Goal: Task Accomplishment & Management: Complete application form

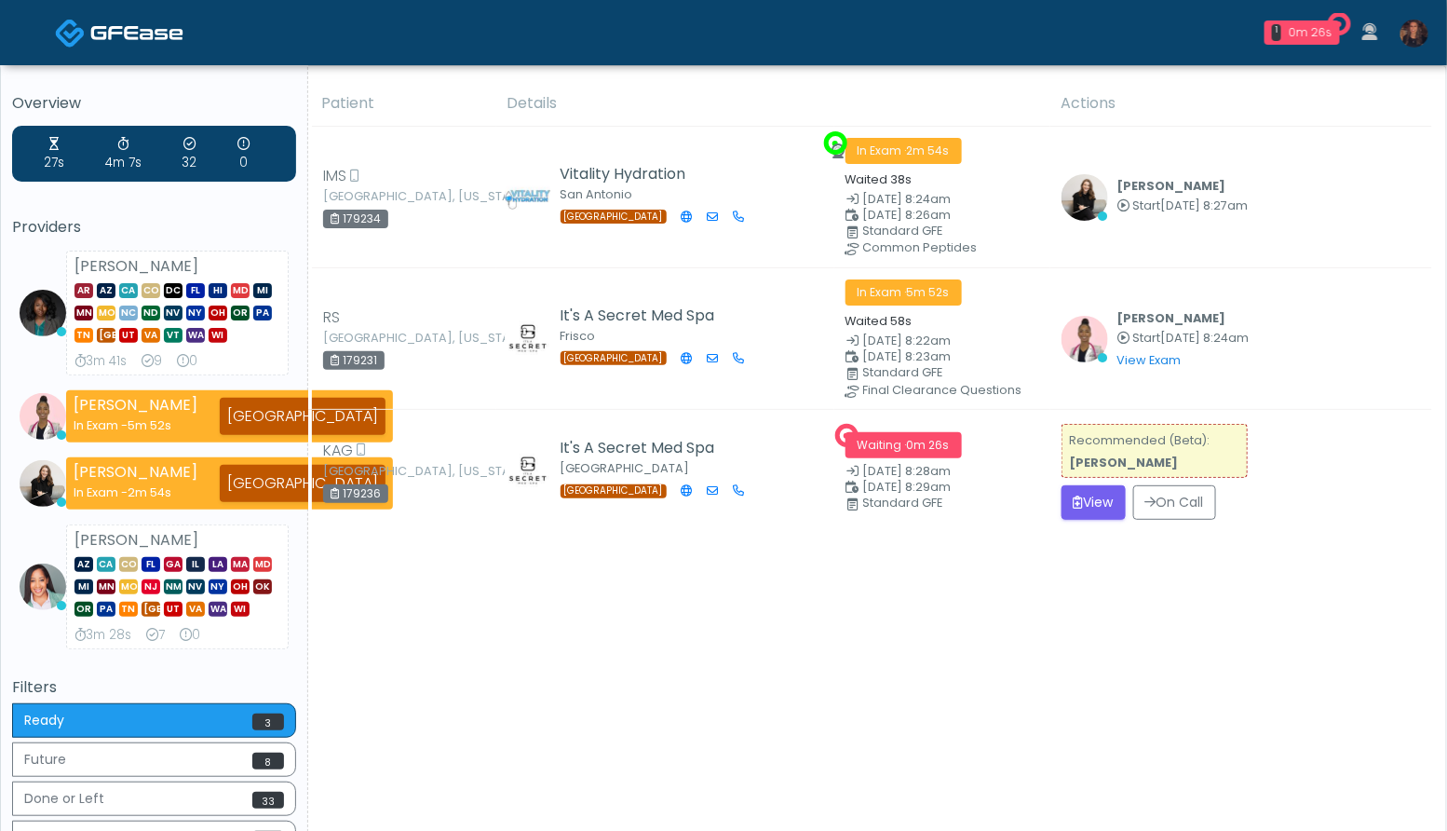
click at [1416, 34] on img at bounding box center [1414, 34] width 28 height 28
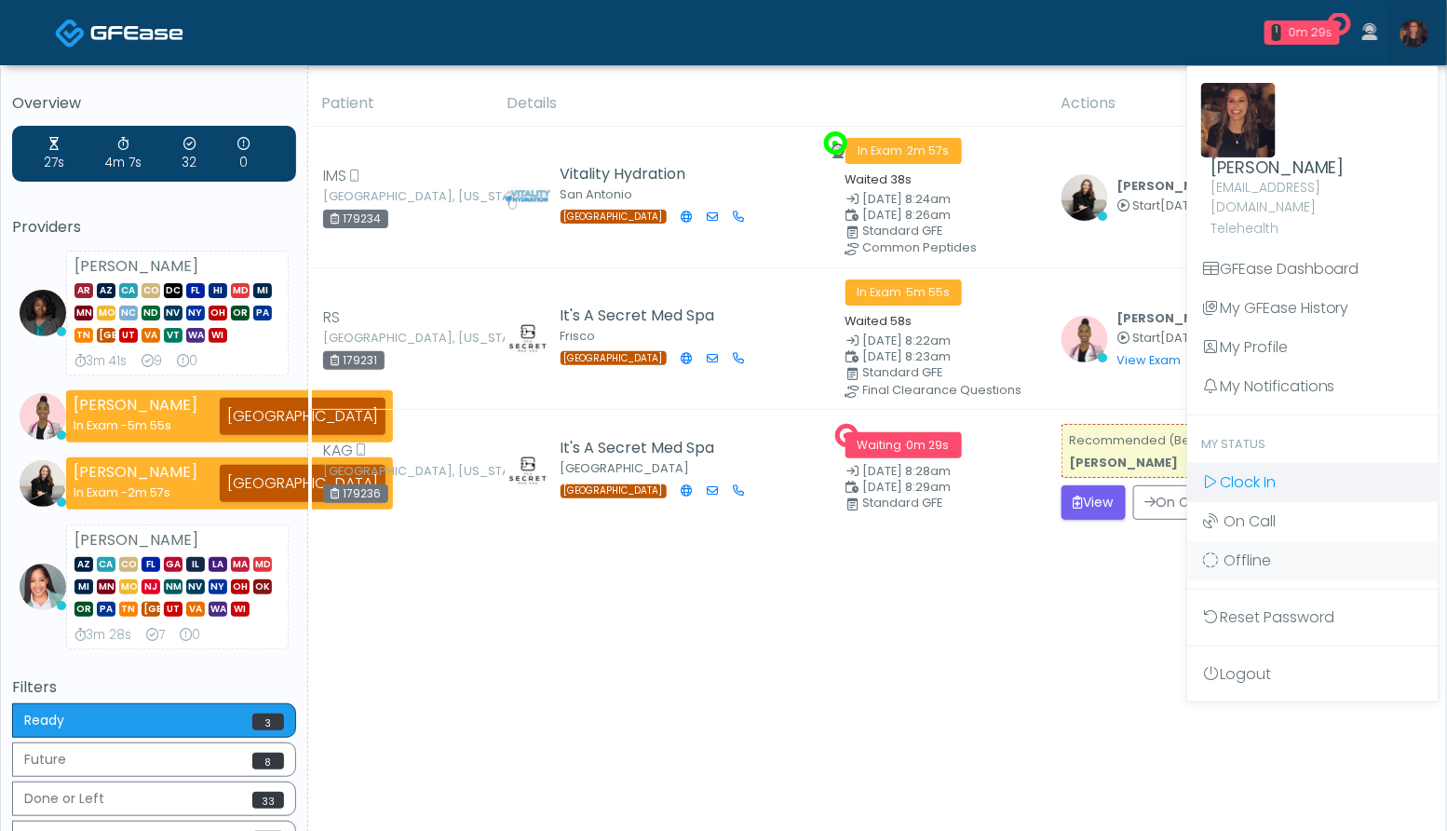
click at [1273, 471] on span "Clock In" at bounding box center [1248, 481] width 56 height 21
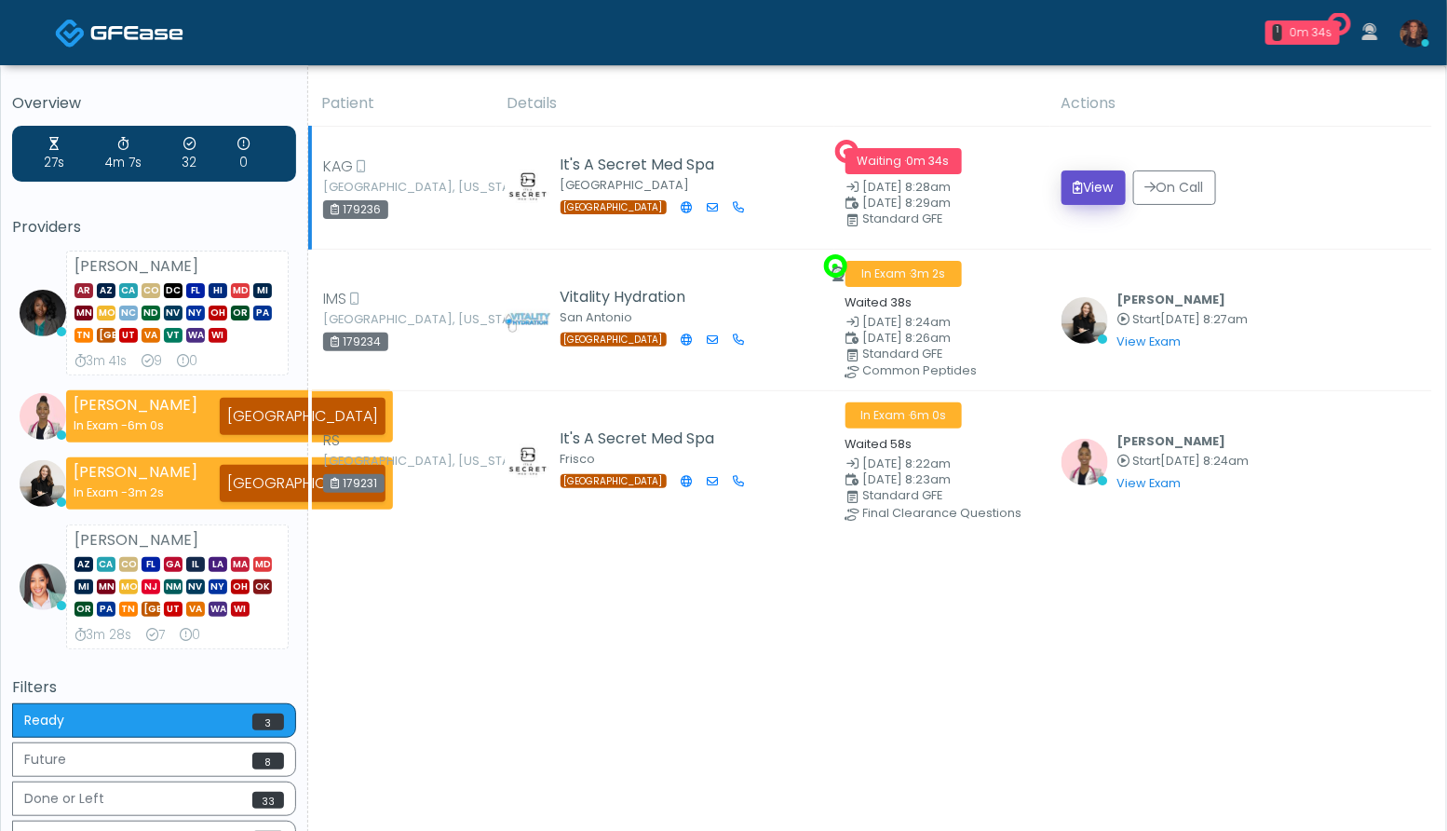
click at [1089, 183] on button "View" at bounding box center [1093, 187] width 64 height 34
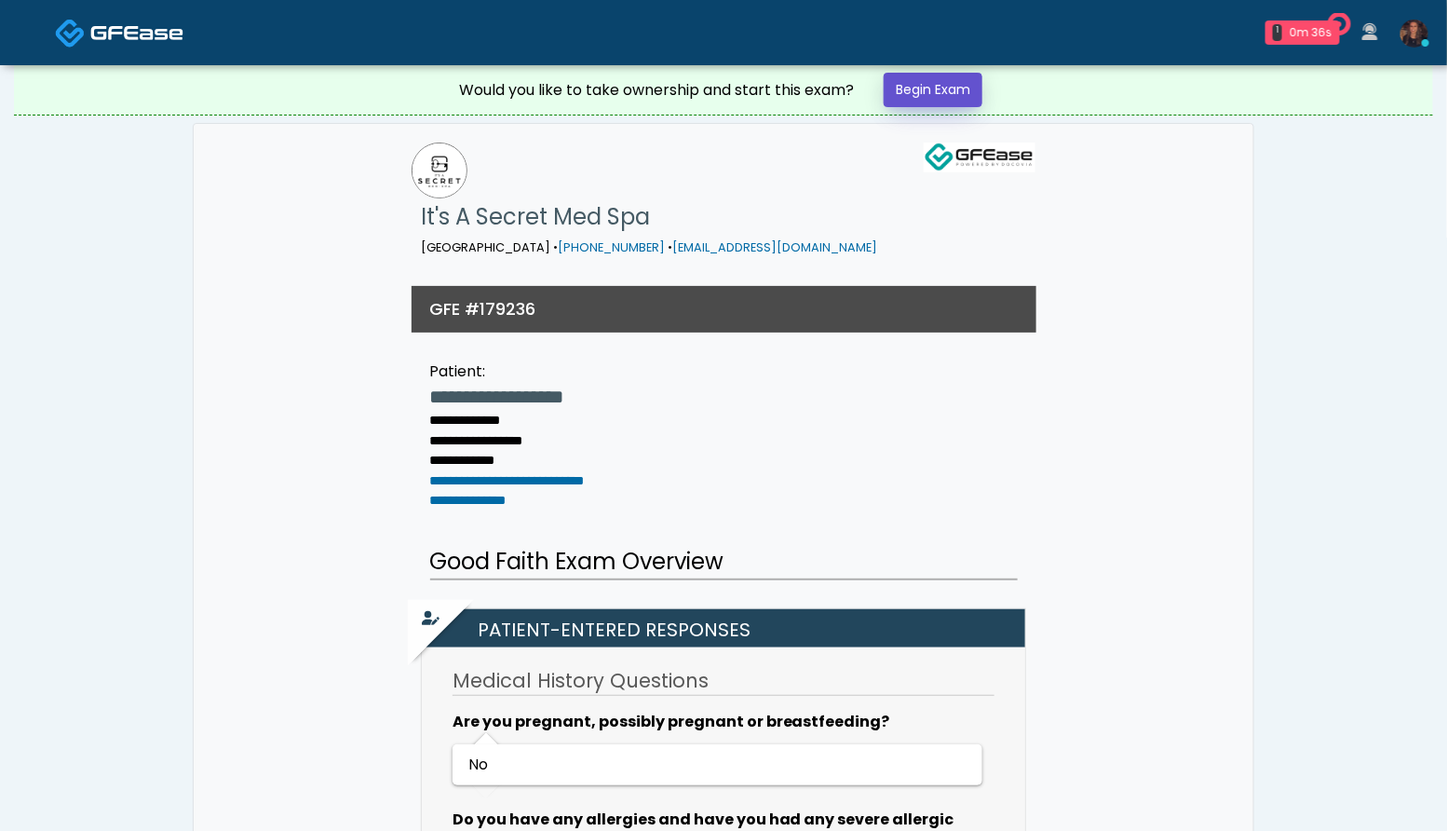
click at [912, 94] on link "Begin Exam" at bounding box center [933, 90] width 99 height 34
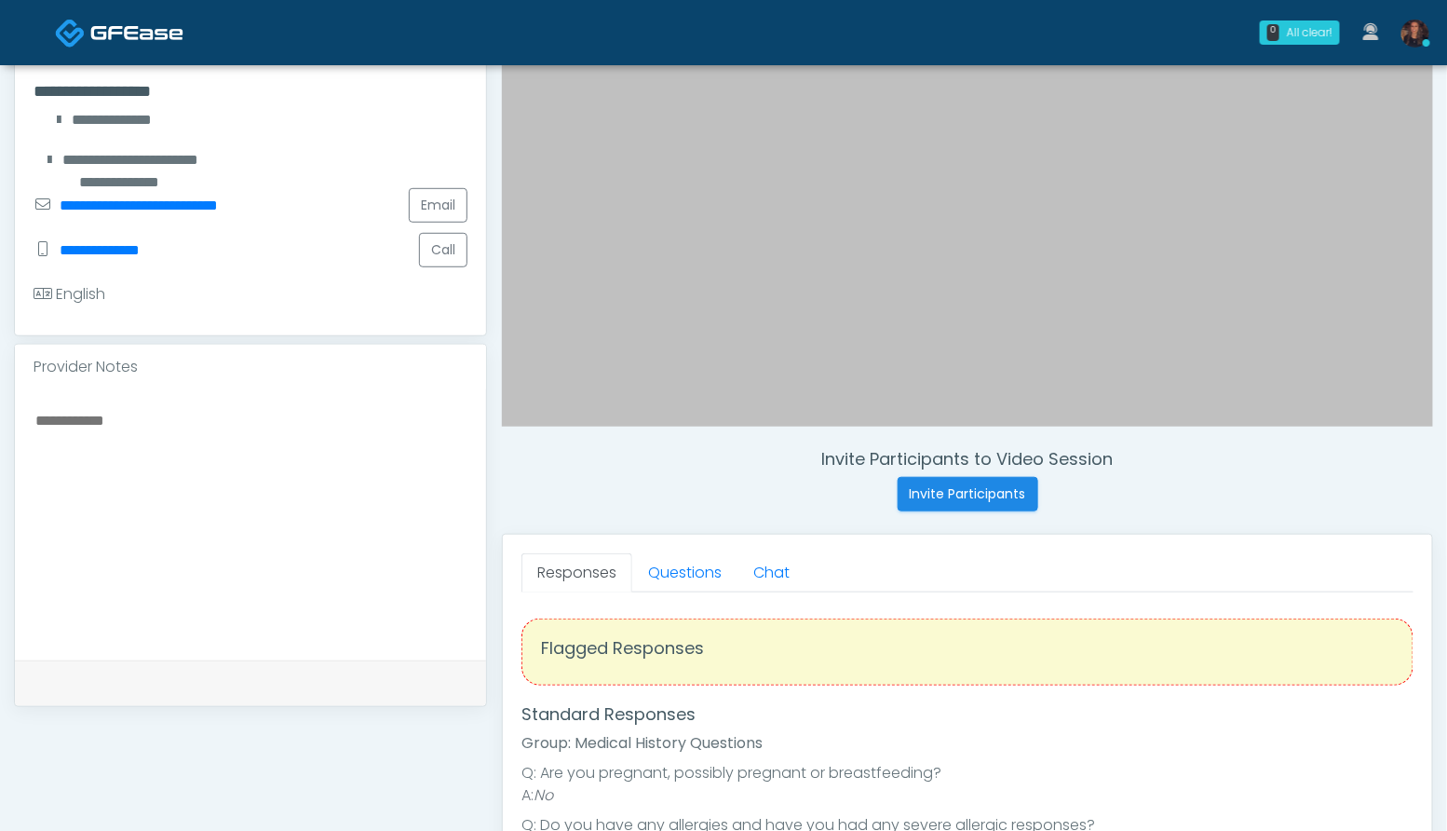
scroll to position [439, 0]
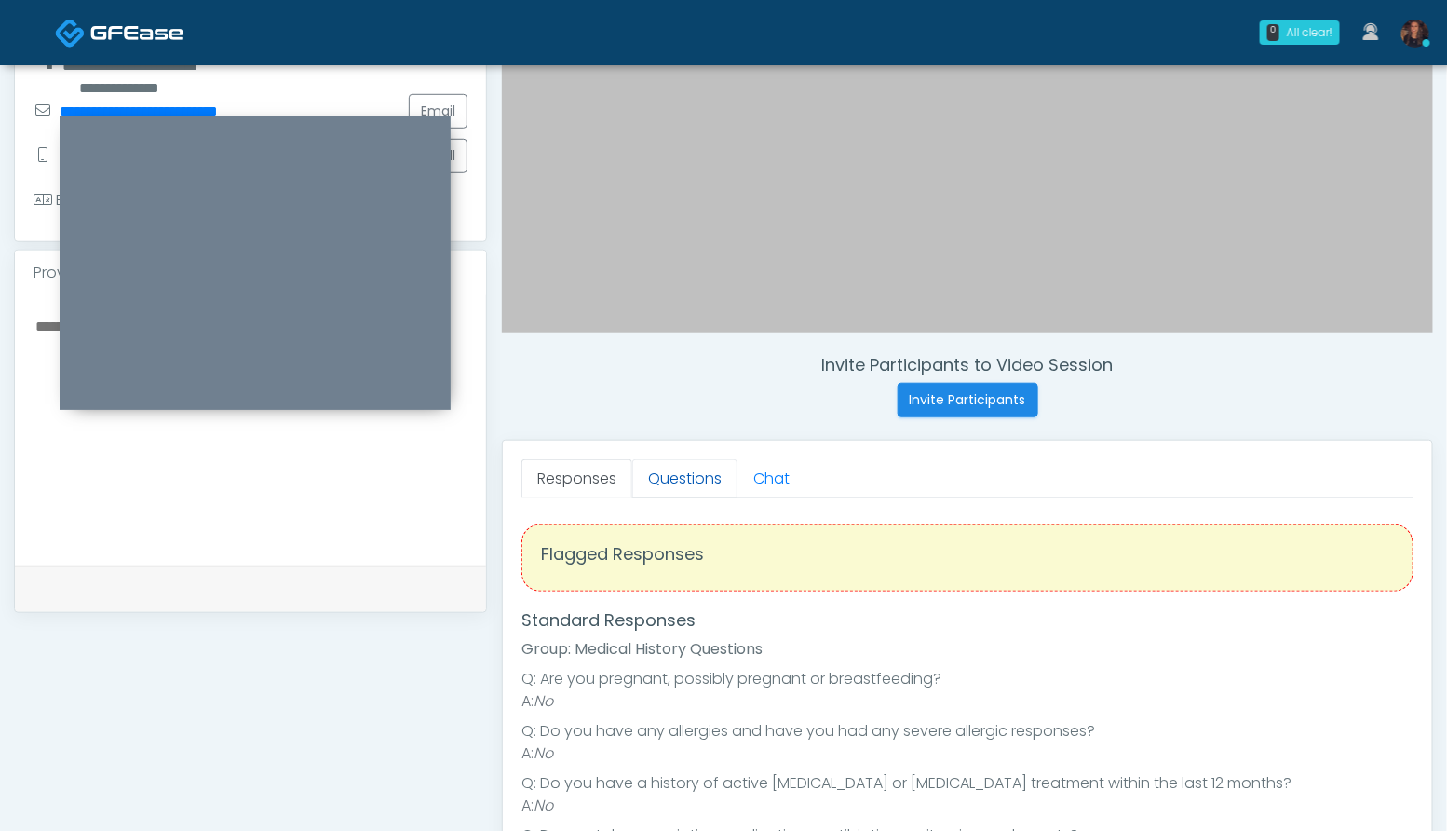
click at [703, 474] on link "Questions" at bounding box center [684, 478] width 105 height 39
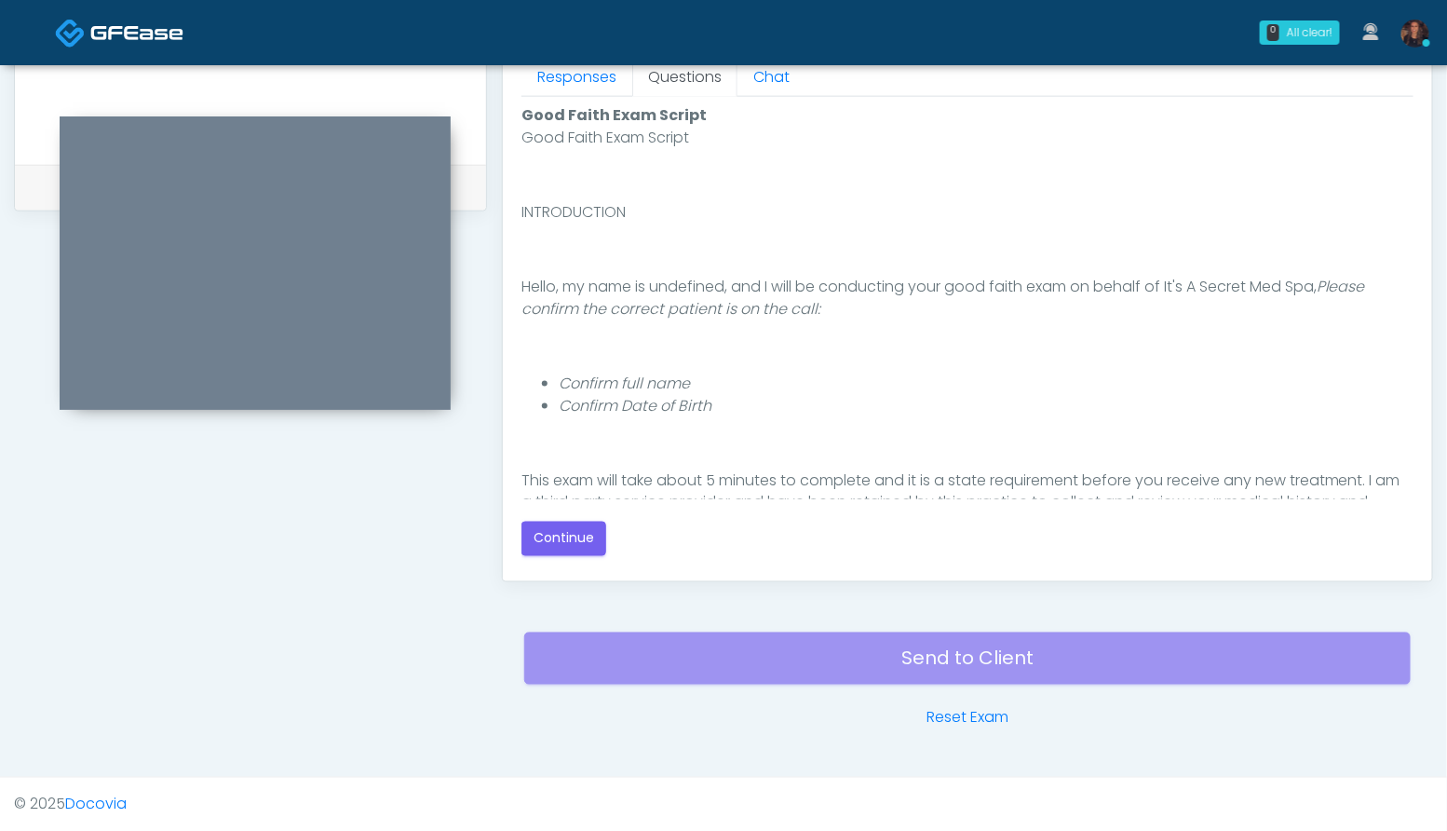
scroll to position [171, 0]
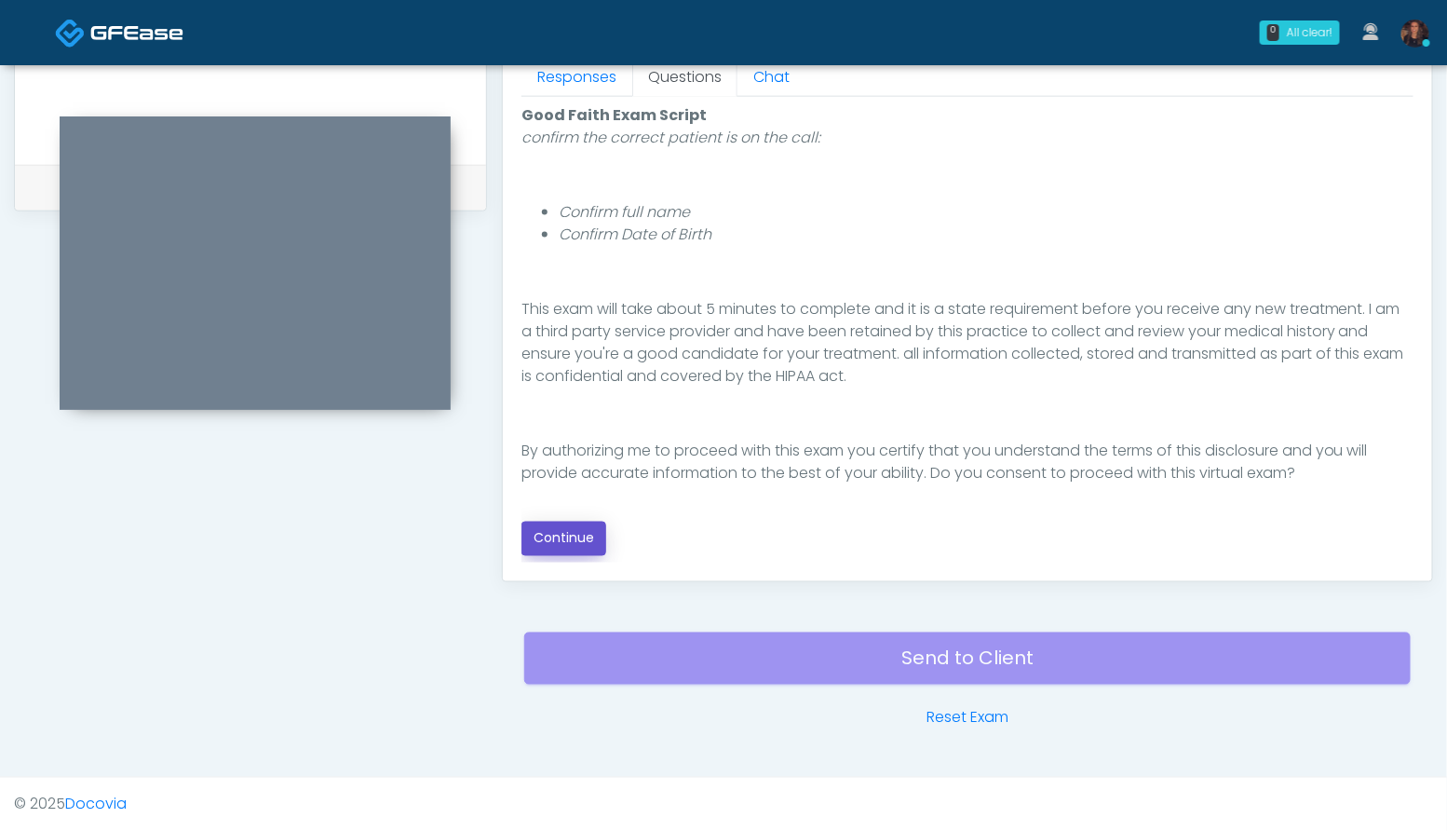
click at [541, 551] on button "Continue" at bounding box center [563, 538] width 85 height 34
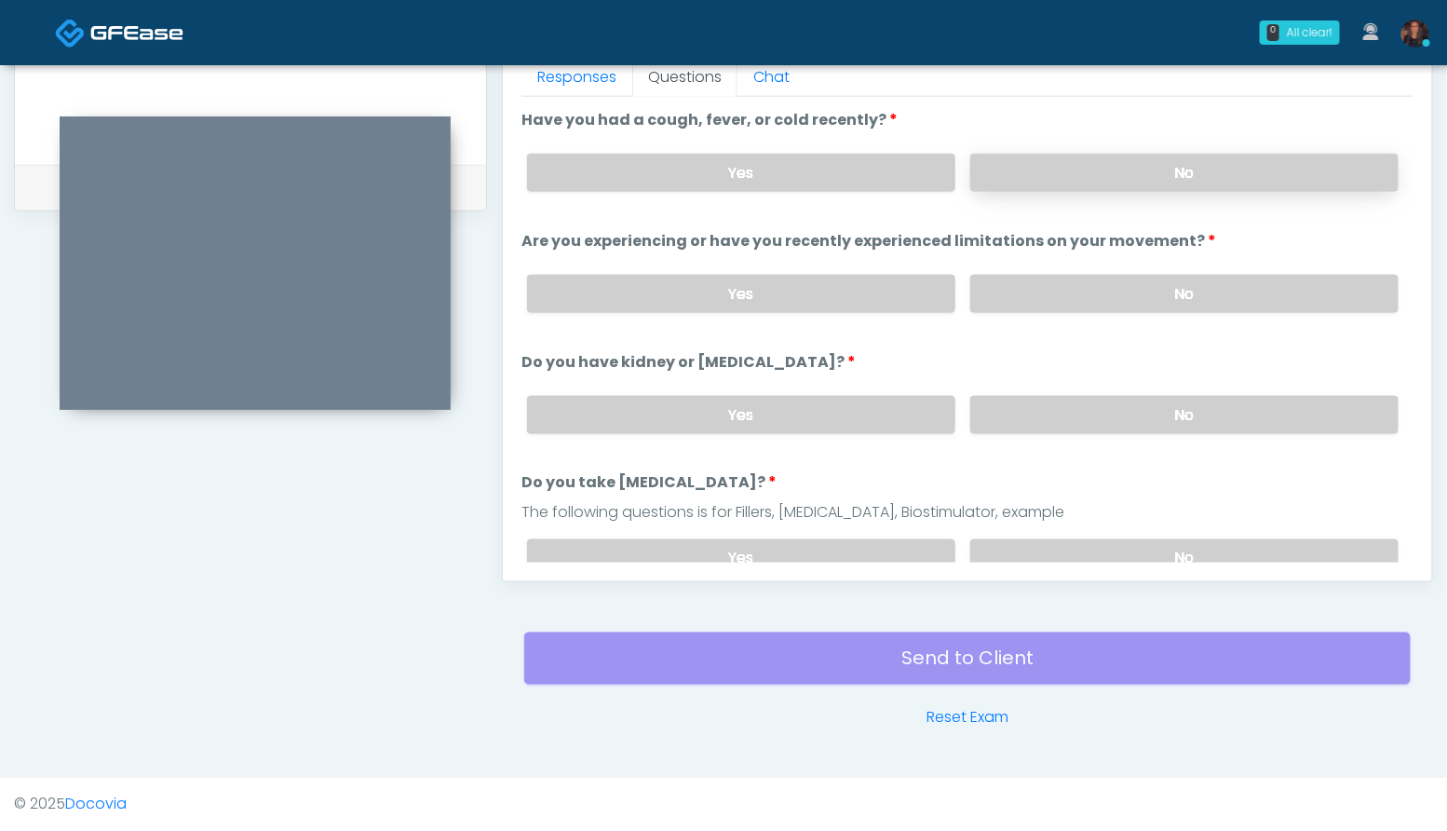
click at [1160, 173] on label "No" at bounding box center [1184, 173] width 428 height 38
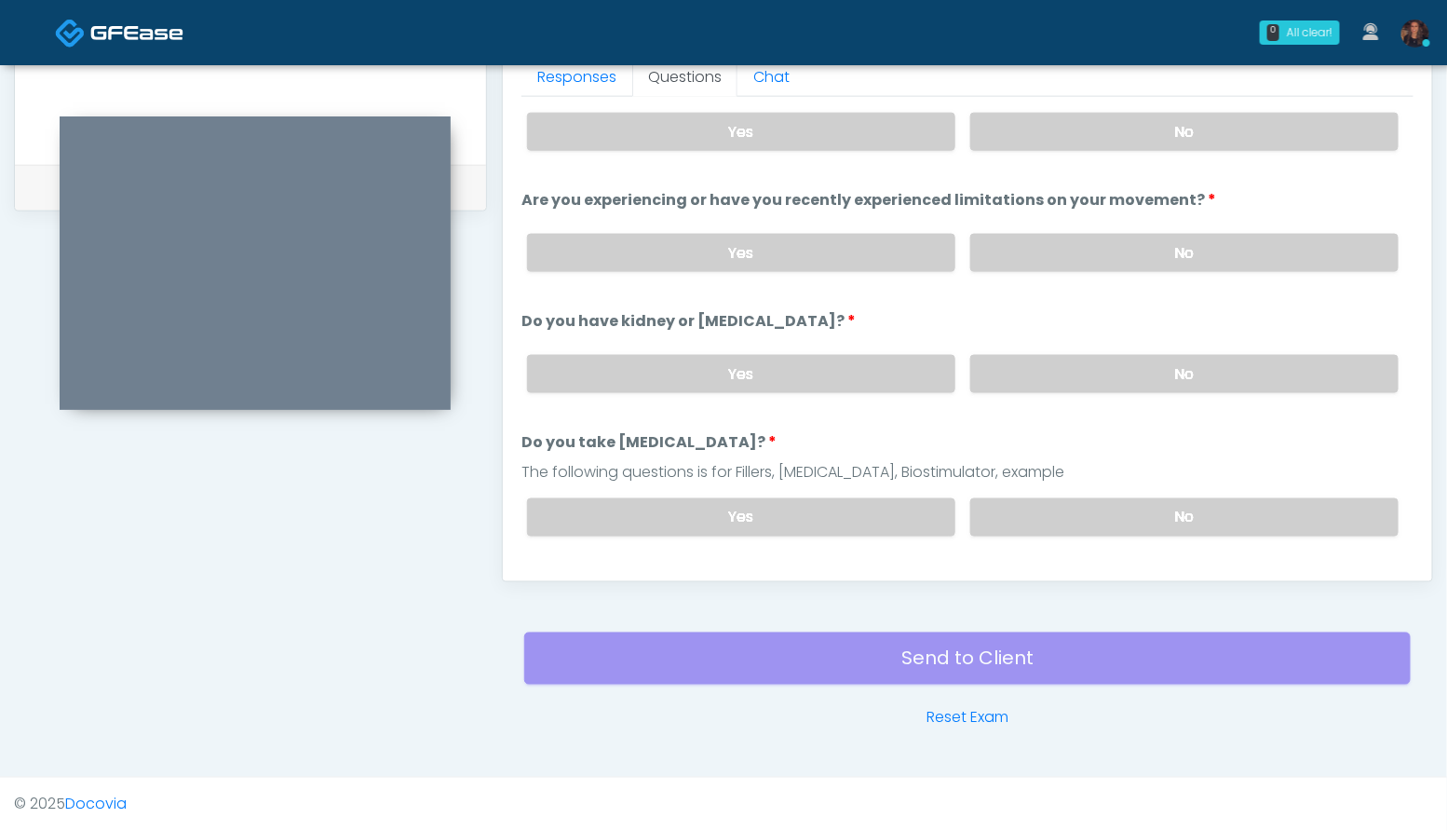
scroll to position [42, 0]
click at [1208, 241] on label "No" at bounding box center [1184, 252] width 428 height 38
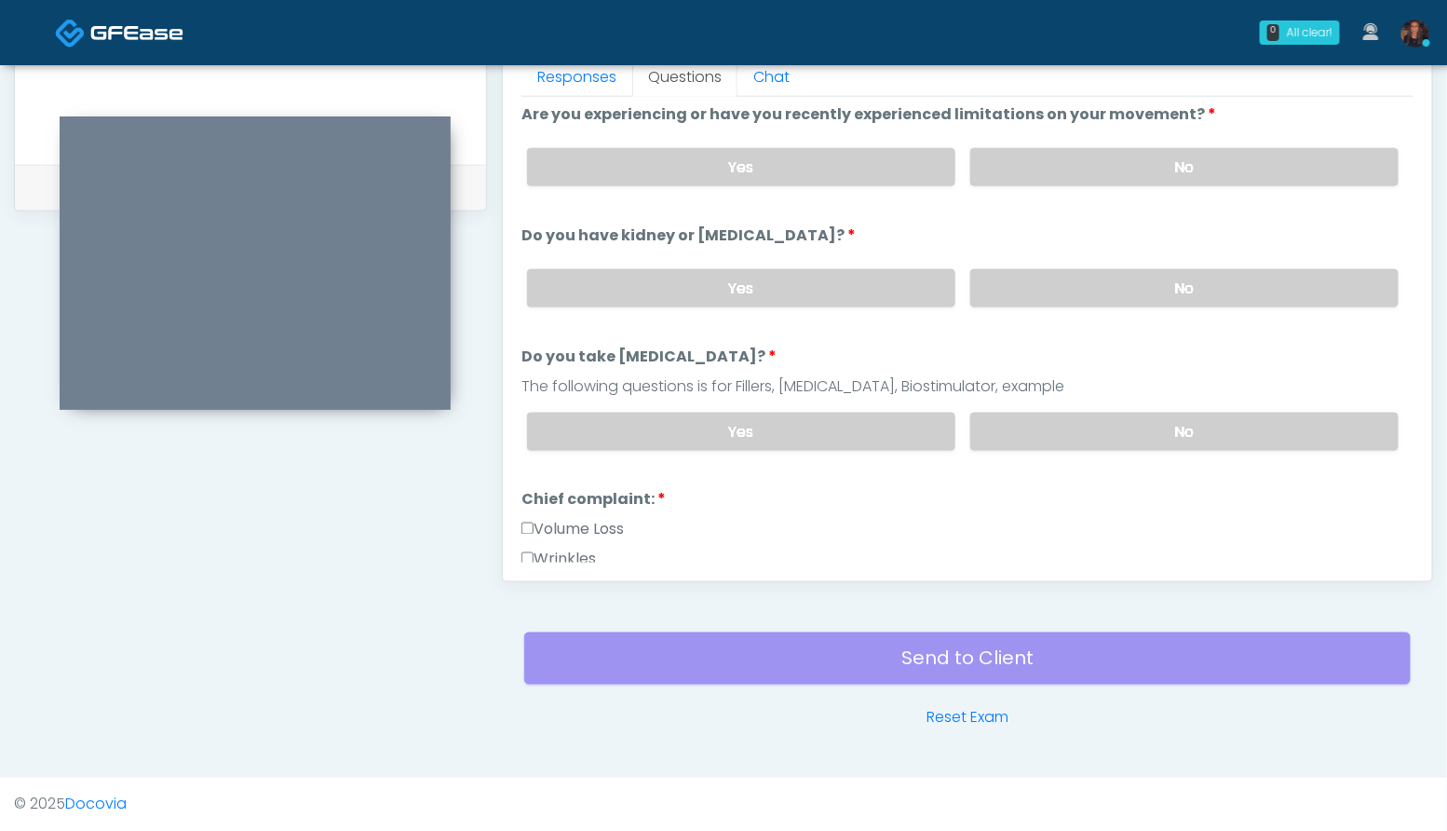
scroll to position [130, 0]
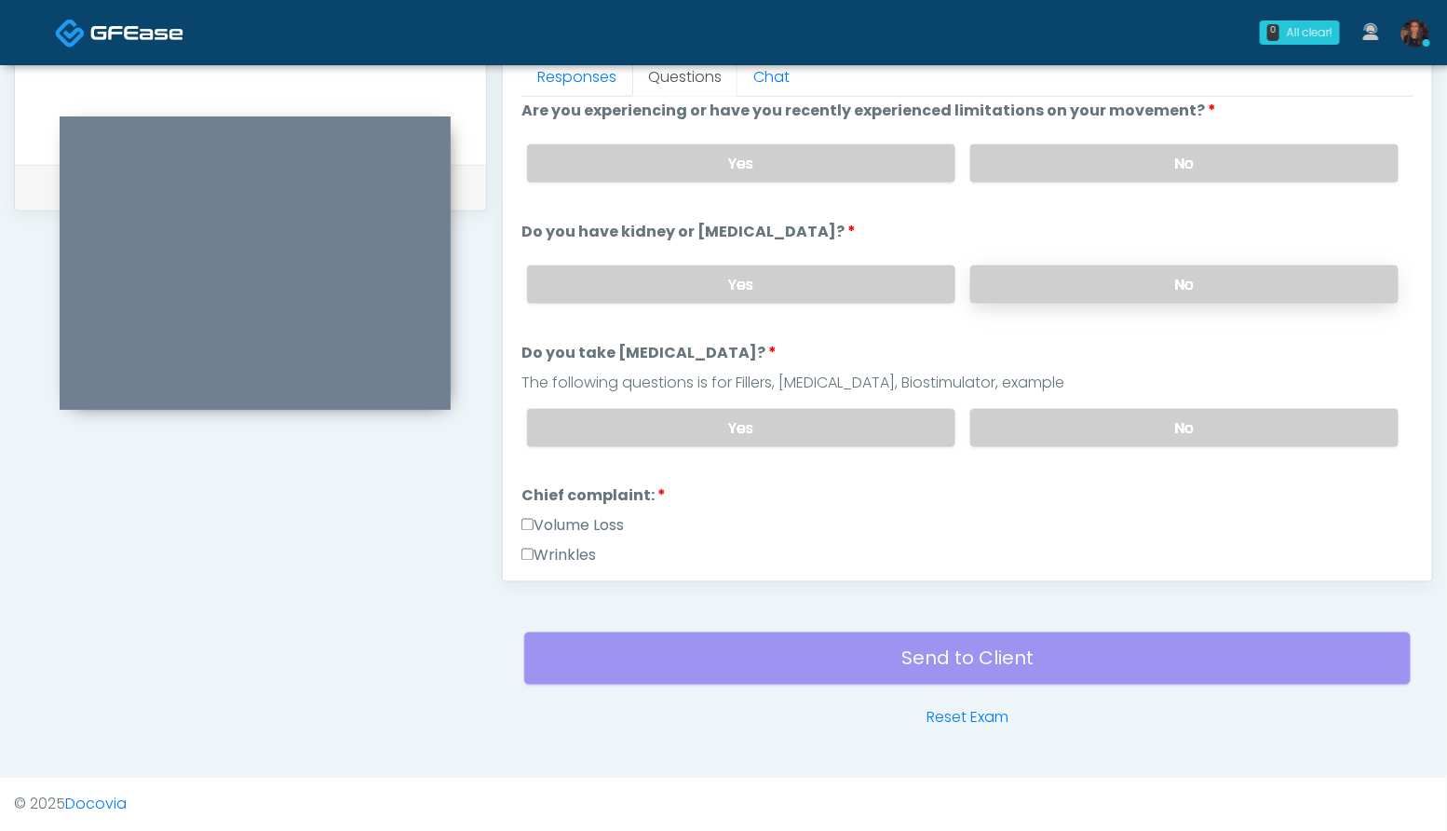
click at [1202, 285] on label "No" at bounding box center [1184, 284] width 428 height 38
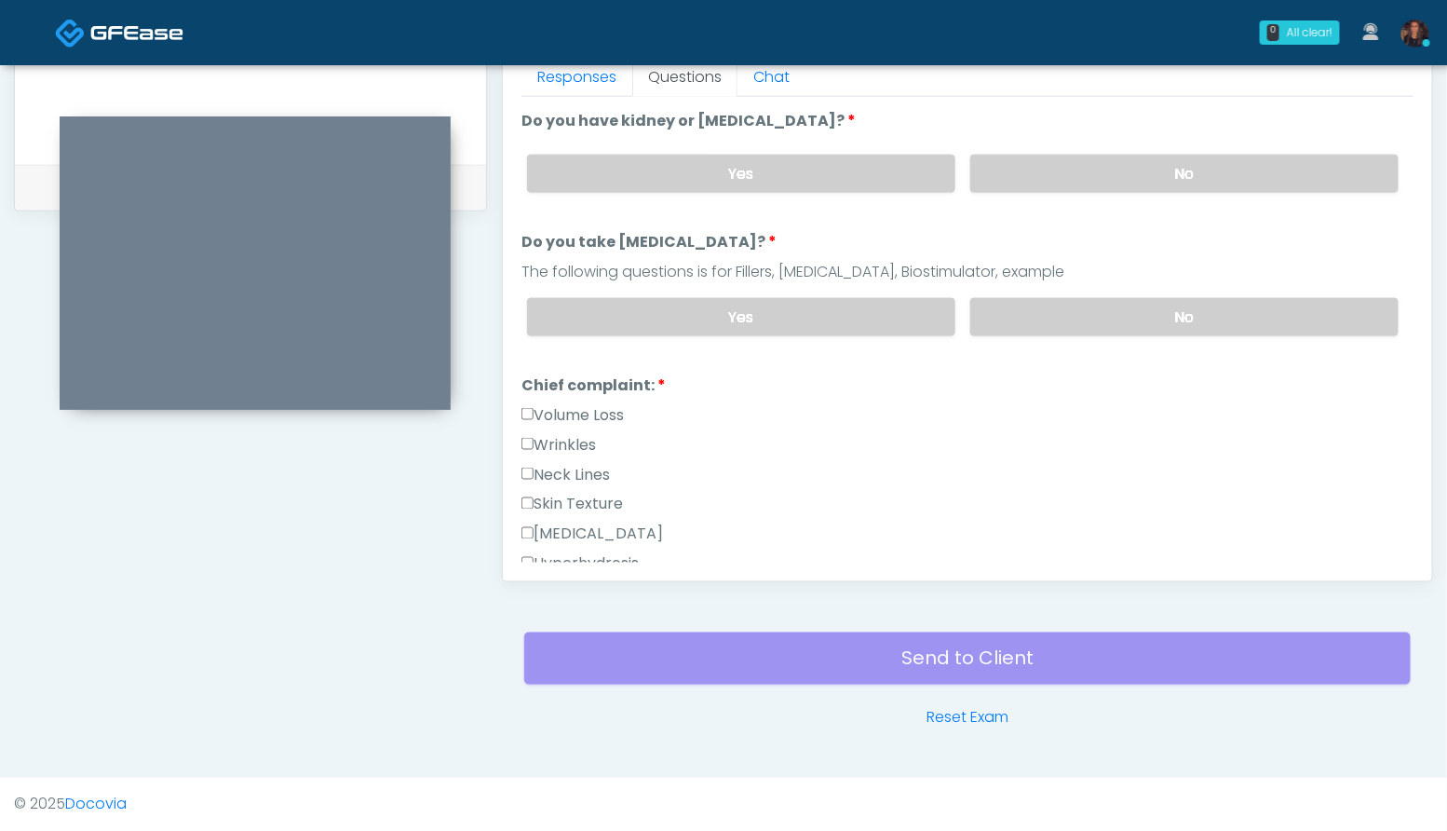
scroll to position [242, 0]
click at [1201, 321] on label "No" at bounding box center [1184, 316] width 428 height 38
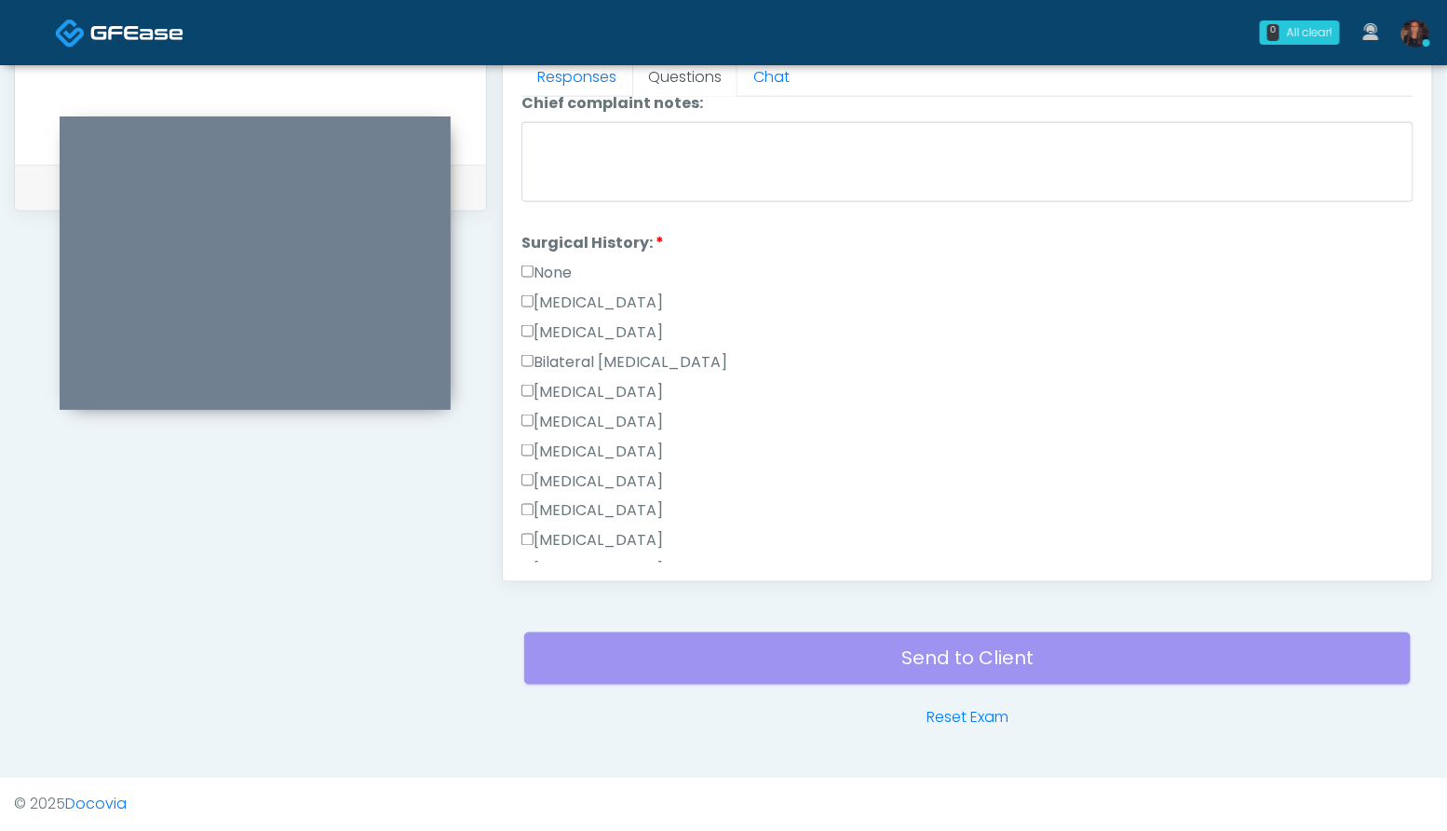
scroll to position [928, 0]
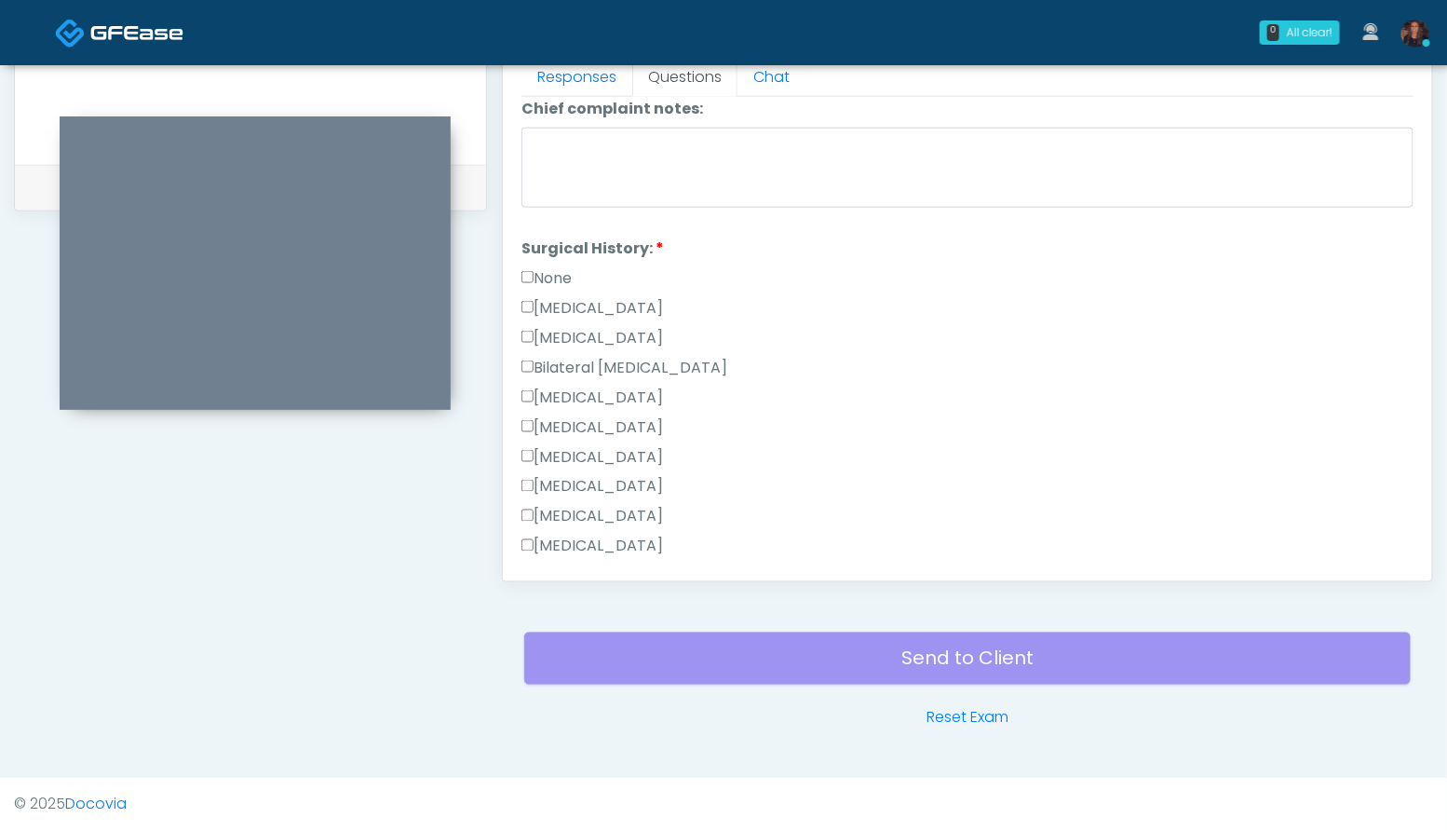
click at [621, 304] on label "Cesarean Section" at bounding box center [592, 308] width 142 height 22
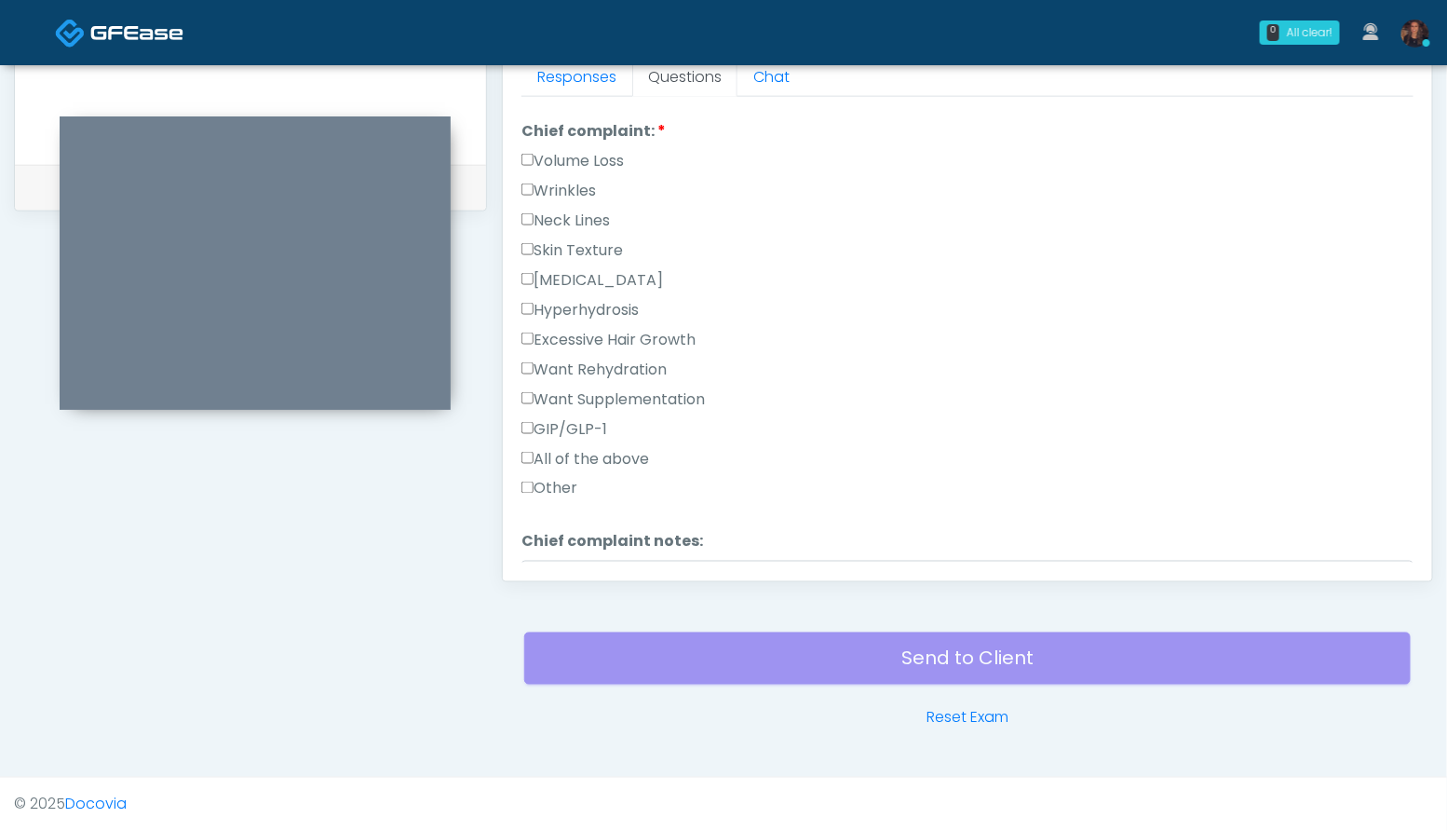
scroll to position [396, 0]
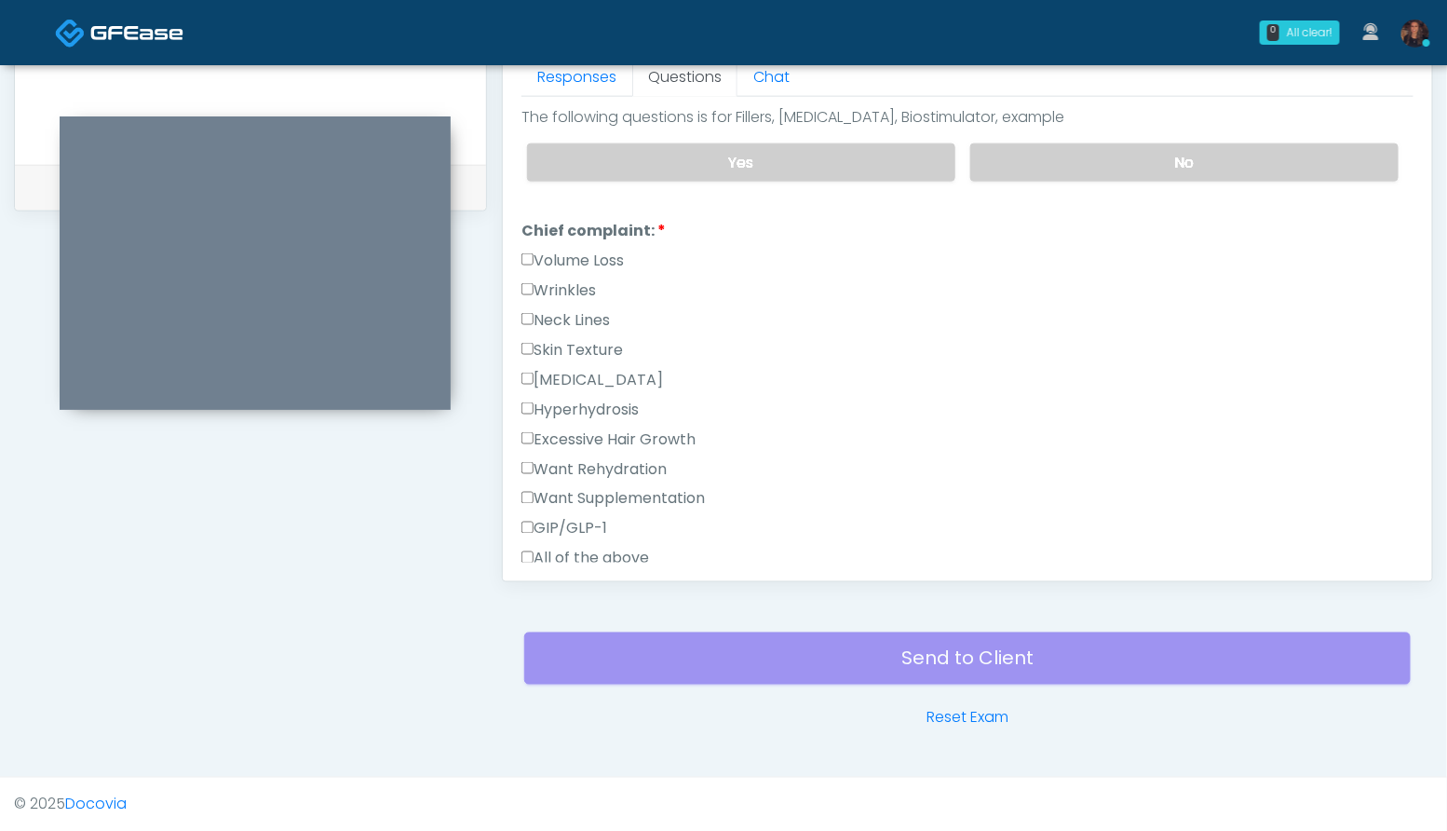
click at [607, 259] on label "Volume Loss" at bounding box center [572, 261] width 102 height 22
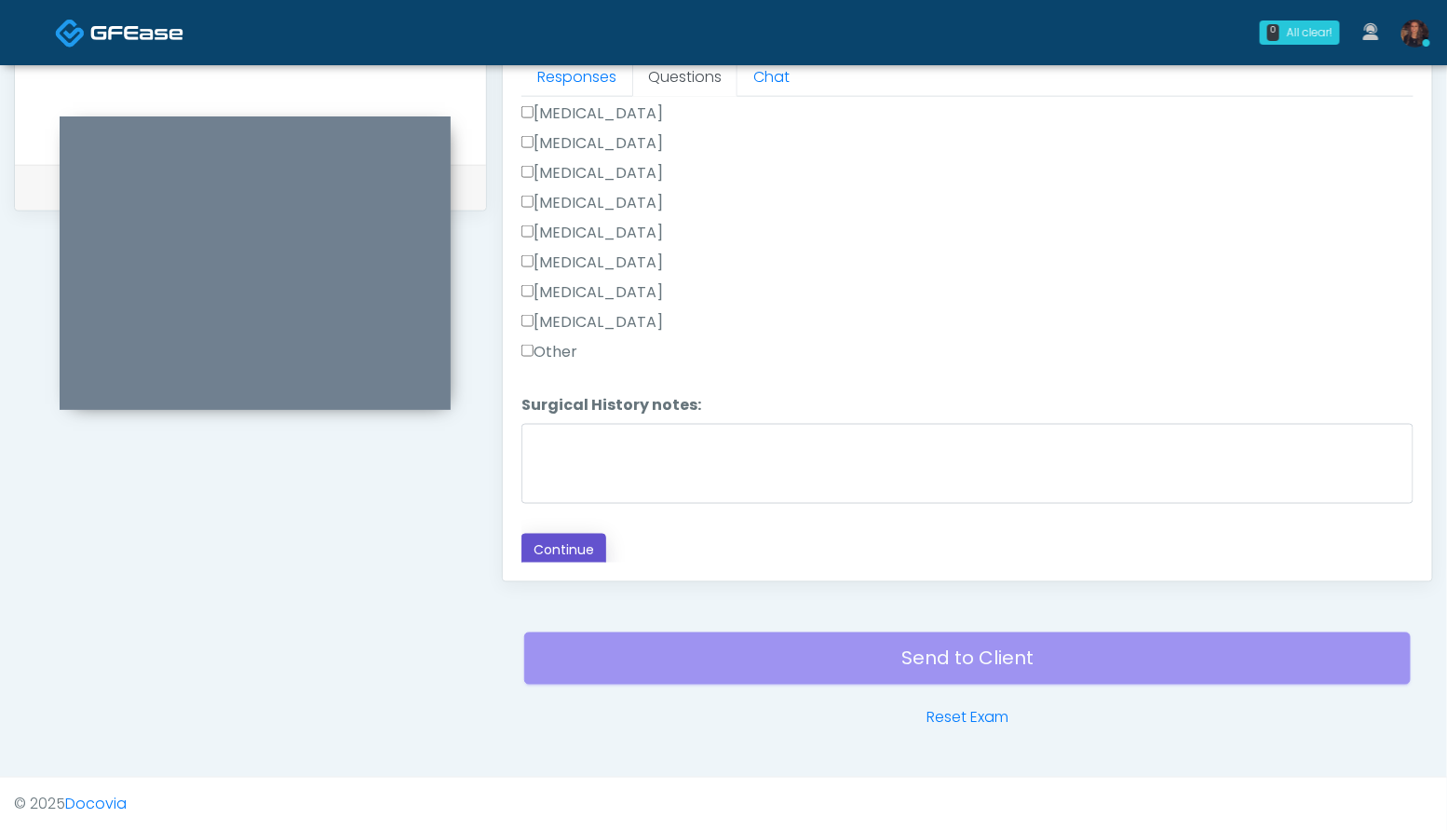
click at [555, 553] on button "Continue" at bounding box center [563, 550] width 85 height 34
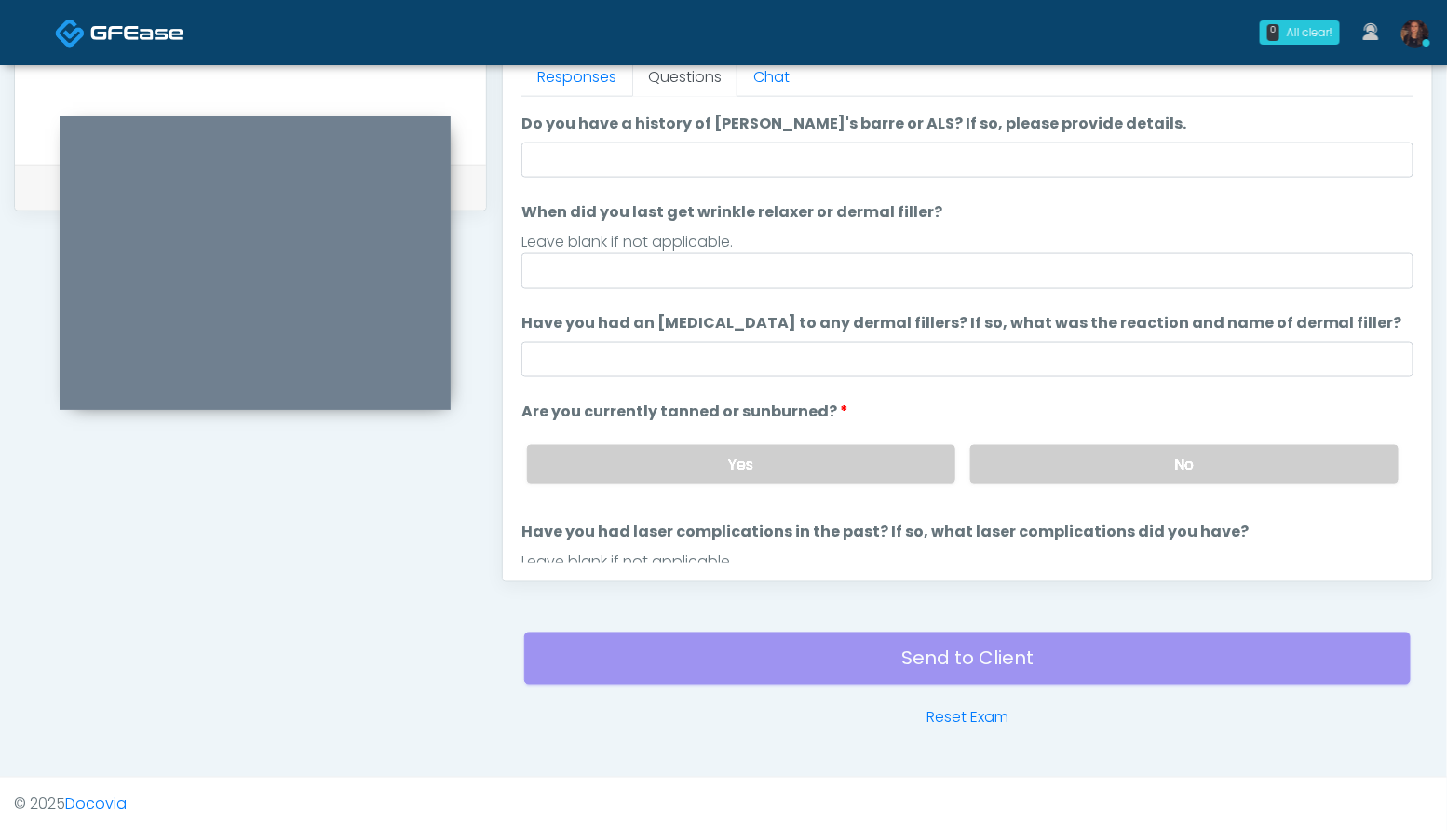
scroll to position [28, 0]
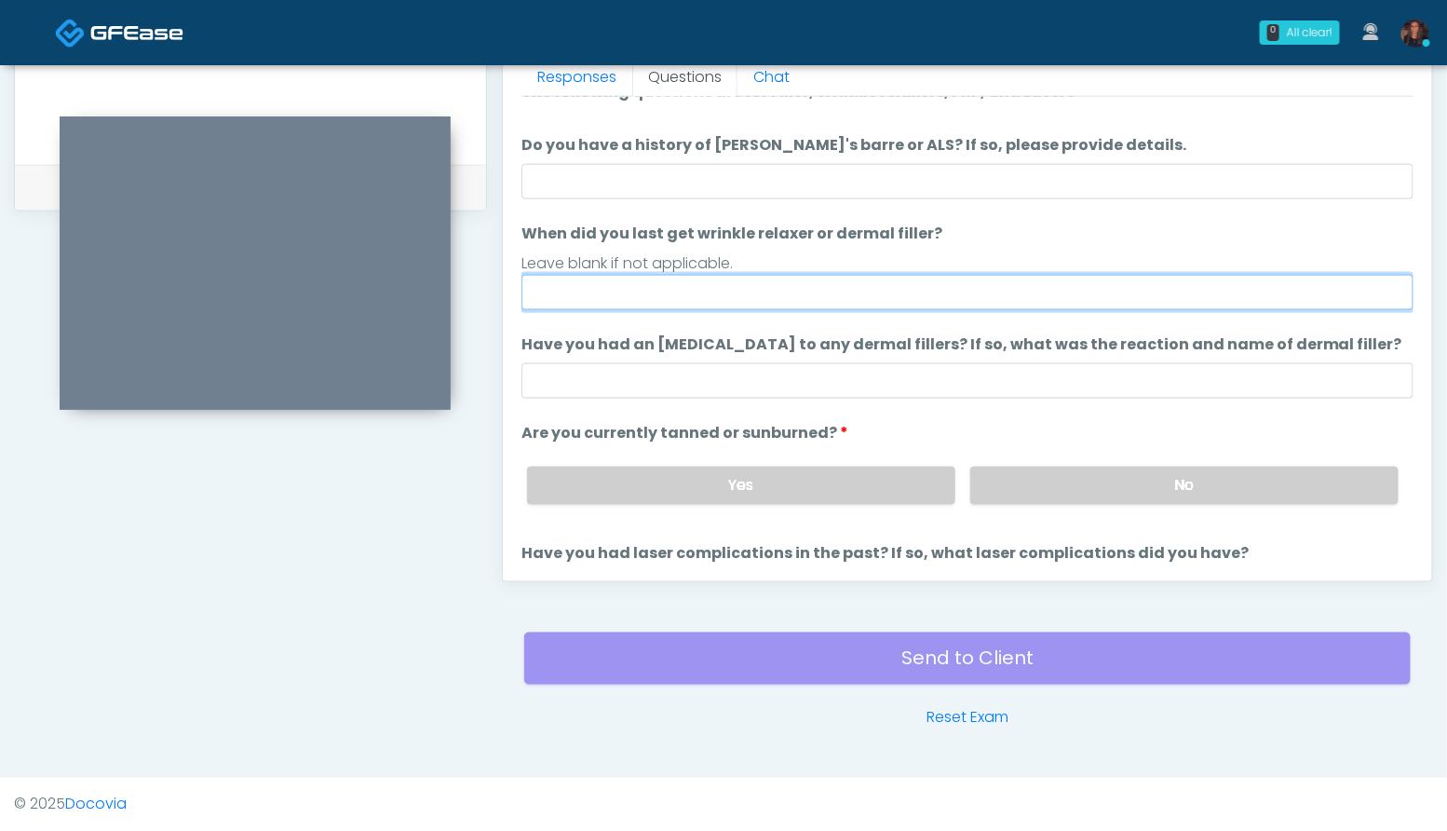
click at [638, 291] on input "When did you last get wrinkle relaxer or dermal filler?" at bounding box center [967, 292] width 892 height 35
type input "**********"
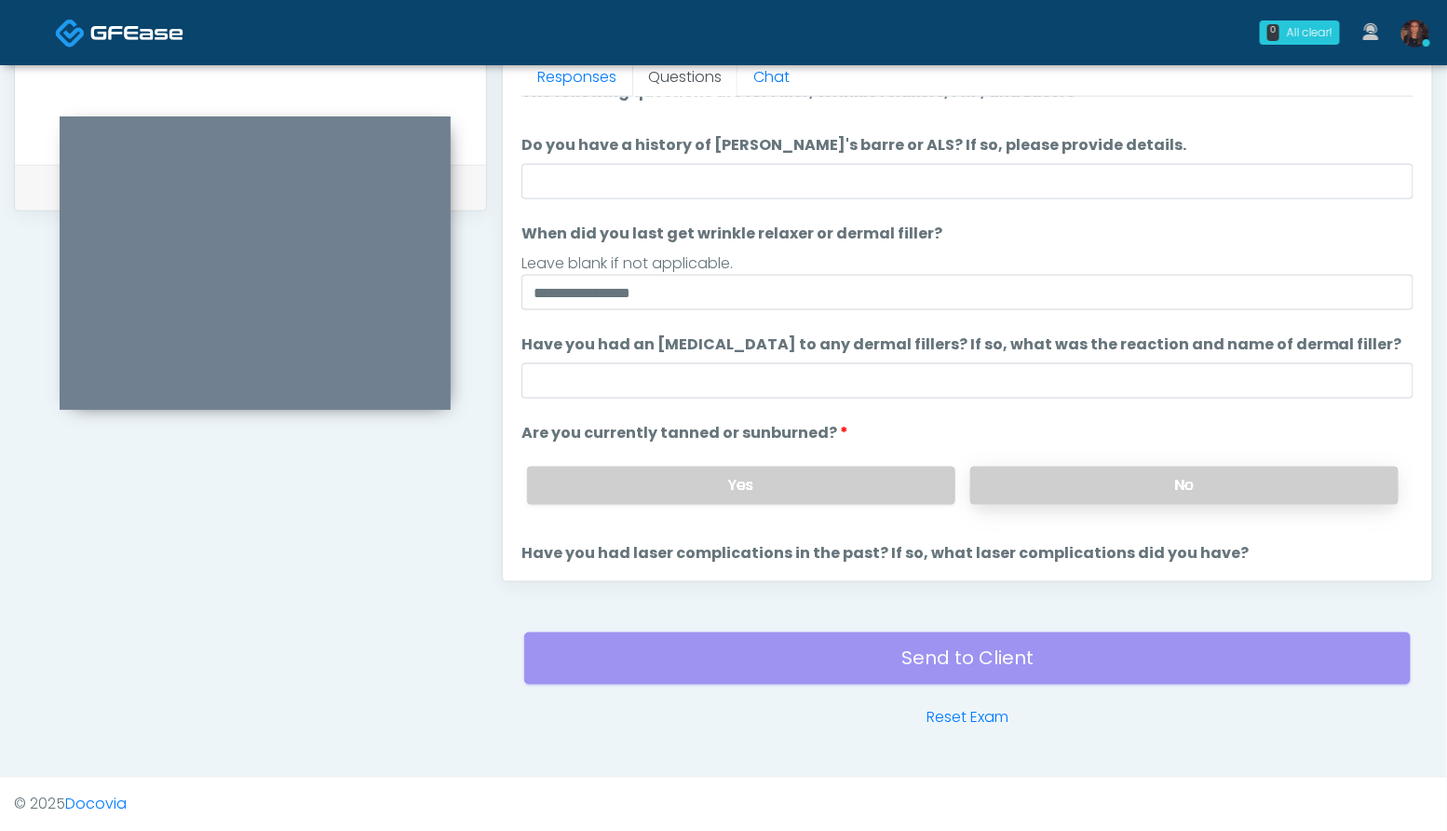
click at [1254, 484] on label "No" at bounding box center [1184, 485] width 428 height 38
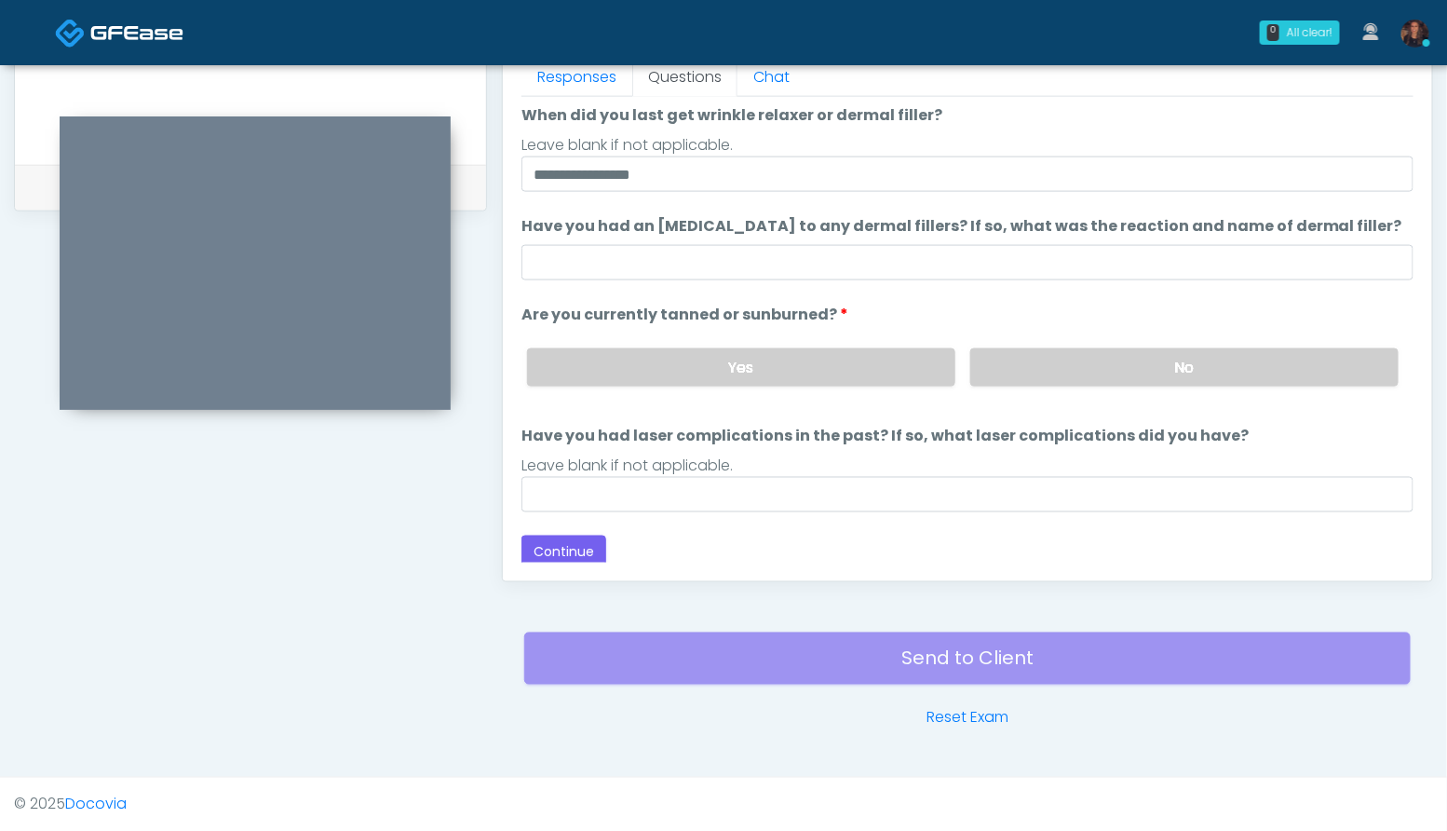
scroll to position [152, 0]
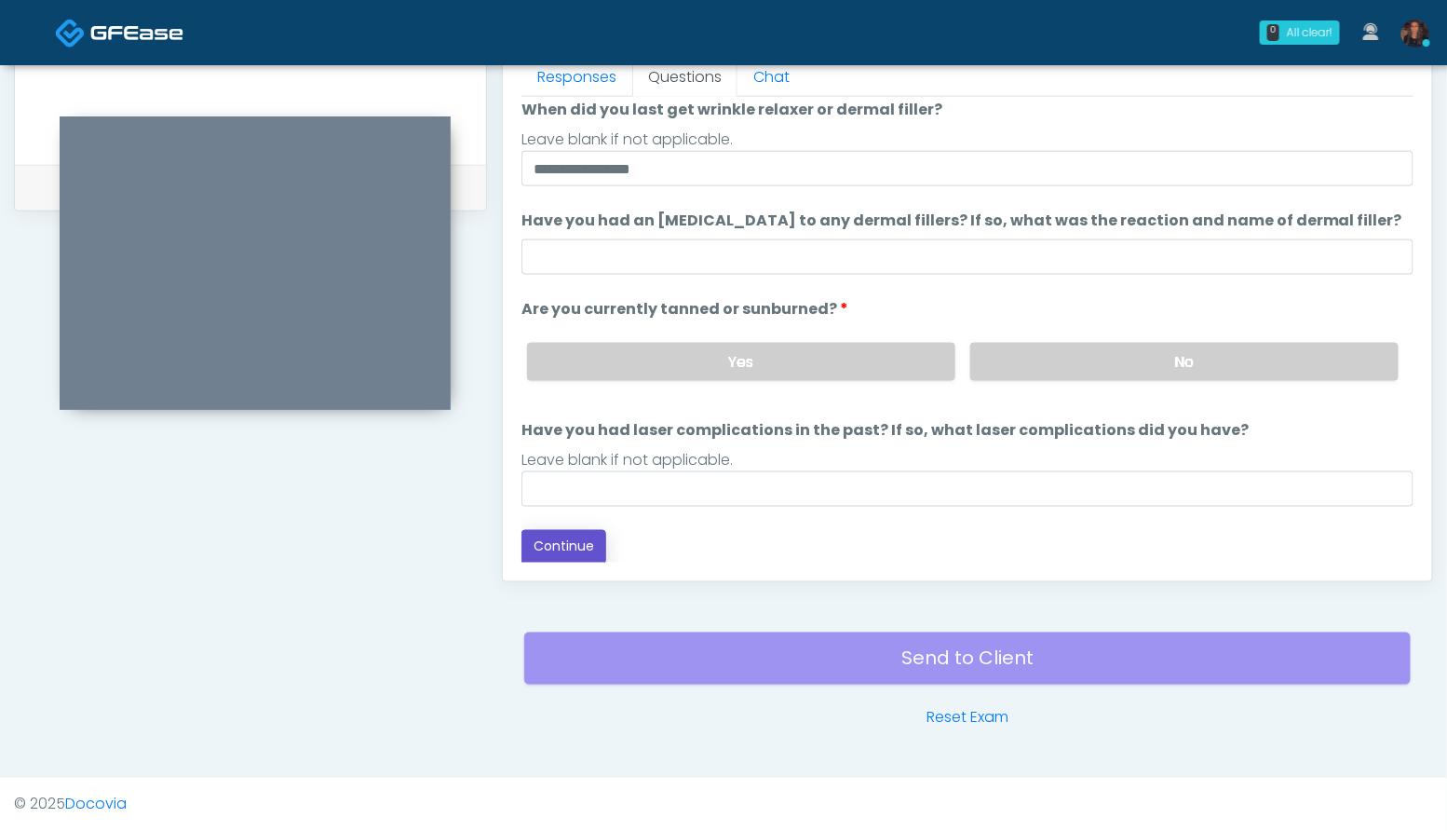
click at [570, 549] on button "Continue" at bounding box center [563, 547] width 85 height 34
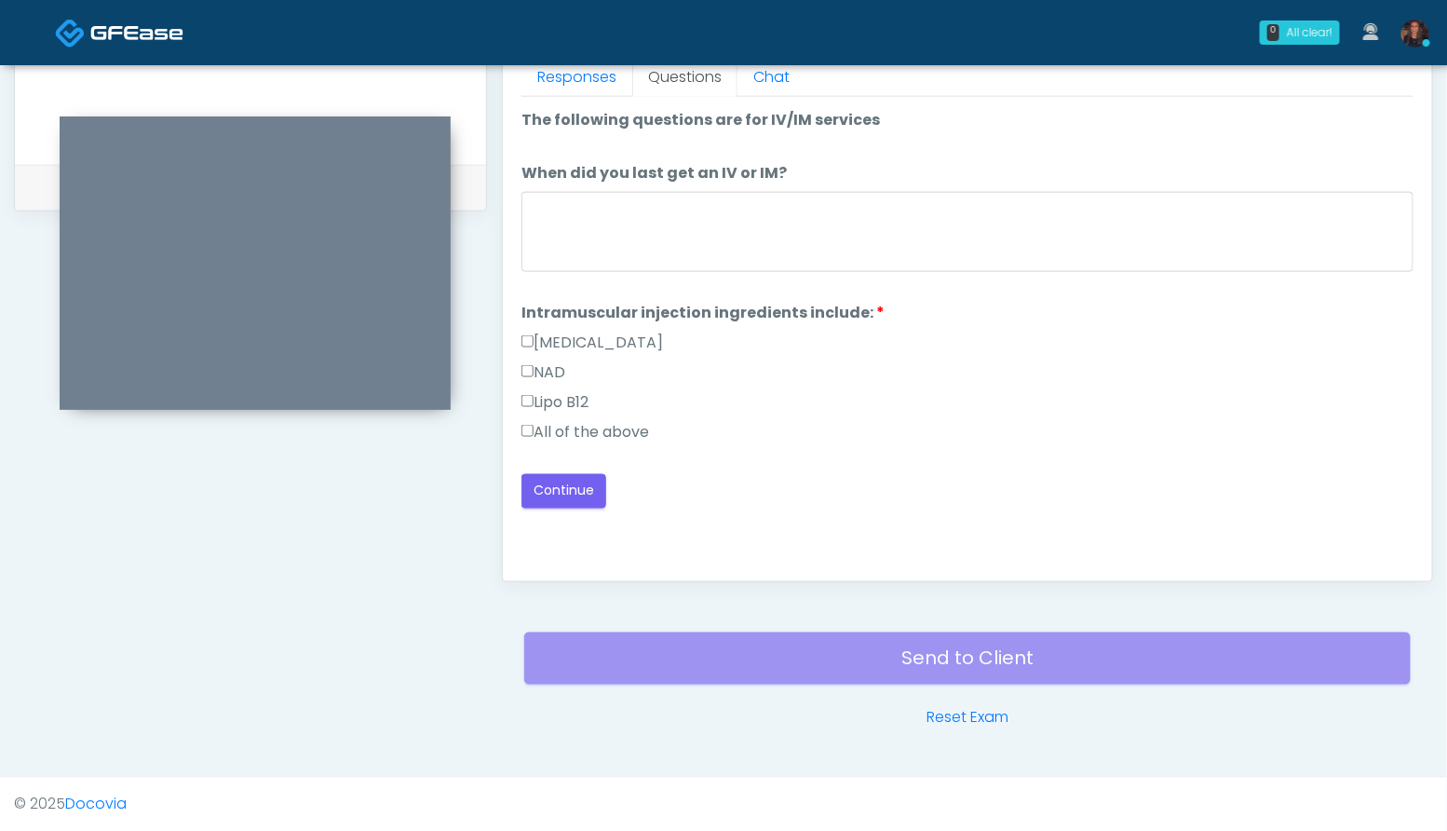
click at [615, 427] on label "All of the above" at bounding box center [585, 432] width 128 height 22
click at [575, 487] on button "Continue" at bounding box center [563, 491] width 85 height 34
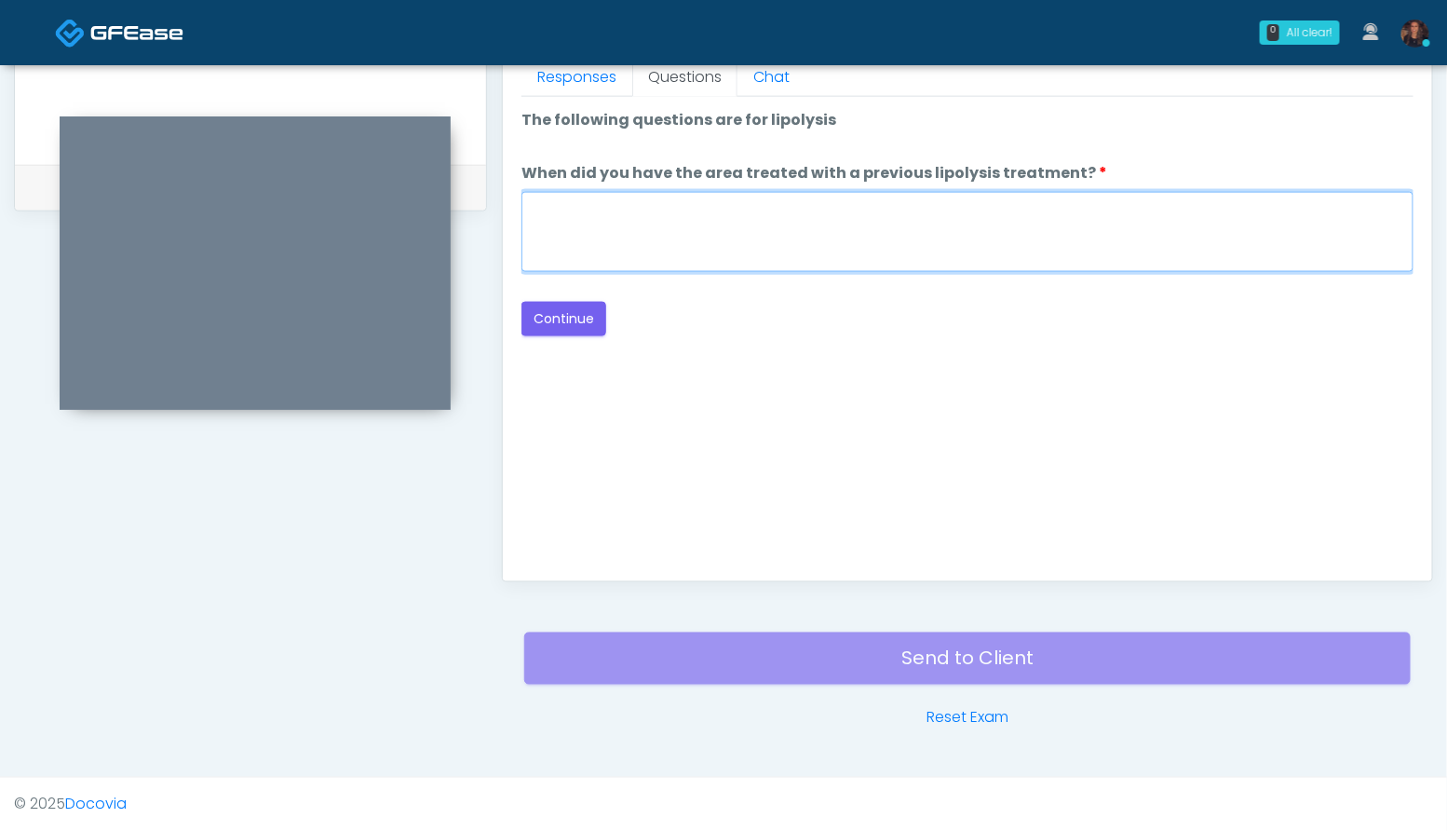
click at [788, 230] on textarea "When did you have the area treated with a previous lipolysis treatment?" at bounding box center [967, 232] width 892 height 80
type textarea "***"
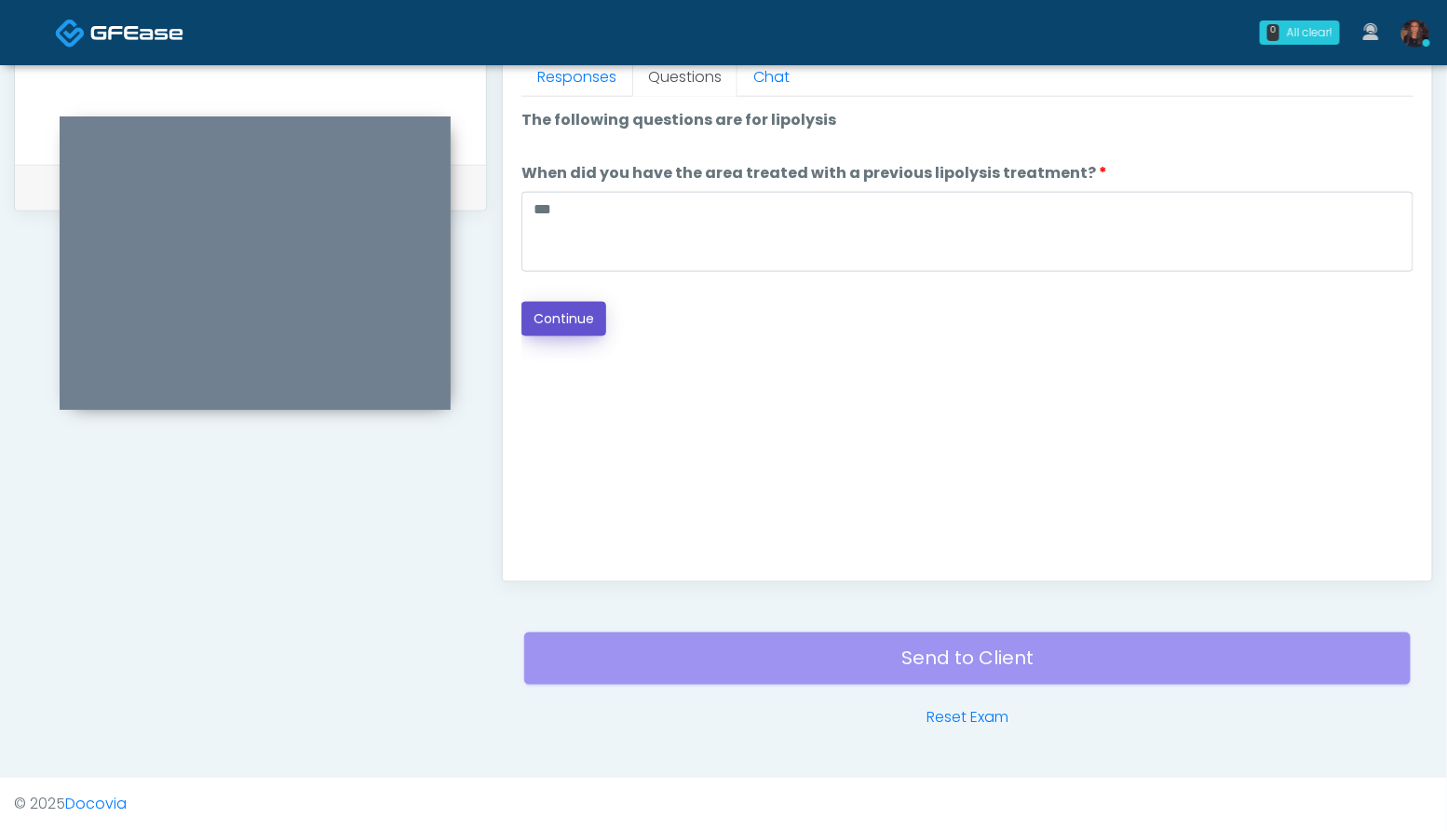
click at [592, 318] on button "Continue" at bounding box center [563, 319] width 85 height 34
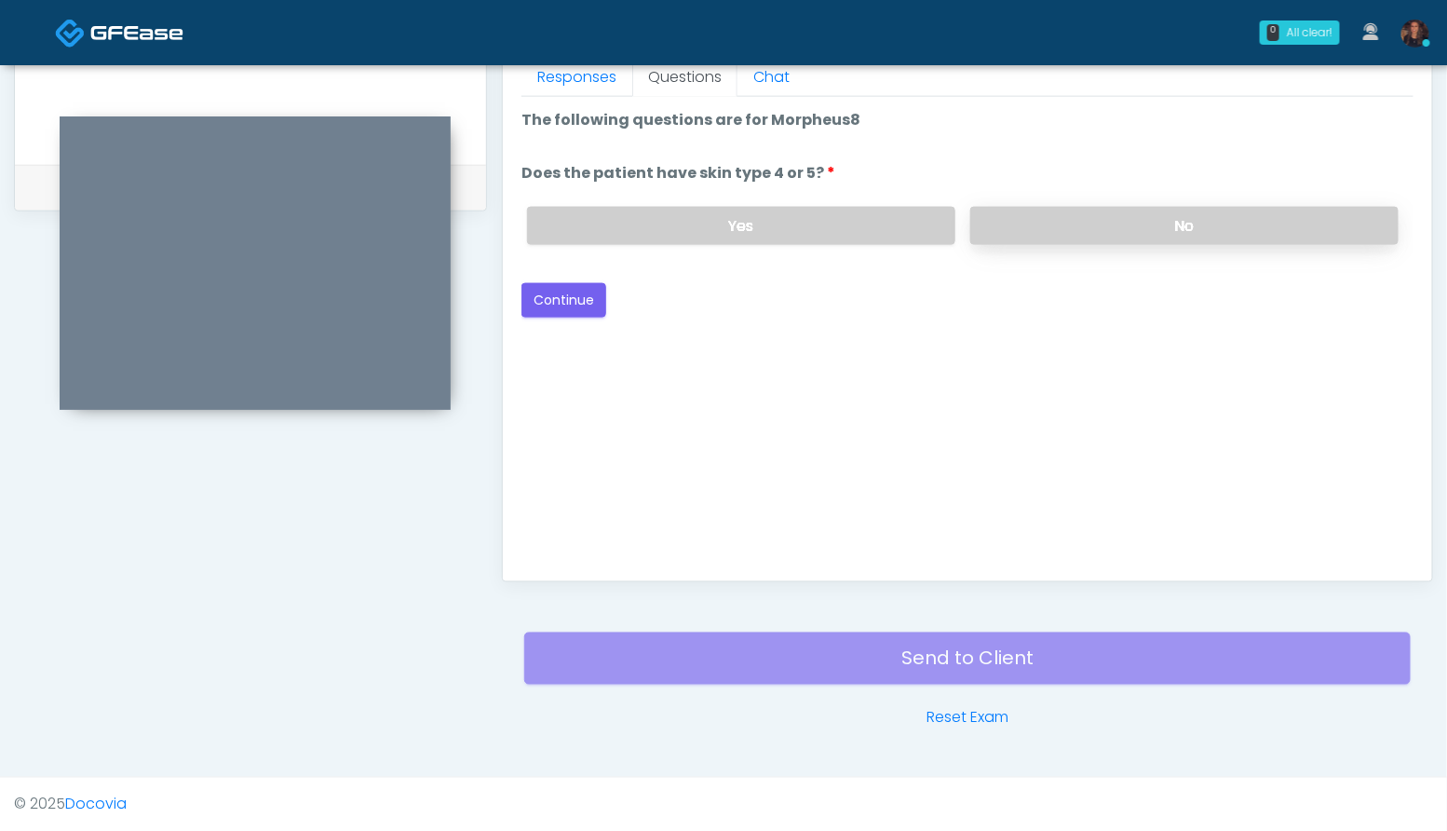
click at [1249, 219] on label "No" at bounding box center [1184, 226] width 428 height 38
click at [561, 290] on button "Continue" at bounding box center [563, 300] width 85 height 34
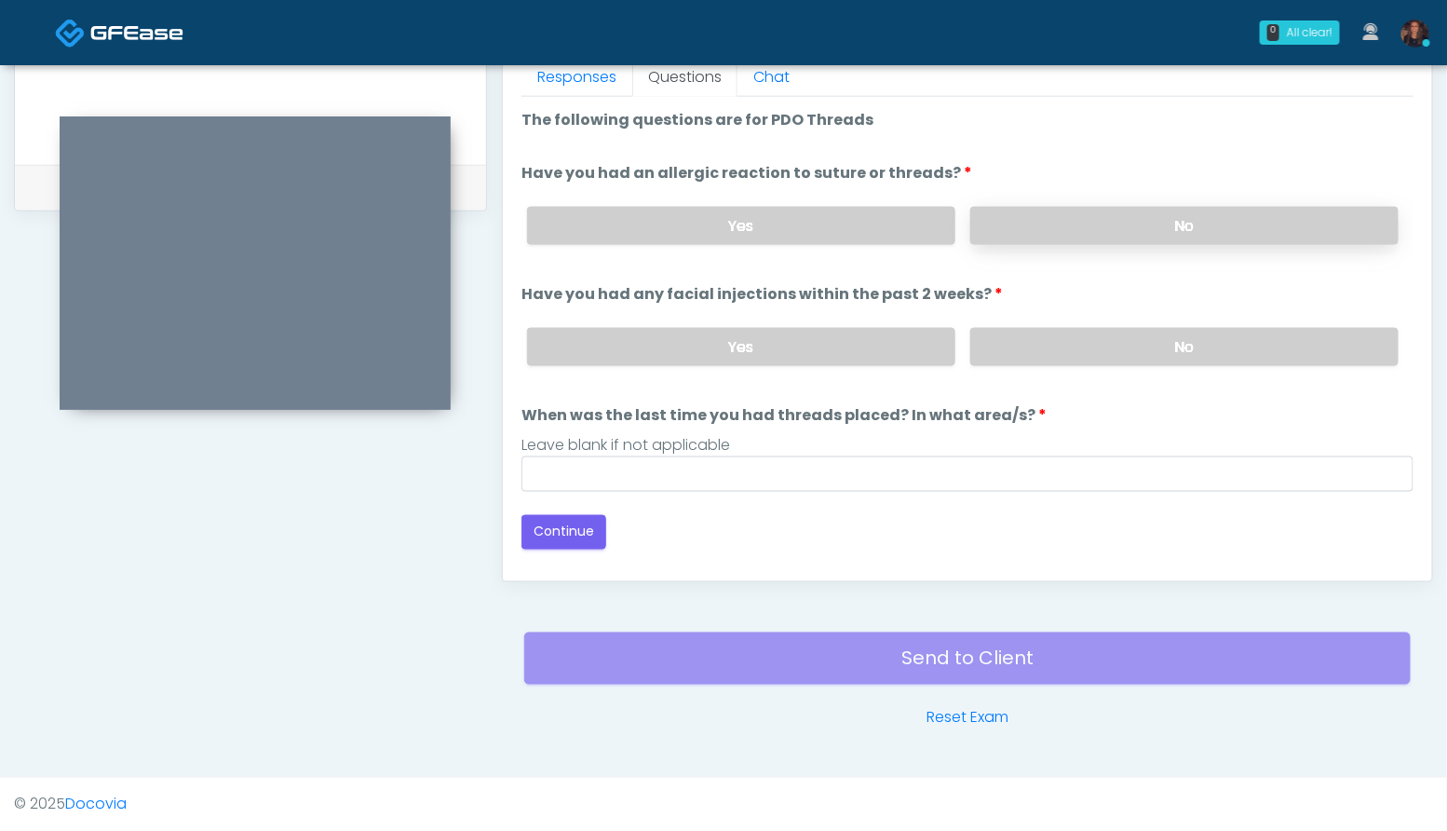
click at [1171, 216] on label "No" at bounding box center [1184, 226] width 428 height 38
click at [1161, 345] on label "No" at bounding box center [1184, 347] width 428 height 38
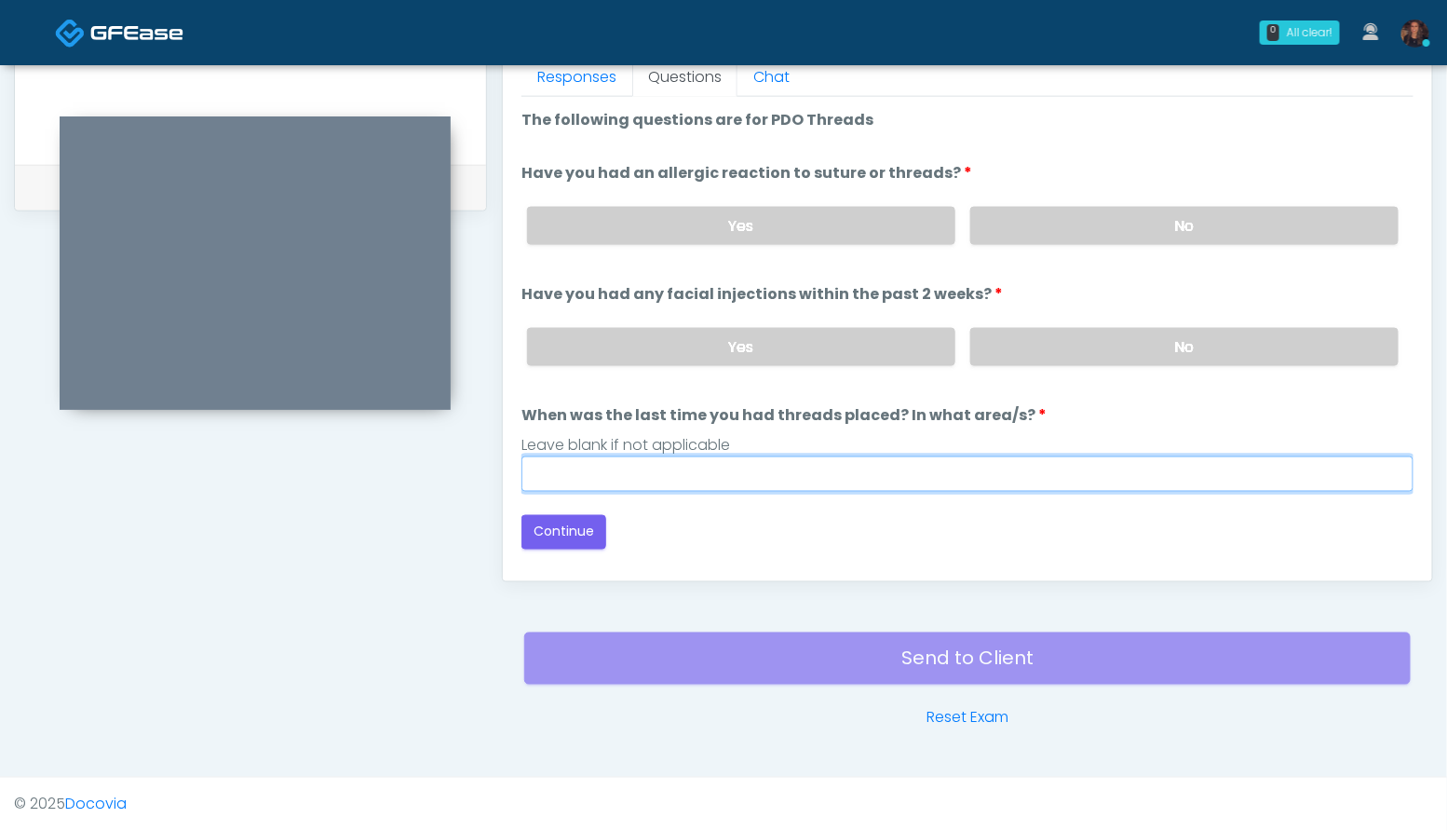
click at [575, 465] on input "When was the last time you had threads placed? In what area/s?" at bounding box center [967, 473] width 892 height 35
type input "***"
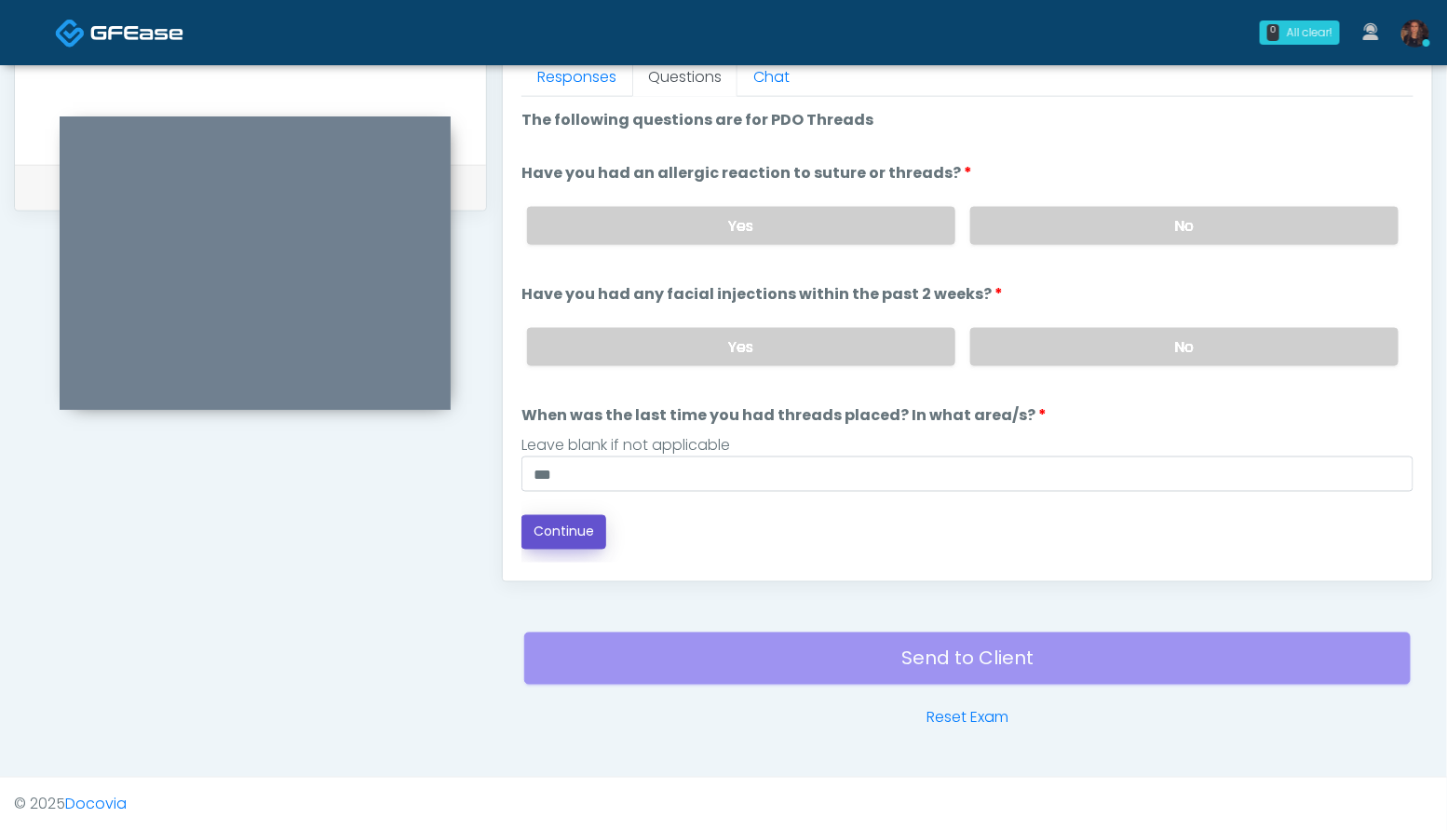
click at [556, 531] on button "Continue" at bounding box center [563, 532] width 85 height 34
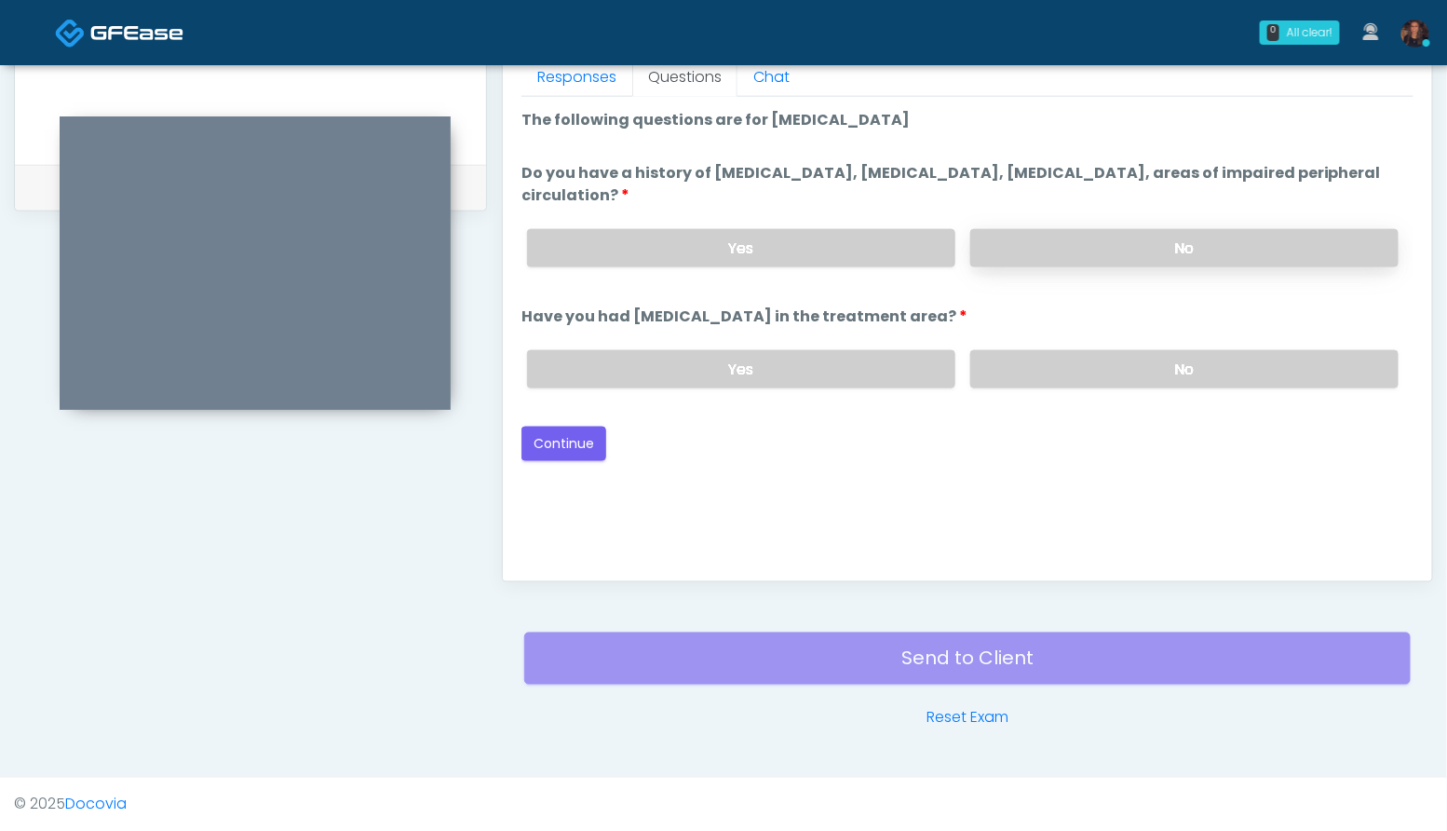
click at [1223, 250] on label "No" at bounding box center [1184, 248] width 428 height 38
click at [1192, 358] on label "No" at bounding box center [1184, 369] width 428 height 38
click at [574, 429] on button "Continue" at bounding box center [563, 443] width 85 height 34
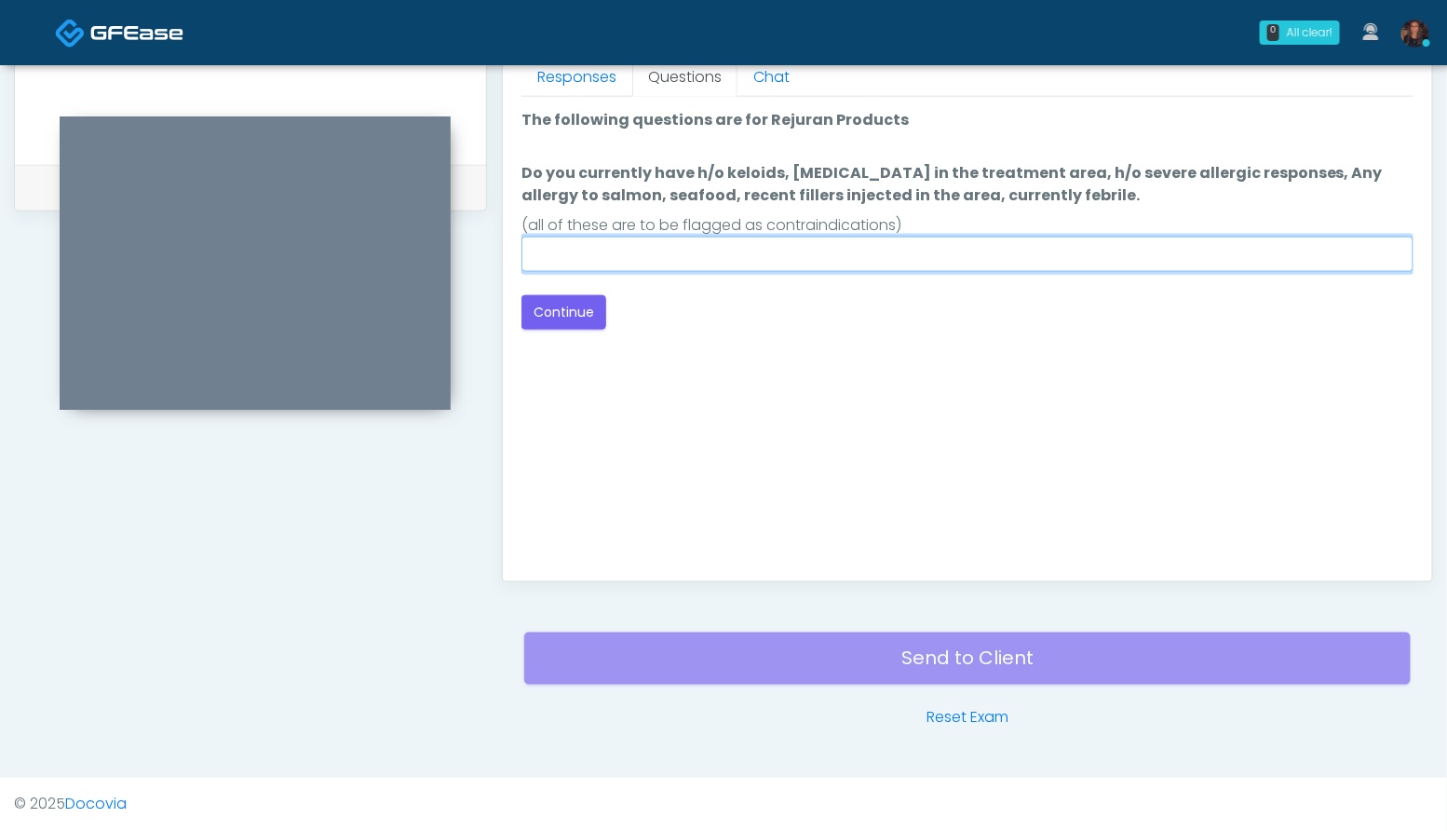
click at [655, 262] on input "Do you currently have h/o keloids, skin infection in the treatment area, h/o se…" at bounding box center [967, 253] width 892 height 35
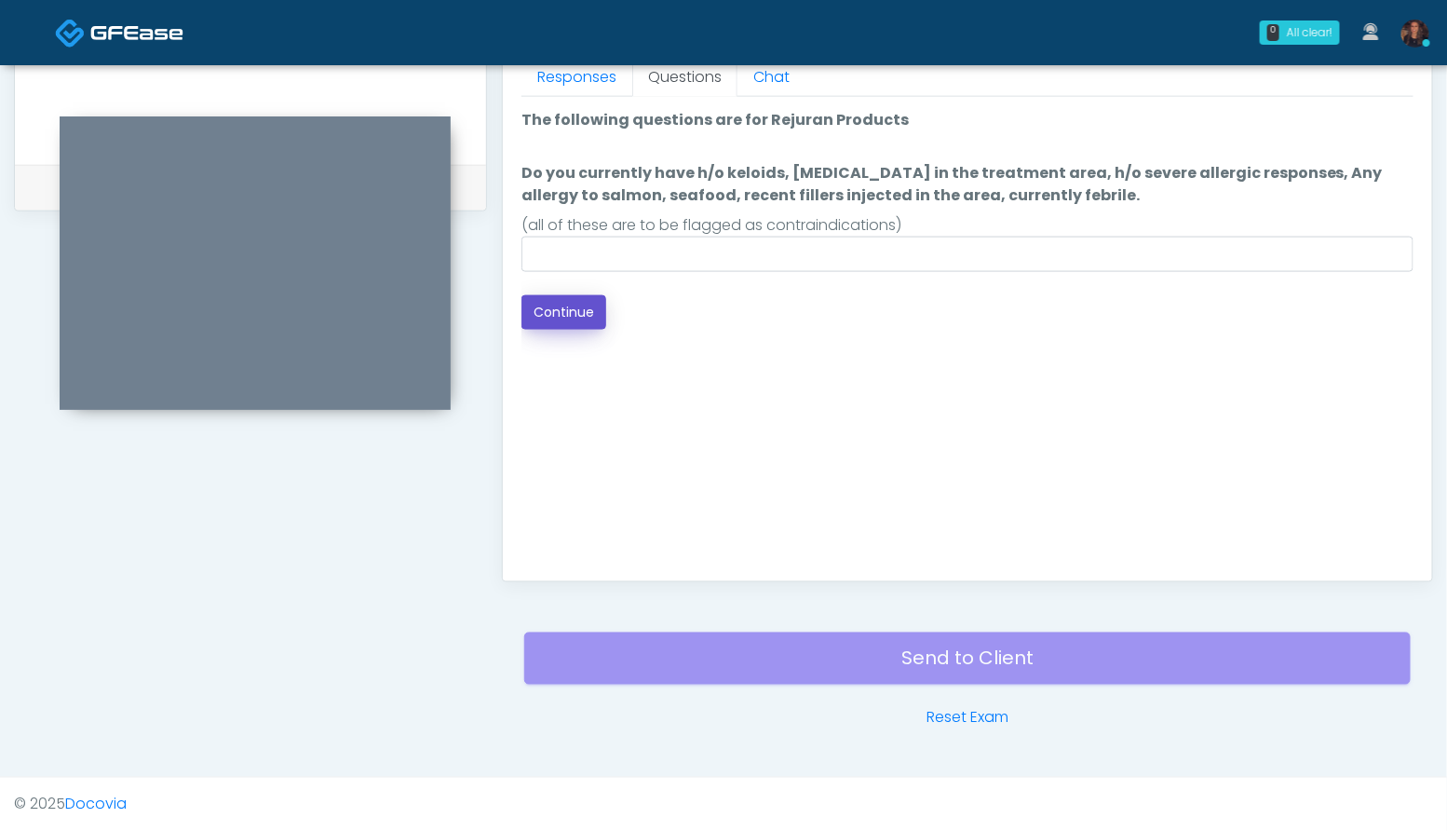
click at [564, 309] on button "Continue" at bounding box center [563, 312] width 85 height 34
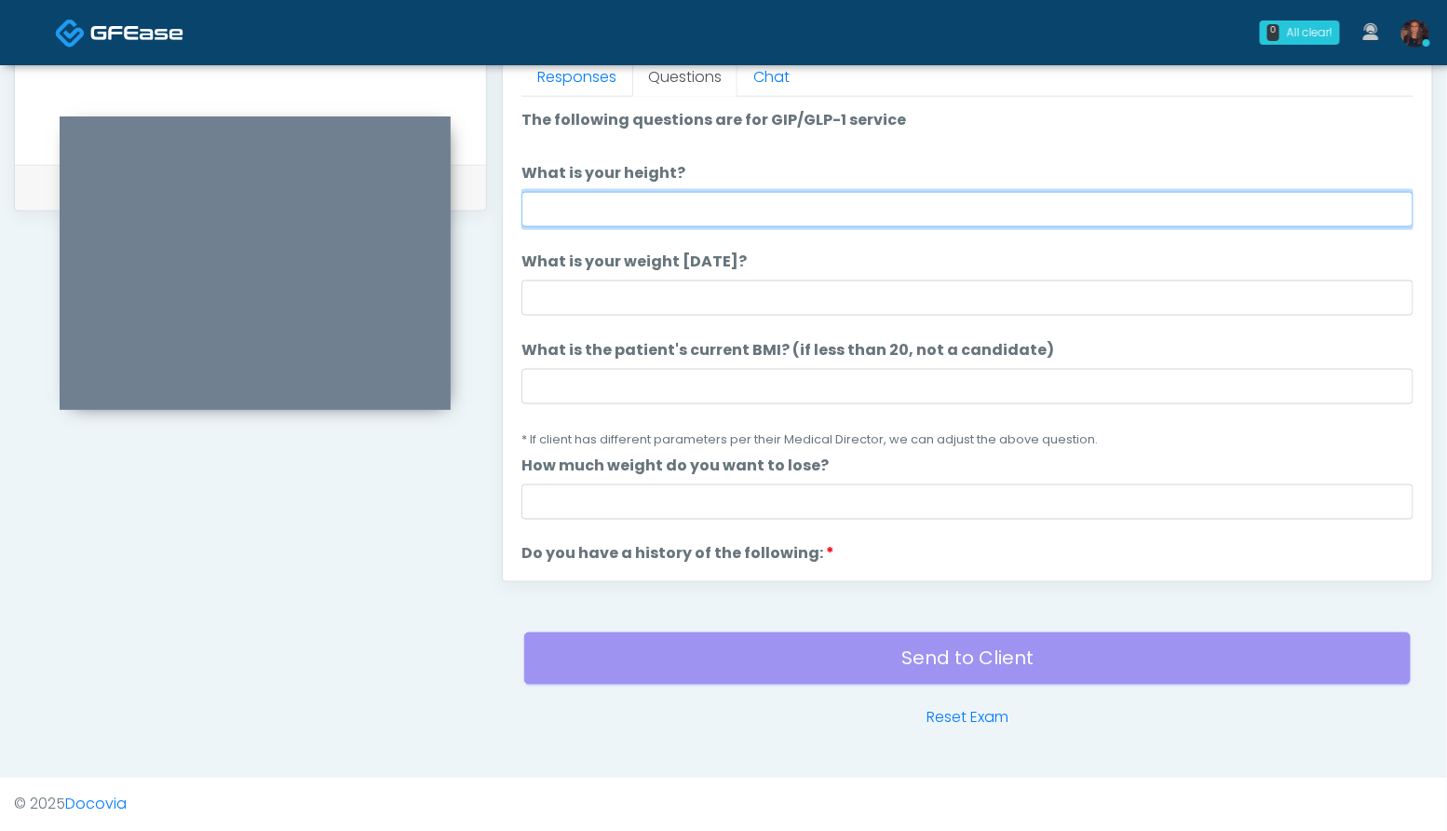
click at [636, 207] on input "What is your height?" at bounding box center [967, 209] width 892 height 35
type input "***"
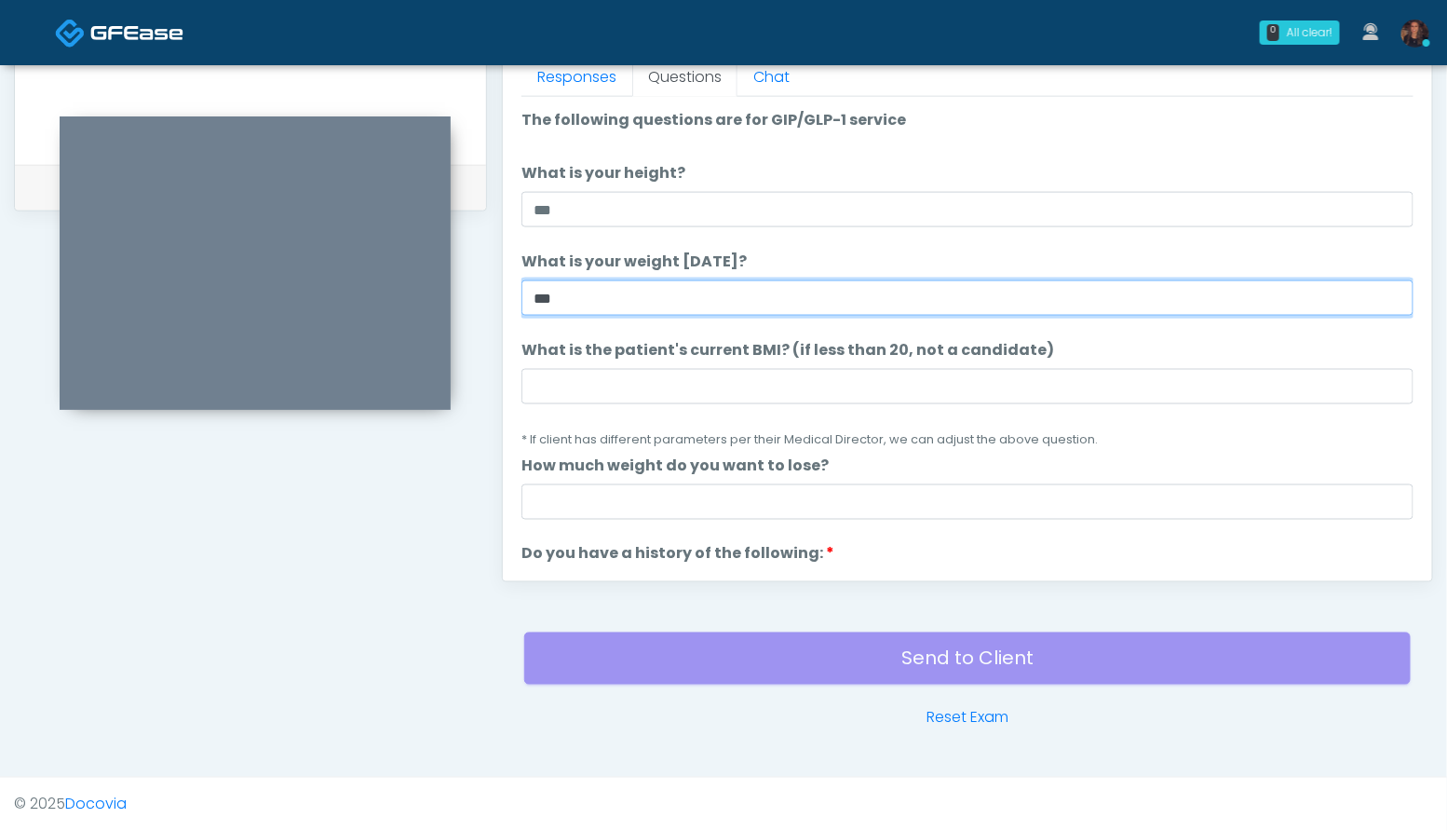
type input "***"
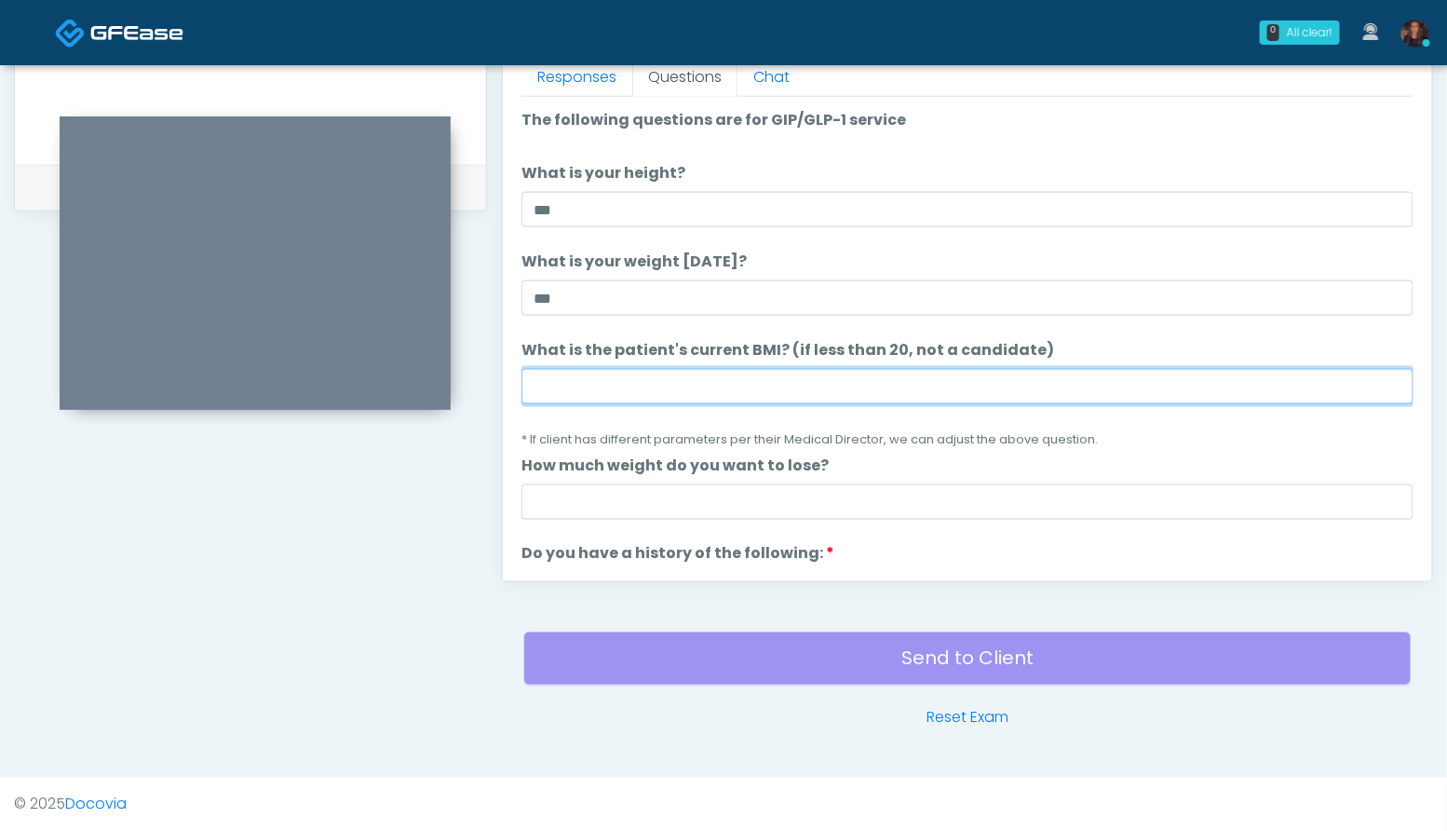
click at [594, 382] on input "What is the patient's current BMI? (if less than 20, not a candidate)" at bounding box center [967, 386] width 892 height 35
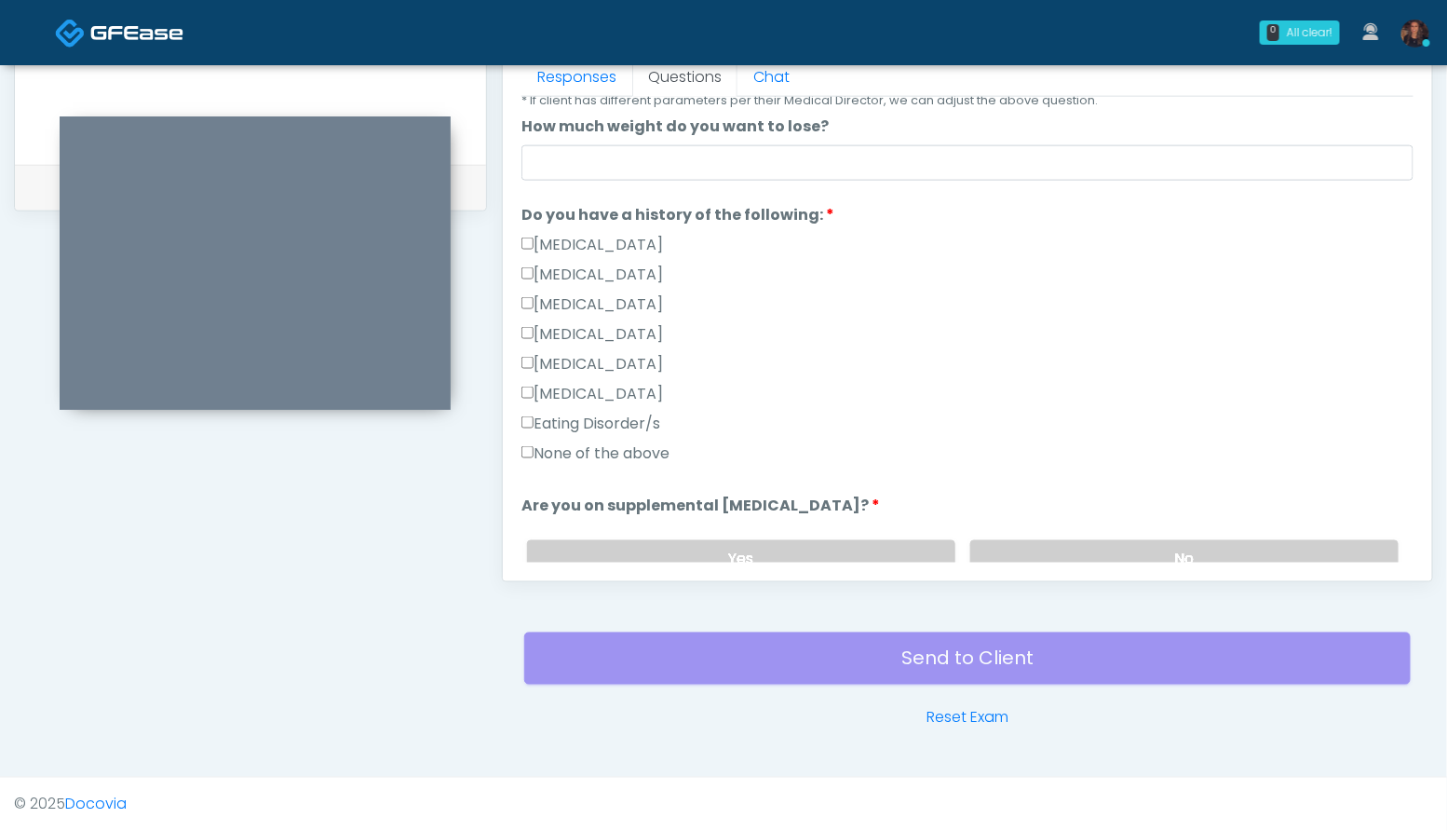
scroll to position [344, 0]
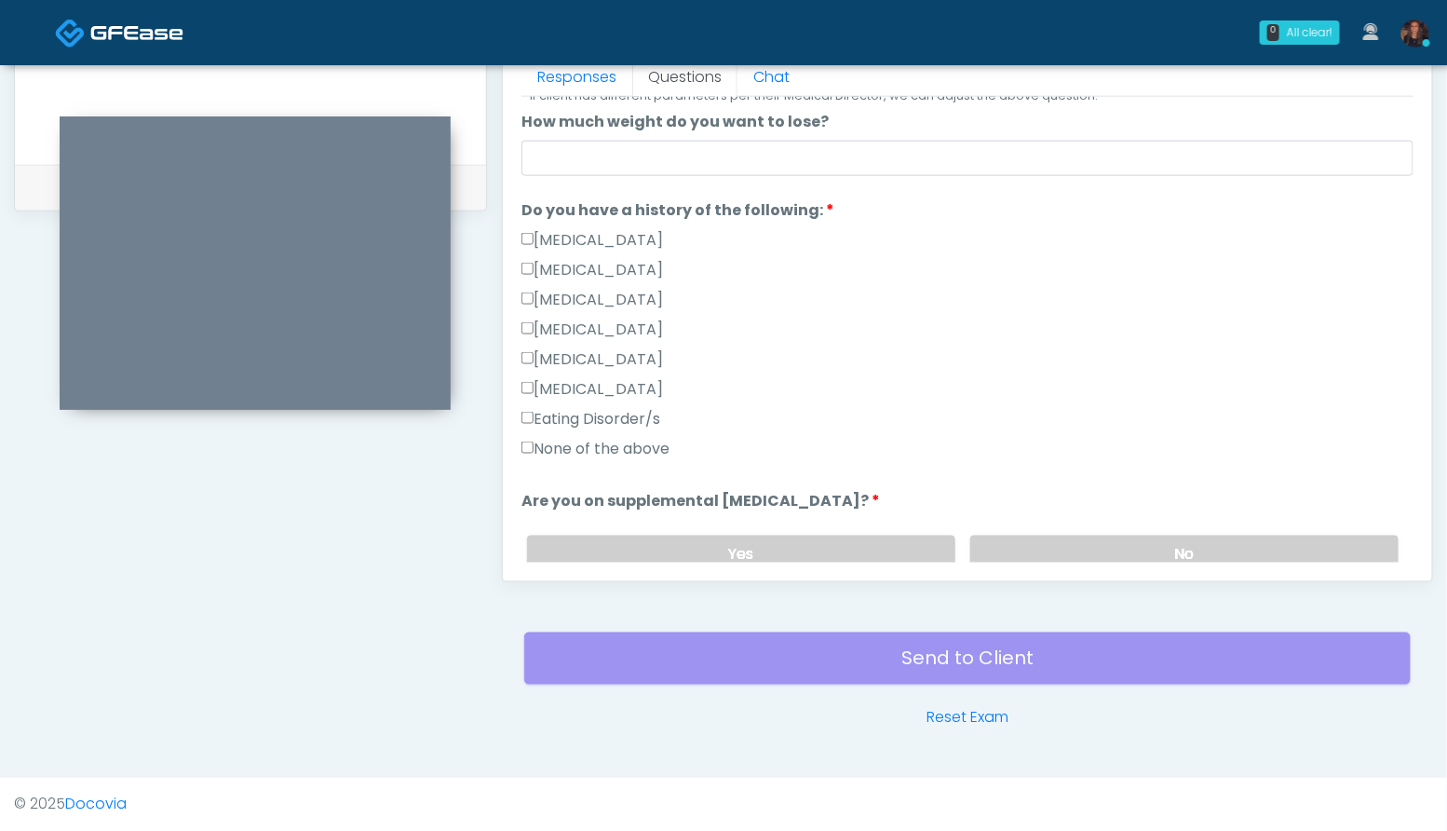
type input "****"
click at [658, 444] on label "None of the above" at bounding box center [595, 449] width 148 height 22
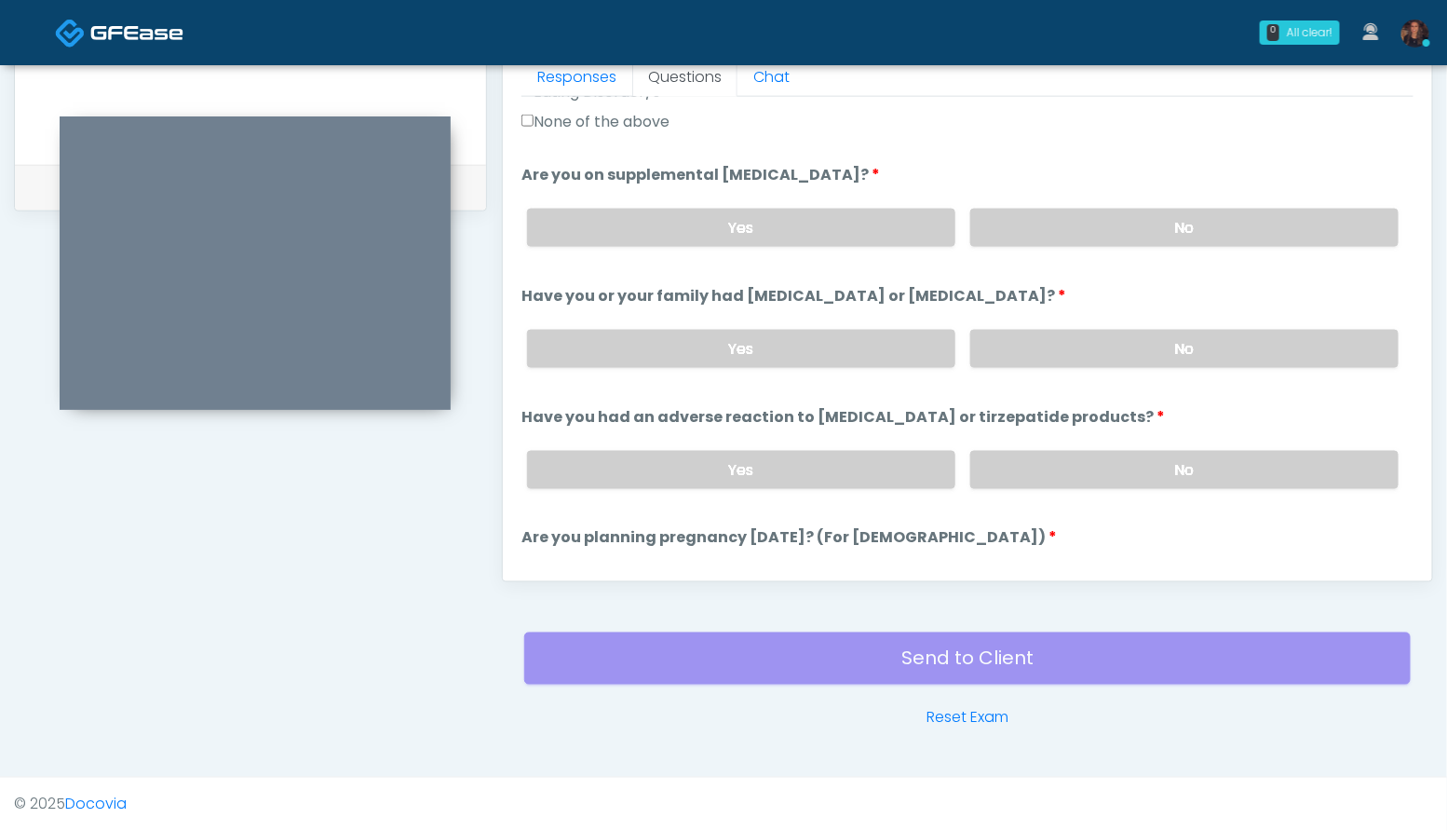
scroll to position [672, 0]
click at [1227, 221] on label "No" at bounding box center [1184, 226] width 428 height 38
click at [1230, 335] on label "No" at bounding box center [1184, 347] width 428 height 38
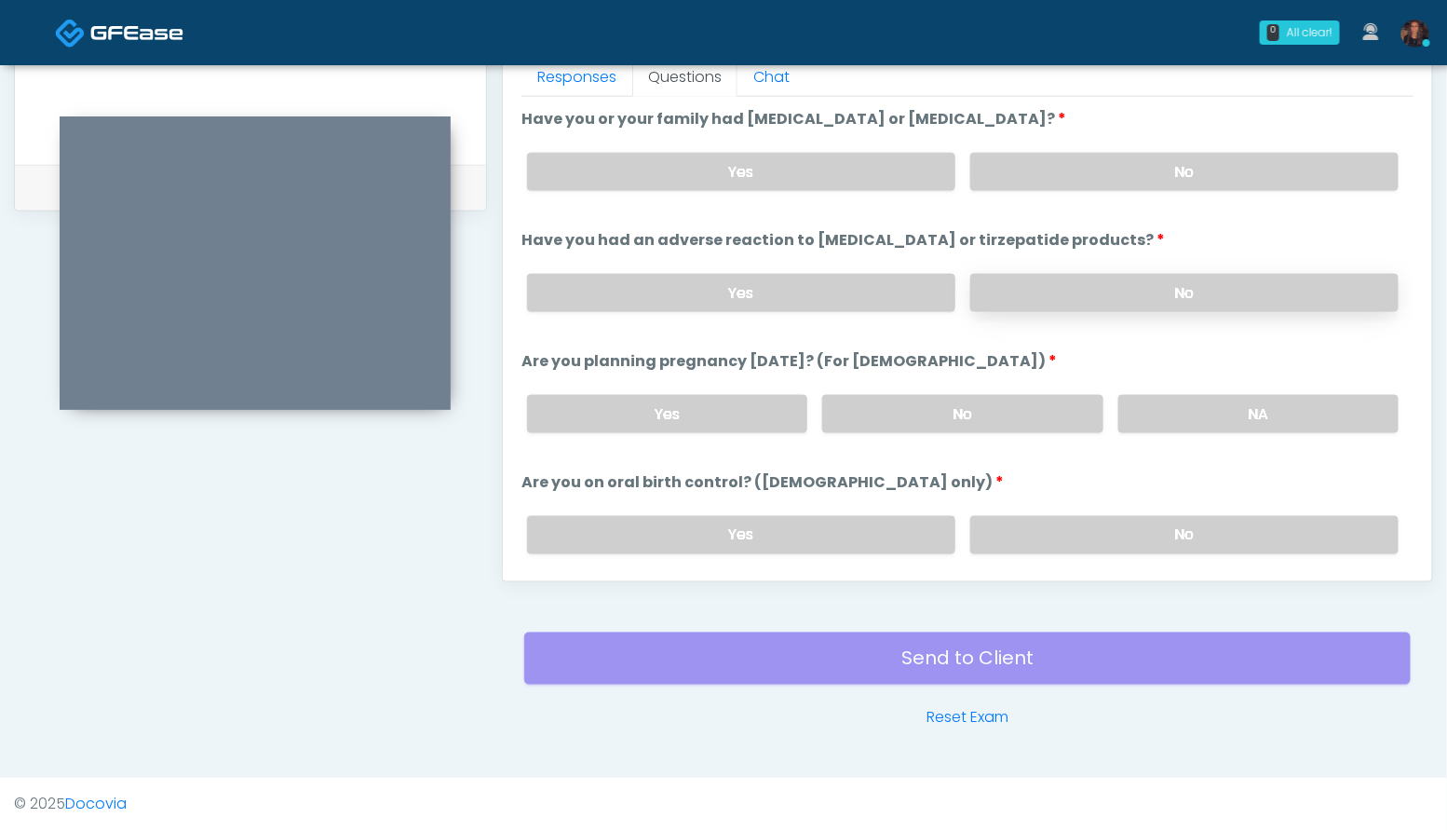
scroll to position [860, 0]
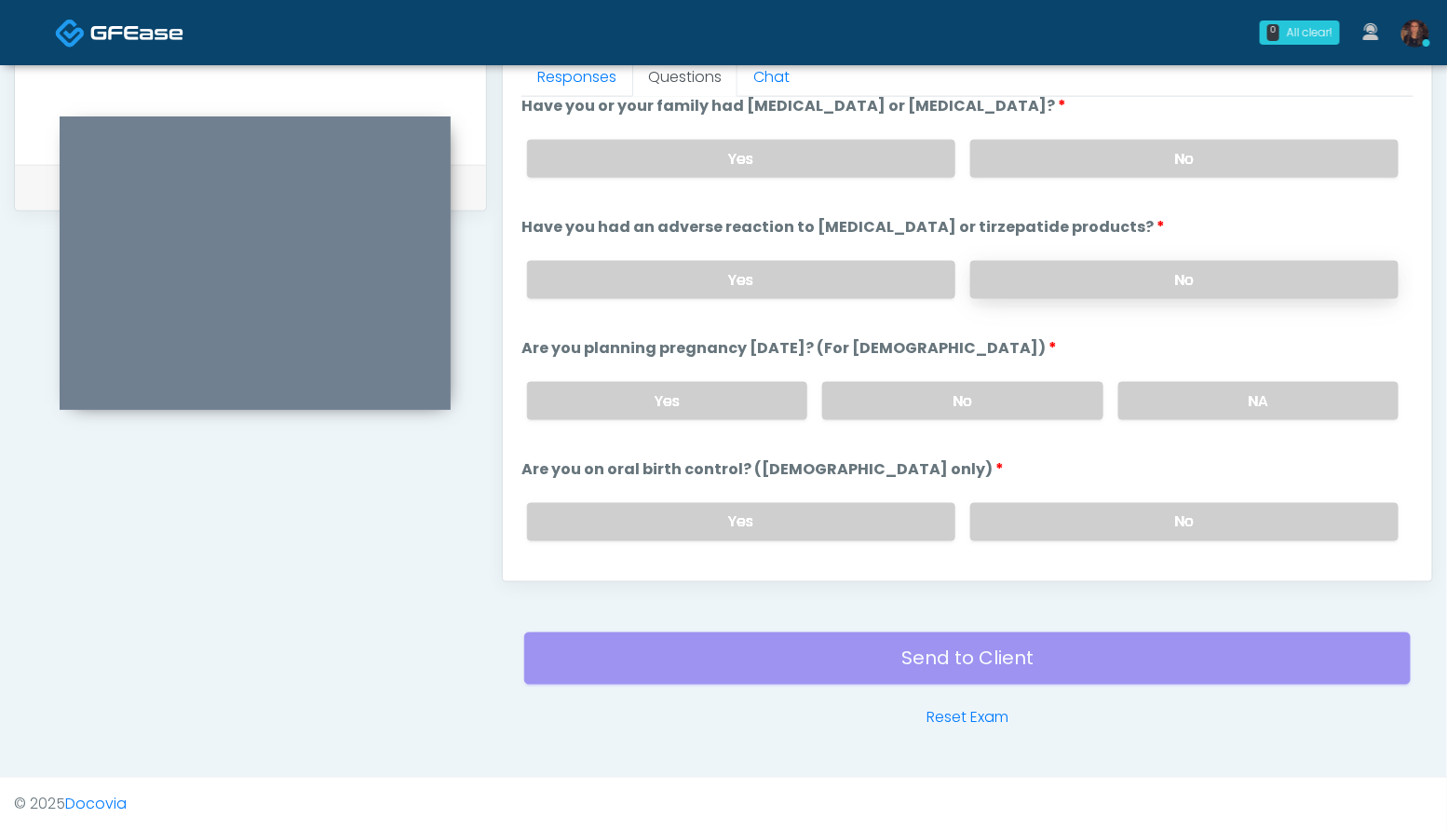
click at [1218, 274] on label "No" at bounding box center [1184, 280] width 428 height 38
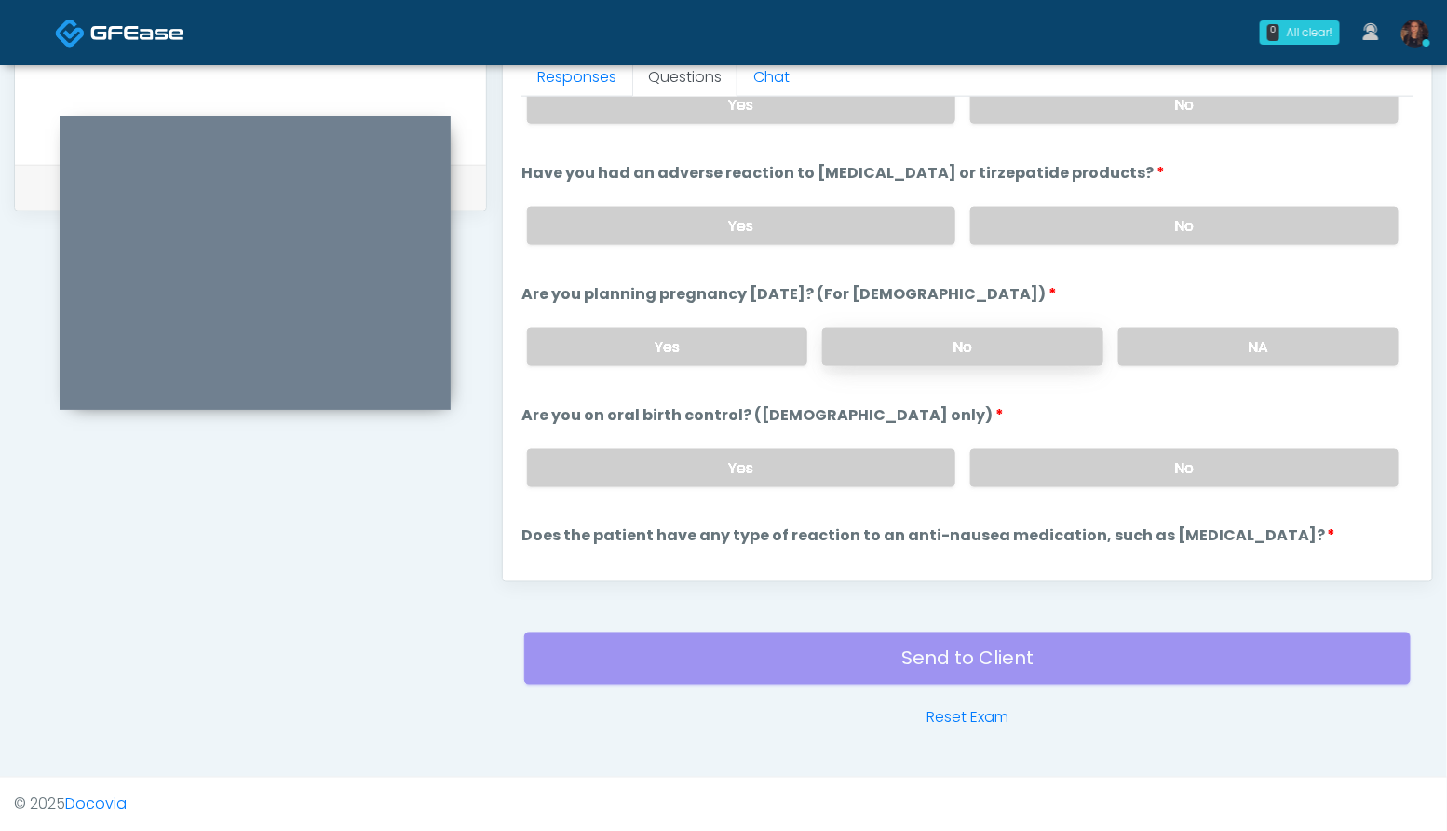
click at [945, 339] on label "No" at bounding box center [962, 347] width 280 height 38
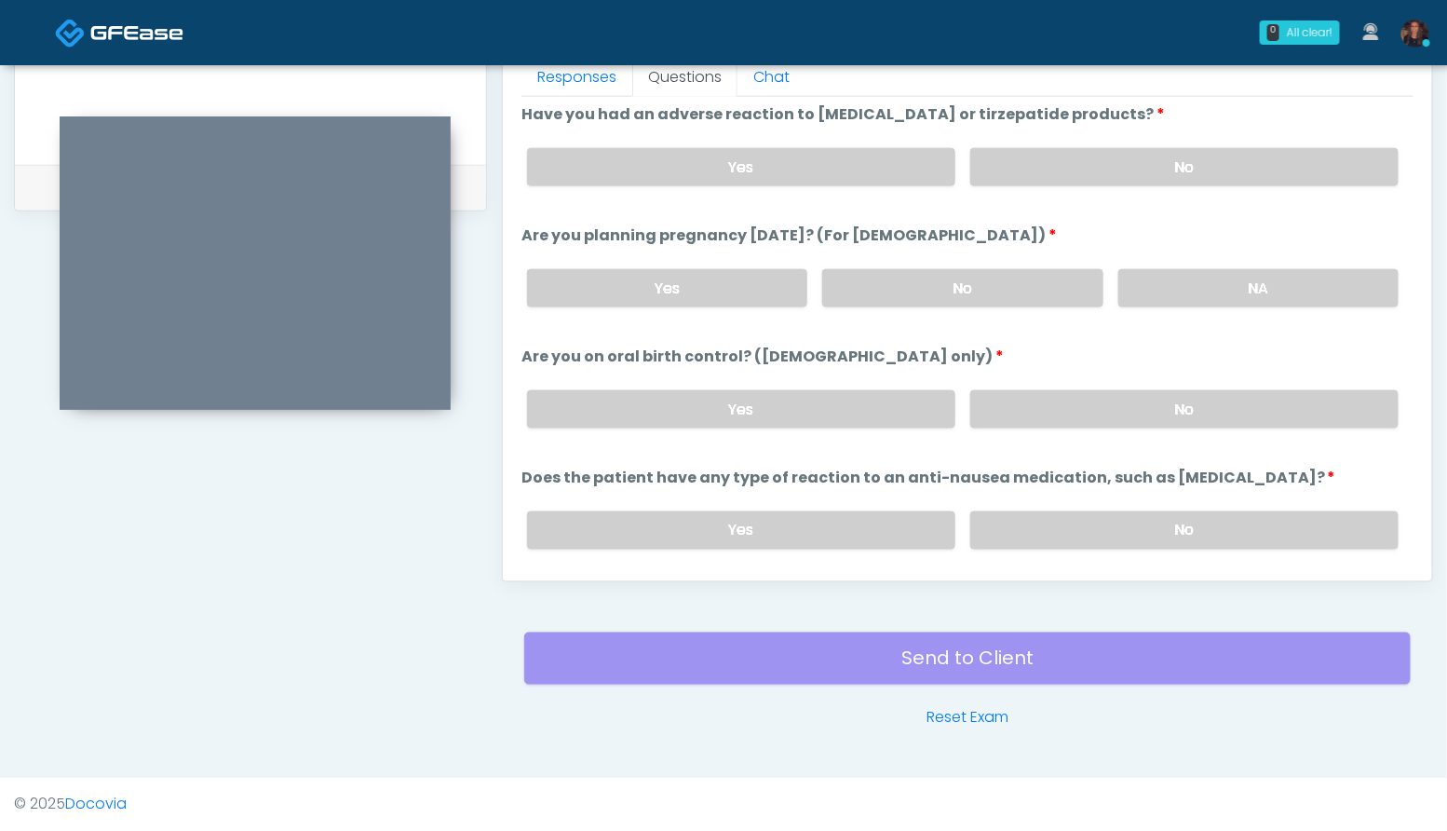
scroll to position [974, 0]
click at [1160, 395] on label "No" at bounding box center [1184, 408] width 428 height 38
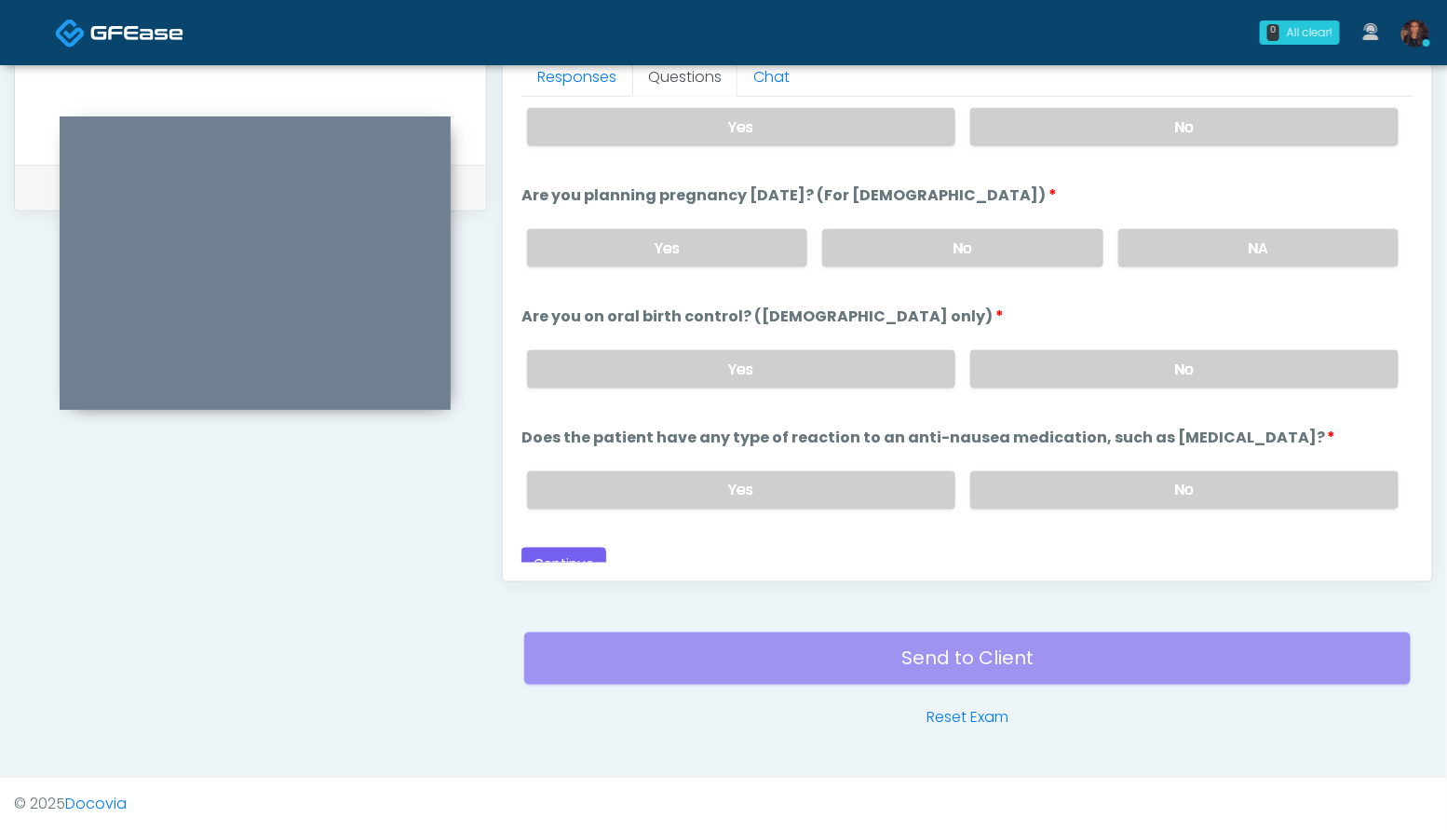
scroll to position [1025, 0]
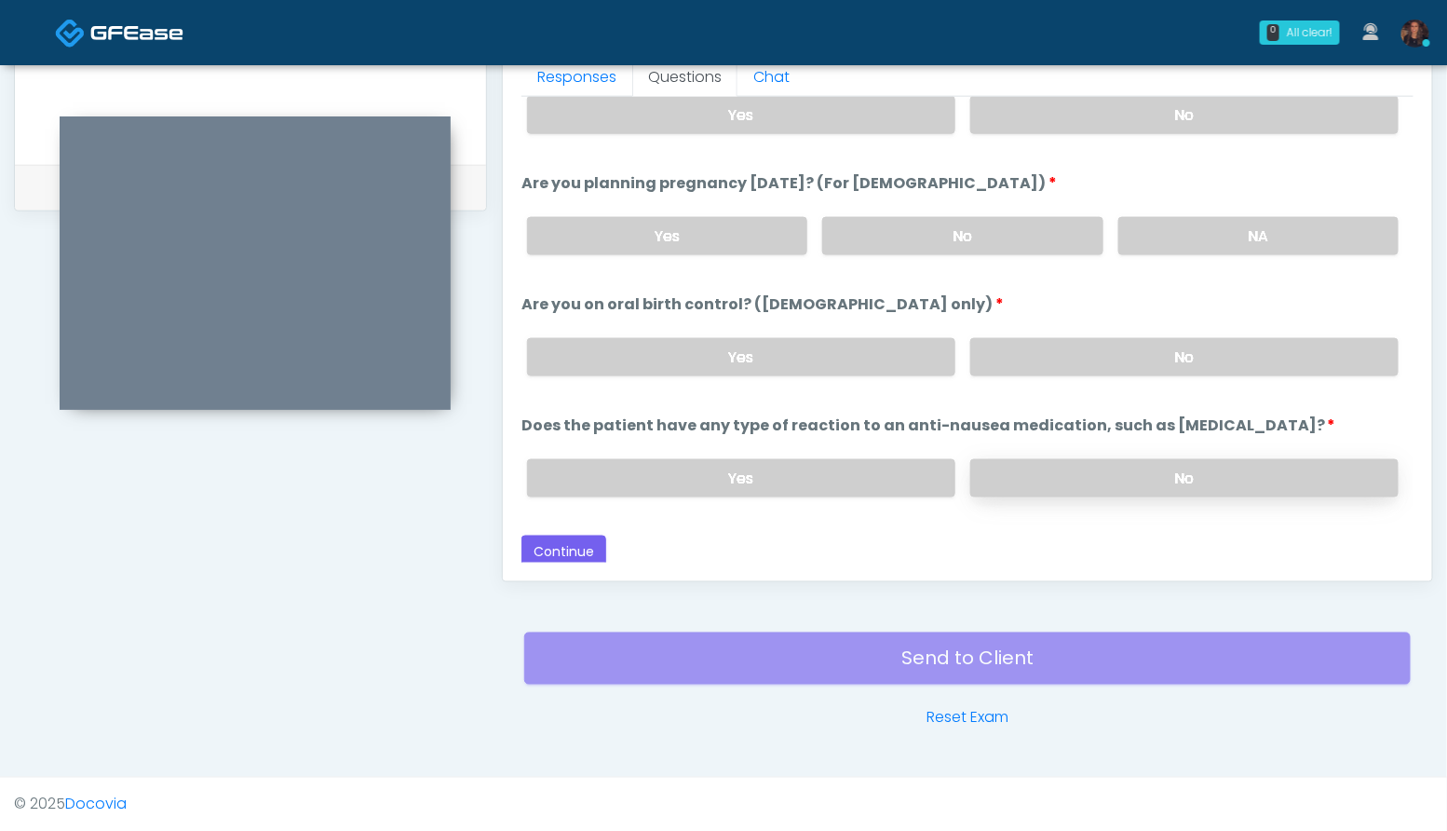
click at [1195, 479] on label "No" at bounding box center [1184, 478] width 428 height 38
click at [585, 541] on button "Continue" at bounding box center [563, 552] width 85 height 34
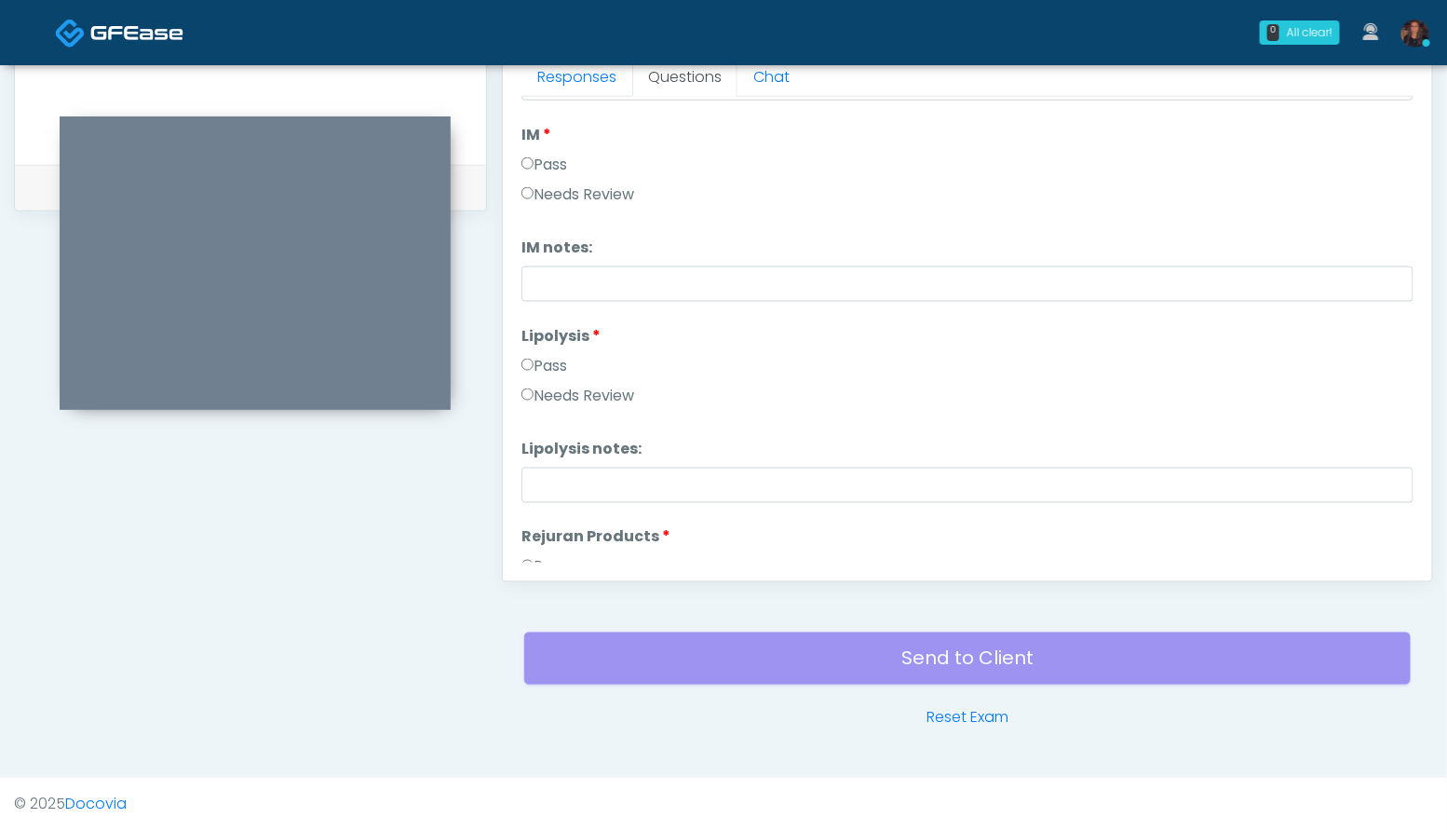
scroll to position [0, 0]
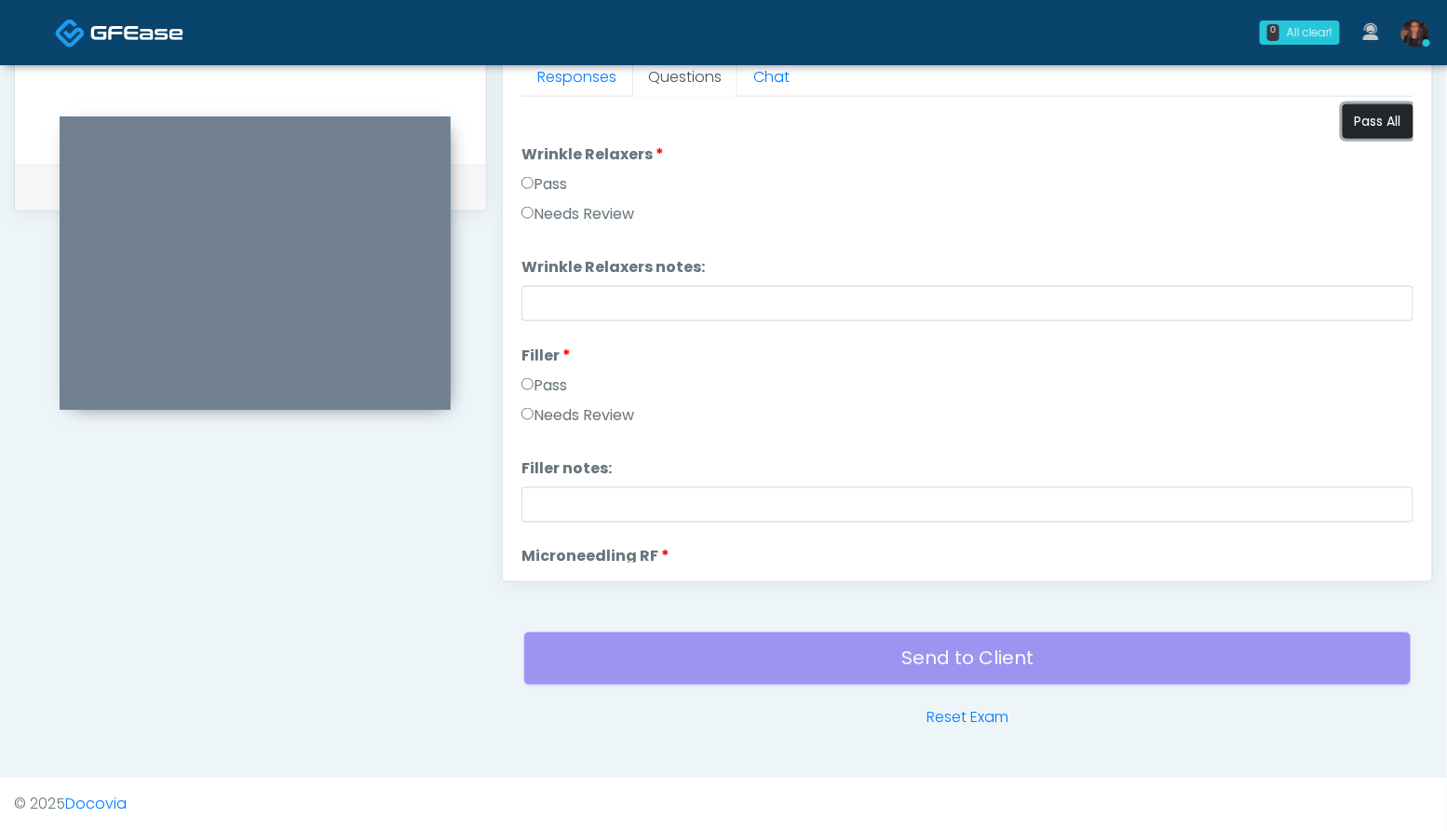
click at [1376, 124] on button "Pass All" at bounding box center [1378, 121] width 71 height 34
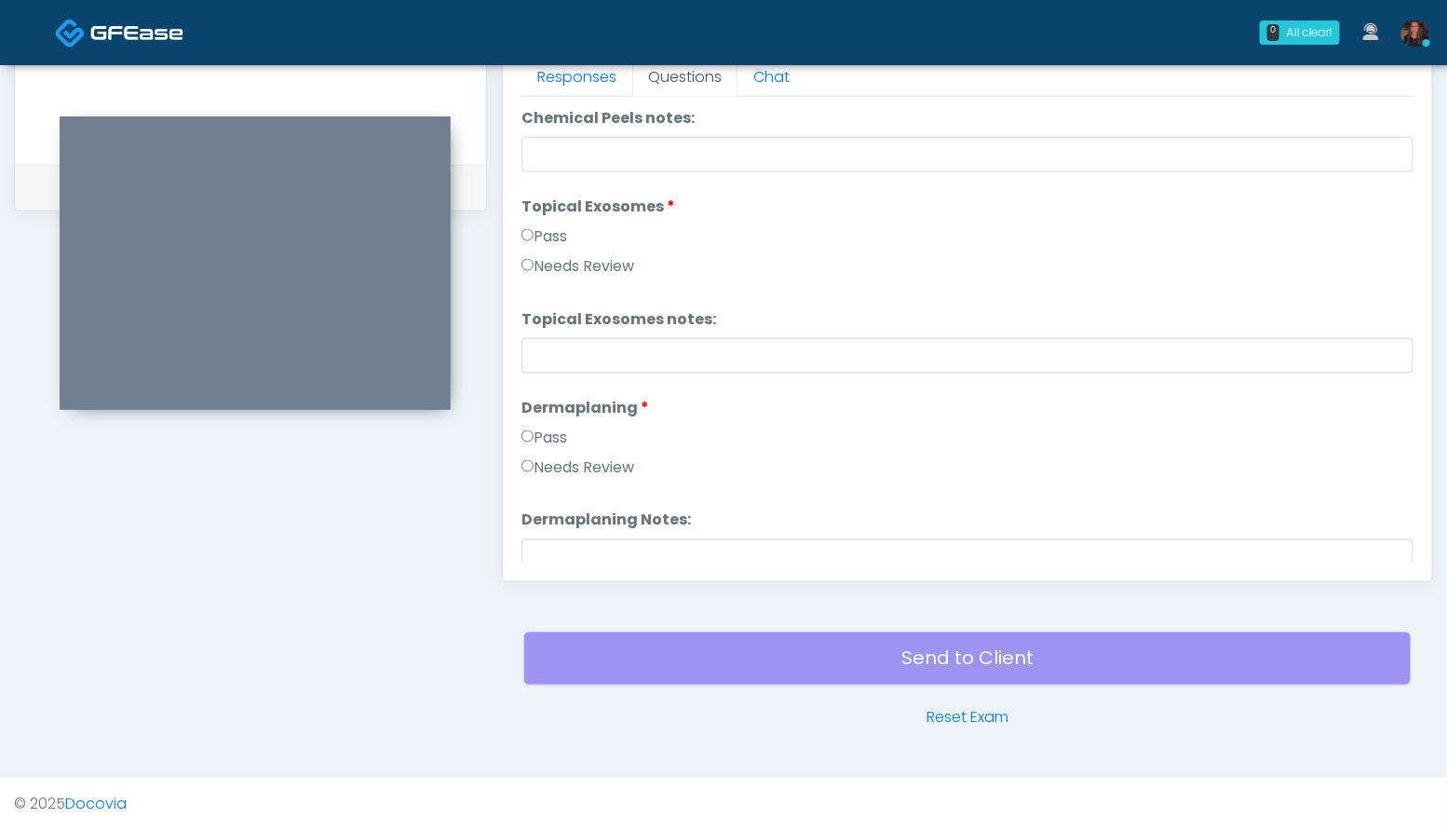
scroll to position [3667, 0]
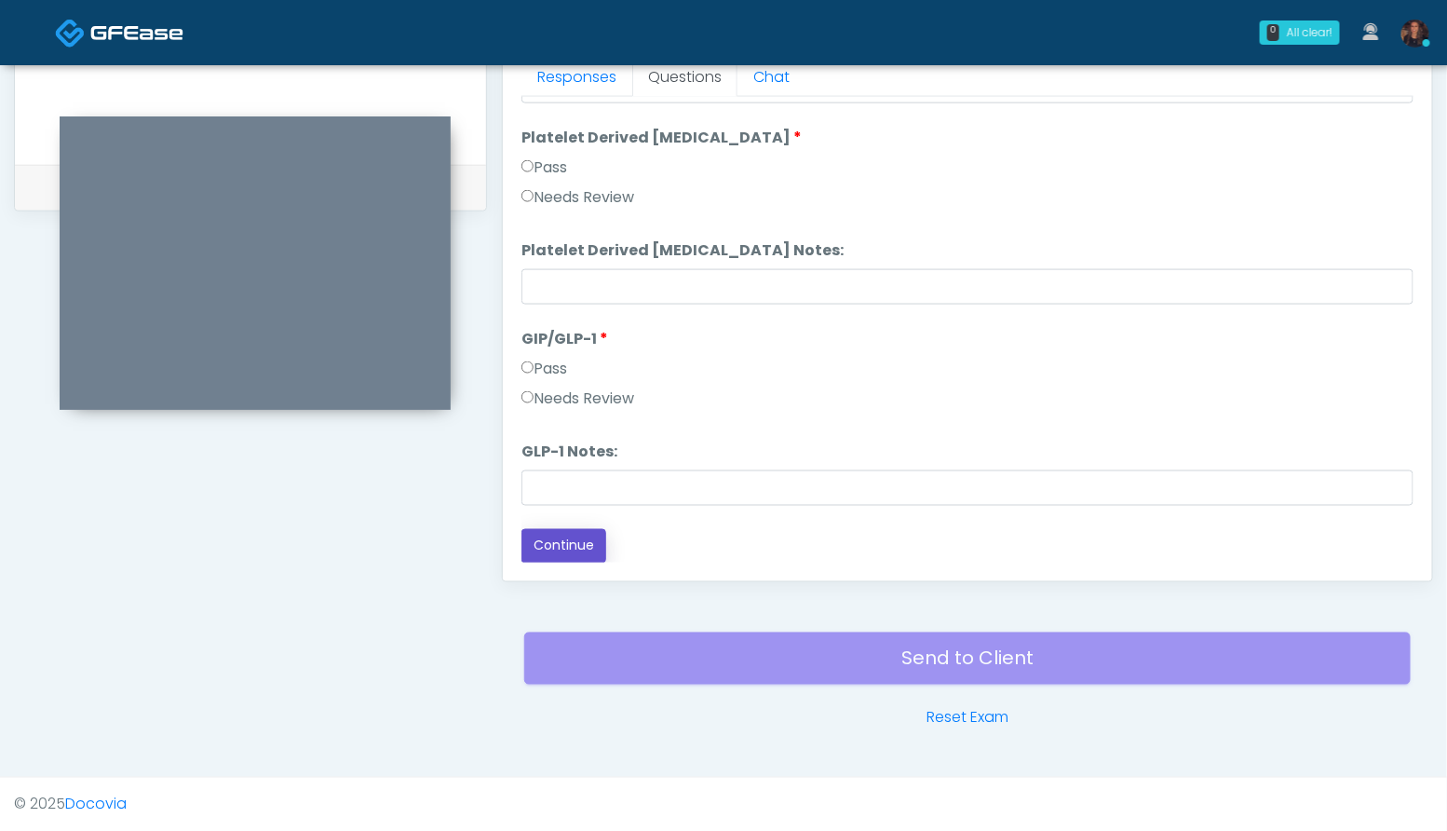
click at [556, 544] on button "Continue" at bounding box center [563, 546] width 85 height 34
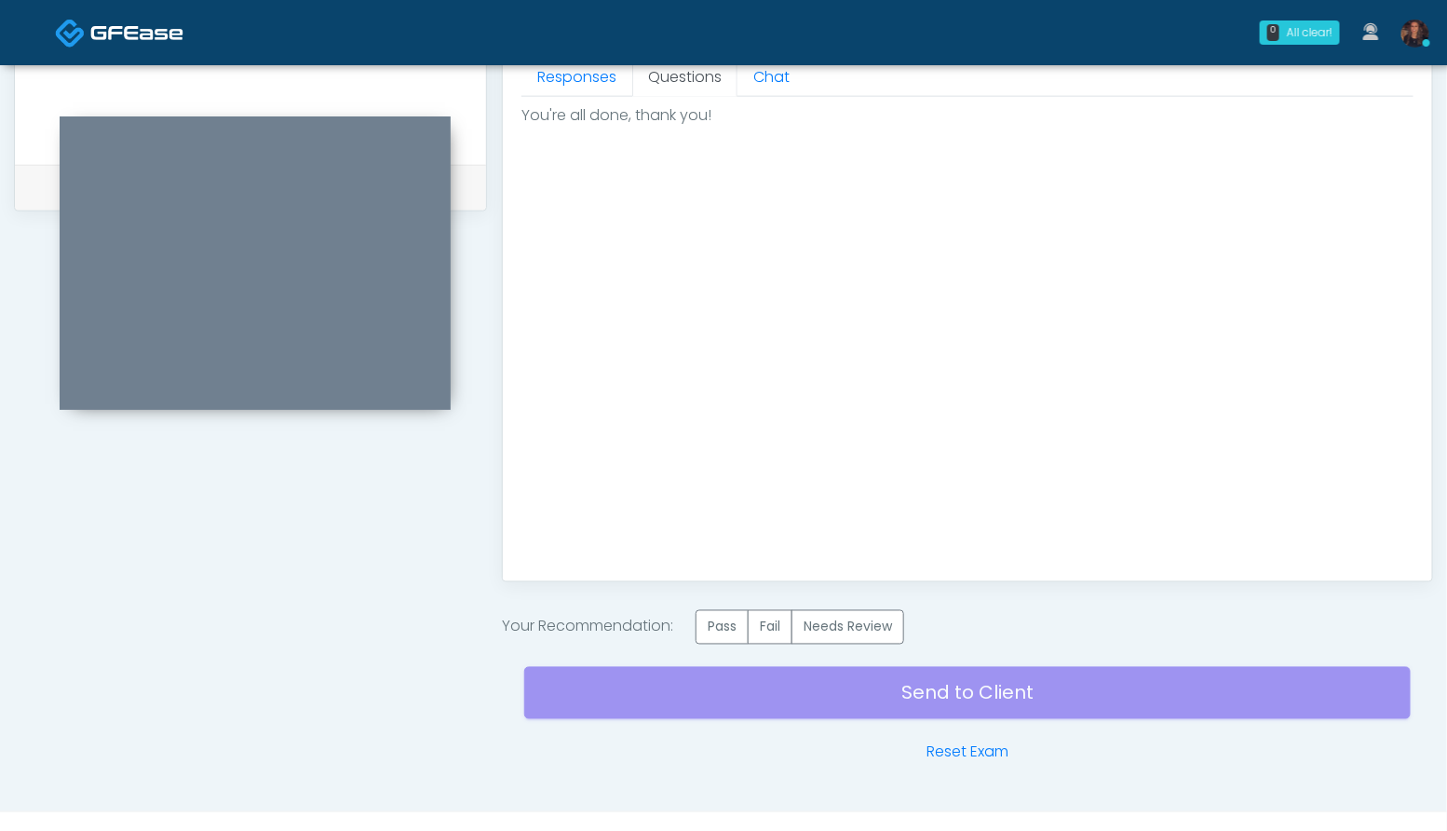
scroll to position [0, 0]
click at [716, 620] on label "Pass" at bounding box center [722, 627] width 53 height 34
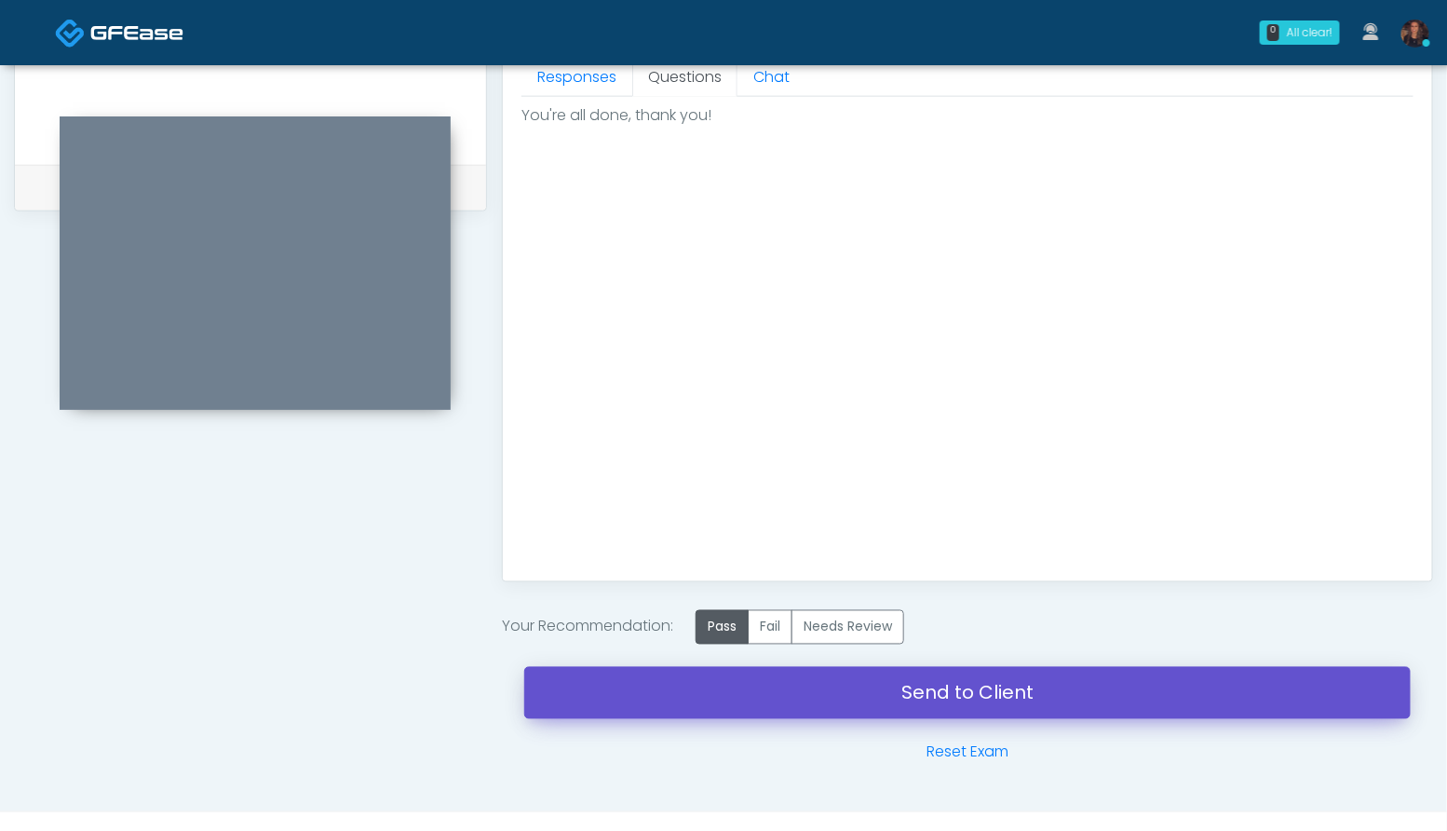
click at [669, 713] on link "Send to Client" at bounding box center [967, 693] width 886 height 52
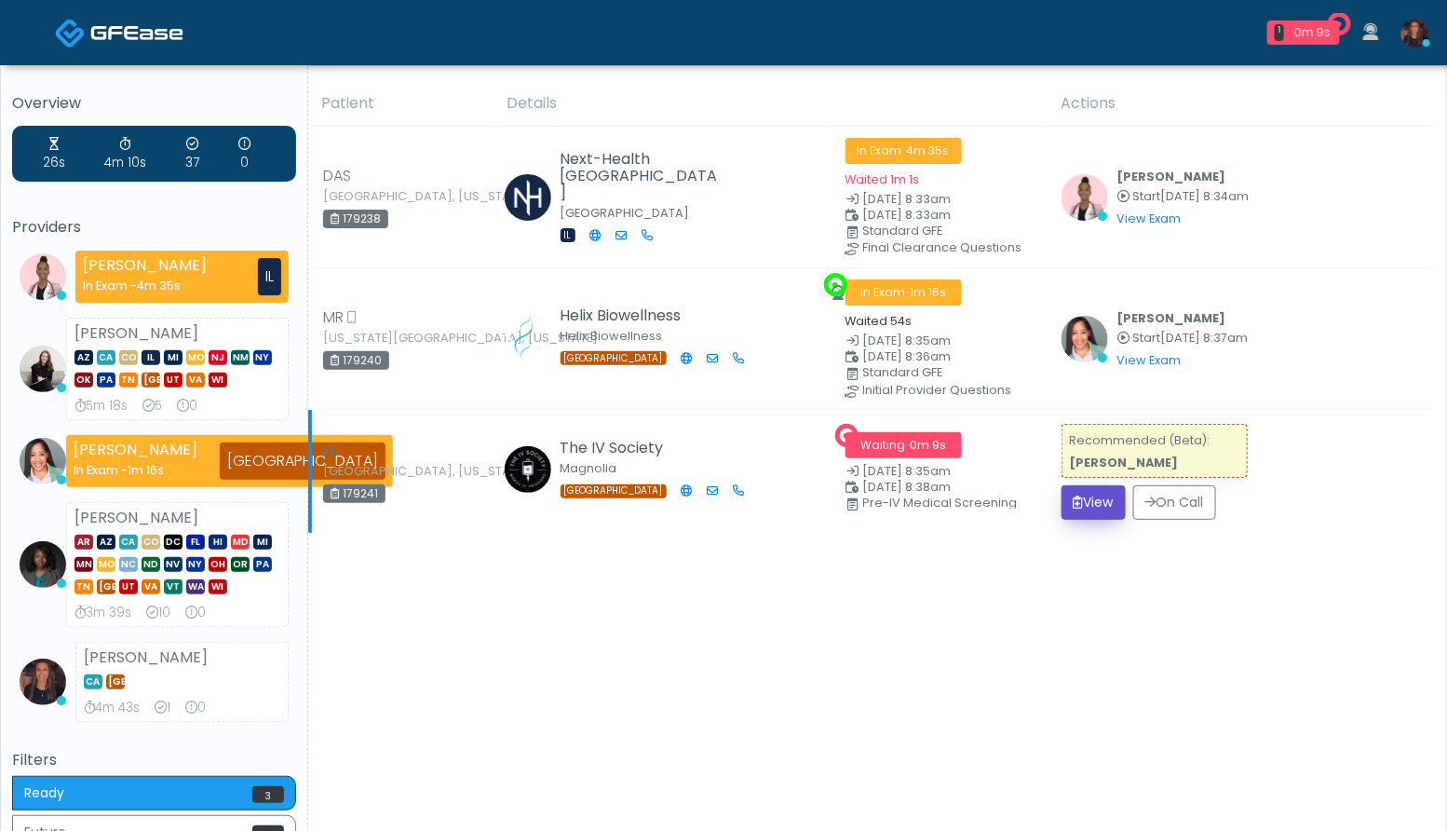
click at [1096, 503] on button "View" at bounding box center [1093, 502] width 64 height 34
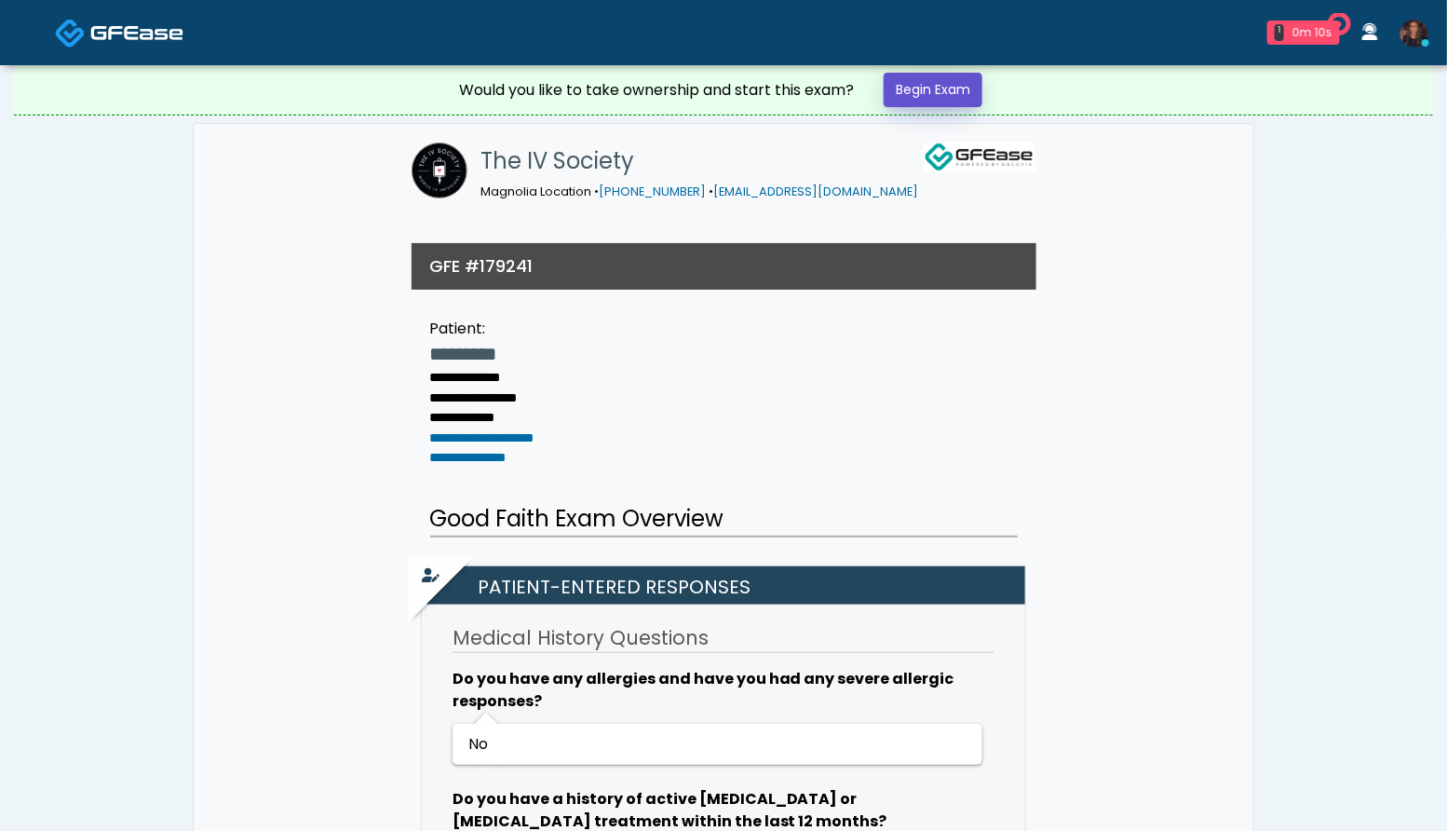
click at [946, 95] on link "Begin Exam" at bounding box center [933, 90] width 99 height 34
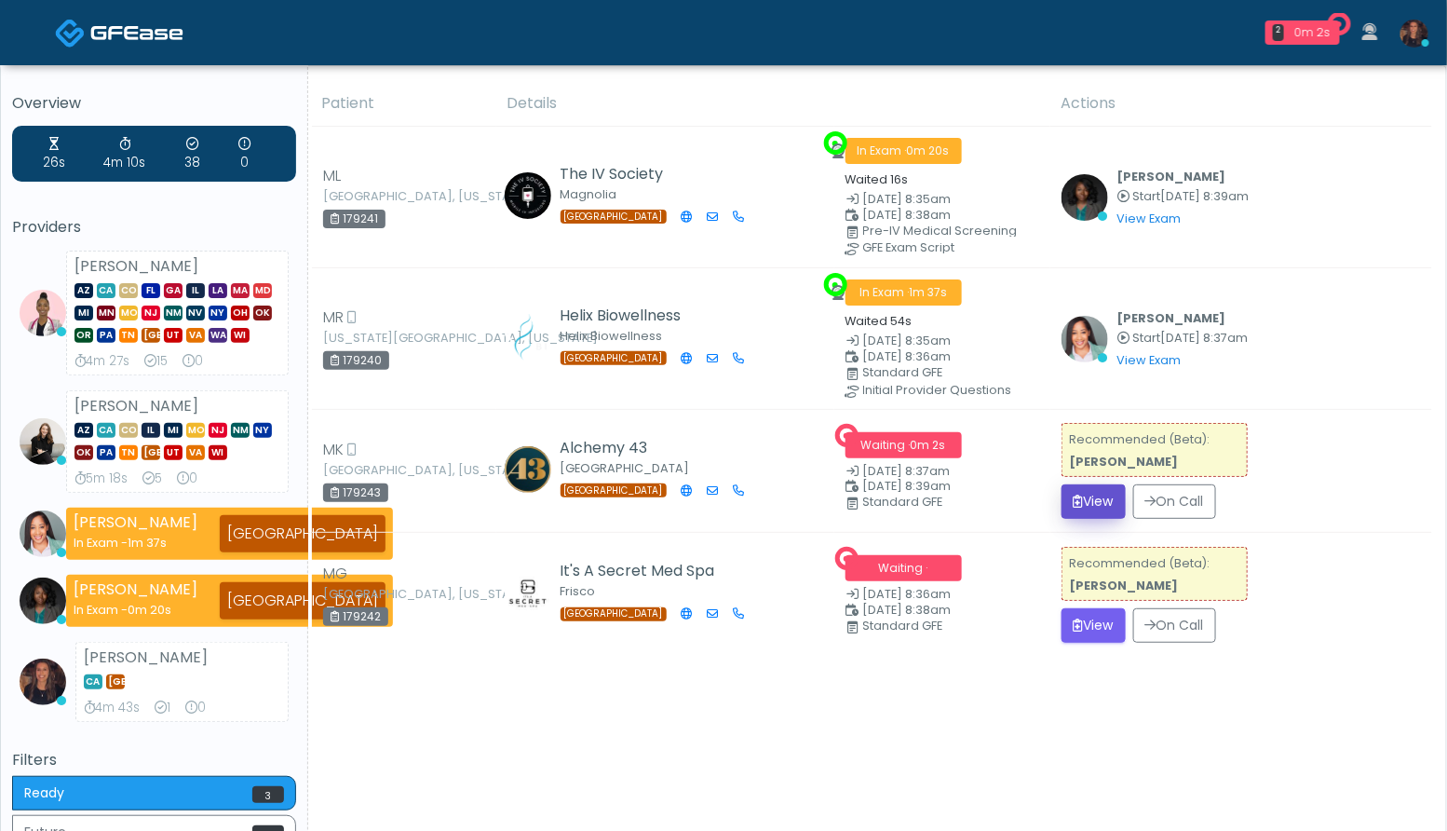
click at [1103, 497] on button "View" at bounding box center [1093, 501] width 64 height 34
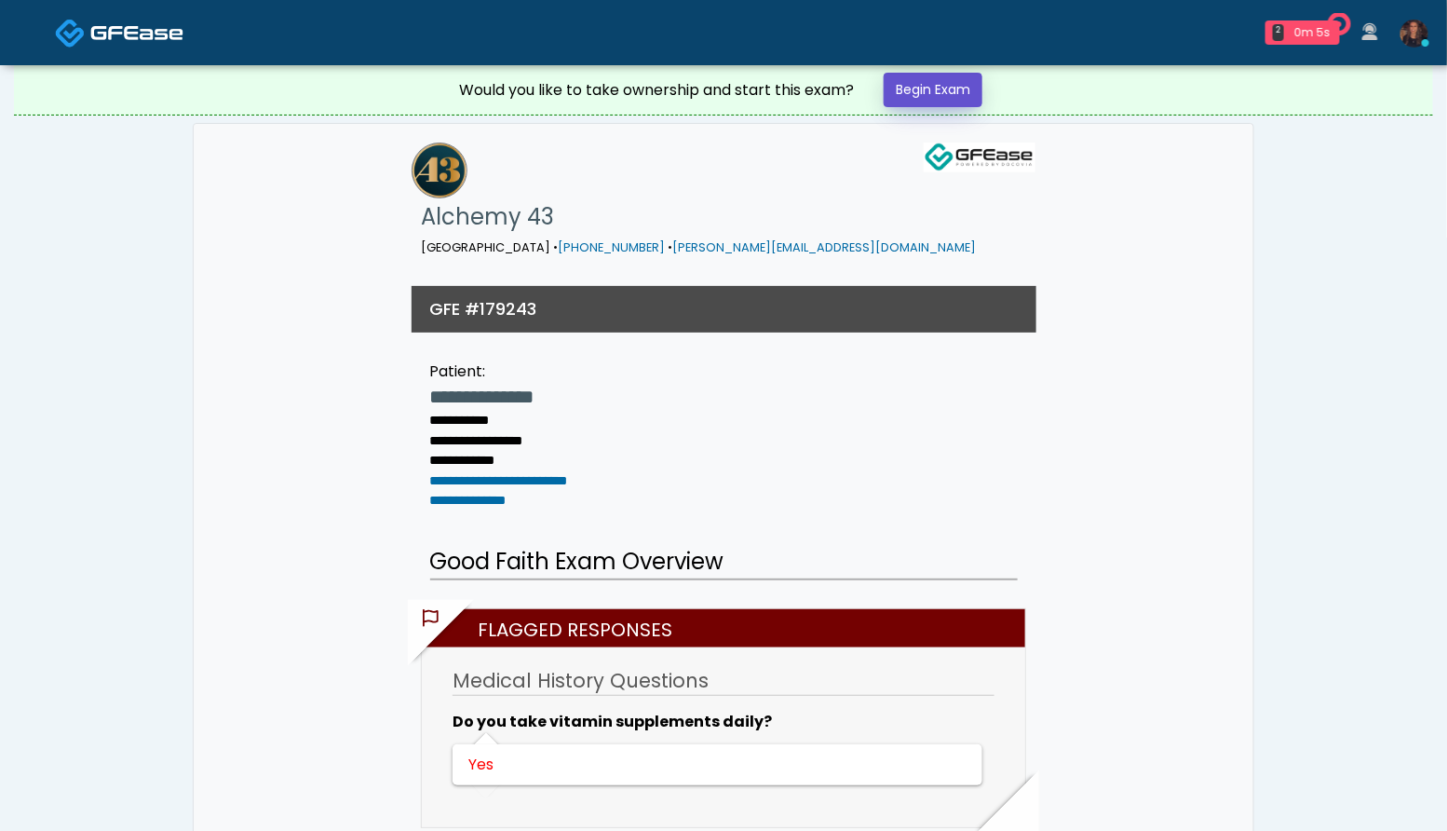
click at [921, 103] on link "Begin Exam" at bounding box center [933, 90] width 99 height 34
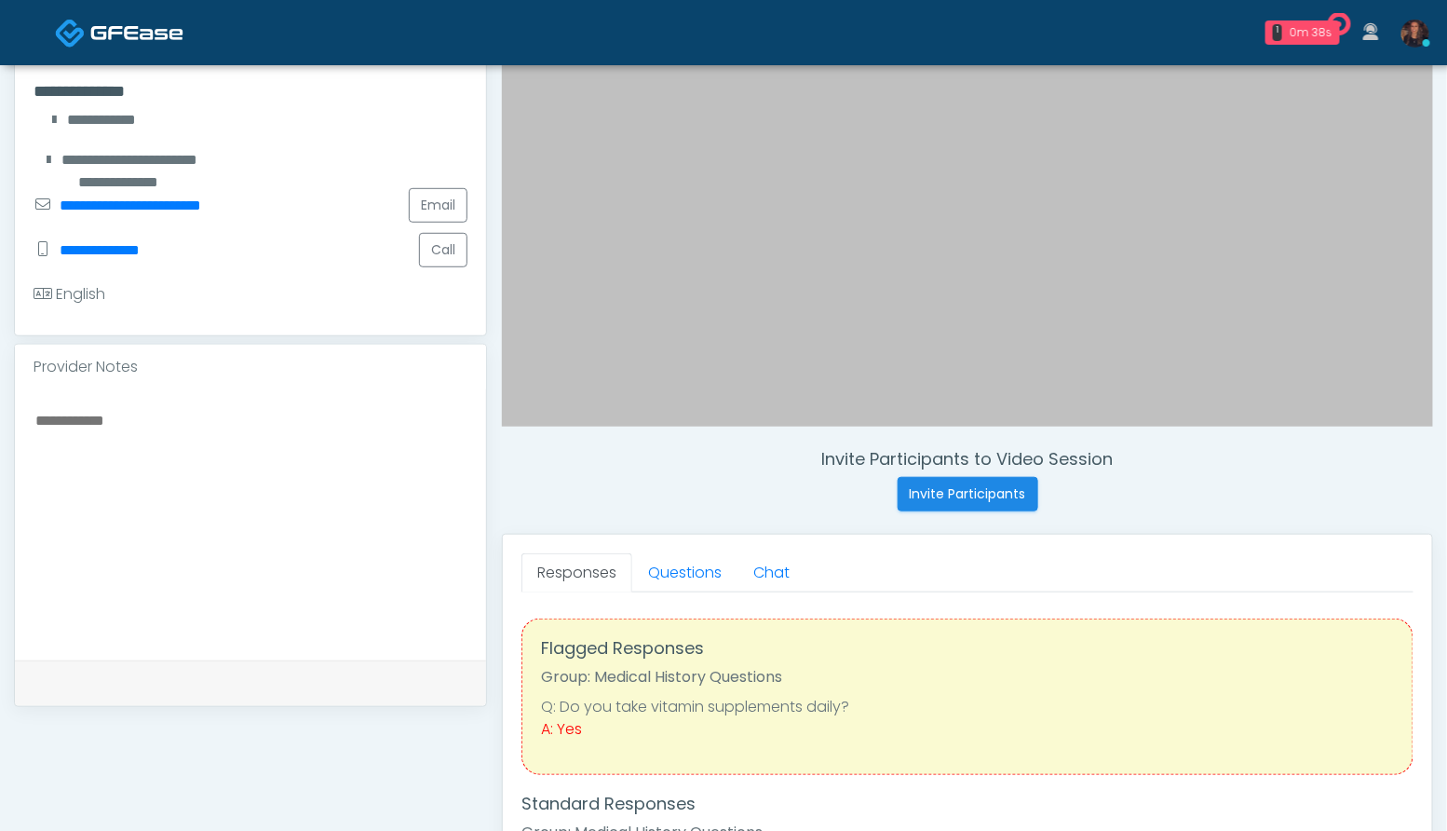
scroll to position [486, 0]
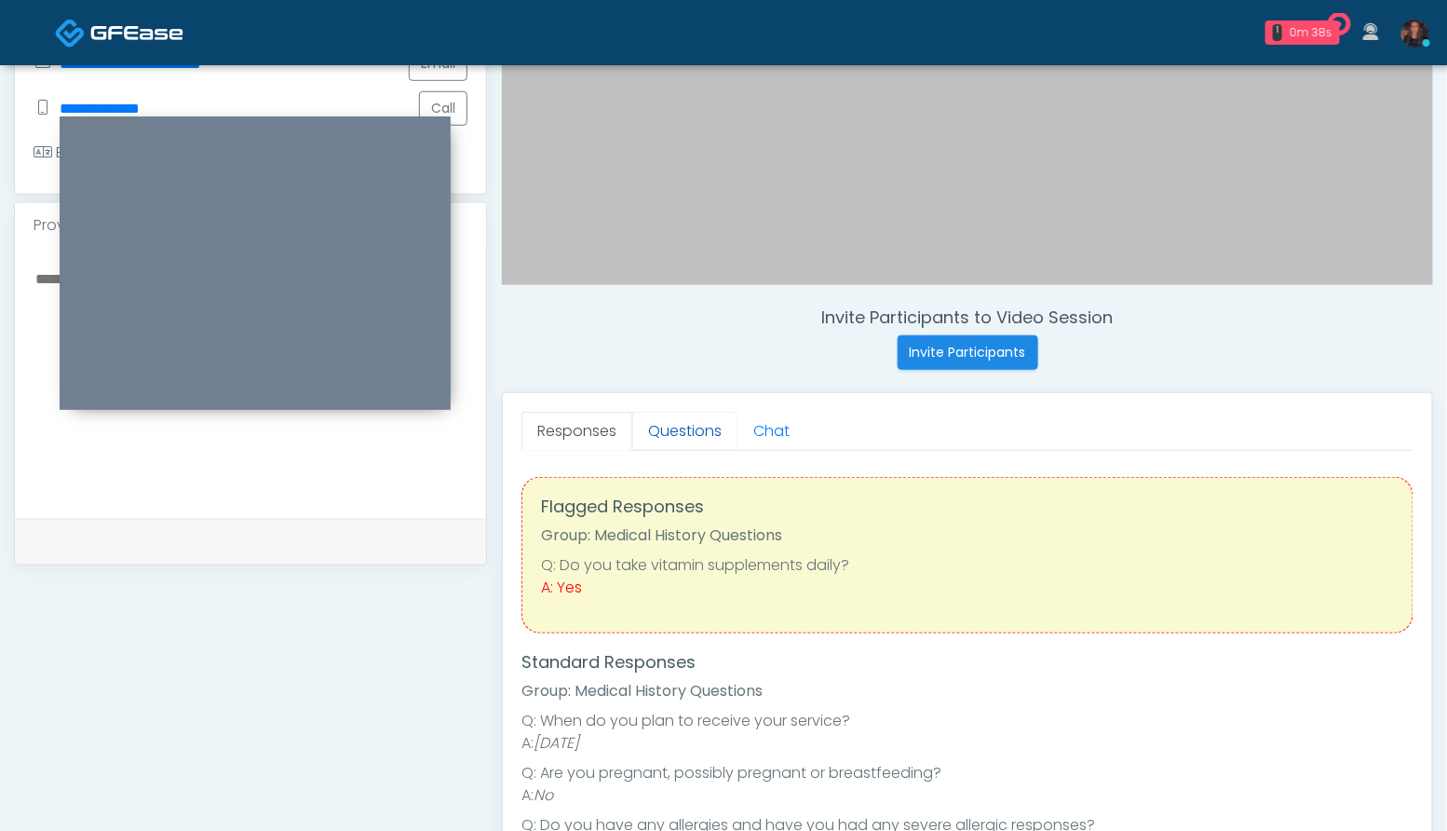
click at [703, 432] on link "Questions" at bounding box center [684, 431] width 105 height 39
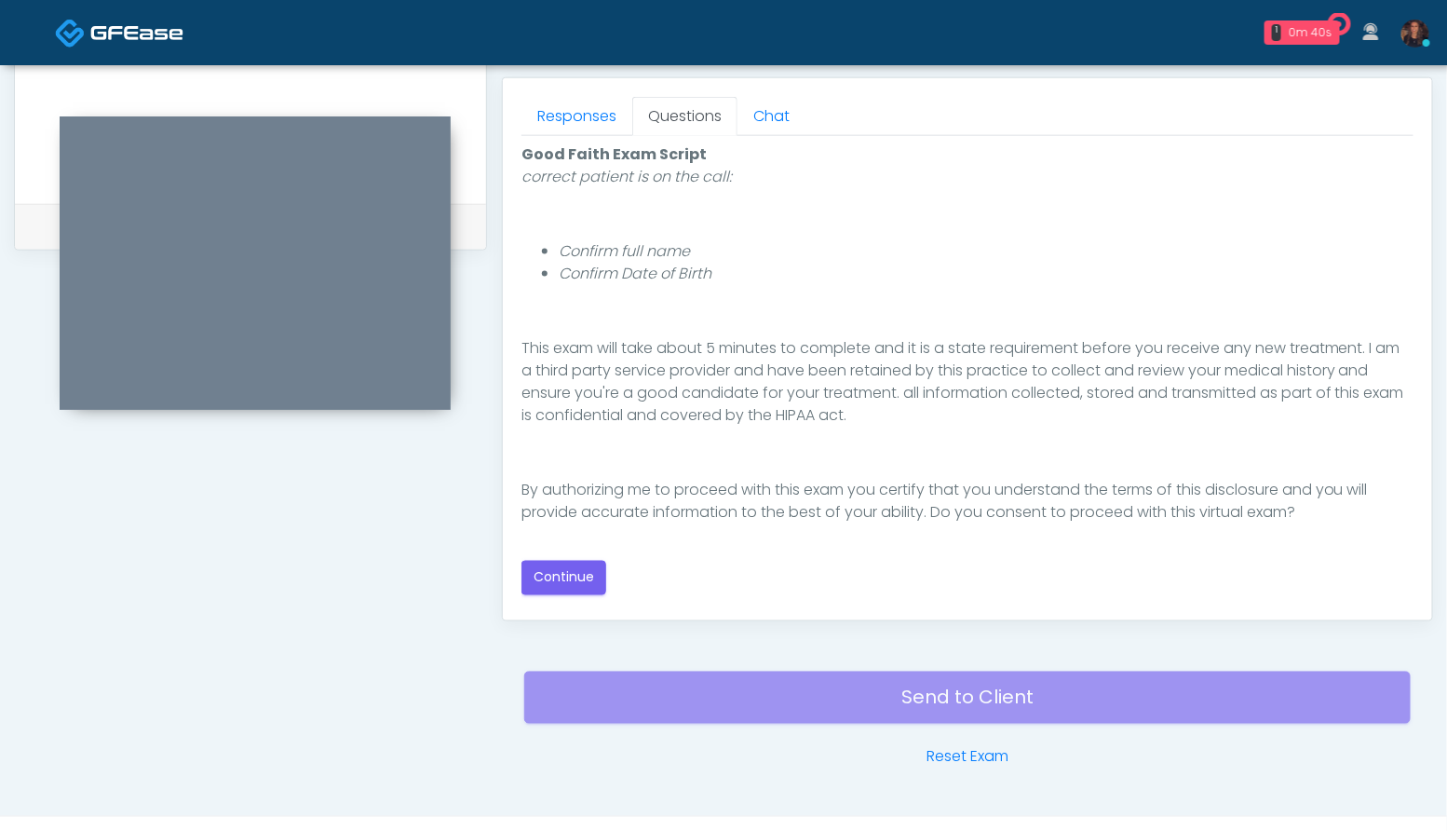
scroll to position [840, 0]
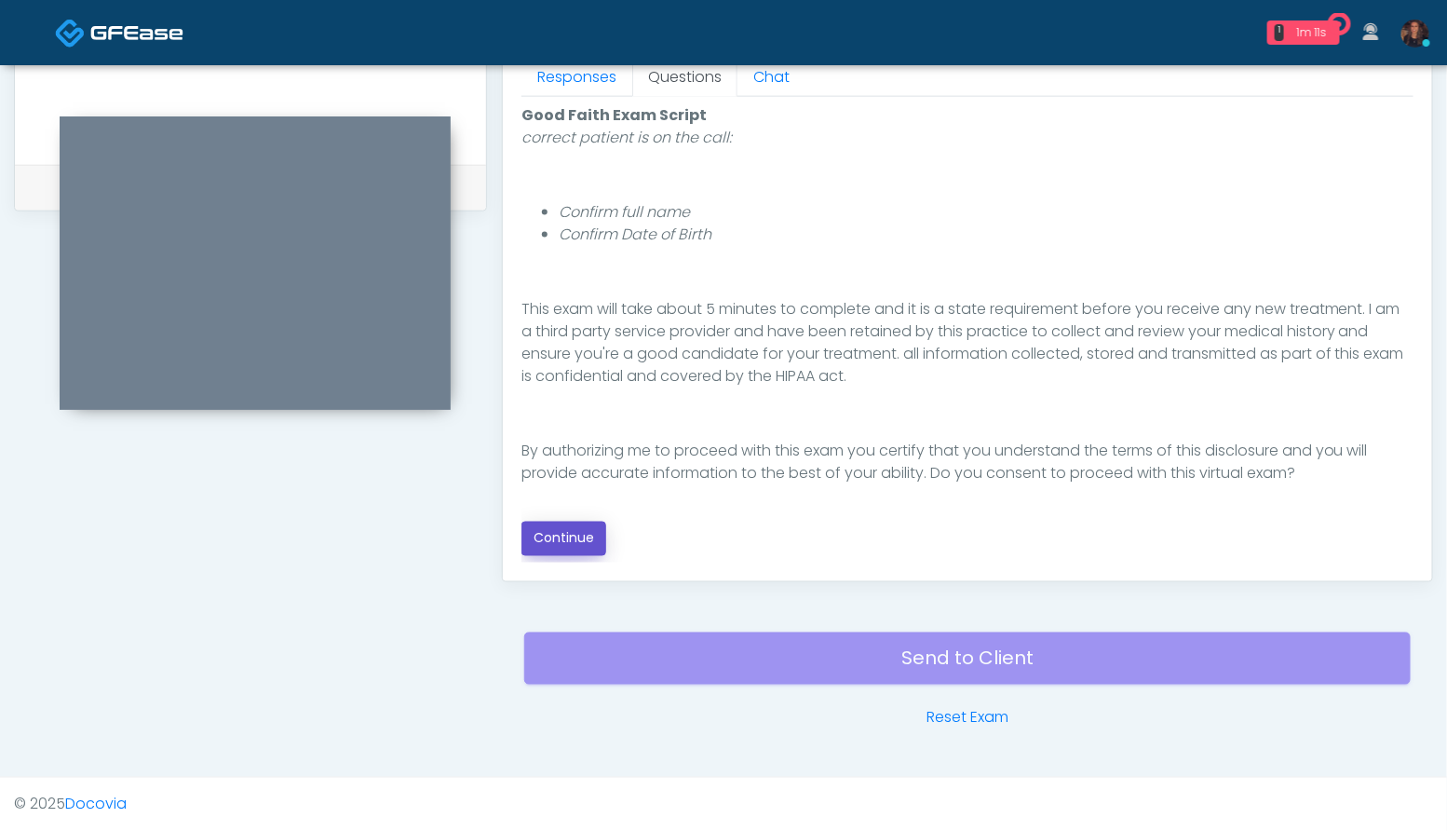
click at [598, 539] on button "Continue" at bounding box center [563, 538] width 85 height 34
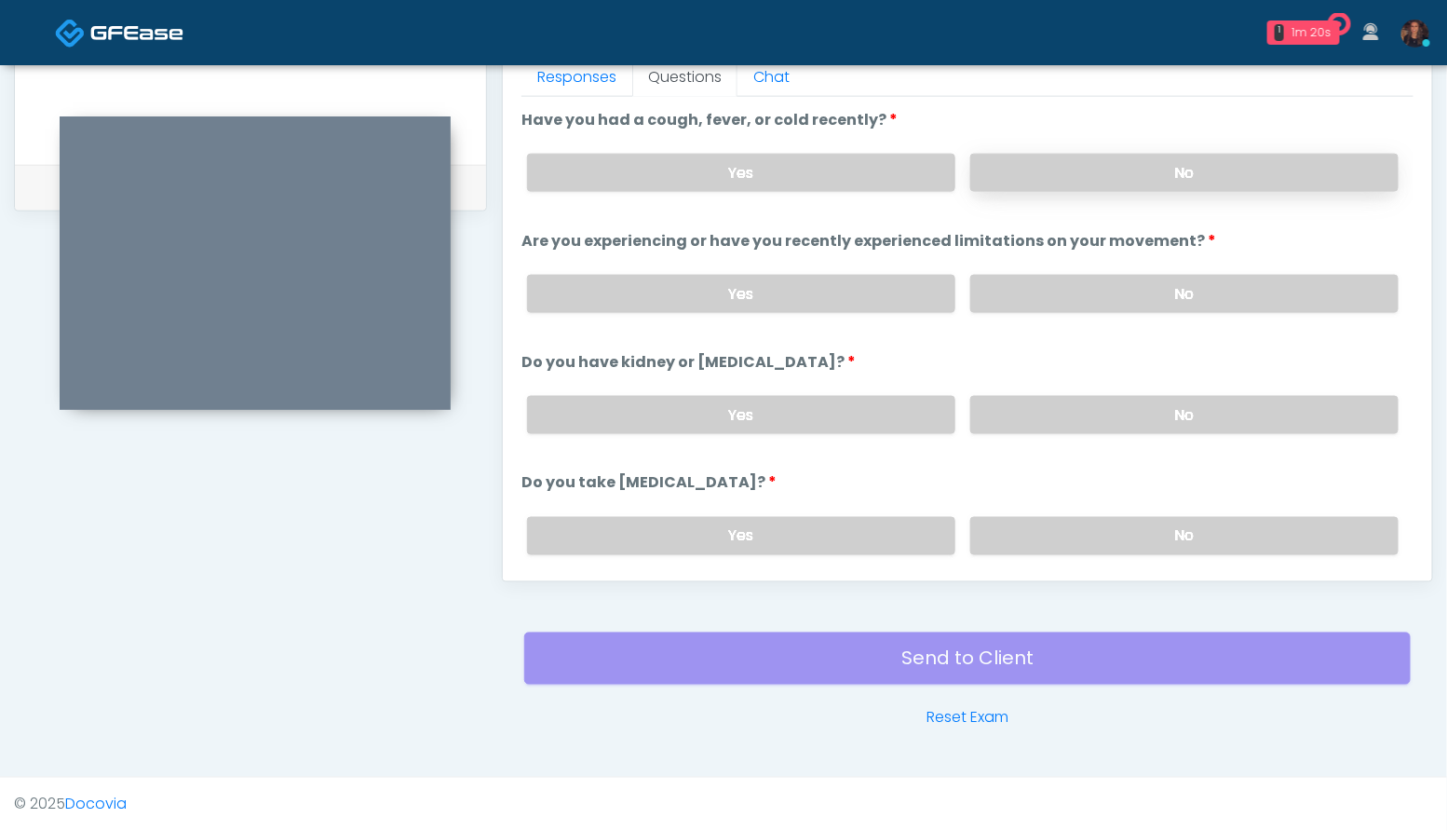
click at [1225, 155] on label "No" at bounding box center [1184, 173] width 428 height 38
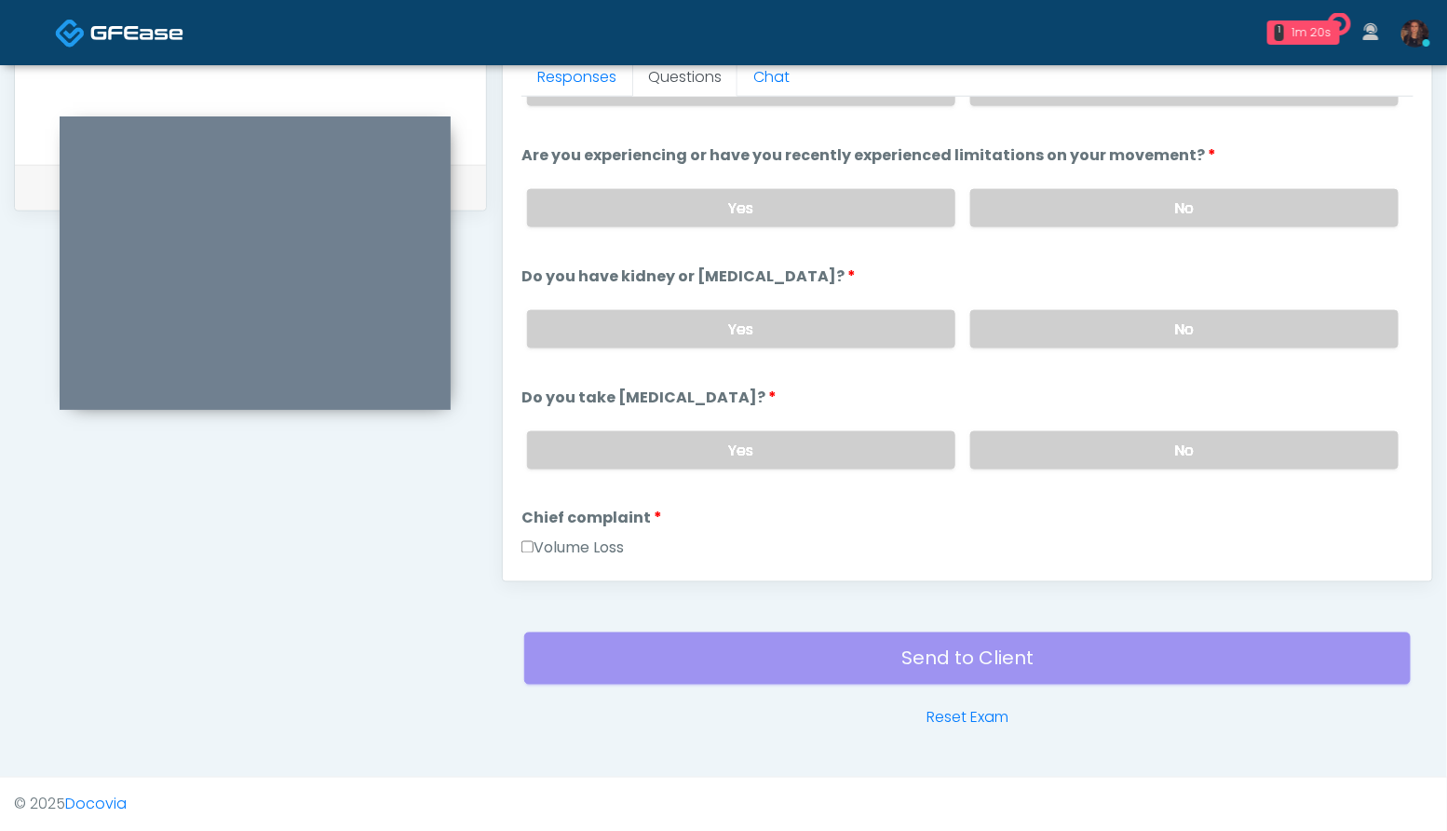
scroll to position [96, 0]
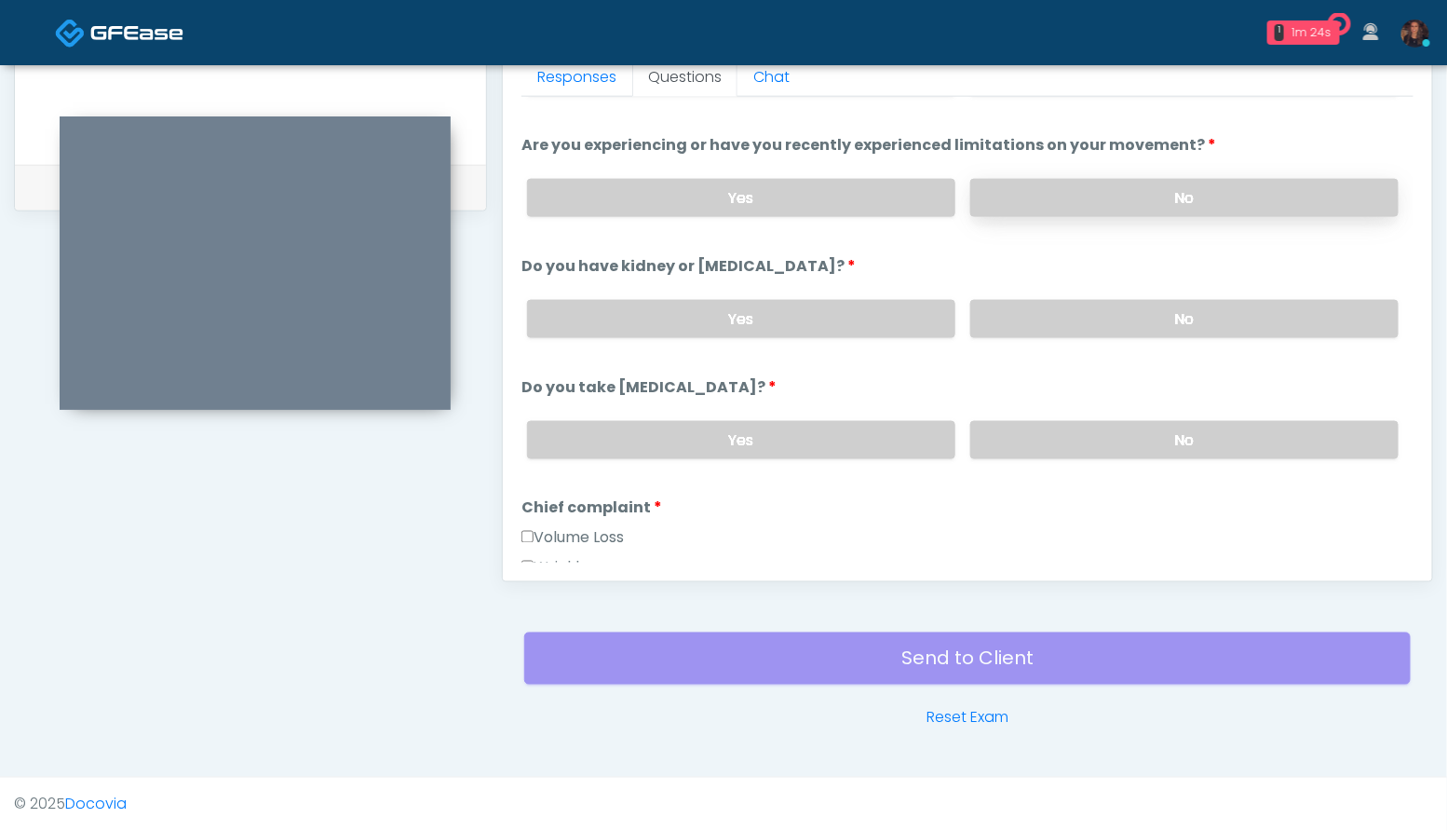
click at [1211, 186] on label "No" at bounding box center [1184, 198] width 428 height 38
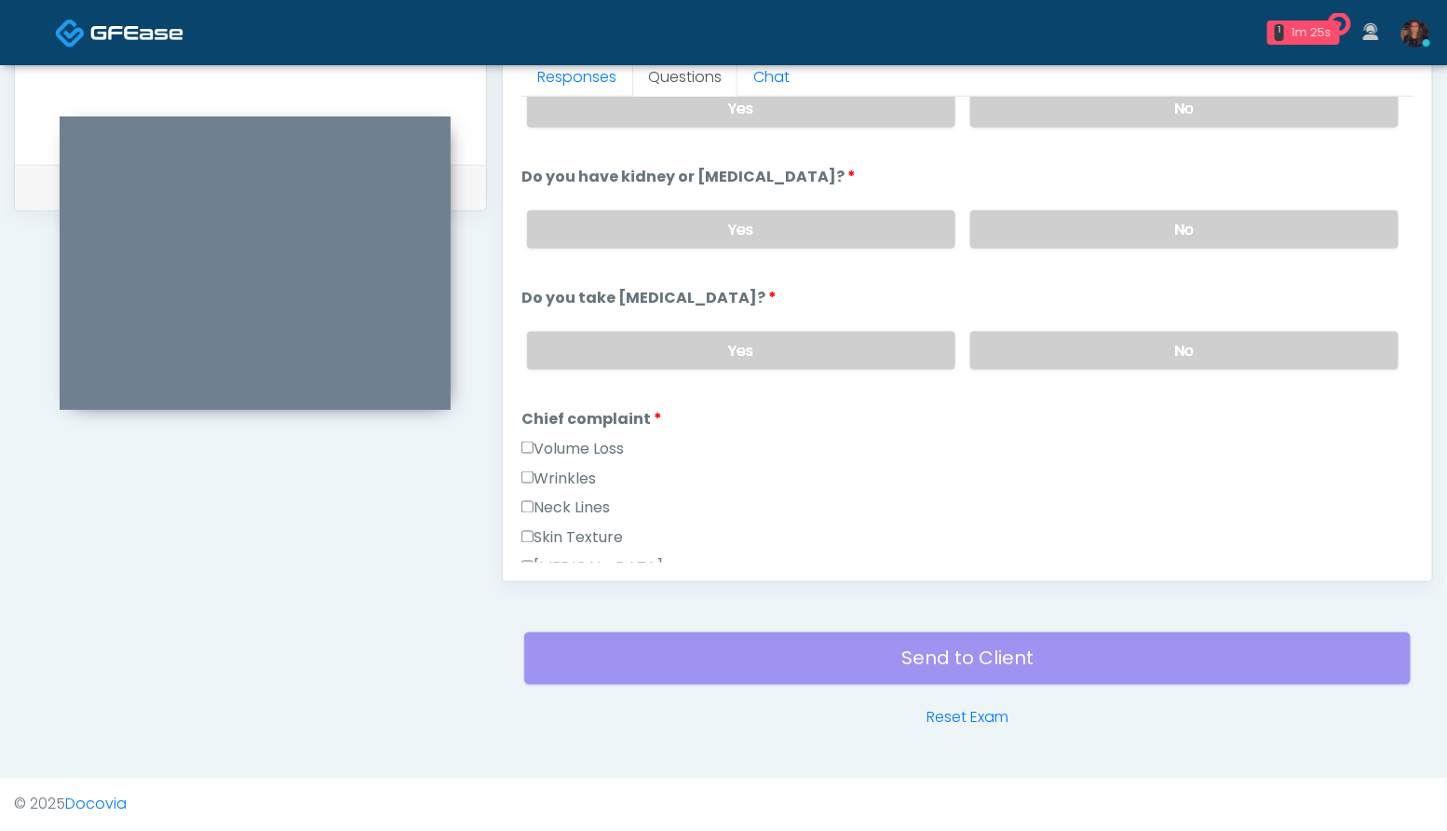
scroll to position [186, 0]
click at [1193, 227] on label "No" at bounding box center [1184, 228] width 428 height 38
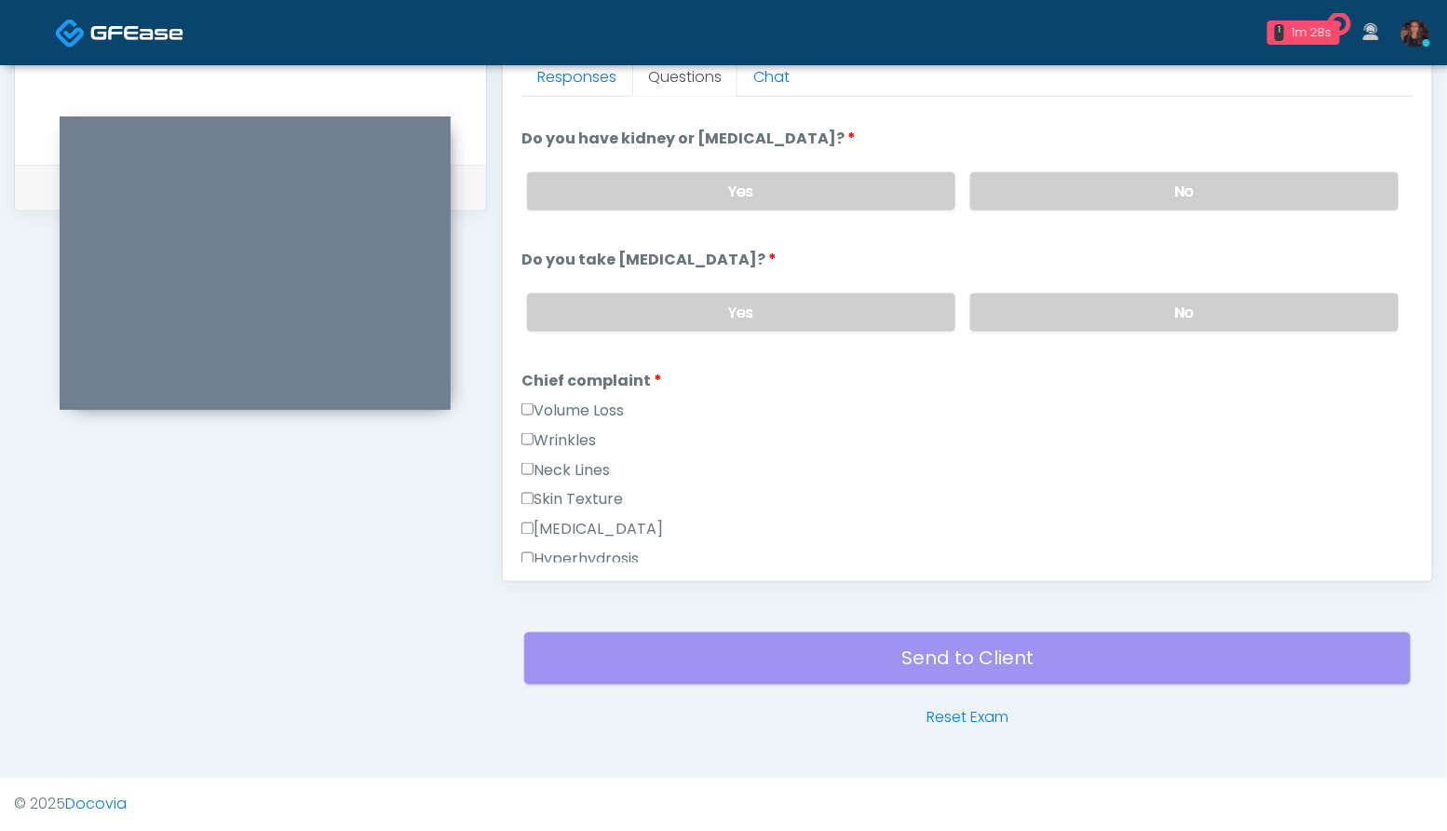
scroll to position [241, 0]
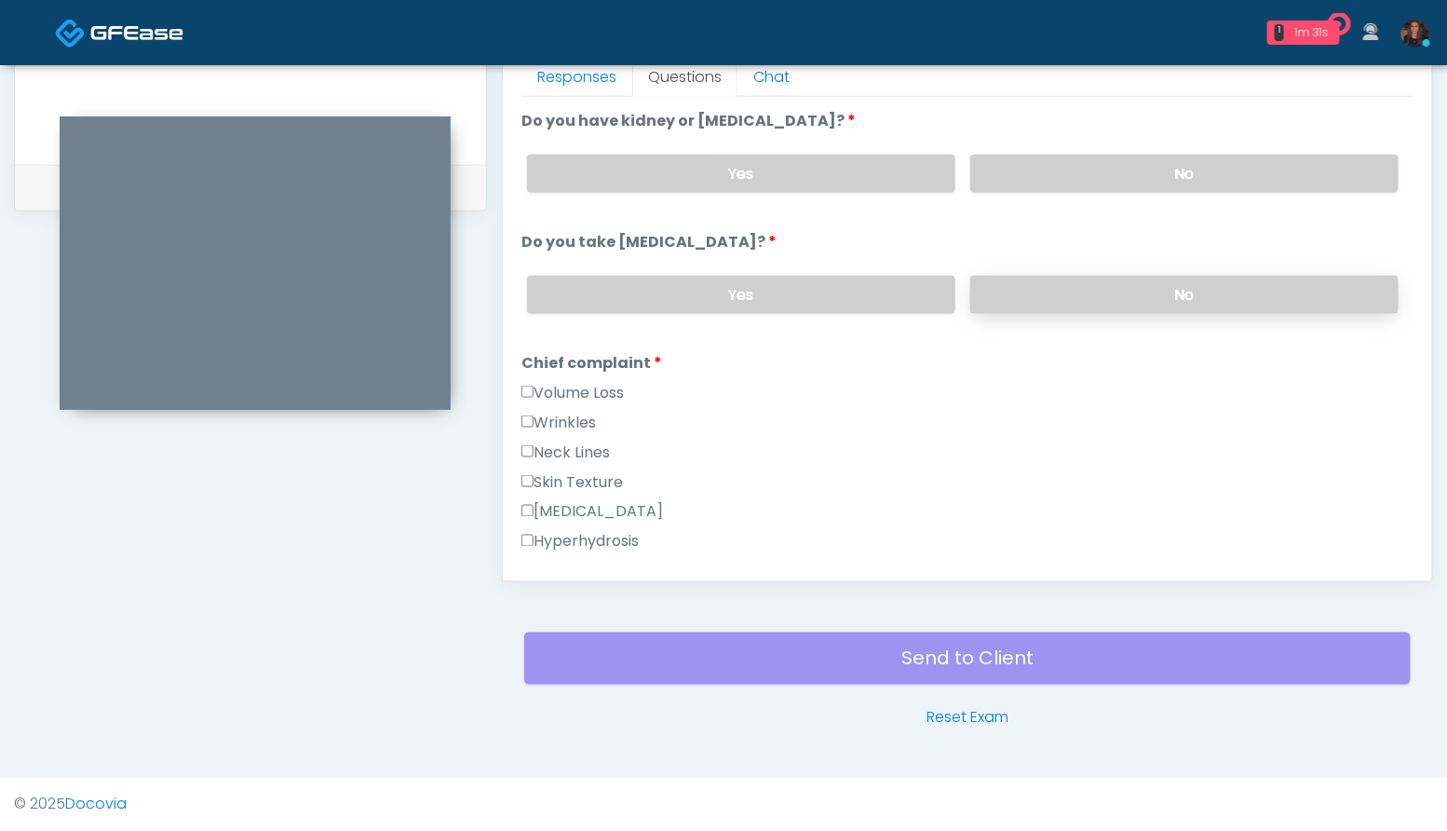
click at [1192, 299] on label "No" at bounding box center [1184, 295] width 428 height 38
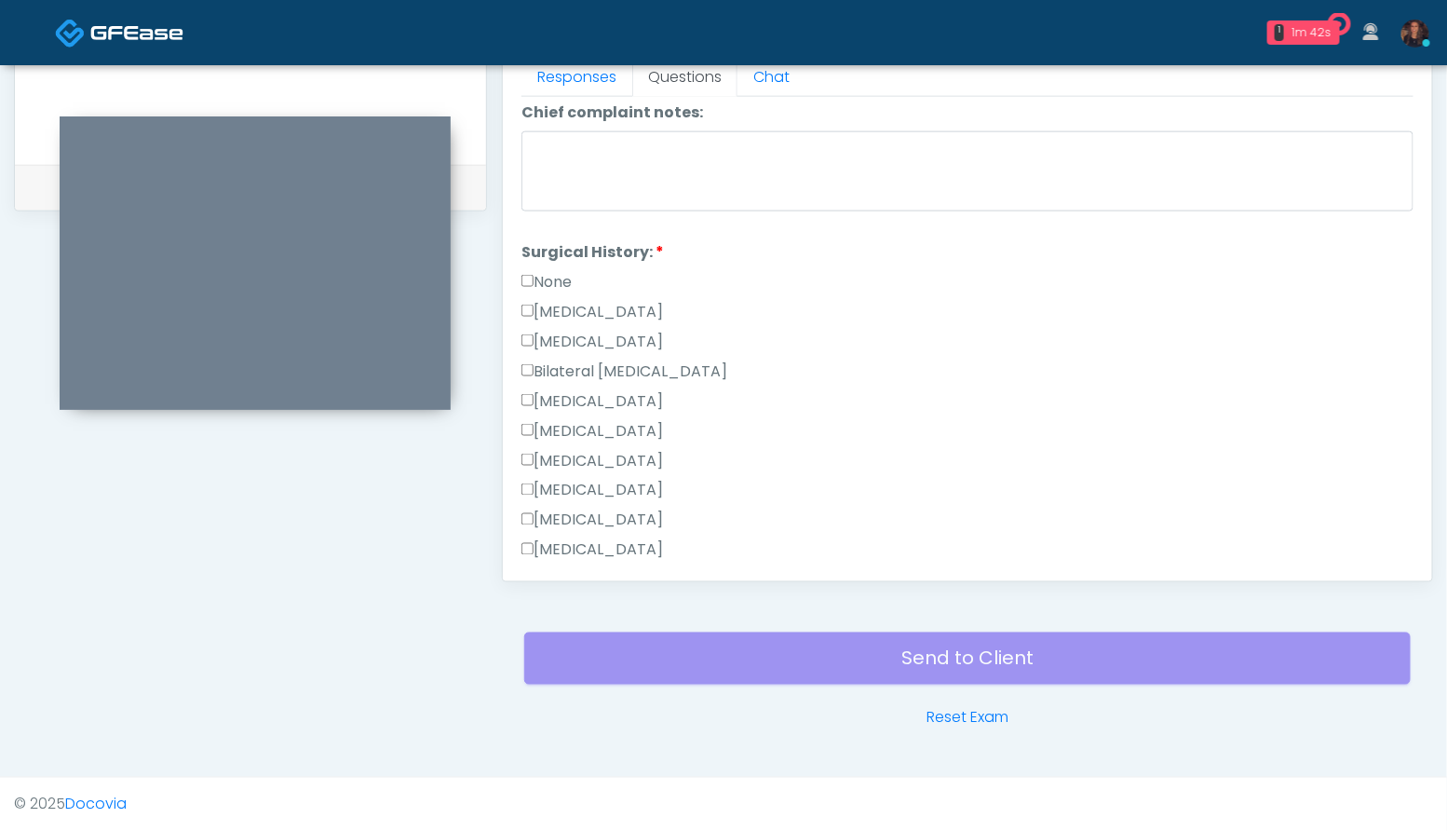
scroll to position [910, 0]
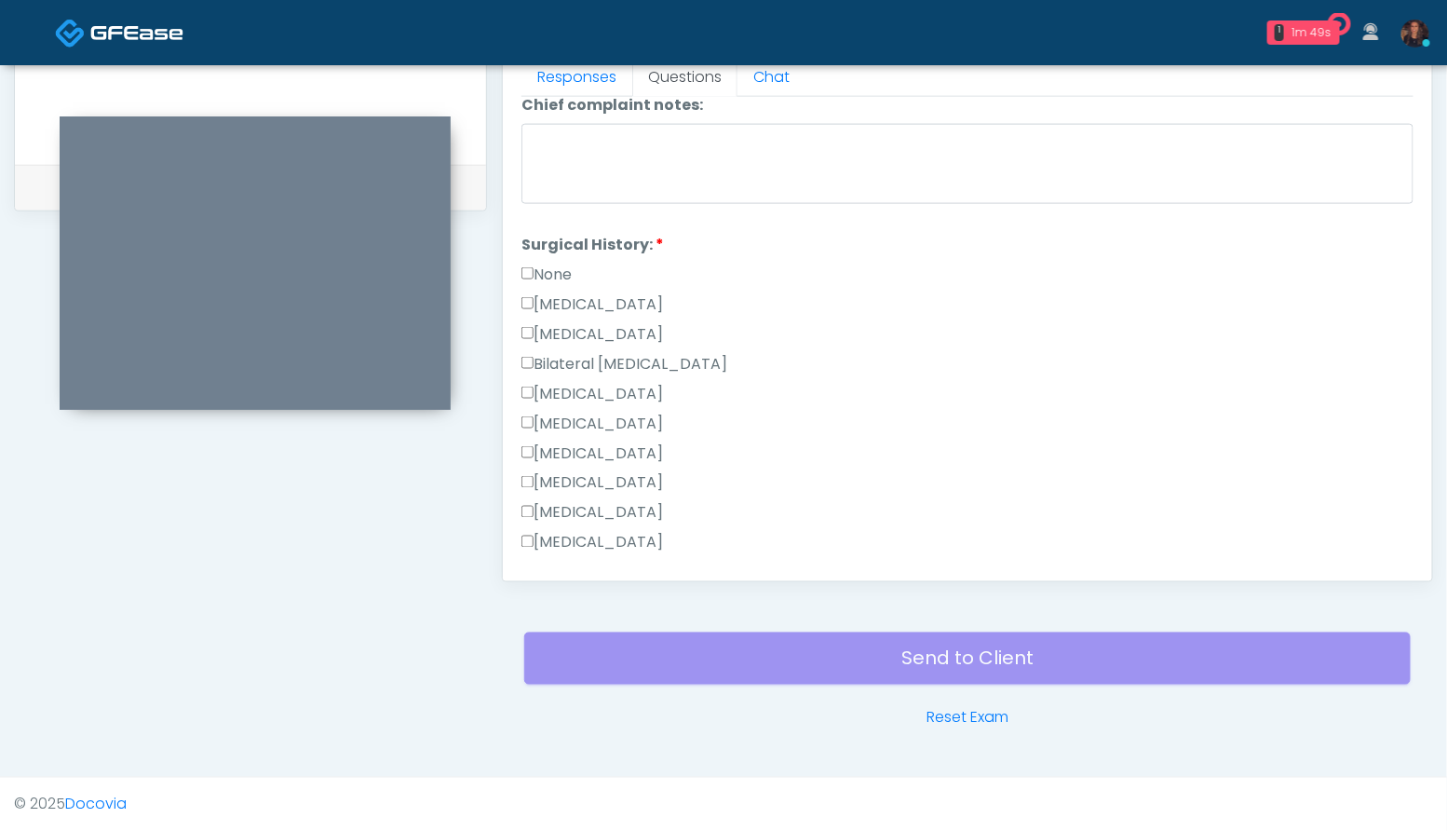
click at [553, 277] on label "None" at bounding box center [546, 274] width 50 height 22
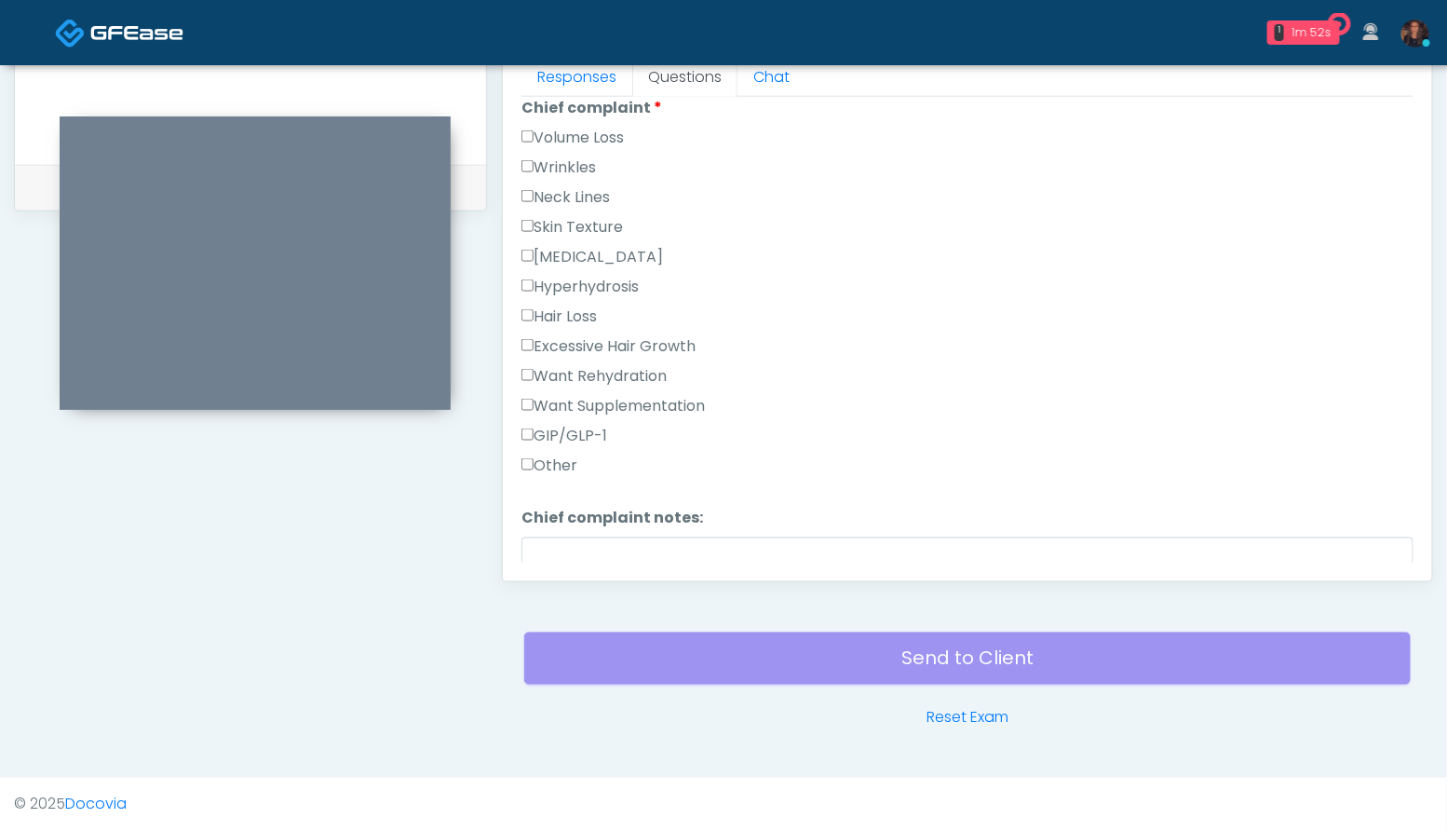
scroll to position [497, 0]
click at [608, 134] on label "Volume Loss" at bounding box center [572, 137] width 102 height 22
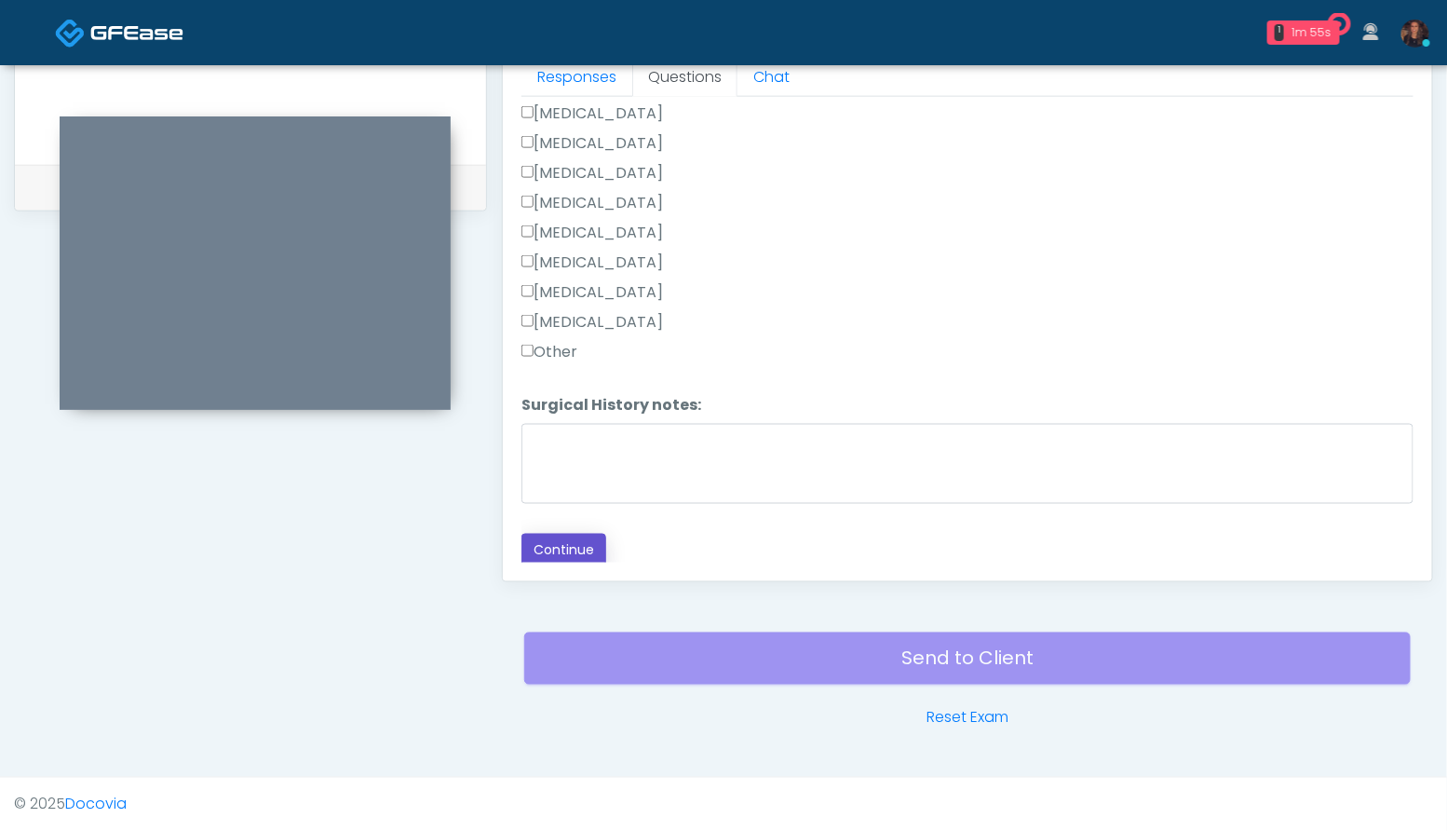
click at [549, 555] on button "Continue" at bounding box center [563, 550] width 85 height 34
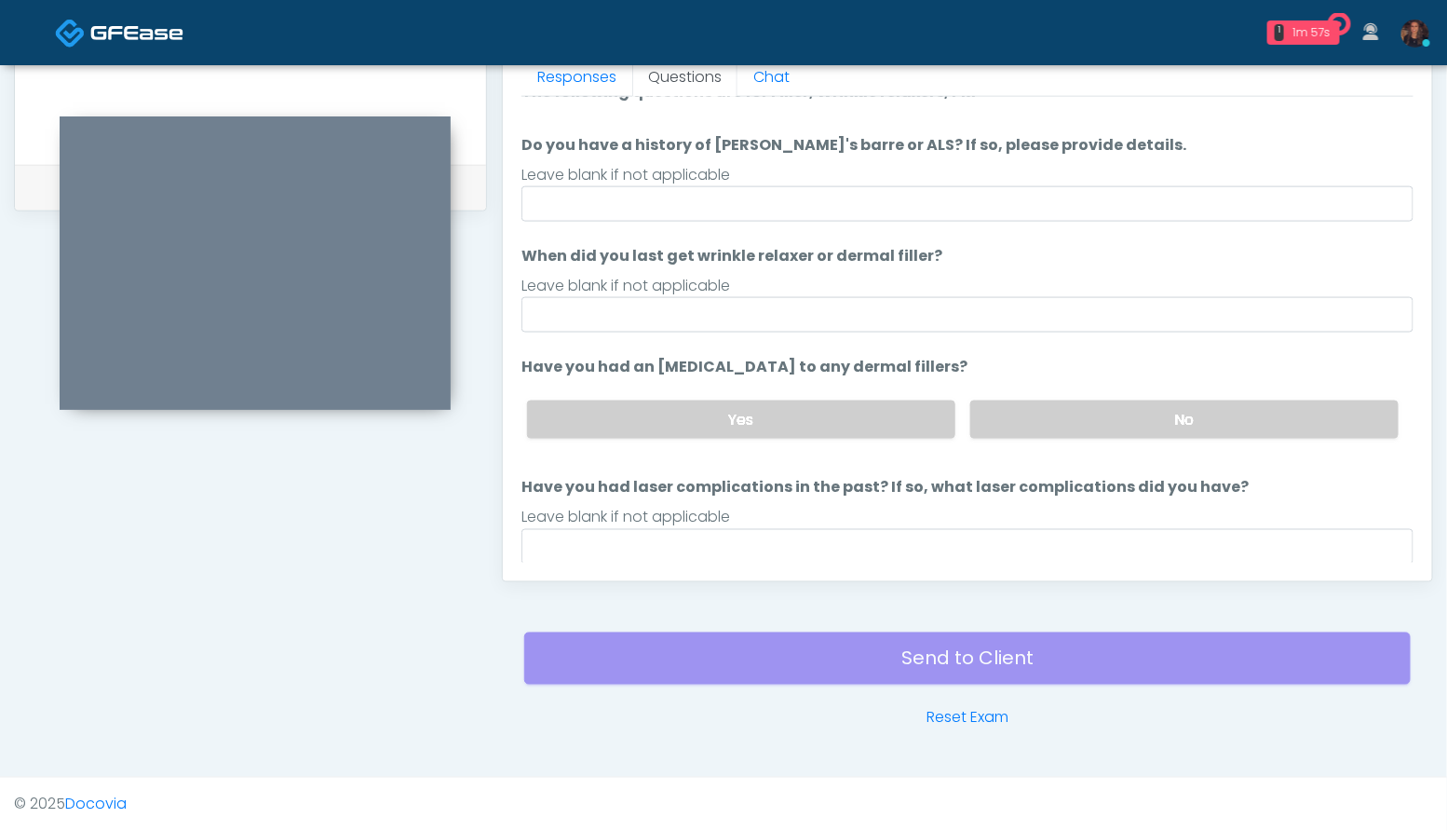
scroll to position [26, 0]
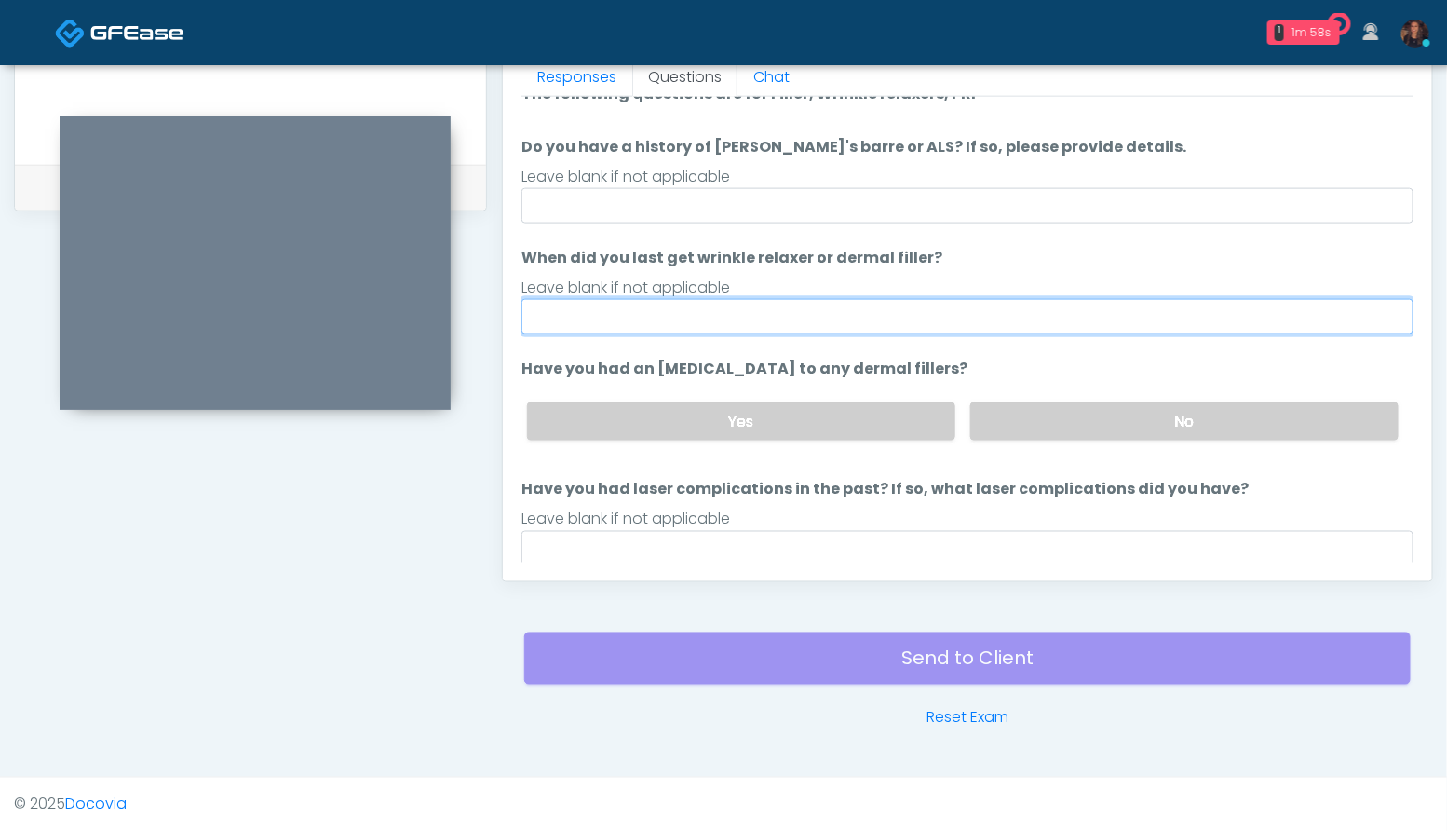
click at [622, 323] on input "When did you last get wrinkle relaxer or dermal filler?" at bounding box center [967, 316] width 892 height 35
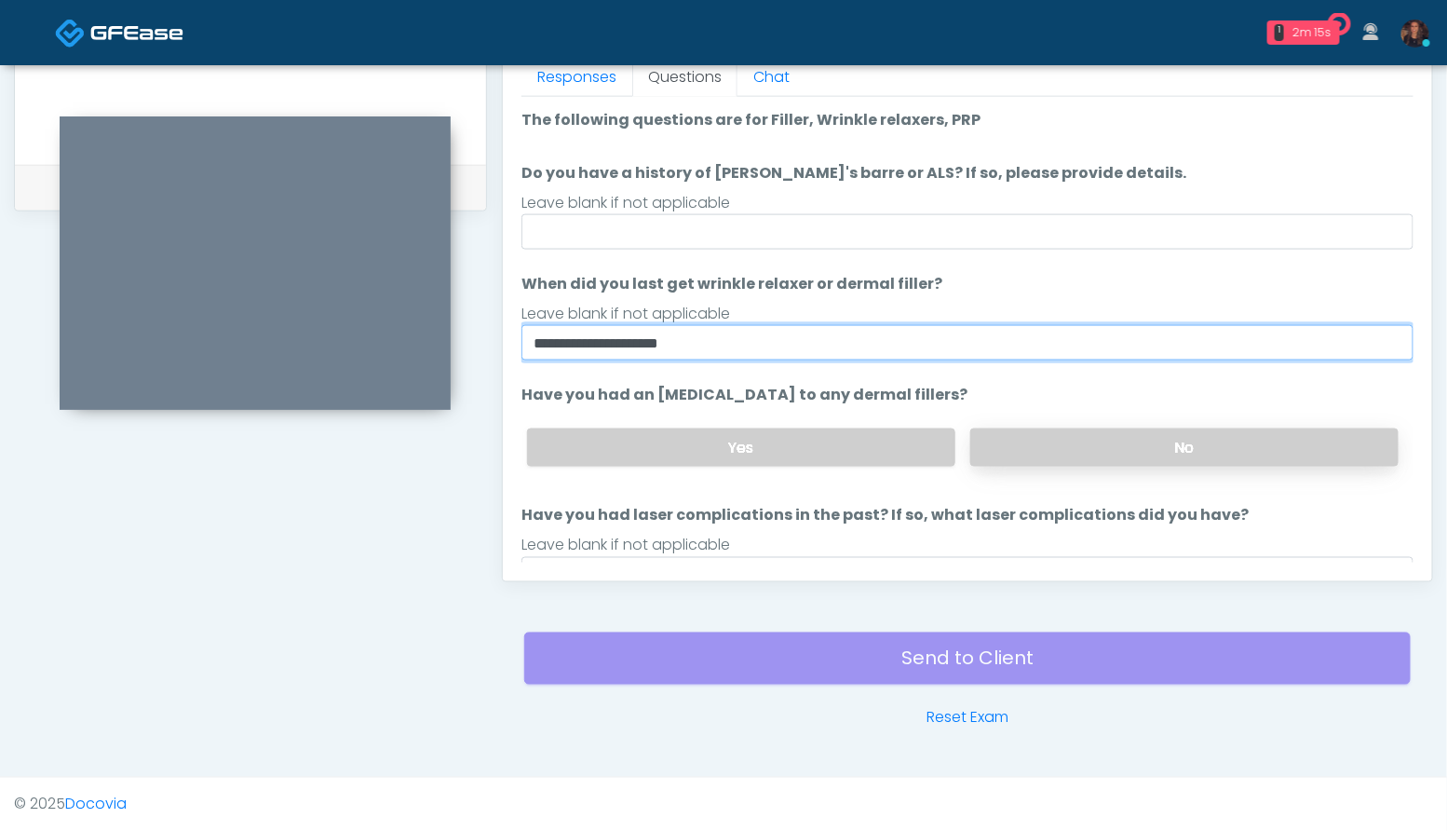
type input "**********"
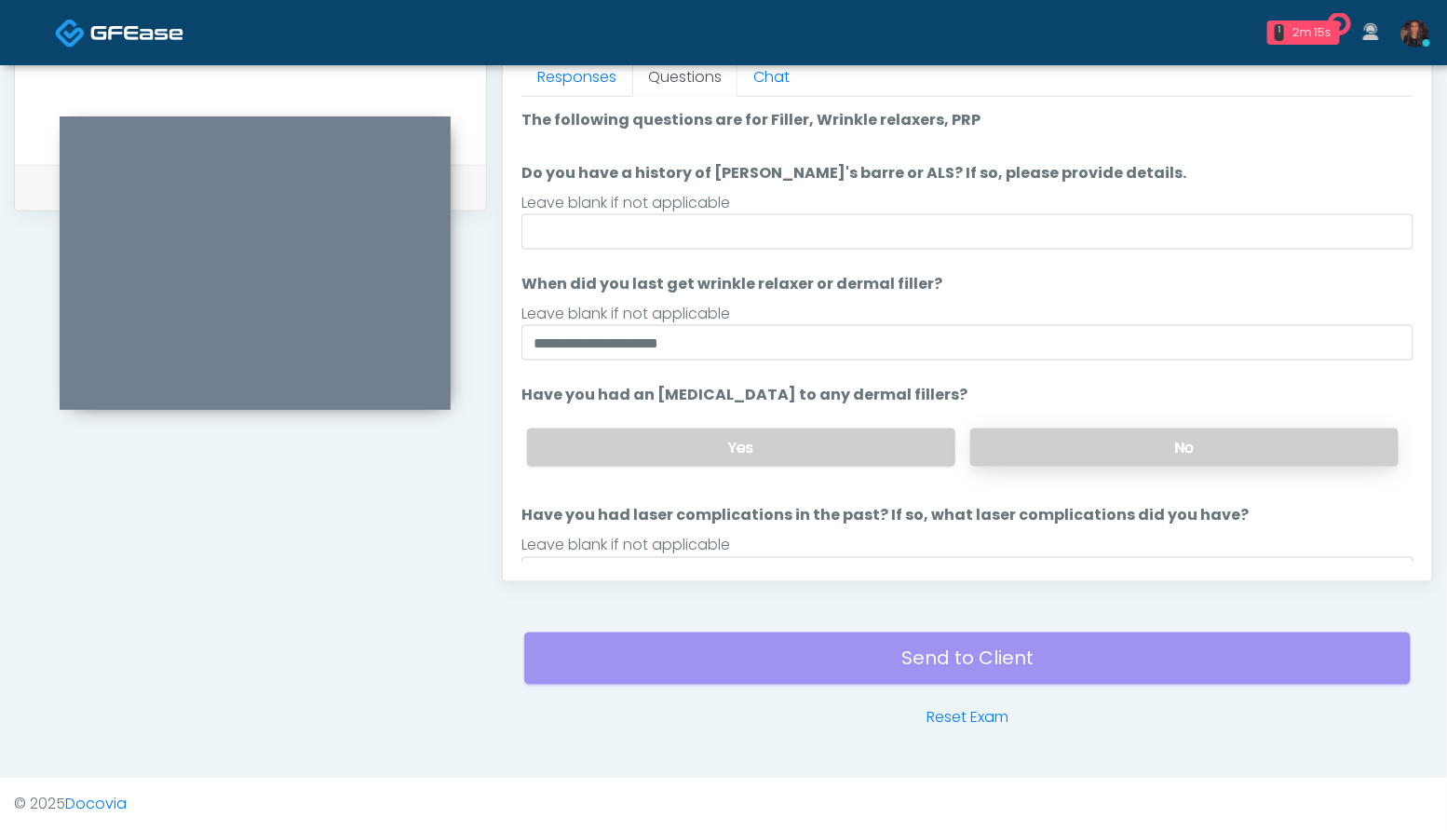
click at [1214, 448] on label "No" at bounding box center [1184, 447] width 428 height 38
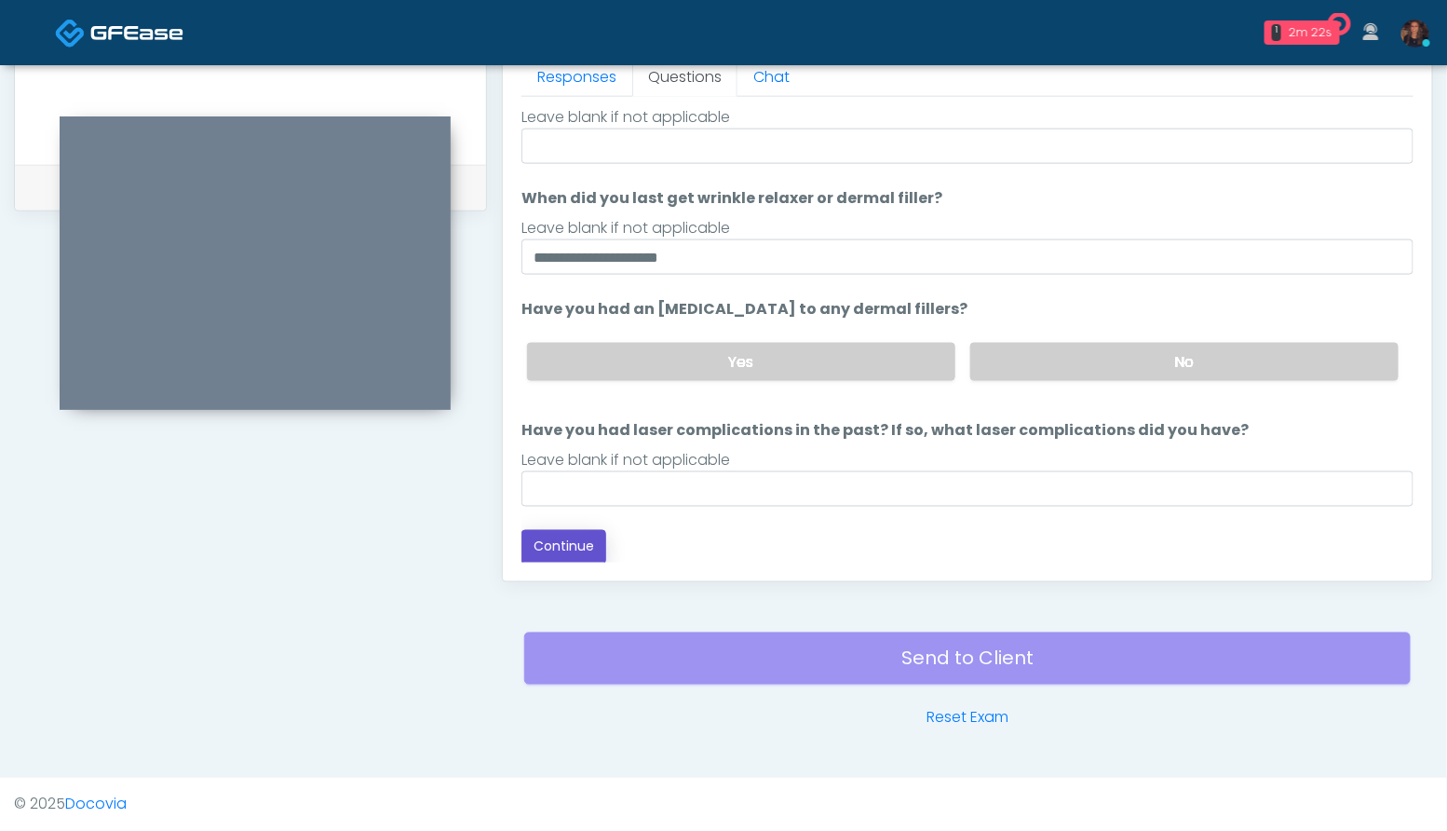
click at [555, 551] on button "Continue" at bounding box center [563, 547] width 85 height 34
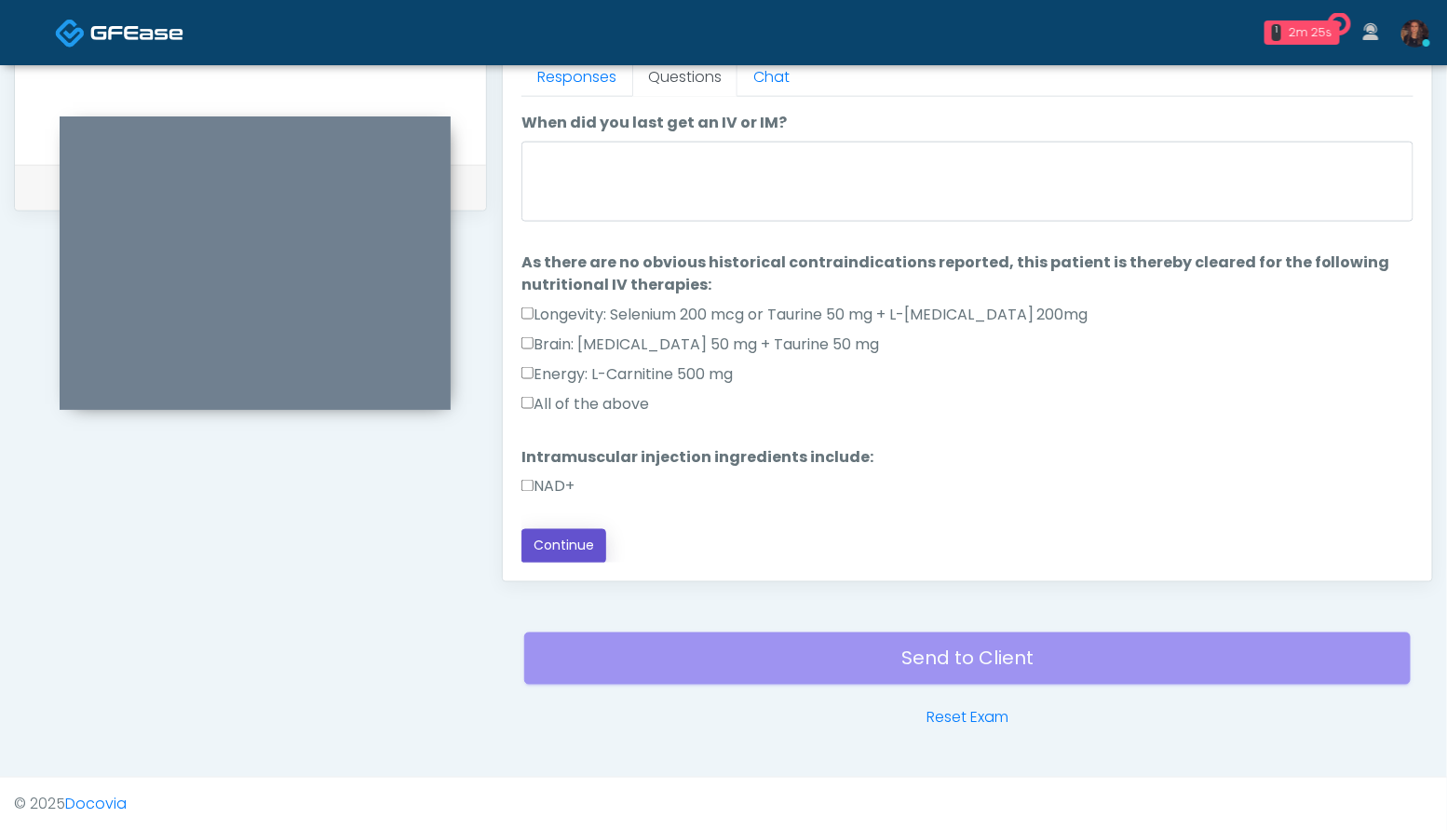
click at [591, 531] on button "Continue" at bounding box center [563, 546] width 85 height 34
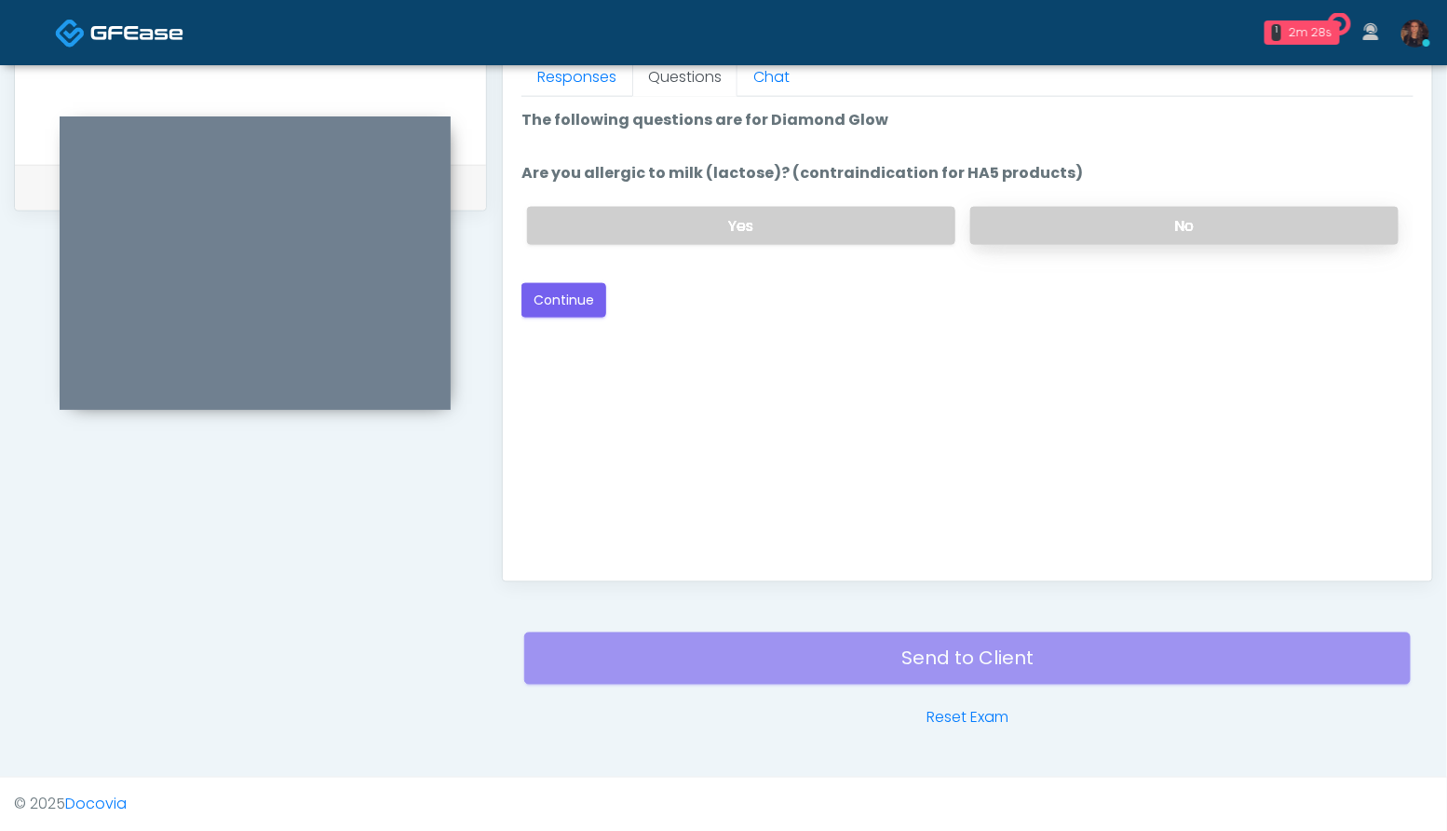
click at [1194, 223] on label "No" at bounding box center [1184, 226] width 428 height 38
click at [570, 297] on button "Continue" at bounding box center [563, 300] width 85 height 34
click at [1208, 234] on label "No" at bounding box center [1184, 226] width 428 height 38
click at [591, 294] on button "Continue" at bounding box center [563, 300] width 85 height 34
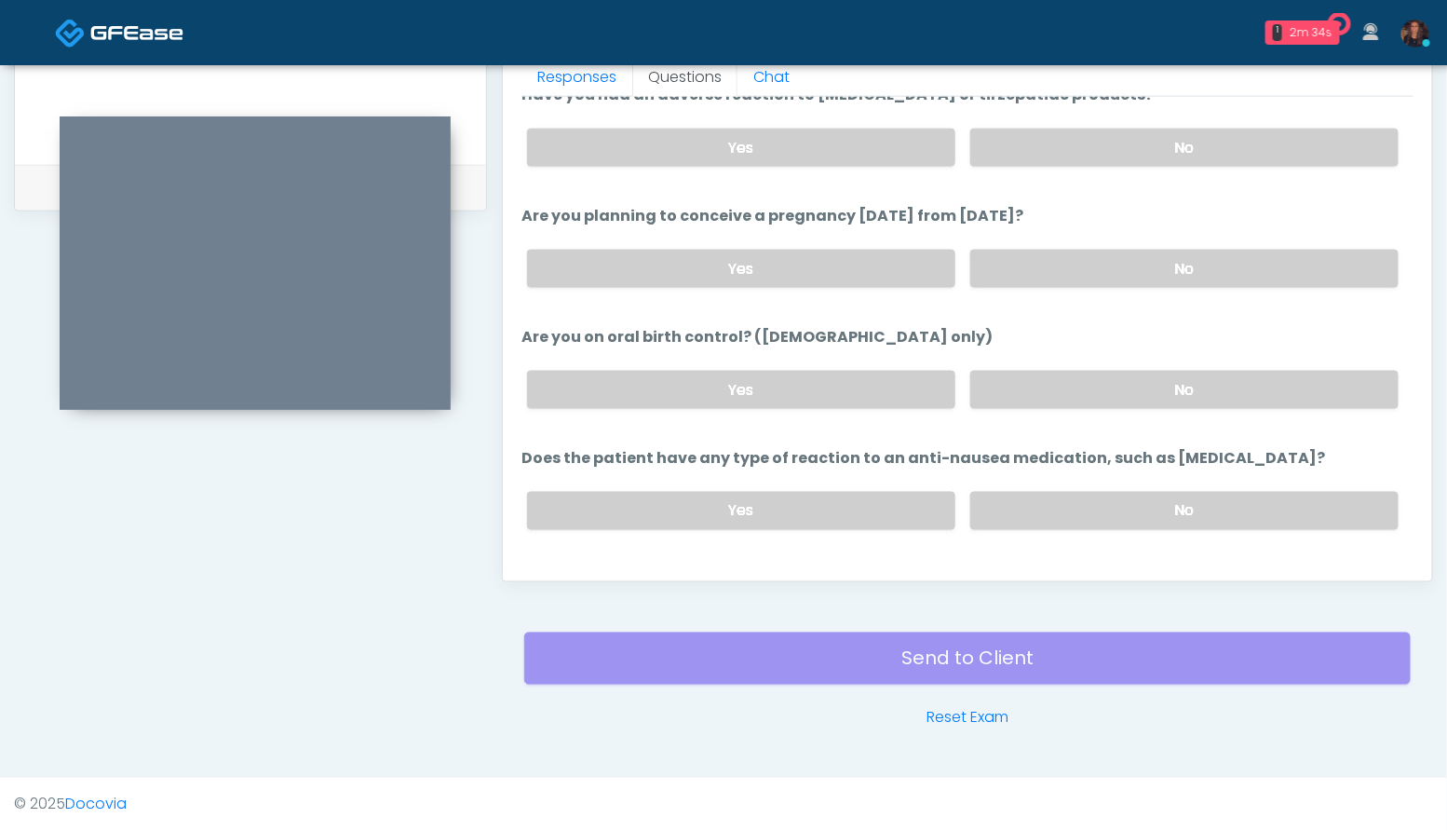
scroll to position [996, 0]
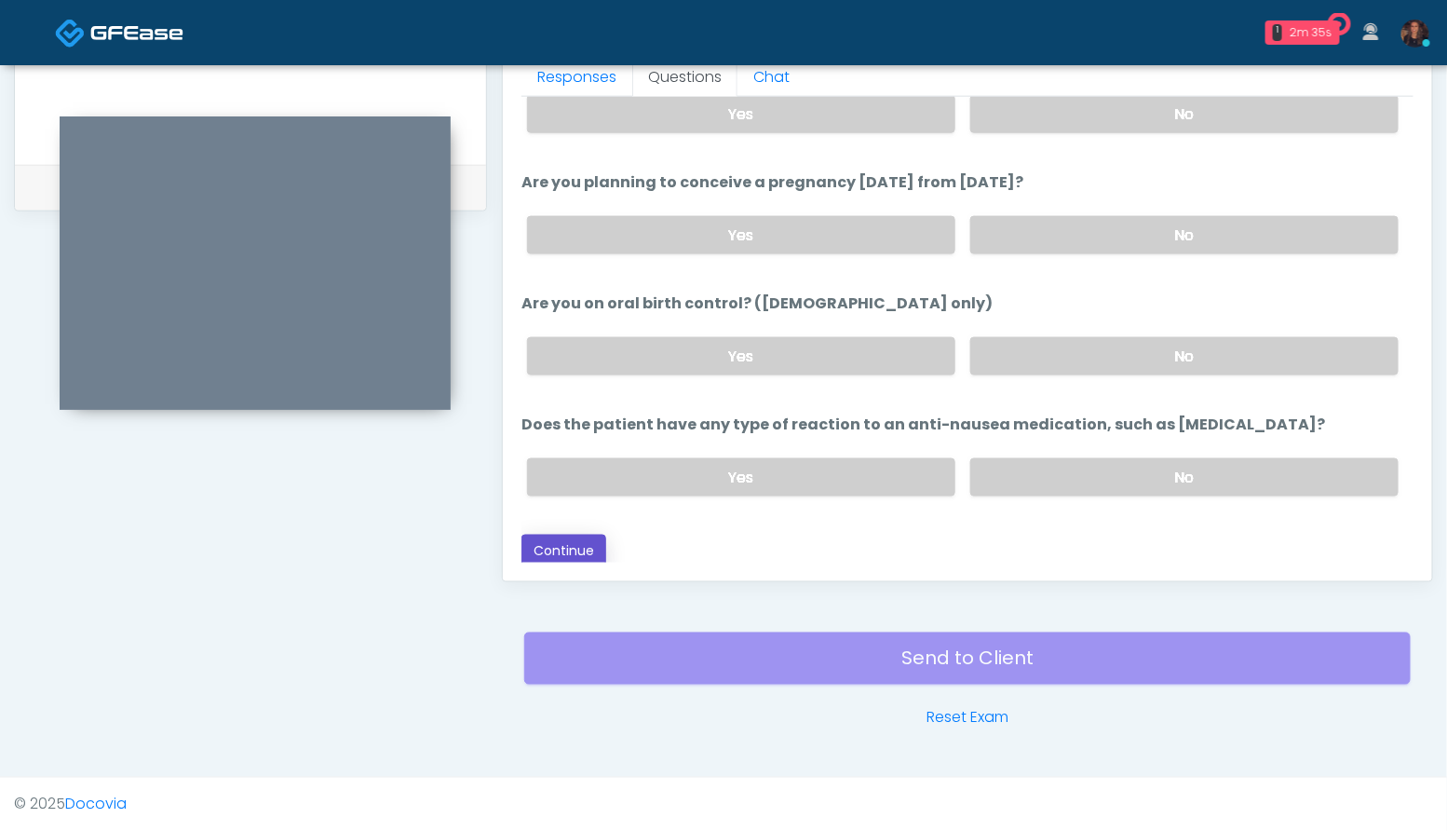
click at [563, 534] on button "Continue" at bounding box center [563, 551] width 85 height 34
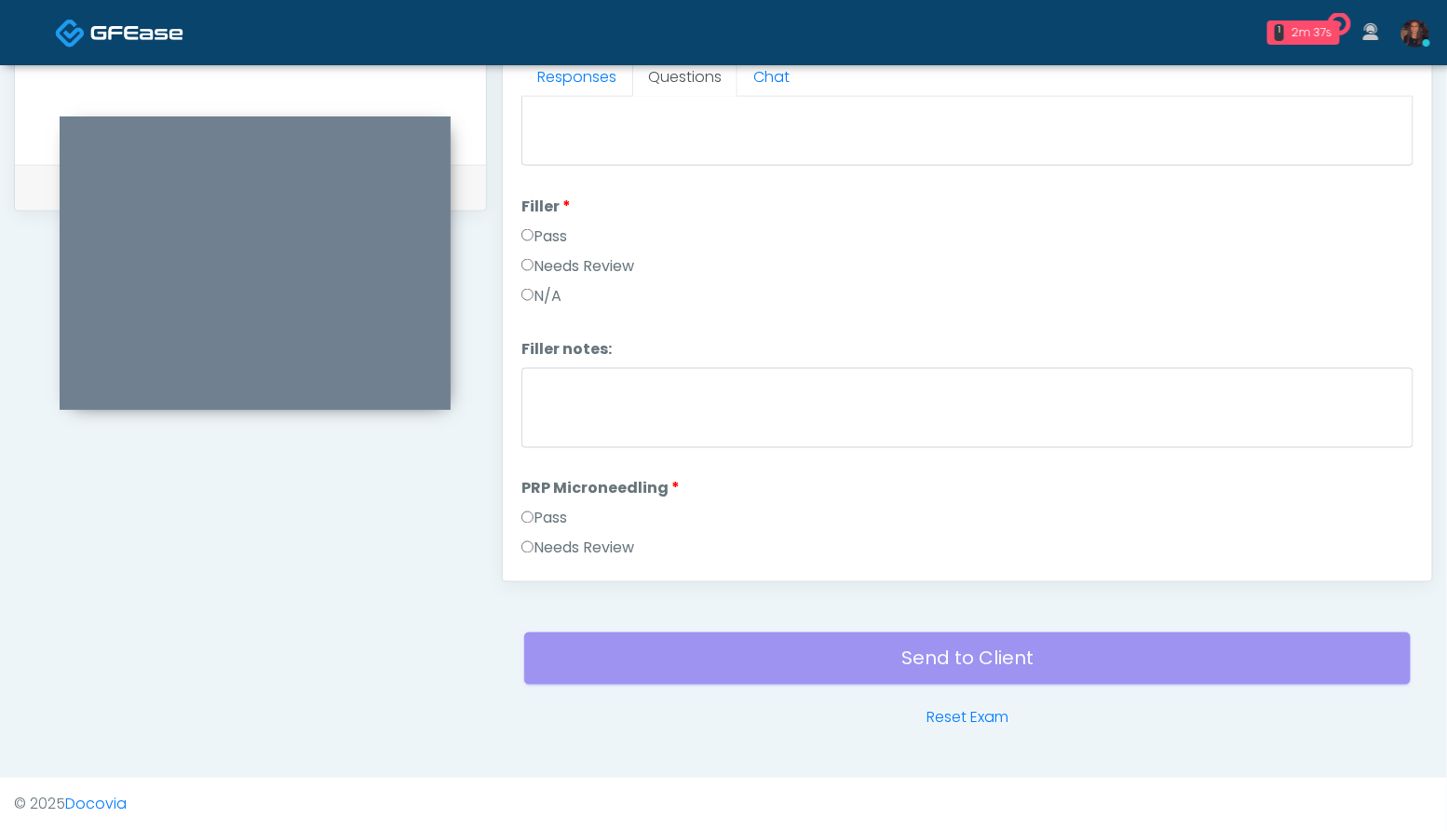
scroll to position [0, 0]
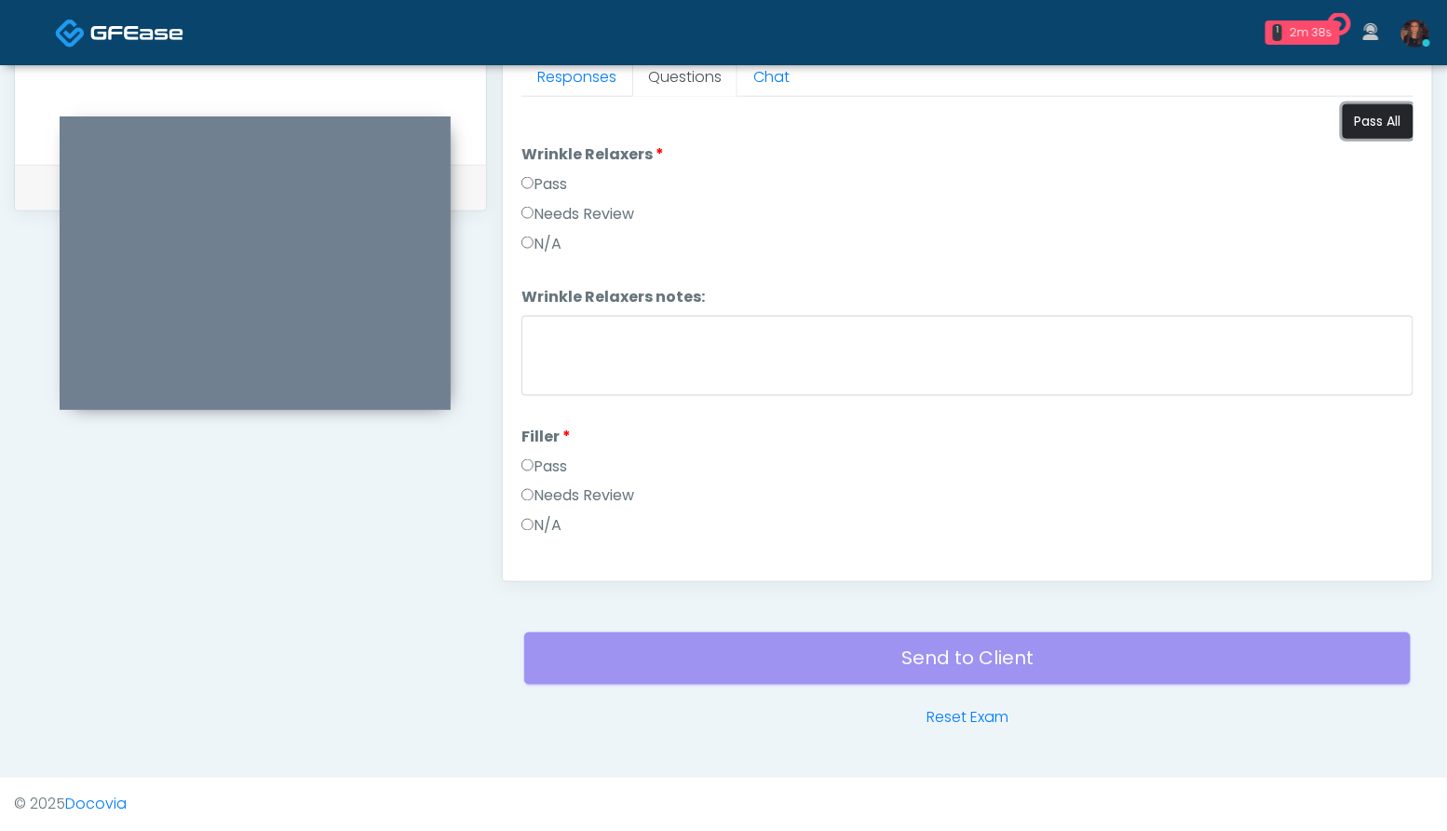
click at [1379, 119] on button "Pass All" at bounding box center [1378, 121] width 71 height 34
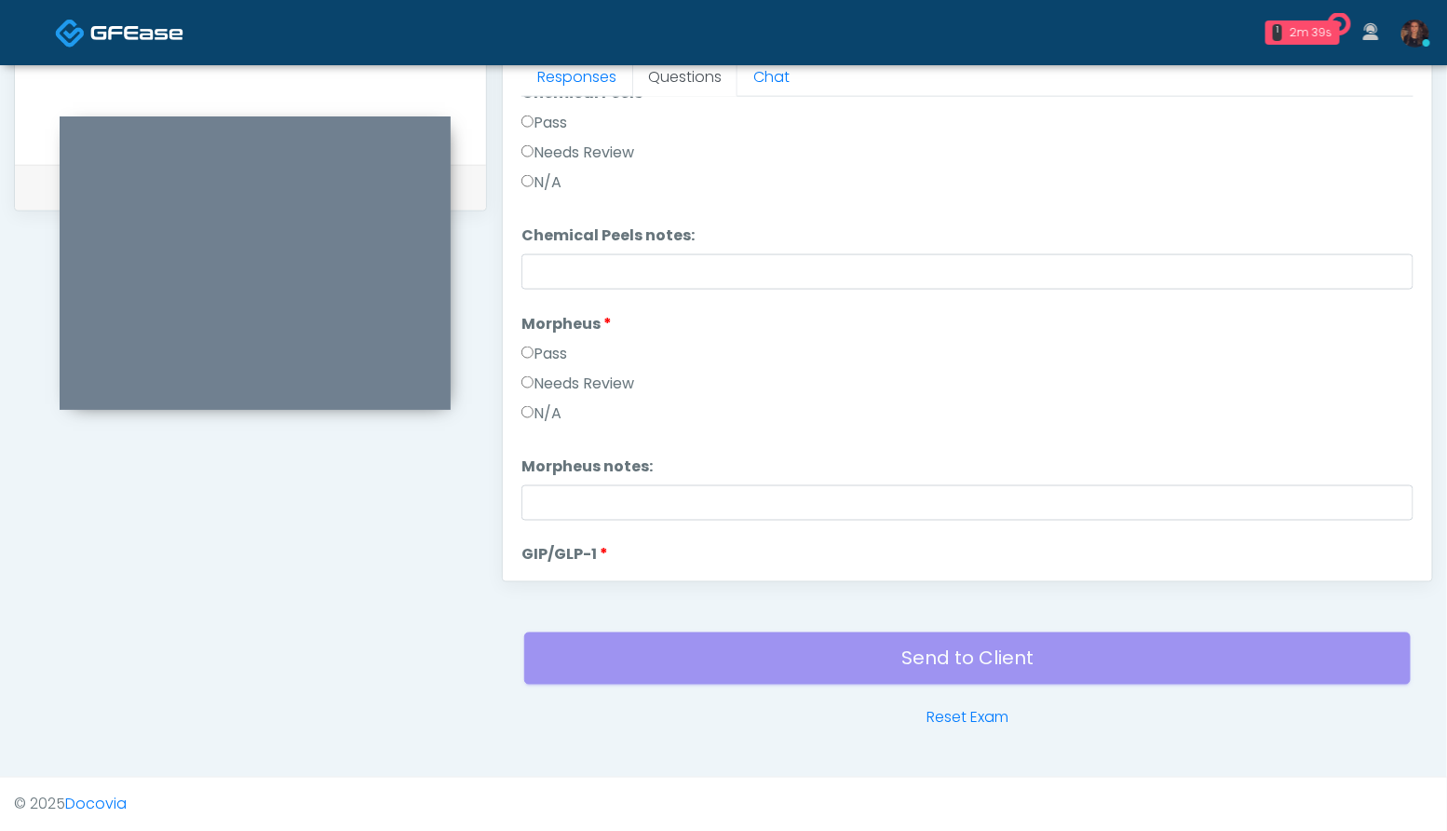
scroll to position [3383, 0]
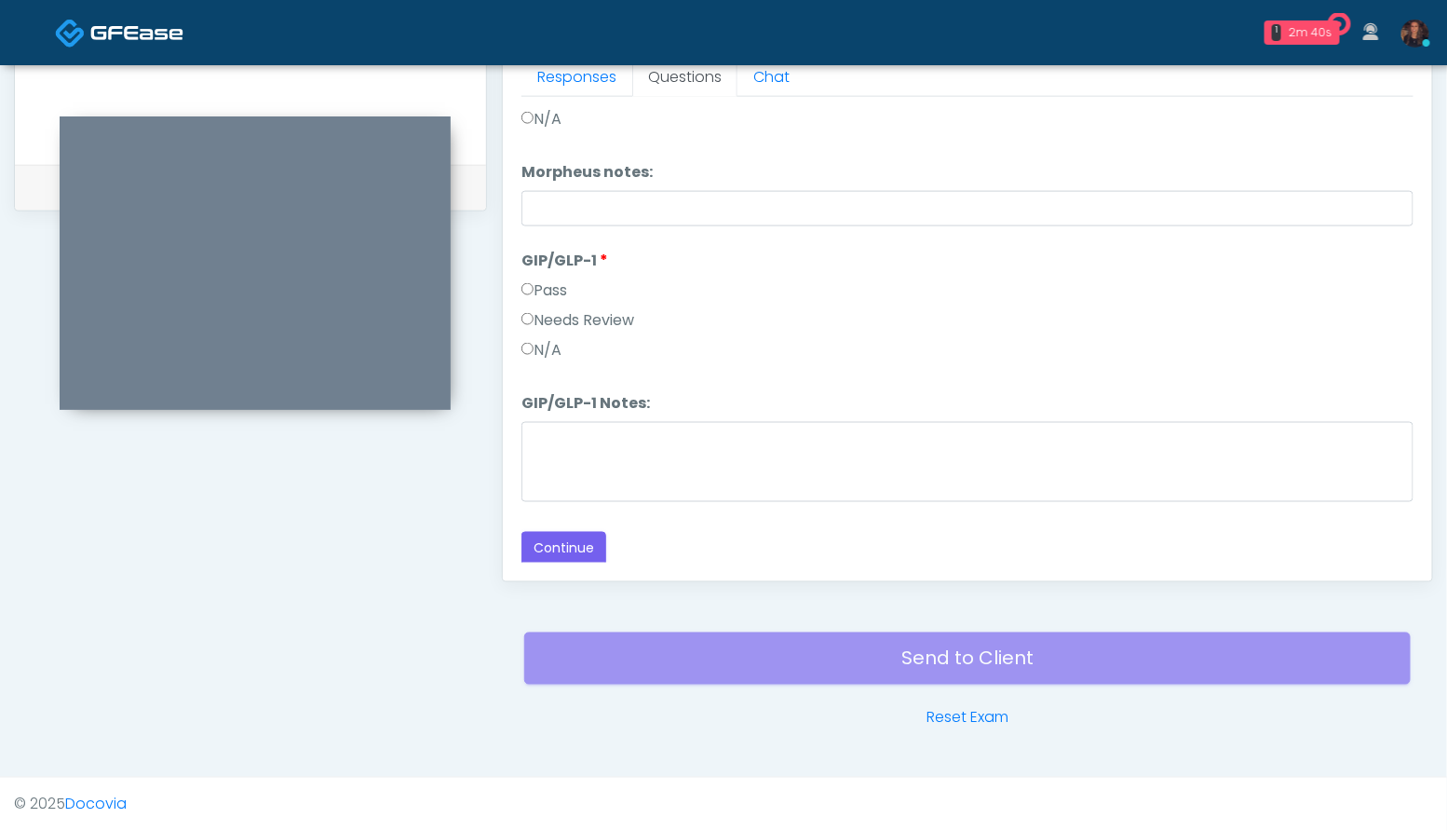
click at [553, 348] on label "N/A" at bounding box center [541, 350] width 40 height 22
click at [572, 546] on button "Continue" at bounding box center [563, 549] width 85 height 34
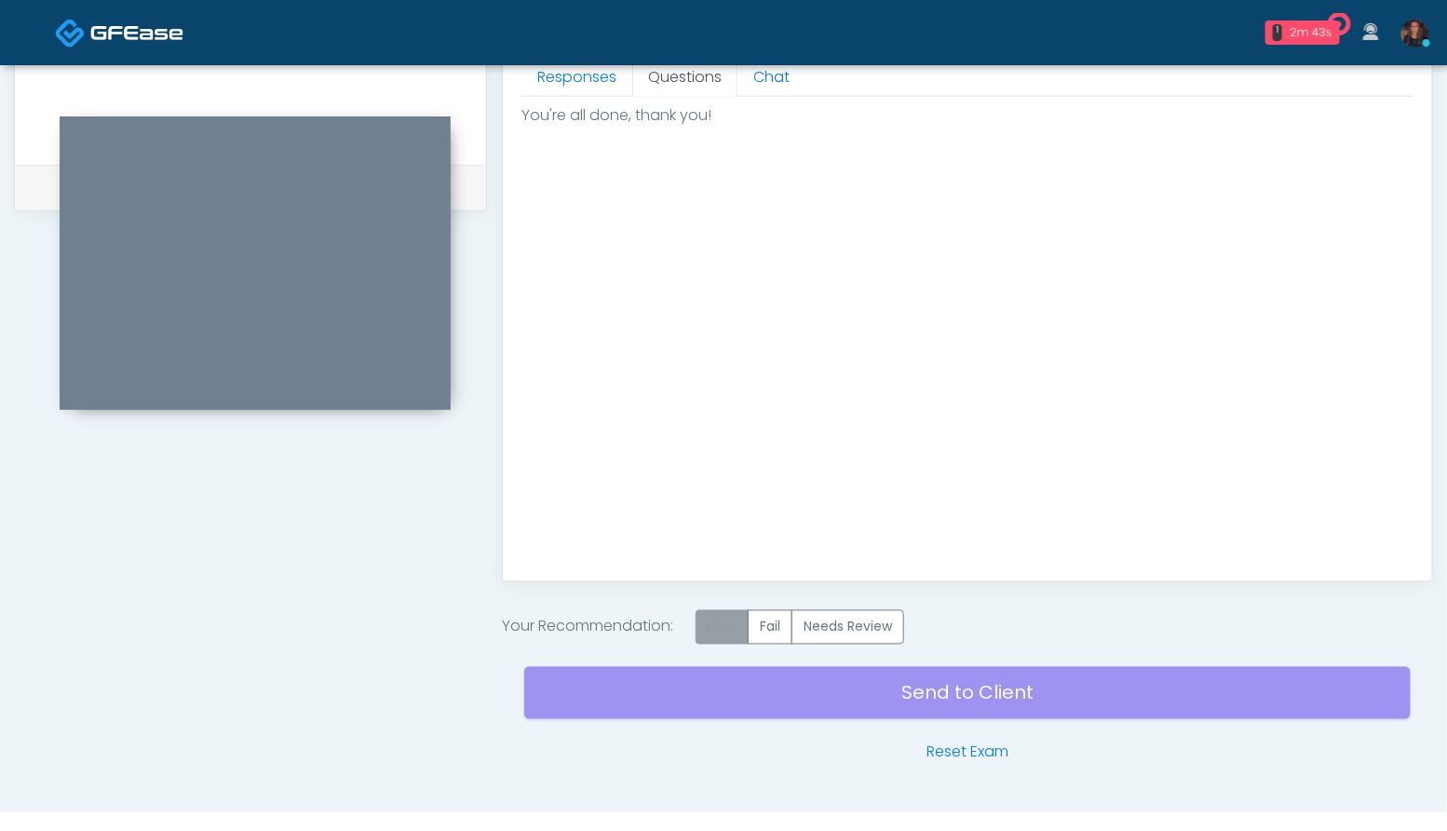
click at [723, 628] on label "Pass" at bounding box center [722, 627] width 53 height 34
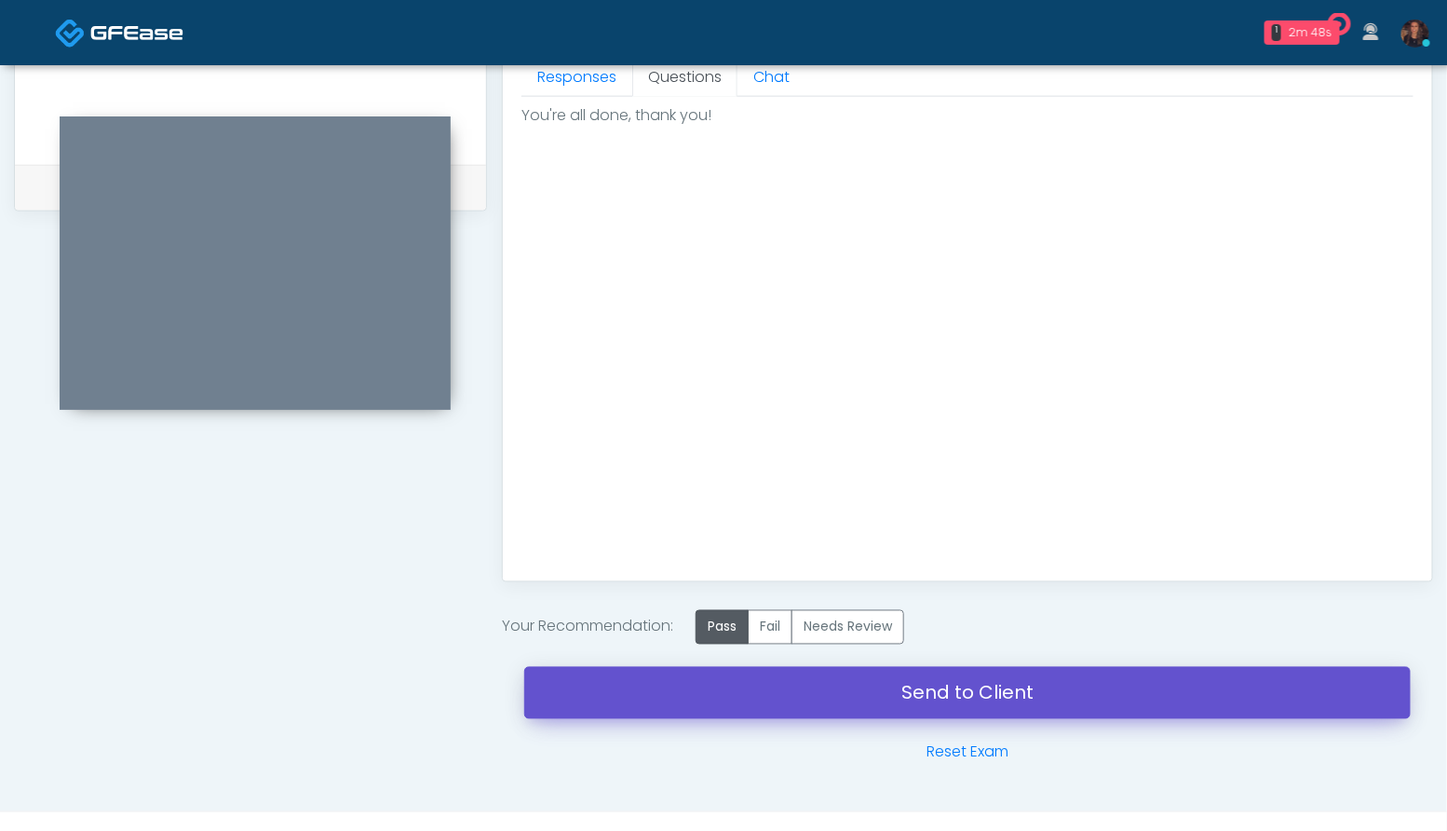
click at [632, 696] on link "Send to Client" at bounding box center [967, 693] width 886 height 52
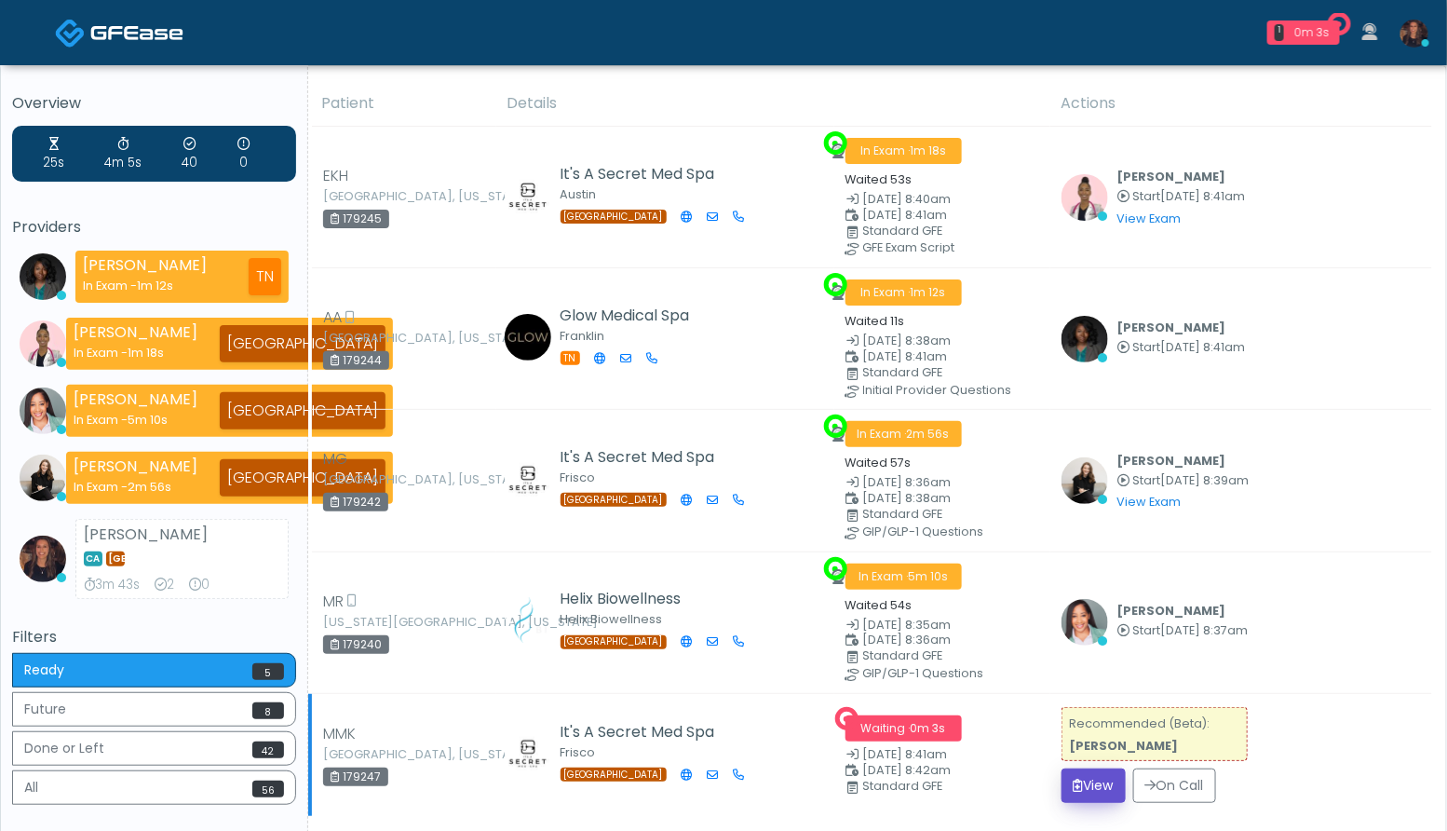
click at [1093, 786] on button "View" at bounding box center [1093, 785] width 64 height 34
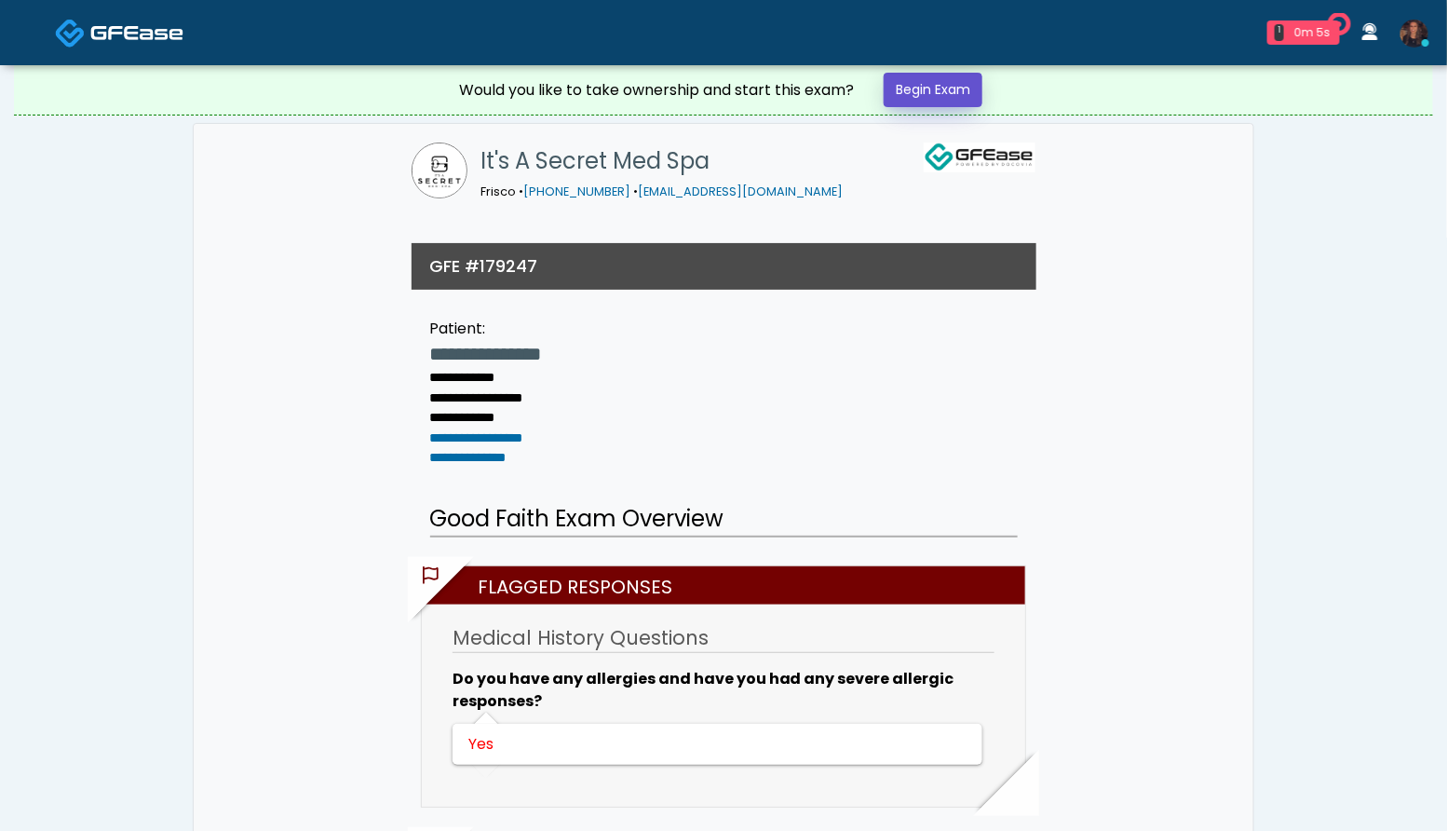
click at [954, 94] on link "Begin Exam" at bounding box center [933, 90] width 99 height 34
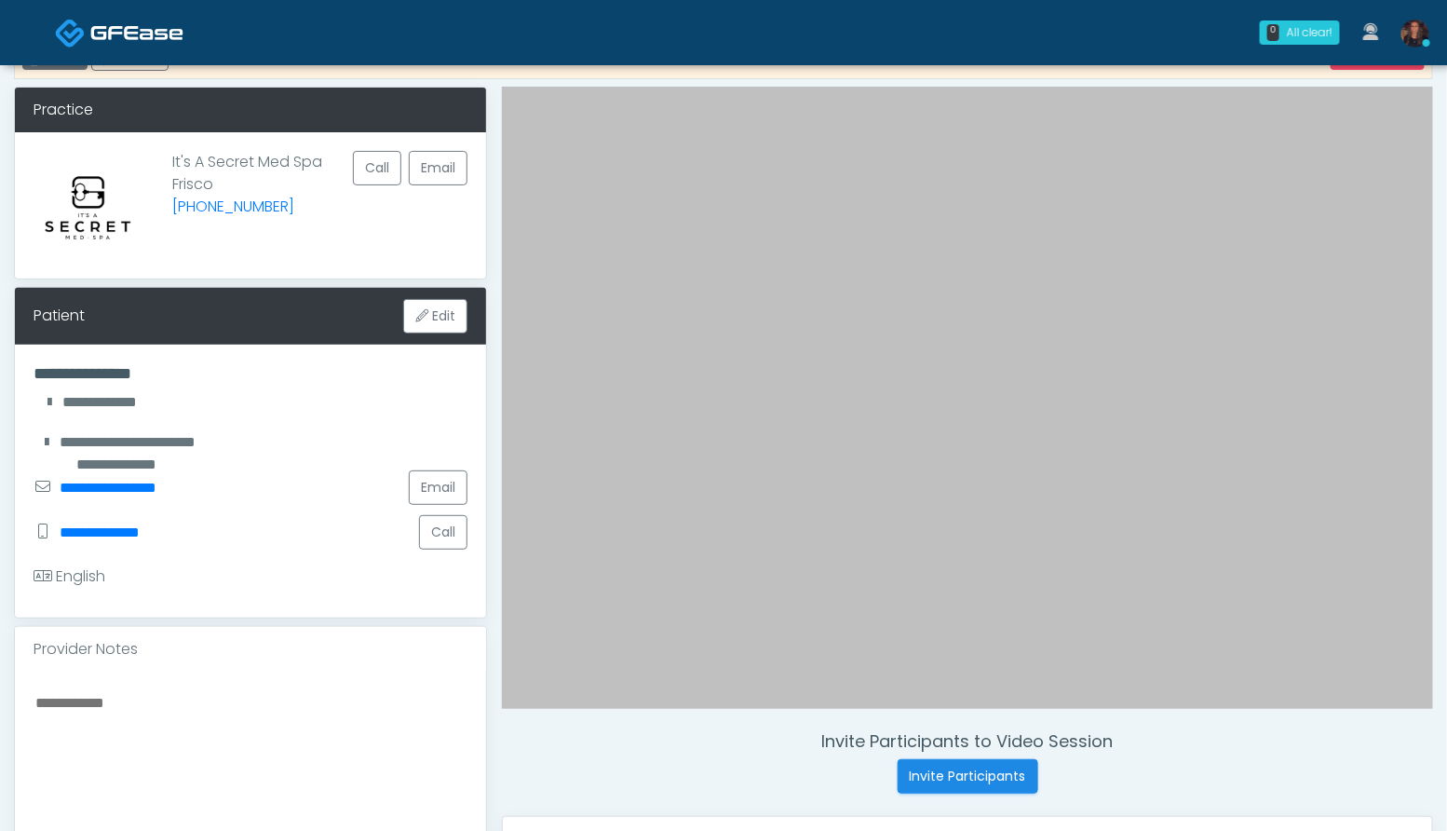
scroll to position [219, 0]
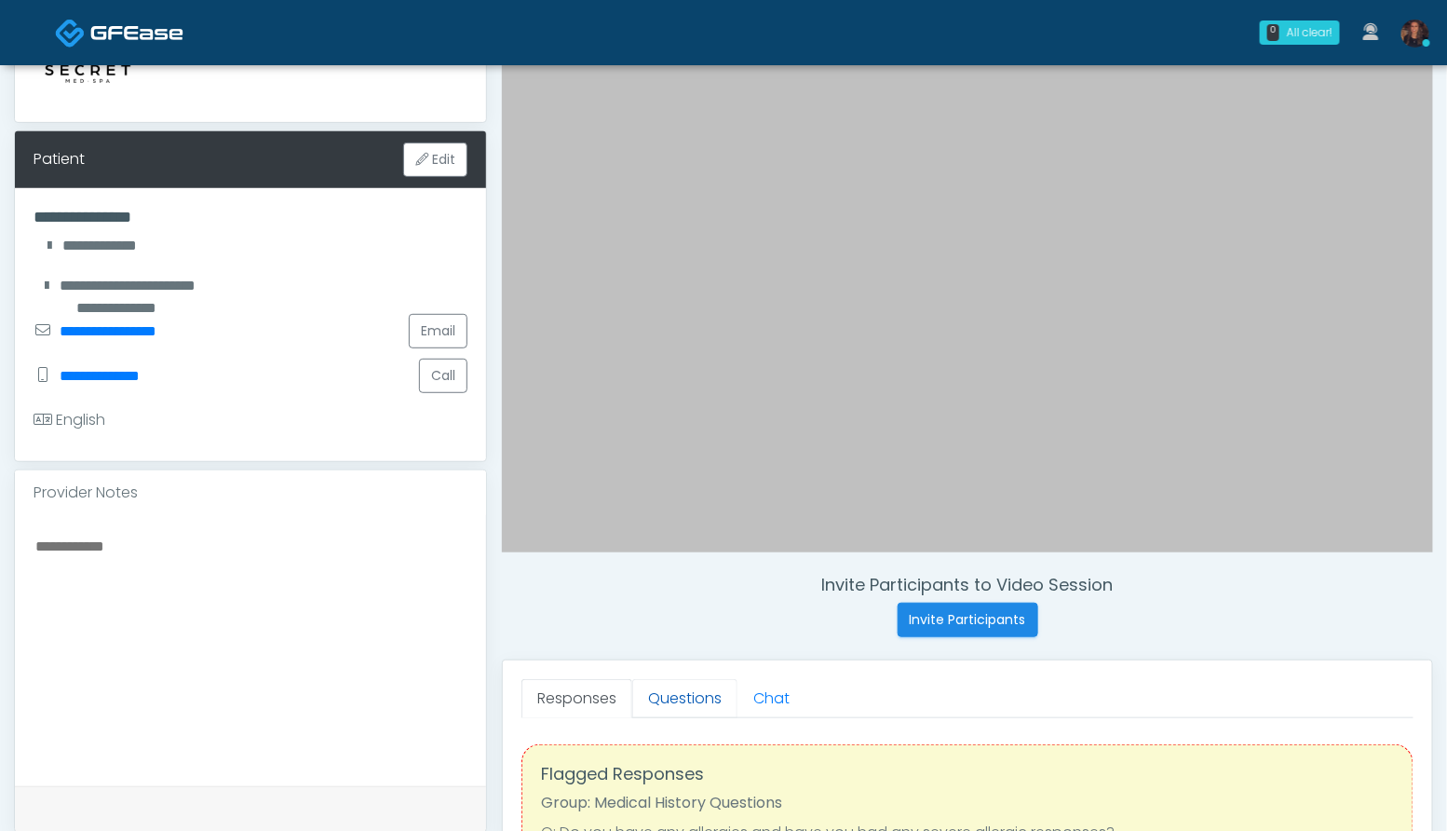
click at [696, 697] on link "Questions" at bounding box center [684, 698] width 105 height 39
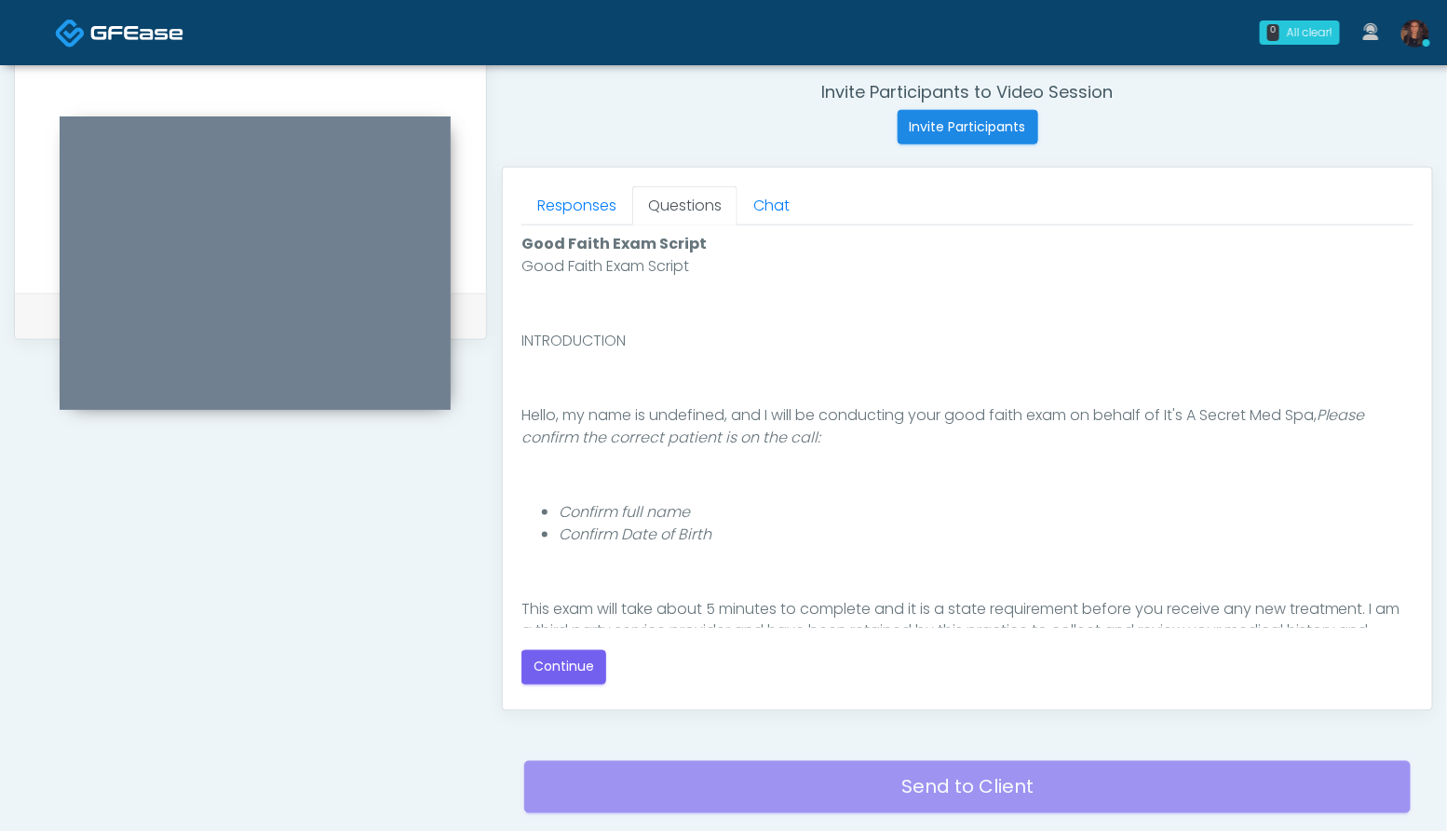
scroll to position [171, 0]
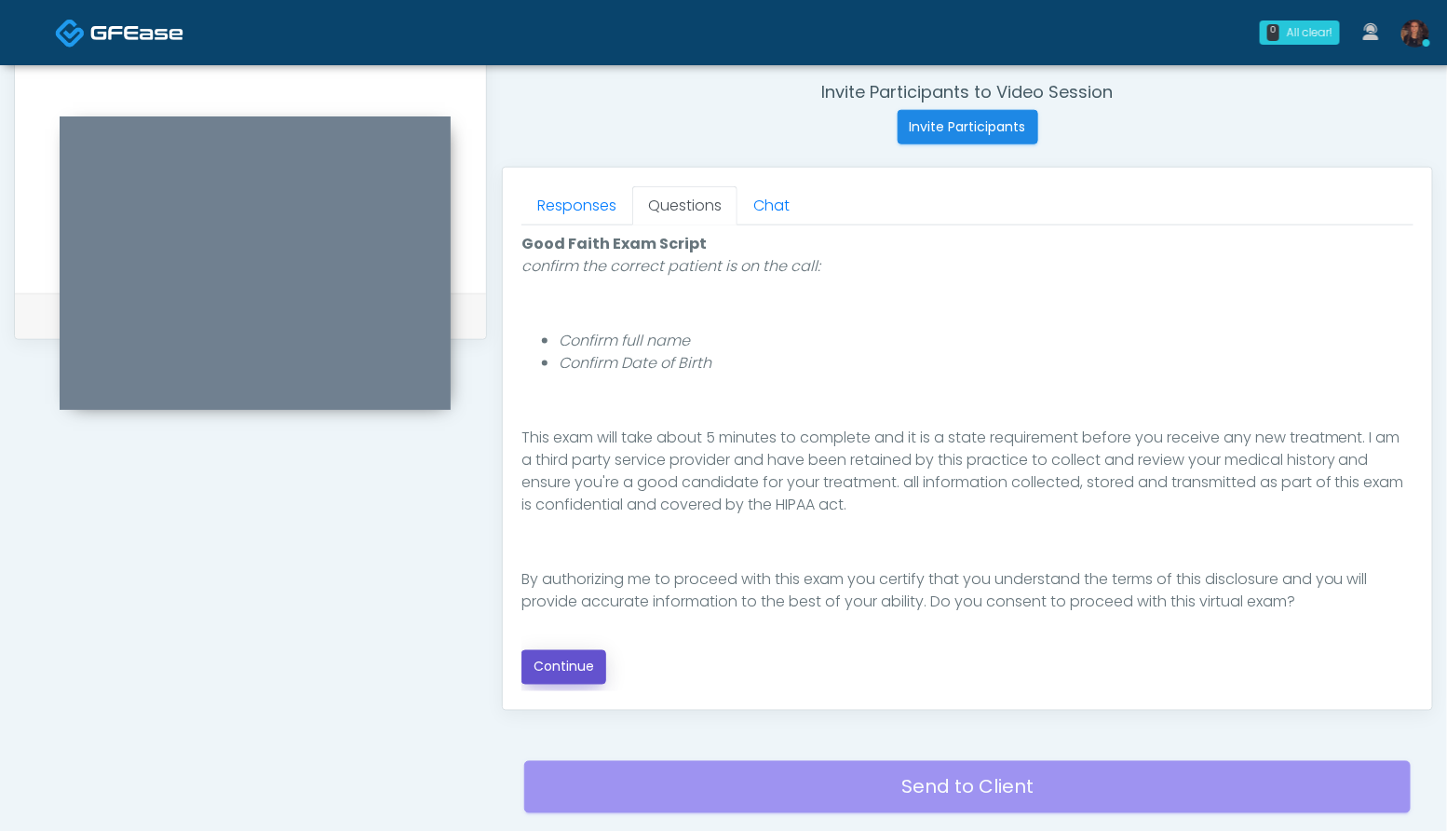
click at [547, 668] on button "Continue" at bounding box center [563, 667] width 85 height 34
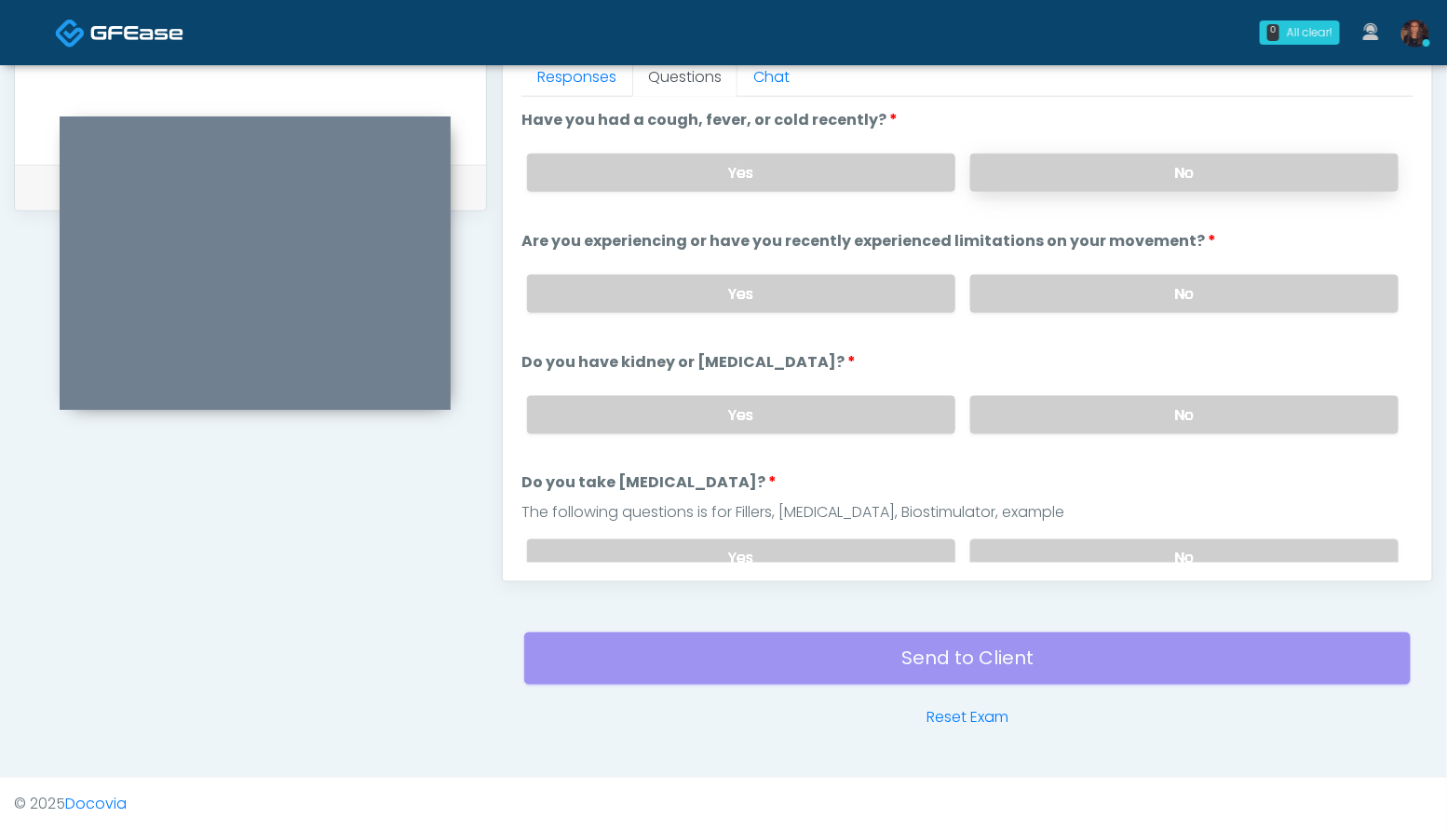
click at [1237, 163] on label "No" at bounding box center [1184, 173] width 428 height 38
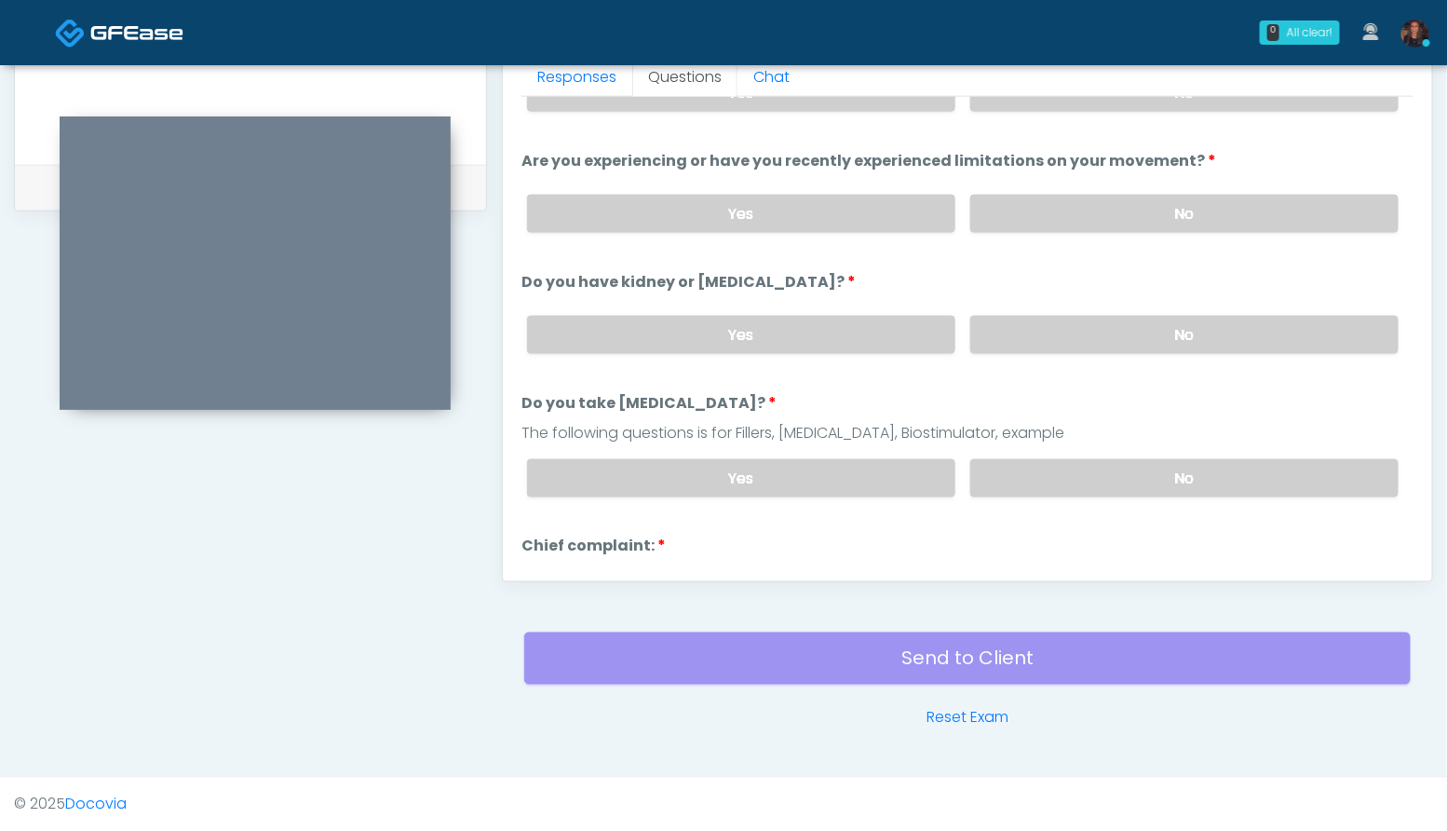
scroll to position [101, 0]
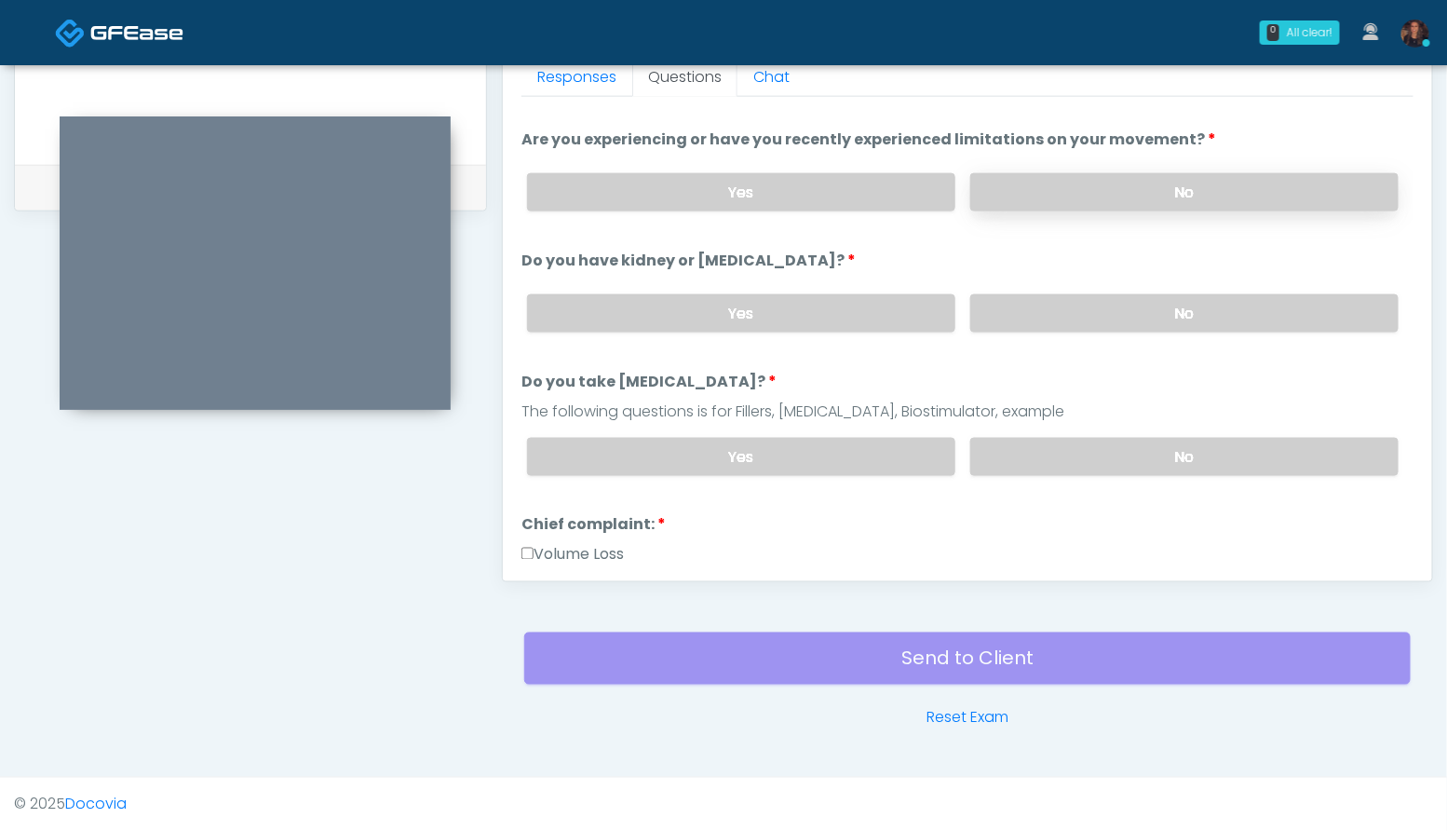
click at [1207, 189] on label "No" at bounding box center [1184, 192] width 428 height 38
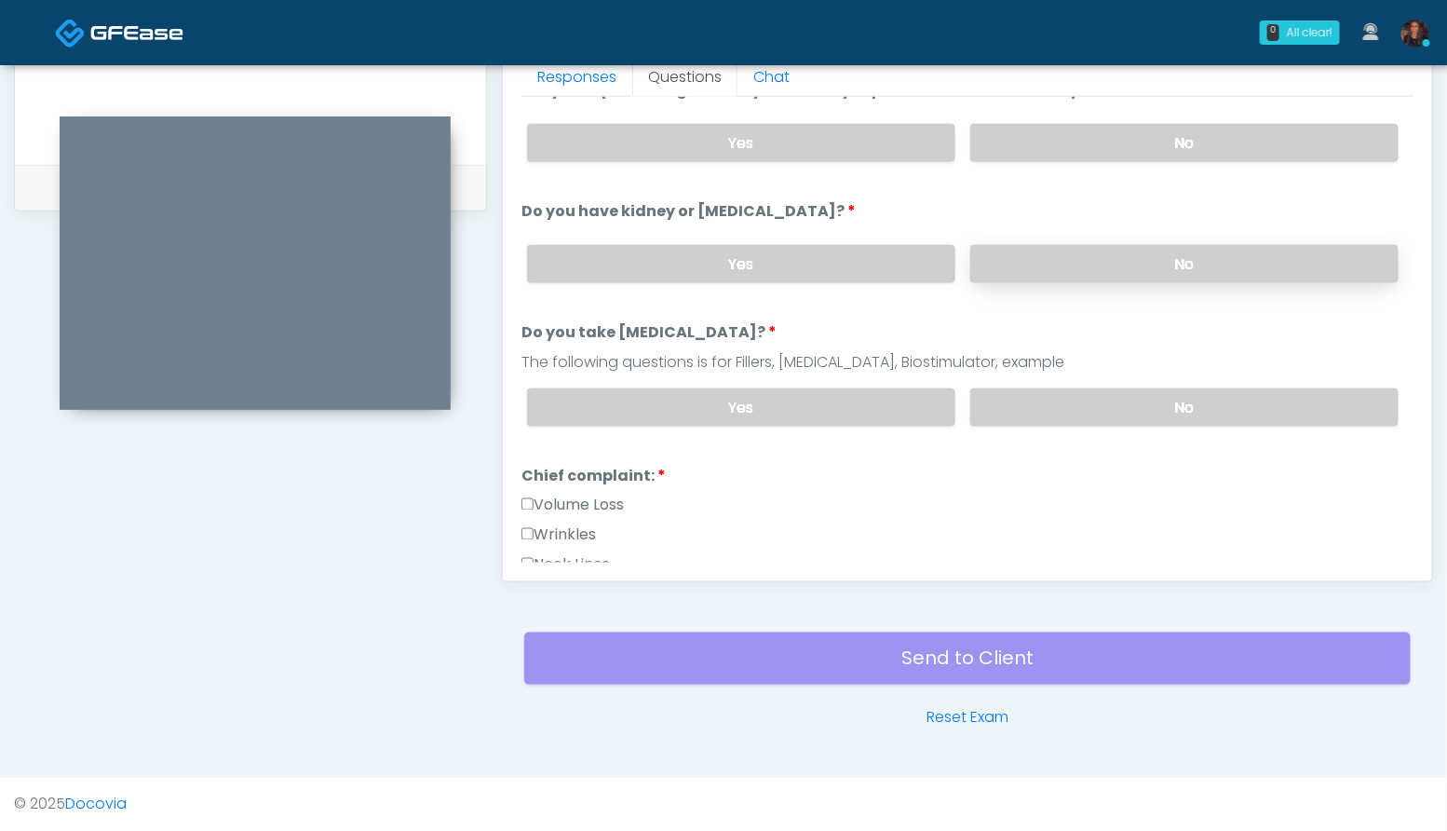
click at [1224, 258] on label "No" at bounding box center [1184, 264] width 428 height 38
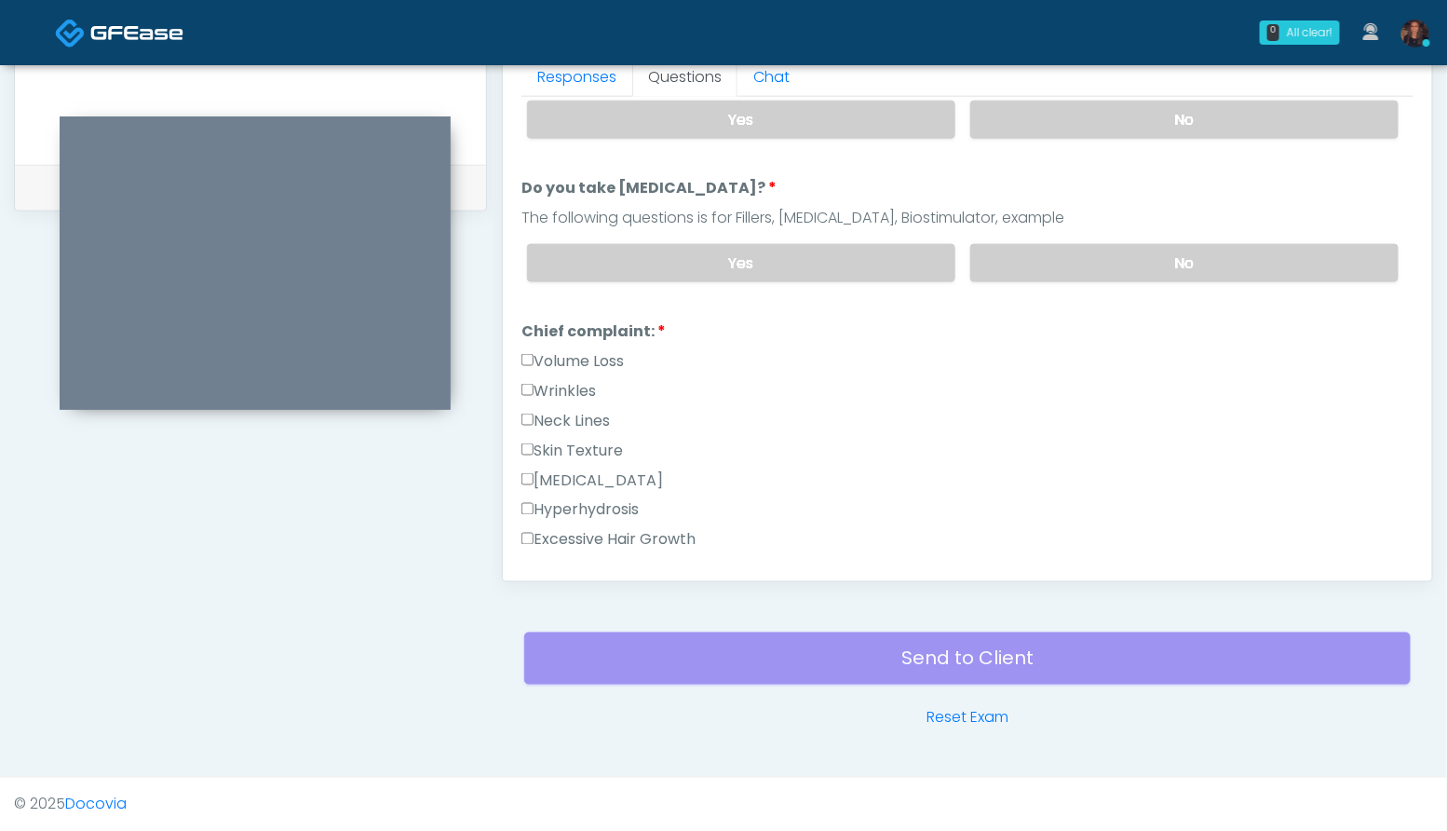
scroll to position [299, 0]
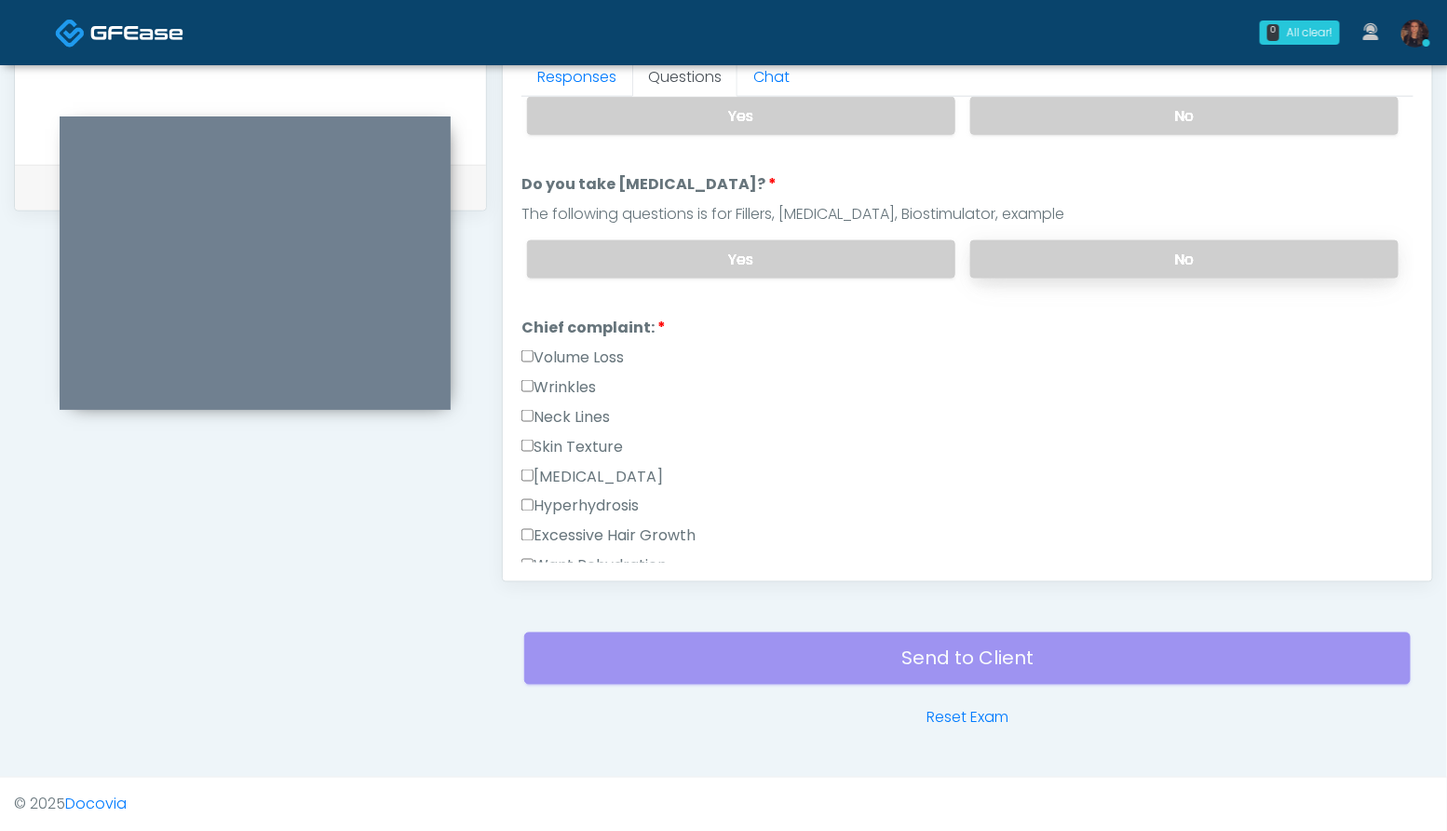
click at [1220, 261] on label "No" at bounding box center [1184, 259] width 428 height 38
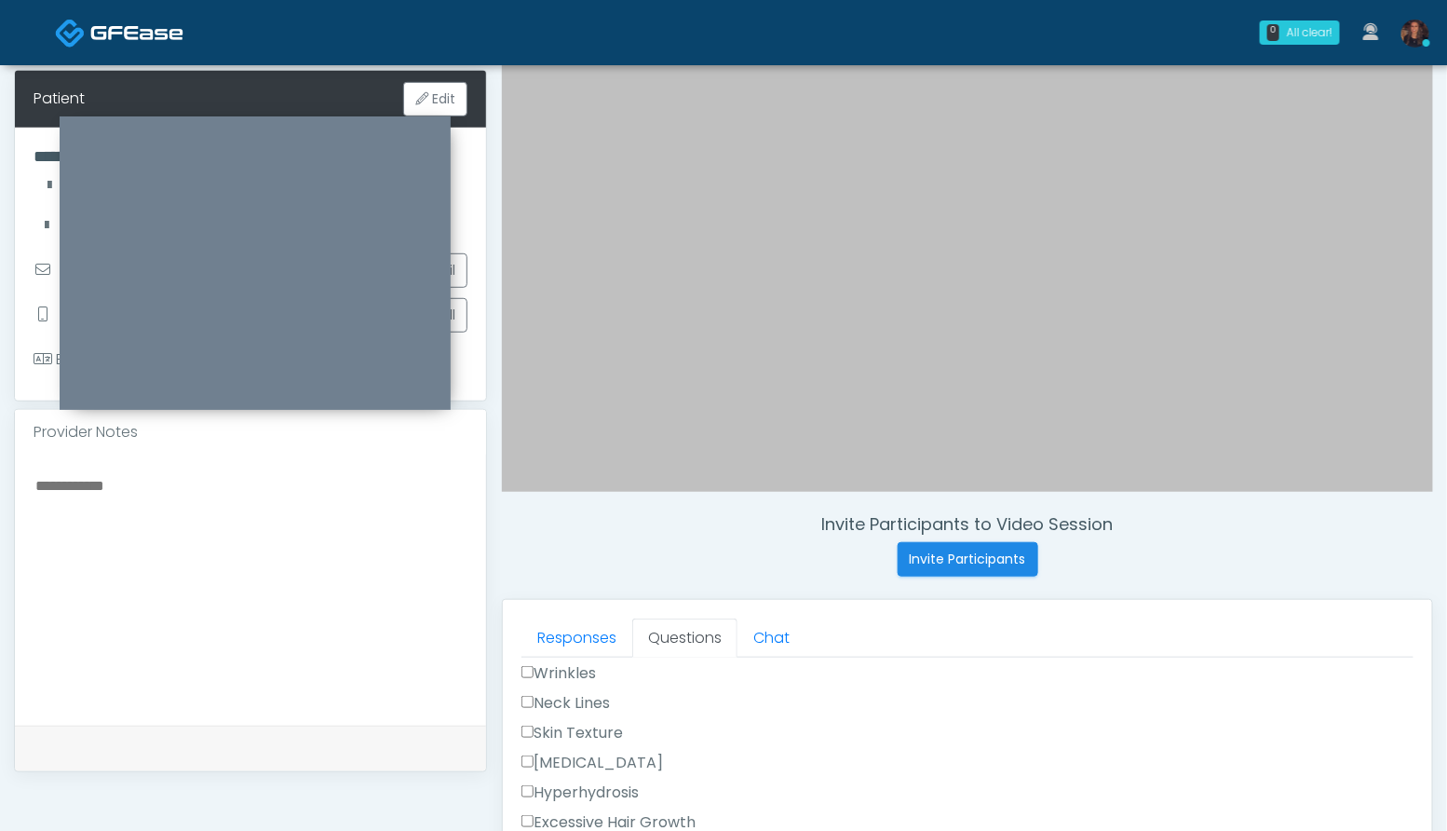
scroll to position [266, 0]
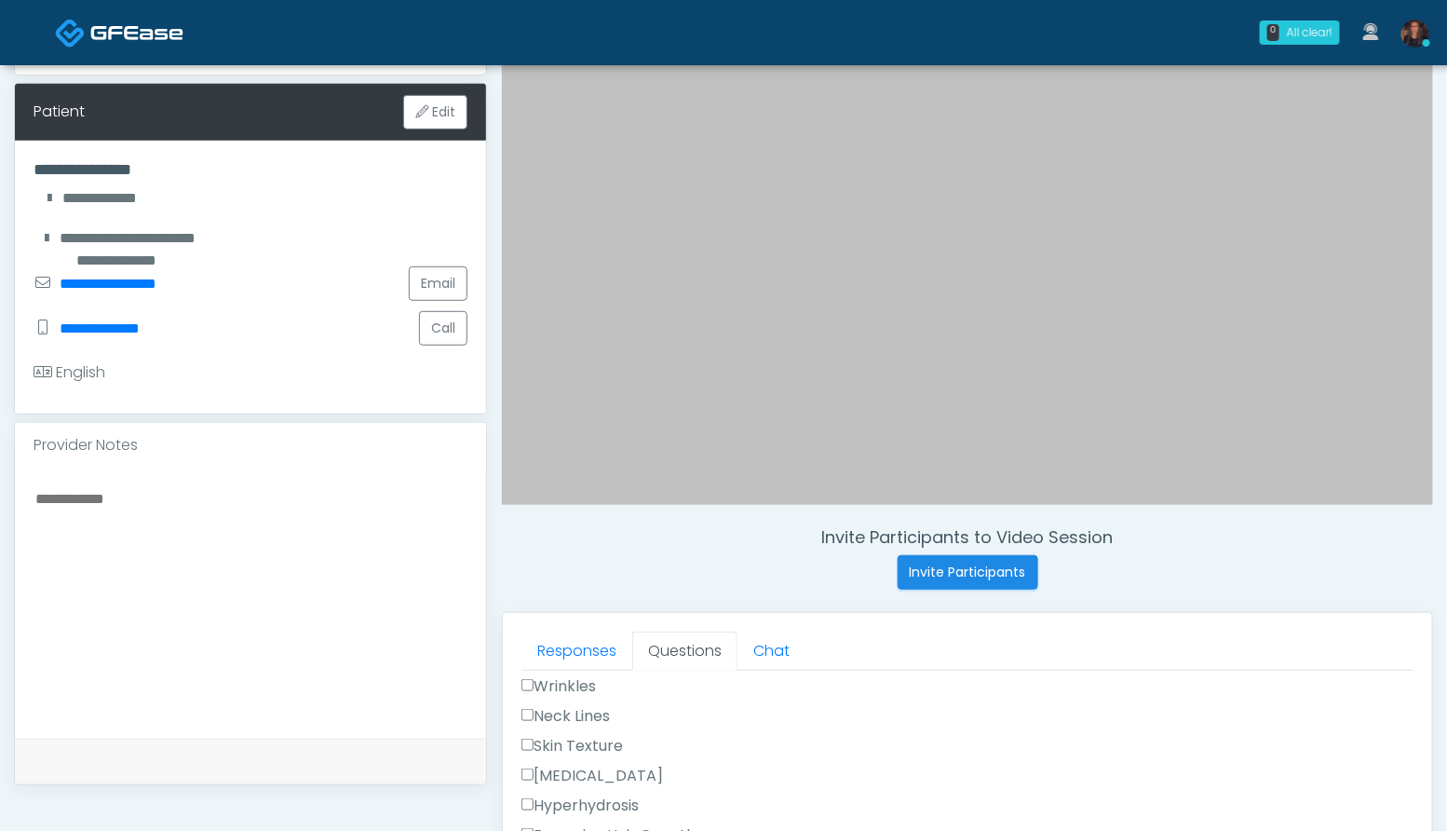
click at [270, 605] on textarea at bounding box center [251, 599] width 434 height 227
click at [202, 503] on textarea "**********" at bounding box center [251, 599] width 434 height 227
click at [277, 496] on textarea "**********" at bounding box center [251, 599] width 434 height 227
click at [304, 497] on textarea "**********" at bounding box center [251, 599] width 434 height 227
click at [378, 505] on textarea "**********" at bounding box center [251, 599] width 434 height 227
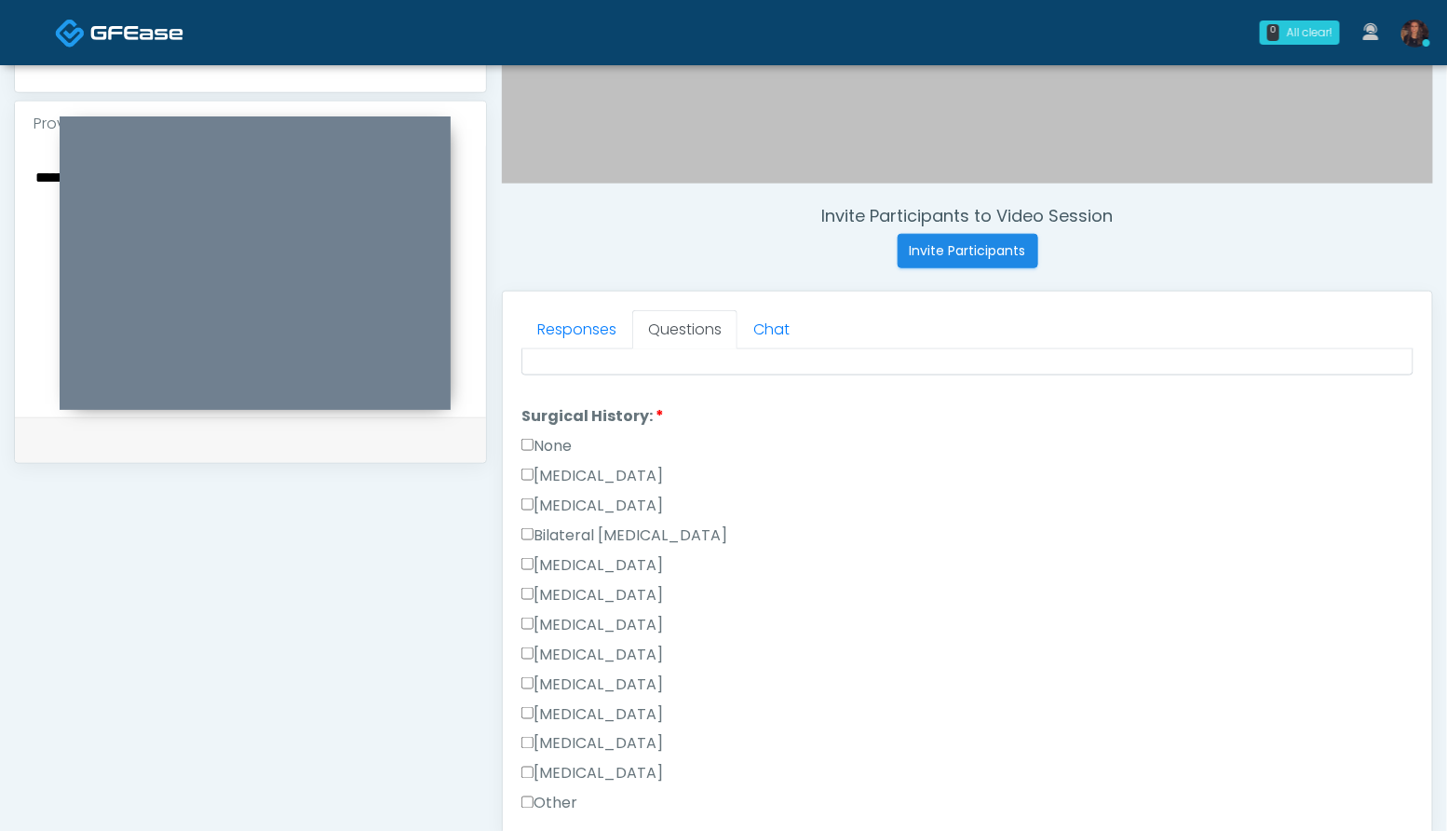
scroll to position [591, 0]
type textarea "**********"
click at [599, 496] on label "Hysterectomy" at bounding box center [592, 502] width 142 height 22
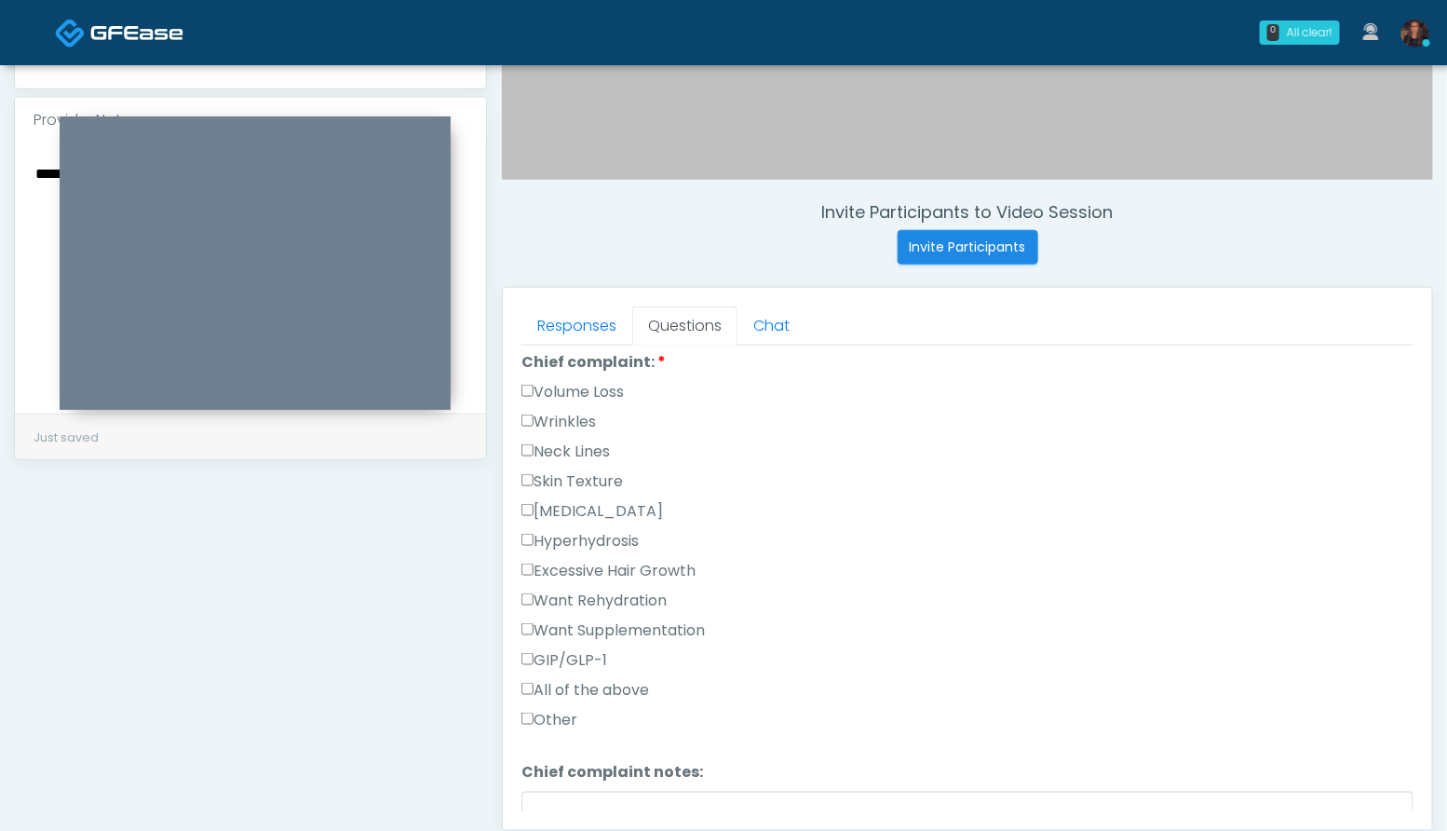
scroll to position [512, 0]
click at [590, 412] on label "Wrinkles" at bounding box center [558, 423] width 74 height 22
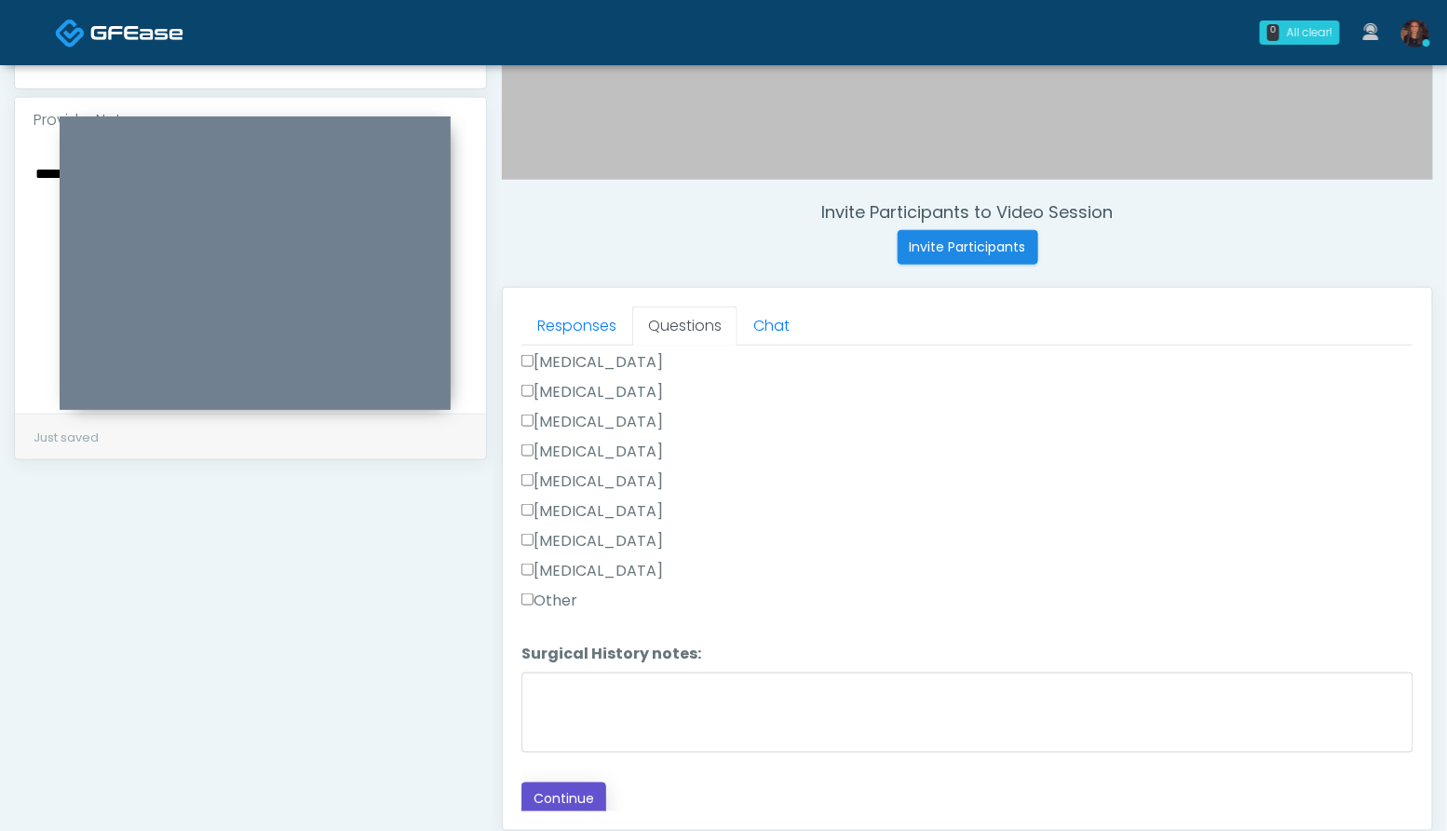
click at [562, 785] on button "Continue" at bounding box center [563, 799] width 85 height 34
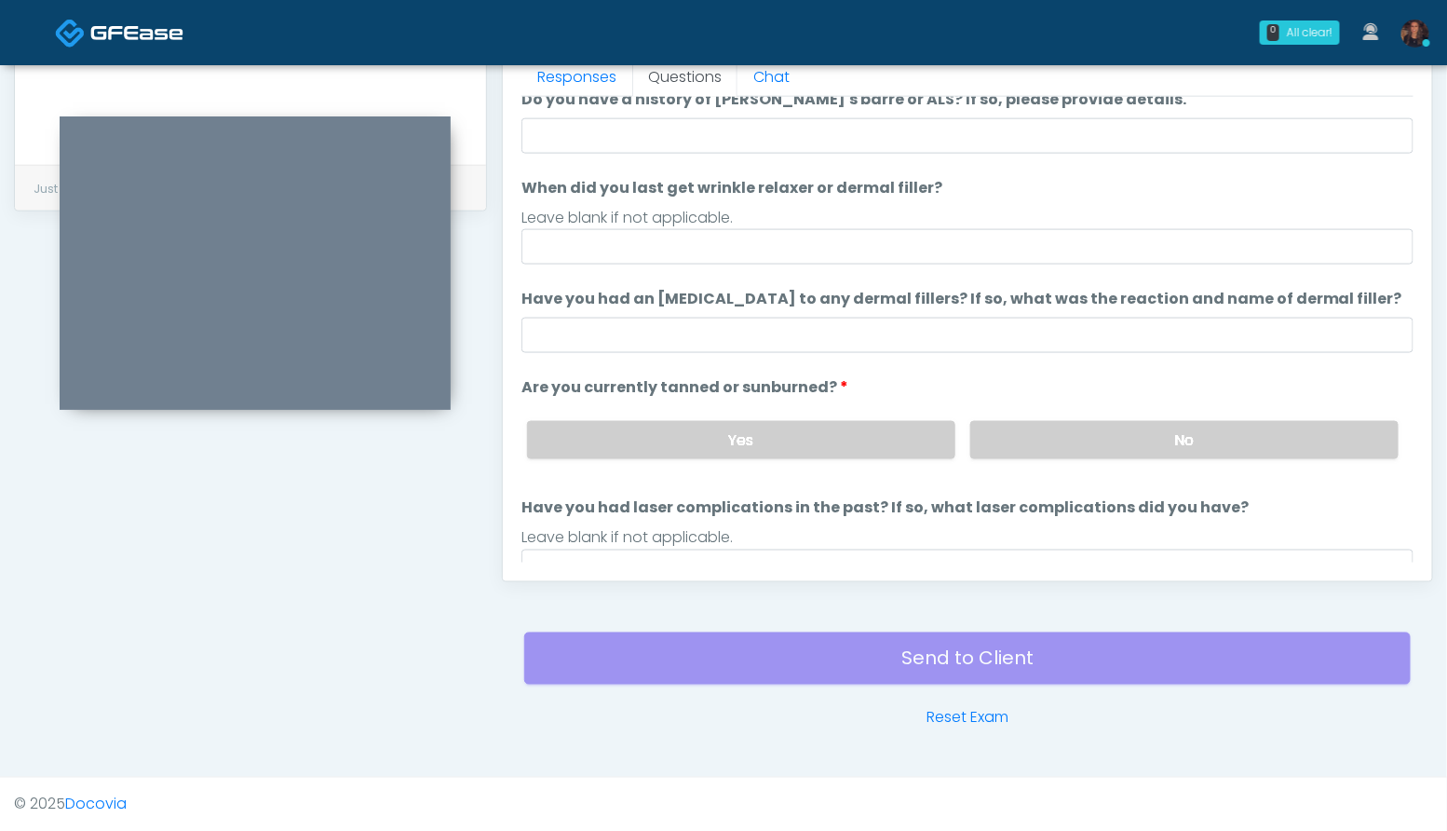
scroll to position [55, 0]
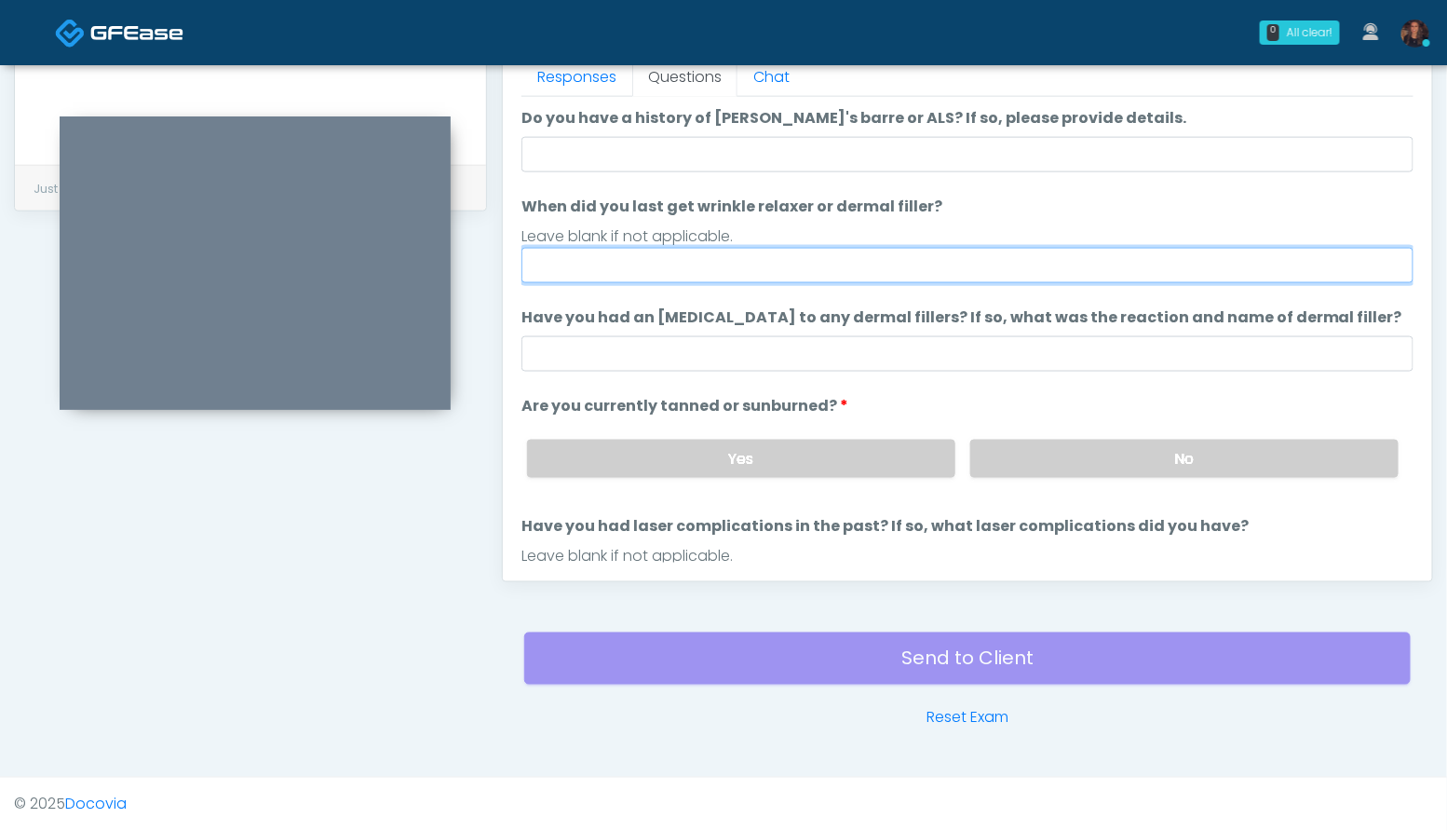
click at [669, 258] on input "When did you last get wrinkle relaxer or dermal filler?" at bounding box center [967, 265] width 892 height 35
click at [575, 266] on input "**********" at bounding box center [967, 265] width 892 height 35
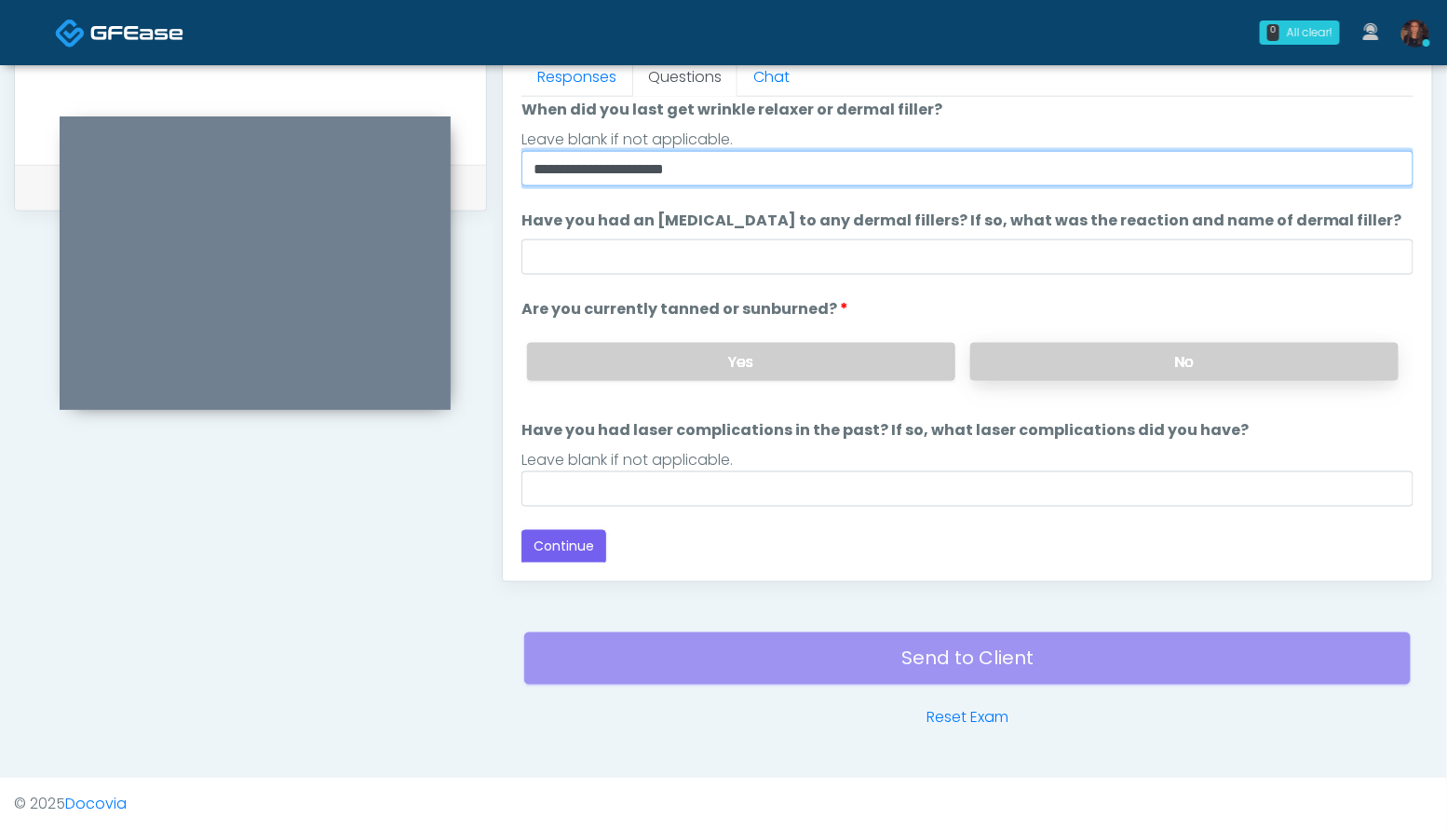
type input "**********"
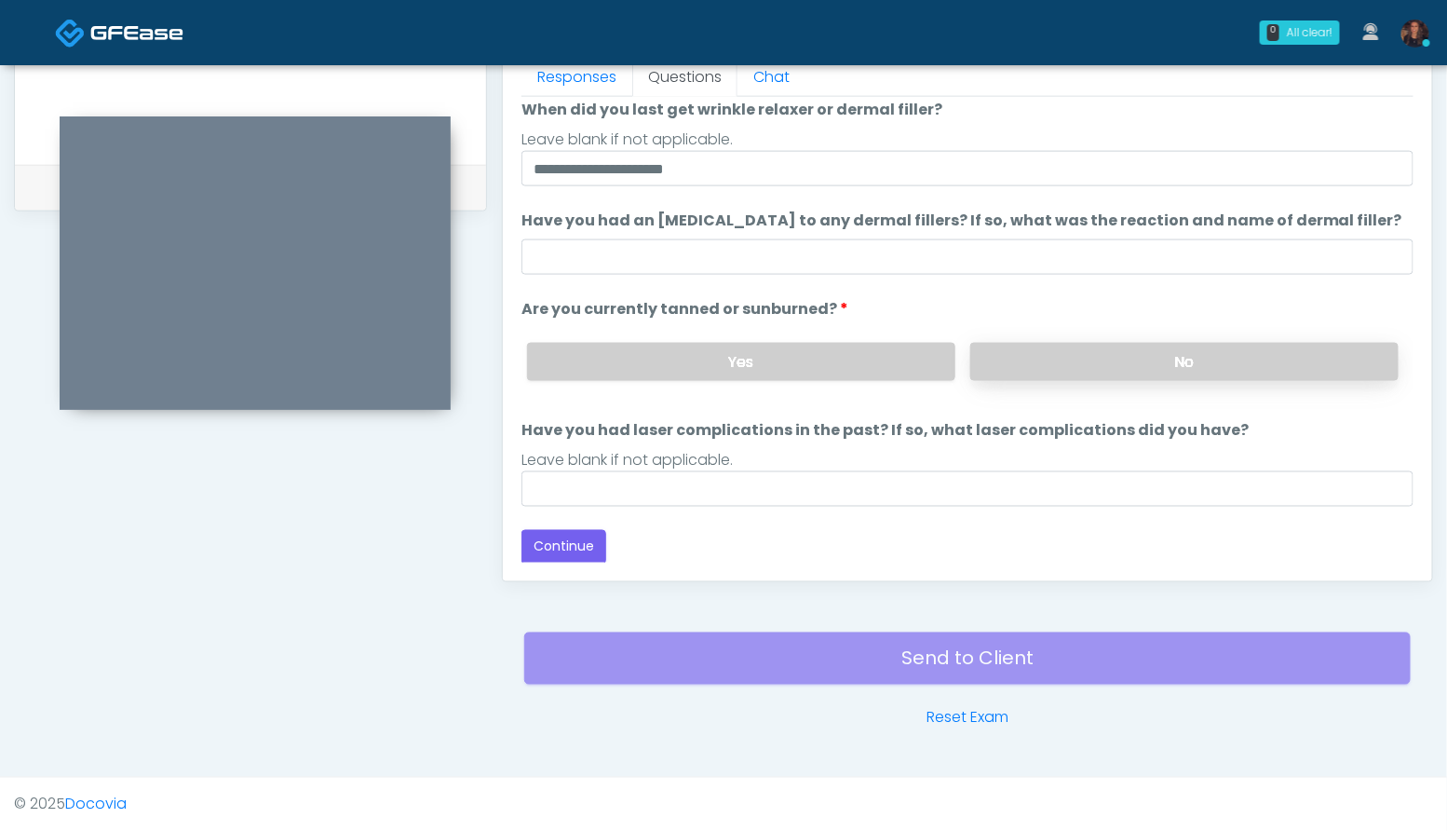
click at [1155, 360] on label "No" at bounding box center [1184, 362] width 428 height 38
click at [570, 539] on button "Continue" at bounding box center [563, 547] width 85 height 34
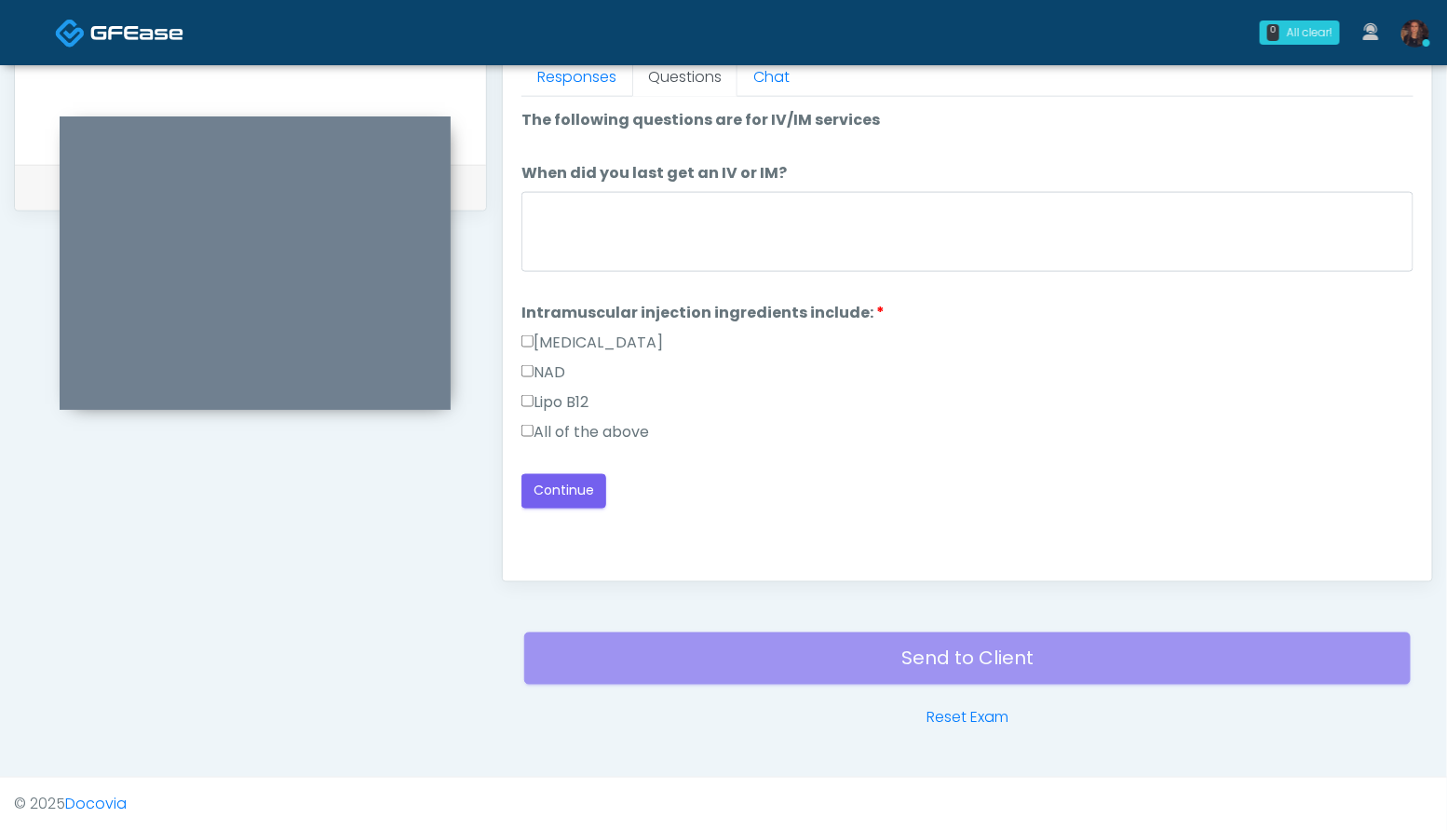
scroll to position [0, 0]
click at [628, 432] on label "All of the above" at bounding box center [585, 432] width 128 height 22
click at [562, 486] on button "Continue" at bounding box center [563, 491] width 85 height 34
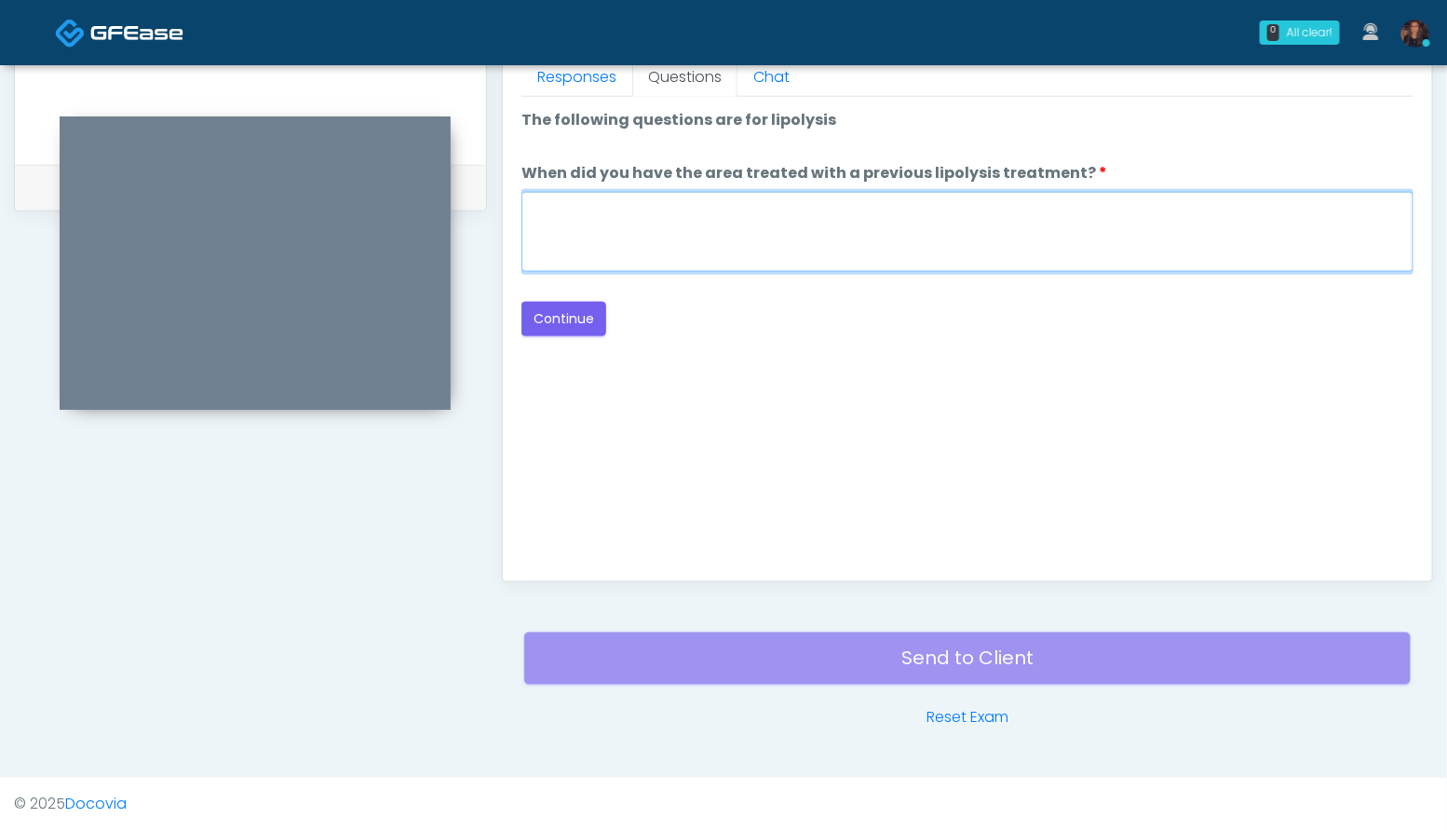
click at [673, 237] on textarea "When did you have the area treated with a previous lipolysis treatment?" at bounding box center [967, 232] width 892 height 80
type textarea "***"
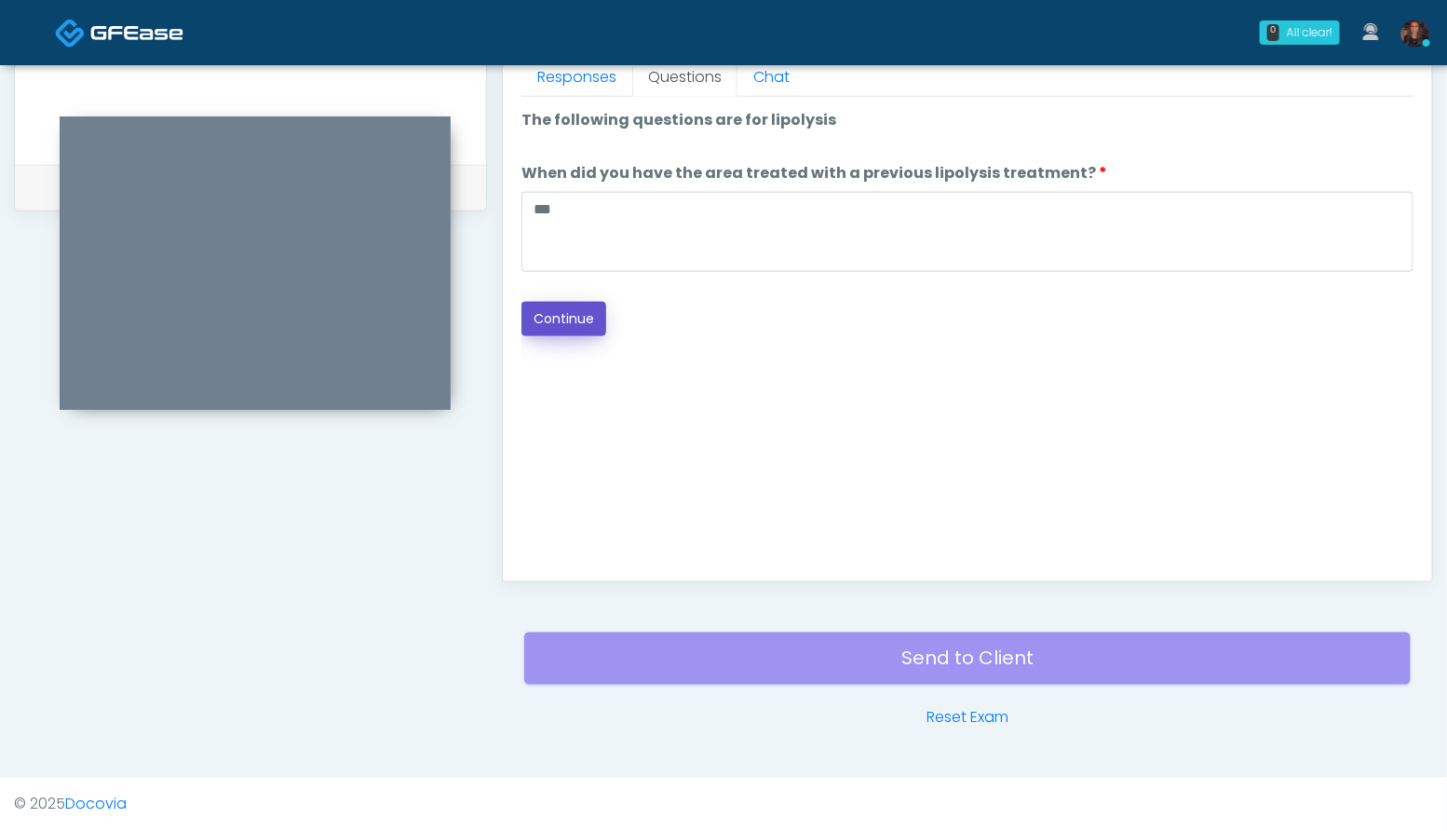
click at [568, 329] on button "Continue" at bounding box center [563, 319] width 85 height 34
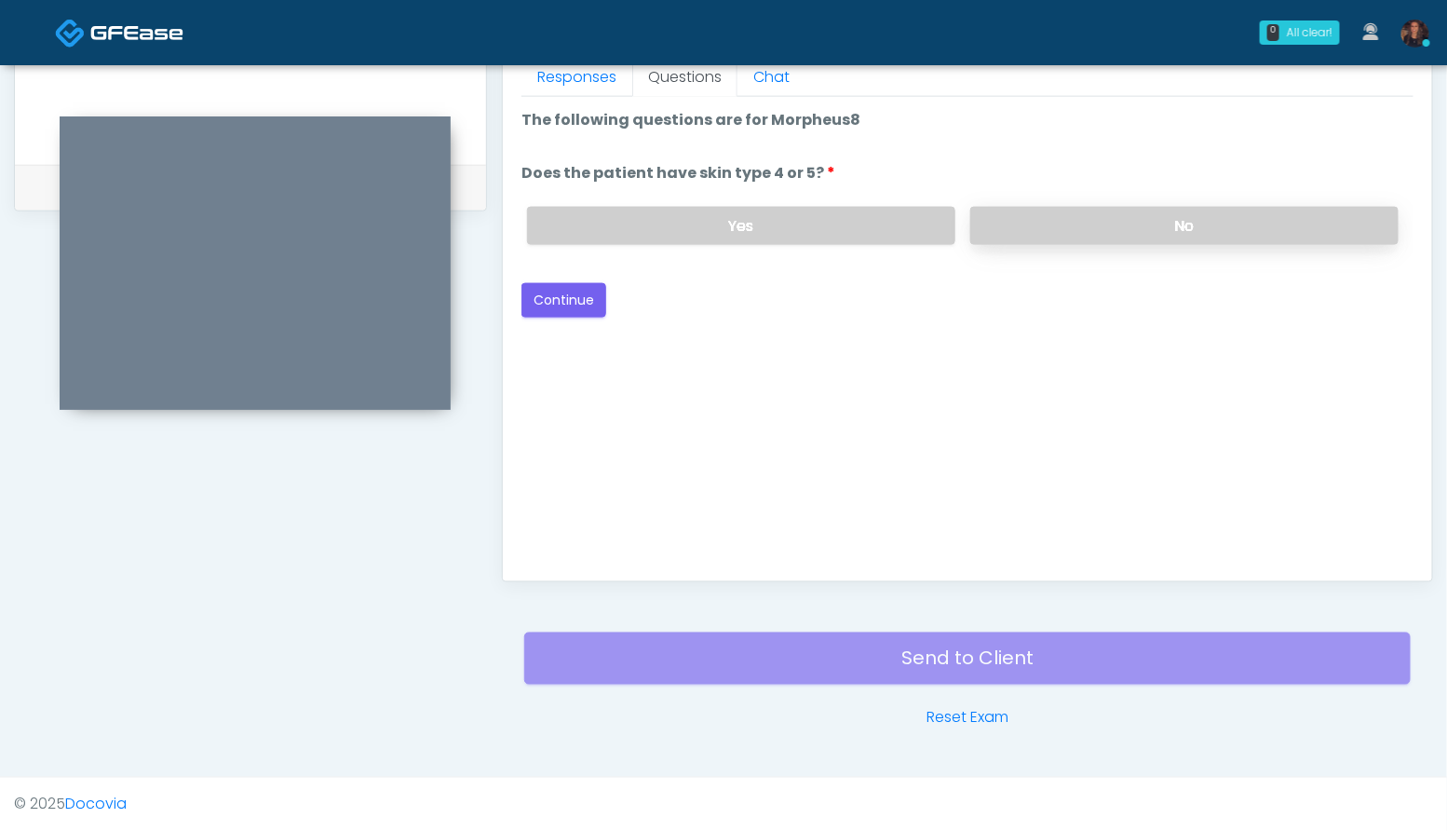
click at [1175, 213] on label "No" at bounding box center [1184, 226] width 428 height 38
click at [574, 288] on button "Continue" at bounding box center [563, 300] width 85 height 34
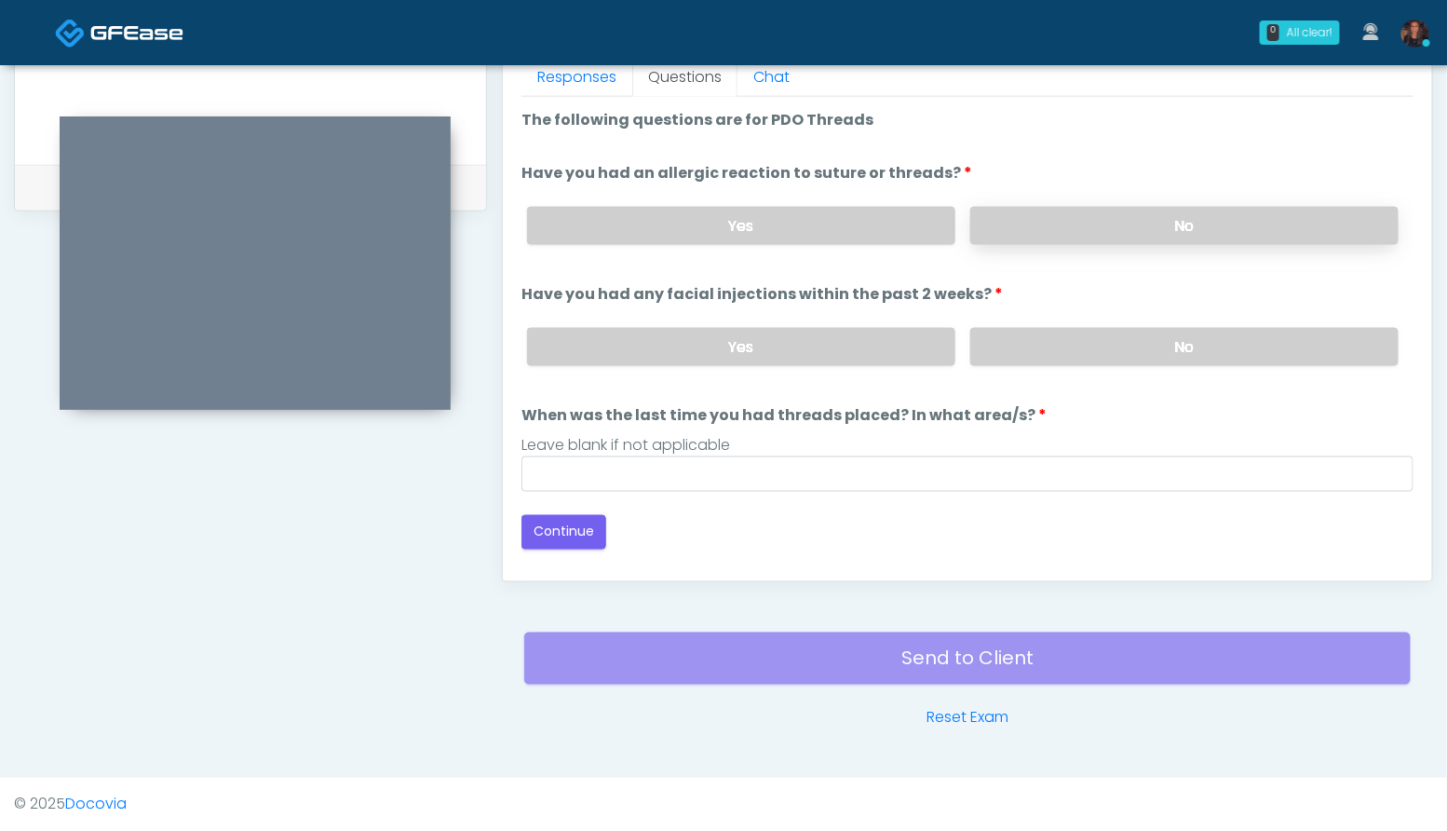
click at [1163, 216] on label "No" at bounding box center [1184, 226] width 428 height 38
click at [1169, 334] on label "No" at bounding box center [1184, 347] width 428 height 38
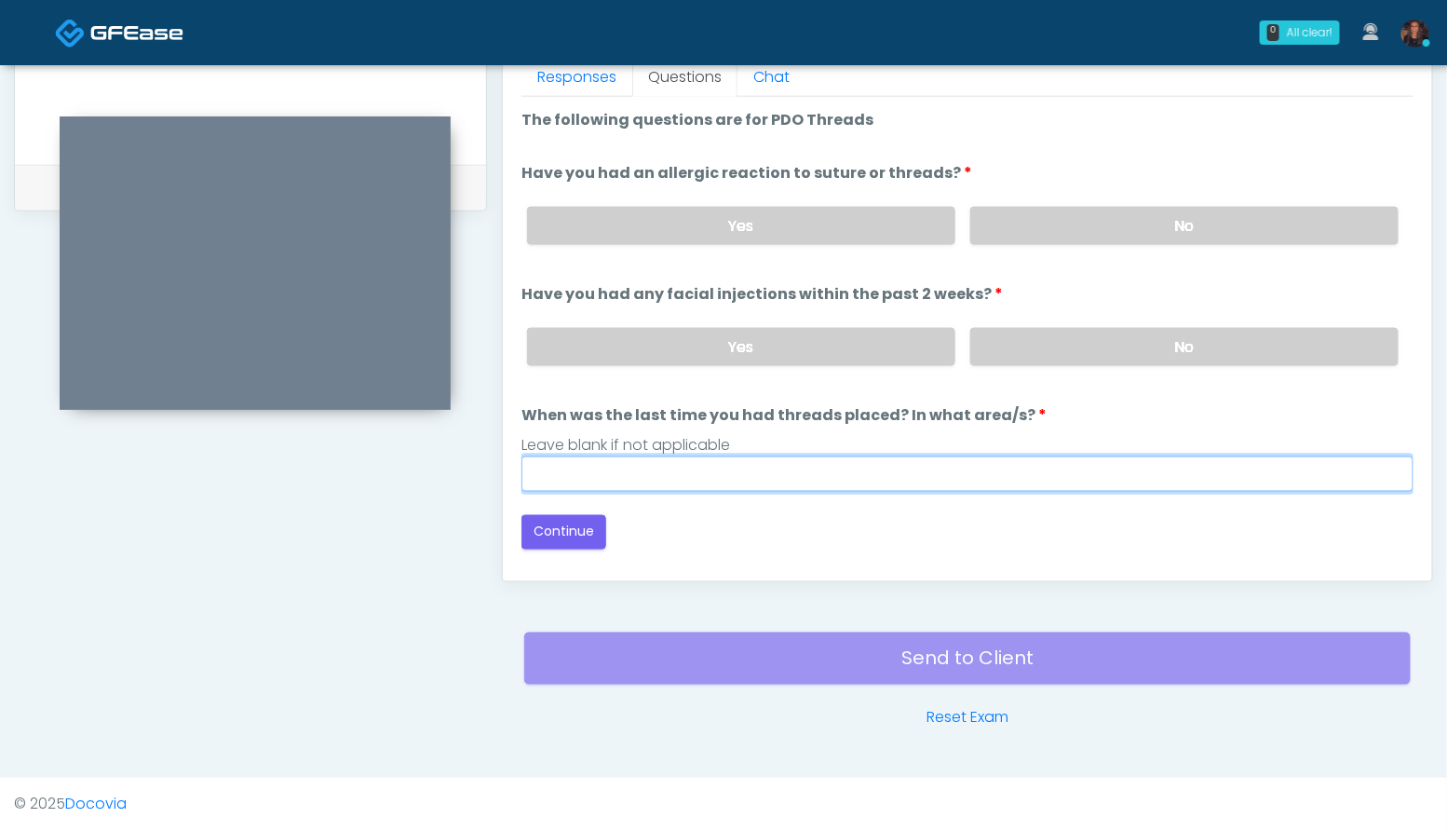
click at [640, 467] on input "When was the last time you had threads placed? In what area/s?" at bounding box center [967, 473] width 892 height 35
type input "***"
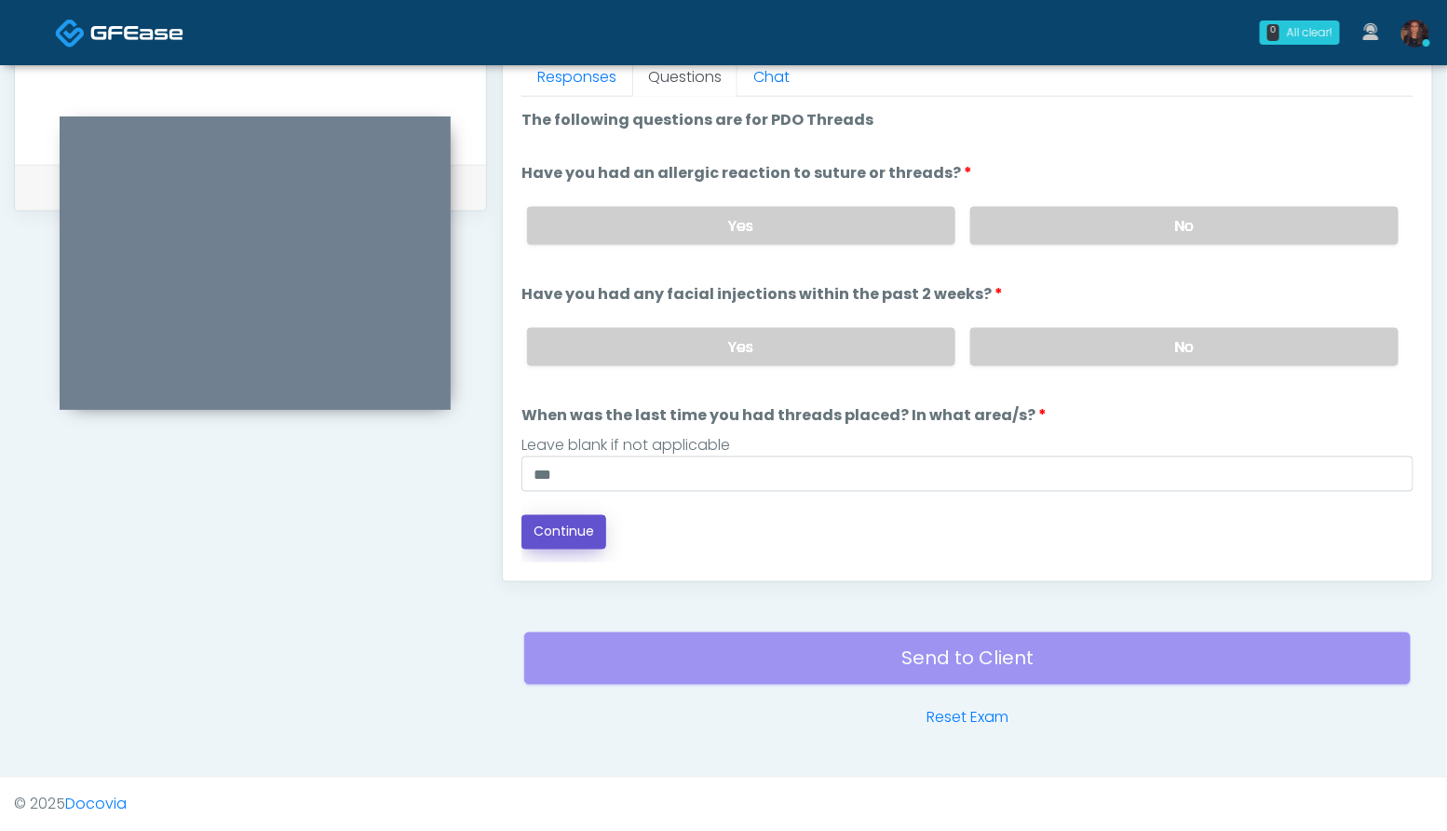
click at [564, 529] on button "Continue" at bounding box center [563, 532] width 85 height 34
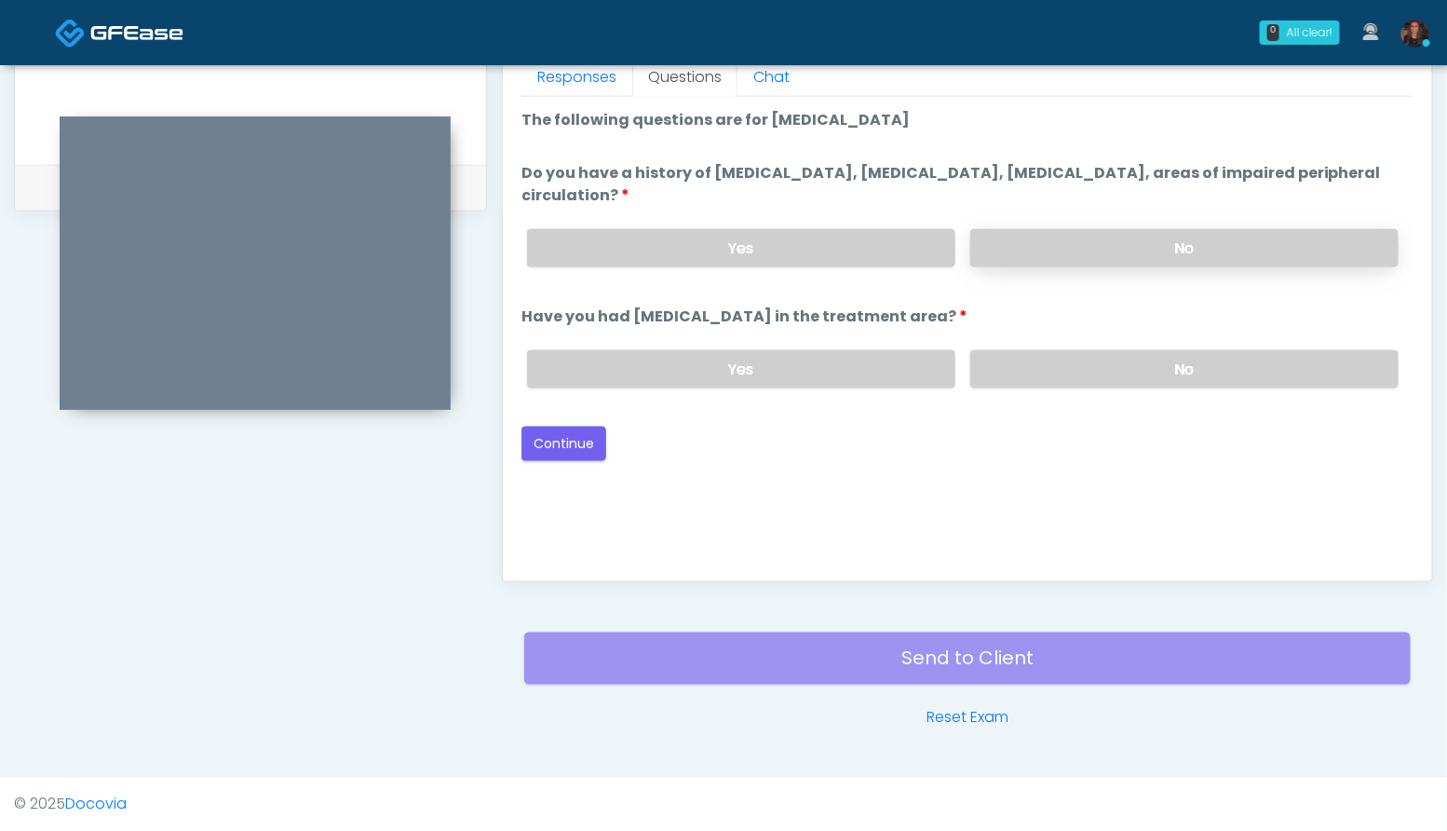
click at [1264, 244] on label "No" at bounding box center [1184, 248] width 428 height 38
click at [1223, 351] on label "No" at bounding box center [1184, 369] width 428 height 38
click at [563, 439] on button "Continue" at bounding box center [563, 443] width 85 height 34
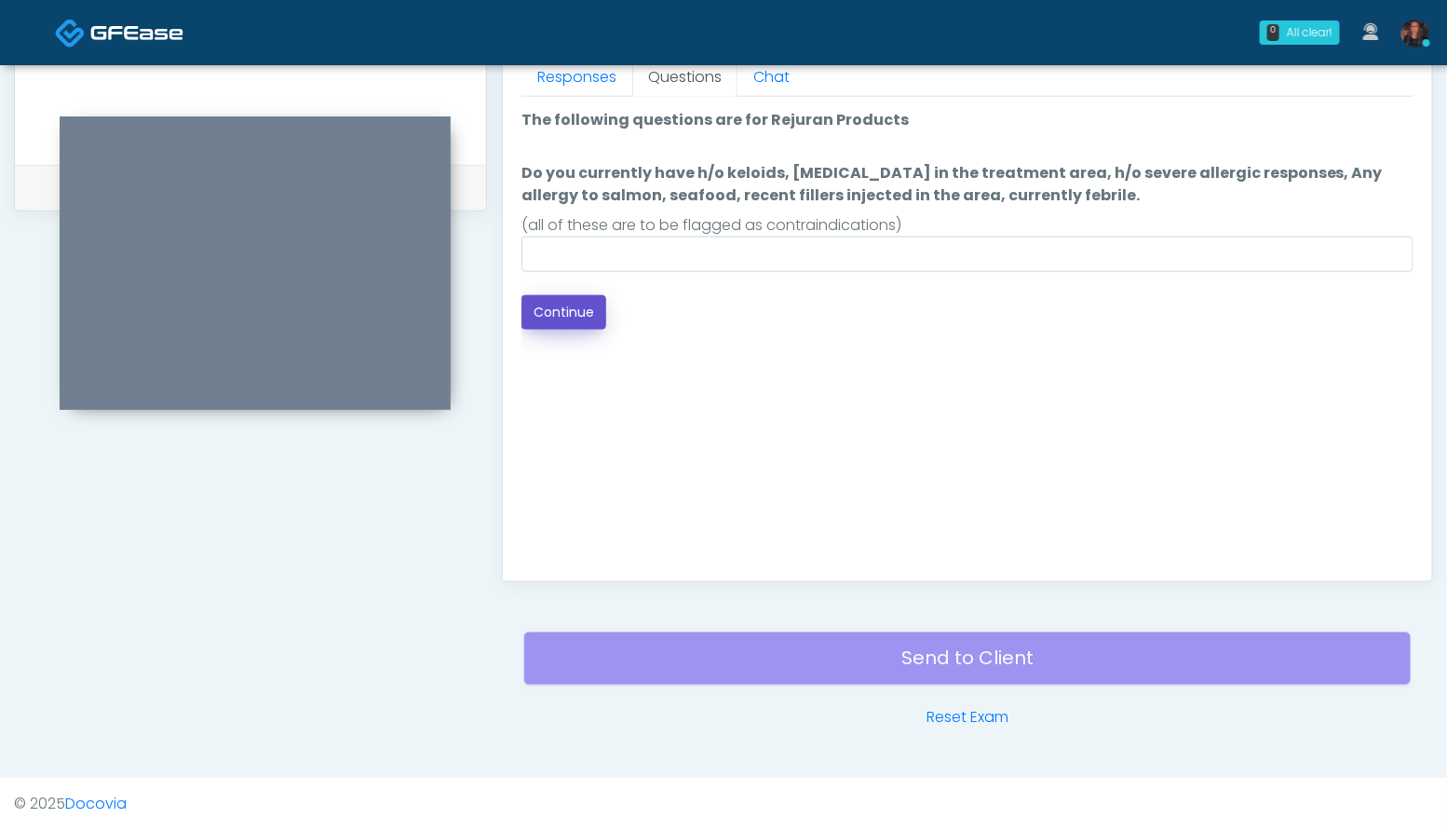
click at [580, 308] on button "Continue" at bounding box center [563, 312] width 85 height 34
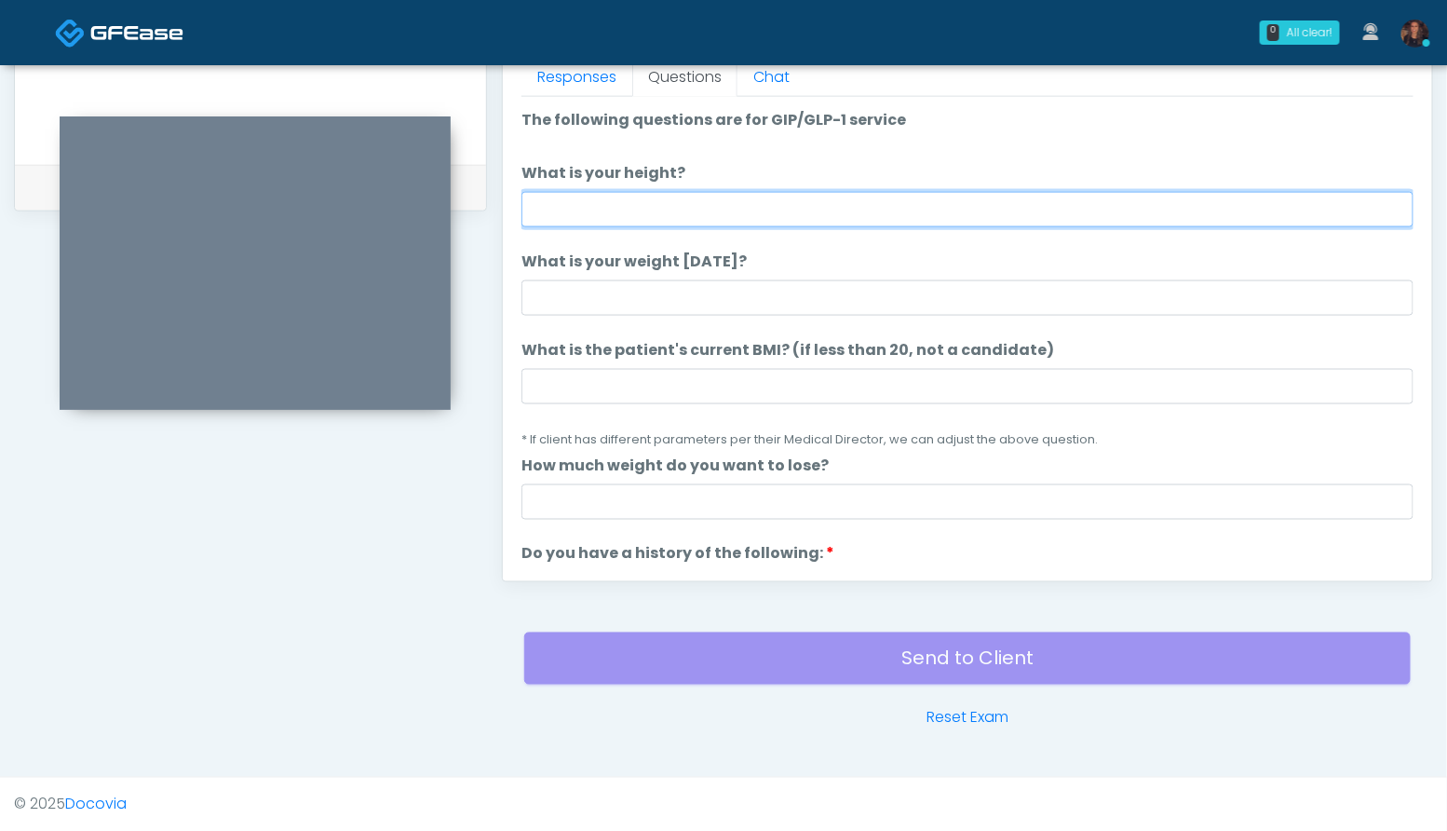
click at [646, 218] on input "What is your height?" at bounding box center [967, 209] width 892 height 35
type input "***"
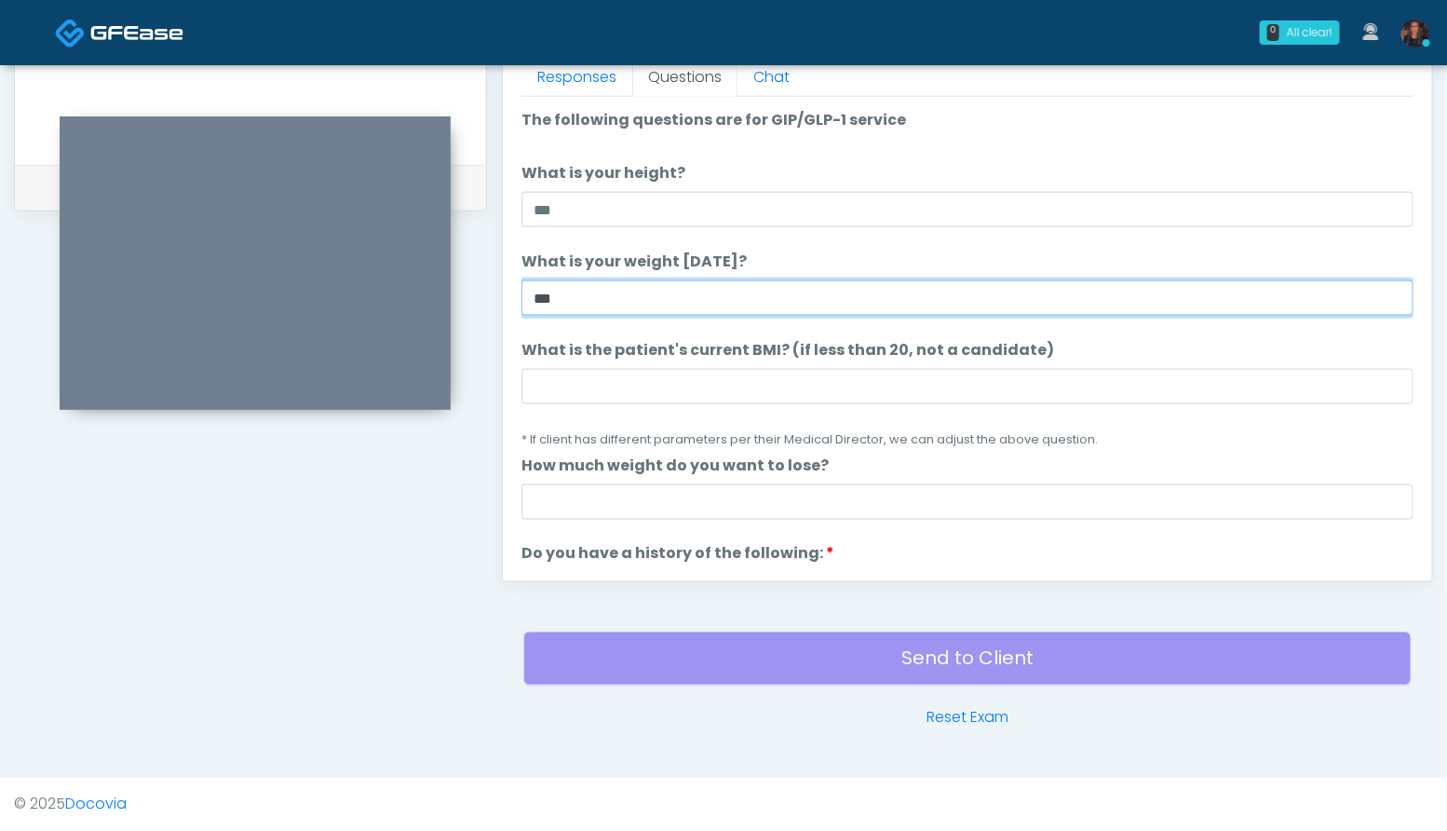
type input "***"
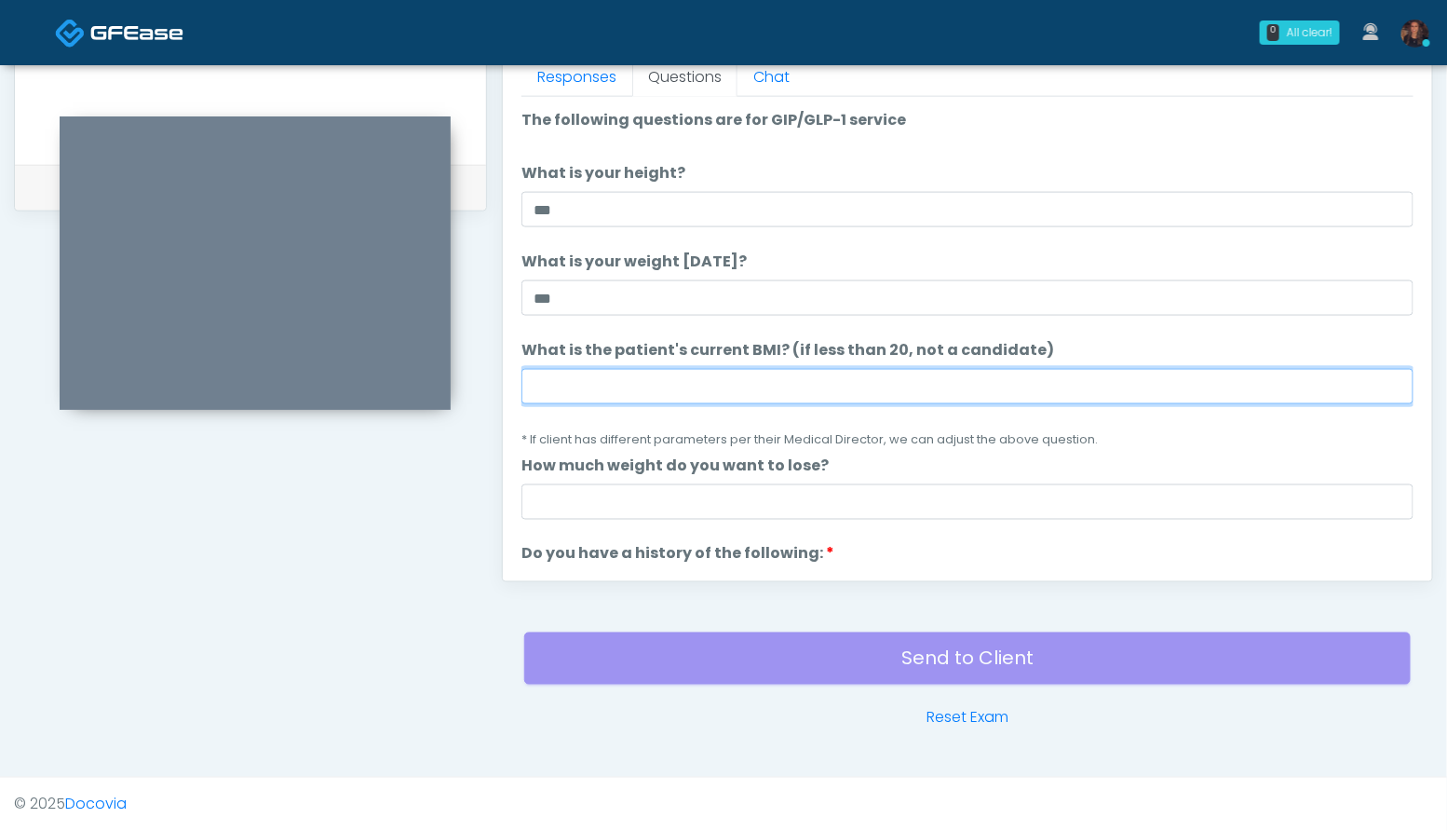
click at [586, 380] on input "What is the patient's current BMI? (if less than 20, not a candidate)" at bounding box center [967, 386] width 892 height 35
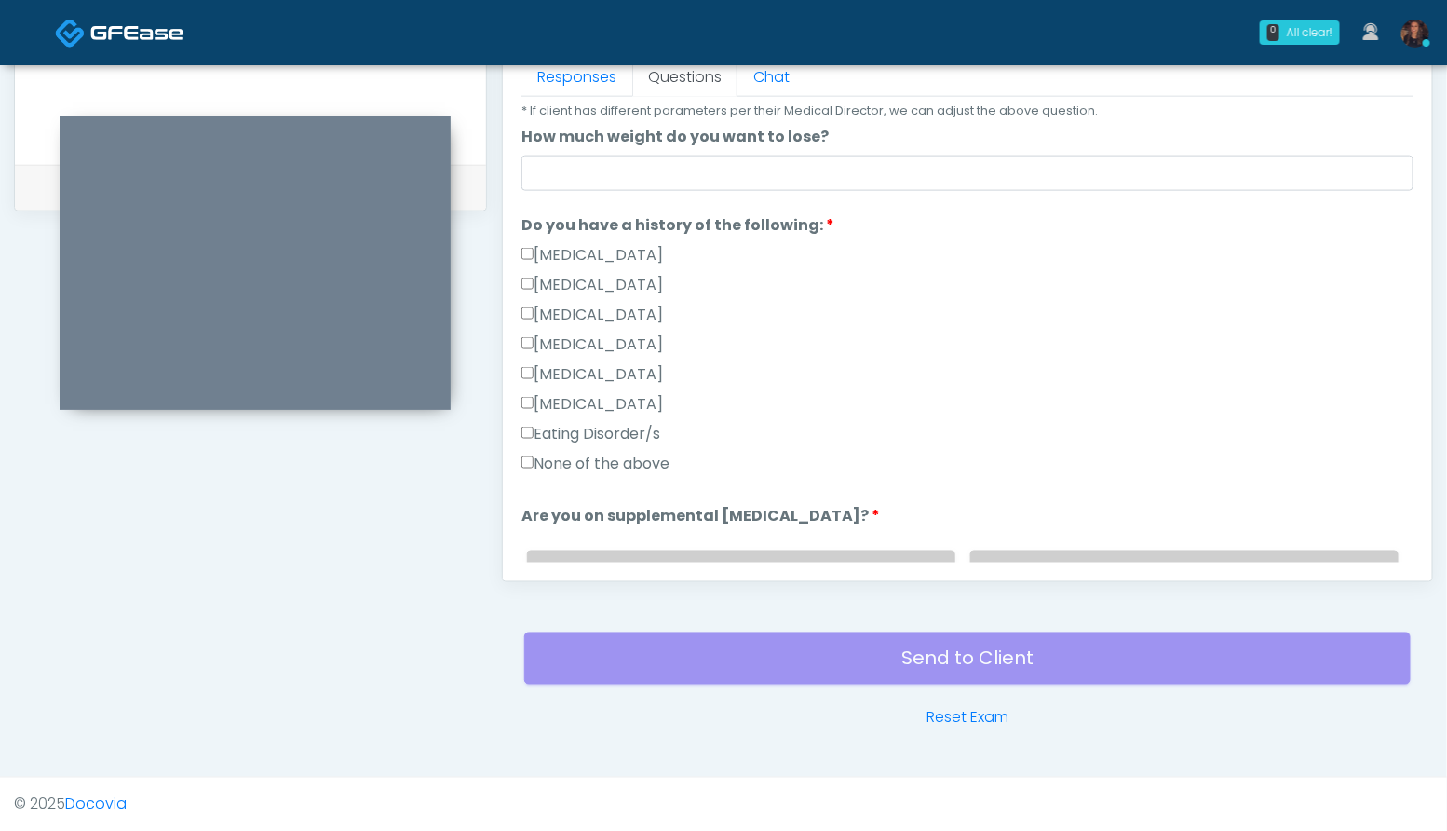
scroll to position [335, 0]
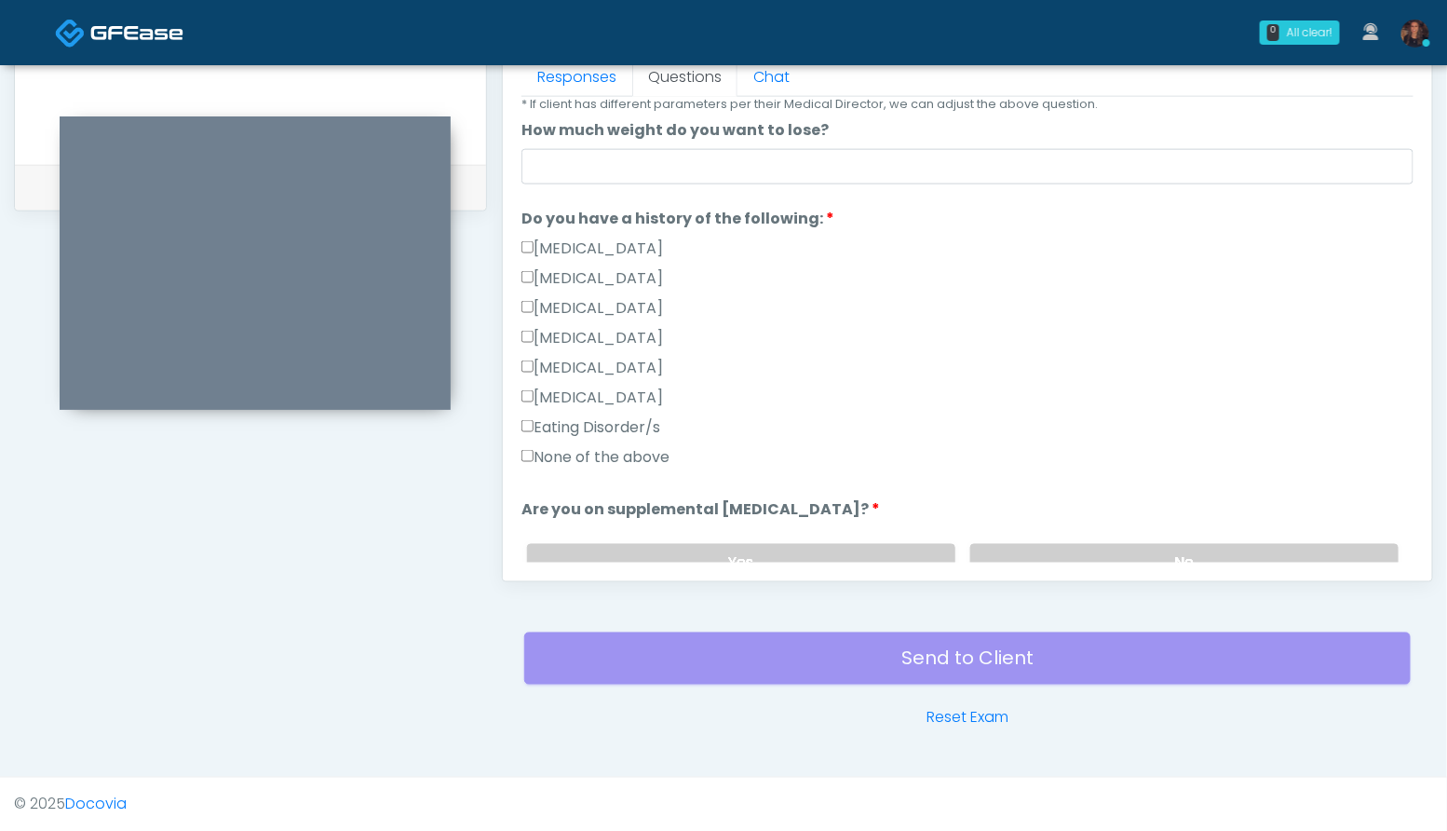
type input "**"
click at [653, 441] on div "Eating Disorder/s" at bounding box center [967, 431] width 892 height 30
click at [654, 454] on label "None of the above" at bounding box center [595, 457] width 148 height 22
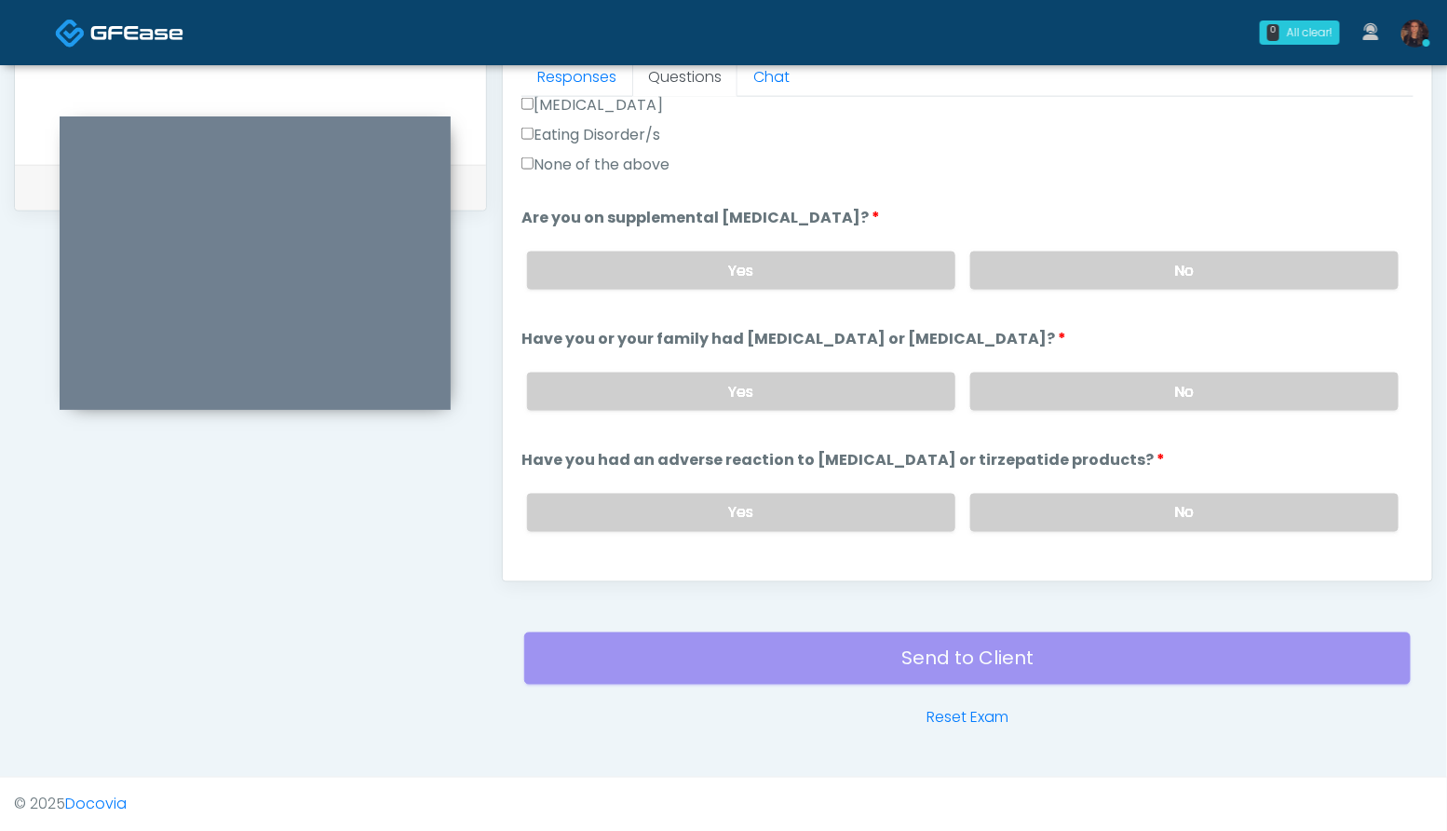
scroll to position [646, 0]
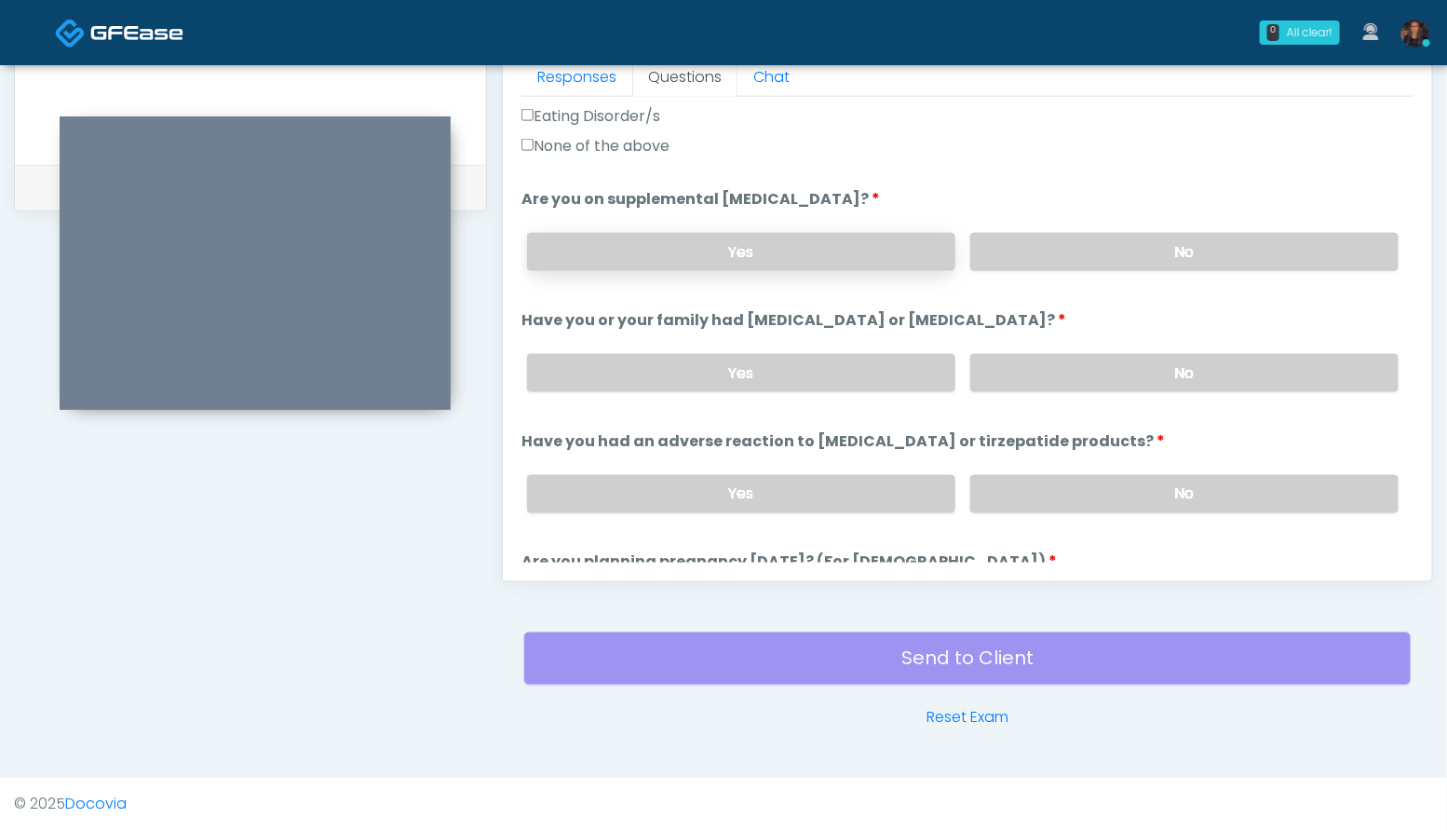
click at [801, 263] on label "Yes" at bounding box center [741, 252] width 428 height 38
drag, startPoint x: 760, startPoint y: 202, endPoint x: 719, endPoint y: 208, distance: 41.3
click at [719, 208] on label "Are you on supplemental biotin?" at bounding box center [700, 199] width 358 height 22
copy label "biotin"
click at [792, 378] on label "Yes" at bounding box center [741, 373] width 428 height 38
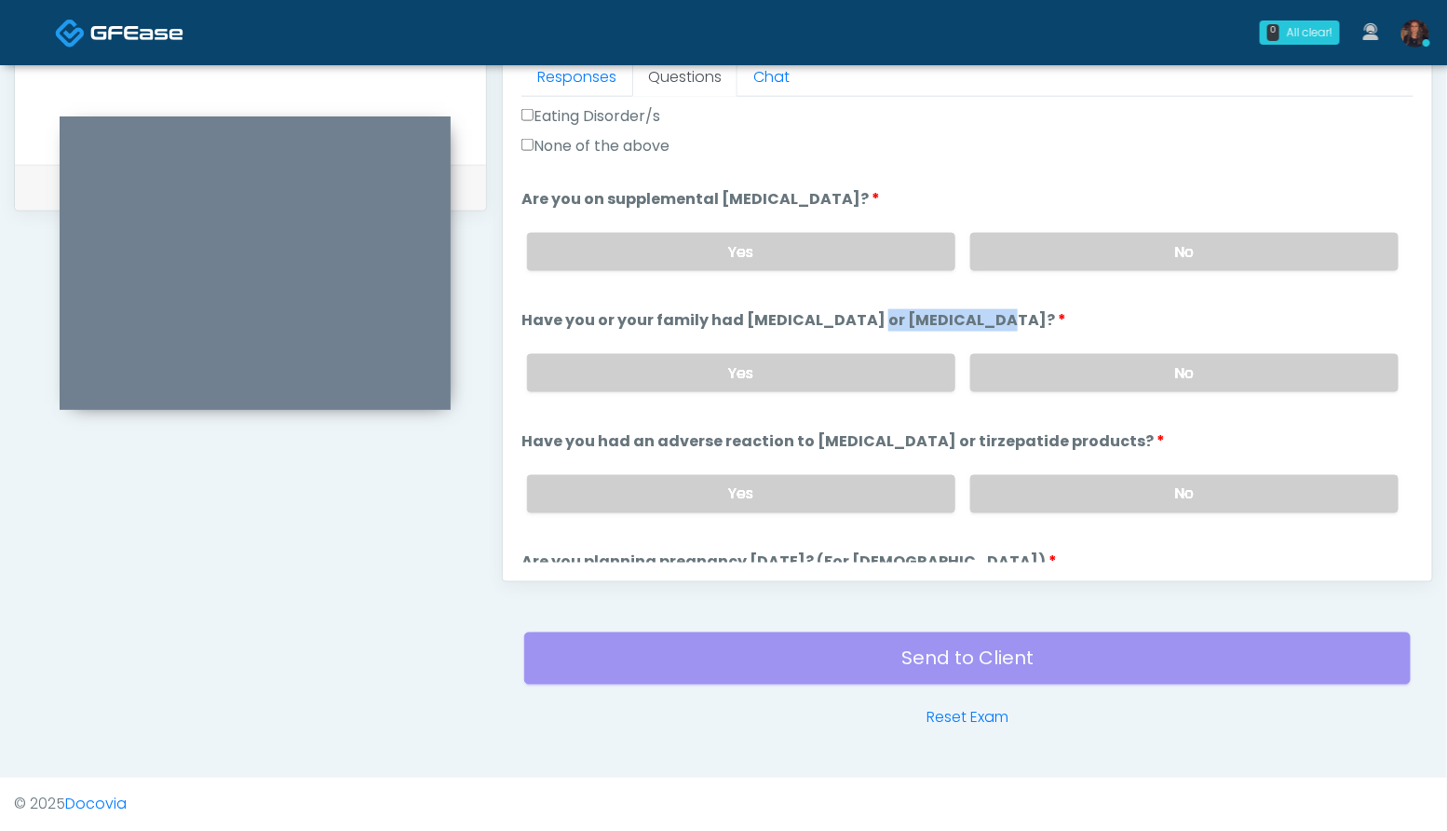
drag, startPoint x: 850, startPoint y: 319, endPoint x: 739, endPoint y: 322, distance: 110.8
click at [739, 322] on label "Have you or your family had thyroid cancer or medullary thyroid cancer?" at bounding box center [793, 320] width 545 height 22
copy label "thyroid cancer"
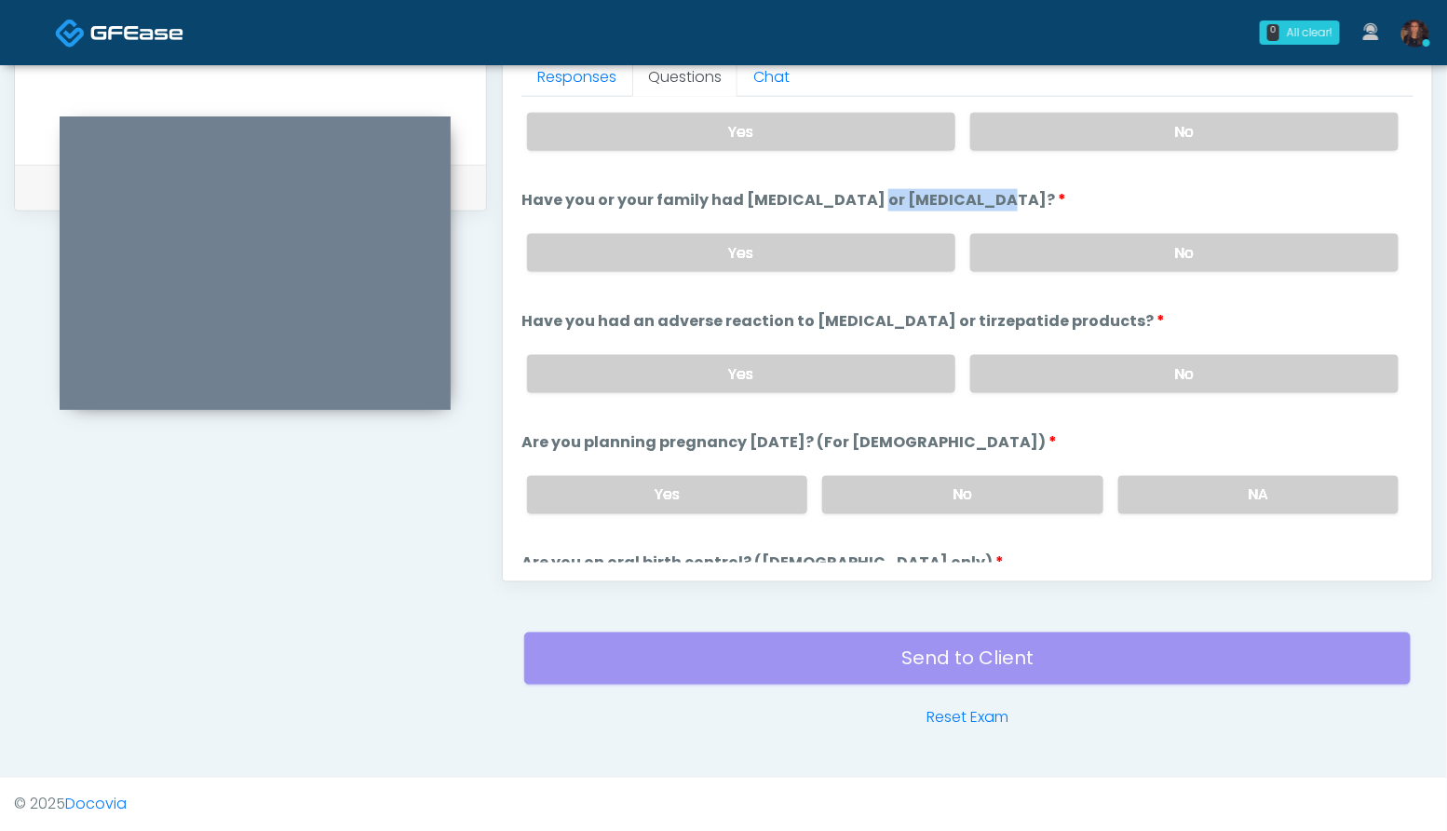
scroll to position [768, 0]
click at [1283, 400] on div "Yes No" at bounding box center [962, 372] width 901 height 68
click at [1266, 380] on label "No" at bounding box center [1184, 372] width 428 height 38
click at [1266, 498] on label "NA" at bounding box center [1258, 493] width 280 height 38
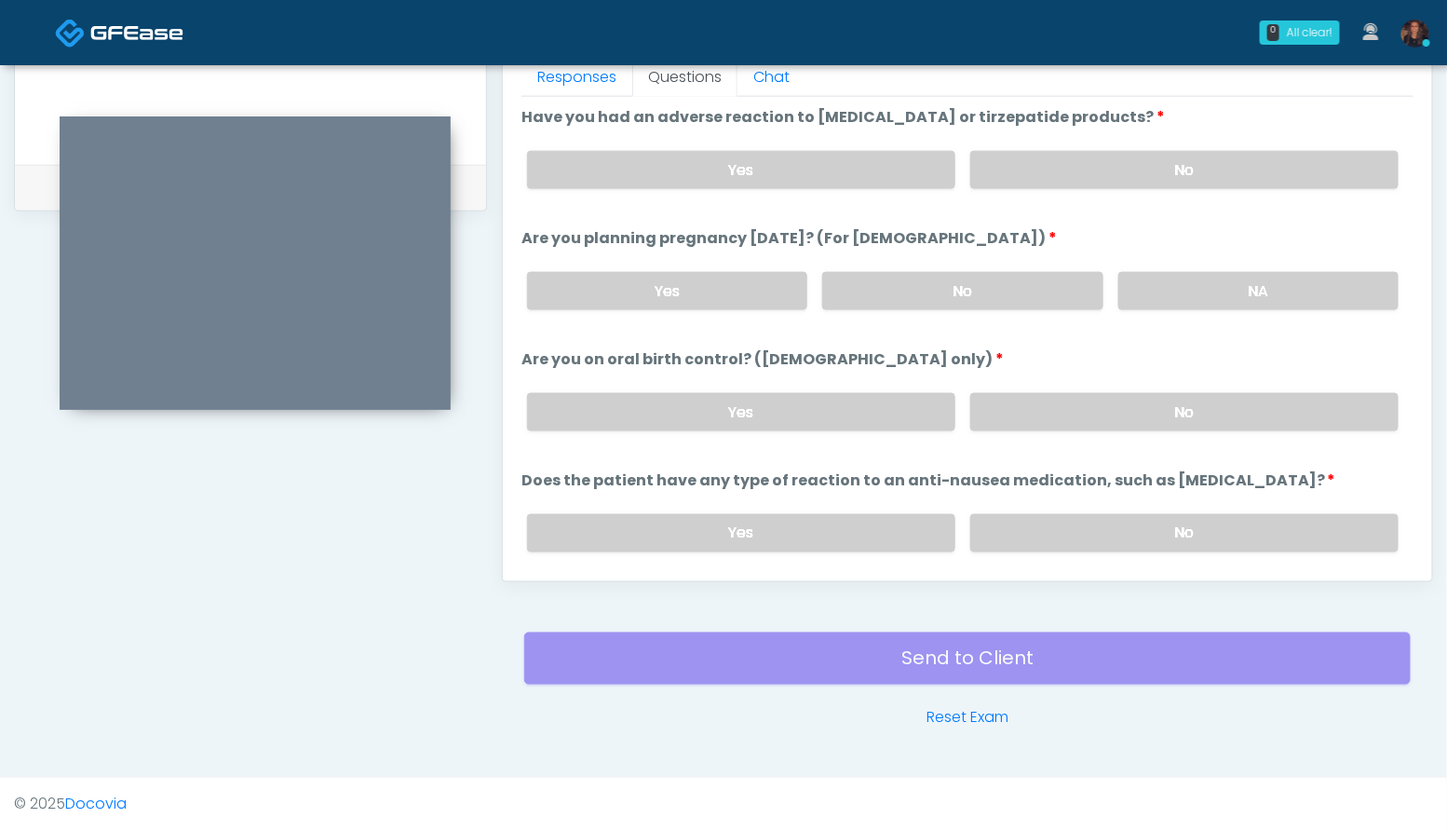
scroll to position [999, 0]
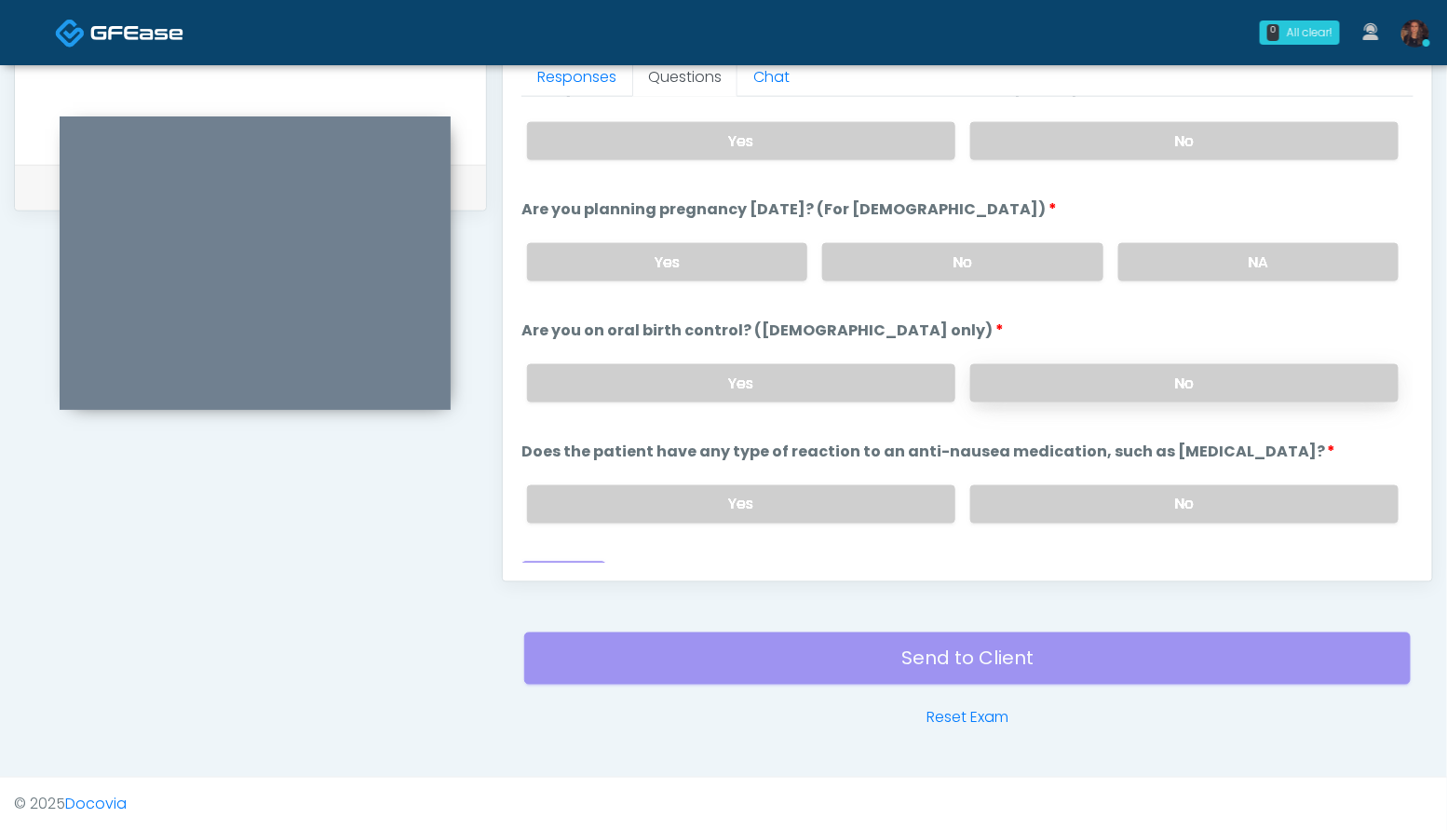
click at [1181, 383] on label "No" at bounding box center [1184, 383] width 428 height 38
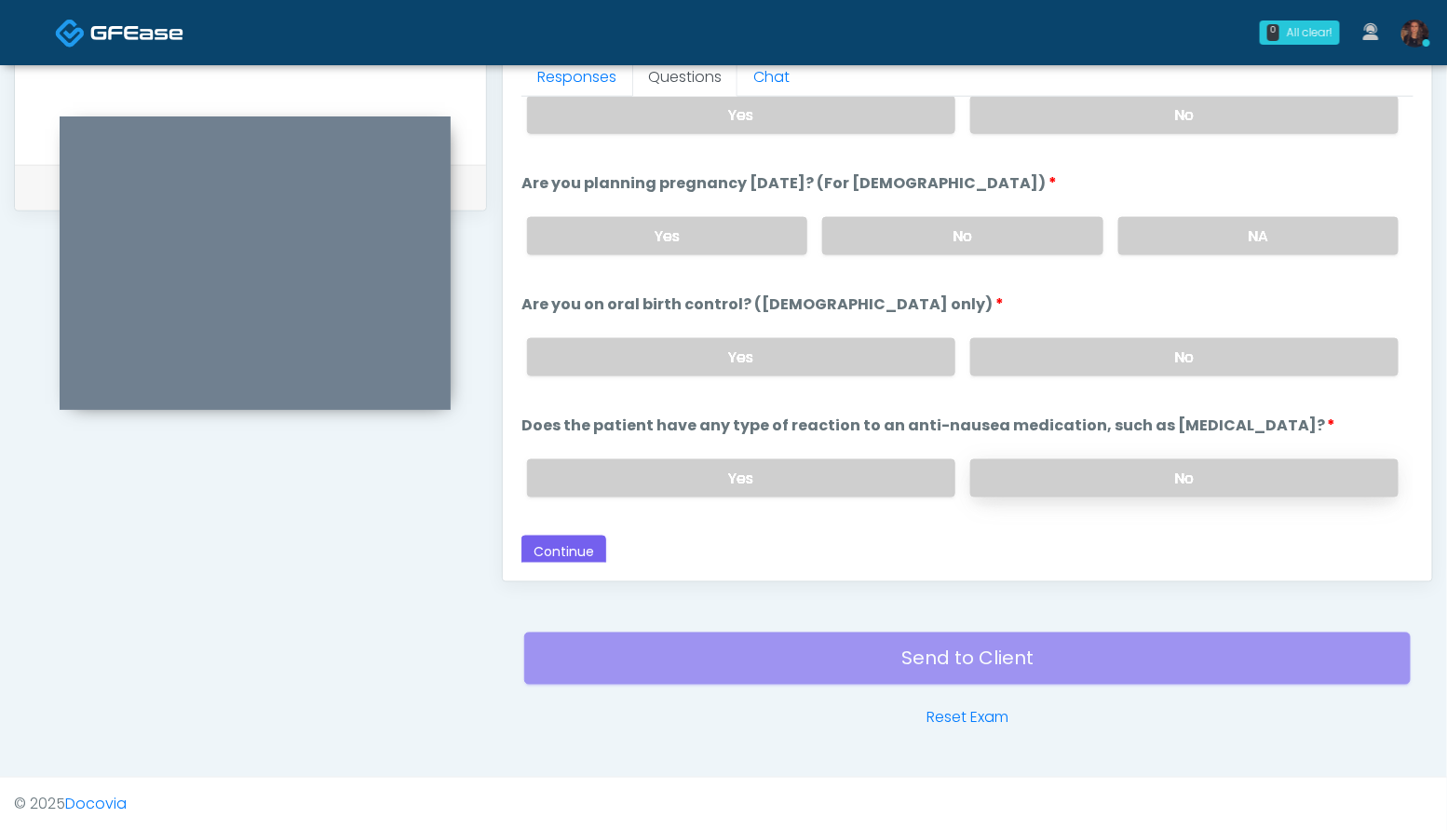
click at [1202, 465] on label "No" at bounding box center [1184, 478] width 428 height 38
click at [571, 542] on button "Continue" at bounding box center [563, 552] width 85 height 34
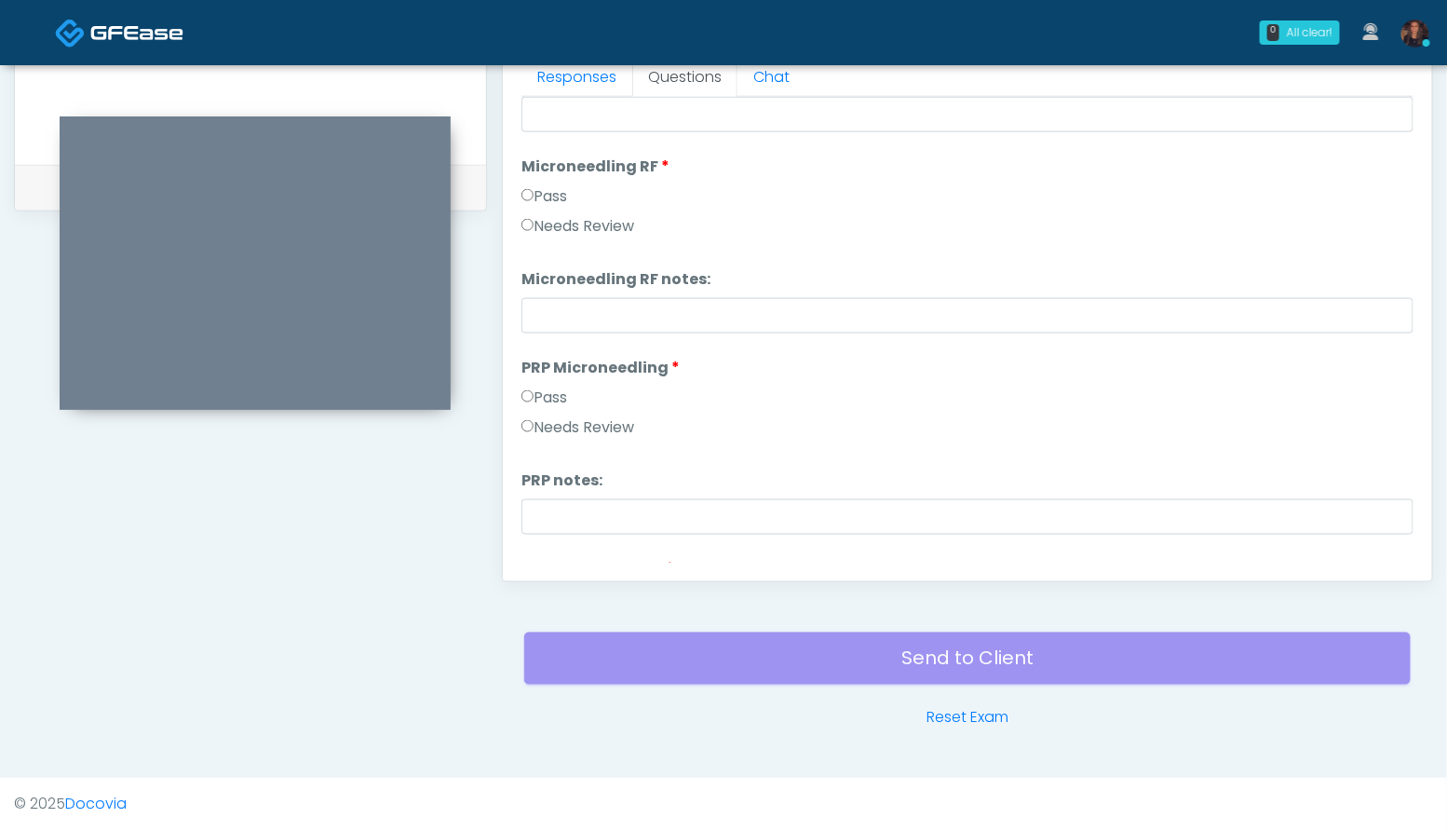
scroll to position [0, 0]
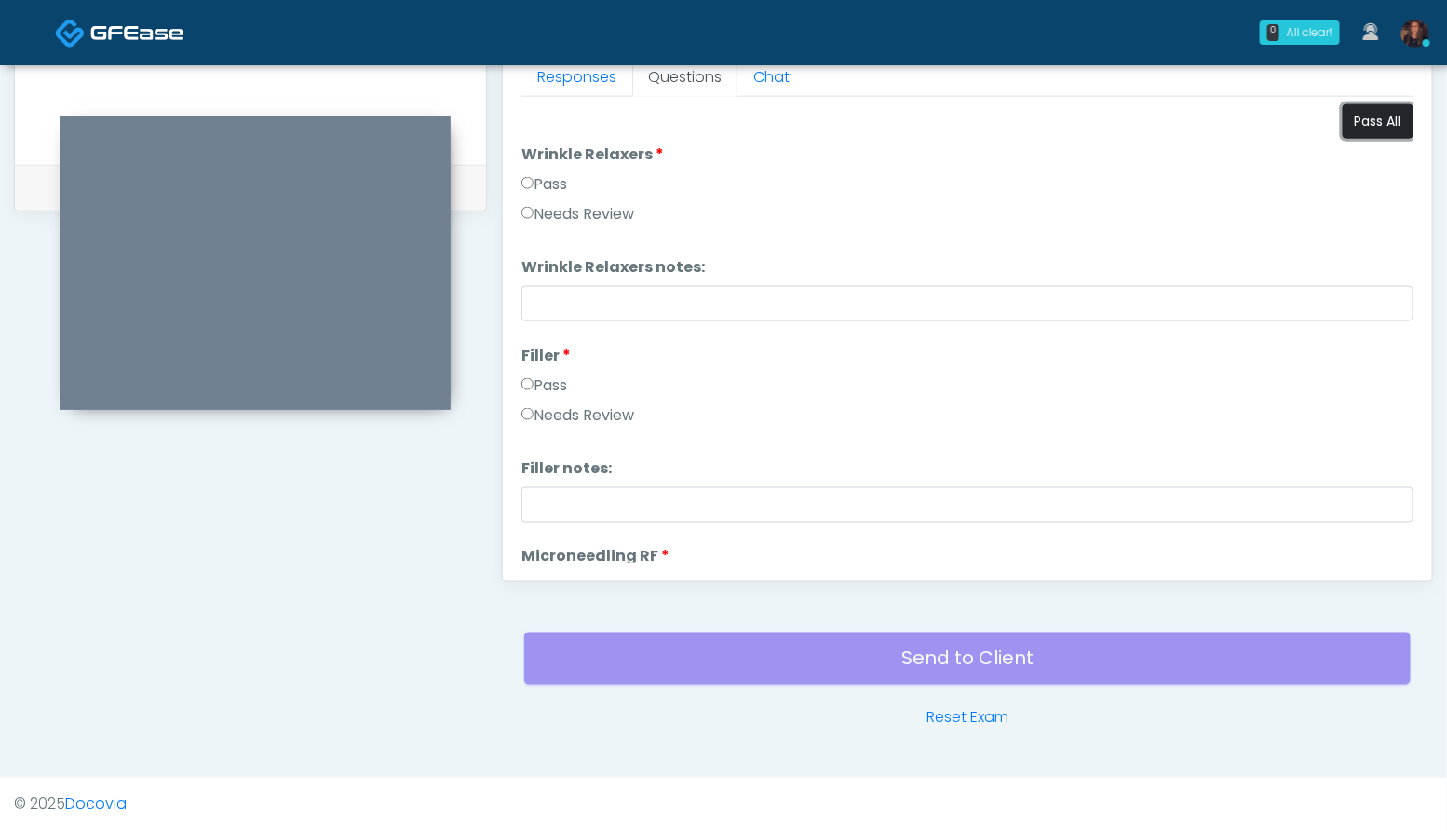
click at [1371, 114] on button "Pass All" at bounding box center [1378, 121] width 71 height 34
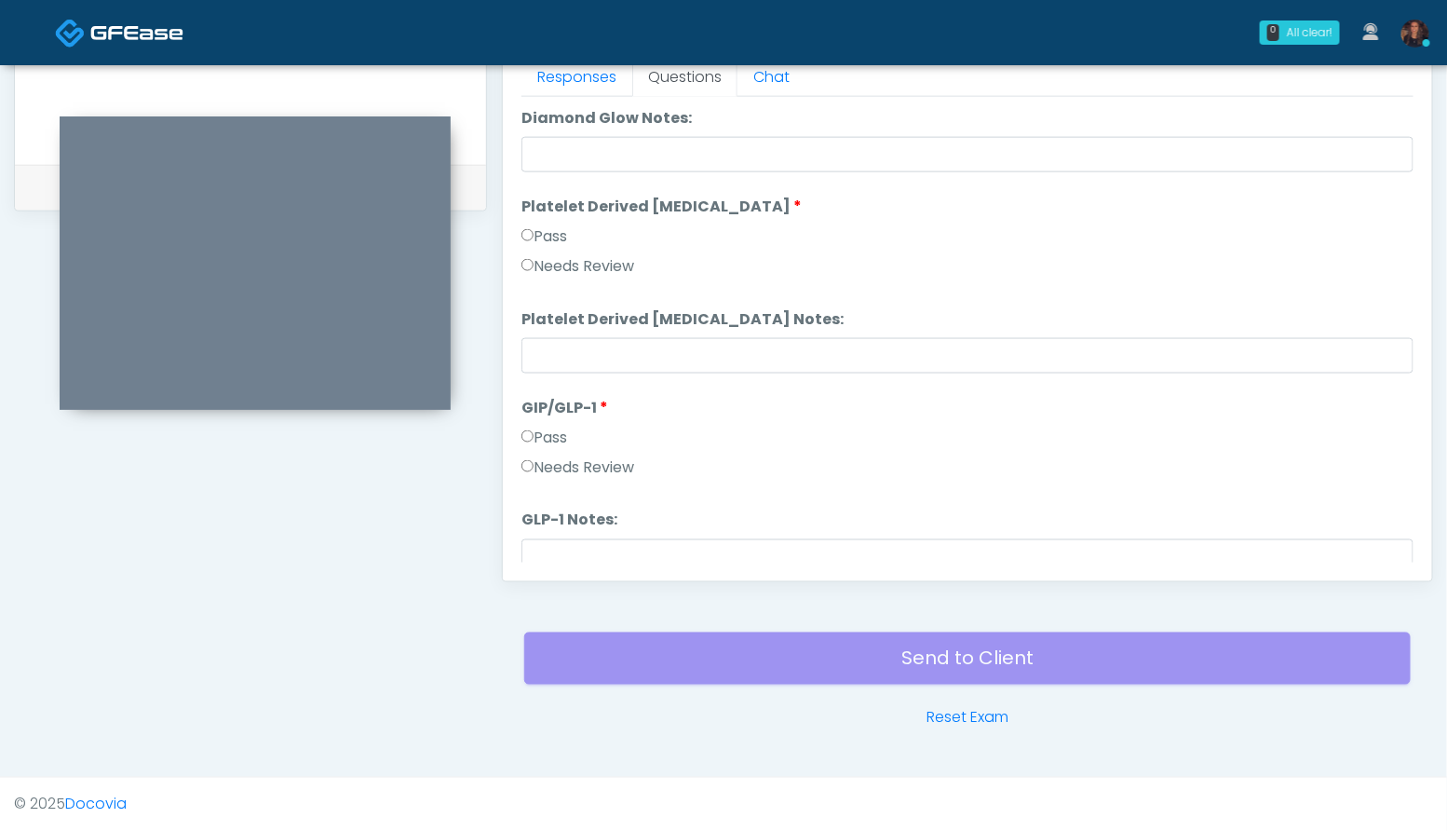
scroll to position [3667, 0]
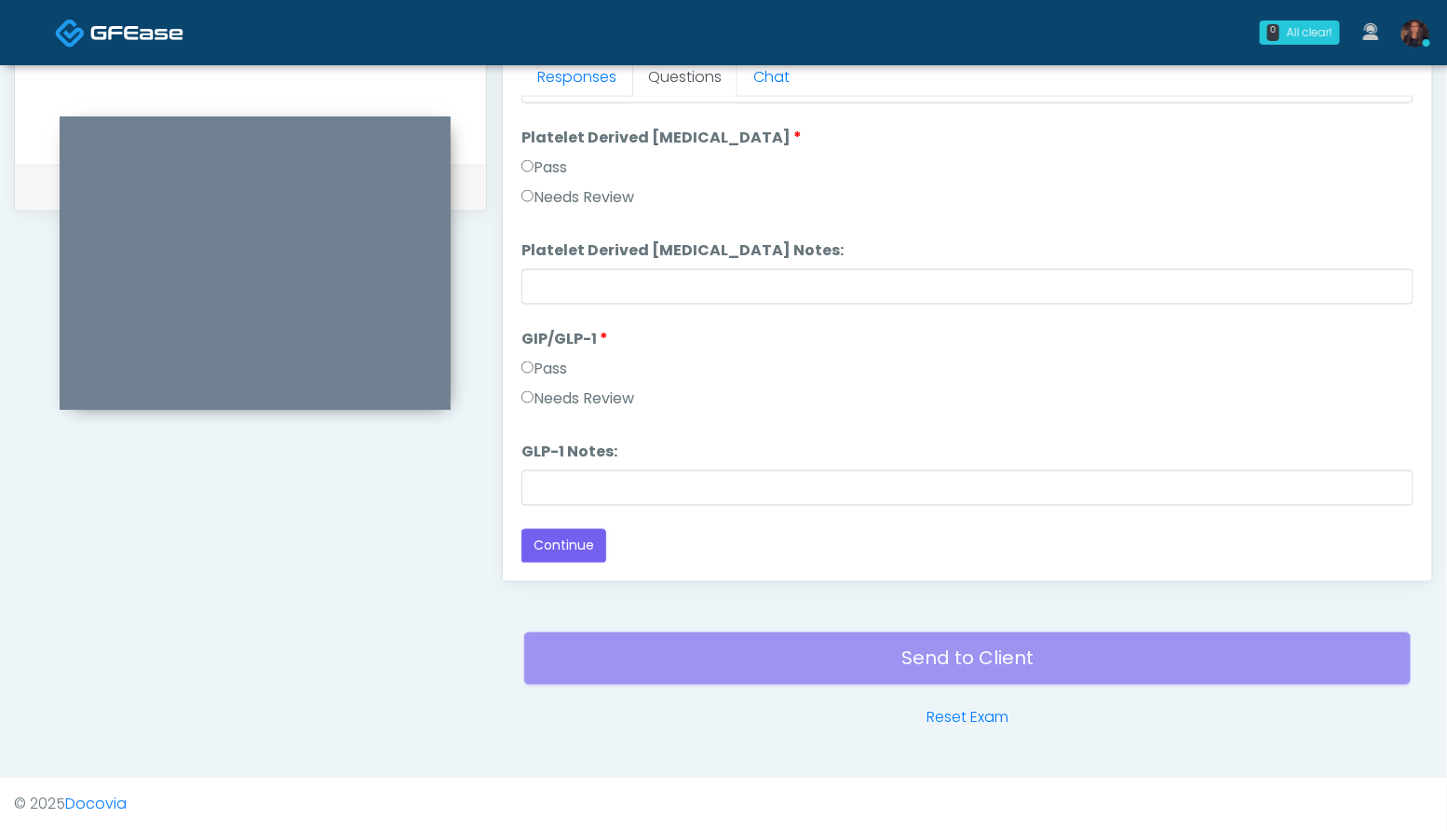
click at [608, 398] on label "Needs Review" at bounding box center [577, 398] width 113 height 22
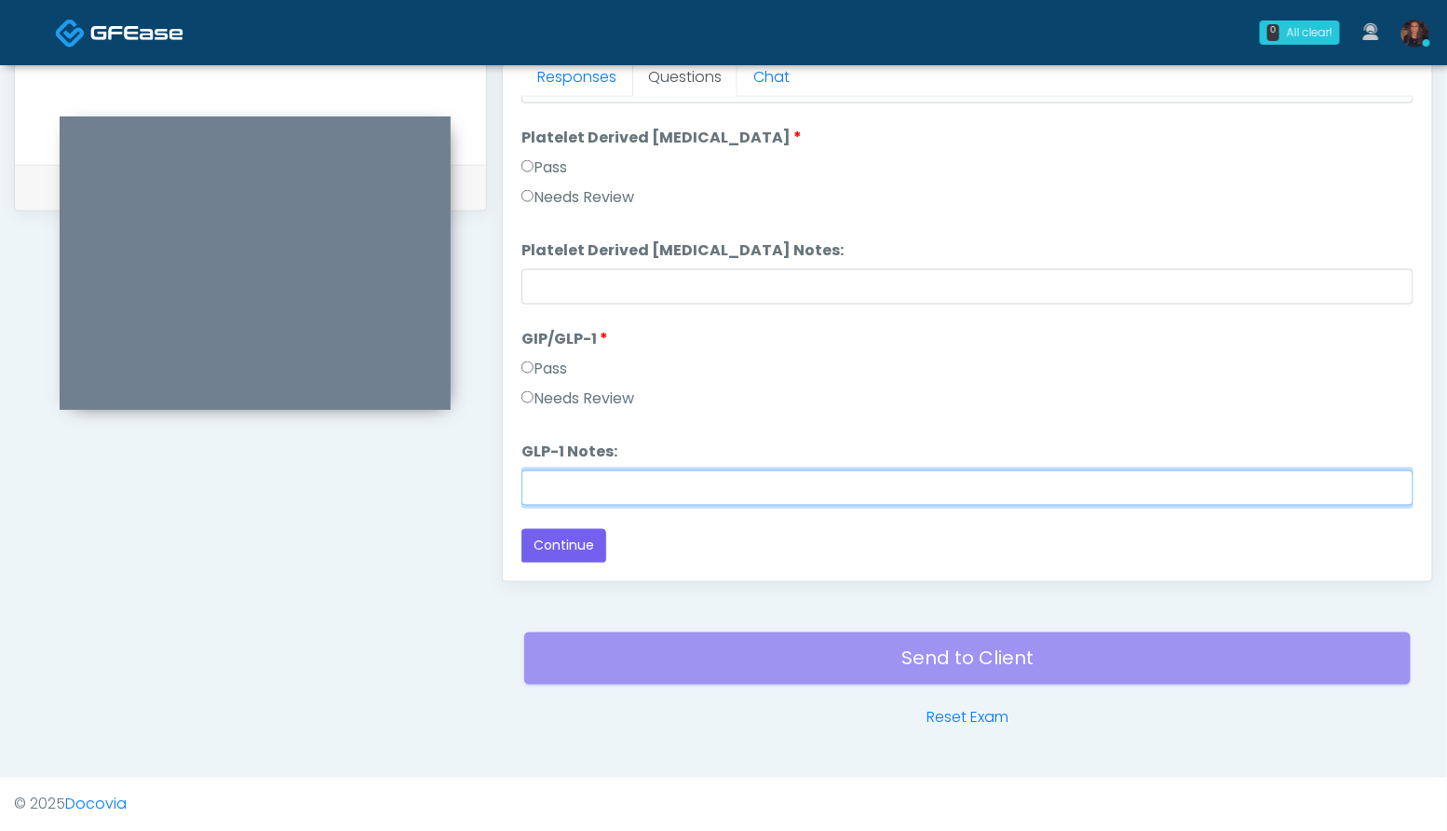
click at [553, 490] on input "GLP-1 Notes:" at bounding box center [967, 487] width 892 height 35
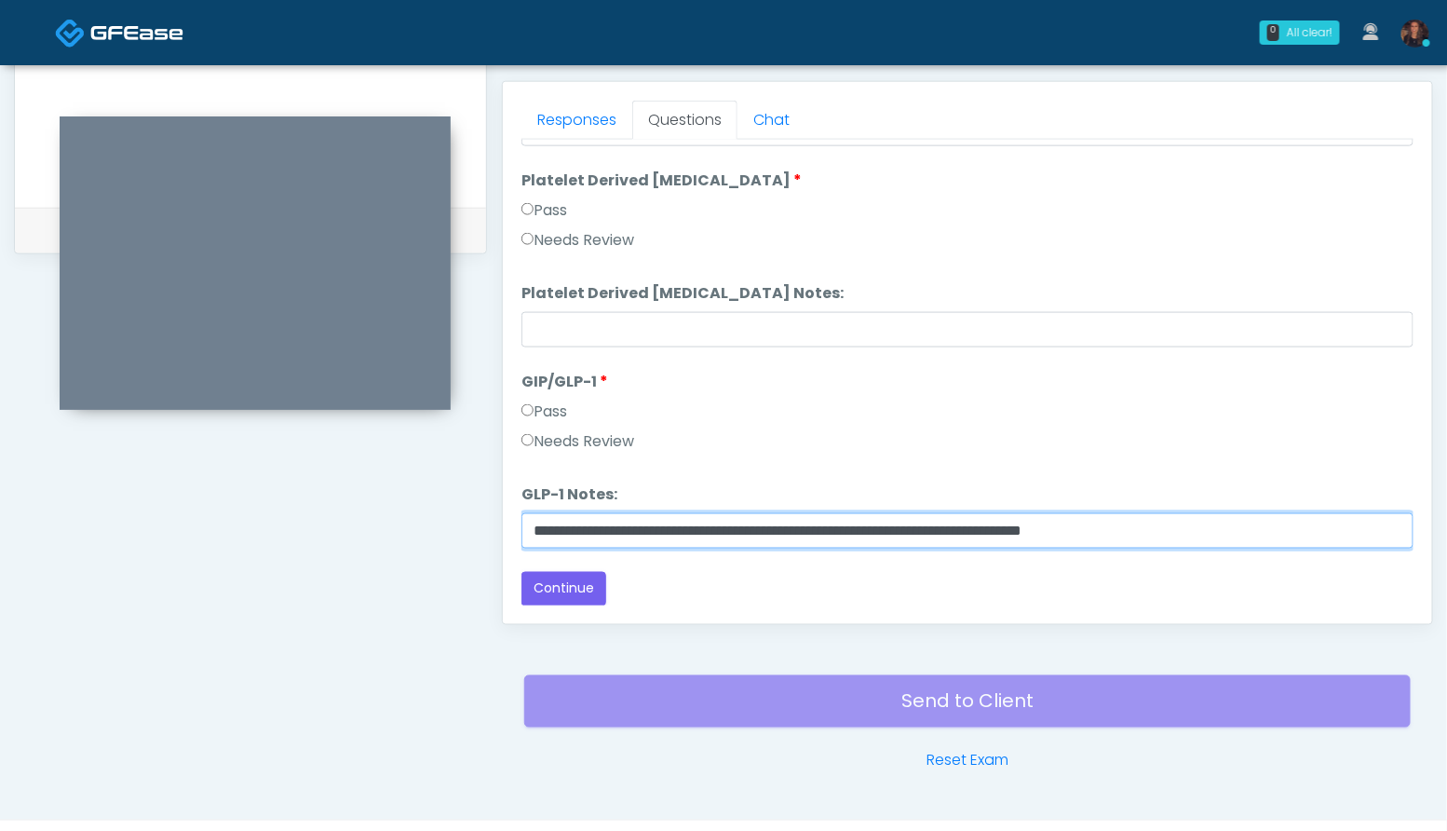
scroll to position [796, 0]
type input "**********"
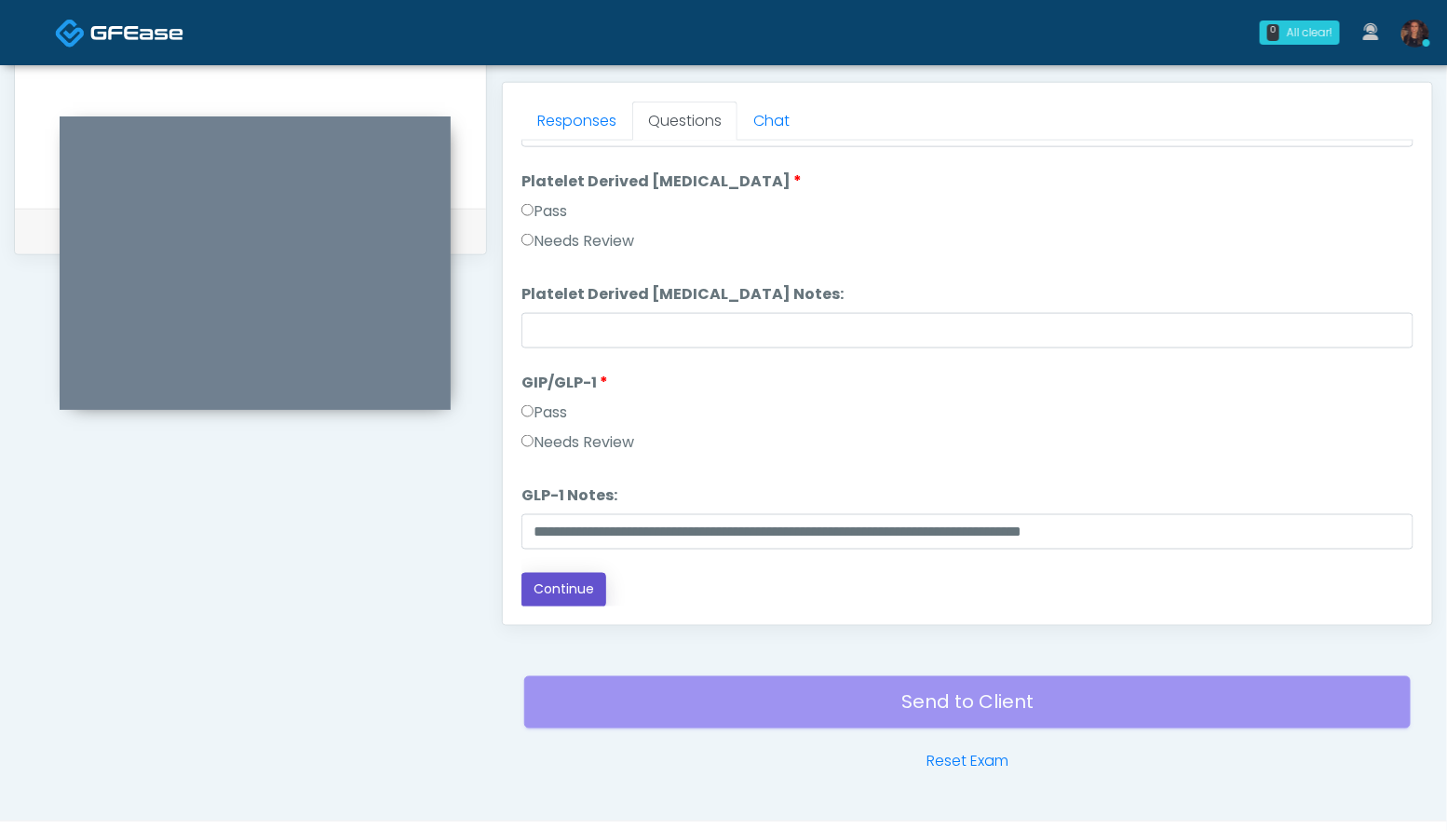
click at [572, 585] on button "Continue" at bounding box center [563, 590] width 85 height 34
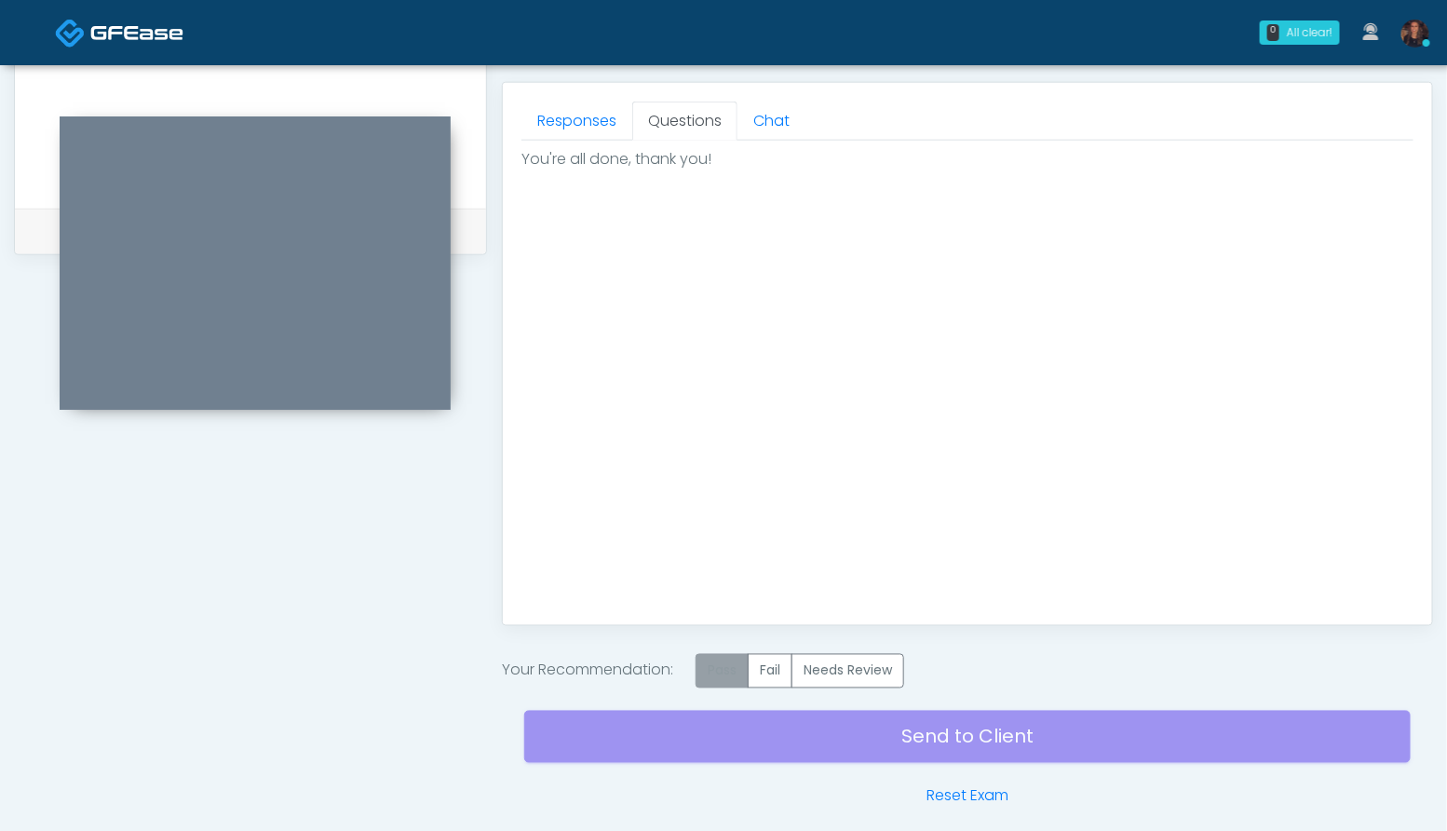
click at [717, 669] on label "Pass" at bounding box center [722, 671] width 53 height 34
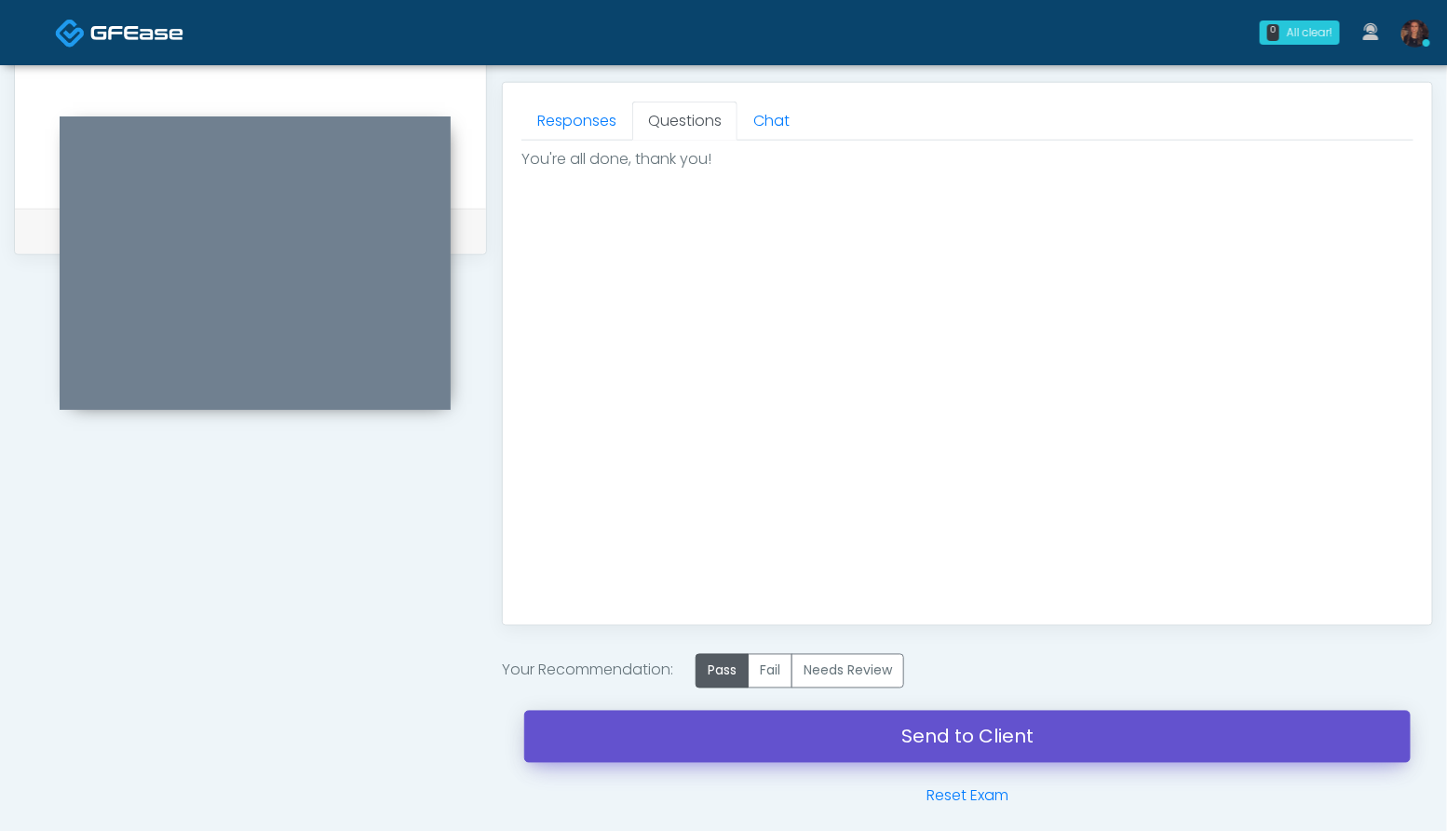
click at [713, 729] on link "Send to Client" at bounding box center [967, 736] width 886 height 52
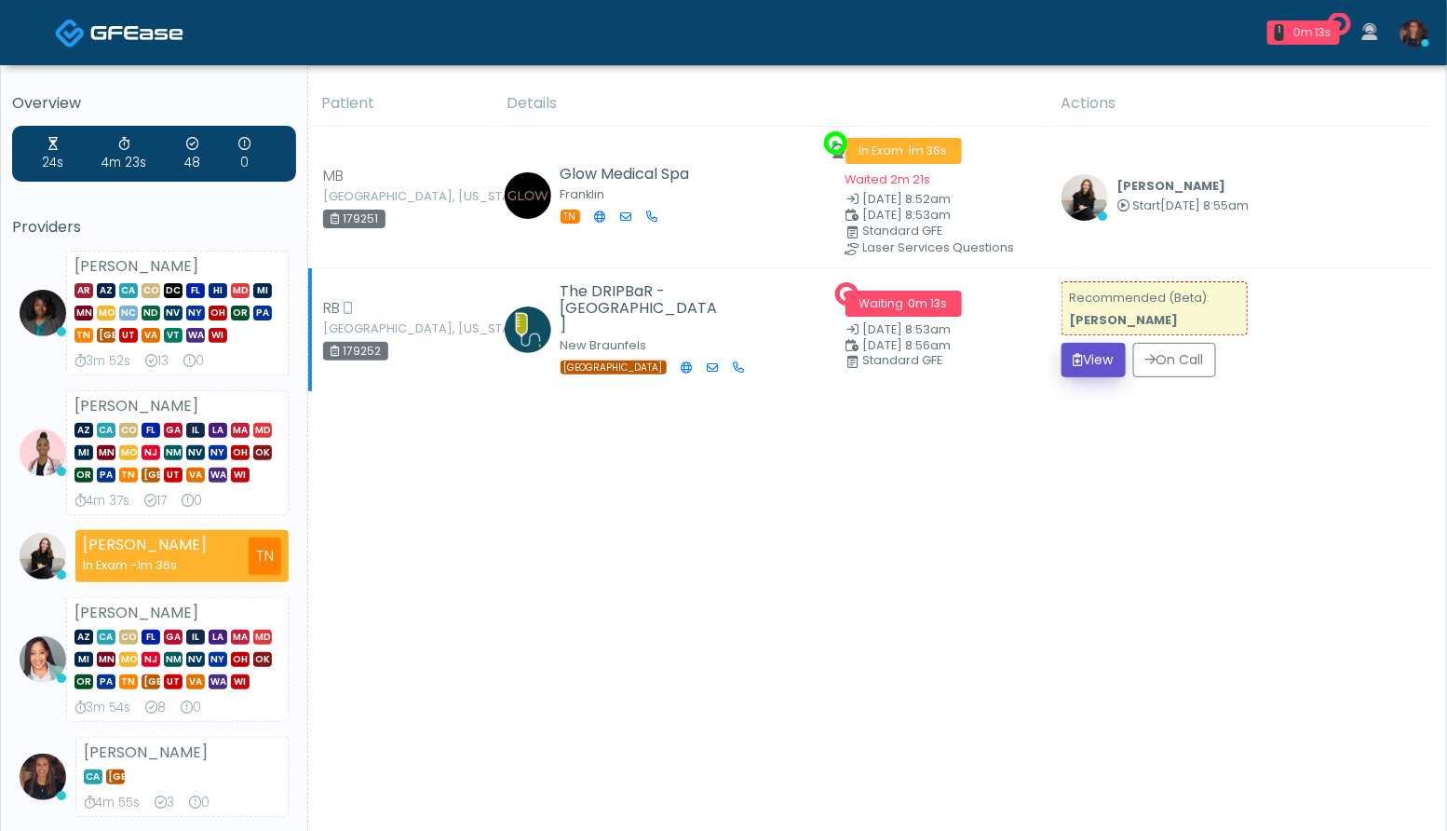
click at [1094, 360] on button "View" at bounding box center [1093, 360] width 64 height 34
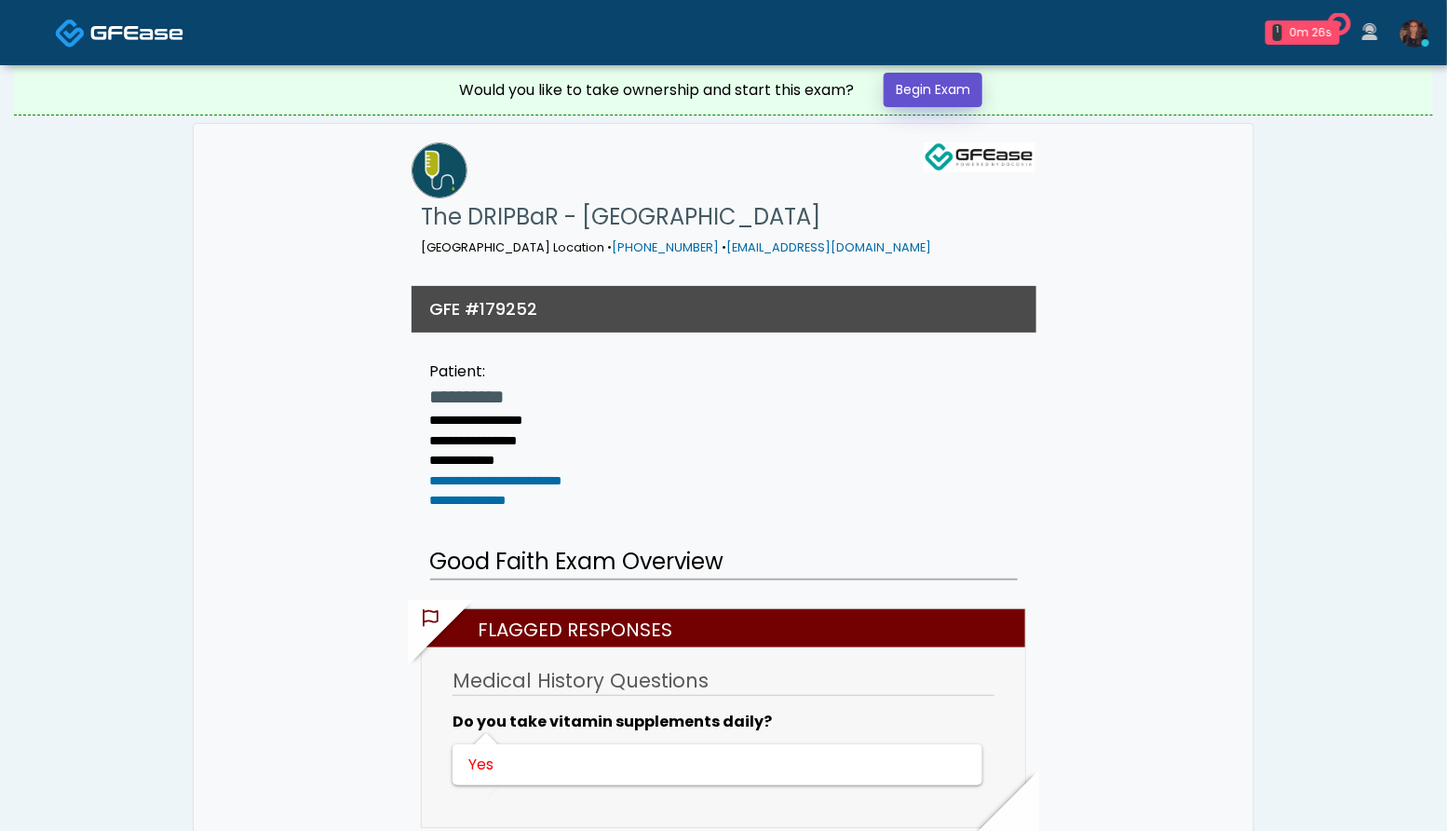
click at [967, 94] on link "Begin Exam" at bounding box center [933, 90] width 99 height 34
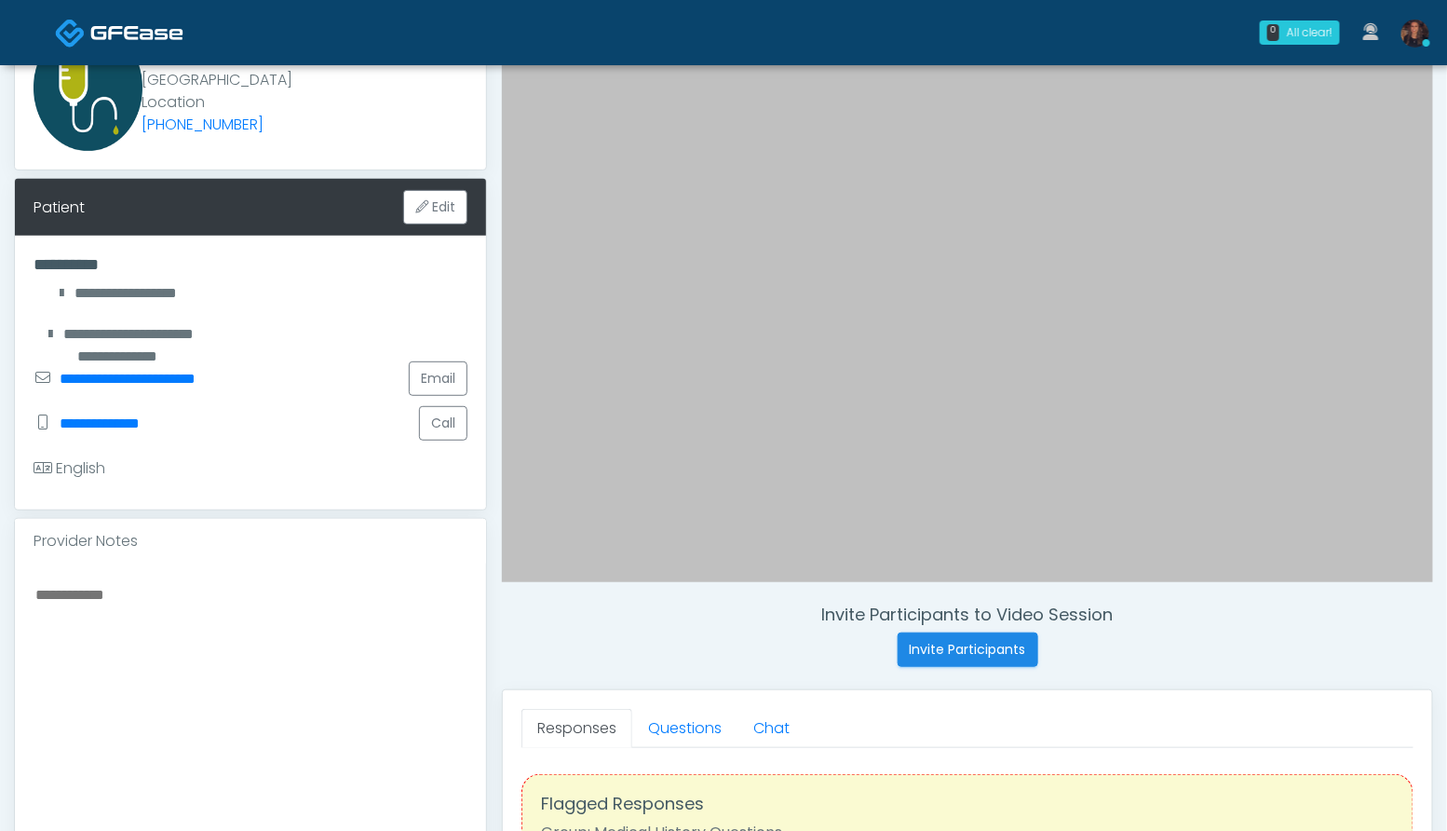
scroll to position [213, 0]
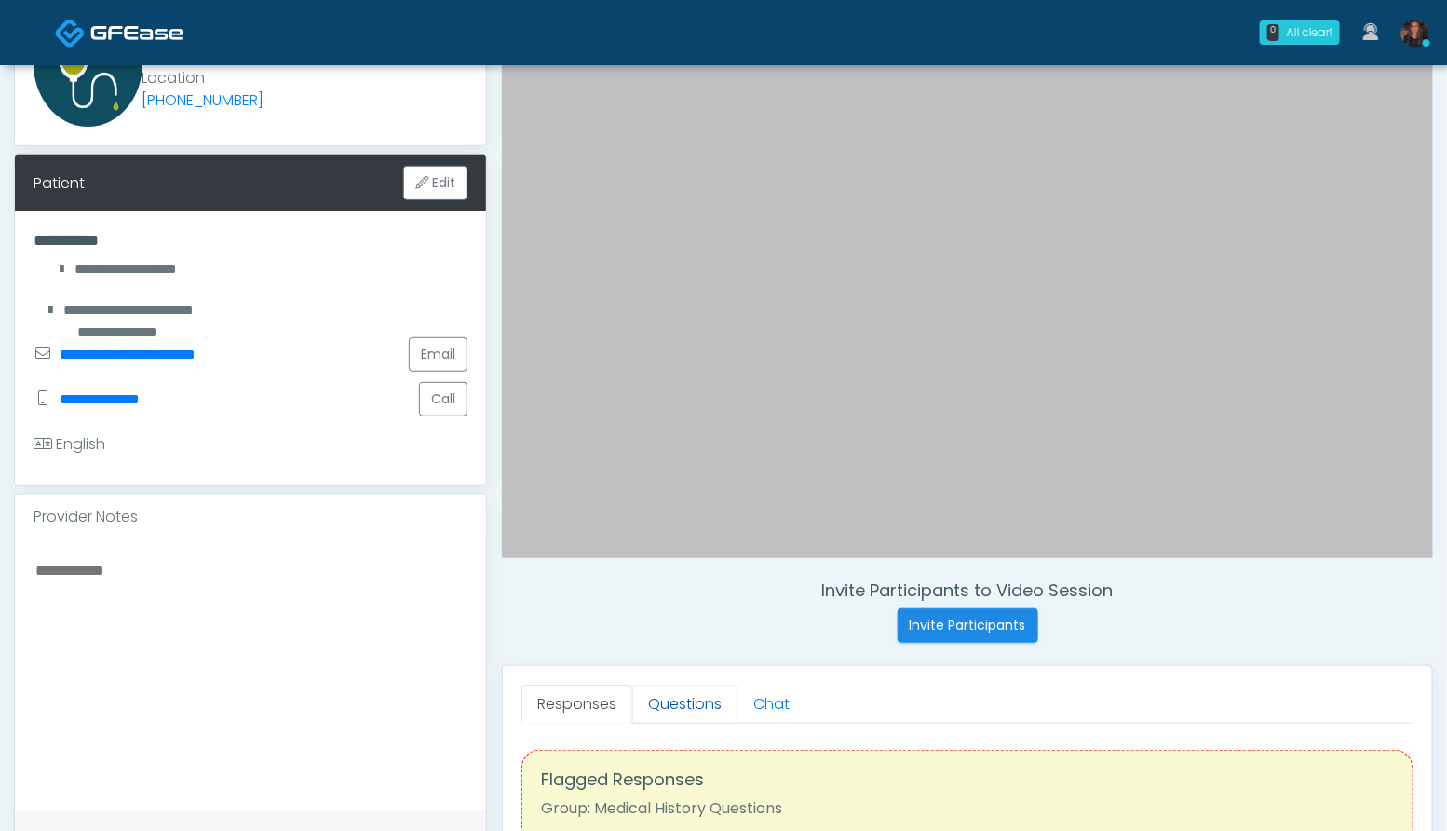
click at [711, 712] on link "Questions" at bounding box center [684, 703] width 105 height 39
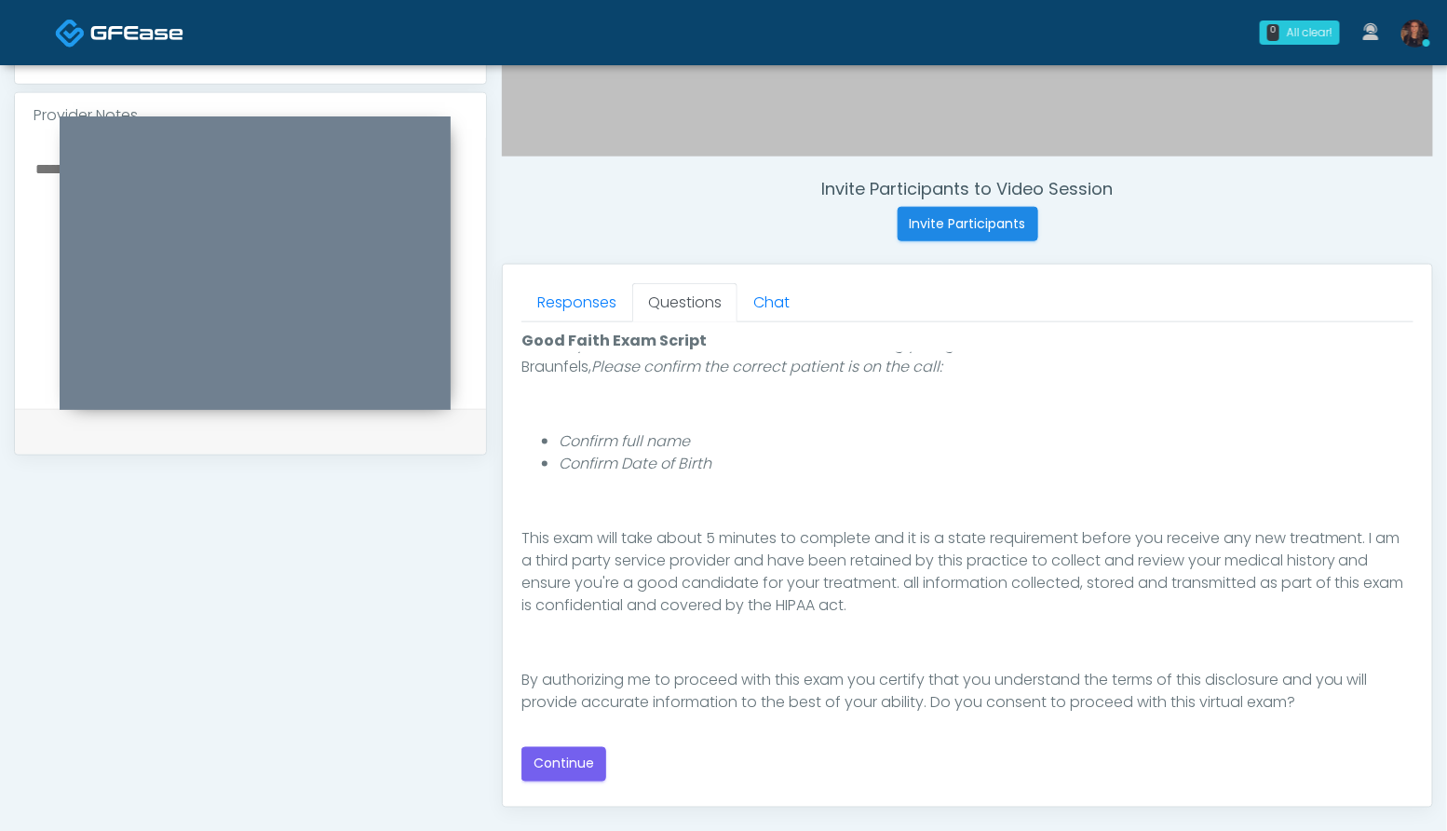
scroll to position [170, 0]
click at [573, 773] on button "Continue" at bounding box center [563, 764] width 85 height 34
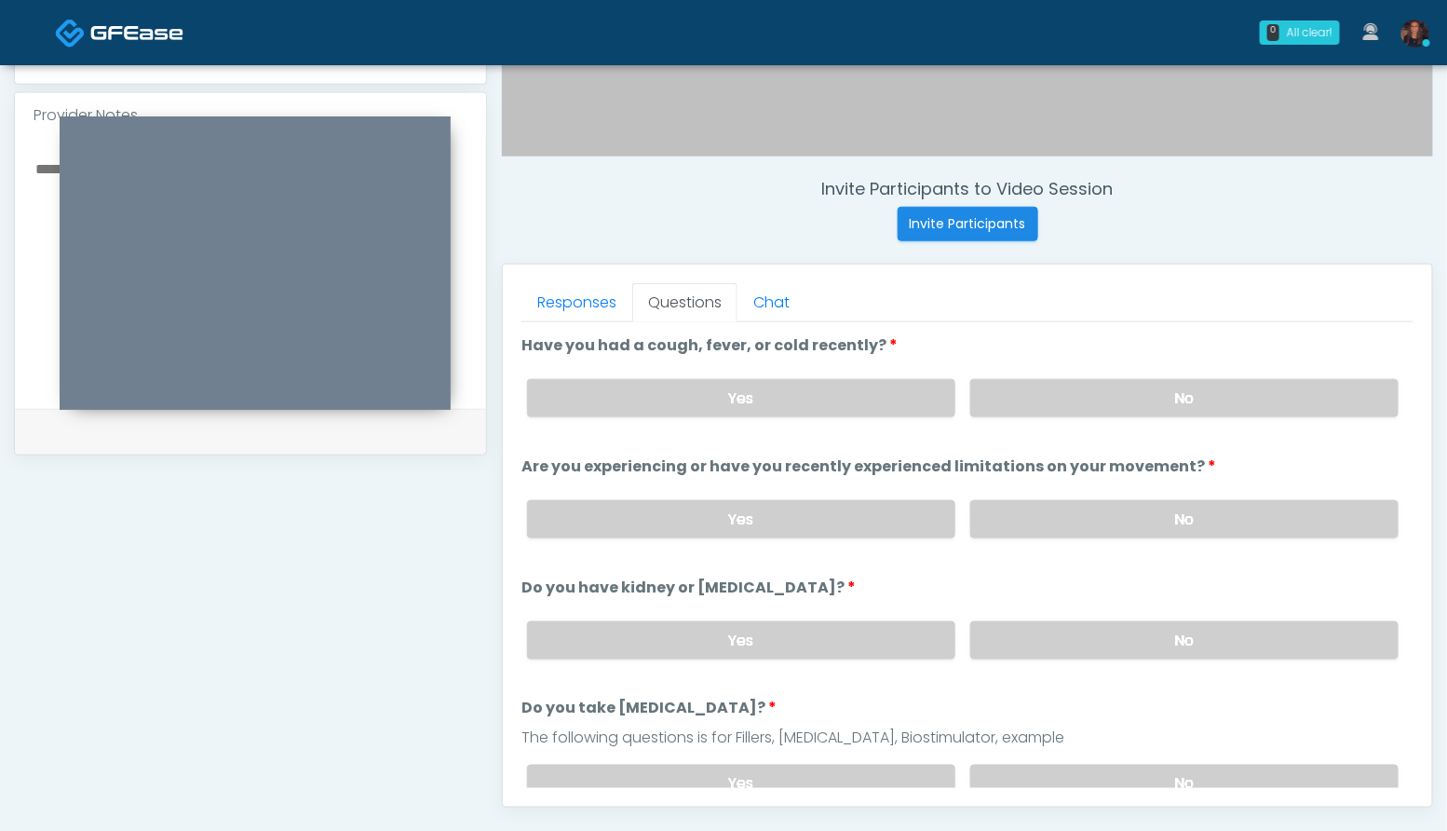
scroll to position [840, 0]
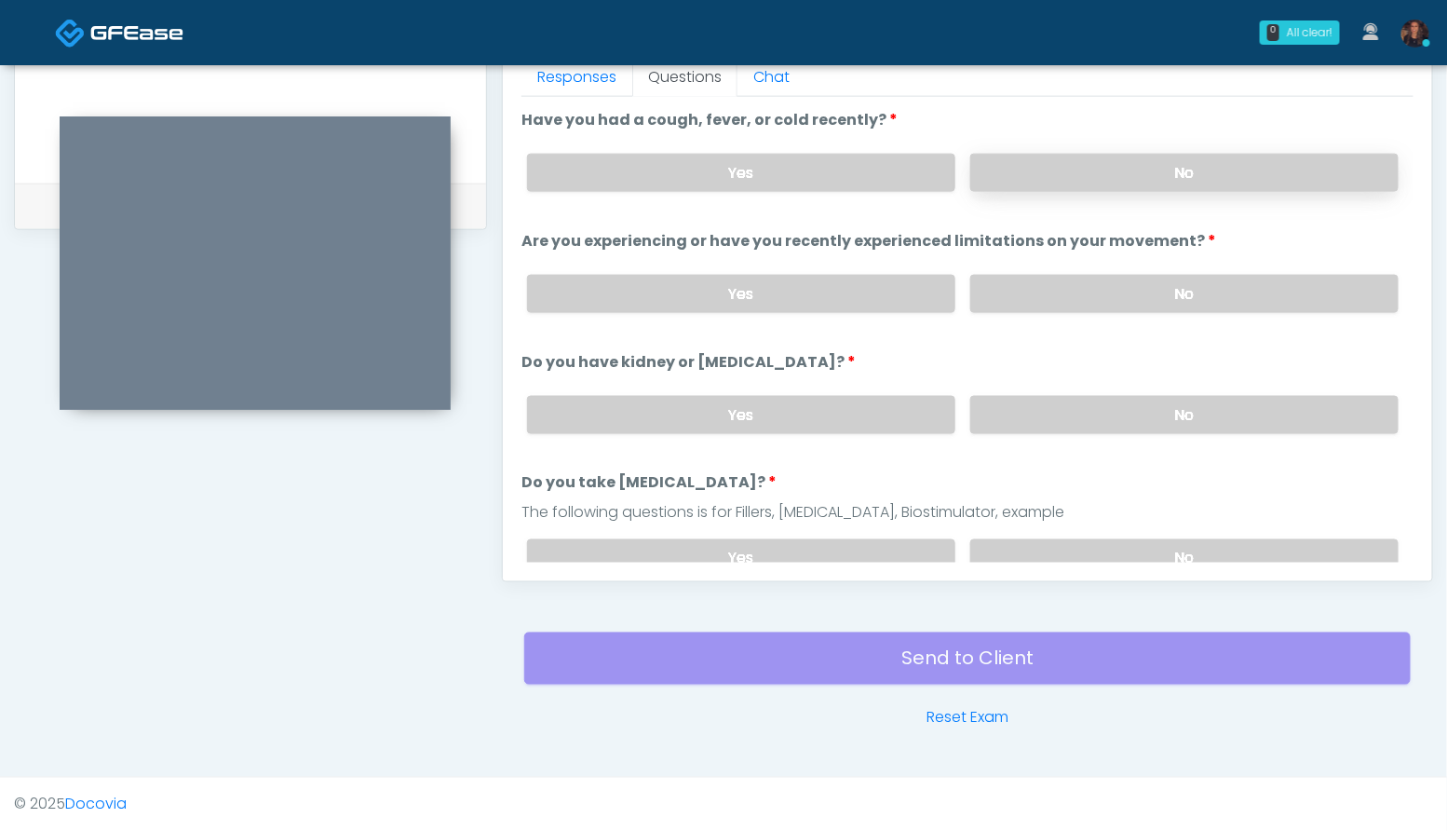
click at [1279, 186] on label "No" at bounding box center [1184, 173] width 428 height 38
click at [1214, 296] on label "No" at bounding box center [1184, 294] width 428 height 38
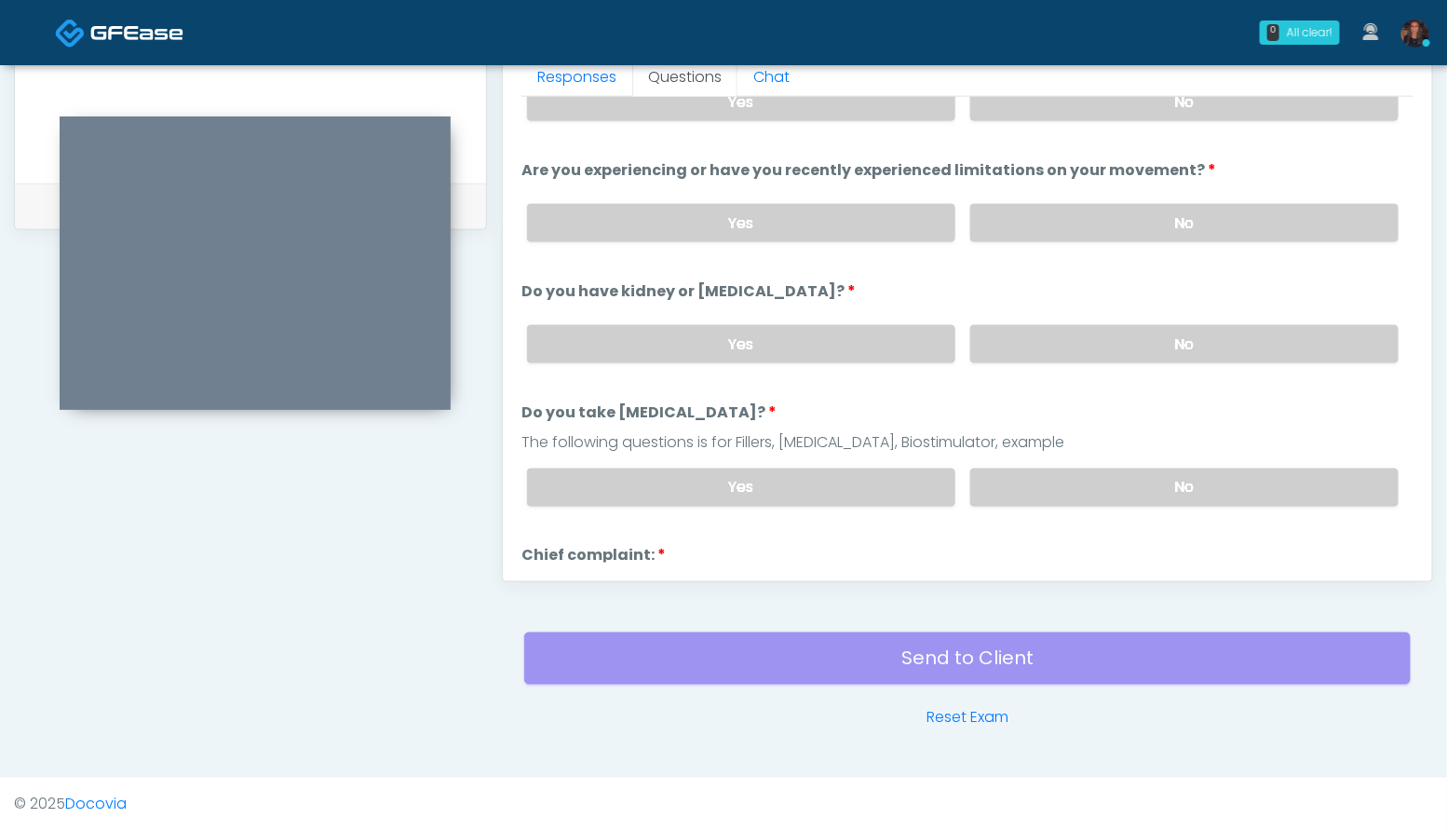
click at [1222, 338] on label "No" at bounding box center [1184, 344] width 428 height 38
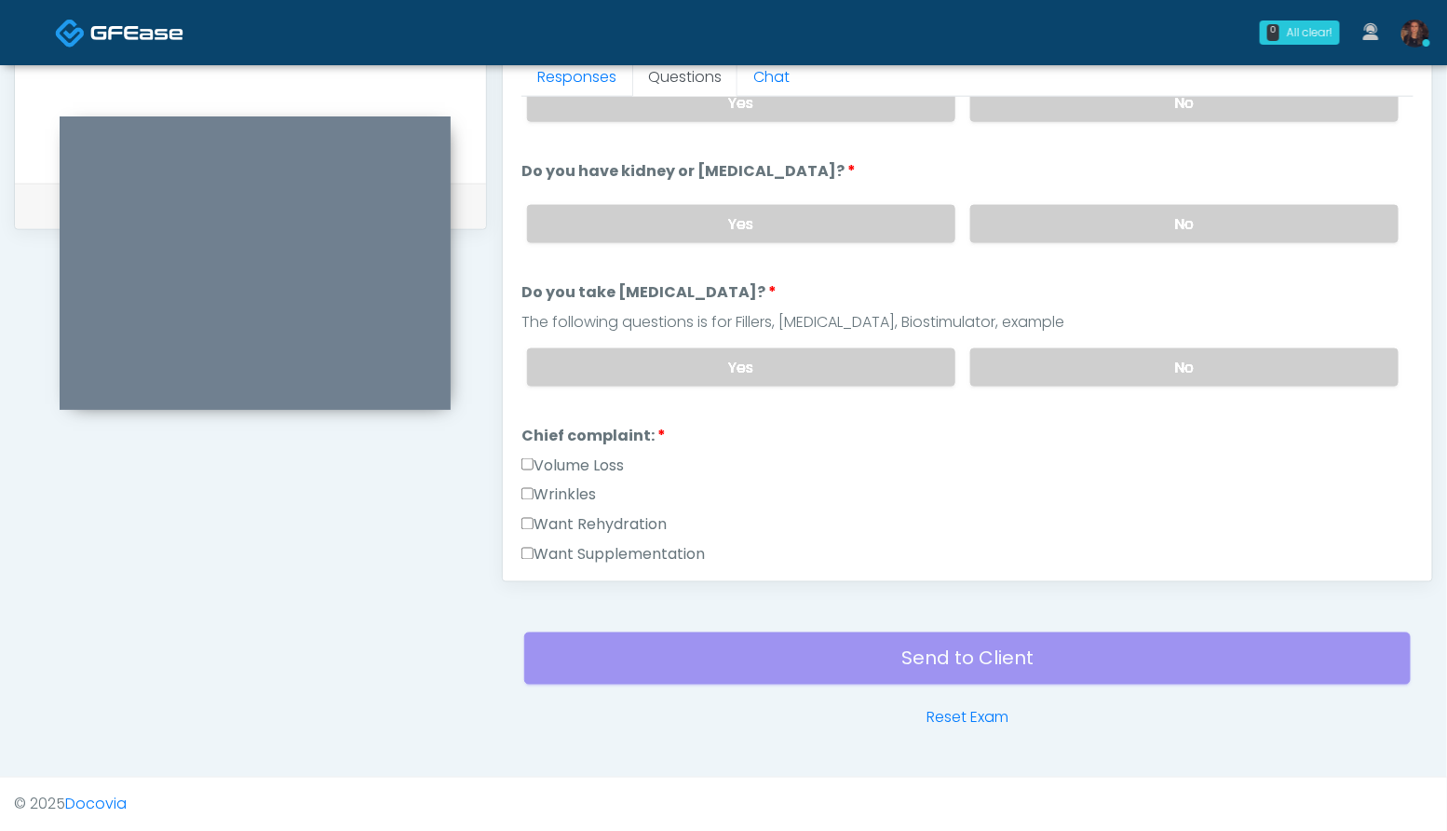
scroll to position [193, 0]
click at [1203, 370] on label "No" at bounding box center [1184, 365] width 428 height 38
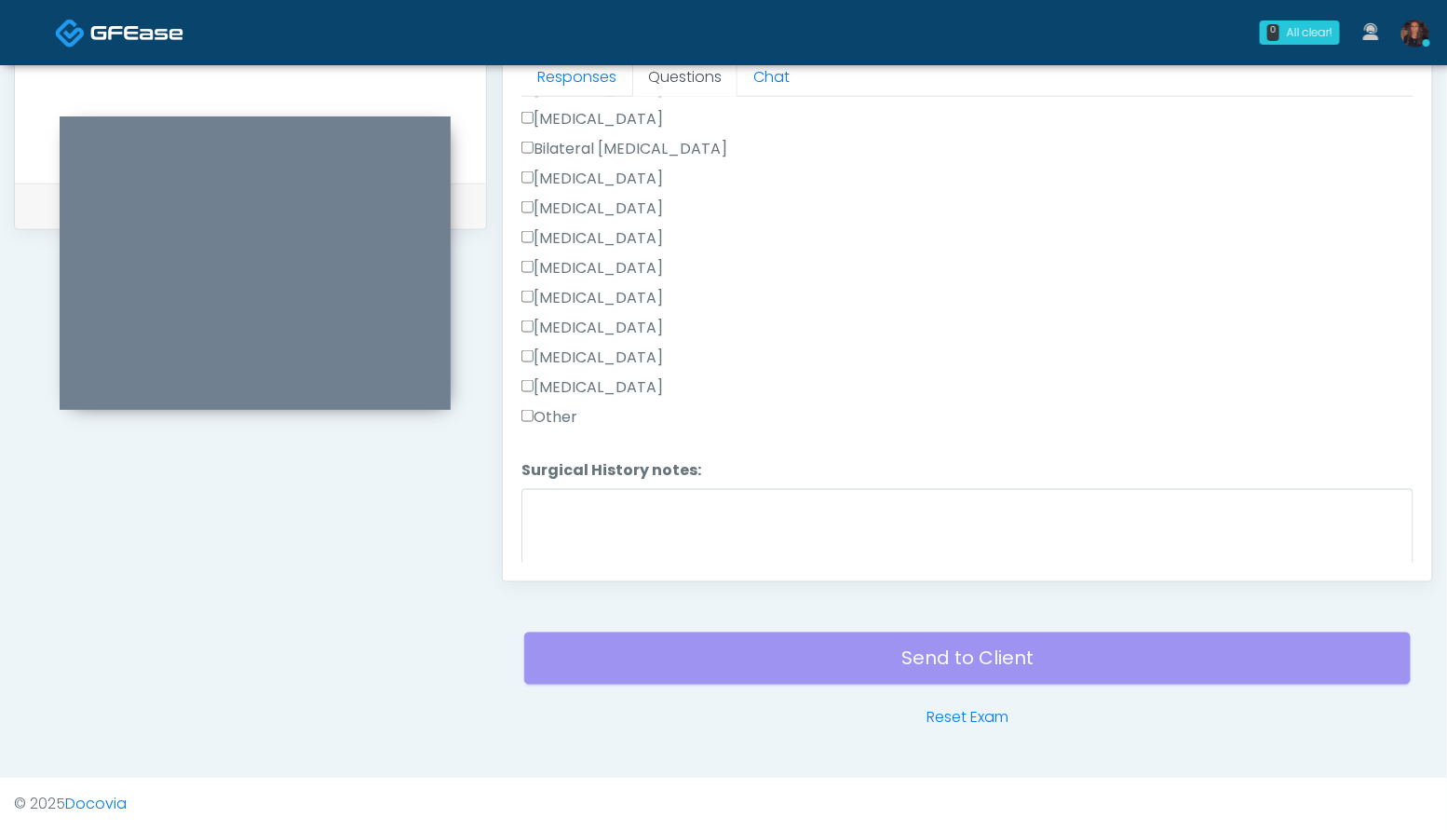
scroll to position [1005, 0]
click at [554, 370] on label "Other" at bounding box center [549, 381] width 56 height 22
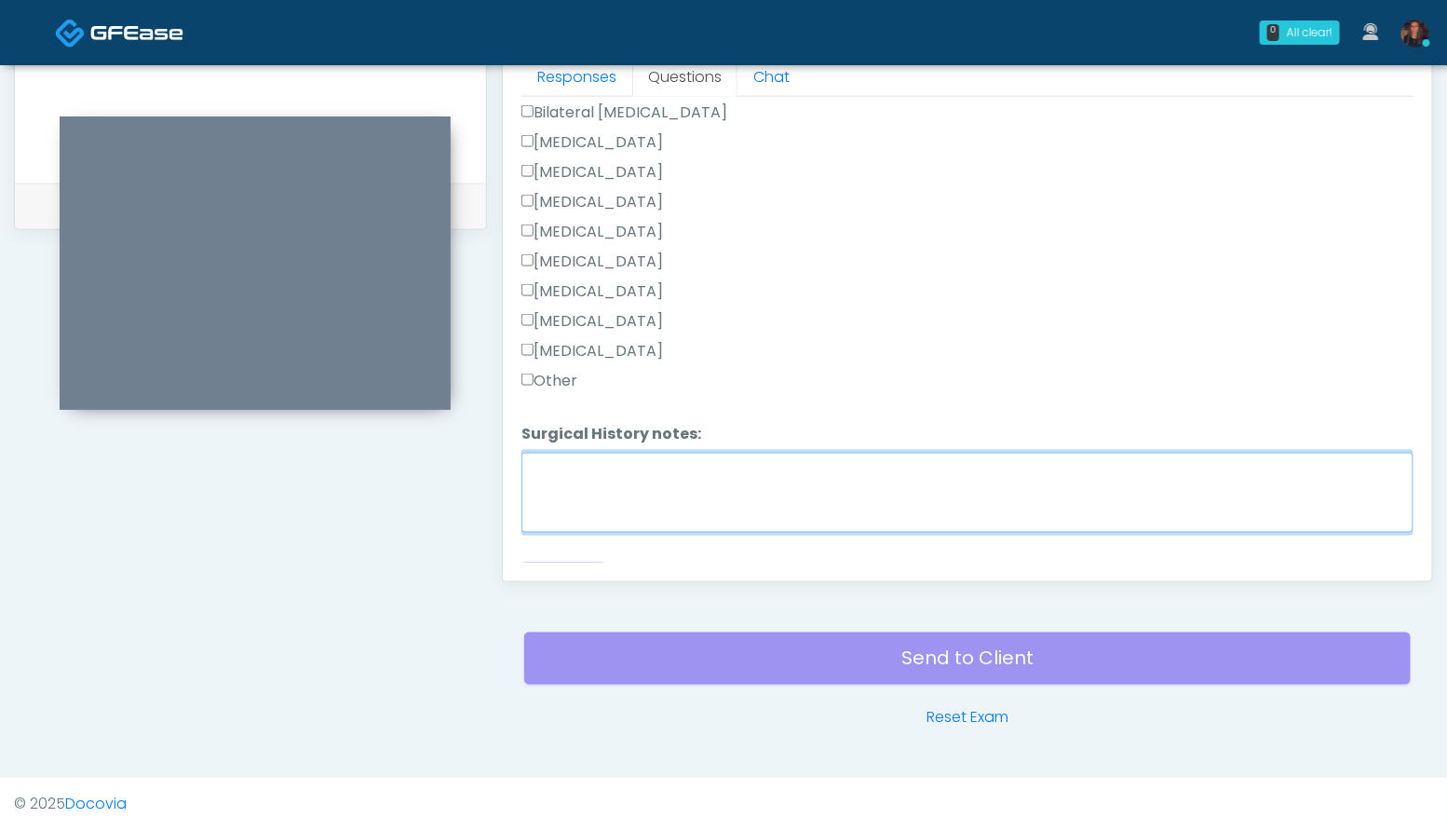
click at [570, 454] on textarea "Surgical History notes:" at bounding box center [967, 492] width 892 height 80
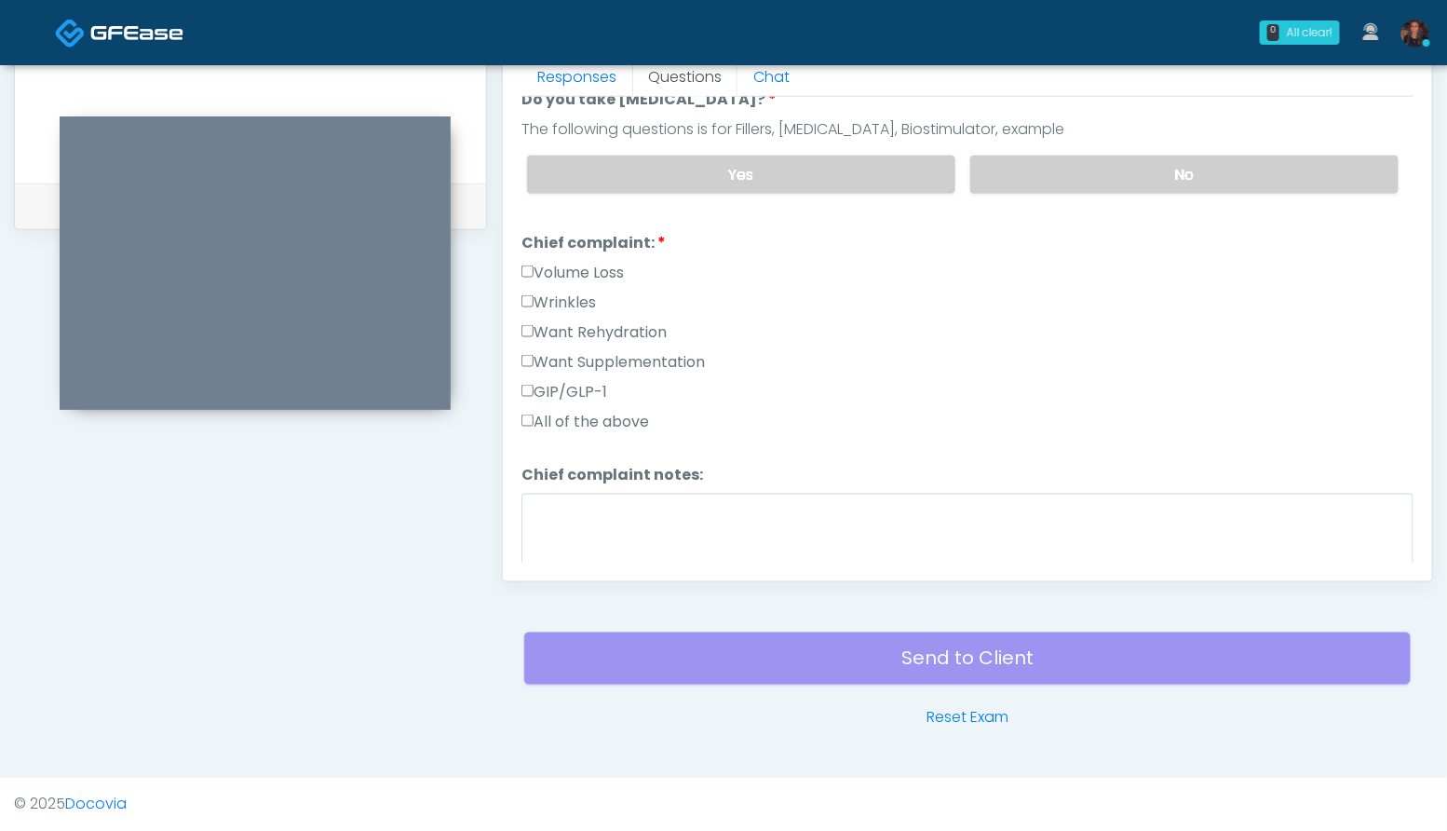
scroll to position [381, 0]
type textarea "**********"
click at [625, 338] on label "Want Rehydration" at bounding box center [593, 335] width 145 height 22
click at [628, 357] on label "Want Supplementation" at bounding box center [612, 365] width 183 height 22
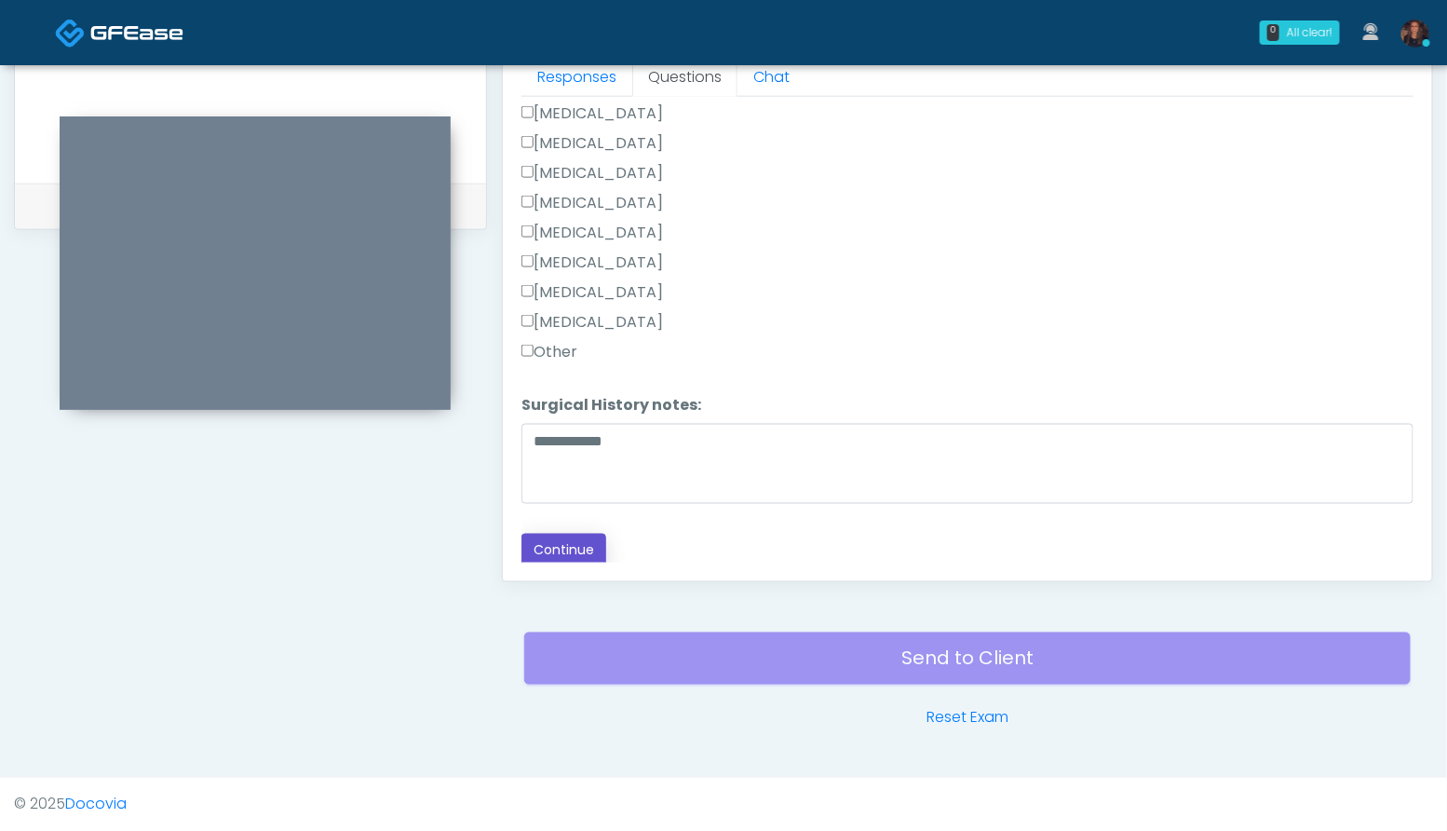
click at [560, 549] on button "Continue" at bounding box center [563, 550] width 85 height 34
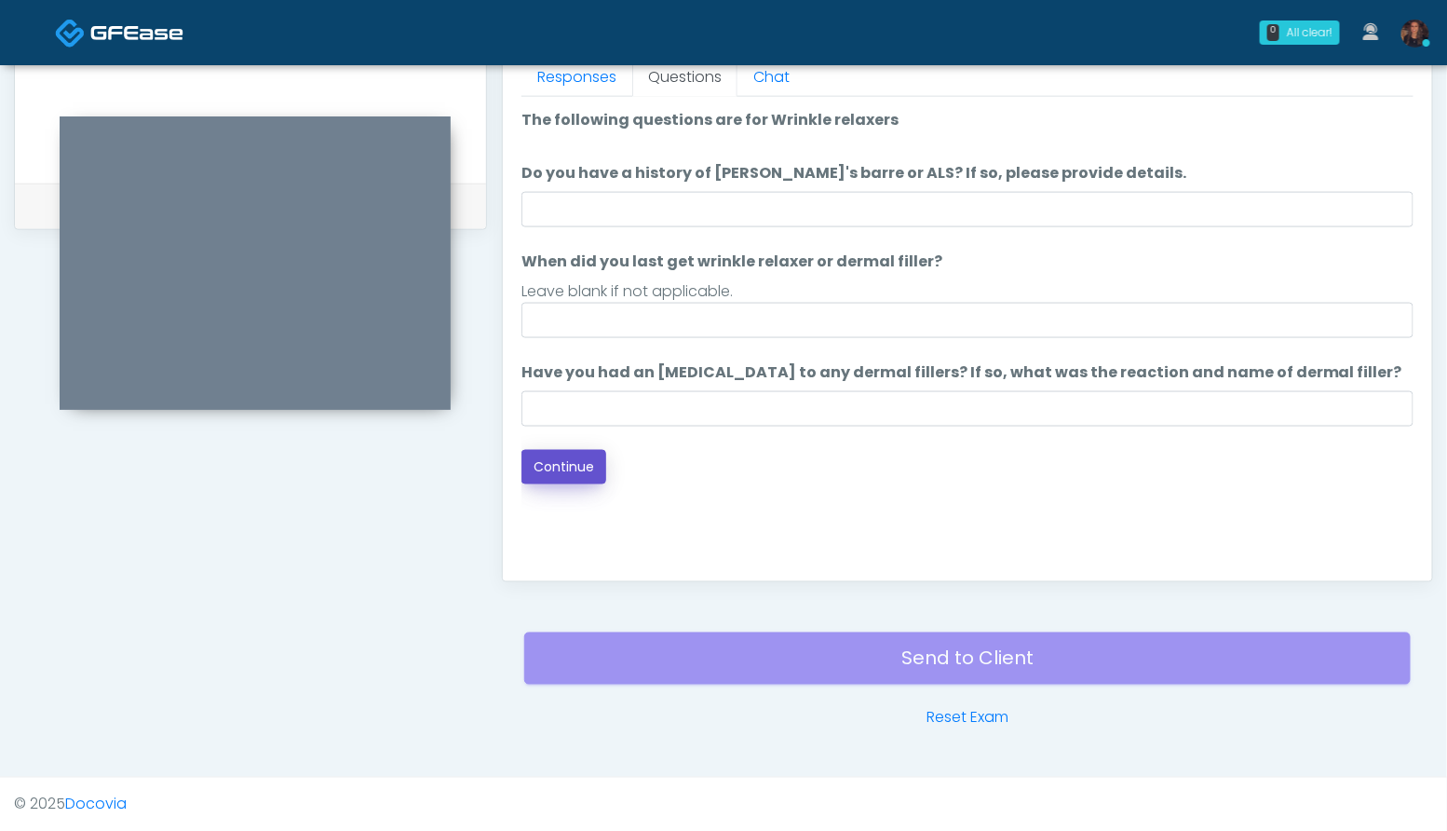
click at [577, 456] on button "Continue" at bounding box center [563, 467] width 85 height 34
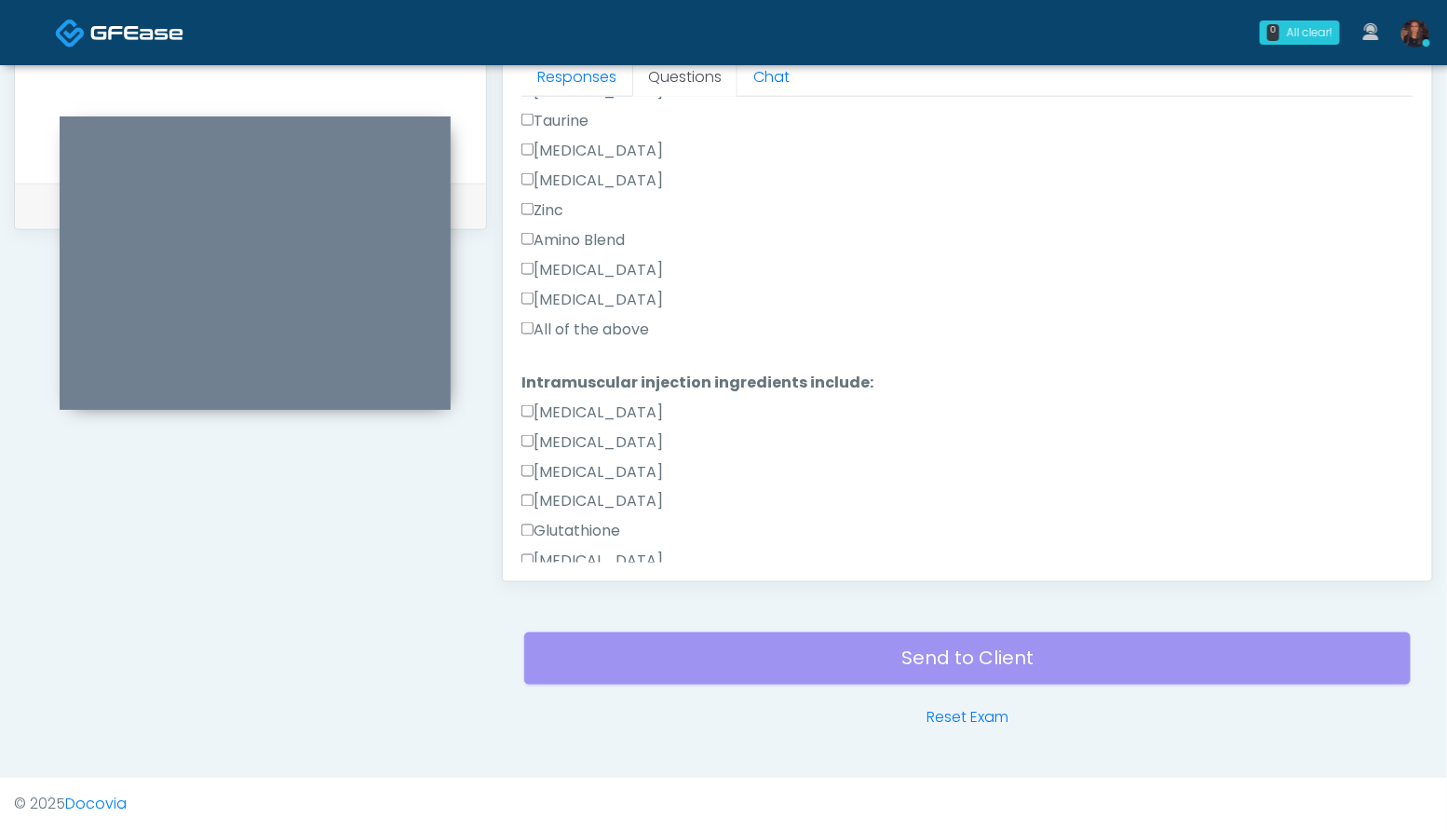
click at [615, 322] on label "All of the above" at bounding box center [585, 329] width 128 height 22
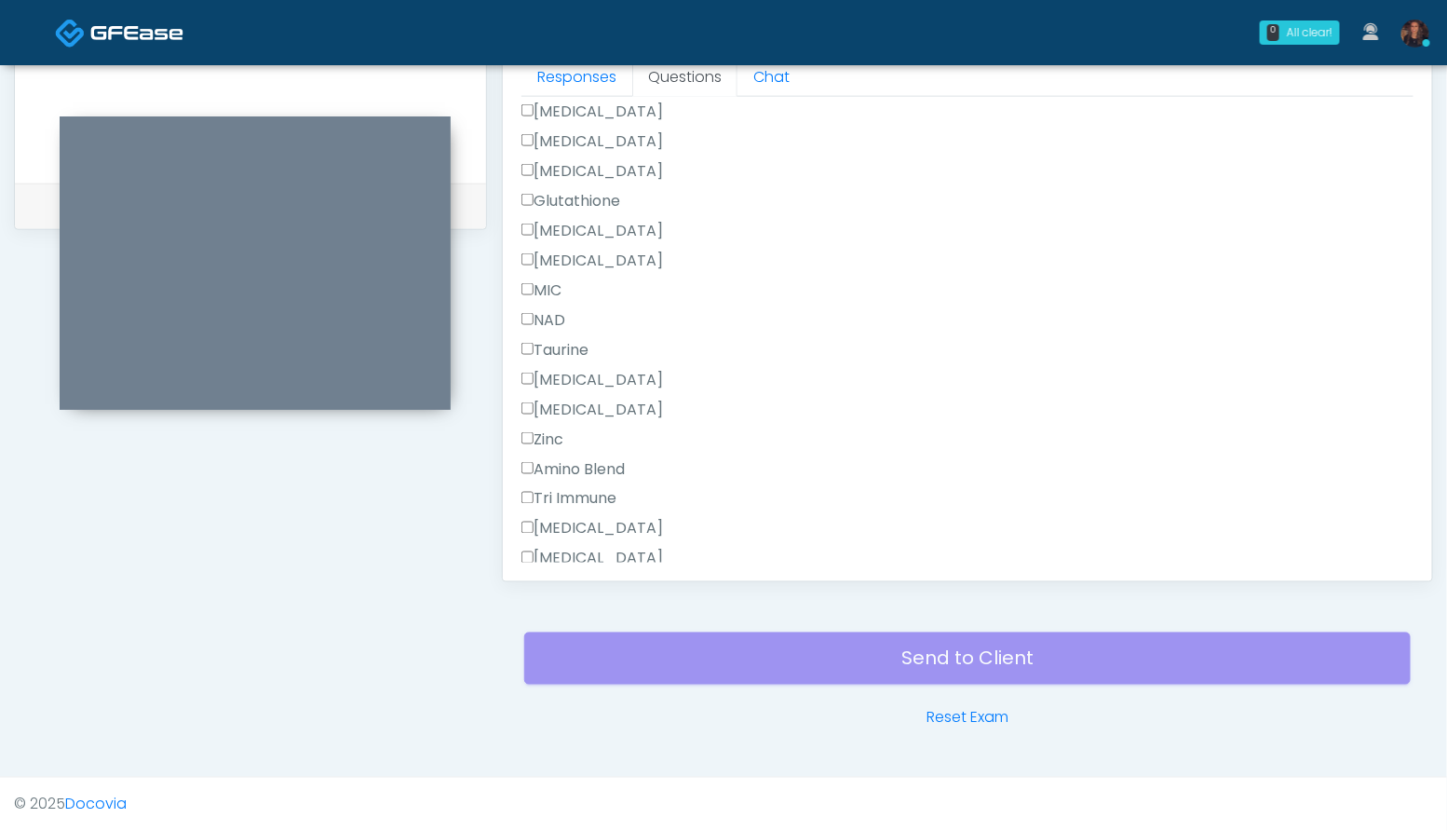
scroll to position [1242, 0]
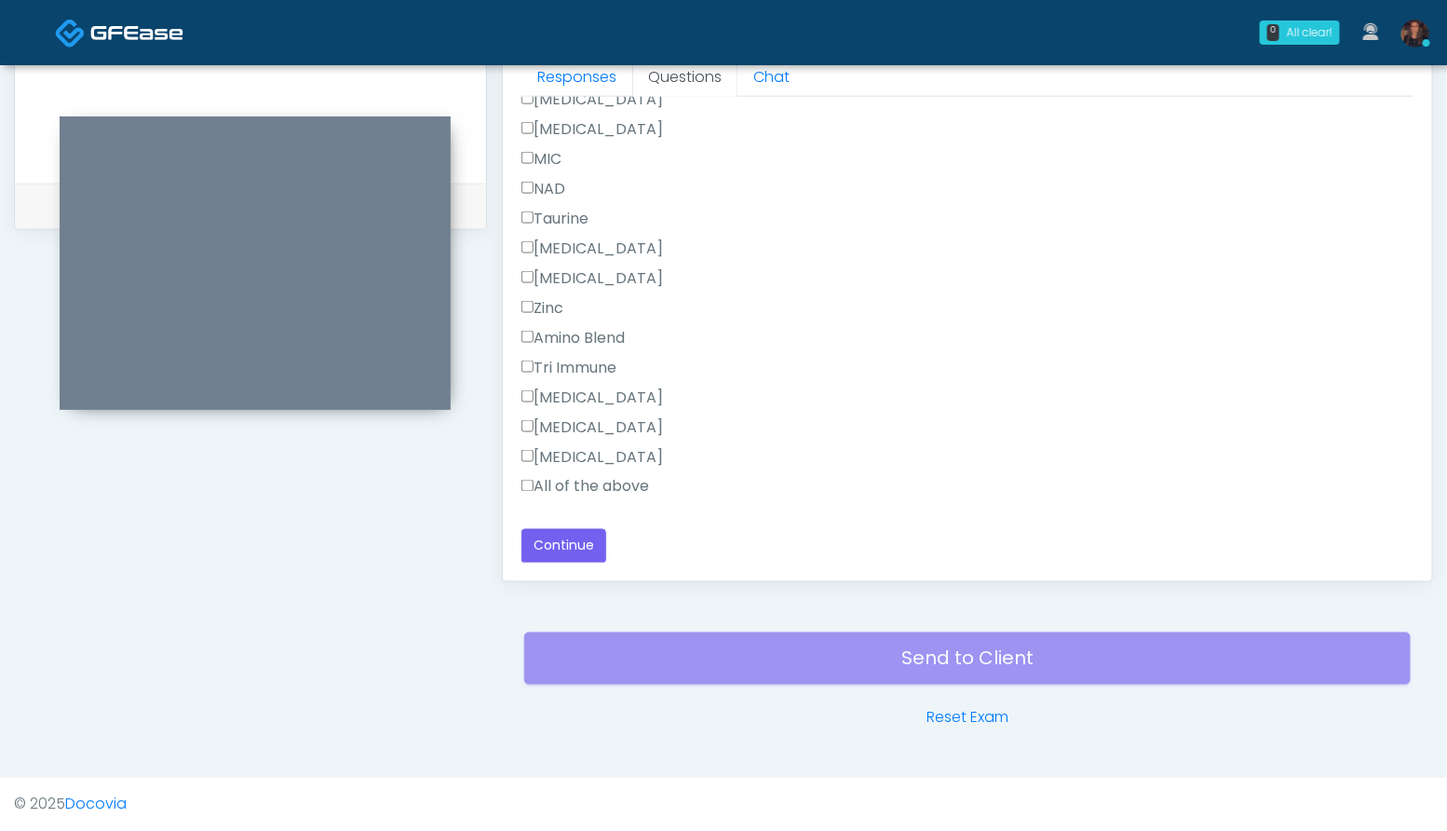
click at [611, 480] on label "All of the above" at bounding box center [585, 487] width 128 height 22
click at [585, 541] on button "Continue" at bounding box center [563, 546] width 85 height 34
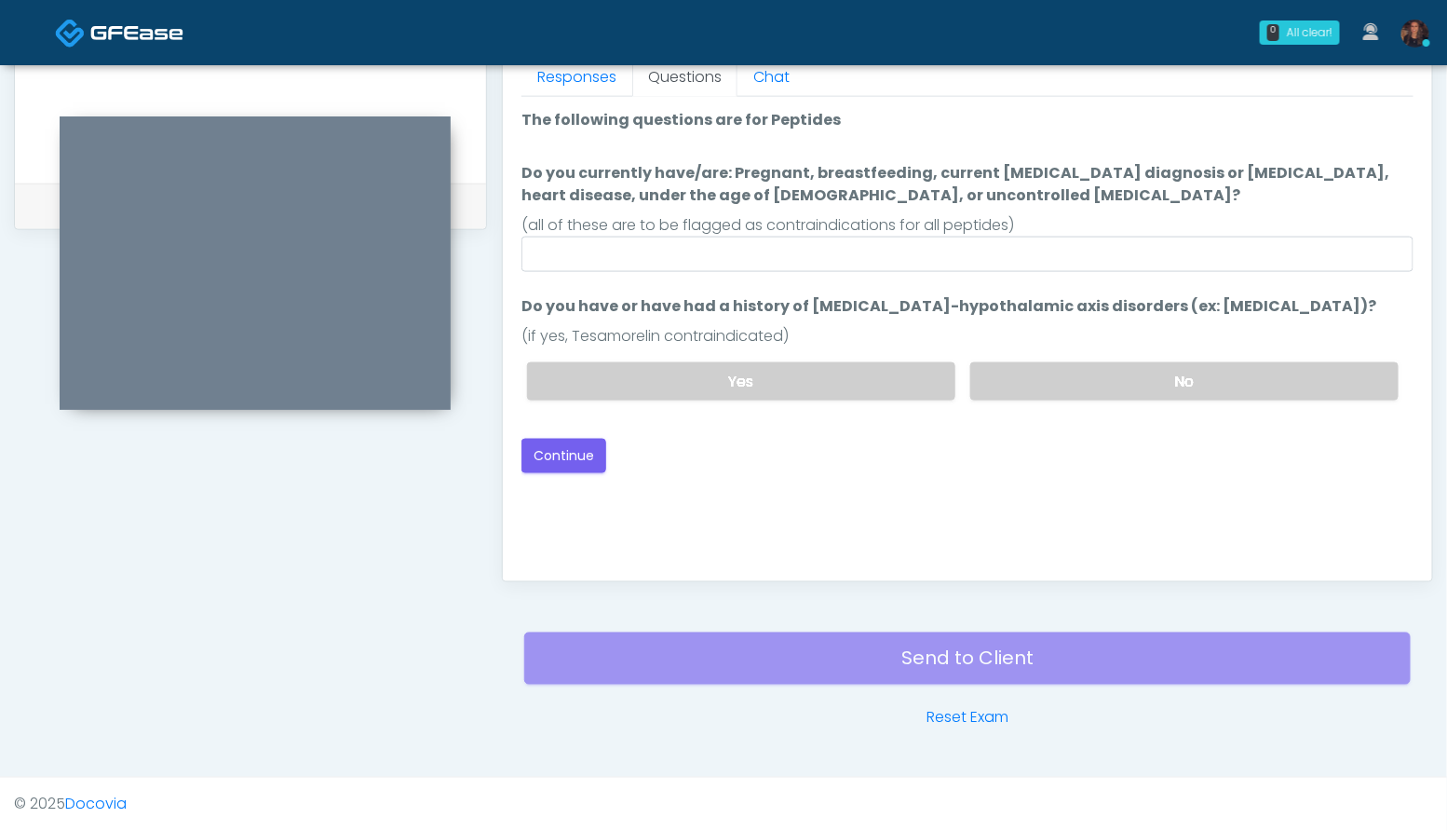
scroll to position [0, 0]
drag, startPoint x: 1301, startPoint y: 171, endPoint x: 1279, endPoint y: 171, distance: 21.4
click at [1279, 171] on label "Do you currently have/are: Pregnant, breastfeeding, current cancer diagnosis or…" at bounding box center [967, 184] width 892 height 45
click at [1304, 180] on label "Do you currently have/are: Pregnant, breastfeeding, current cancer diagnosis or…" at bounding box center [967, 184] width 892 height 45
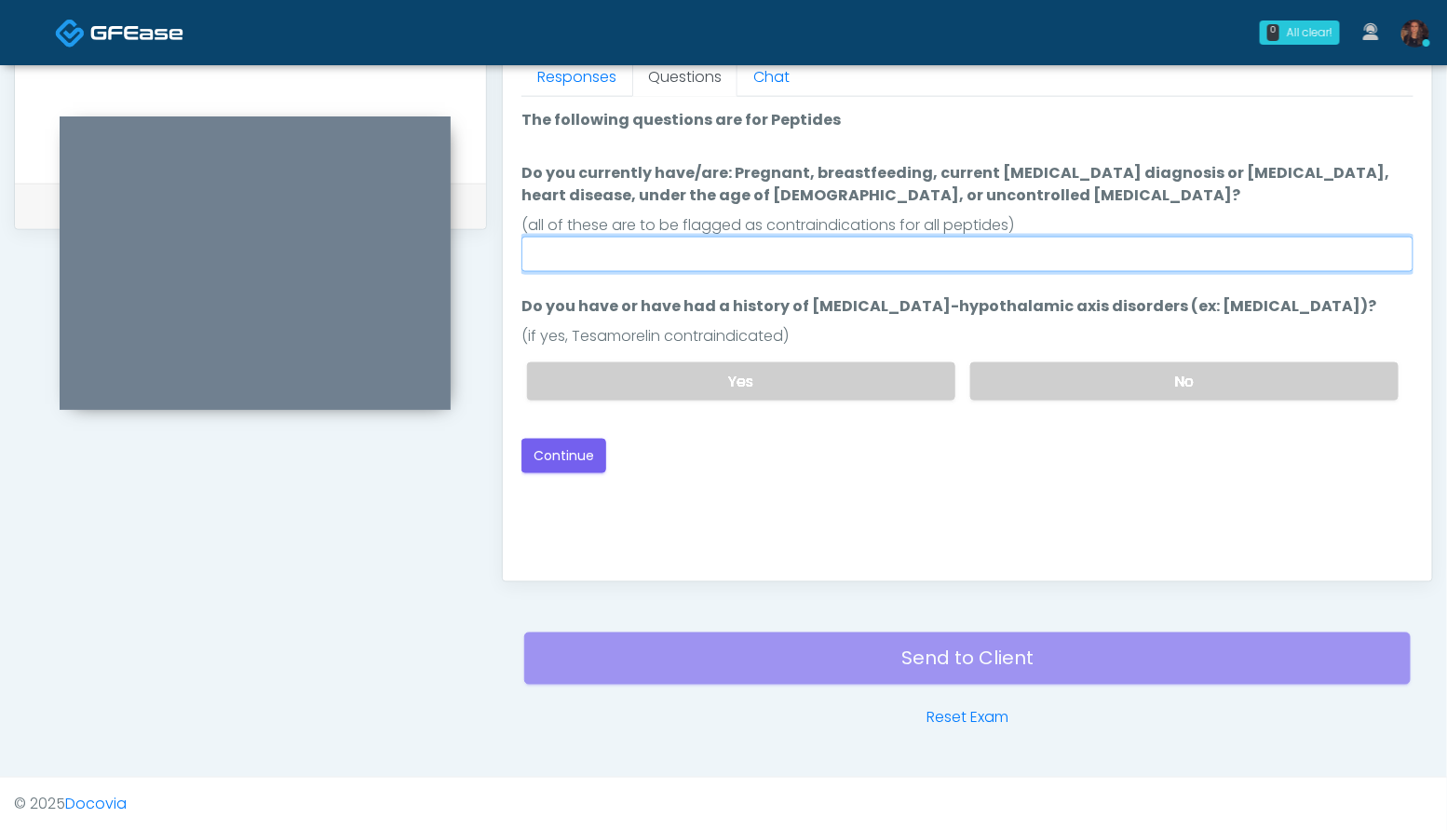
click at [1304, 236] on input "Do you currently have/are: Pregnant, breastfeeding, current cancer diagnosis or…" at bounding box center [967, 253] width 892 height 35
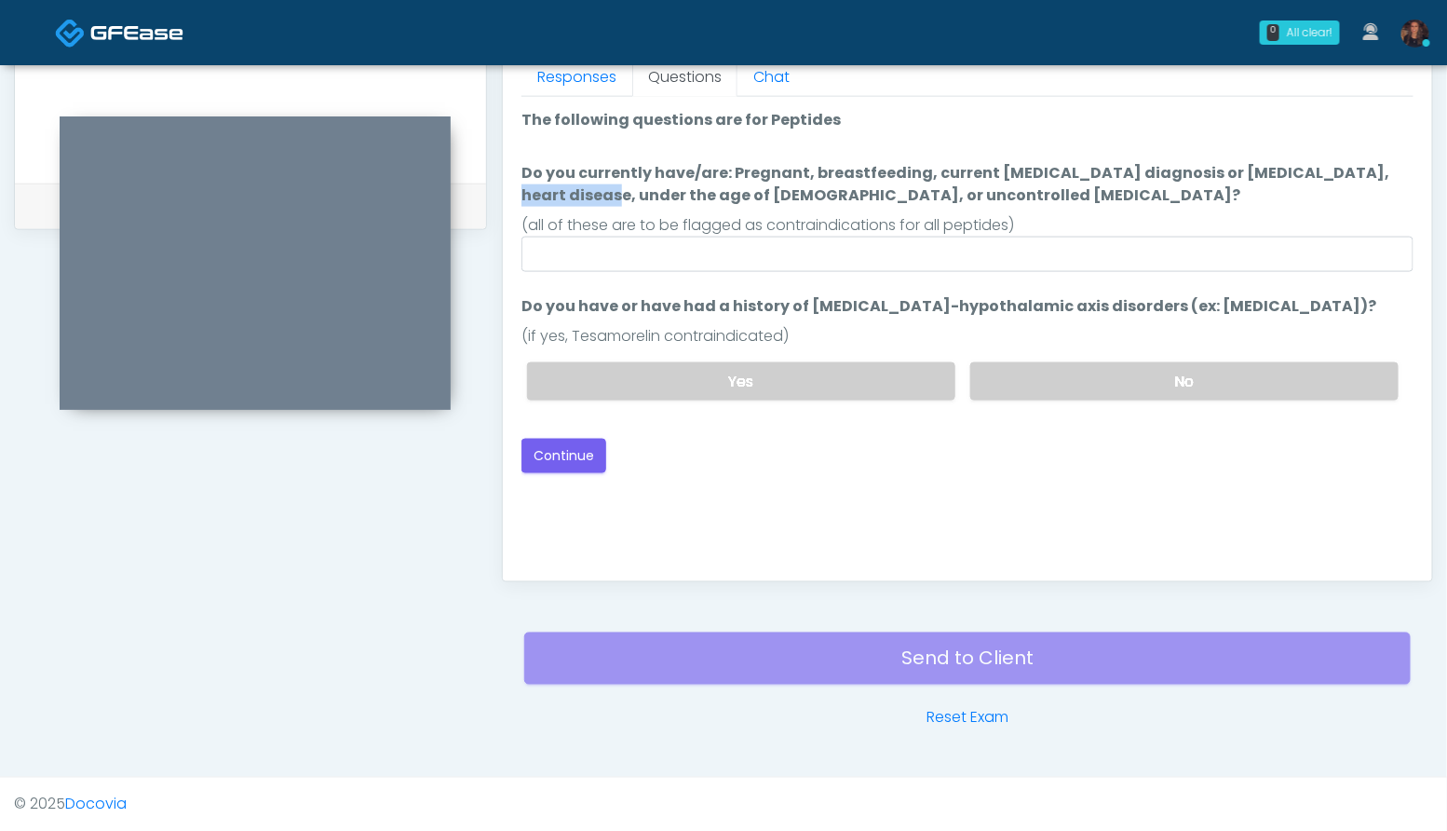
drag, startPoint x: 1304, startPoint y: 169, endPoint x: 1201, endPoint y: 176, distance: 103.6
click at [1201, 176] on label "Do you currently have/are: Pregnant, breastfeeding, current cancer diagnosis or…" at bounding box center [967, 184] width 892 height 45
click at [1209, 199] on label "Do you currently have/are: Pregnant, breastfeeding, current cancer diagnosis or…" at bounding box center [967, 184] width 892 height 45
click at [1209, 236] on input "Do you currently have/are: Pregnant, breastfeeding, current cancer diagnosis or…" at bounding box center [967, 253] width 892 height 35
click at [1219, 378] on label "No" at bounding box center [1184, 381] width 428 height 38
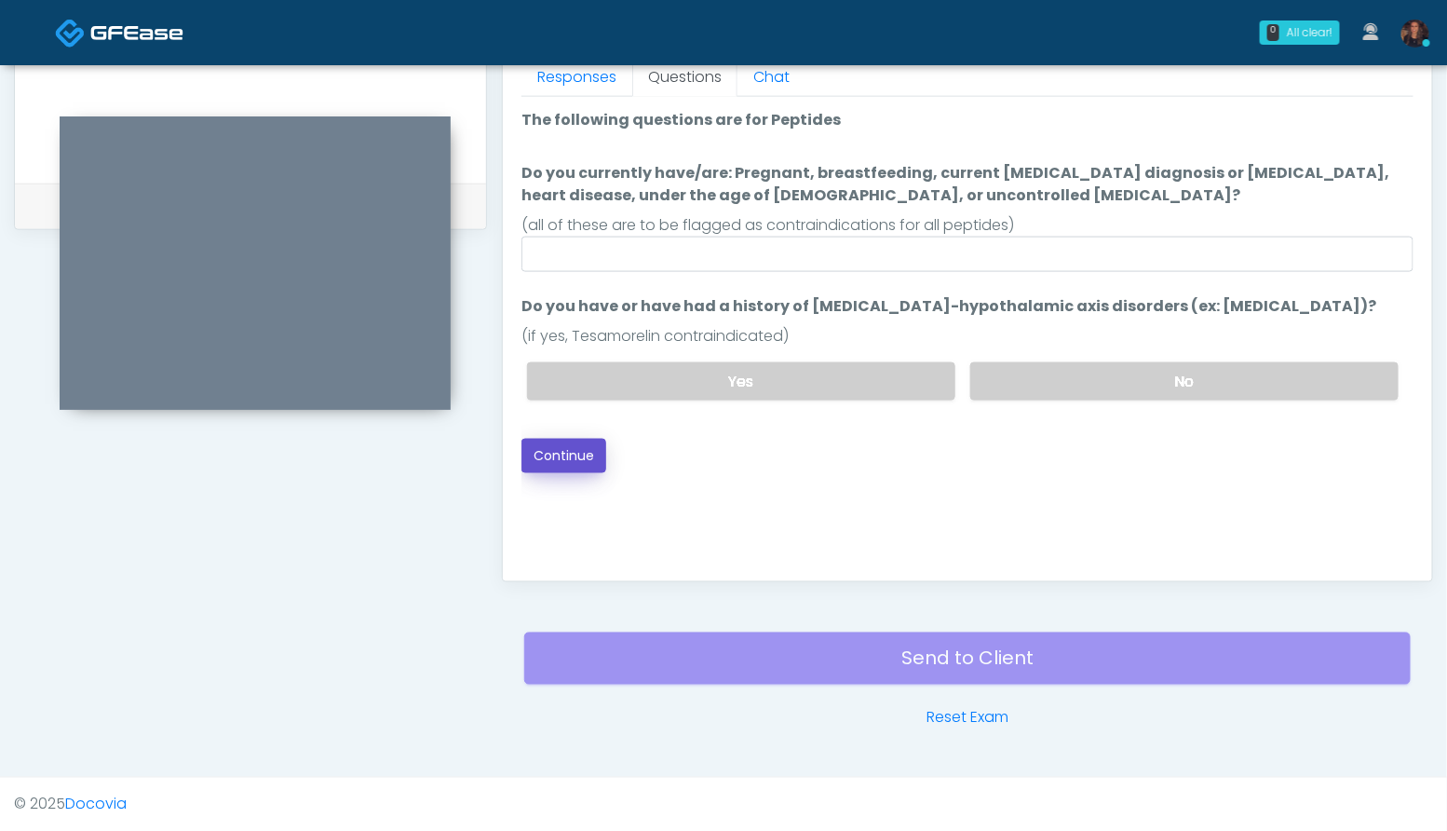
click at [581, 447] on button "Continue" at bounding box center [563, 456] width 85 height 34
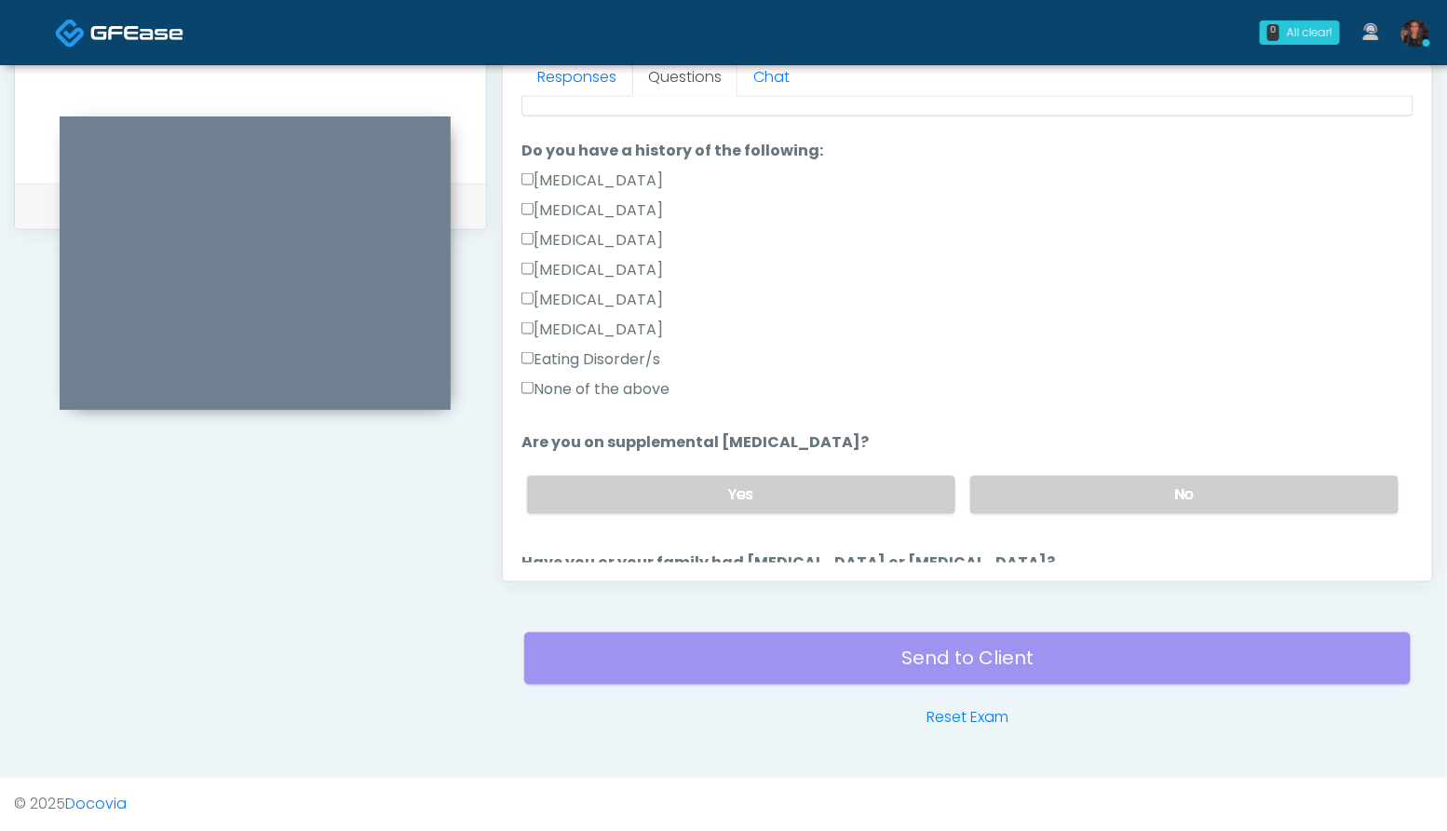
scroll to position [1025, 0]
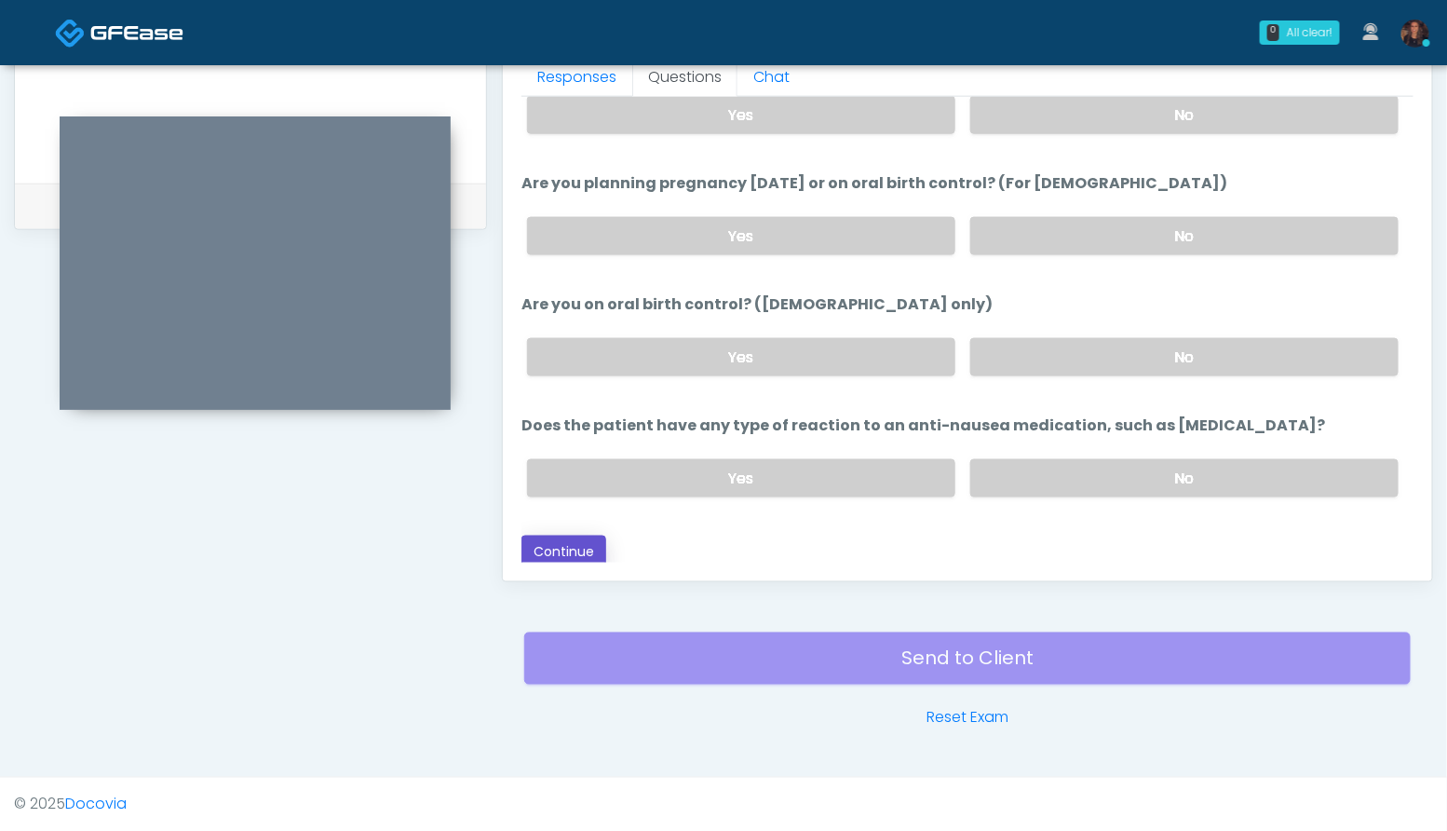
click at [596, 545] on button "Continue" at bounding box center [563, 552] width 85 height 34
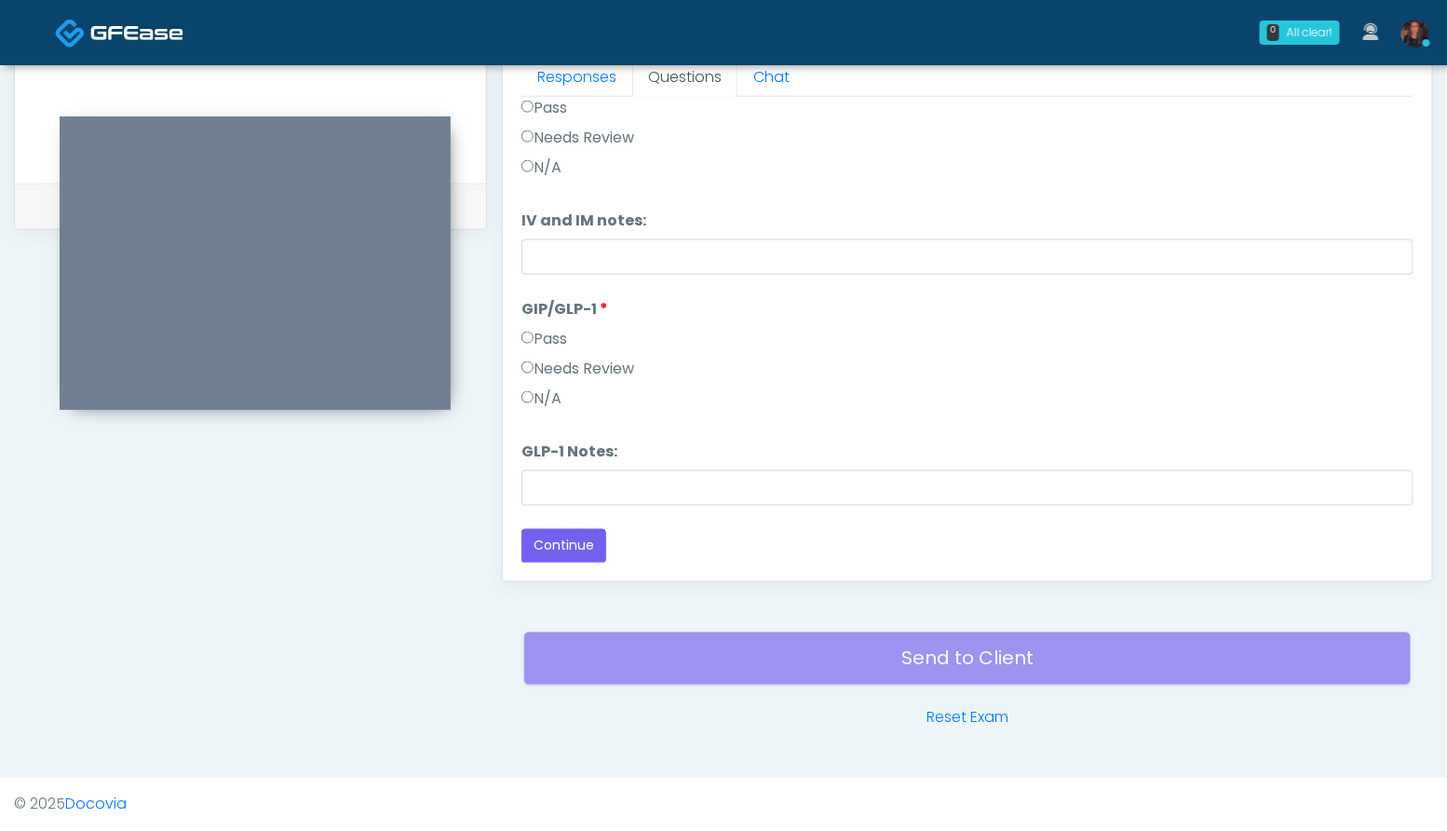
scroll to position [0, 0]
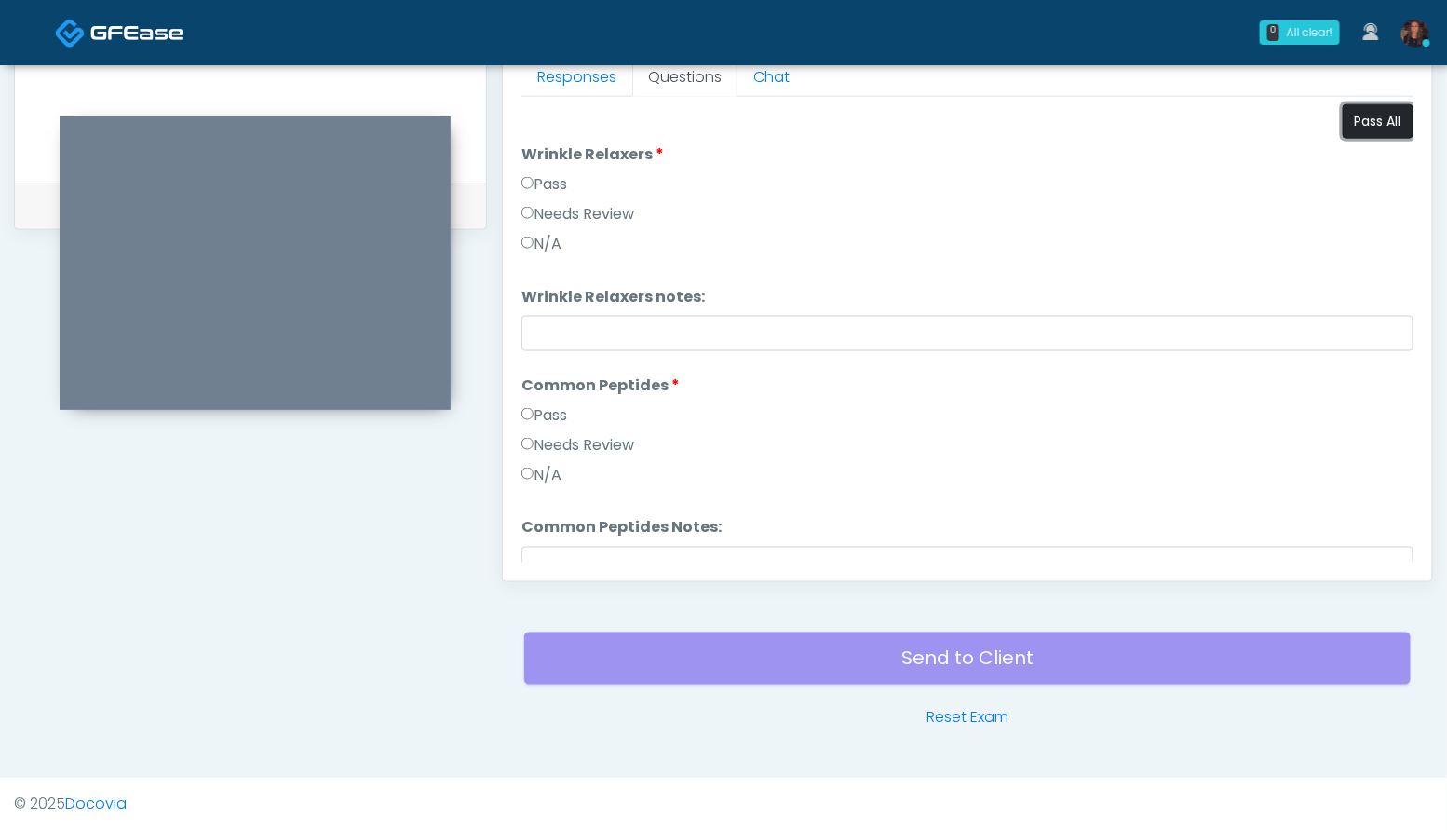
click at [1358, 116] on button "Pass All" at bounding box center [1378, 121] width 71 height 34
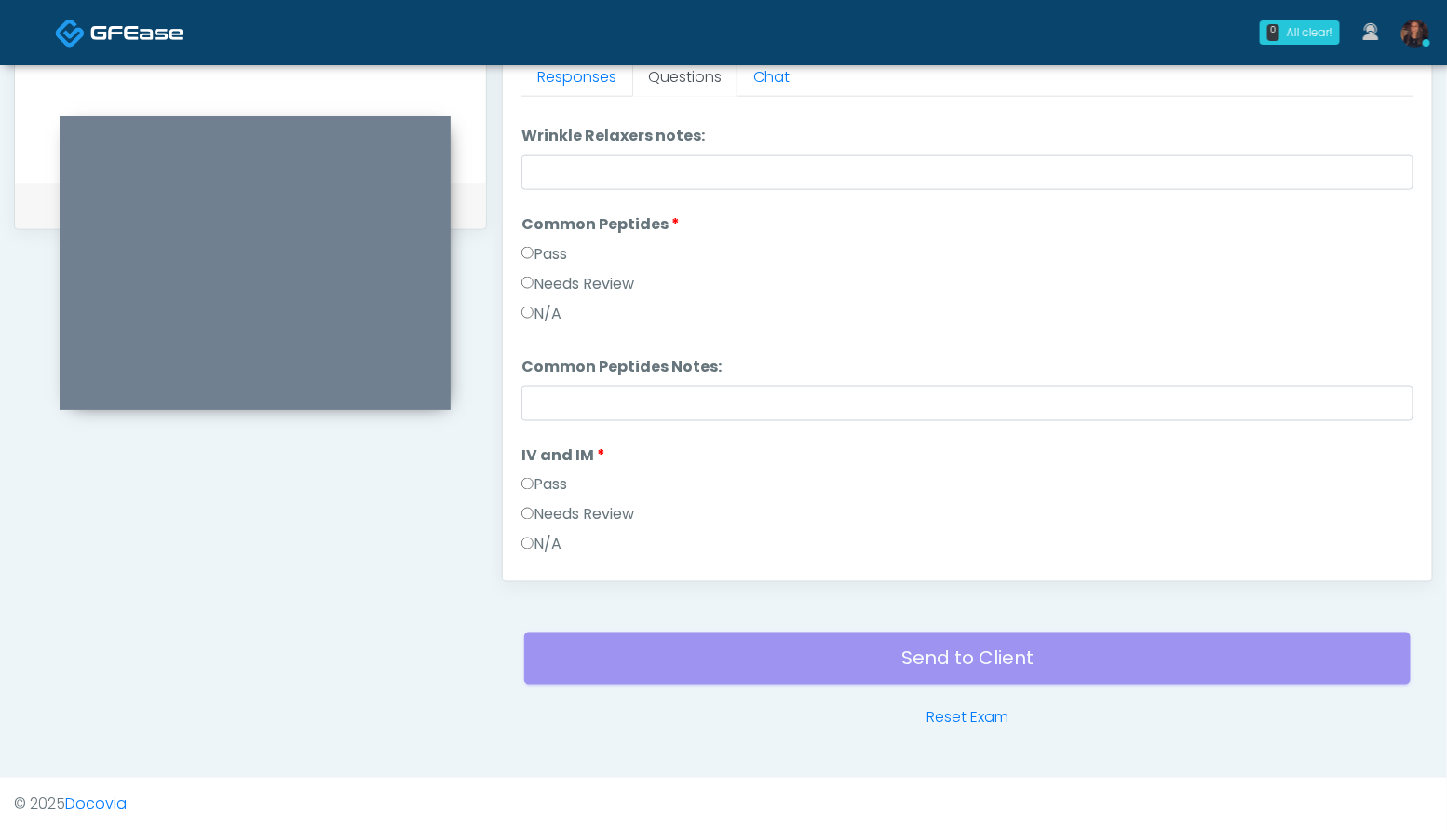
scroll to position [538, 0]
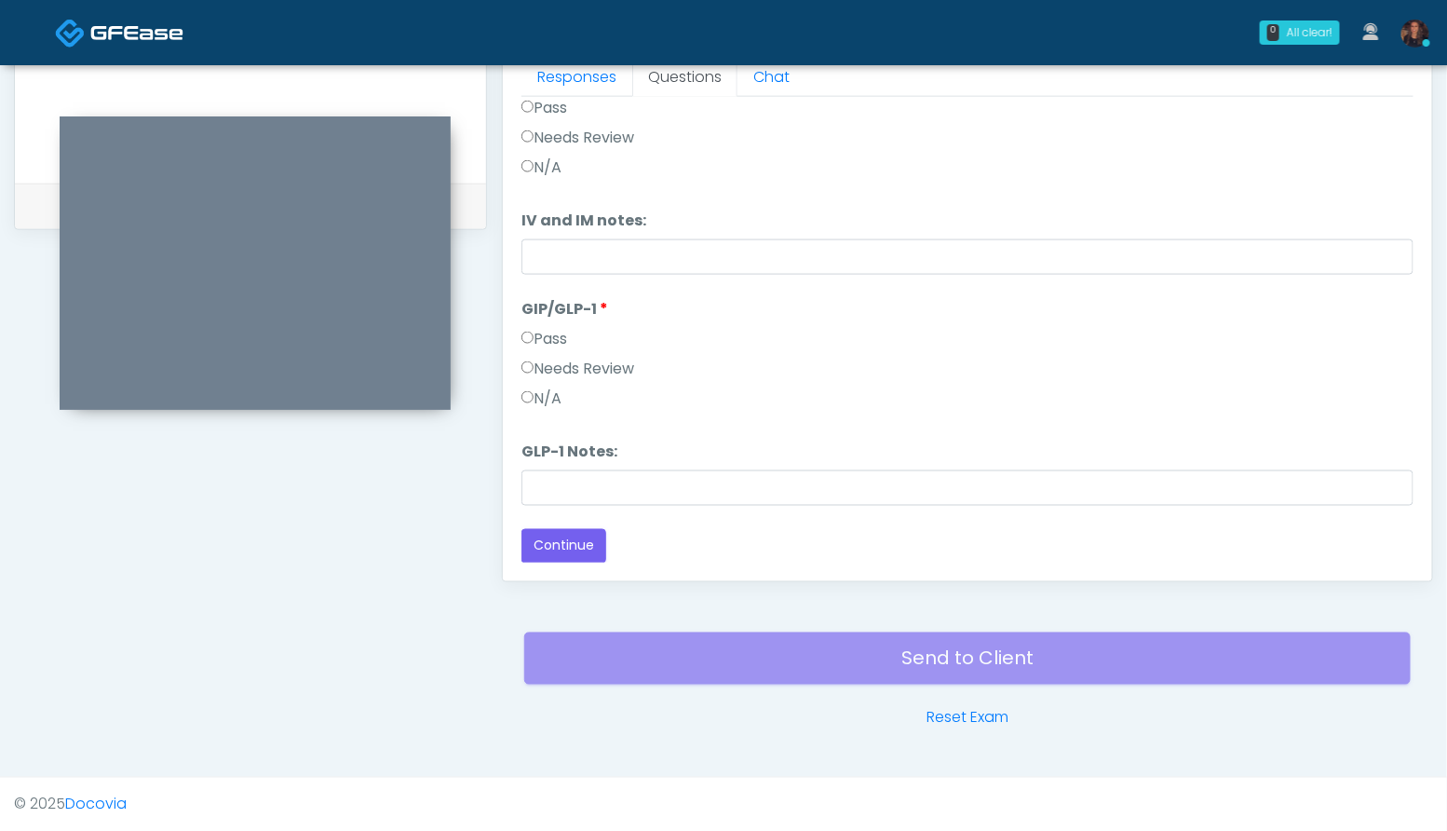
click at [529, 404] on label "N/A" at bounding box center [541, 398] width 40 height 22
click at [554, 544] on button "Continue" at bounding box center [563, 546] width 85 height 34
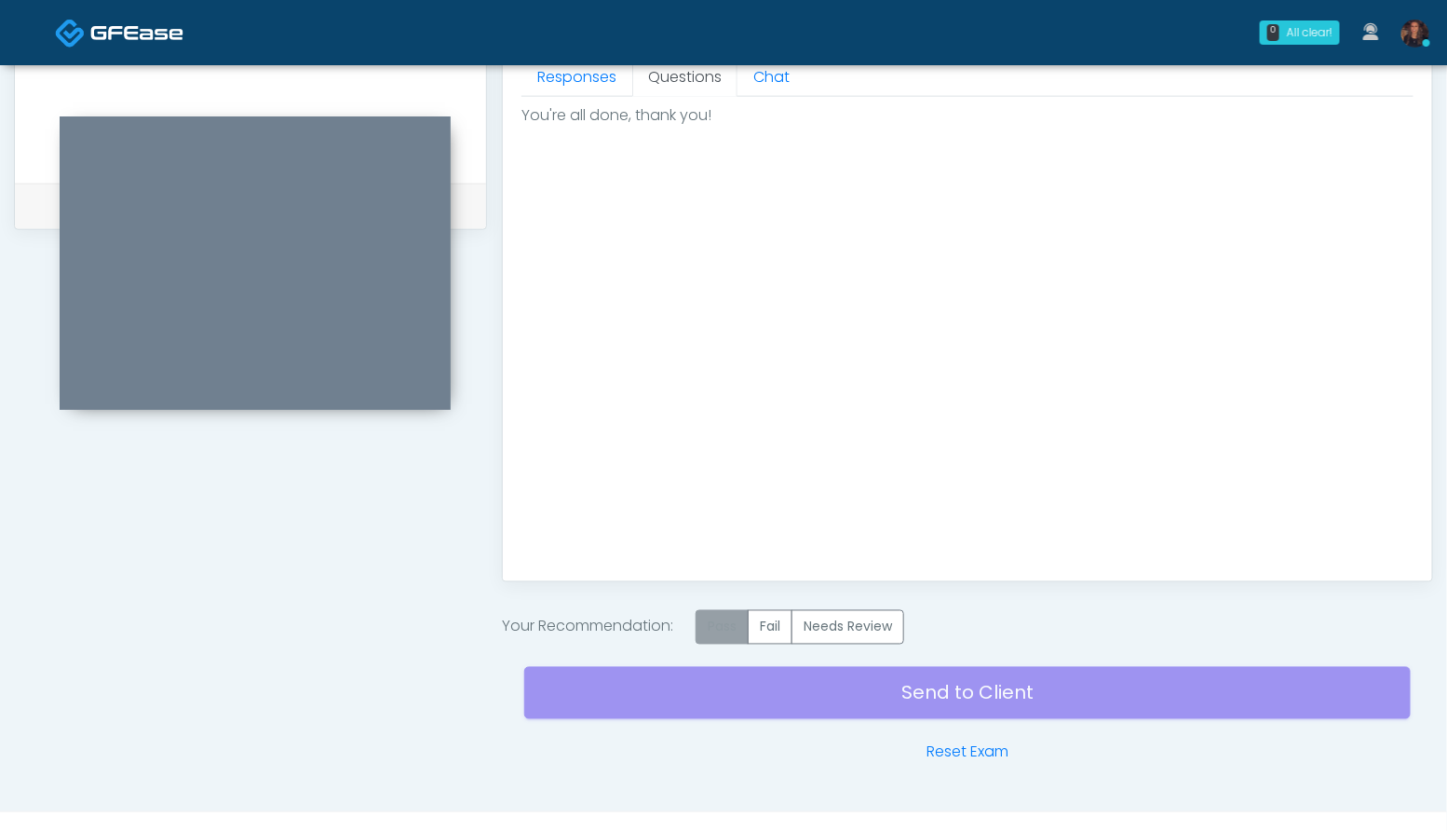
click at [721, 611] on label "Pass" at bounding box center [722, 627] width 53 height 34
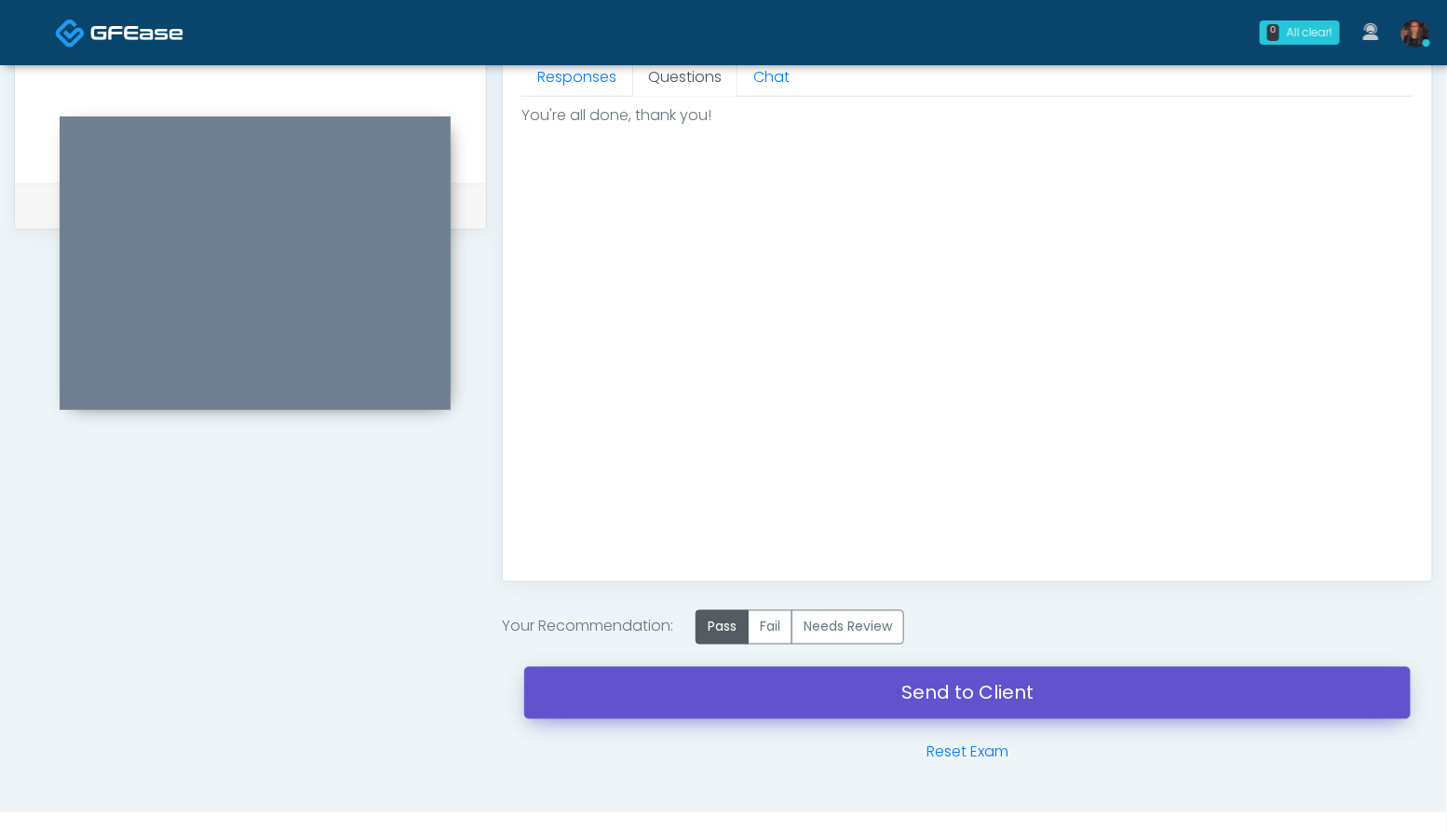
click at [732, 699] on link "Send to Client" at bounding box center [967, 693] width 886 height 52
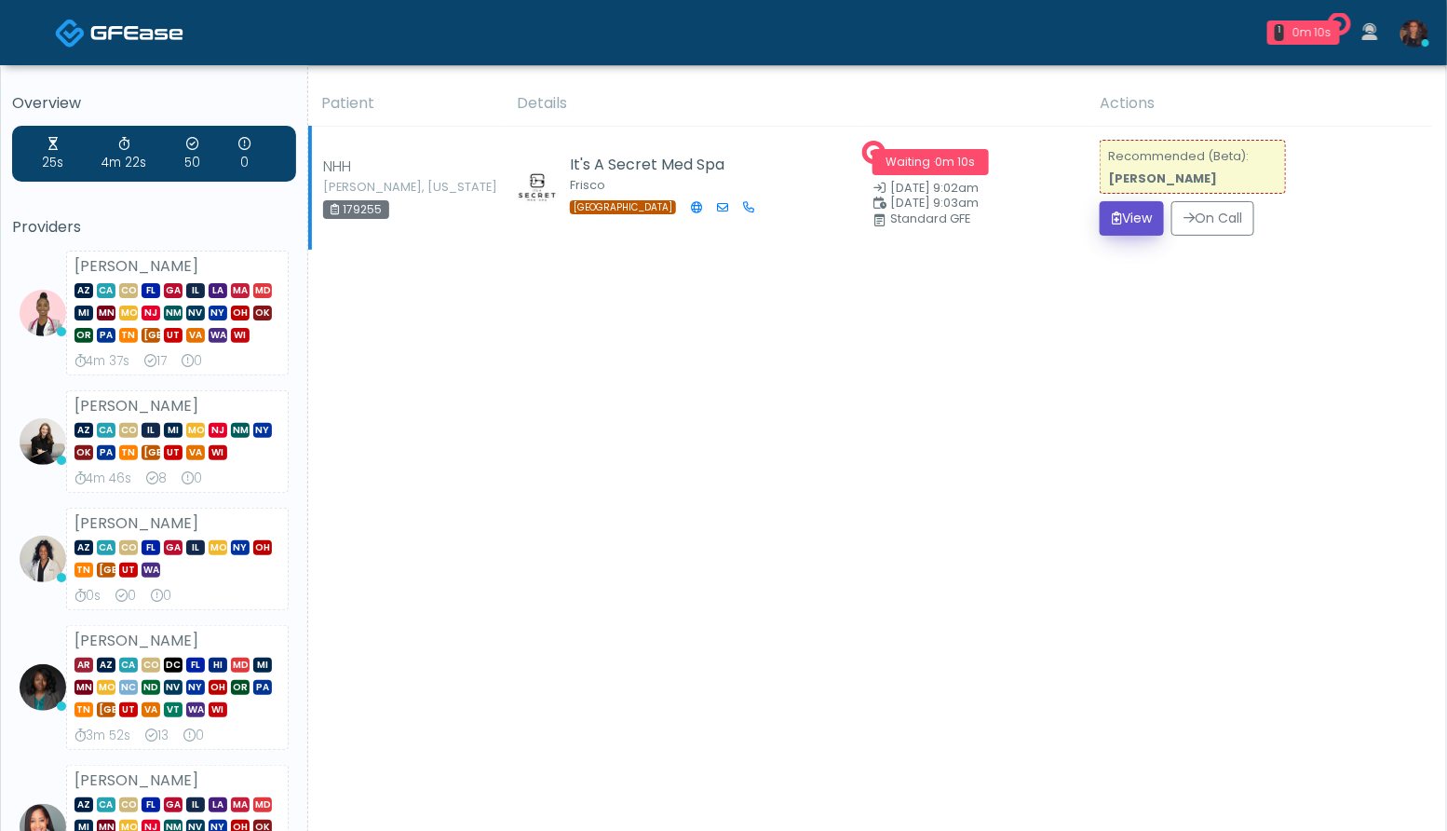
click at [1119, 216] on button "View" at bounding box center [1132, 218] width 64 height 34
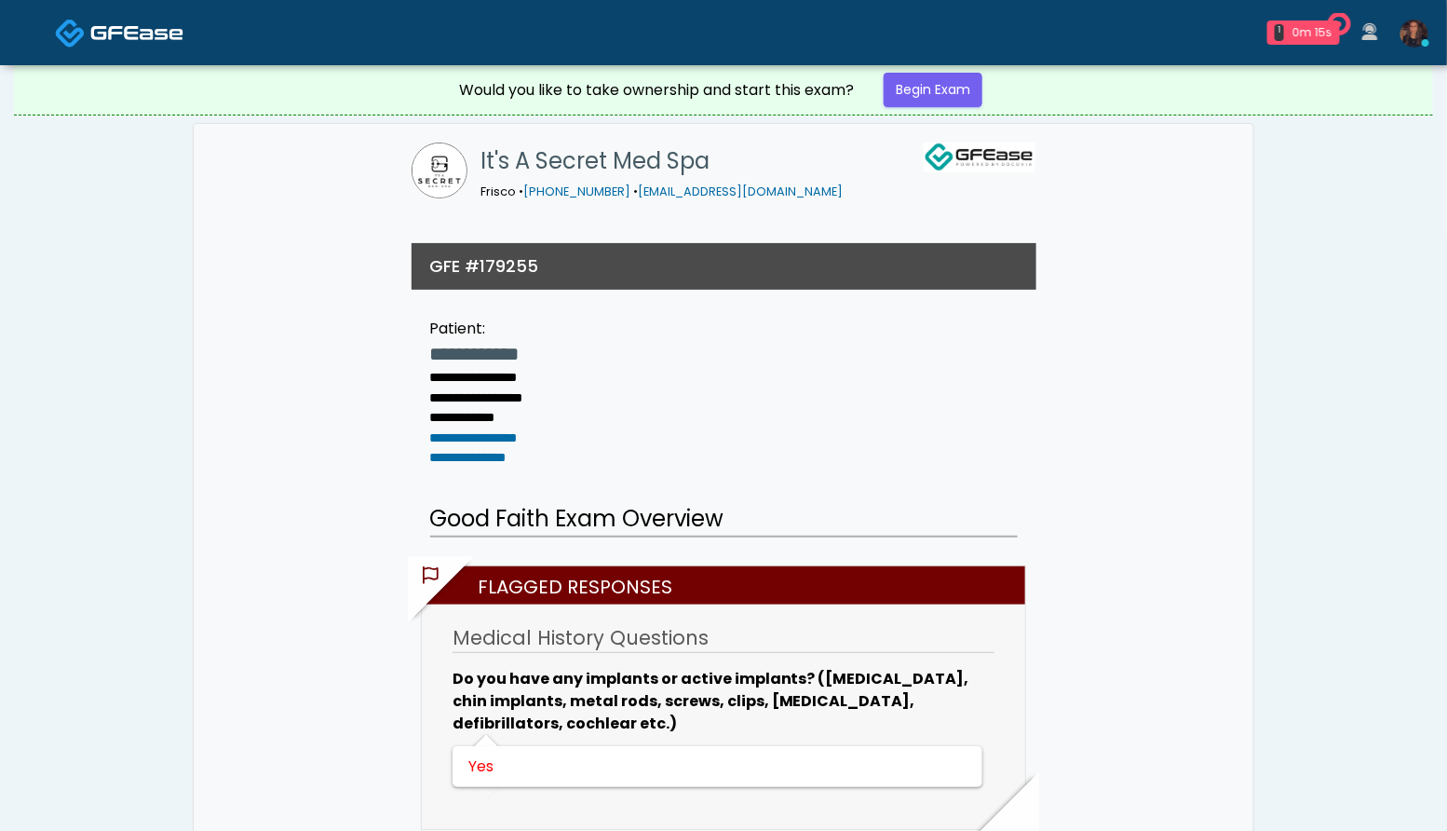
click at [968, 110] on div "Would you like to take ownership and start this exam? Begin Exam" at bounding box center [723, 89] width 559 height 49
click at [959, 98] on link "Begin Exam" at bounding box center [933, 90] width 99 height 34
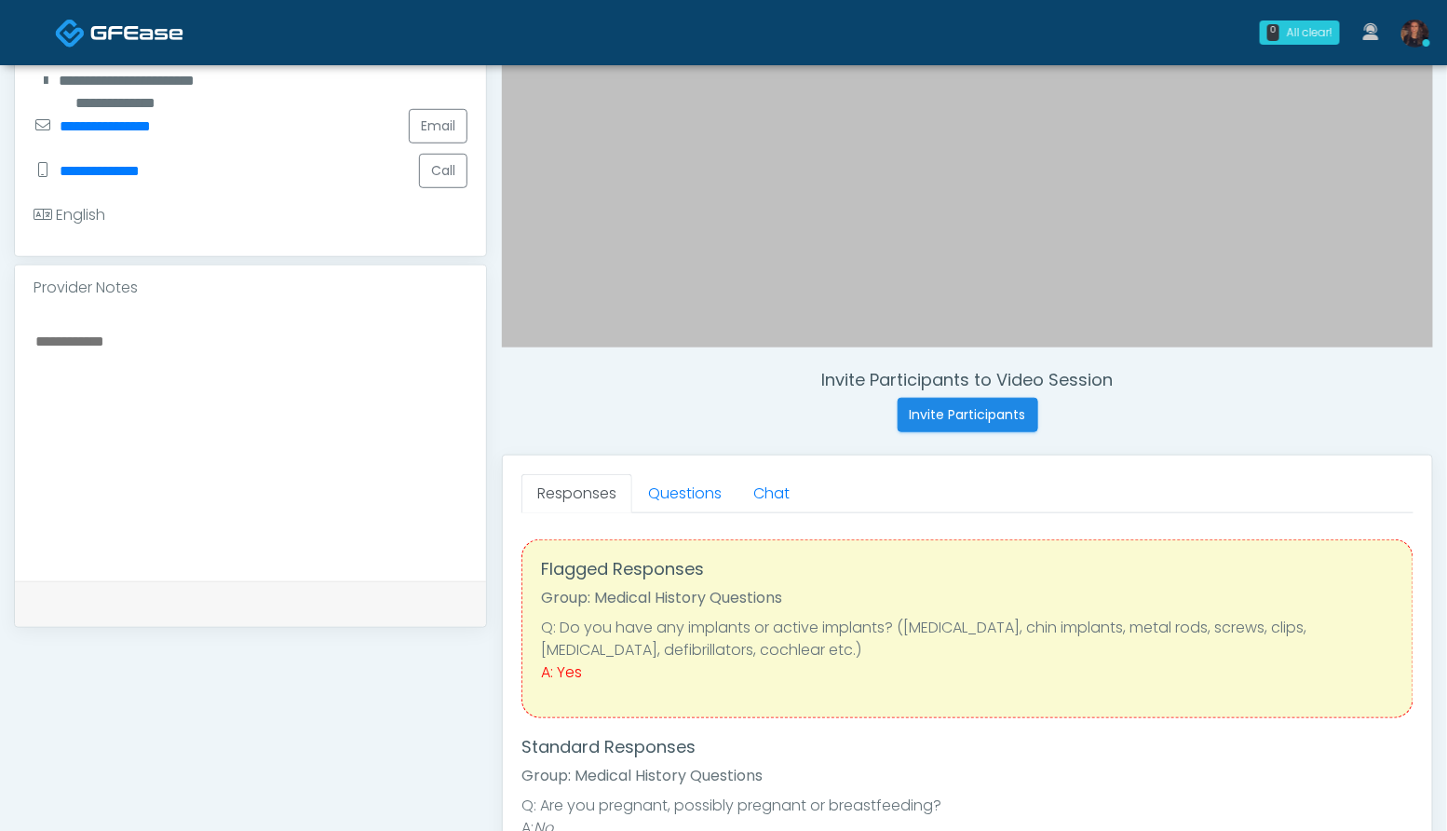
scroll to position [586, 0]
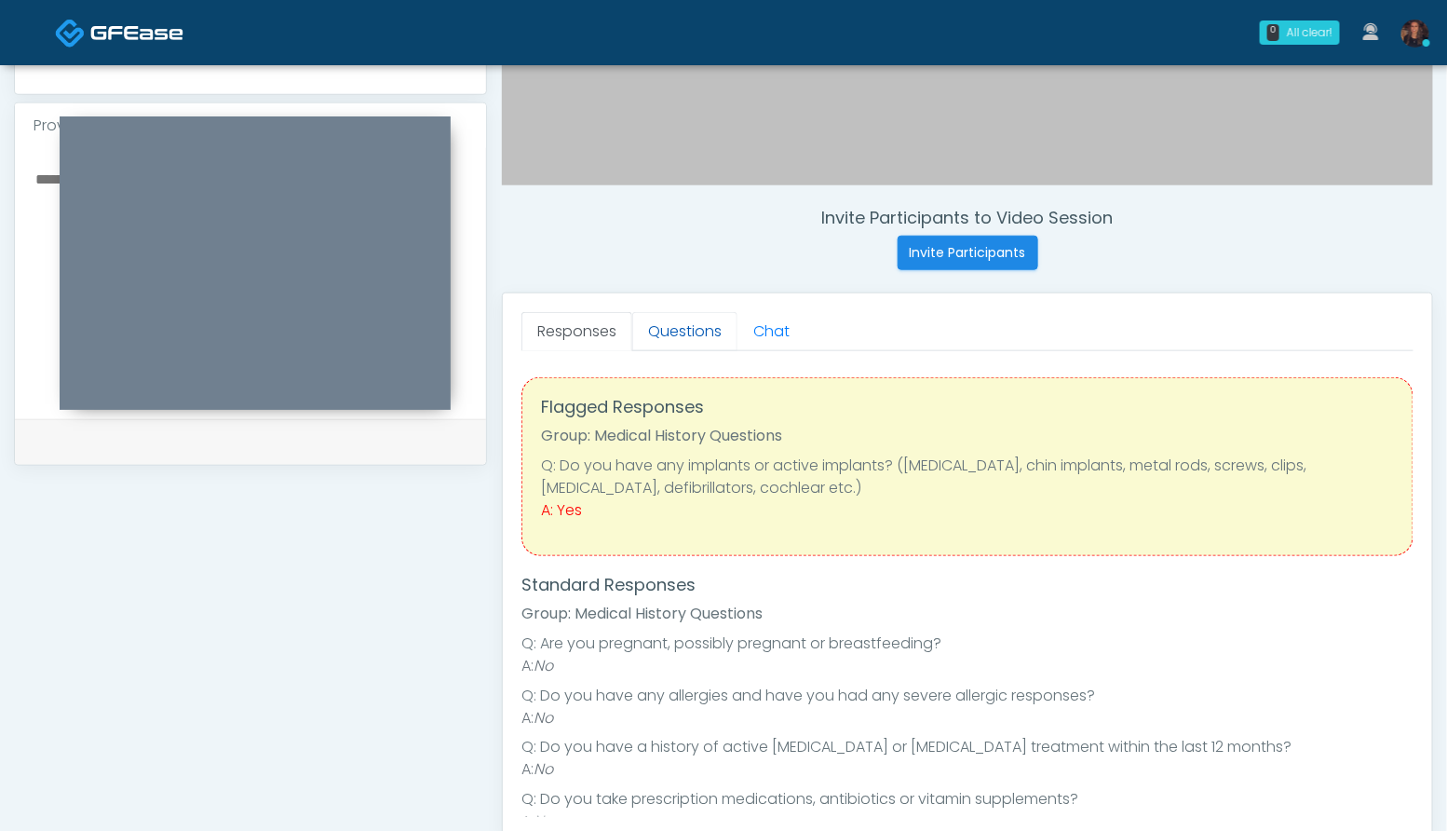
click at [669, 325] on link "Questions" at bounding box center [684, 331] width 105 height 39
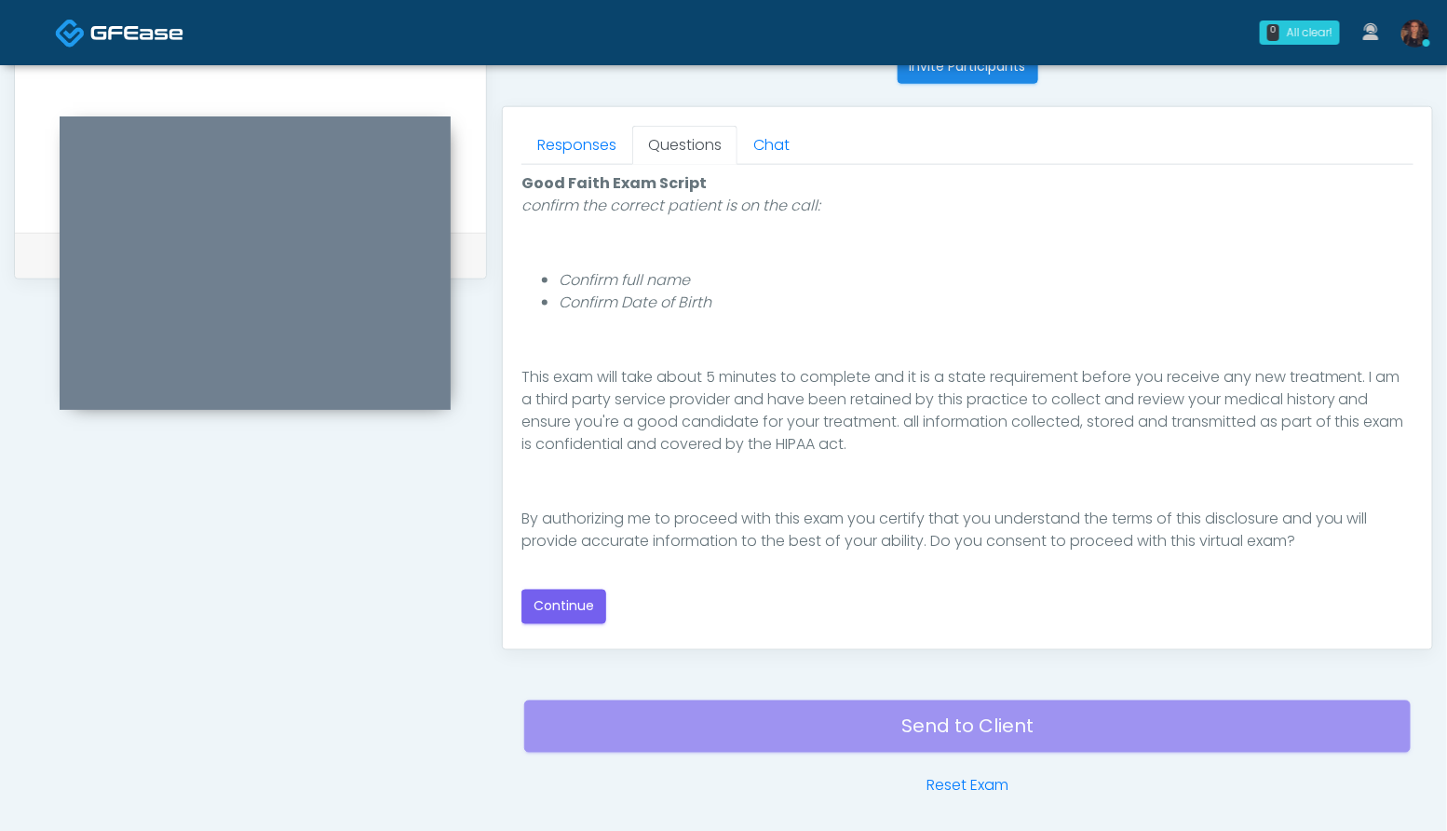
scroll to position [773, 0]
click at [583, 601] on button "Continue" at bounding box center [563, 605] width 85 height 34
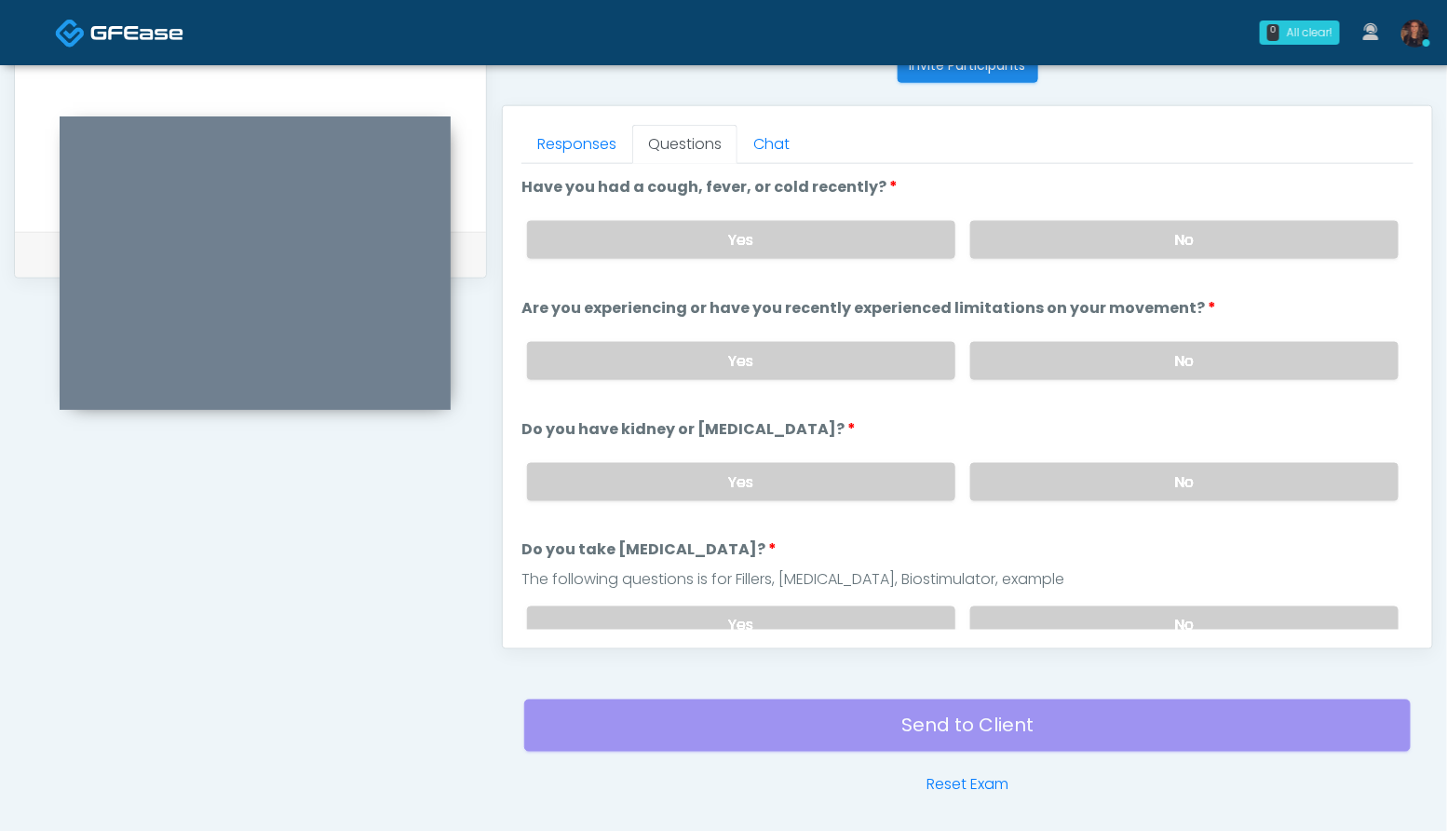
scroll to position [840, 0]
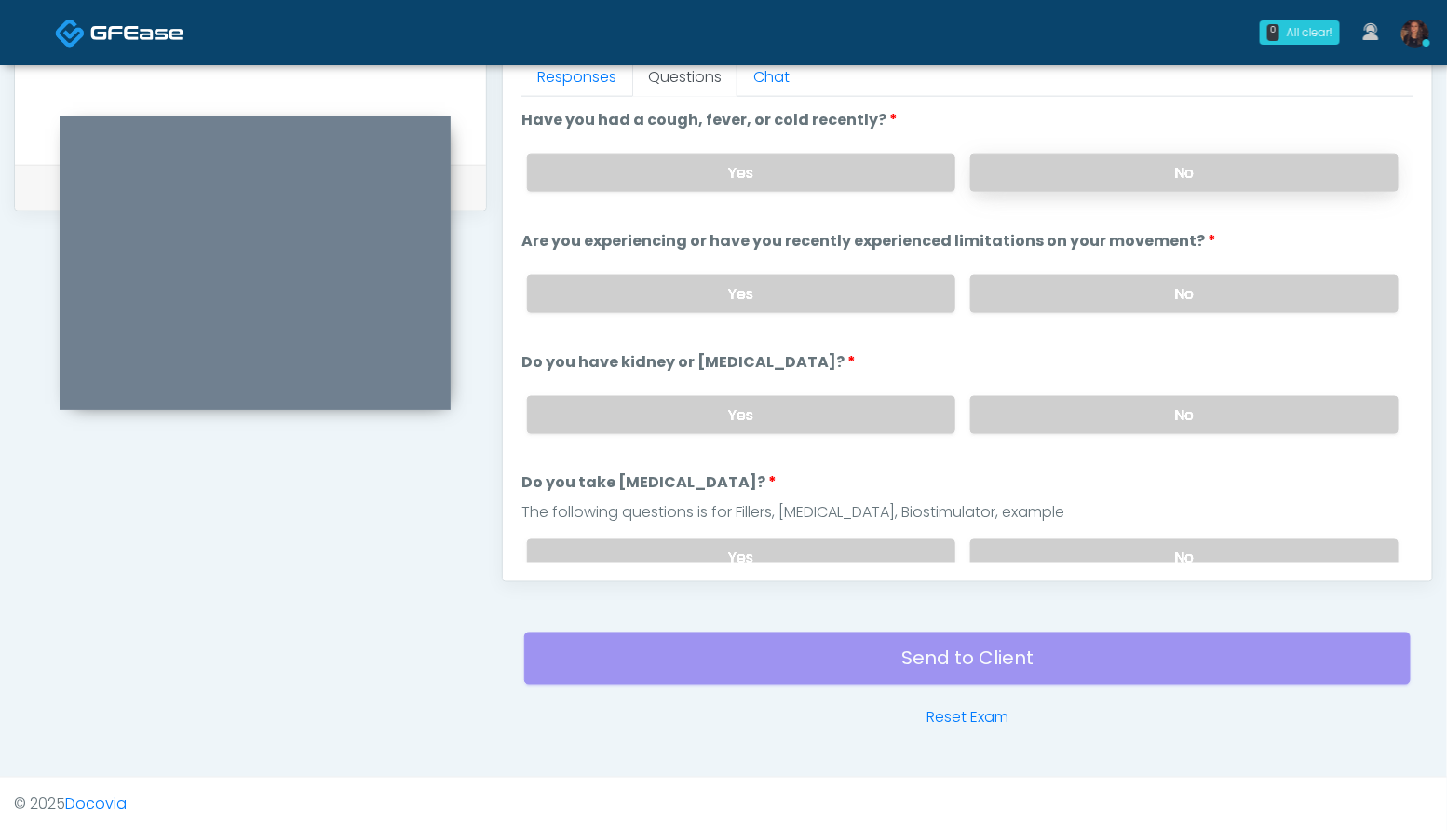
click at [1221, 179] on label "No" at bounding box center [1184, 173] width 428 height 38
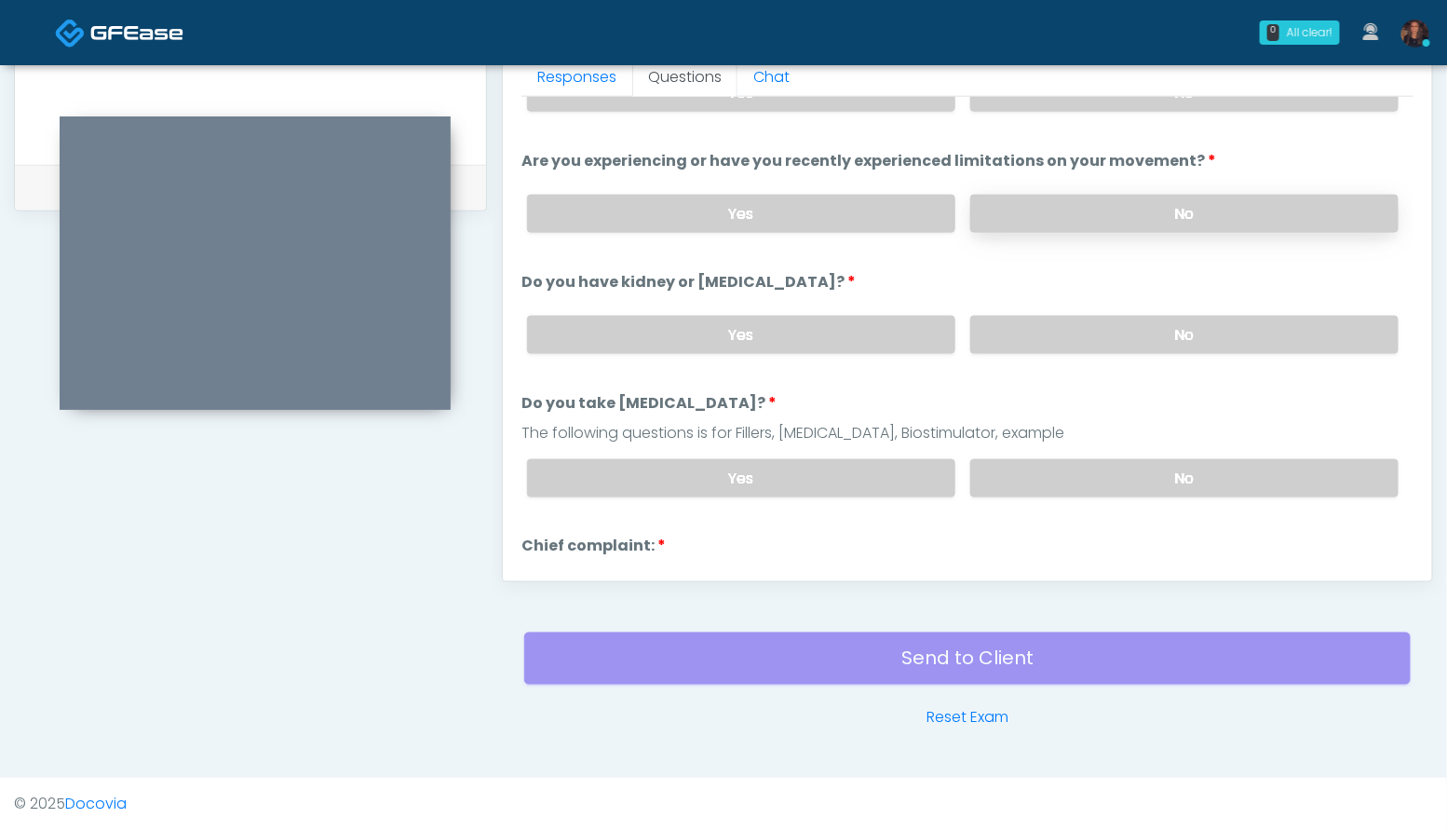
scroll to position [0, 0]
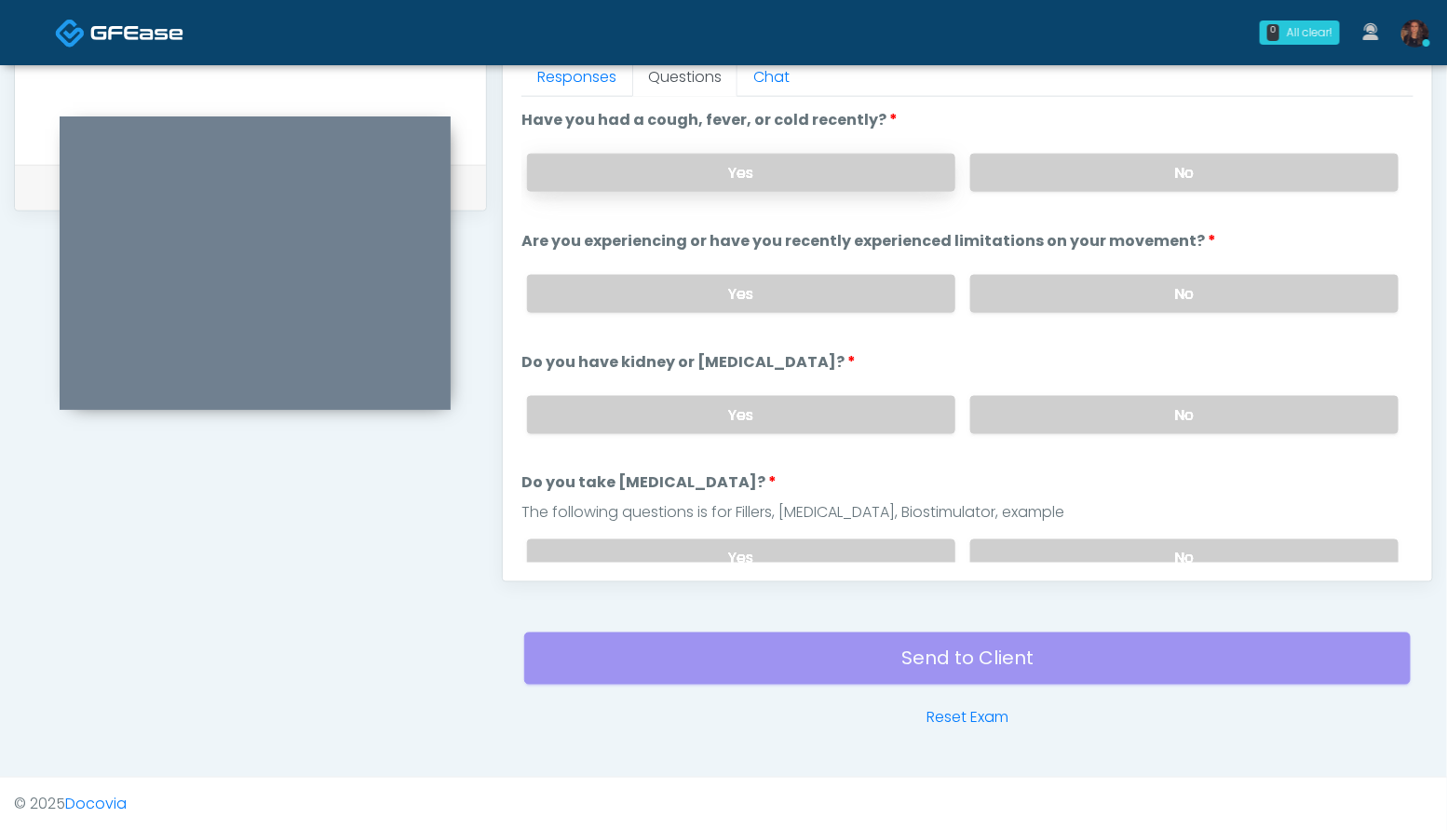
click at [850, 174] on label "Yes" at bounding box center [741, 173] width 428 height 38
click at [1205, 286] on label "No" at bounding box center [1184, 294] width 428 height 38
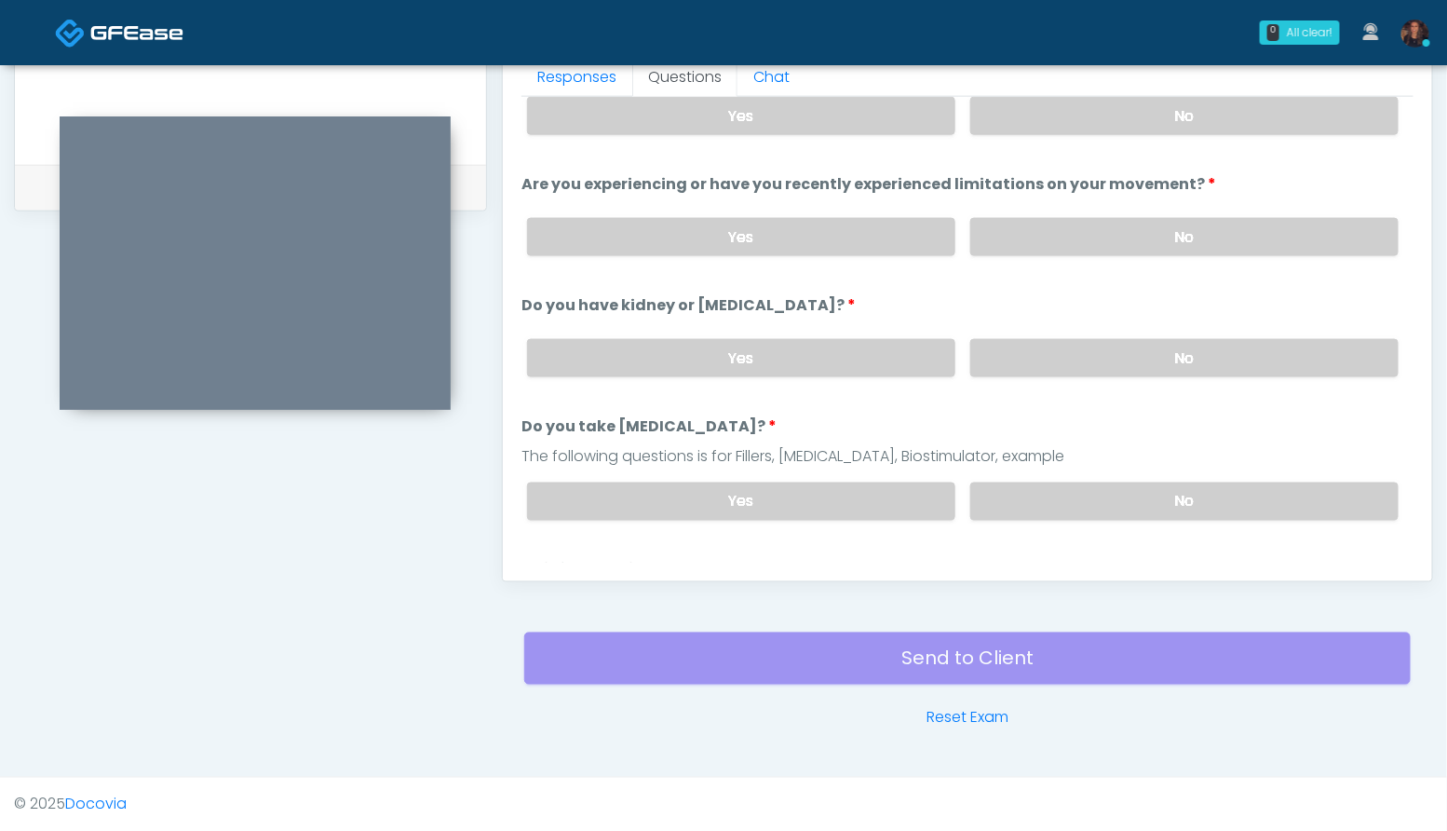
scroll to position [85, 0]
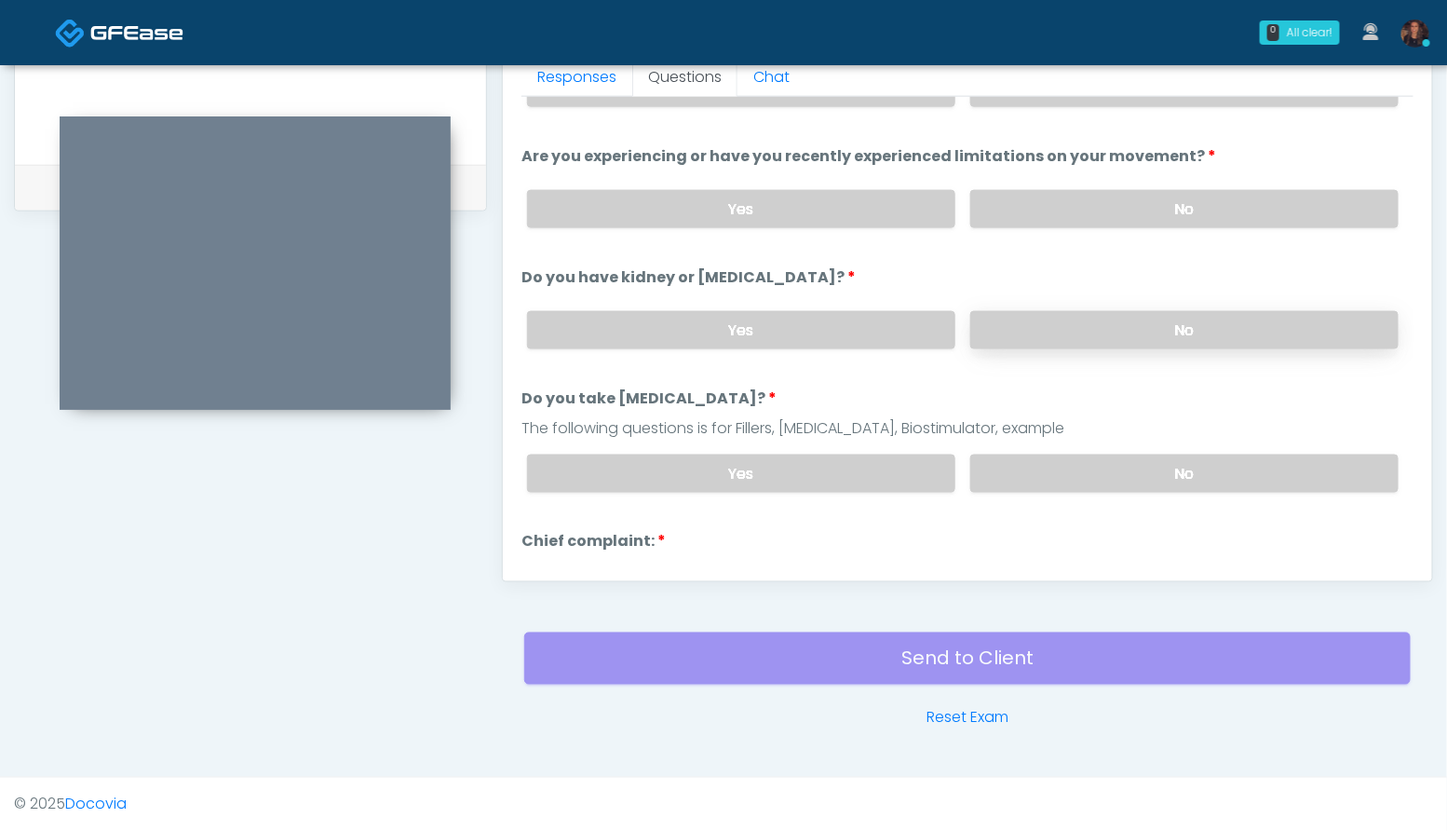
click at [1205, 311] on label "No" at bounding box center [1184, 330] width 428 height 38
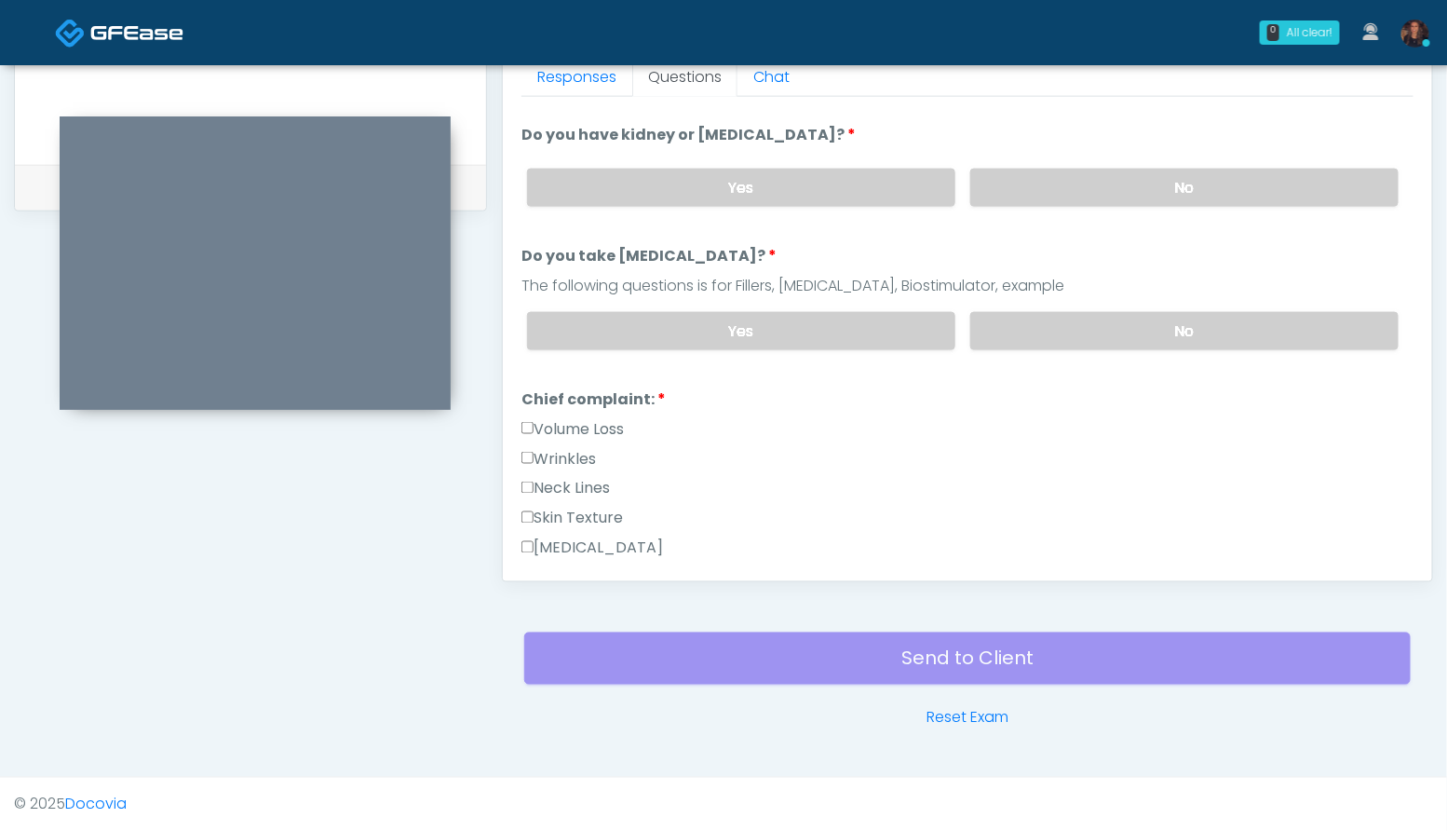
scroll to position [253, 0]
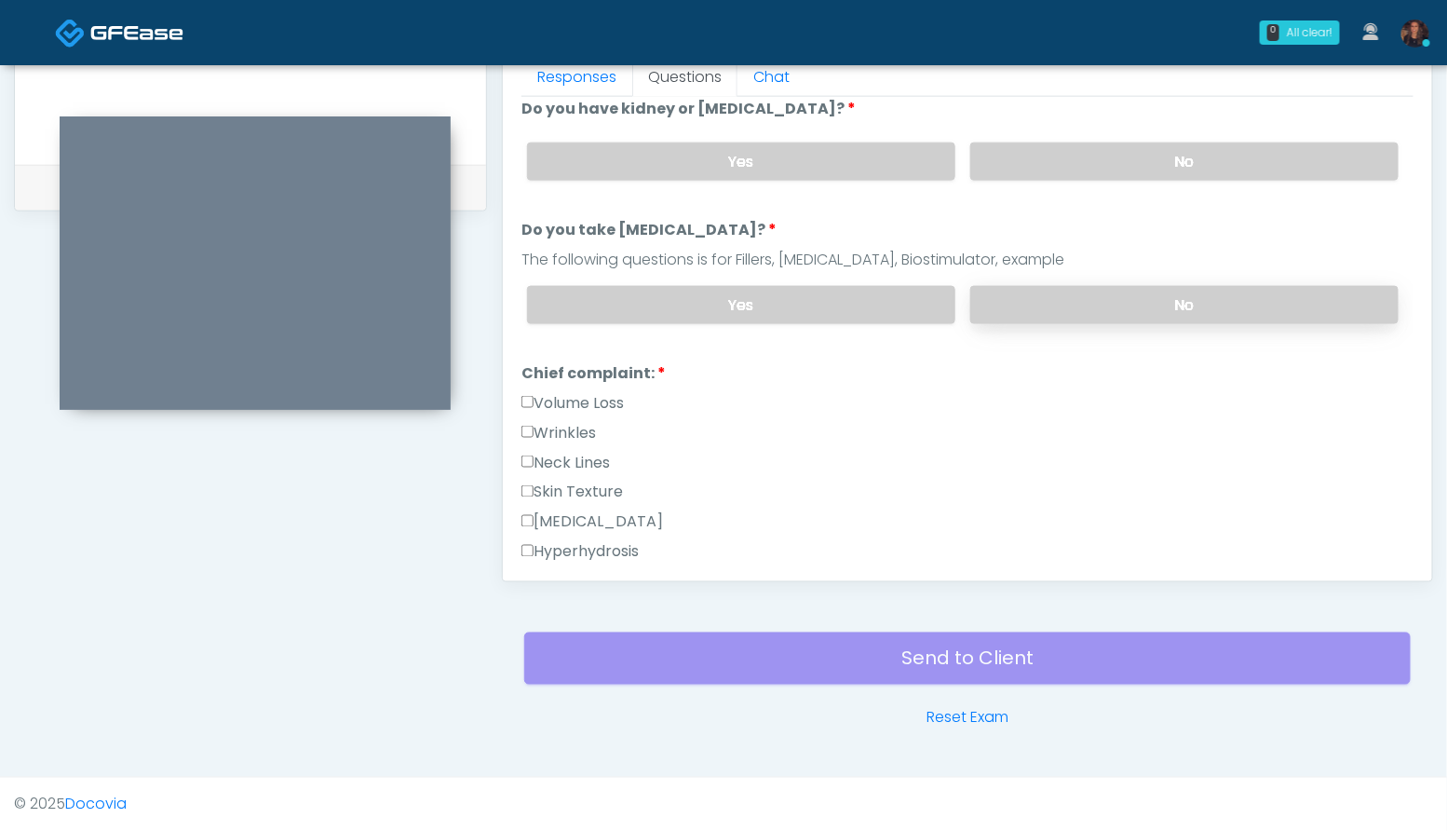
click at [1222, 306] on label "No" at bounding box center [1184, 305] width 428 height 38
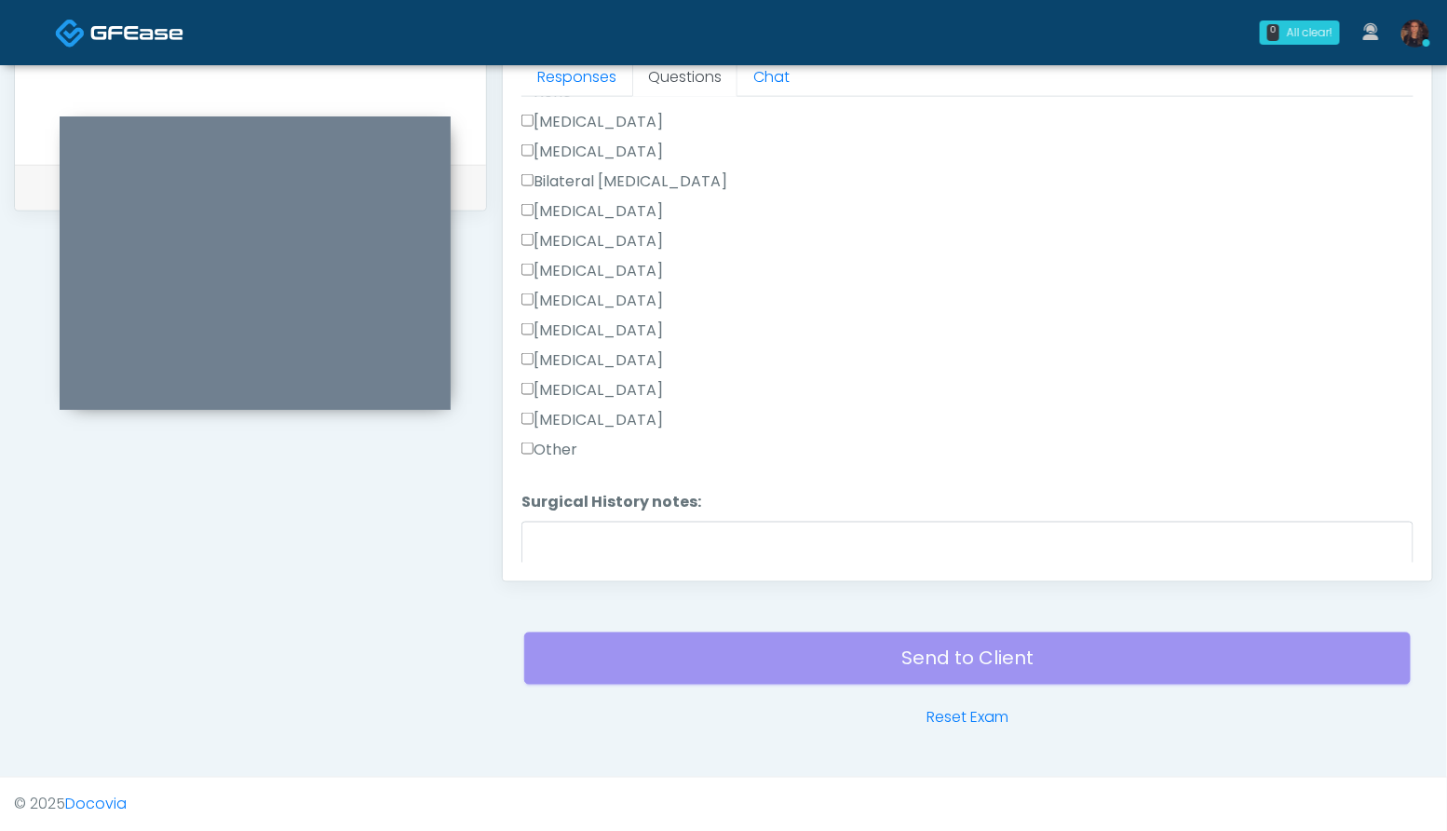
scroll to position [1121, 0]
click at [565, 439] on label "Other" at bounding box center [549, 443] width 56 height 22
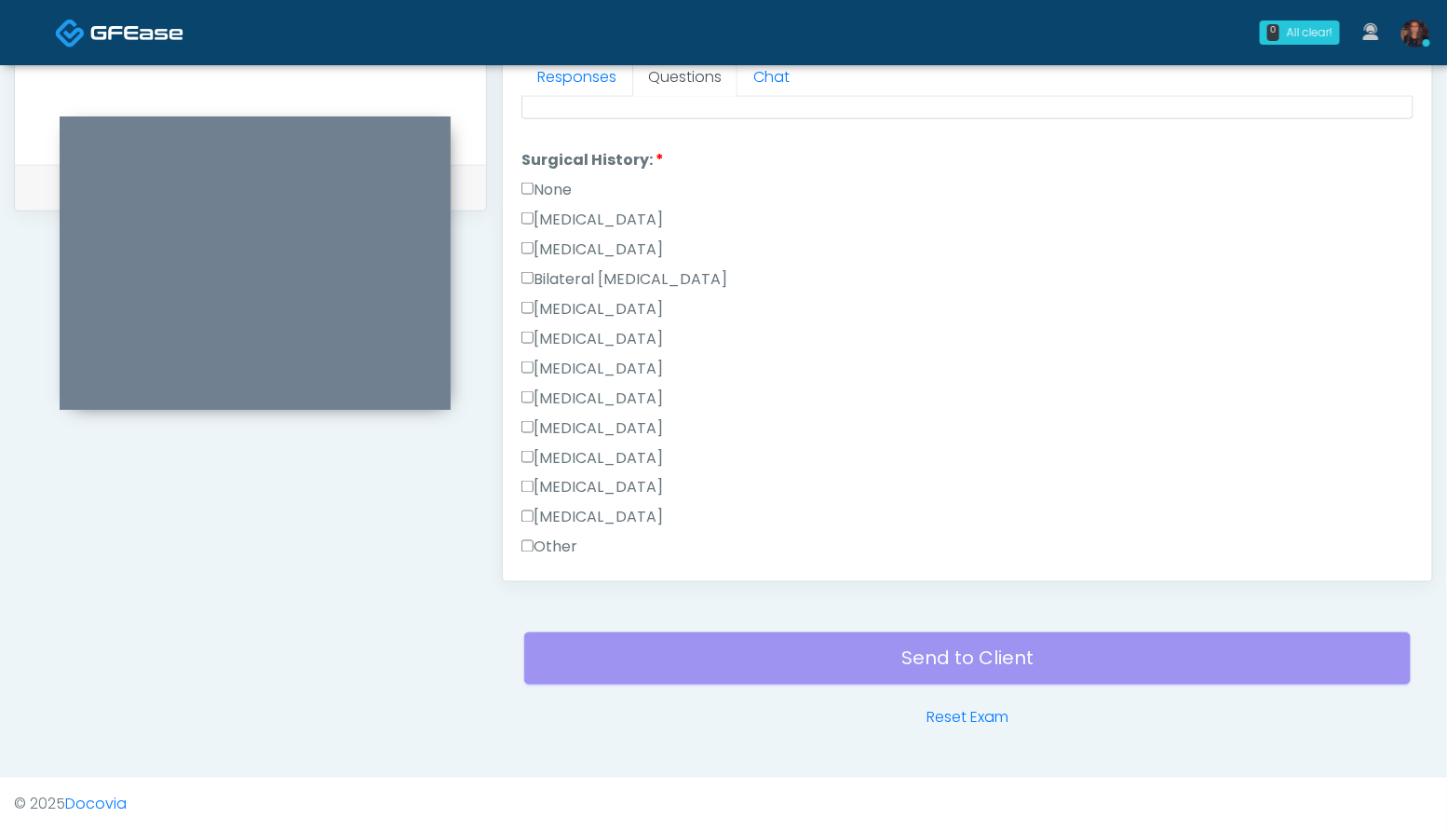
click at [637, 209] on label "Cesarean Section" at bounding box center [592, 220] width 142 height 22
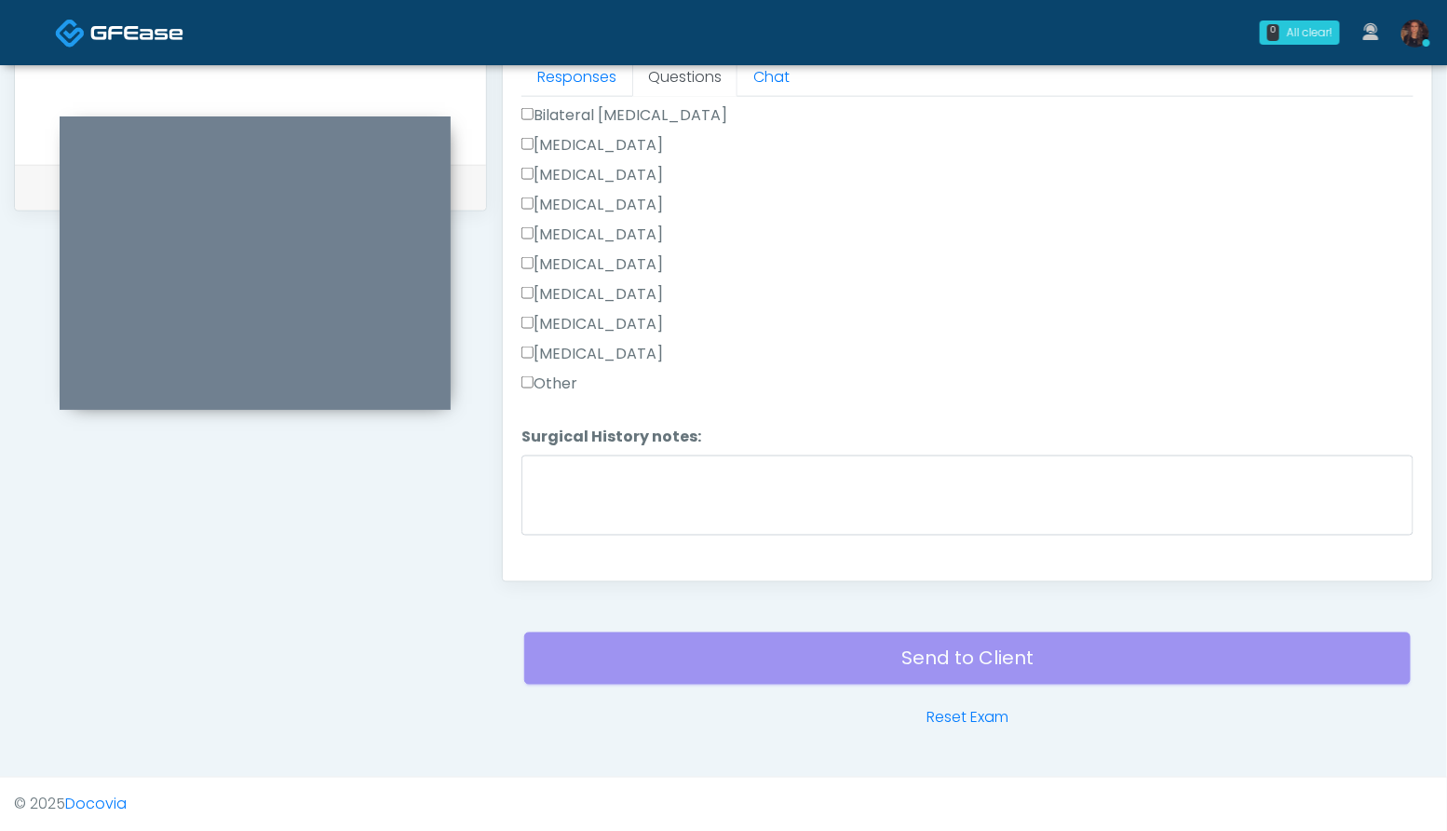
scroll to position [1212, 0]
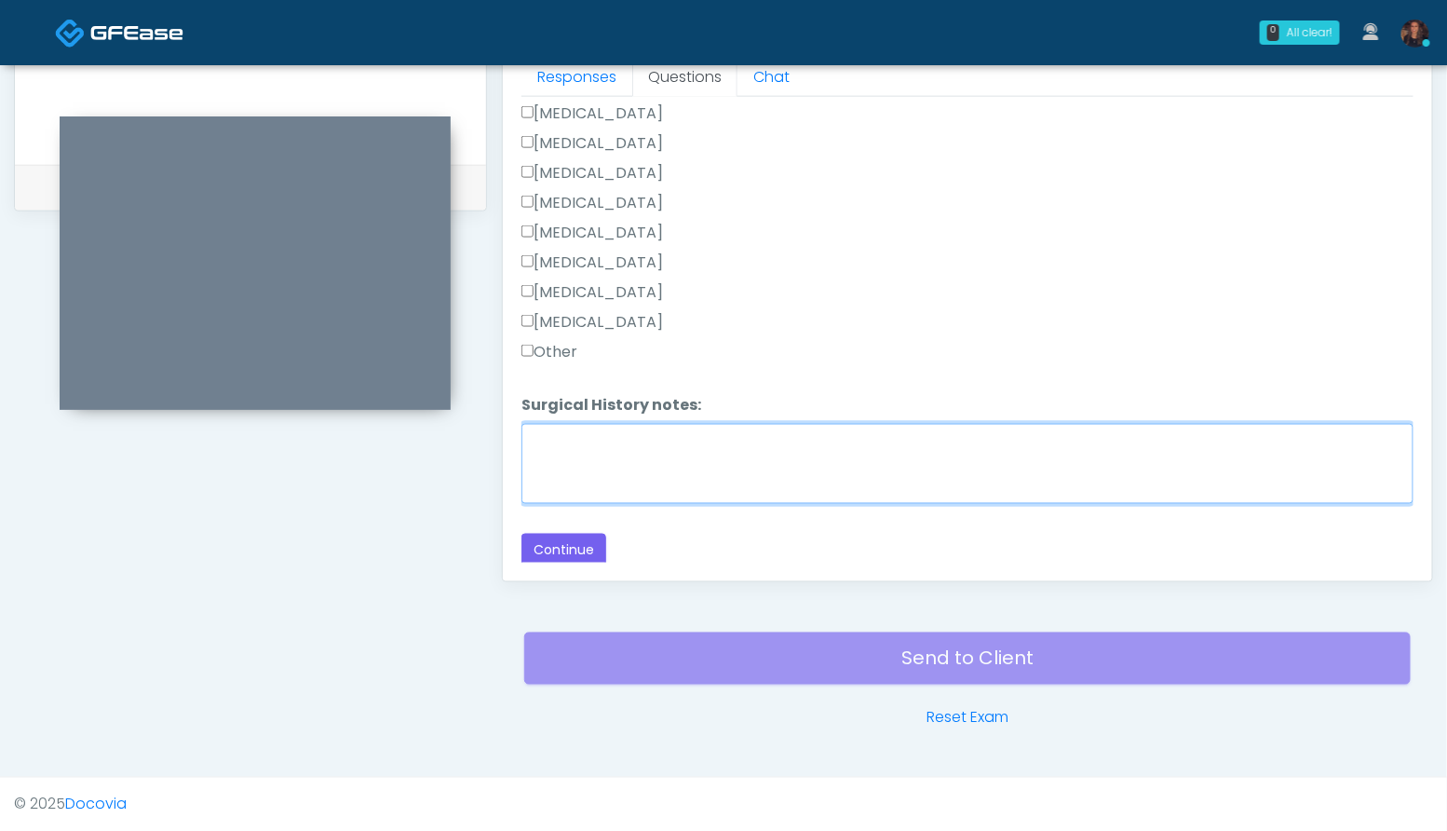
click at [636, 452] on textarea "Surgical History notes:" at bounding box center [967, 464] width 892 height 80
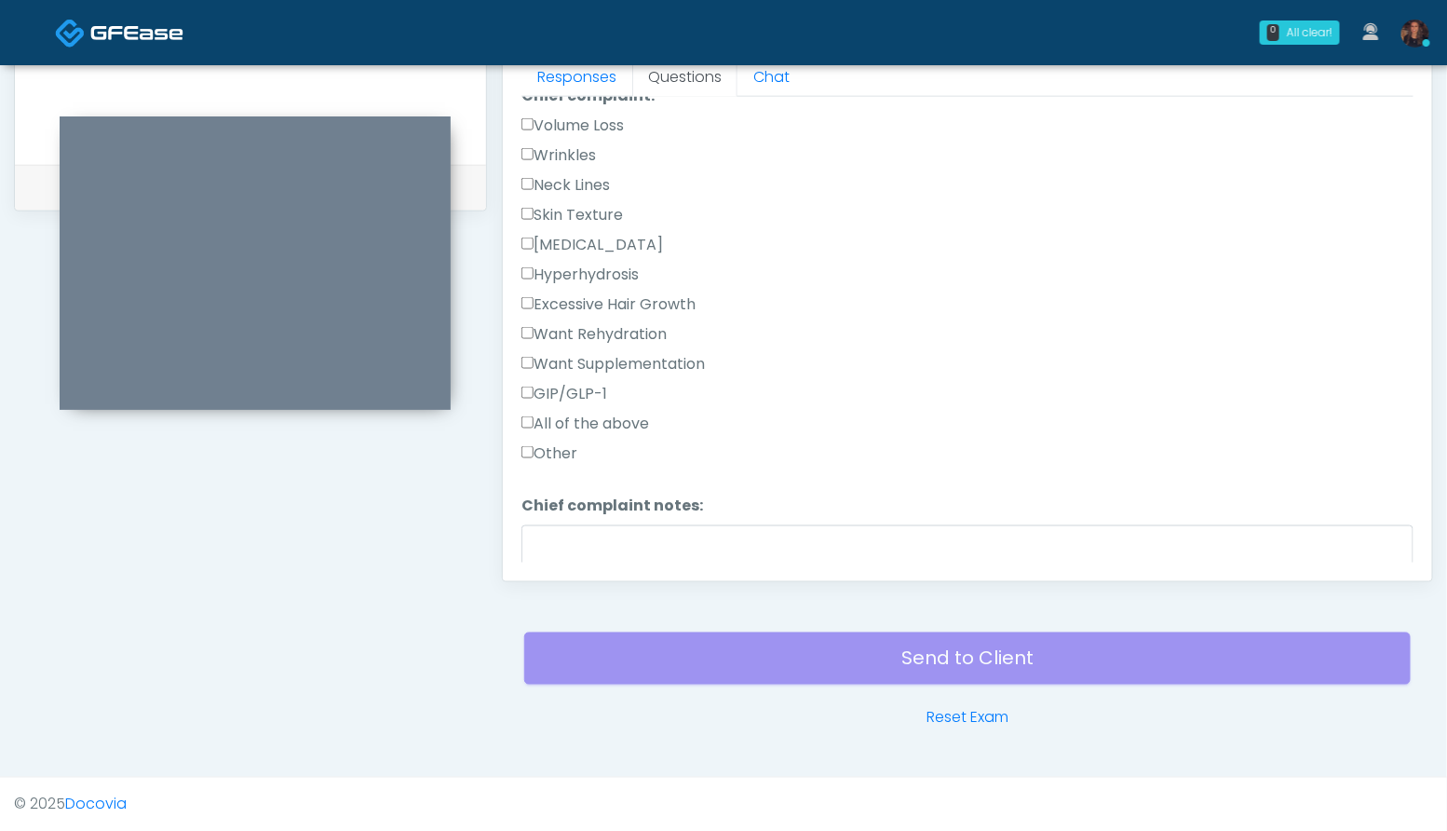
scroll to position [532, 0]
type textarea "**********"
click at [591, 144] on label "Wrinkles" at bounding box center [558, 154] width 74 height 22
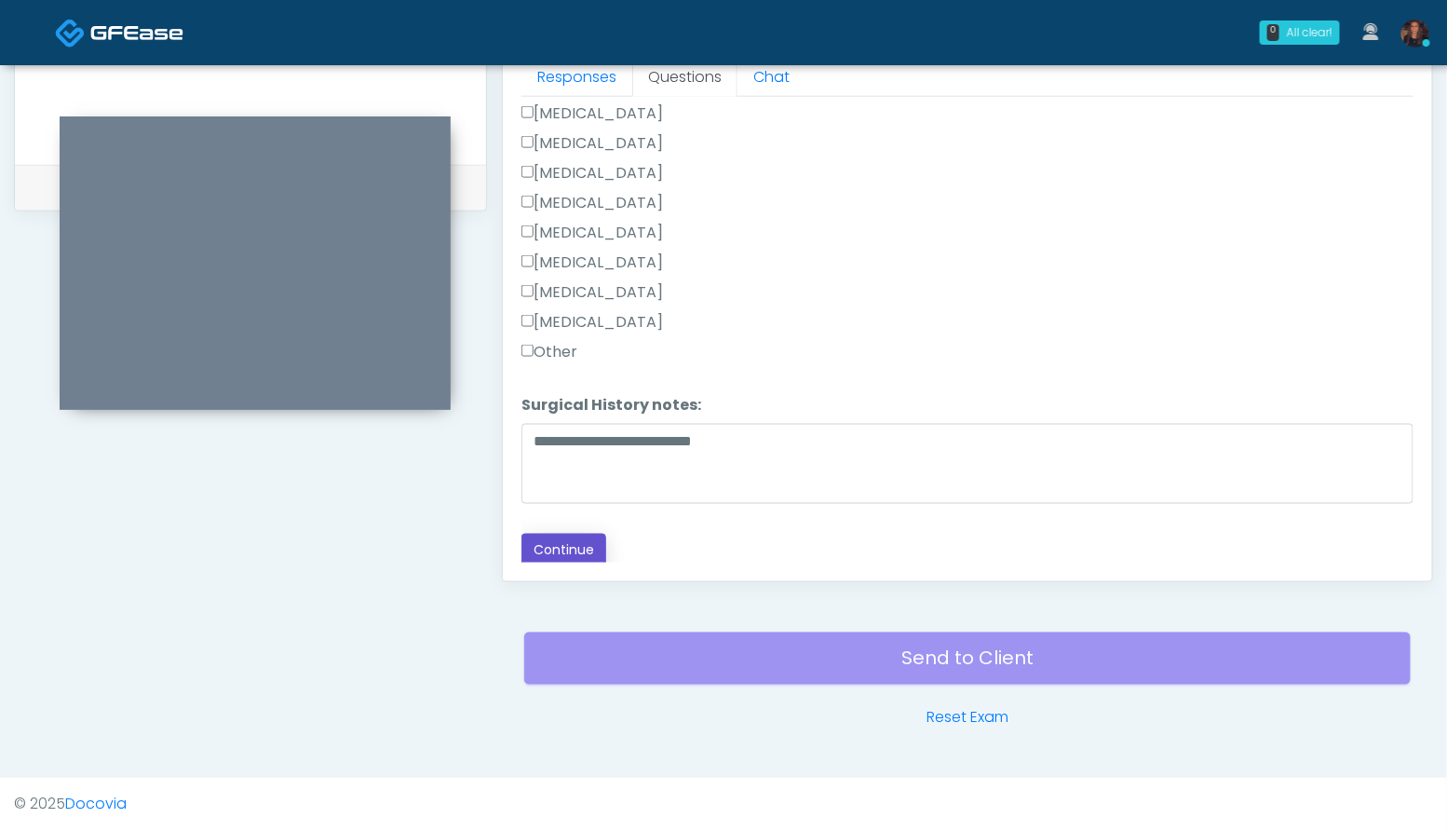
click at [571, 541] on button "Continue" at bounding box center [563, 550] width 85 height 34
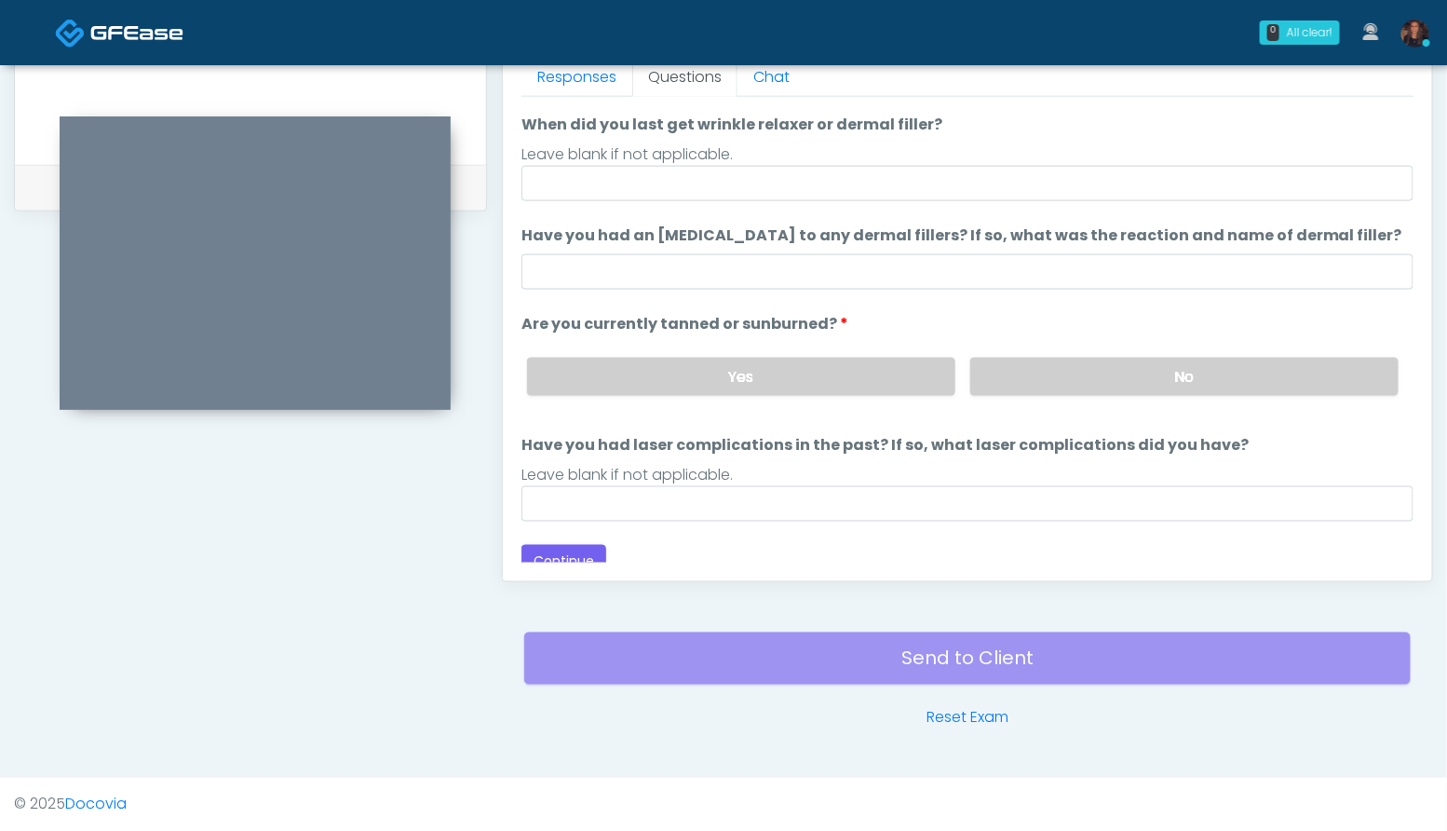
scroll to position [133, 0]
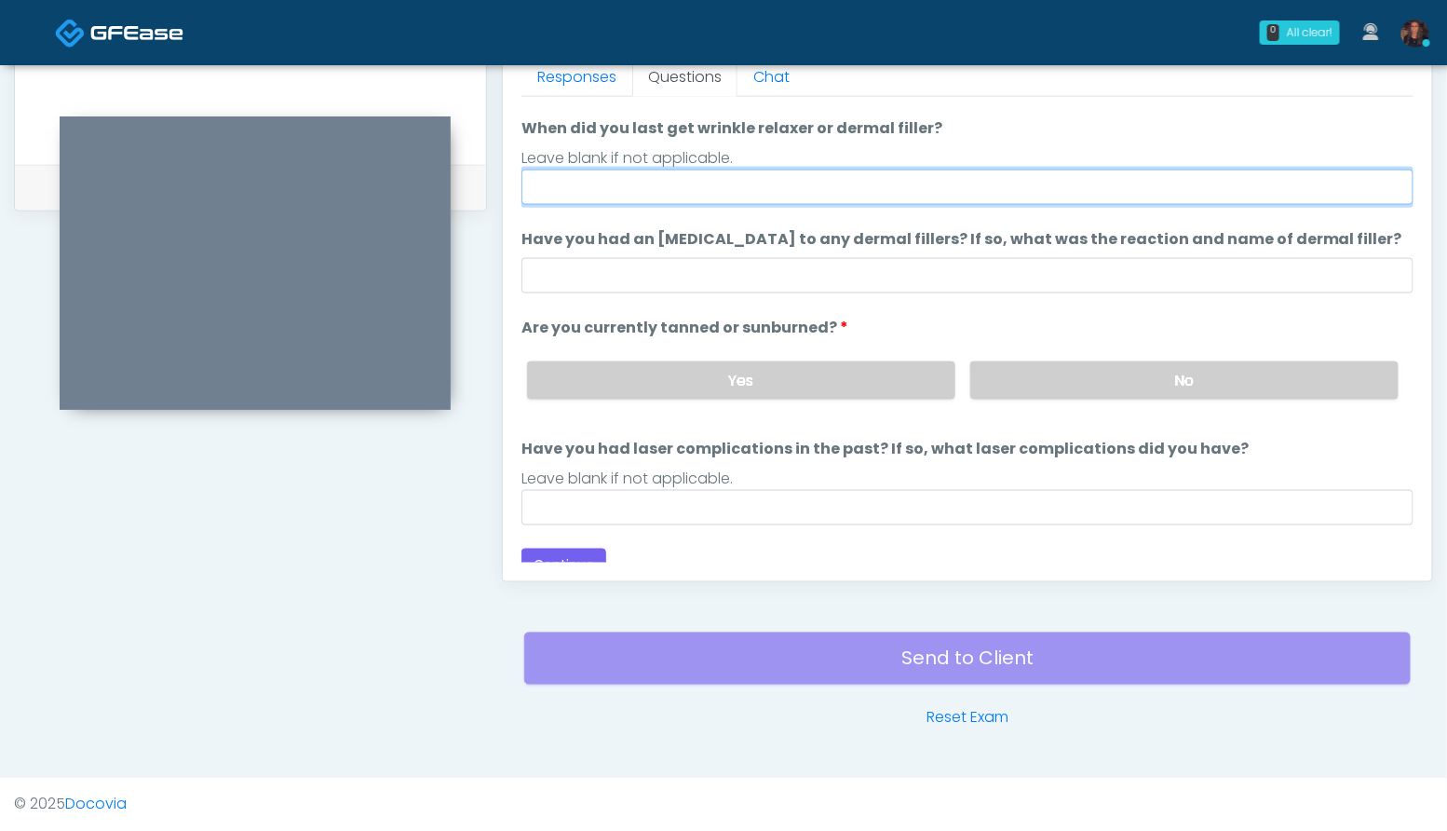
click at [632, 186] on input "When did you last get wrinkle relaxer or dermal filler?" at bounding box center [967, 186] width 892 height 35
type input "**********"
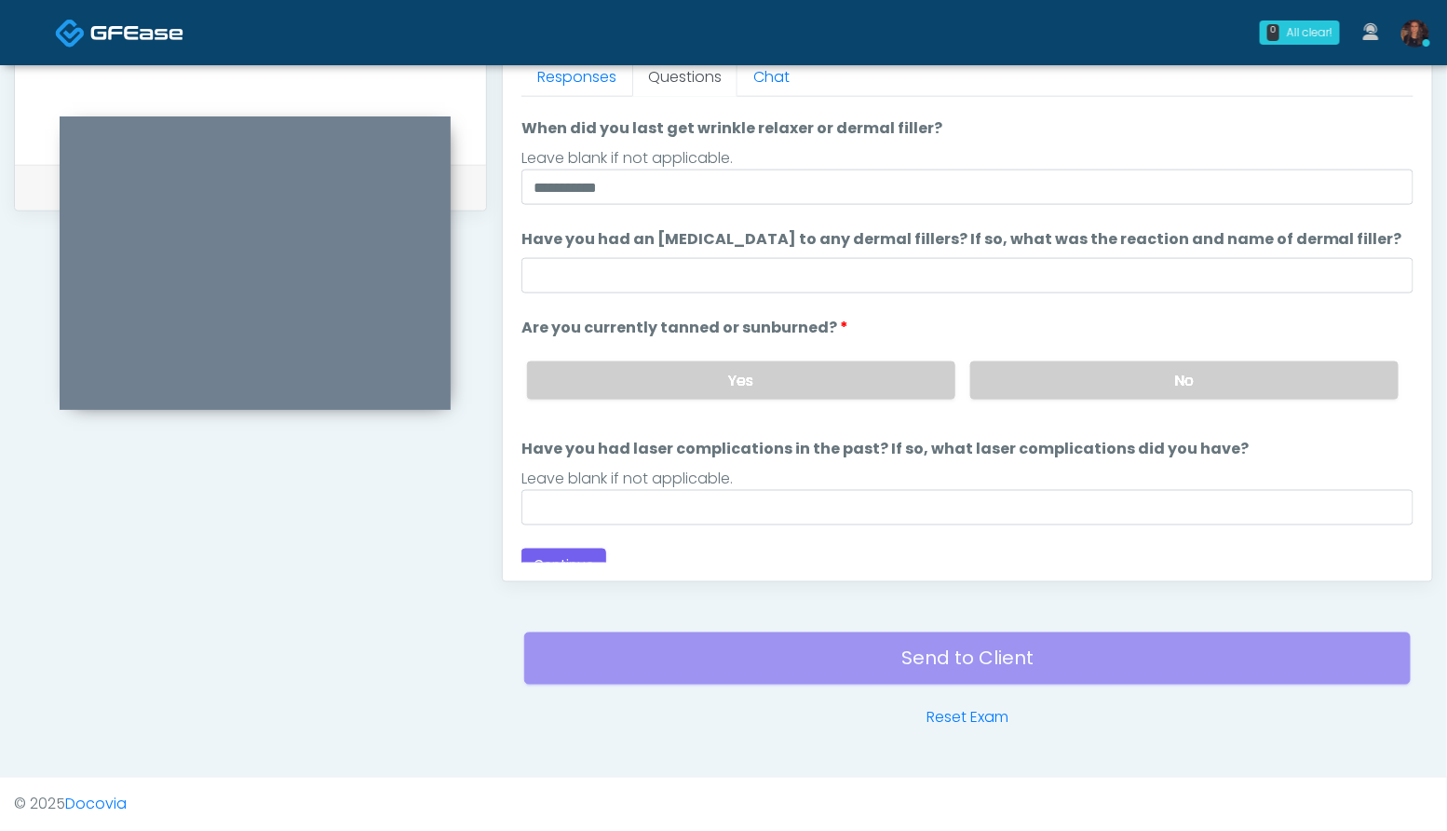
click at [804, 147] on div "Leave blank if not applicable." at bounding box center [967, 158] width 892 height 22
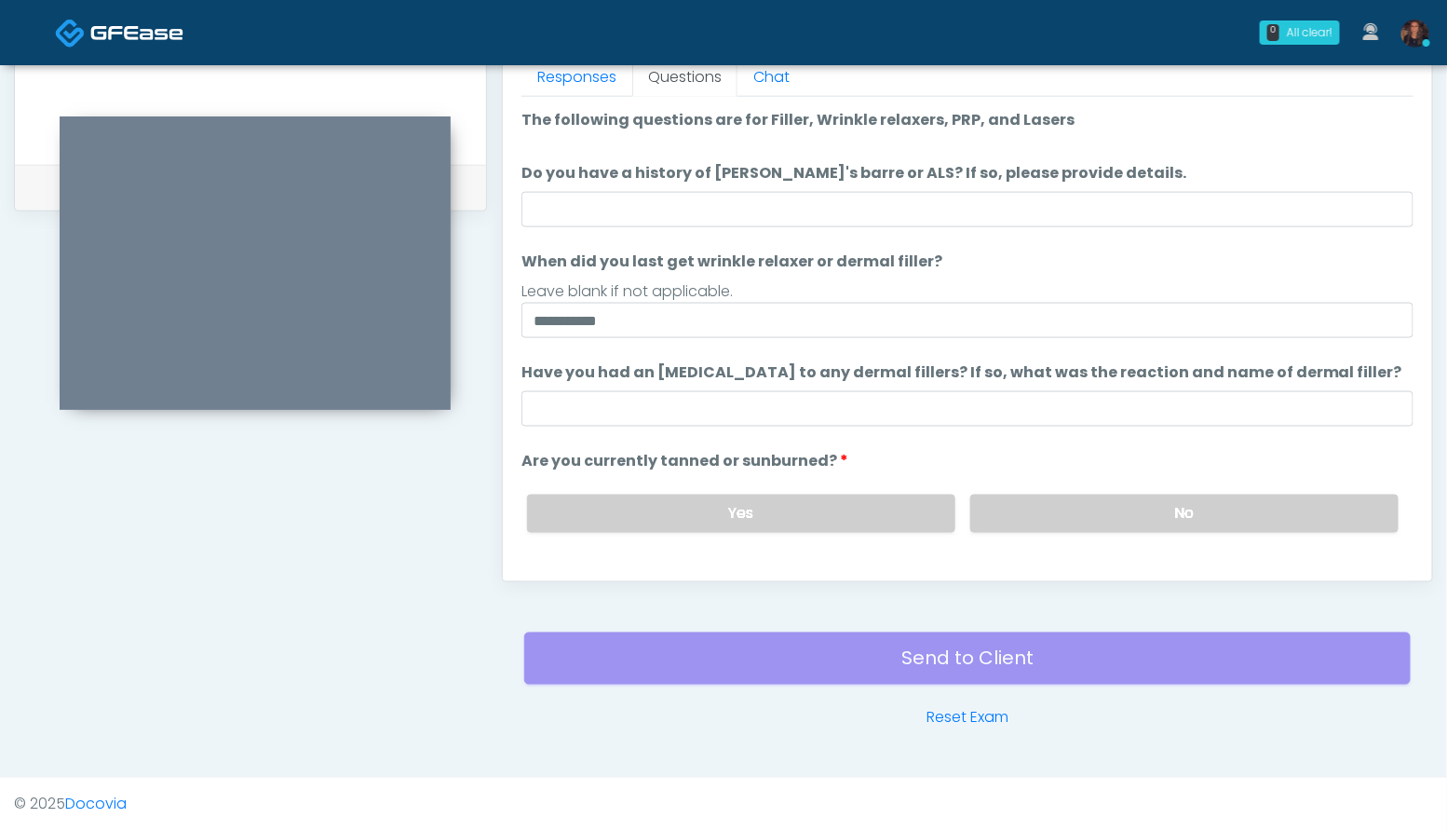
scroll to position [110, 0]
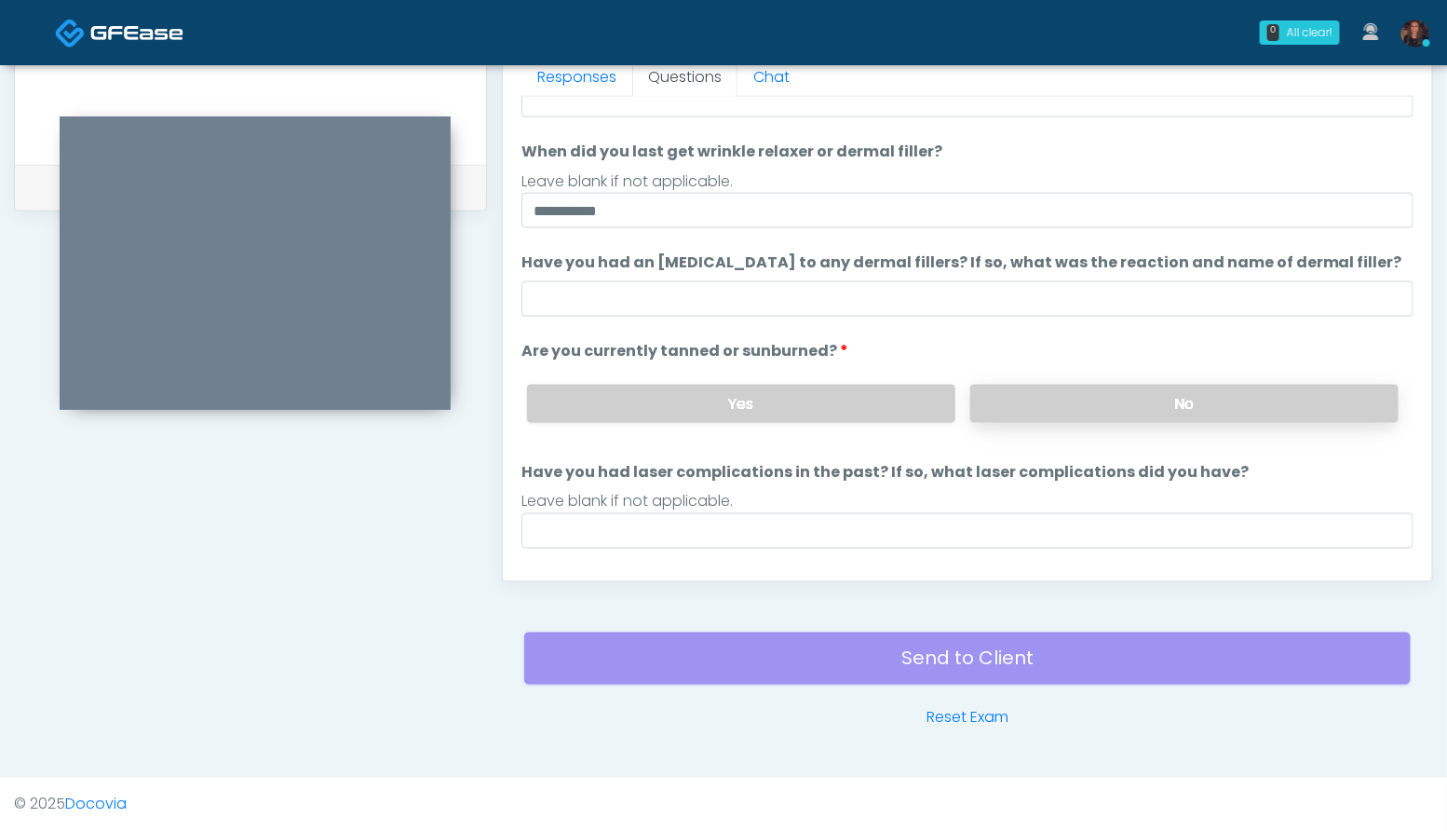
click at [1152, 399] on label "No" at bounding box center [1184, 404] width 428 height 38
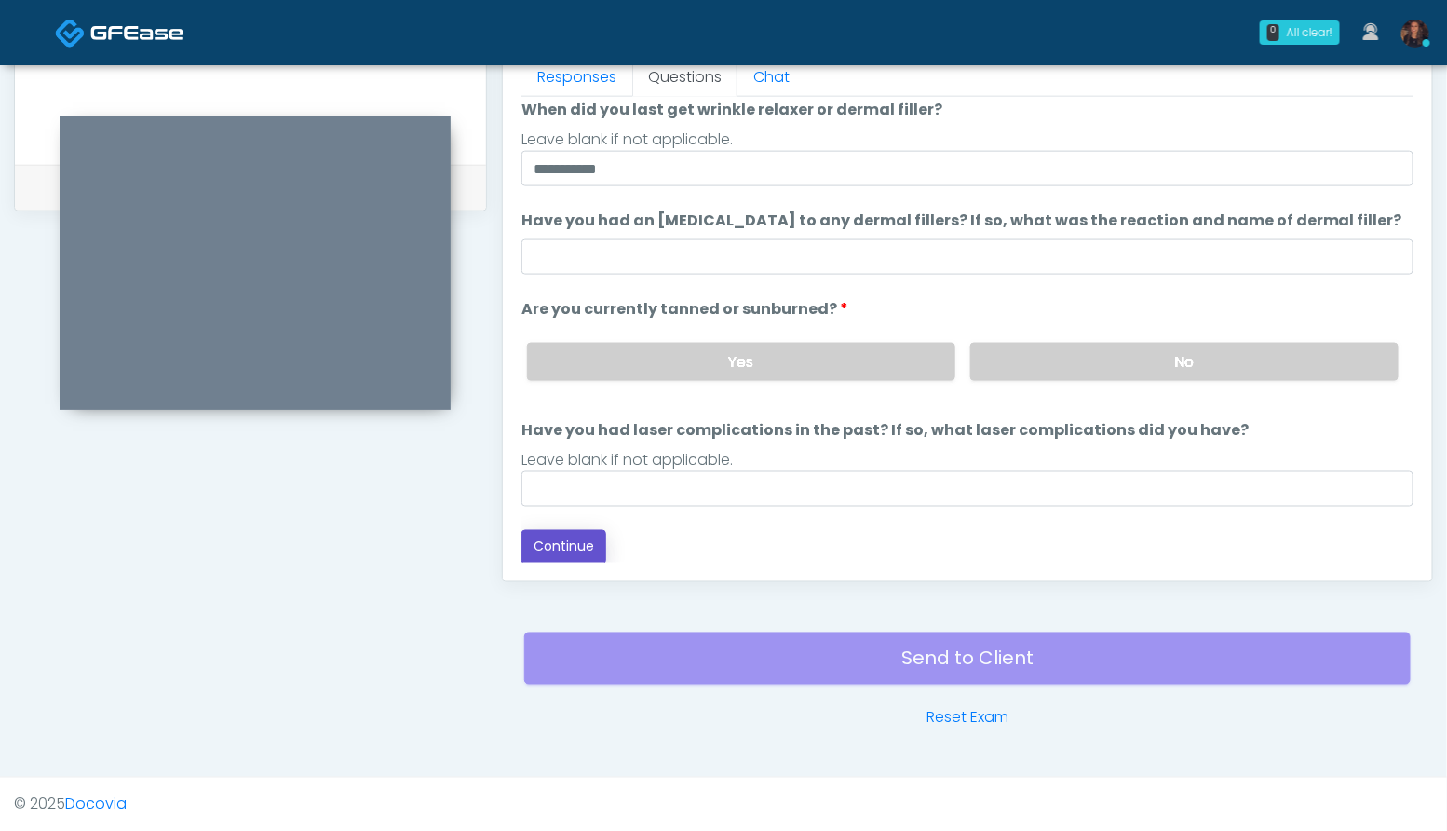
click at [579, 550] on button "Continue" at bounding box center [563, 547] width 85 height 34
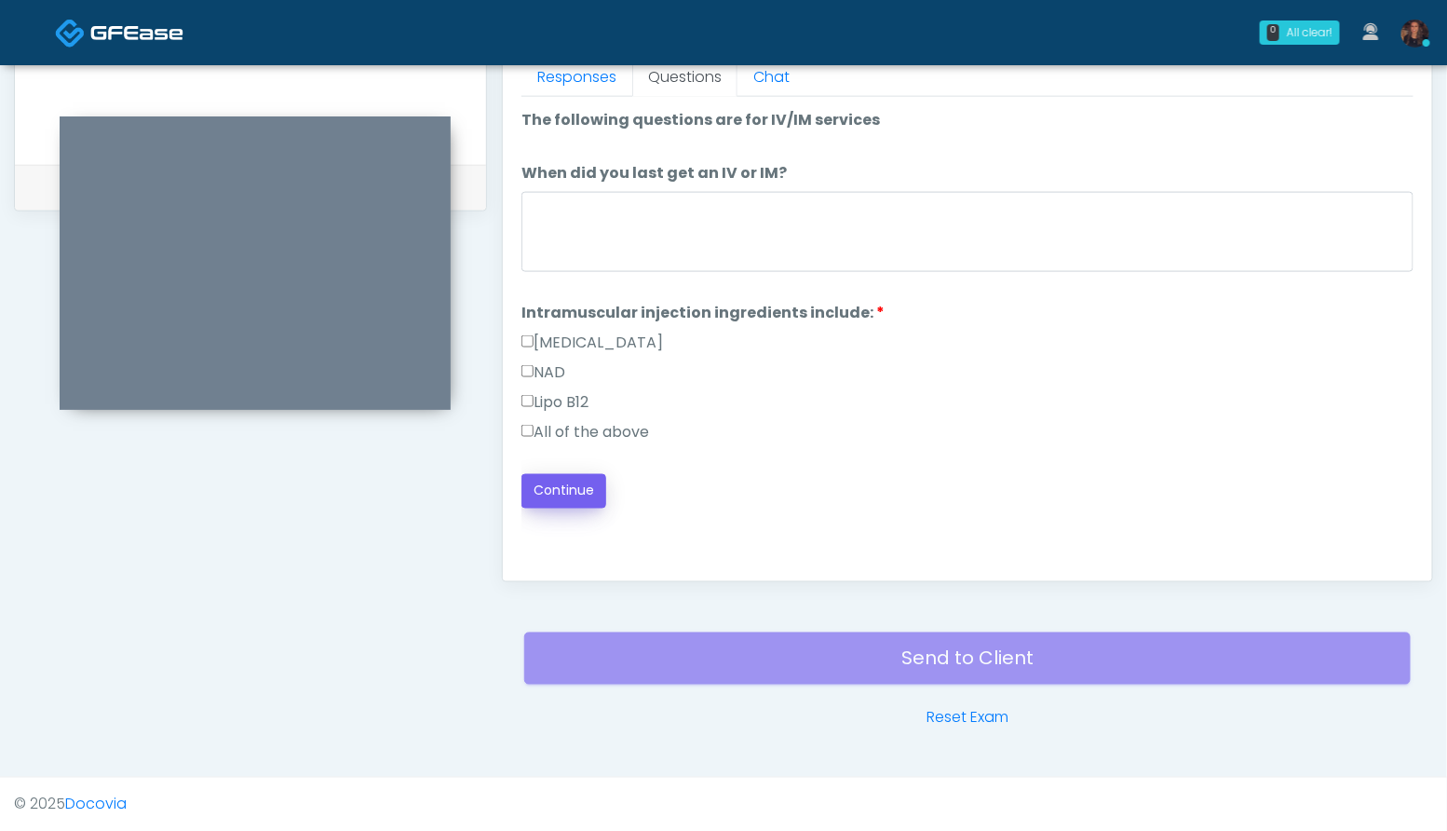
scroll to position [0, 0]
click at [572, 422] on label "All of the above" at bounding box center [585, 432] width 128 height 22
click at [574, 477] on button "Continue" at bounding box center [563, 491] width 85 height 34
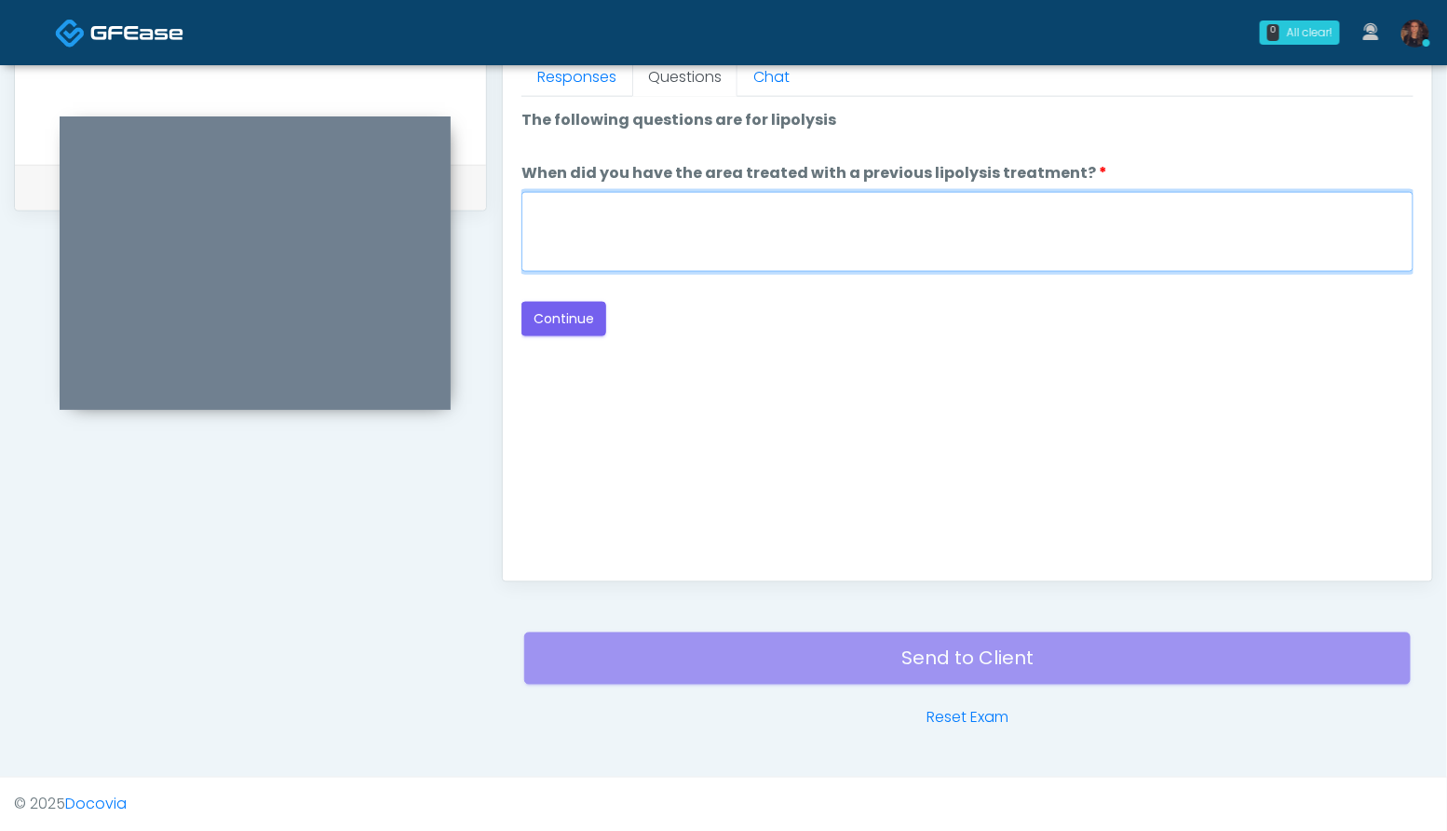
click at [647, 241] on textarea "When did you have the area treated with a previous lipolysis treatment?" at bounding box center [967, 232] width 892 height 80
type textarea "***"
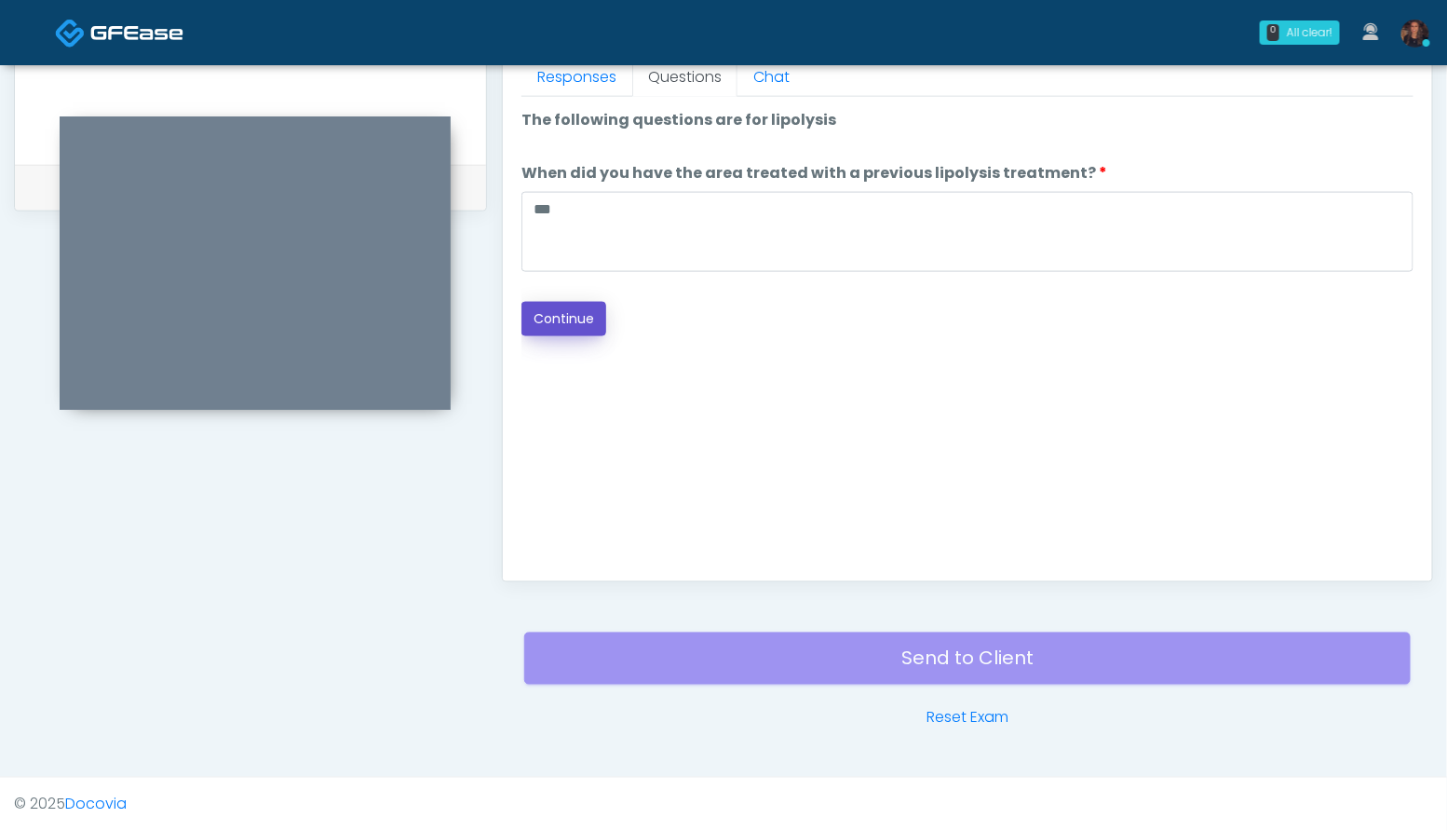
click at [560, 323] on button "Continue" at bounding box center [563, 319] width 85 height 34
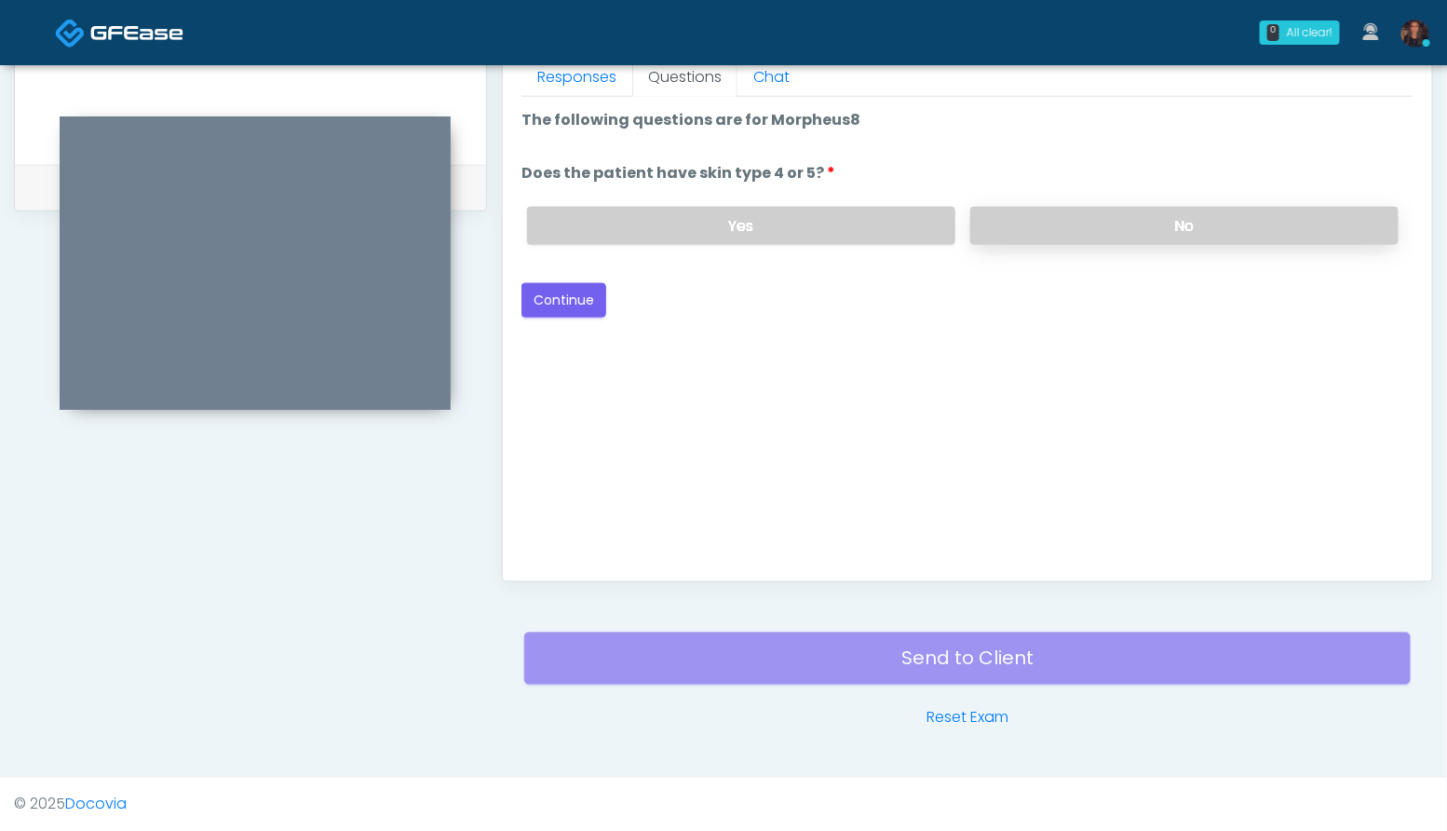
click at [1226, 212] on label "No" at bounding box center [1184, 226] width 428 height 38
click at [574, 299] on button "Continue" at bounding box center [563, 300] width 85 height 34
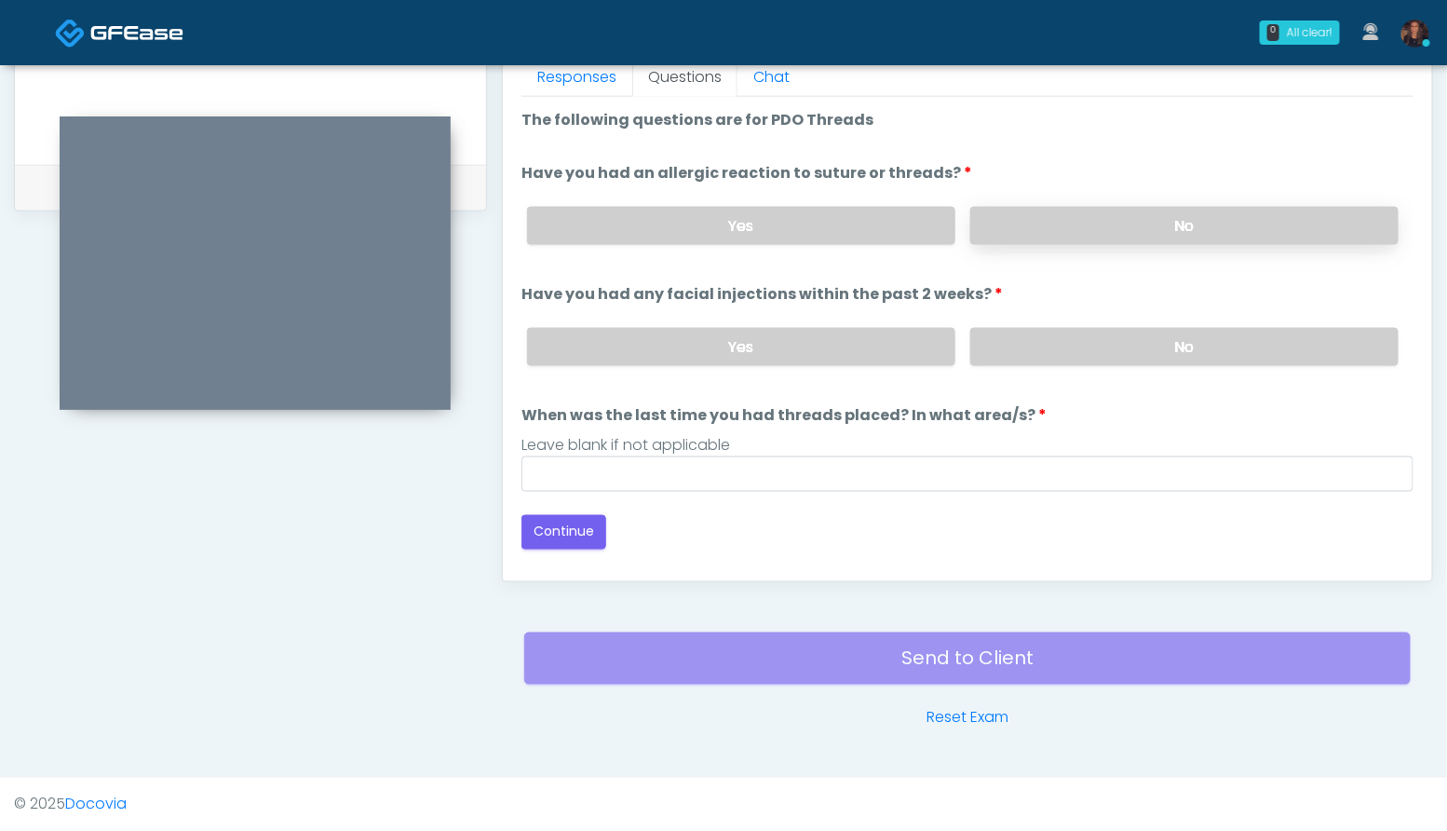
click at [1179, 216] on label "No" at bounding box center [1184, 226] width 428 height 38
click at [1191, 348] on label "No" at bounding box center [1184, 347] width 428 height 38
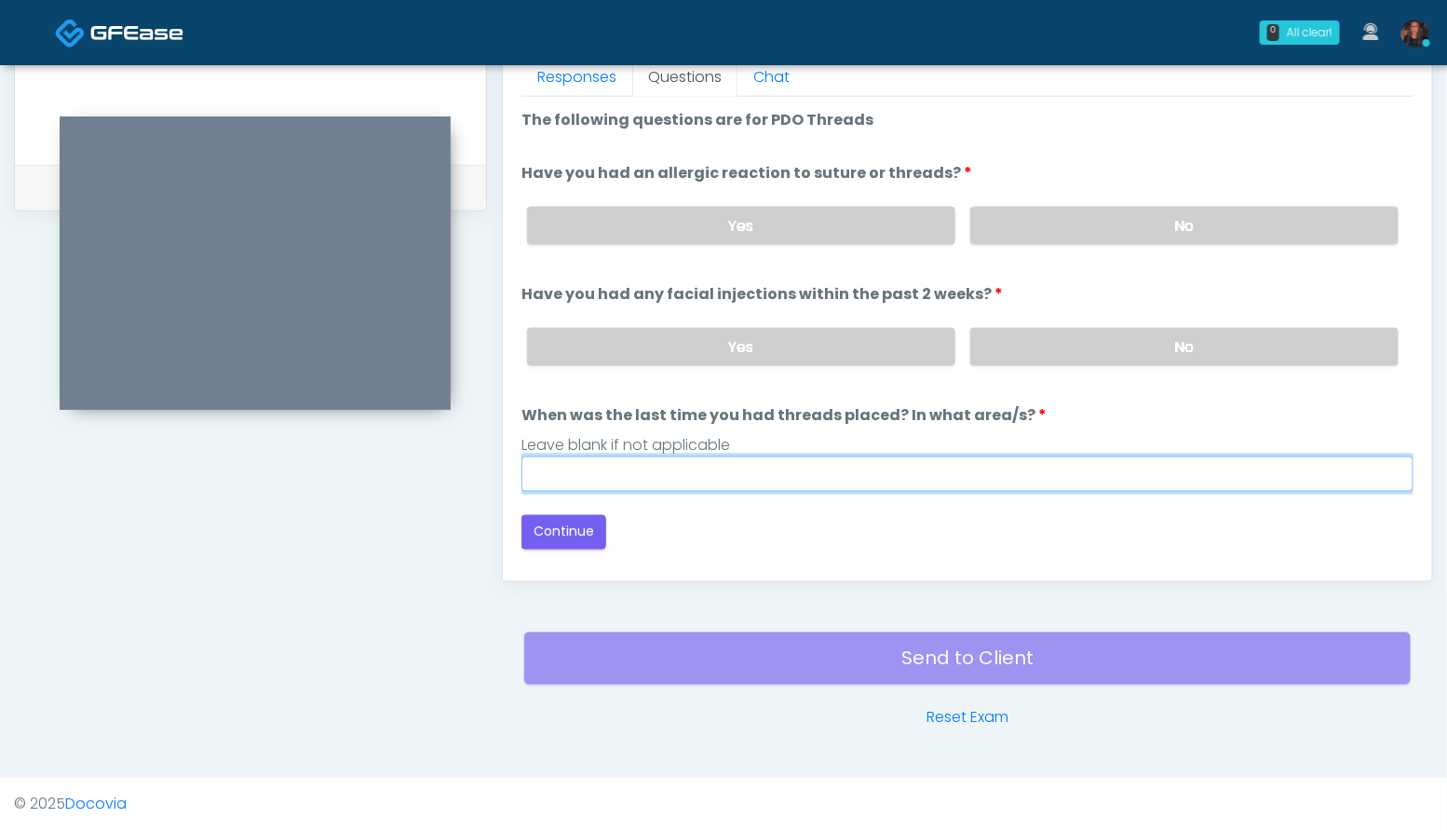
click at [777, 457] on input "When was the last time you had threads placed? In what area/s?" at bounding box center [967, 473] width 892 height 35
type input "***"
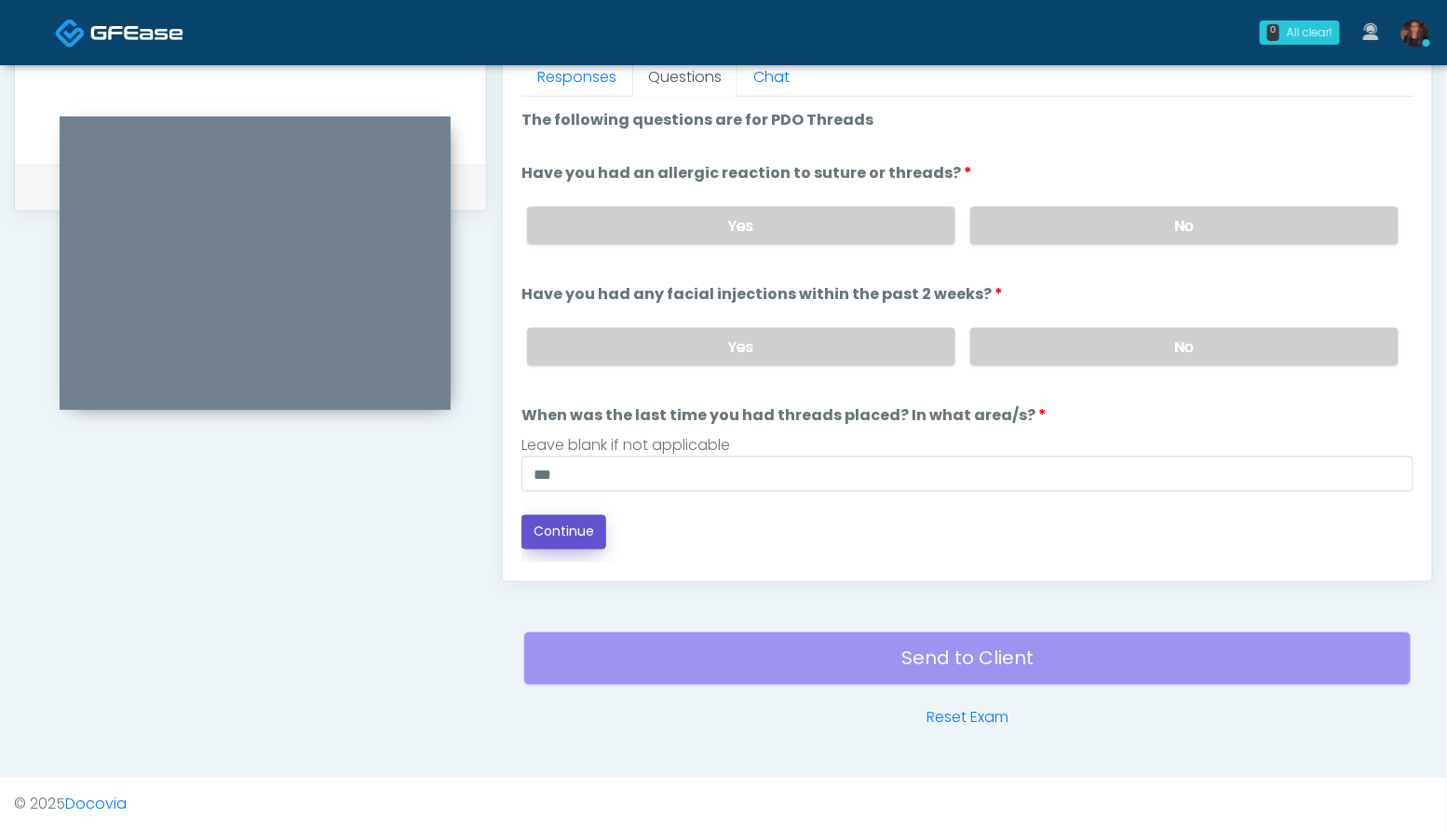
click at [559, 515] on button "Continue" at bounding box center [563, 532] width 85 height 34
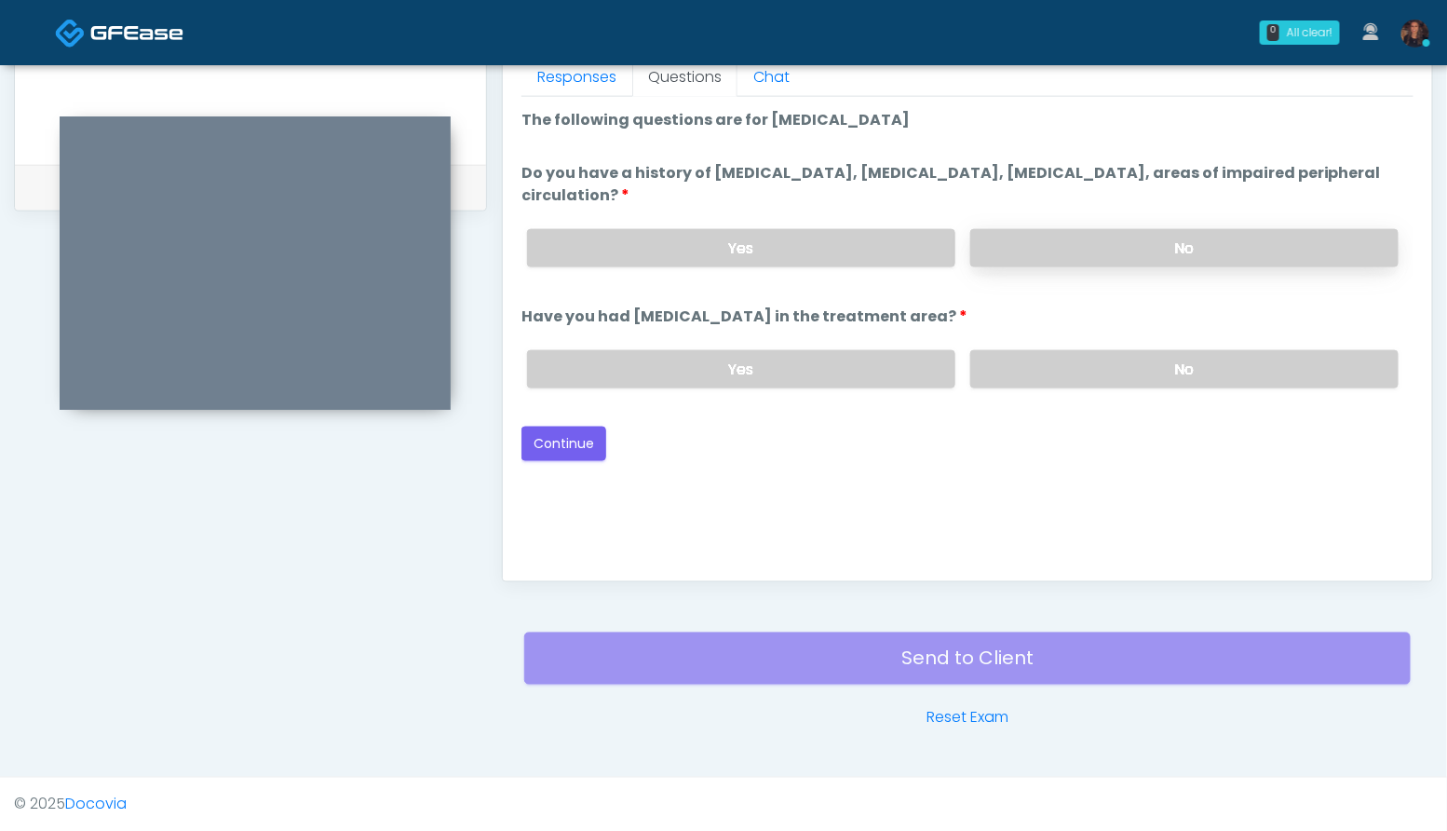
click at [1113, 240] on label "No" at bounding box center [1184, 248] width 428 height 38
click at [1129, 371] on label "No" at bounding box center [1184, 369] width 428 height 38
click at [595, 453] on button "Continue" at bounding box center [563, 443] width 85 height 34
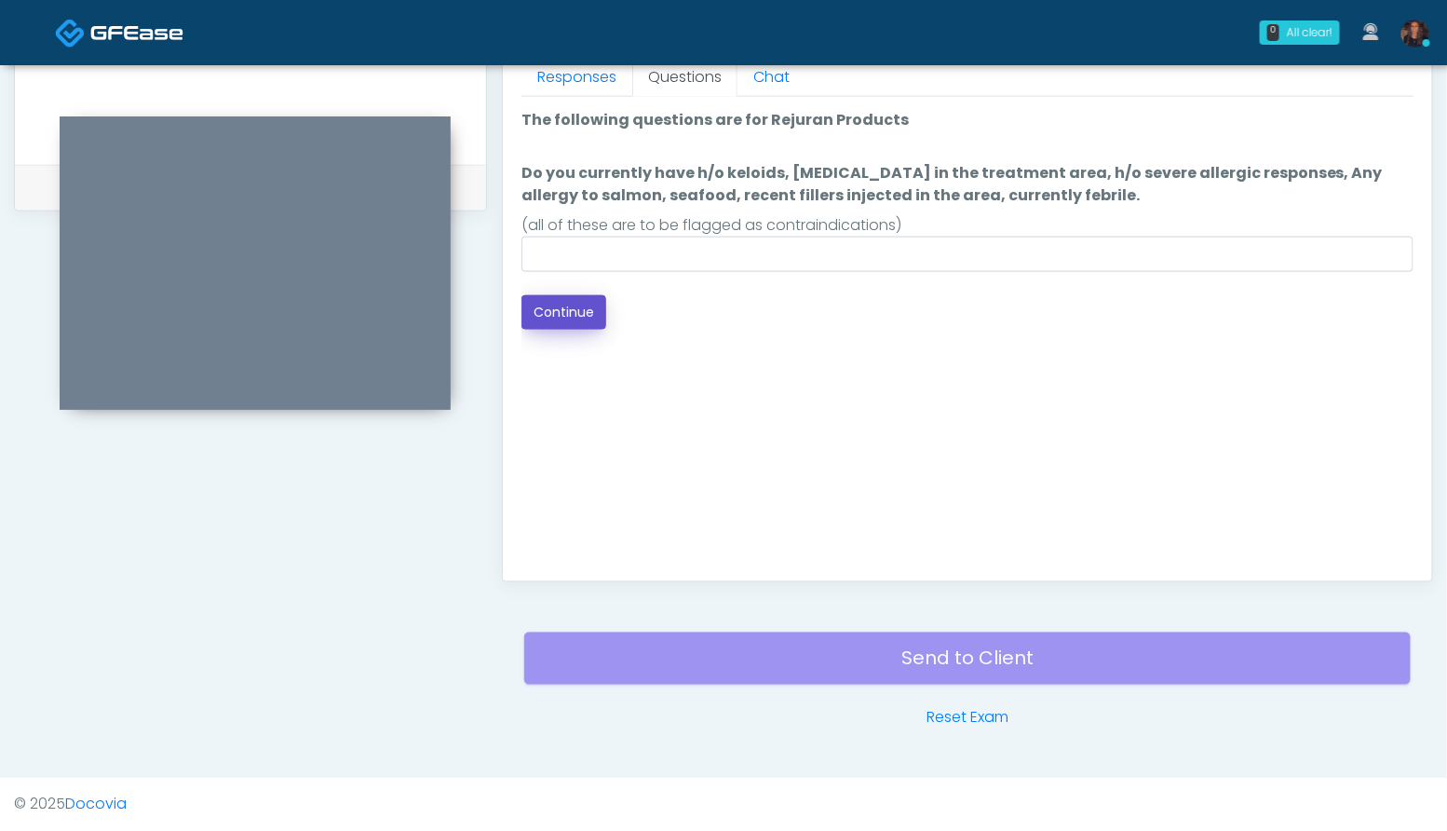
click at [555, 308] on button "Continue" at bounding box center [563, 312] width 85 height 34
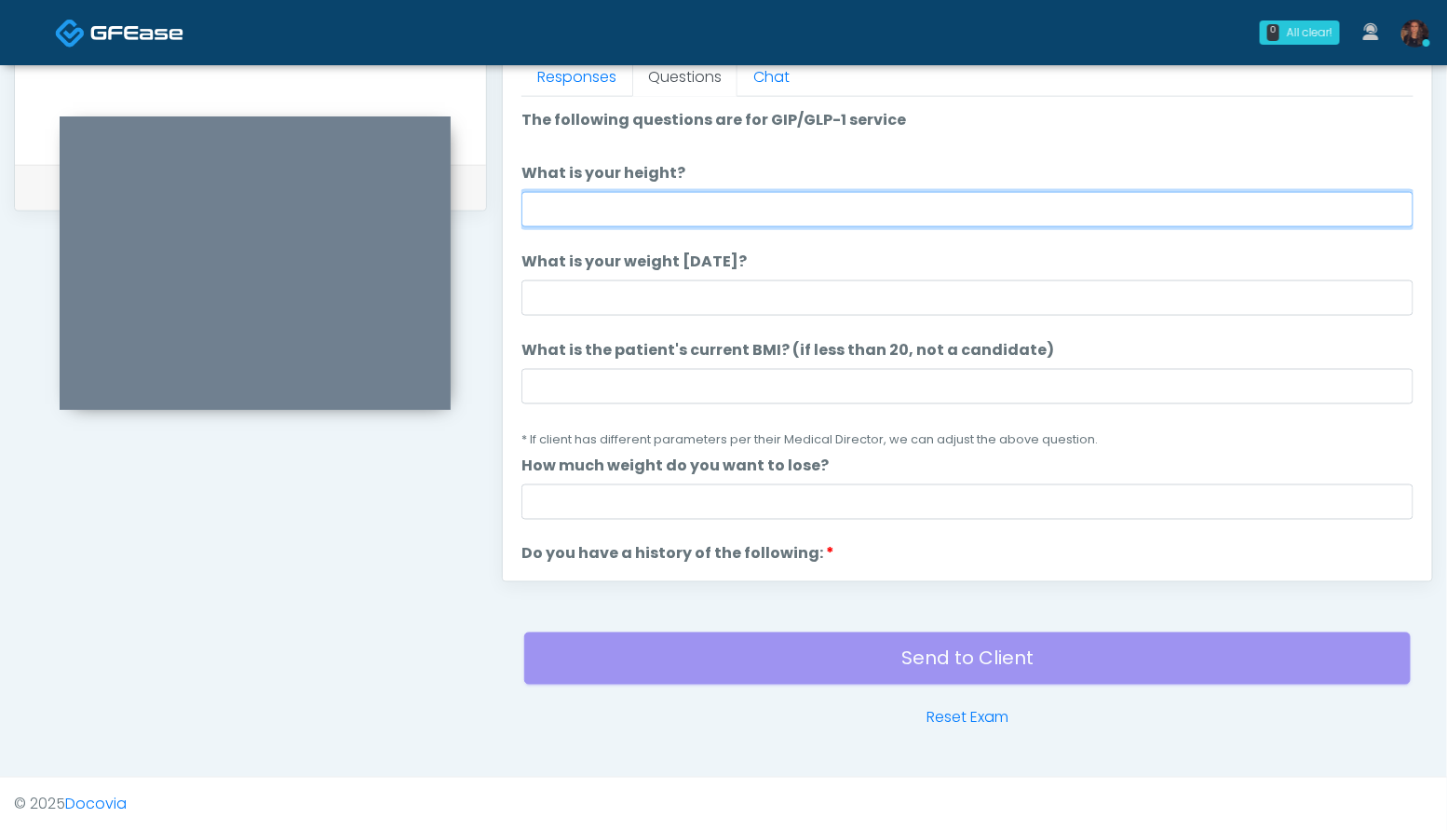
click at [629, 207] on input "What is your height?" at bounding box center [967, 209] width 892 height 35
type input "***"
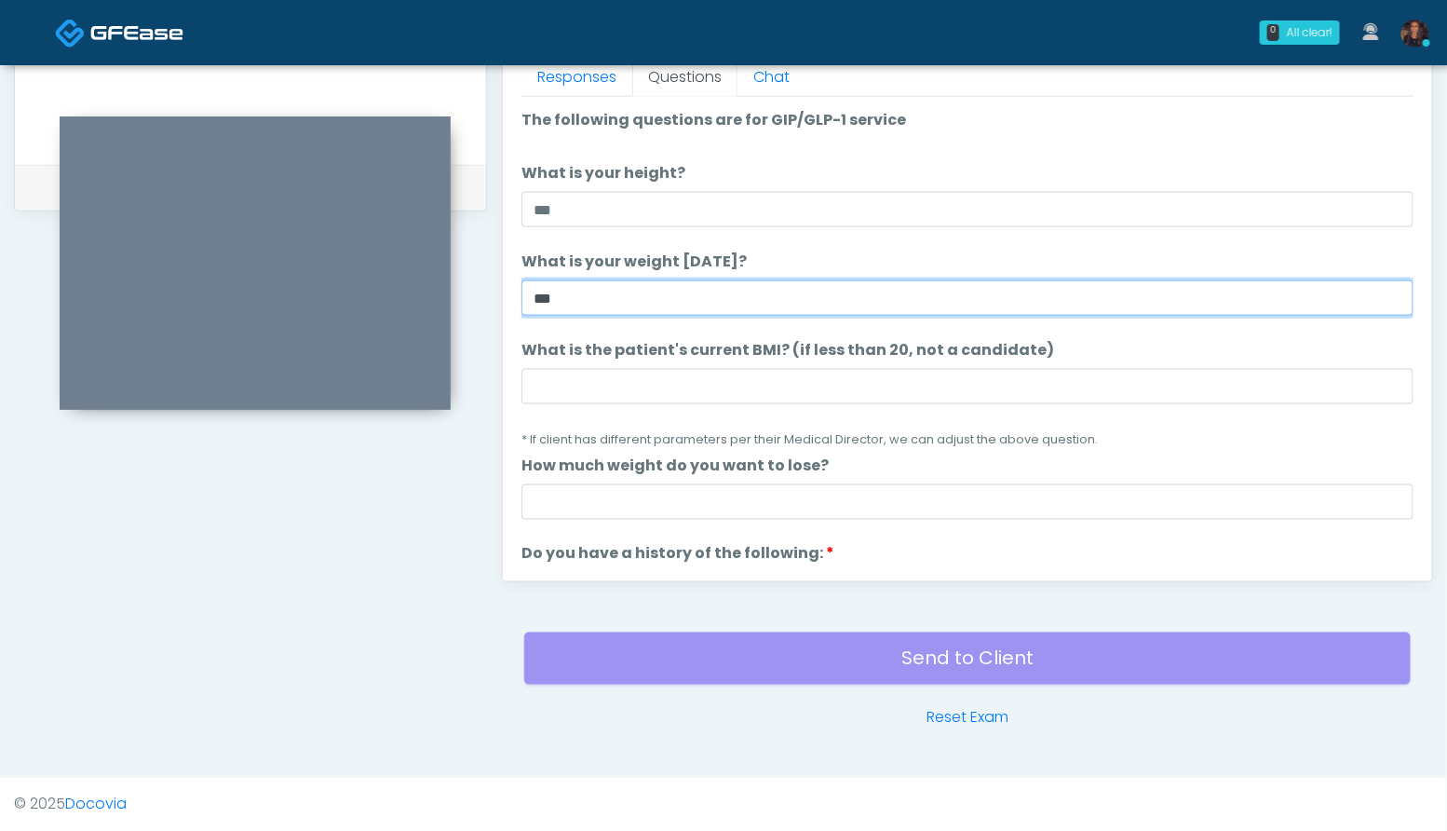
type input "***"
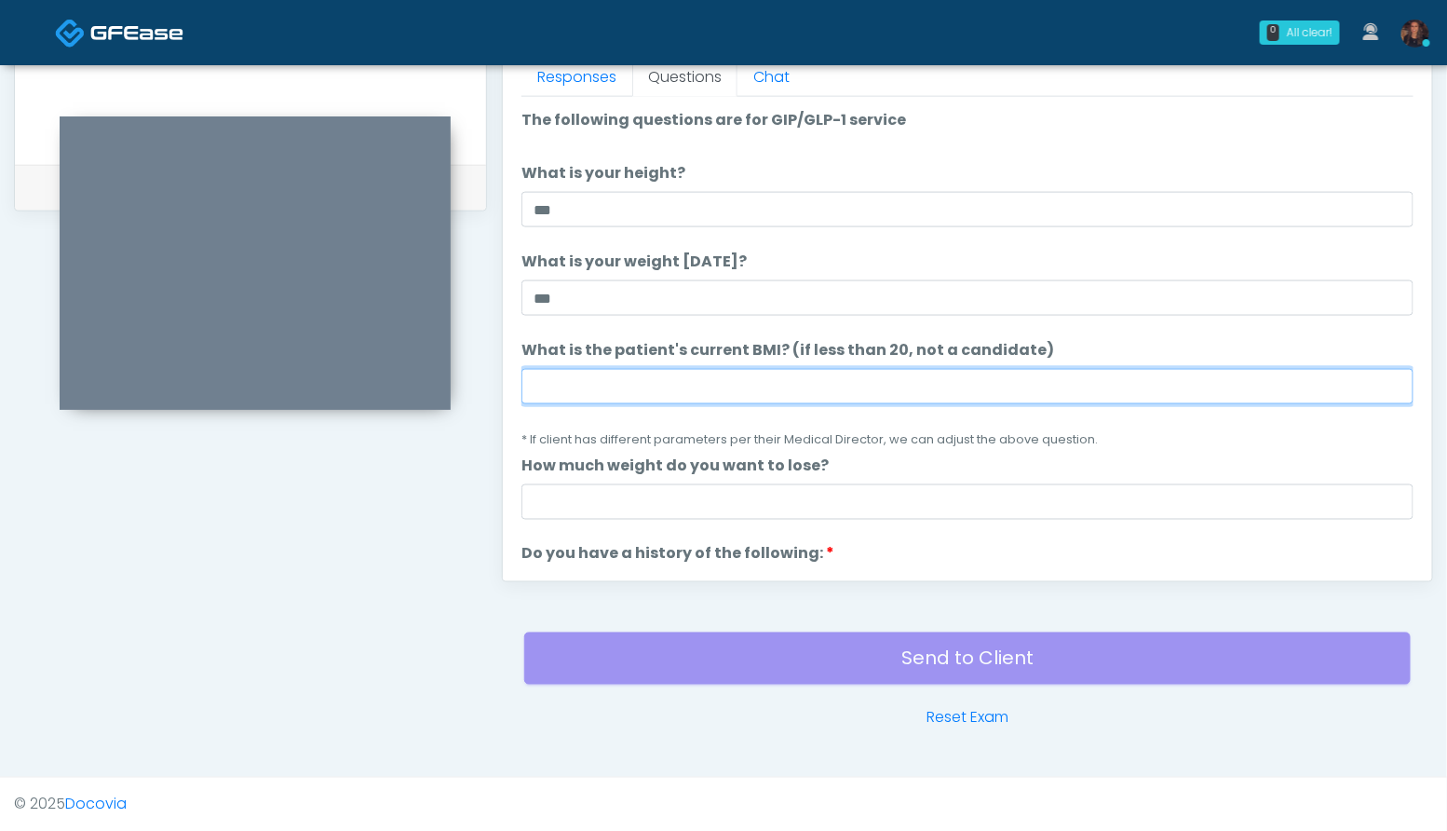
click at [567, 374] on input "What is the patient's current BMI? (if less than 20, not a candidate)" at bounding box center [967, 386] width 892 height 35
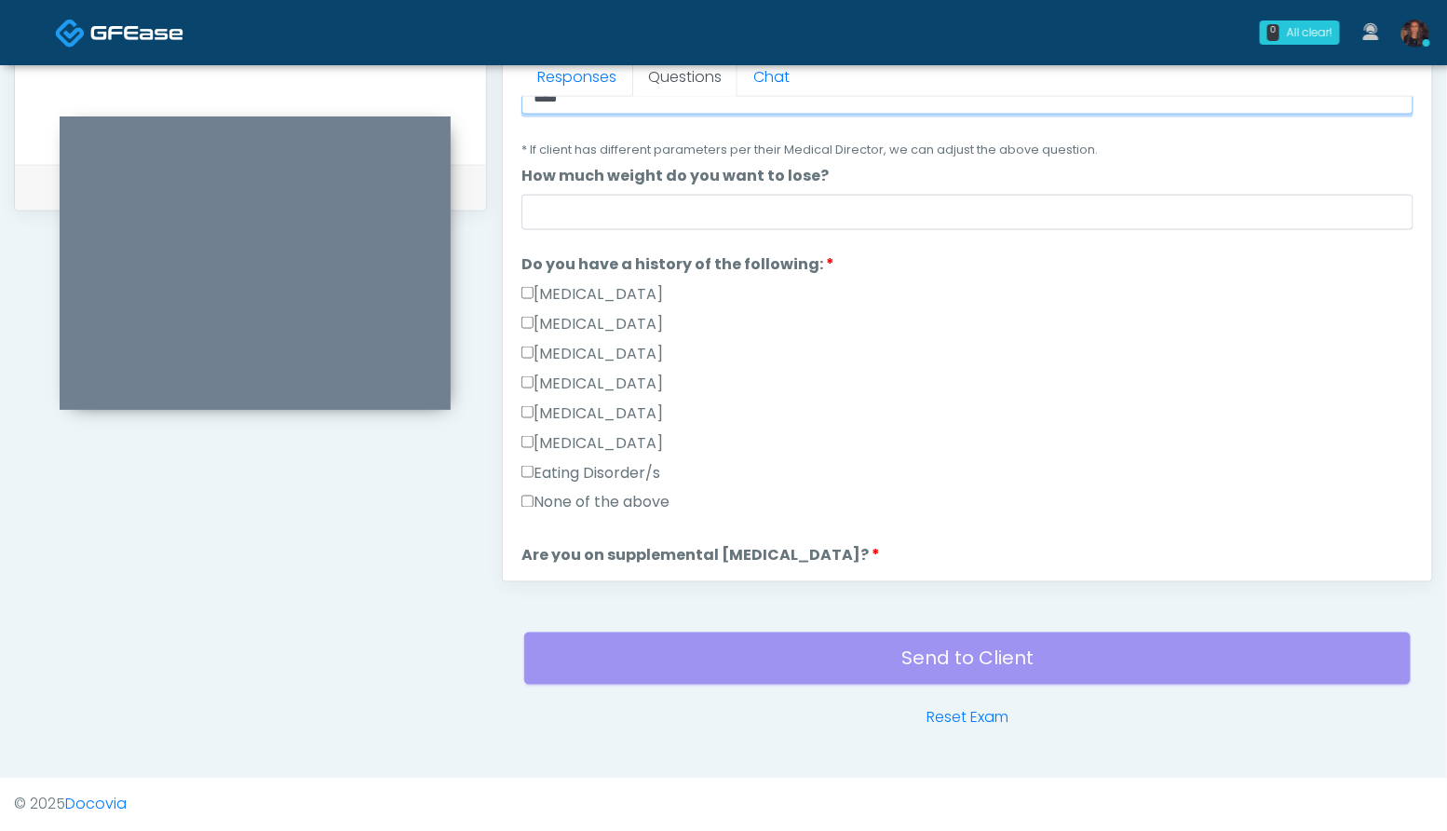
scroll to position [301, 0]
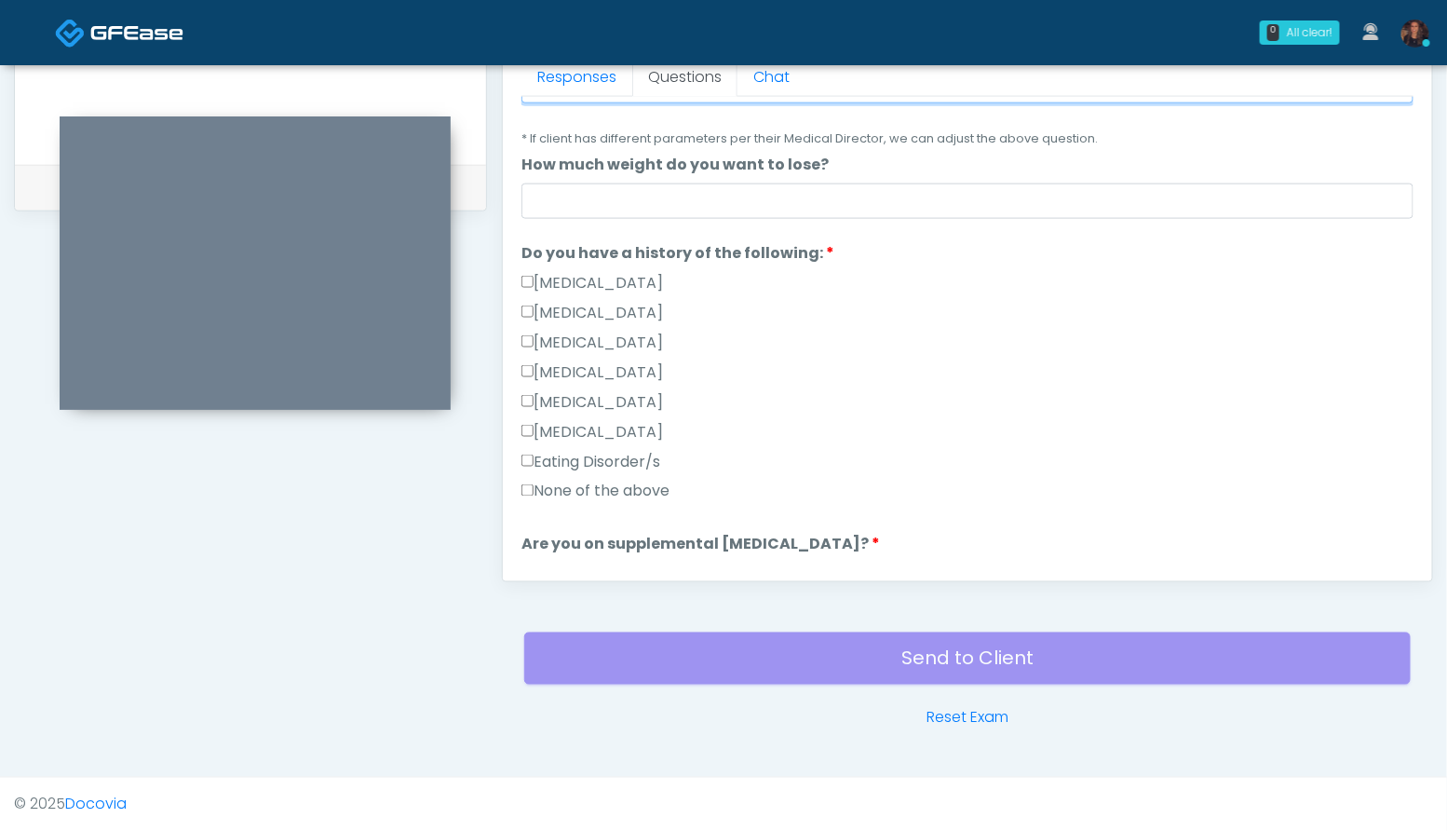
type input "****"
click at [616, 489] on label "None of the above" at bounding box center [595, 491] width 148 height 22
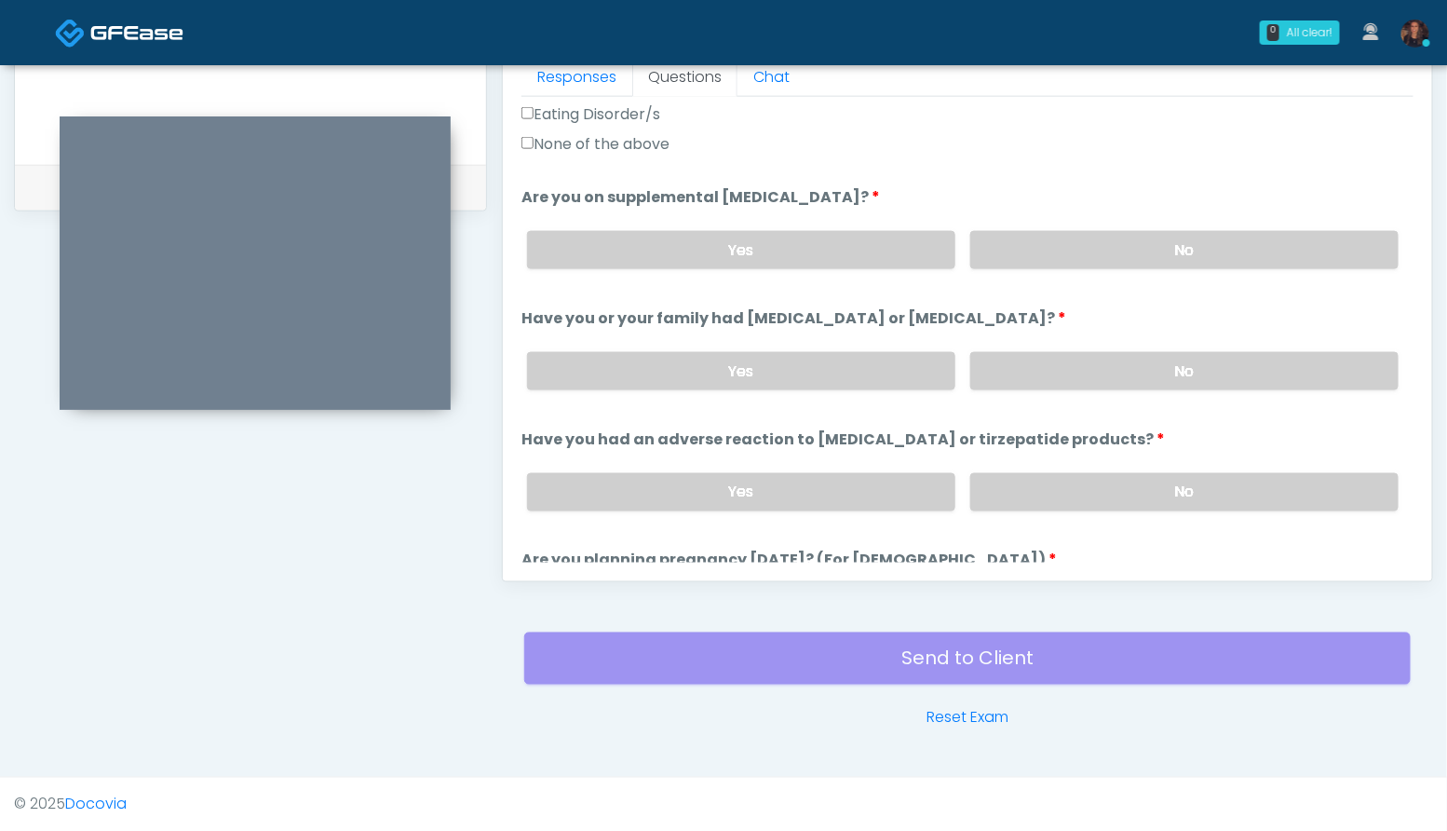
scroll to position [651, 0]
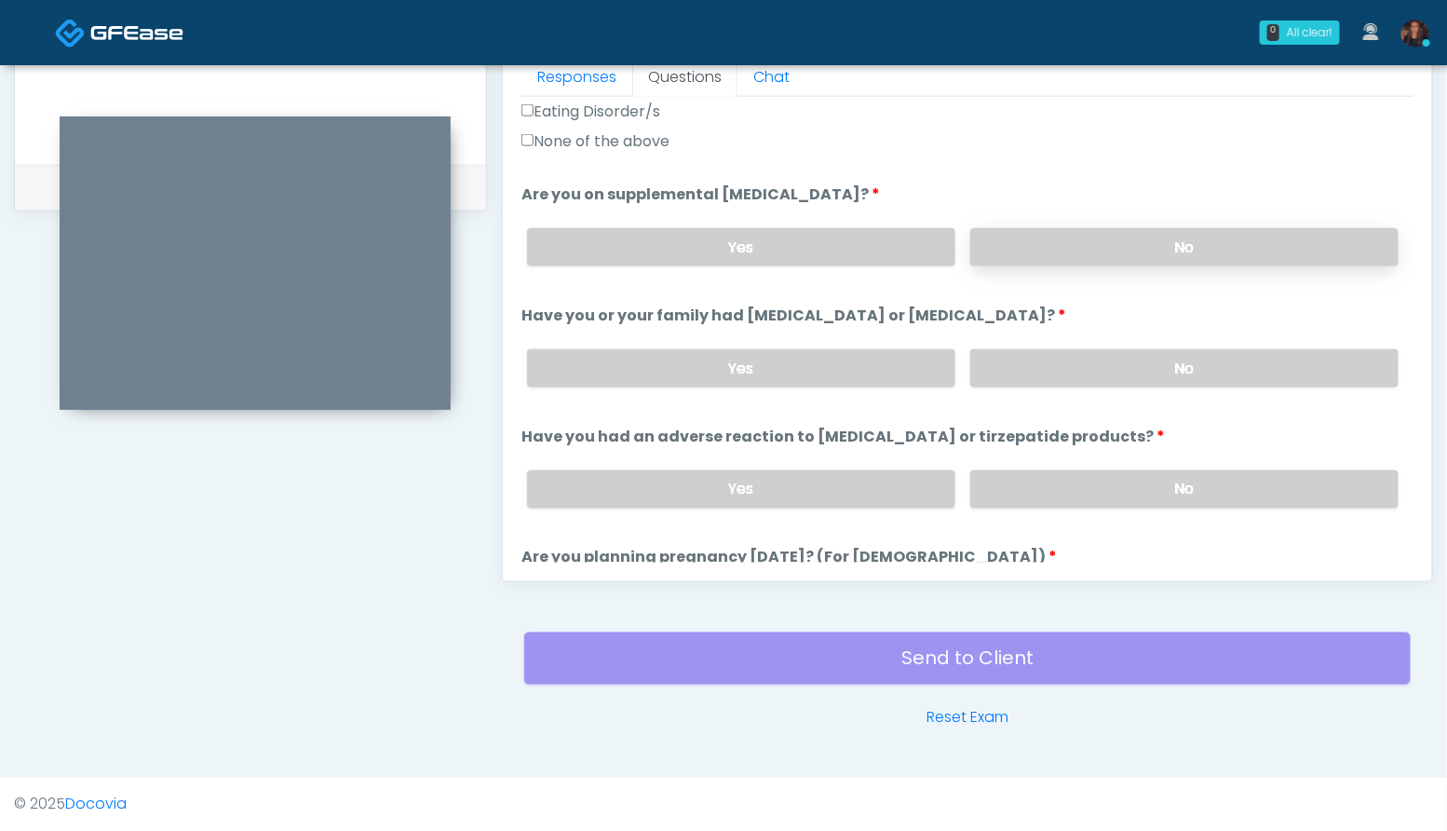
click at [1187, 239] on label "No" at bounding box center [1184, 247] width 428 height 38
click at [1185, 363] on label "No" at bounding box center [1184, 368] width 428 height 38
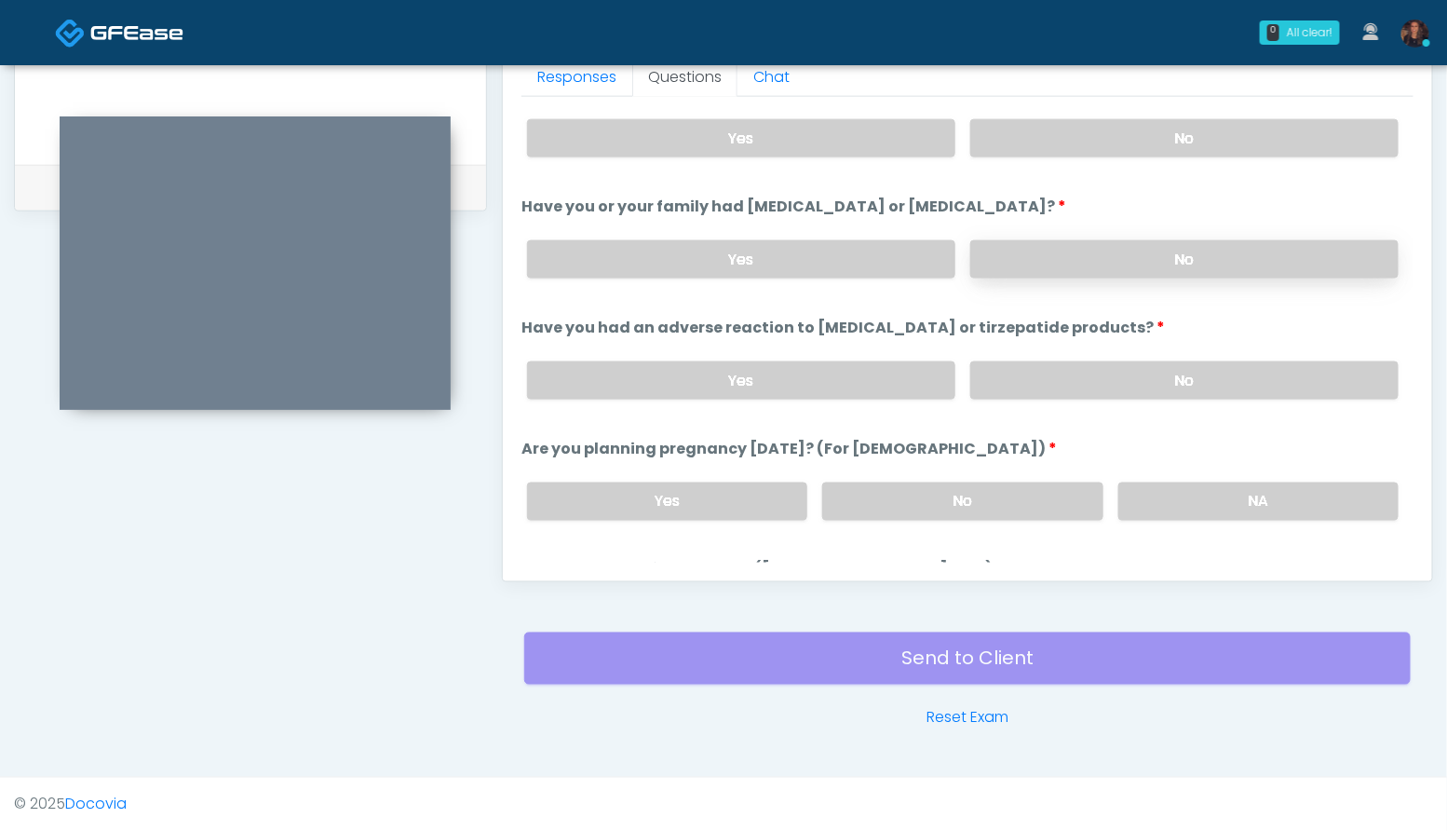
scroll to position [812, 0]
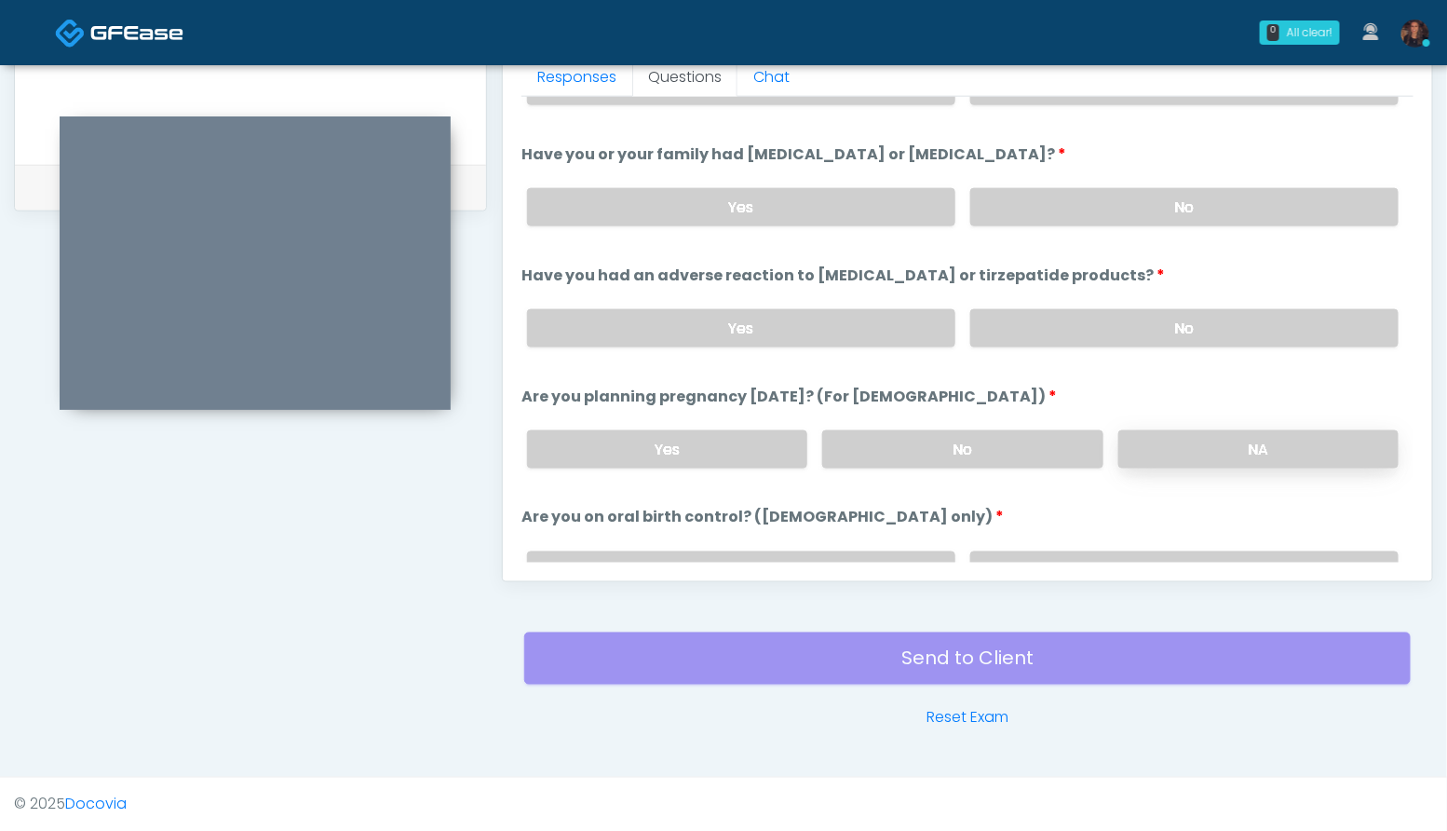
click at [1221, 454] on label "NA" at bounding box center [1258, 449] width 280 height 38
click at [1100, 325] on label "No" at bounding box center [1184, 328] width 428 height 38
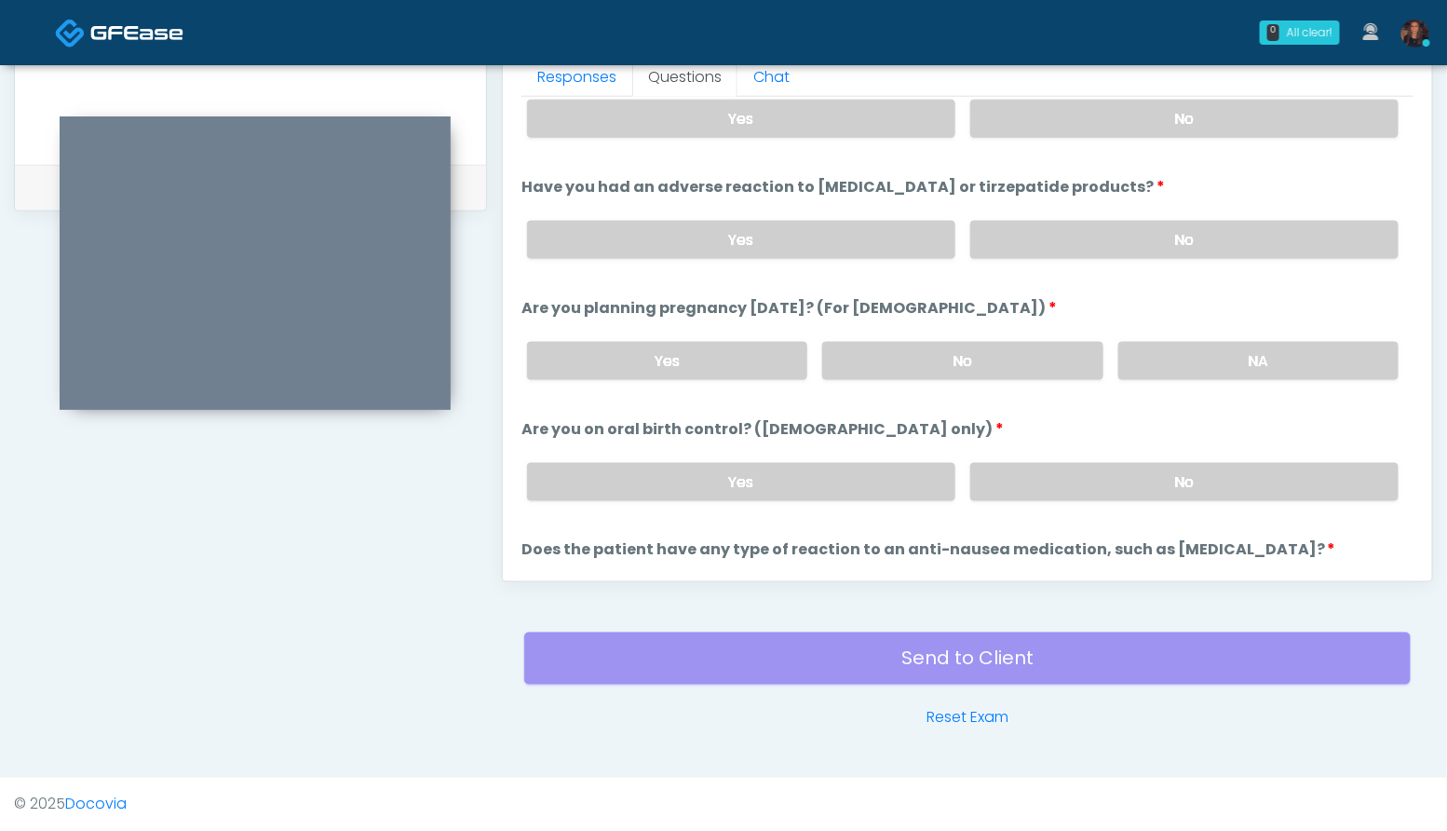
scroll to position [927, 0]
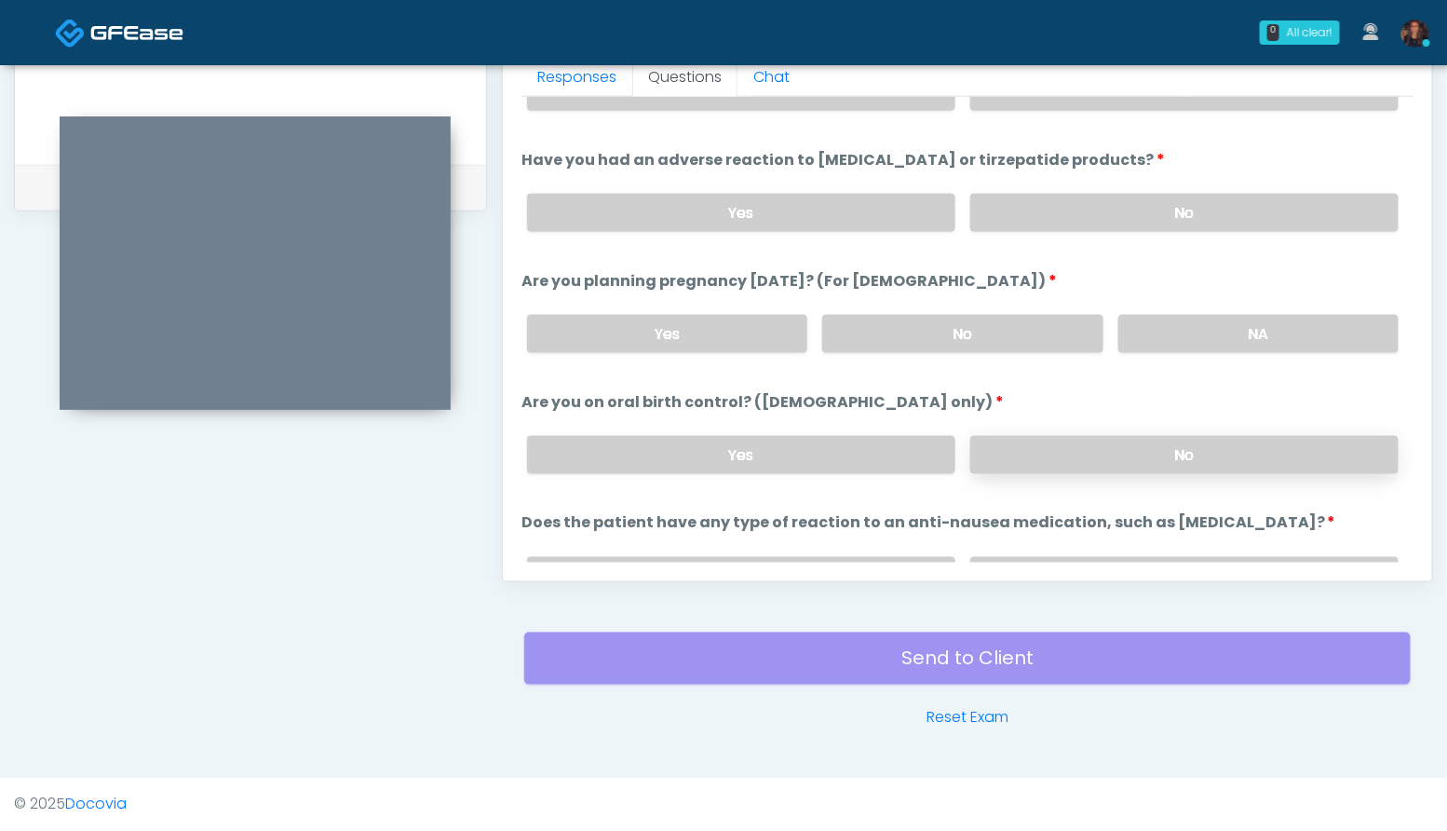
click at [1166, 449] on label "No" at bounding box center [1184, 455] width 428 height 38
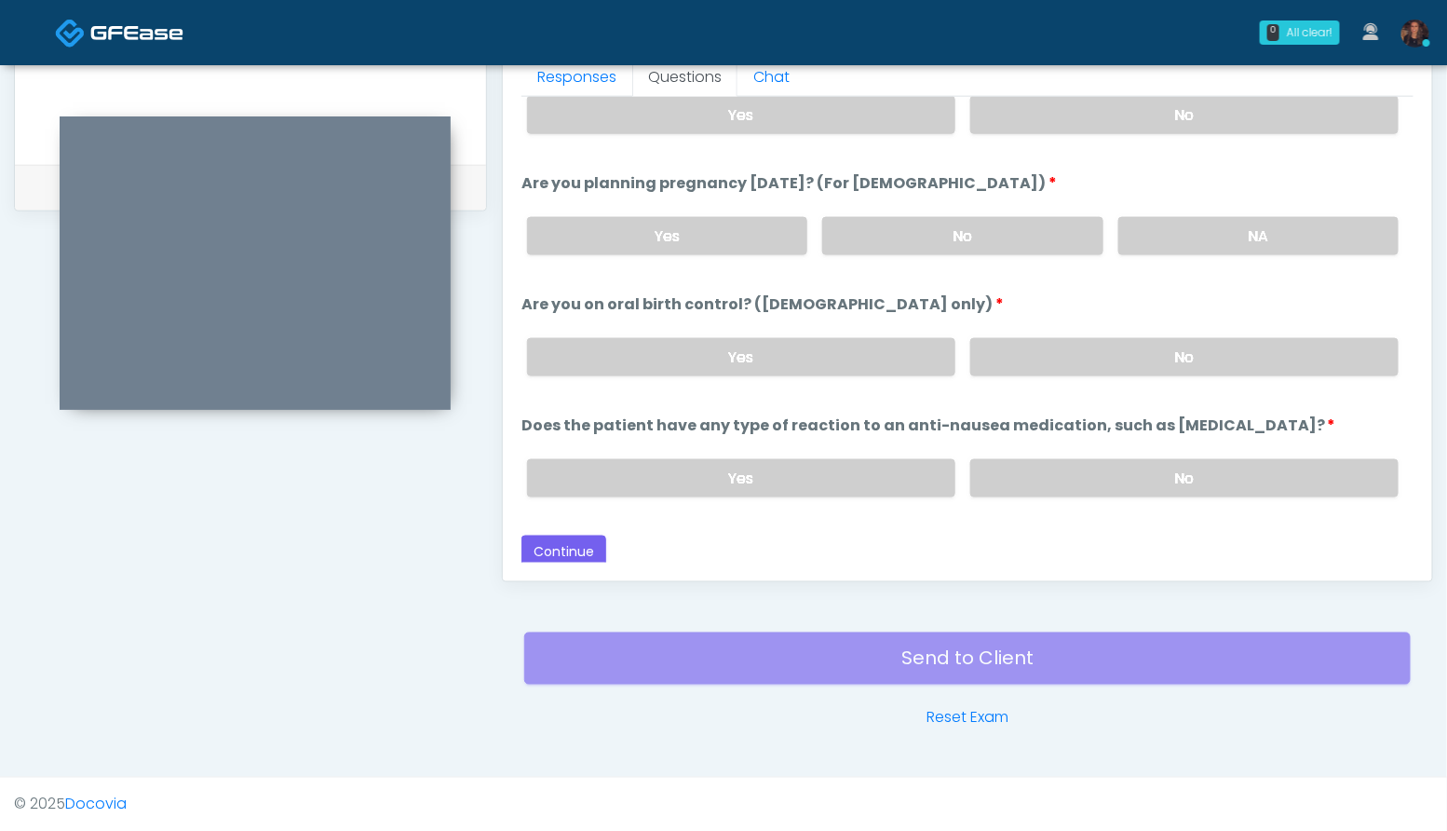
click at [1154, 449] on div "Yes No" at bounding box center [962, 478] width 901 height 68
click at [1152, 464] on label "No" at bounding box center [1184, 478] width 428 height 38
click at [570, 558] on button "Continue" at bounding box center [563, 552] width 85 height 34
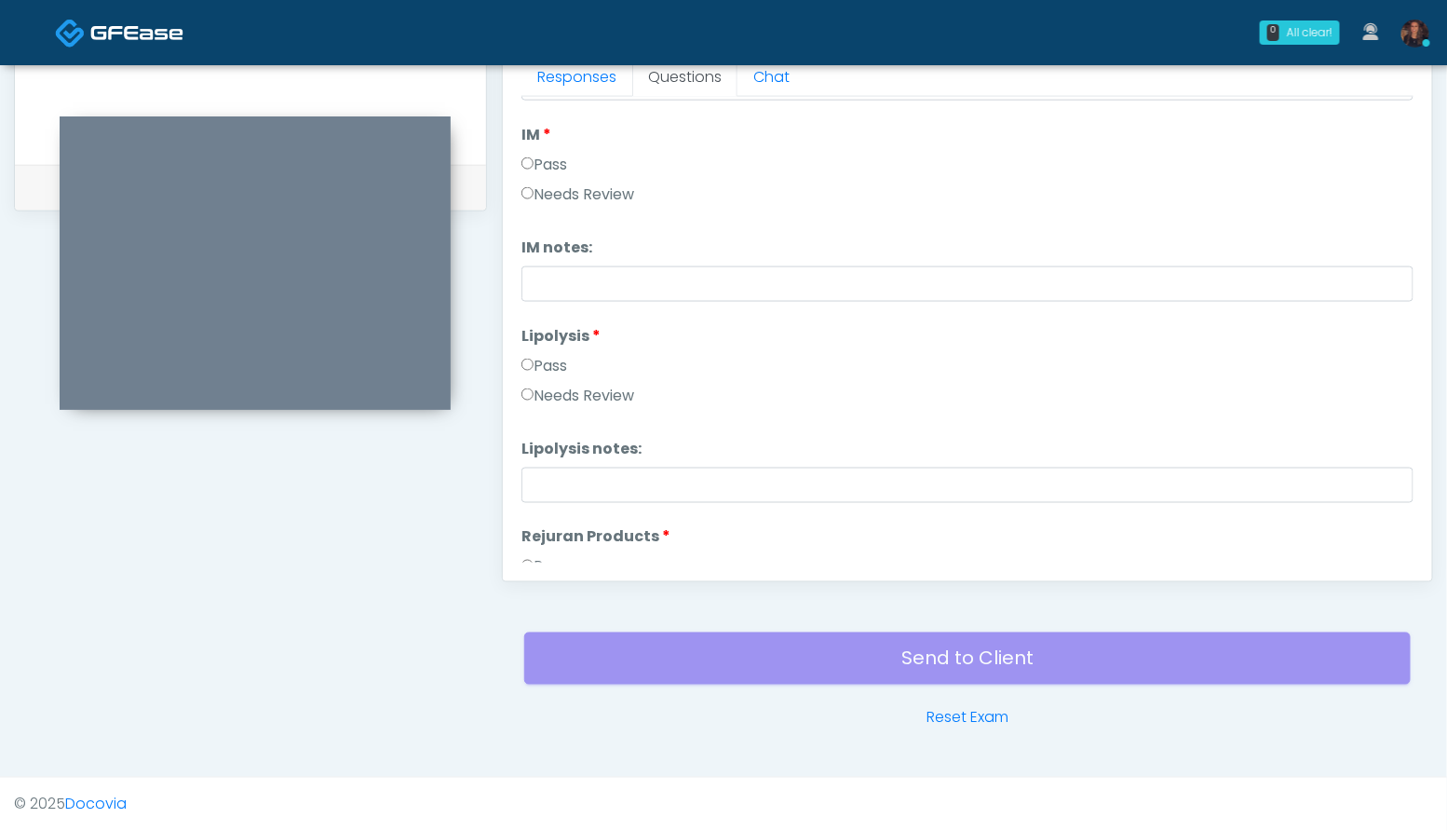
scroll to position [0, 0]
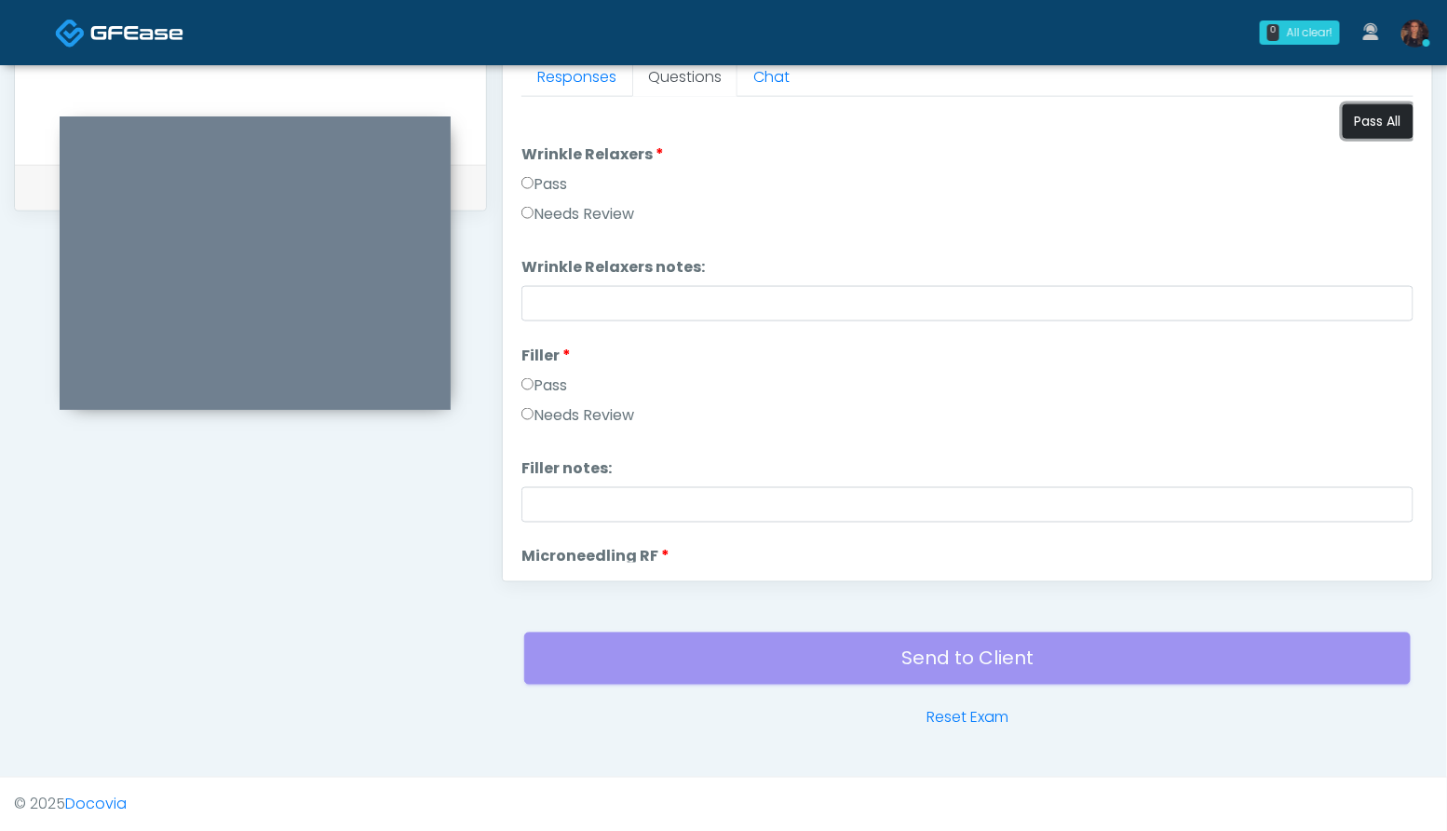
click at [1351, 123] on button "Pass All" at bounding box center [1378, 121] width 71 height 34
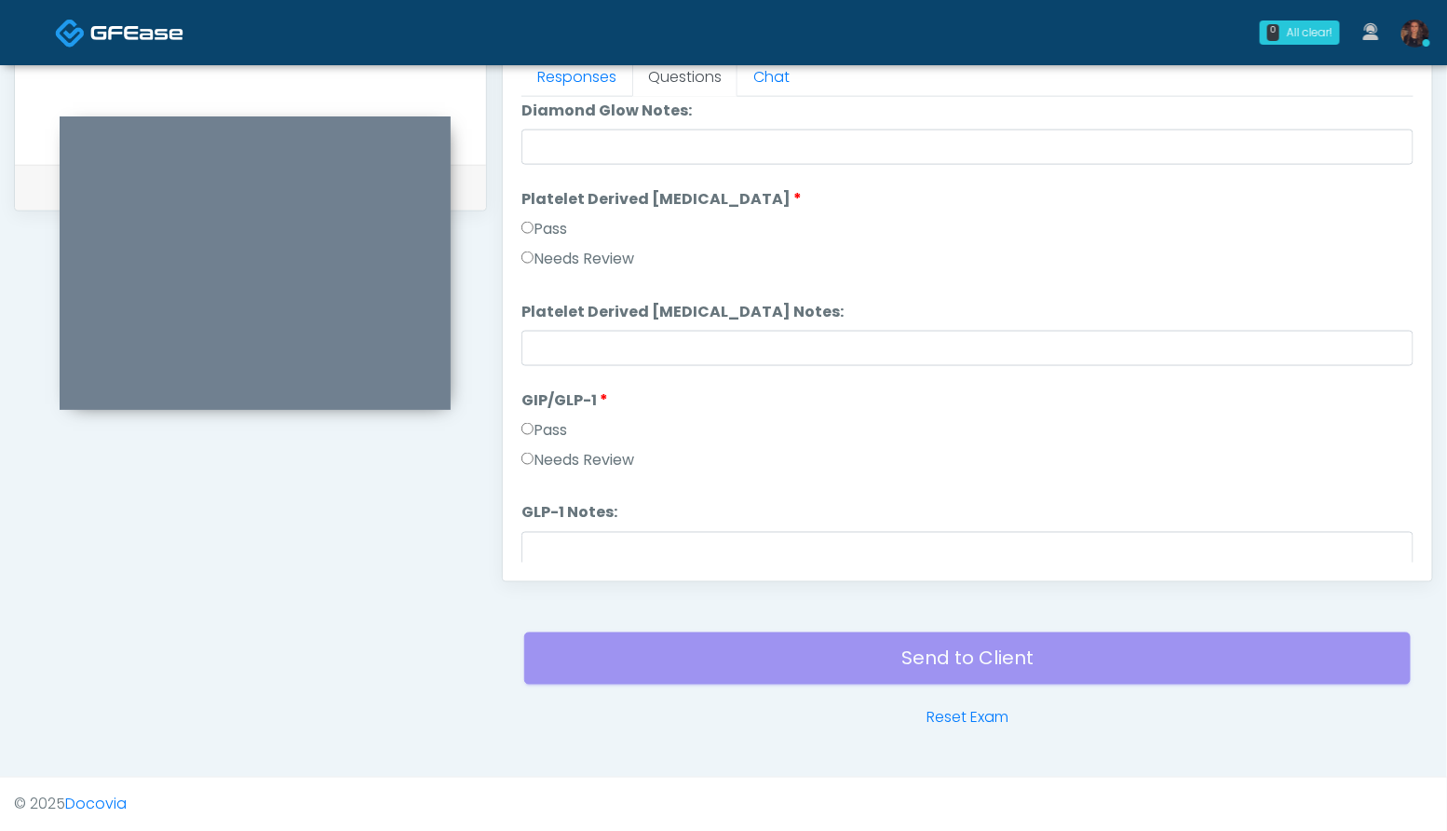
scroll to position [3667, 0]
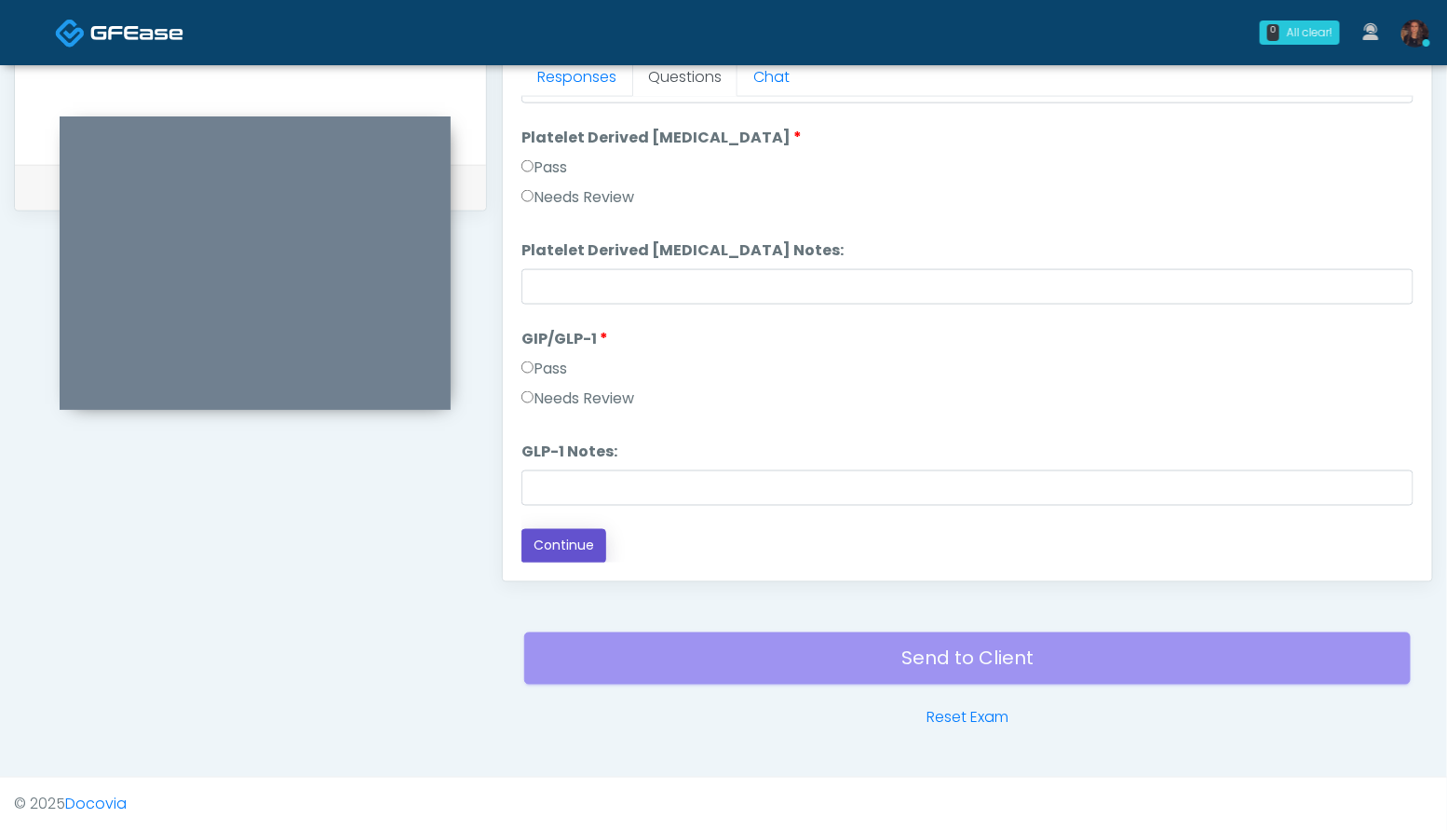
click at [585, 529] on button "Continue" at bounding box center [563, 546] width 85 height 34
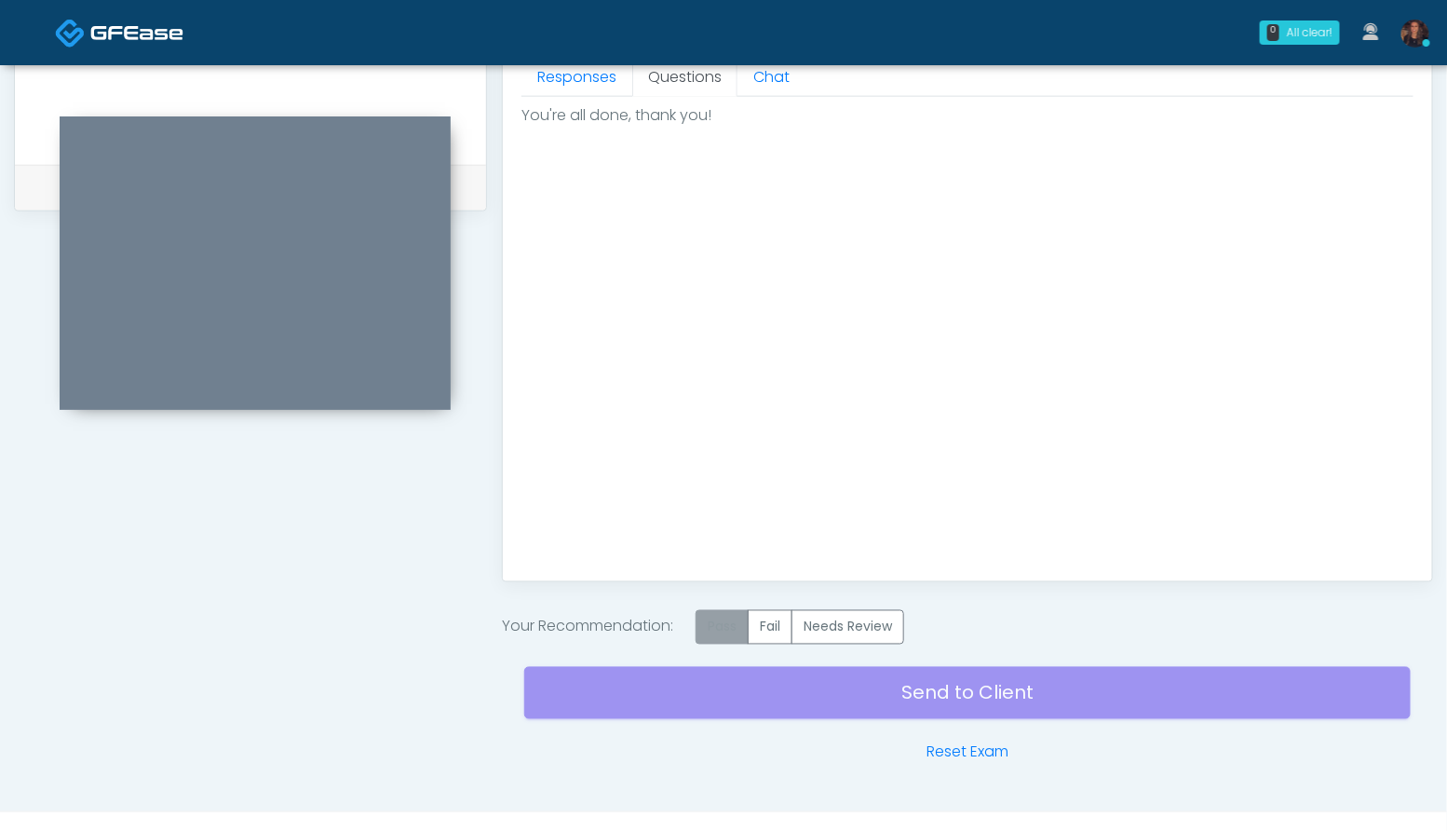
click at [721, 618] on label "Pass" at bounding box center [722, 627] width 53 height 34
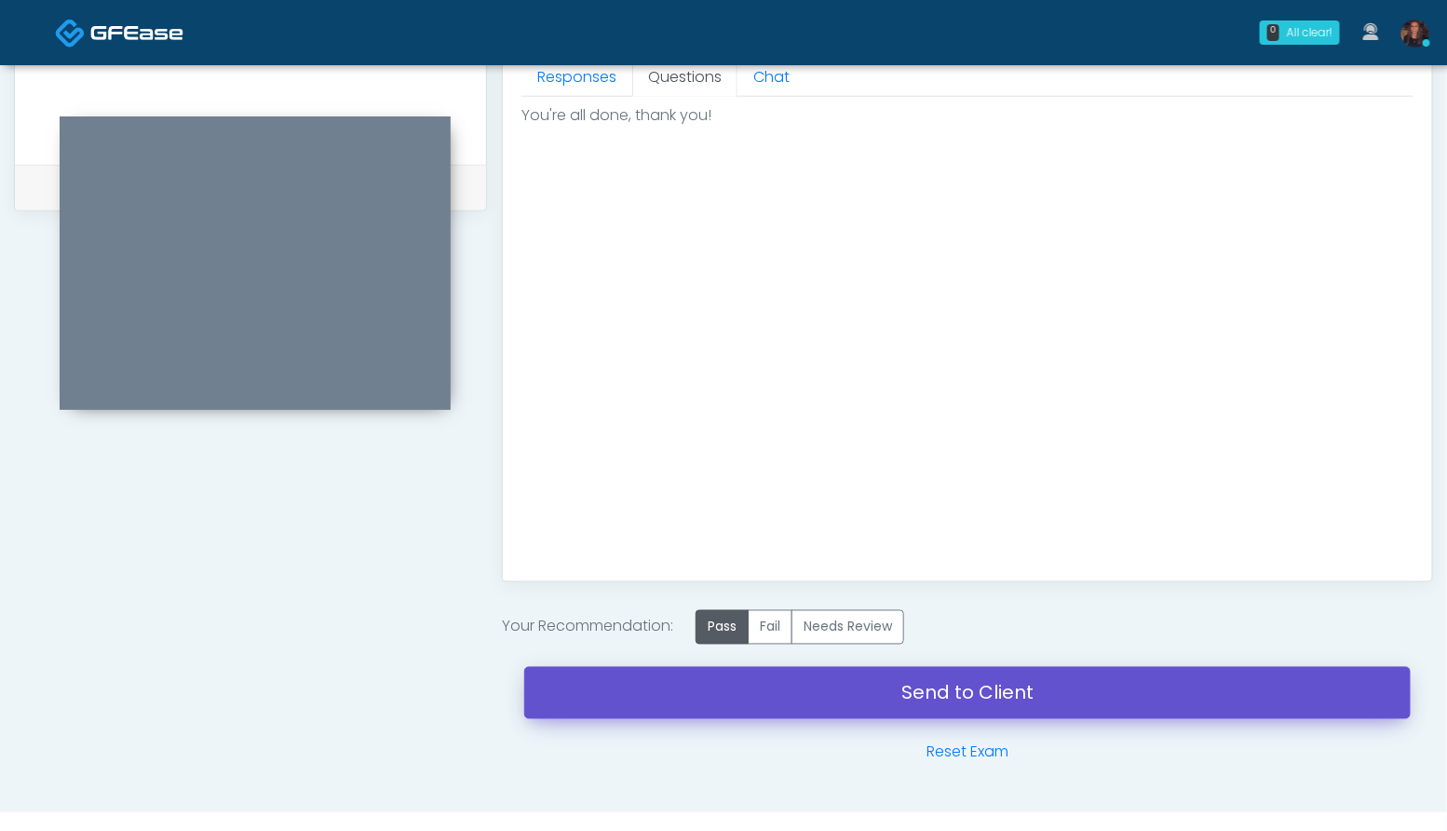
click at [714, 688] on link "Send to Client" at bounding box center [967, 693] width 886 height 52
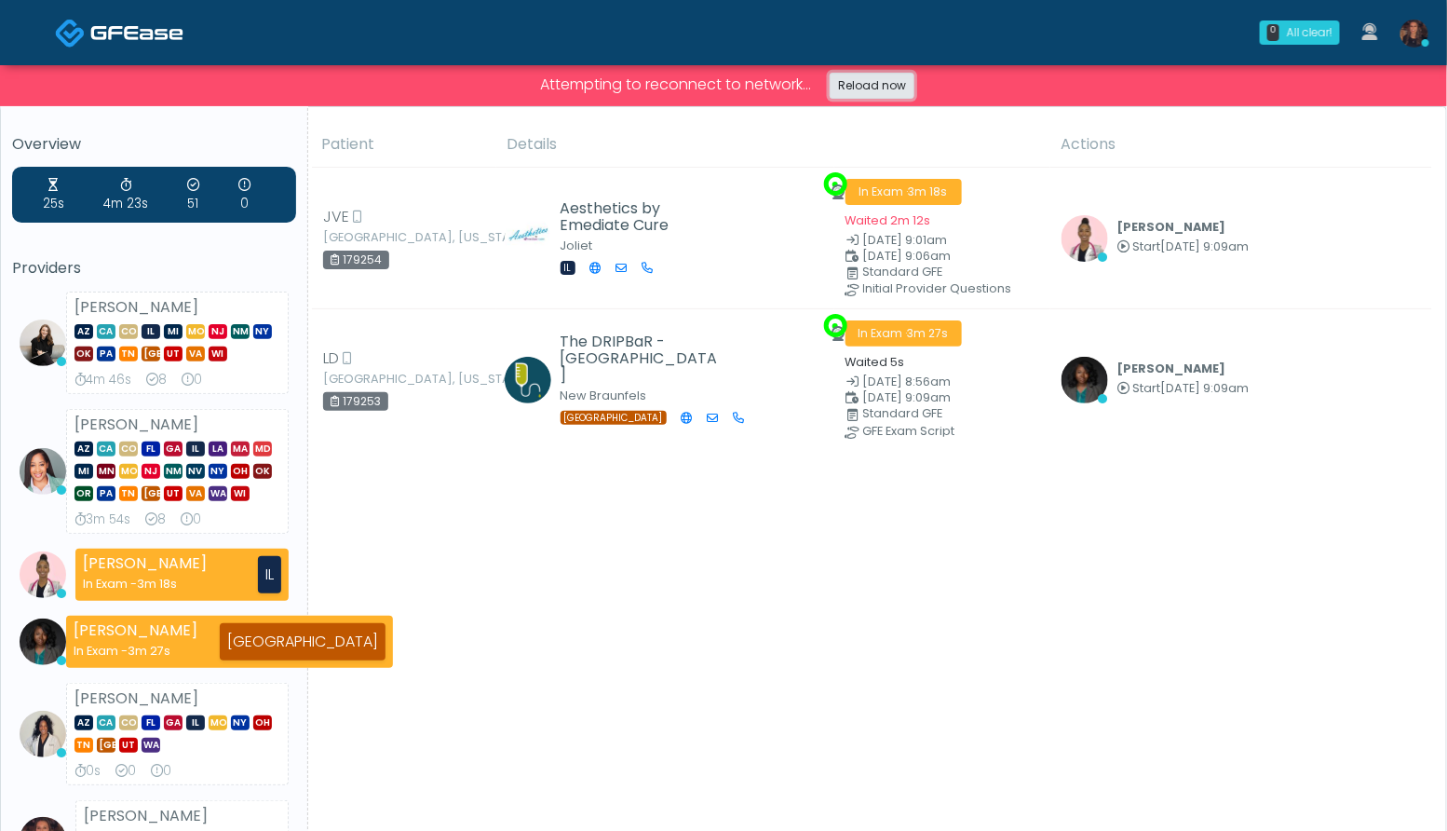
click at [858, 88] on link "Reload now" at bounding box center [872, 86] width 85 height 26
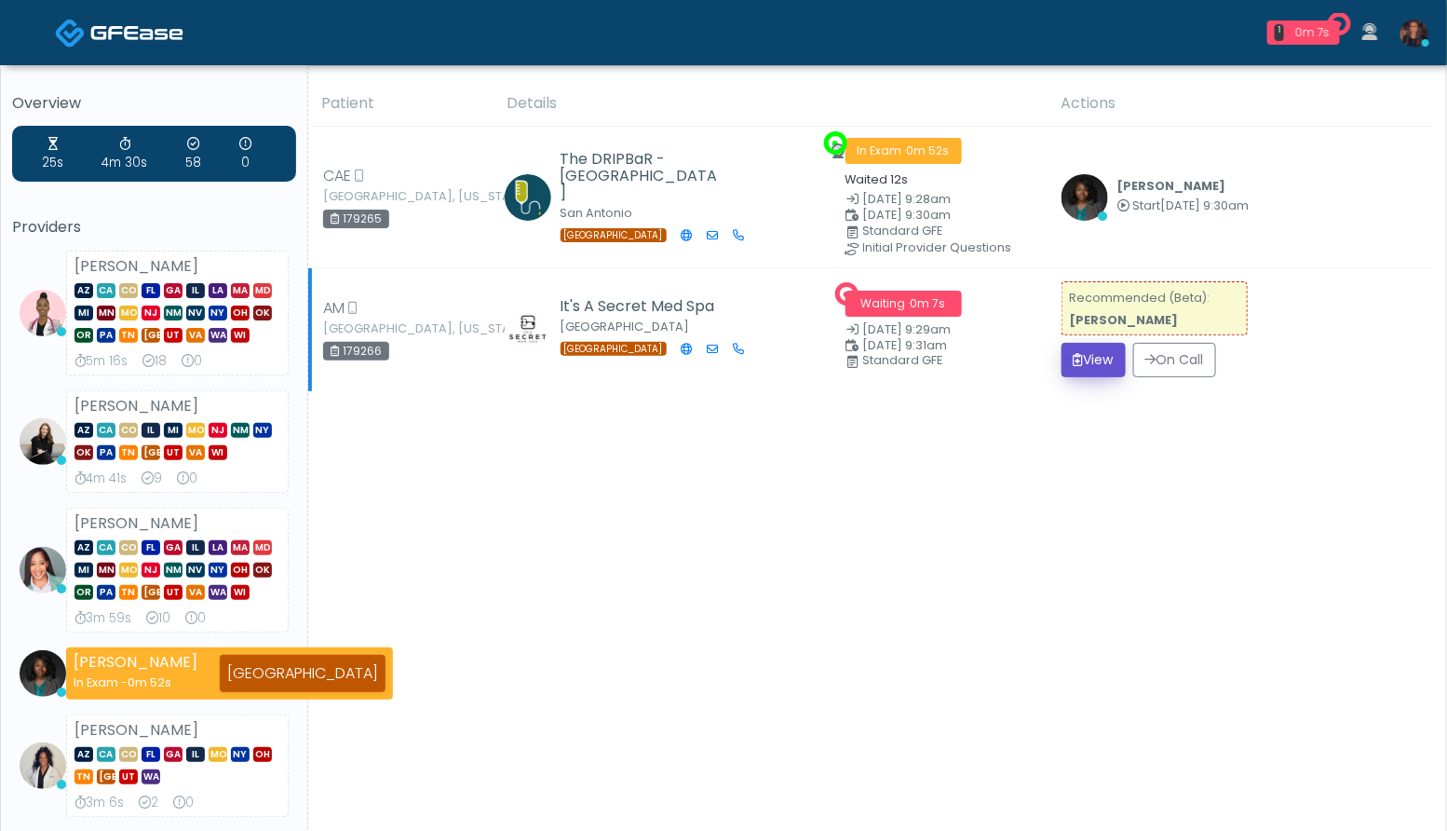
click at [1077, 362] on icon "submit" at bounding box center [1079, 359] width 10 height 13
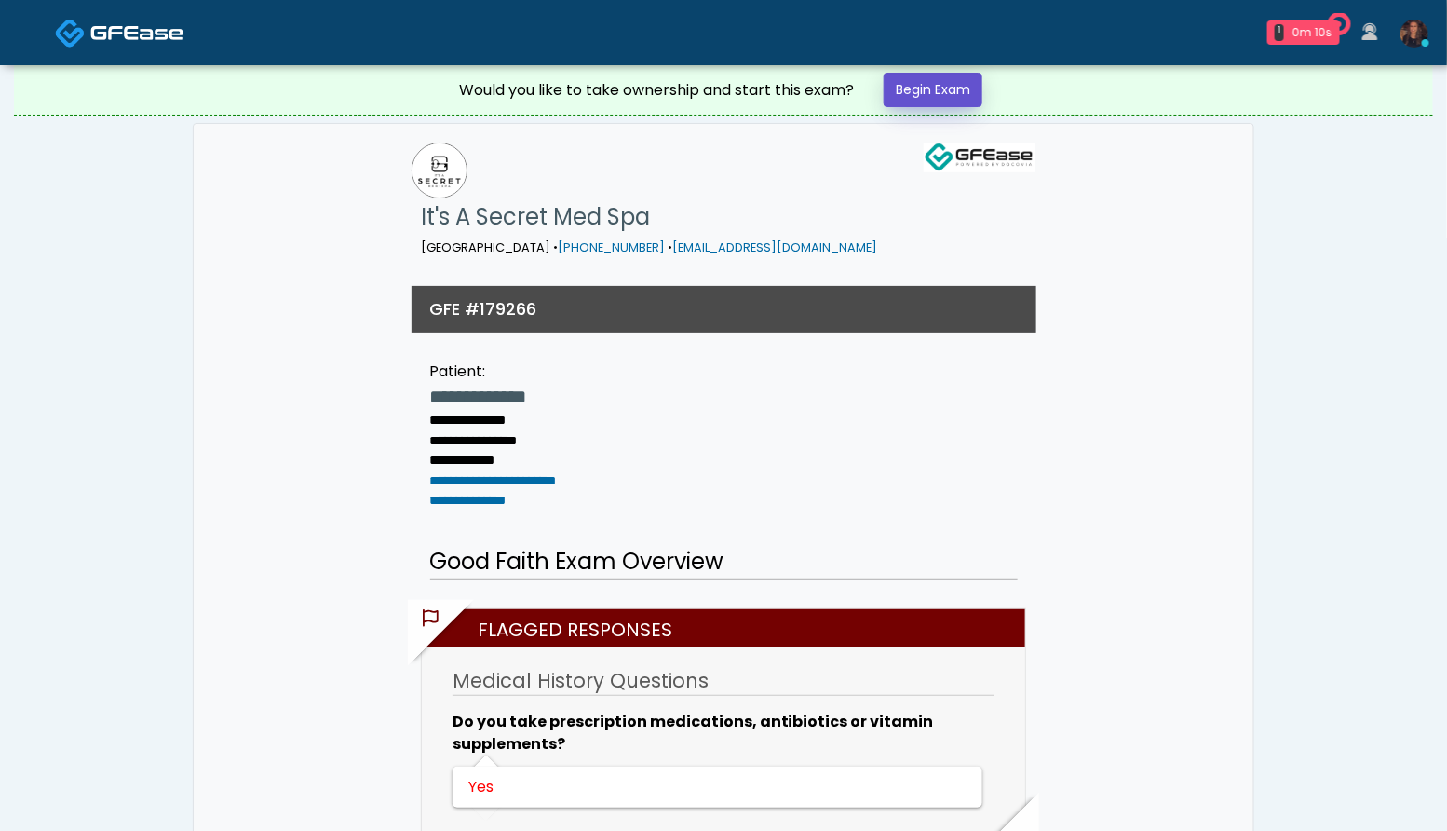
click at [944, 81] on link "Begin Exam" at bounding box center [933, 90] width 99 height 34
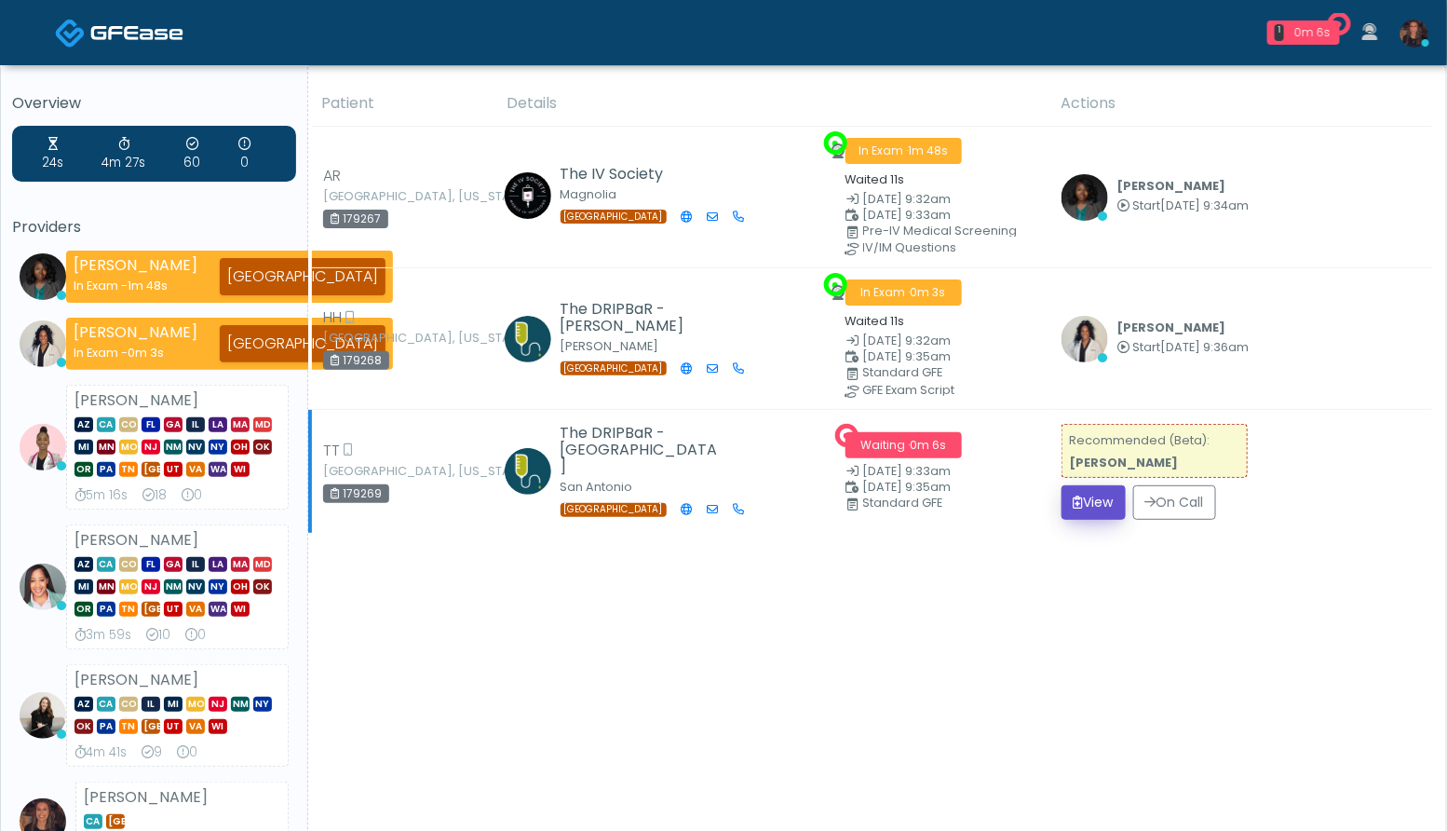
click at [1108, 493] on button "View" at bounding box center [1093, 502] width 64 height 34
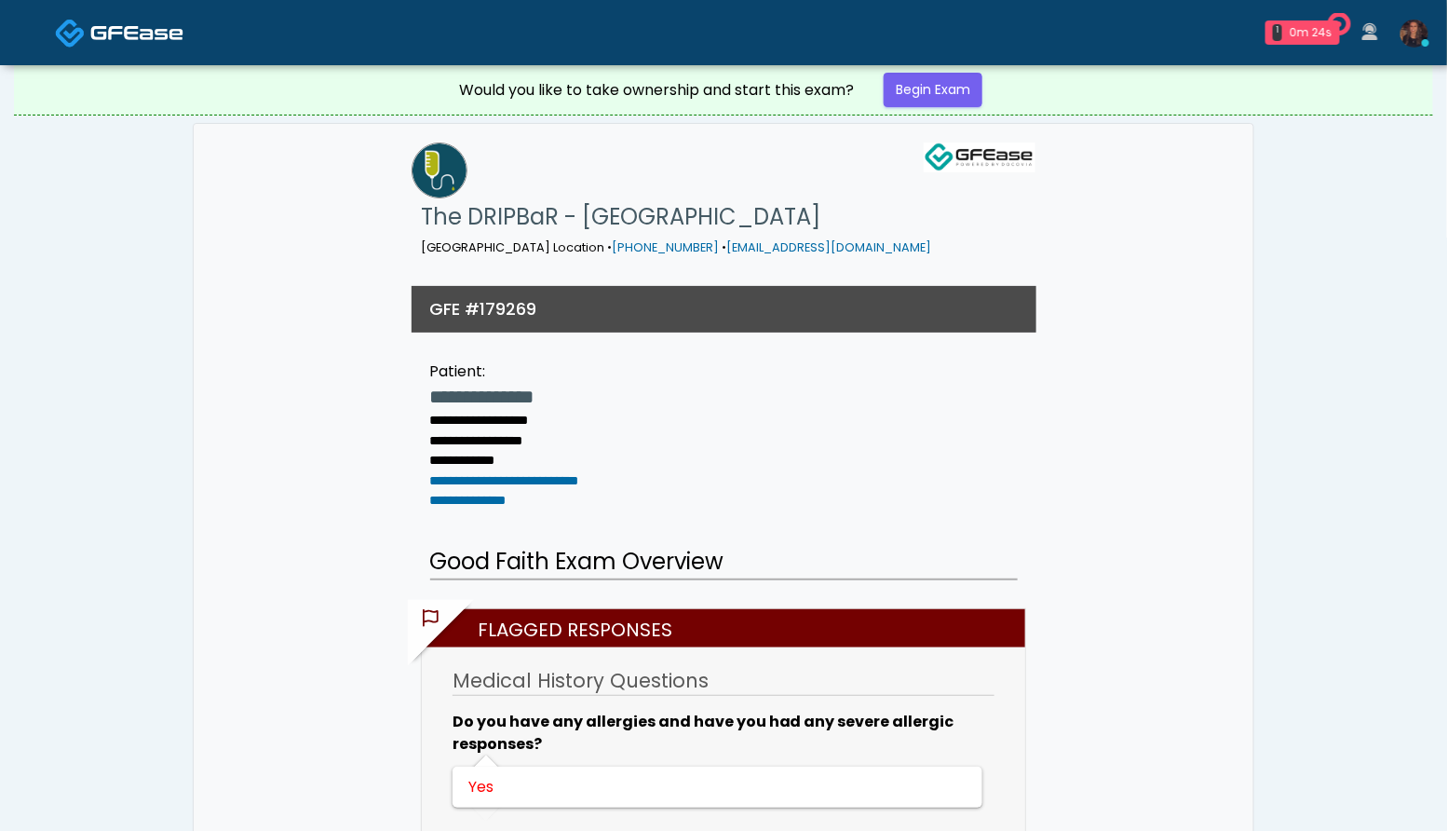
click at [942, 105] on link "Begin Exam" at bounding box center [933, 90] width 99 height 34
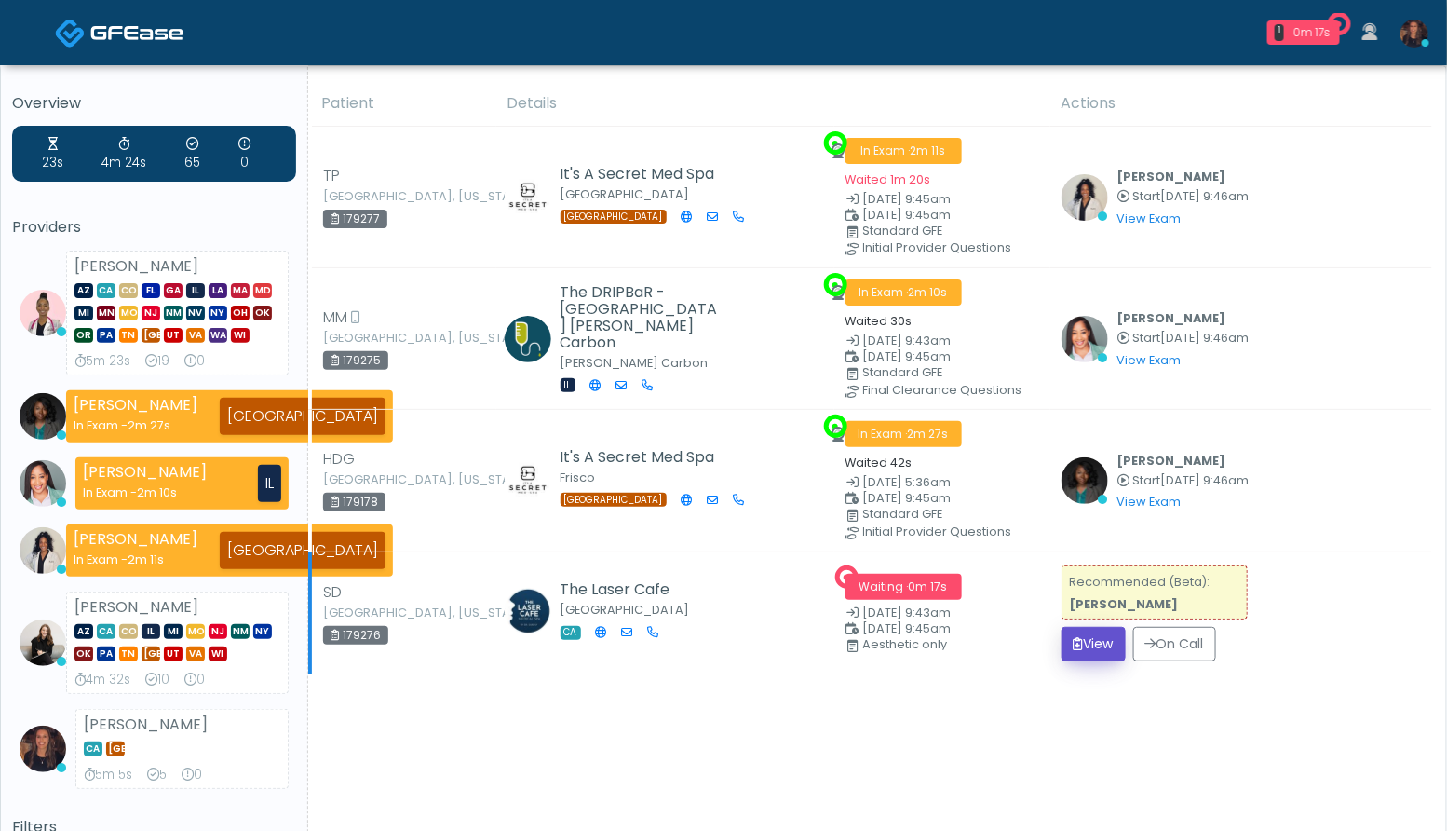
click at [1079, 643] on icon "submit" at bounding box center [1079, 643] width 10 height 13
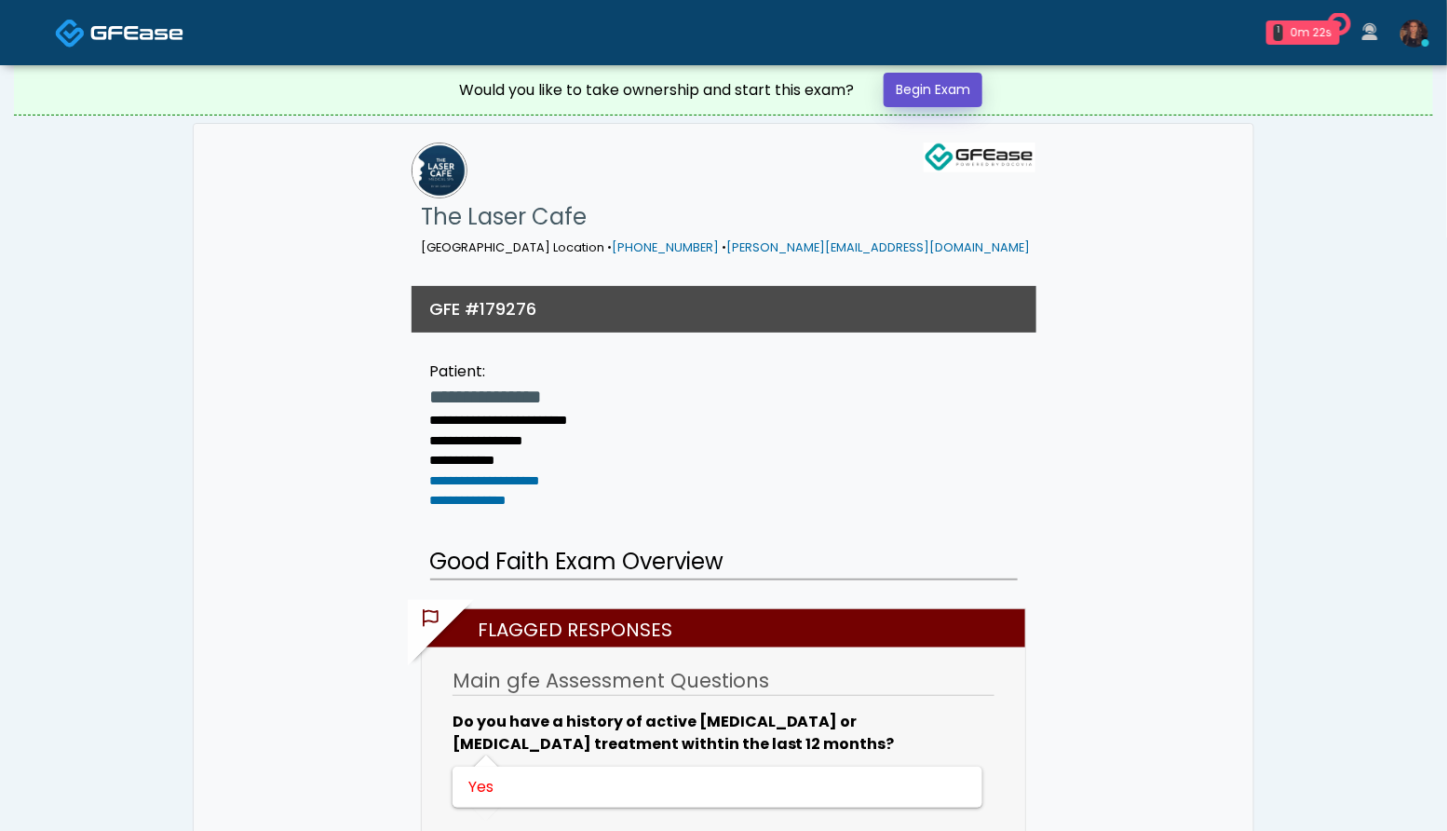
click at [945, 90] on link "Begin Exam" at bounding box center [933, 90] width 99 height 34
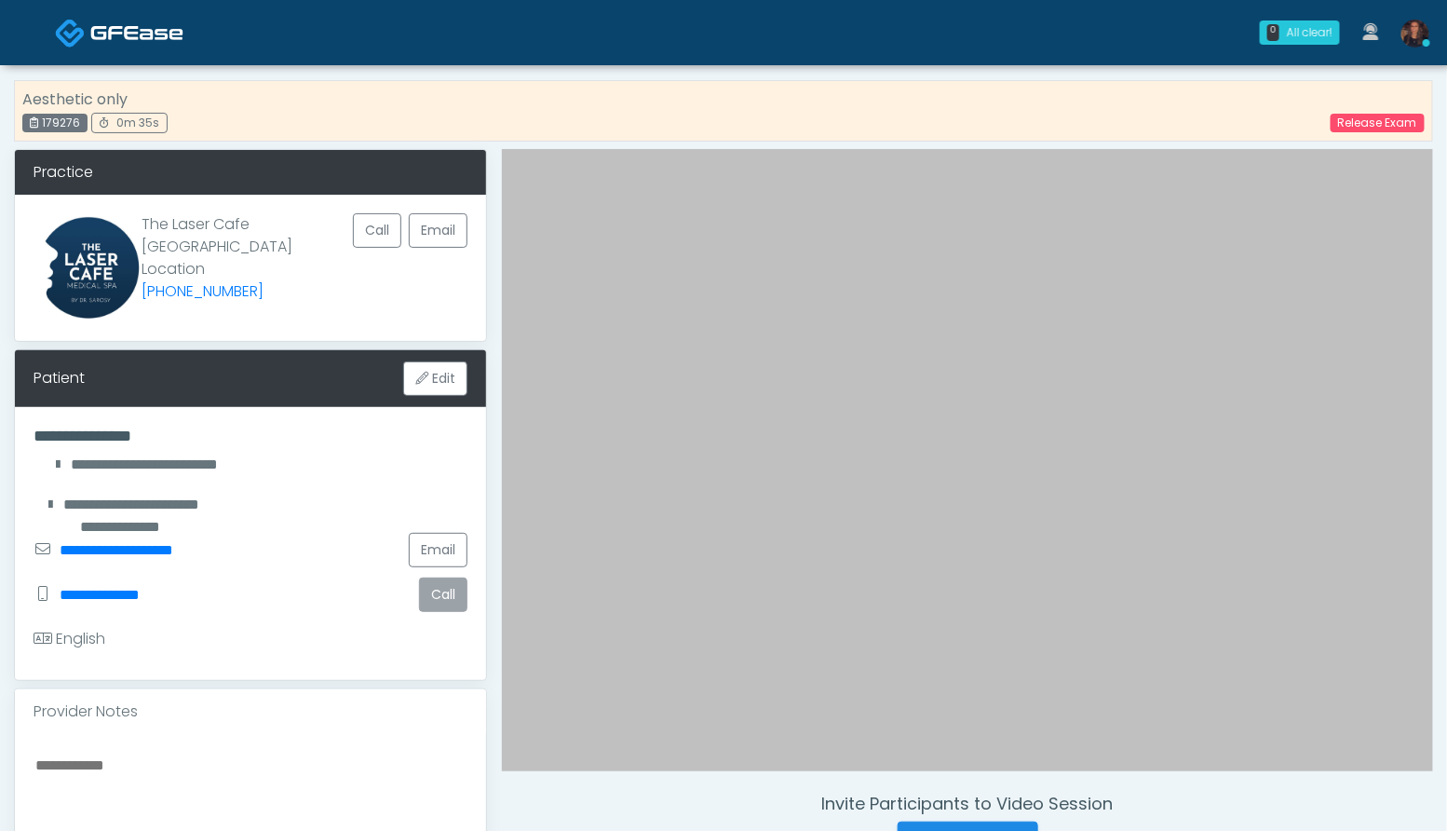
click at [444, 594] on button "Call" at bounding box center [443, 594] width 48 height 34
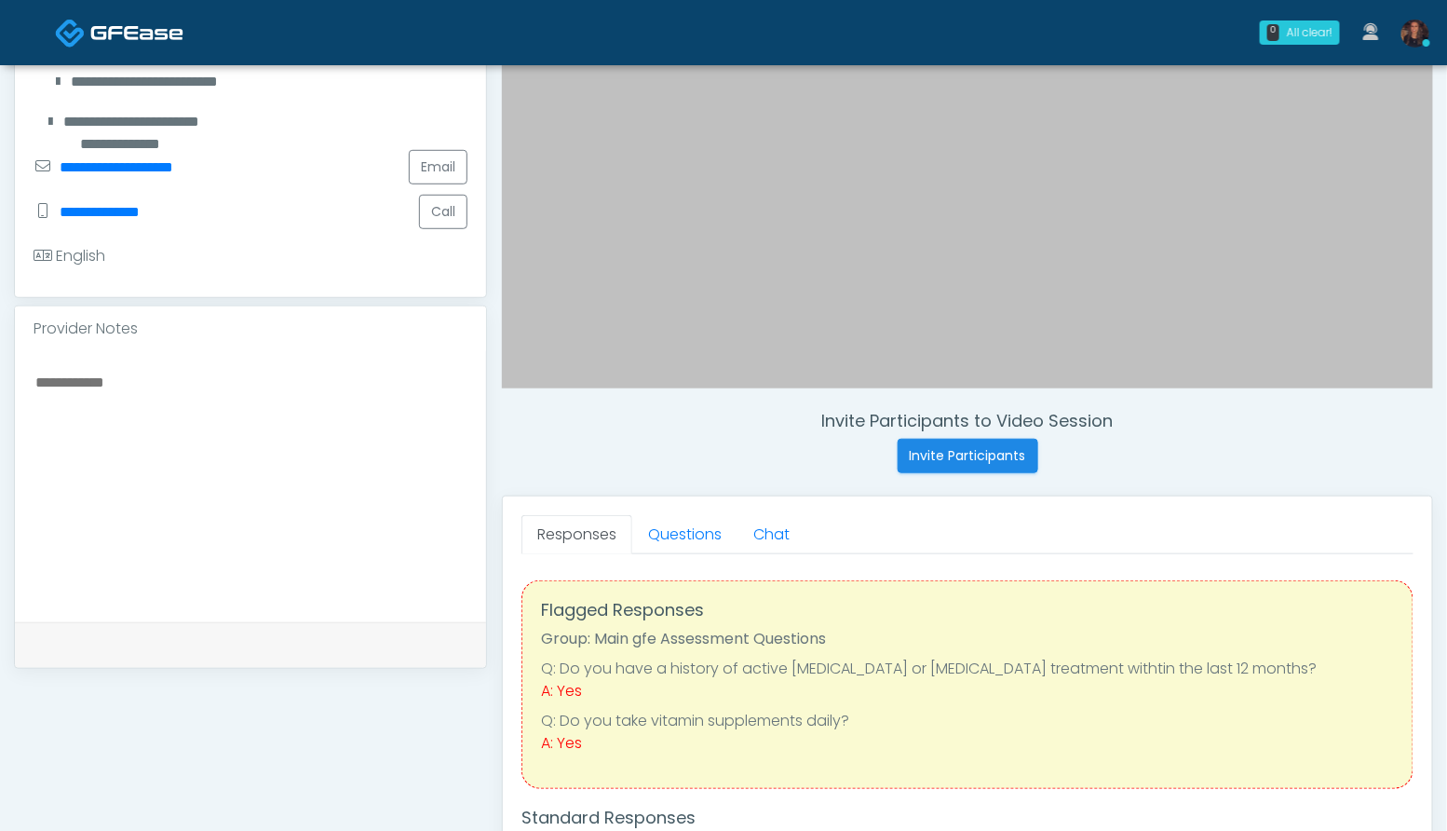
scroll to position [408, 0]
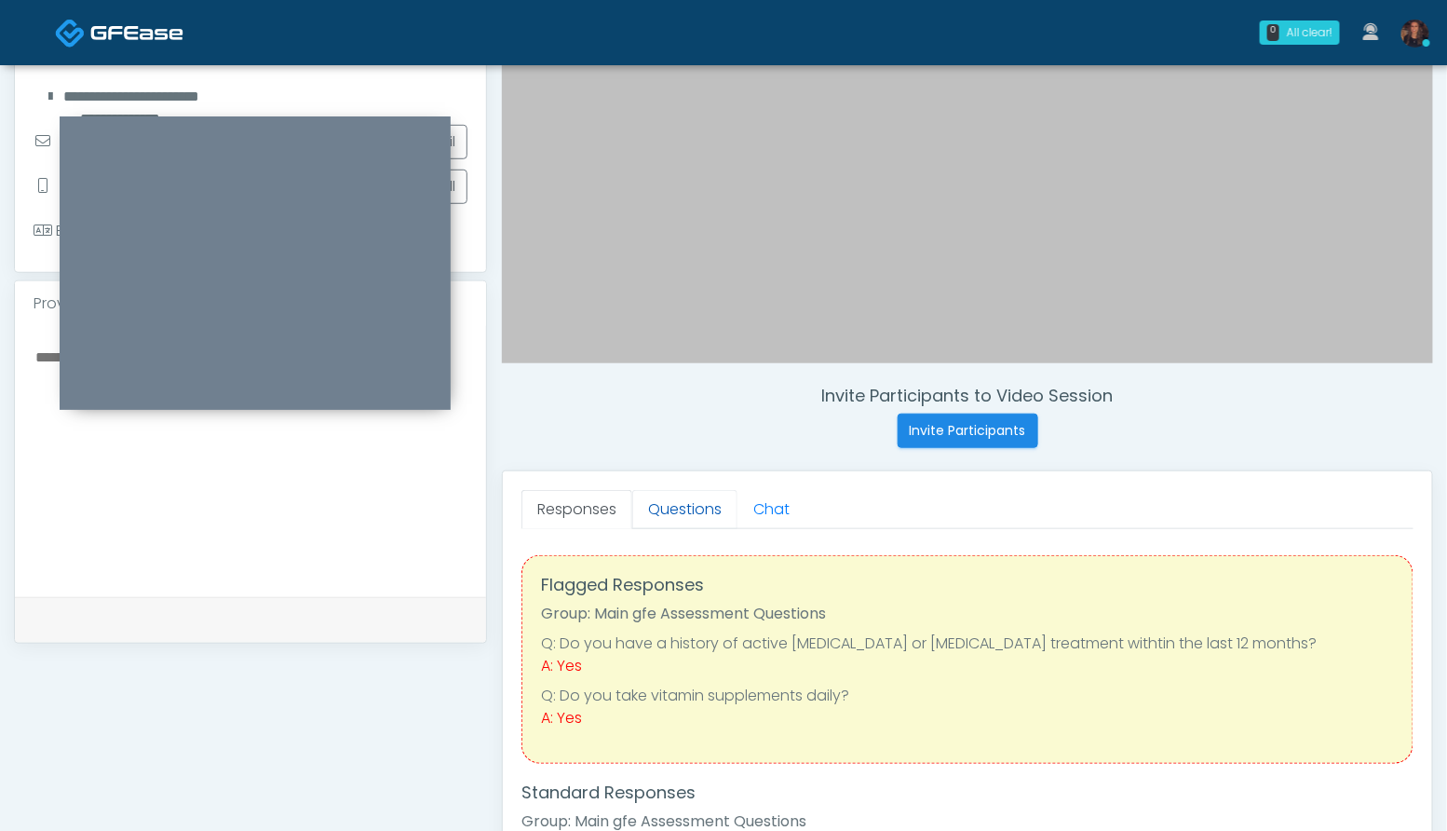
click at [686, 499] on link "Questions" at bounding box center [684, 509] width 105 height 39
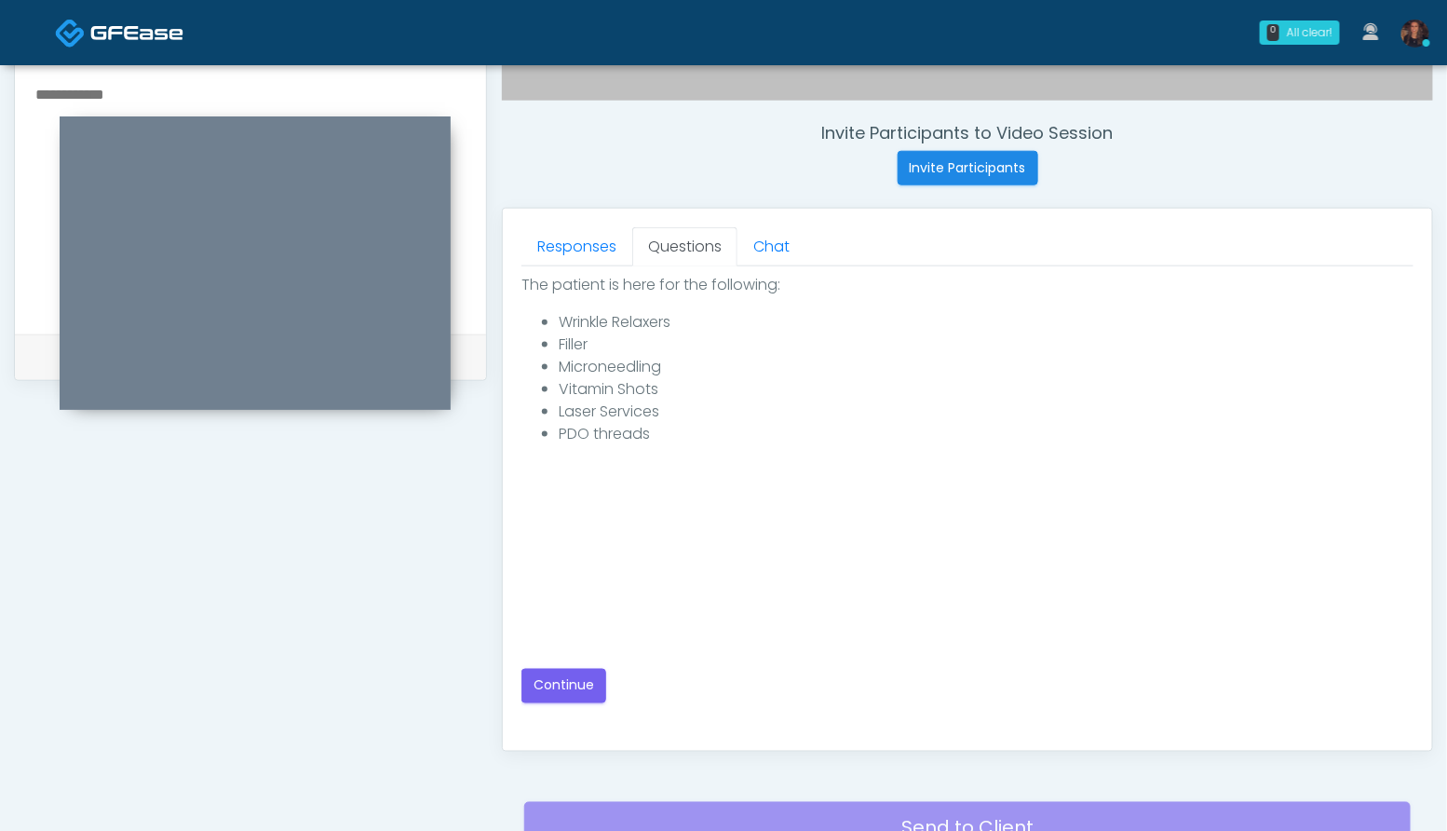
scroll to position [695, 0]
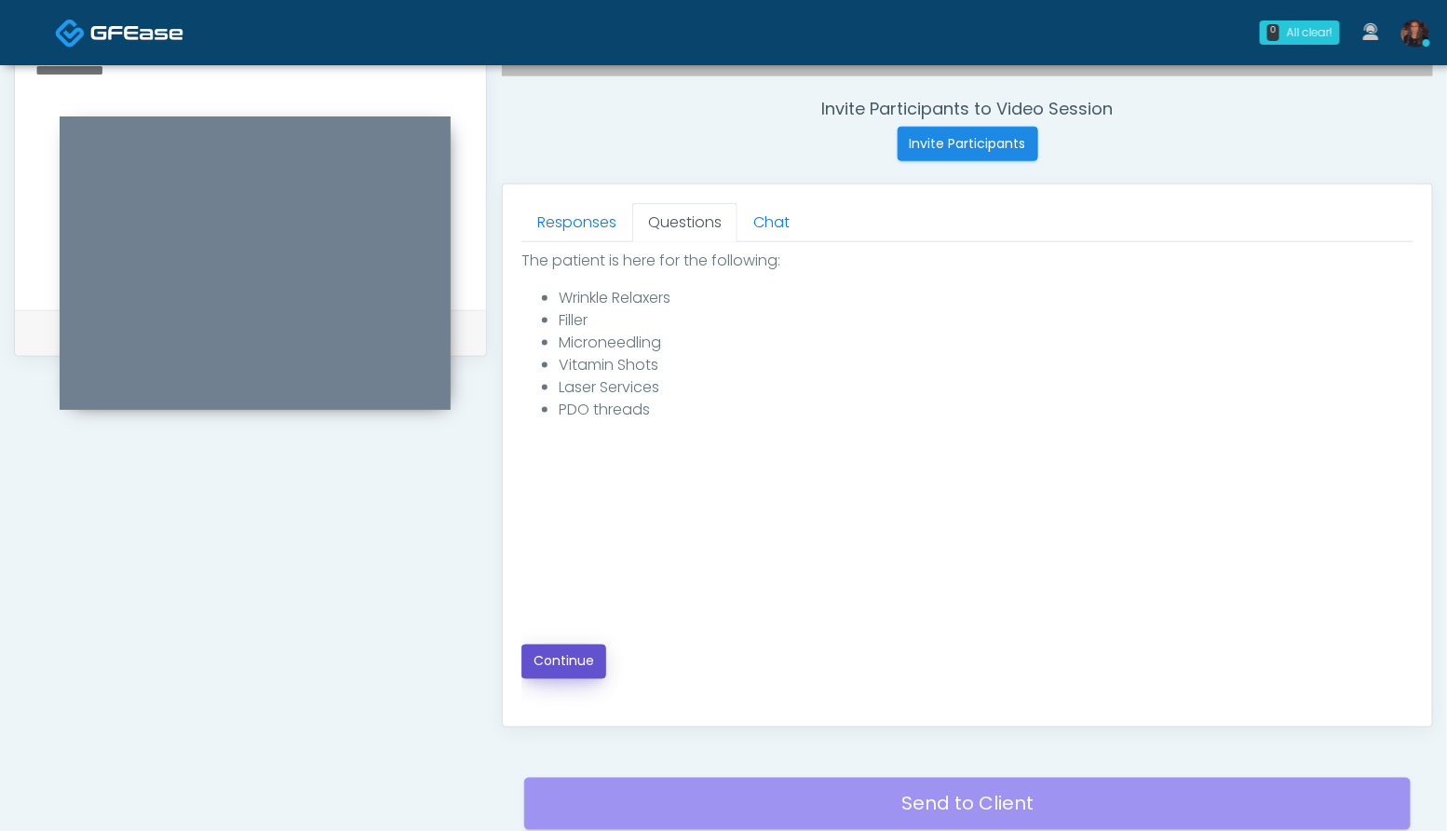
click at [577, 655] on button "Continue" at bounding box center [563, 661] width 85 height 34
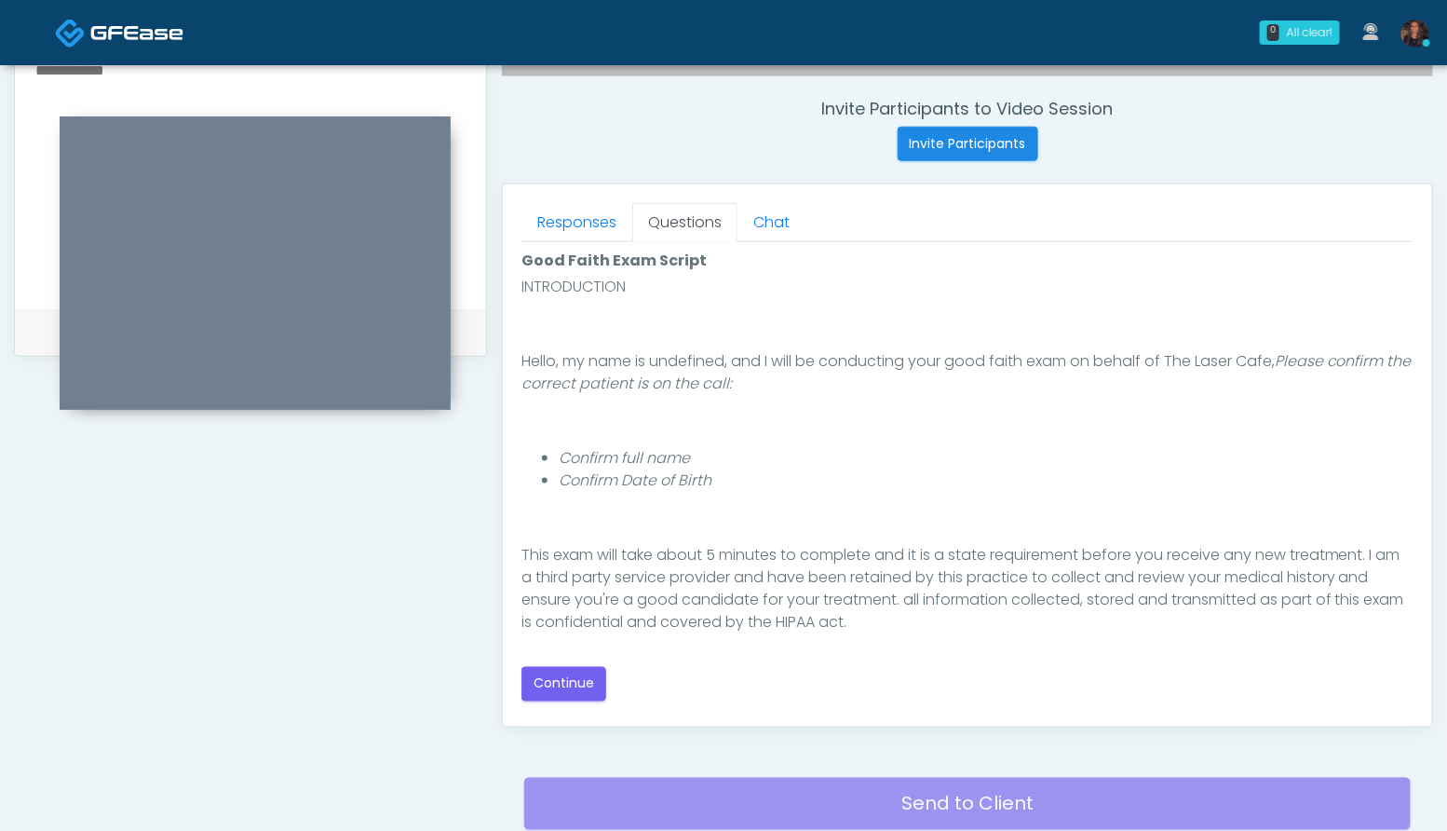
scroll to position [171, 0]
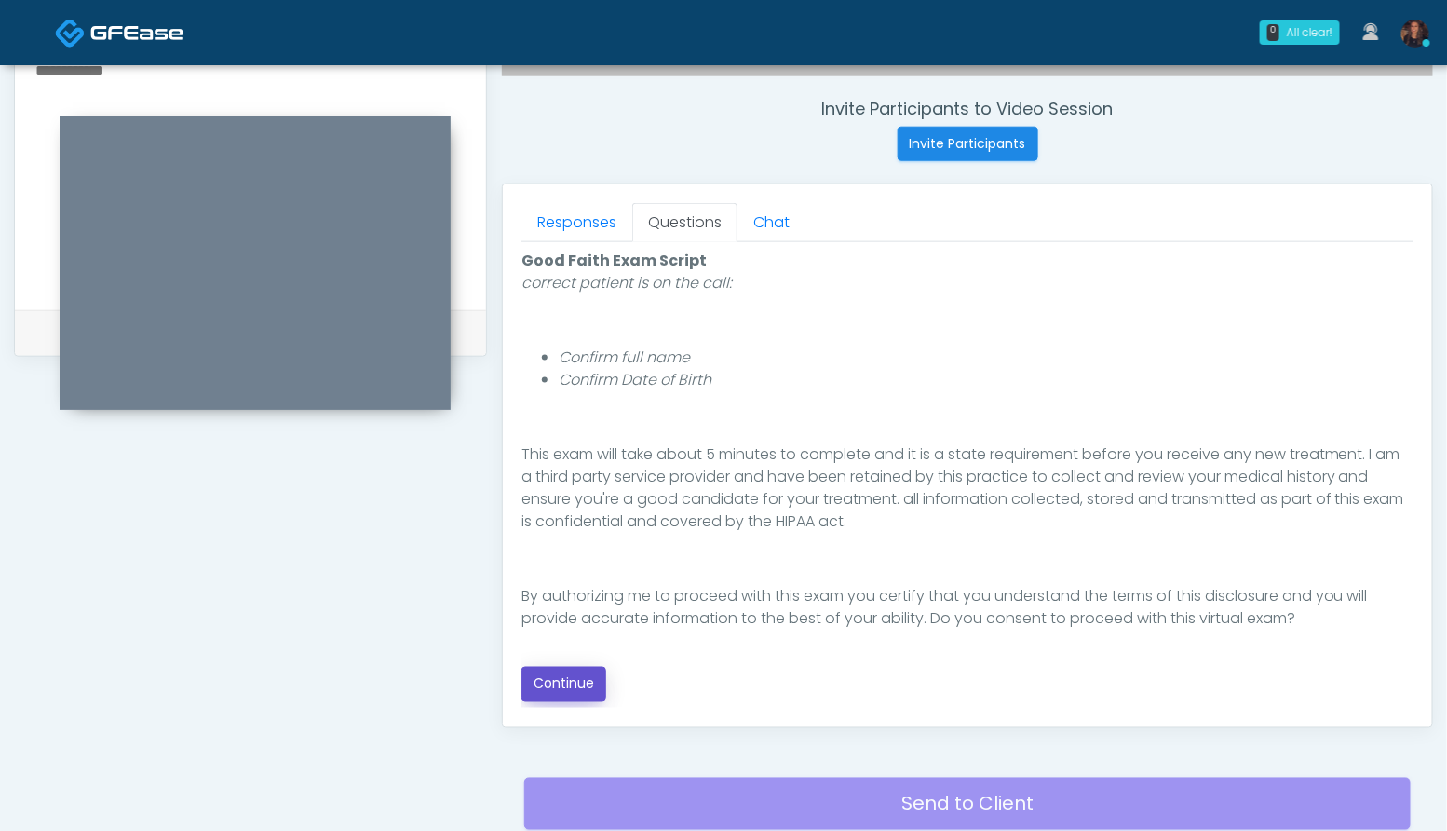
click at [554, 696] on button "Continue" at bounding box center [563, 684] width 85 height 34
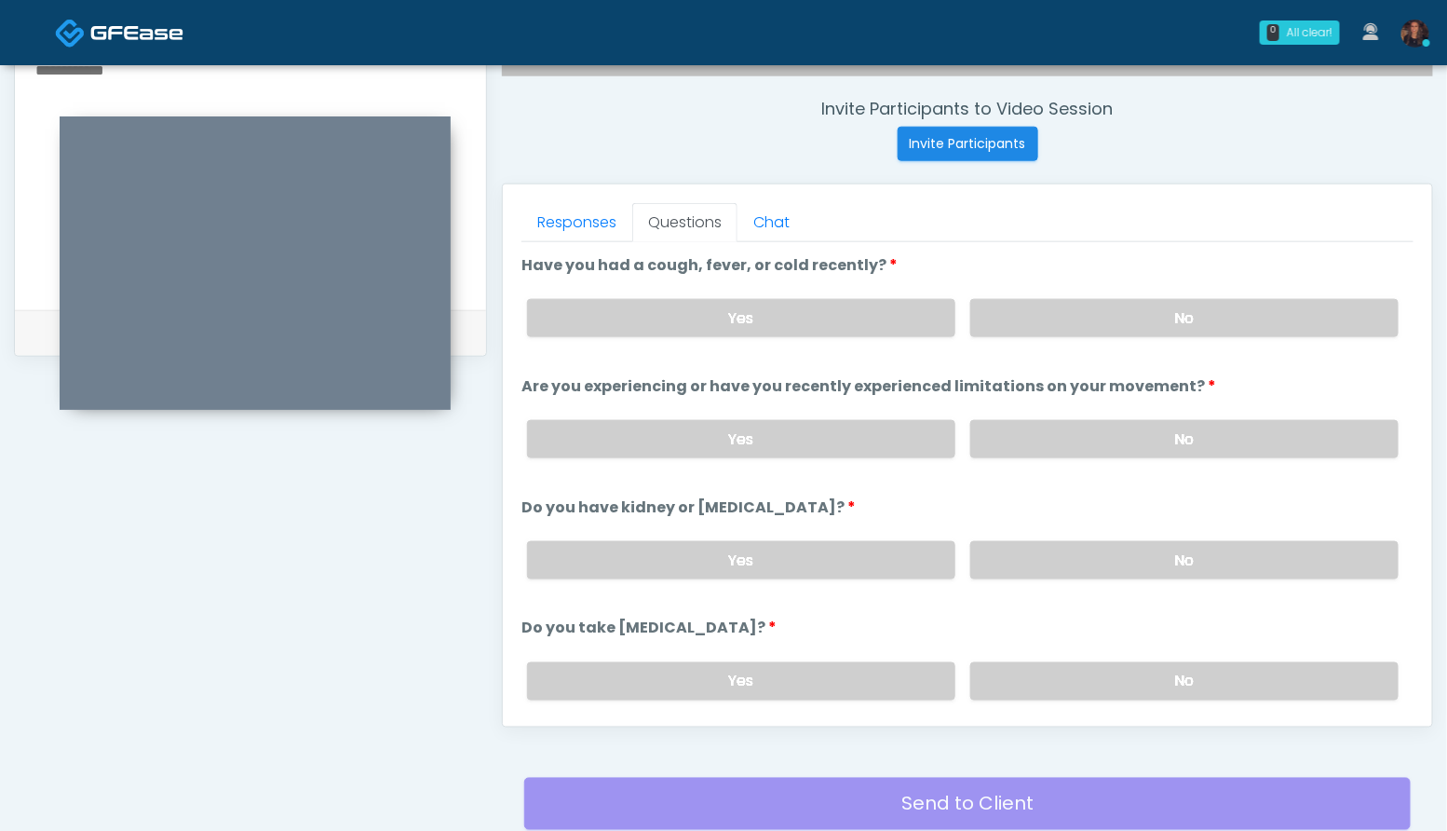
scroll to position [840, 0]
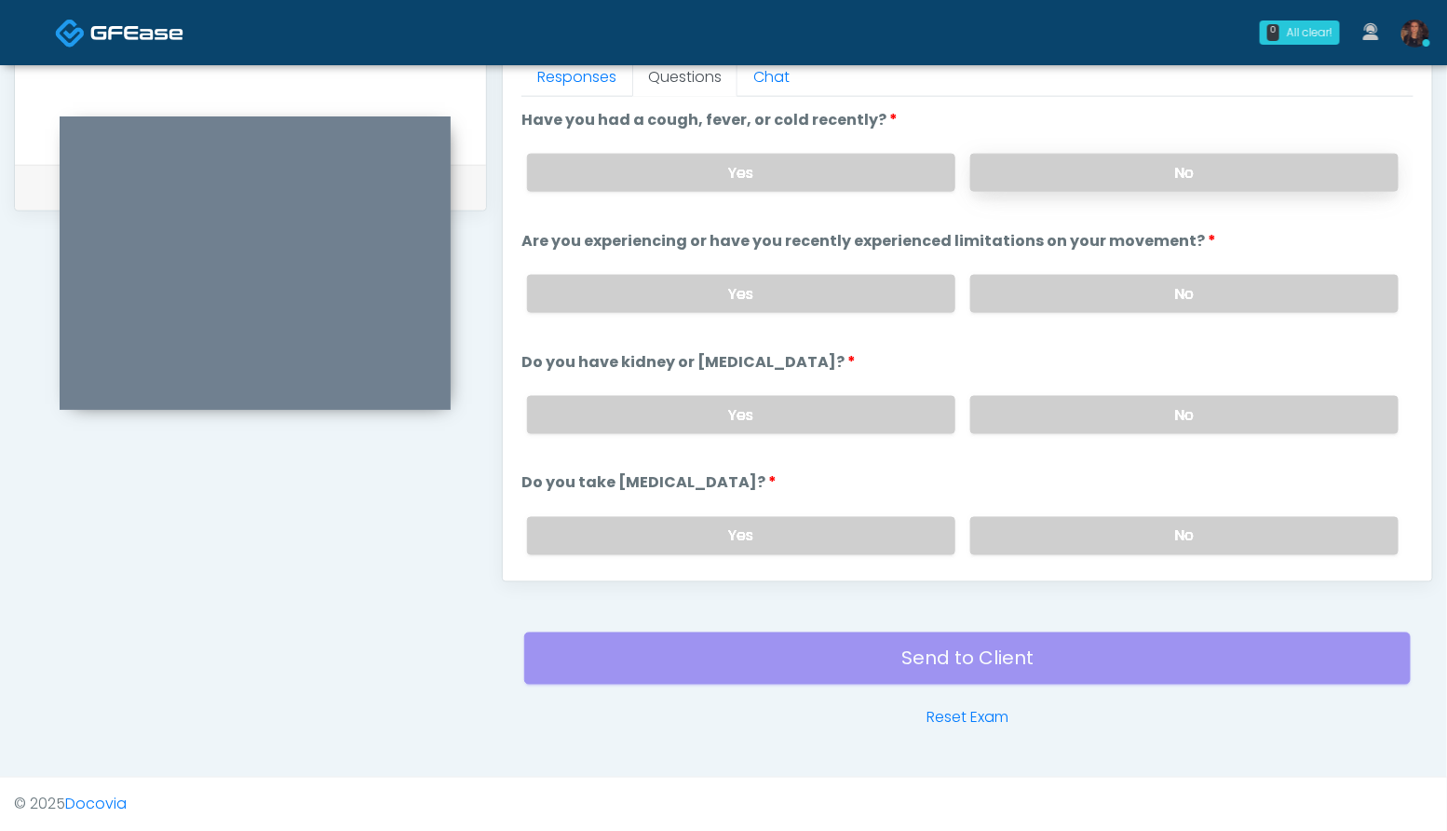
click at [1247, 169] on label "No" at bounding box center [1184, 173] width 428 height 38
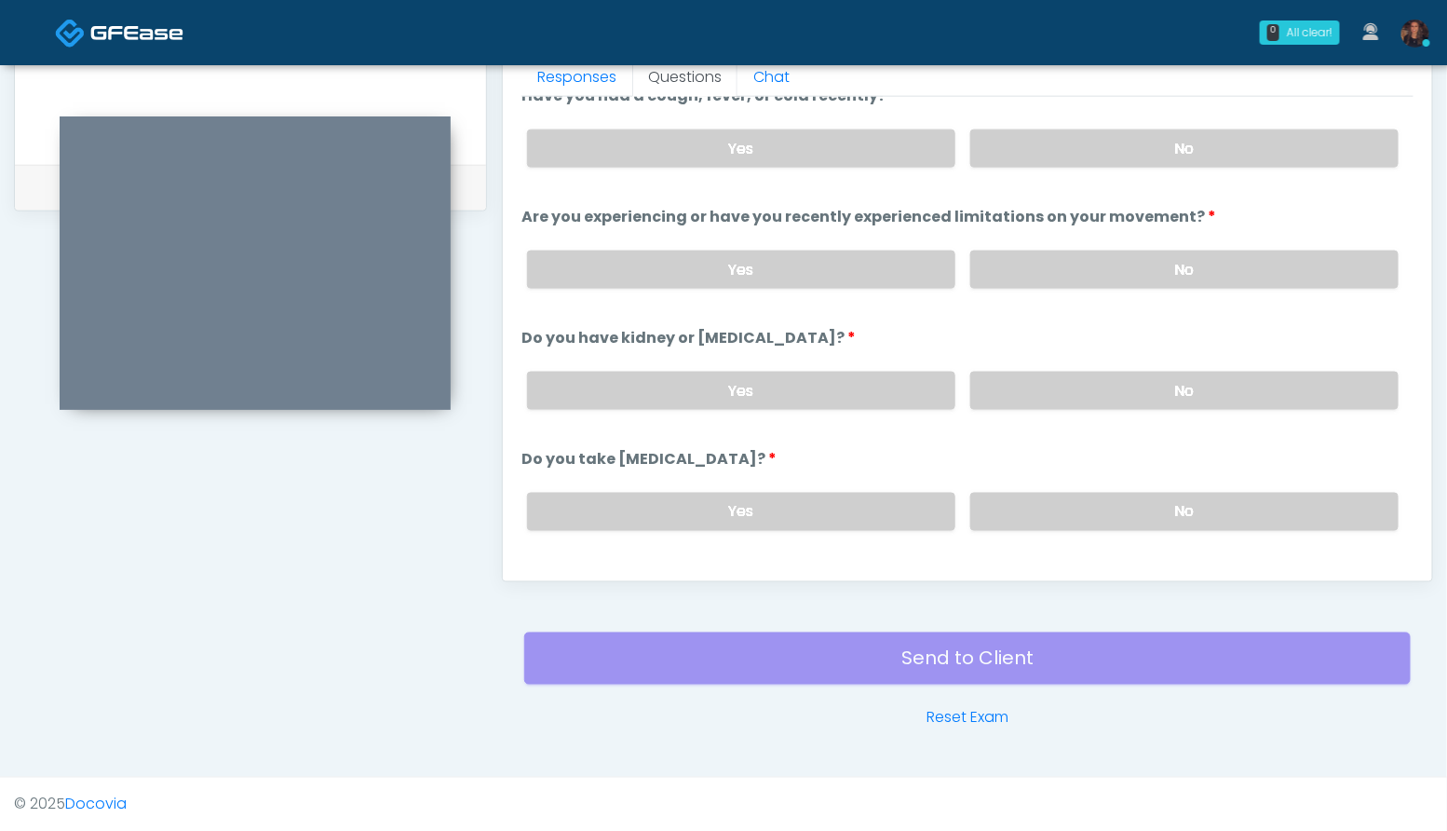
scroll to position [25, 0]
click at [1255, 279] on label "No" at bounding box center [1184, 269] width 428 height 38
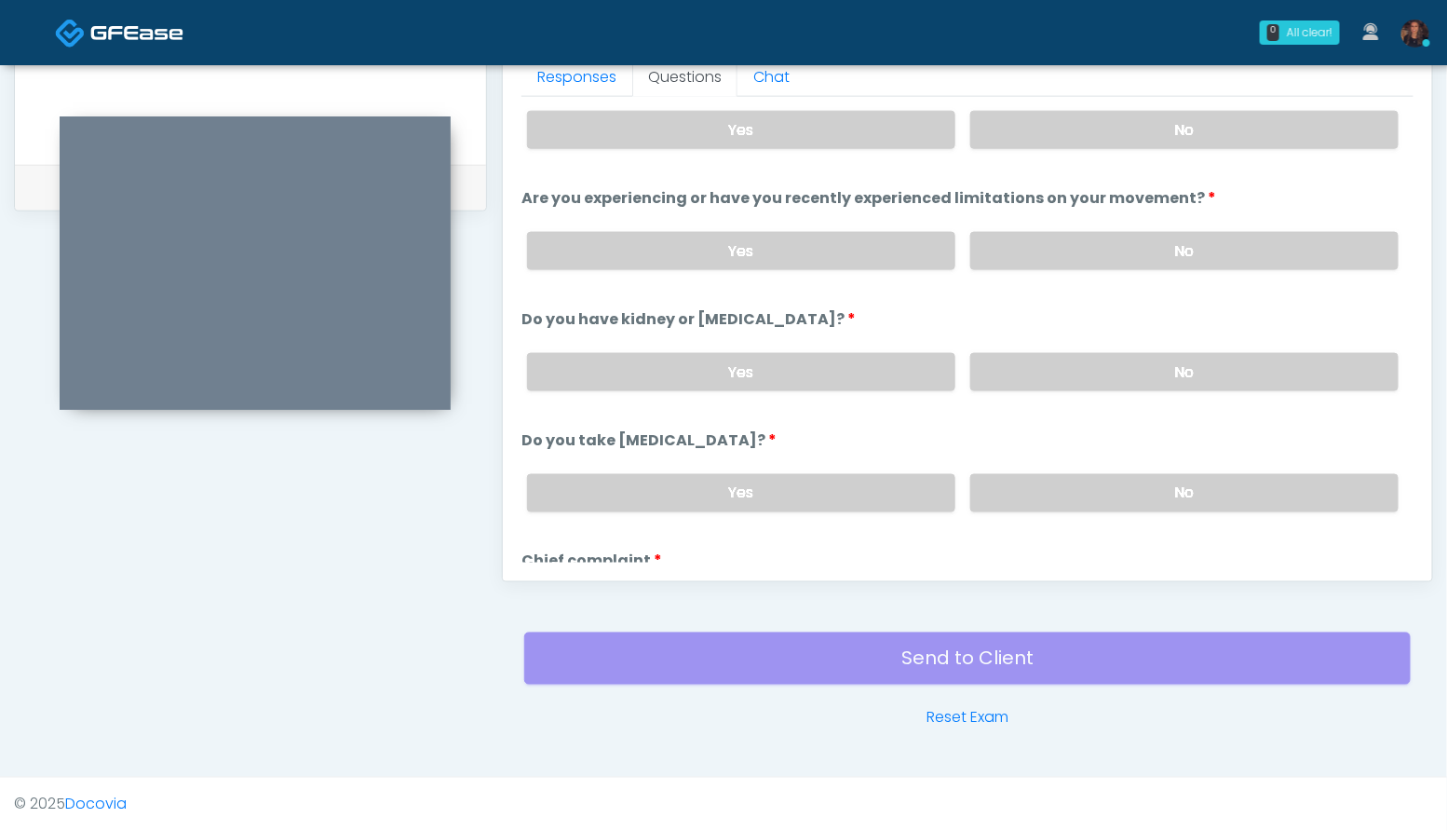
scroll to position [45, 0]
click at [1269, 356] on label "No" at bounding box center [1184, 370] width 428 height 38
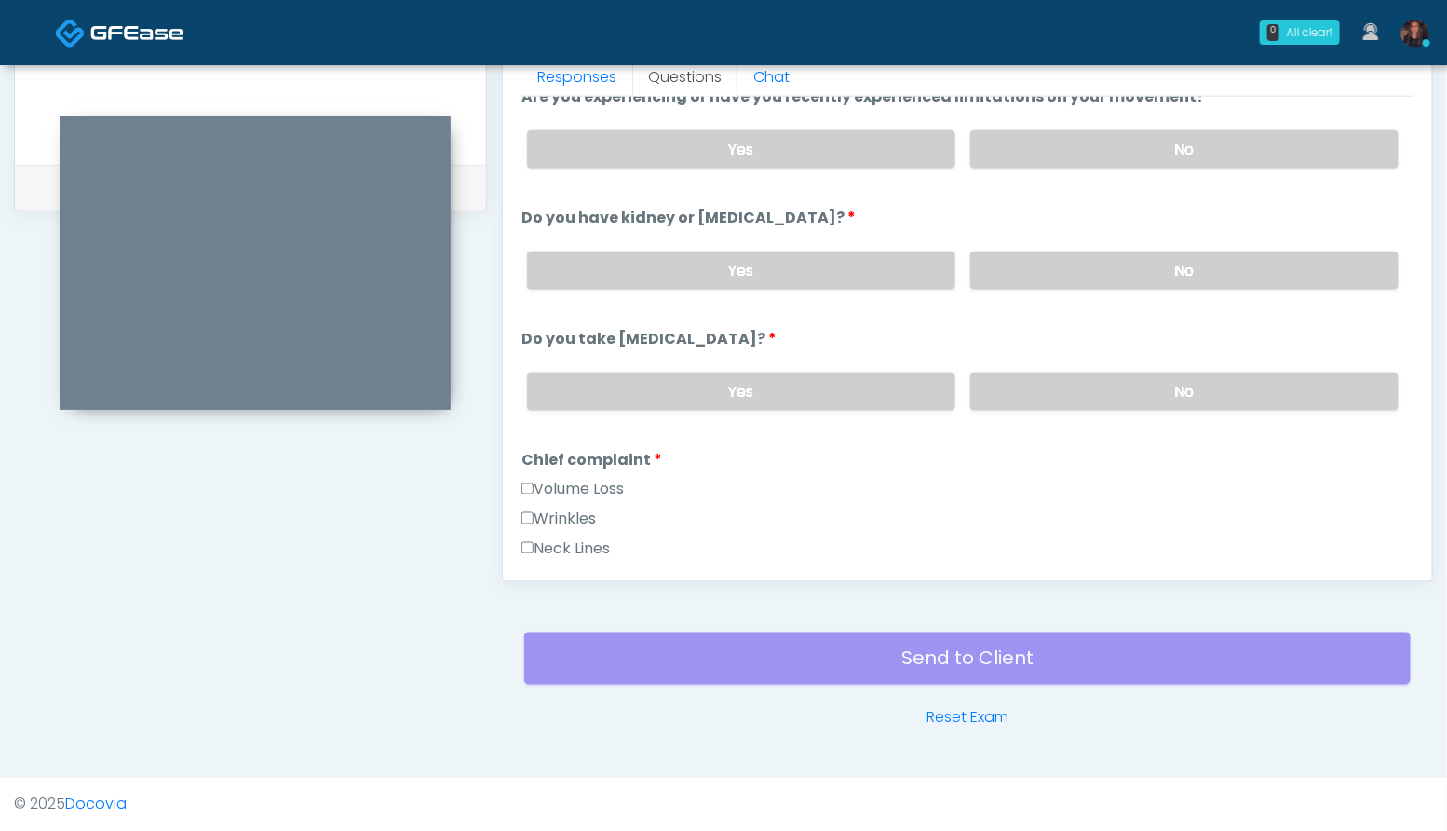
scroll to position [145, 0]
click at [1236, 396] on label "No" at bounding box center [1184, 390] width 428 height 38
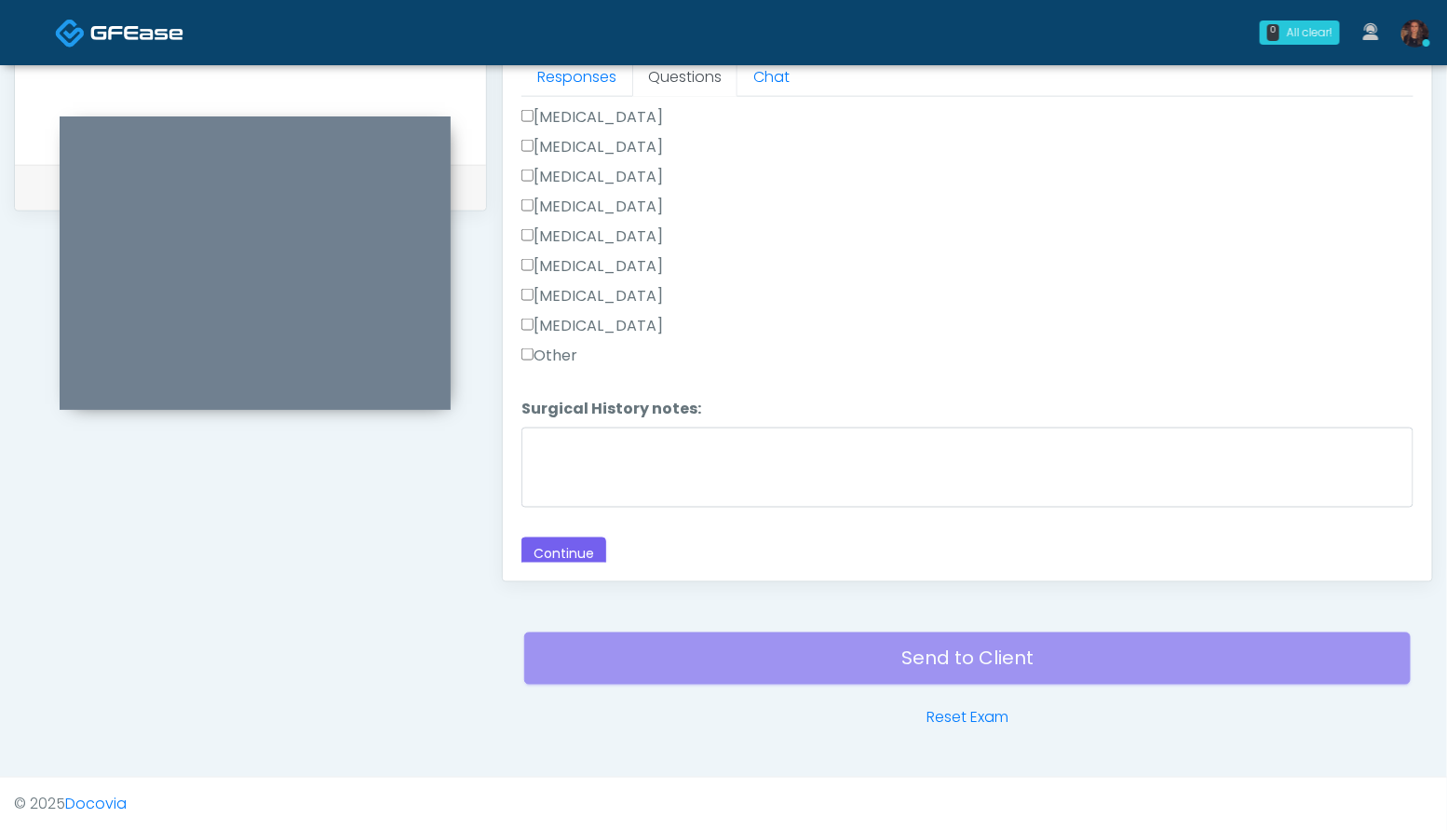
scroll to position [1249, 0]
click at [570, 342] on label "Other" at bounding box center [549, 352] width 56 height 22
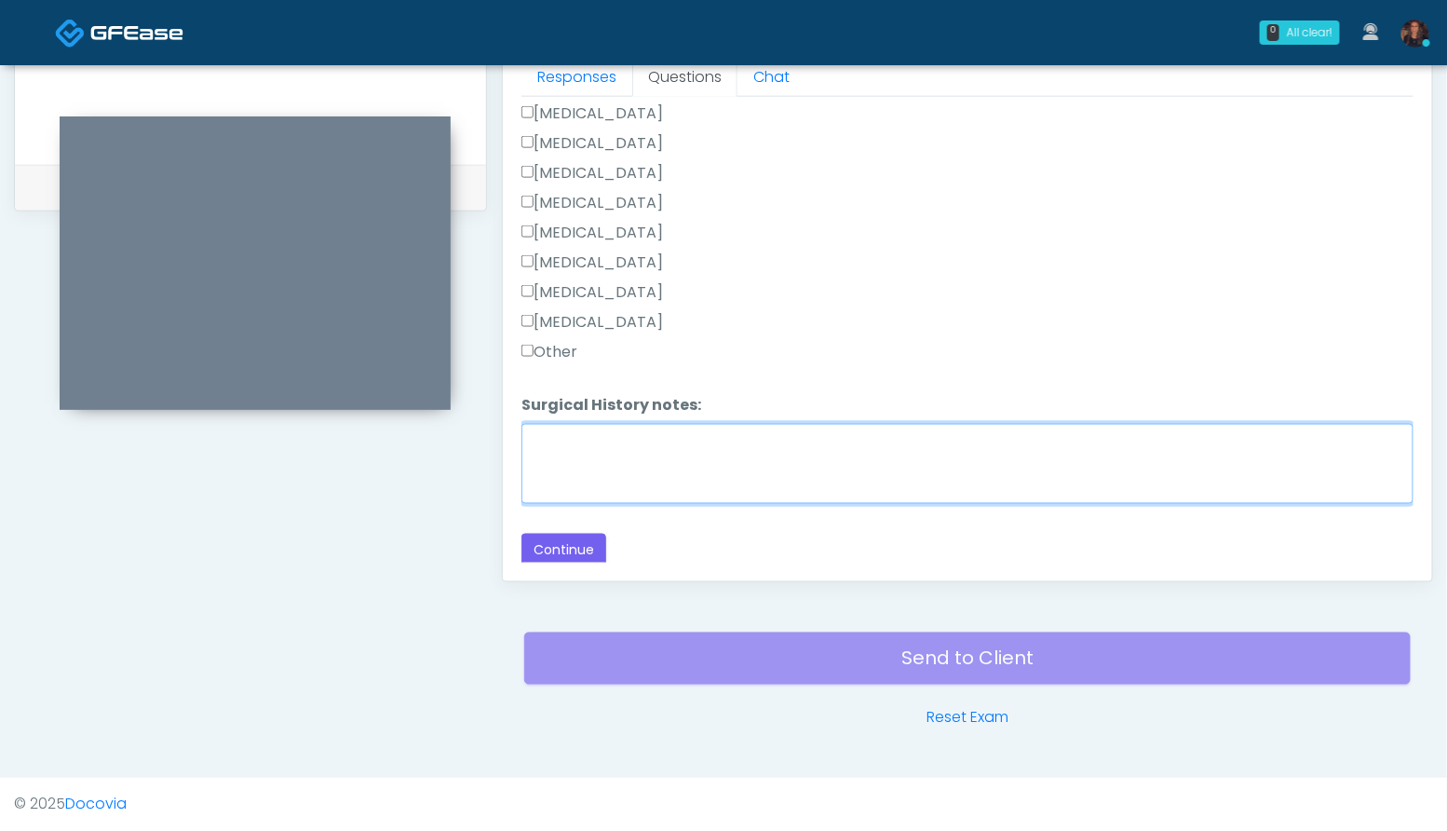
click at [595, 425] on textarea "Surgical History notes:" at bounding box center [967, 464] width 892 height 80
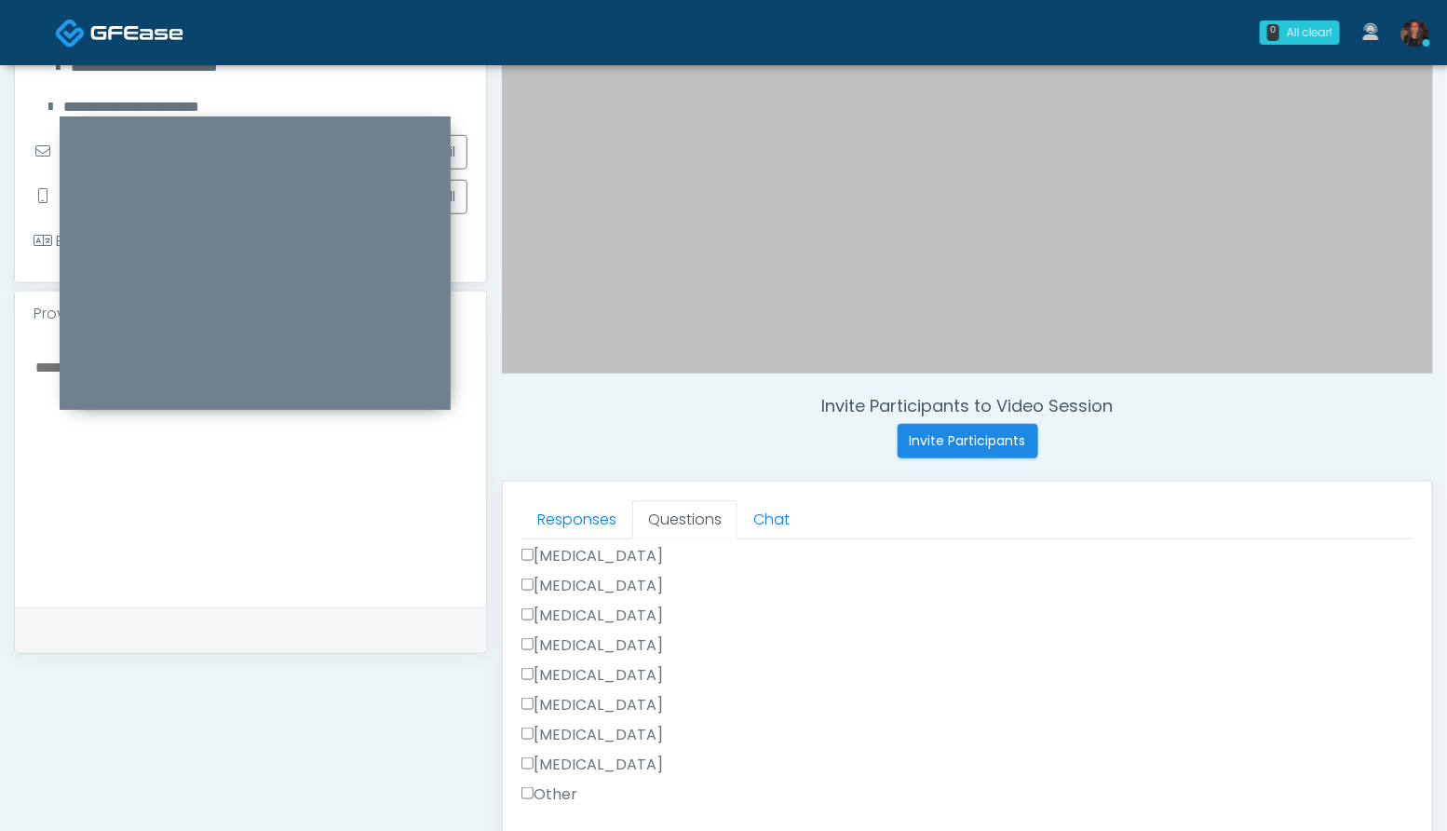
scroll to position [378, 0]
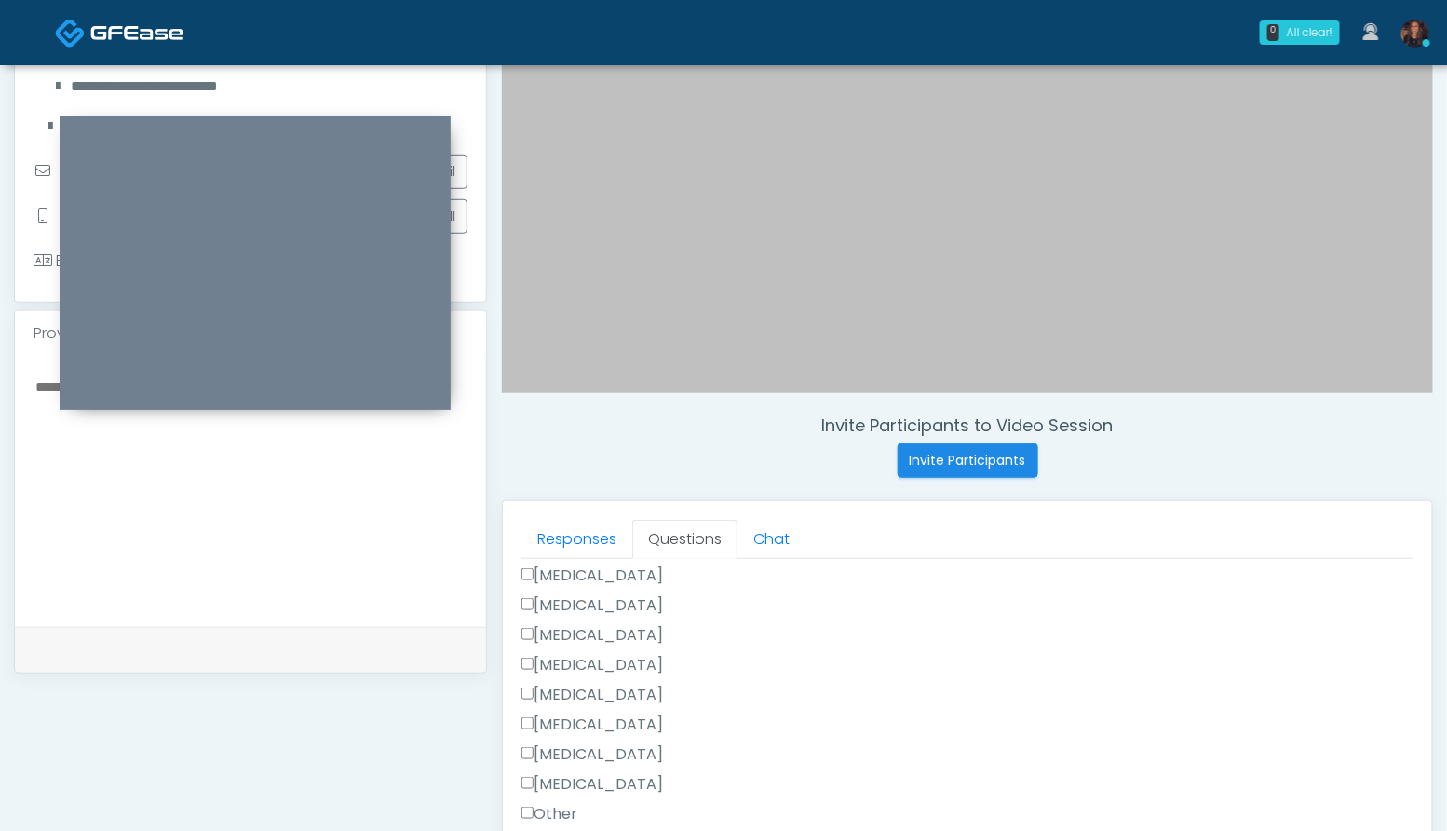
type textarea "*********"
click at [361, 514] on textarea at bounding box center [251, 487] width 434 height 227
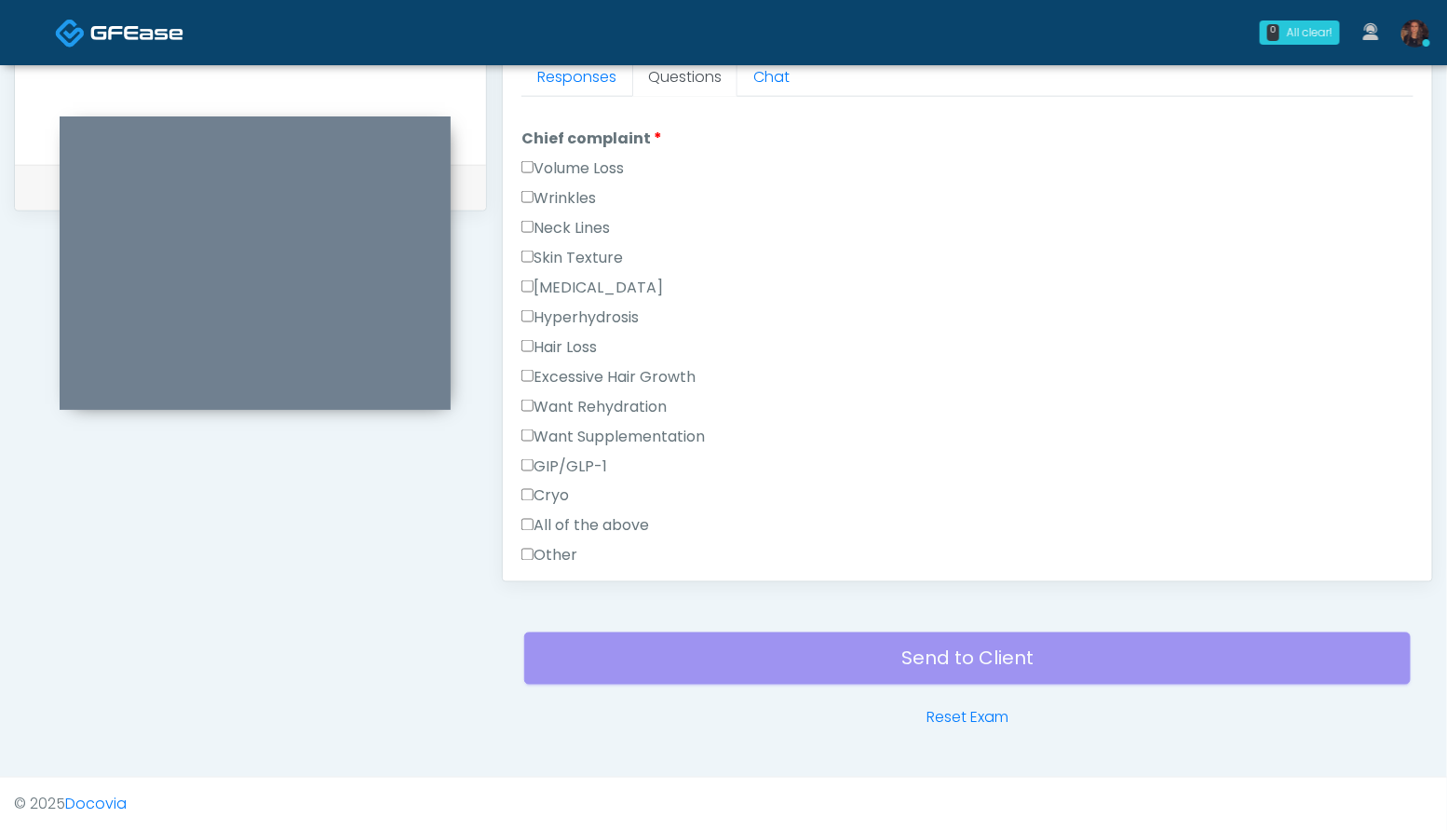
scroll to position [467, 0]
click at [616, 282] on label "Hyperpigmentation" at bounding box center [592, 286] width 142 height 22
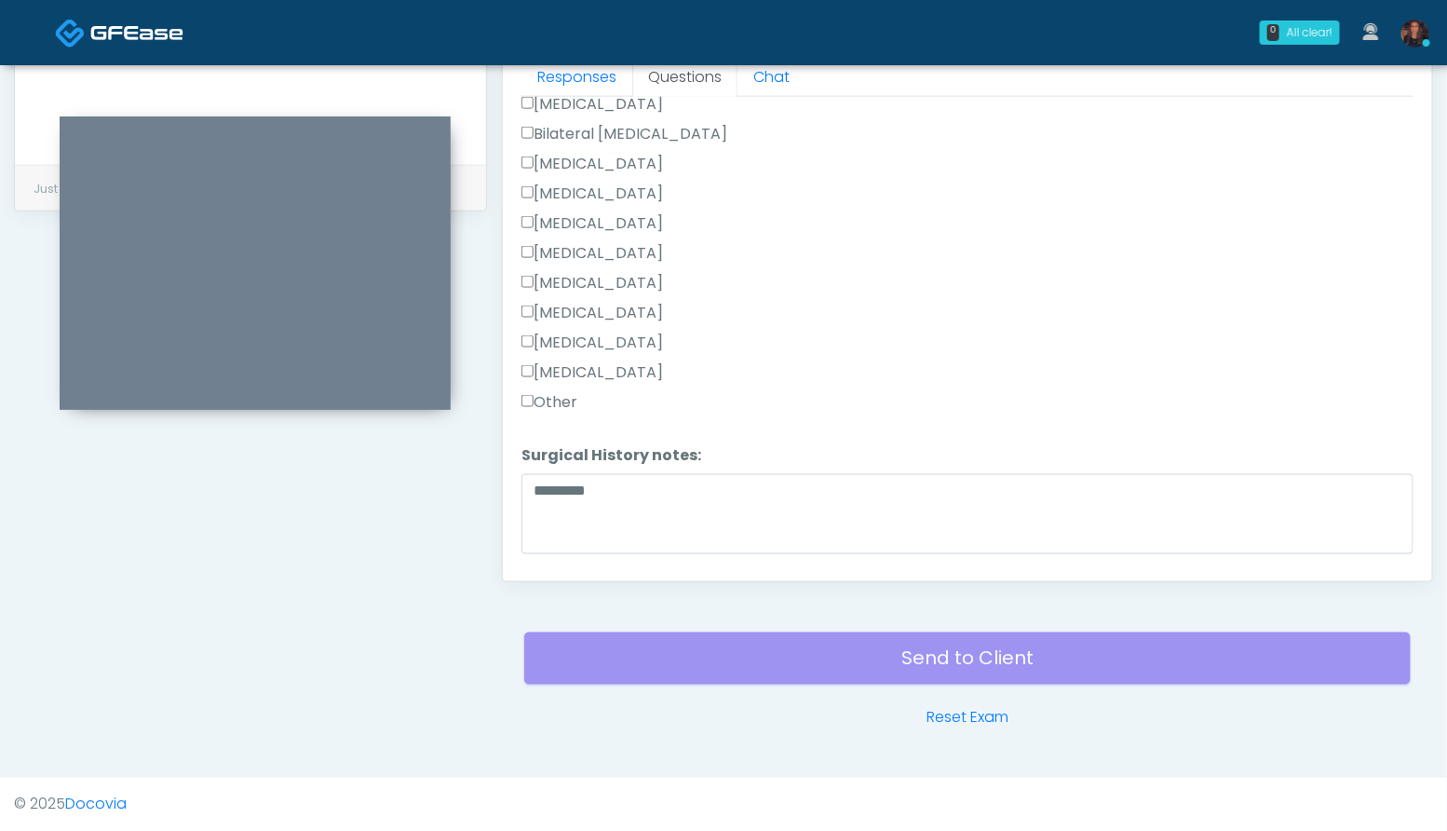
scroll to position [1249, 0]
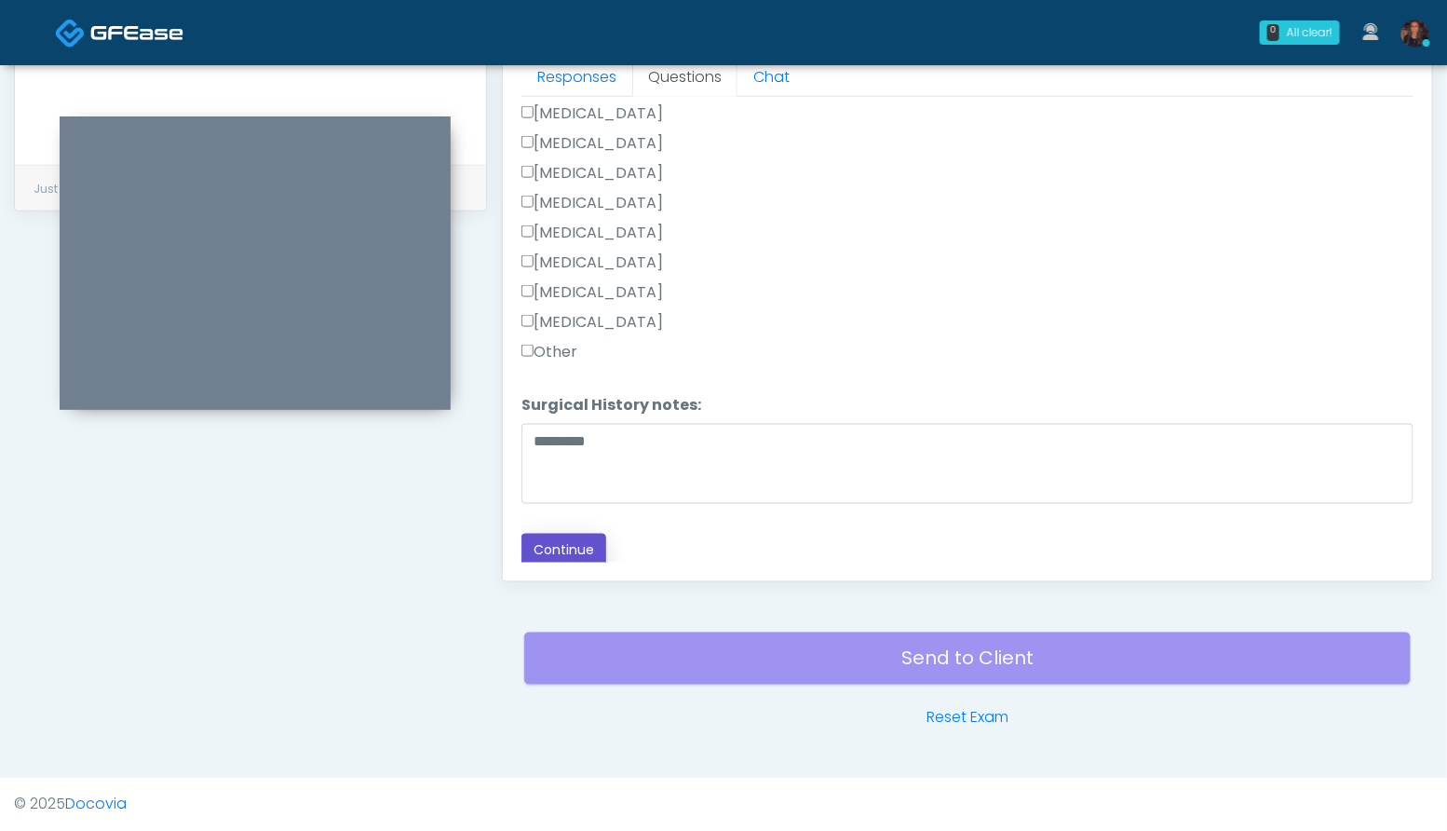
click at [572, 551] on button "Continue" at bounding box center [563, 550] width 85 height 34
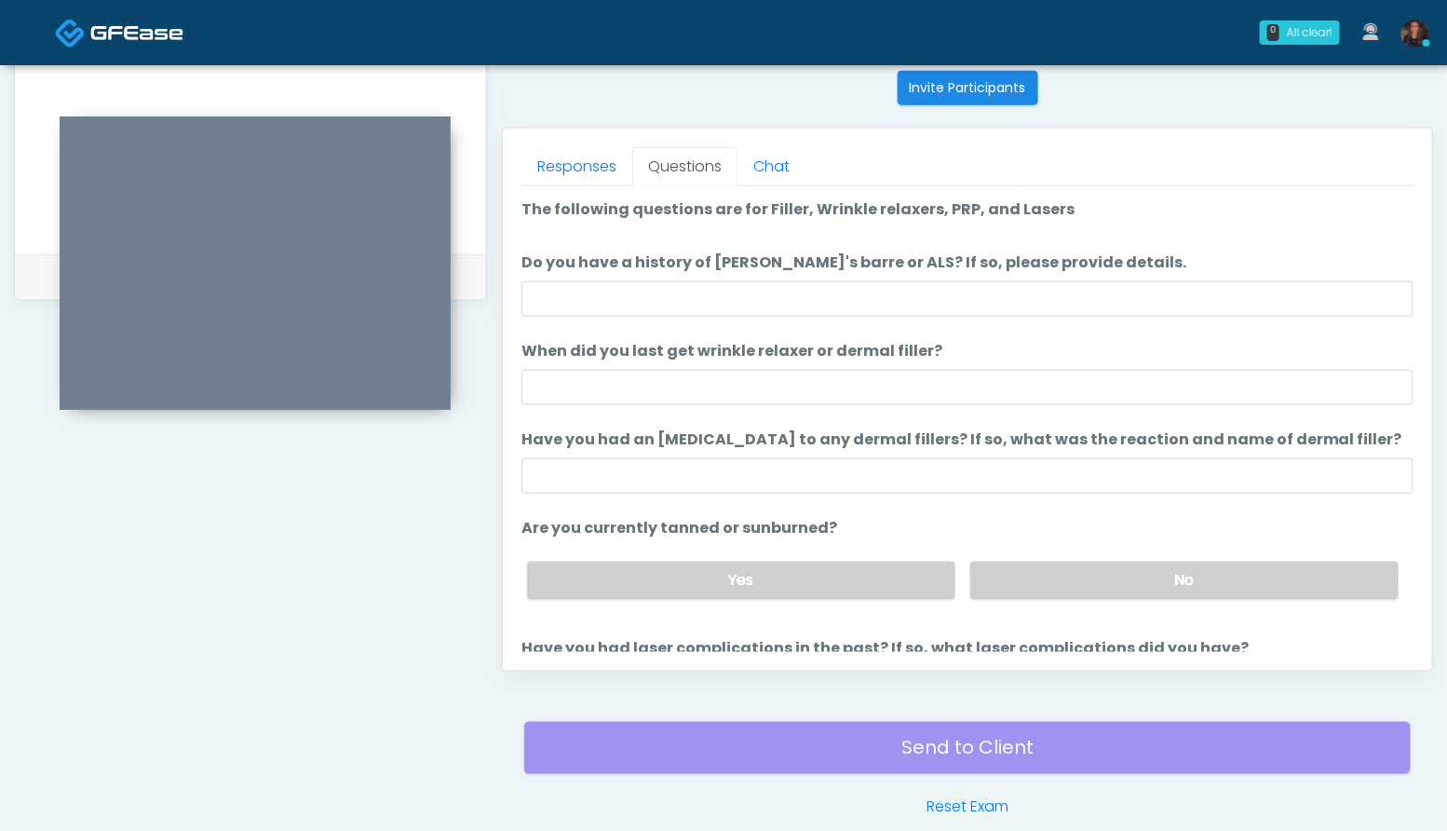
scroll to position [107, 0]
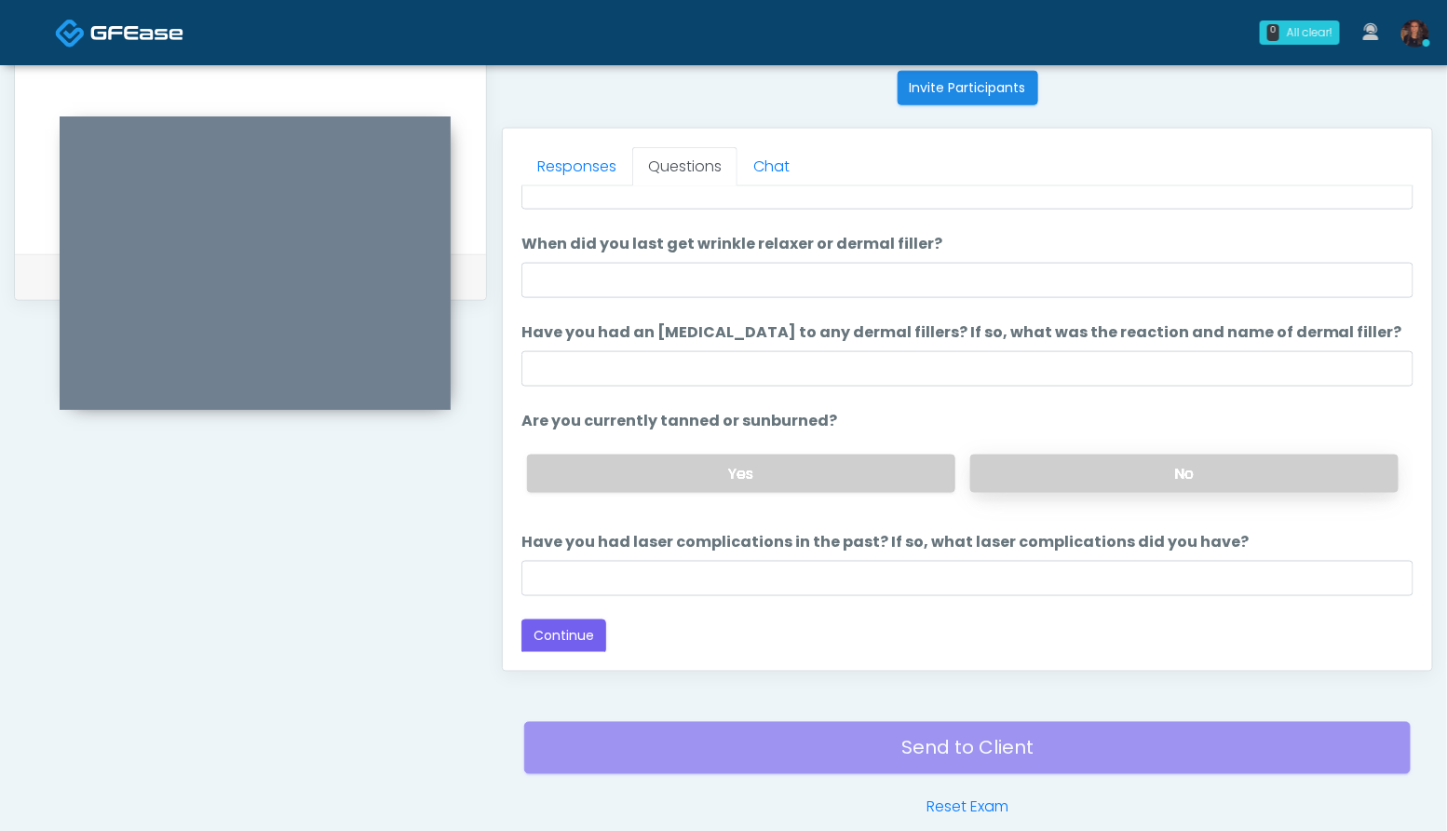
click at [1185, 464] on label "No" at bounding box center [1184, 473] width 428 height 38
click at [569, 635] on button "Continue" at bounding box center [563, 636] width 85 height 34
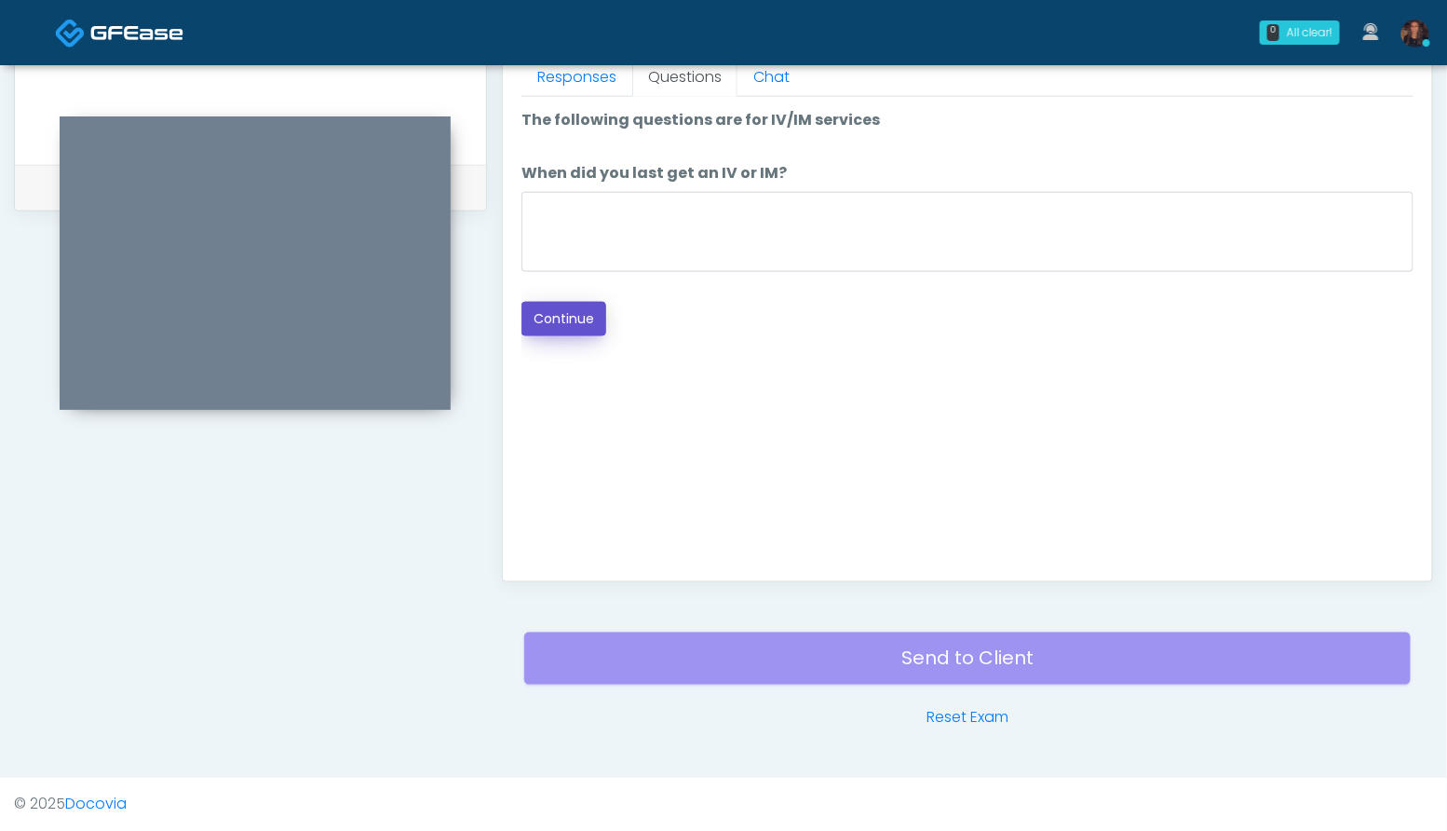
click at [558, 319] on button "Continue" at bounding box center [563, 319] width 85 height 34
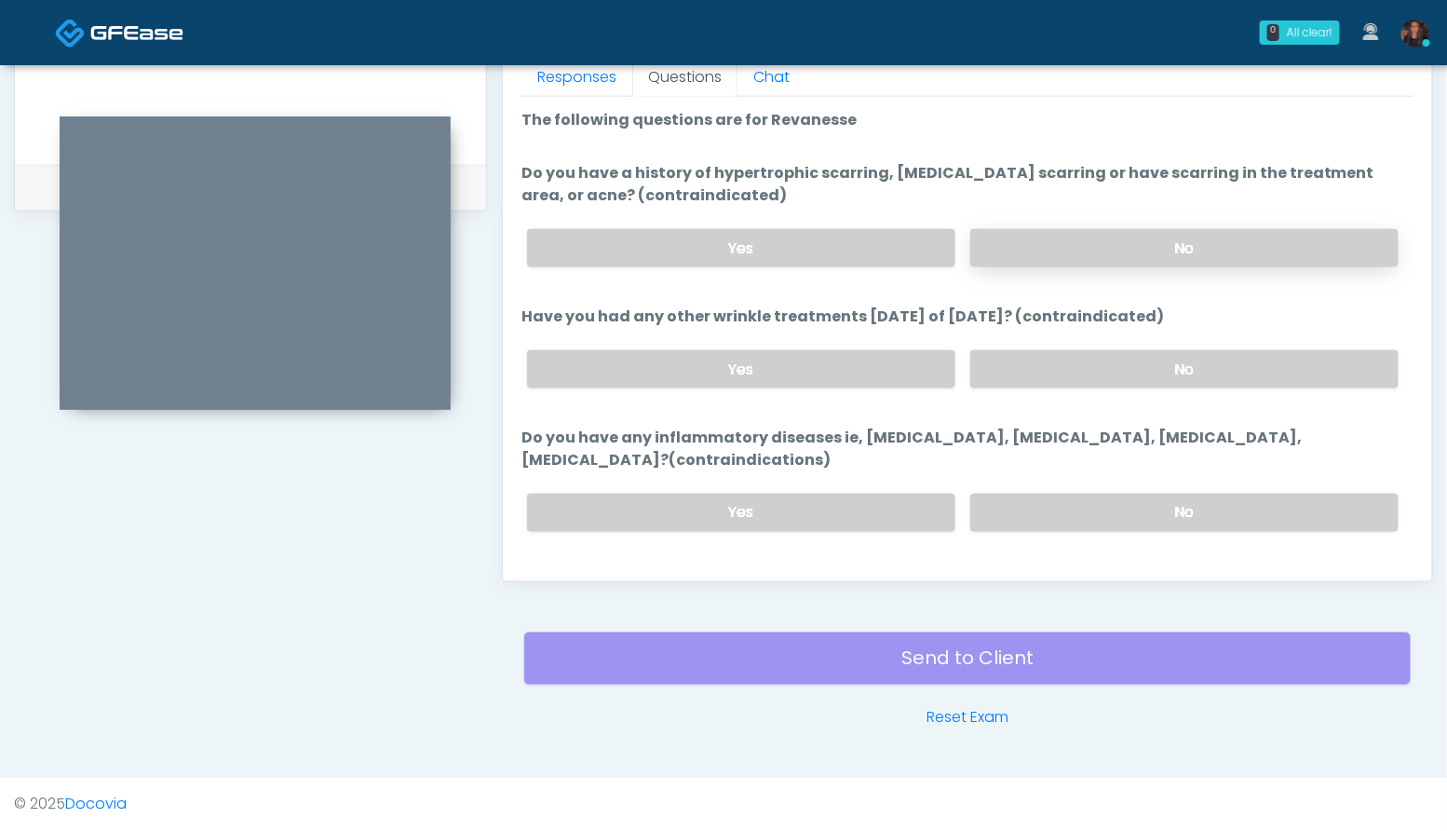
click at [1260, 243] on label "No" at bounding box center [1184, 248] width 428 height 38
click at [1209, 370] on label "No" at bounding box center [1184, 369] width 428 height 38
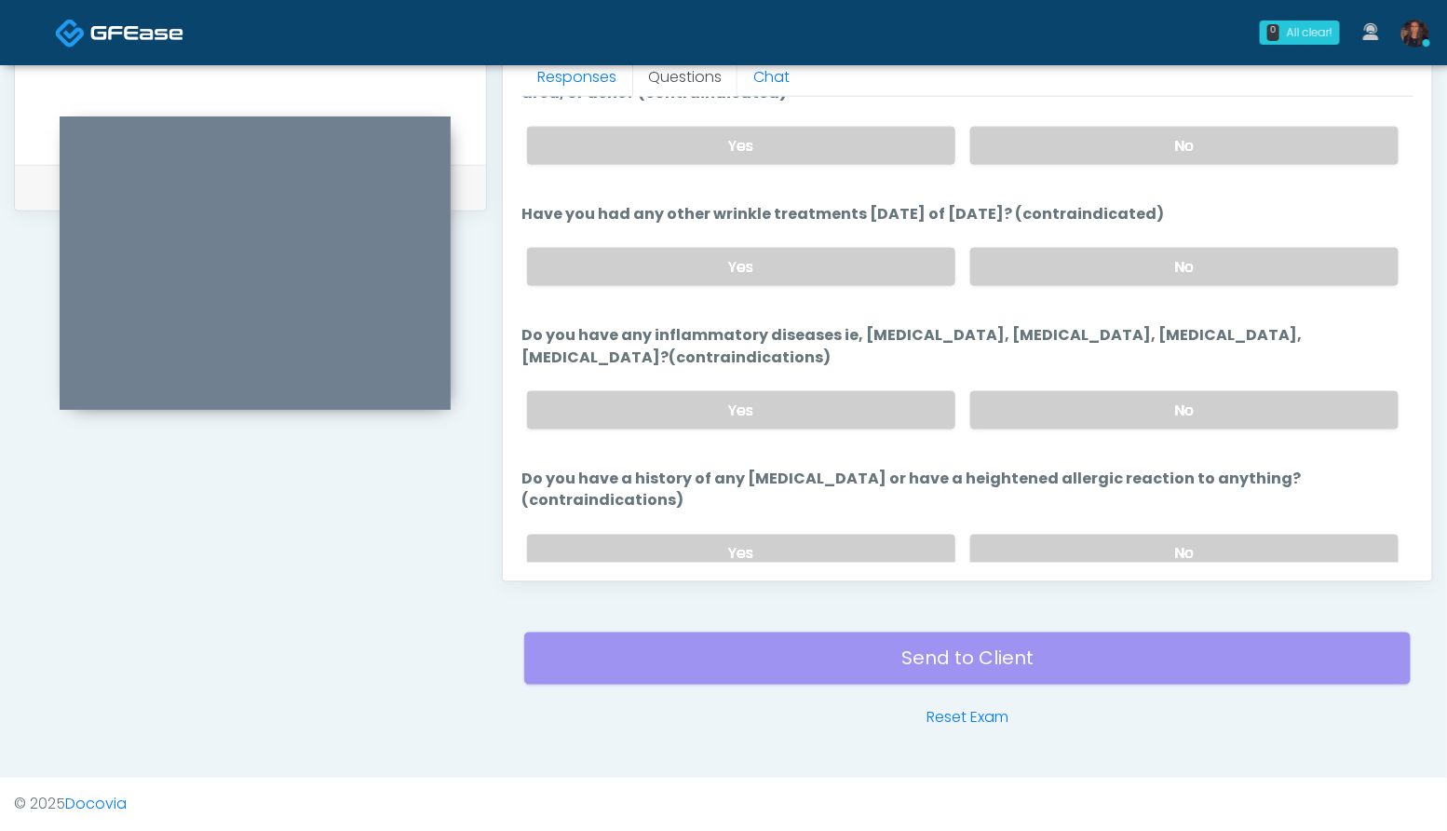
scroll to position [158, 0]
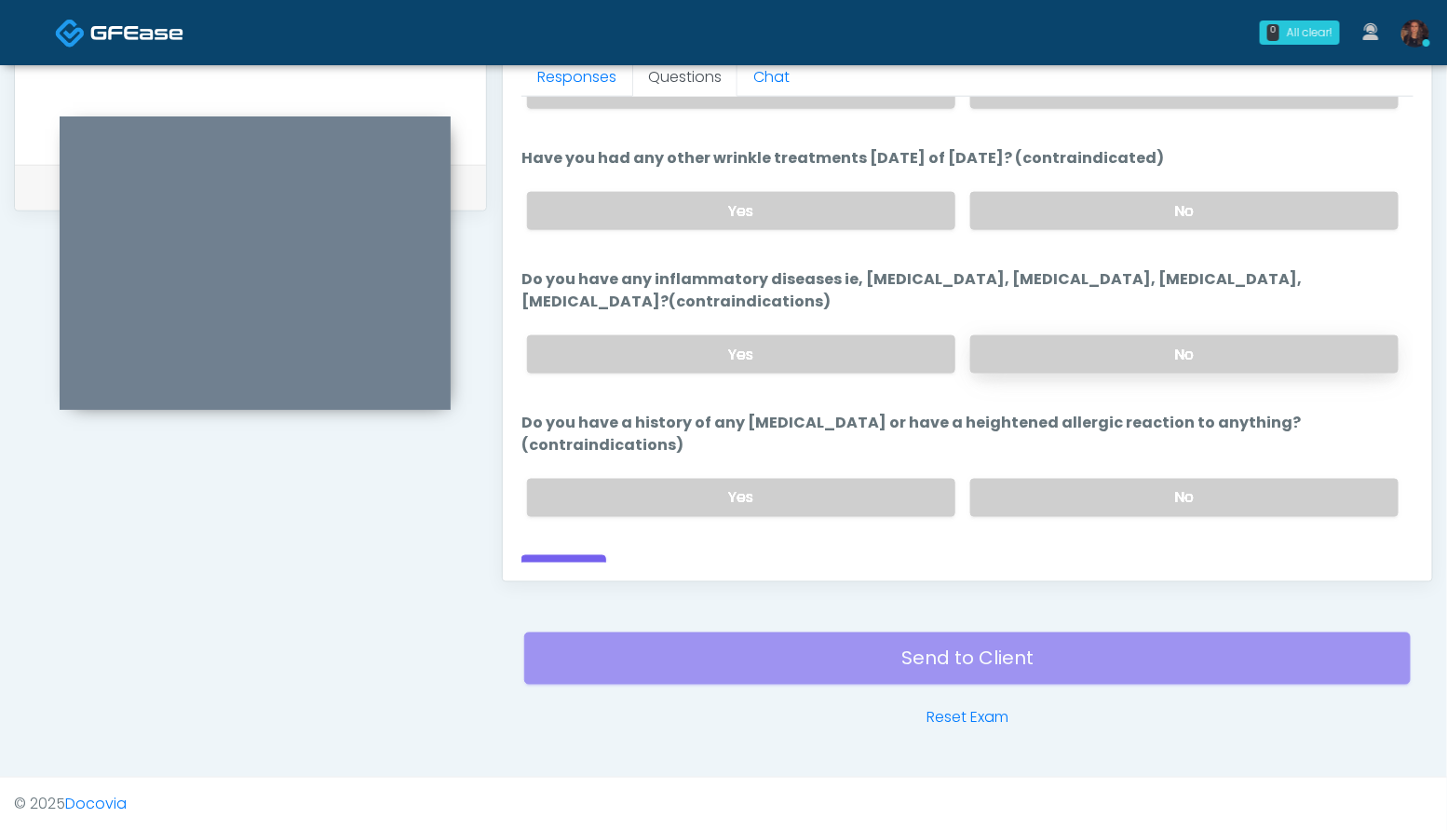
click at [1201, 355] on label "No" at bounding box center [1184, 354] width 428 height 38
click at [1214, 484] on label "No" at bounding box center [1184, 498] width 428 height 38
click at [542, 555] on button "Continue" at bounding box center [563, 572] width 85 height 34
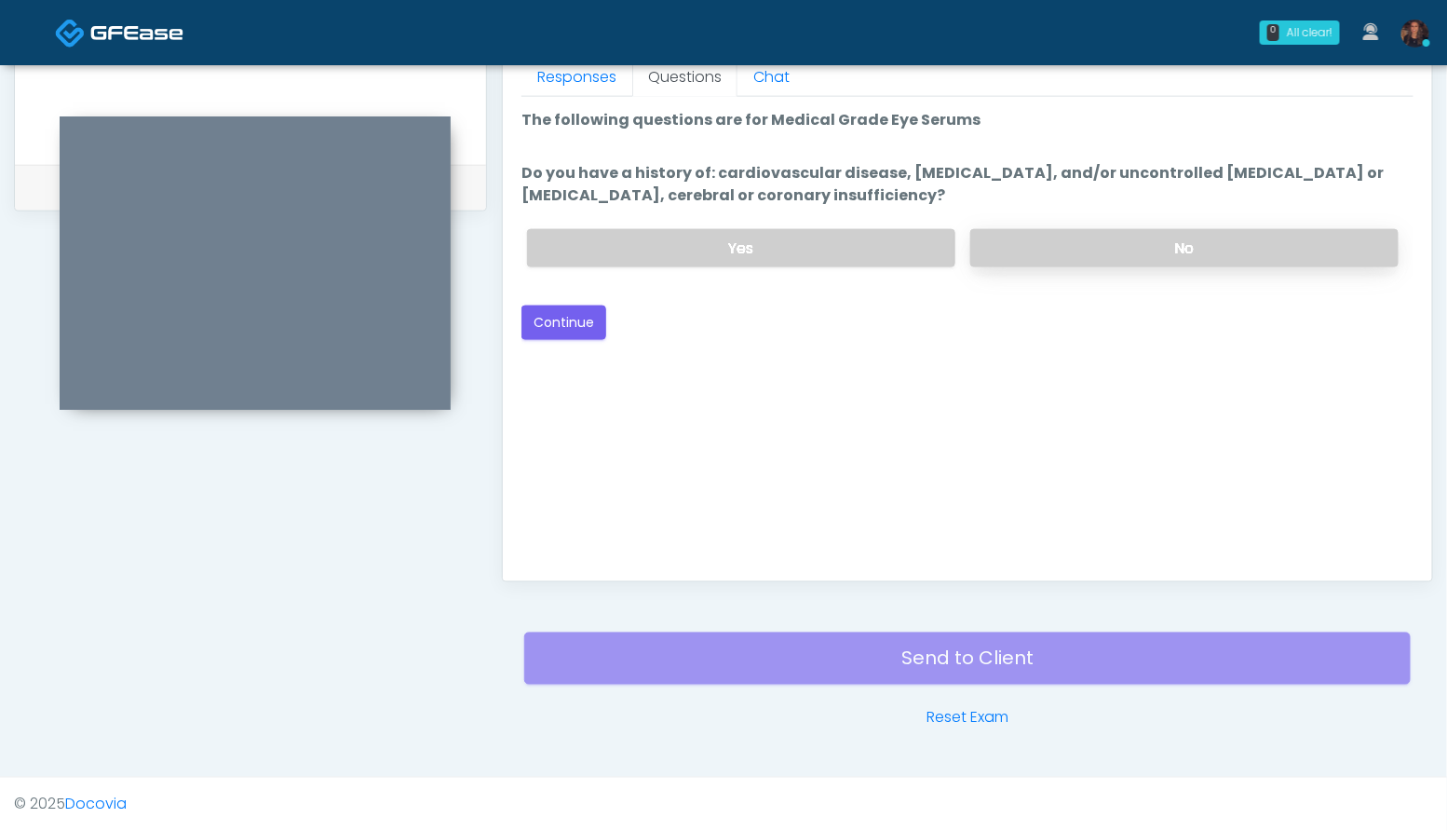
click at [1169, 243] on label "No" at bounding box center [1184, 248] width 428 height 38
click at [553, 316] on button "Continue" at bounding box center [563, 322] width 85 height 34
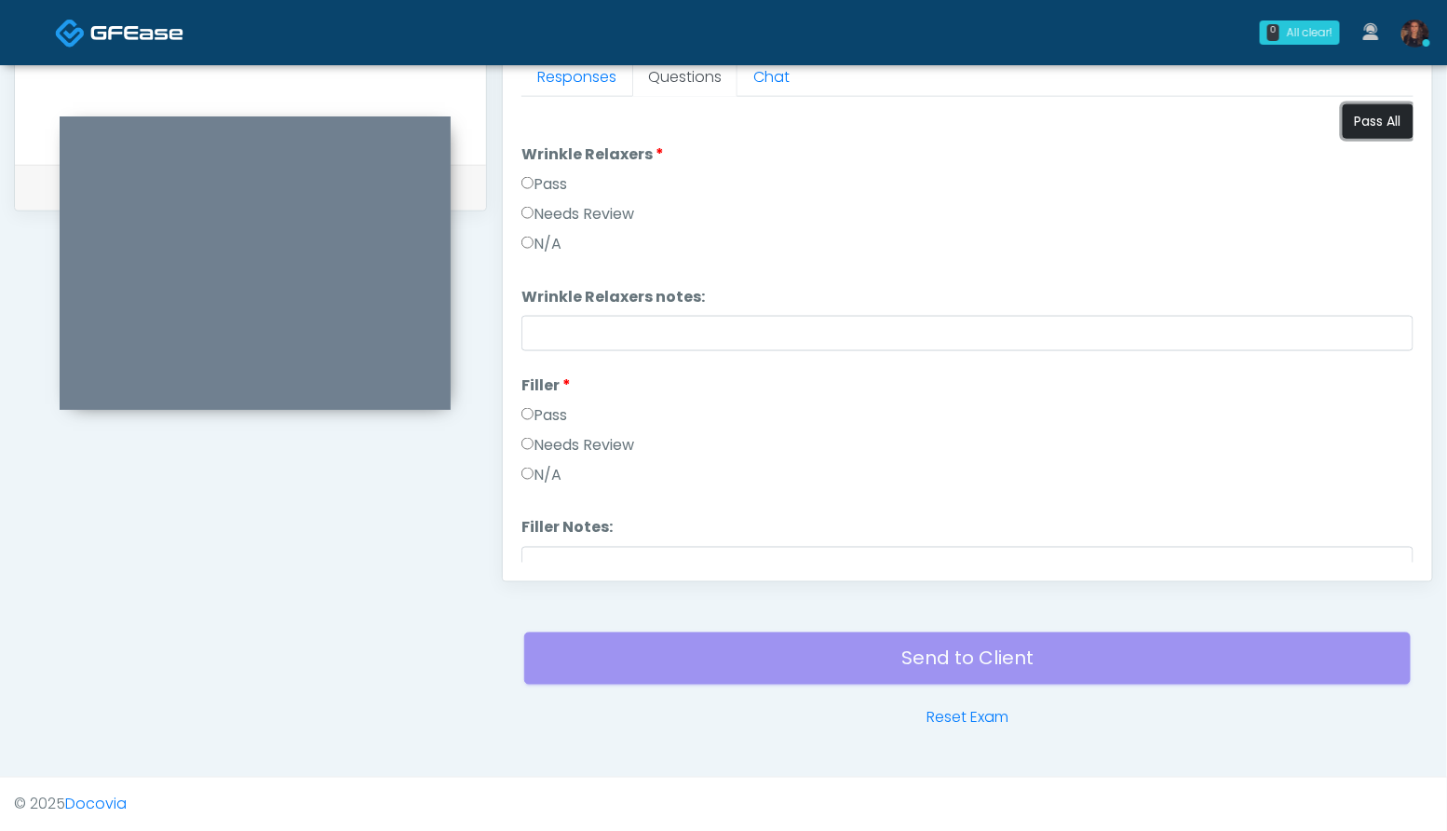
click at [1388, 115] on button "Pass All" at bounding box center [1378, 121] width 71 height 34
click at [631, 213] on label "Needs Review" at bounding box center [577, 214] width 113 height 22
click at [623, 448] on label "Needs Review" at bounding box center [577, 445] width 113 height 22
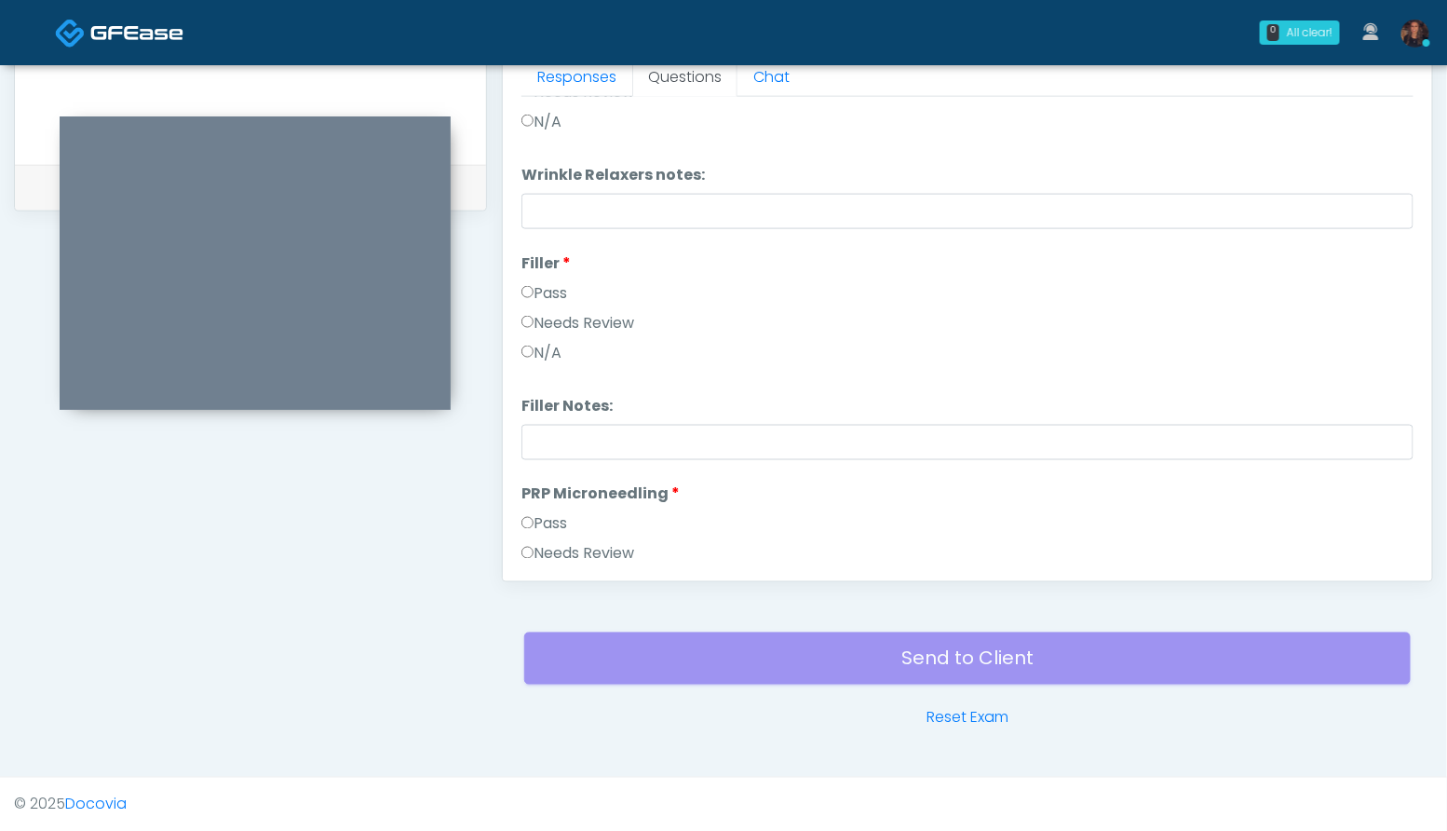
scroll to position [207, 0]
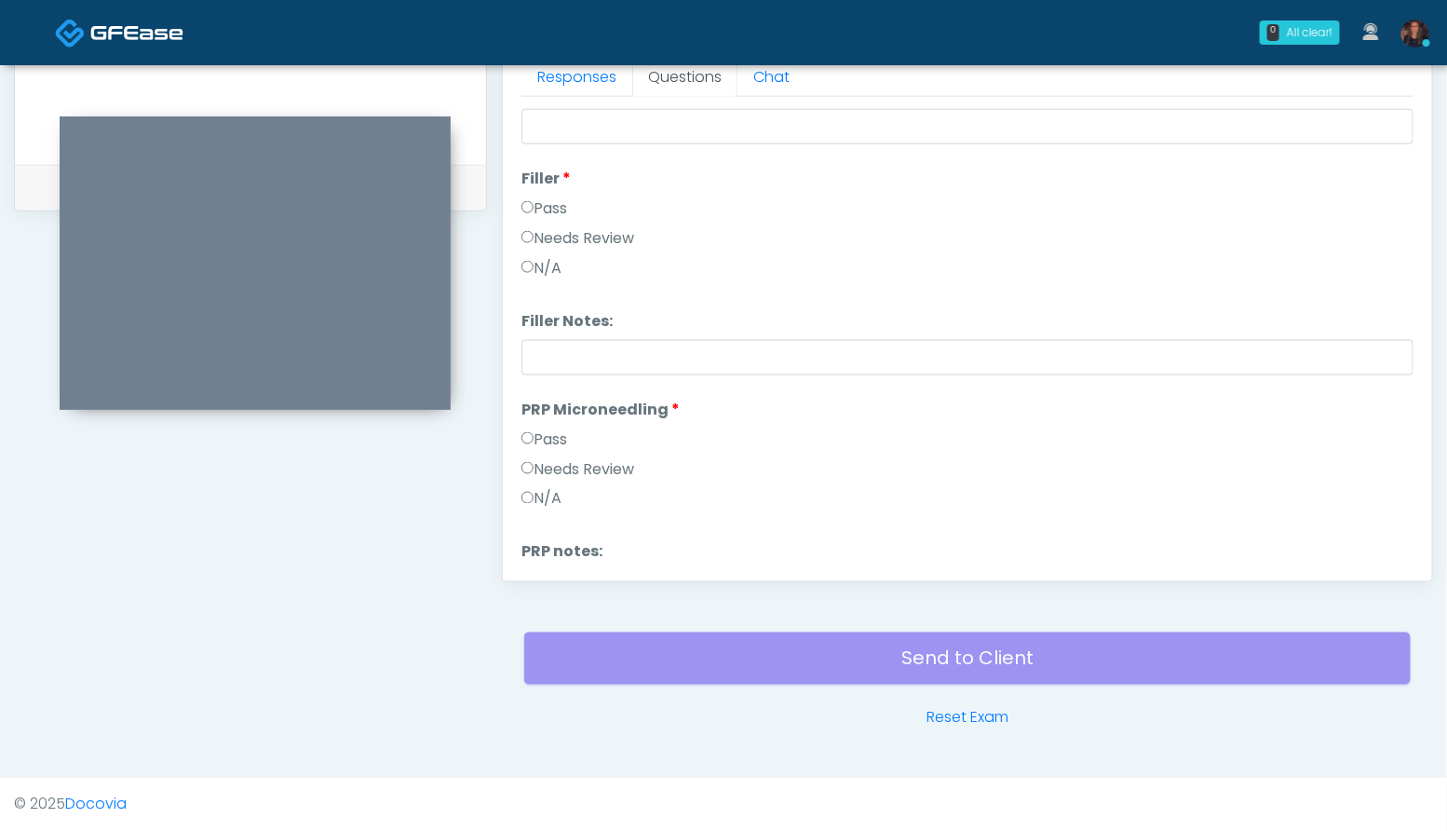
click at [610, 470] on label "Needs Review" at bounding box center [577, 469] width 113 height 22
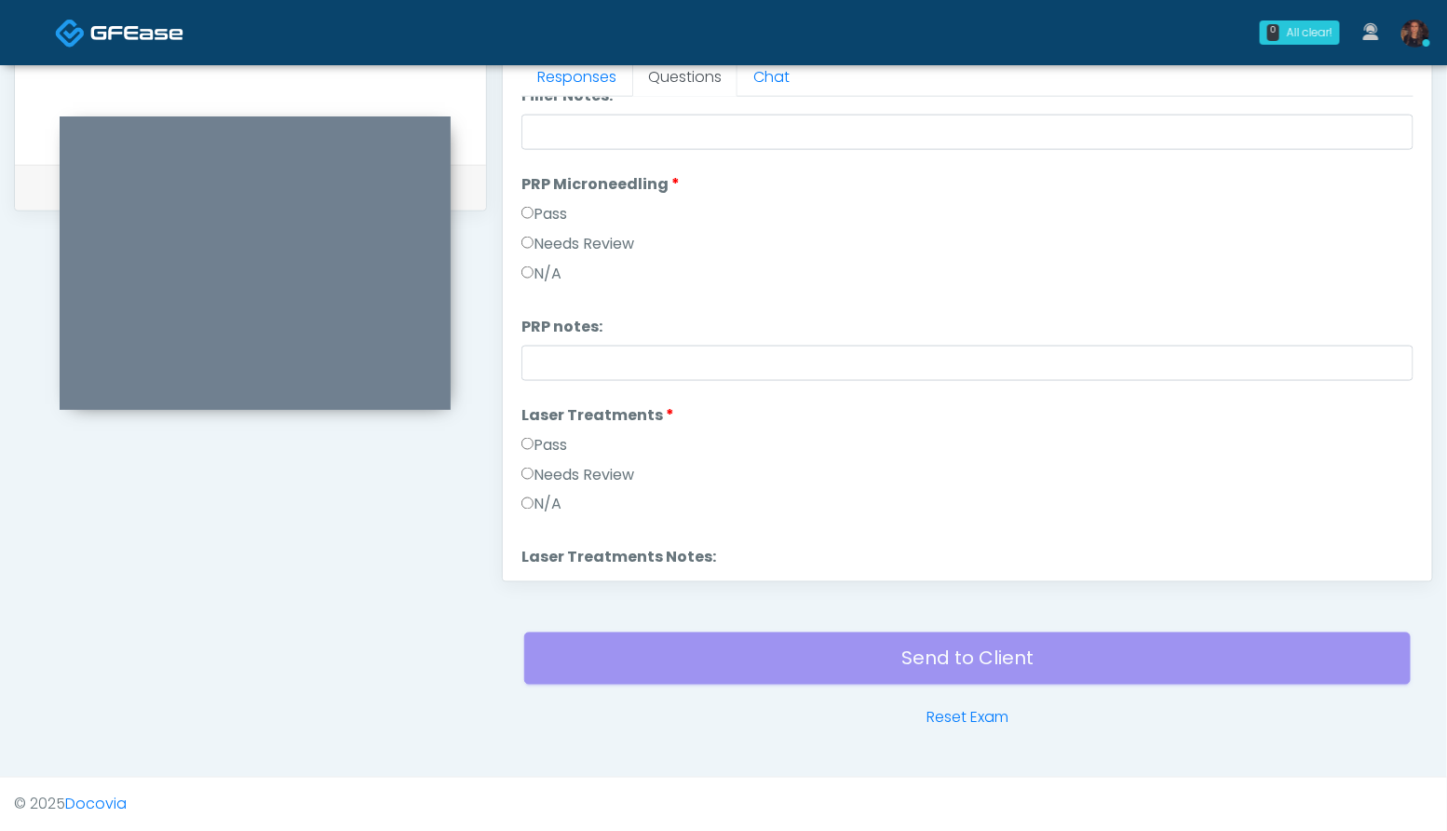
scroll to position [534, 0]
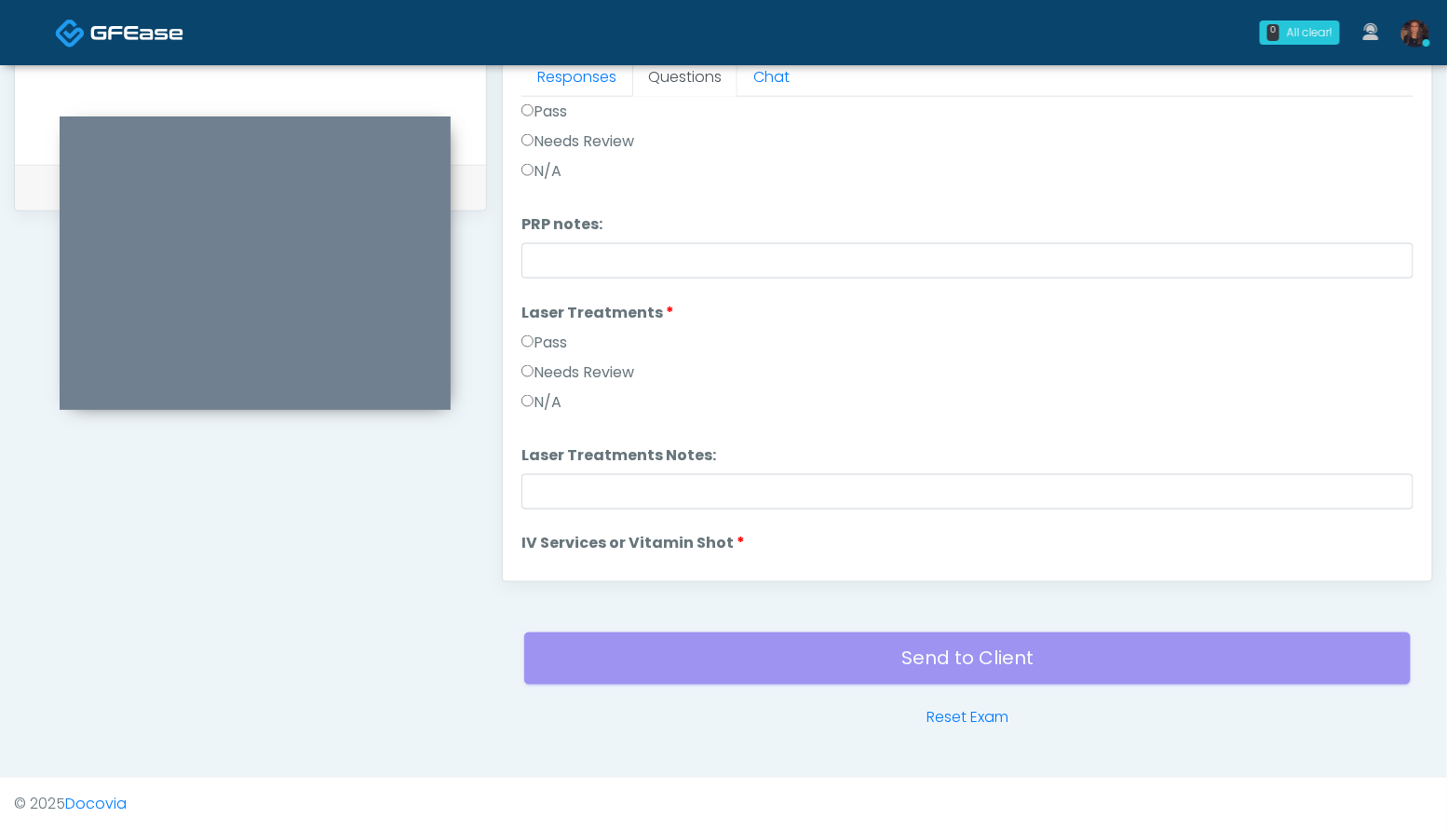
click at [595, 367] on label "Needs Review" at bounding box center [577, 372] width 113 height 22
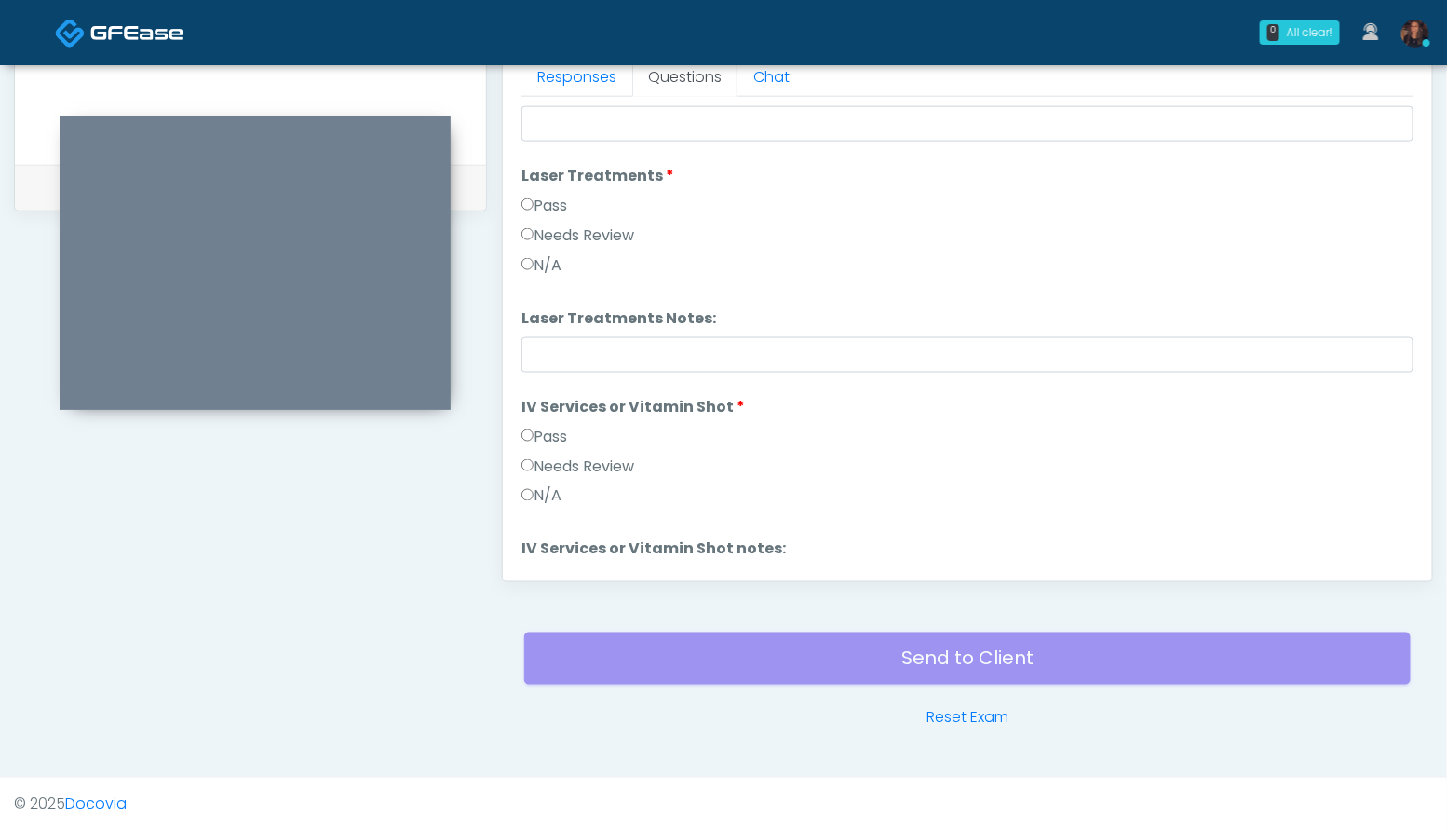
scroll to position [750, 0]
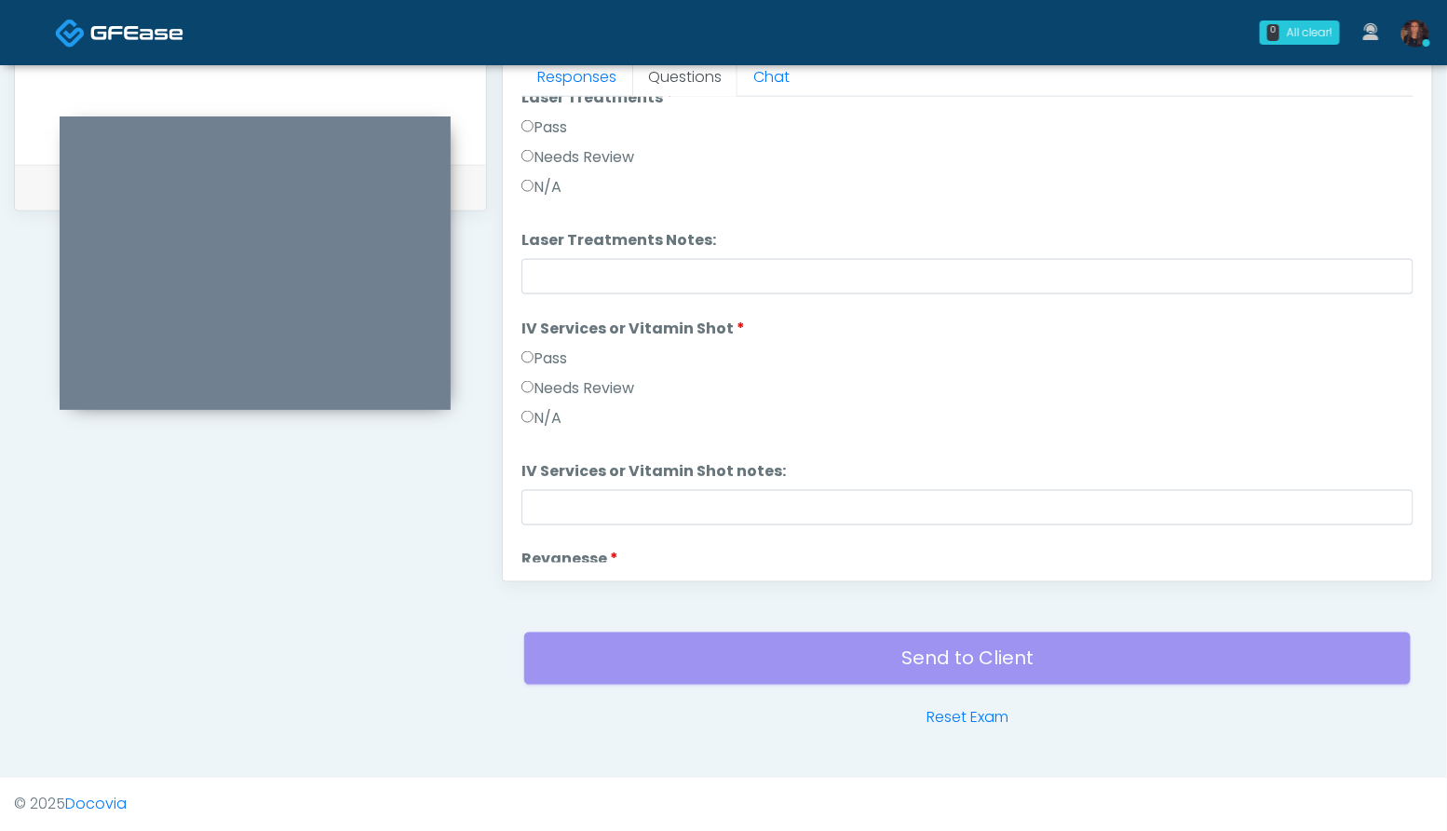
click at [610, 379] on label "Needs Review" at bounding box center [577, 388] width 113 height 22
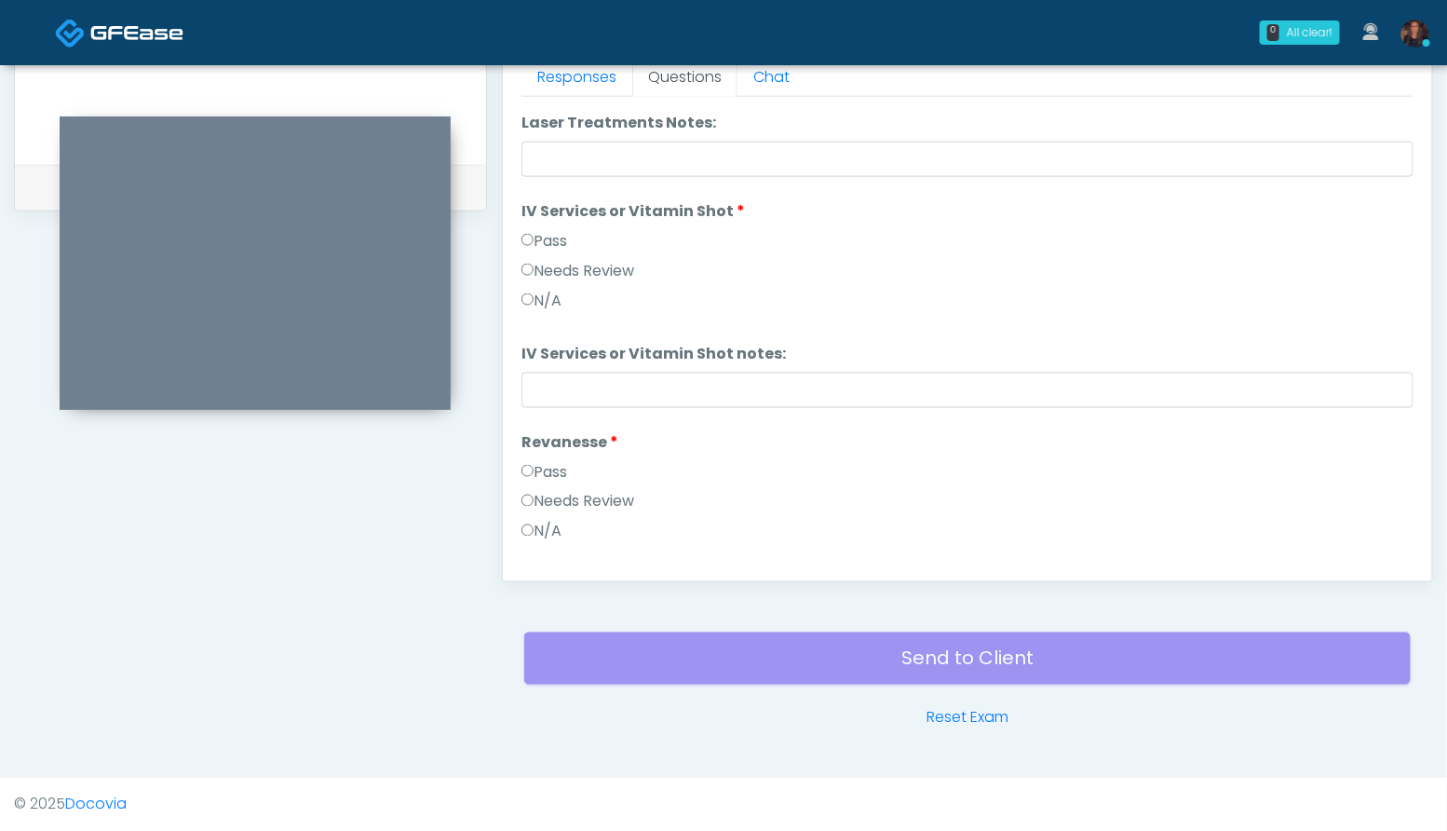
scroll to position [949, 0]
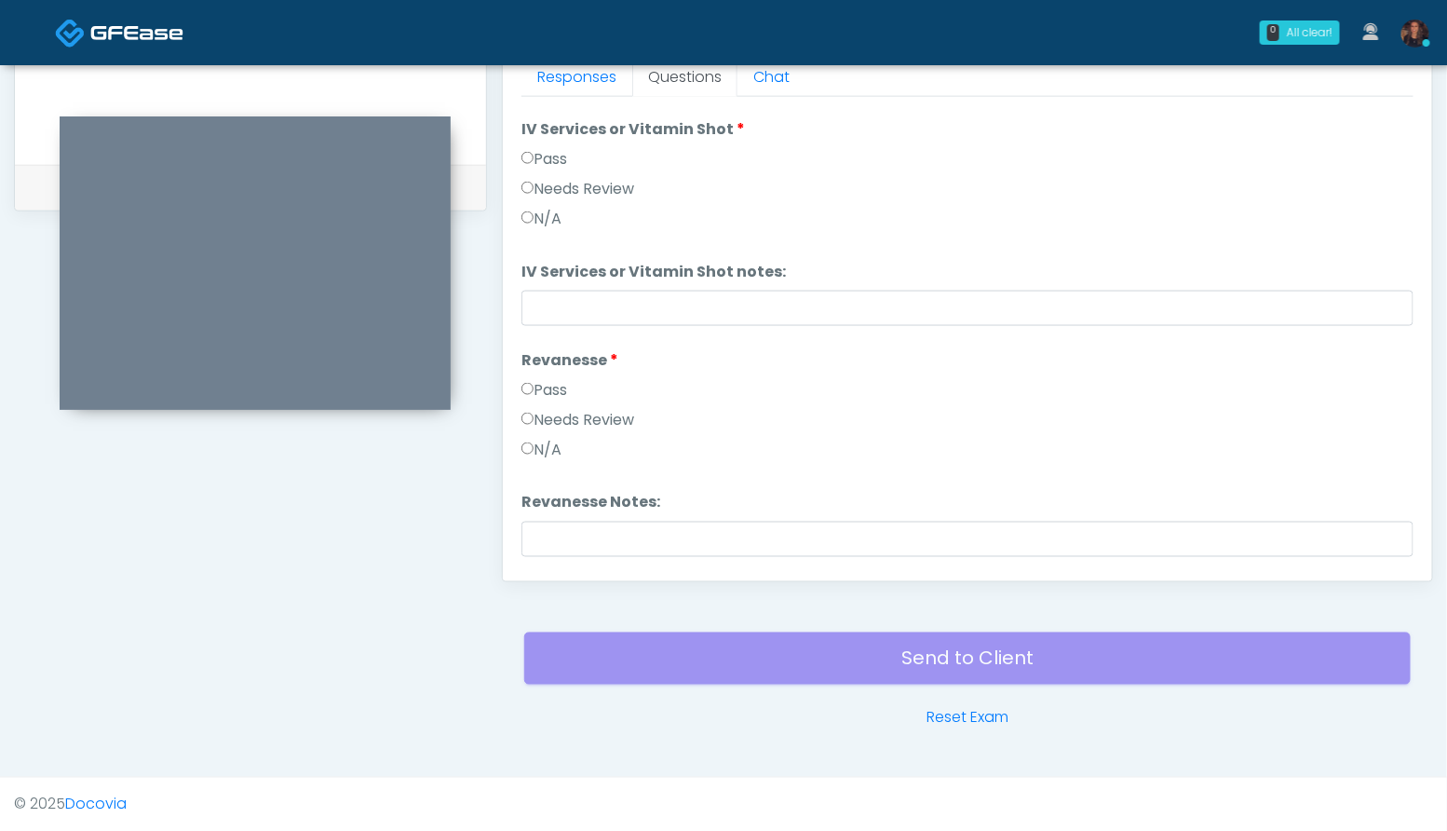
click at [627, 423] on label "Needs Review" at bounding box center [577, 420] width 113 height 22
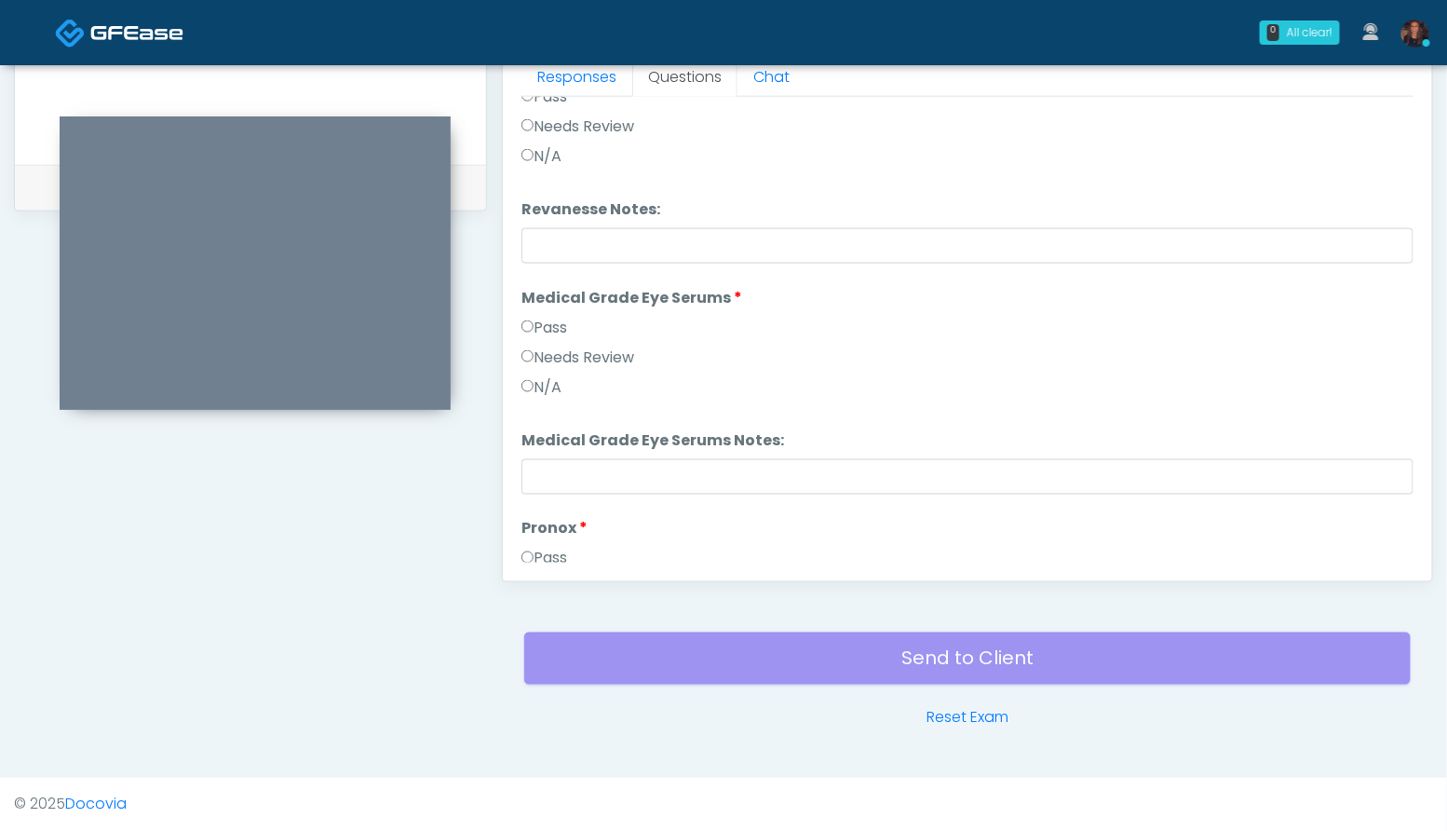
scroll to position [1254, 0]
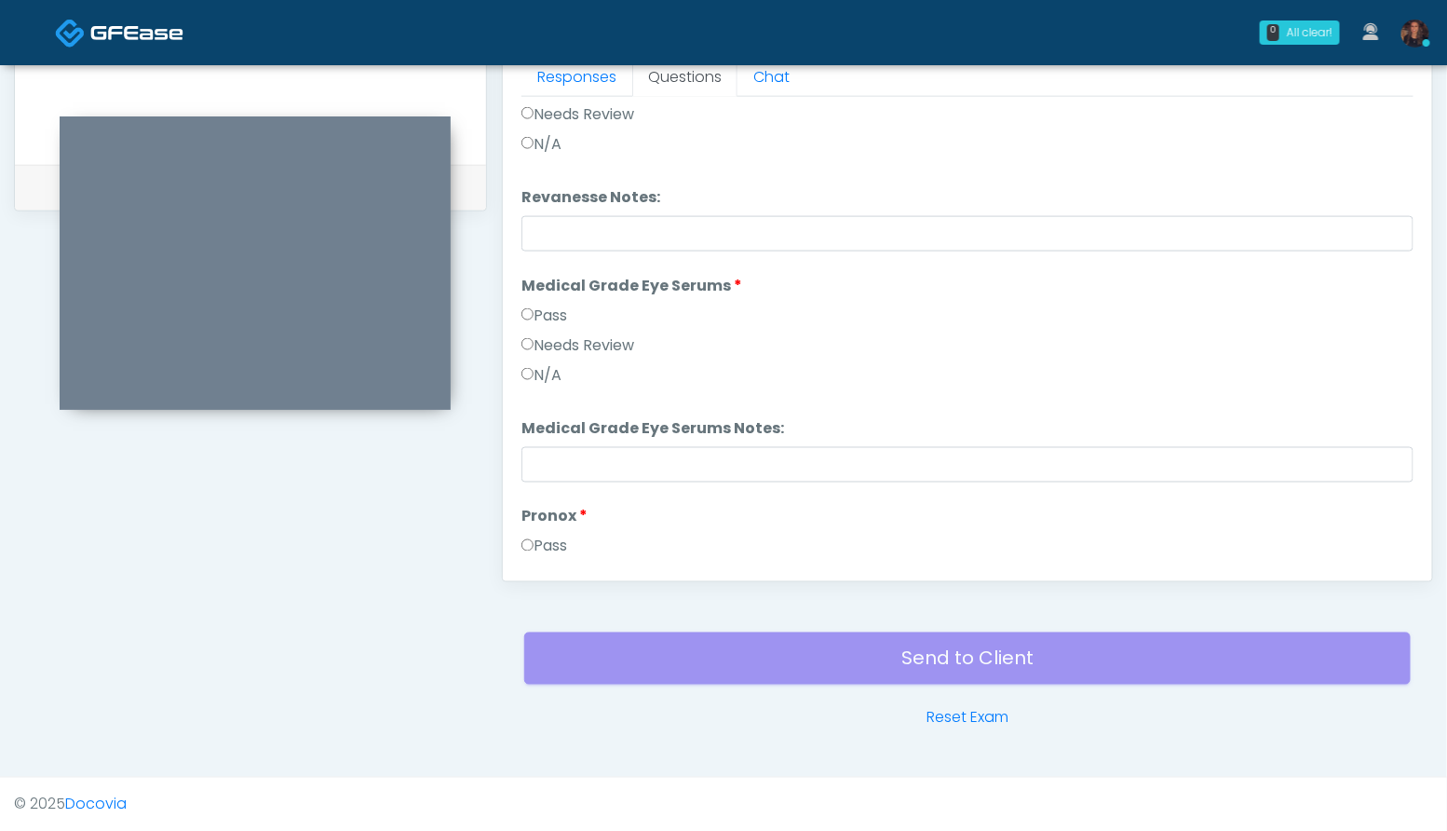
click at [596, 341] on label "Needs Review" at bounding box center [577, 345] width 113 height 22
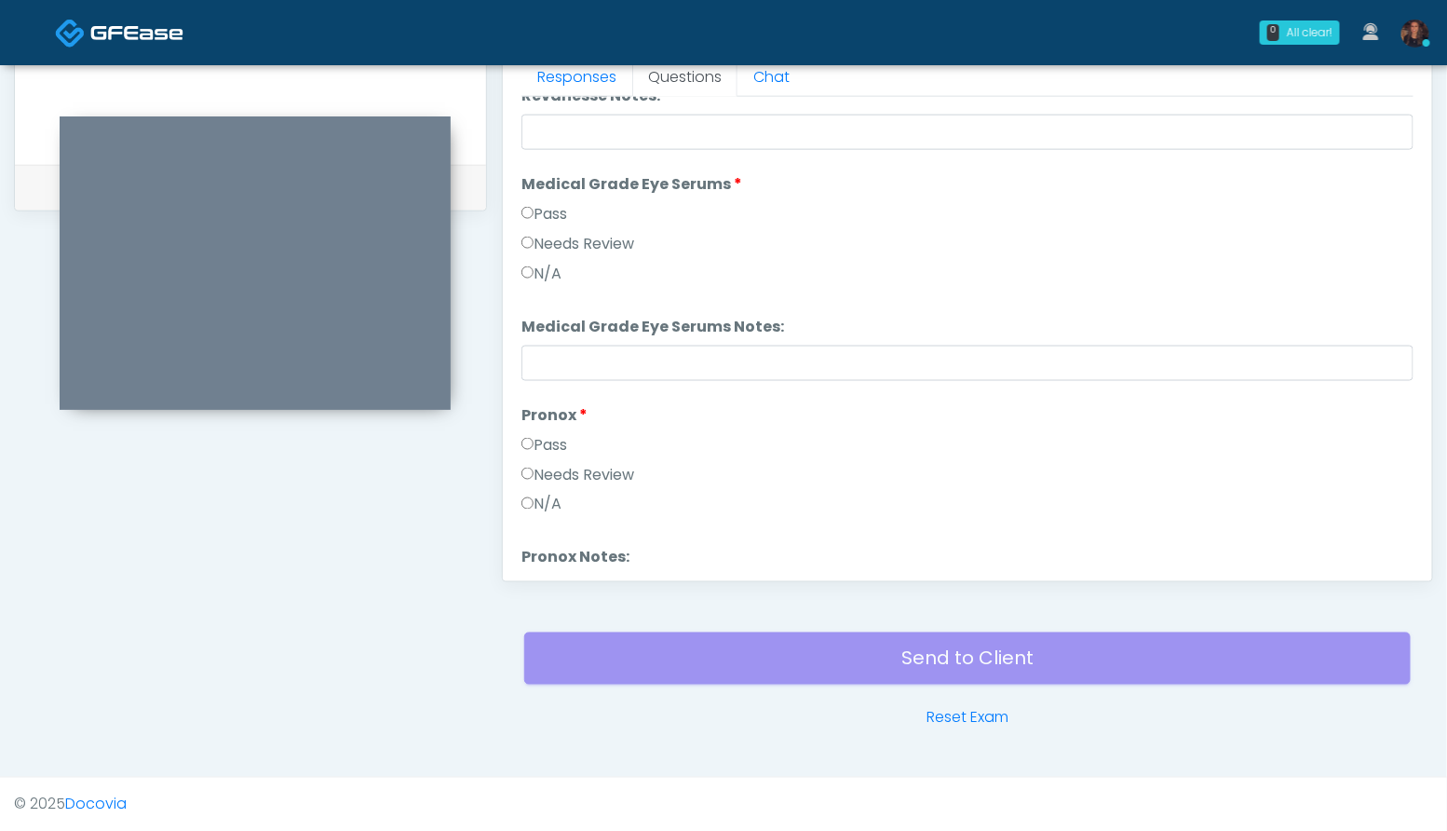
scroll to position [1440, 0]
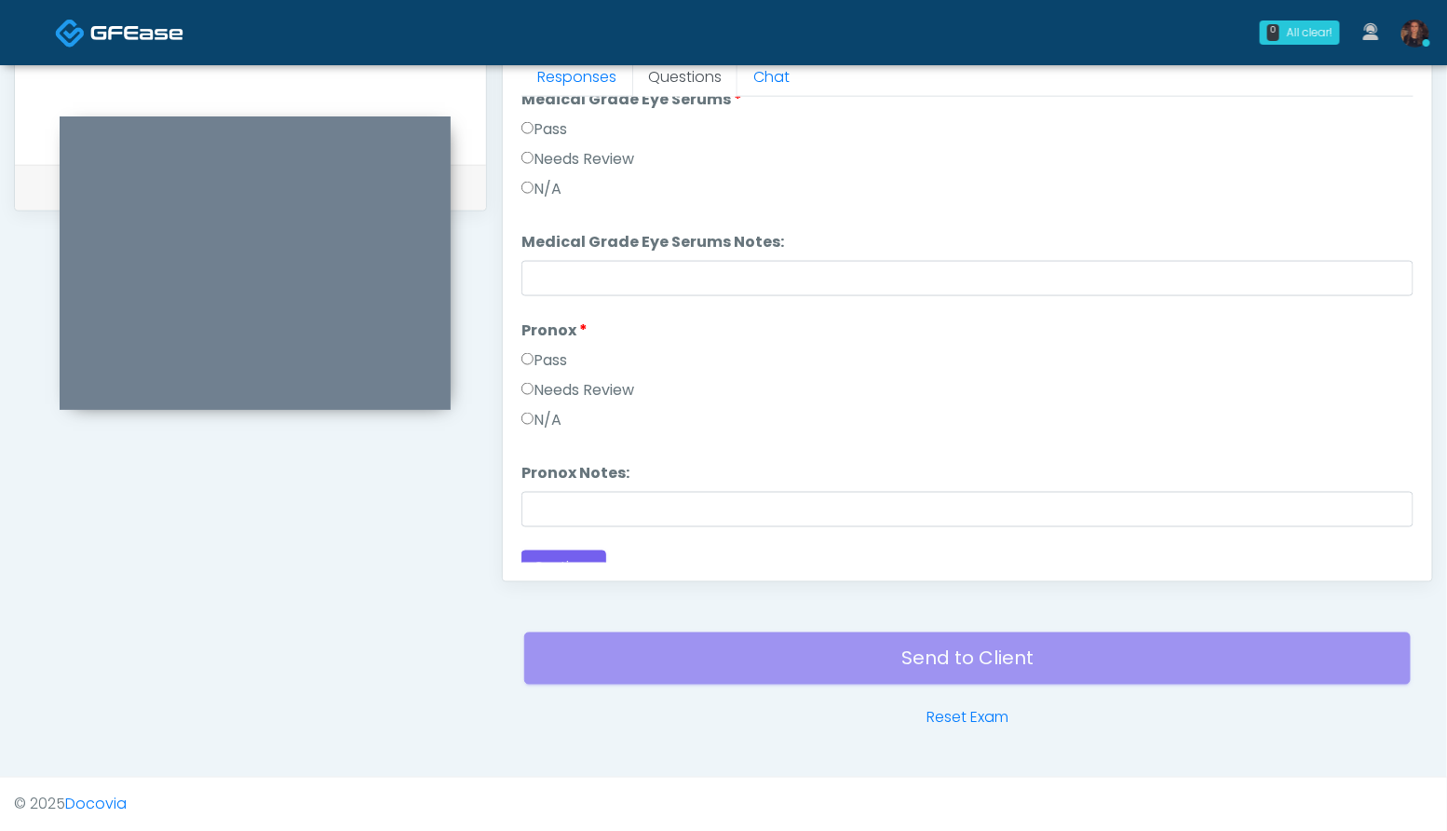
click at [620, 388] on label "Needs Review" at bounding box center [577, 390] width 113 height 22
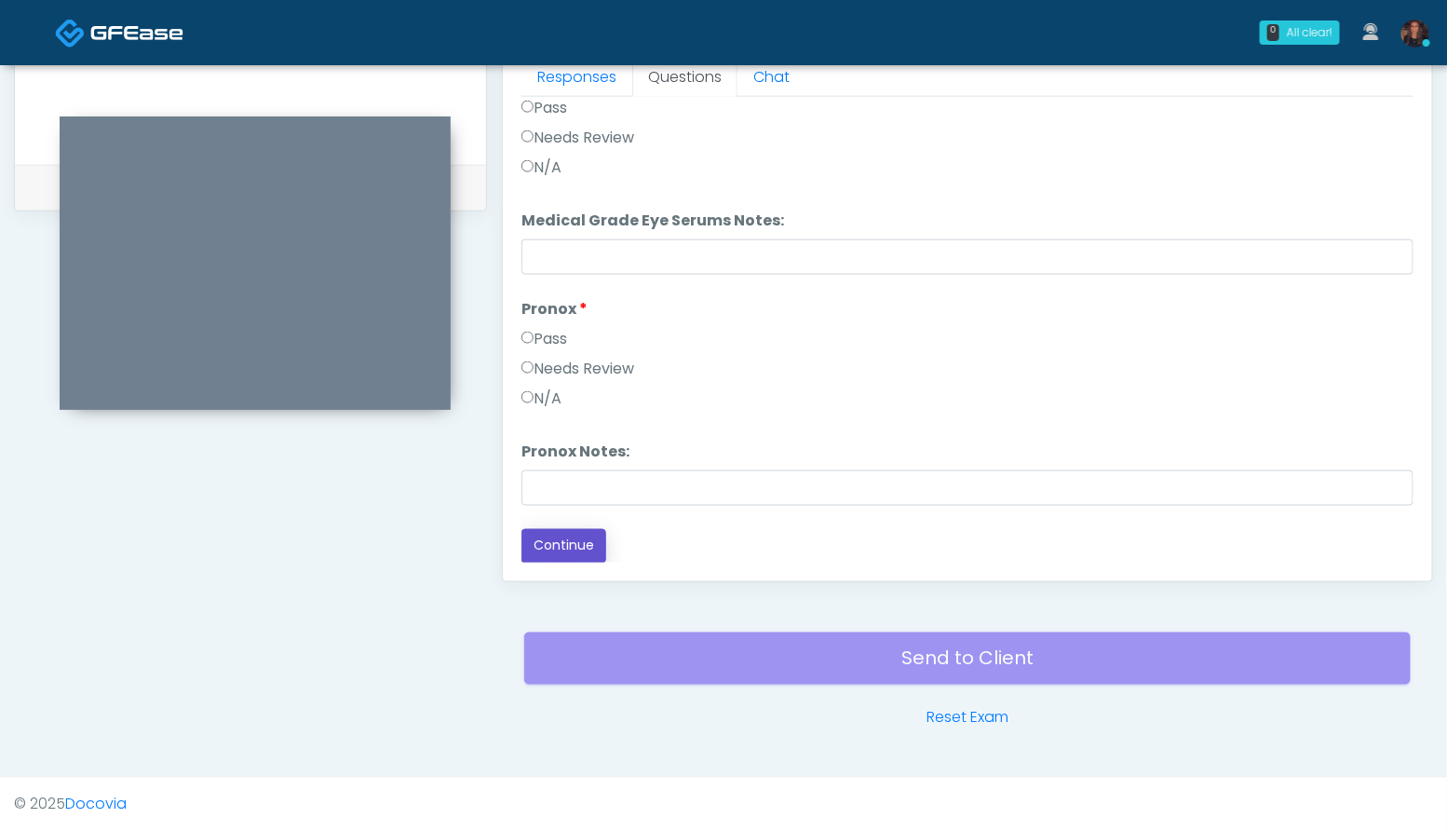
click at [584, 544] on button "Continue" at bounding box center [563, 546] width 85 height 34
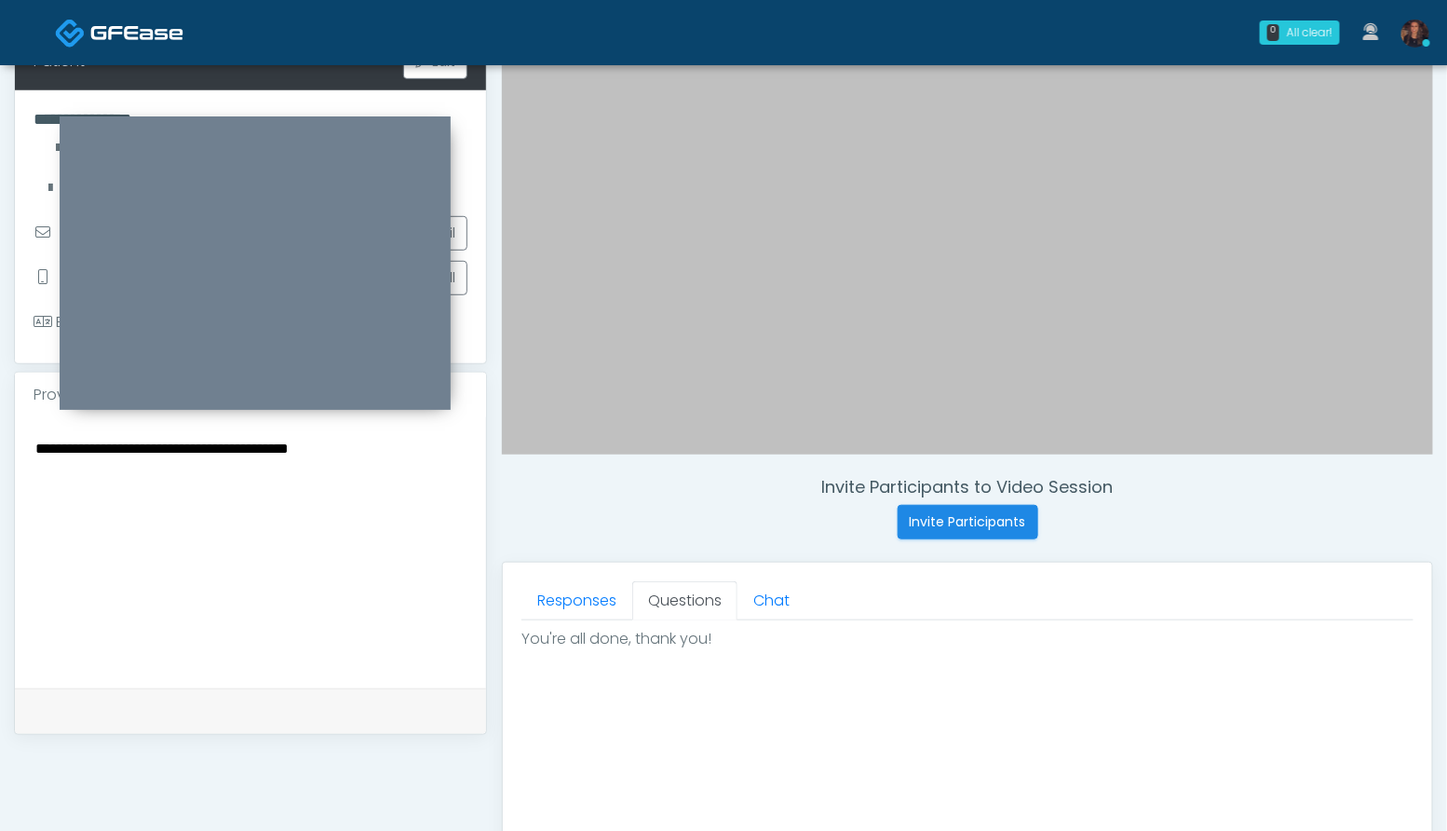
scroll to position [316, 0]
click at [67, 452] on textarea "**********" at bounding box center [251, 550] width 434 height 227
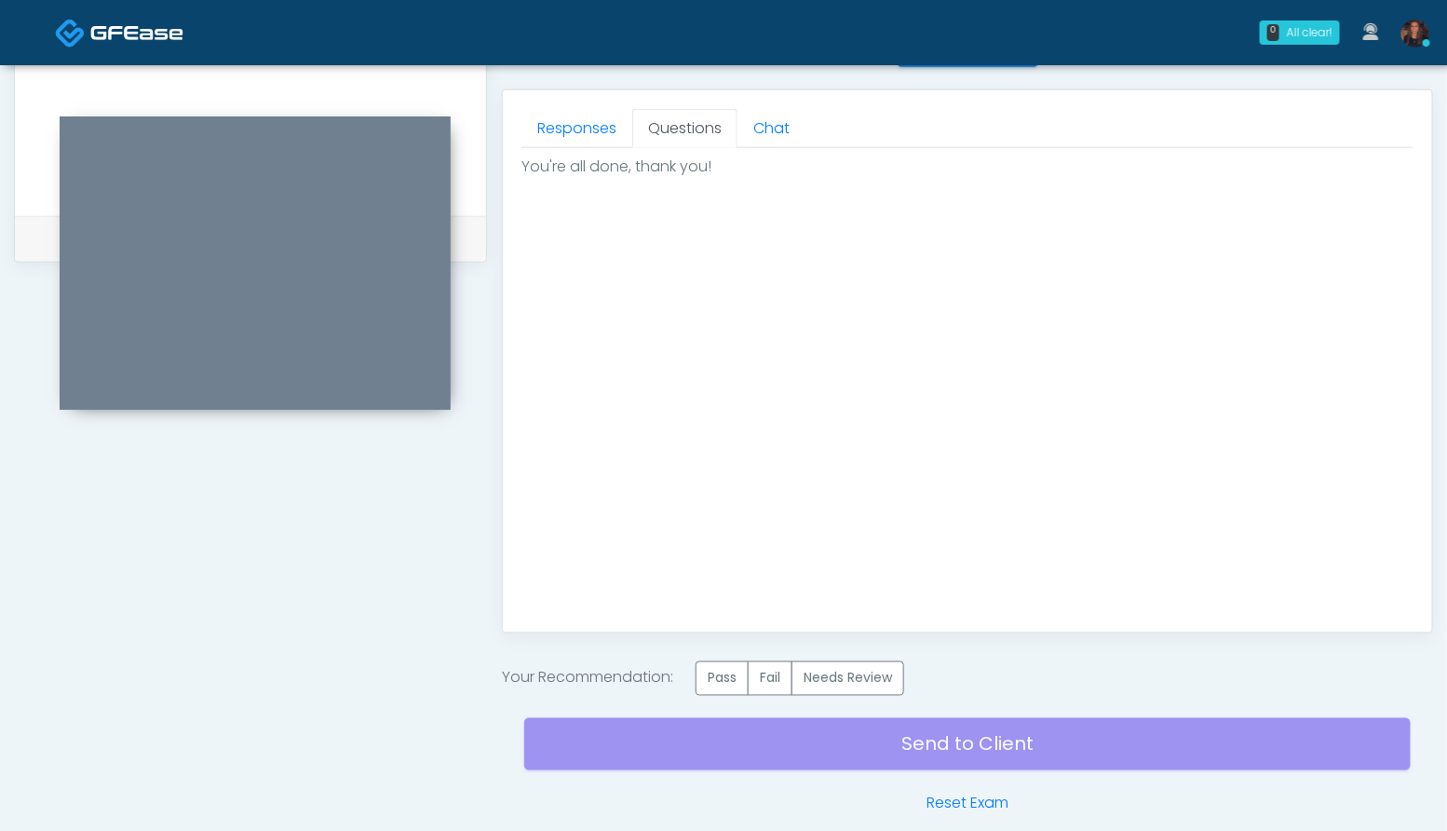
scroll to position [813, 0]
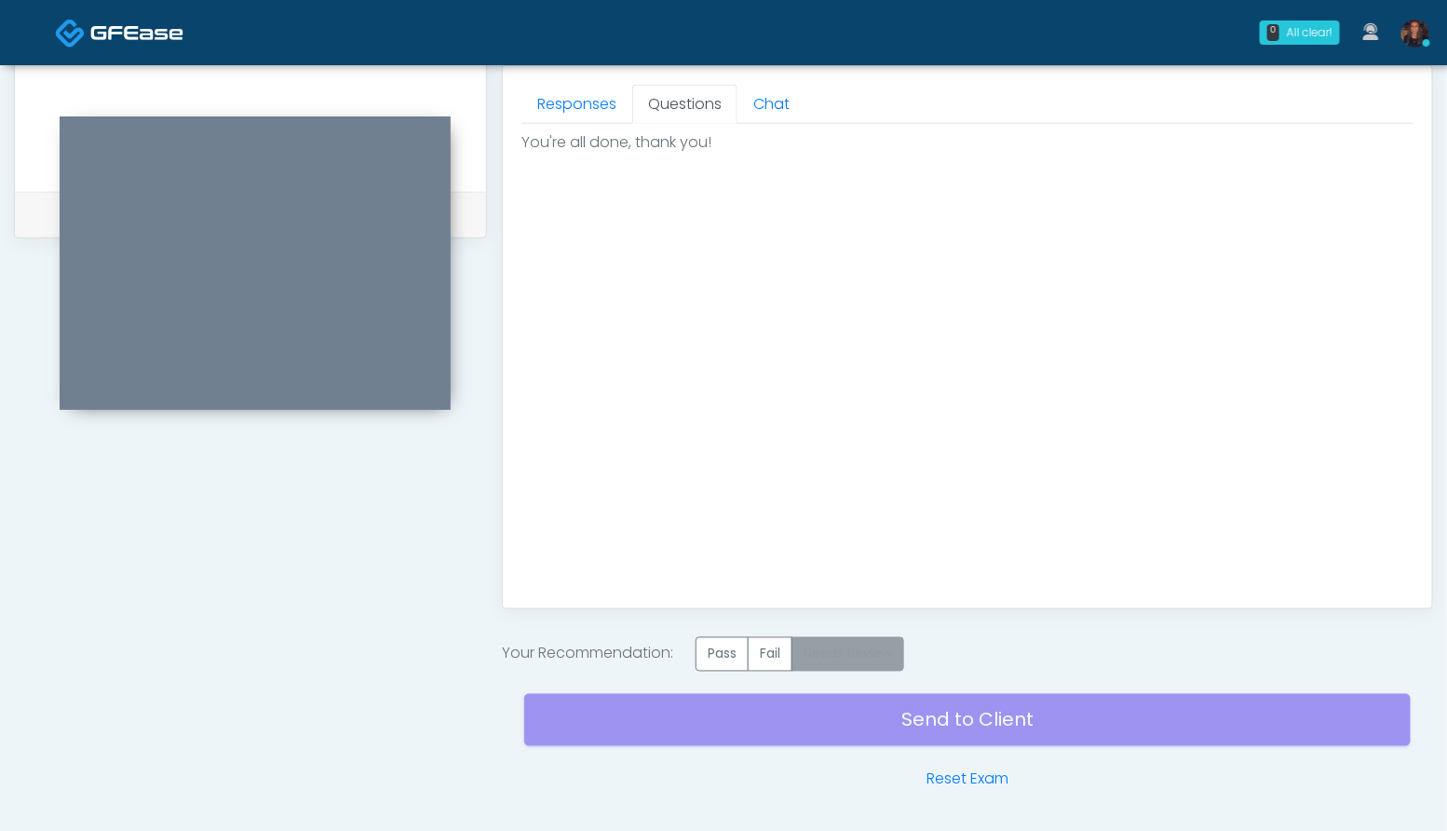
type textarea "**********"
click at [838, 660] on label "Needs Review" at bounding box center [847, 654] width 113 height 34
click at [850, 704] on div "Send to Client Reset Exam" at bounding box center [967, 730] width 886 height 119
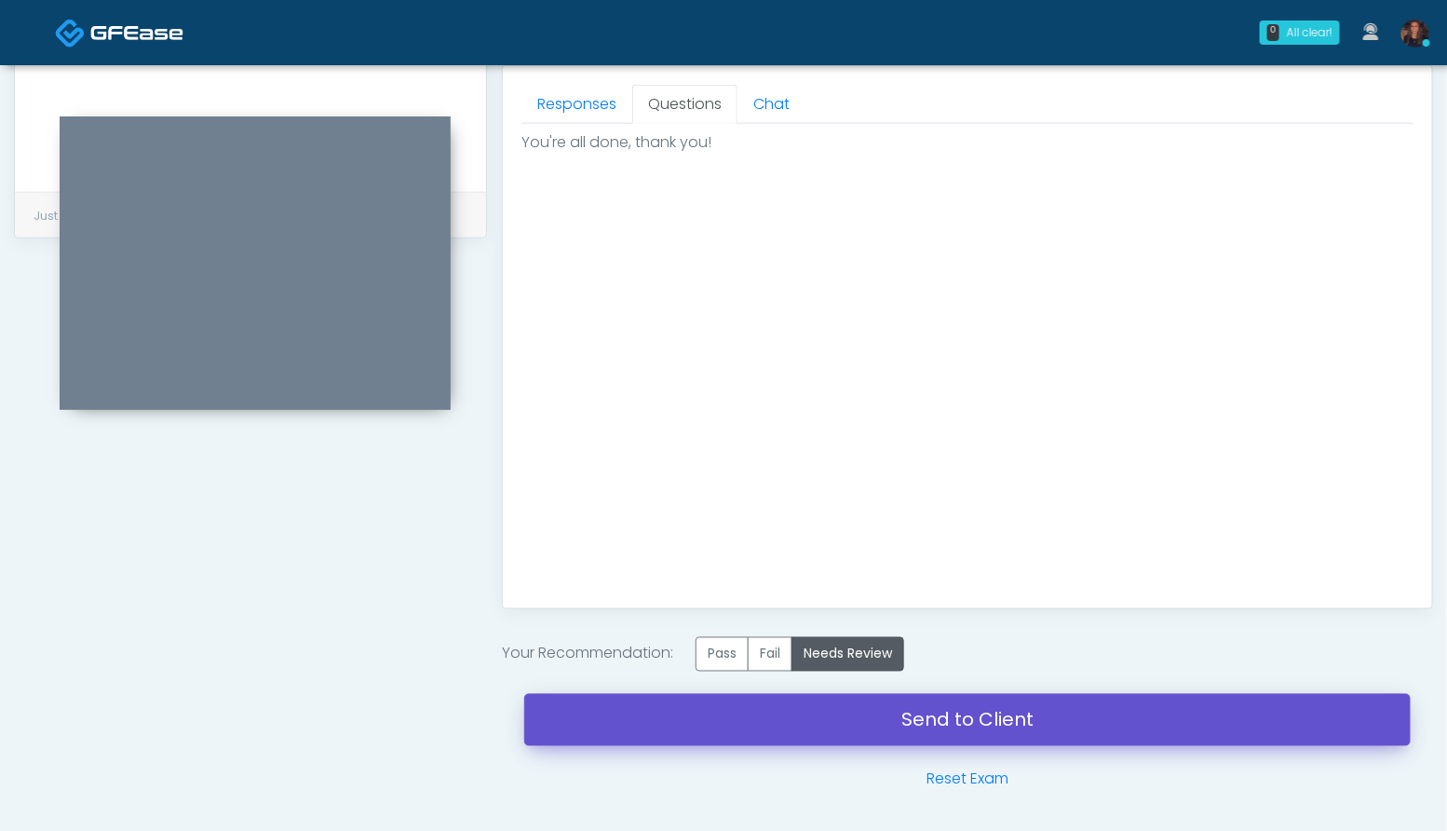
click at [858, 722] on link "Send to Client" at bounding box center [967, 720] width 886 height 52
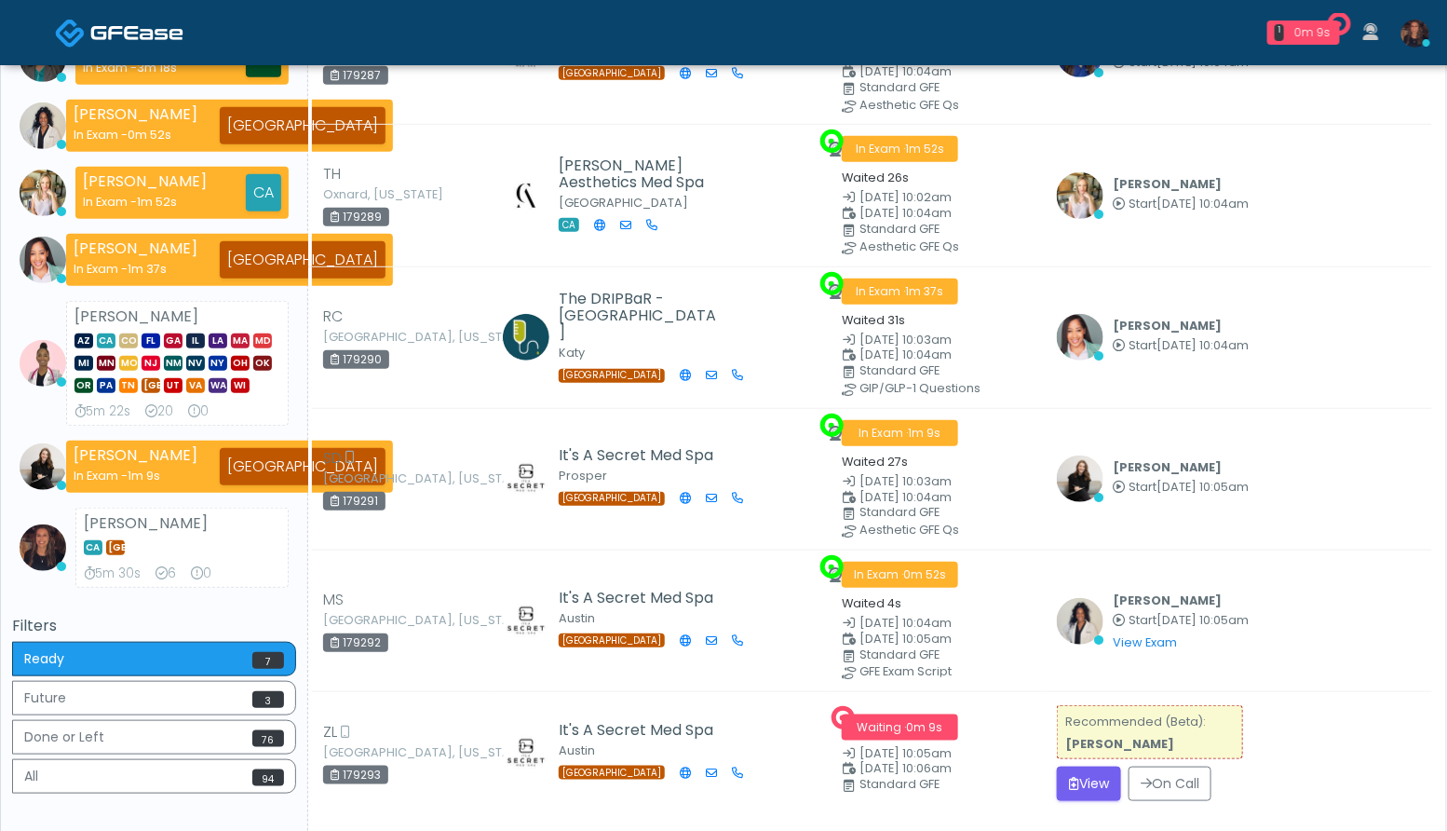
scroll to position [428, 0]
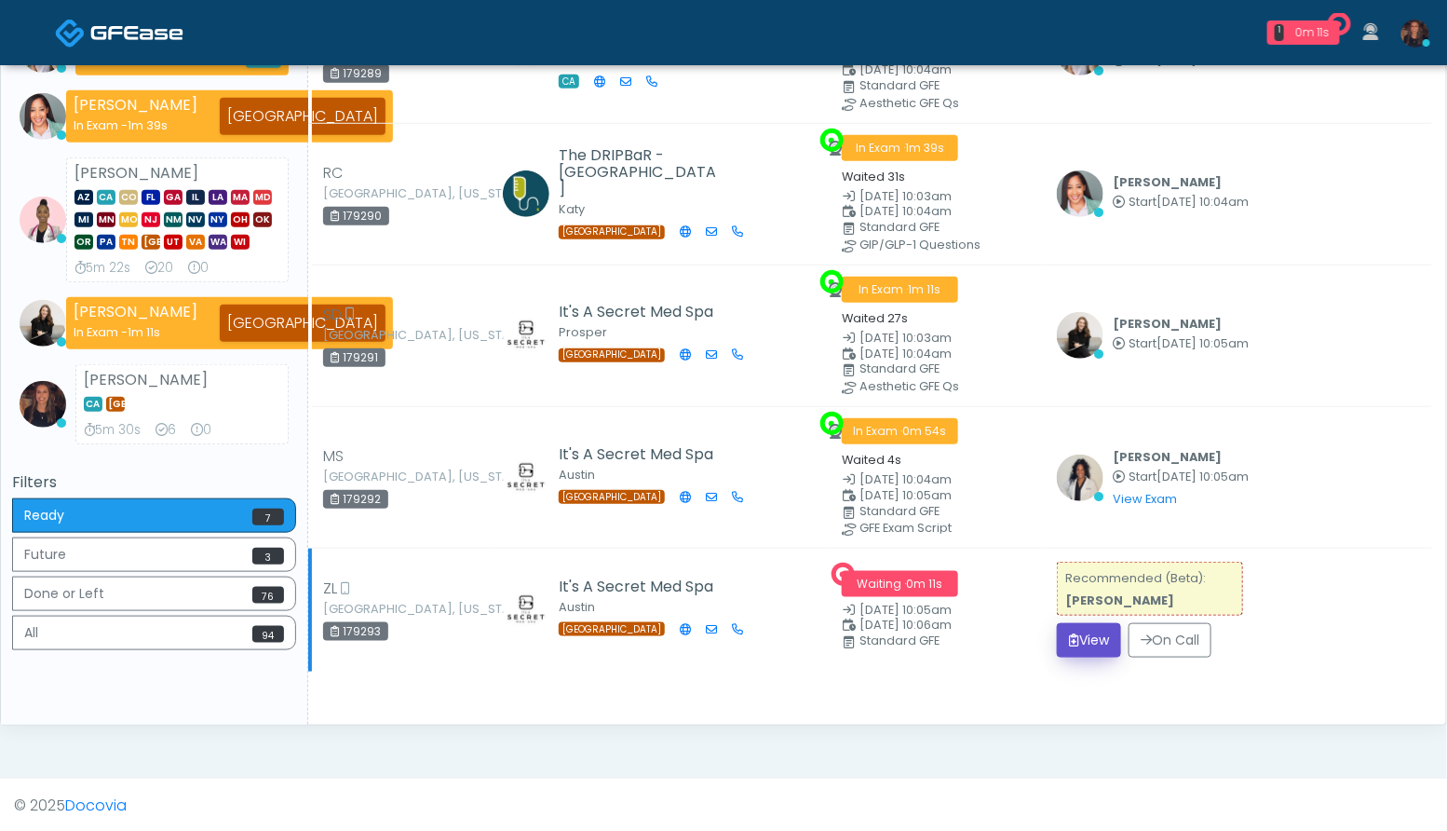
click at [1086, 629] on button "View" at bounding box center [1089, 640] width 64 height 34
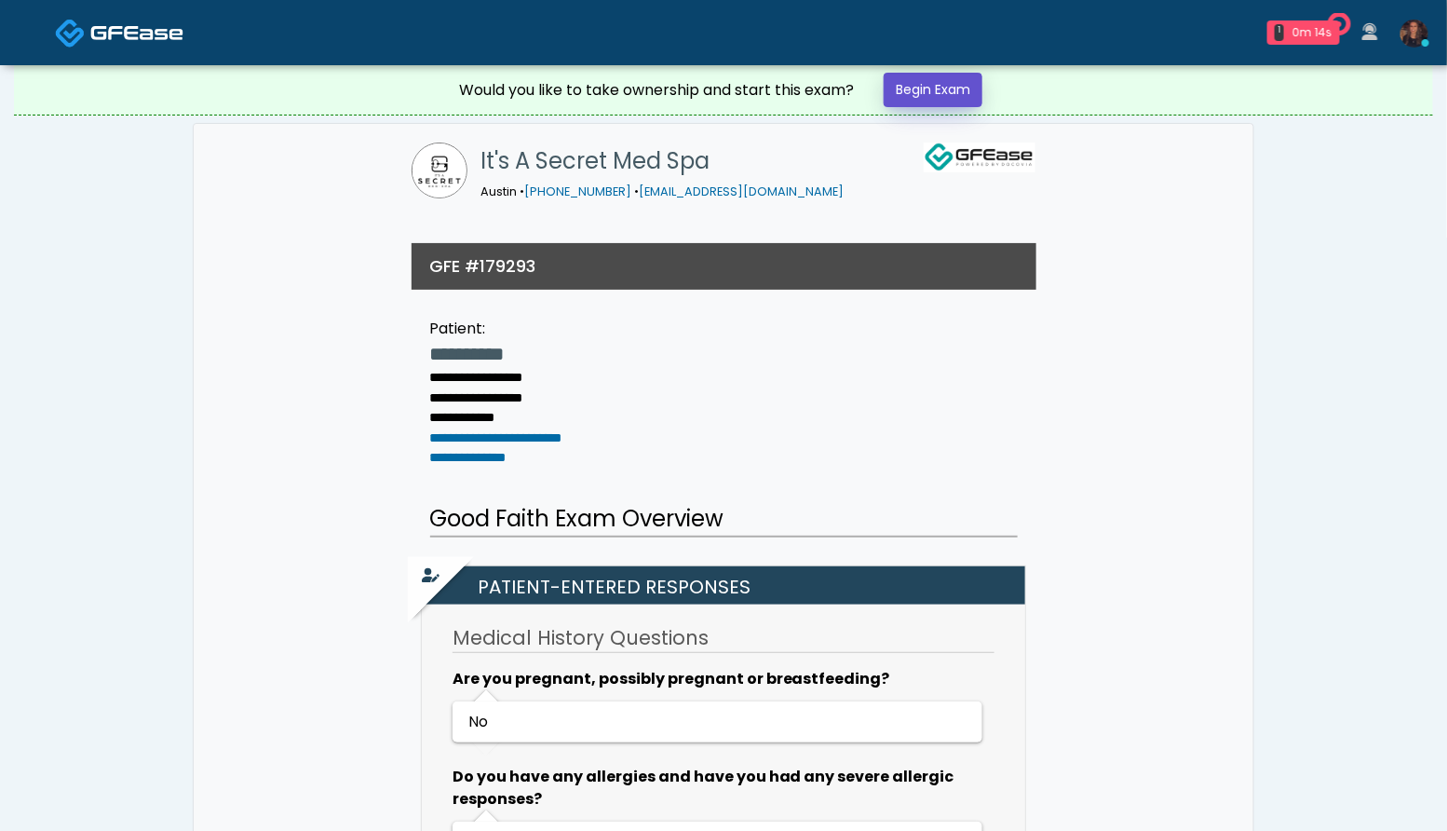
click at [929, 88] on link "Begin Exam" at bounding box center [933, 90] width 99 height 34
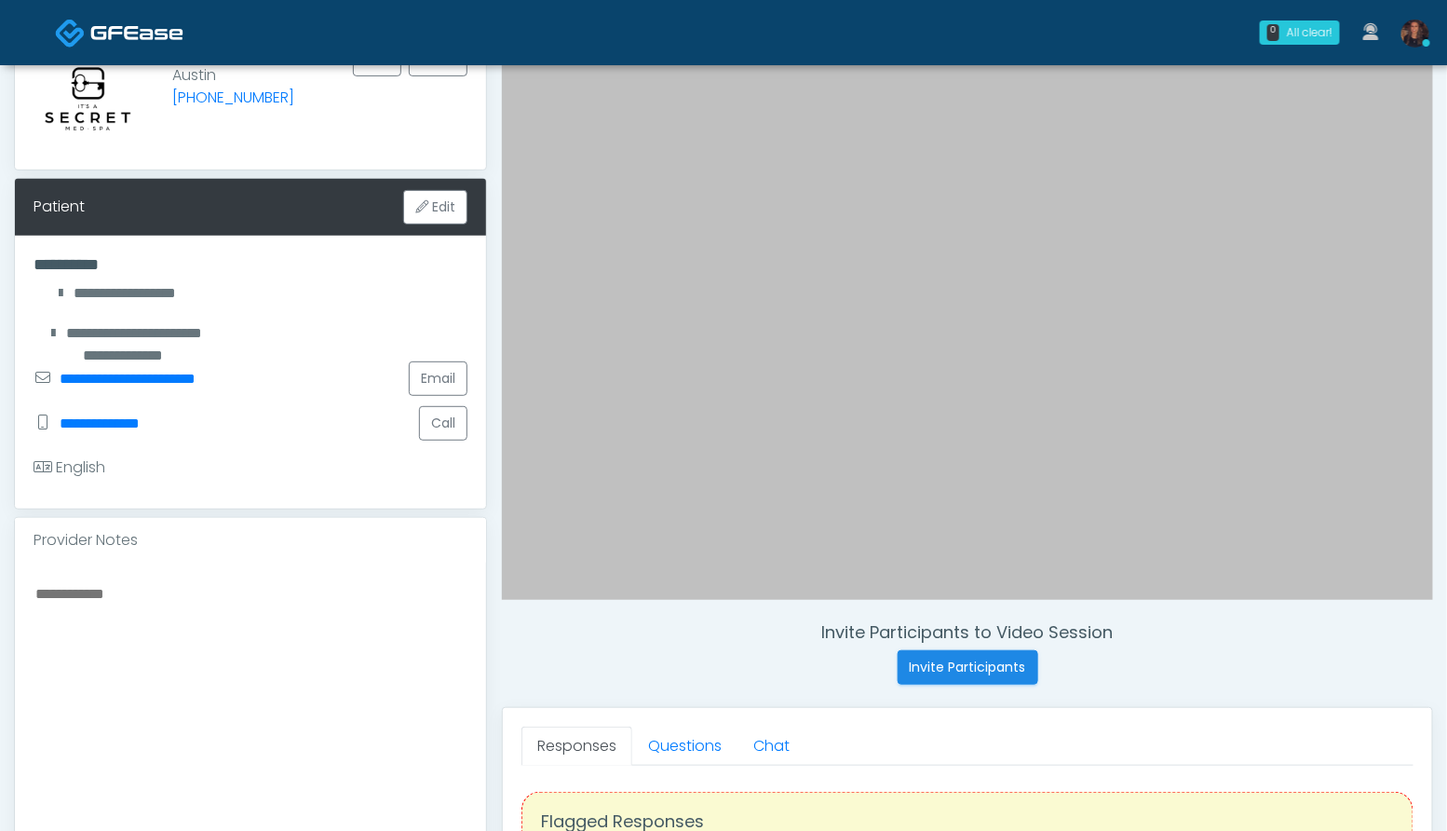
scroll to position [218, 0]
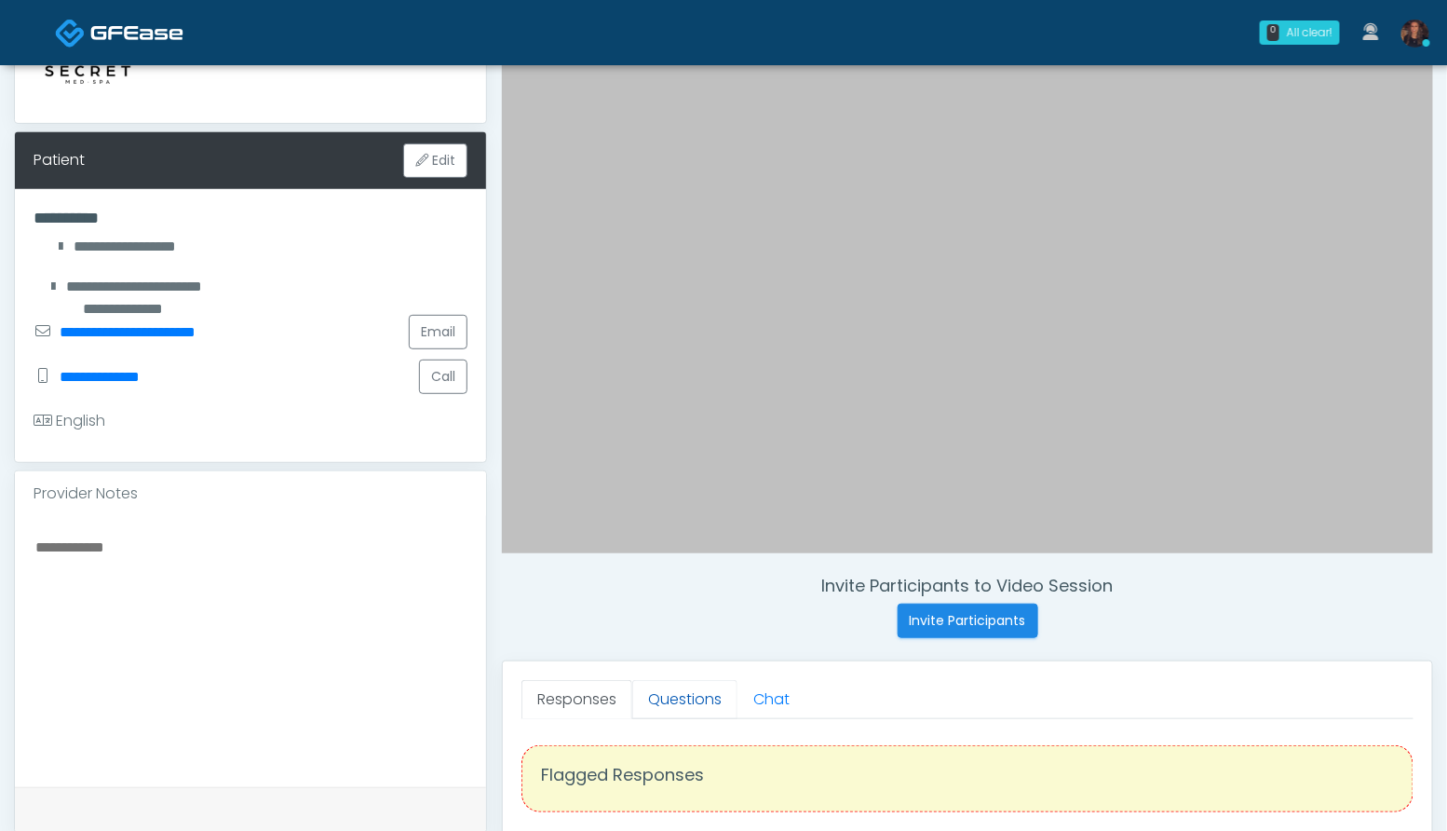
click at [689, 699] on link "Questions" at bounding box center [684, 699] width 105 height 39
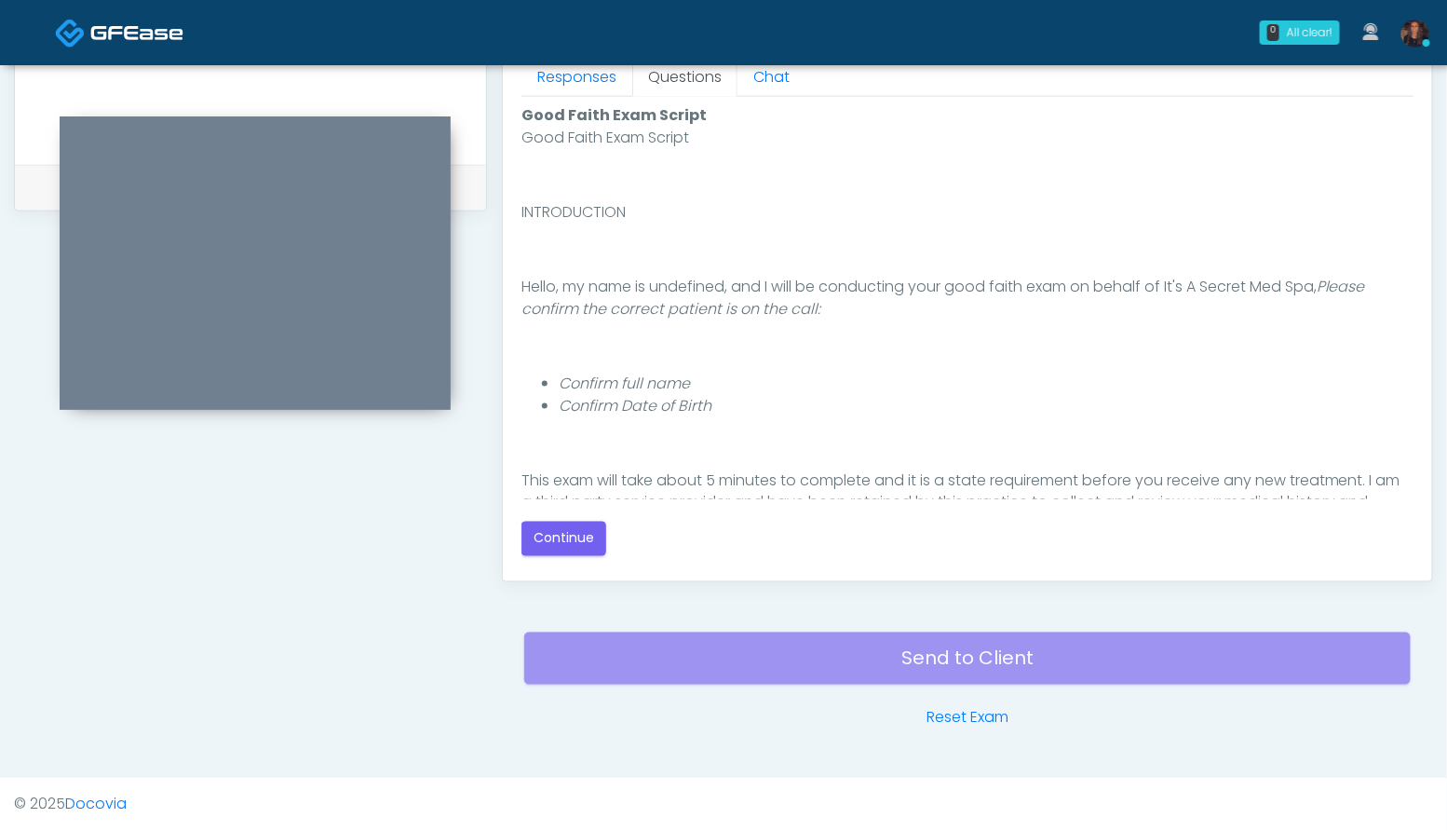
scroll to position [171, 0]
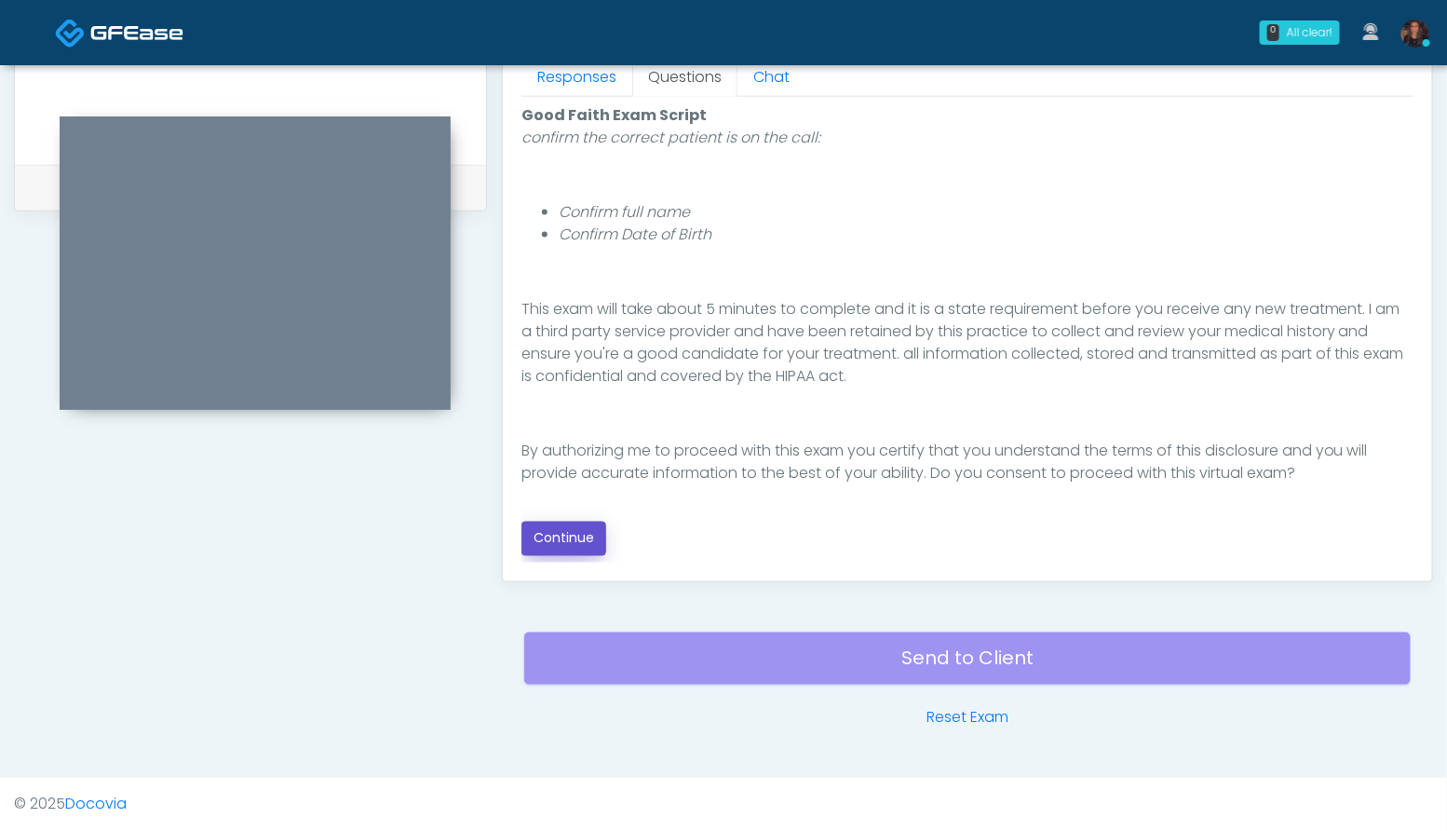
click at [597, 529] on button "Continue" at bounding box center [563, 538] width 85 height 34
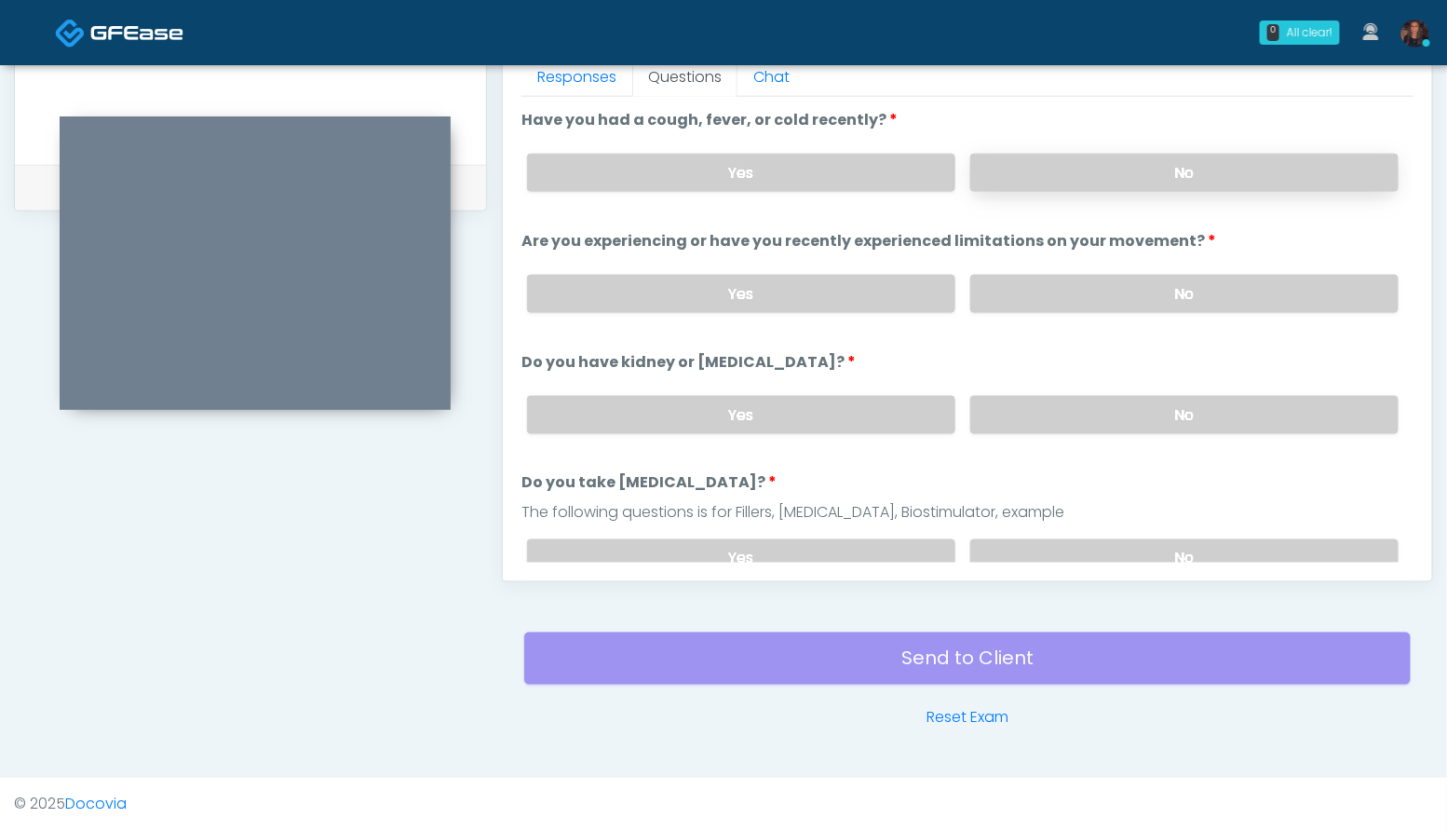
click at [1128, 155] on label "No" at bounding box center [1184, 173] width 428 height 38
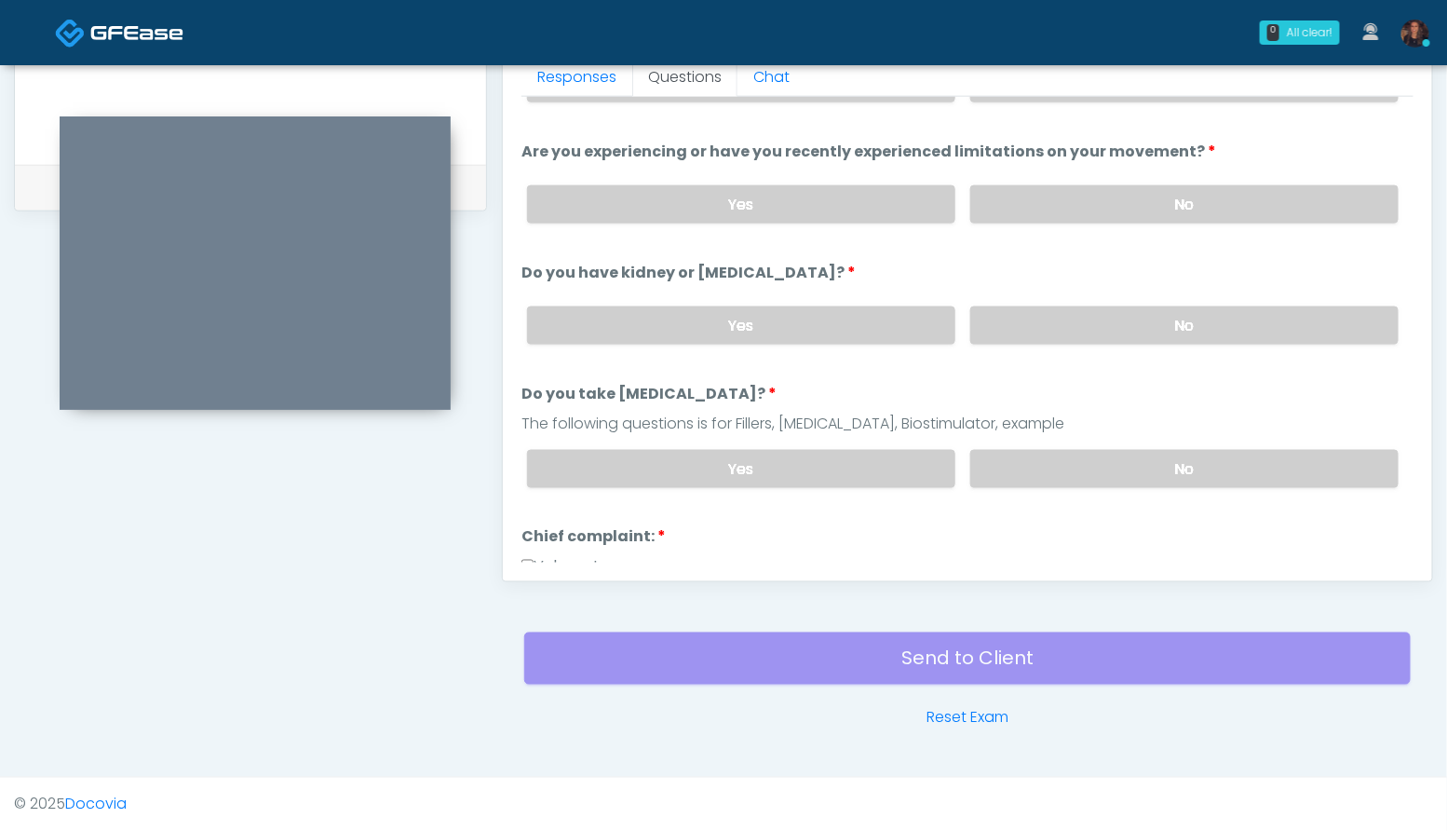
scroll to position [87, 0]
click at [1154, 213] on label "No" at bounding box center [1184, 207] width 428 height 38
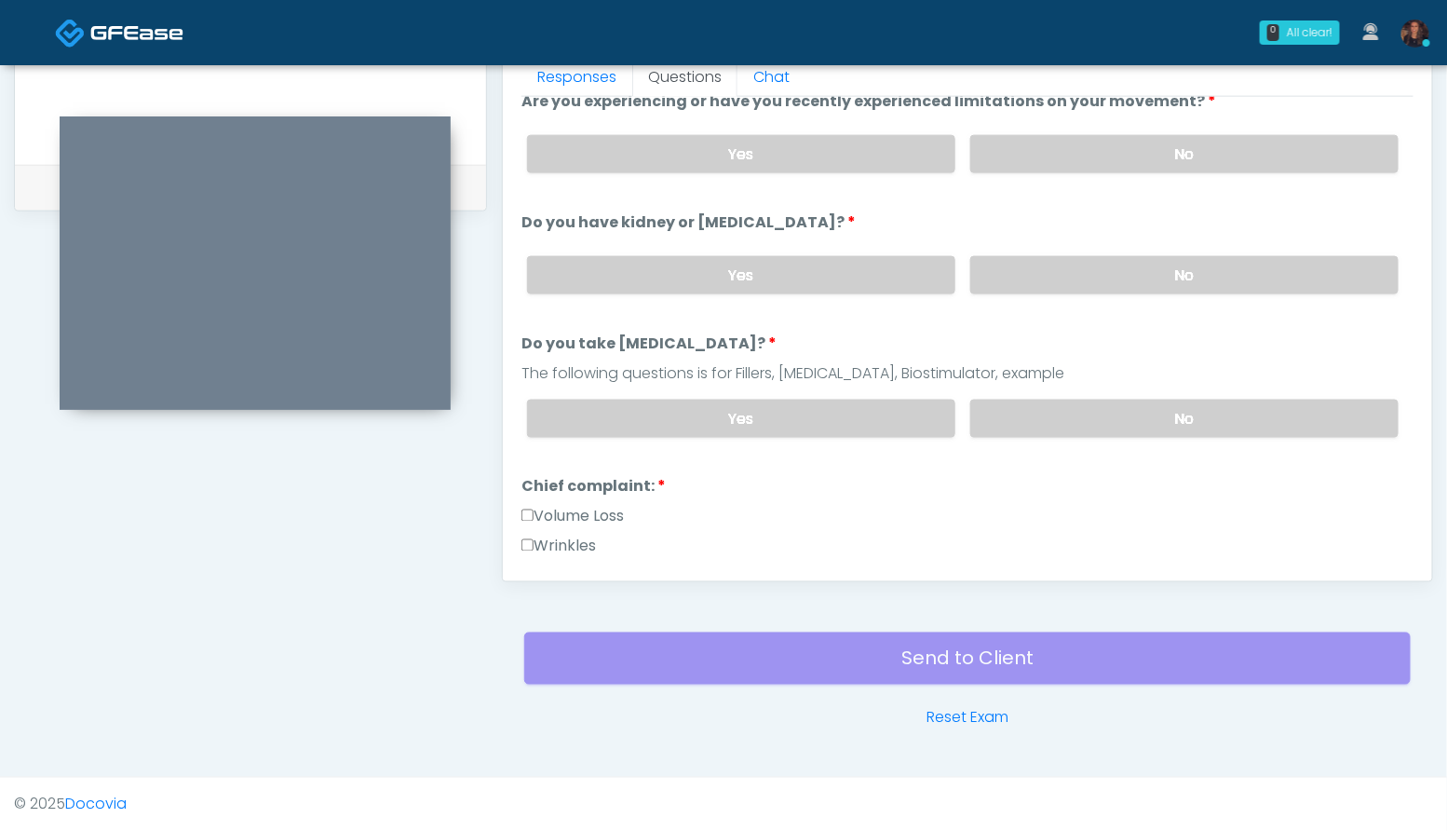
scroll to position [142, 0]
click at [1219, 258] on label "No" at bounding box center [1184, 273] width 428 height 38
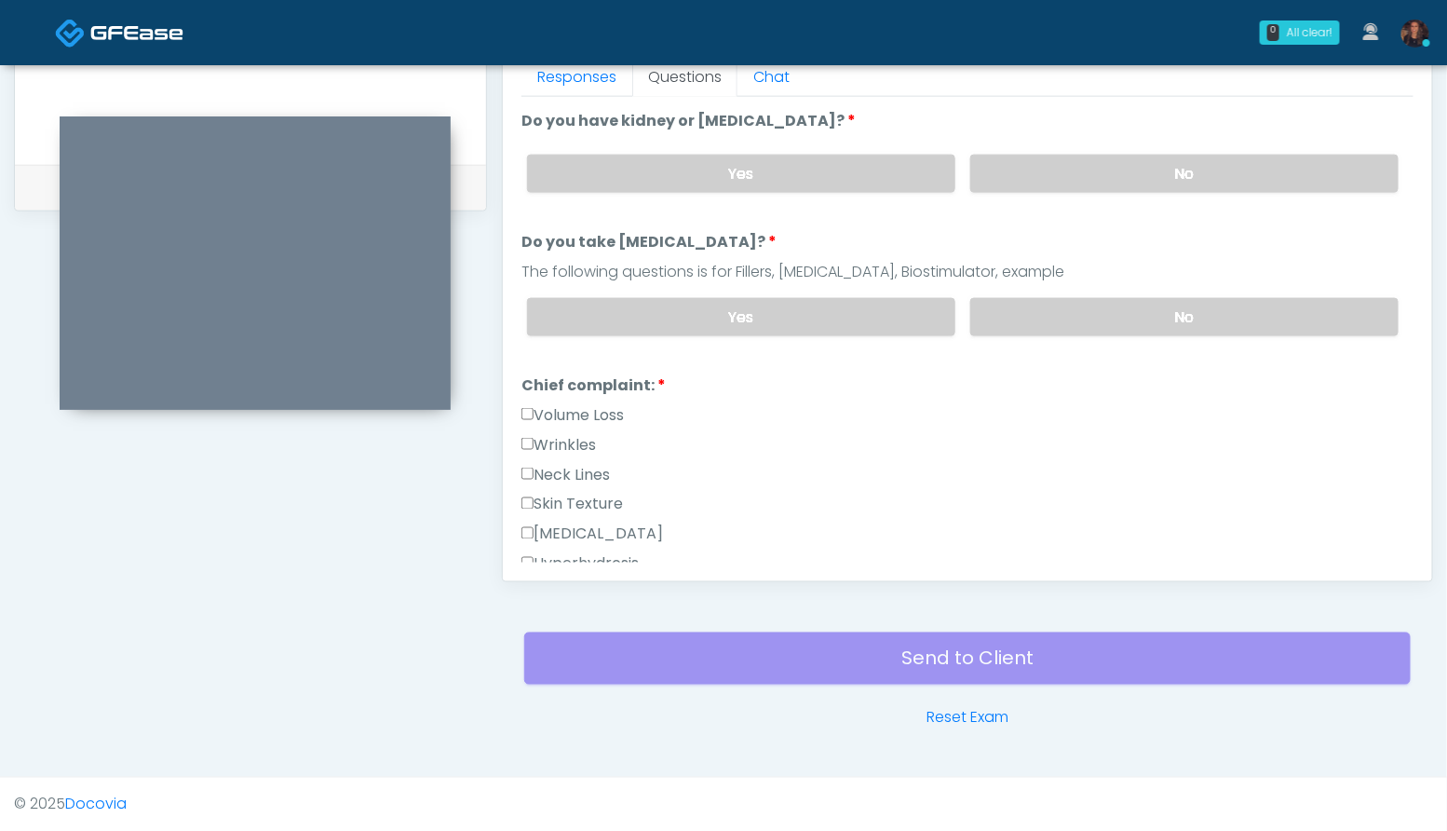
scroll to position [243, 0]
click at [1244, 311] on label "No" at bounding box center [1184, 315] width 428 height 38
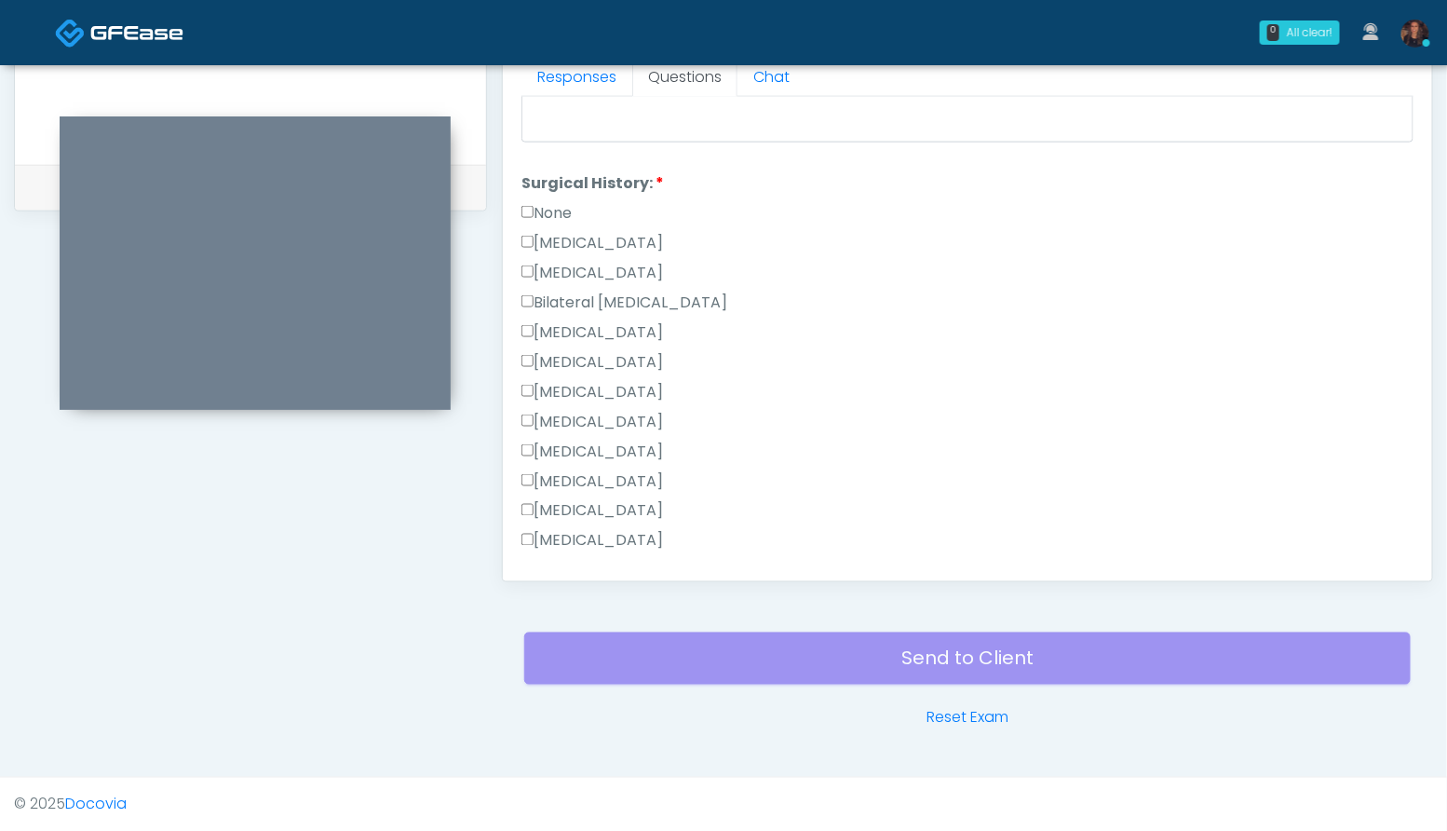
scroll to position [1043, 0]
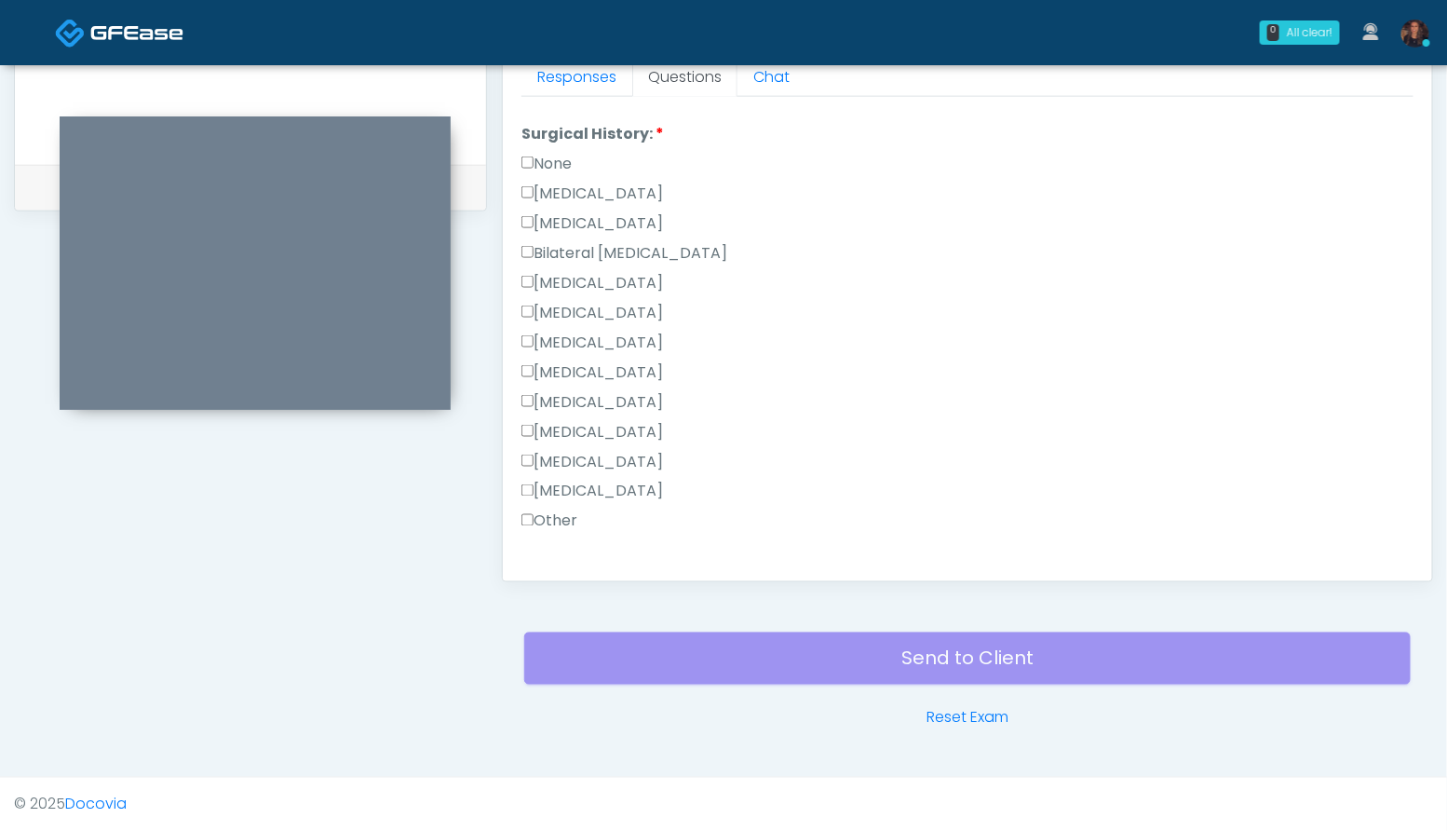
click at [637, 452] on label "[MEDICAL_DATA]" at bounding box center [592, 462] width 142 height 22
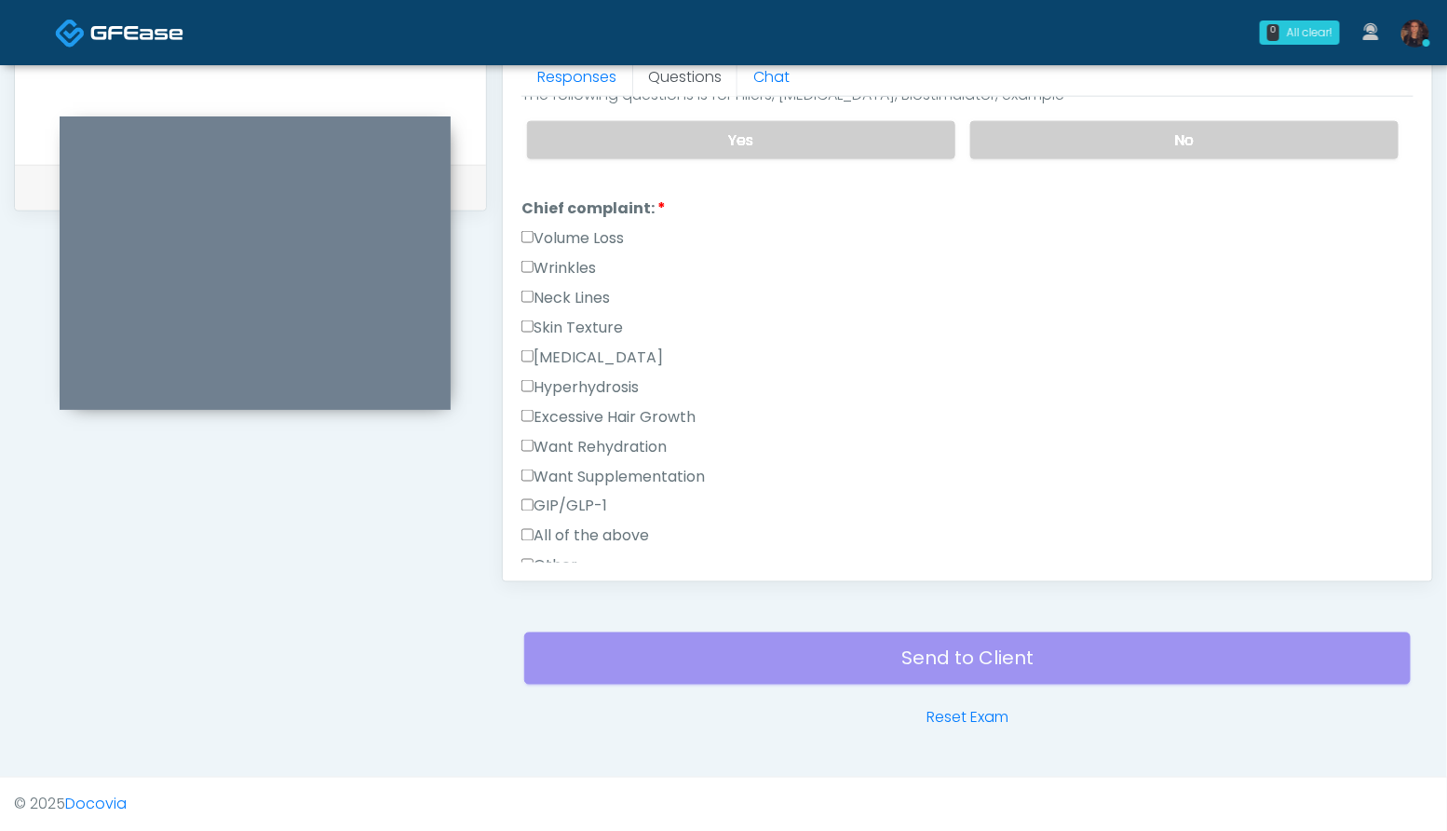
scroll to position [428, 0]
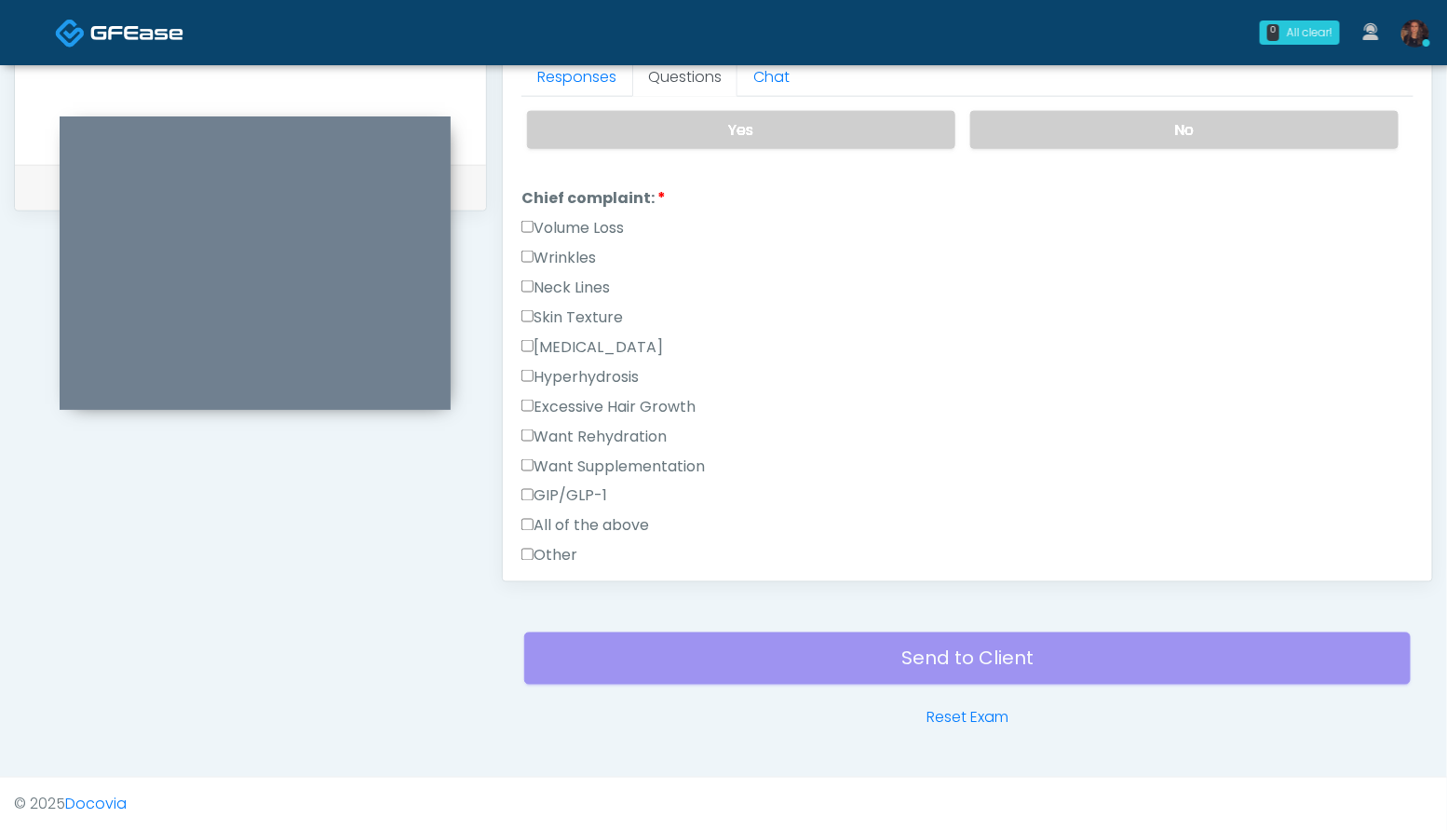
click at [583, 252] on label "Wrinkles" at bounding box center [558, 258] width 74 height 22
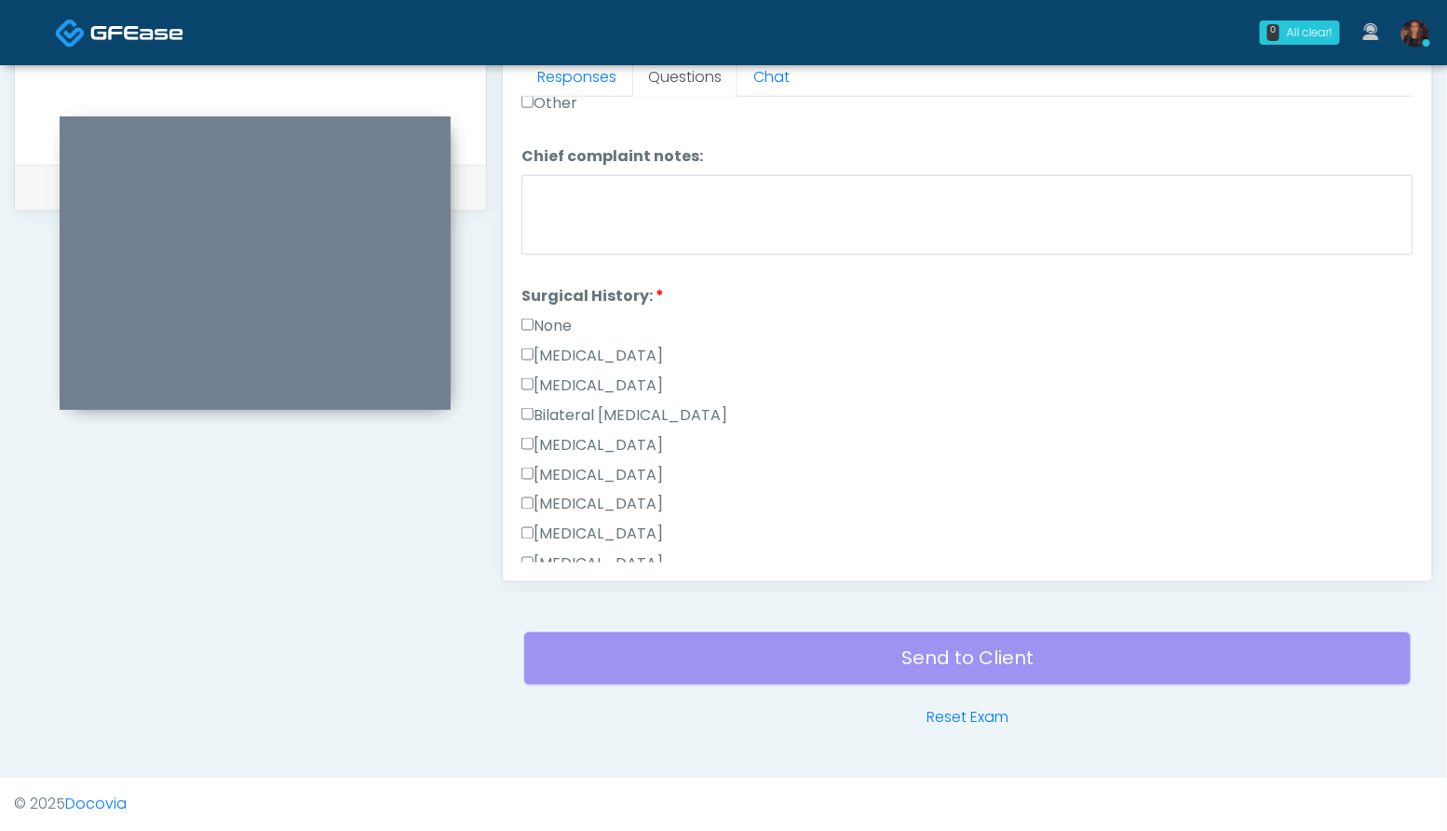
scroll to position [1212, 0]
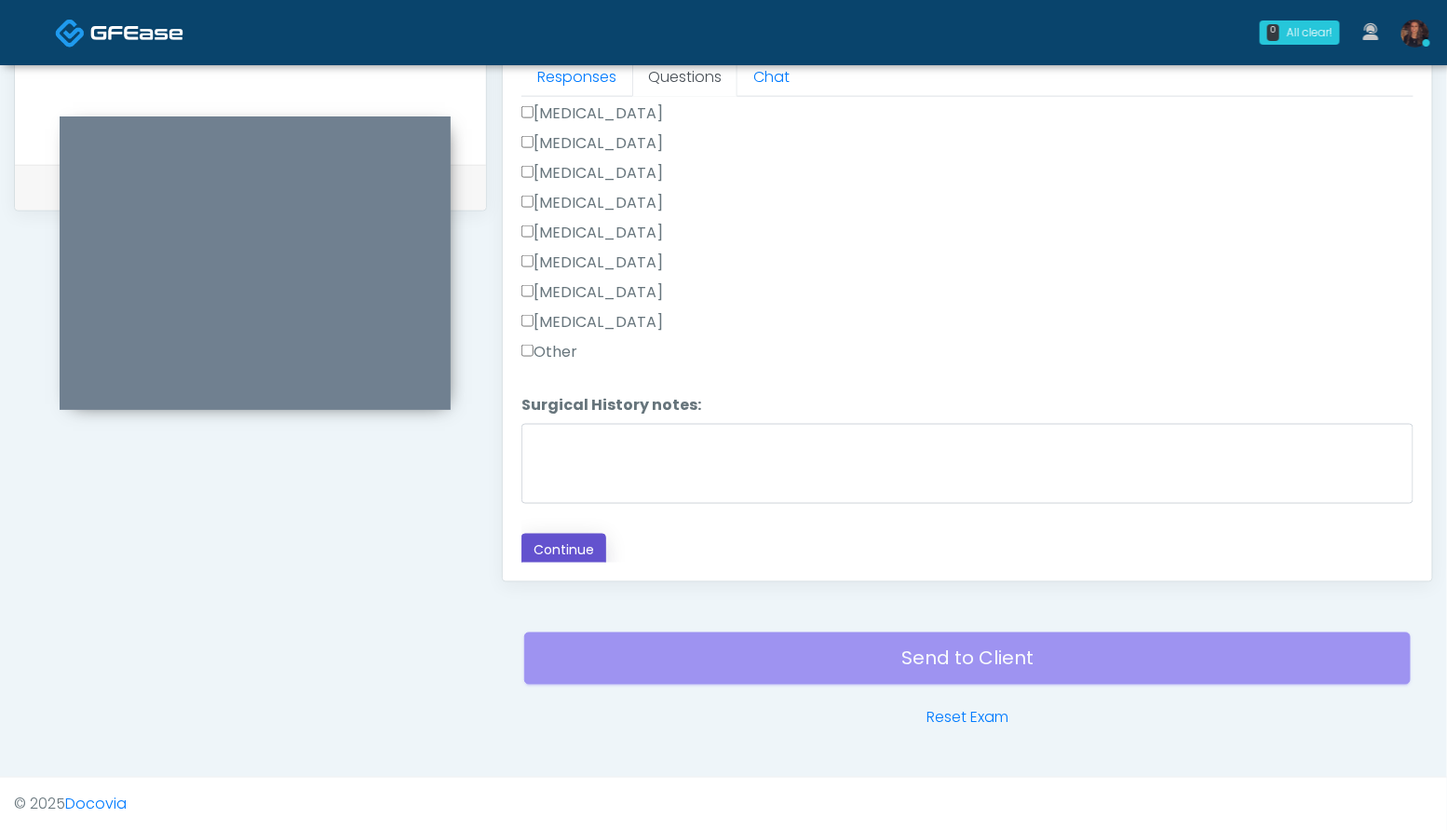
click at [550, 552] on button "Continue" at bounding box center [563, 550] width 85 height 34
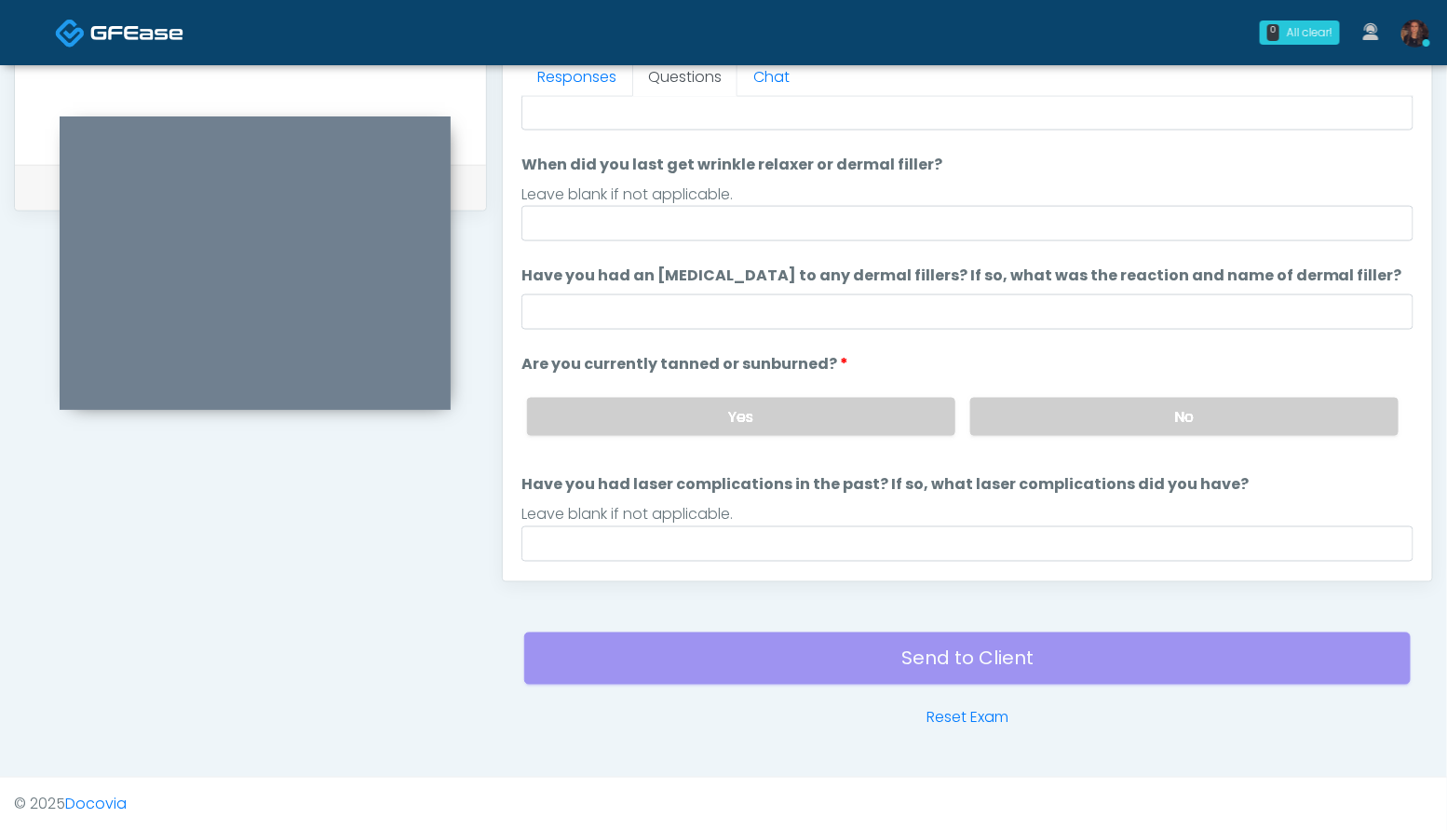
scroll to position [98, 0]
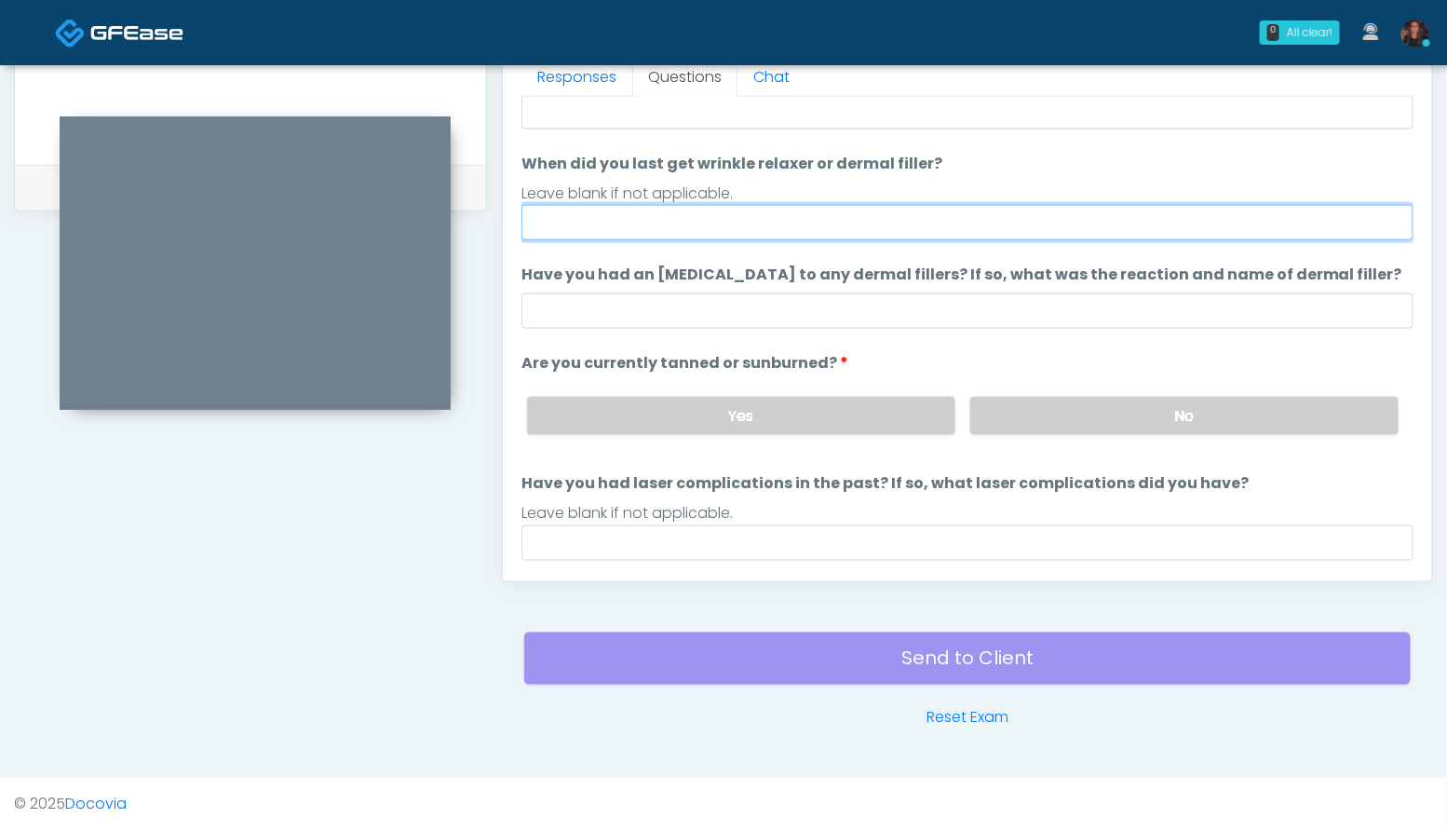
click at [637, 218] on input "When did you last get wrinkle relaxer or dermal filler?" at bounding box center [967, 222] width 892 height 35
type input "**********"
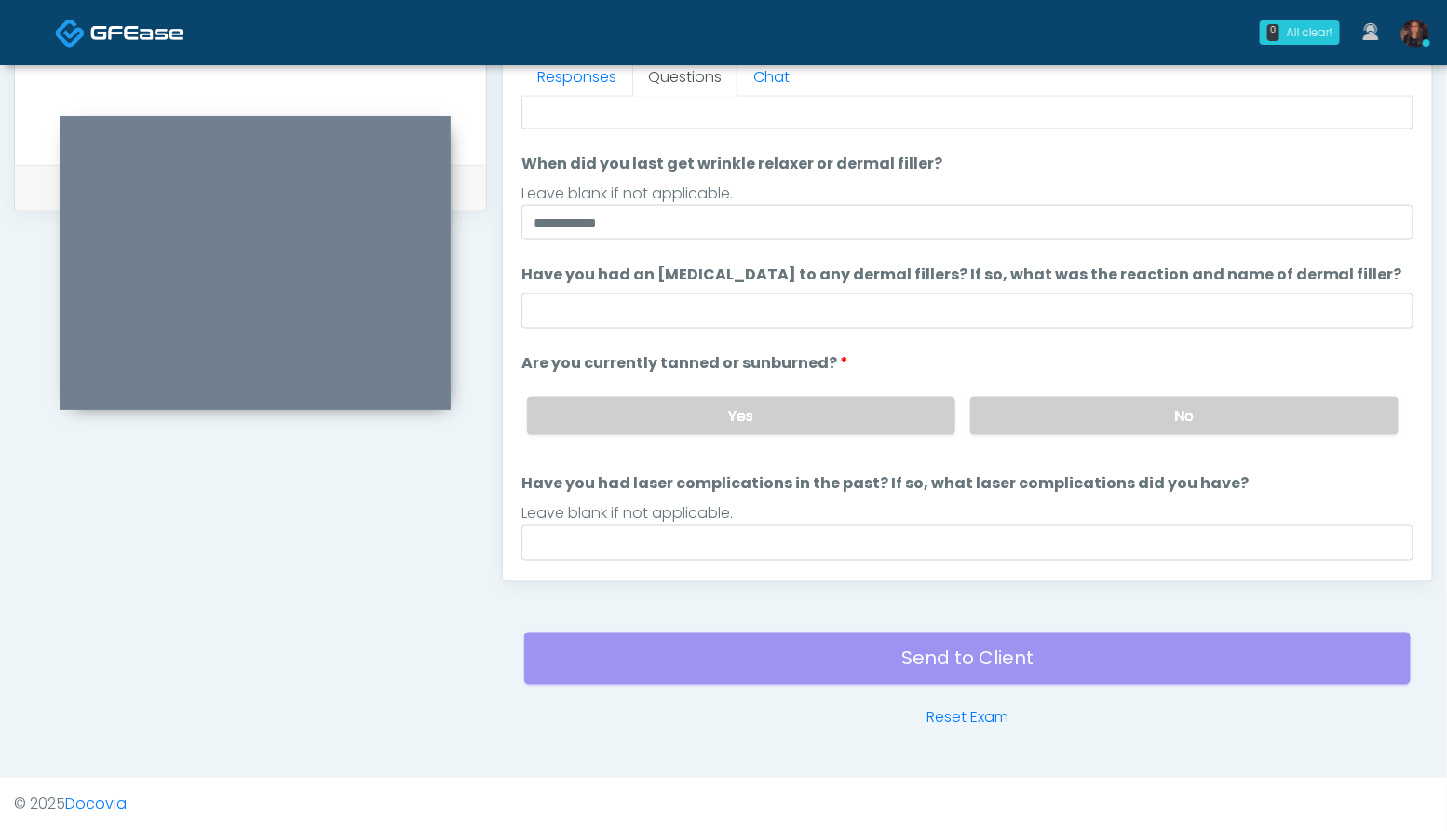
click at [1004, 169] on li "**********" at bounding box center [967, 197] width 892 height 88
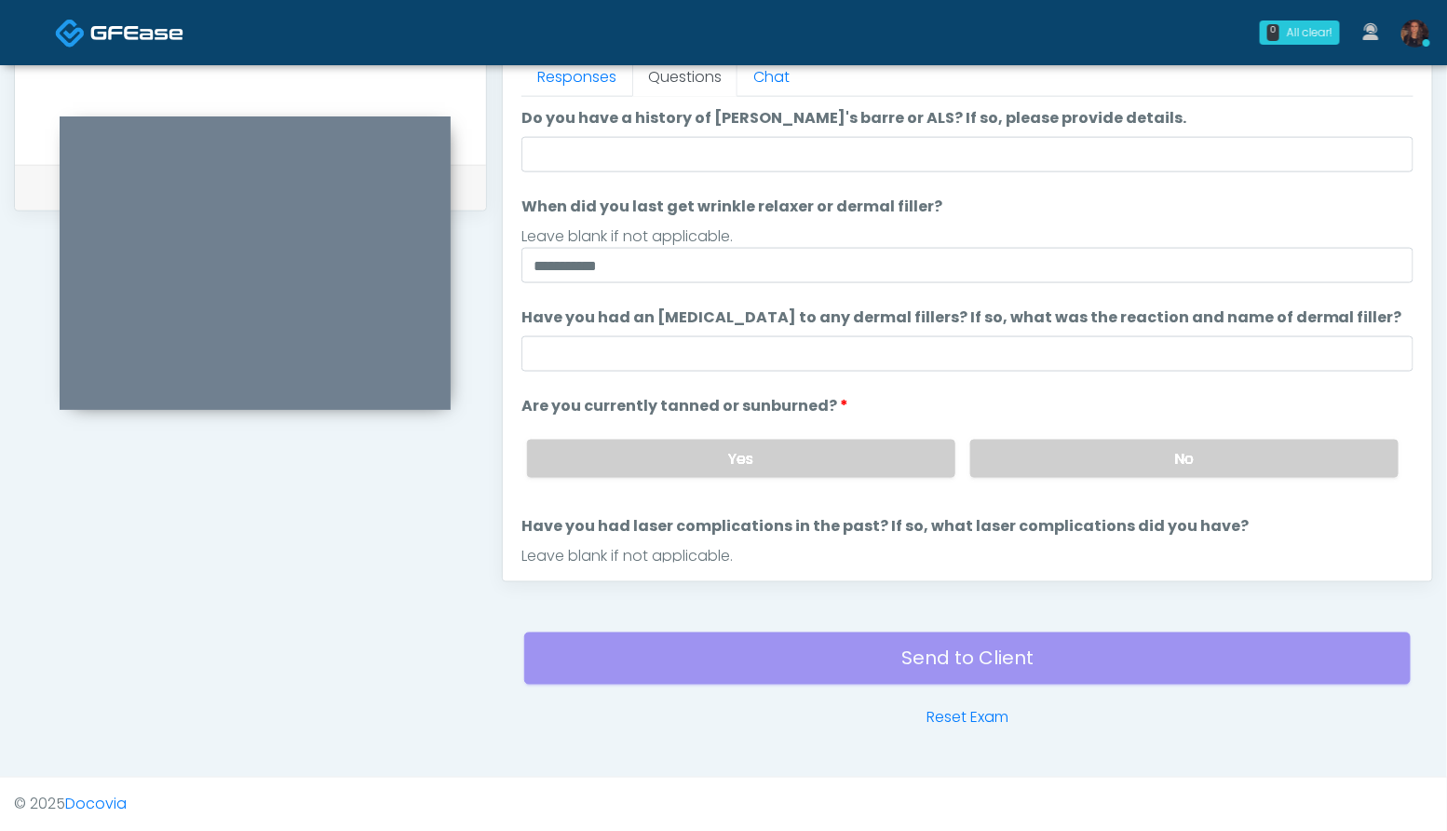
scroll to position [152, 0]
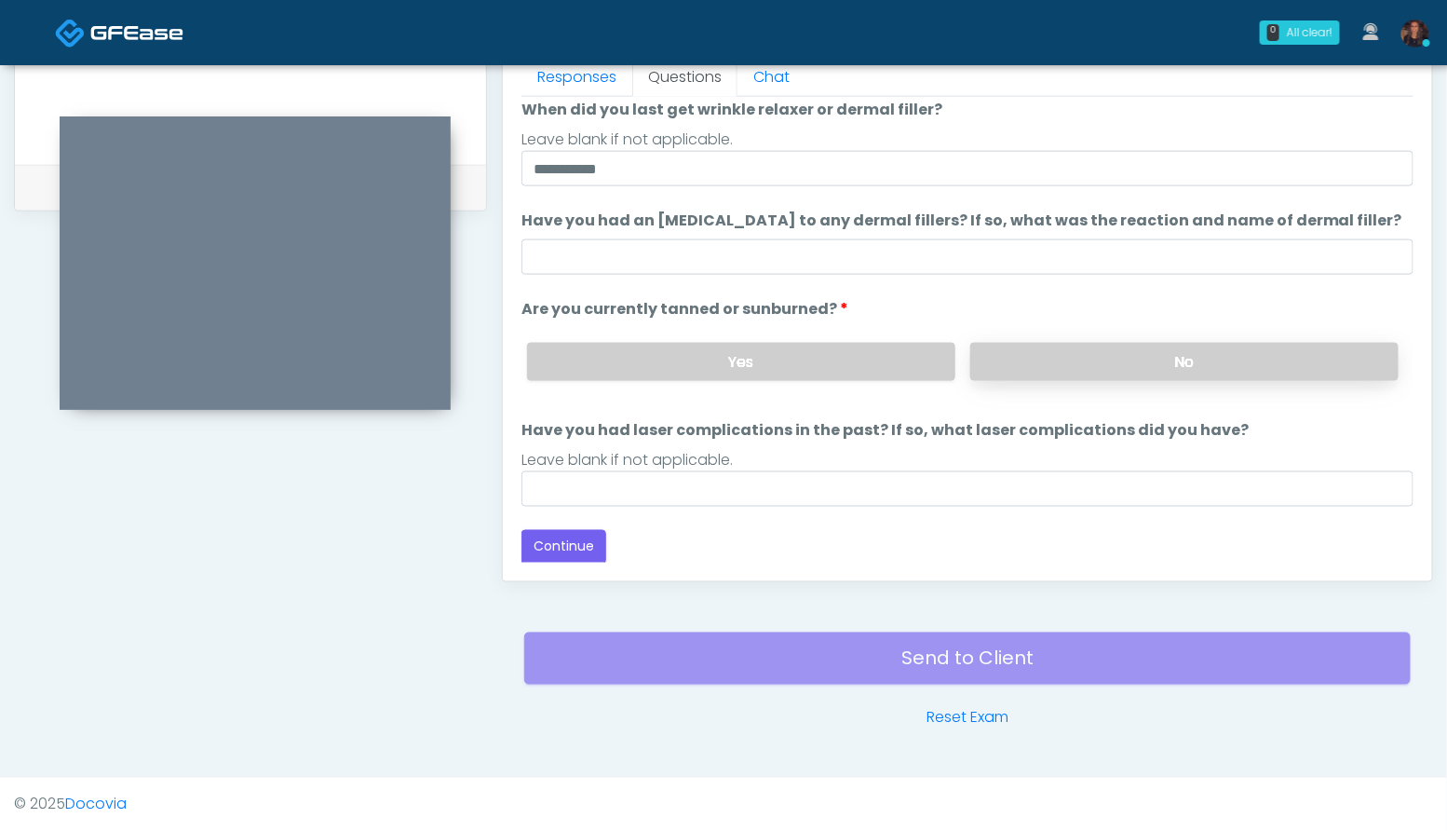
click at [1183, 354] on label "No" at bounding box center [1184, 362] width 428 height 38
click at [574, 557] on button "Continue" at bounding box center [563, 547] width 85 height 34
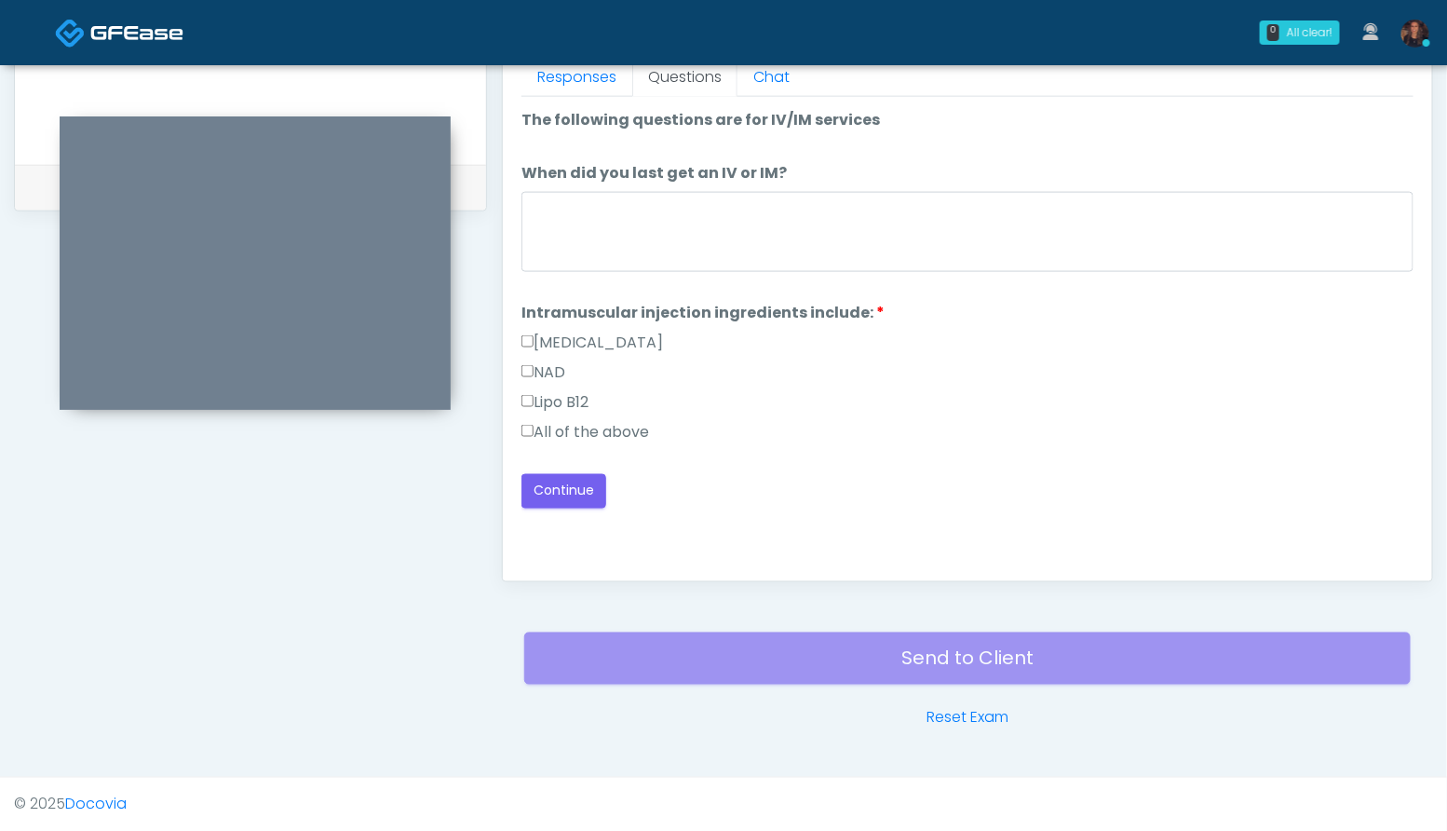
scroll to position [0, 0]
click at [545, 433] on label "All of the above" at bounding box center [585, 432] width 128 height 22
click at [571, 485] on button "Continue" at bounding box center [563, 491] width 85 height 34
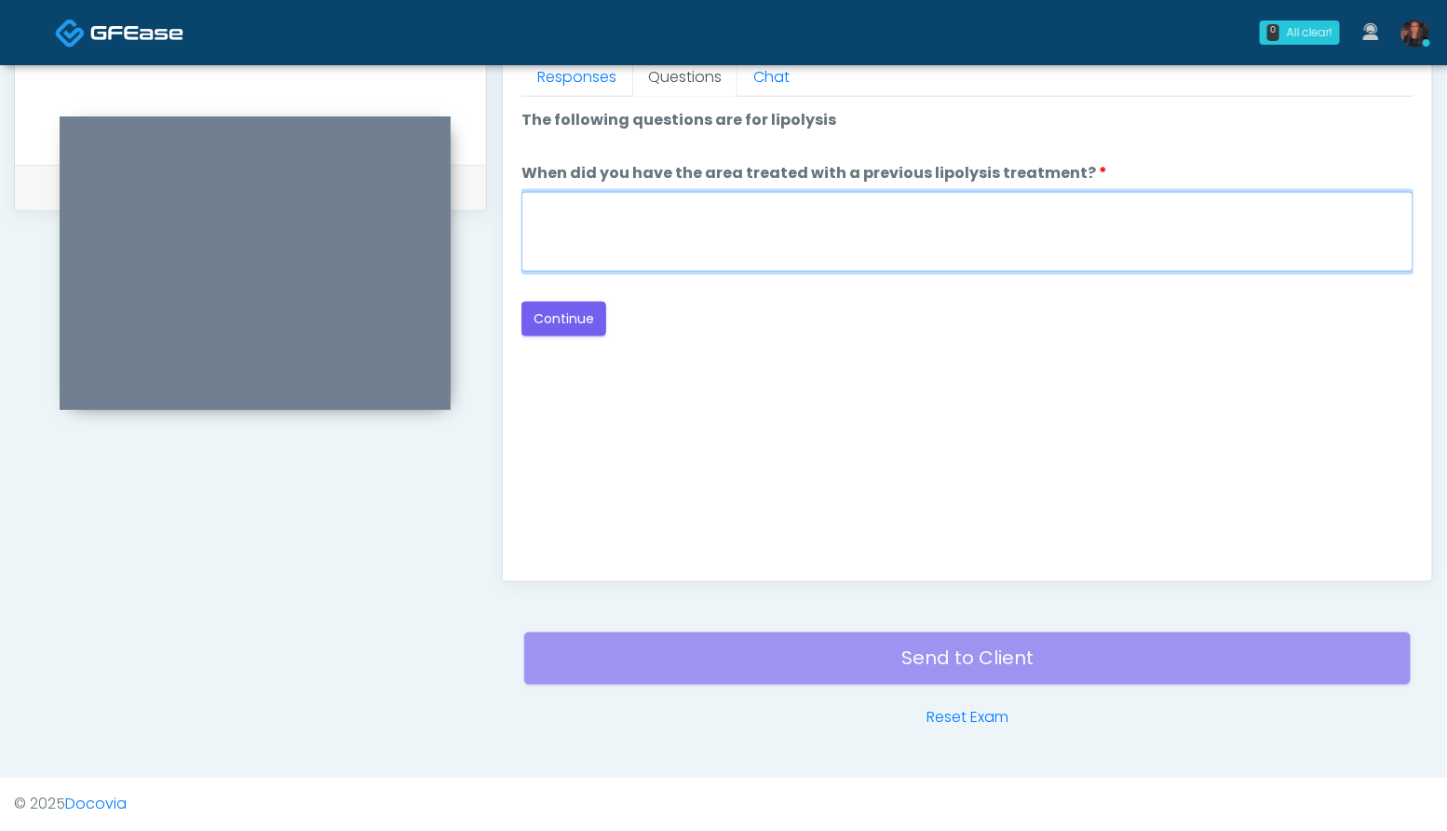
click at [658, 222] on textarea "When did you have the area treated with a previous lipolysis treatment?" at bounding box center [967, 232] width 892 height 80
type textarea "***"
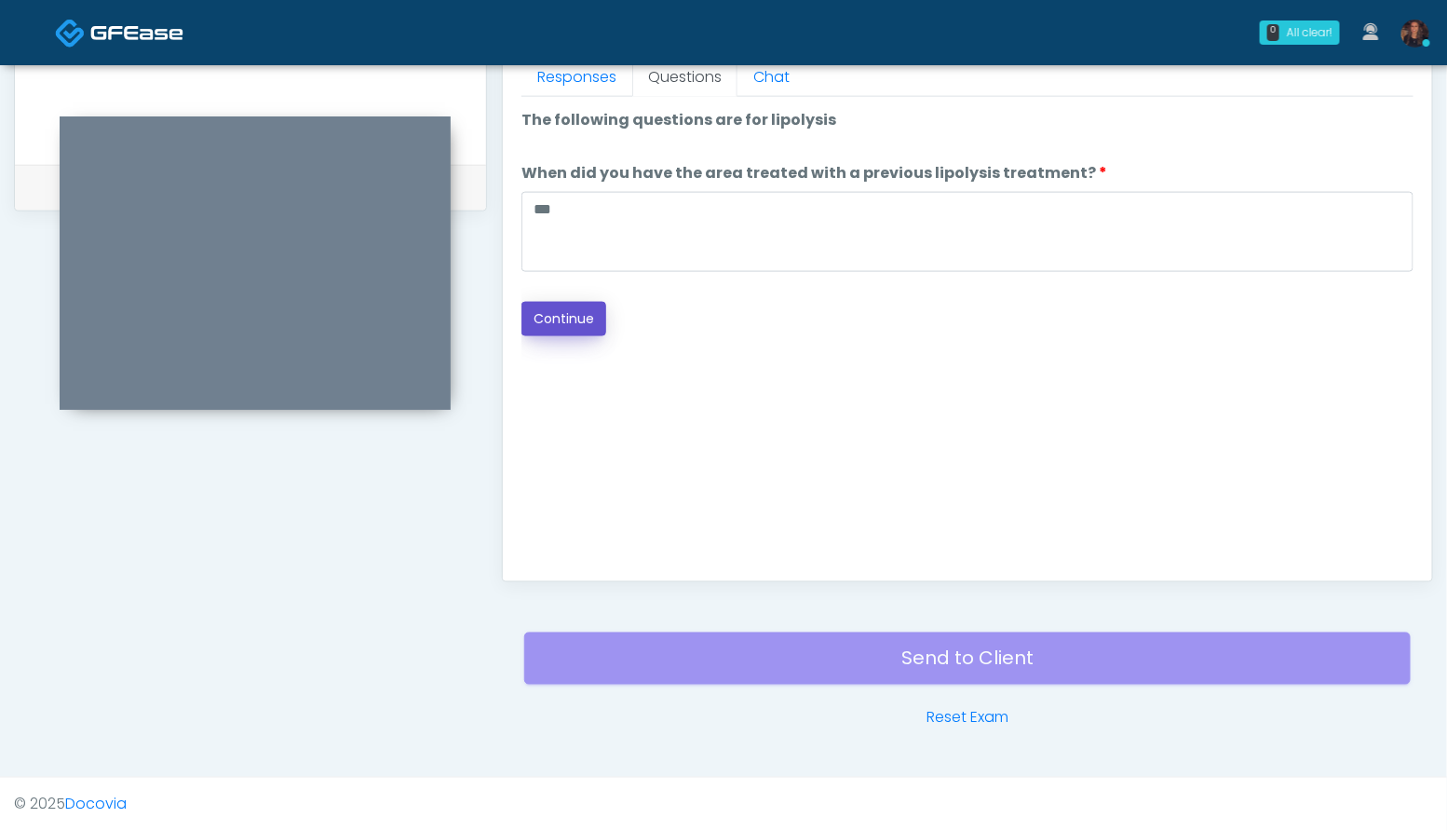
click at [582, 315] on button "Continue" at bounding box center [563, 319] width 85 height 34
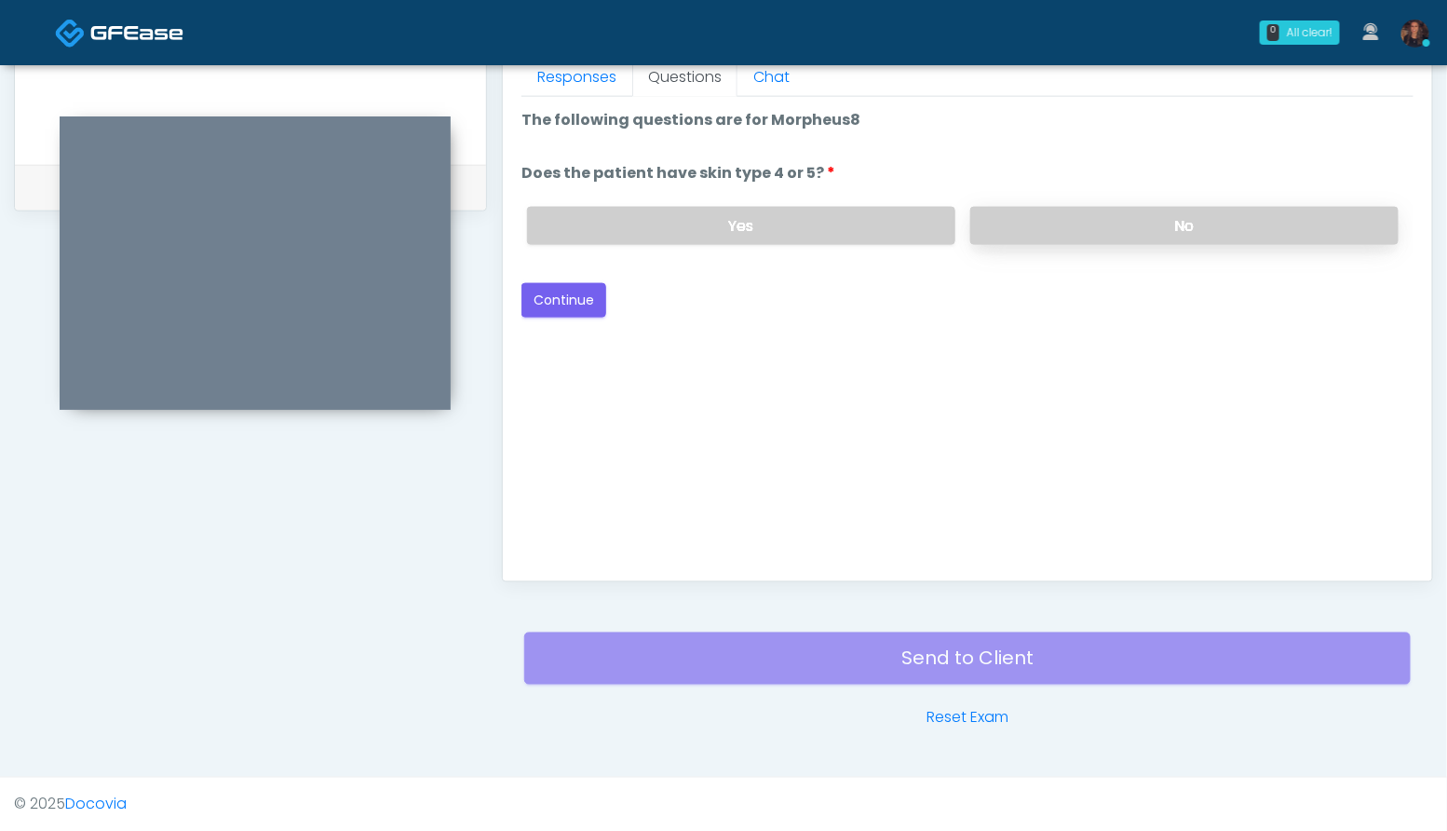
click at [1128, 229] on label "No" at bounding box center [1184, 226] width 428 height 38
click at [574, 298] on button "Continue" at bounding box center [563, 300] width 85 height 34
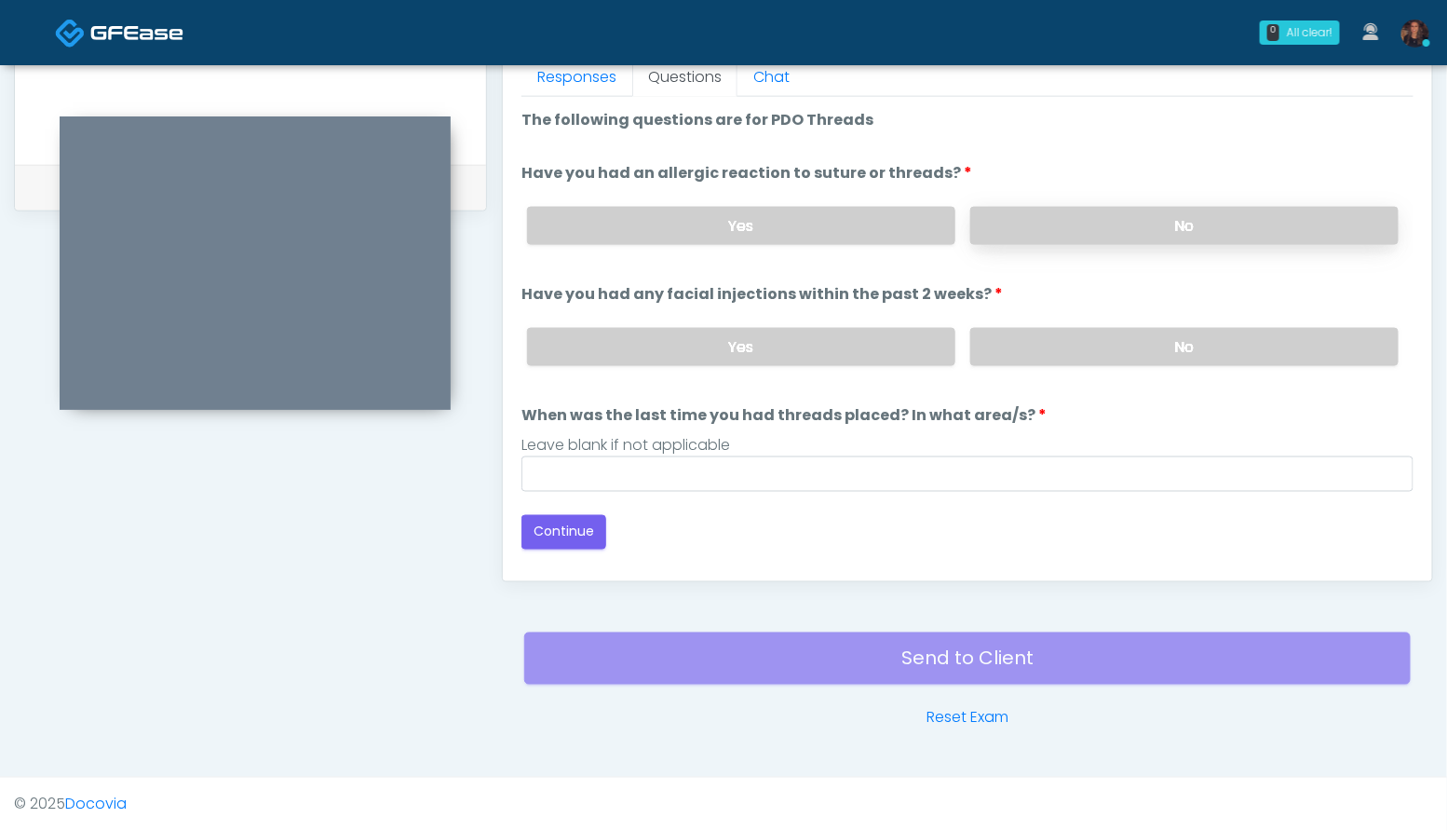
click at [1170, 226] on label "No" at bounding box center [1184, 226] width 428 height 38
click at [1167, 335] on label "No" at bounding box center [1184, 347] width 428 height 38
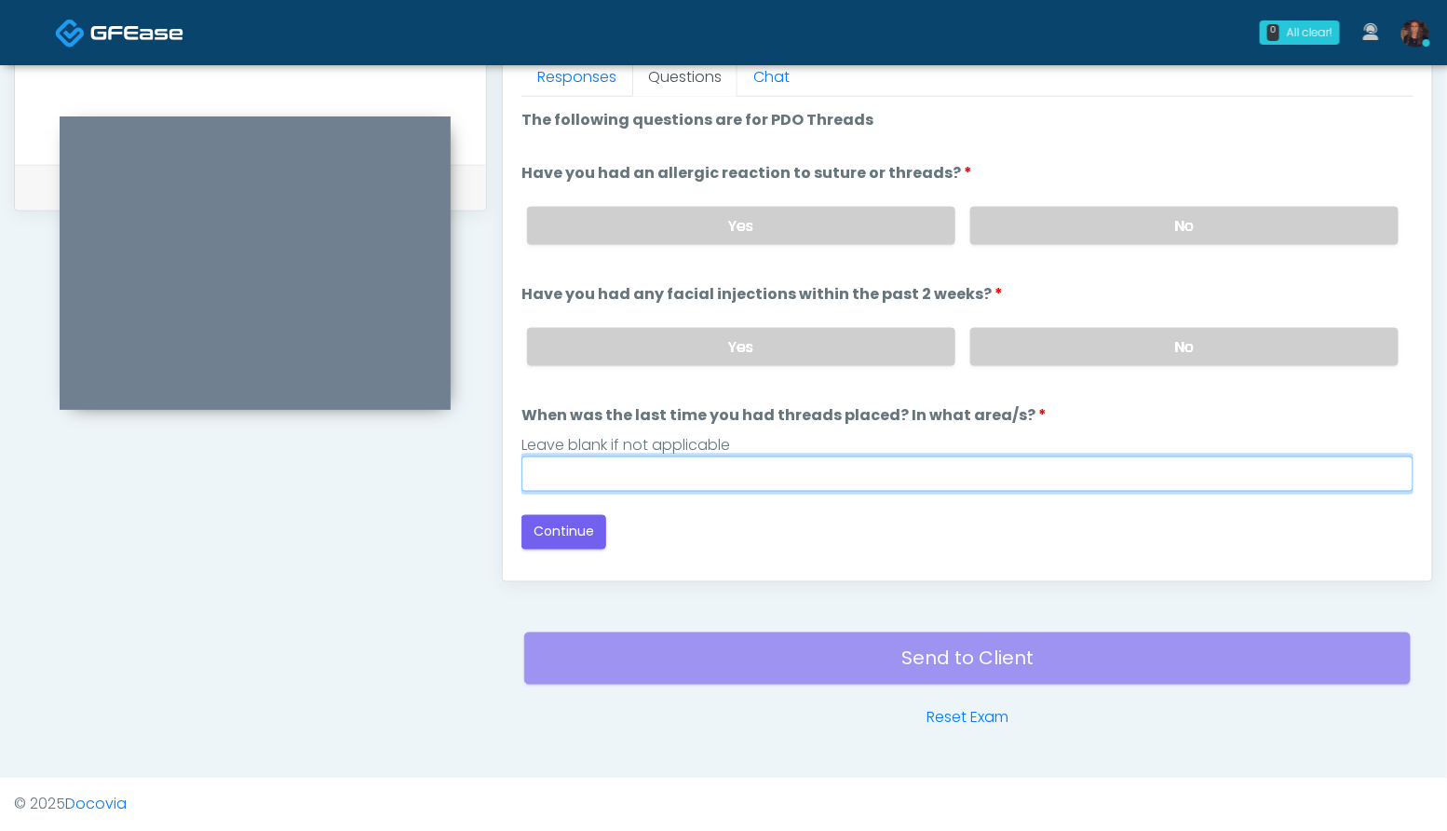
click at [816, 474] on input "When was the last time you had threads placed? In what area/s?" at bounding box center [967, 473] width 892 height 35
type input "***"
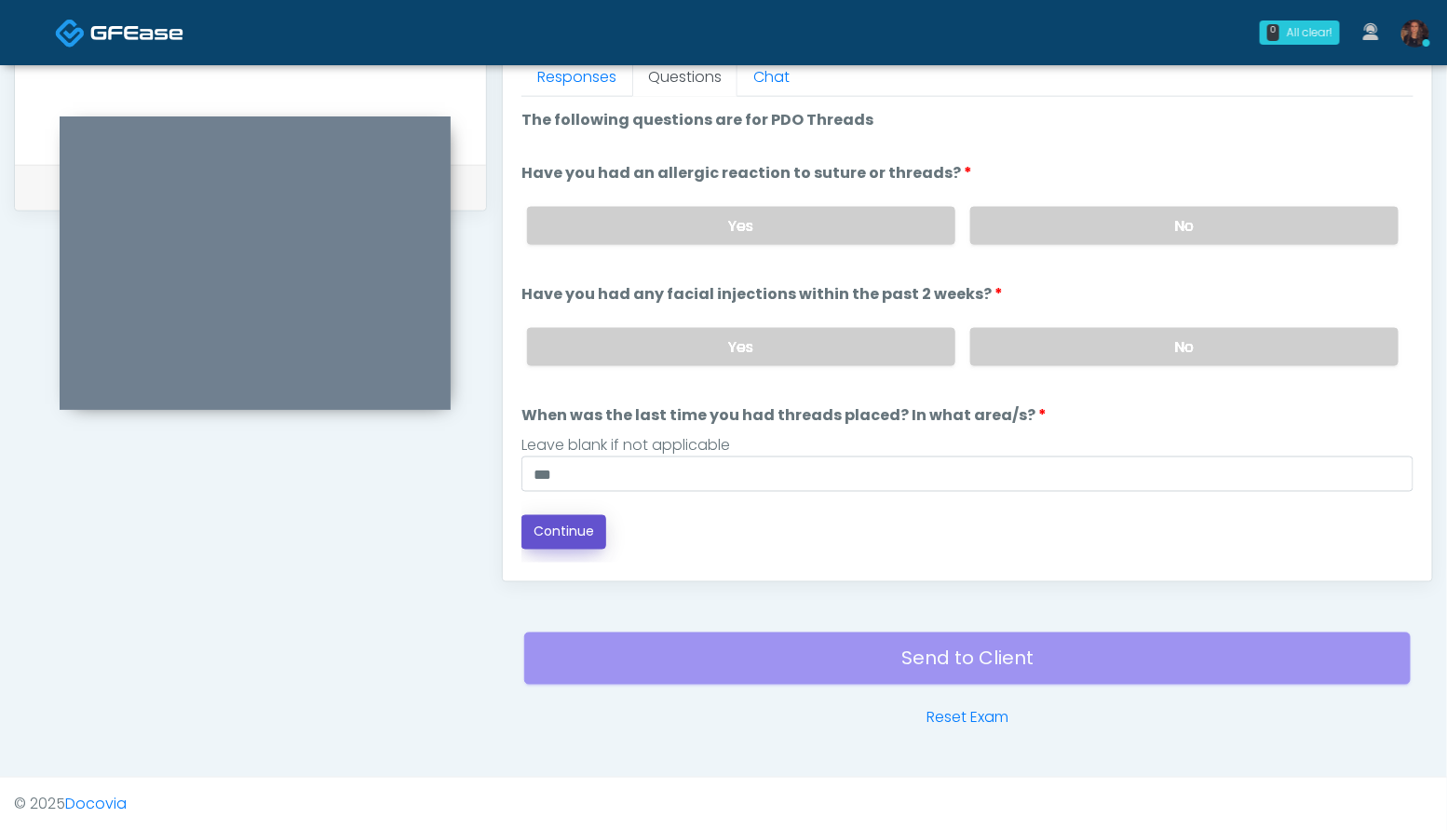
click at [562, 536] on button "Continue" at bounding box center [563, 532] width 85 height 34
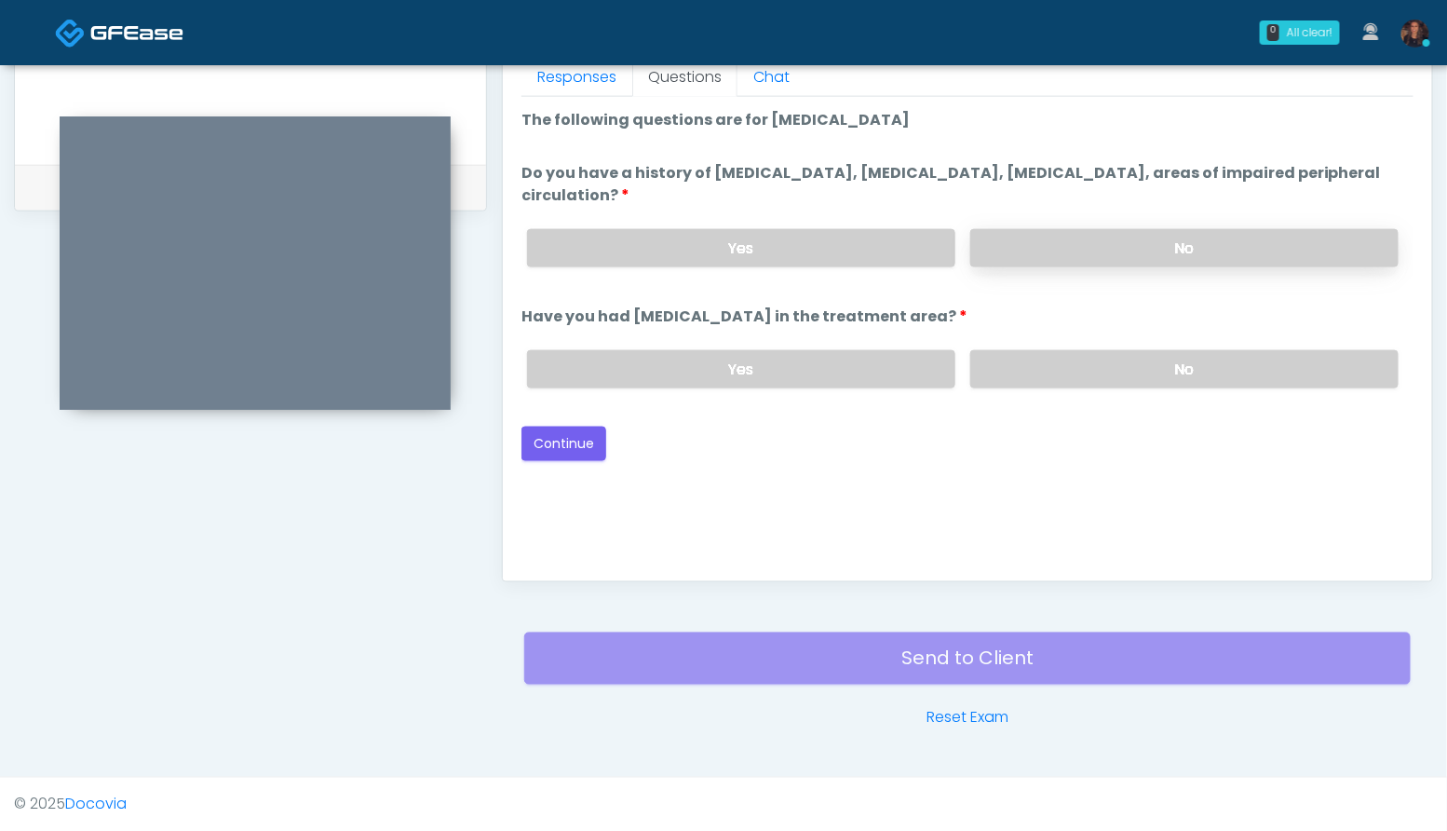
click at [1157, 241] on label "No" at bounding box center [1184, 248] width 428 height 38
click at [1159, 360] on label "No" at bounding box center [1184, 369] width 428 height 38
click at [550, 438] on button "Continue" at bounding box center [563, 443] width 85 height 34
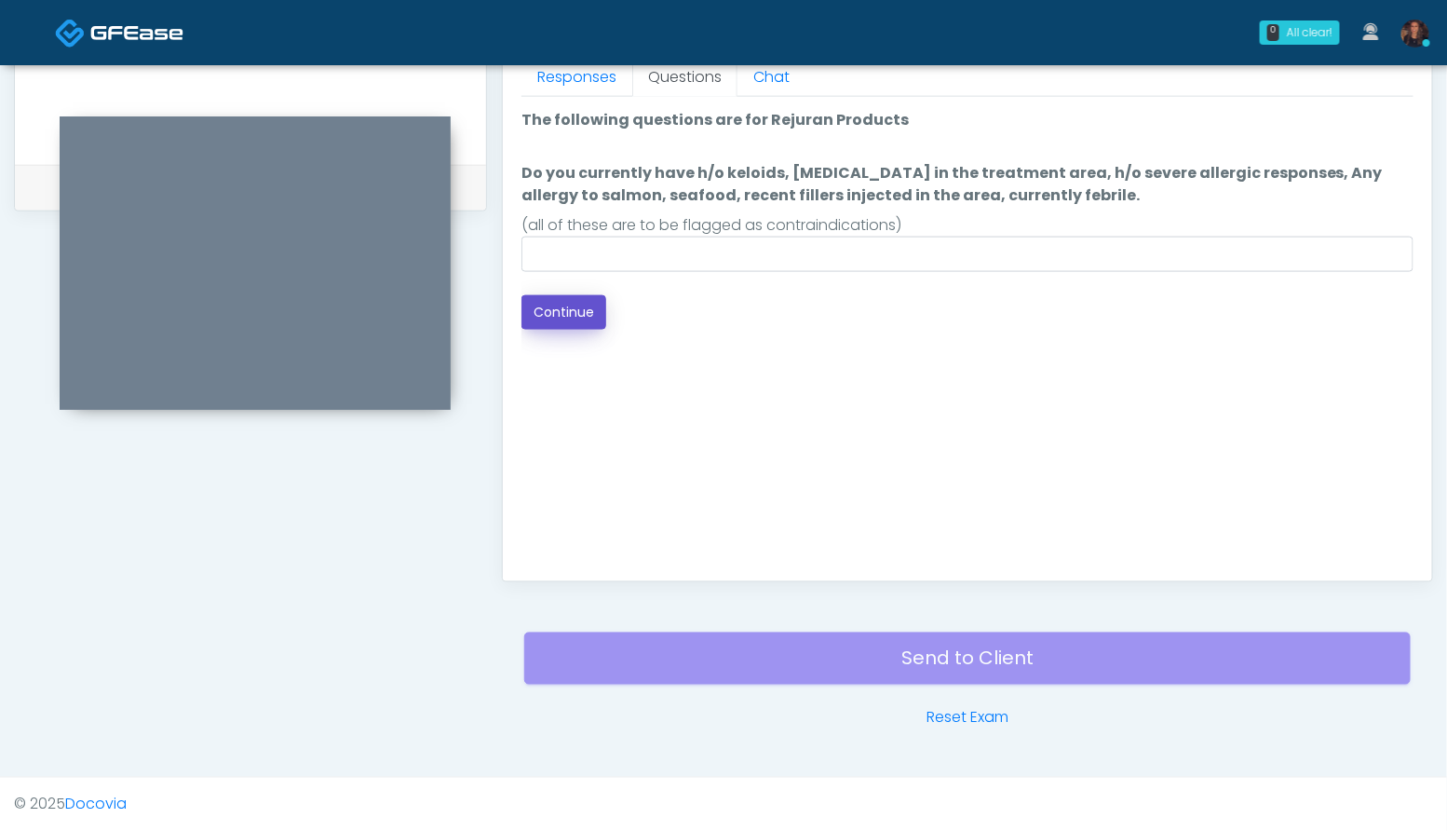
click at [568, 303] on button "Continue" at bounding box center [563, 312] width 85 height 34
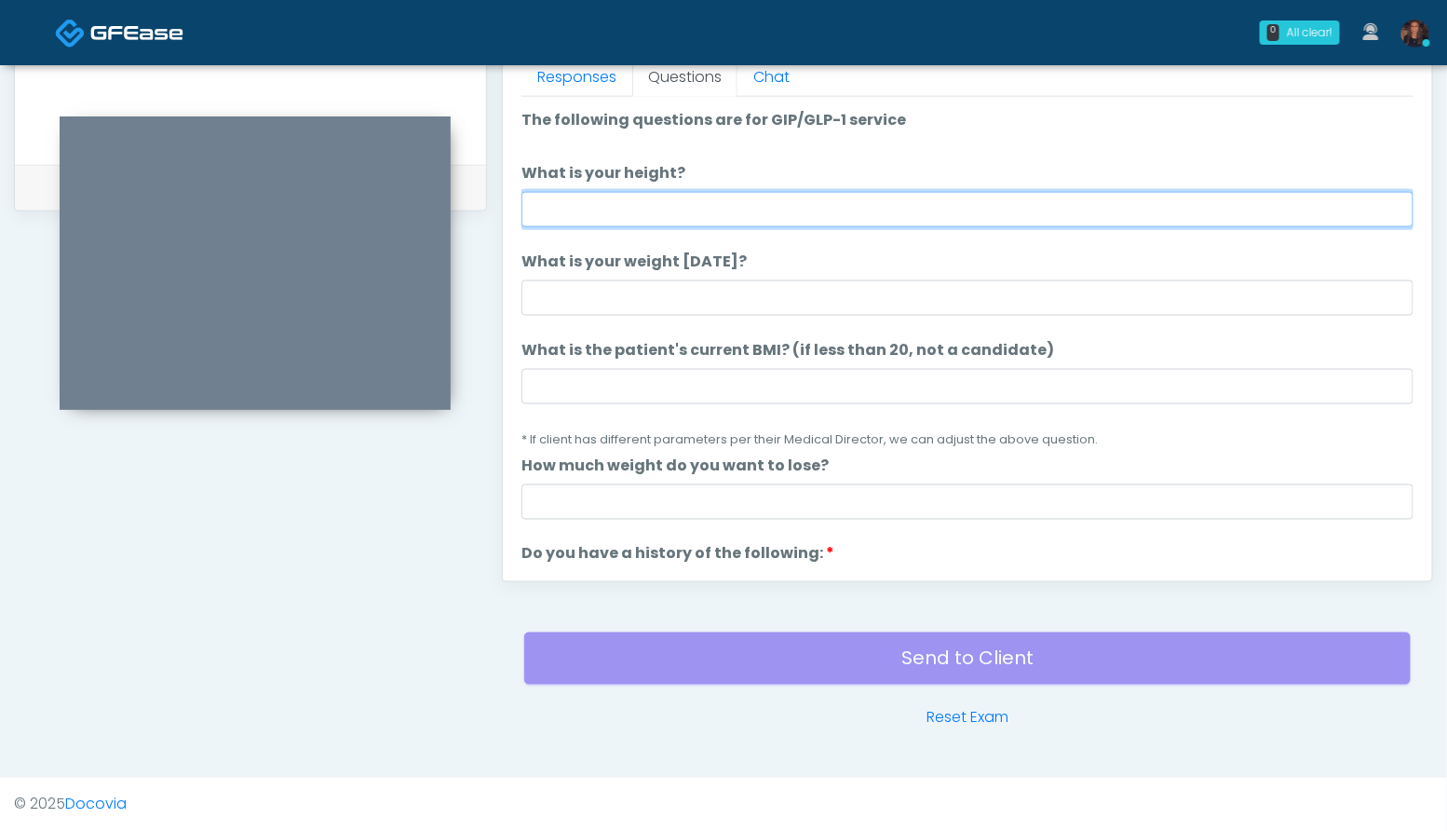
click at [682, 205] on input "What is your height?" at bounding box center [967, 209] width 892 height 35
type input "***"
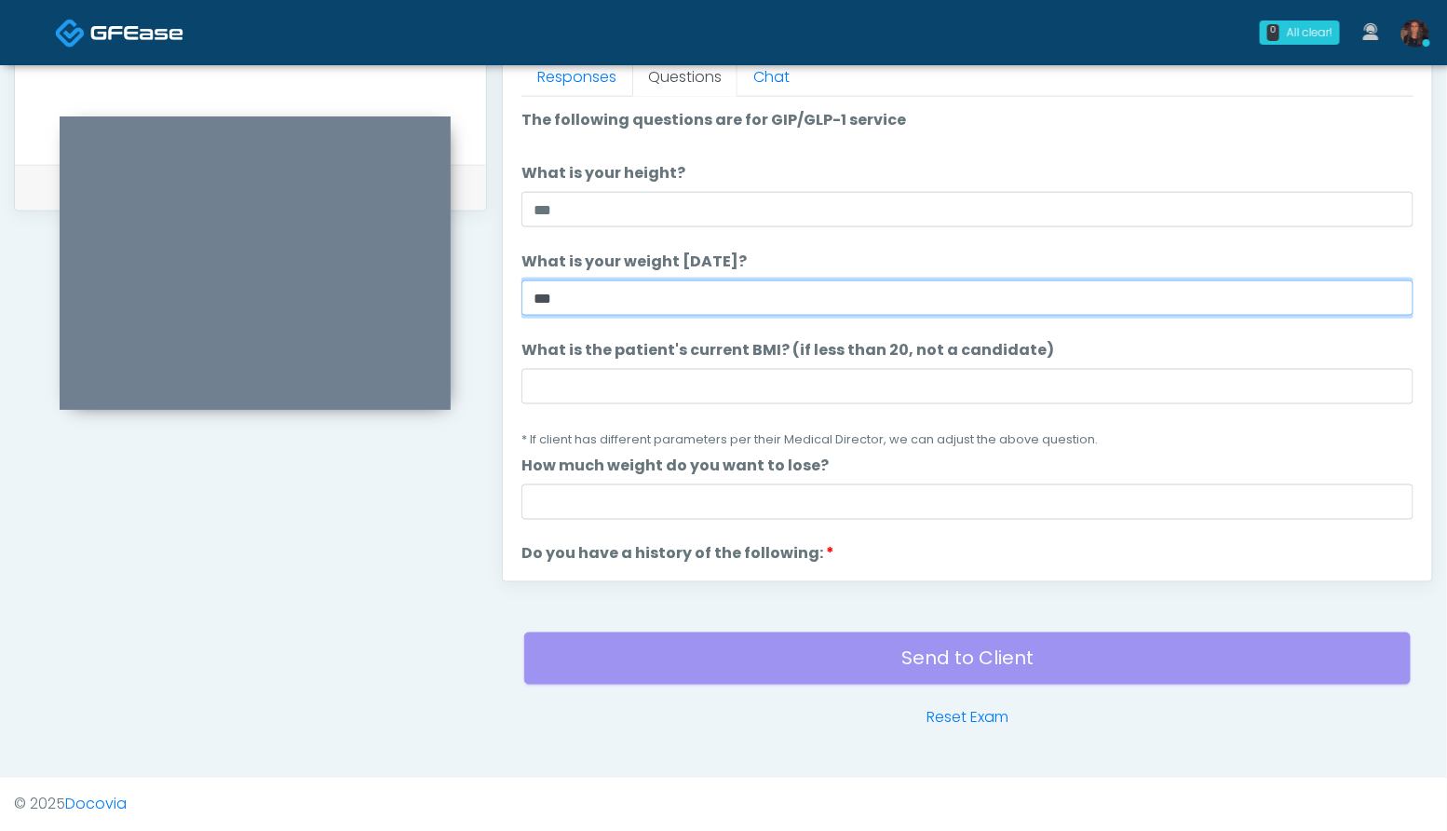
type input "***"
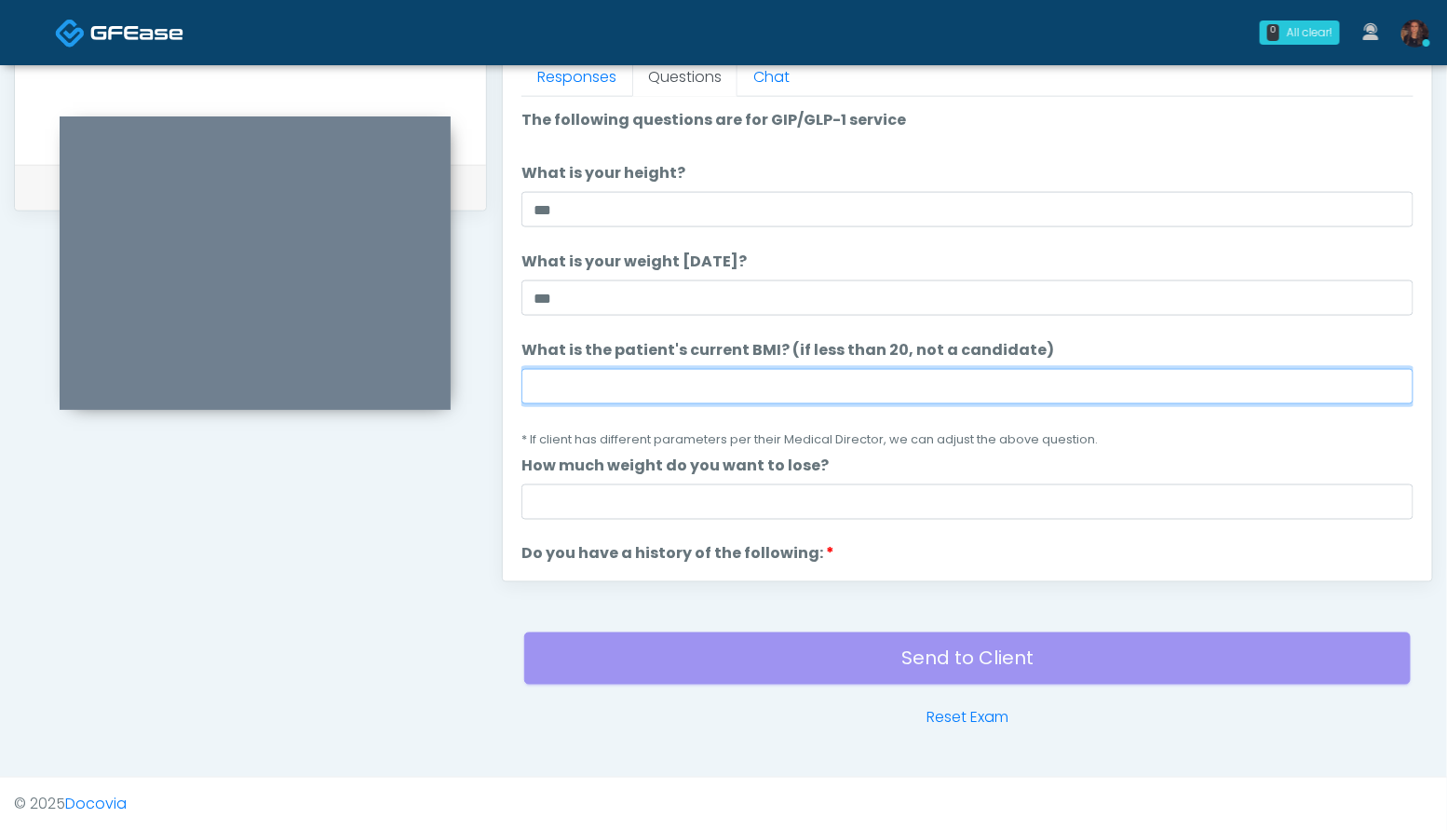
click at [655, 377] on input "What is the patient's current BMI? (if less than 20, not a candidate)" at bounding box center [967, 386] width 892 height 35
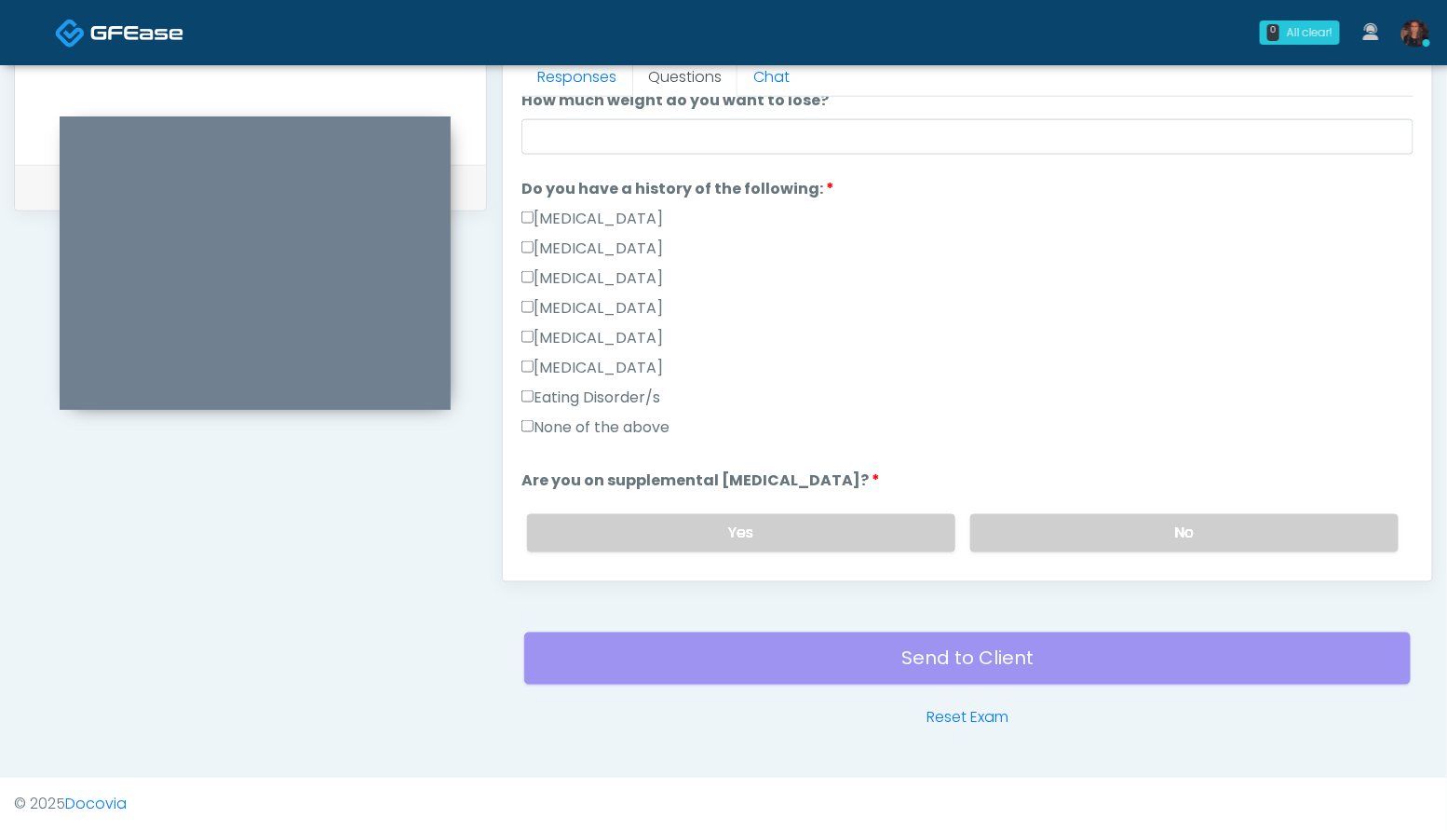
scroll to position [368, 0]
type input "**"
click at [544, 416] on label "None of the above" at bounding box center [595, 424] width 148 height 22
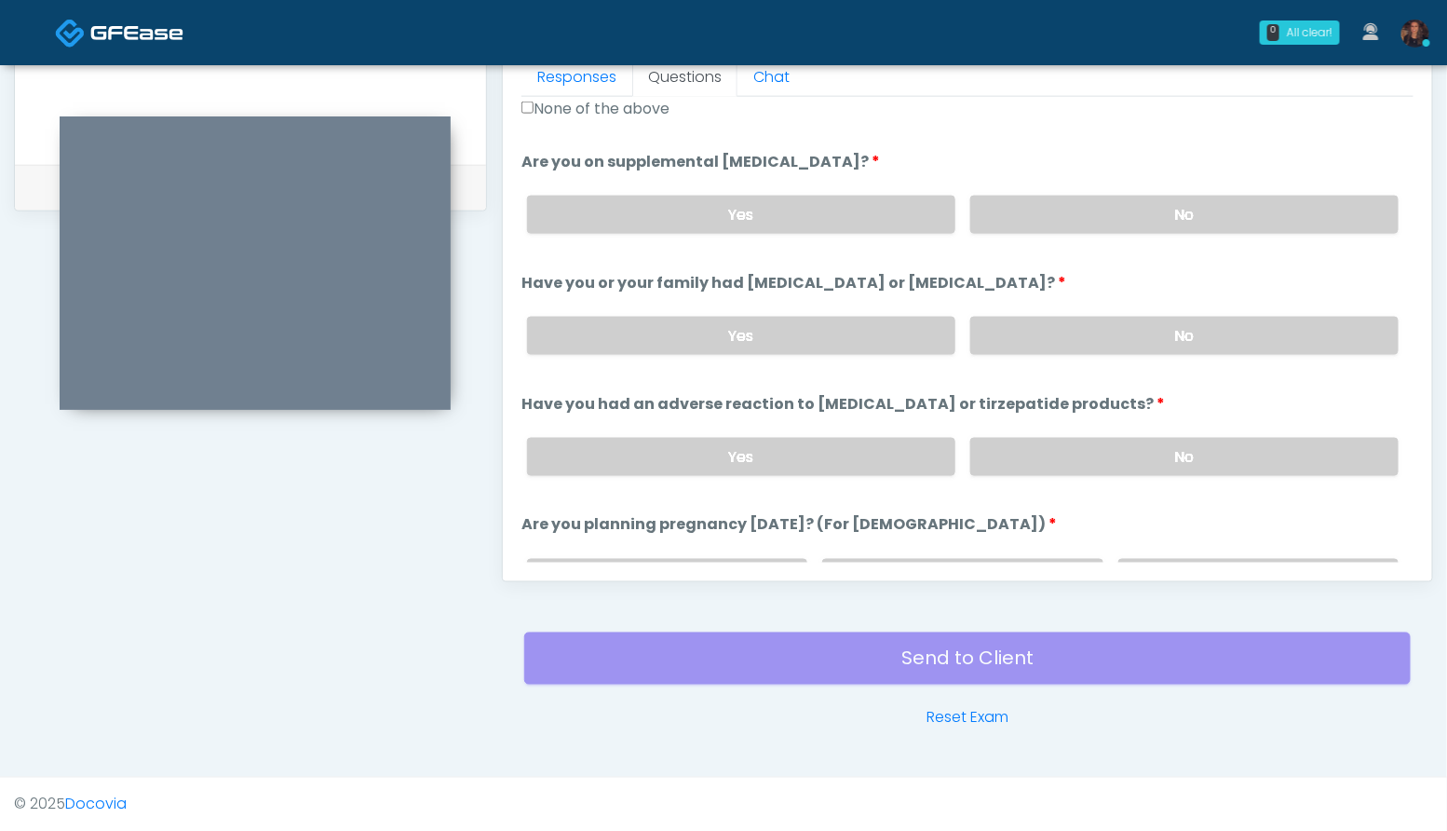
scroll to position [685, 0]
click at [1191, 194] on label "No" at bounding box center [1184, 213] width 428 height 38
click at [1230, 349] on label "No" at bounding box center [1184, 334] width 428 height 38
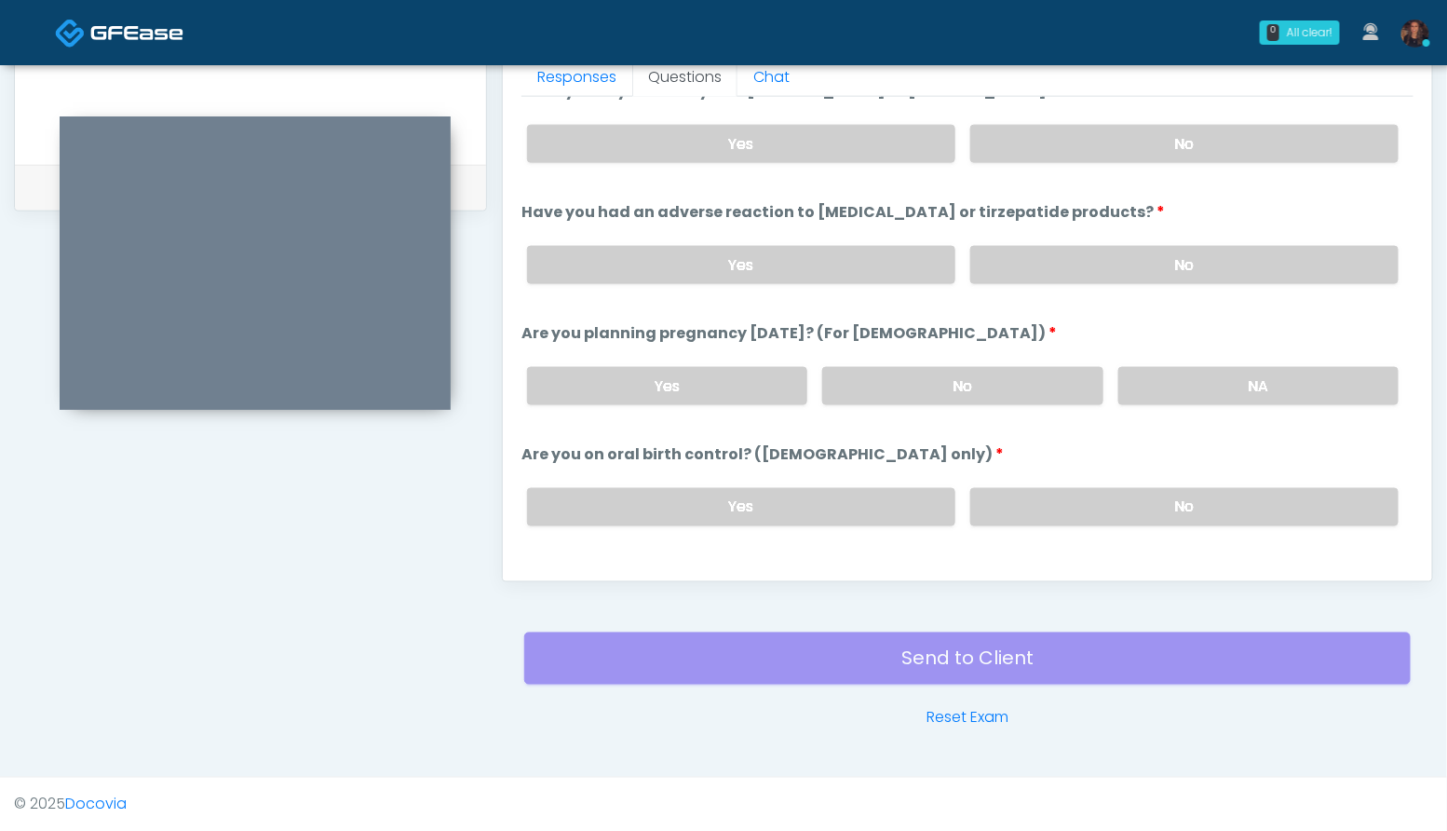
scroll to position [876, 0]
click at [1179, 264] on label "No" at bounding box center [1184, 264] width 428 height 38
click at [1251, 374] on label "NA" at bounding box center [1258, 385] width 280 height 38
click at [1196, 493] on label "No" at bounding box center [1184, 506] width 428 height 38
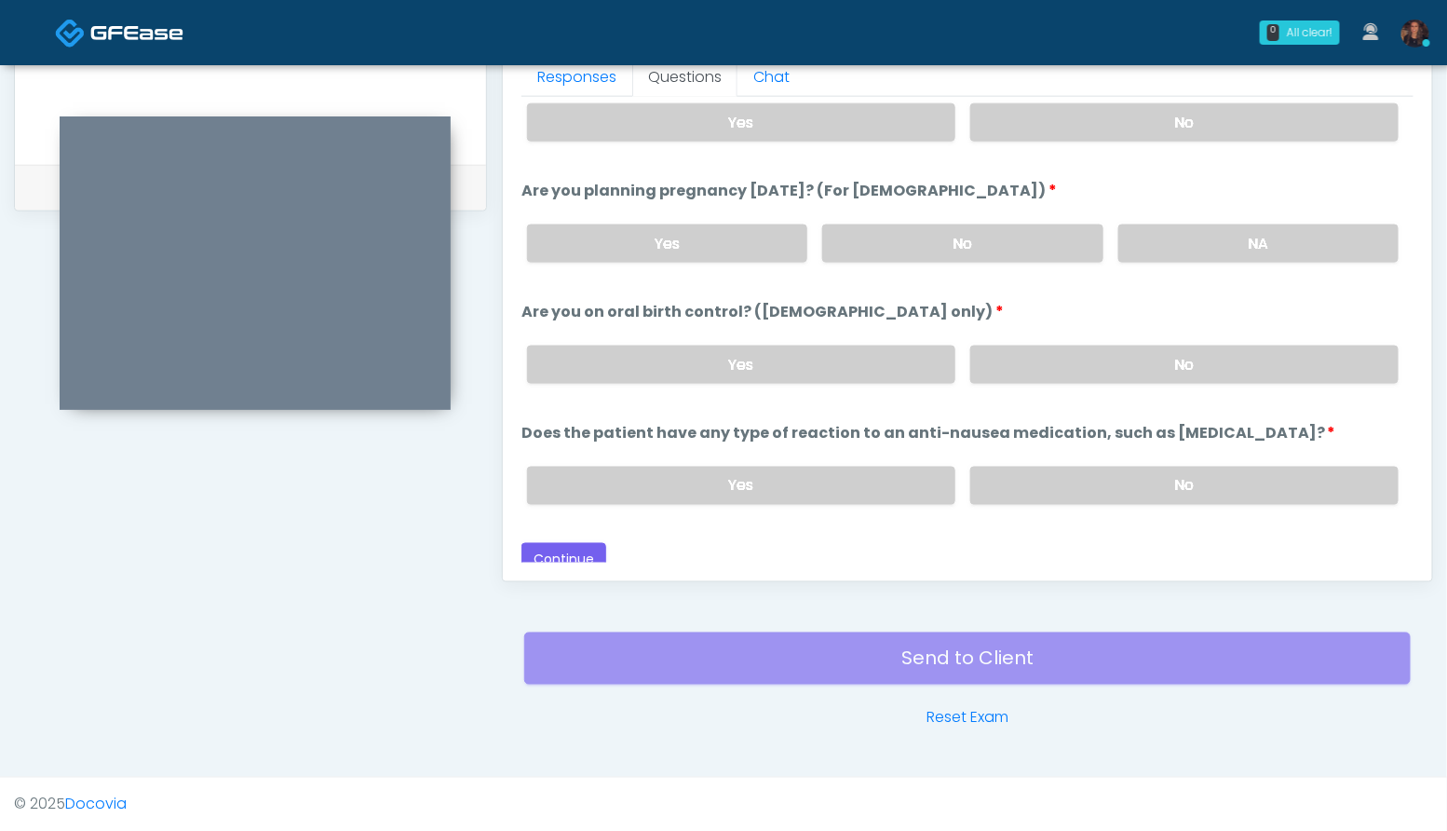
scroll to position [1025, 0]
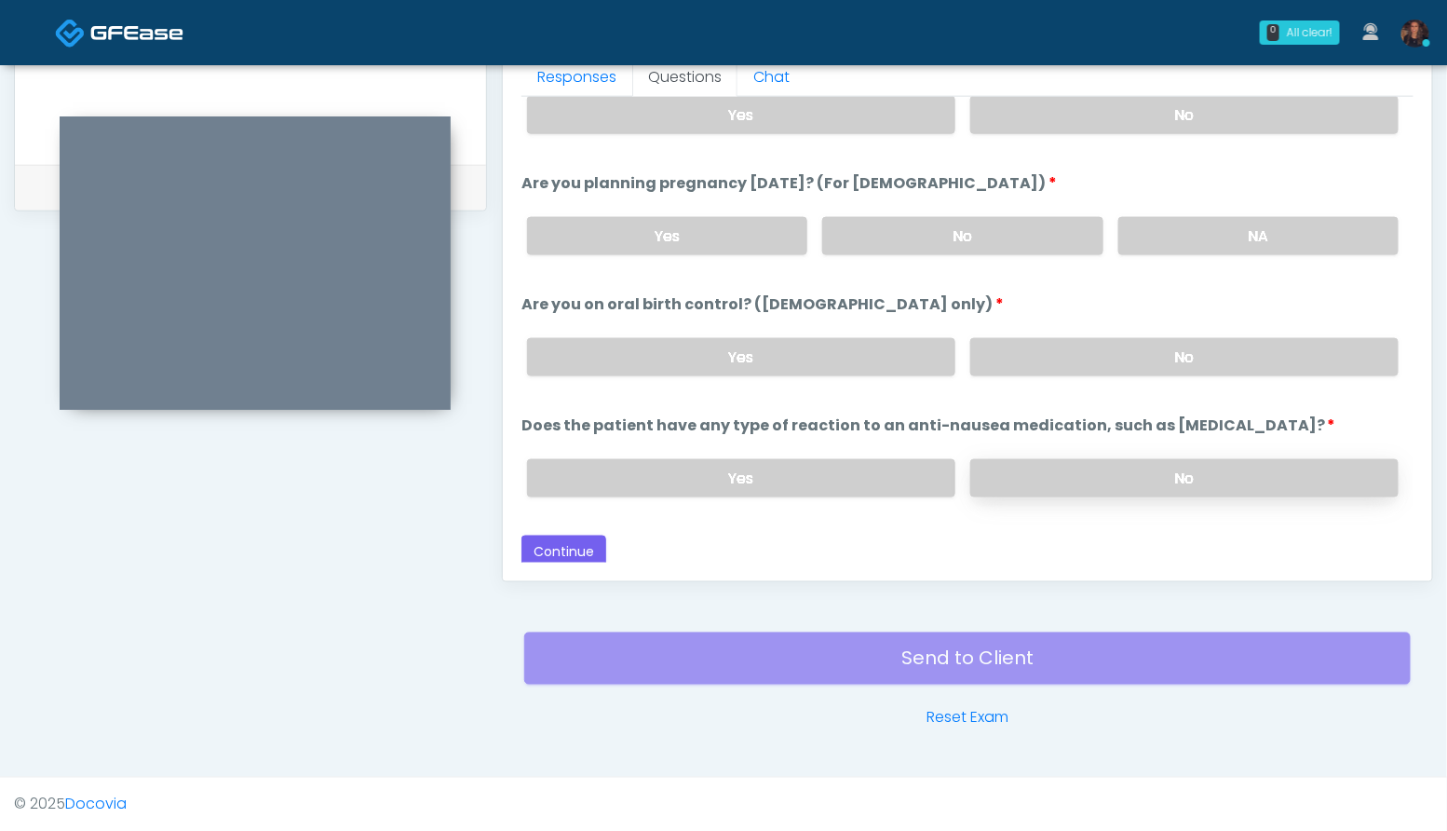
click at [1226, 475] on label "No" at bounding box center [1184, 478] width 428 height 38
click at [561, 535] on button "Continue" at bounding box center [563, 552] width 85 height 34
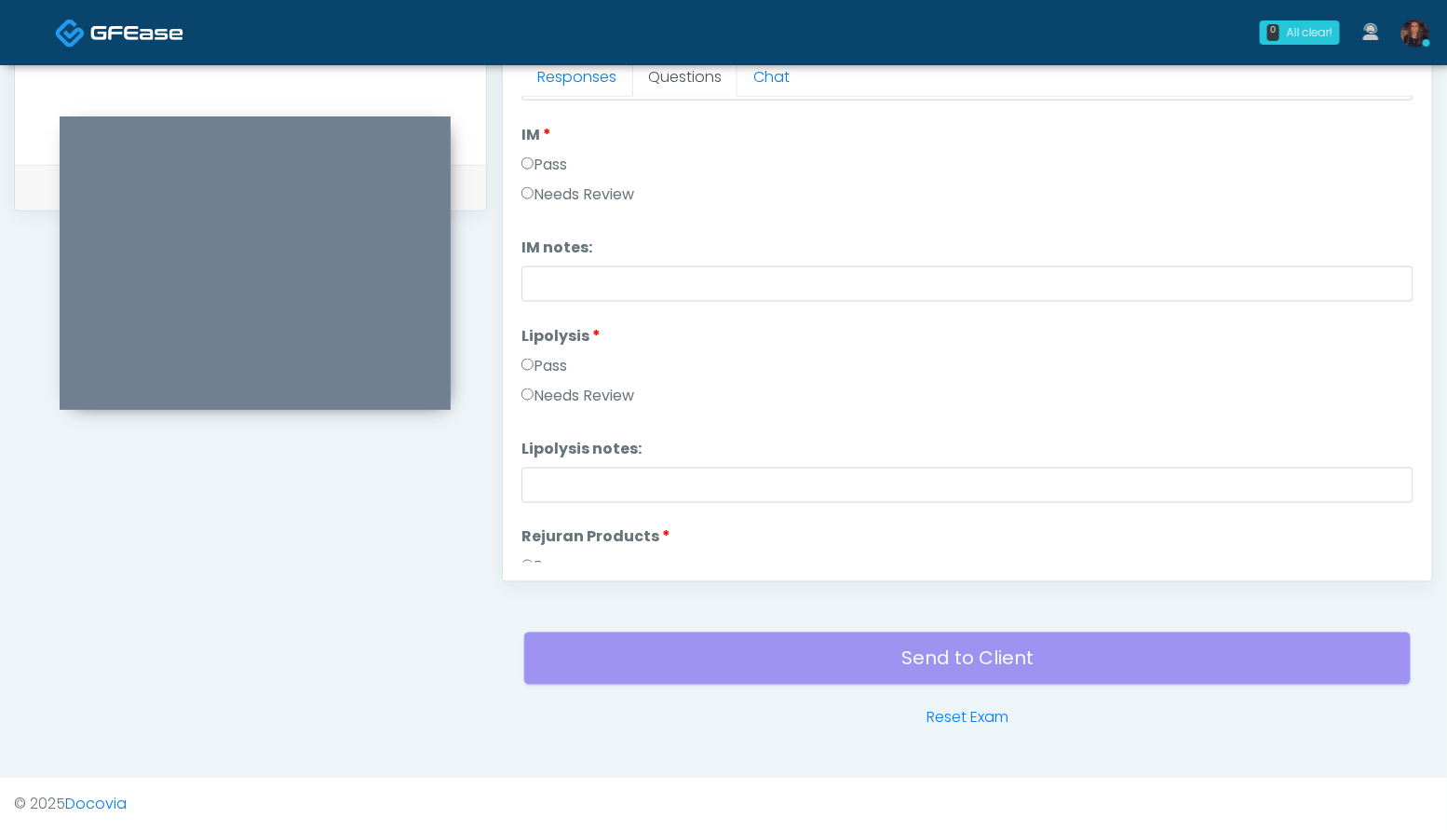
scroll to position [0, 0]
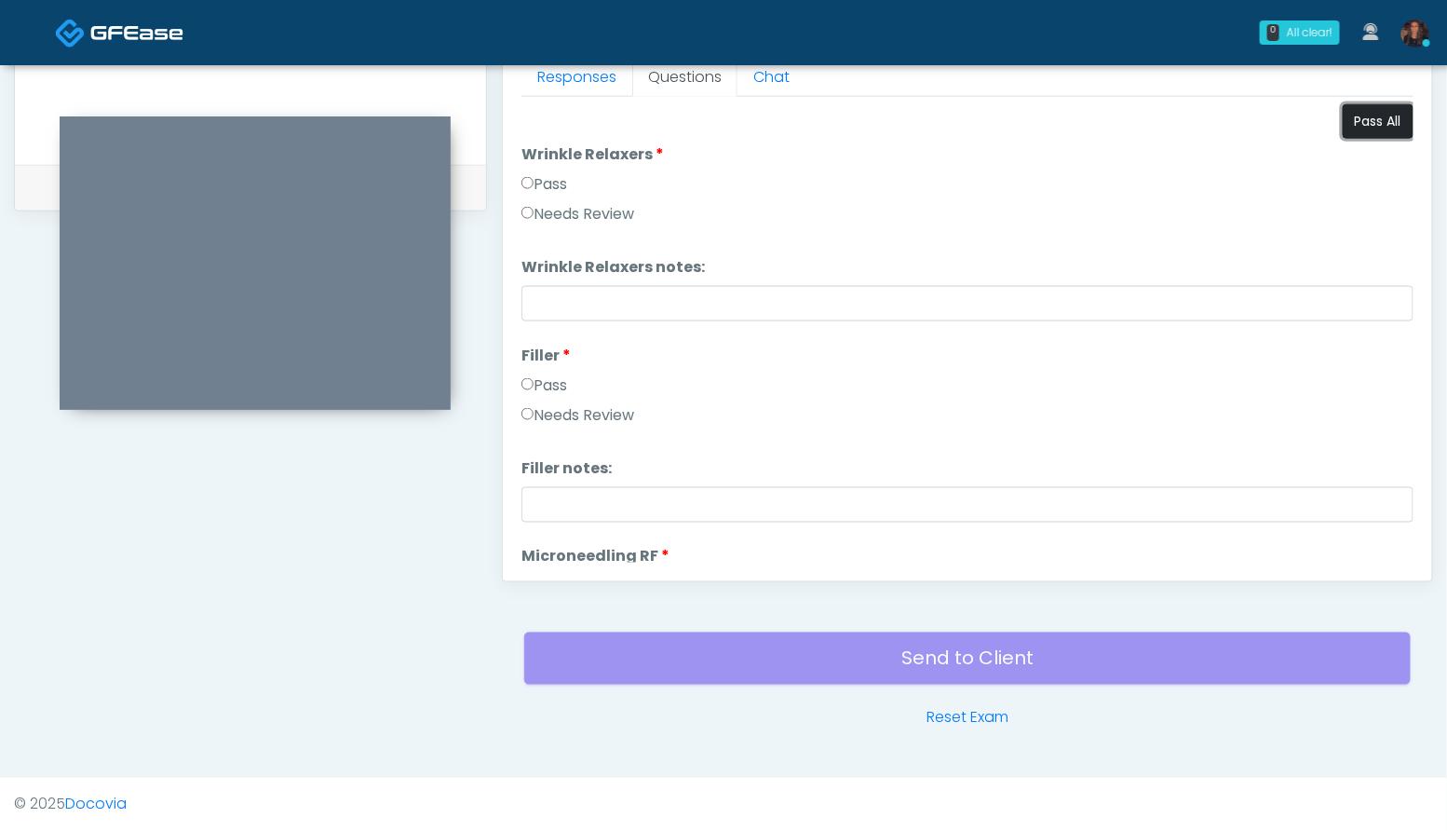
click at [1387, 122] on button "Pass All" at bounding box center [1378, 121] width 71 height 34
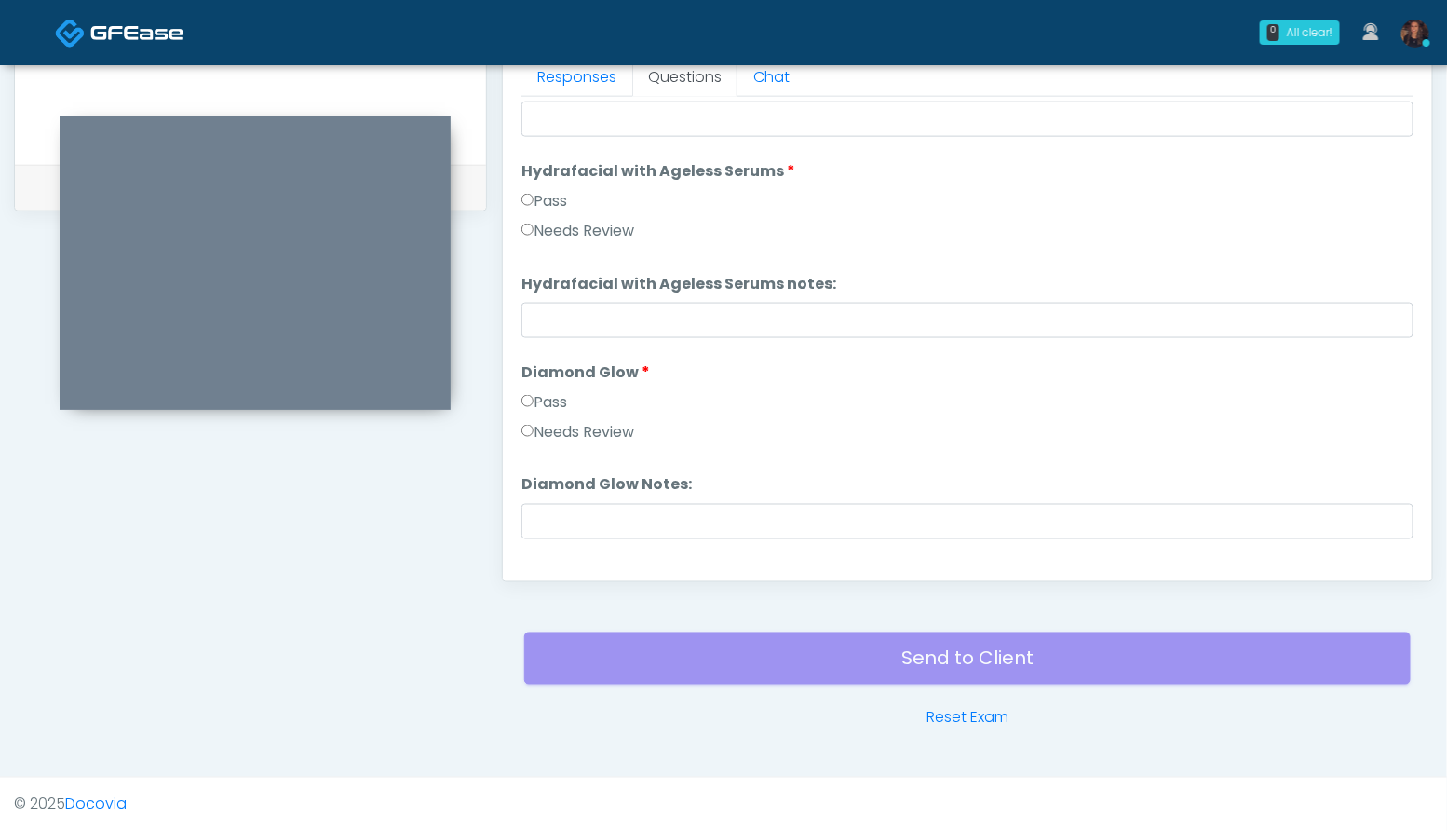
scroll to position [3667, 0]
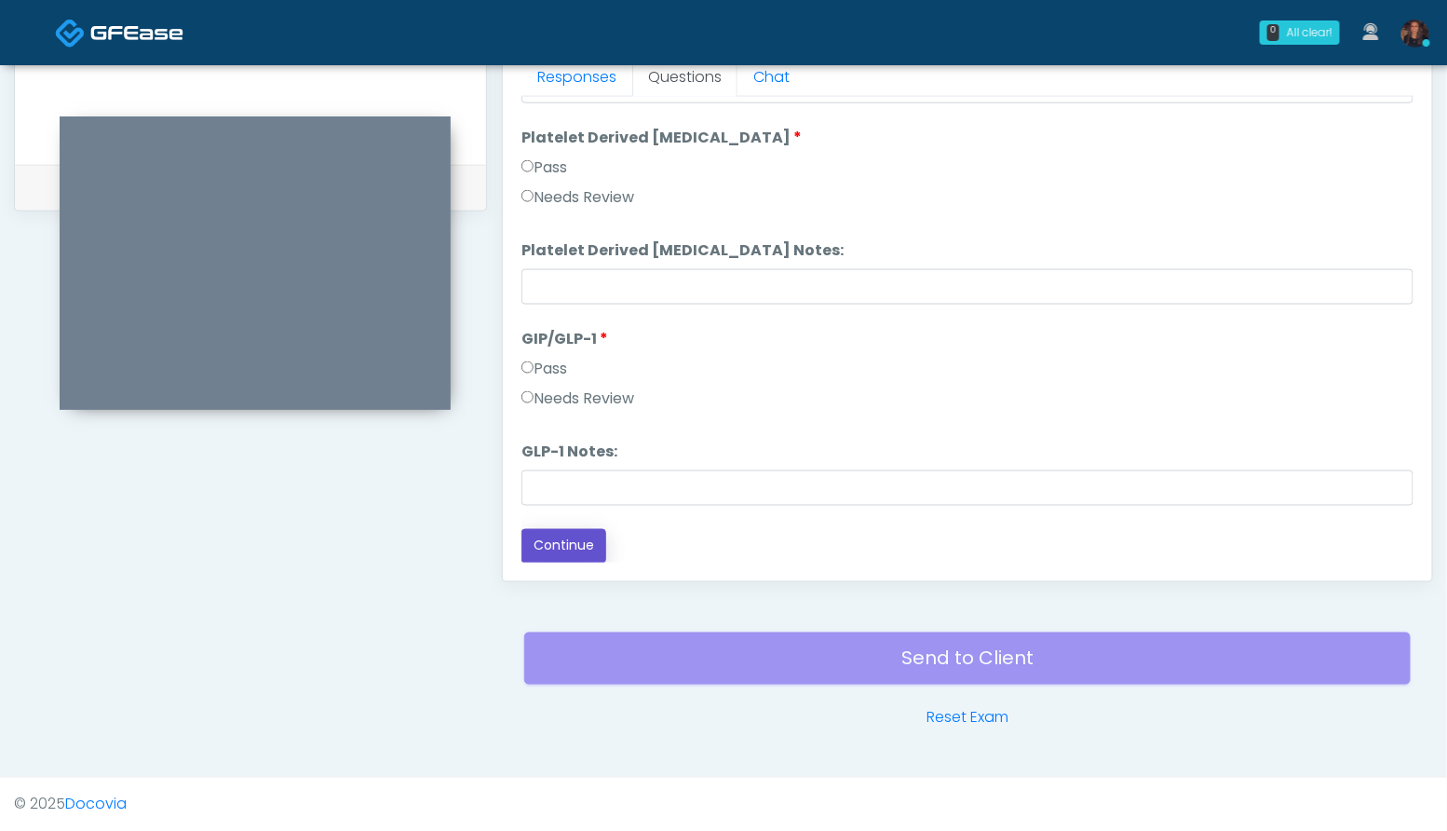
click at [555, 532] on button "Continue" at bounding box center [563, 546] width 85 height 34
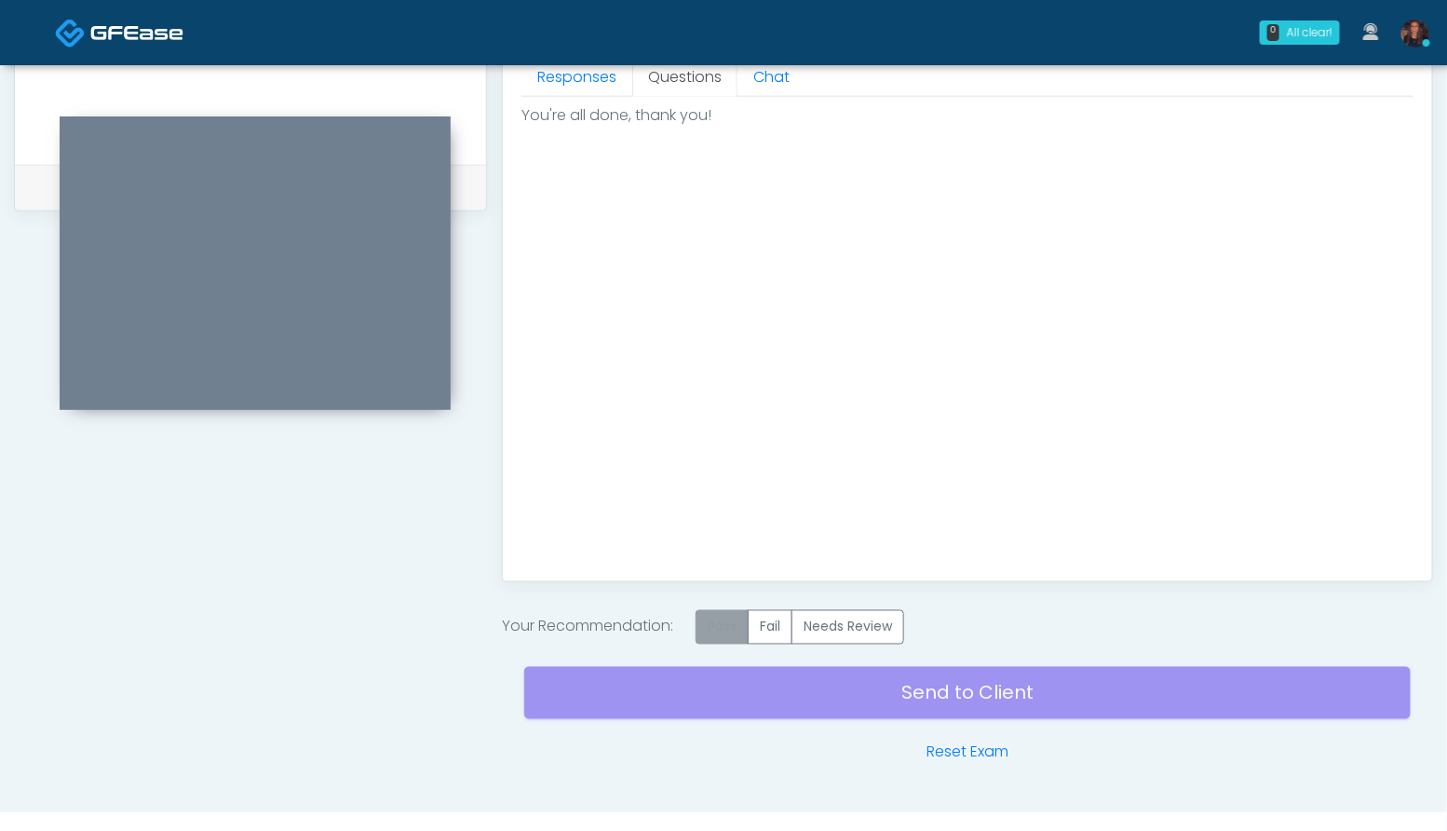
click at [725, 624] on label "Pass" at bounding box center [722, 627] width 53 height 34
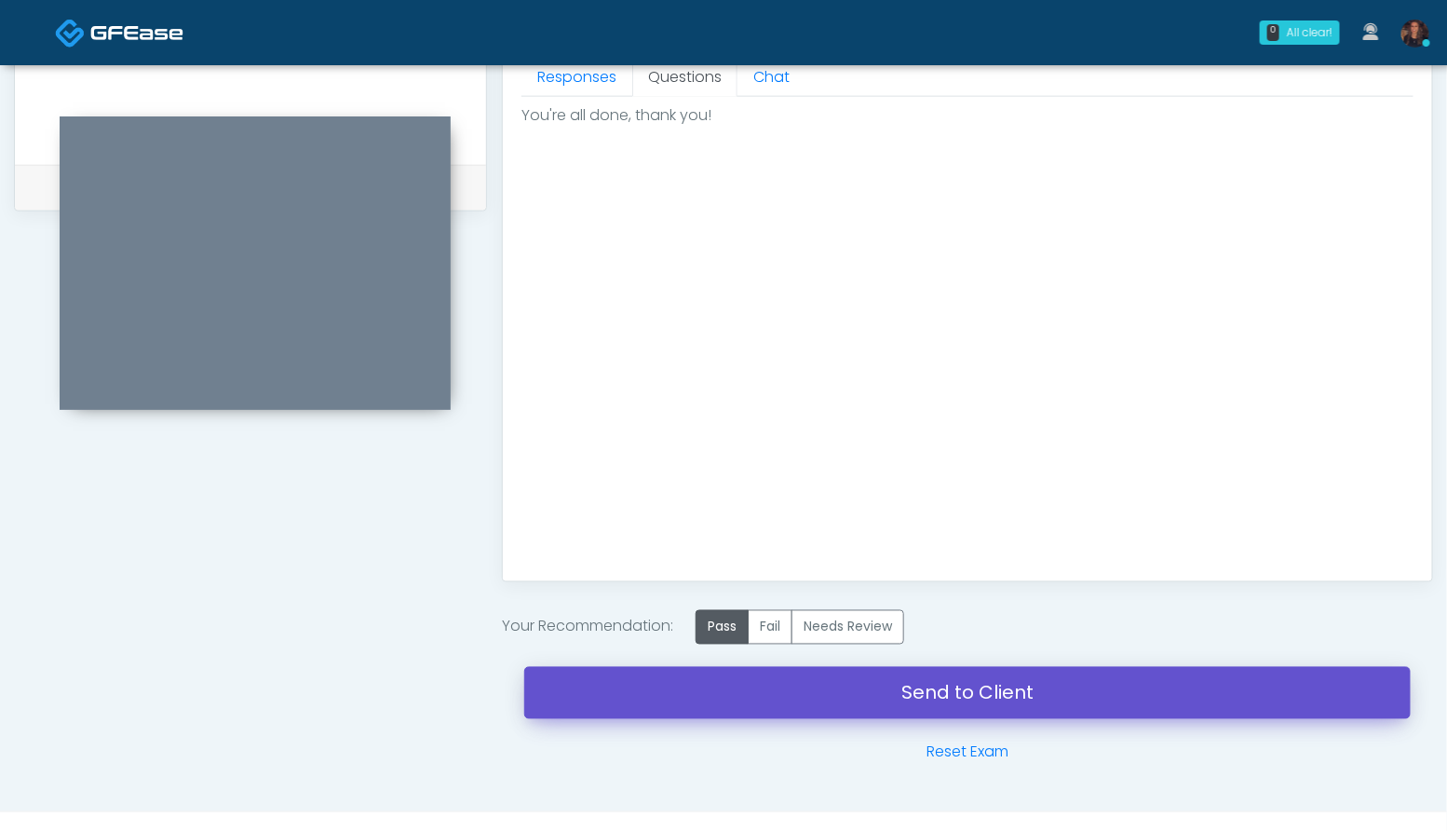
click at [702, 697] on link "Send to Client" at bounding box center [967, 693] width 886 height 52
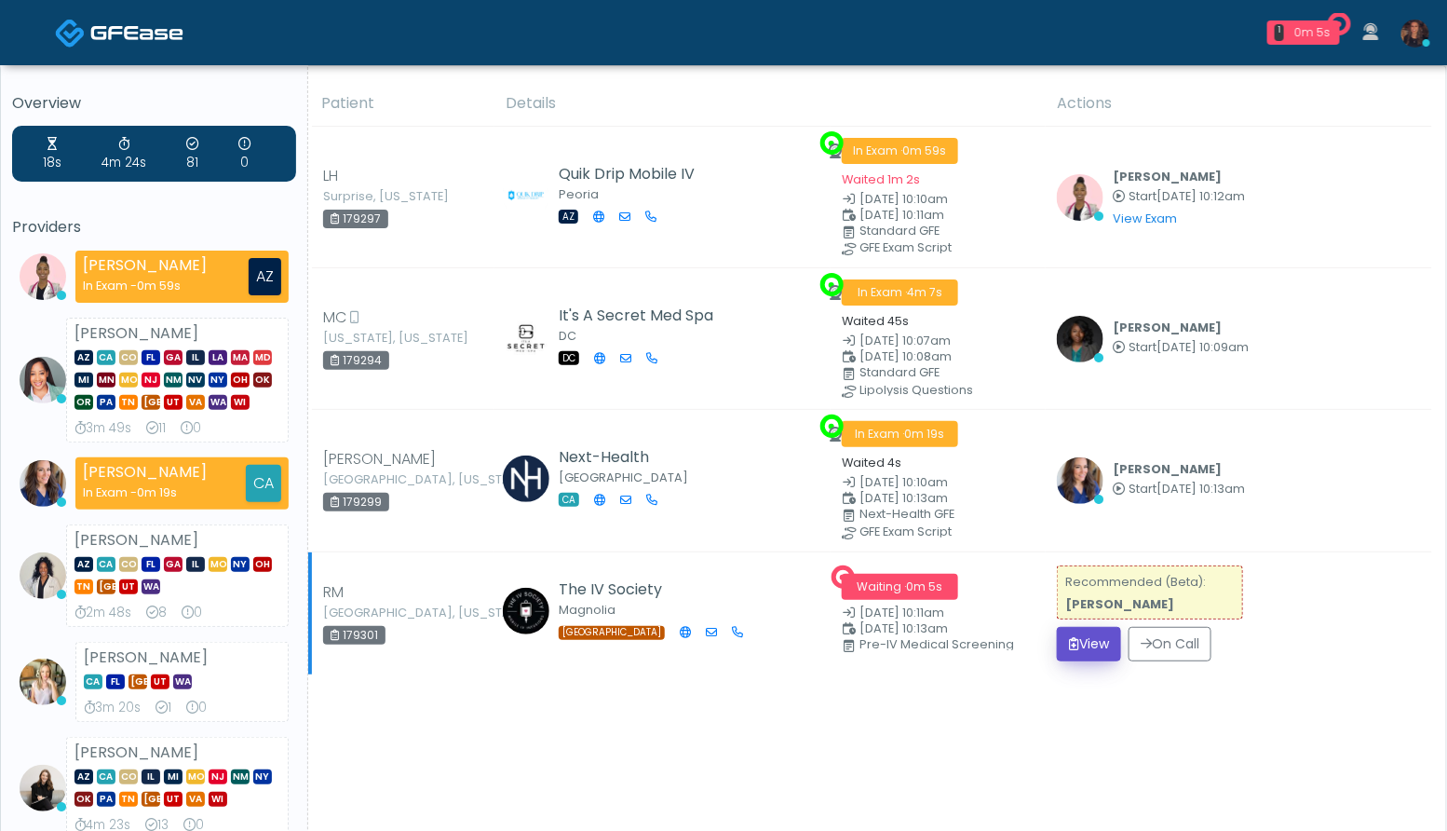
click at [1092, 641] on button "View" at bounding box center [1089, 644] width 64 height 34
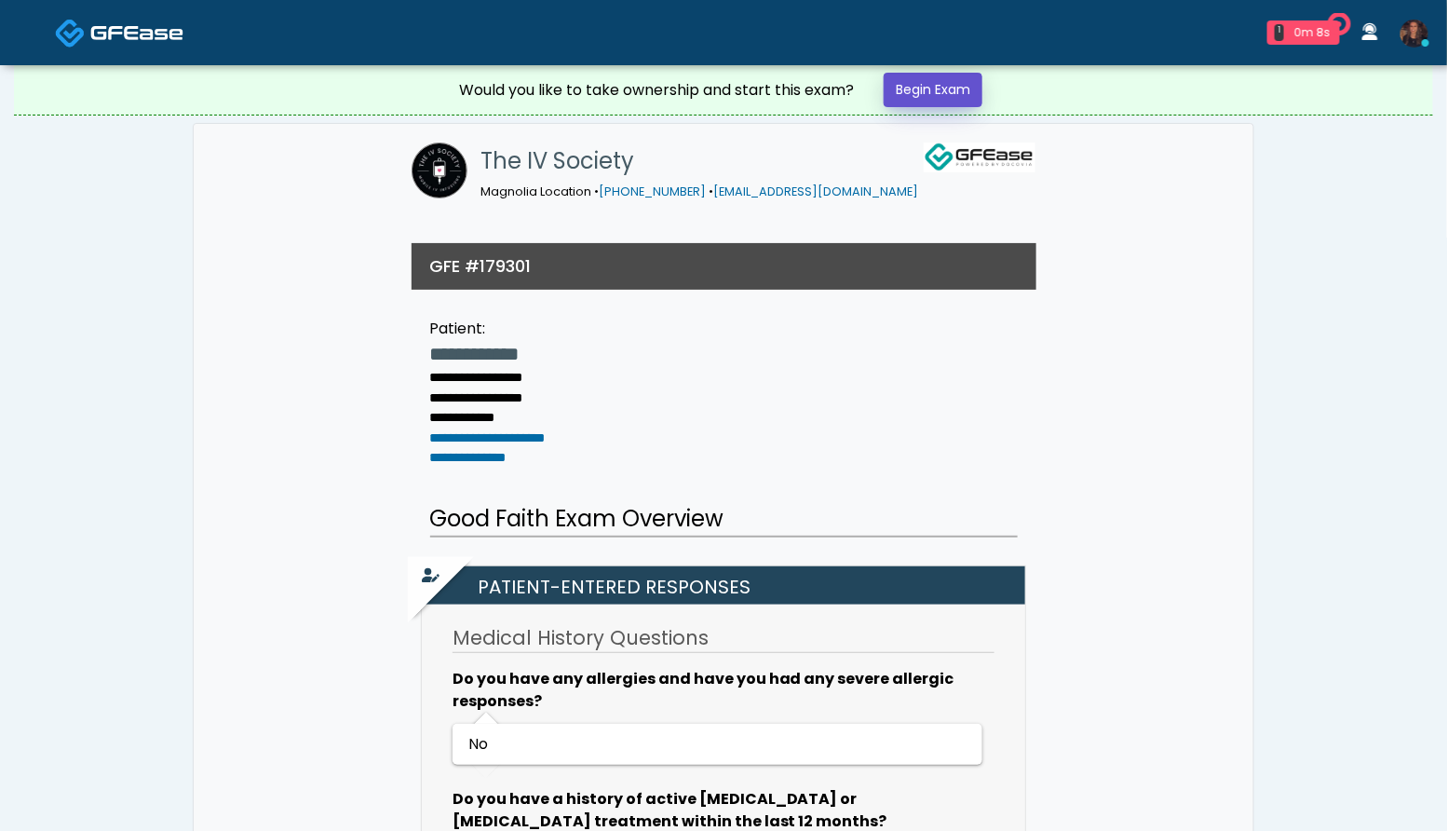
click at [959, 99] on link "Begin Exam" at bounding box center [933, 90] width 99 height 34
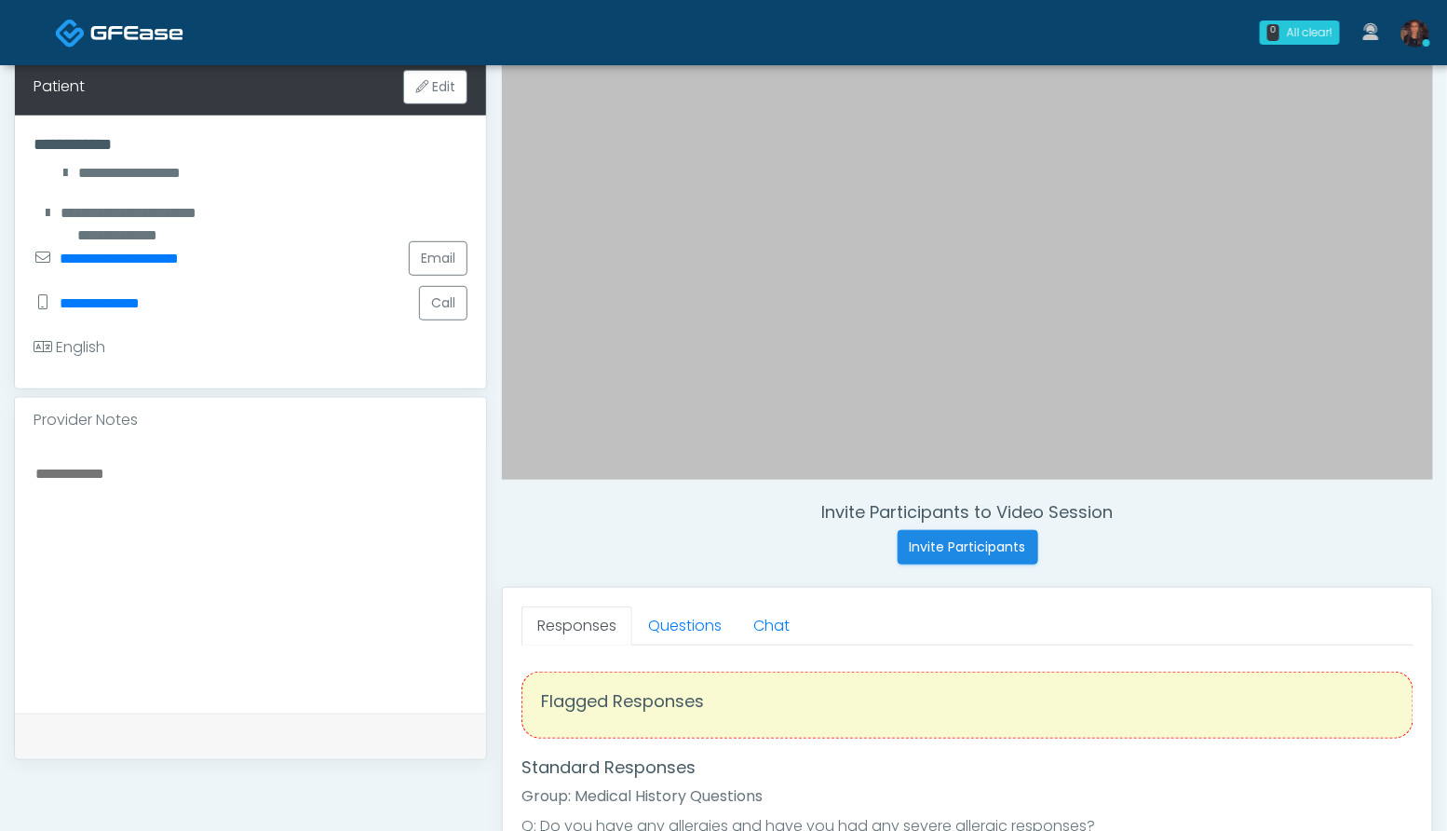
scroll to position [298, 0]
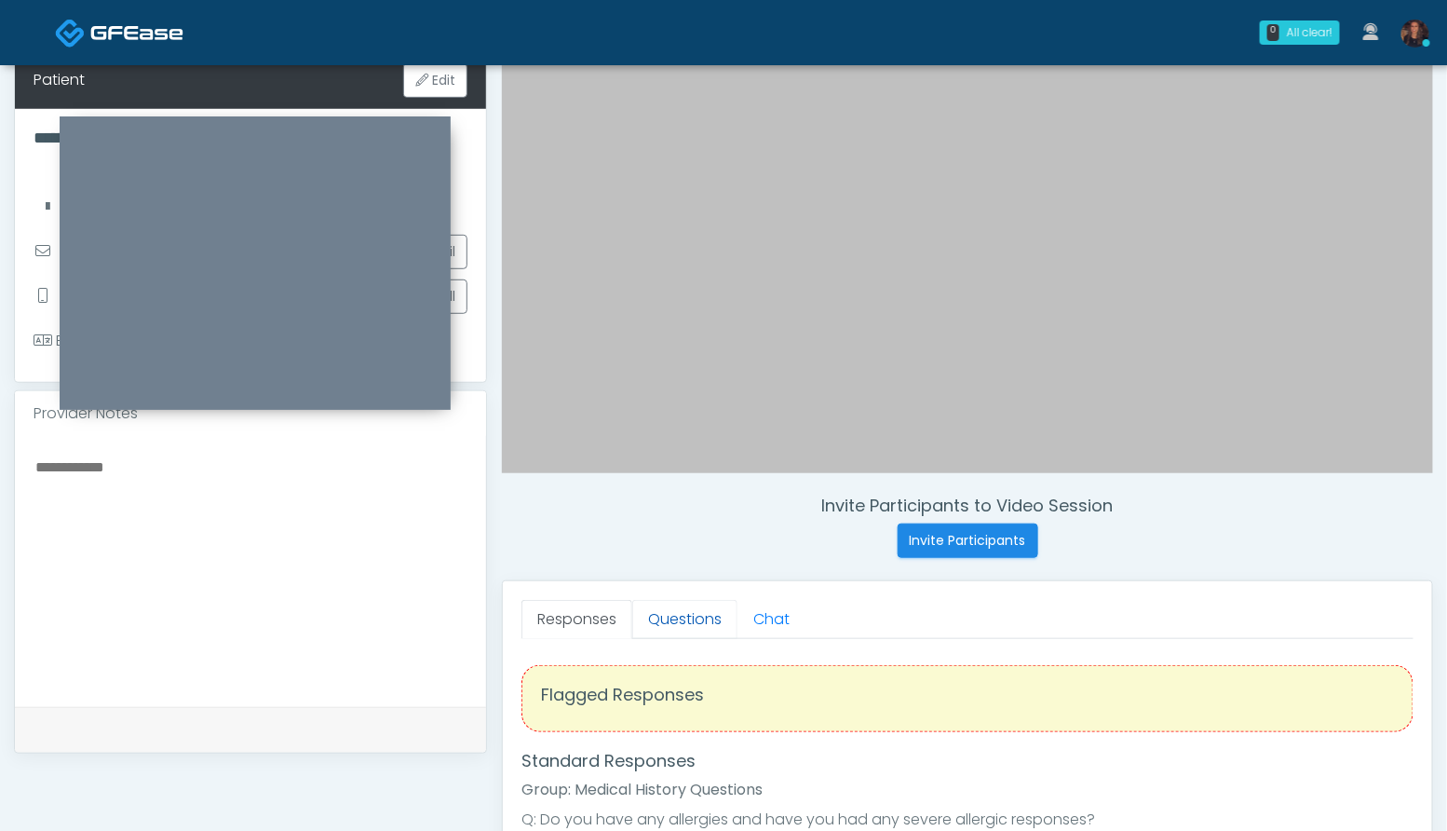
click at [672, 615] on link "Questions" at bounding box center [684, 619] width 105 height 39
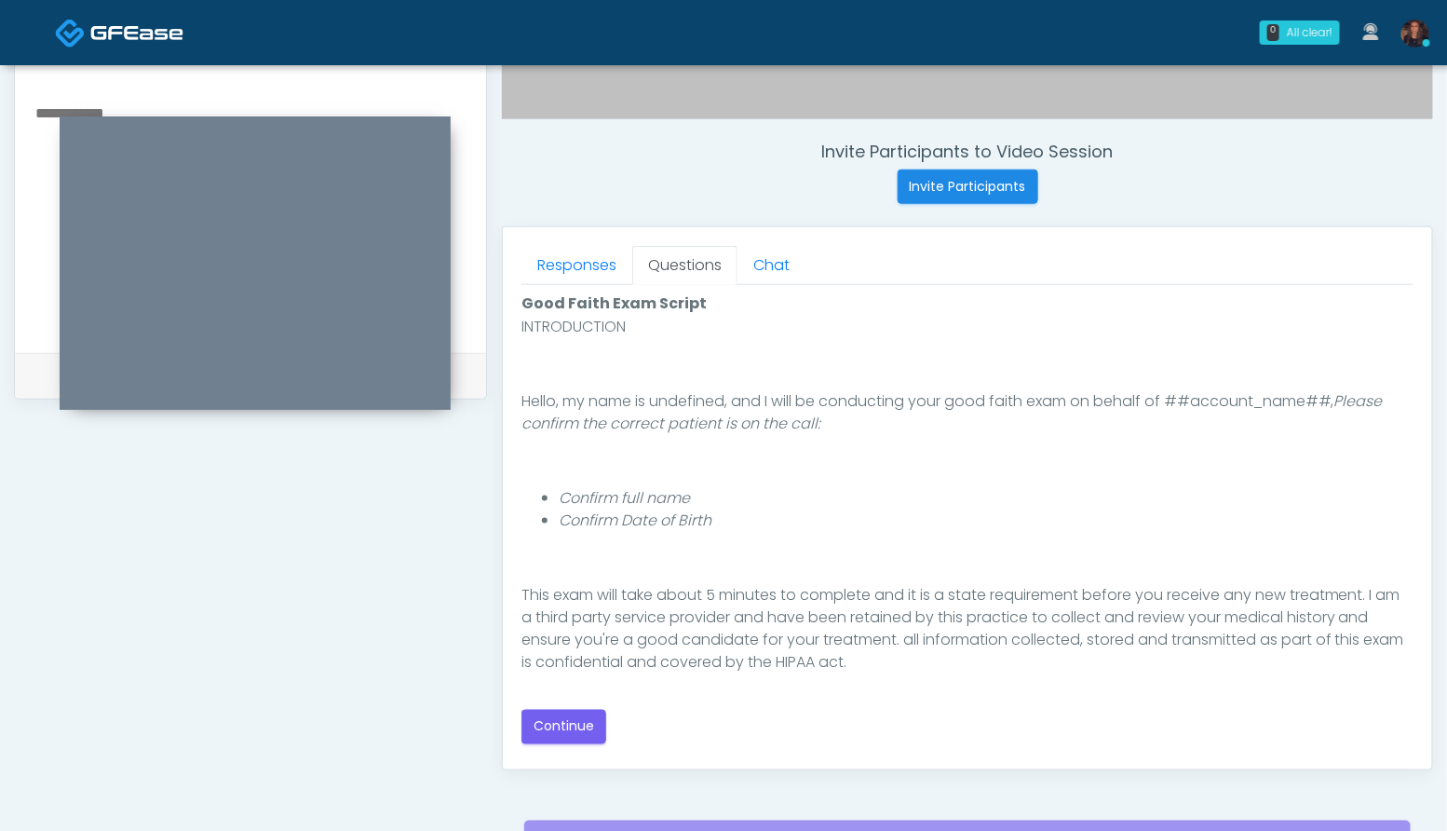
scroll to position [171, 0]
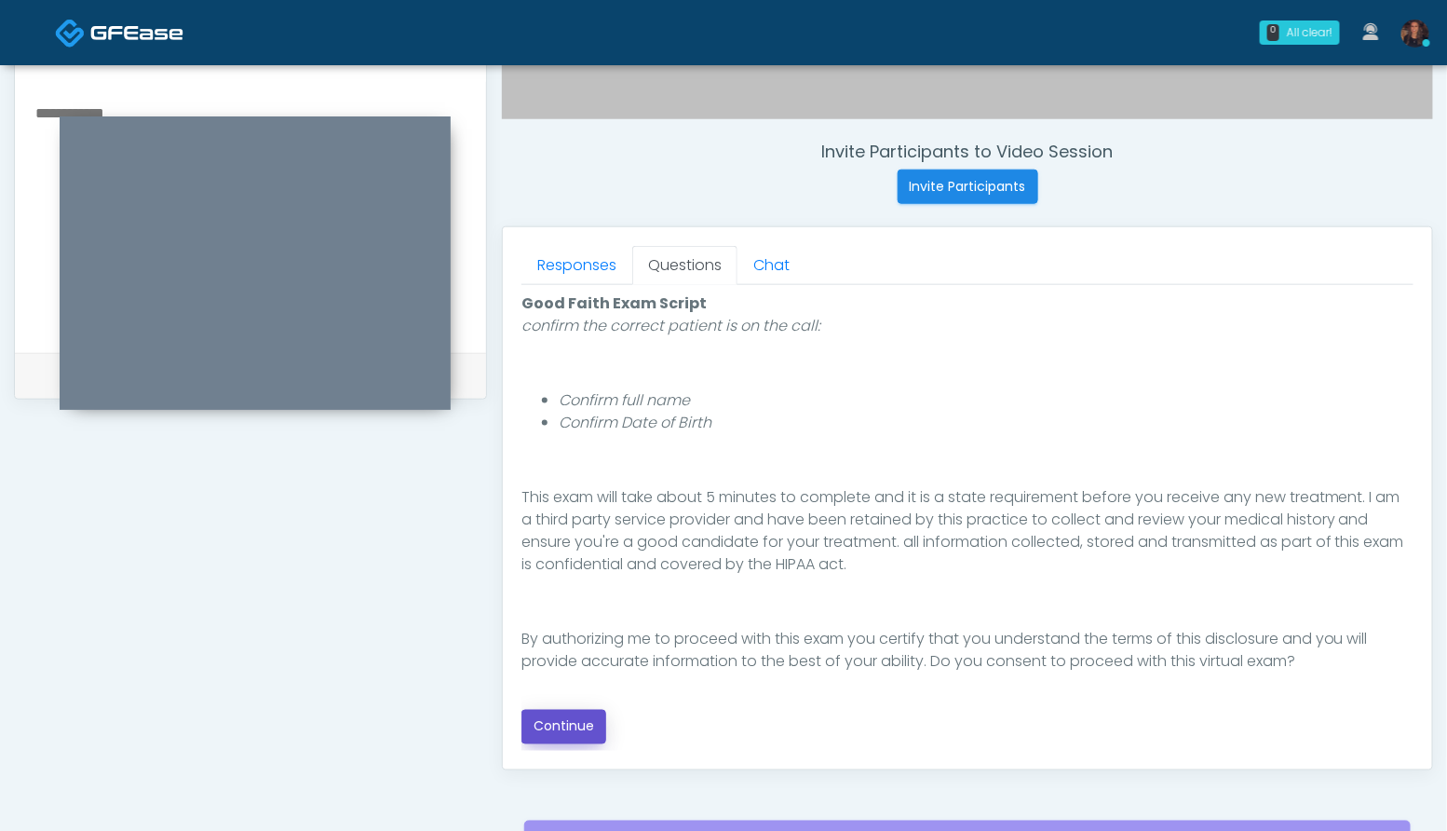
click at [590, 721] on button "Continue" at bounding box center [563, 726] width 85 height 34
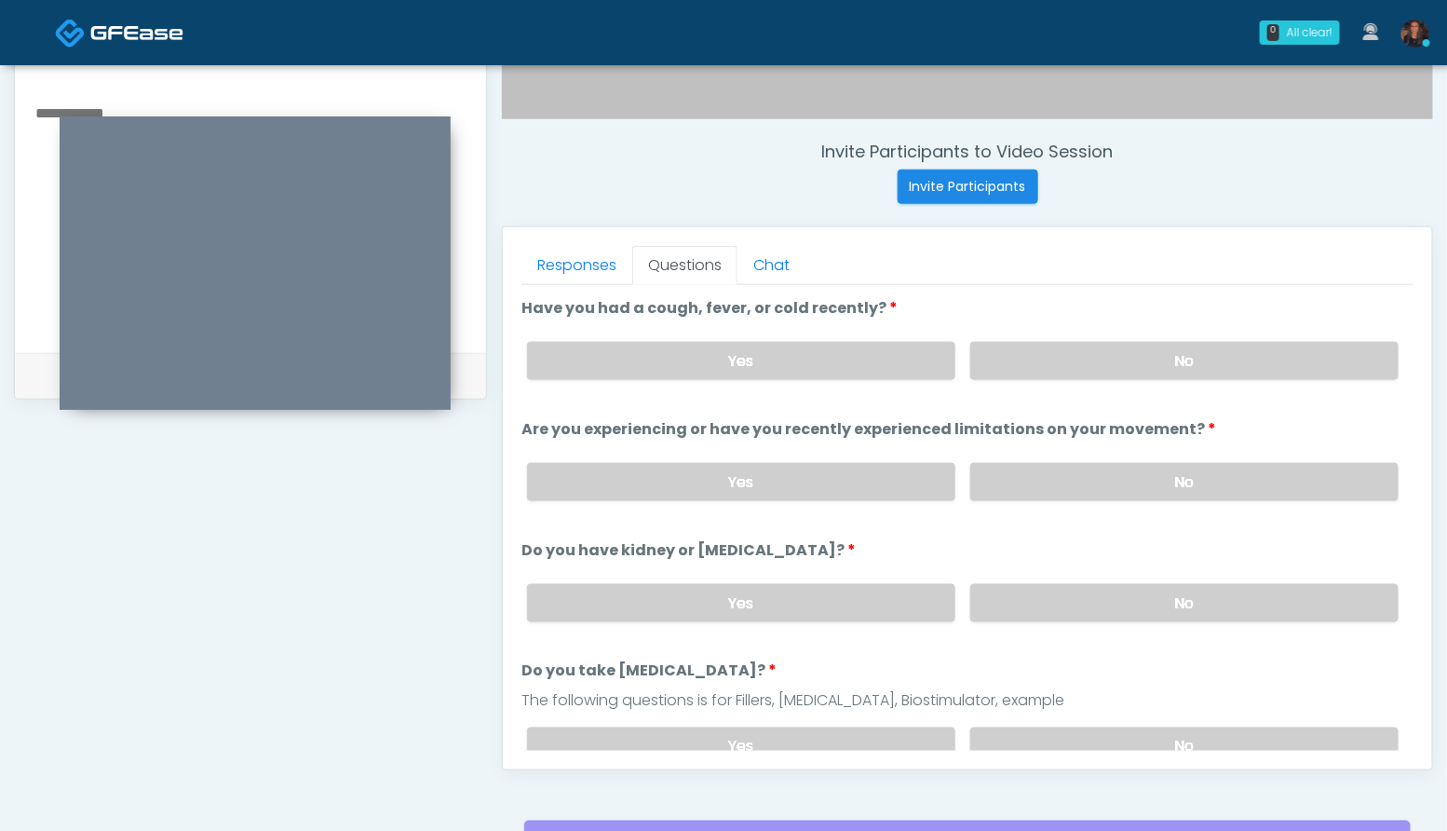
scroll to position [840, 0]
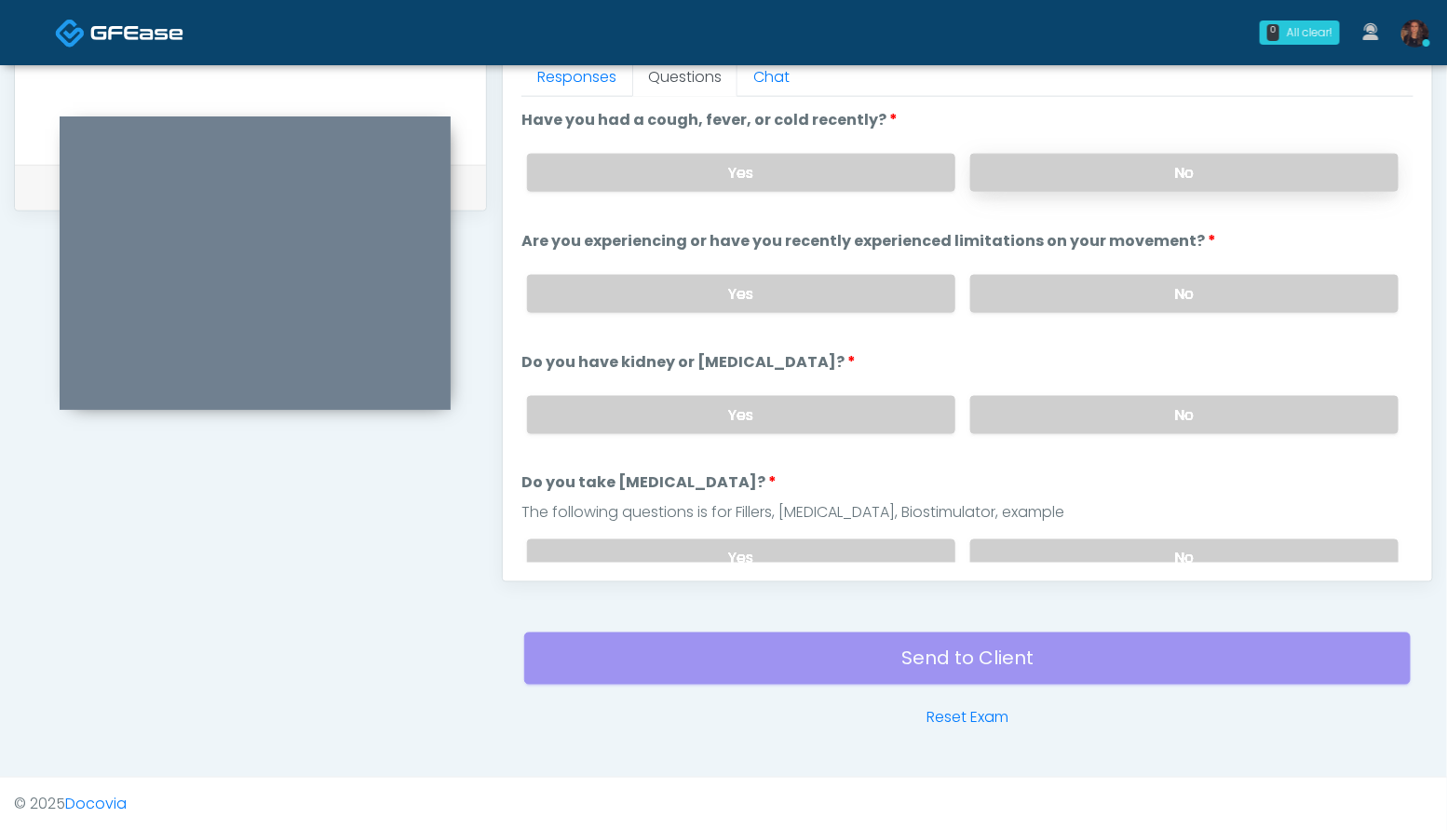
click at [1286, 166] on label "No" at bounding box center [1184, 173] width 428 height 38
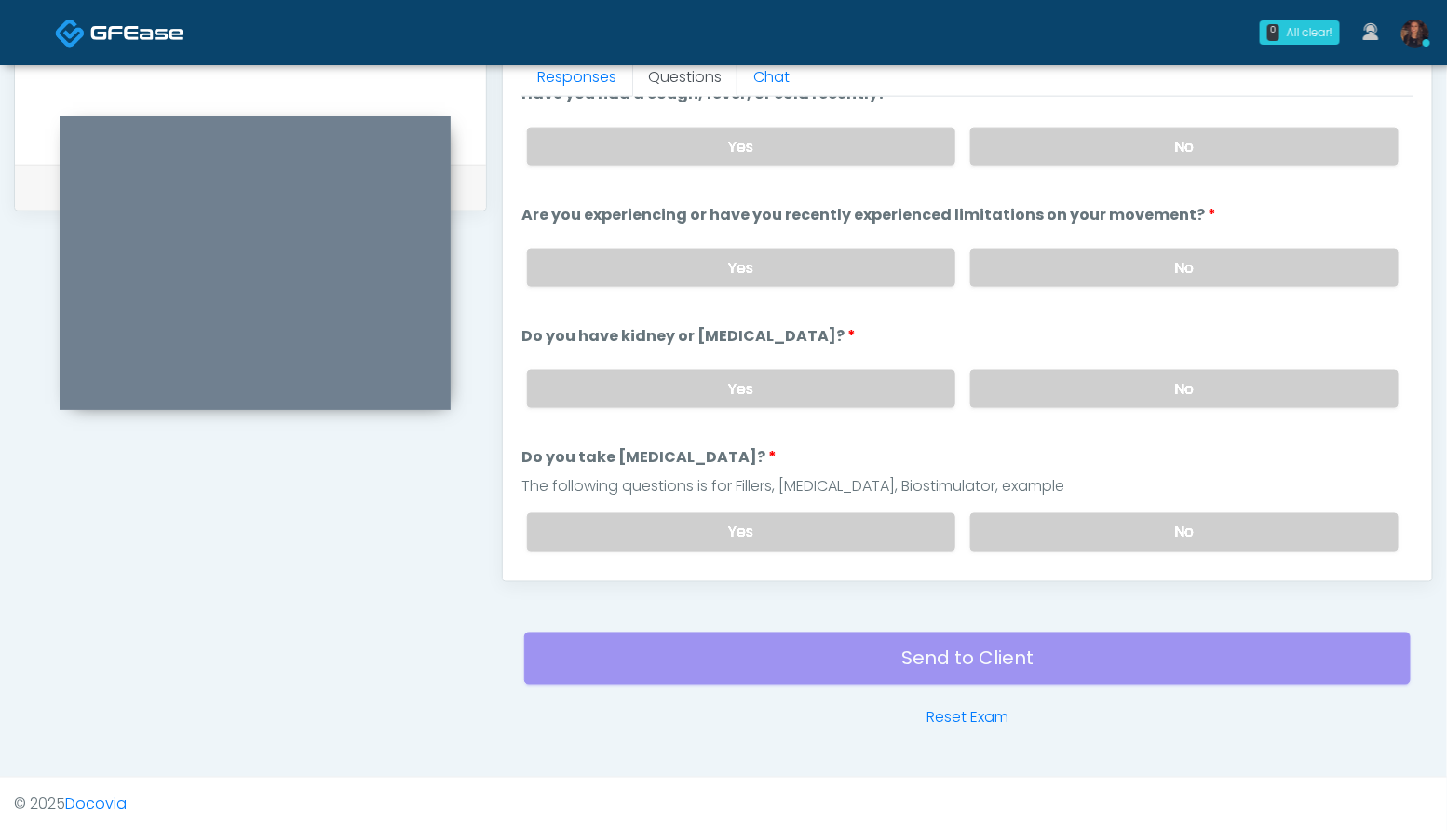
scroll to position [31, 0]
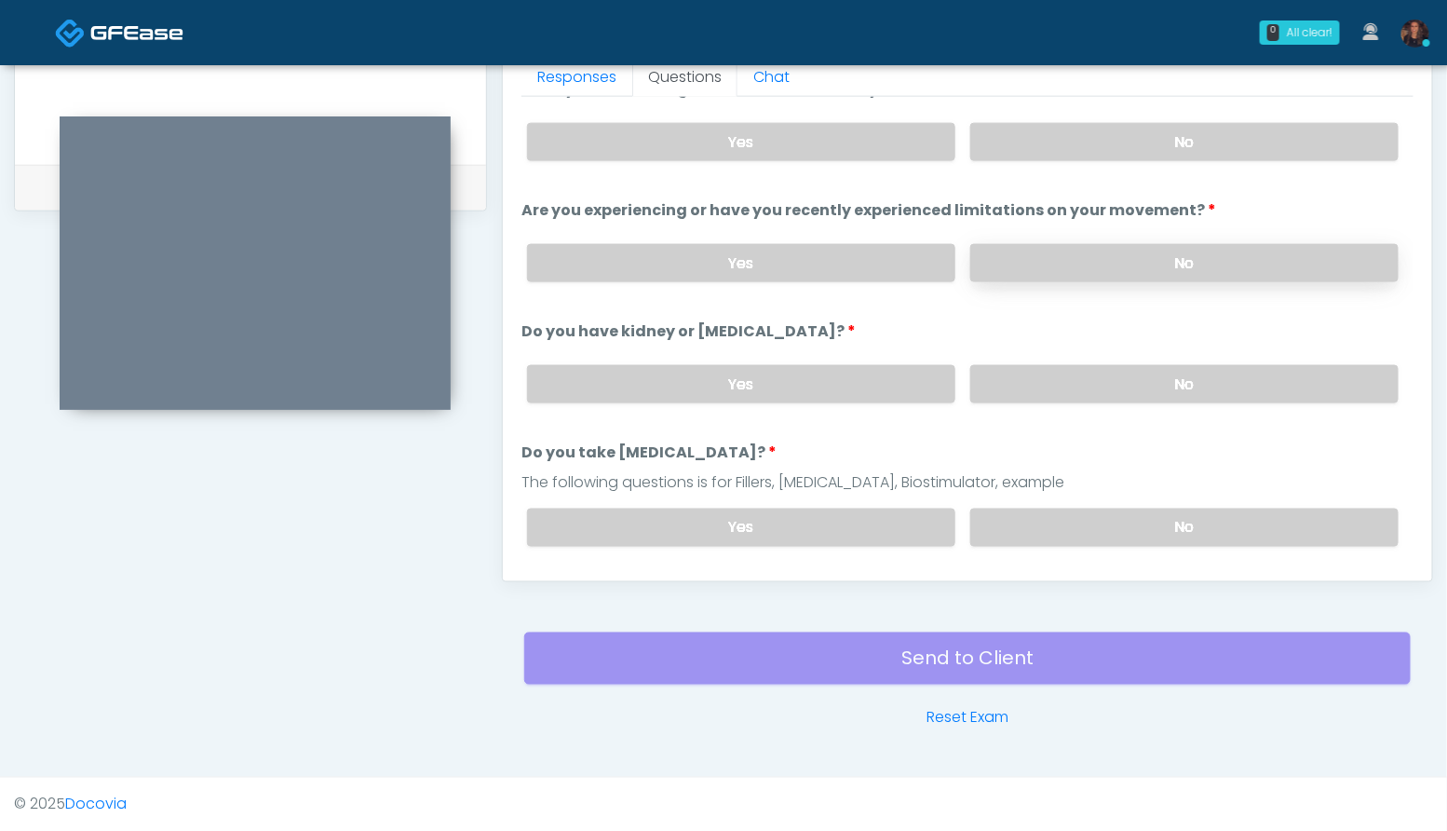
click at [1237, 261] on label "No" at bounding box center [1184, 263] width 428 height 38
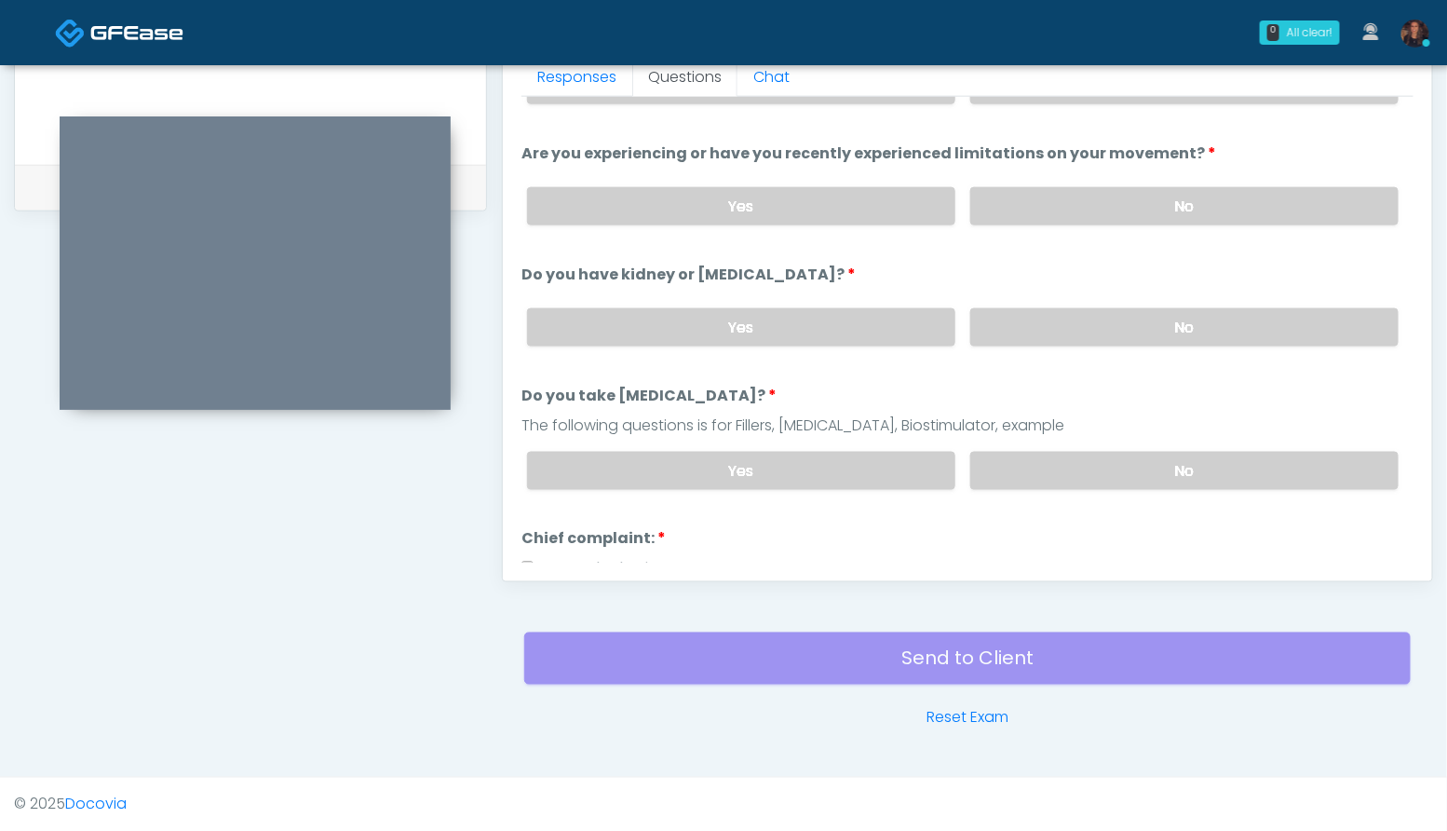
scroll to position [90, 0]
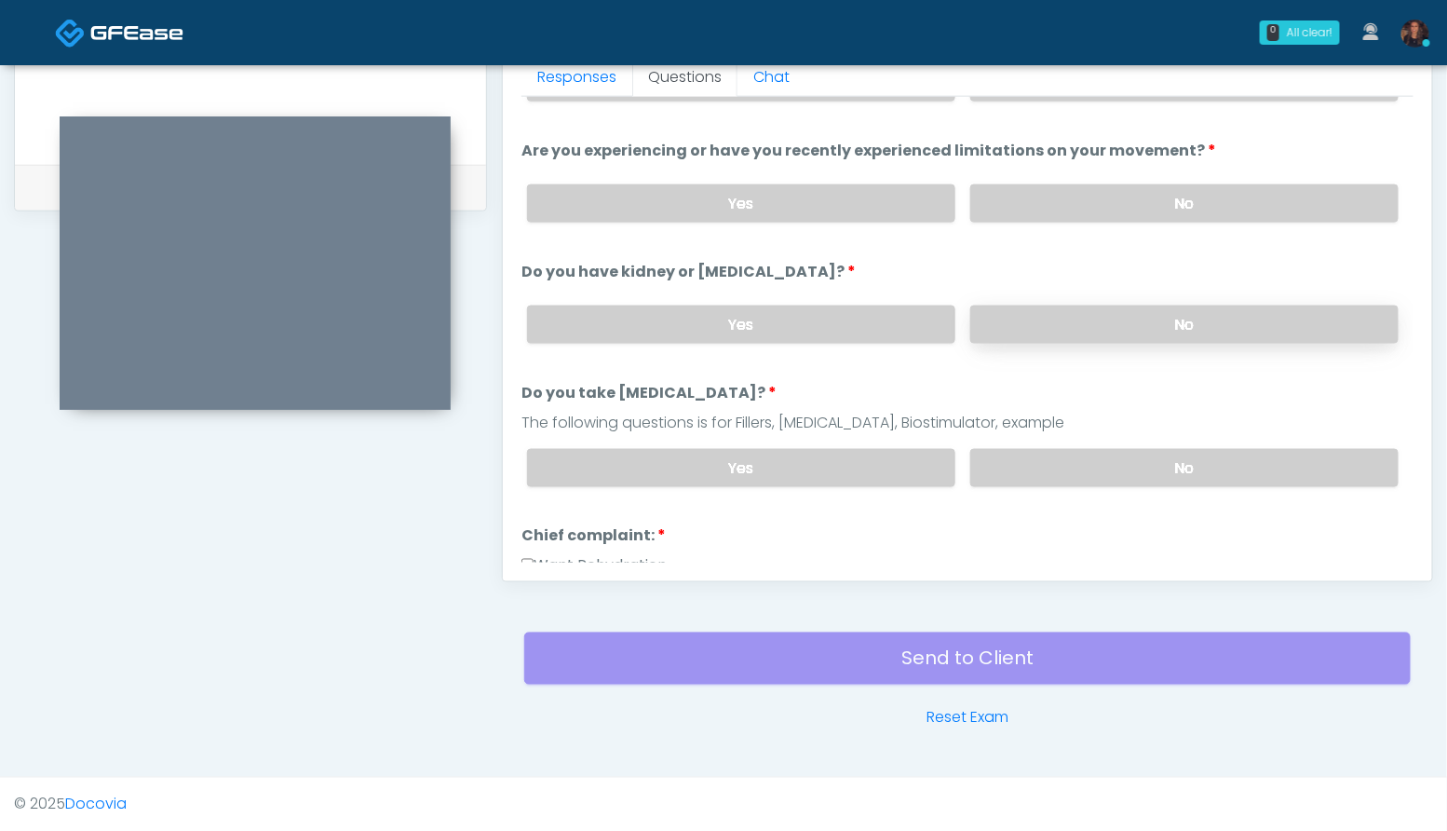
click at [1245, 328] on label "No" at bounding box center [1184, 324] width 428 height 38
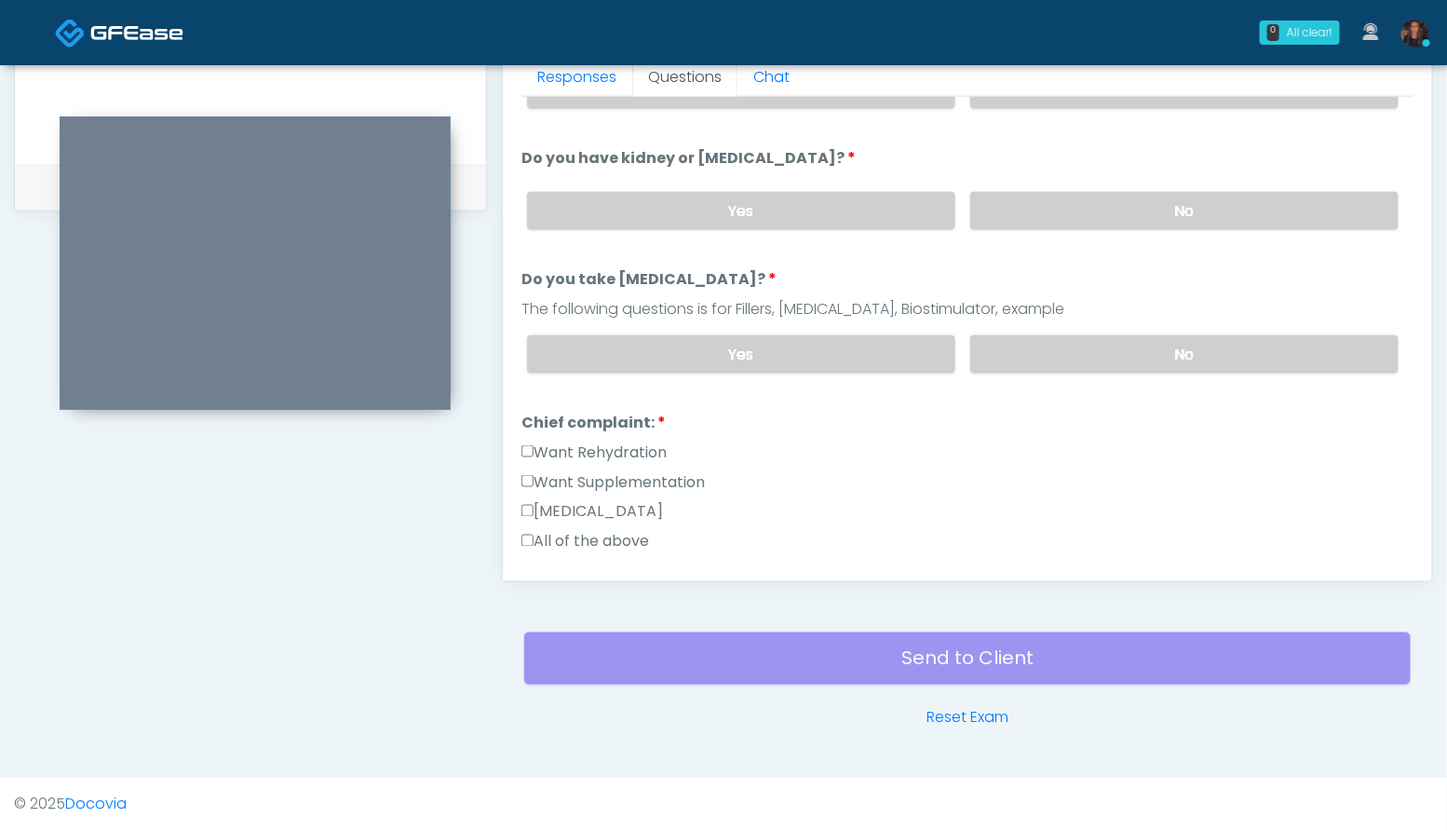
scroll to position [212, 0]
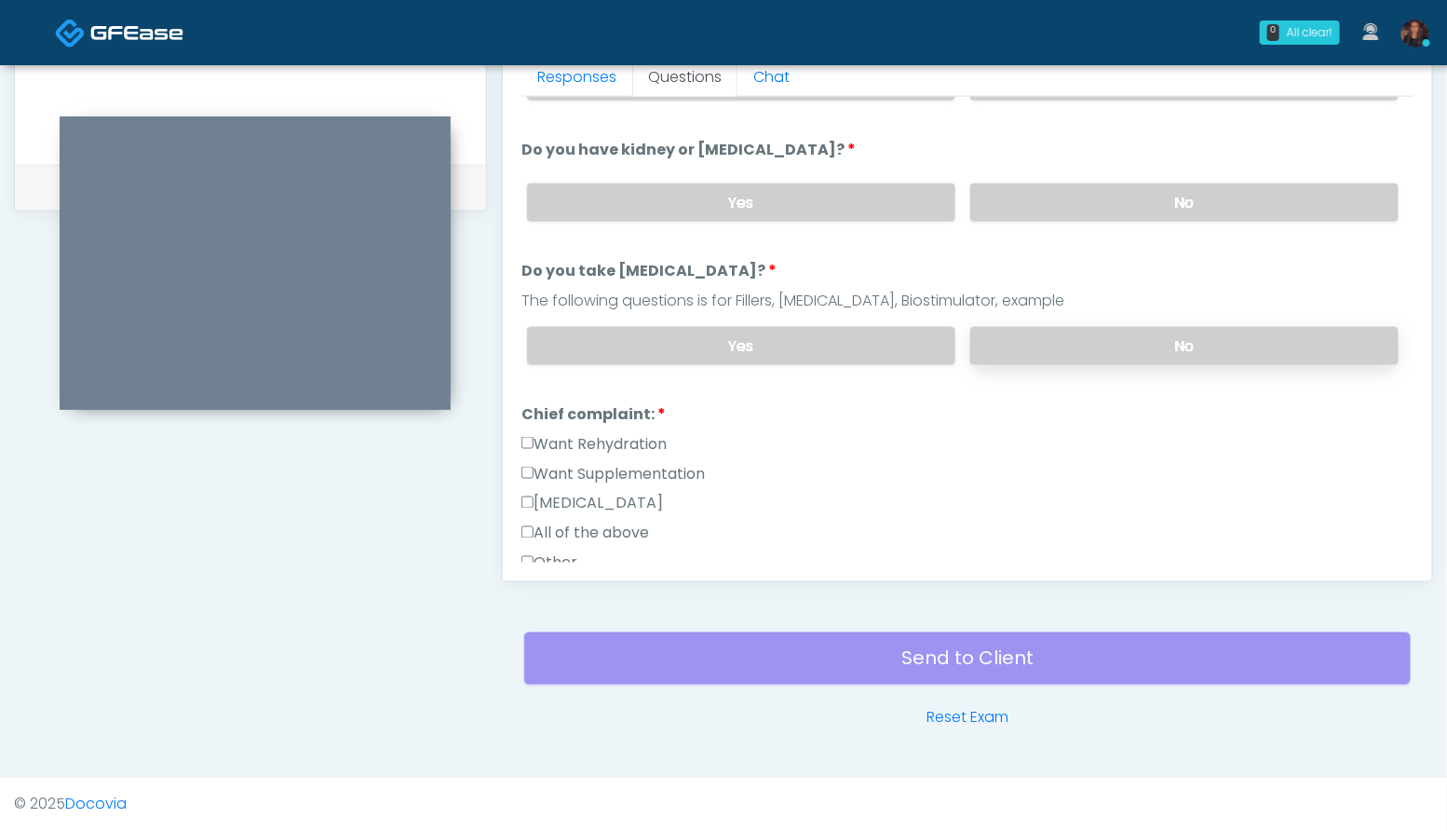
click at [1210, 347] on label "No" at bounding box center [1184, 346] width 428 height 38
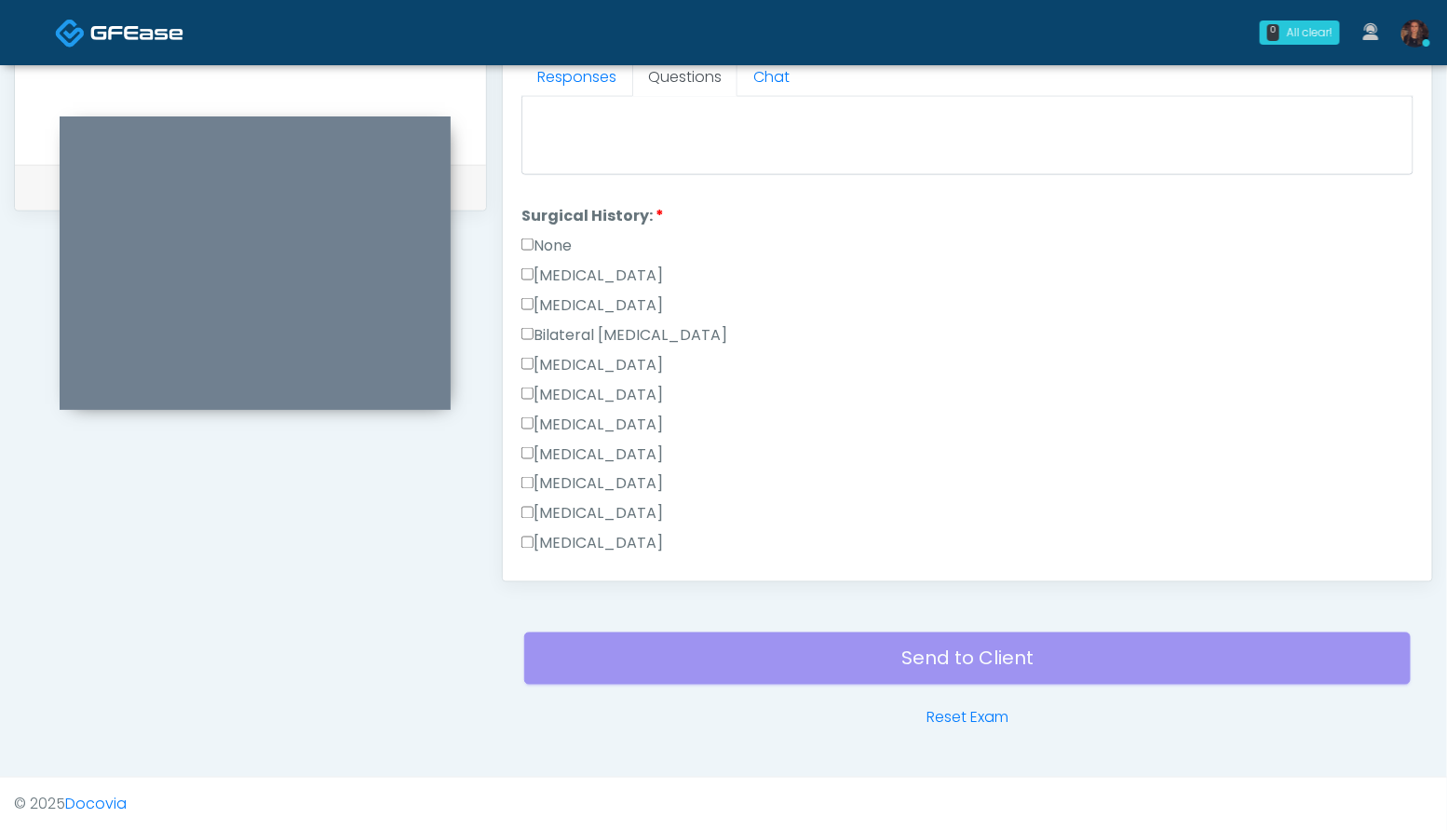
scroll to position [763, 0]
click at [551, 216] on label "None" at bounding box center [546, 220] width 50 height 22
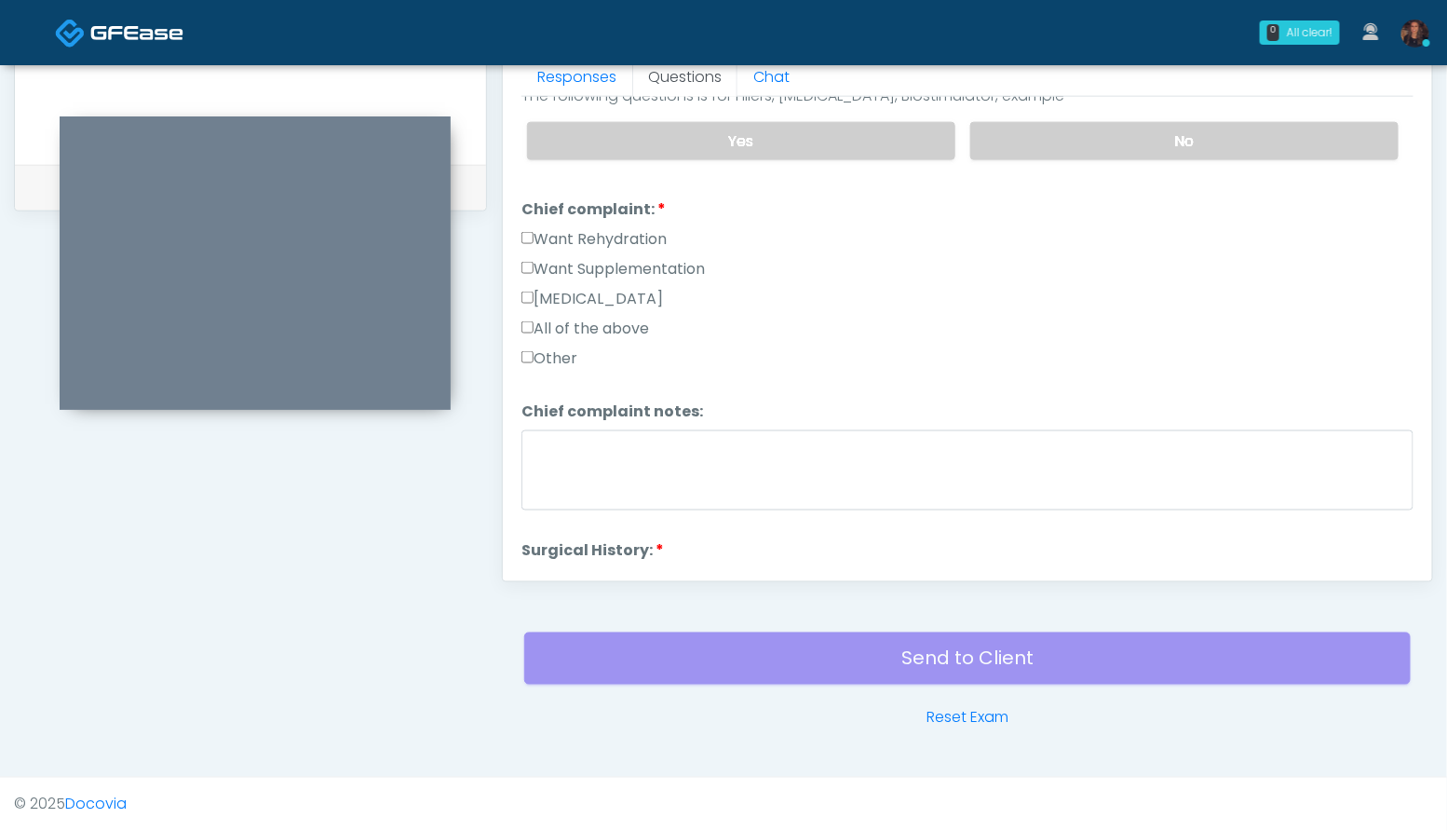
scroll to position [311, 0]
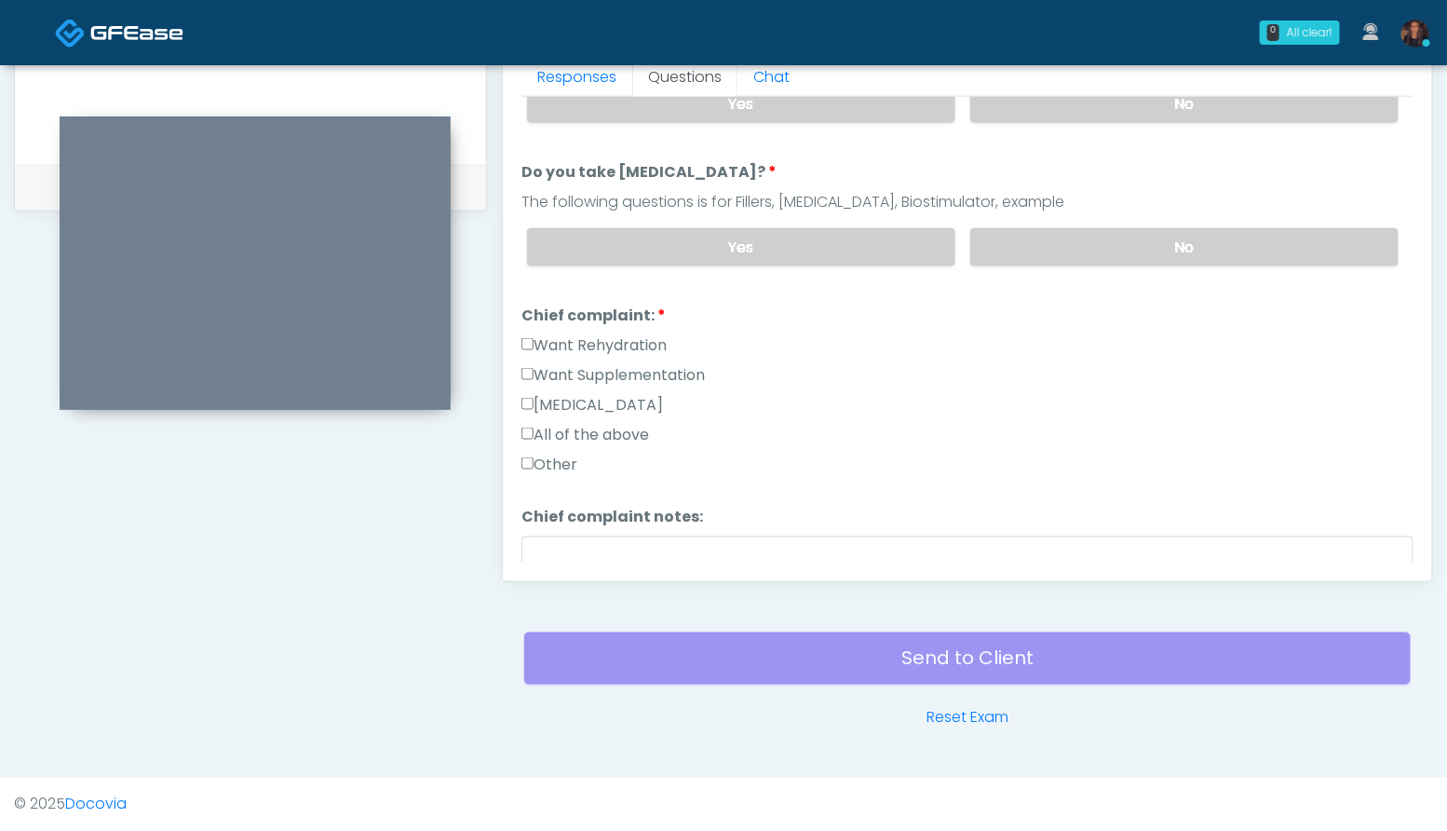
click at [620, 335] on label "Want Rehydration" at bounding box center [593, 345] width 145 height 22
click at [625, 371] on label "Want Supplementation" at bounding box center [612, 375] width 183 height 22
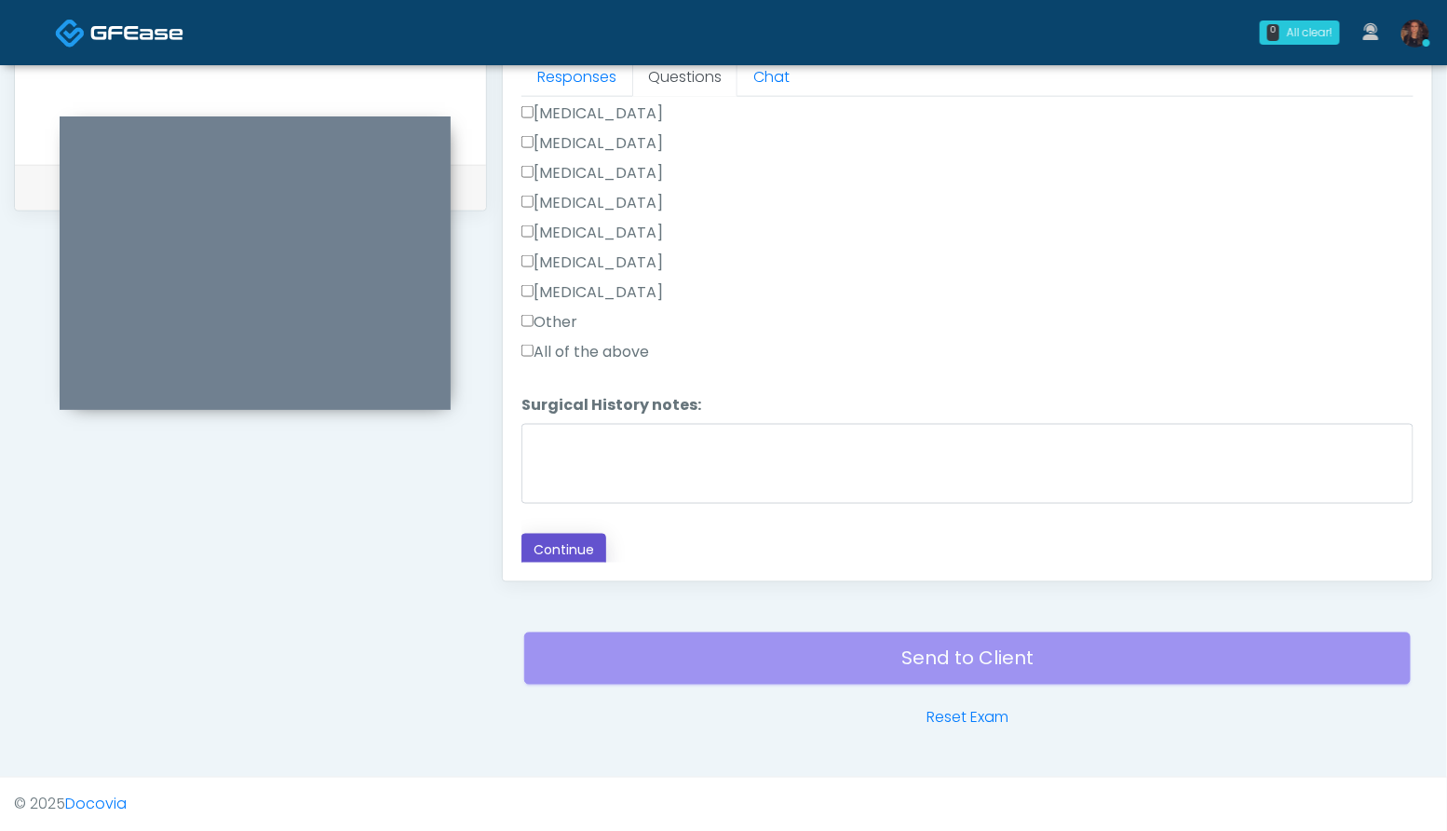
click at [583, 541] on button "Continue" at bounding box center [563, 550] width 85 height 34
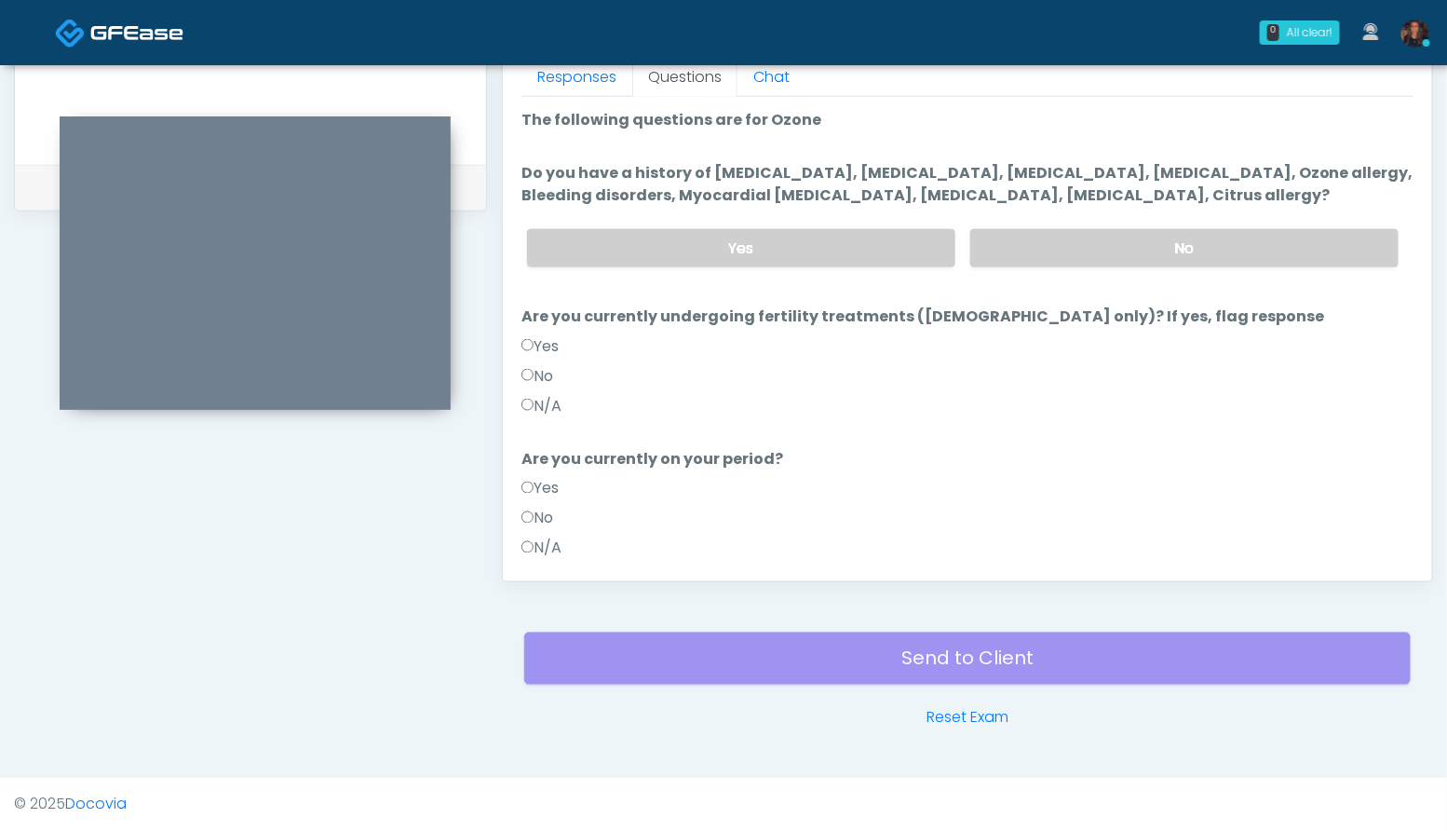
scroll to position [837, 0]
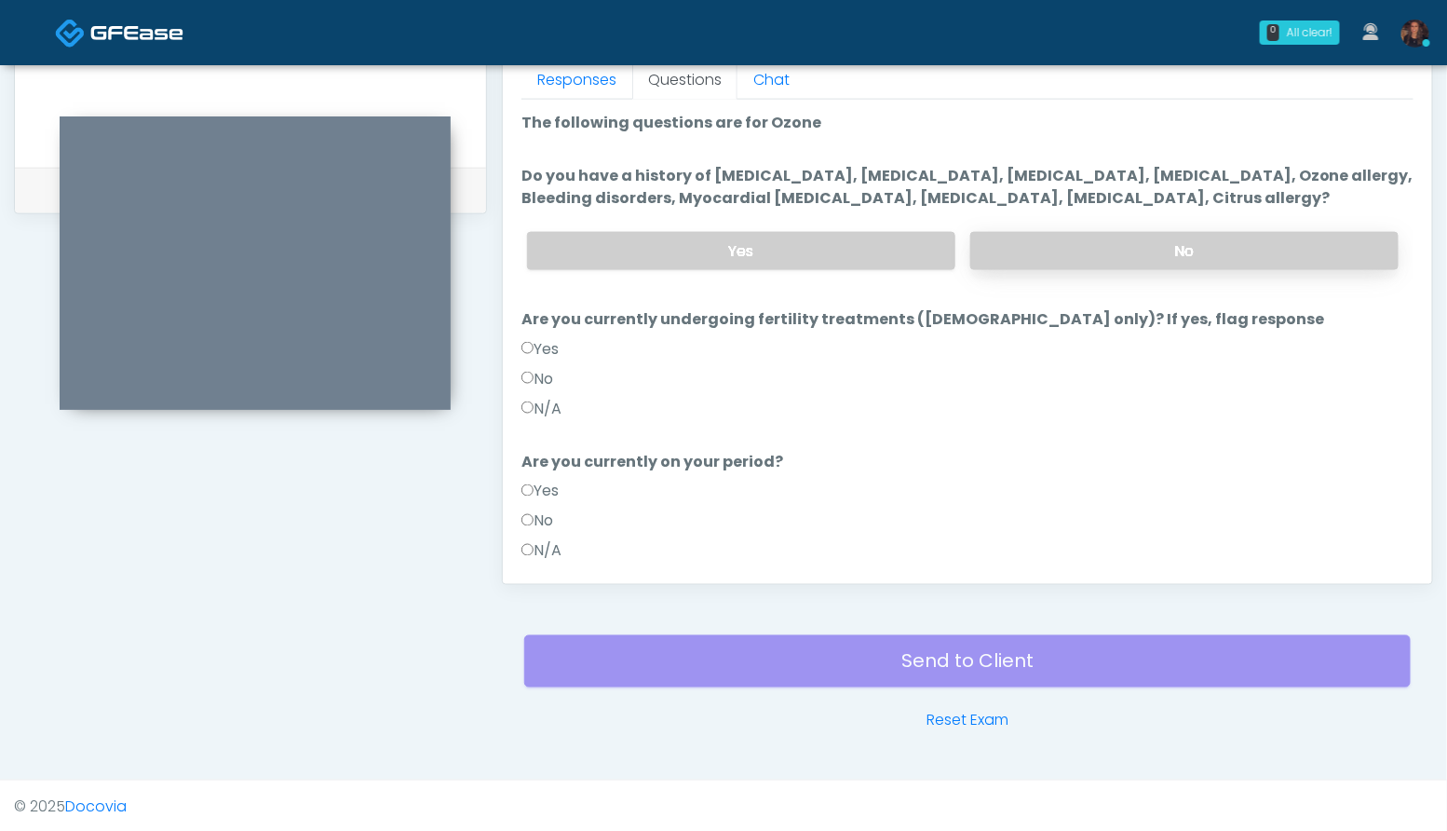
click at [1249, 243] on label "No" at bounding box center [1184, 251] width 428 height 38
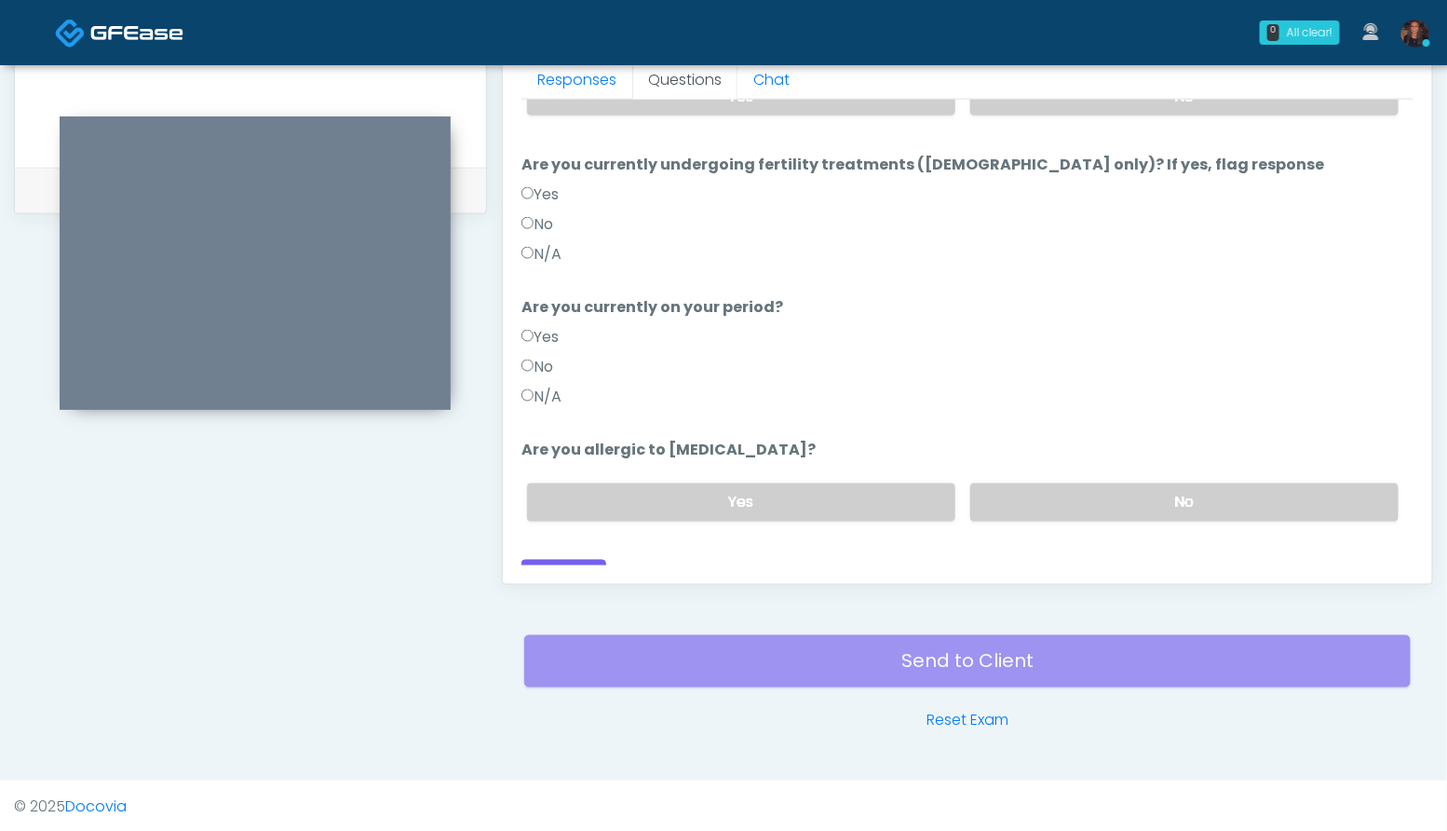
scroll to position [161, 0]
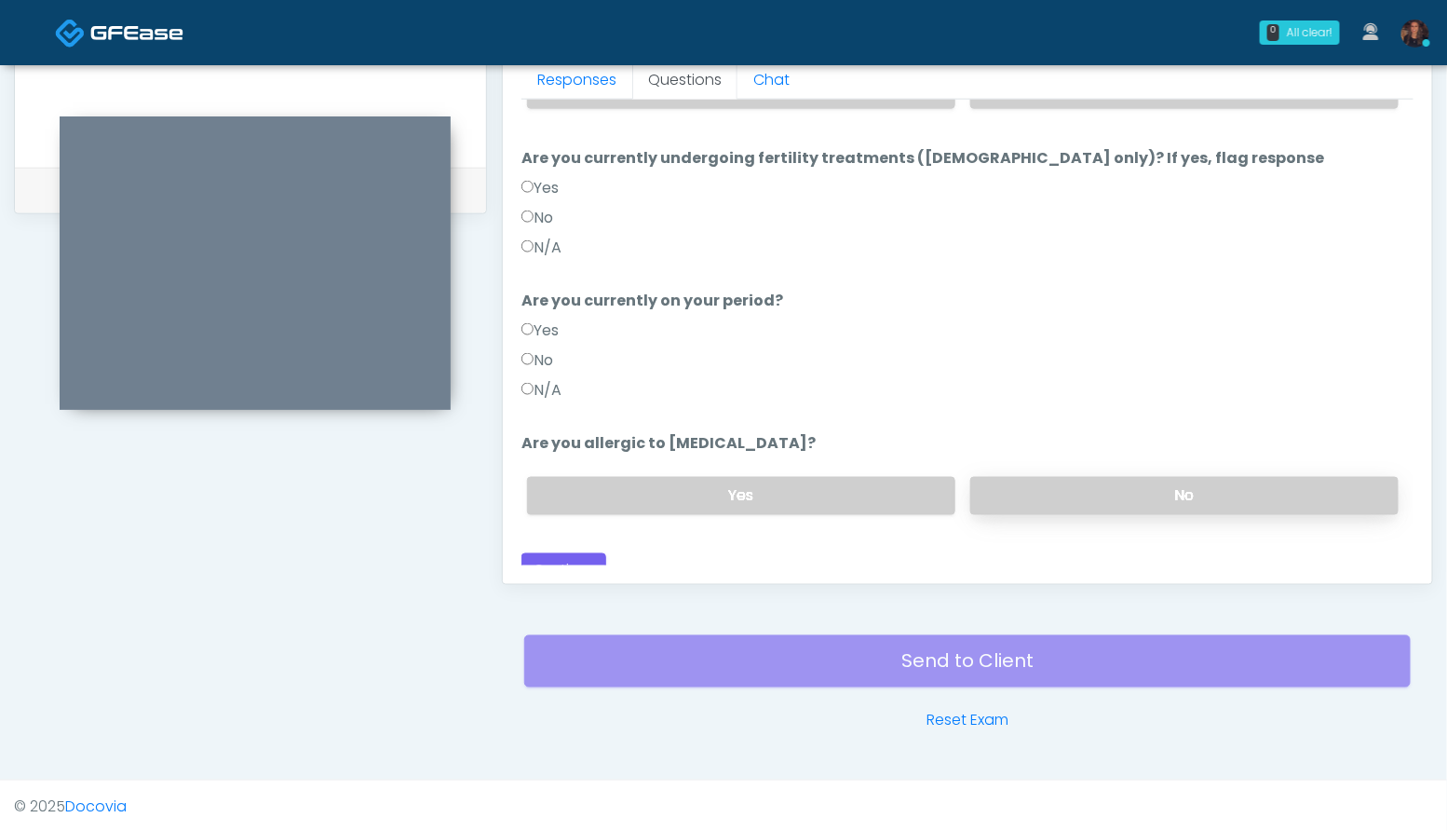
click at [1244, 499] on label "No" at bounding box center [1184, 496] width 428 height 38
click at [578, 564] on div "Responses Questions Chat Good Faith Exam Script Good Faith Exam Script INTRODUC…" at bounding box center [967, 313] width 929 height 542
click at [578, 560] on button "Continue" at bounding box center [563, 570] width 85 height 34
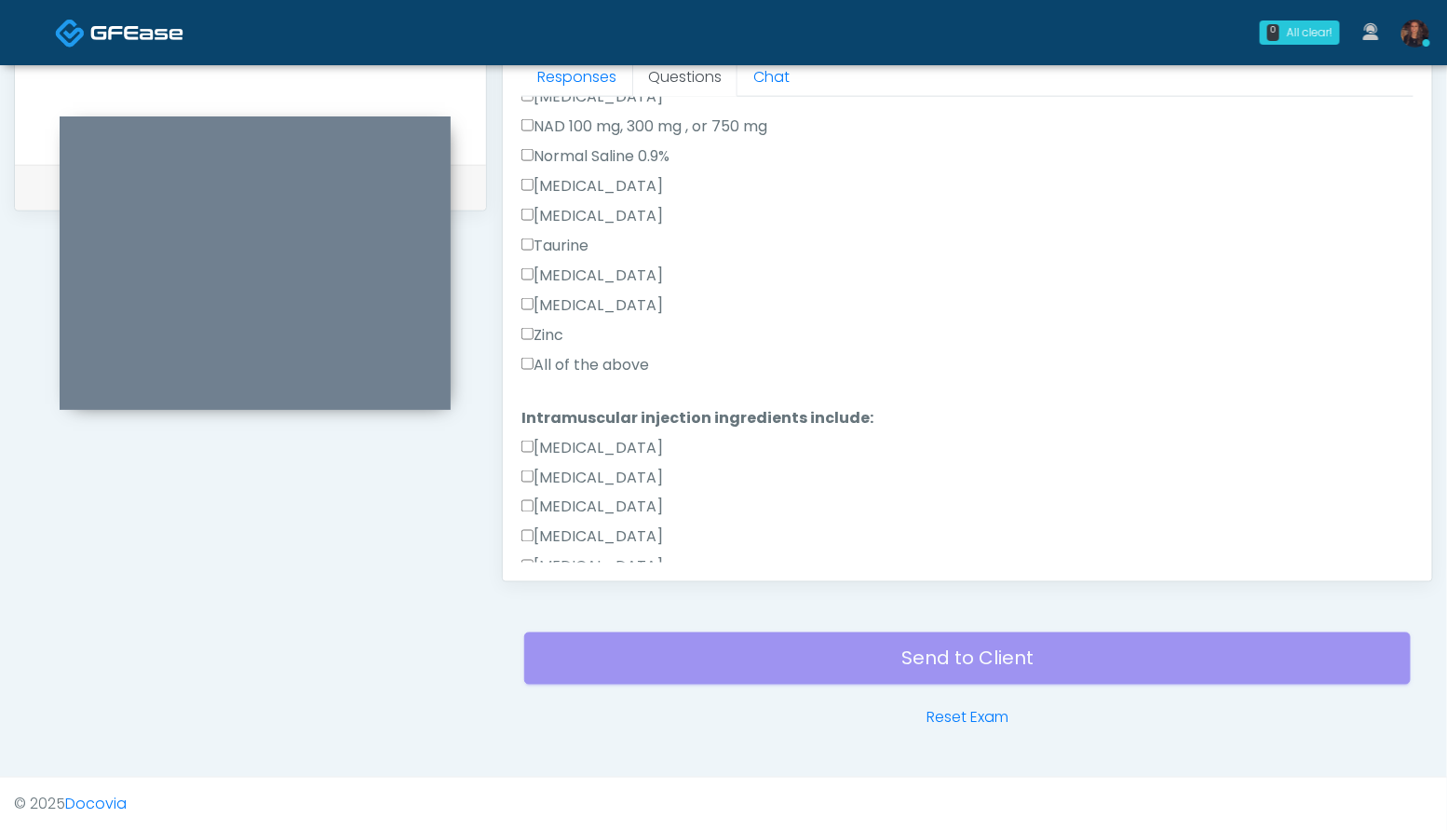
click at [628, 356] on label "All of the above" at bounding box center [585, 365] width 128 height 22
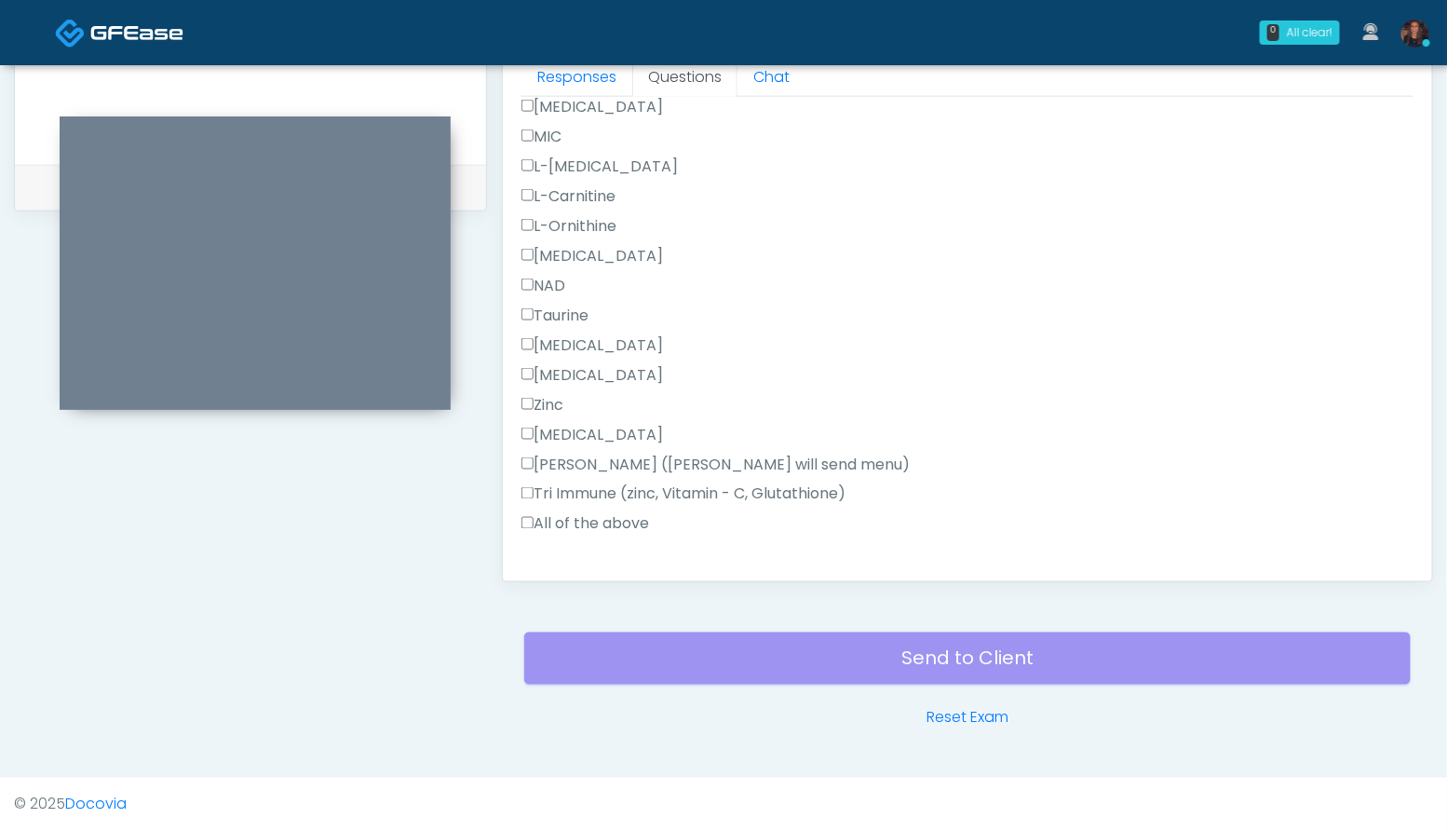
scroll to position [1182, 0]
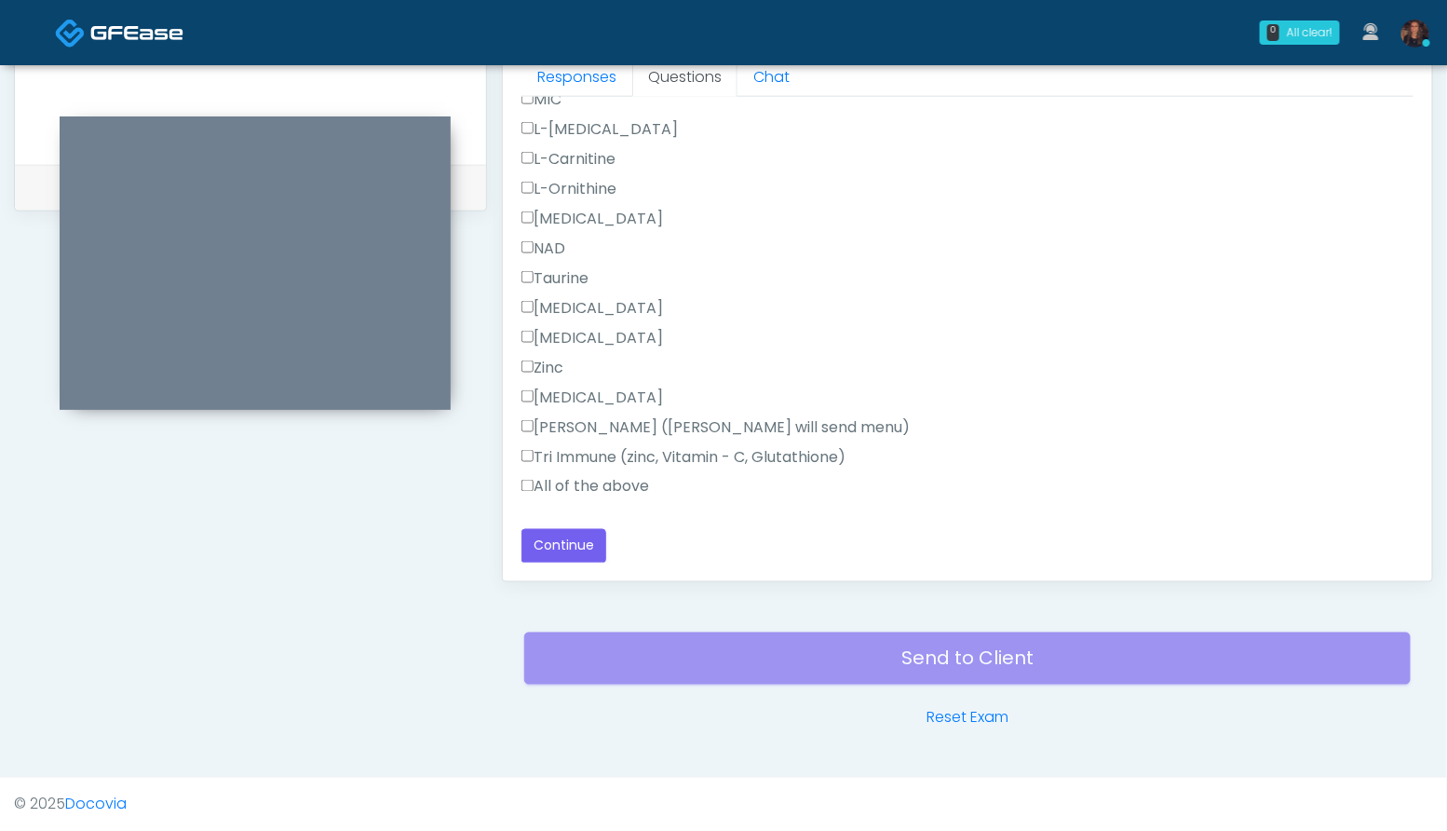
click at [619, 484] on label "All of the above" at bounding box center [585, 487] width 128 height 22
click at [564, 561] on div "Responses Questions Chat Good Faith Exam Script Good Faith Exam Script INTRODUC…" at bounding box center [967, 310] width 929 height 542
click at [548, 537] on button "Continue" at bounding box center [563, 546] width 85 height 34
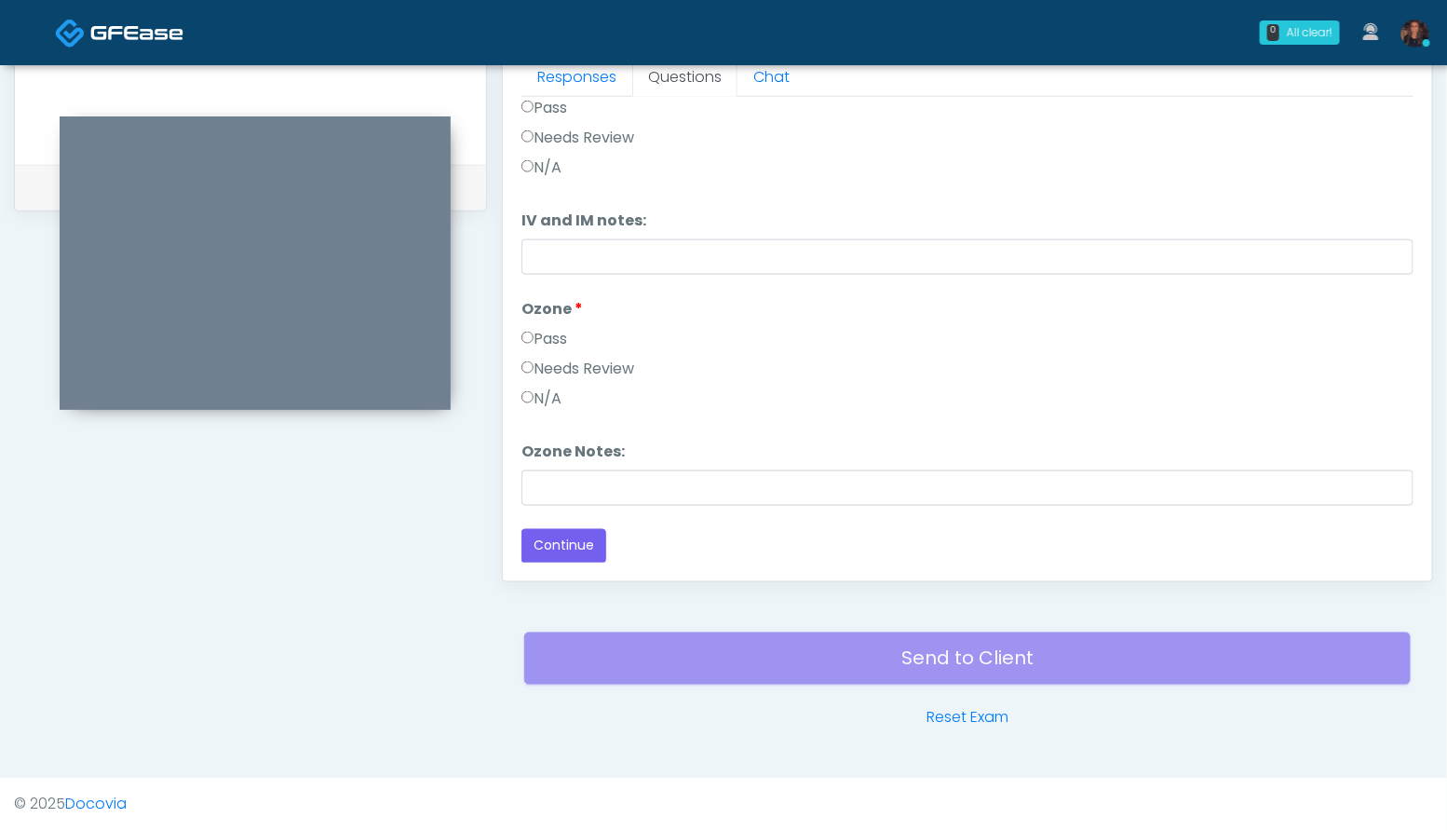
scroll to position [0, 0]
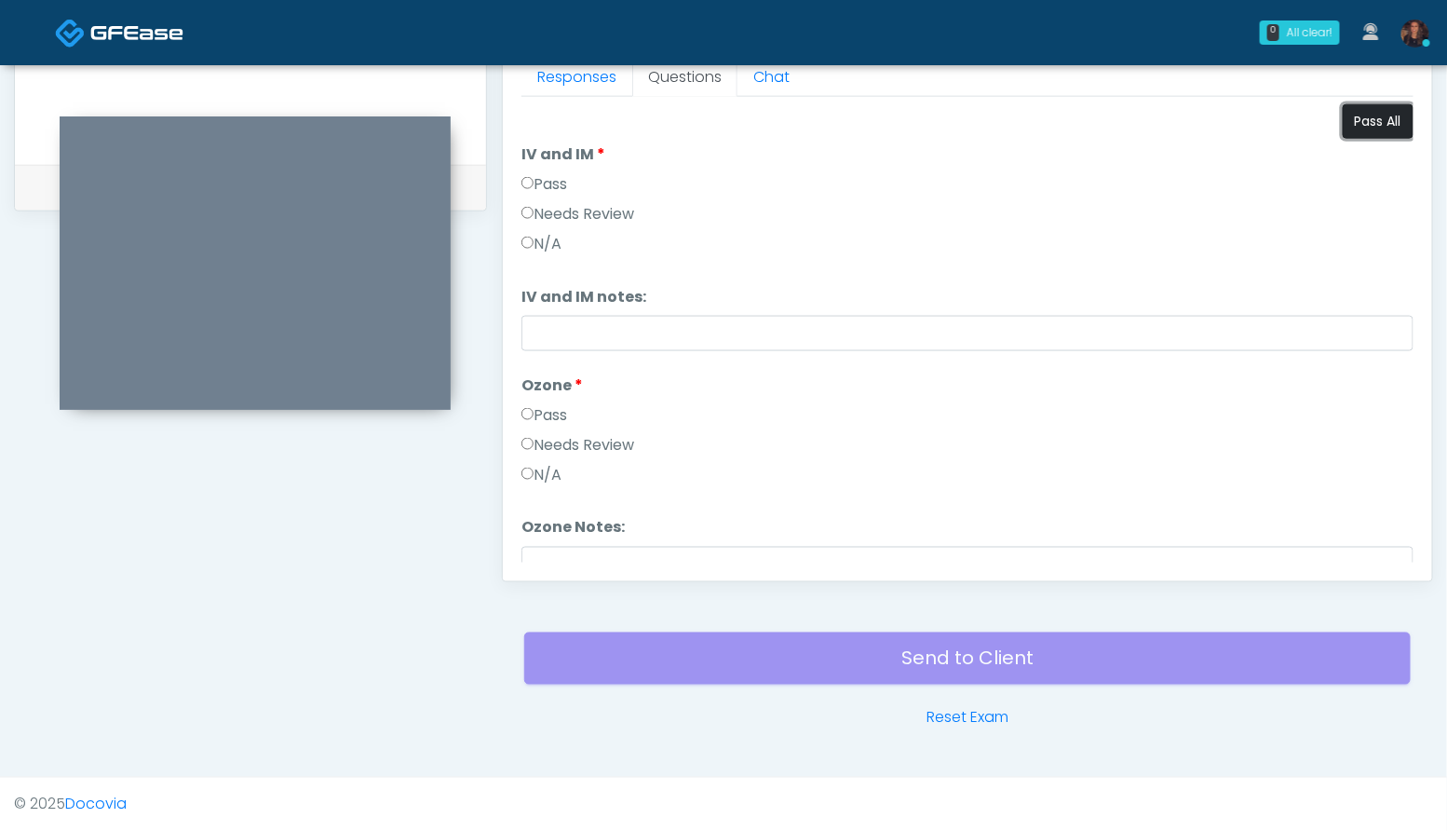
click at [1379, 125] on button "Pass All" at bounding box center [1378, 121] width 71 height 34
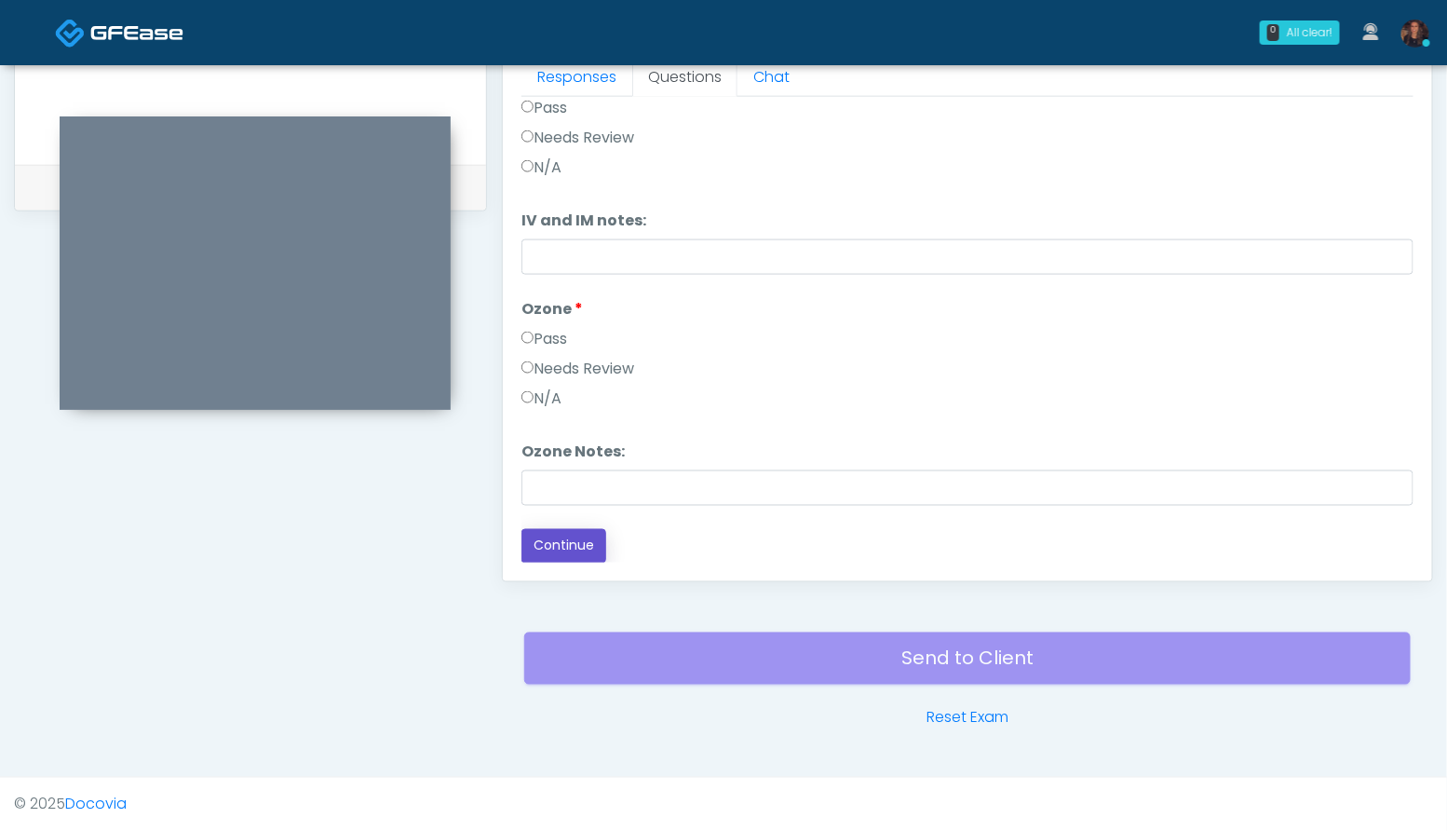
click at [587, 546] on button "Continue" at bounding box center [563, 546] width 85 height 34
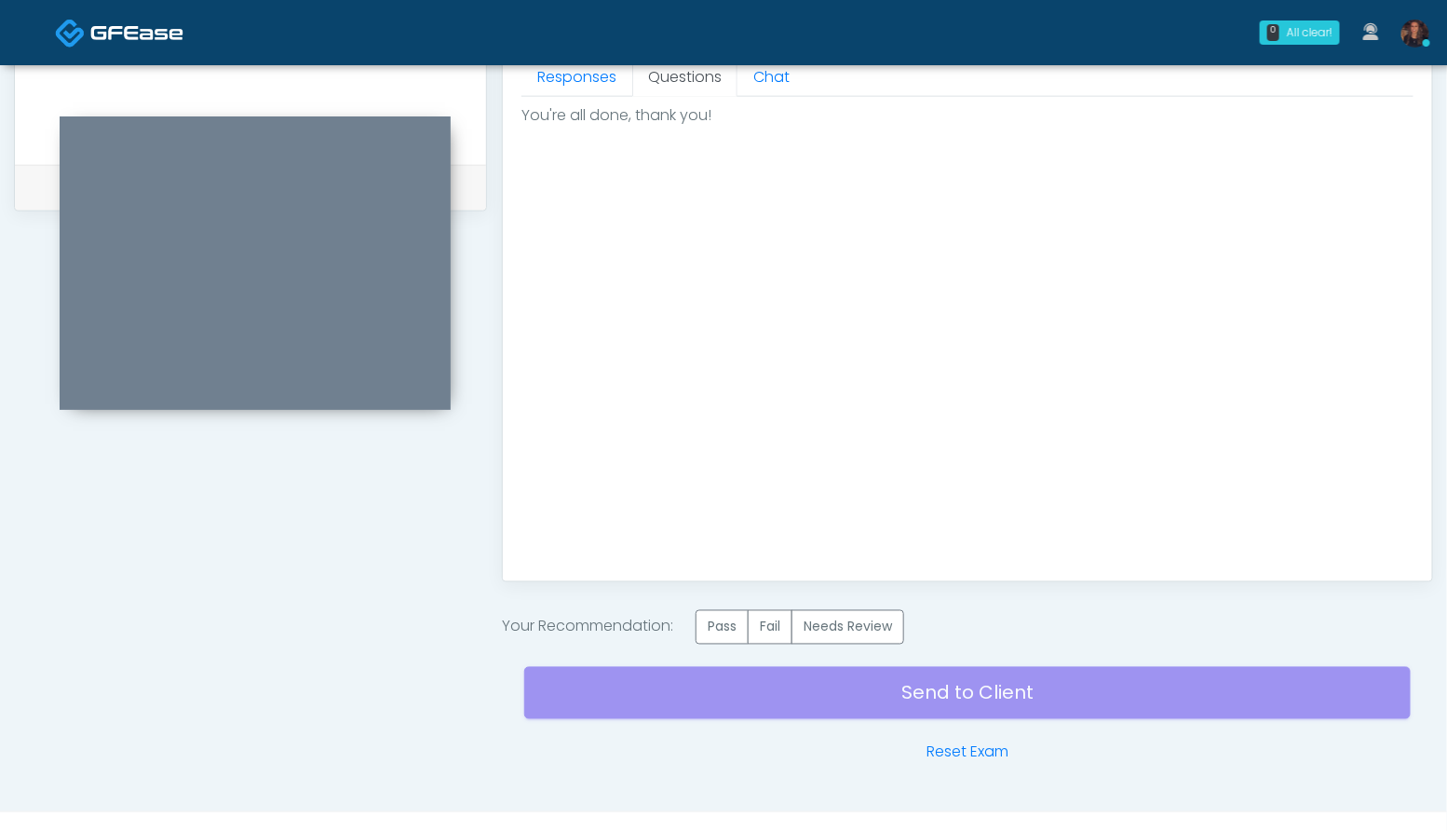
scroll to position [0, 0]
click at [727, 618] on label "Pass" at bounding box center [722, 627] width 53 height 34
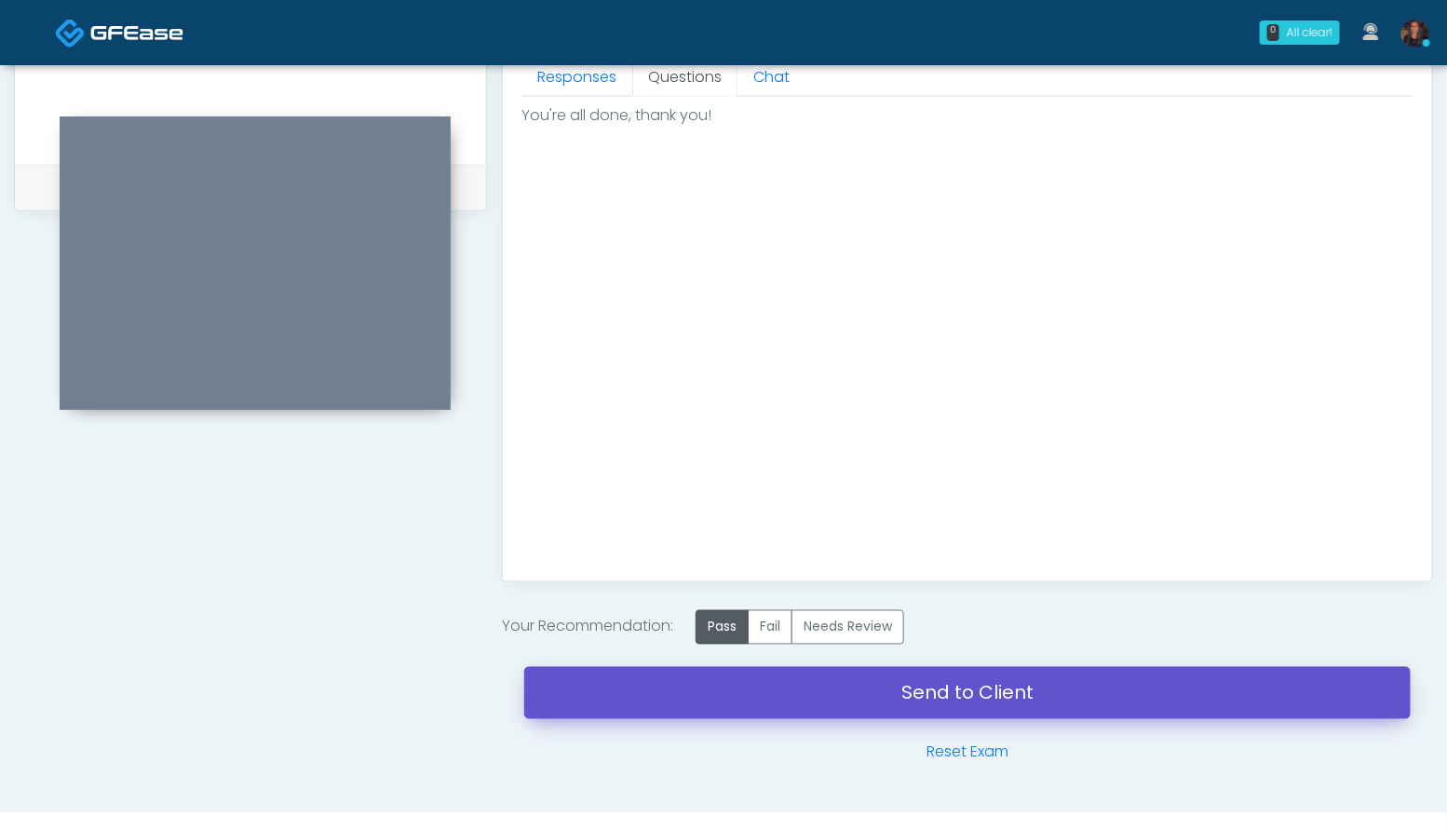
click at [671, 682] on link "Send to Client" at bounding box center [967, 693] width 886 height 52
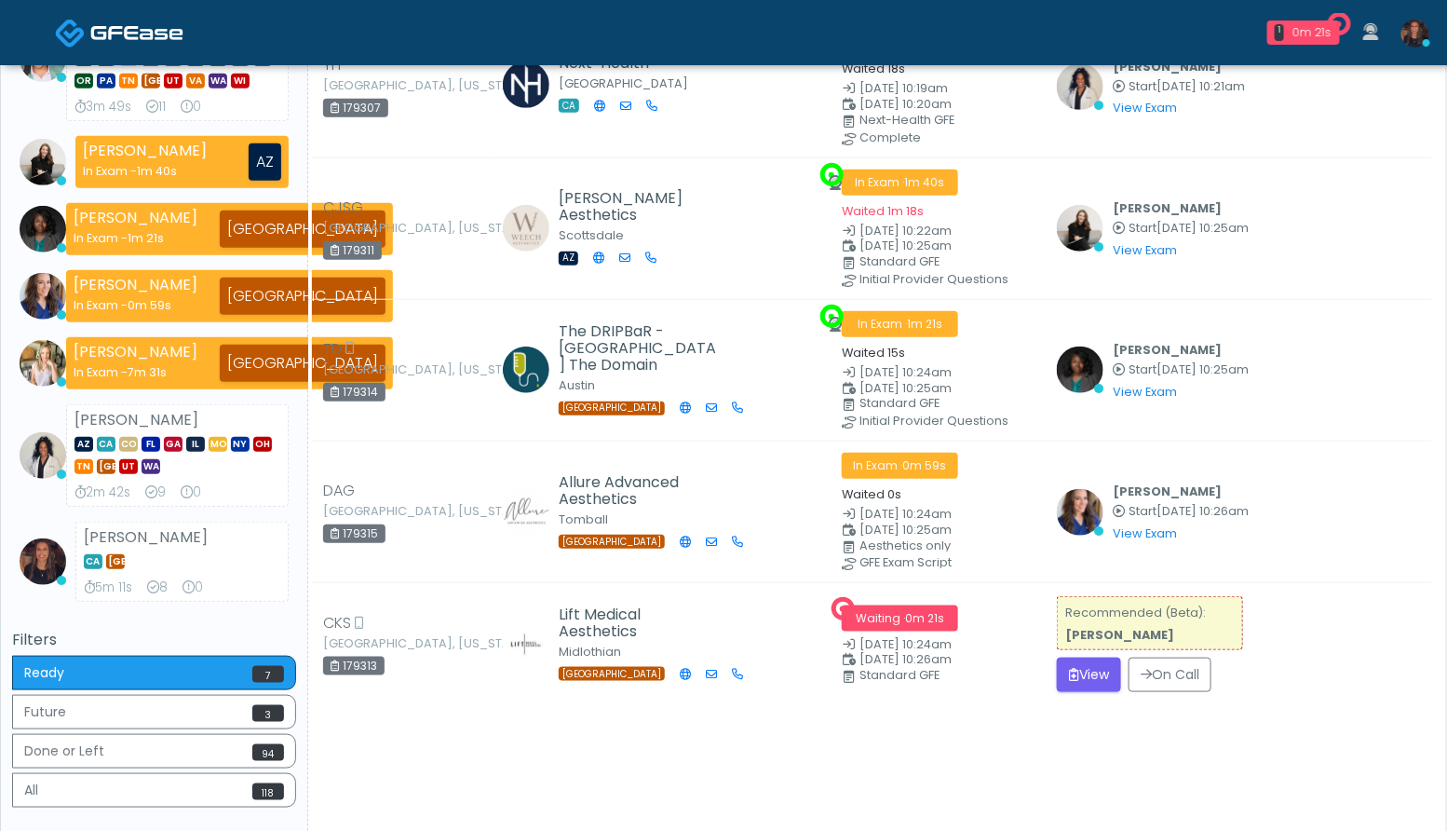
scroll to position [417, 0]
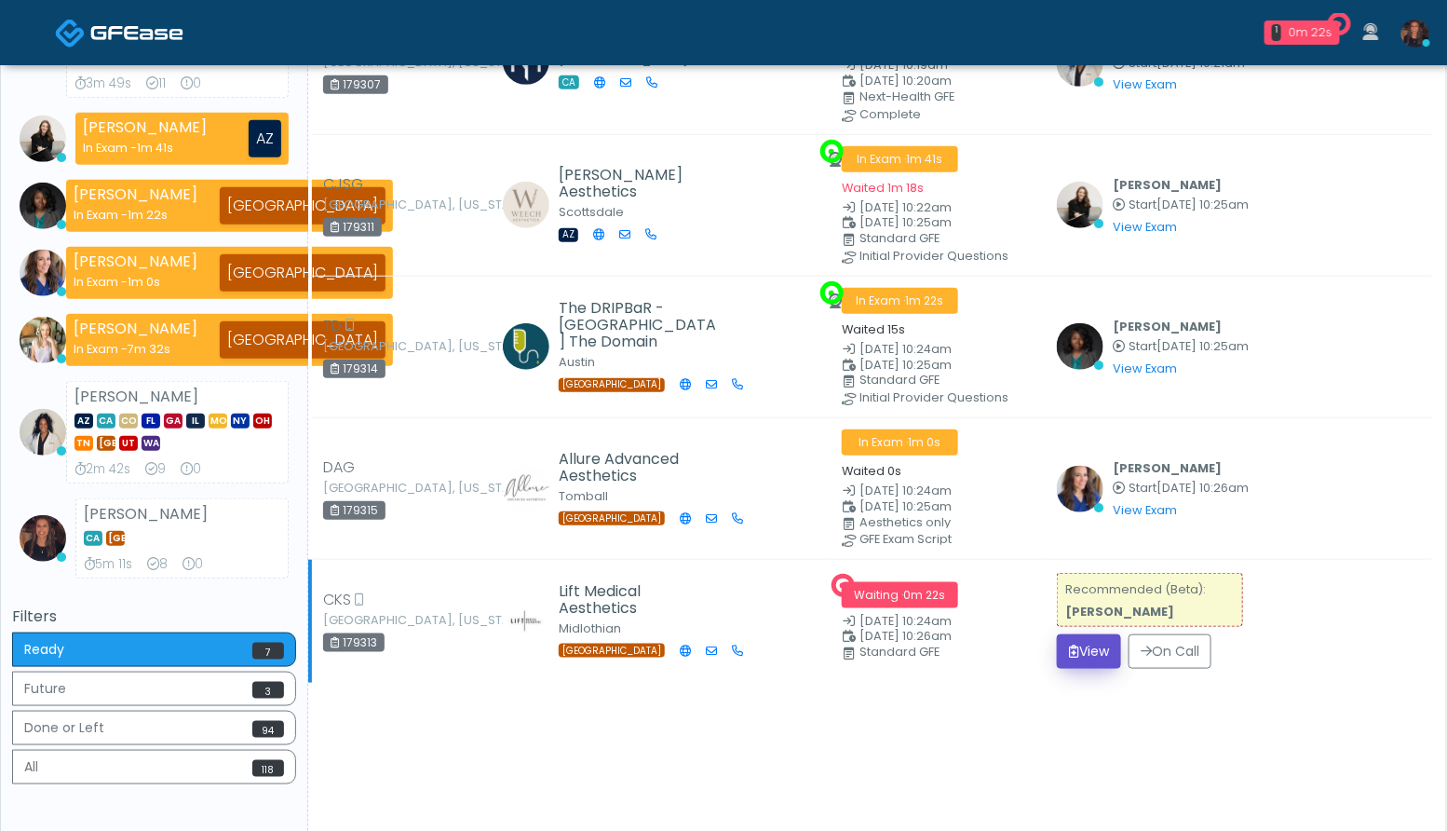
click at [1095, 642] on button "View" at bounding box center [1089, 651] width 64 height 34
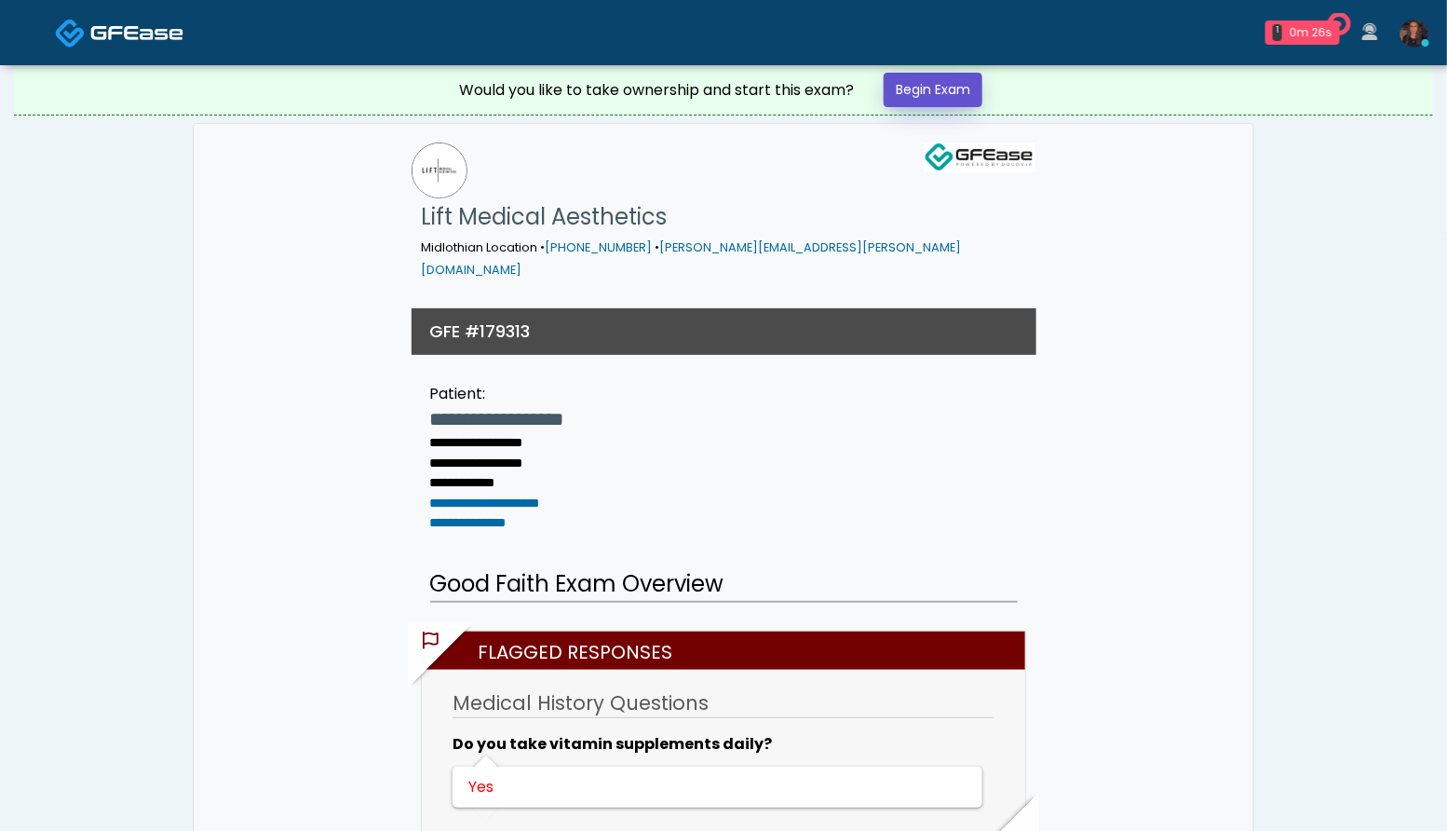
click at [925, 81] on link "Begin Exam" at bounding box center [933, 90] width 99 height 34
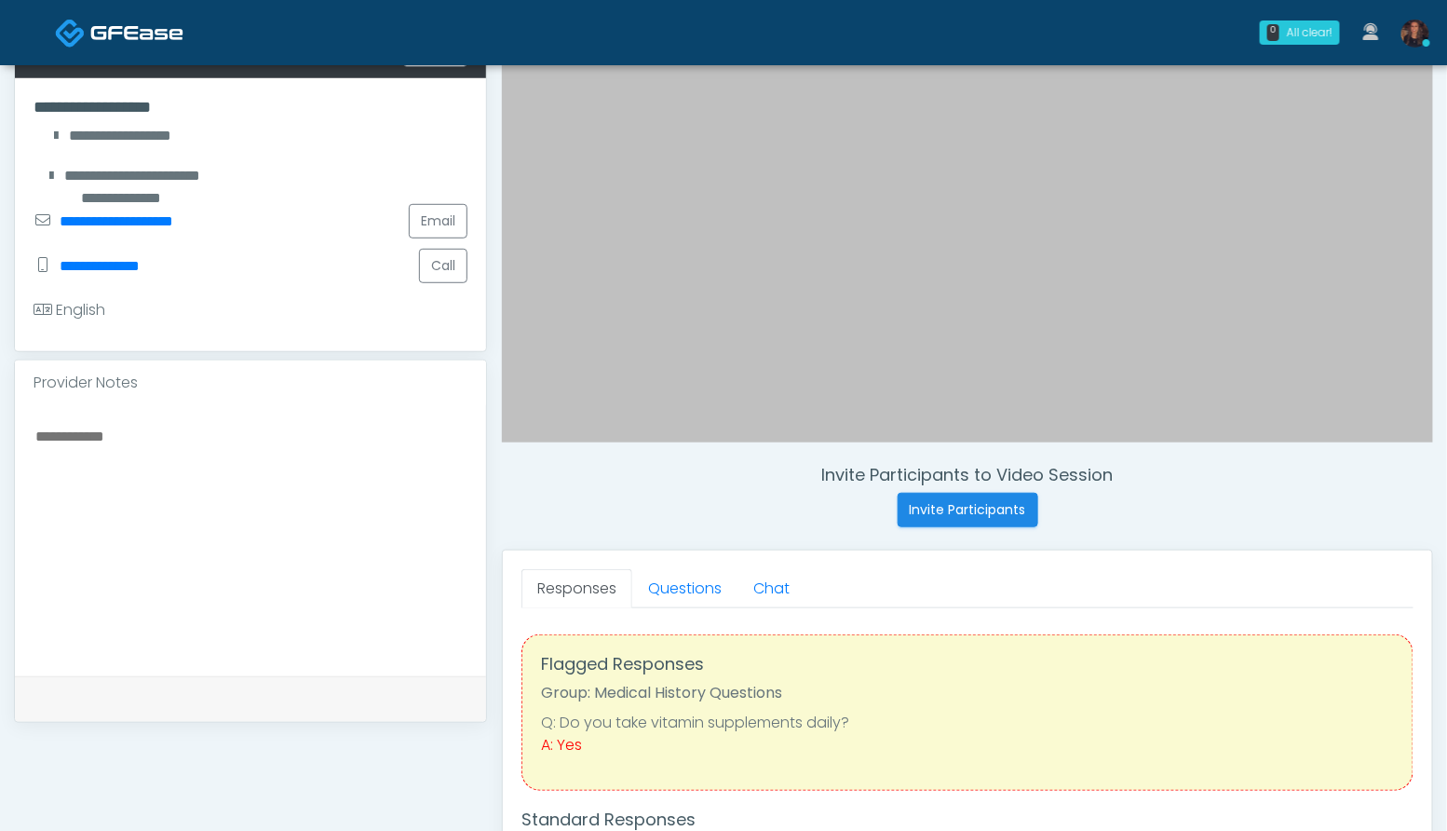
scroll to position [447, 0]
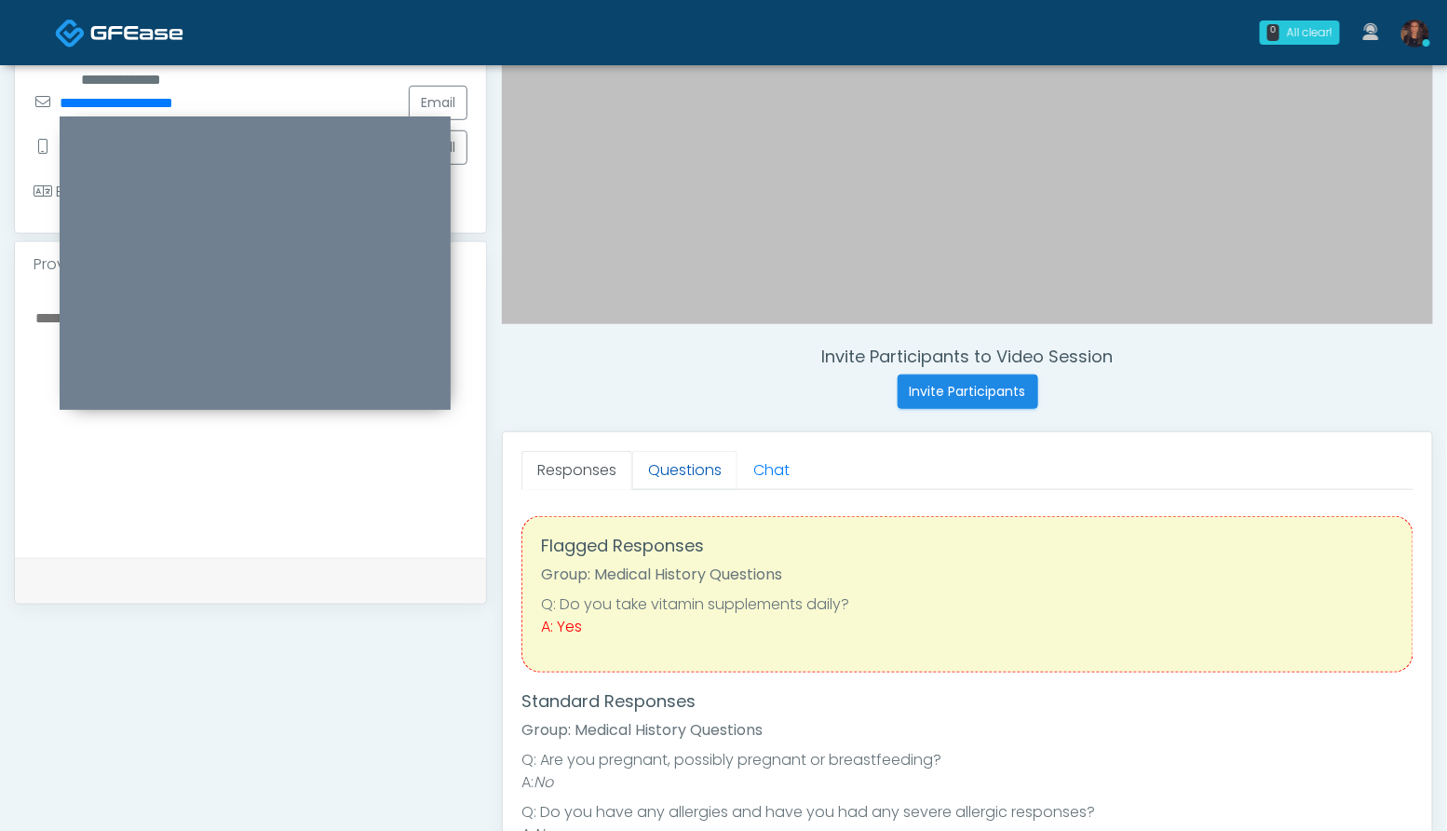
click at [705, 487] on link "Questions" at bounding box center [684, 470] width 105 height 39
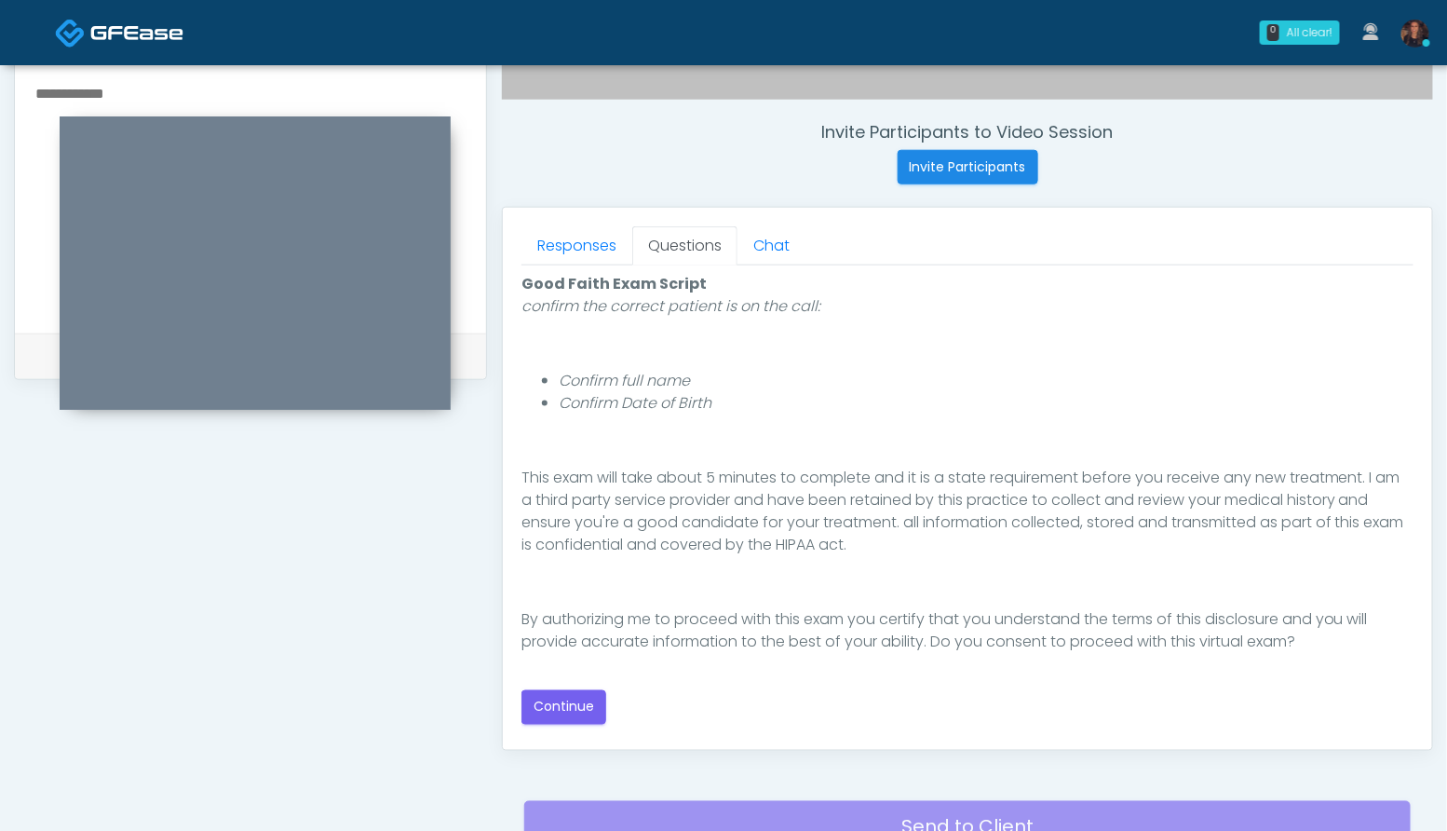
scroll to position [676, 0]
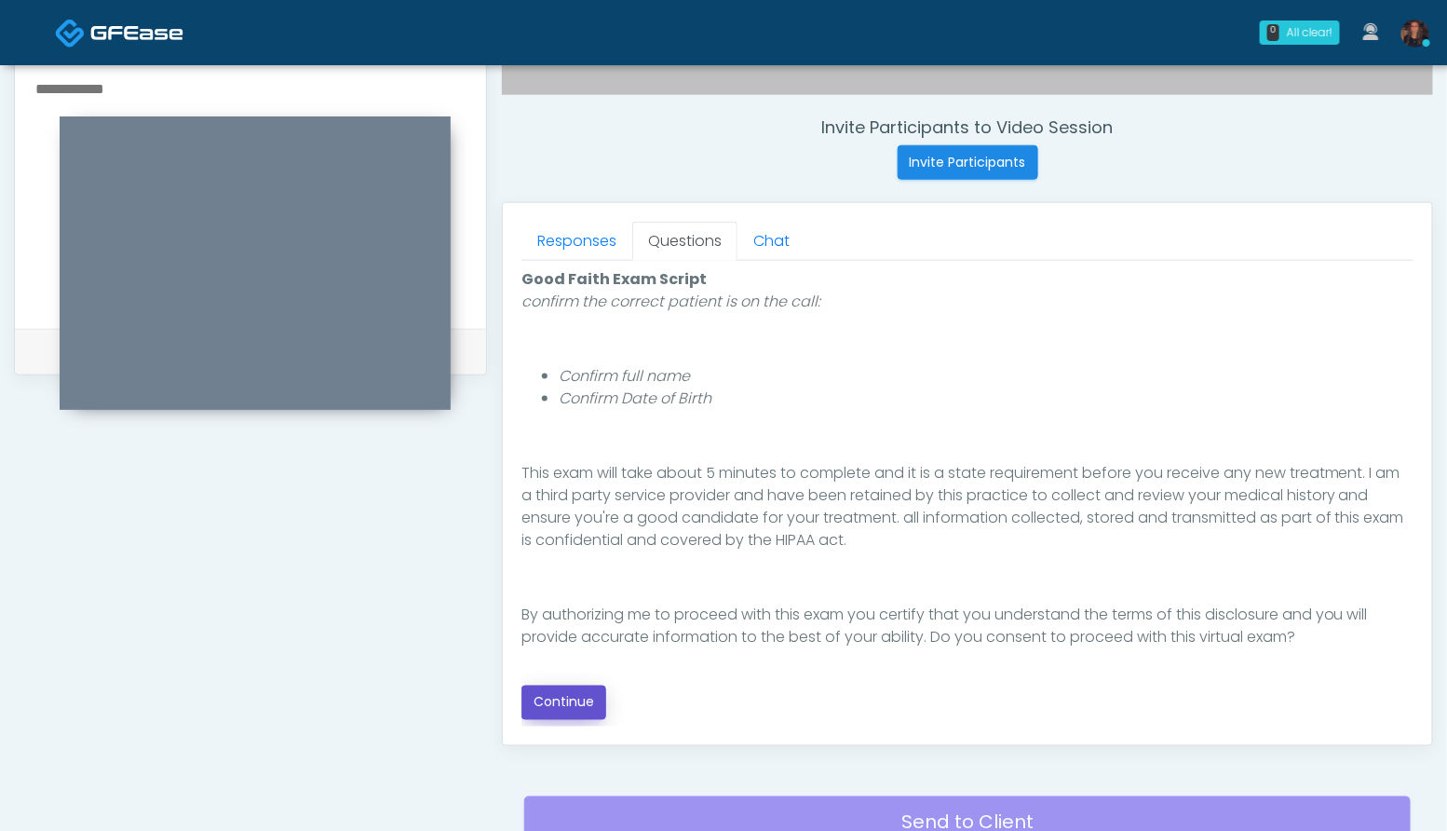
click at [562, 689] on button "Continue" at bounding box center [563, 702] width 85 height 34
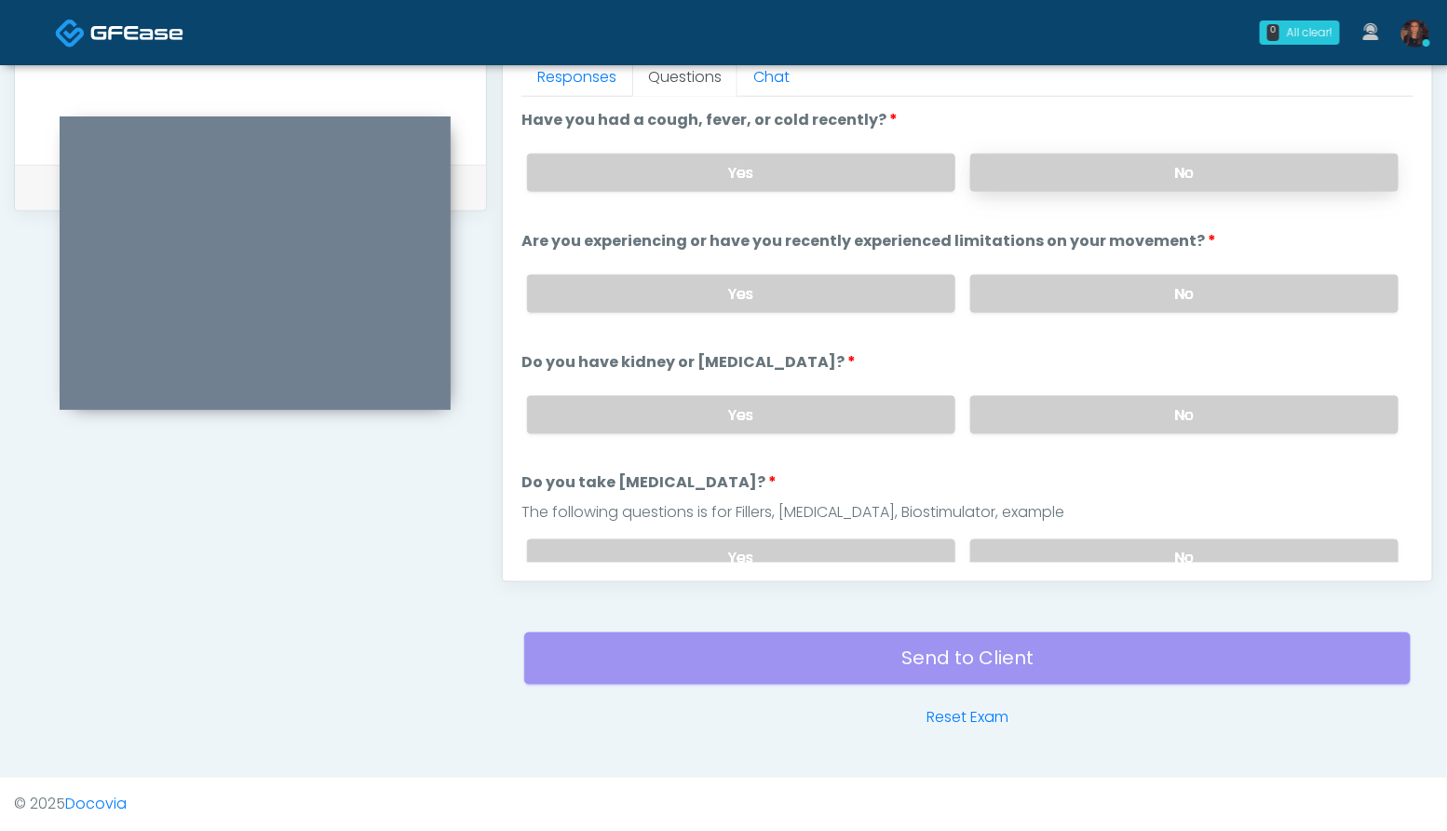
click at [1232, 178] on label "No" at bounding box center [1184, 173] width 428 height 38
click at [1215, 290] on label "No" at bounding box center [1184, 294] width 428 height 38
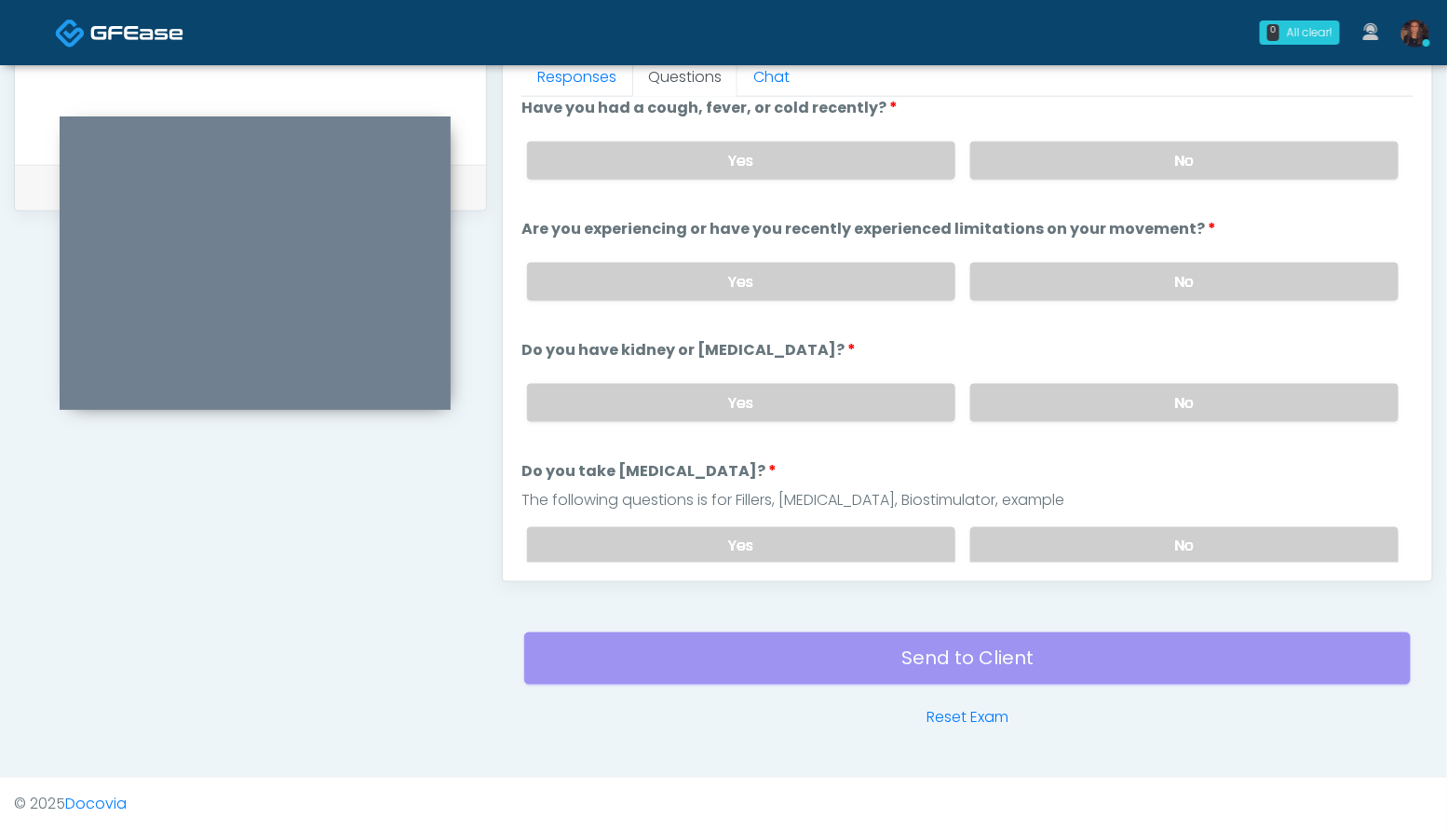
scroll to position [18, 0]
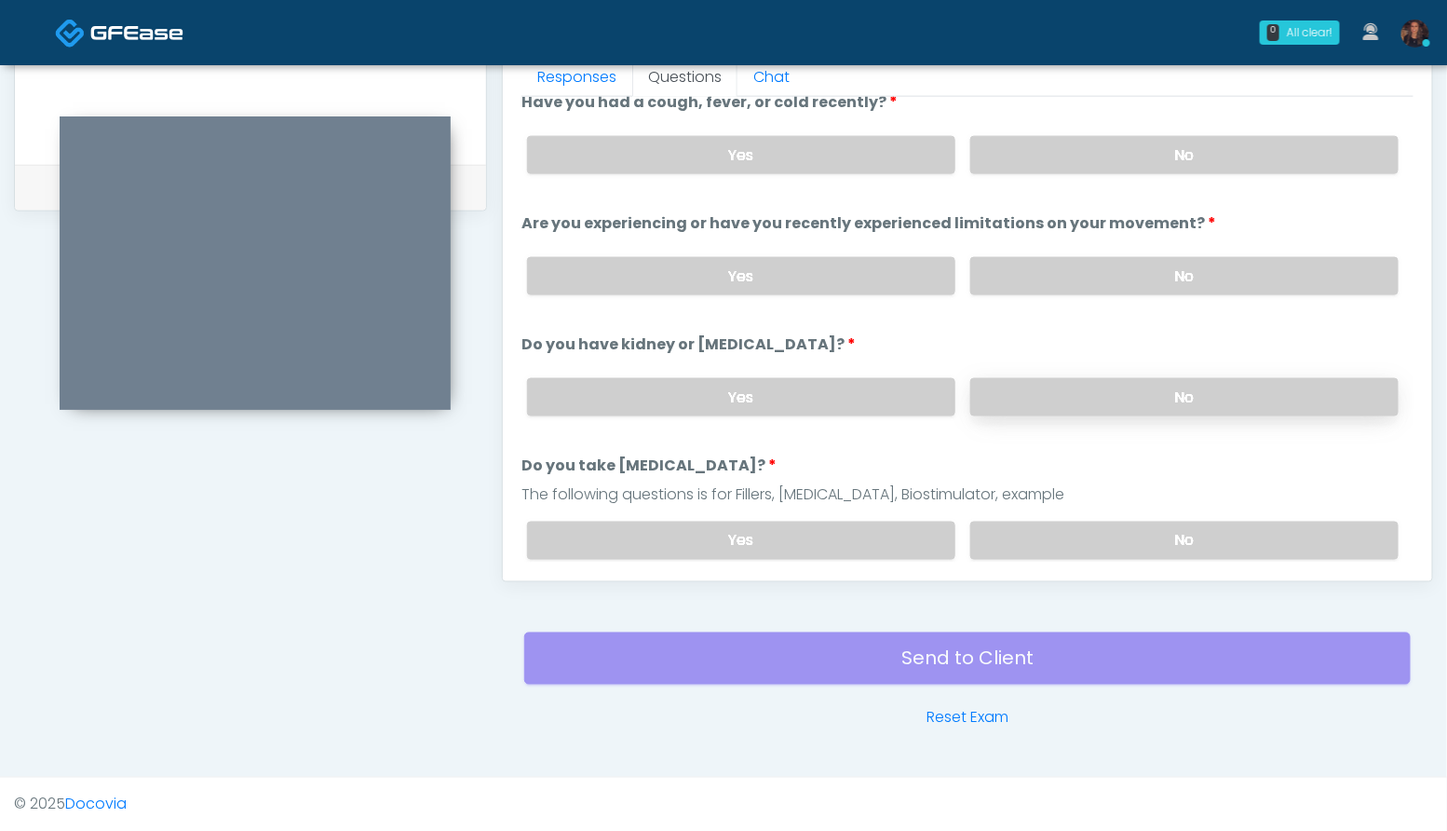
click at [1194, 388] on label "No" at bounding box center [1184, 397] width 428 height 38
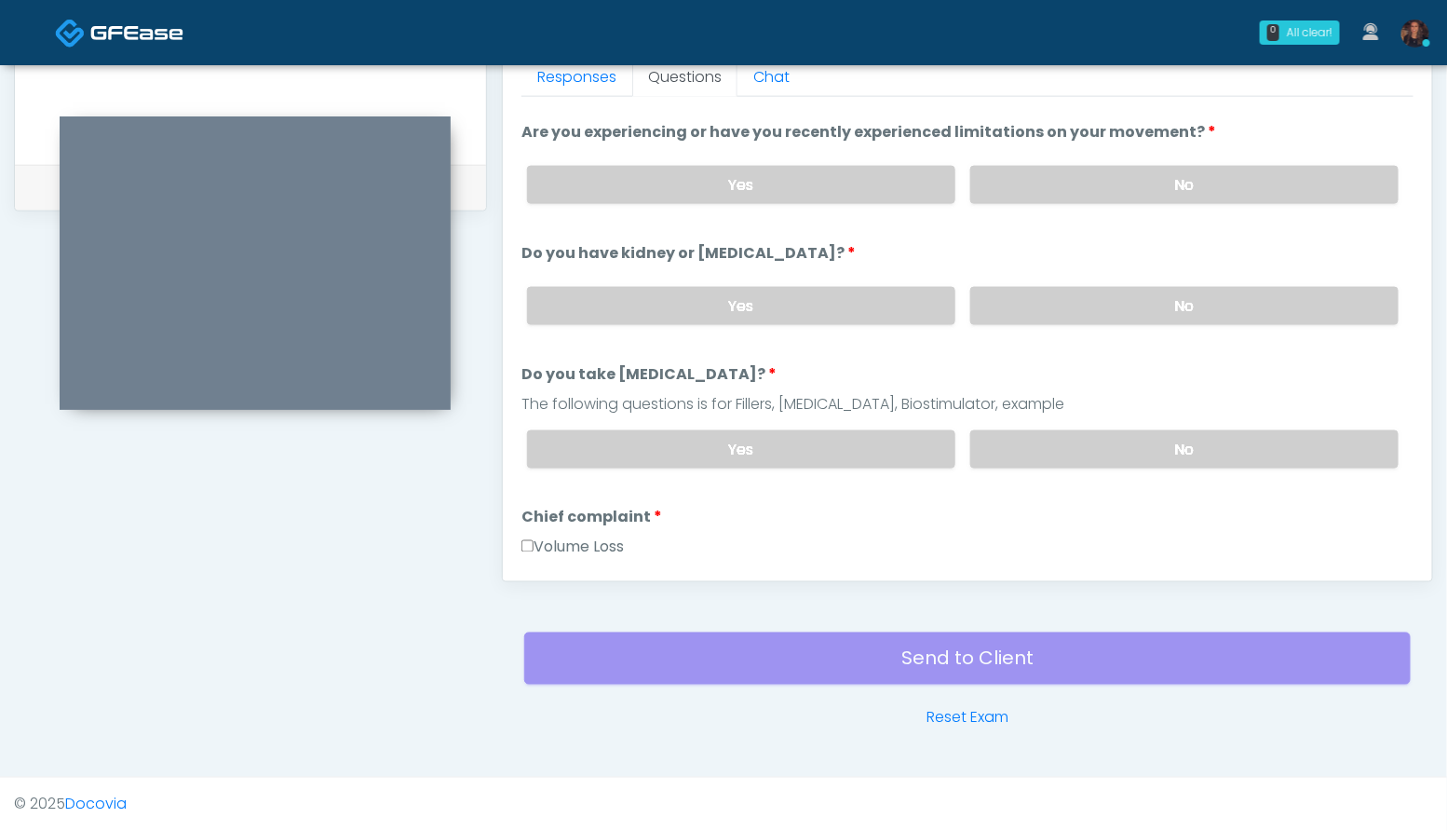
scroll to position [113, 0]
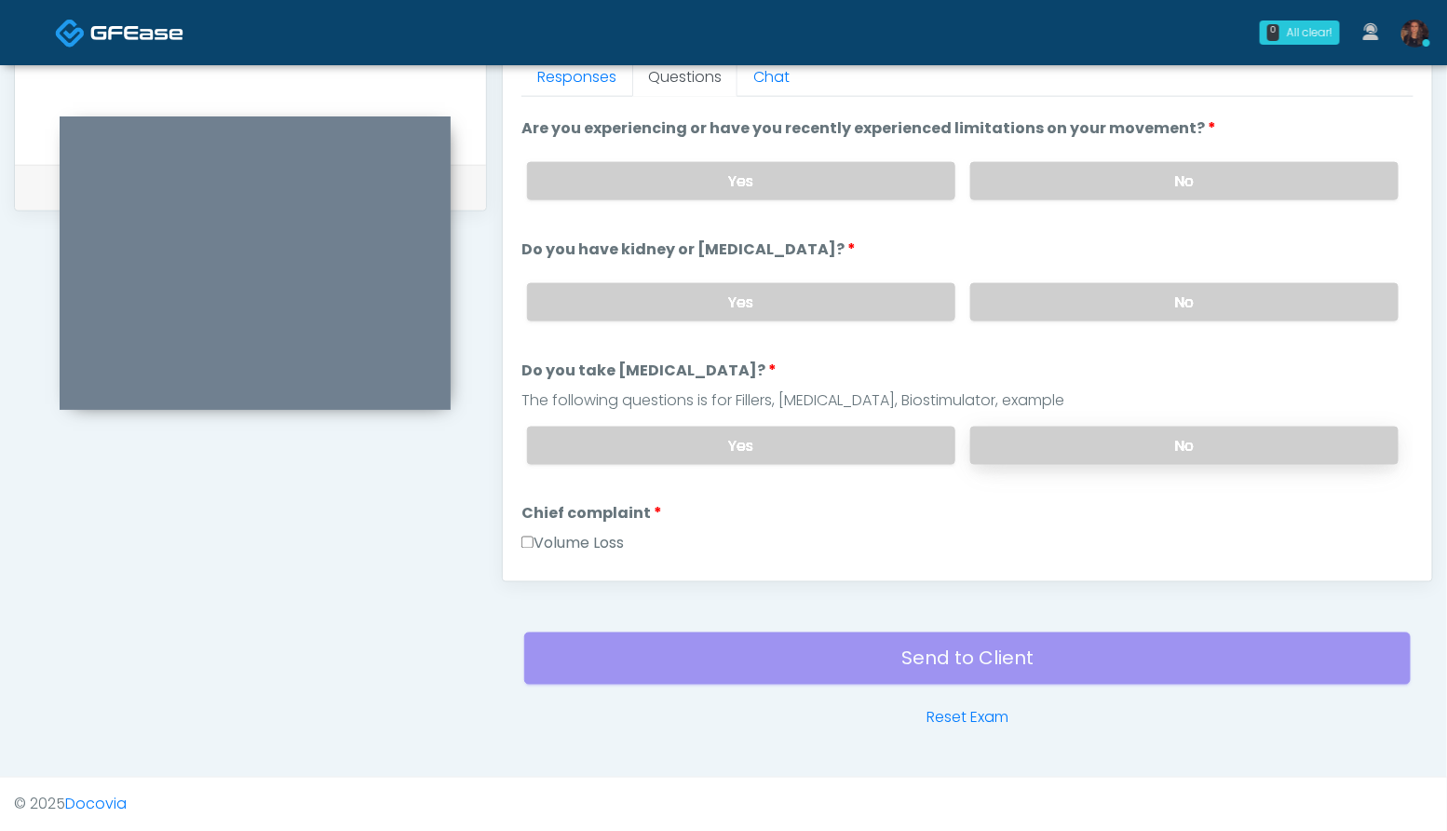
click at [1196, 444] on label "No" at bounding box center [1184, 445] width 428 height 38
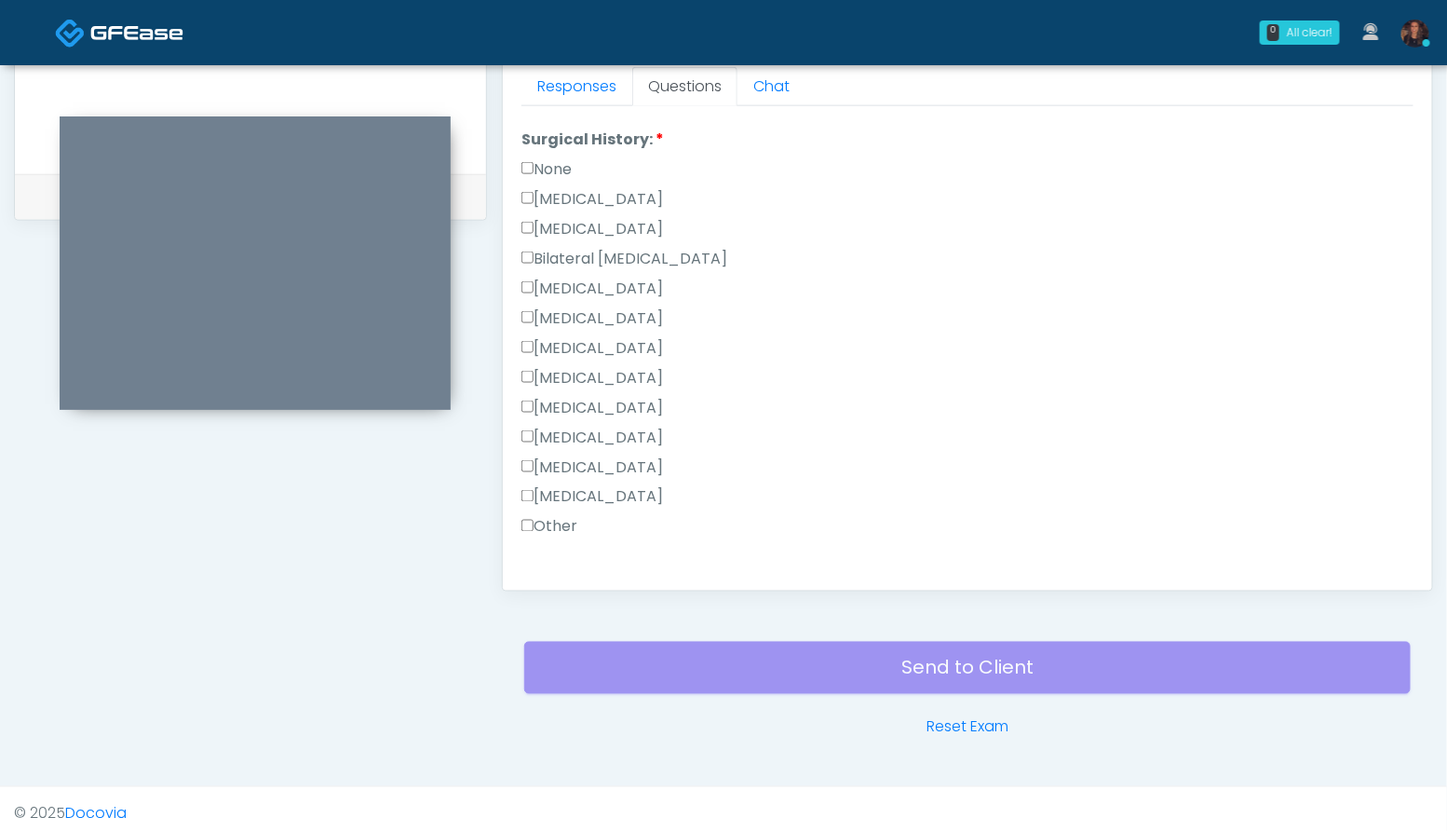
scroll to position [1047, 0]
click at [663, 277] on label "[MEDICAL_DATA]" at bounding box center [592, 288] width 142 height 22
click at [611, 217] on label "[MEDICAL_DATA]" at bounding box center [592, 228] width 142 height 22
click at [628, 461] on label "[MEDICAL_DATA]" at bounding box center [592, 466] width 142 height 22
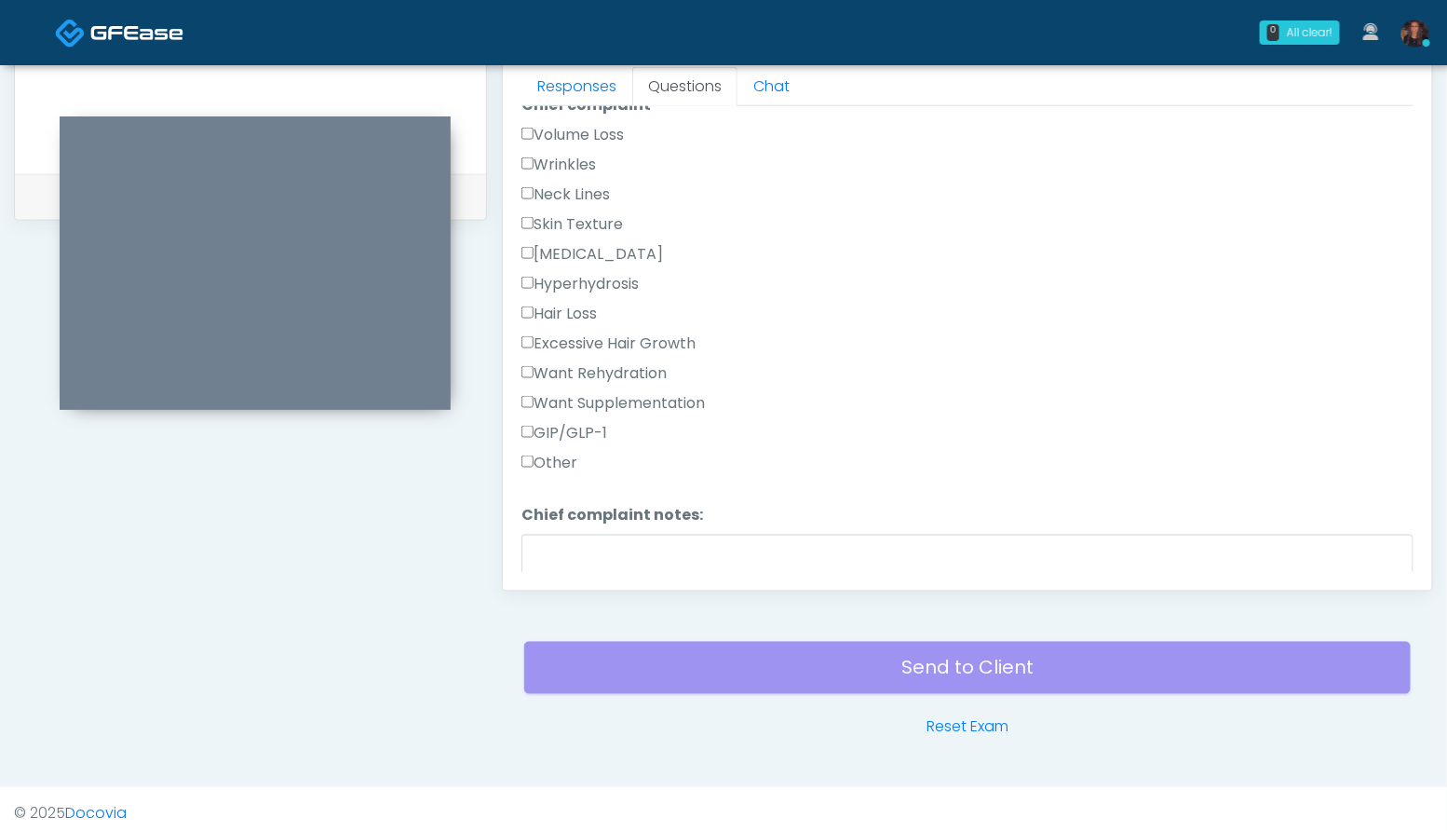
scroll to position [494, 0]
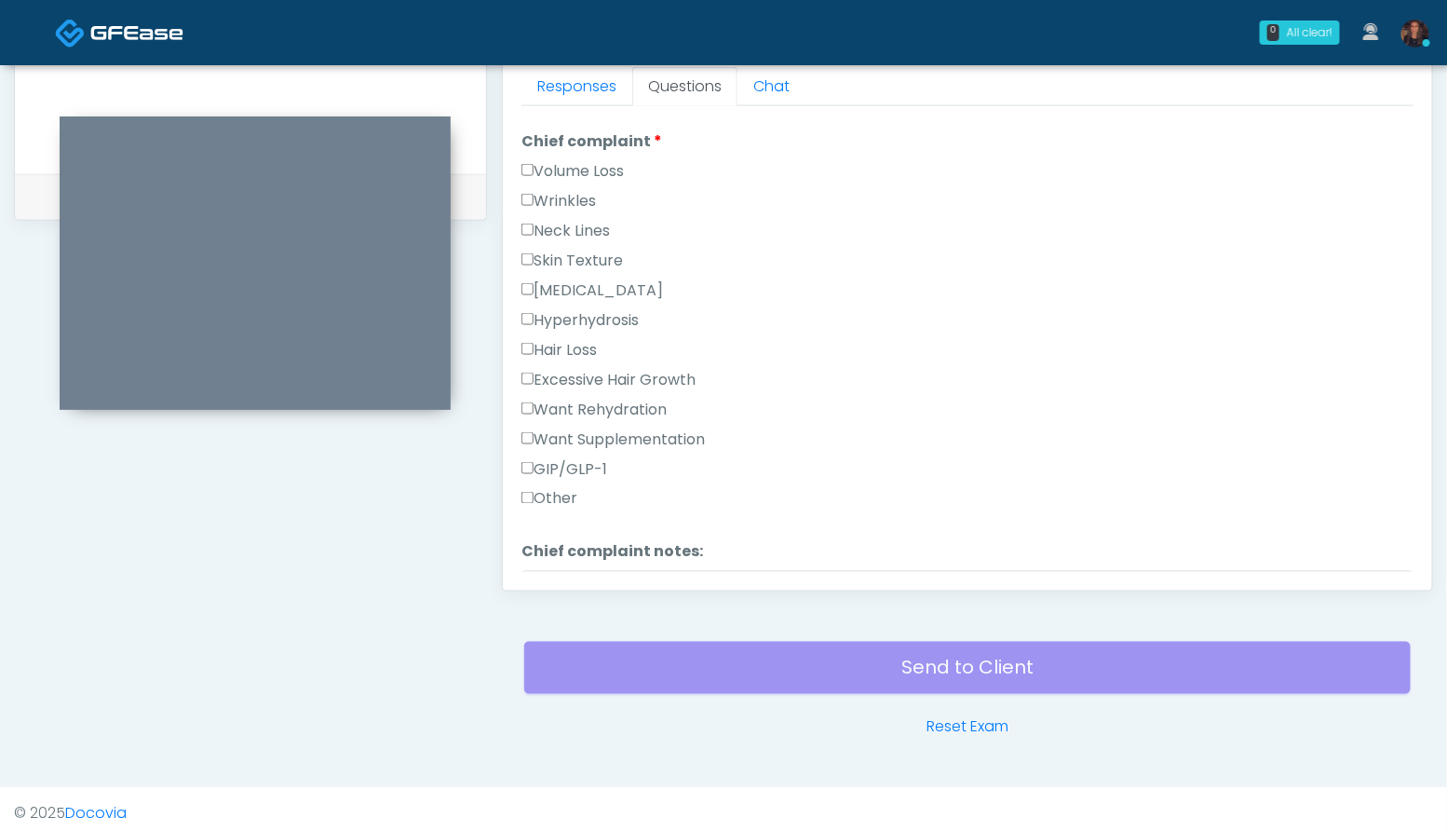
click at [581, 196] on label "Wrinkles" at bounding box center [558, 201] width 74 height 22
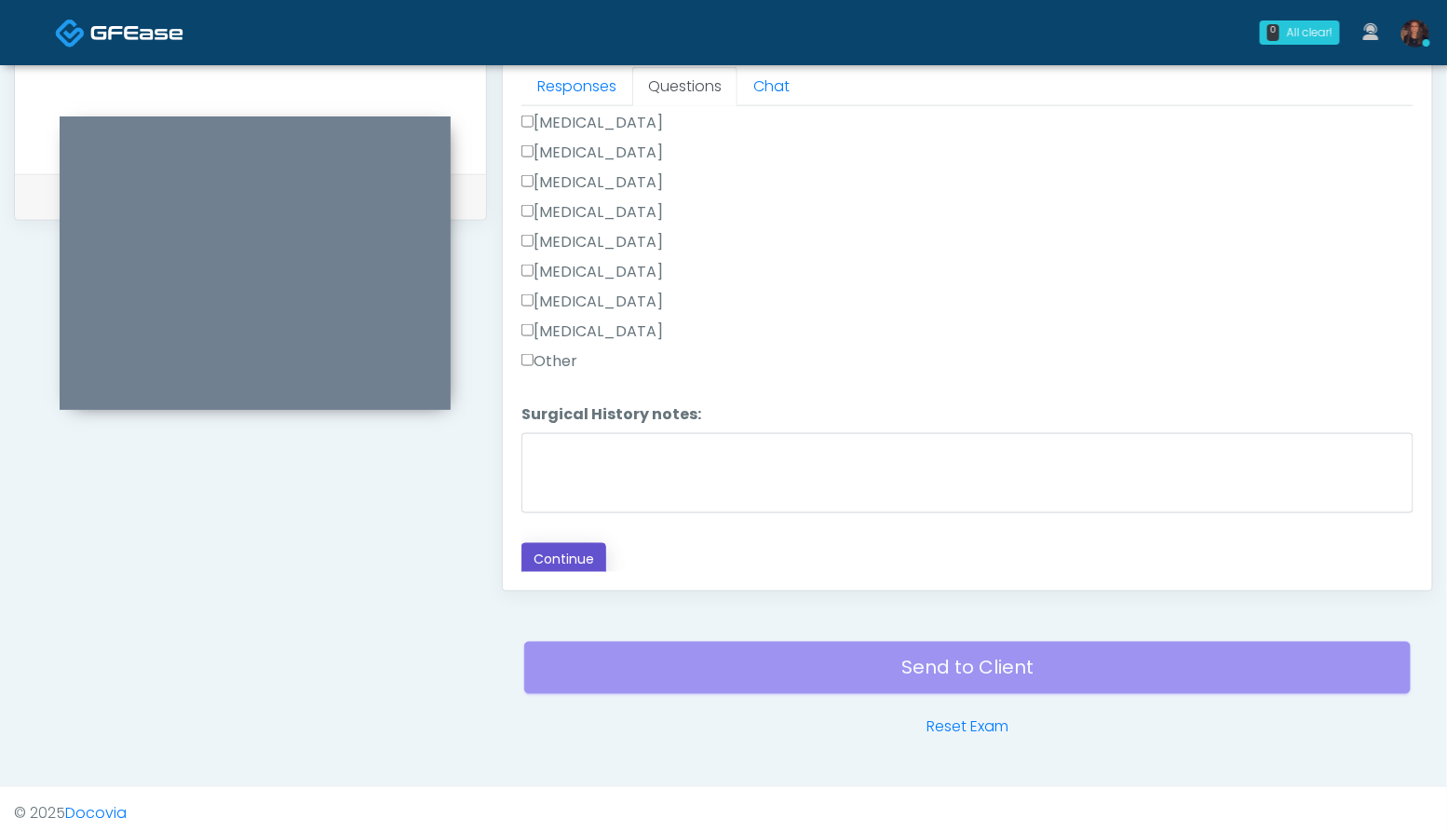
click at [538, 555] on button "Continue" at bounding box center [563, 560] width 85 height 34
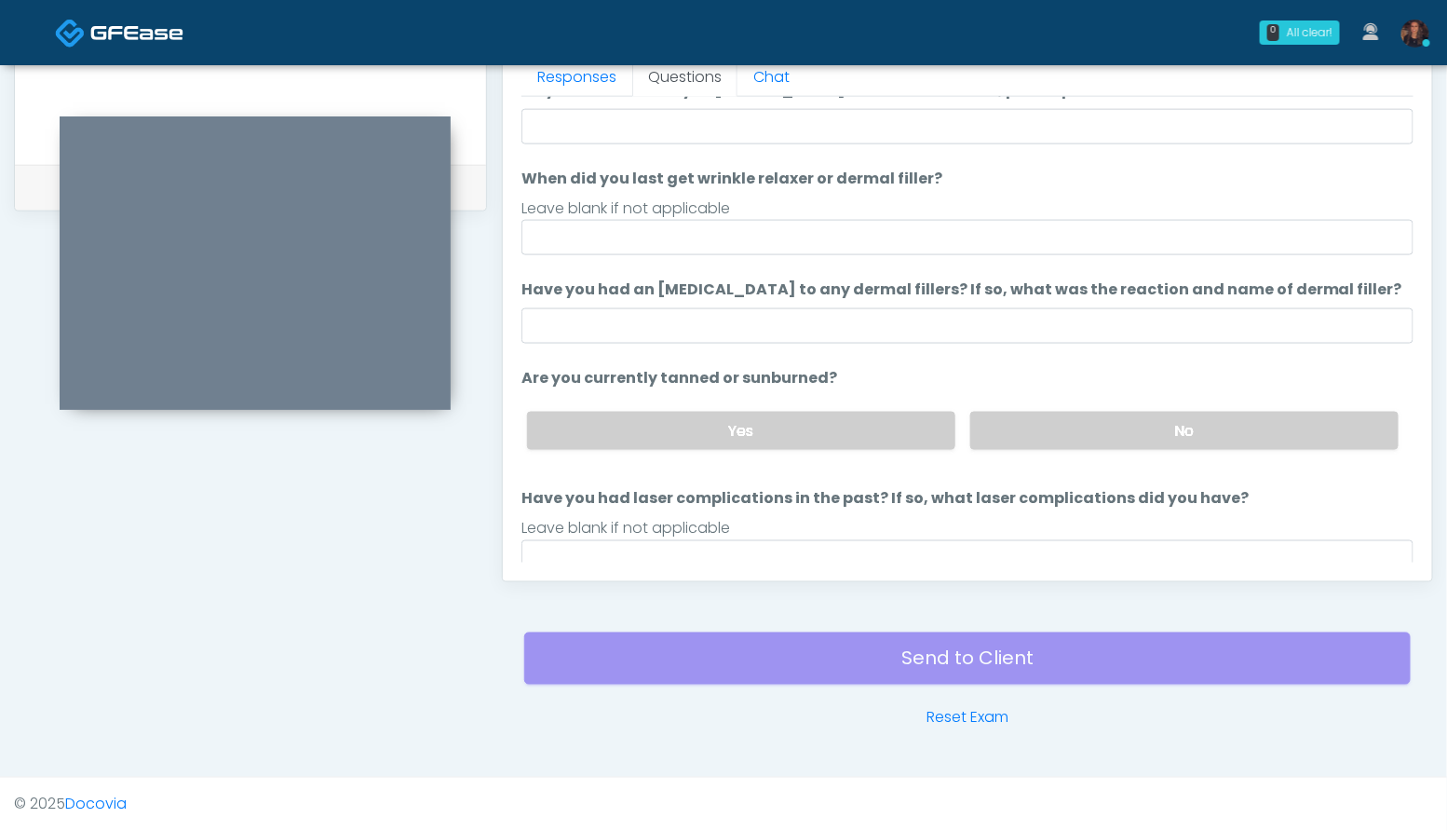
scroll to position [82, 0]
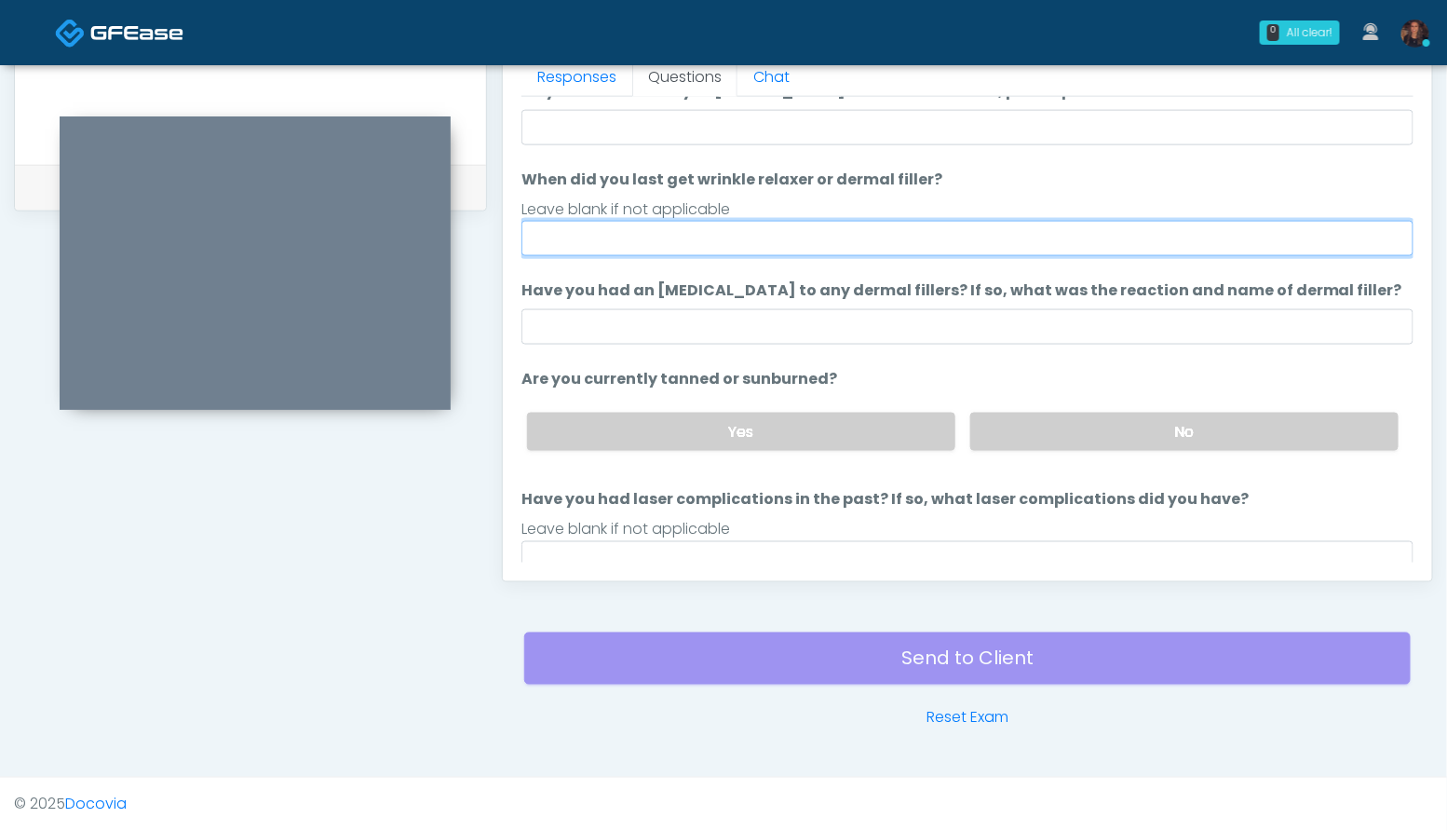
click at [796, 236] on input "When did you last get wrinkle relaxer or dermal filler?" at bounding box center [967, 238] width 892 height 35
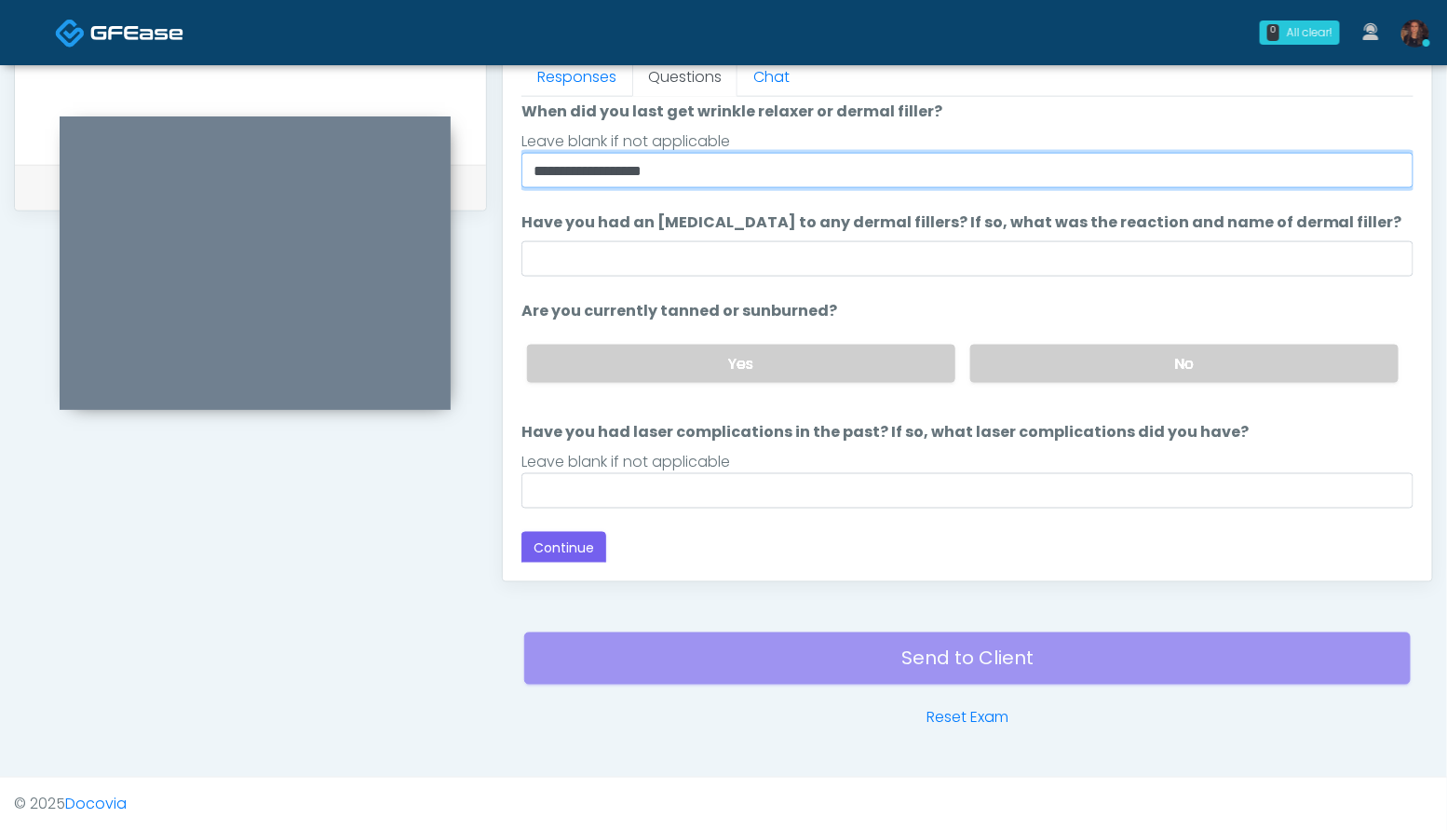
scroll to position [152, 0]
type input "**********"
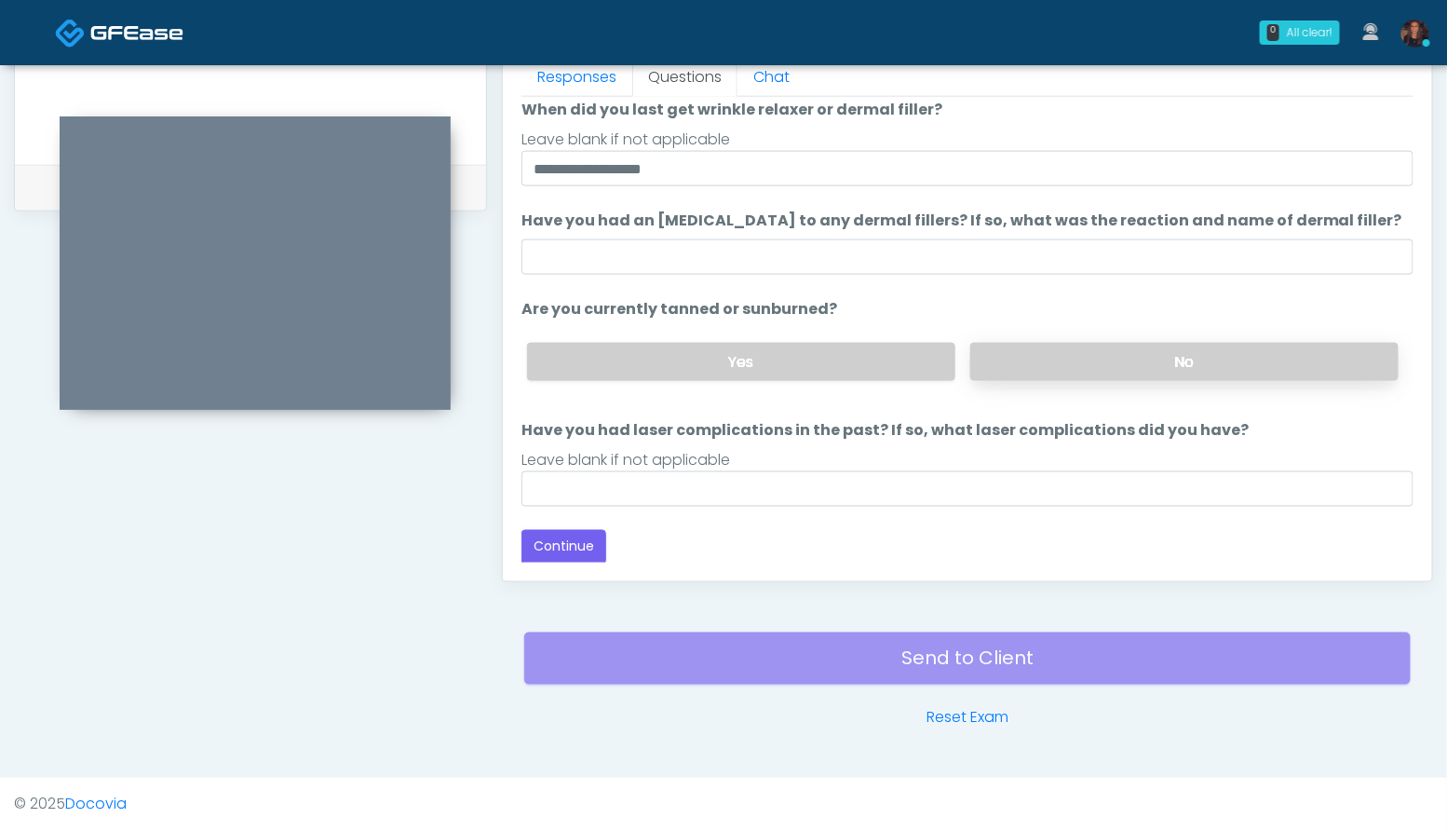
click at [1191, 364] on label "No" at bounding box center [1184, 362] width 428 height 38
click at [557, 547] on button "Continue" at bounding box center [563, 547] width 85 height 34
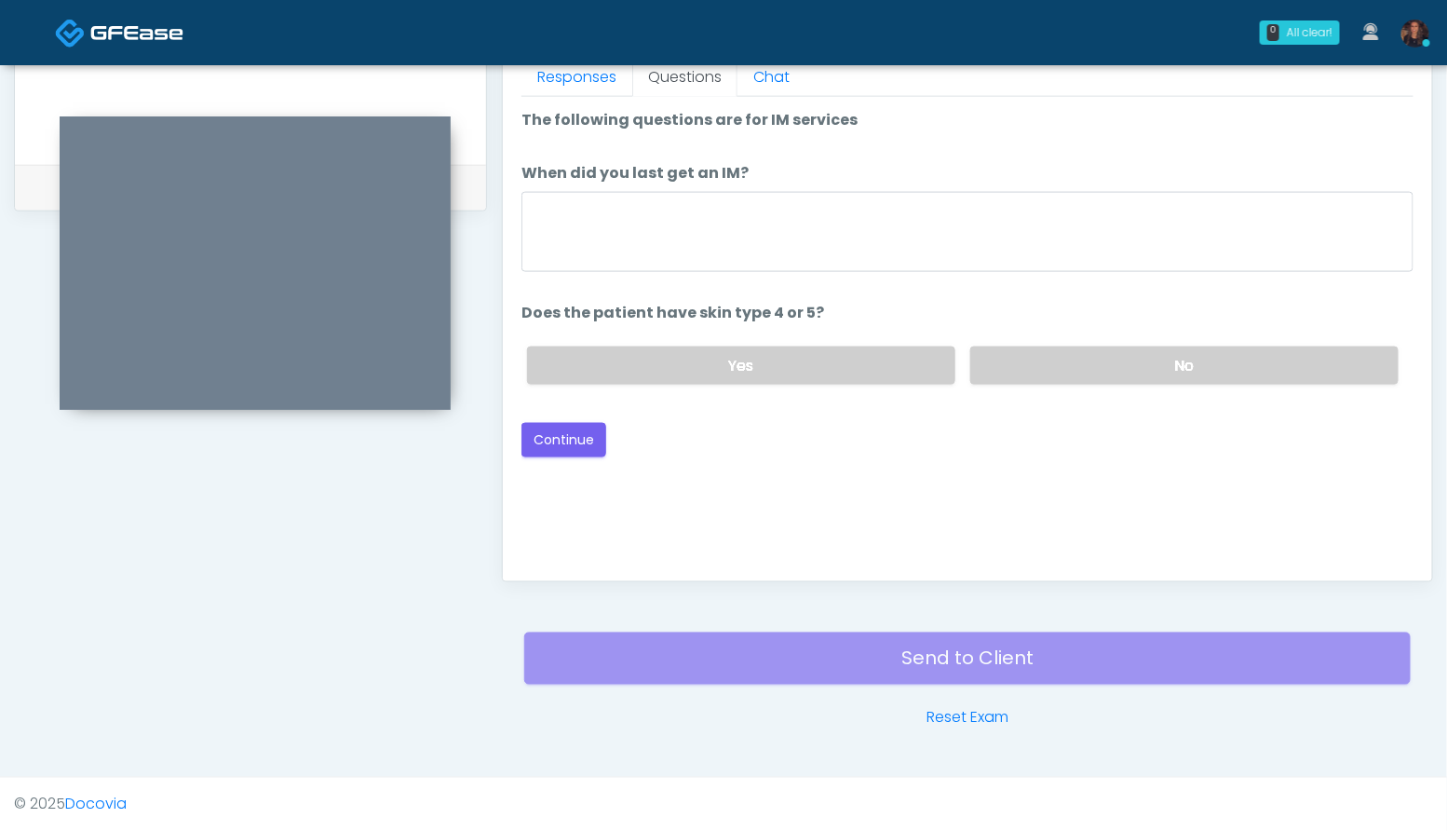
scroll to position [0, 0]
click at [1222, 361] on label "No" at bounding box center [1184, 365] width 428 height 38
click at [528, 440] on button "Continue" at bounding box center [563, 440] width 85 height 34
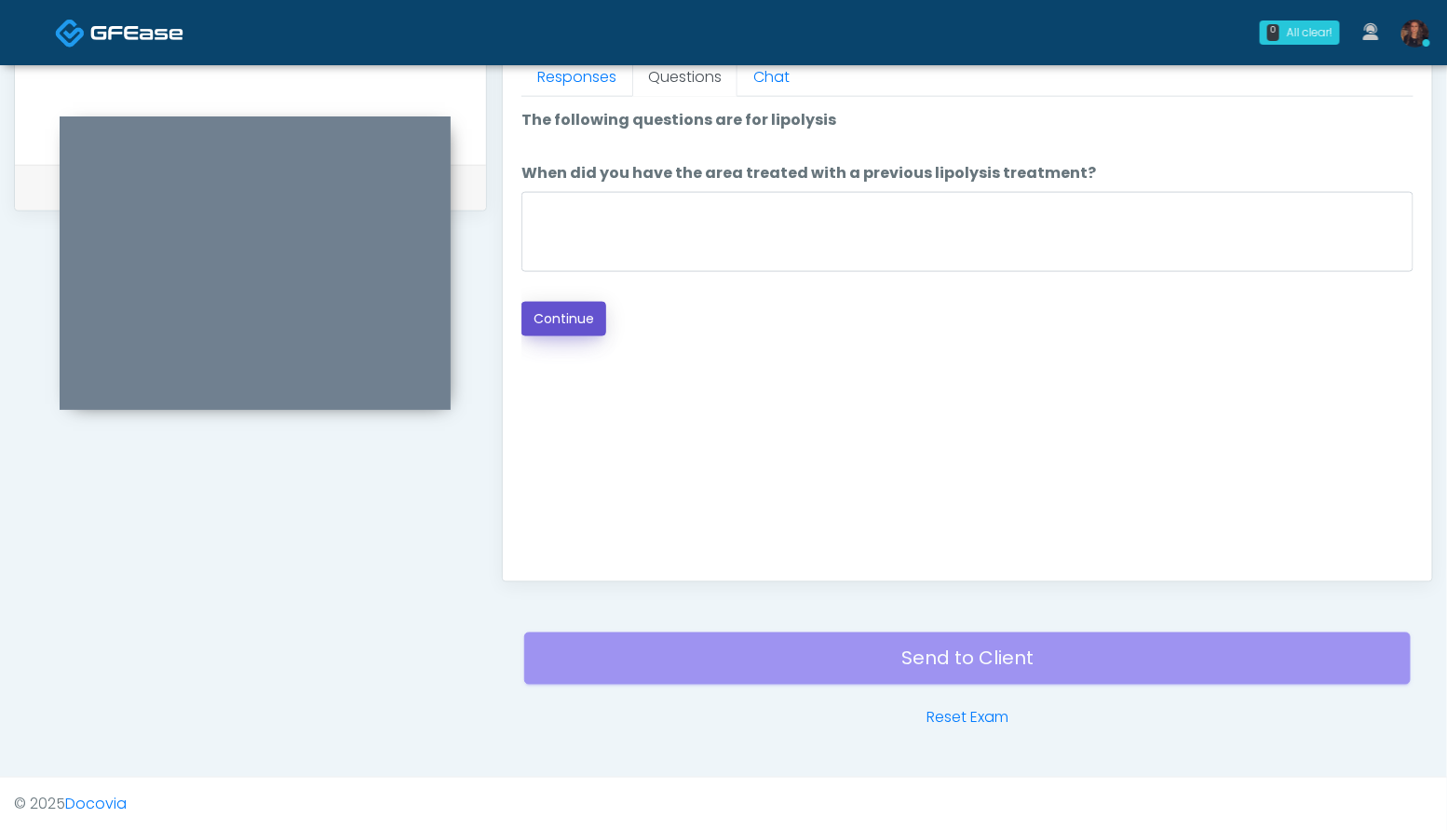
click at [565, 322] on button "Continue" at bounding box center [563, 319] width 85 height 34
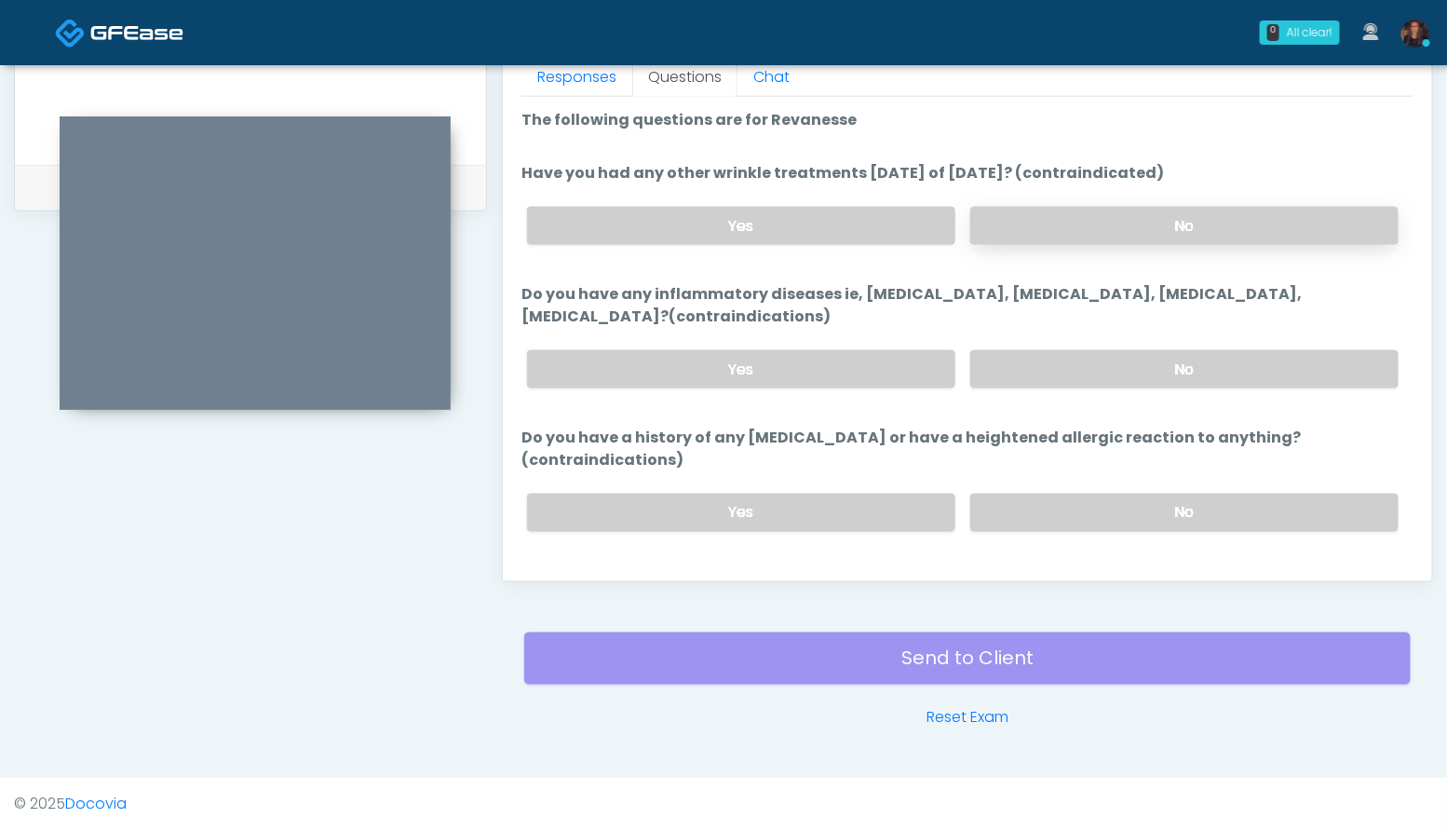
click at [1210, 219] on label "No" at bounding box center [1184, 226] width 428 height 38
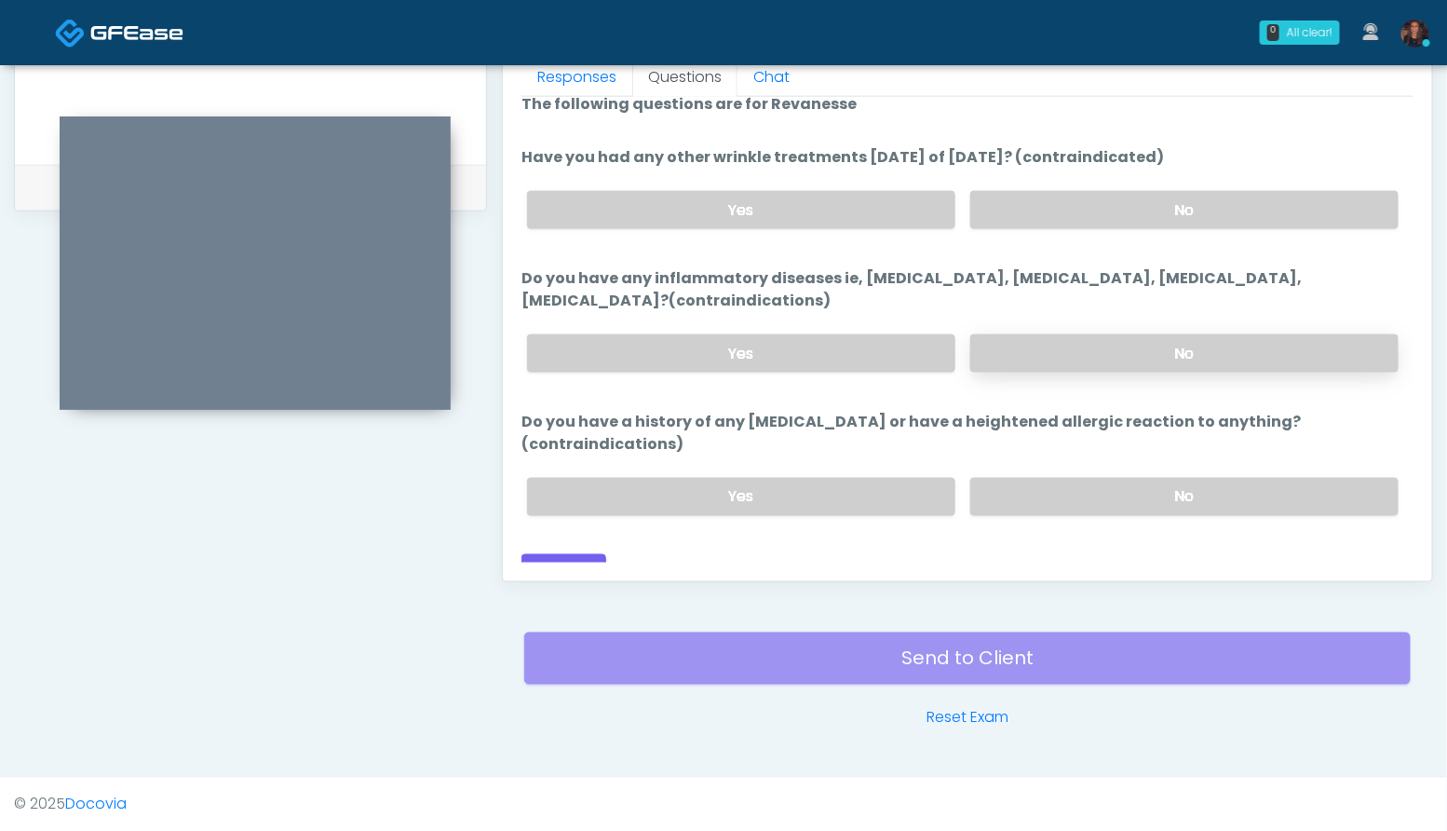
click at [1209, 351] on label "No" at bounding box center [1184, 353] width 428 height 38
click at [1218, 478] on label "No" at bounding box center [1184, 497] width 428 height 38
click at [556, 554] on button "Continue" at bounding box center [563, 571] width 85 height 34
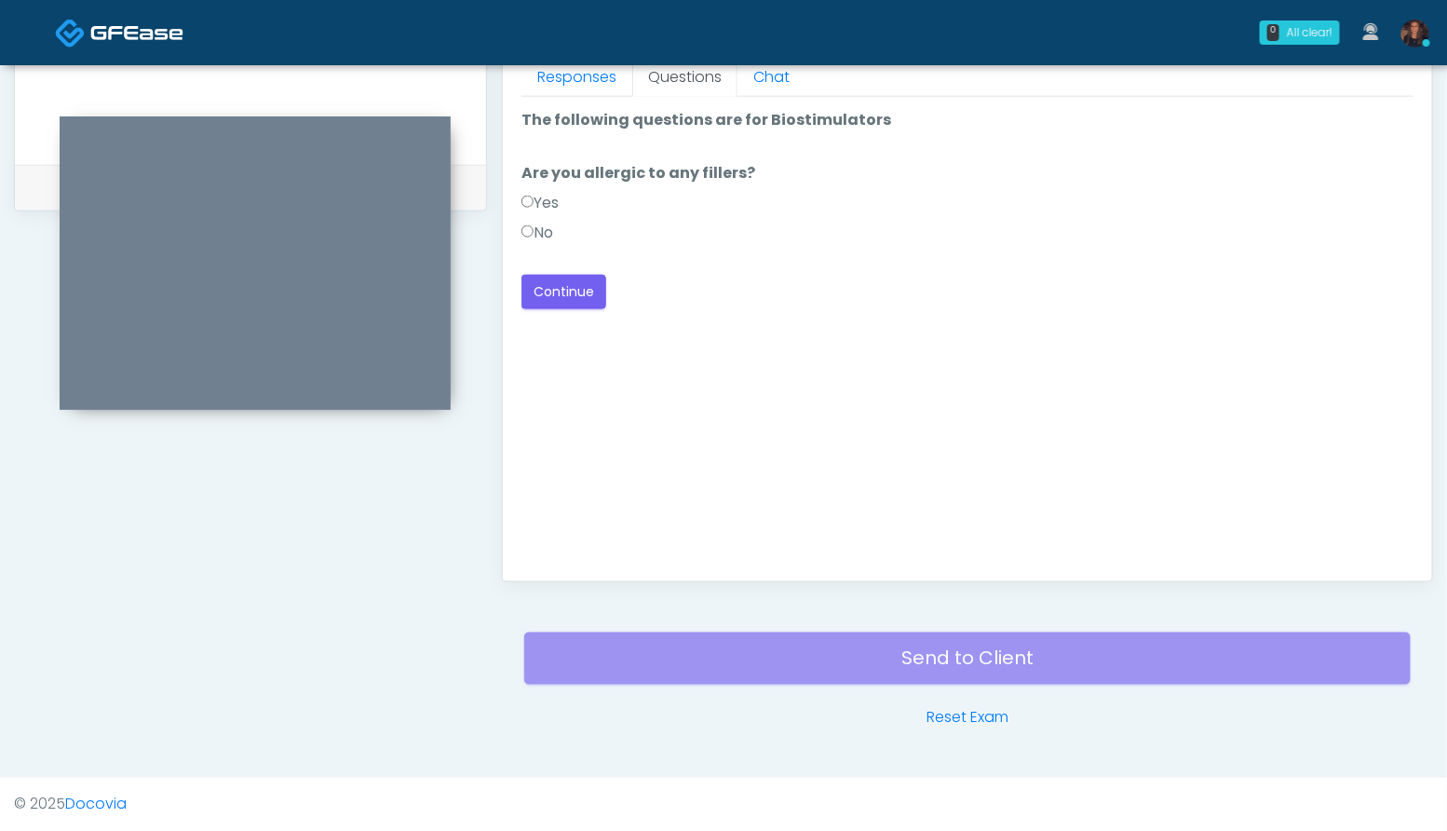
click at [548, 267] on div "Loading... Connecting to your agent... Please wait while we prepare your person…" at bounding box center [967, 209] width 892 height 200
click at [554, 289] on button "Continue" at bounding box center [563, 292] width 85 height 34
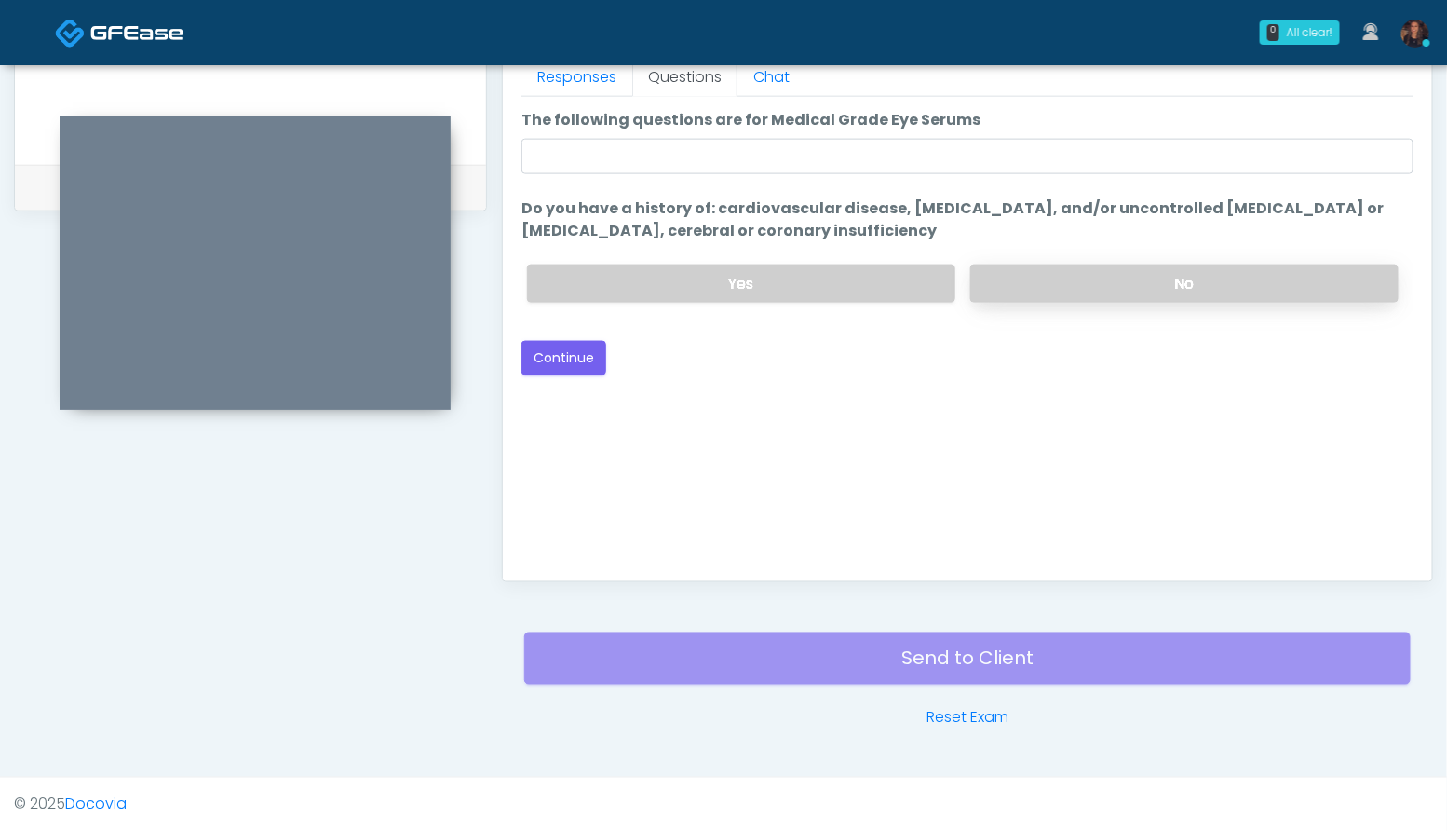
click at [1191, 276] on label "No" at bounding box center [1184, 283] width 428 height 38
click at [543, 368] on button "Continue" at bounding box center [563, 358] width 85 height 34
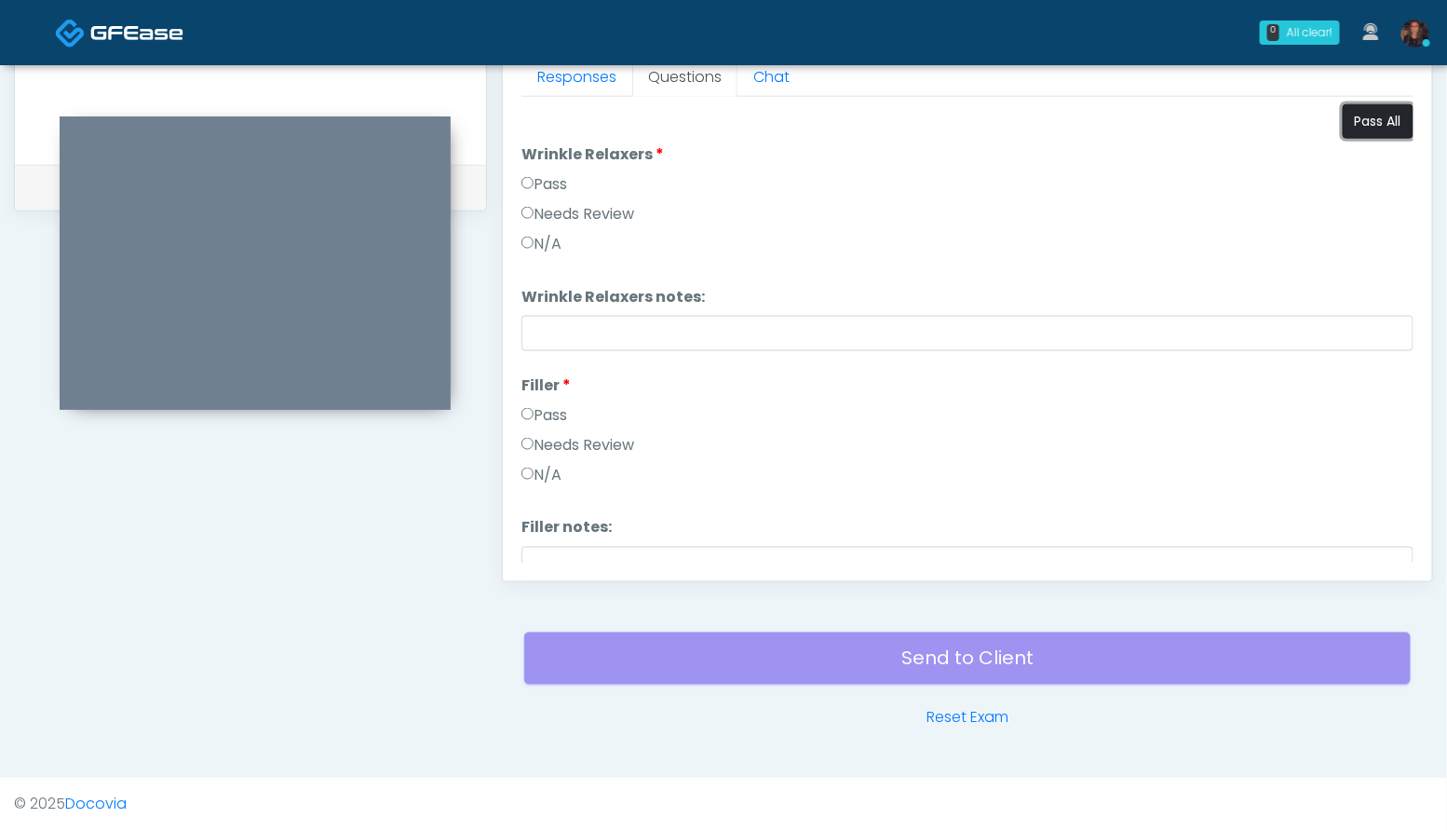
click at [1375, 115] on button "Pass All" at bounding box center [1378, 121] width 71 height 34
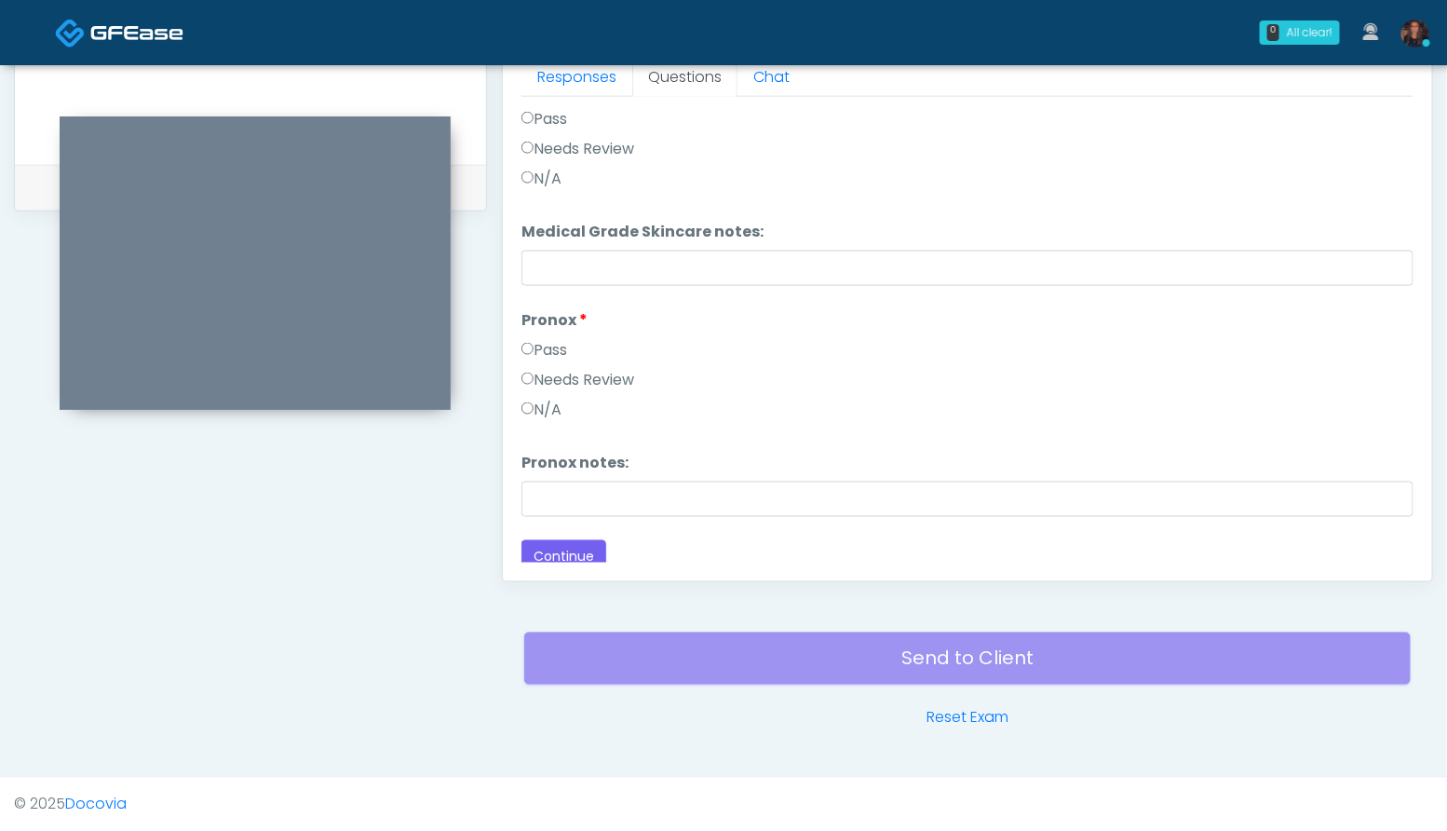
scroll to position [2847, 0]
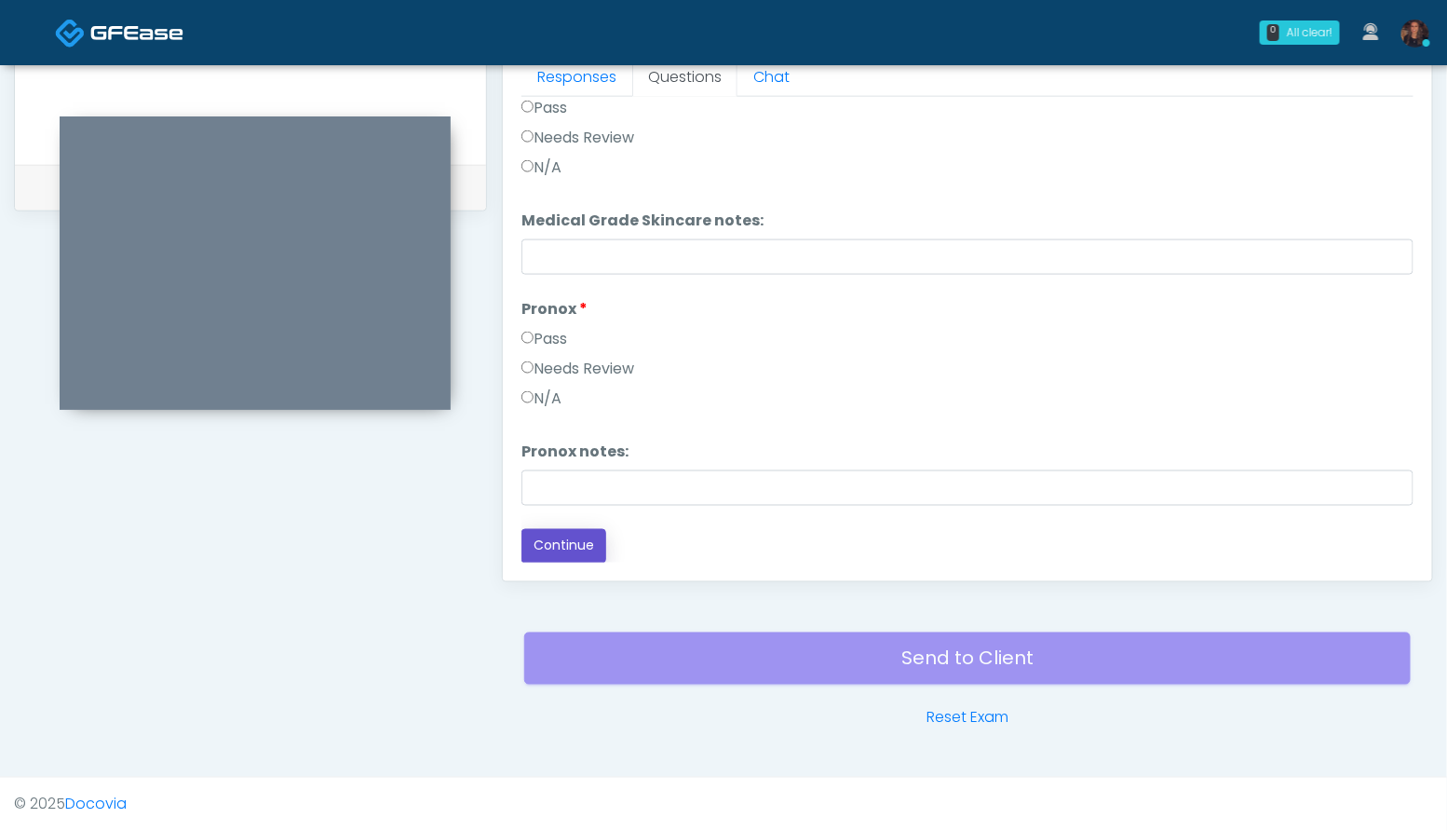
click at [560, 539] on button "Continue" at bounding box center [563, 546] width 85 height 34
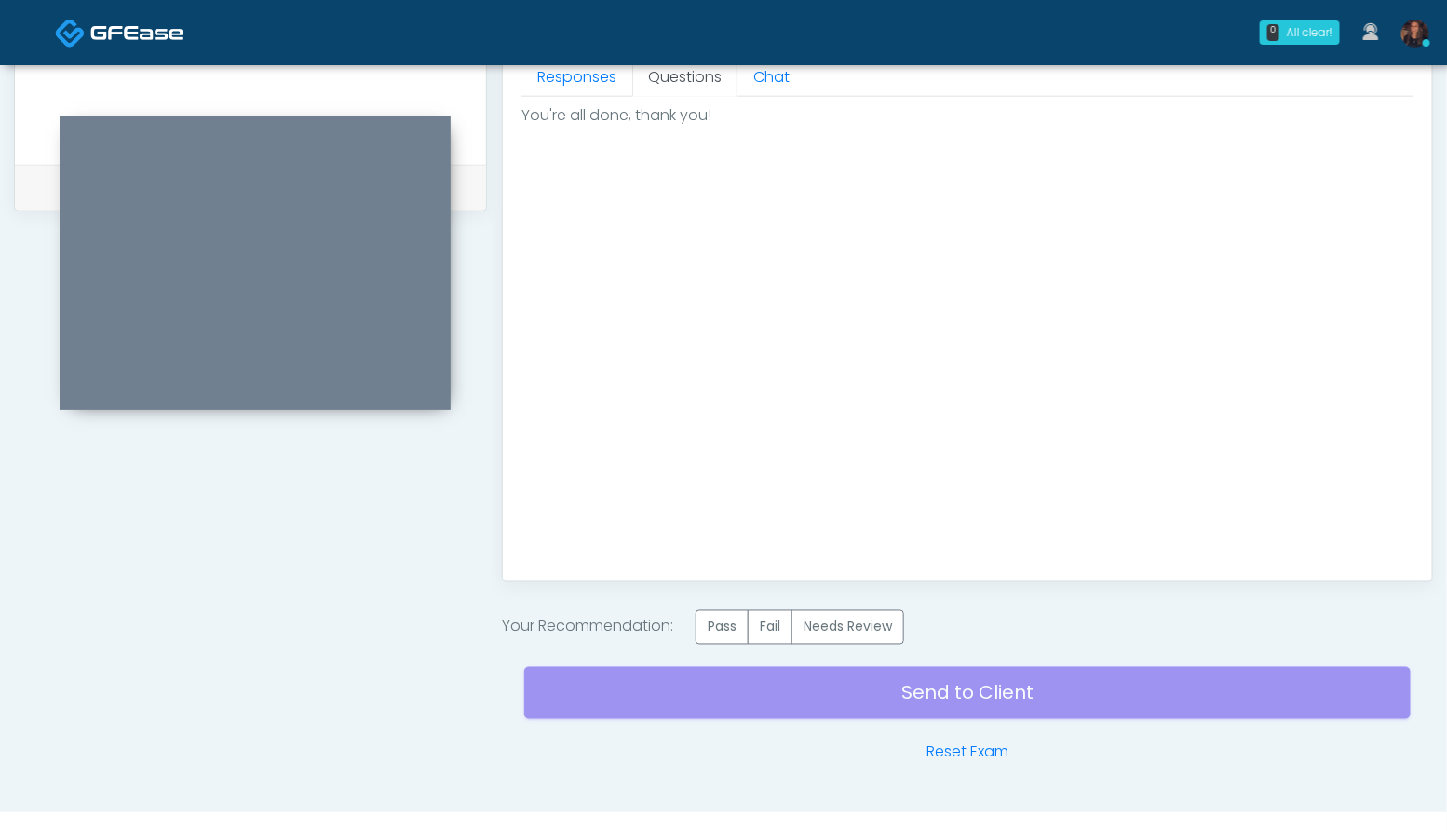
scroll to position [0, 0]
click at [725, 603] on div "Invite Participants to Video Session Invite Participants Responses Questions Ch…" at bounding box center [960, 36] width 946 height 1454
click at [725, 631] on label "Pass" at bounding box center [722, 627] width 53 height 34
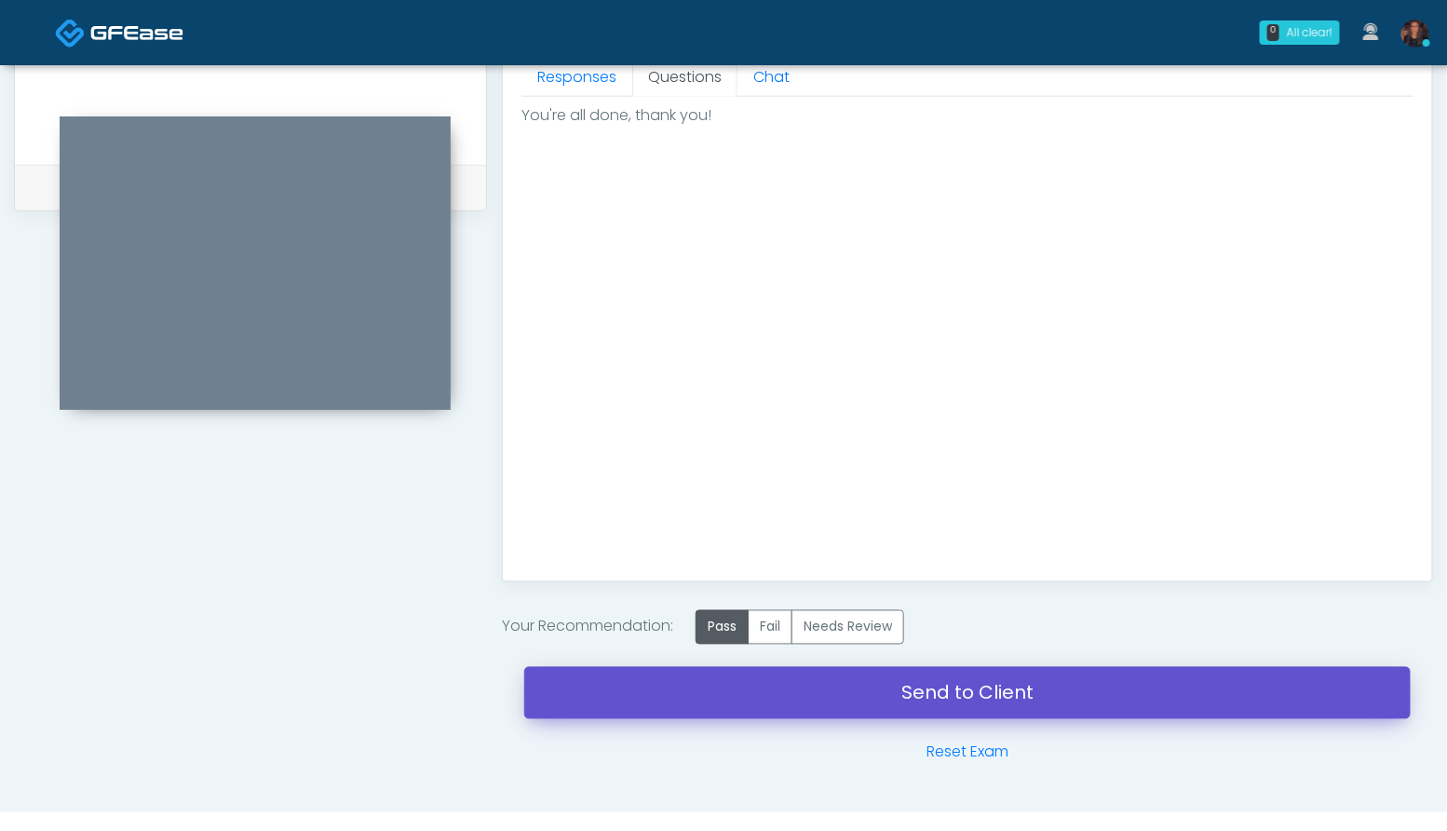
click at [581, 692] on link "Send to Client" at bounding box center [967, 693] width 886 height 52
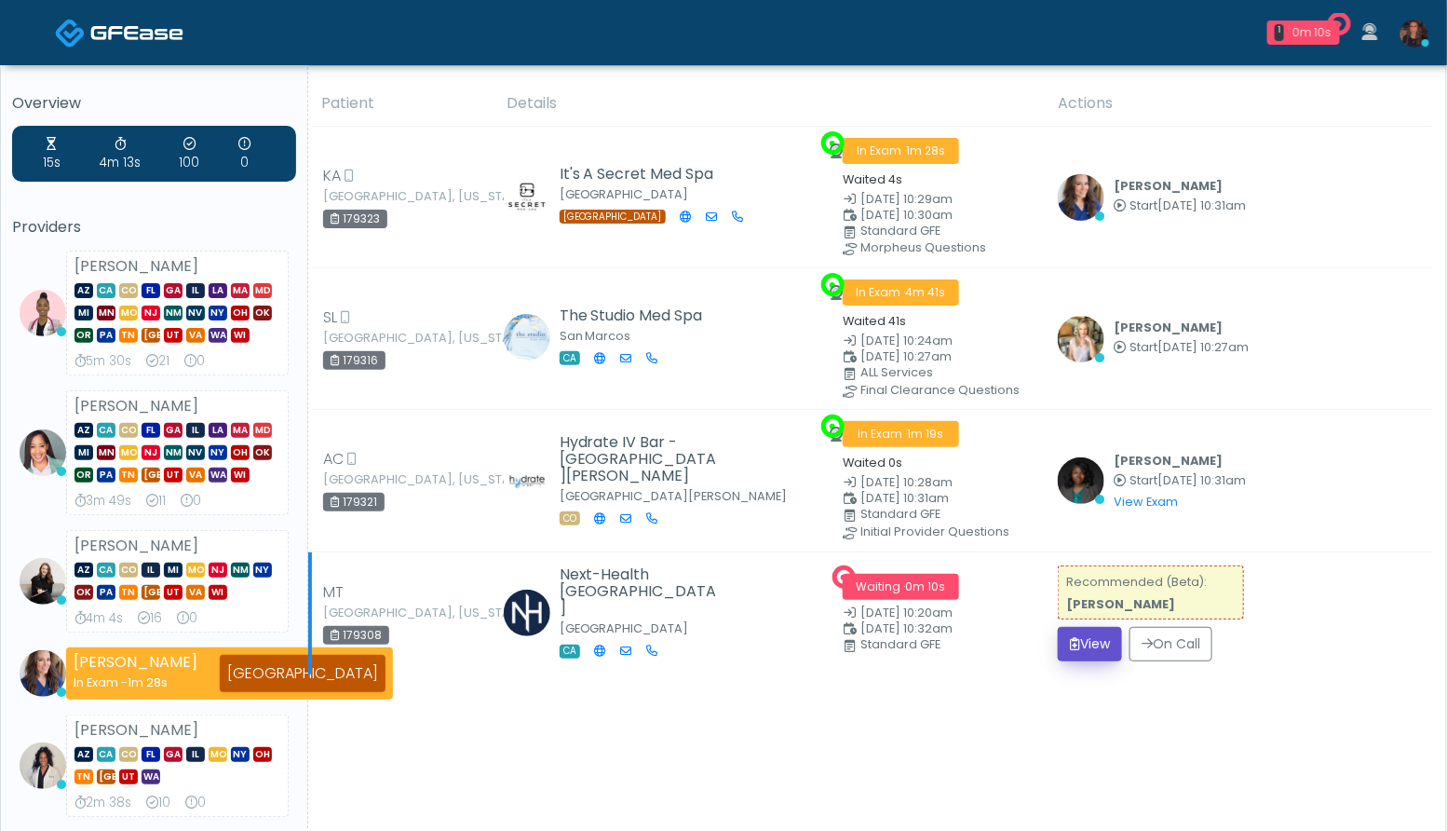
click at [1091, 644] on button "View" at bounding box center [1090, 644] width 64 height 34
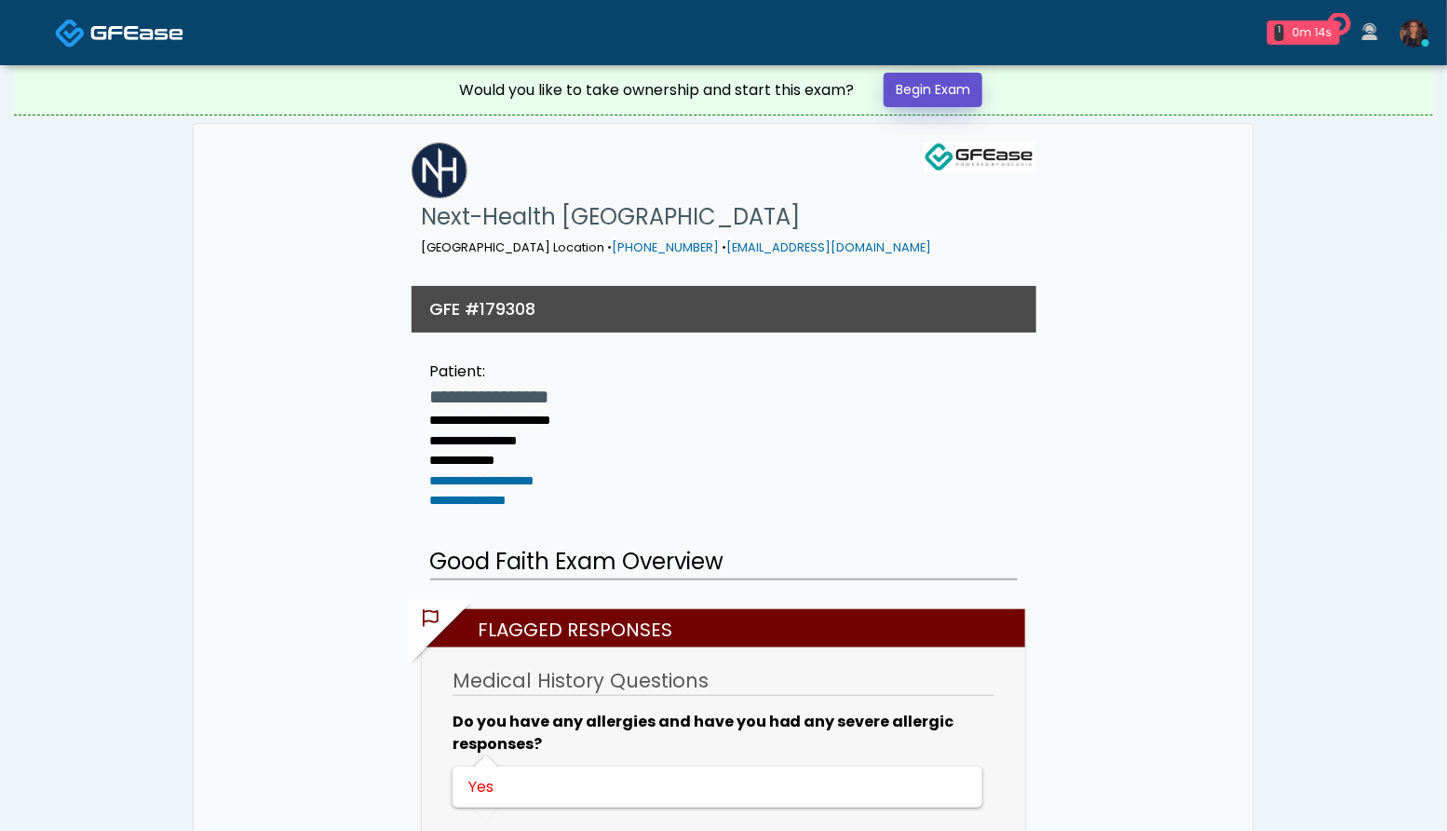
click at [925, 92] on link "Begin Exam" at bounding box center [933, 90] width 99 height 34
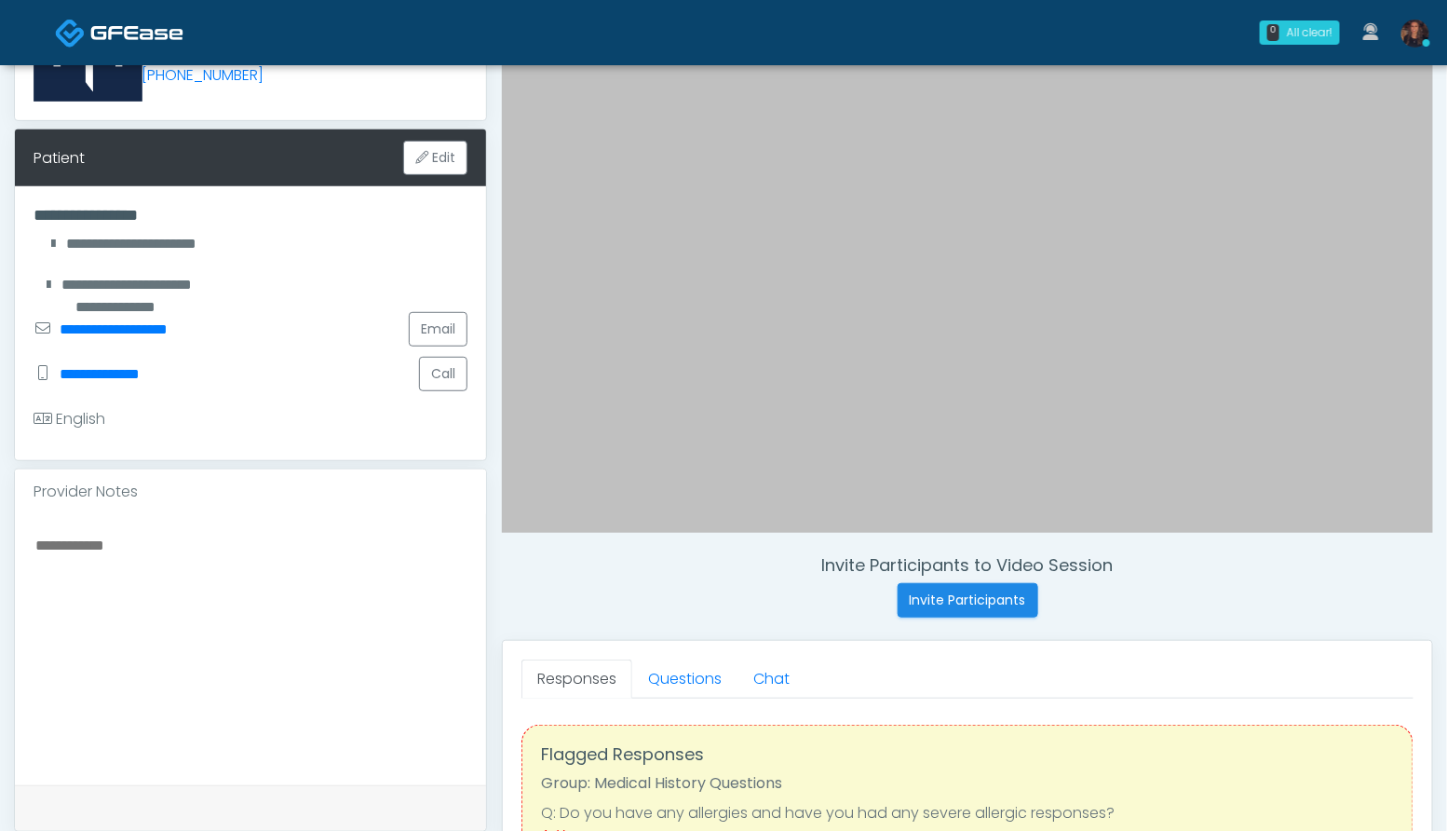
scroll to position [640, 0]
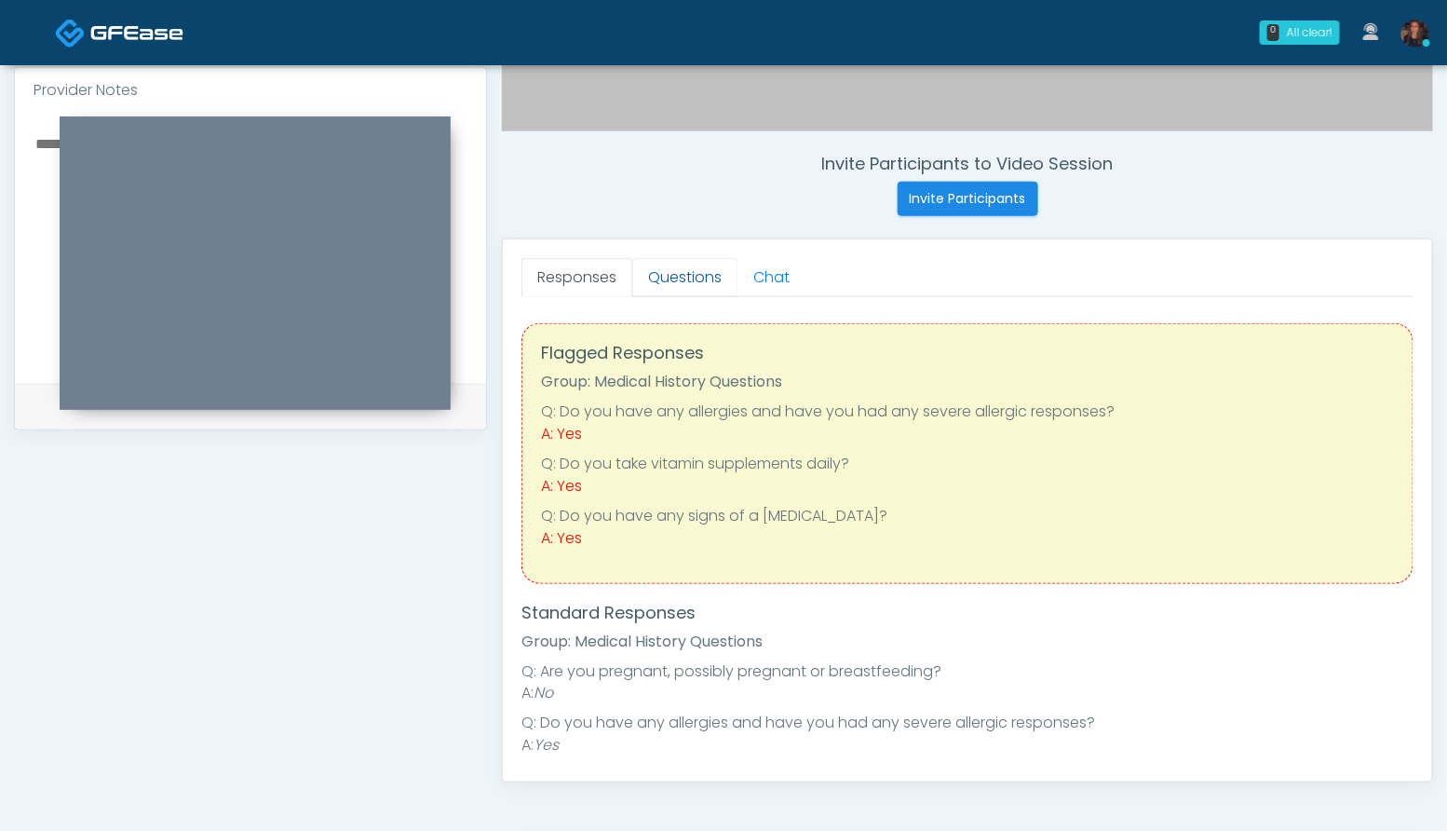
click at [678, 282] on link "Questions" at bounding box center [684, 277] width 105 height 39
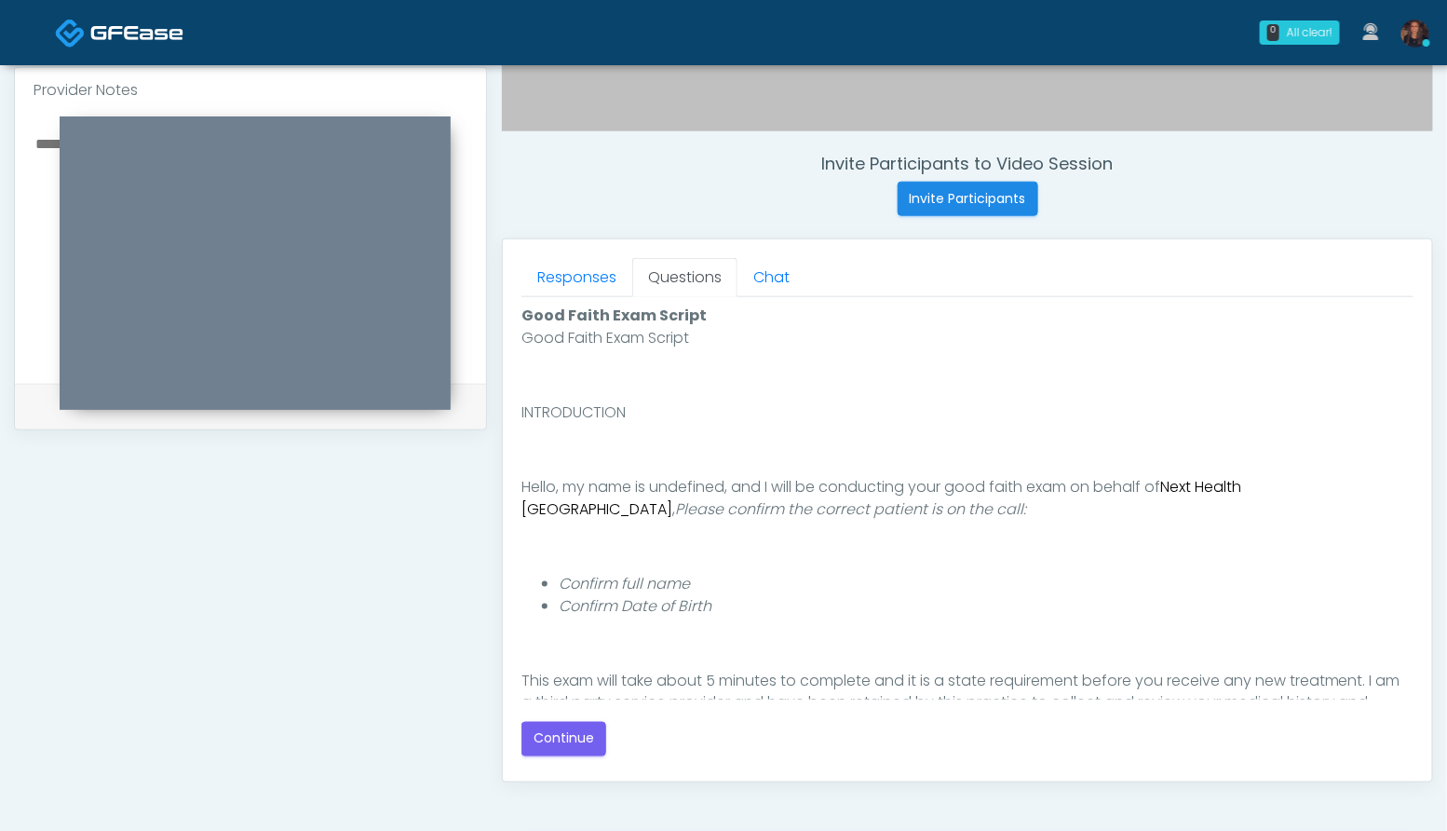
scroll to position [171, 0]
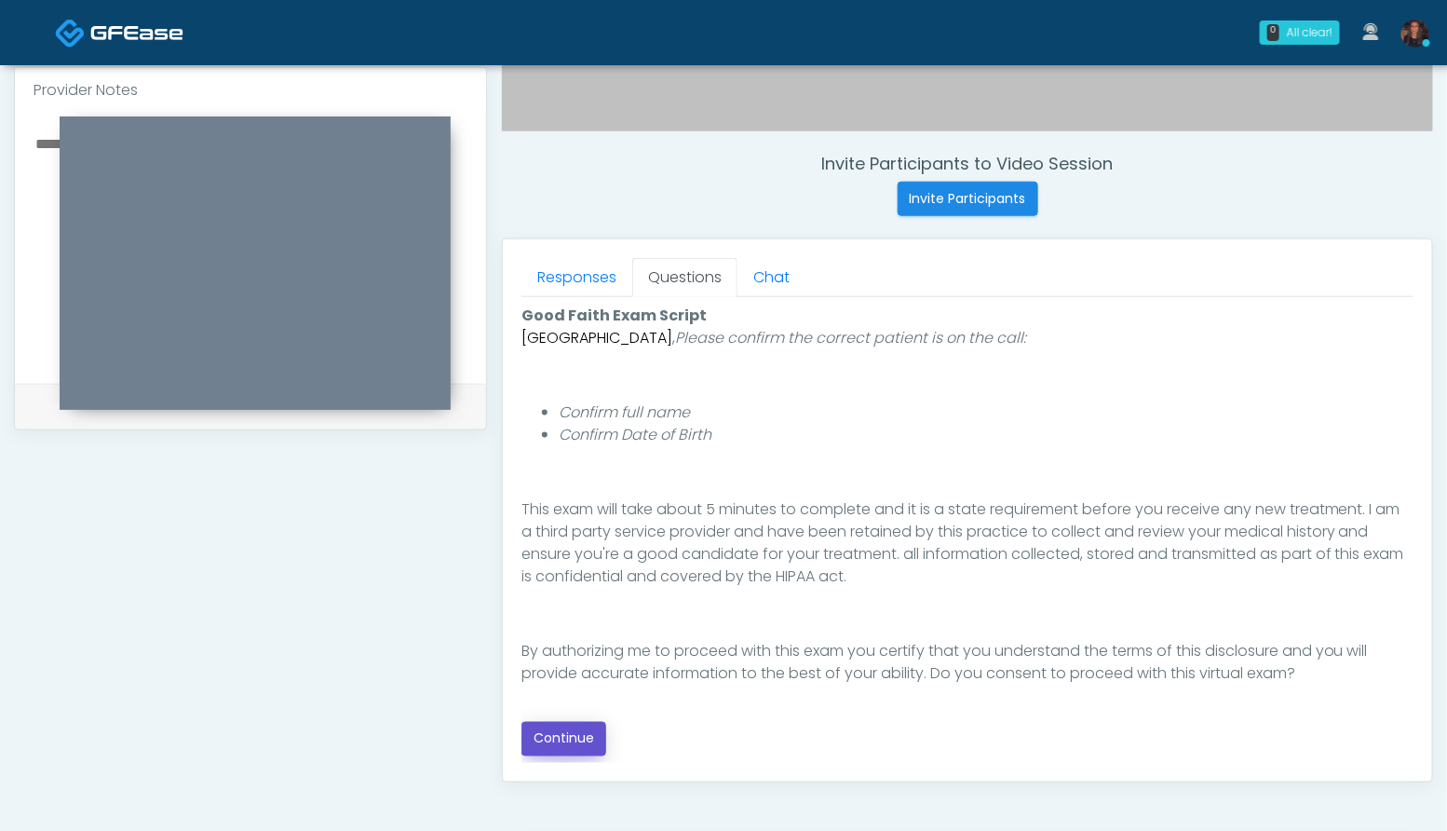
click at [588, 742] on button "Continue" at bounding box center [563, 739] width 85 height 34
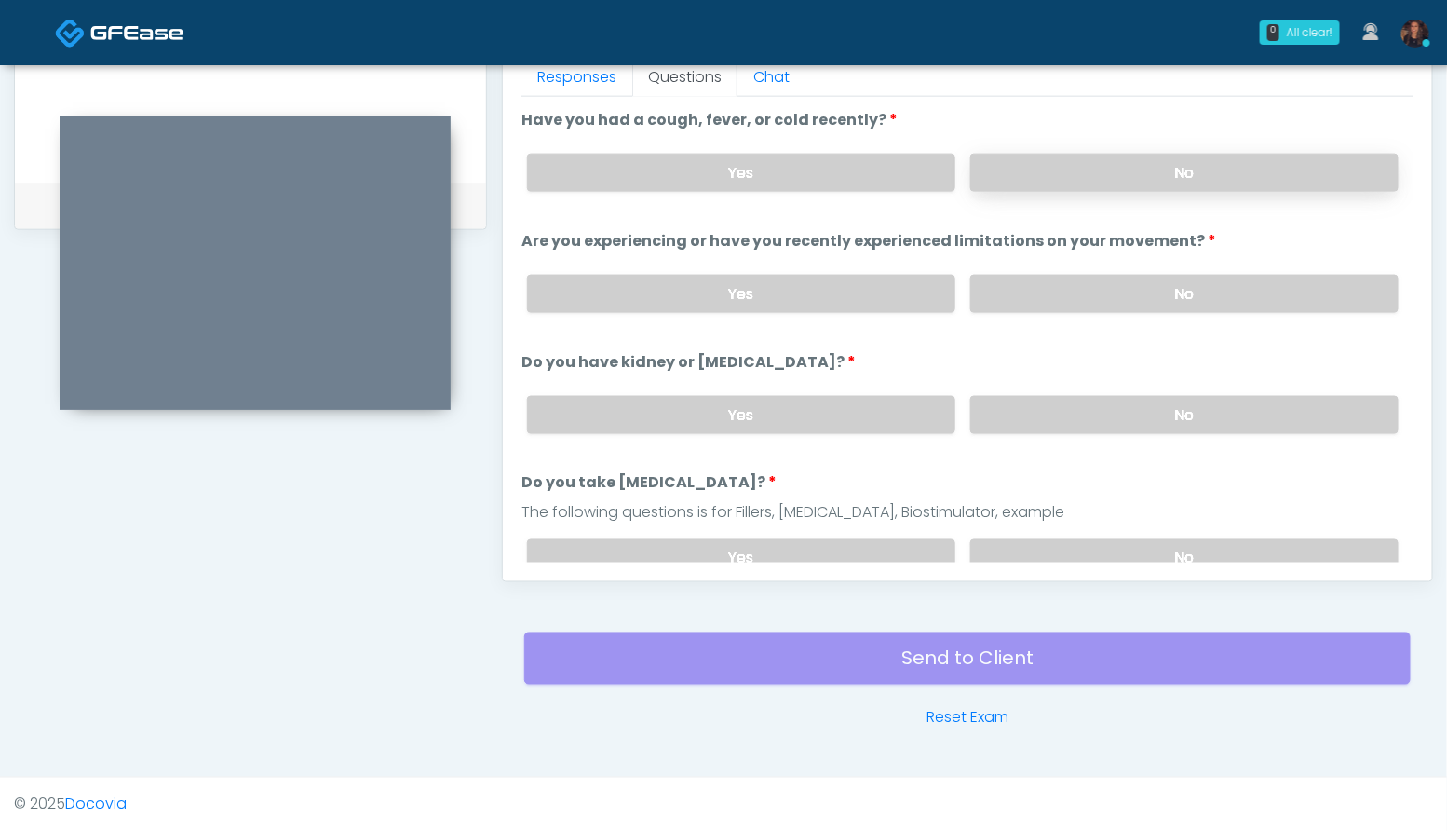
click at [1195, 173] on label "No" at bounding box center [1184, 173] width 428 height 38
click at [1218, 282] on label "No" at bounding box center [1184, 294] width 428 height 38
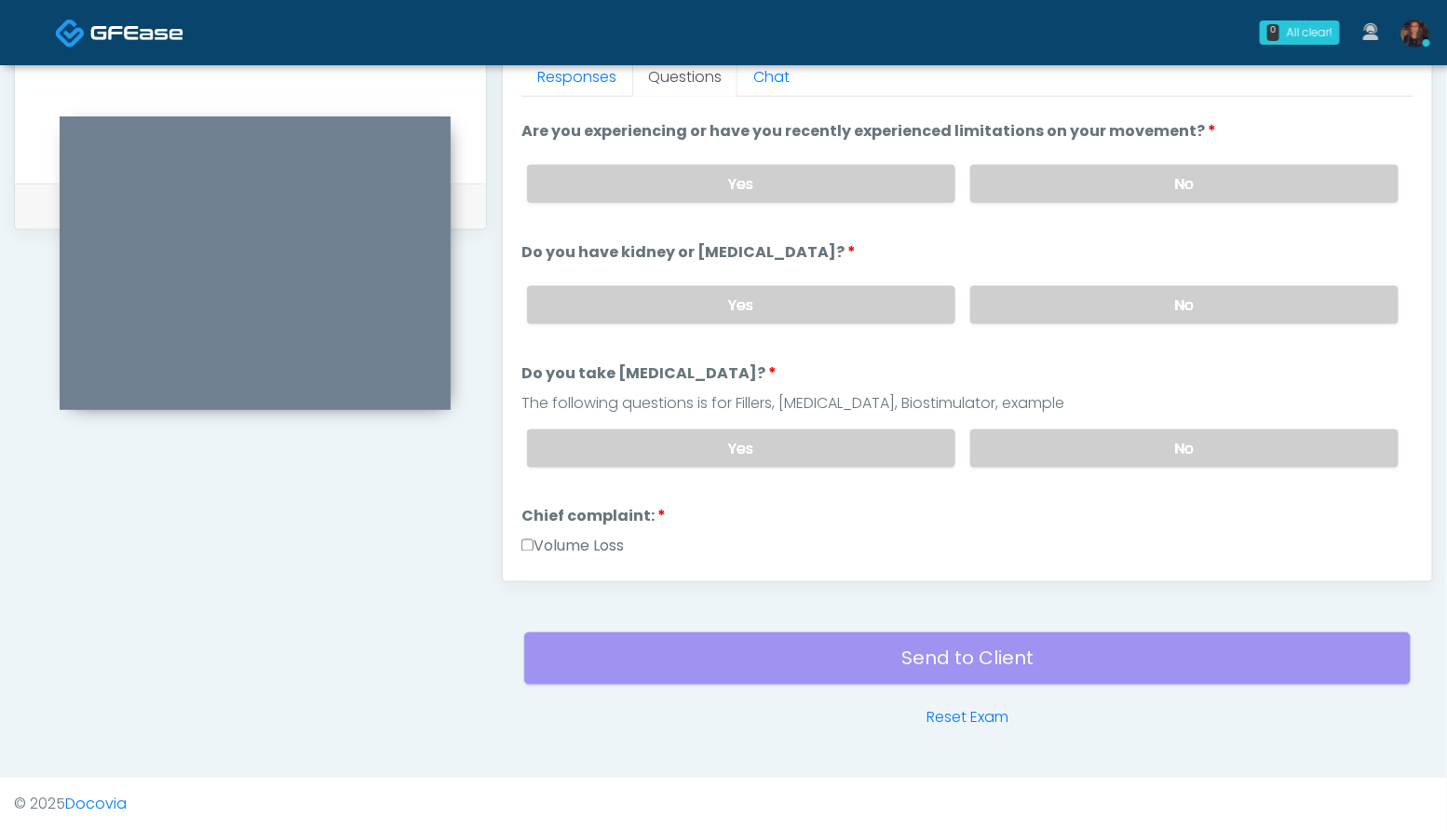
scroll to position [130, 0]
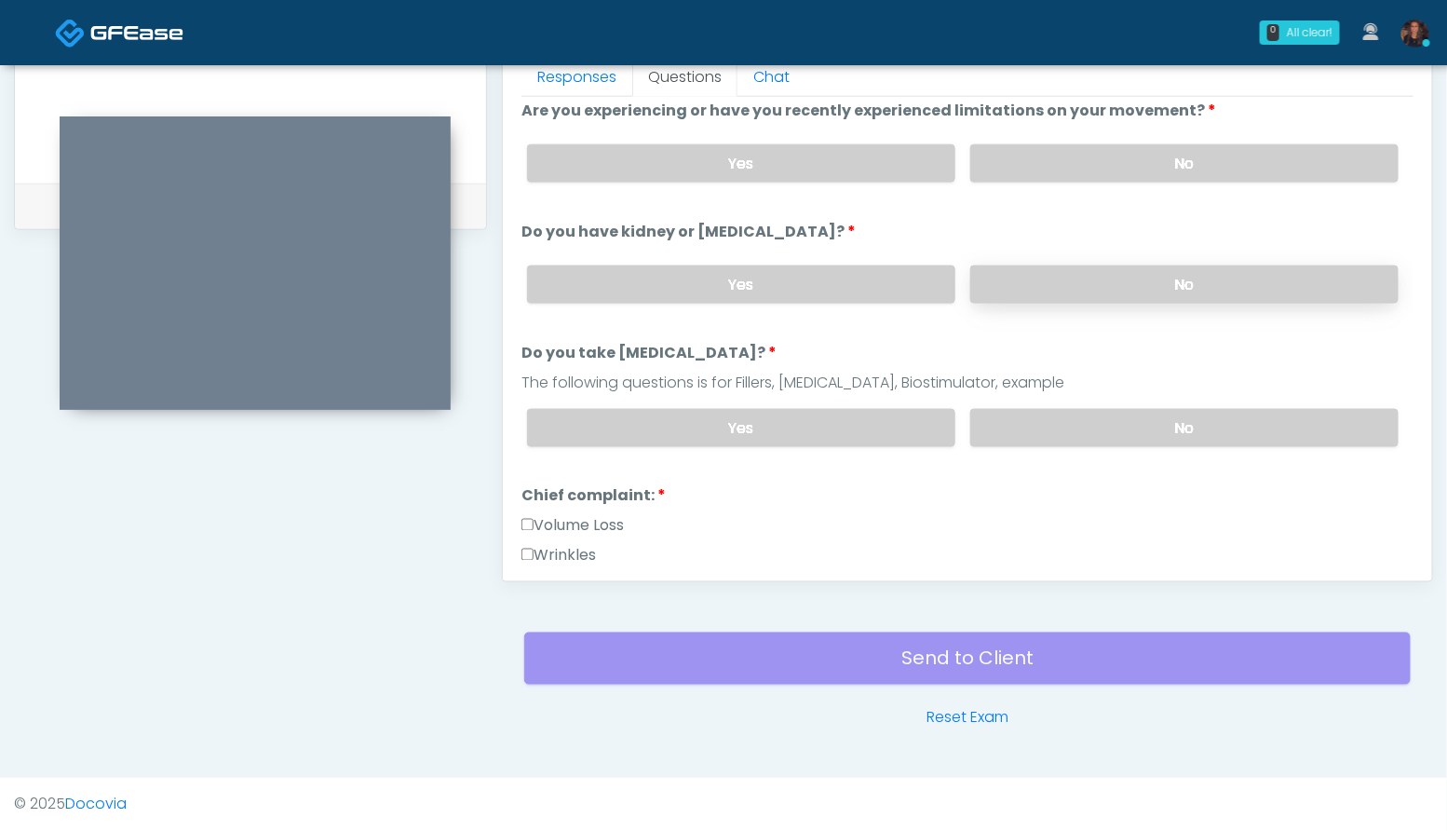
click at [1236, 277] on label "No" at bounding box center [1184, 284] width 428 height 38
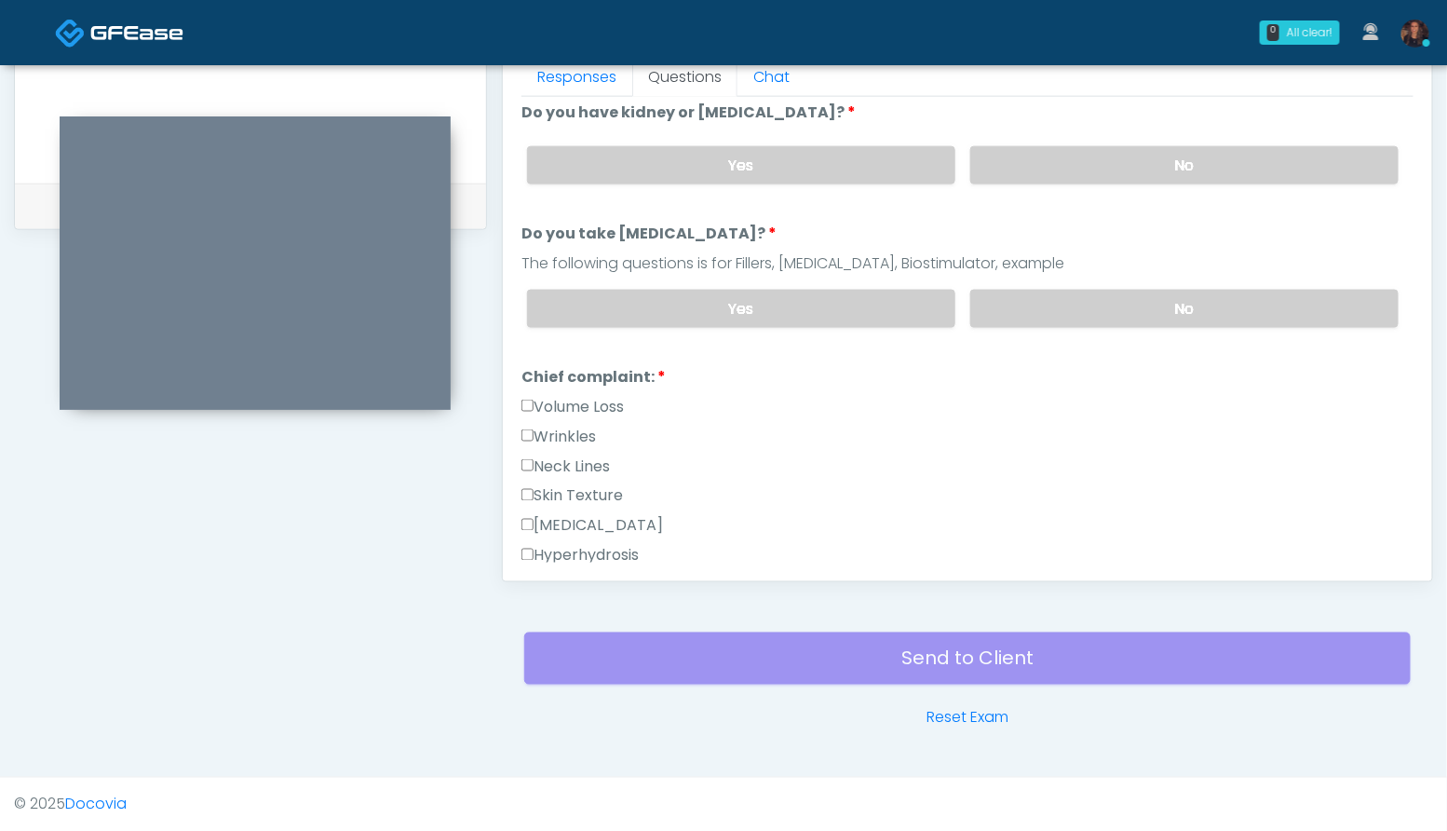
scroll to position [253, 0]
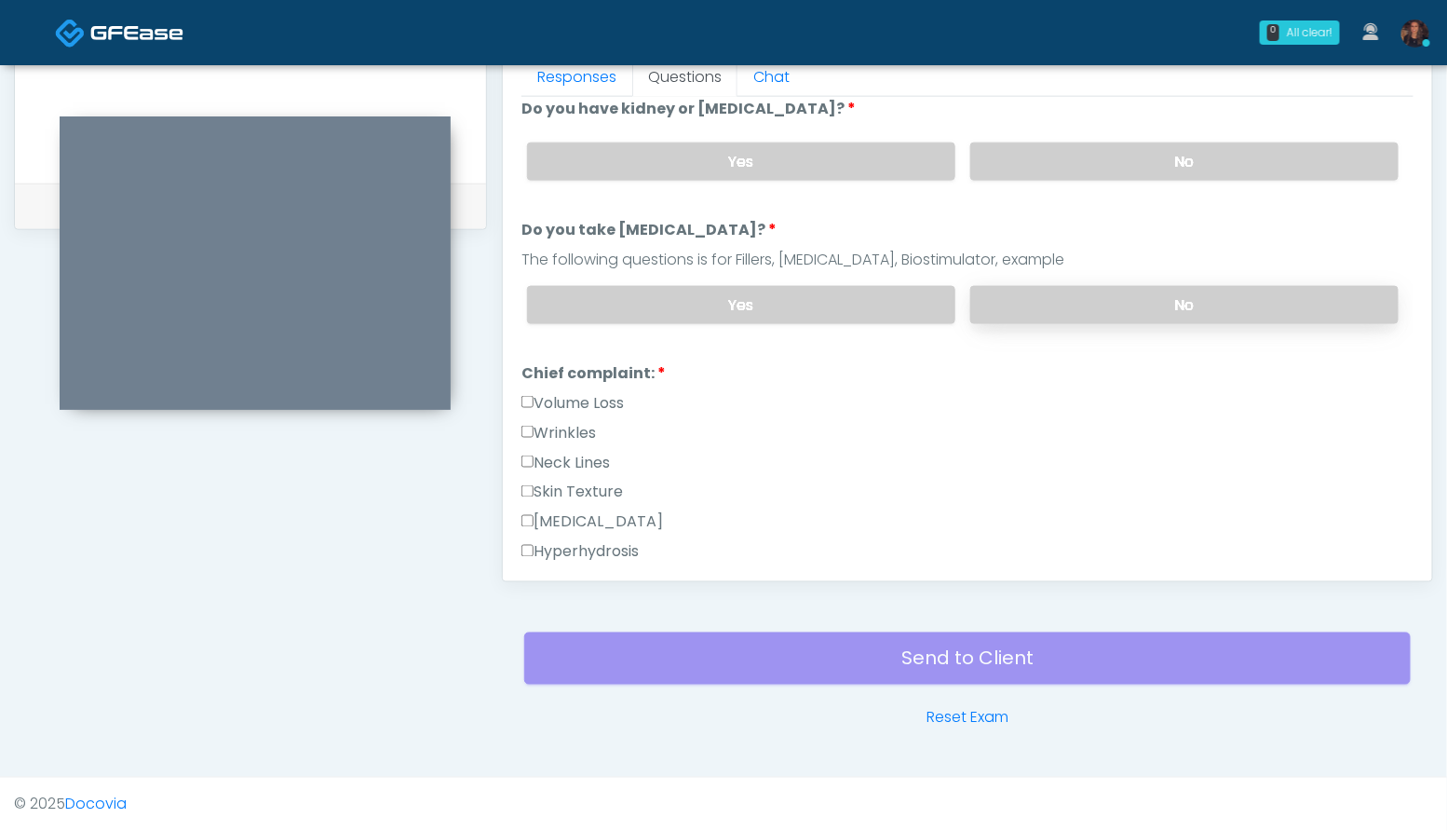
click at [1231, 315] on label "No" at bounding box center [1184, 305] width 428 height 38
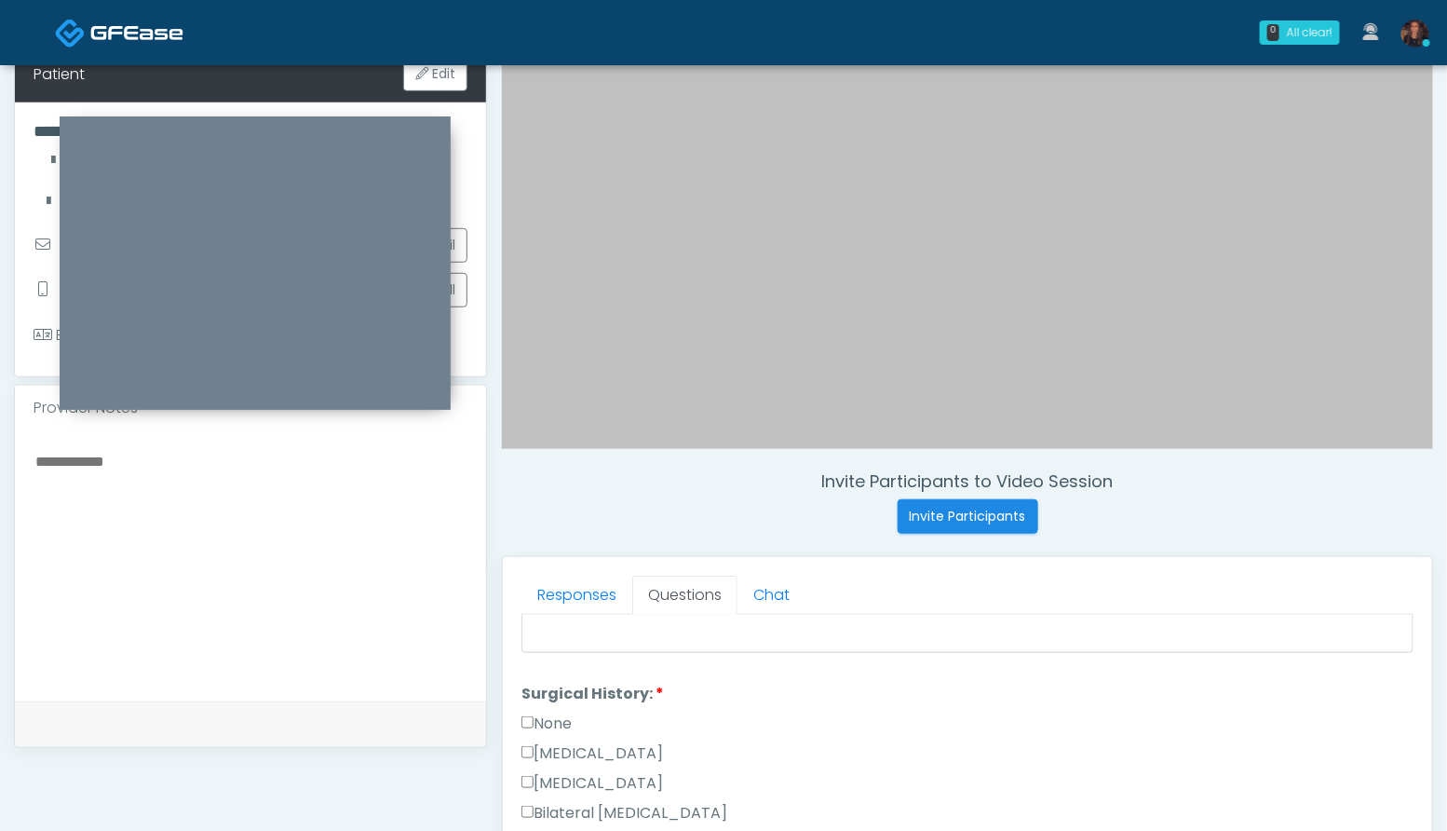
scroll to position [289, 0]
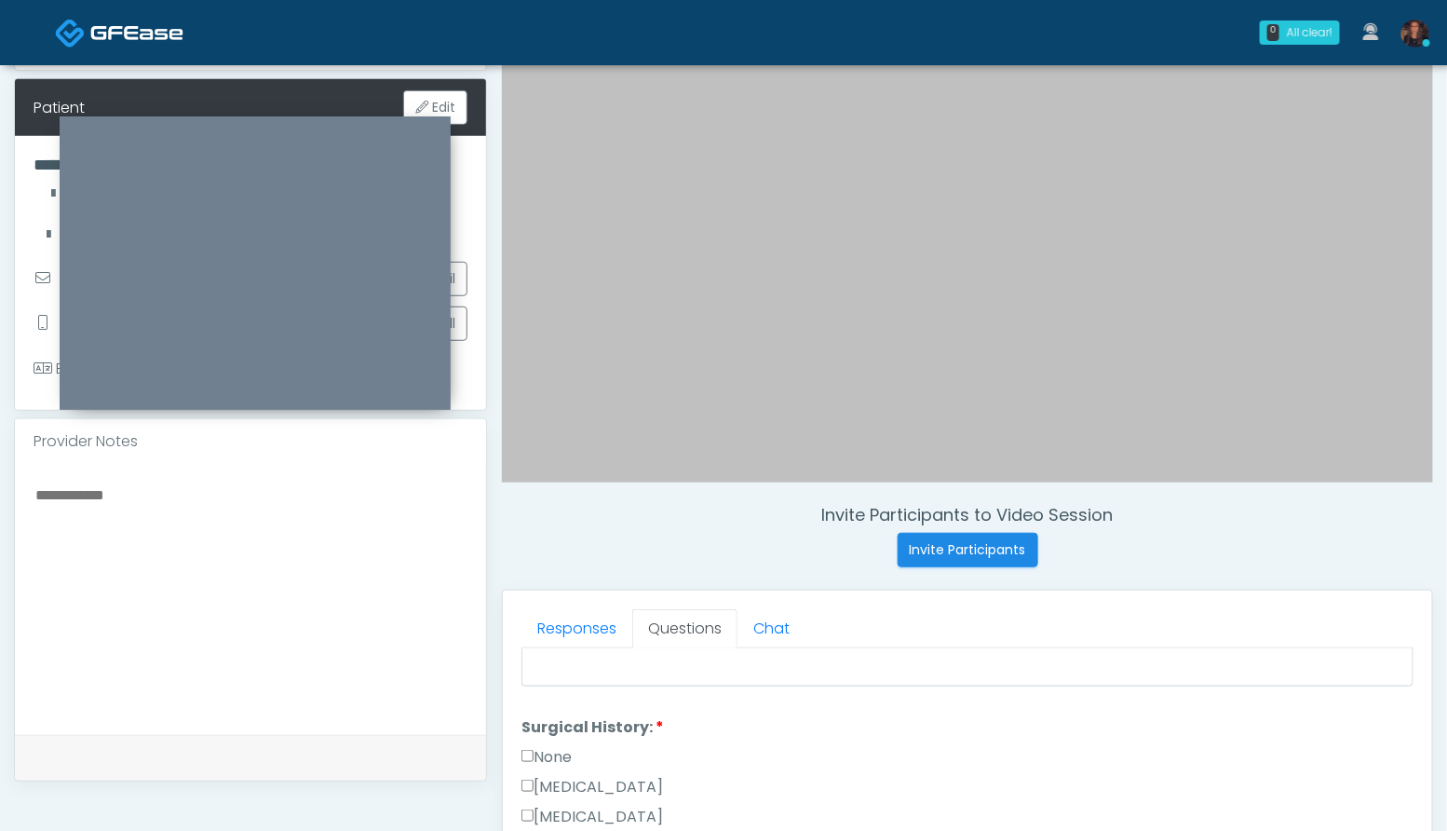
click at [277, 648] on textarea at bounding box center [251, 595] width 434 height 227
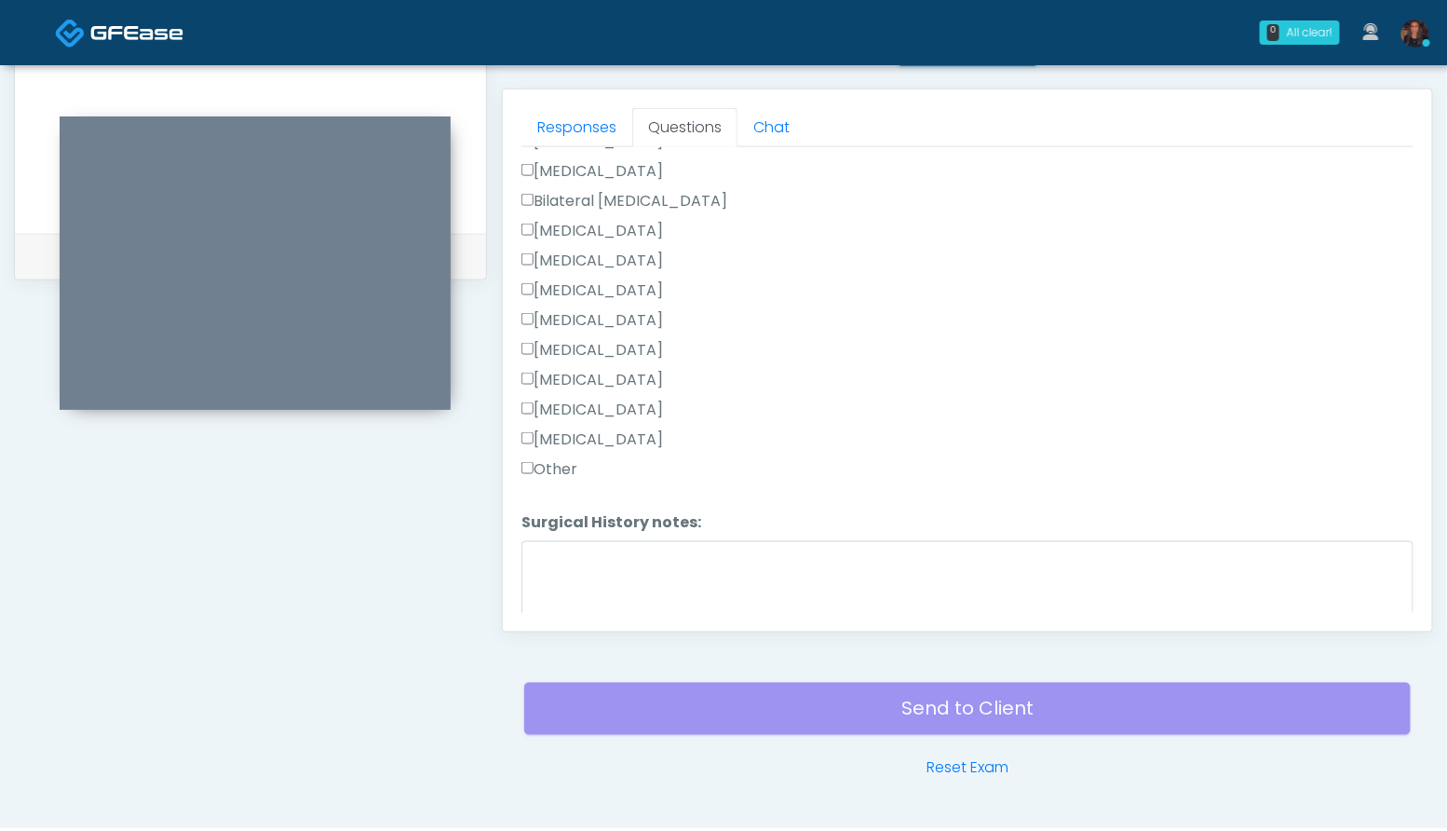
scroll to position [1223, 0]
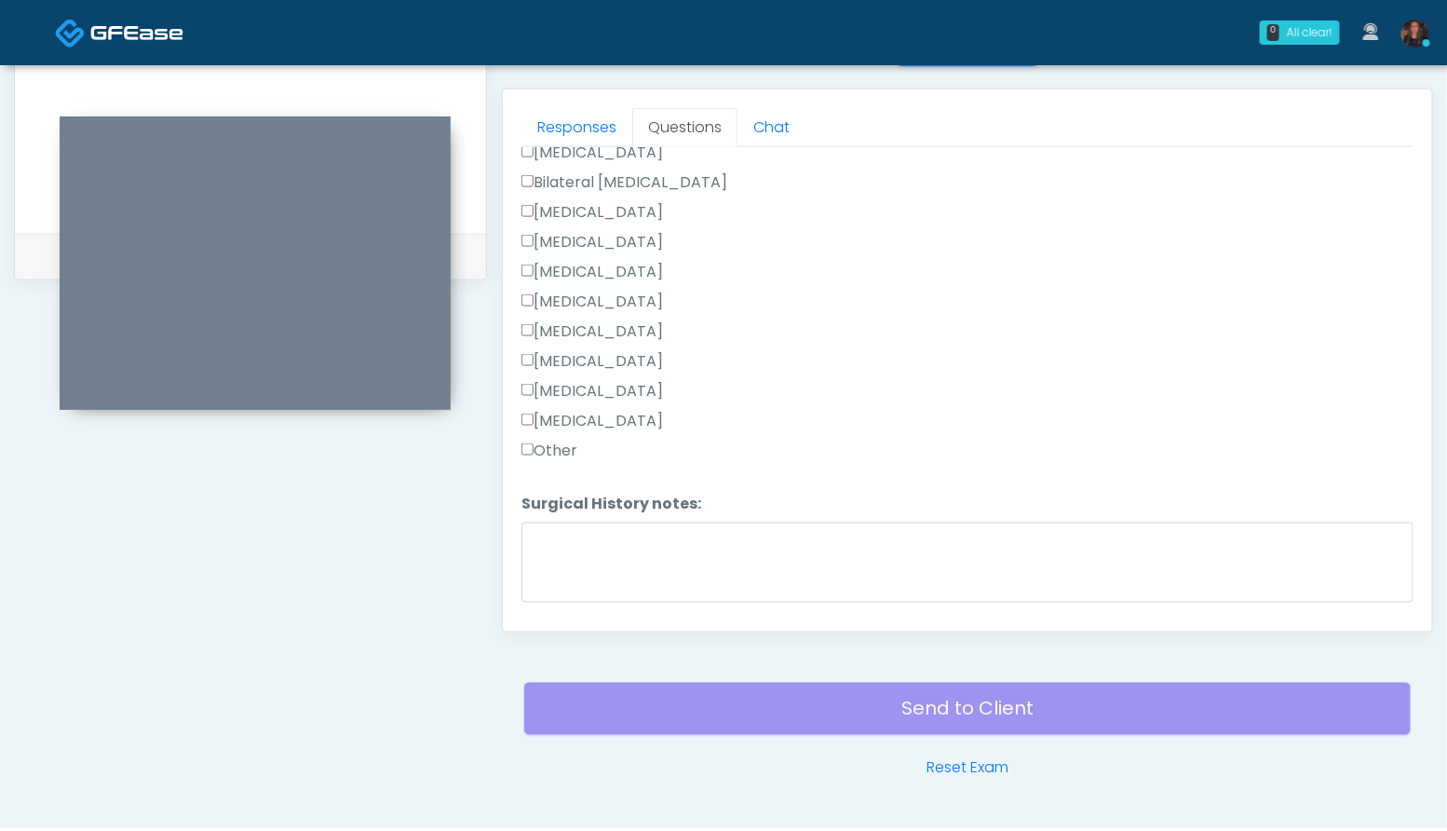
type textarea "**********"
click at [568, 444] on label "Other" at bounding box center [549, 450] width 56 height 22
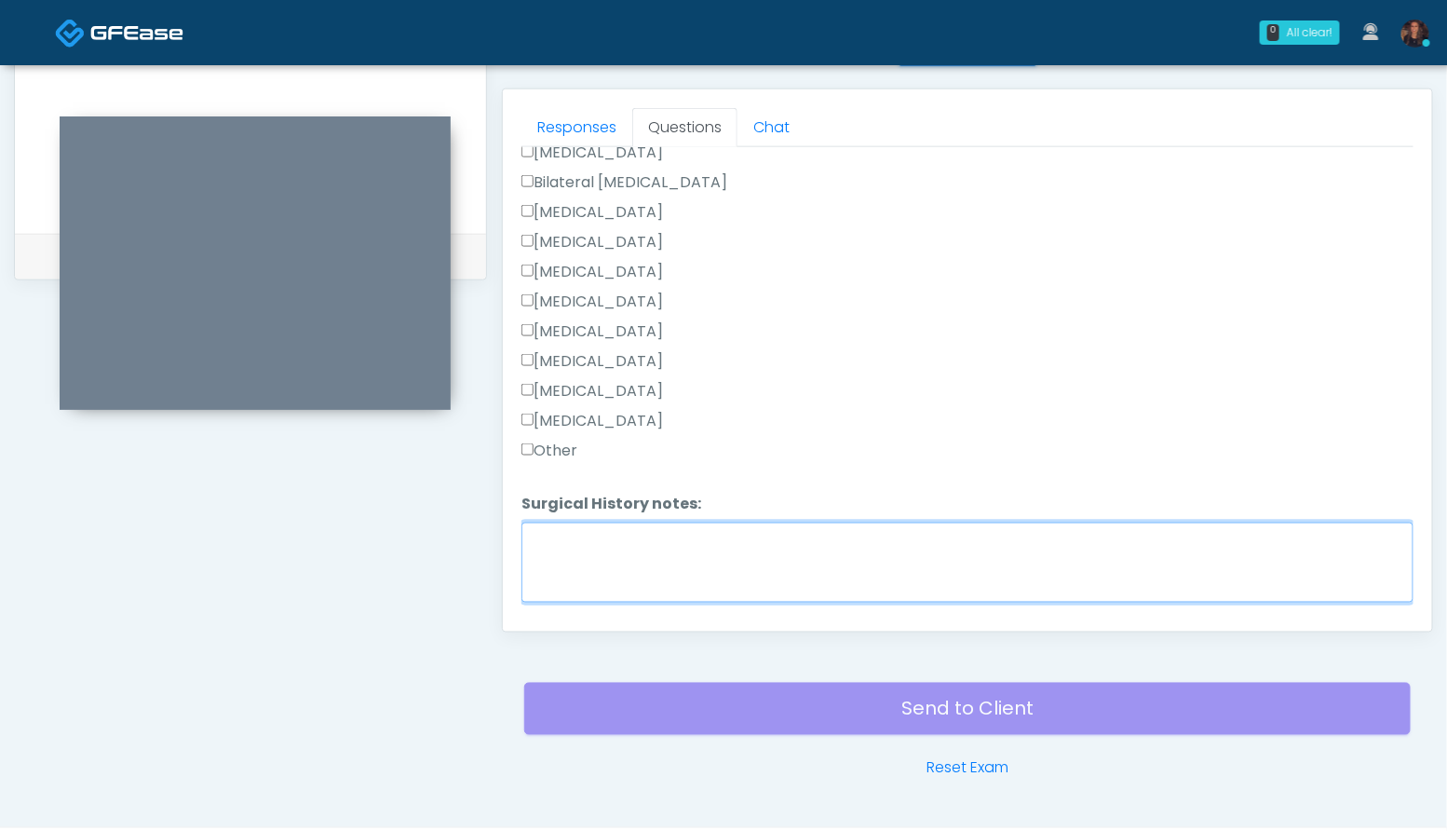
click at [597, 552] on textarea "Surgical History notes:" at bounding box center [967, 562] width 892 height 80
click at [677, 535] on textarea "**********" at bounding box center [967, 562] width 892 height 80
drag, startPoint x: 845, startPoint y: 537, endPoint x: 457, endPoint y: 518, distance: 388.7
click at [457, 518] on div "**********" at bounding box center [723, 69] width 1419 height 1420
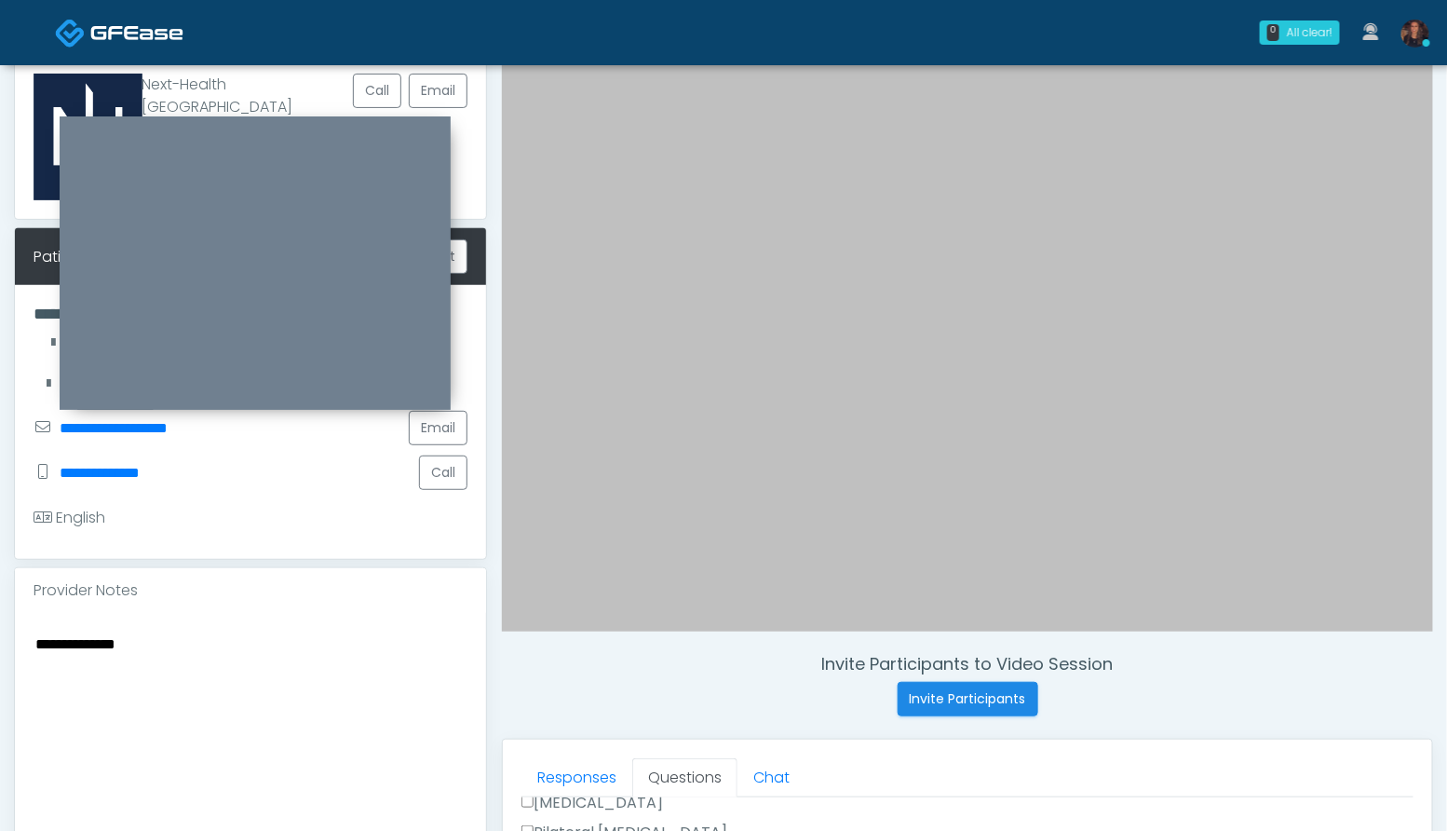
scroll to position [139, 0]
type textarea "**********"
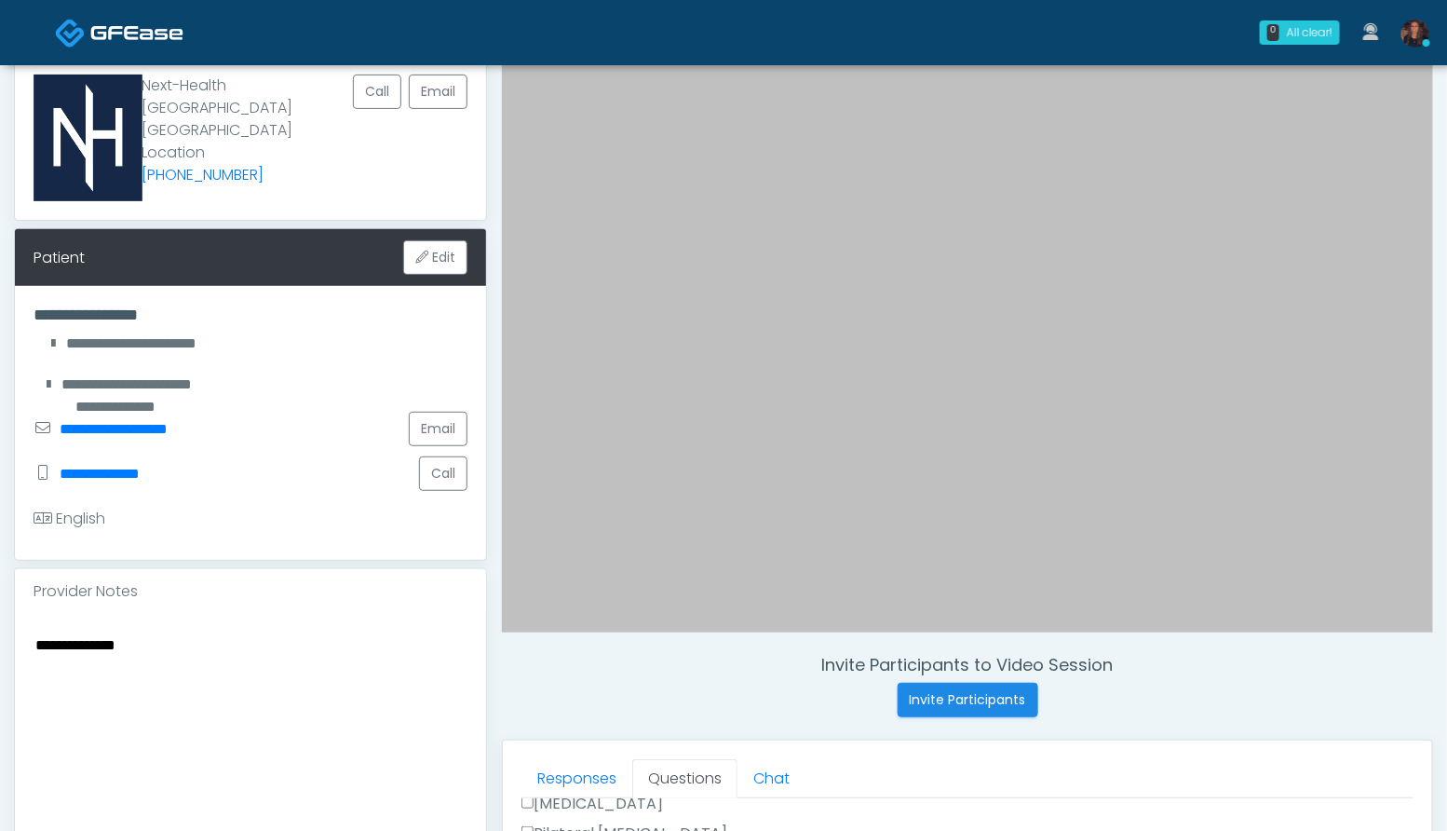
click at [298, 632] on textarea "**********" at bounding box center [251, 745] width 434 height 227
paste textarea "**********"
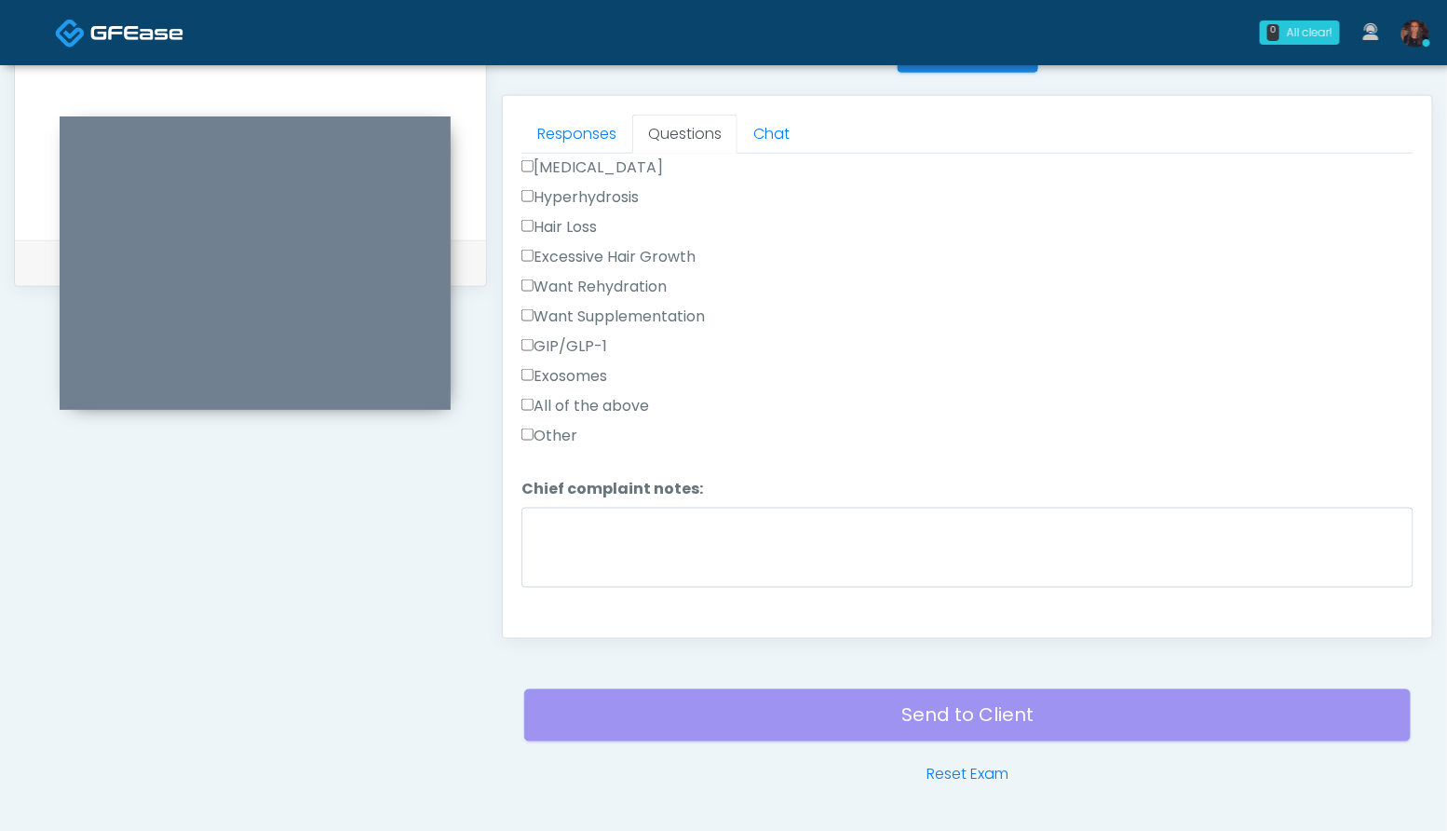
scroll to position [537, 0]
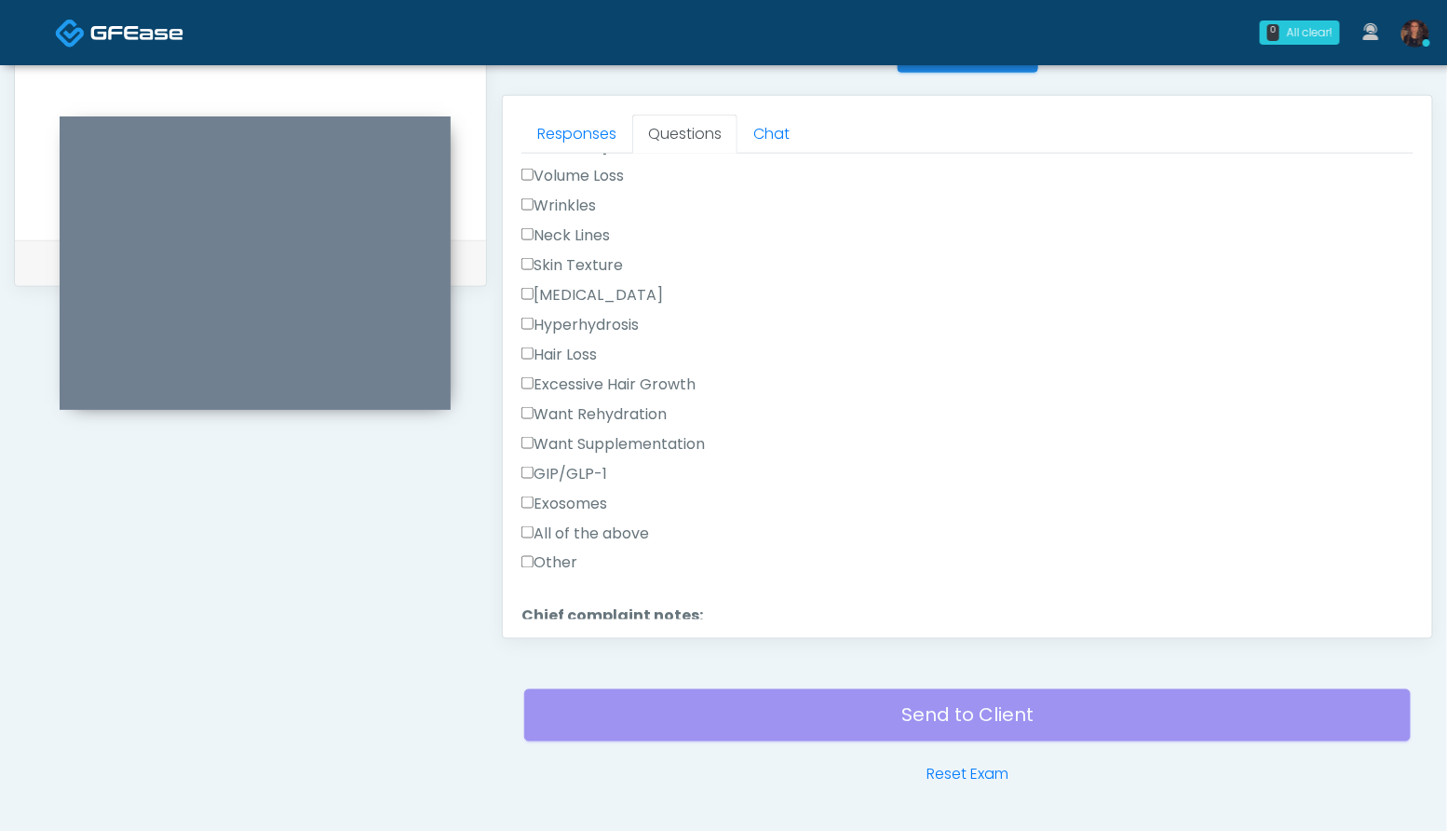
type textarea "**********"
click at [578, 408] on label "Want Rehydration" at bounding box center [593, 414] width 145 height 22
click at [578, 435] on label "Want Supplementation" at bounding box center [612, 444] width 183 height 22
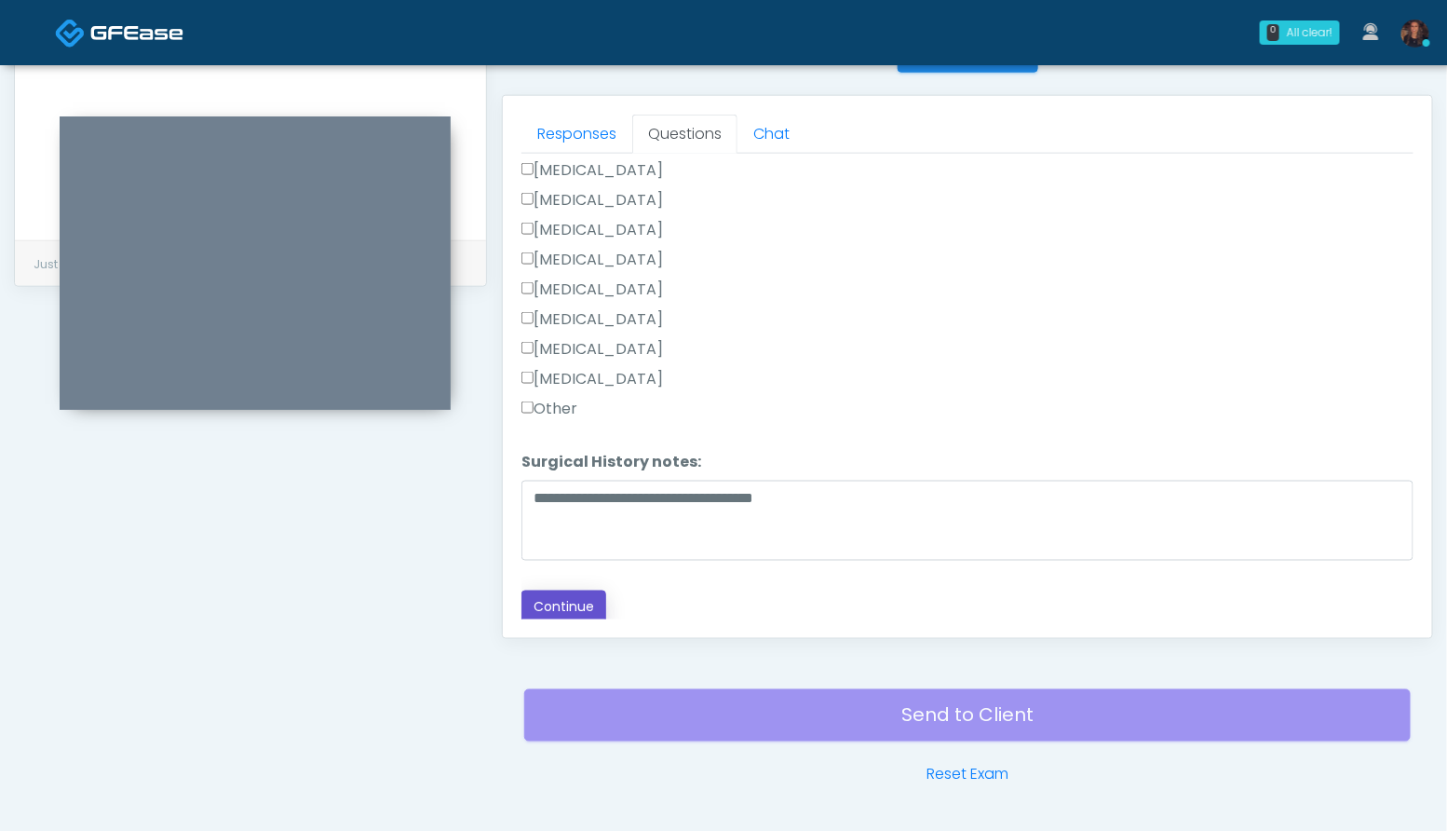
click at [589, 598] on button "Continue" at bounding box center [563, 607] width 85 height 34
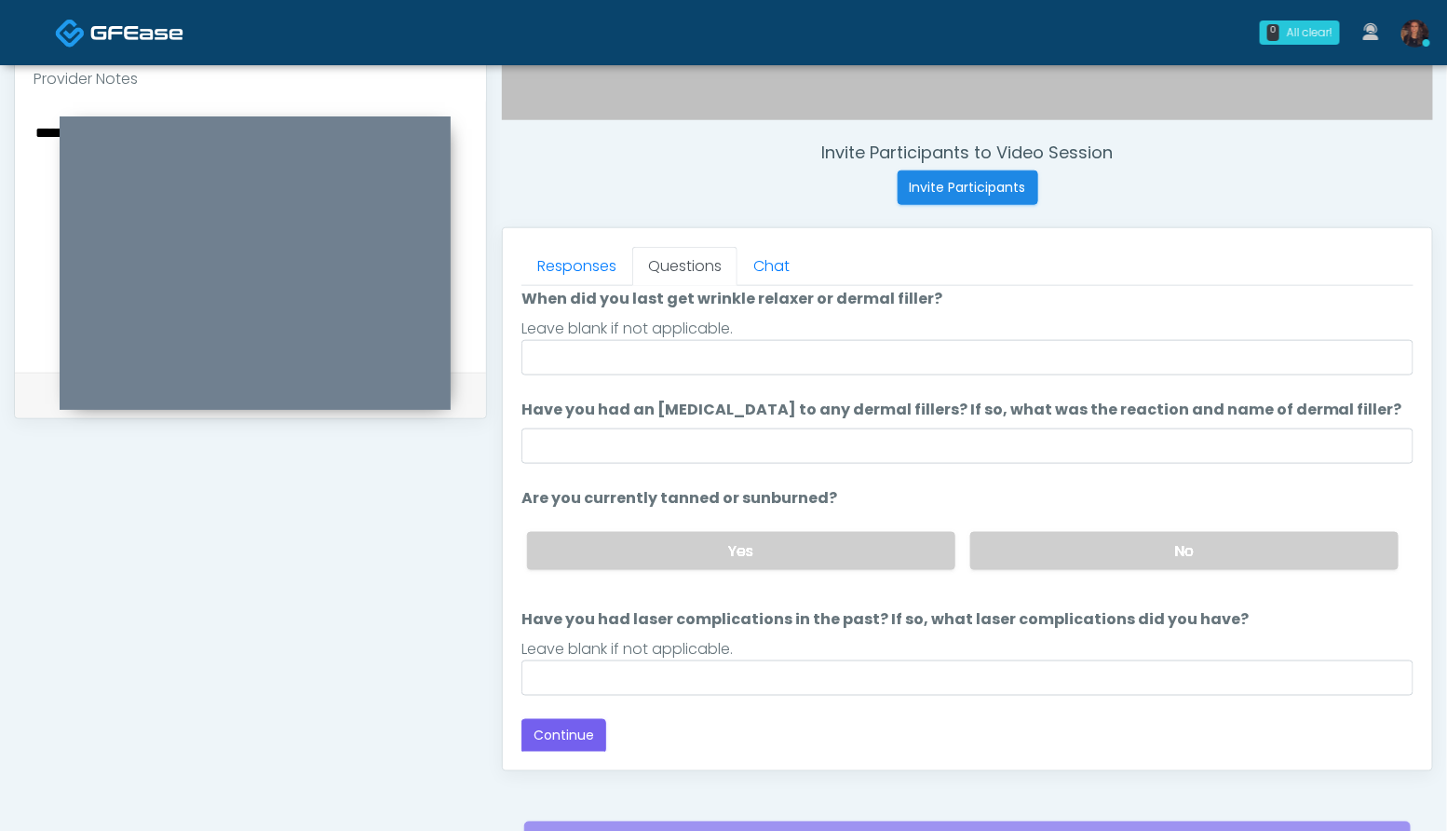
scroll to position [656, 0]
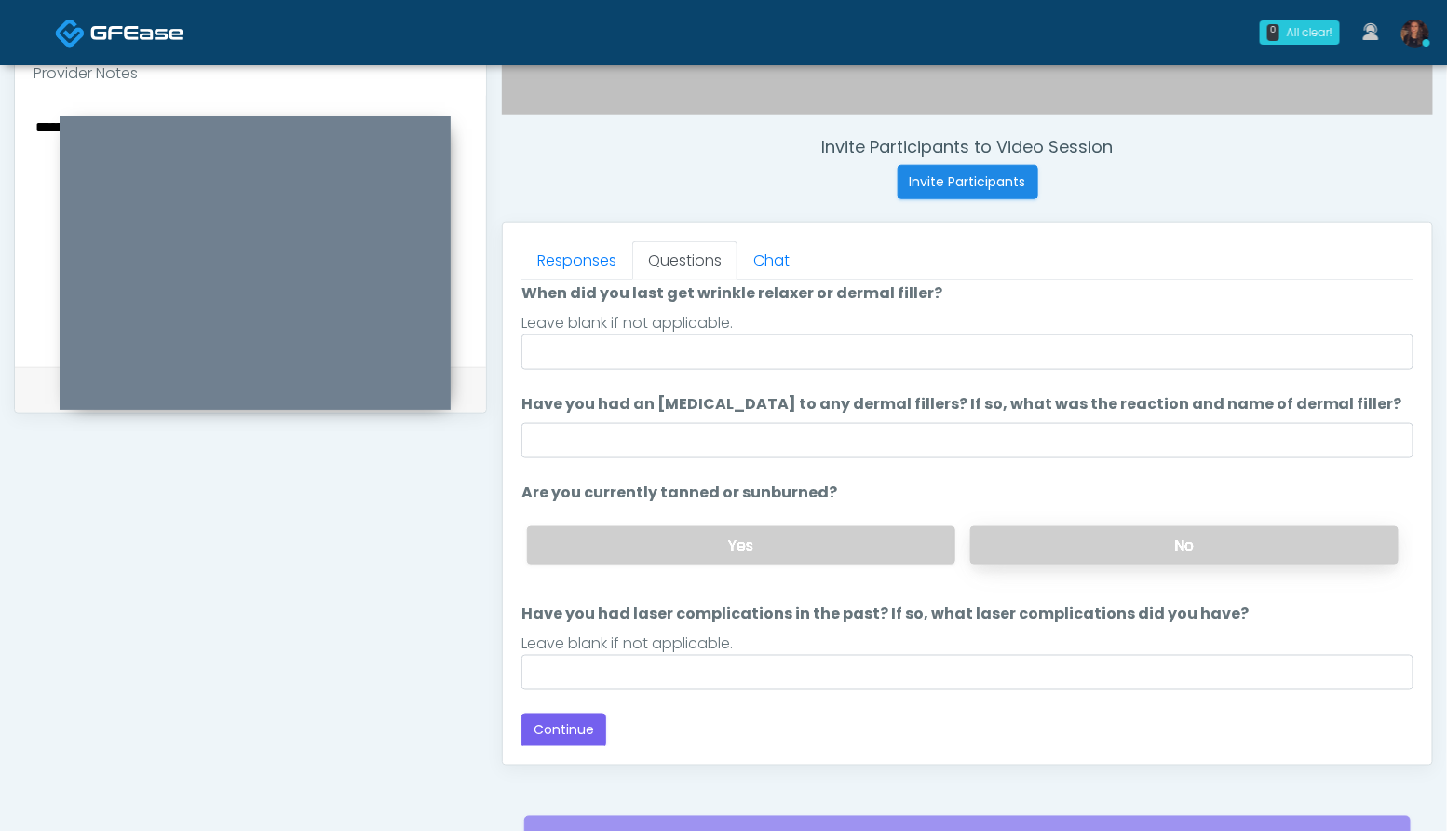
click at [1163, 561] on label "No" at bounding box center [1184, 545] width 428 height 38
click at [557, 722] on button "Continue" at bounding box center [563, 730] width 85 height 34
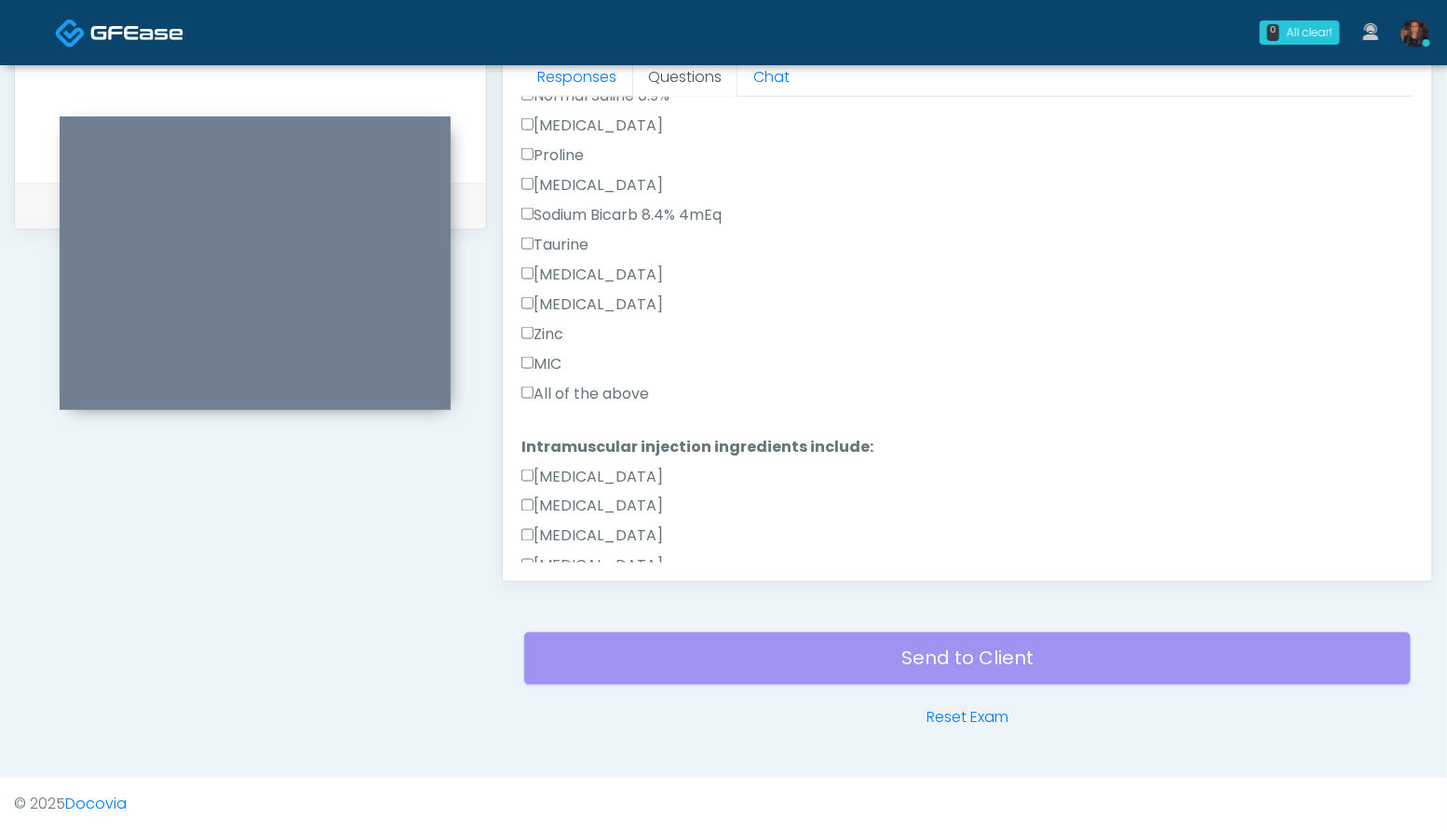
scroll to position [795, 0]
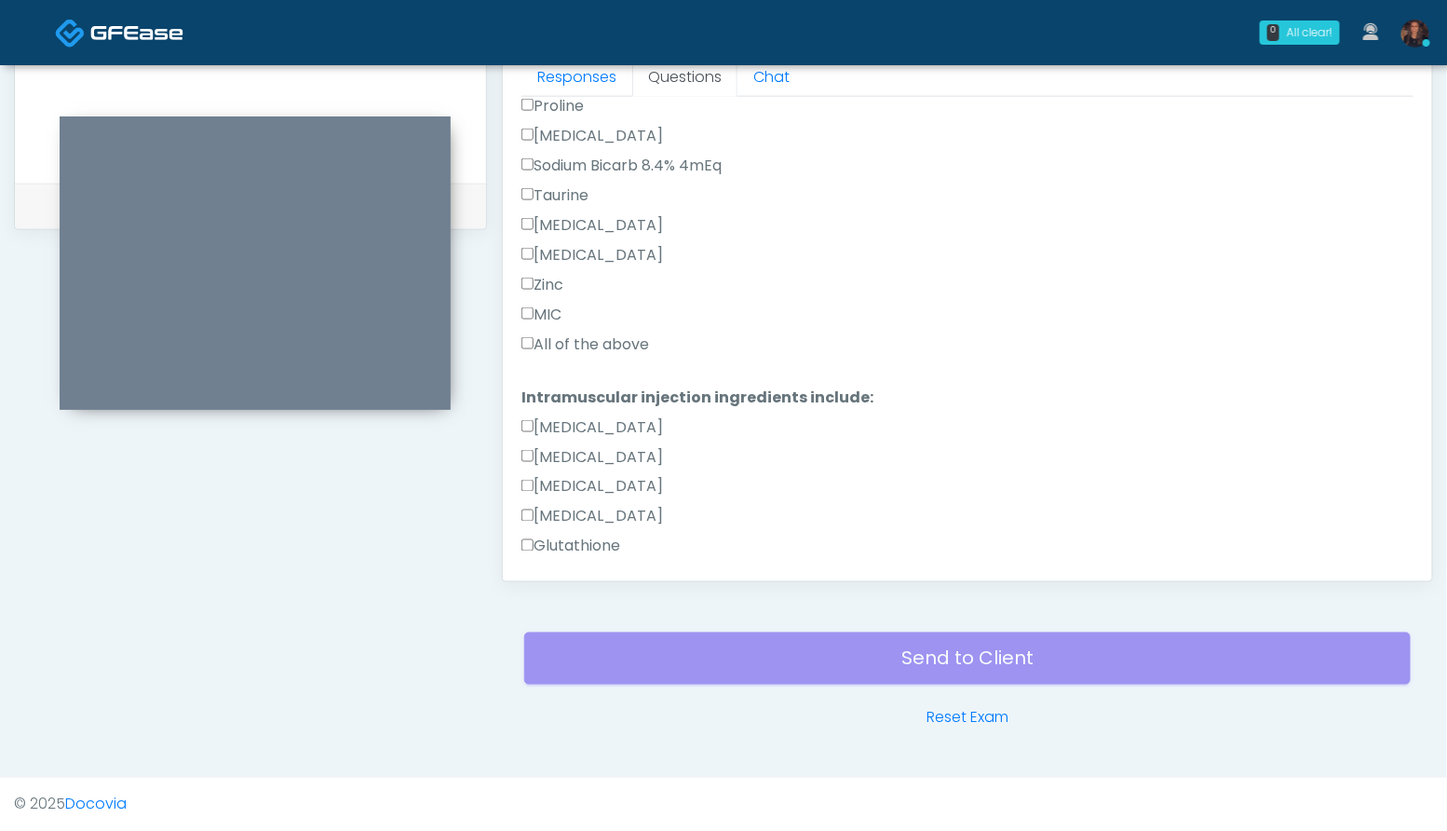
click at [600, 340] on label "All of the above" at bounding box center [585, 344] width 128 height 22
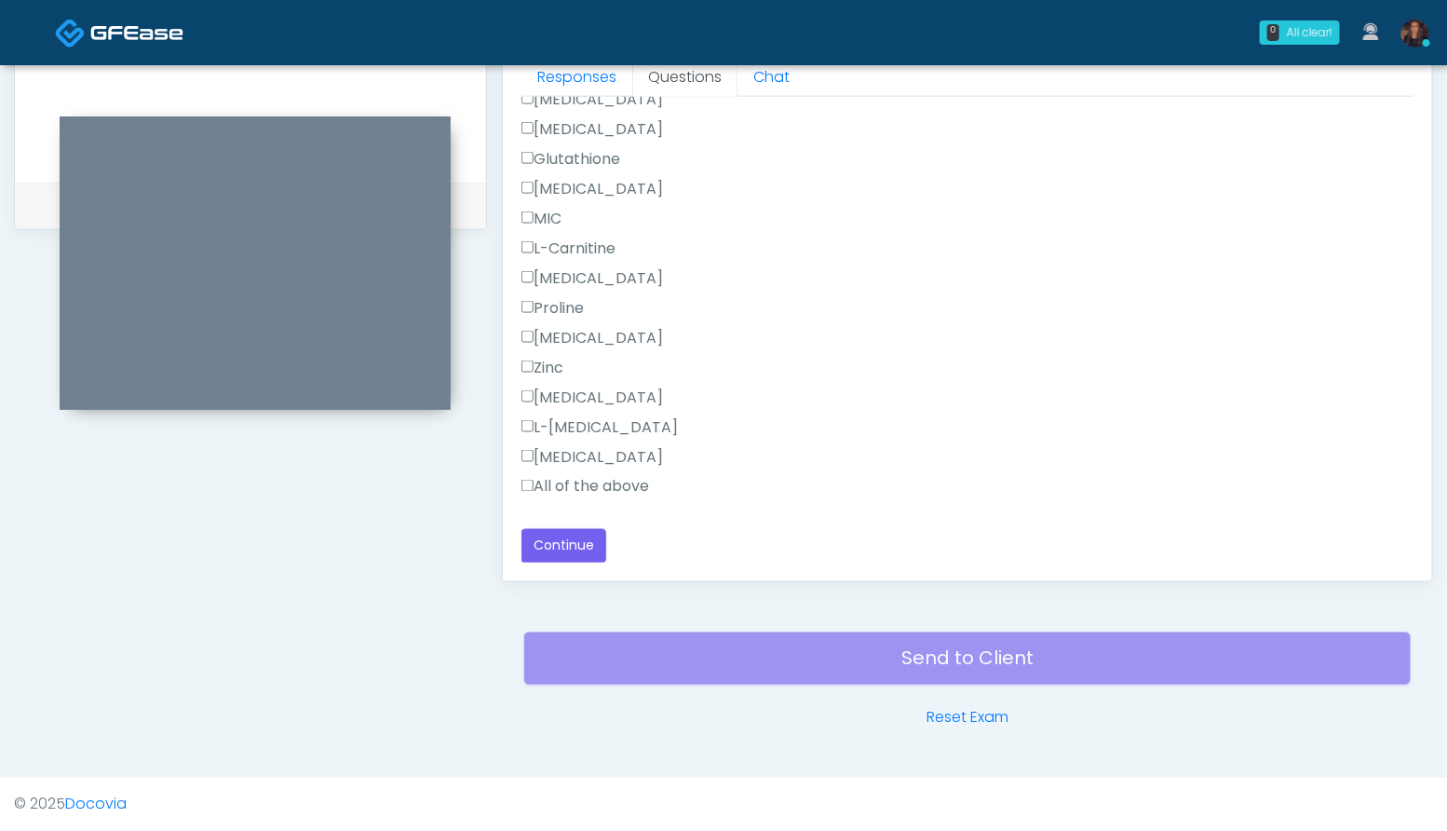
click at [615, 483] on label "All of the above" at bounding box center [585, 487] width 128 height 22
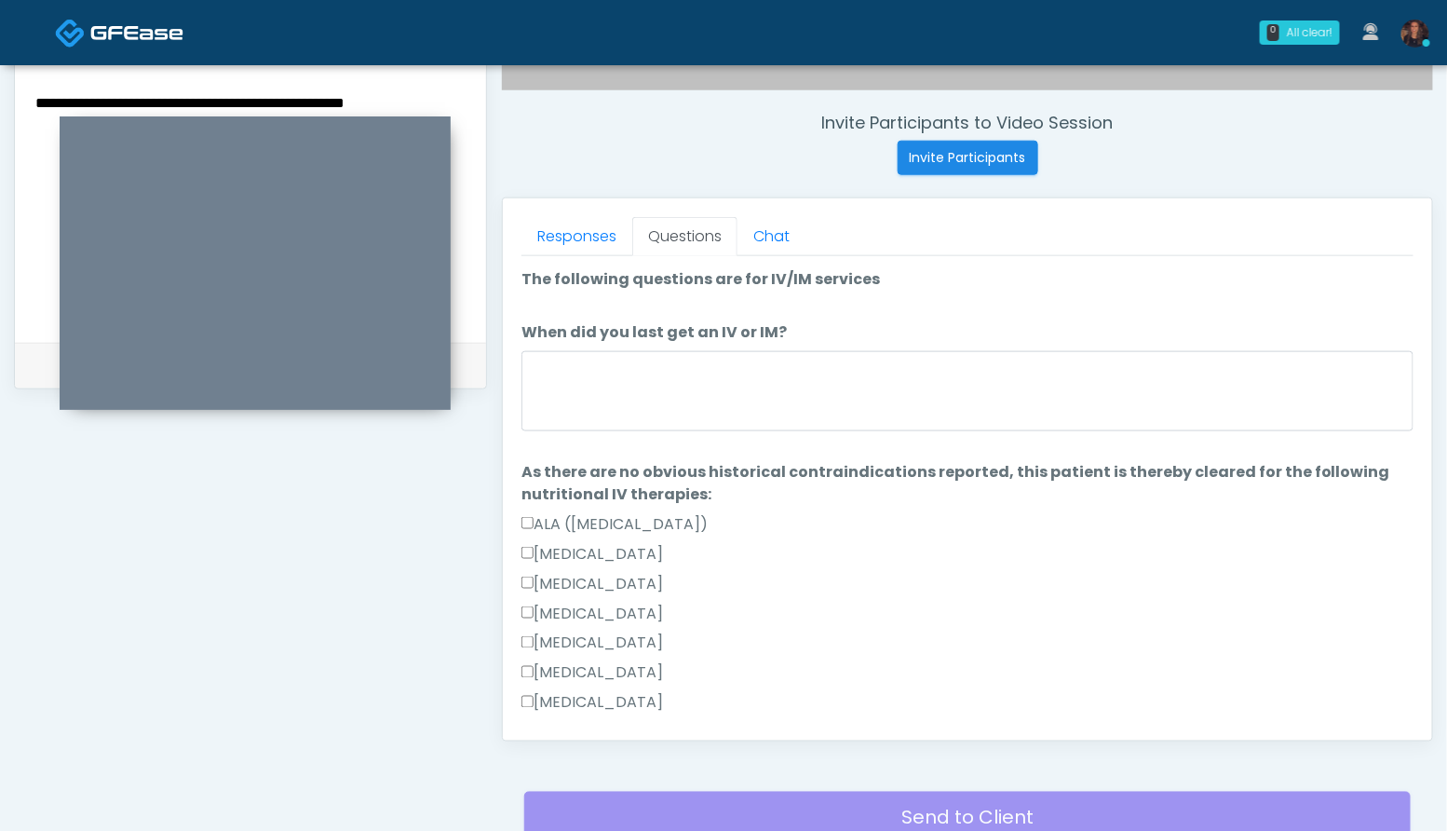
scroll to position [669, 0]
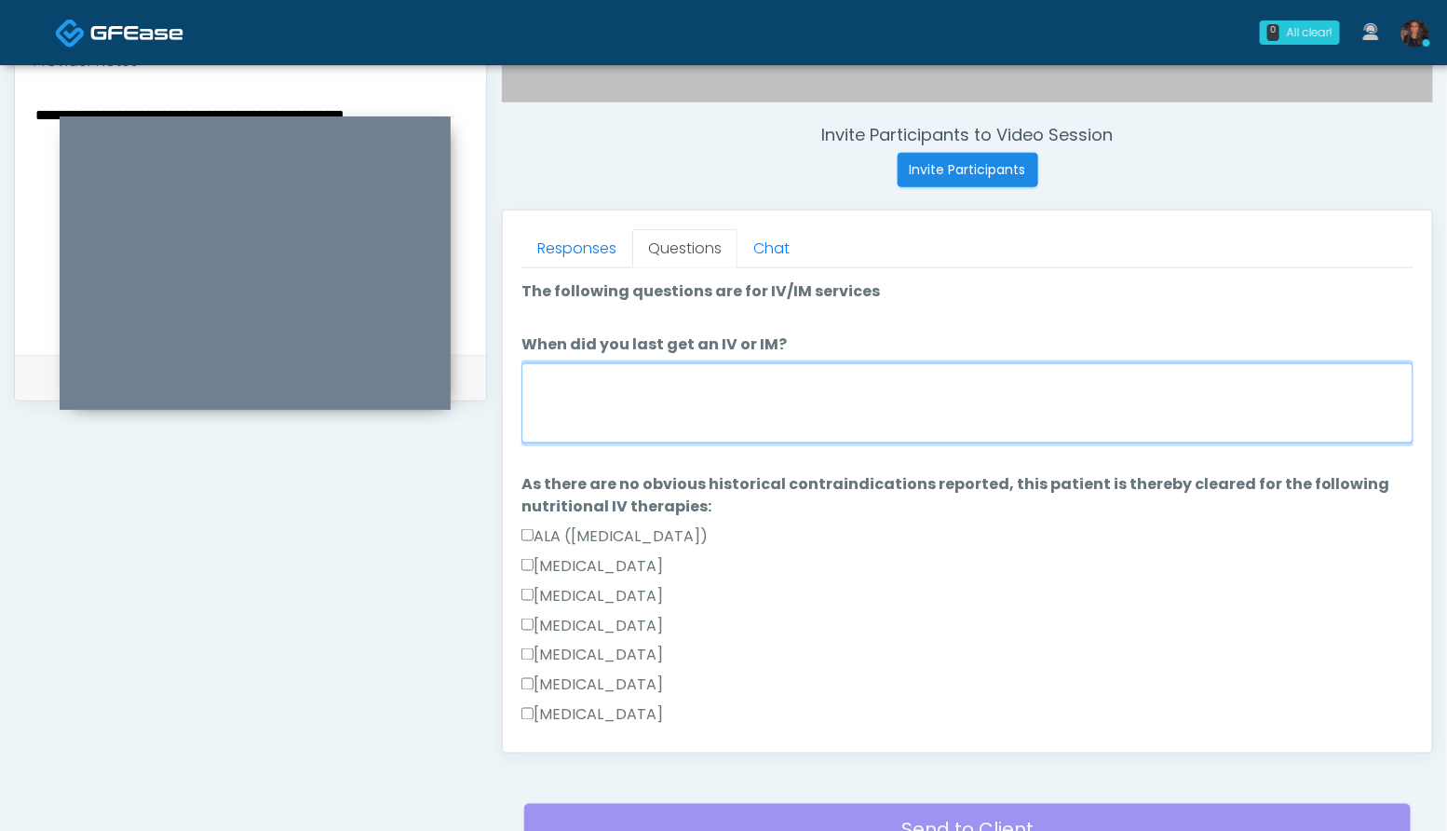
click at [738, 427] on textarea "When did you last get an IV or IM?" at bounding box center [967, 403] width 892 height 80
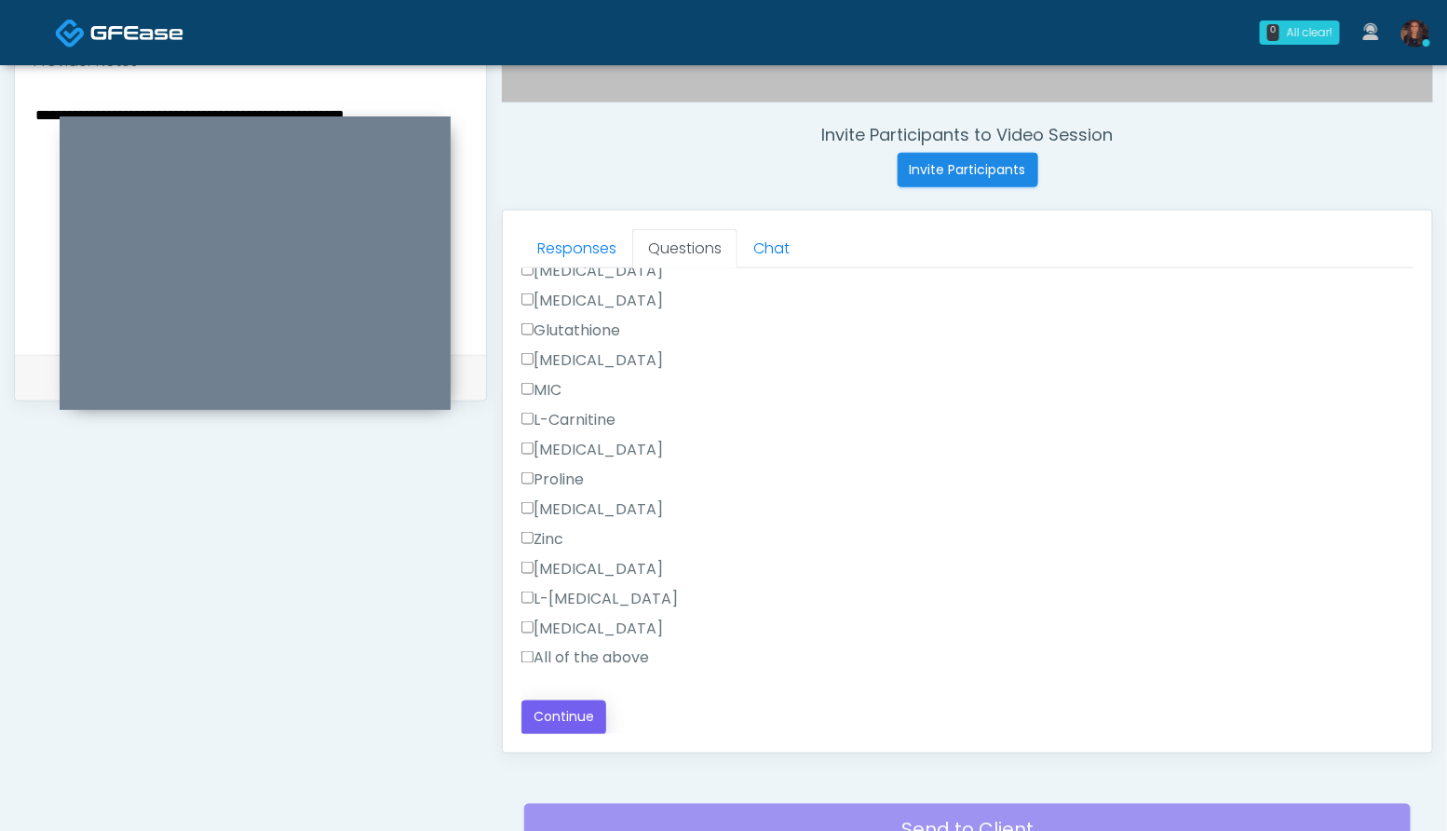
type textarea "**********"
click at [586, 707] on button "Continue" at bounding box center [563, 717] width 85 height 34
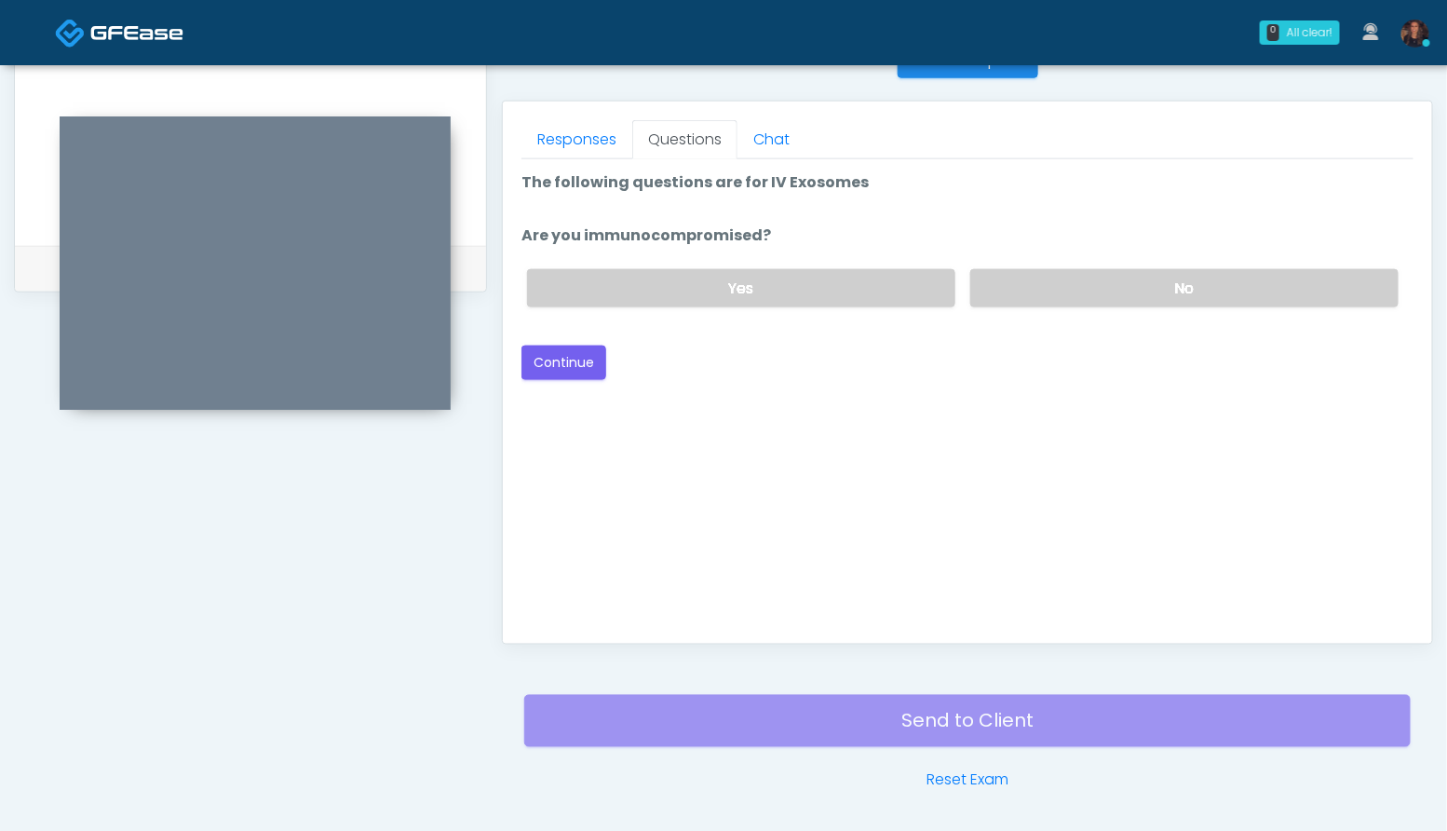
scroll to position [754, 0]
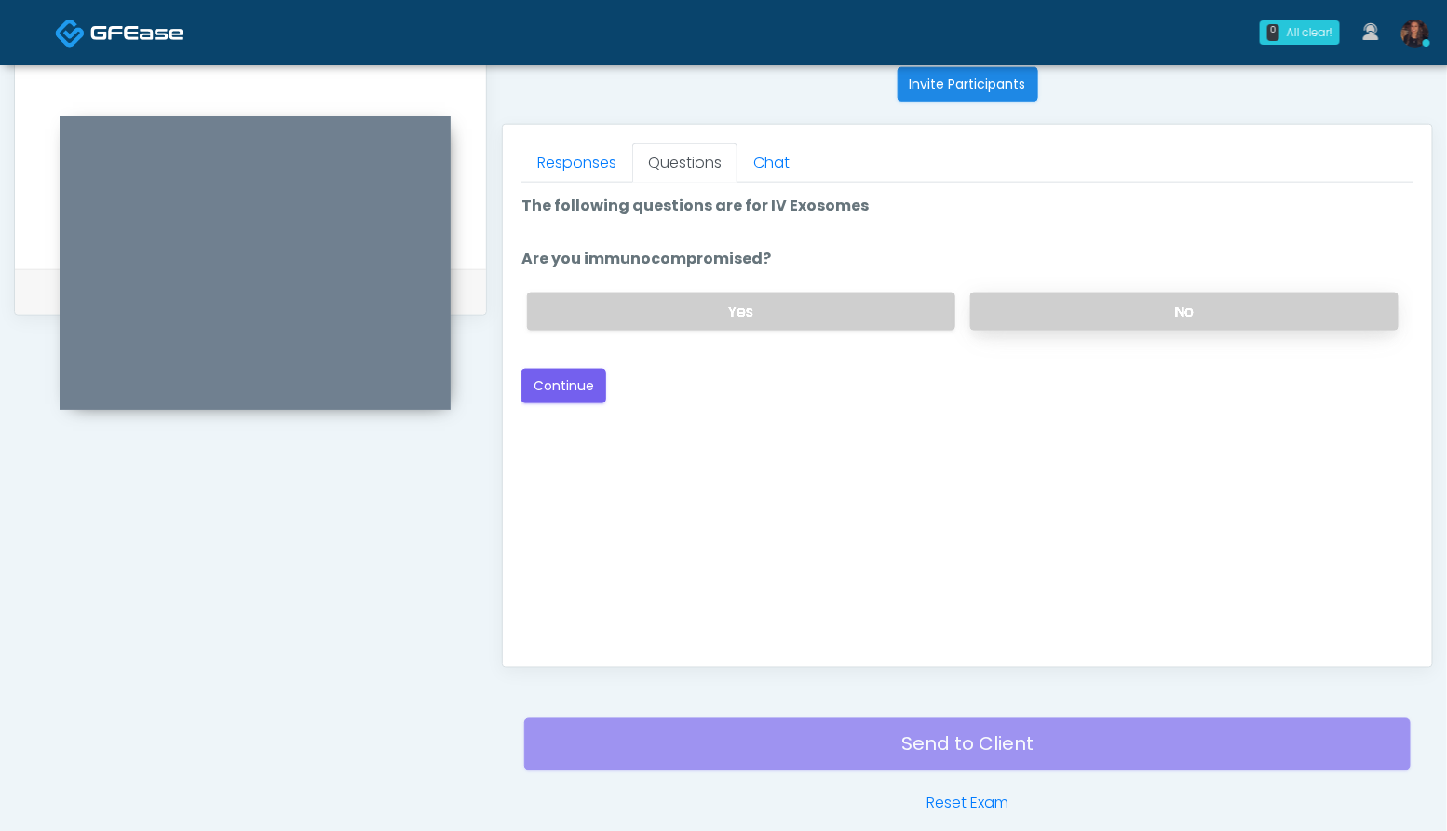
click at [1173, 319] on label "No" at bounding box center [1184, 311] width 428 height 38
click at [575, 390] on button "Continue" at bounding box center [563, 386] width 85 height 34
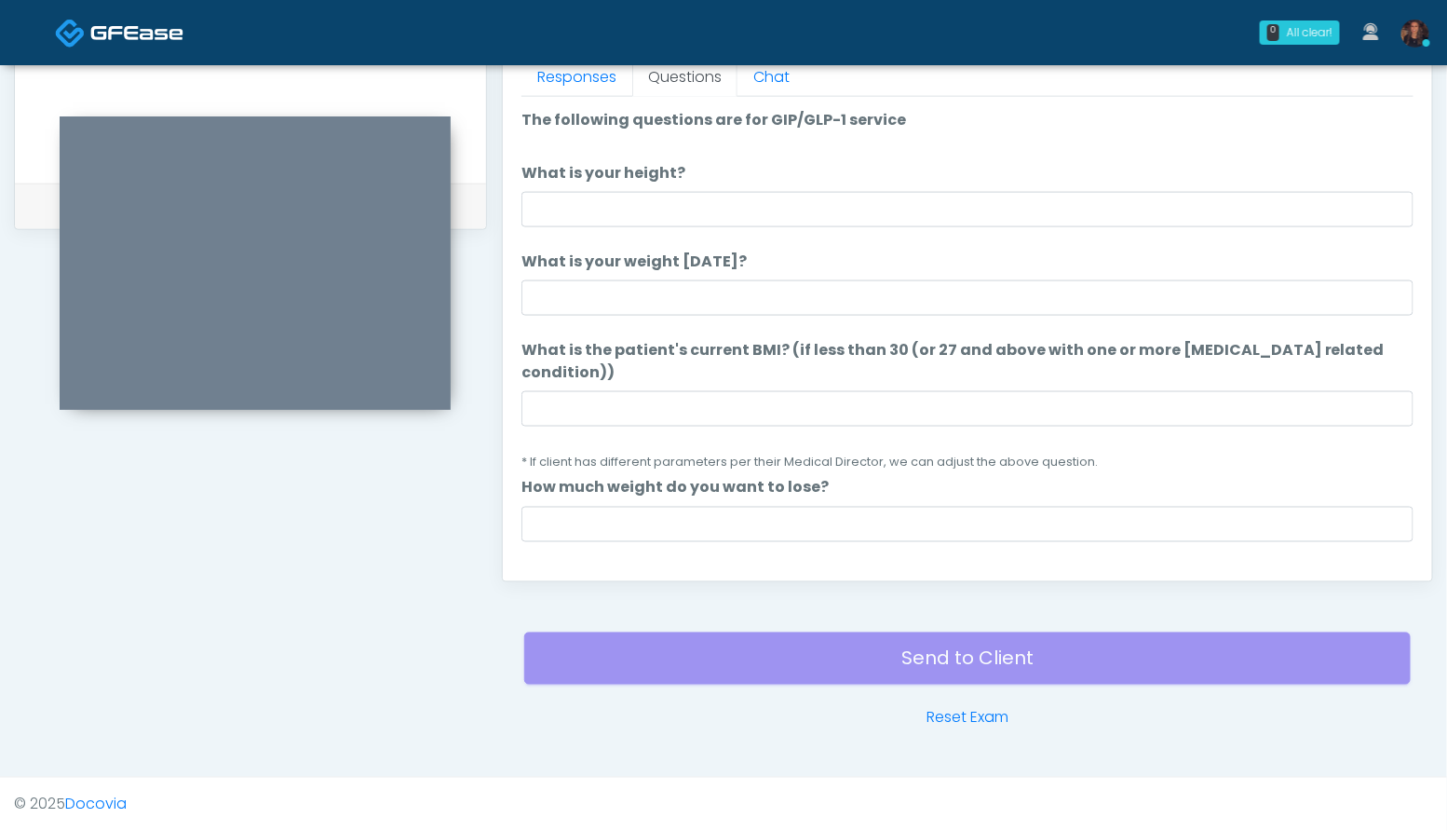
scroll to position [1025, 0]
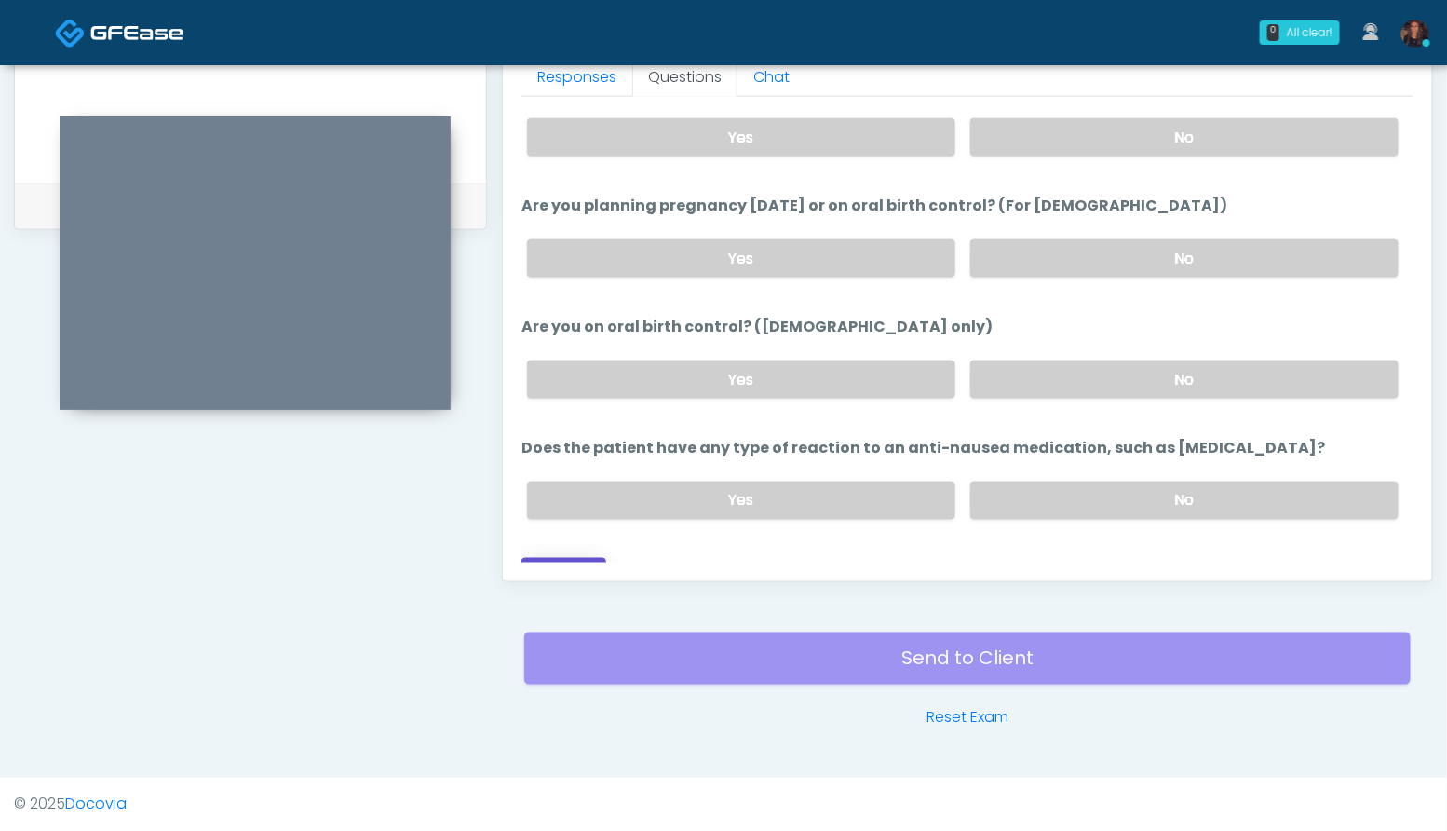
click at [574, 558] on button "Continue" at bounding box center [563, 575] width 85 height 34
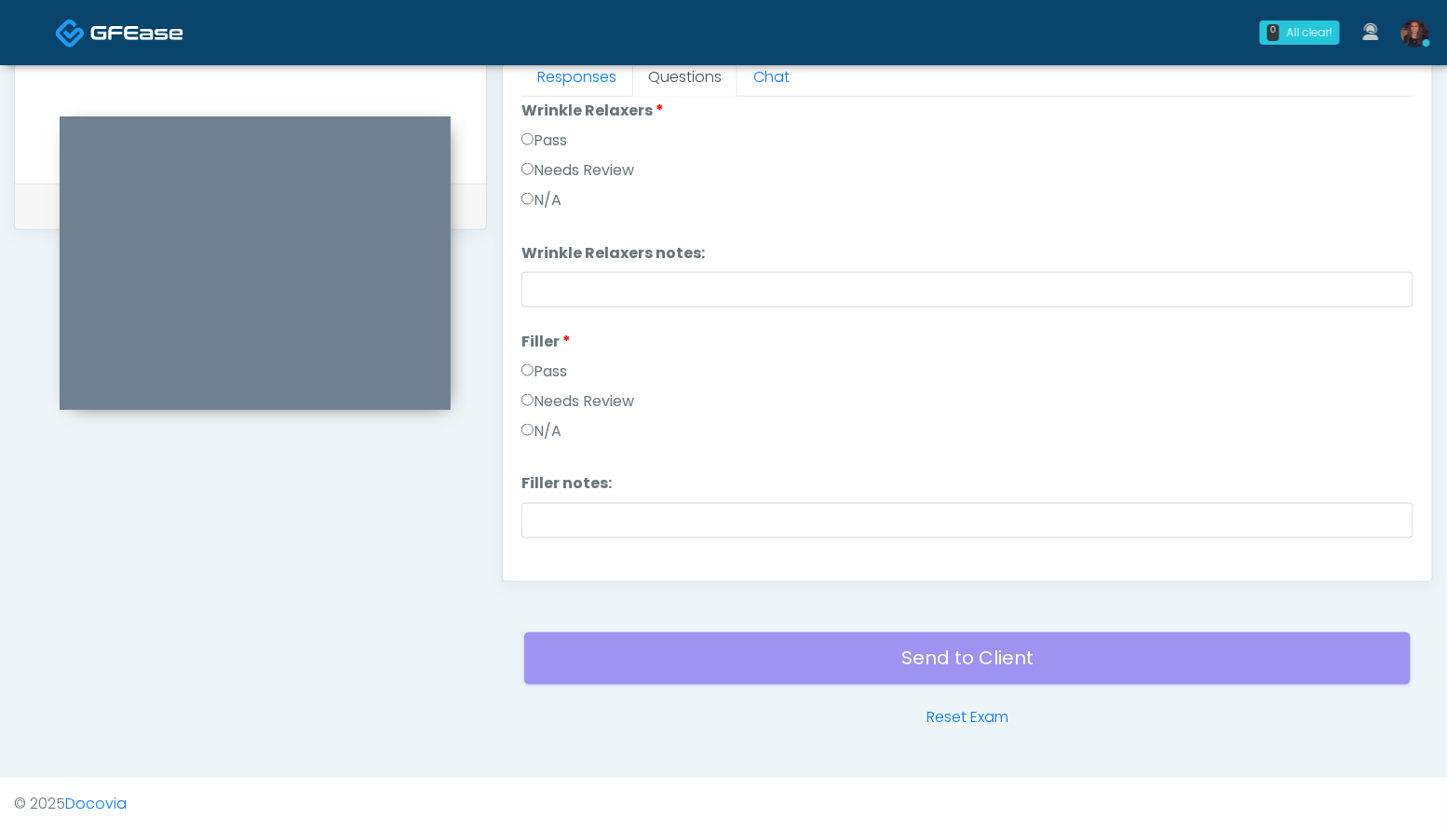
scroll to position [0, 0]
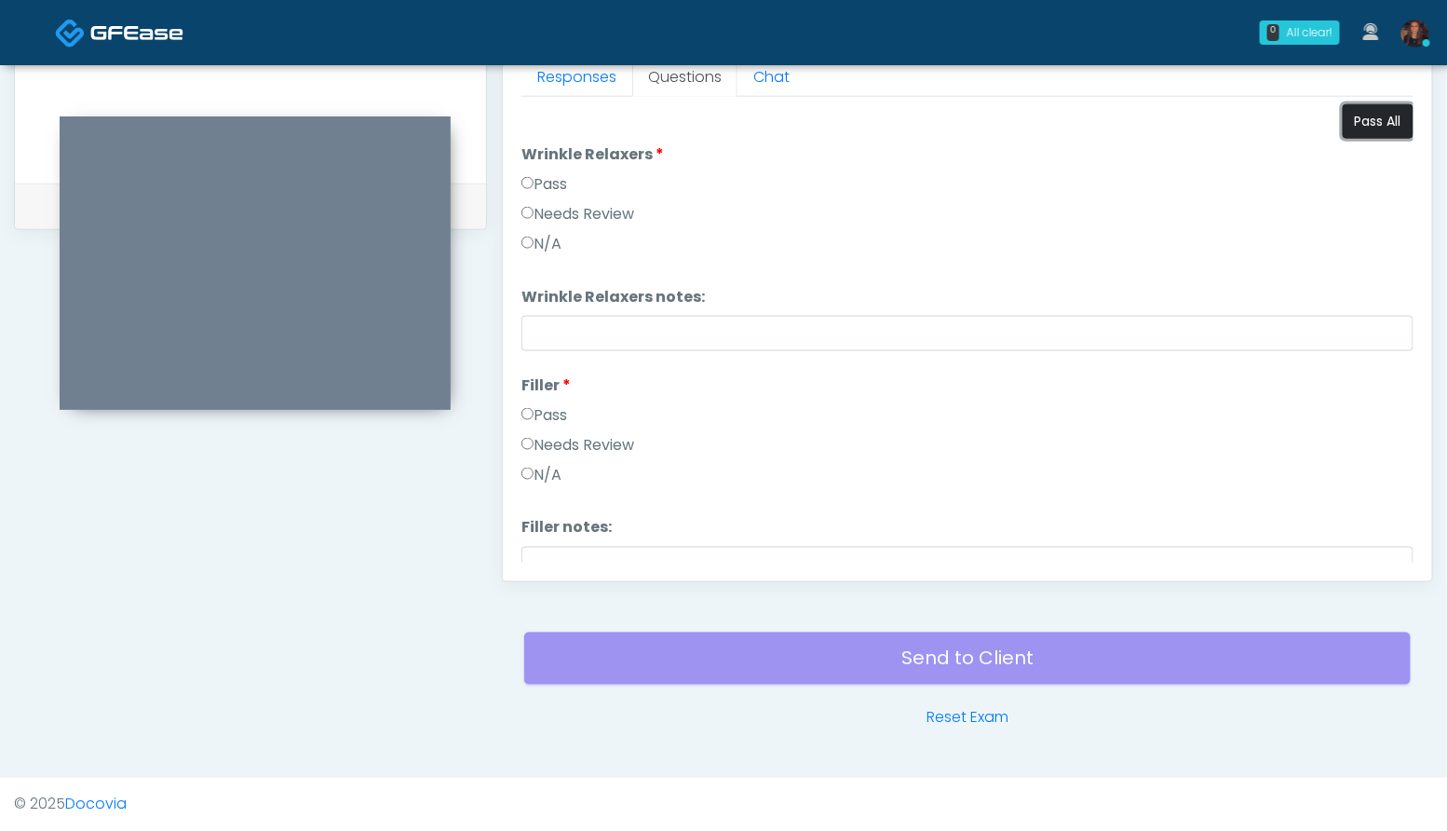
click at [1373, 119] on button "Pass All" at bounding box center [1378, 121] width 71 height 34
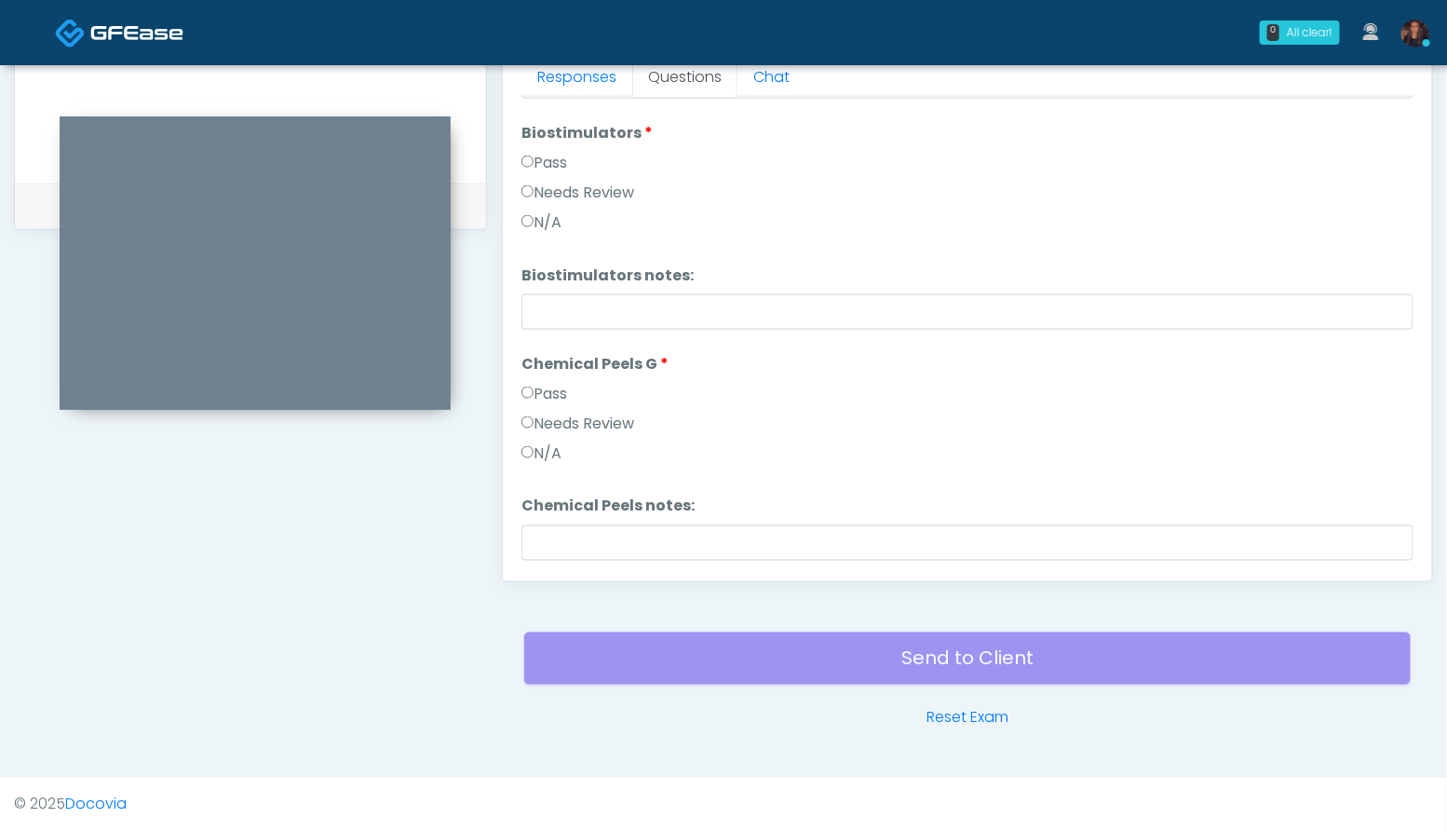
scroll to position [2154, 0]
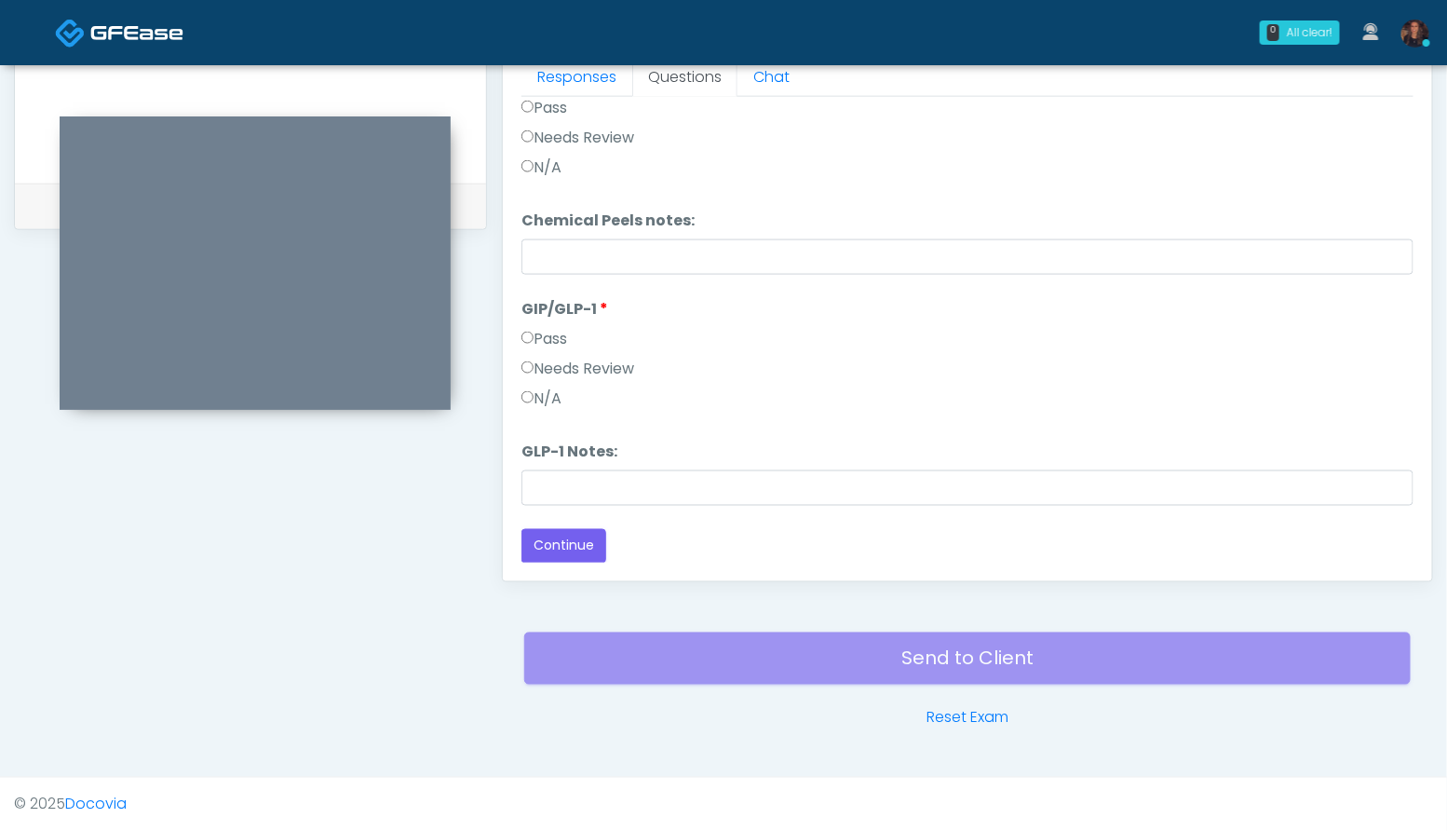
click at [550, 398] on label "N/A" at bounding box center [541, 398] width 40 height 22
click at [561, 542] on button "Continue" at bounding box center [563, 546] width 85 height 34
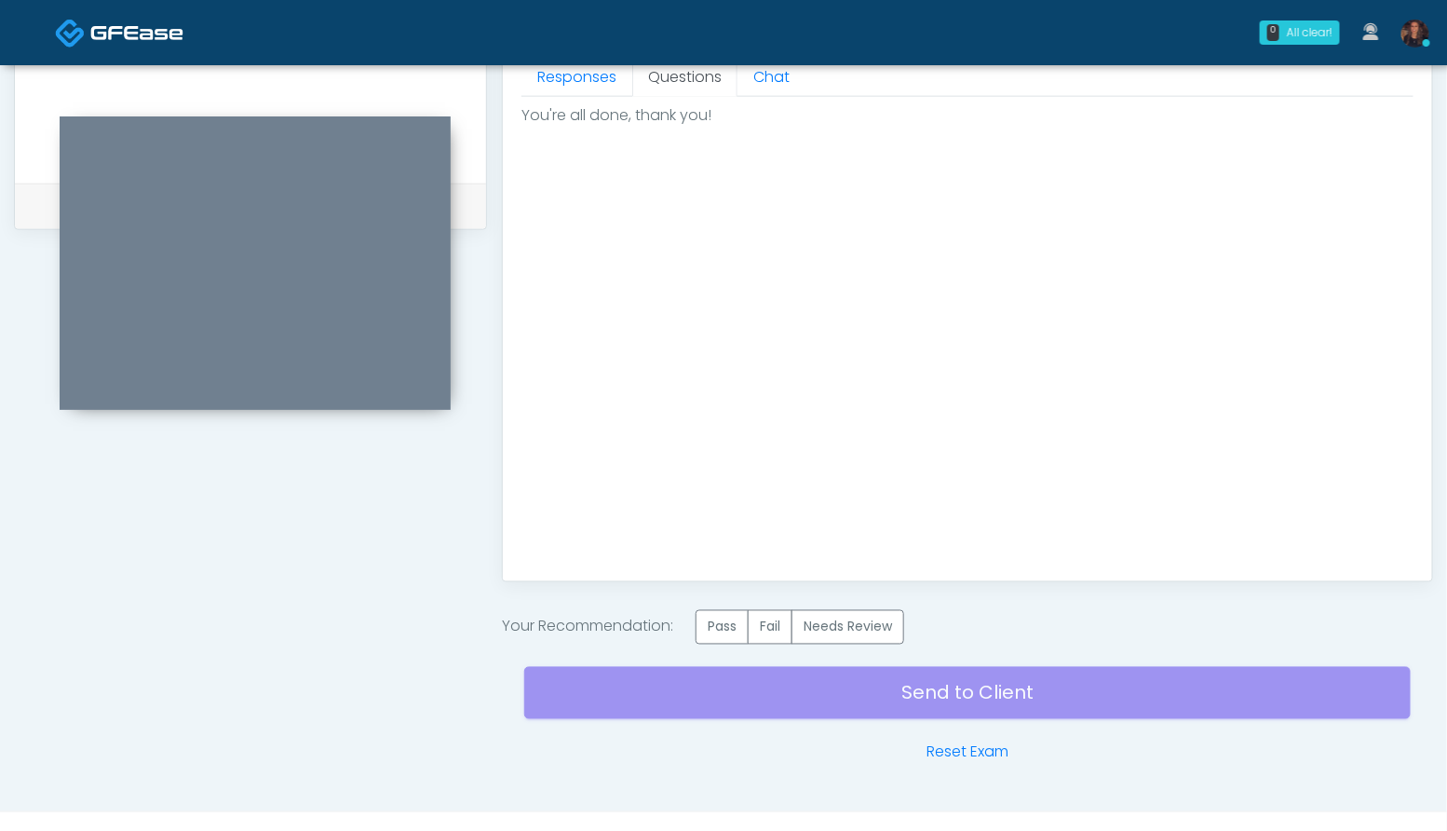
scroll to position [0, 0]
click at [704, 627] on label "Pass" at bounding box center [722, 627] width 53 height 34
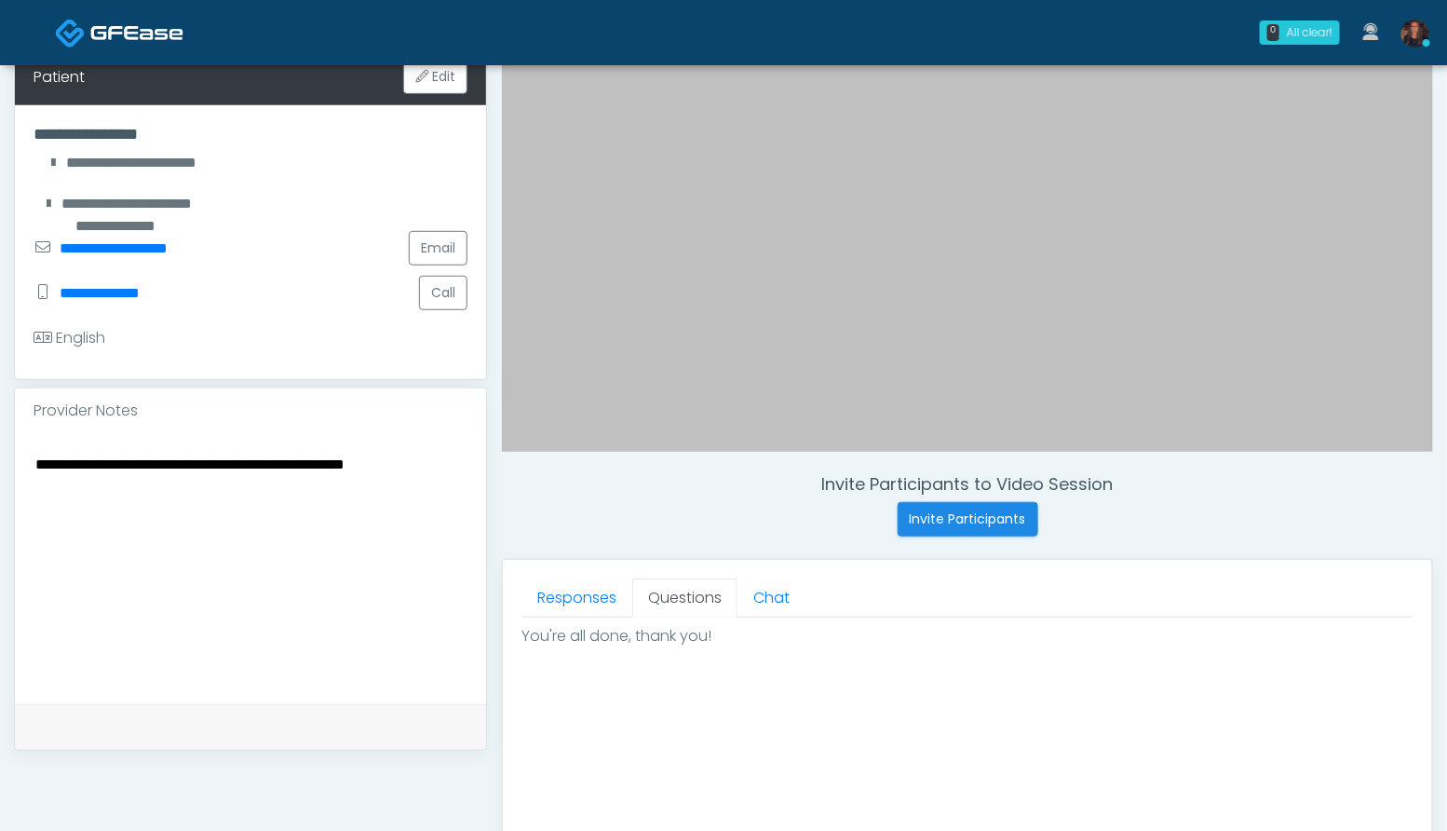
scroll to position [330, 0]
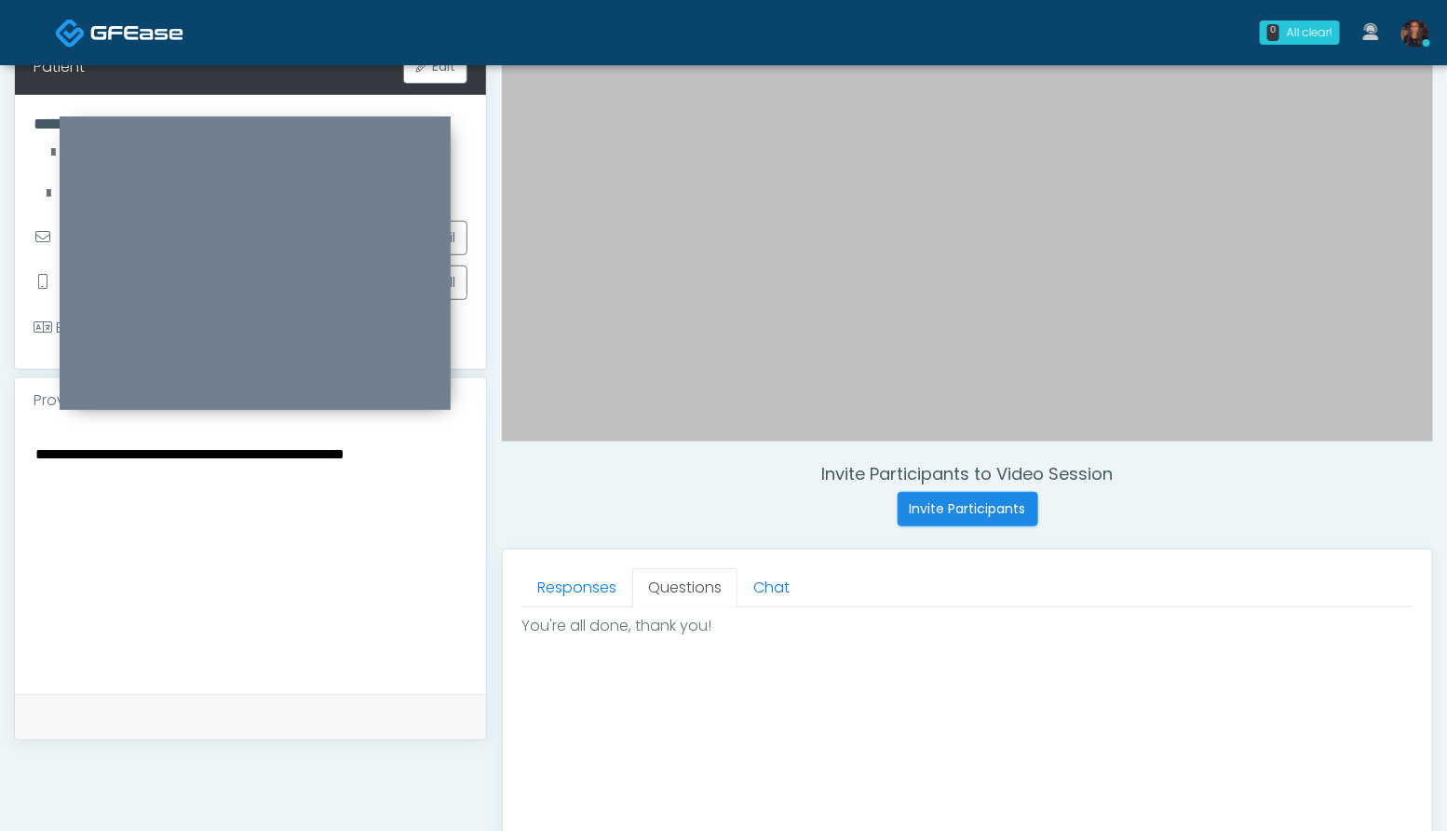
click at [147, 441] on textarea "**********" at bounding box center [251, 554] width 434 height 227
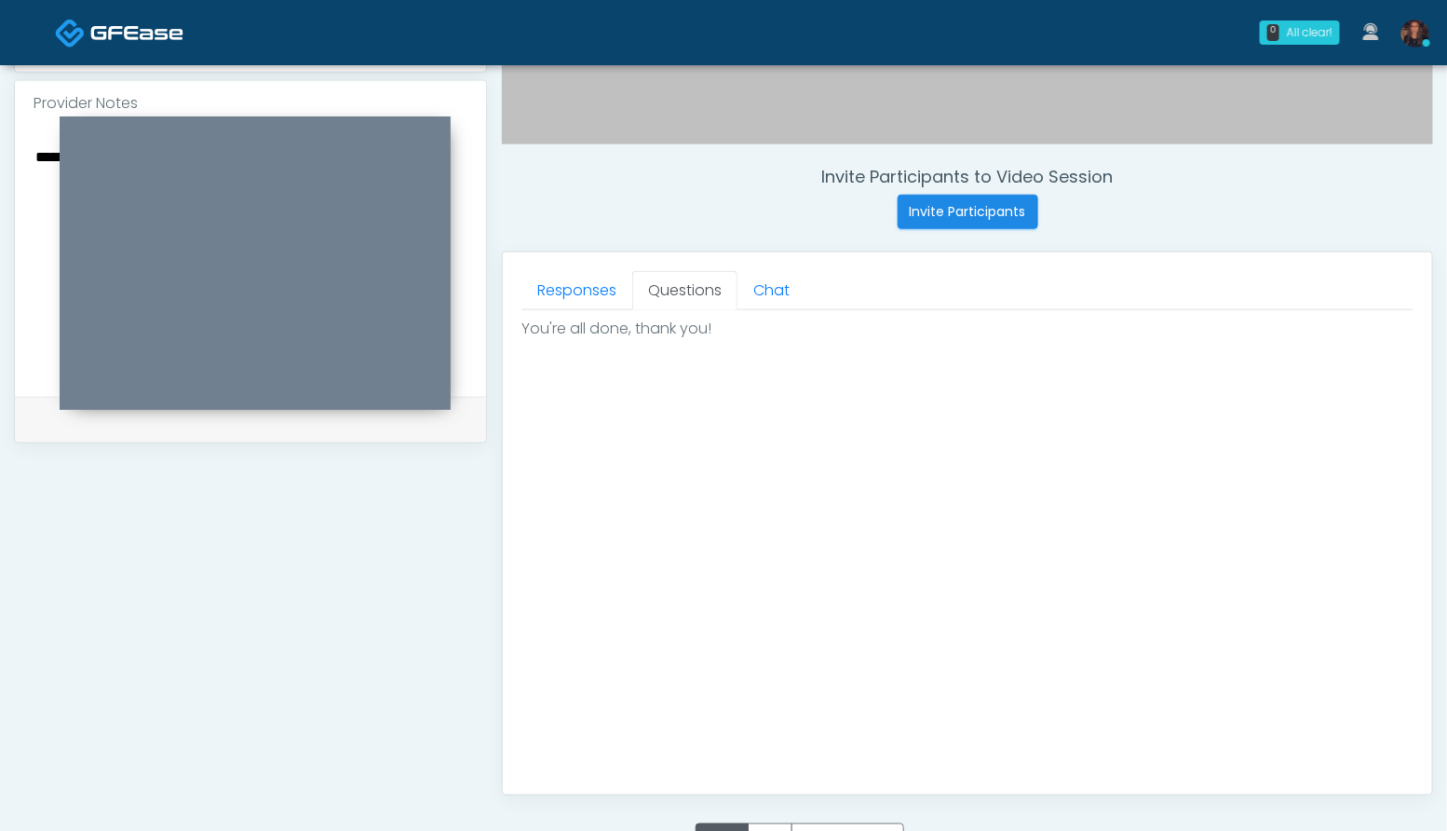
scroll to position [874, 0]
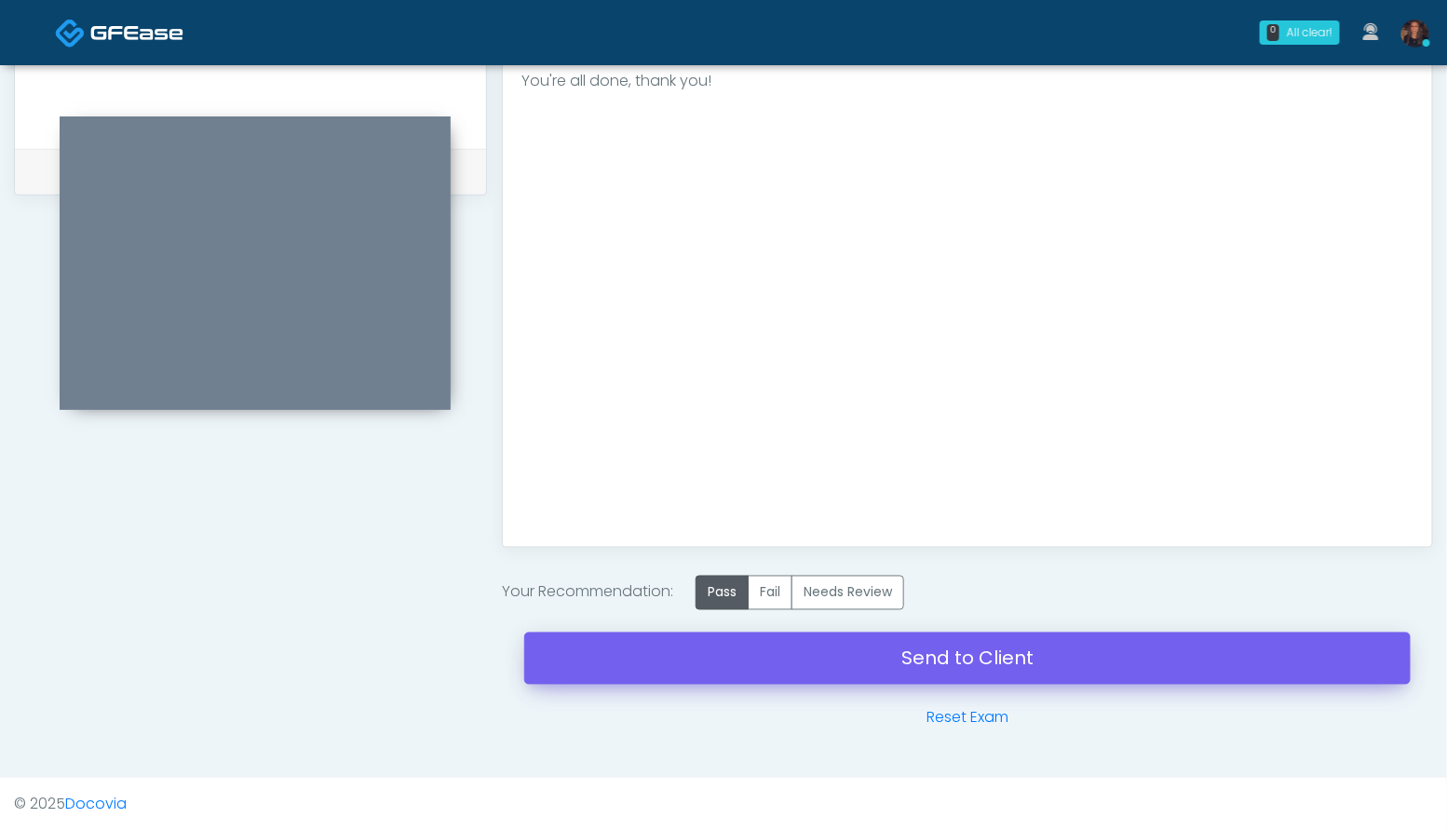
type textarea "**********"
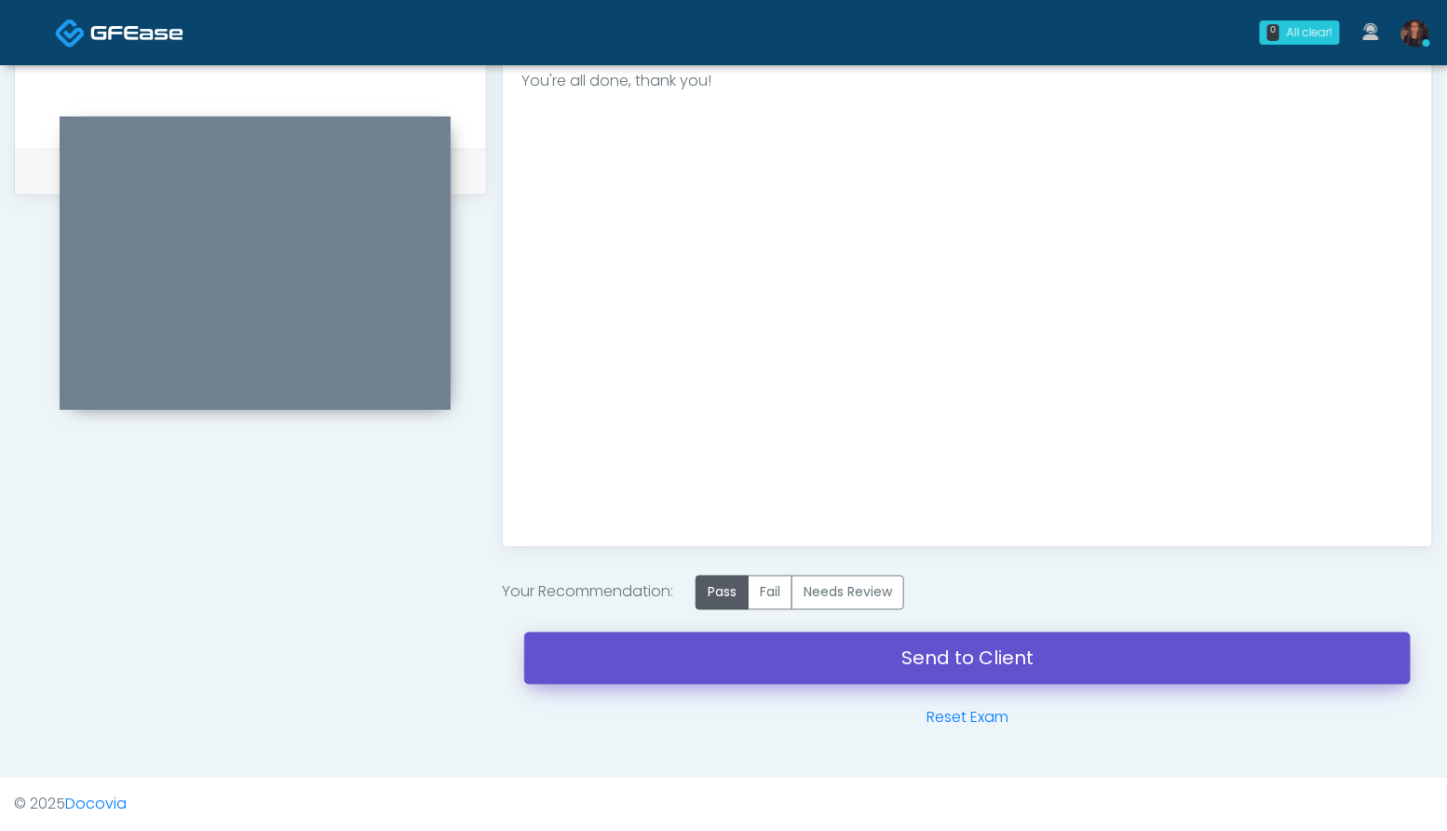
click at [675, 660] on link "Send to Client" at bounding box center [967, 658] width 886 height 52
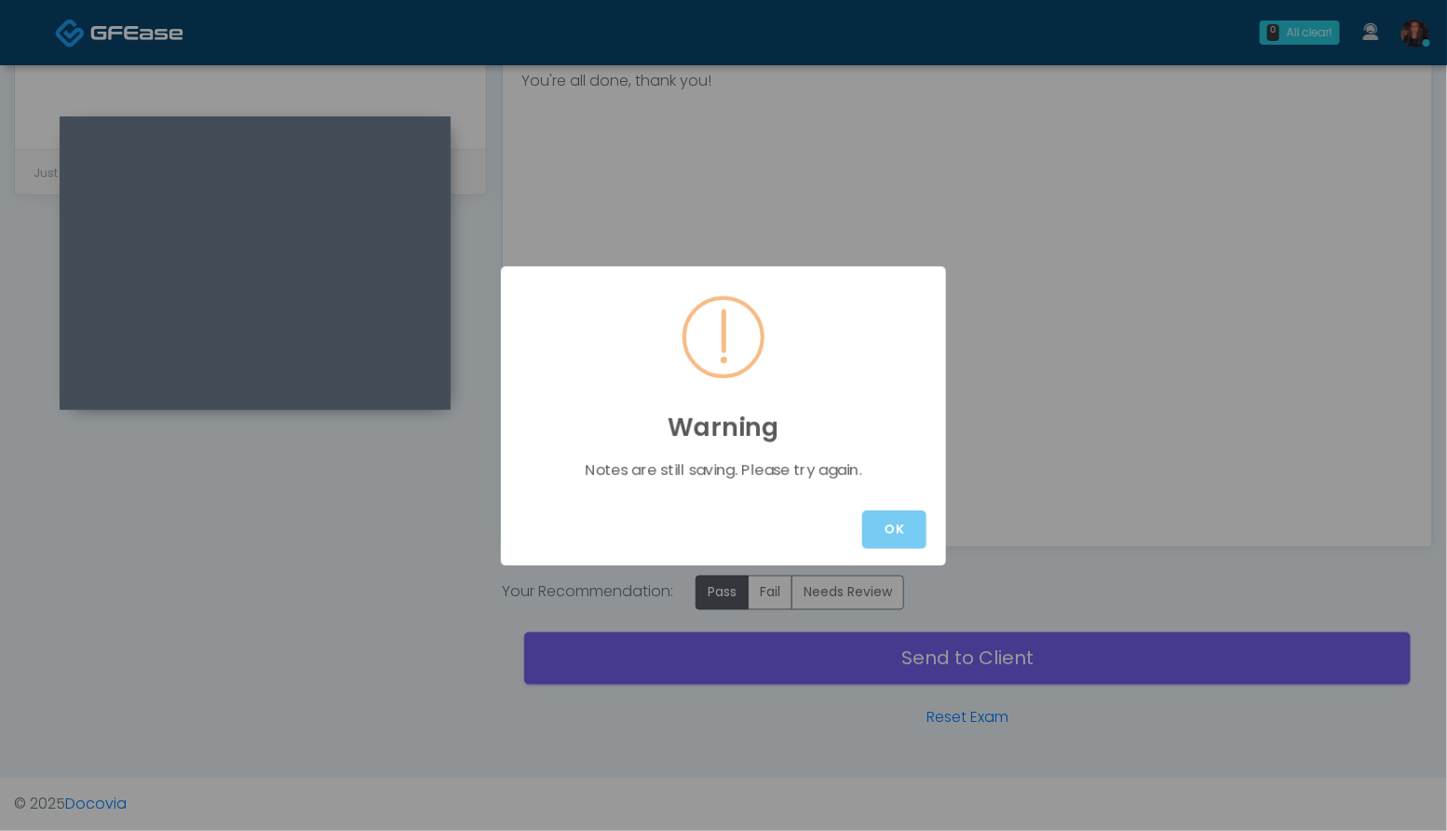
click at [914, 526] on button "OK" at bounding box center [894, 529] width 64 height 38
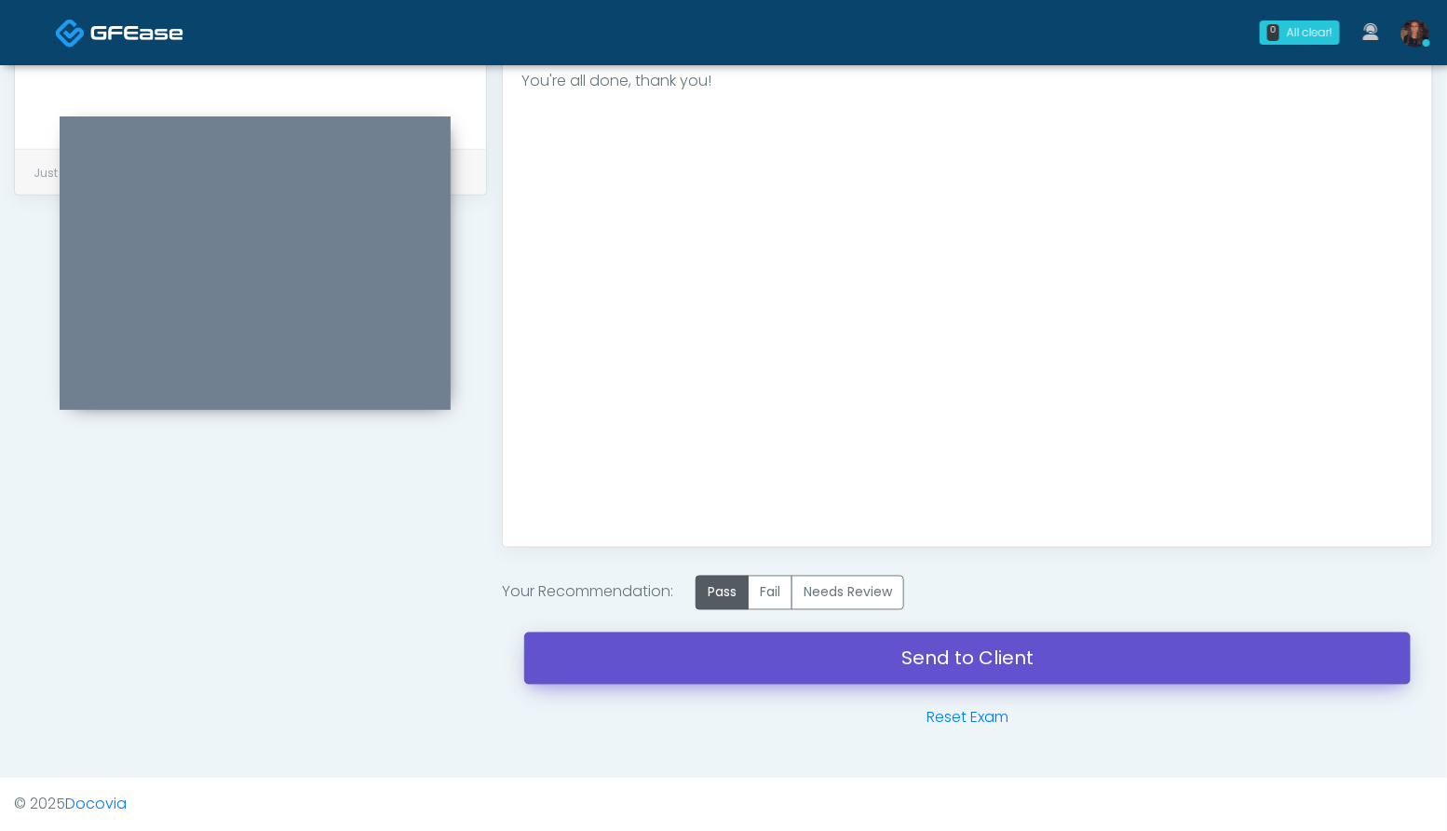
click at [1006, 660] on link "Send to Client" at bounding box center [967, 658] width 886 height 52
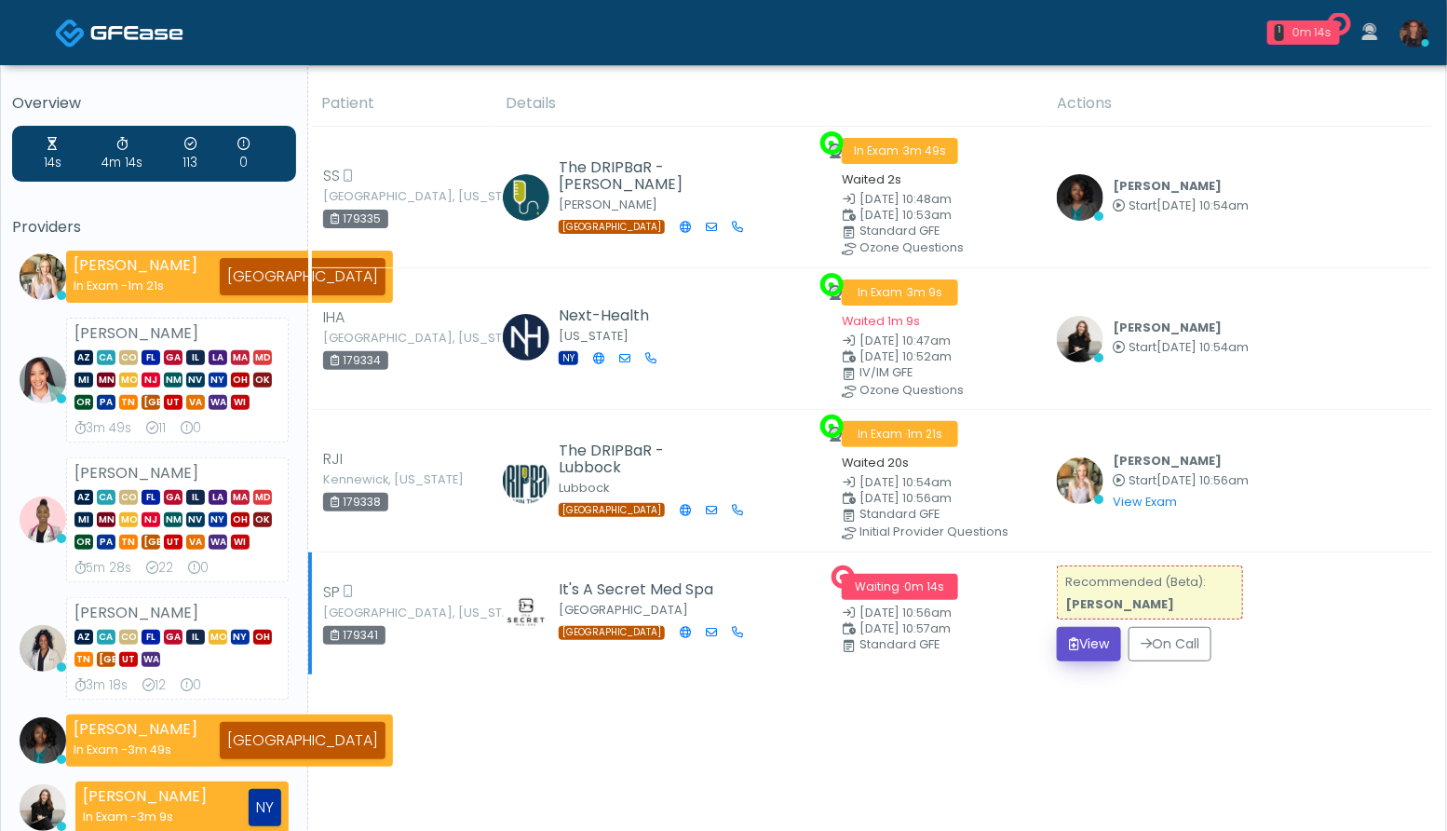
click at [1083, 632] on button "View" at bounding box center [1089, 644] width 64 height 34
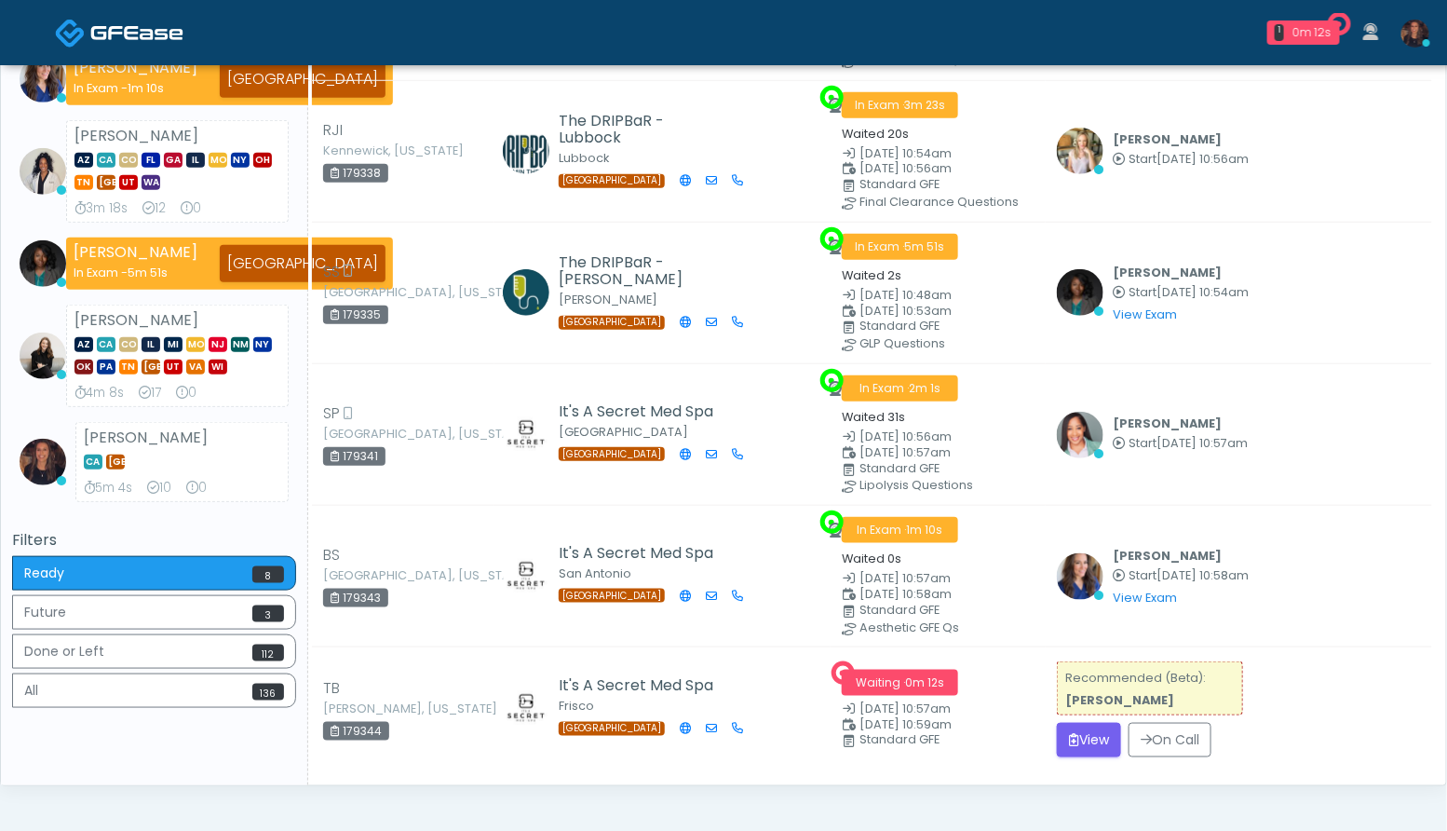
scroll to position [529, 0]
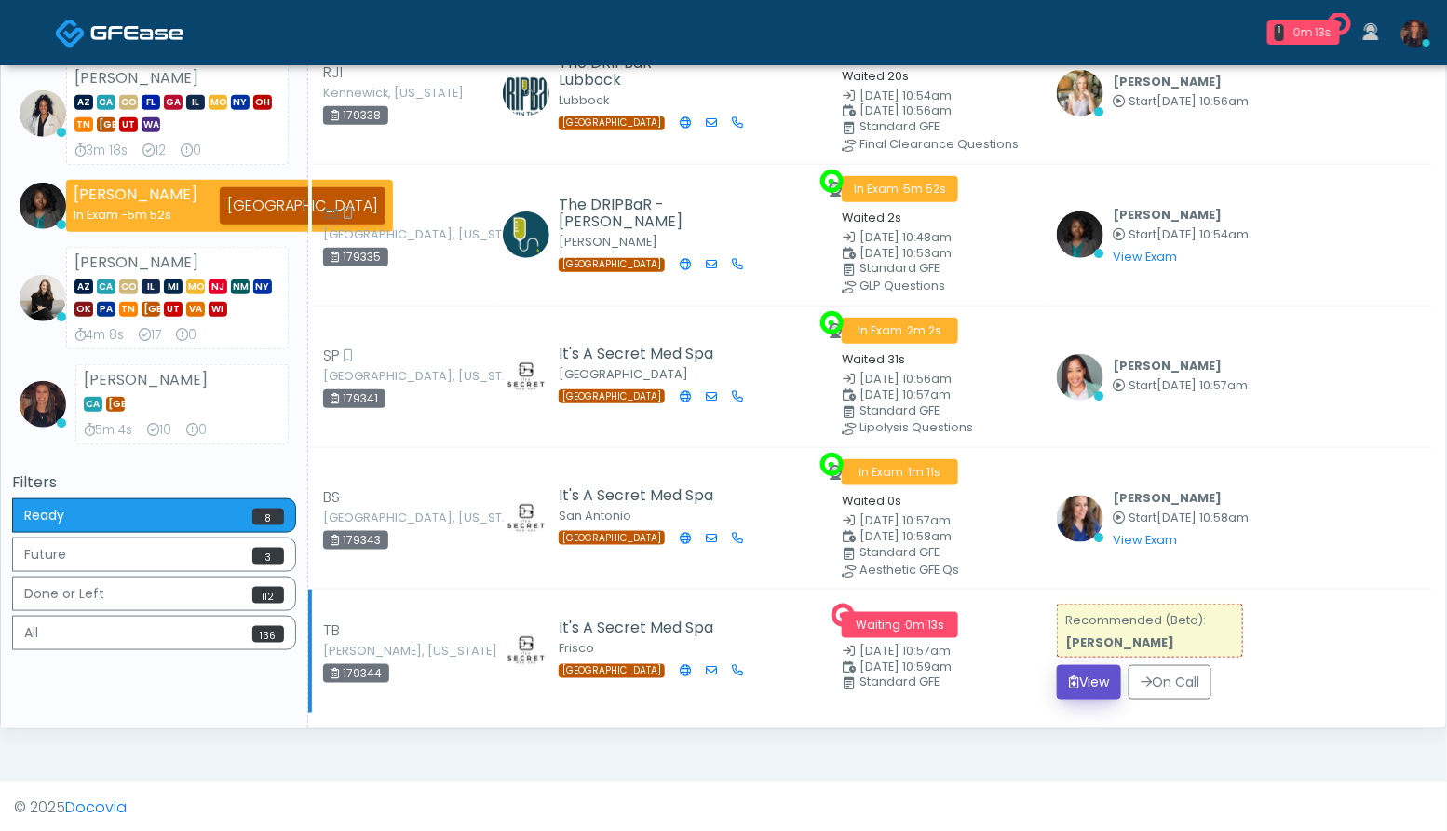
click at [1092, 667] on button "View" at bounding box center [1089, 682] width 64 height 34
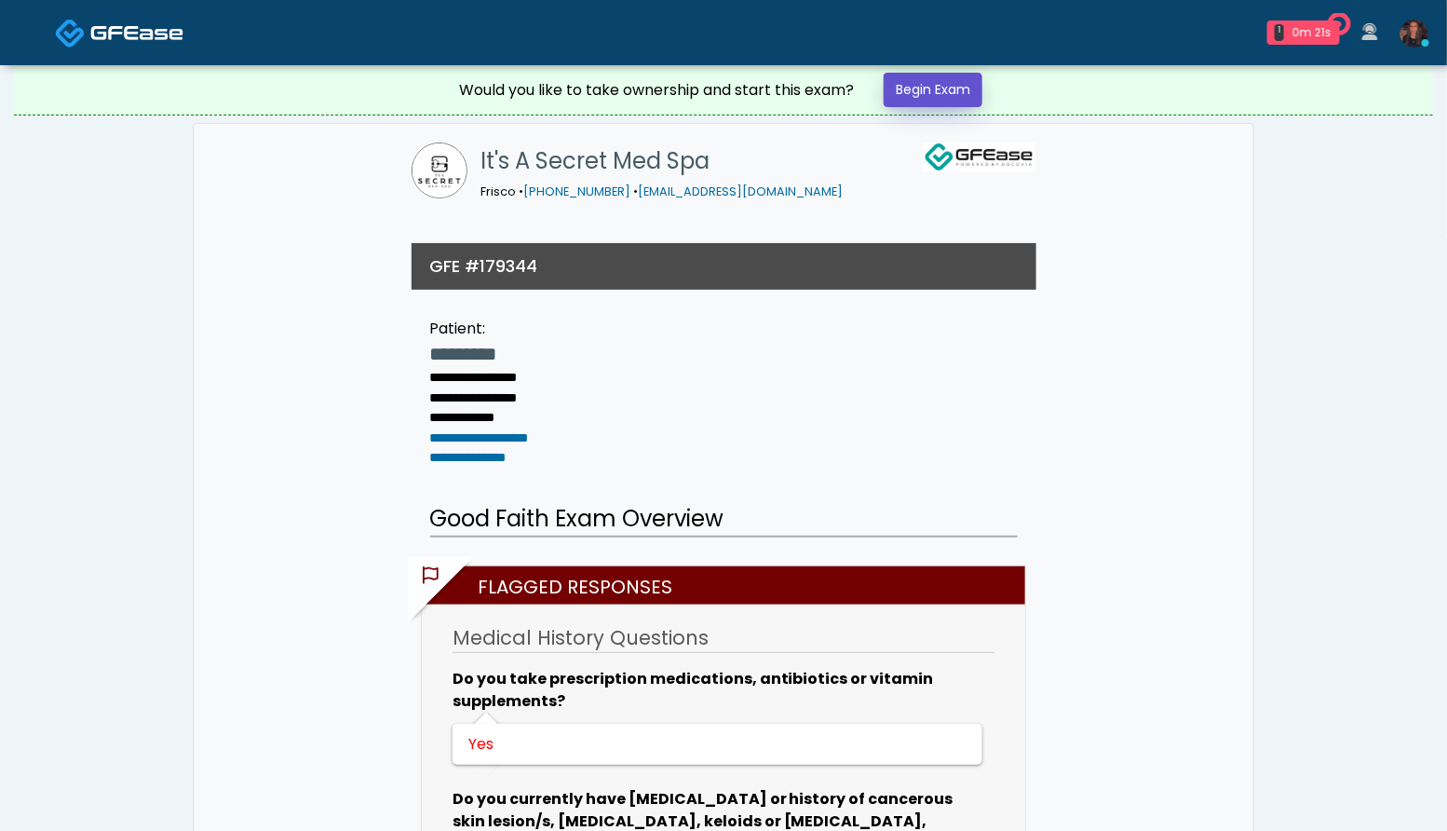
click at [973, 97] on link "Begin Exam" at bounding box center [933, 90] width 99 height 34
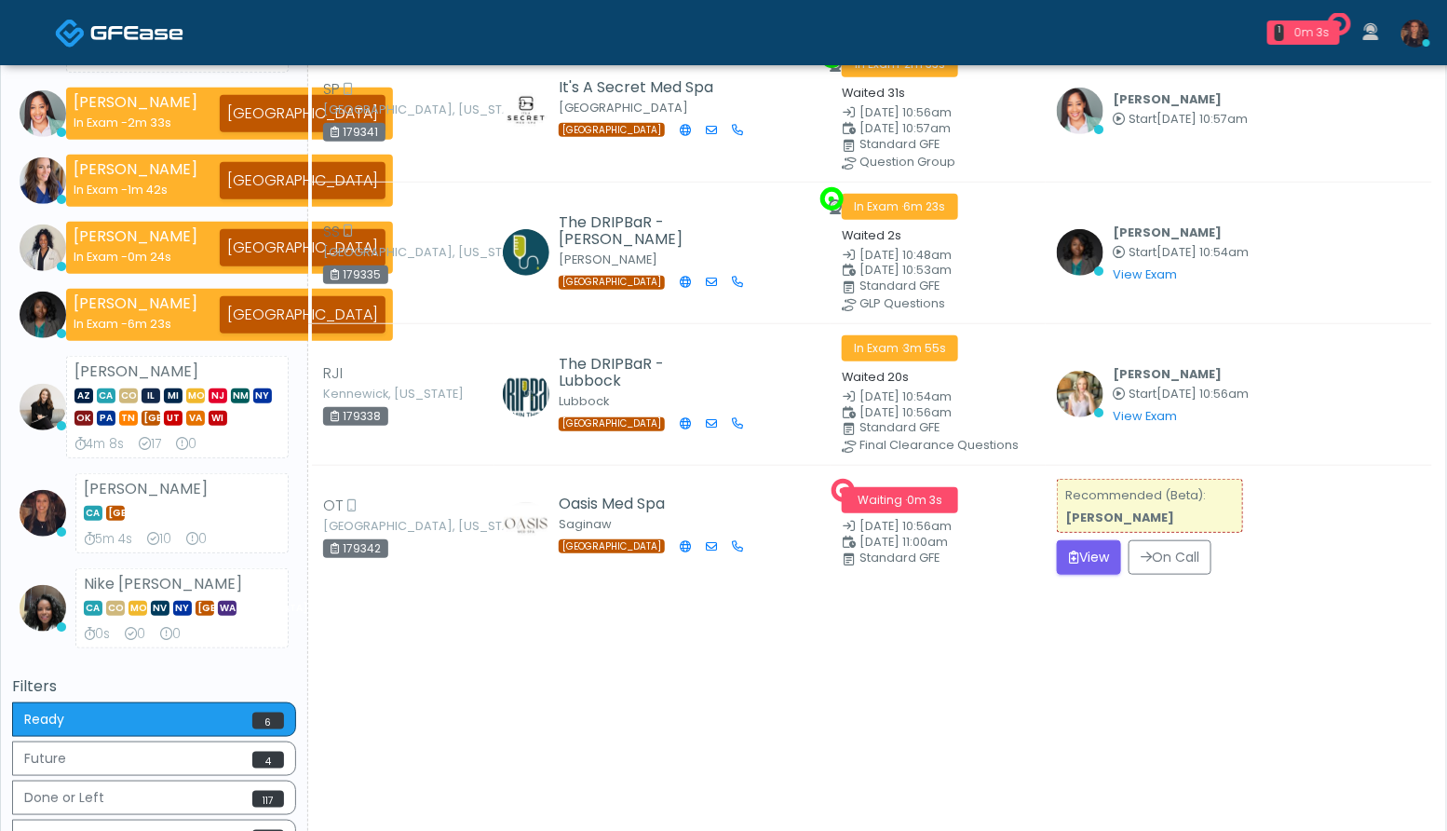
scroll to position [574, 0]
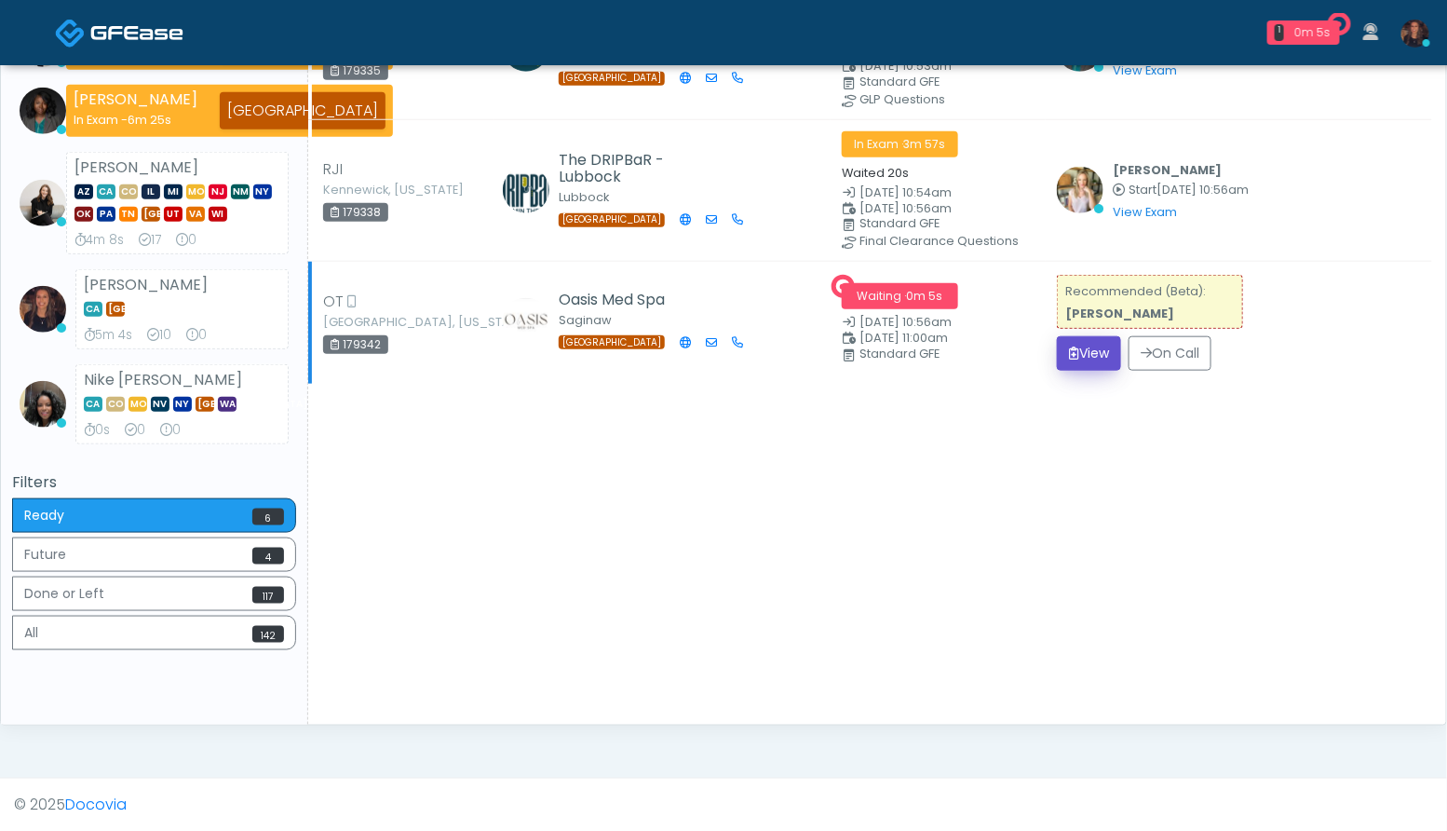
click at [1076, 345] on button "View" at bounding box center [1089, 353] width 64 height 34
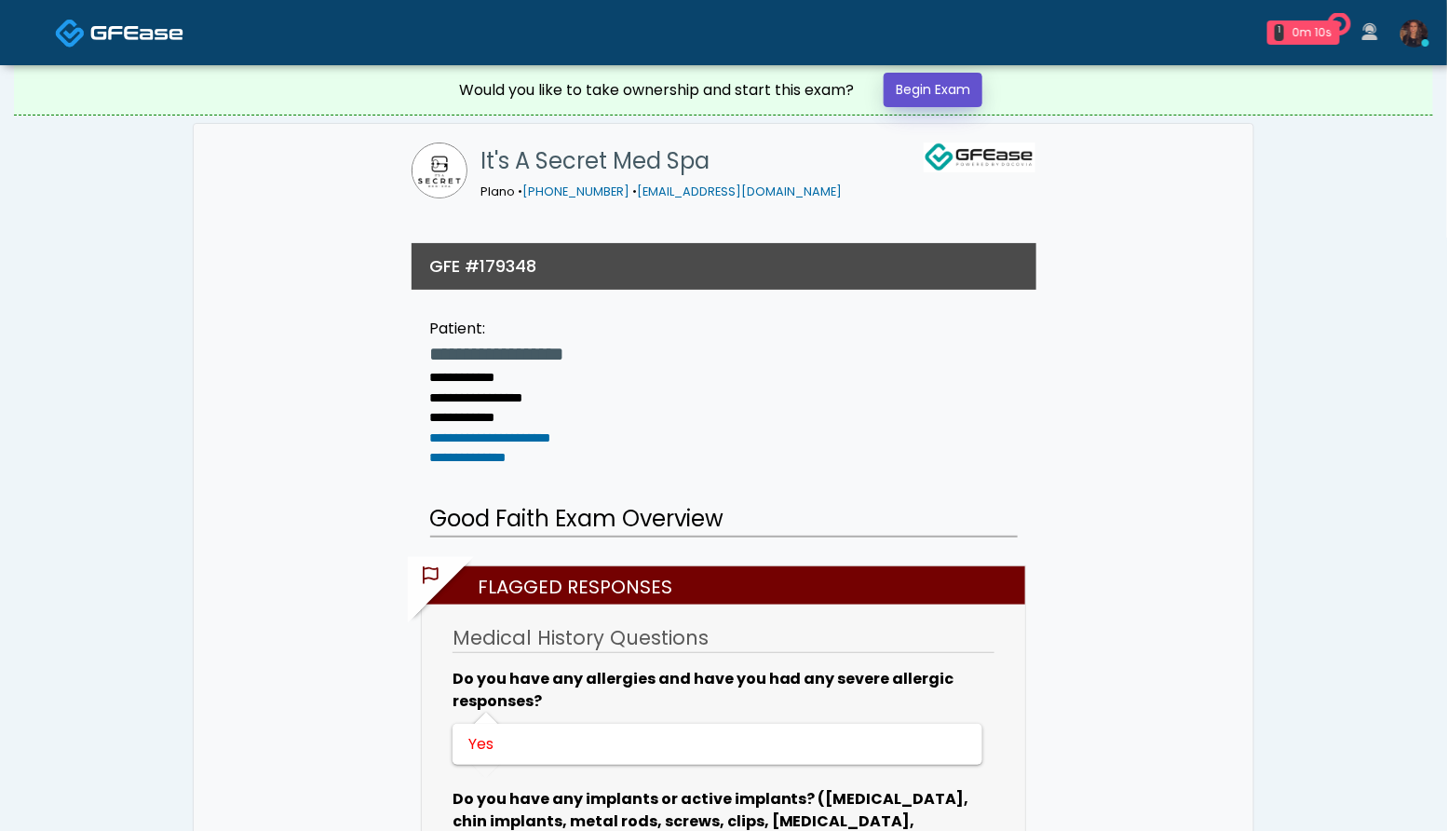
click at [932, 93] on link "Begin Exam" at bounding box center [933, 90] width 99 height 34
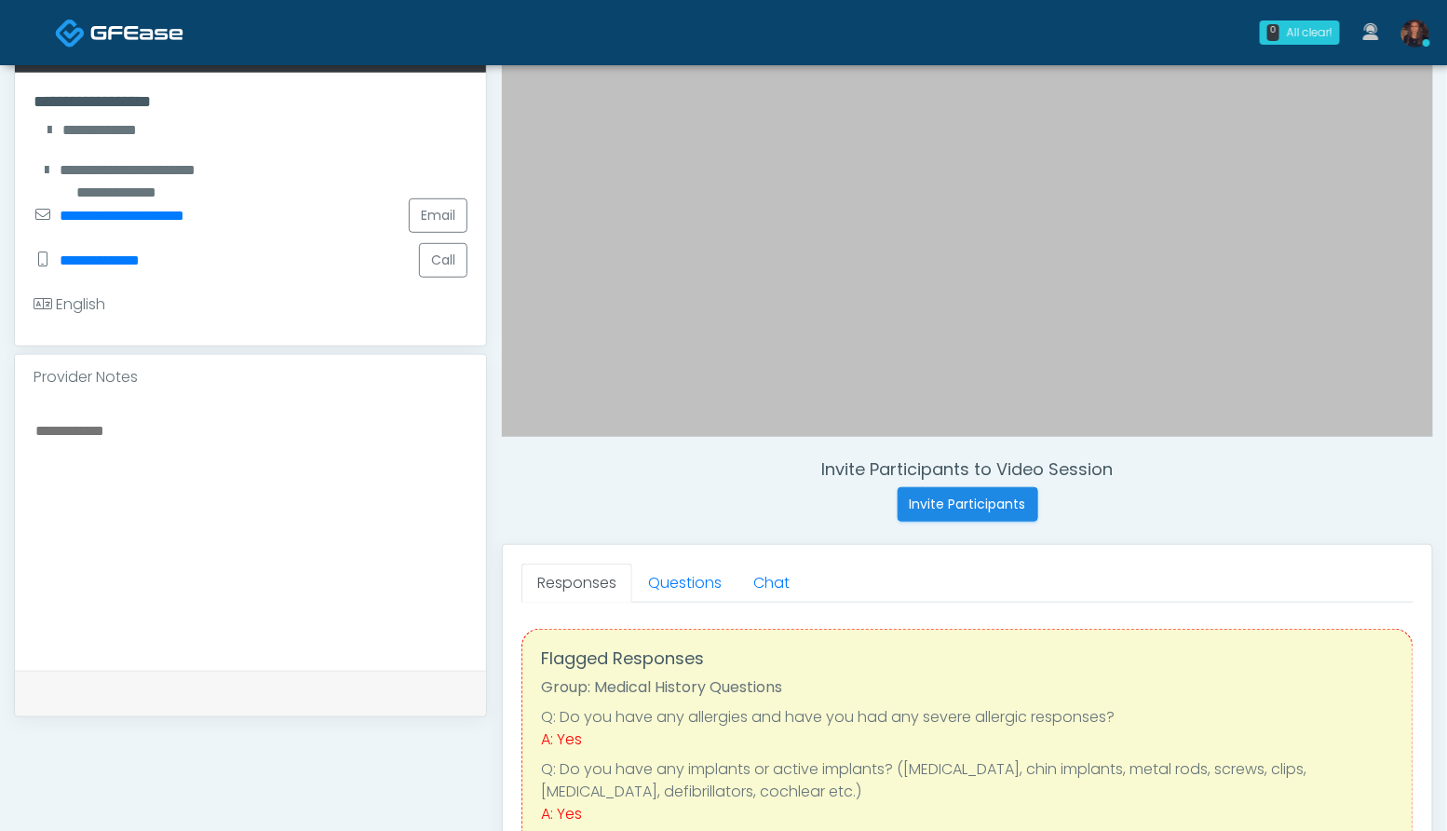
scroll to position [375, 0]
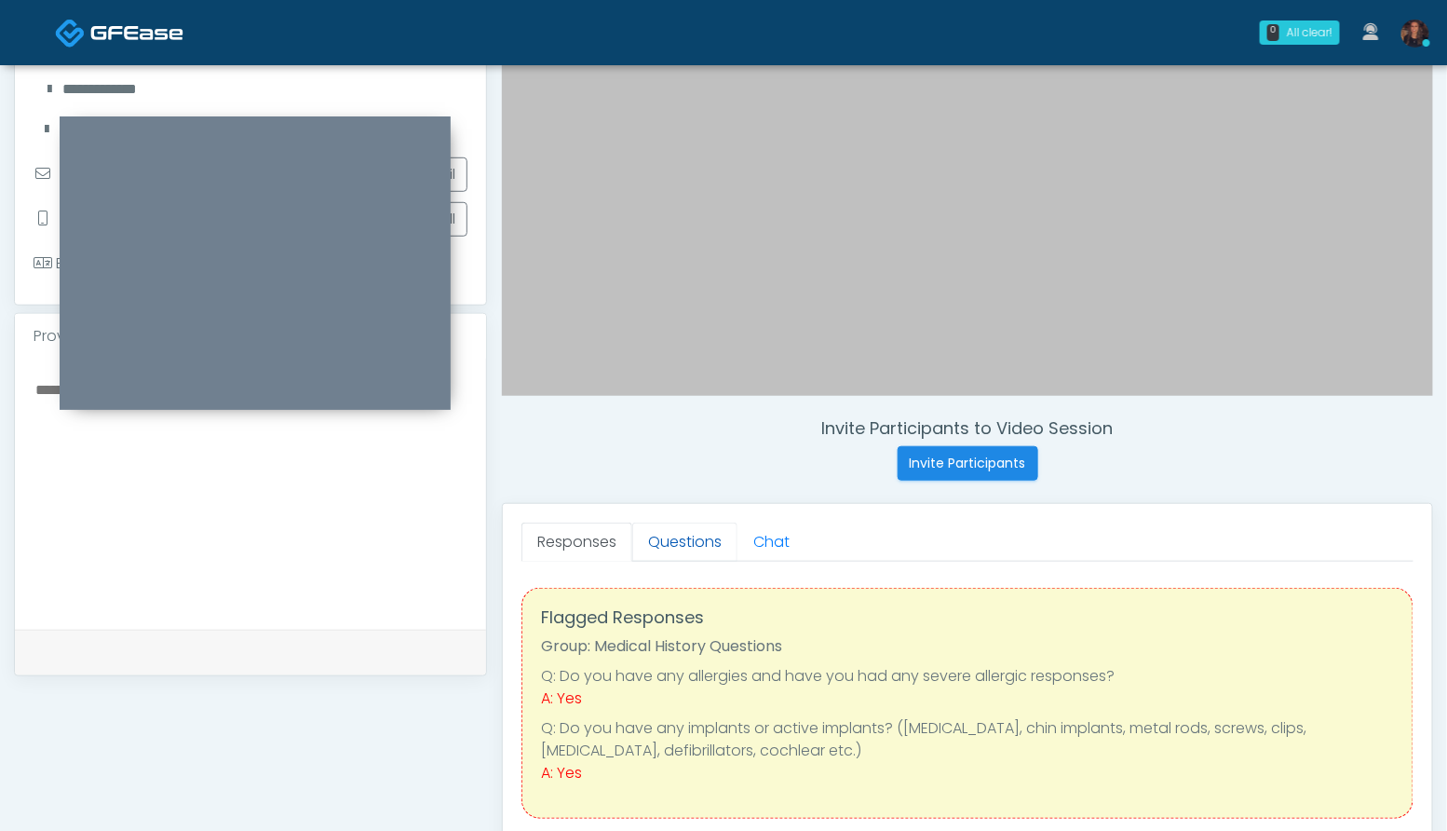
click at [696, 541] on link "Questions" at bounding box center [684, 541] width 105 height 39
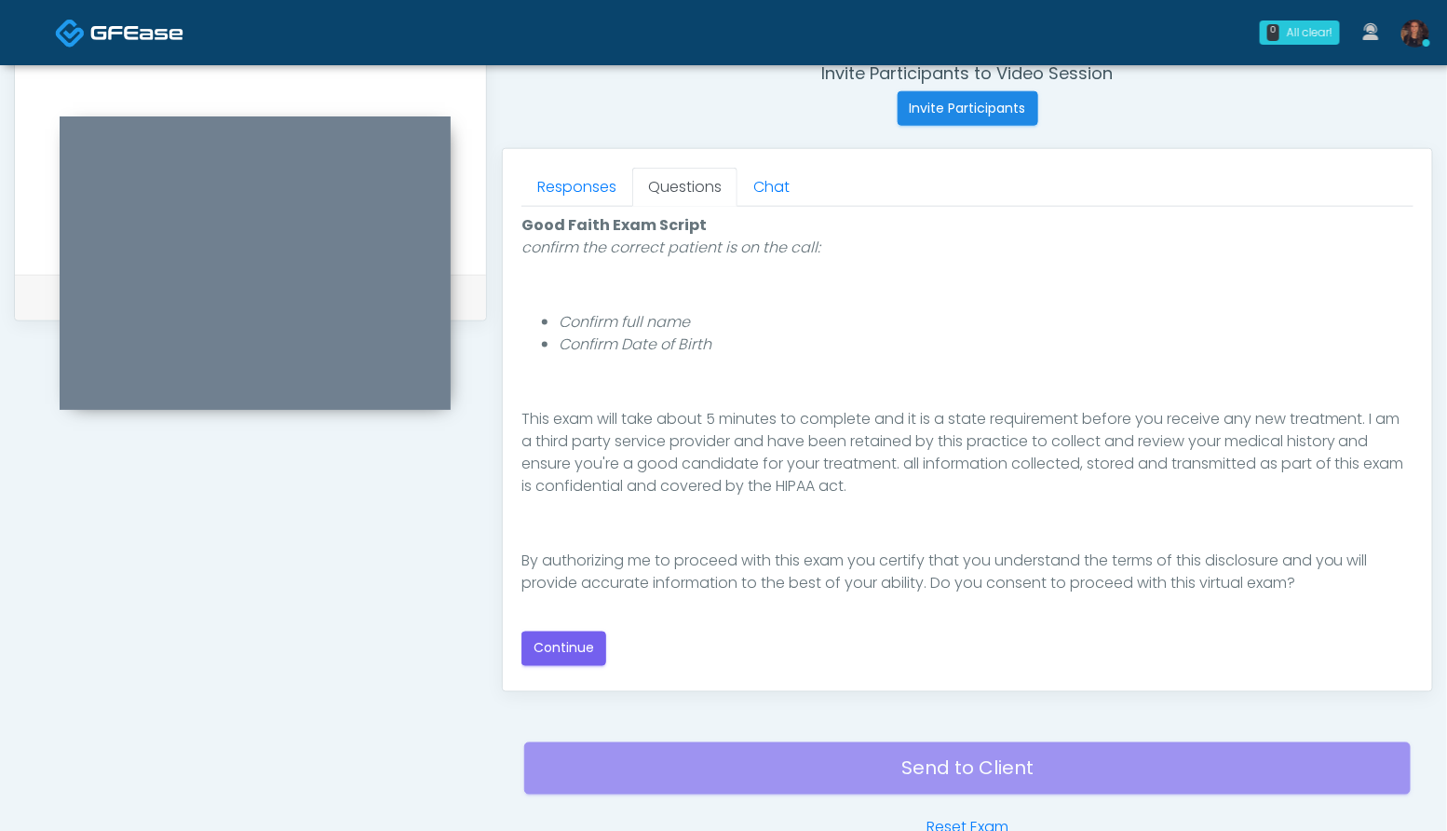
scroll to position [740, 0]
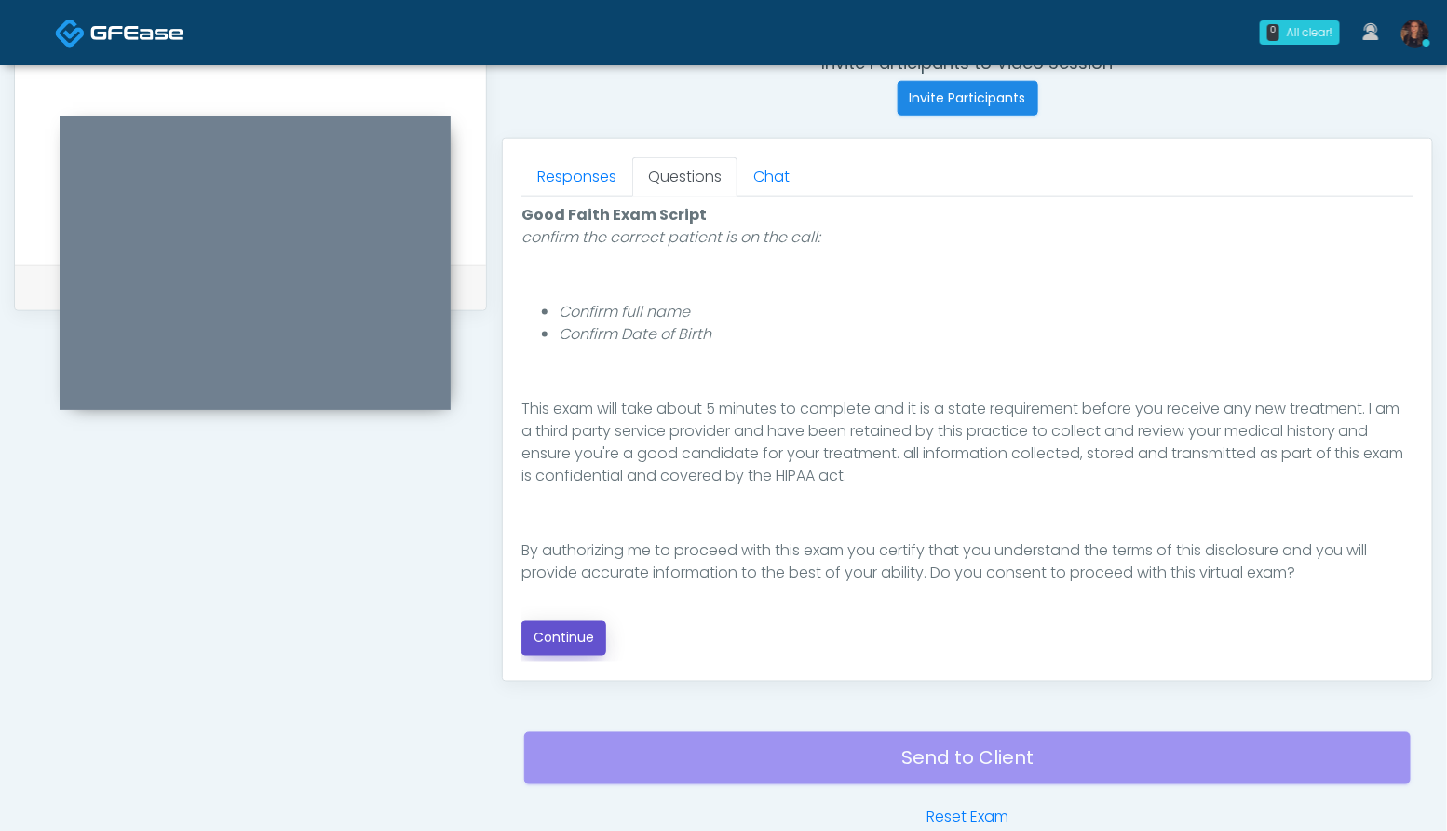
click at [581, 647] on button "Continue" at bounding box center [563, 638] width 85 height 34
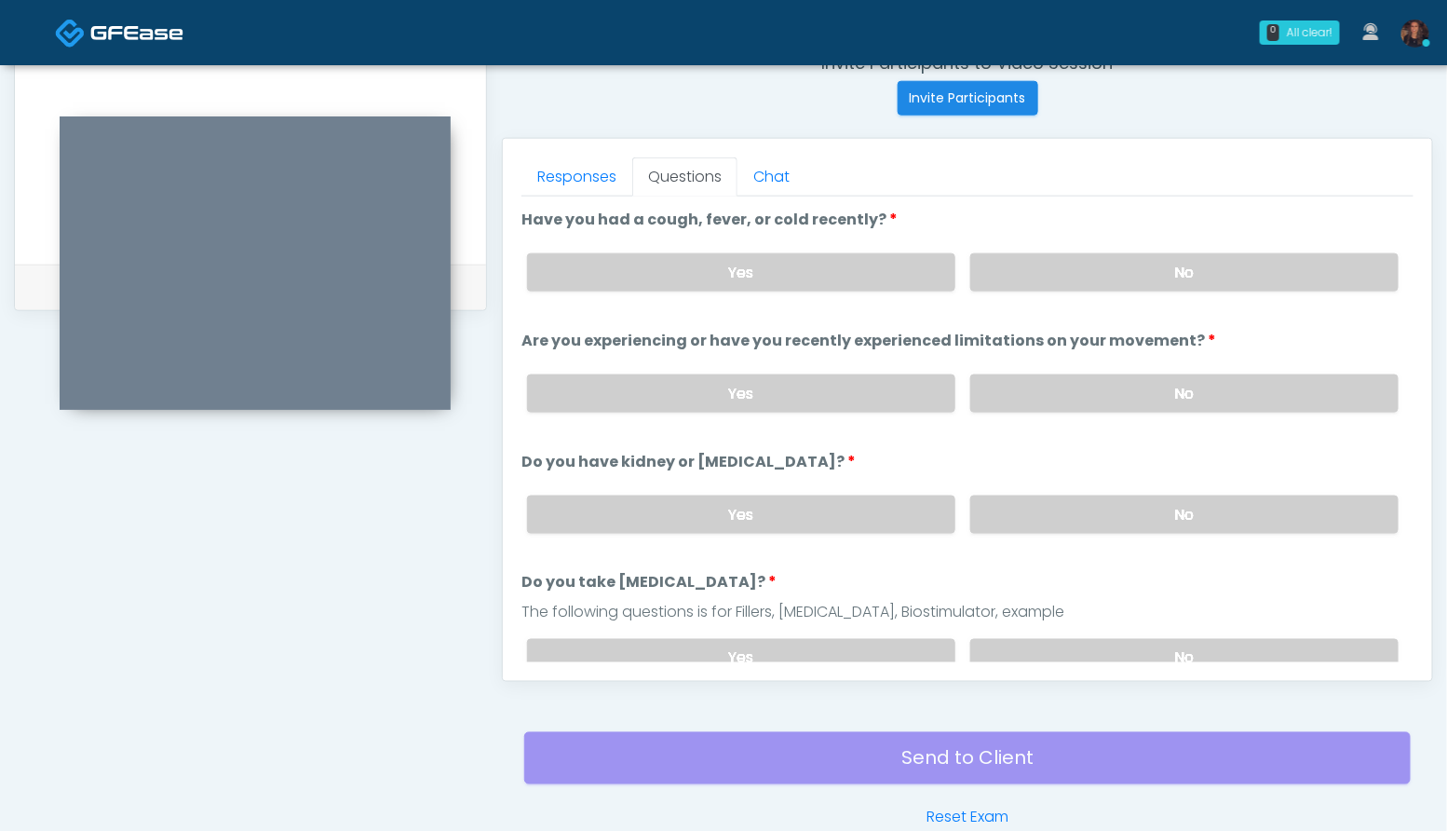
scroll to position [840, 0]
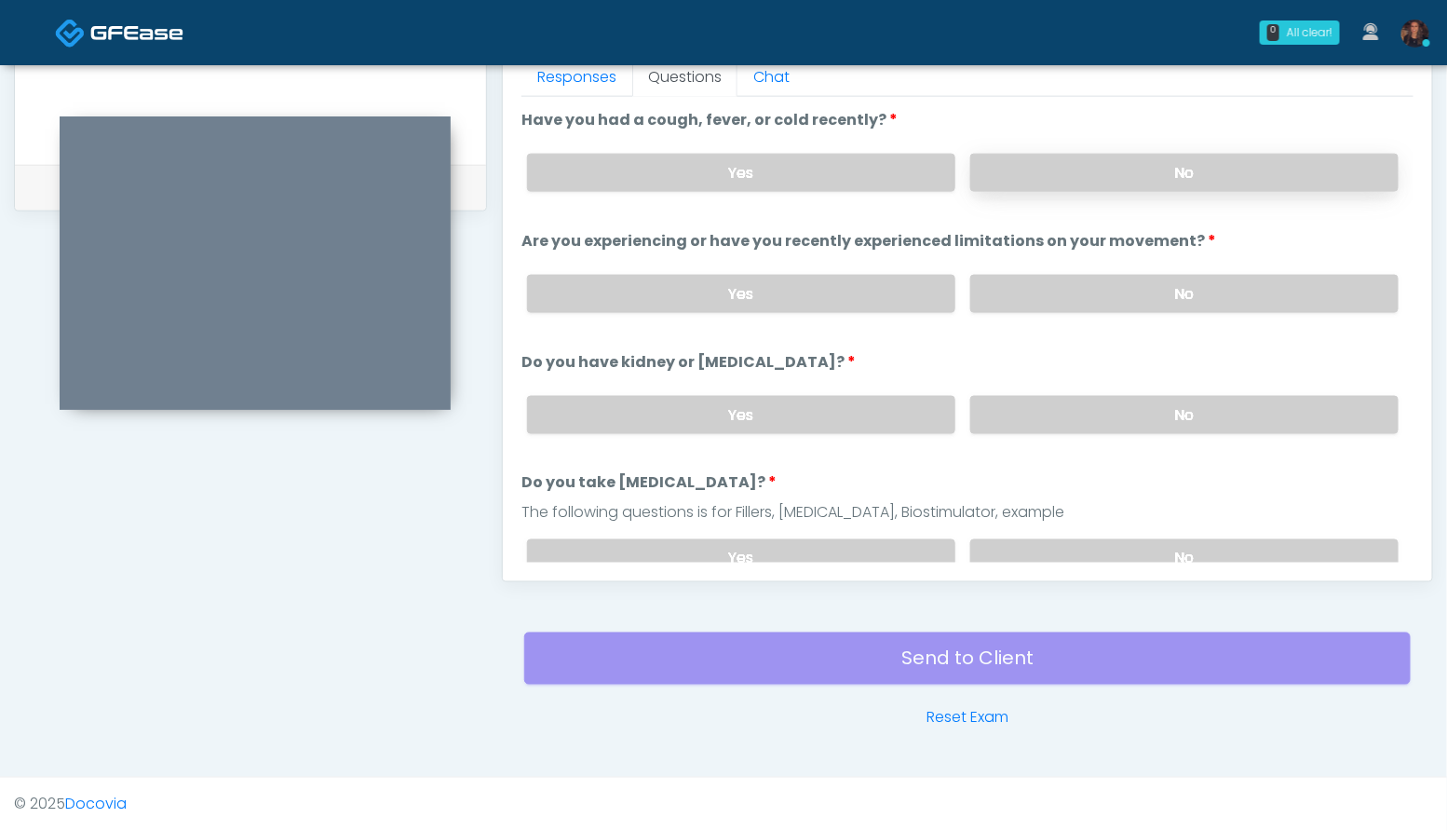
click at [1246, 180] on label "No" at bounding box center [1184, 173] width 428 height 38
click at [1207, 299] on label "No" at bounding box center [1184, 294] width 428 height 38
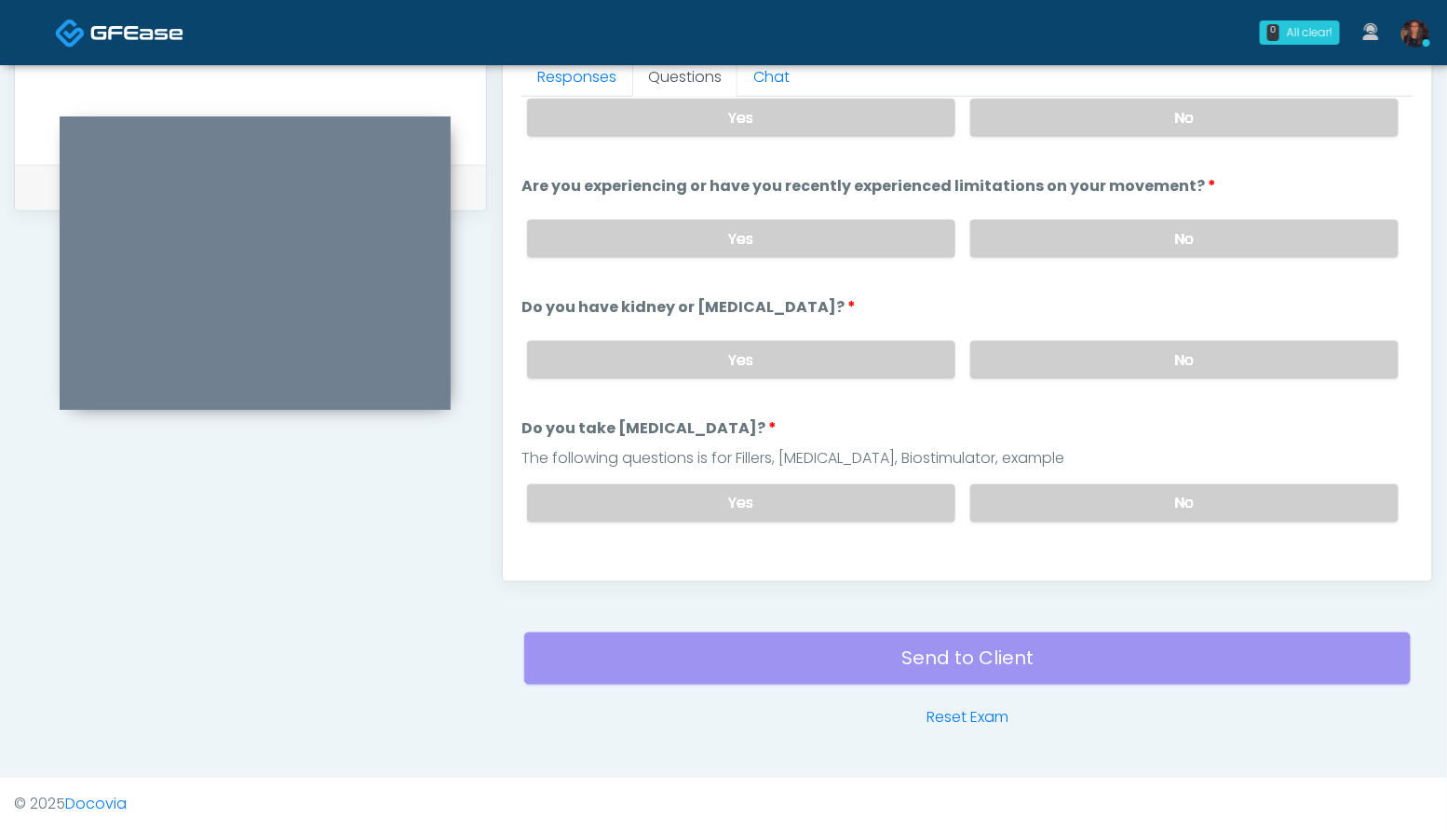
scroll to position [66, 0]
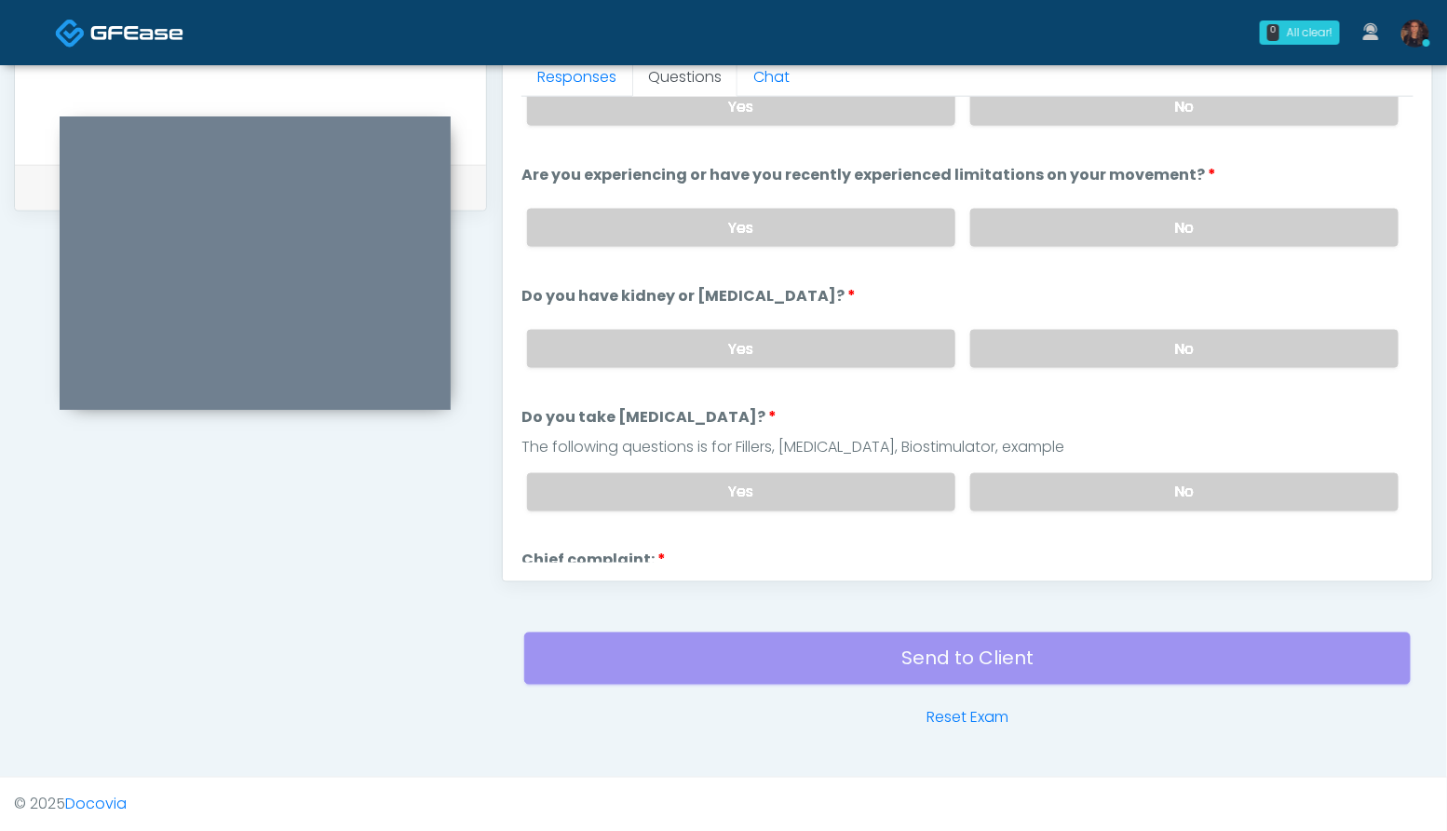
click at [1221, 341] on label "No" at bounding box center [1184, 349] width 428 height 38
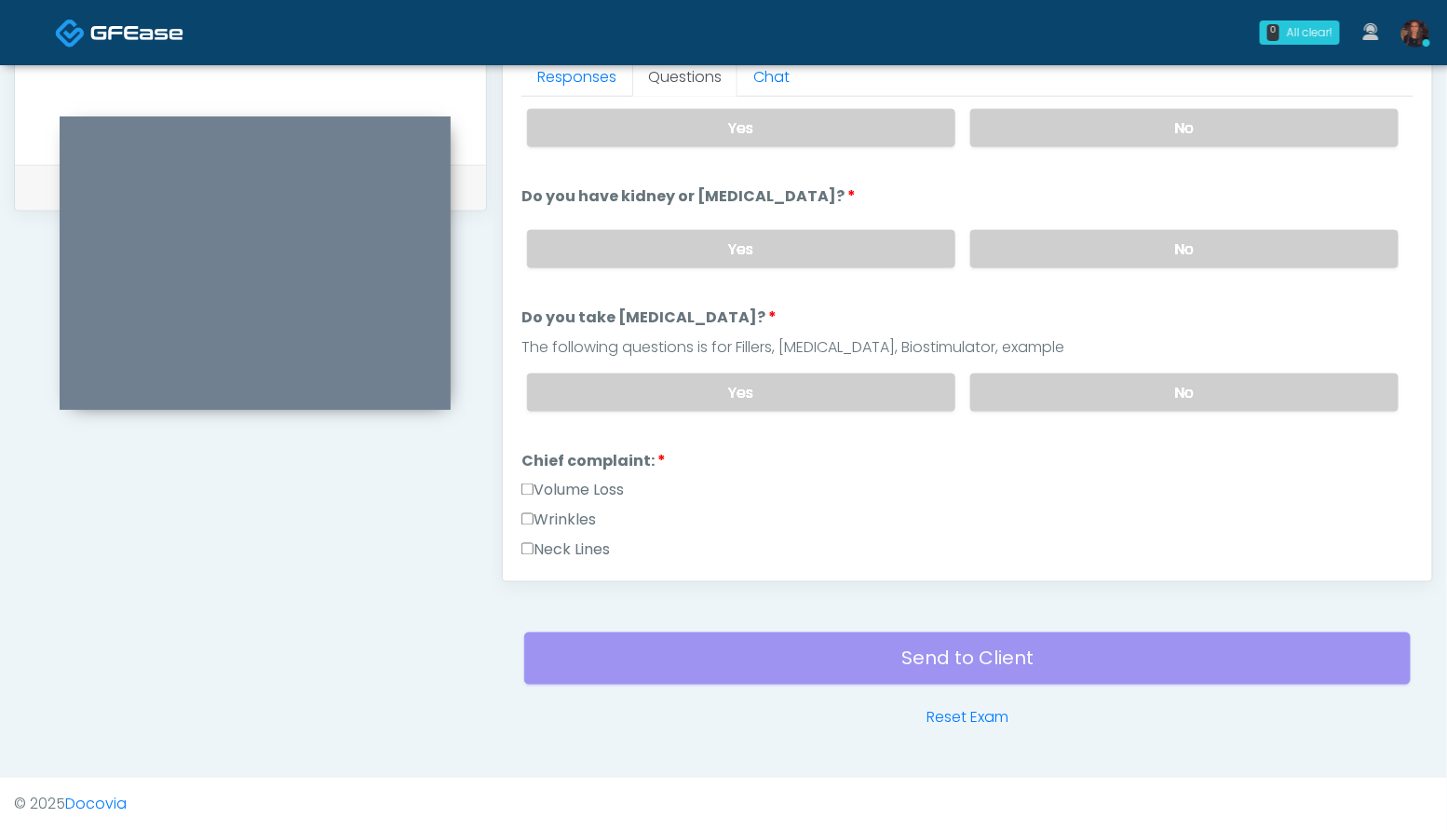
scroll to position [175, 0]
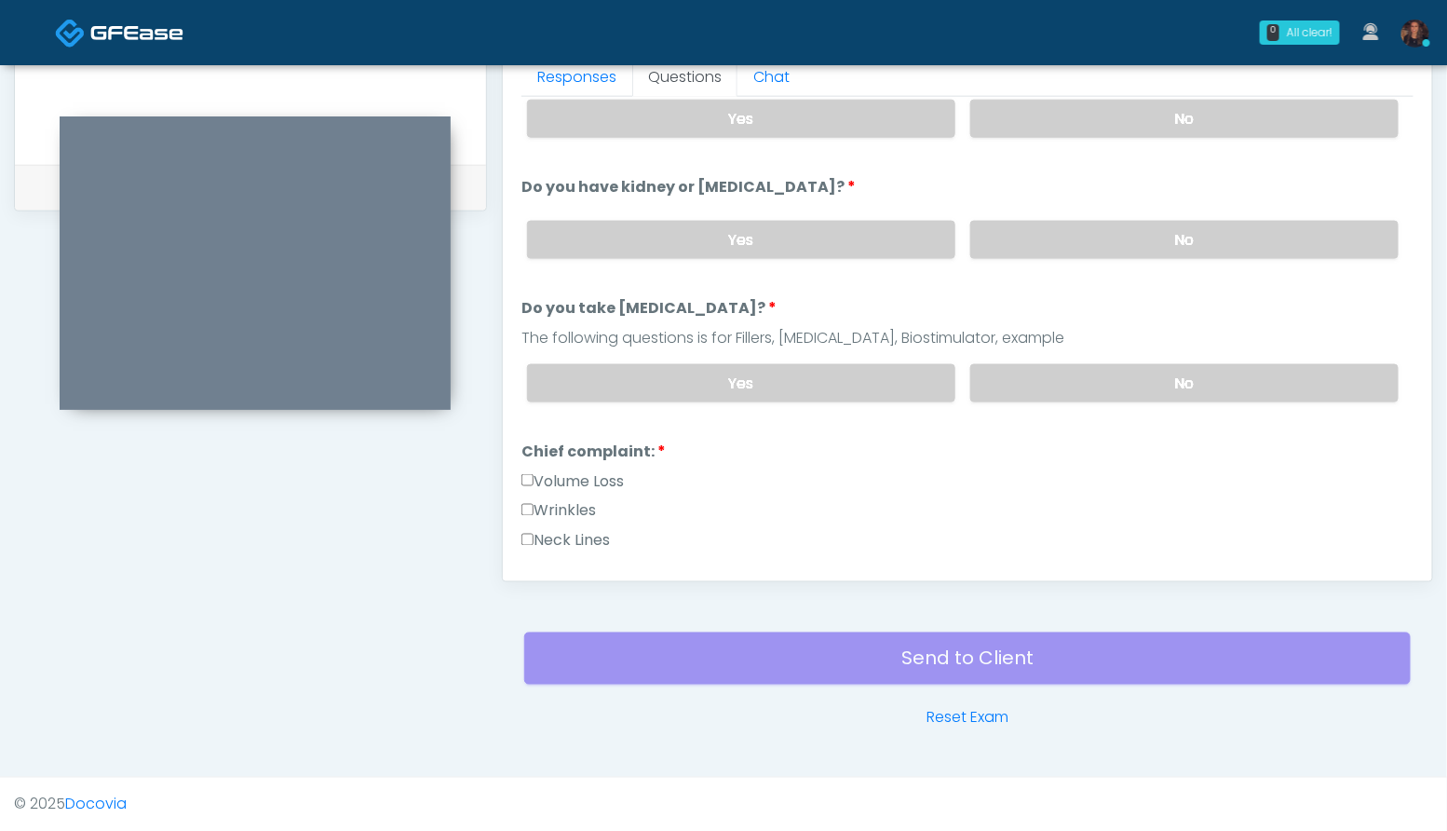
click at [1232, 384] on label "No" at bounding box center [1184, 383] width 428 height 38
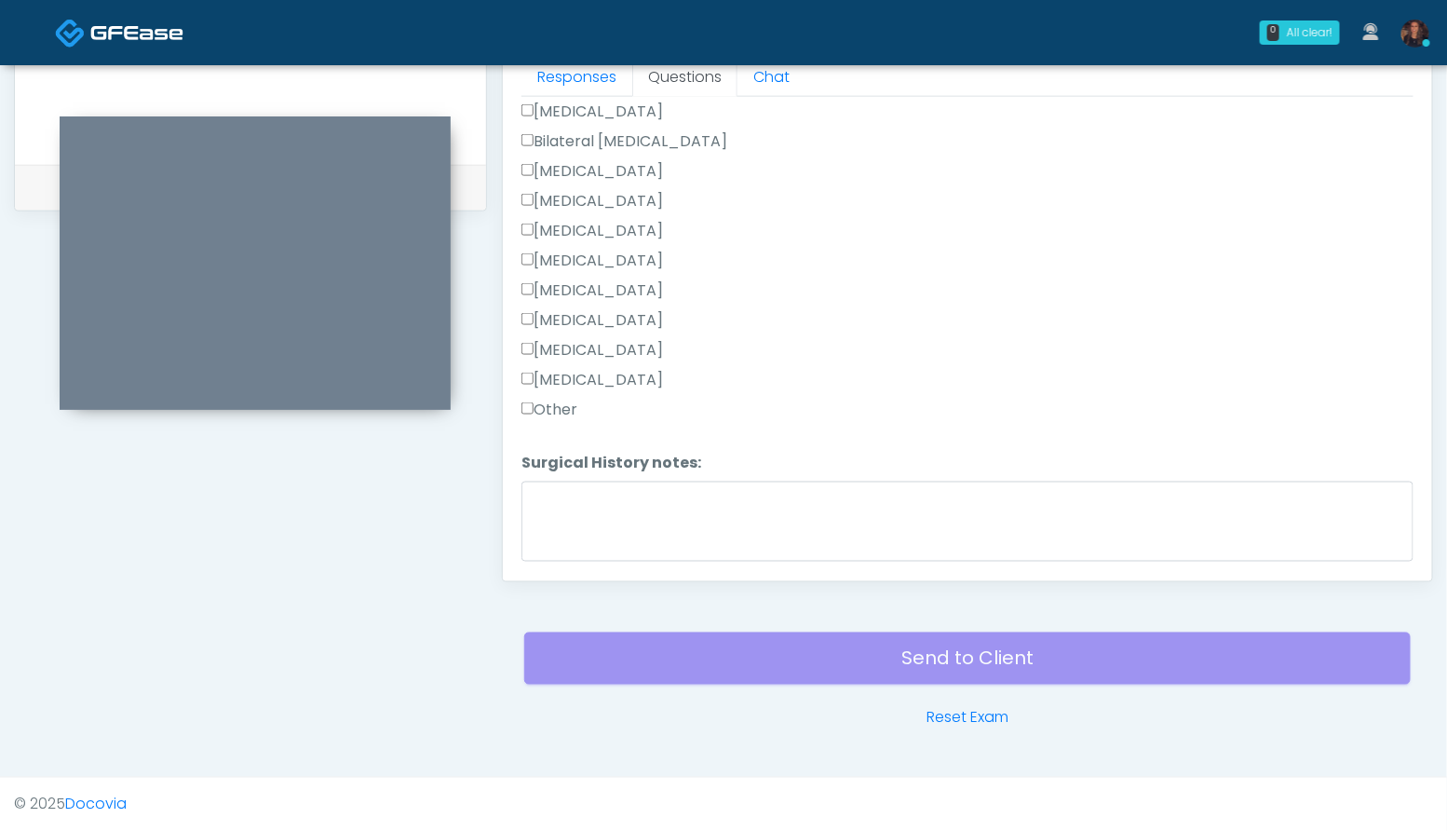
scroll to position [1155, 0]
click at [648, 166] on label "[MEDICAL_DATA]" at bounding box center [592, 171] width 142 height 22
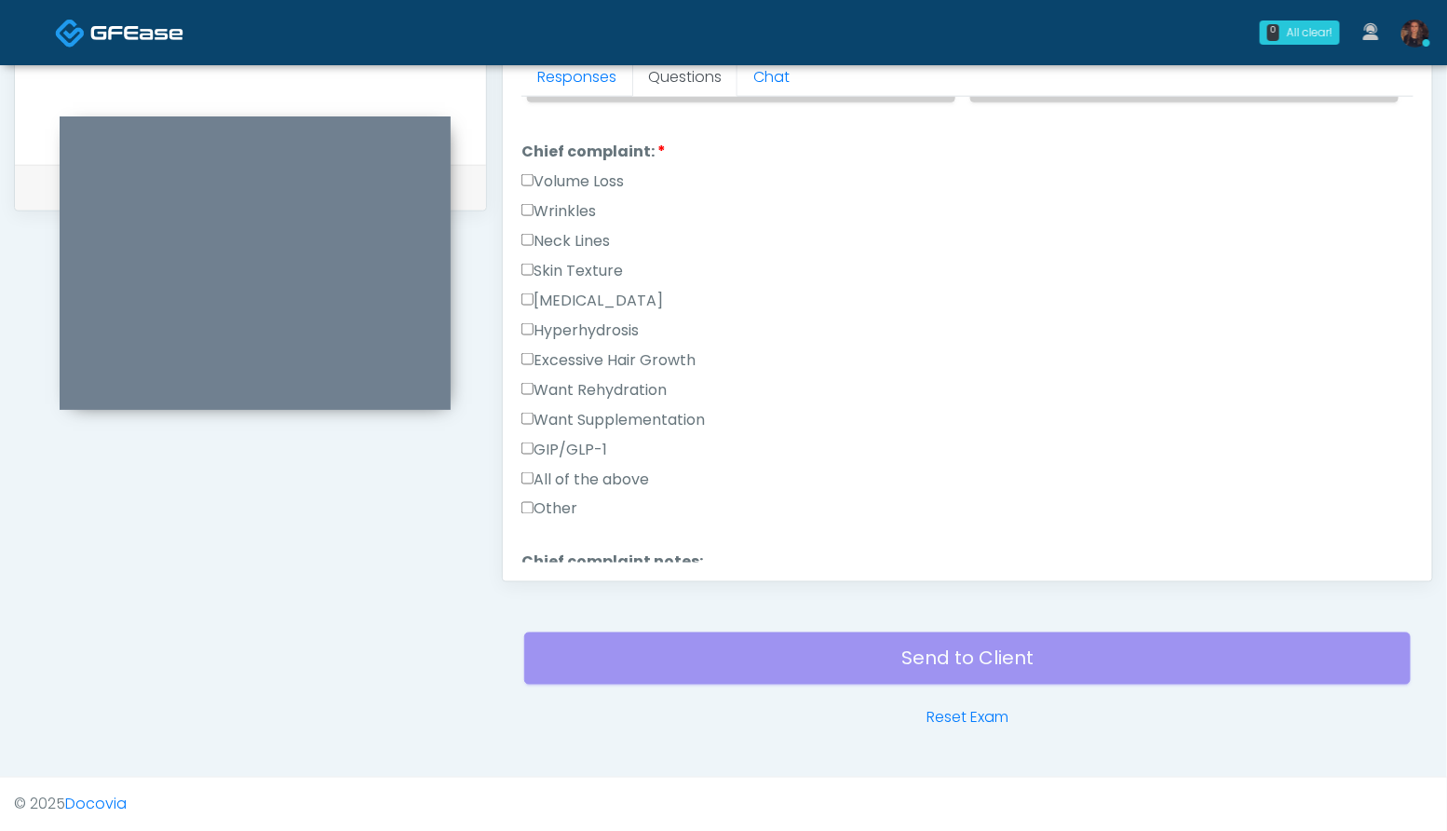
scroll to position [458, 0]
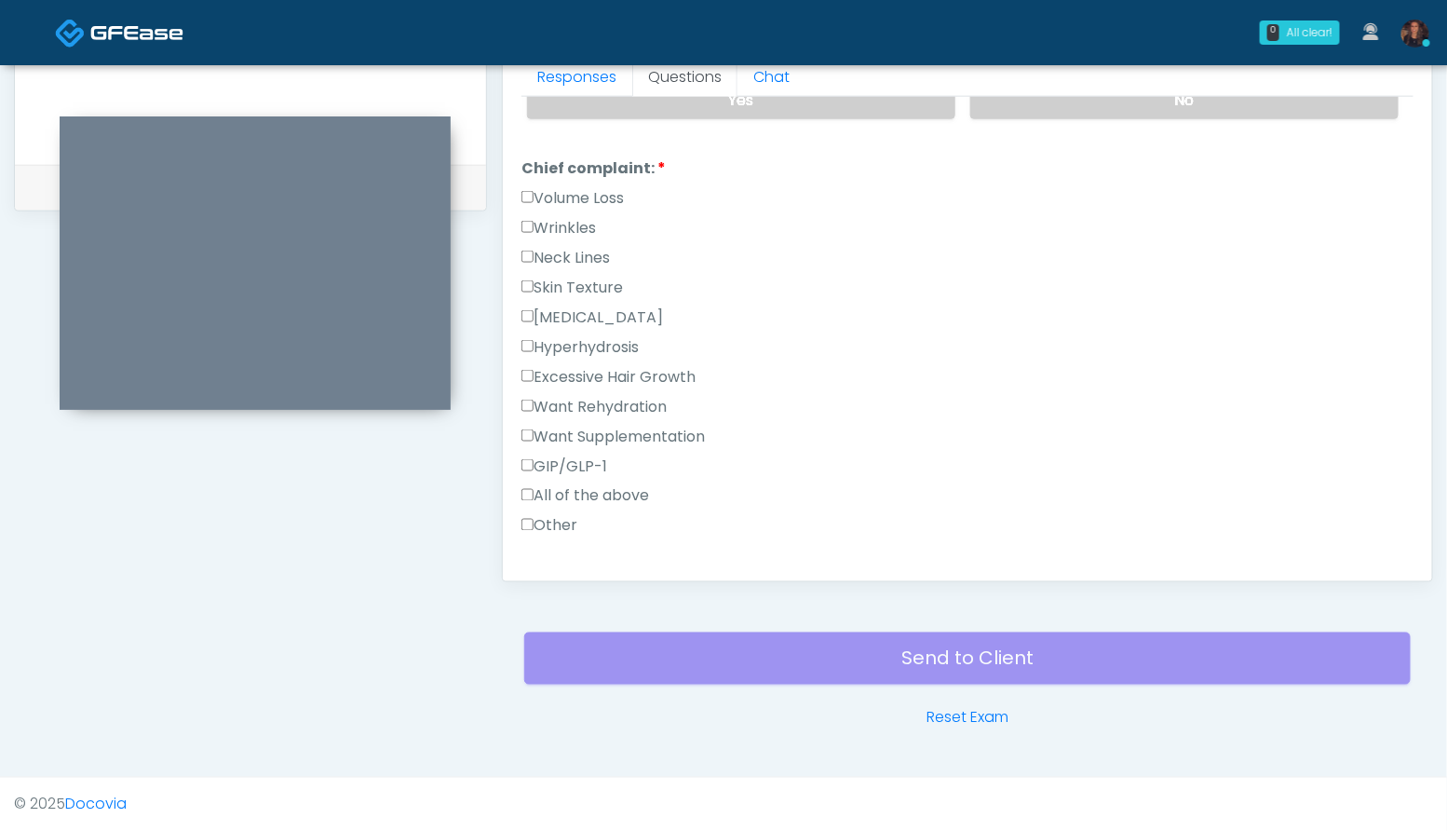
click at [570, 222] on label "Wrinkles" at bounding box center [558, 228] width 74 height 22
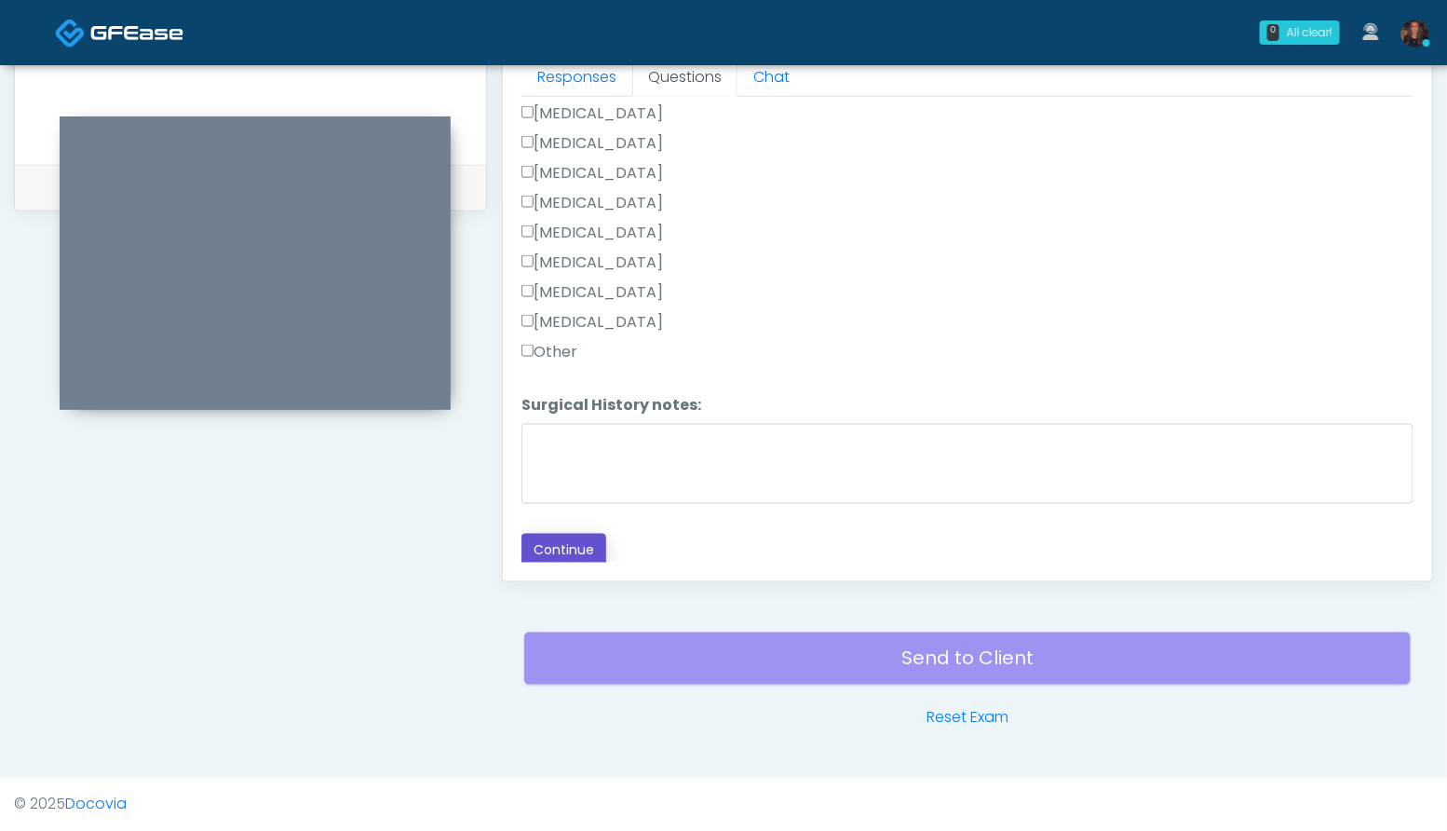
click at [534, 537] on button "Continue" at bounding box center [563, 550] width 85 height 34
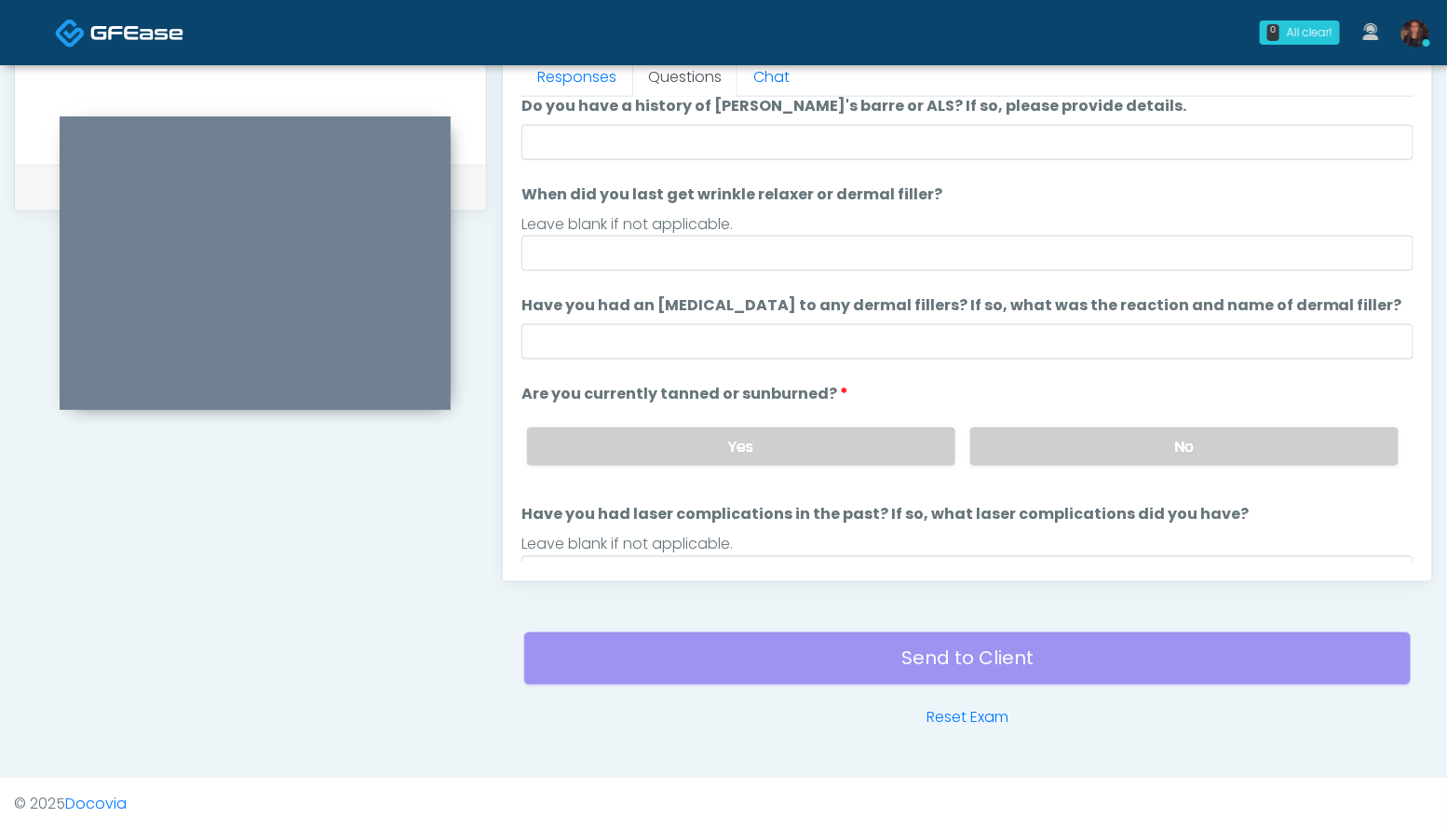
scroll to position [66, 0]
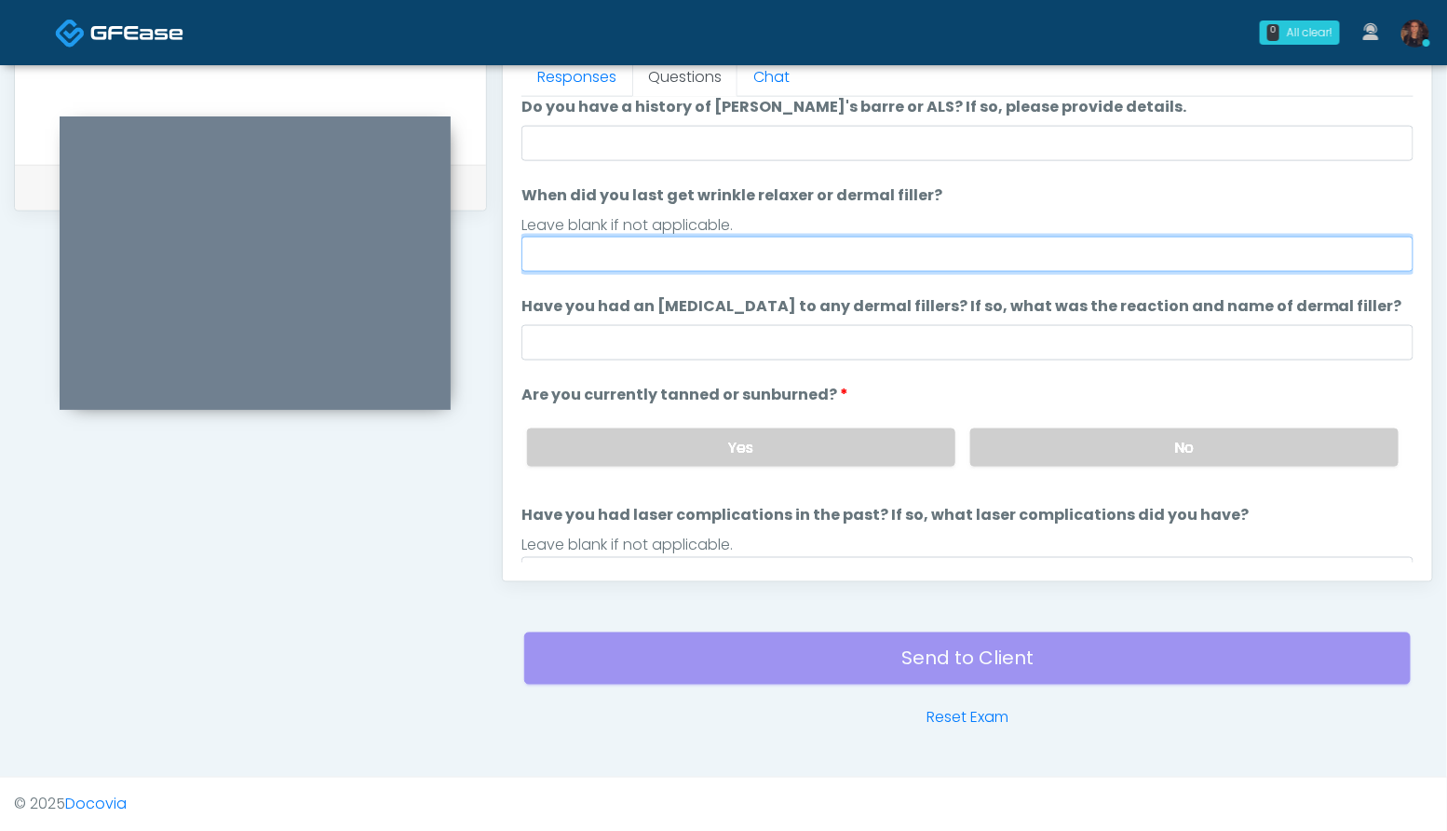
click at [778, 246] on input "When did you last get wrinkle relaxer or dermal filler?" at bounding box center [967, 253] width 892 height 35
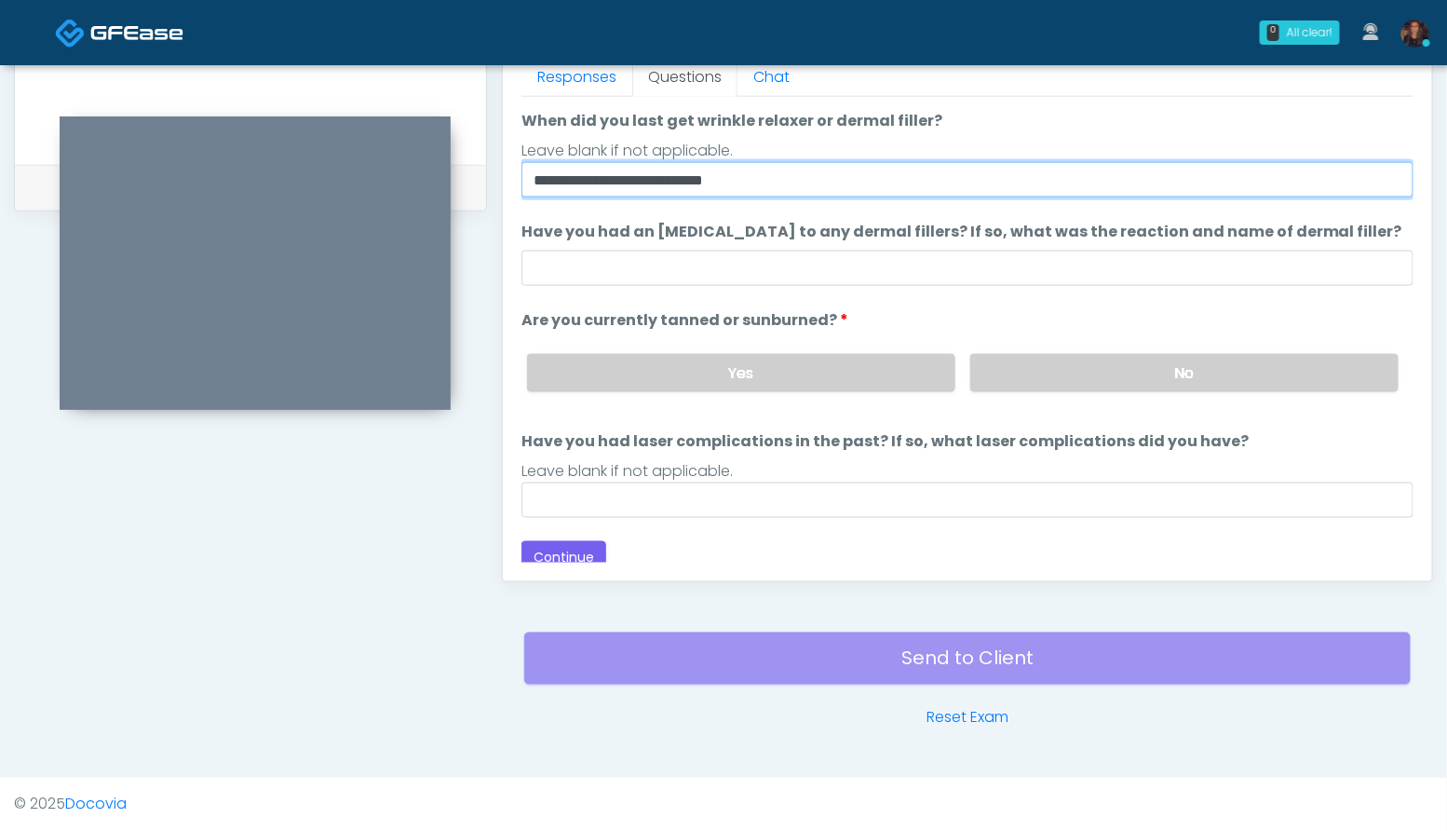
scroll to position [152, 0]
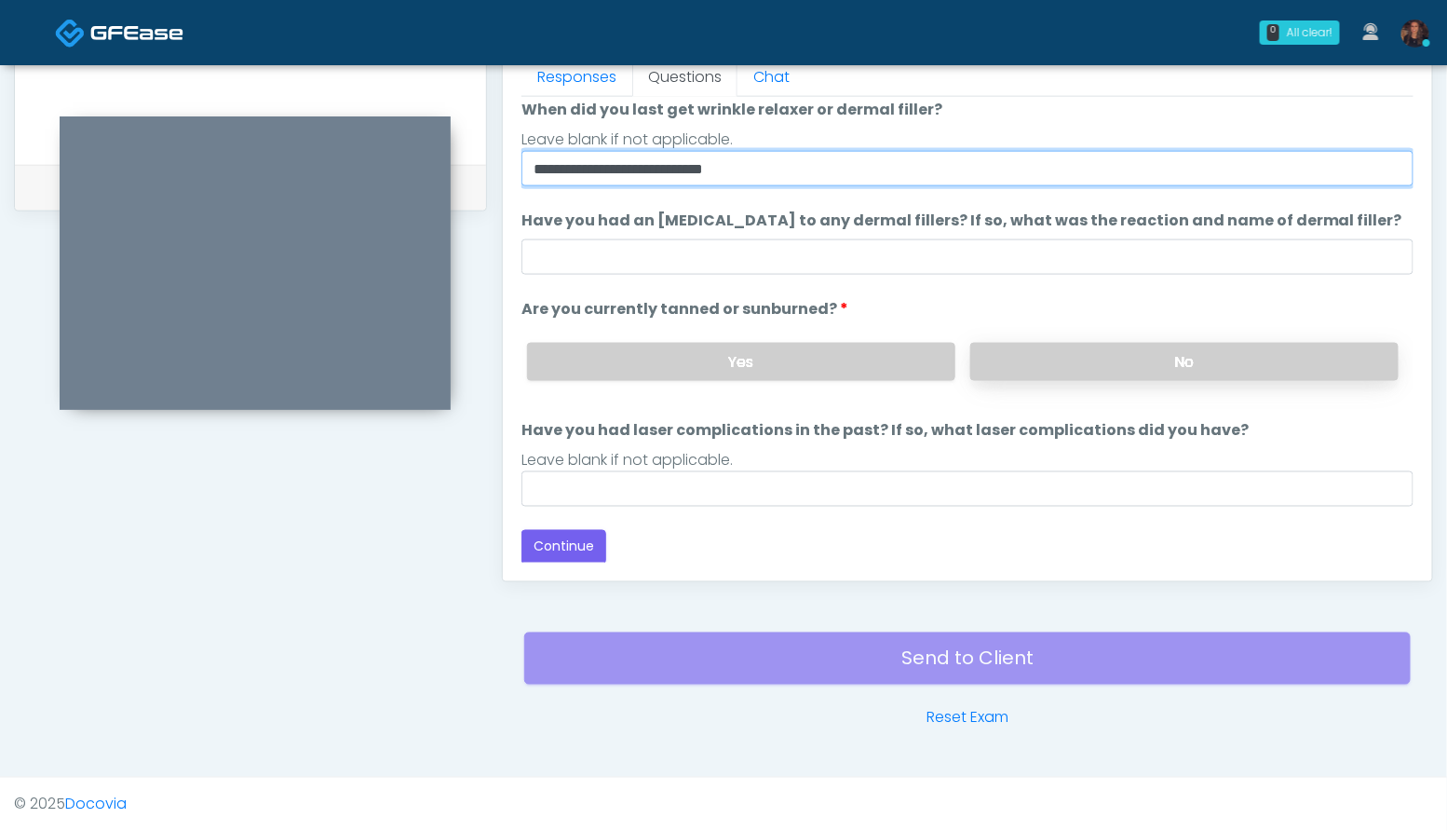
type input "**********"
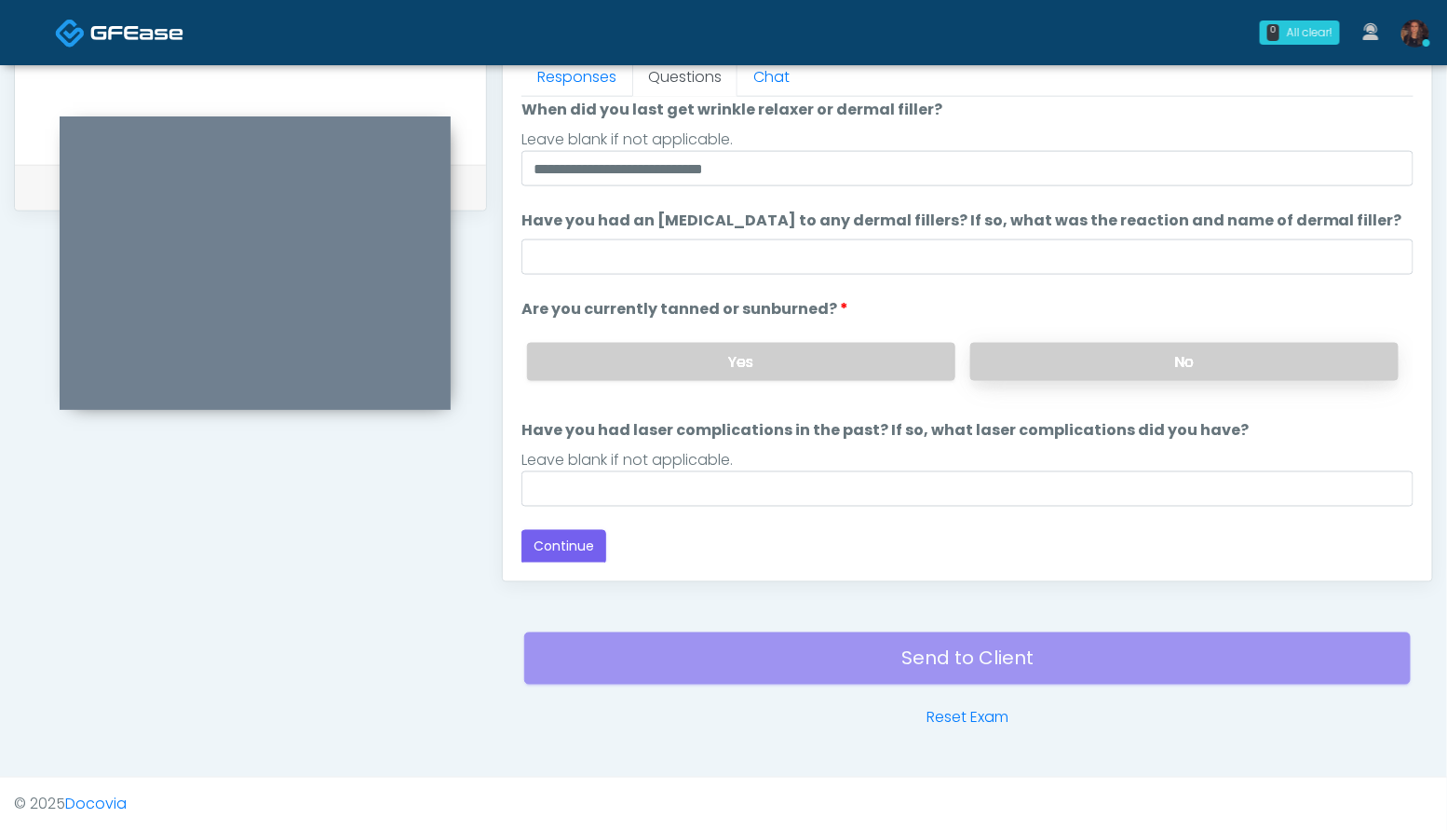
click at [1182, 359] on label "No" at bounding box center [1184, 362] width 428 height 38
click at [585, 547] on button "Continue" at bounding box center [563, 547] width 85 height 34
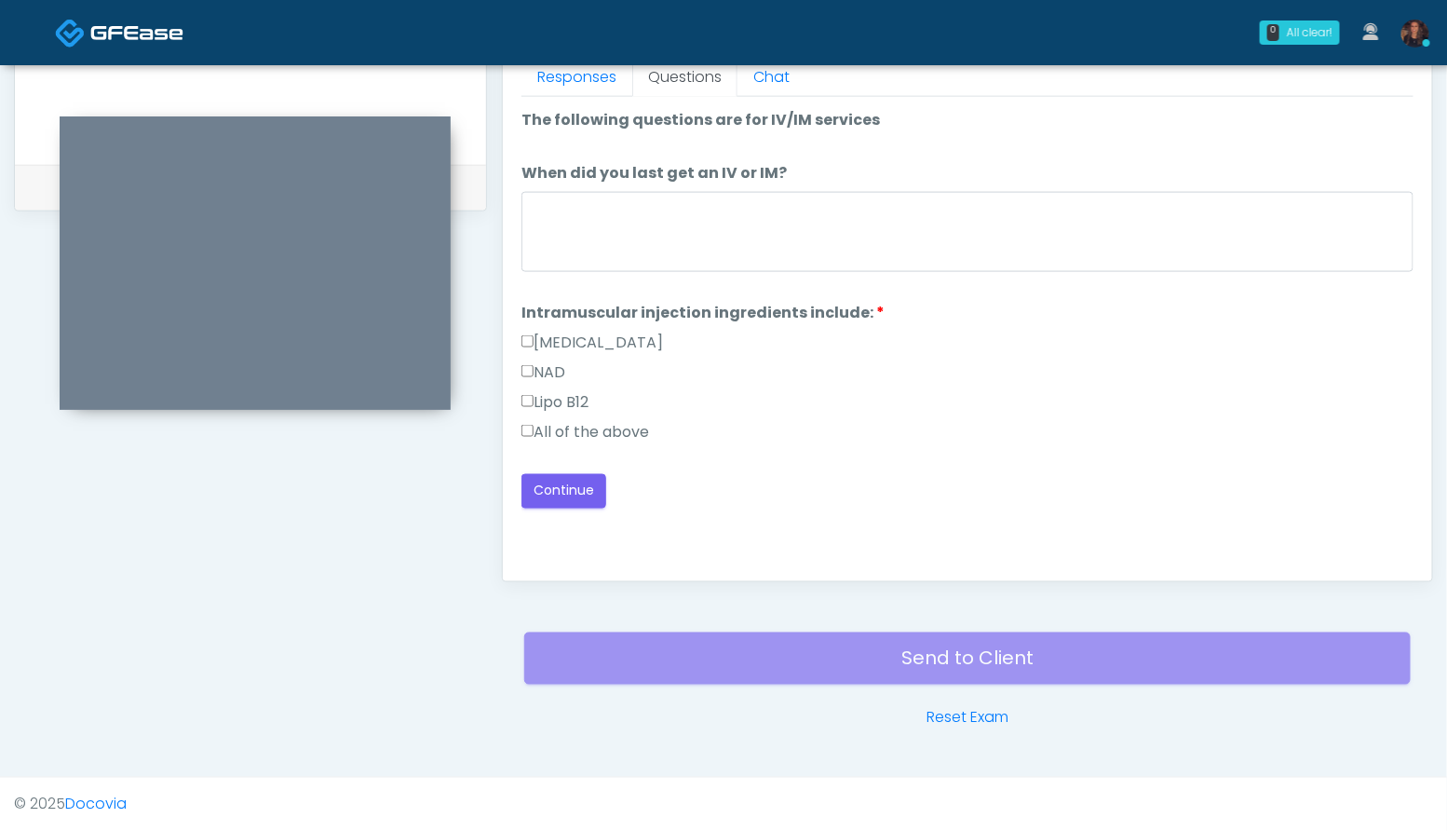
click at [630, 421] on label "All of the above" at bounding box center [585, 432] width 128 height 22
click at [597, 485] on button "Continue" at bounding box center [563, 491] width 85 height 34
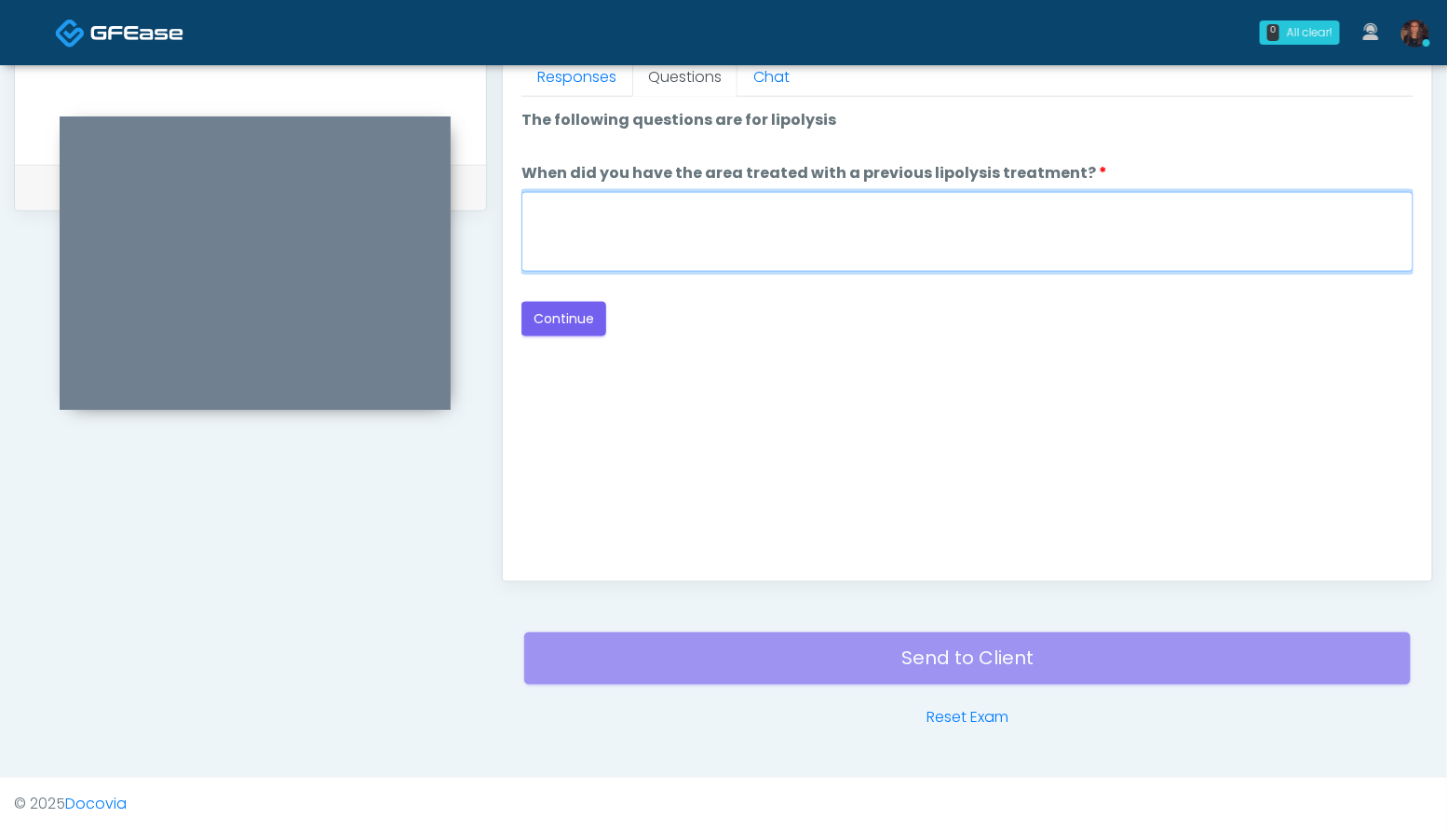
click at [796, 223] on textarea "When did you have the area treated with a previous lipolysis treatment?" at bounding box center [967, 232] width 892 height 80
type textarea "***"
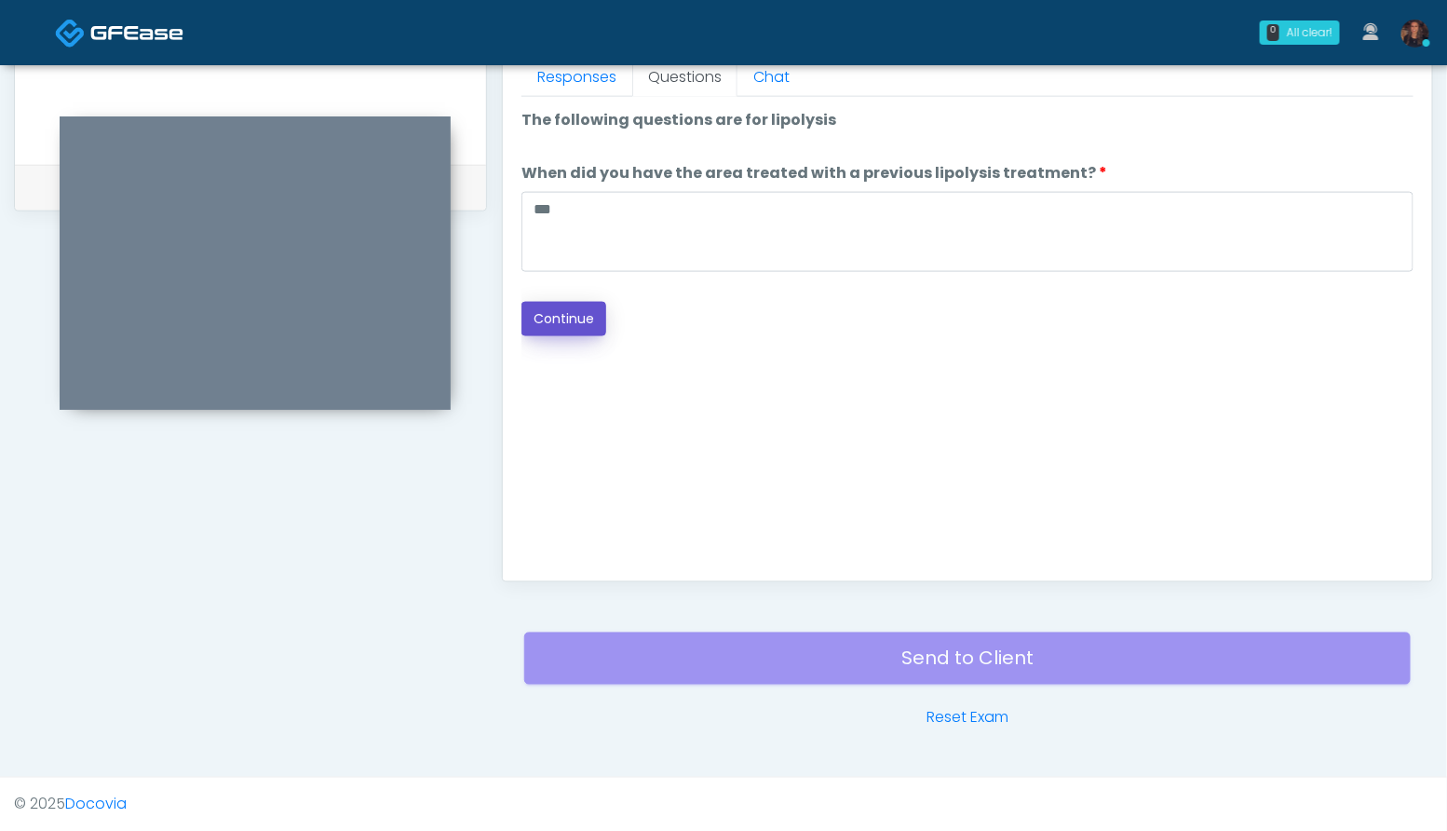
click at [563, 324] on button "Continue" at bounding box center [563, 319] width 85 height 34
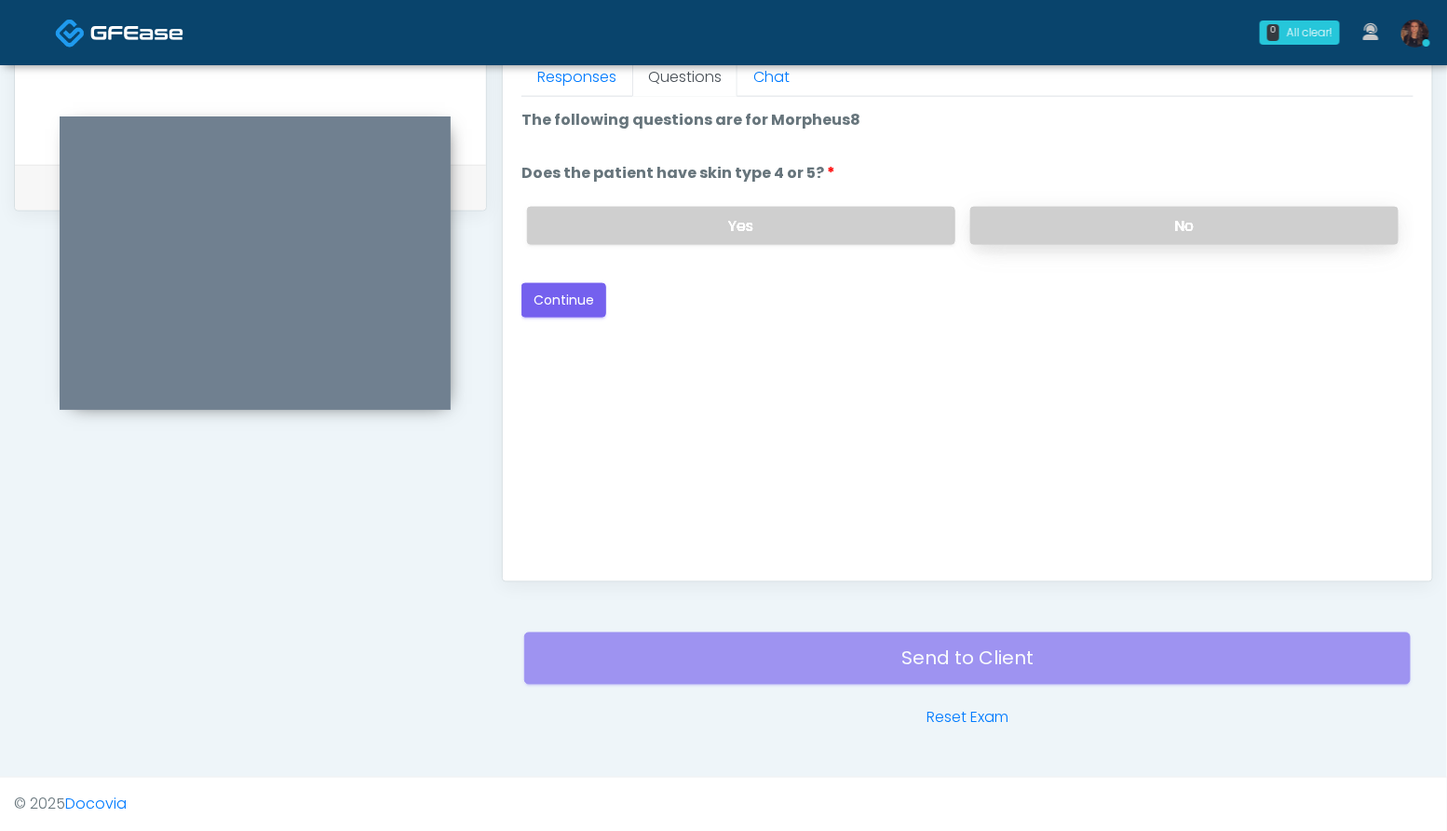
click at [1272, 223] on label "No" at bounding box center [1184, 226] width 428 height 38
click at [584, 305] on button "Continue" at bounding box center [563, 300] width 85 height 34
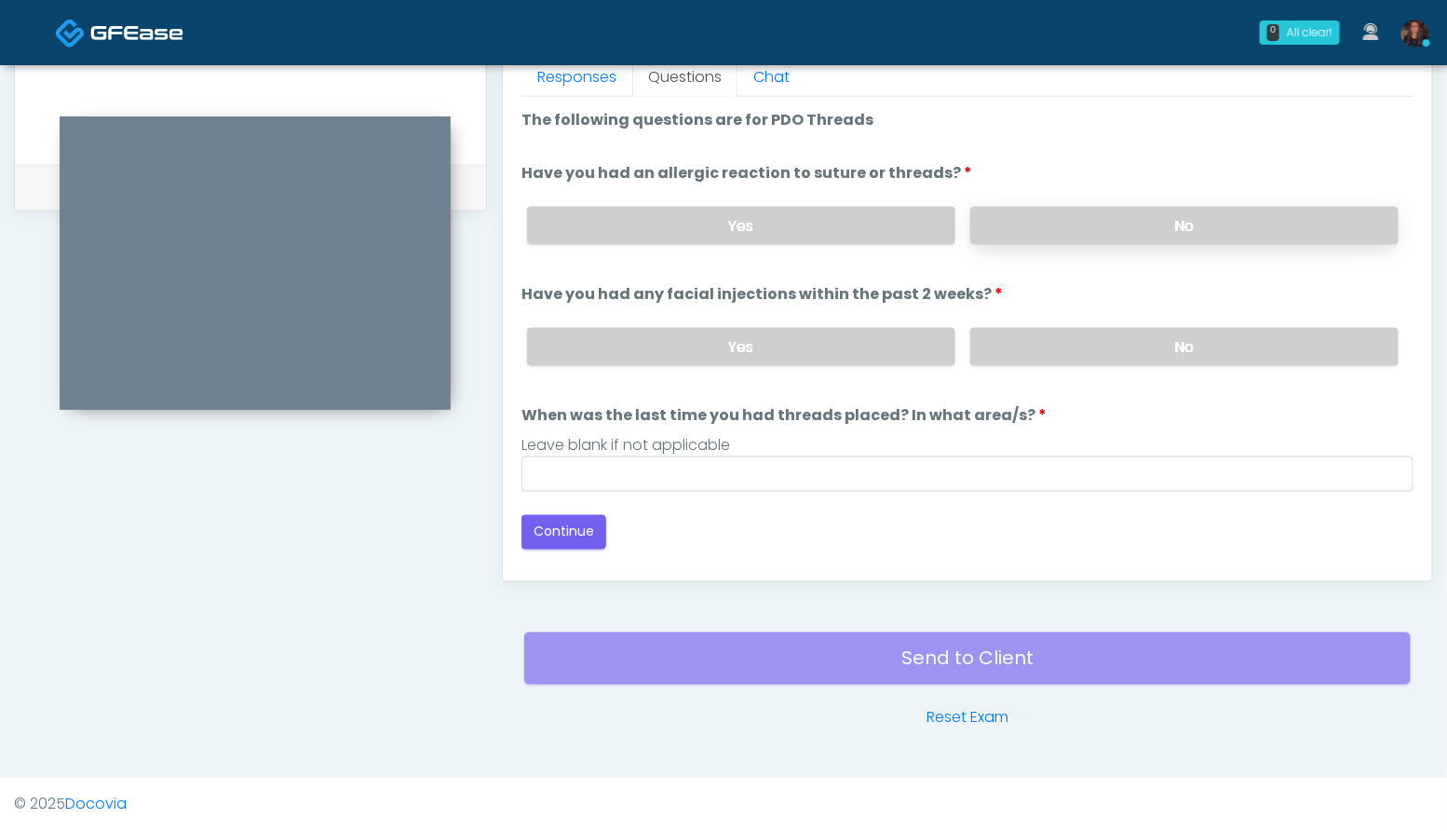
click at [1210, 224] on label "No" at bounding box center [1184, 226] width 428 height 38
click at [1203, 344] on label "No" at bounding box center [1184, 347] width 428 height 38
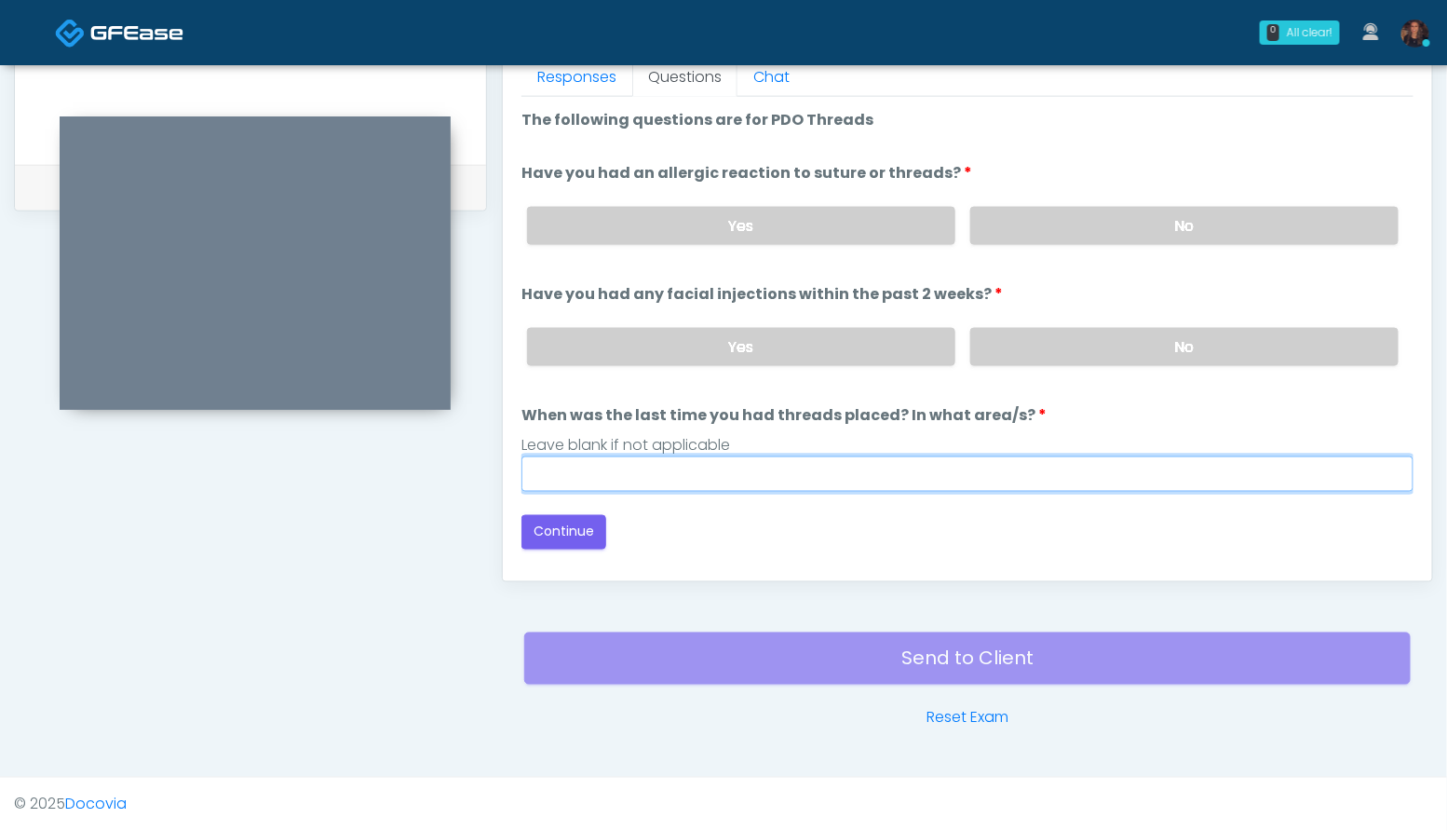
click at [855, 461] on input "When was the last time you had threads placed? In what area/s?" at bounding box center [967, 473] width 892 height 35
type input "***"
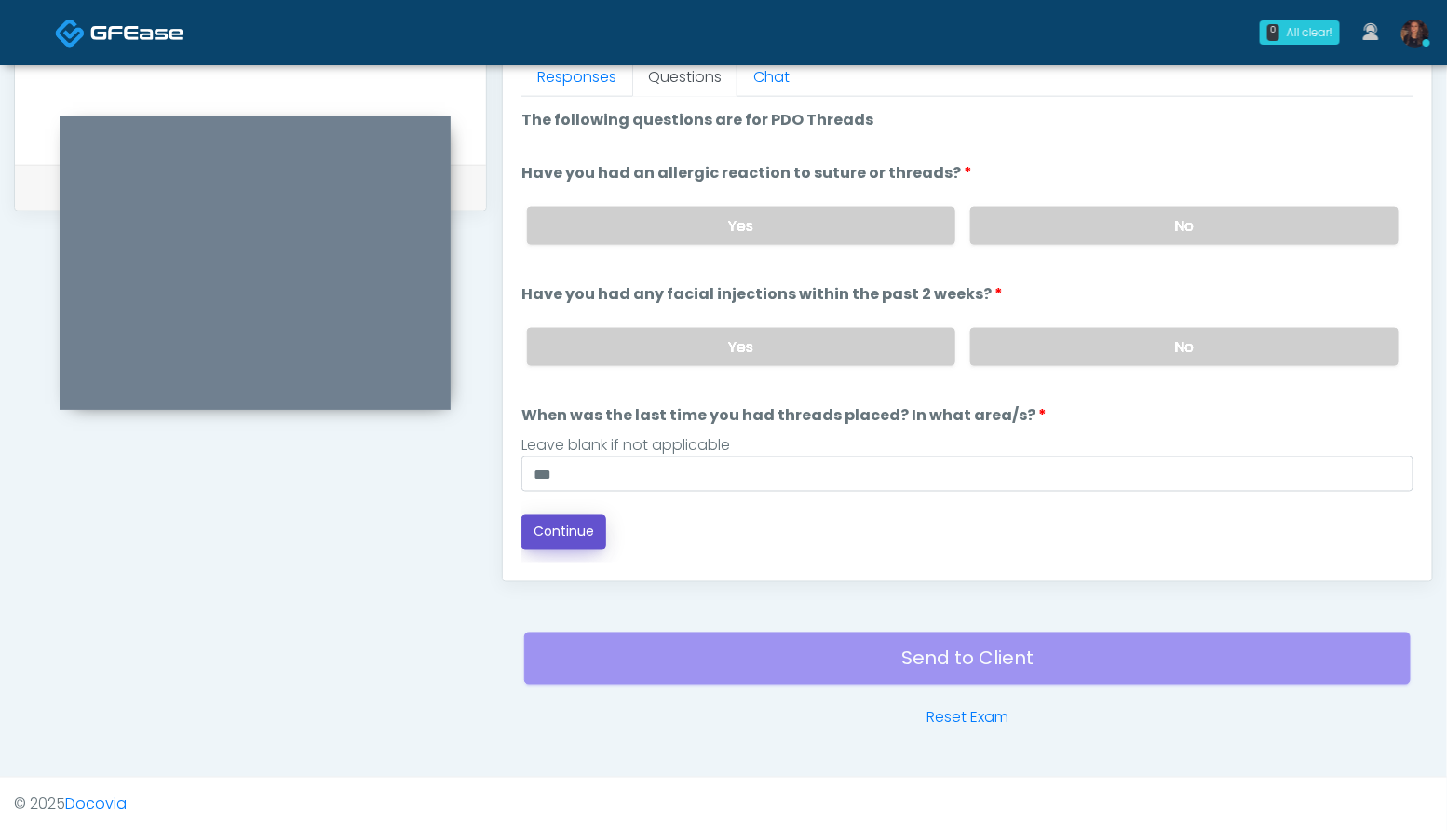
click at [564, 532] on button "Continue" at bounding box center [563, 532] width 85 height 34
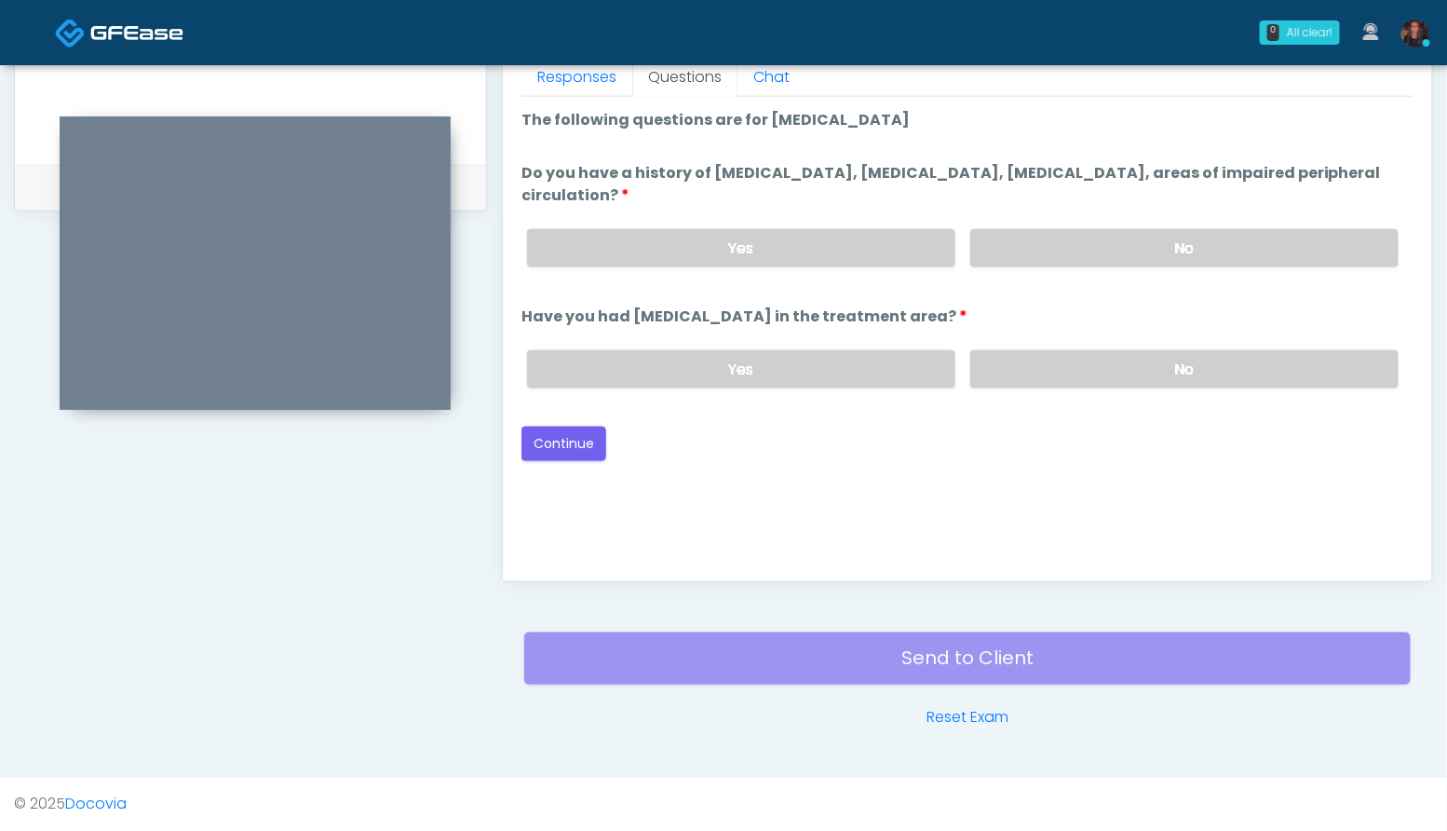
click at [1264, 220] on div "Yes No" at bounding box center [962, 248] width 901 height 68
click at [1263, 236] on label "No" at bounding box center [1184, 248] width 428 height 38
click at [1238, 338] on div "Yes No" at bounding box center [962, 369] width 901 height 68
click at [1236, 362] on label "No" at bounding box center [1184, 369] width 428 height 38
click at [571, 436] on button "Continue" at bounding box center [563, 443] width 85 height 34
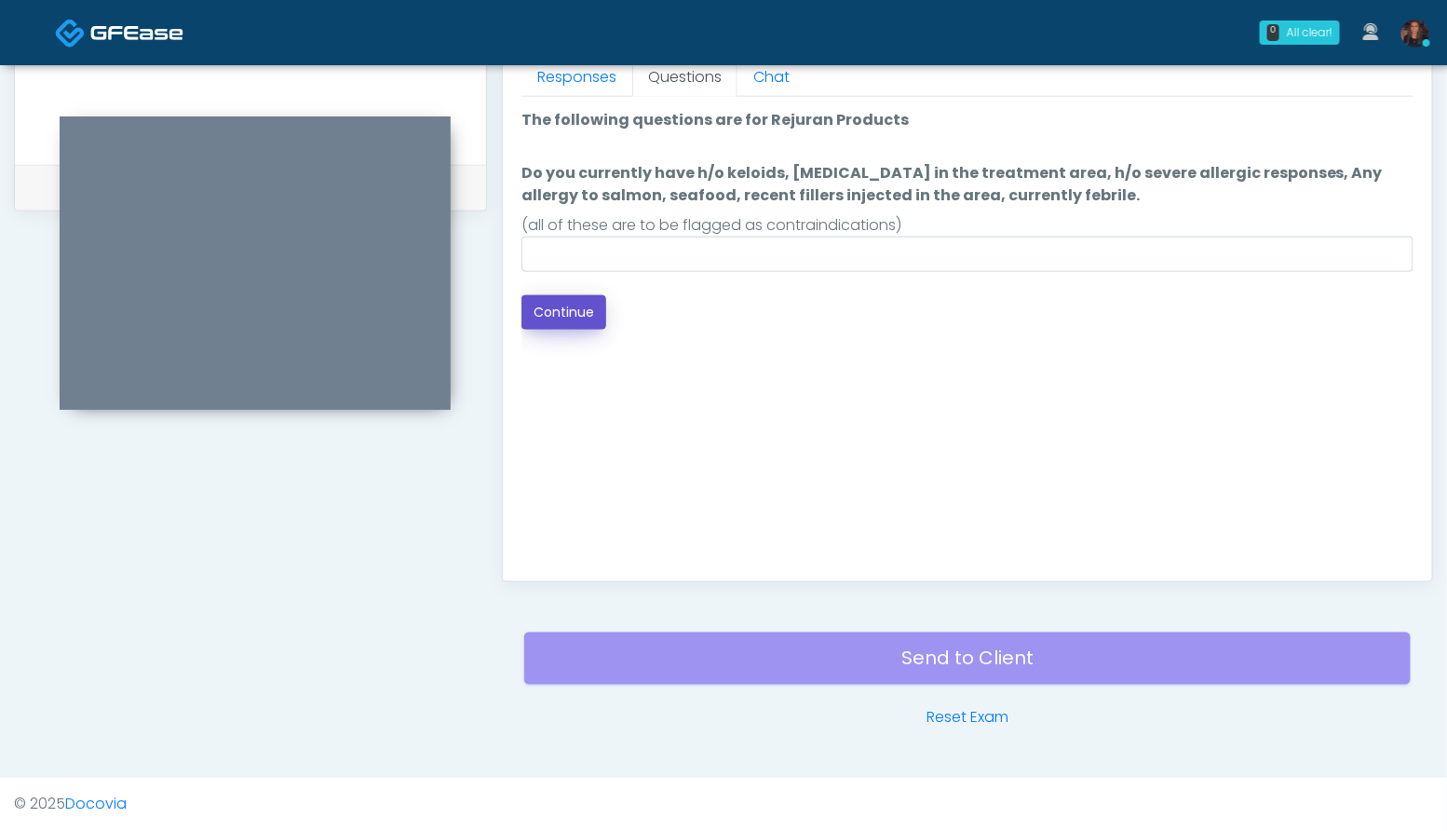
click at [545, 307] on button "Continue" at bounding box center [563, 312] width 85 height 34
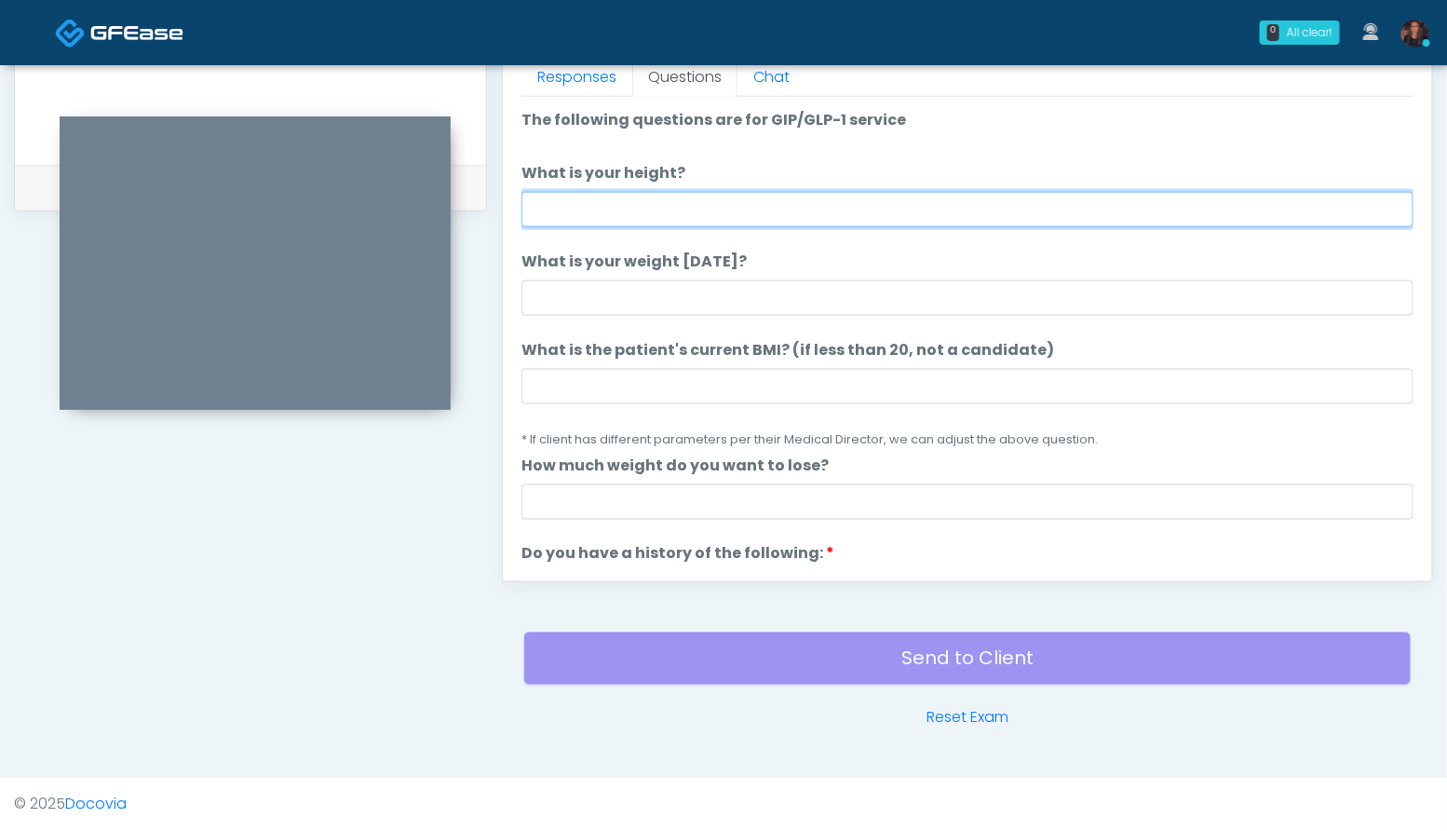
click at [663, 209] on input "What is your height?" at bounding box center [967, 209] width 892 height 35
type input "***"
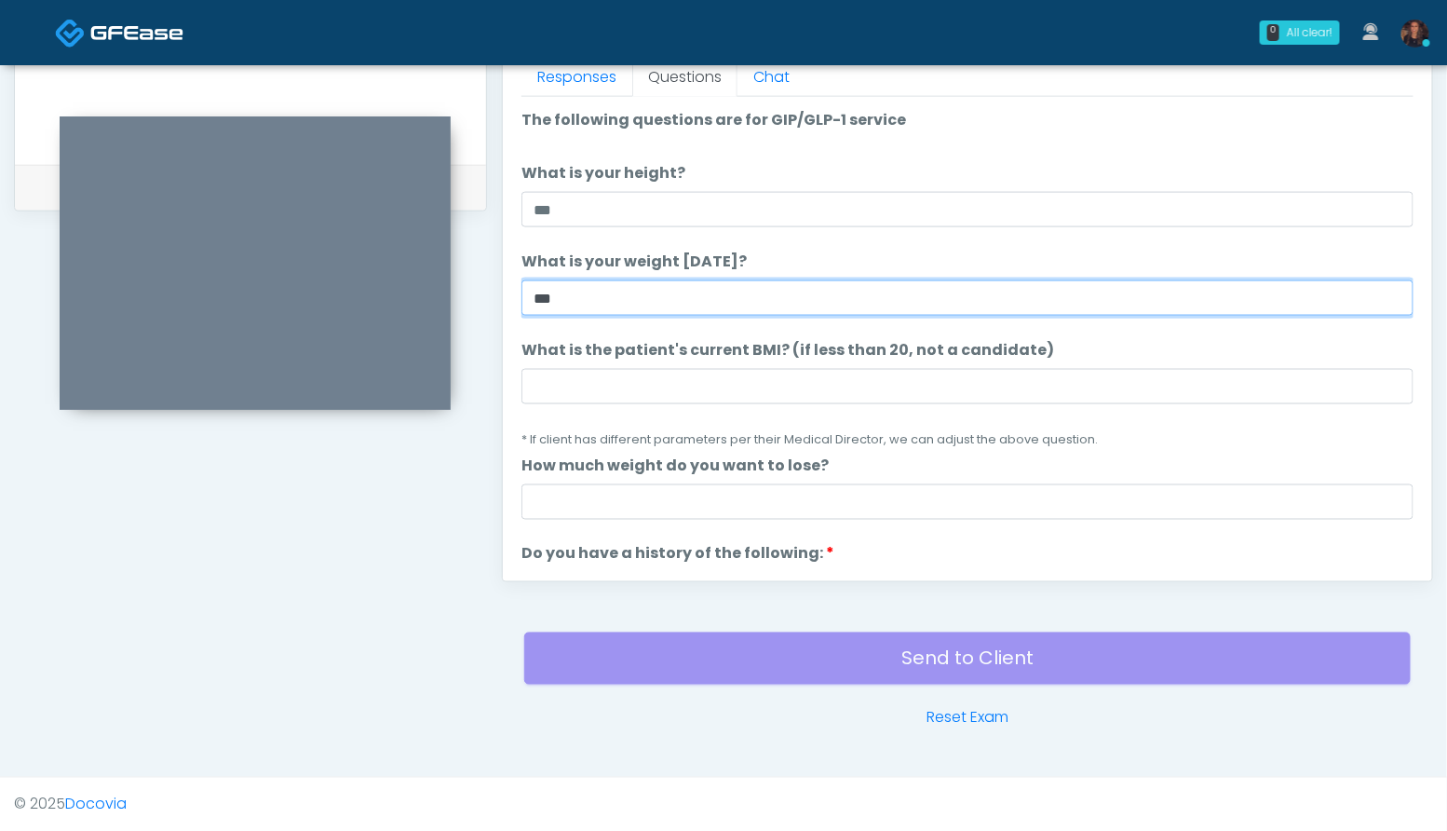
type input "***"
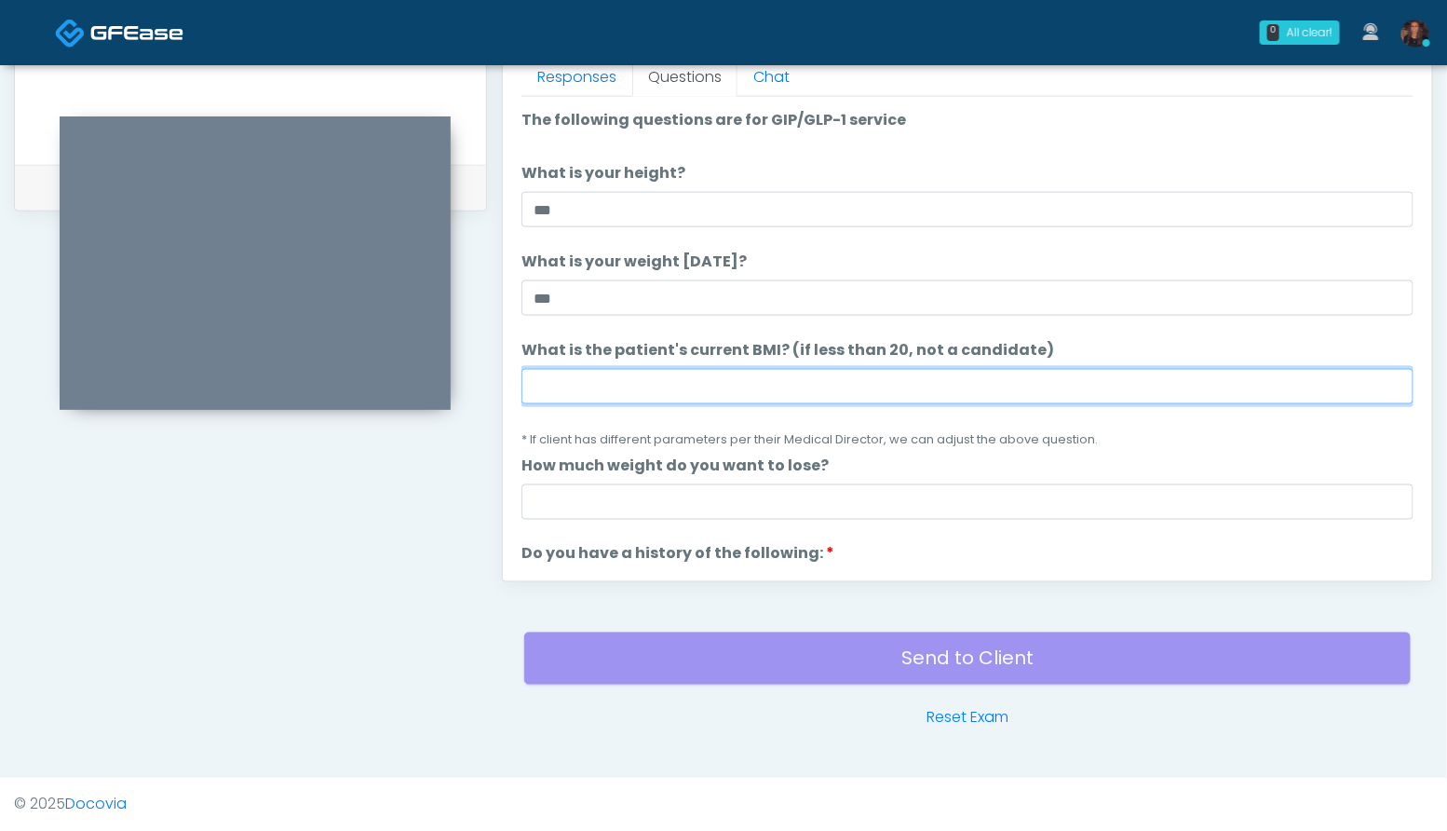
click at [697, 397] on input "What is the patient's current BMI? (if less than 20, not a candidate)" at bounding box center [967, 386] width 892 height 35
type input "****"
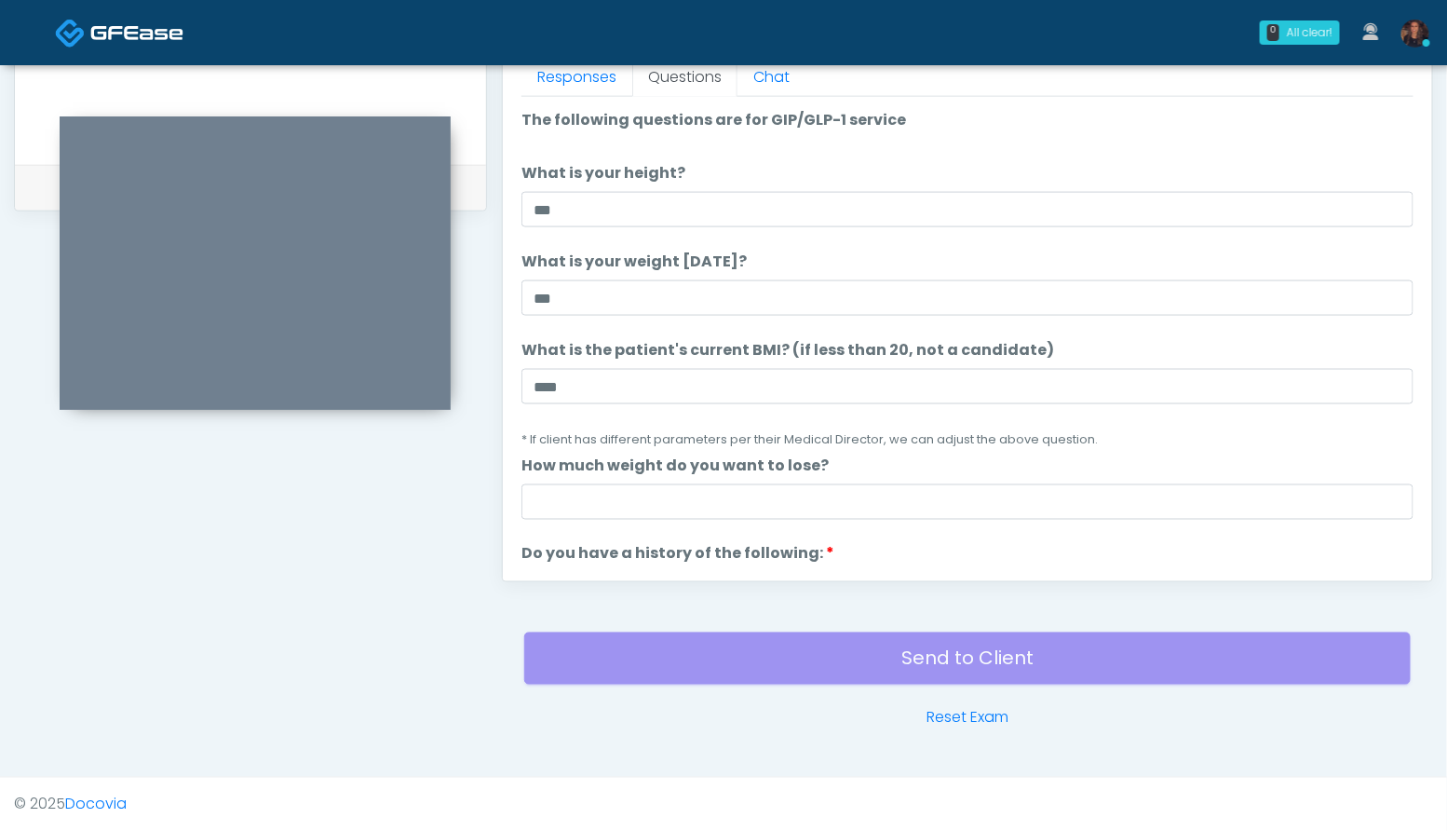
click at [1100, 360] on li "What is the patient's current BMI? (if less than 20, not a candidate) What is t…" at bounding box center [967, 394] width 892 height 111
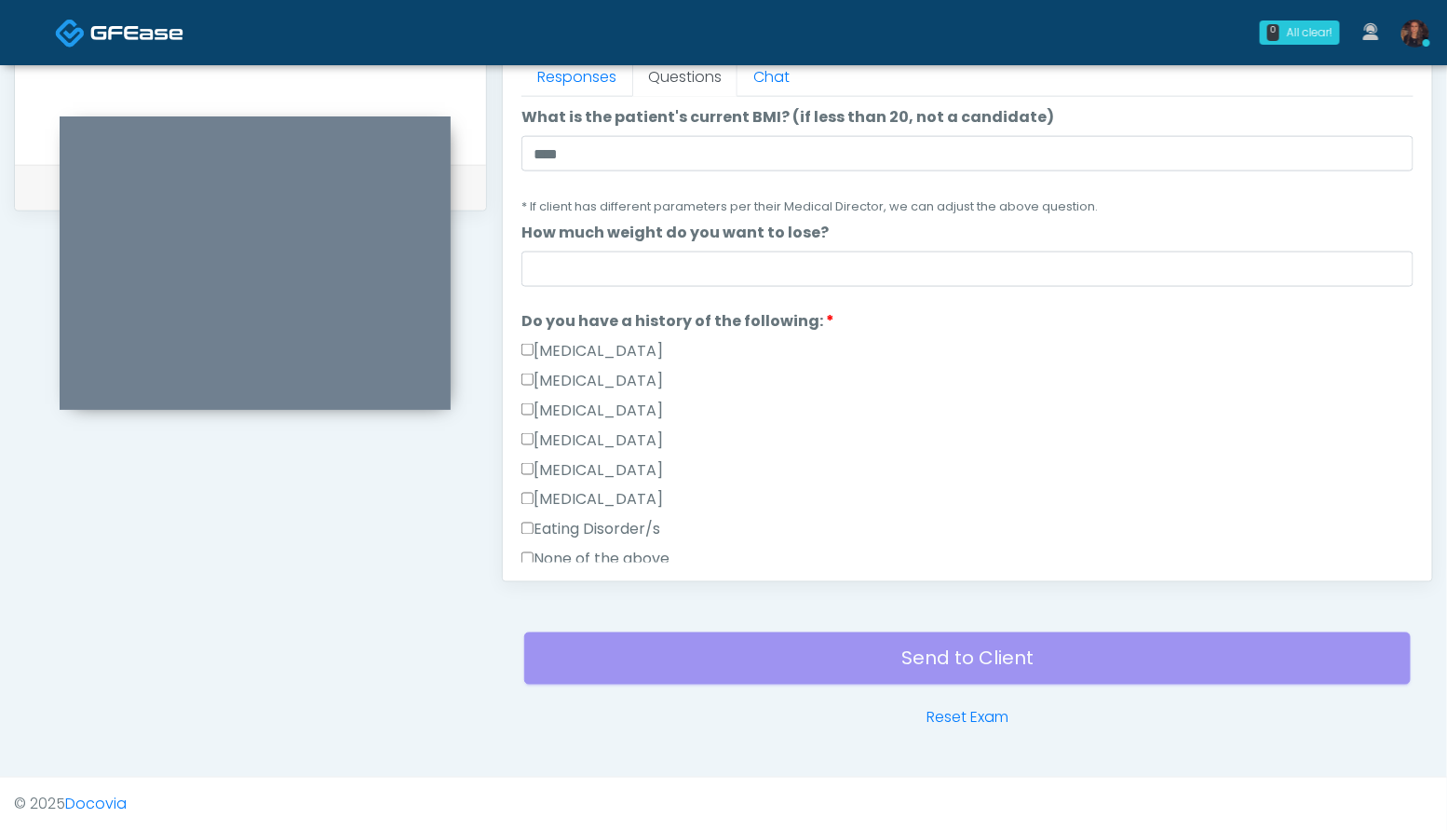
scroll to position [247, 0]
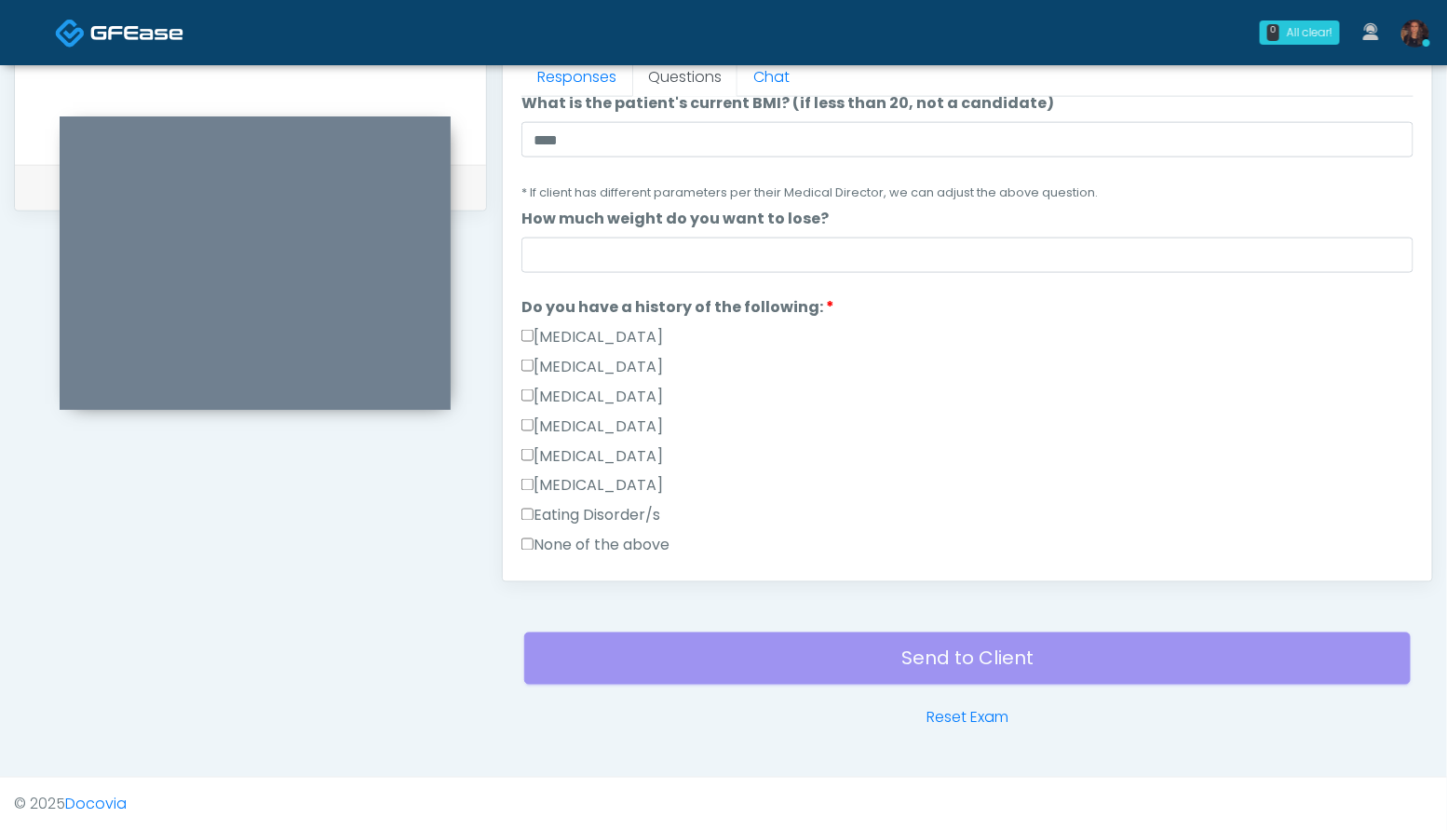
click at [650, 547] on label "None of the above" at bounding box center [595, 545] width 148 height 22
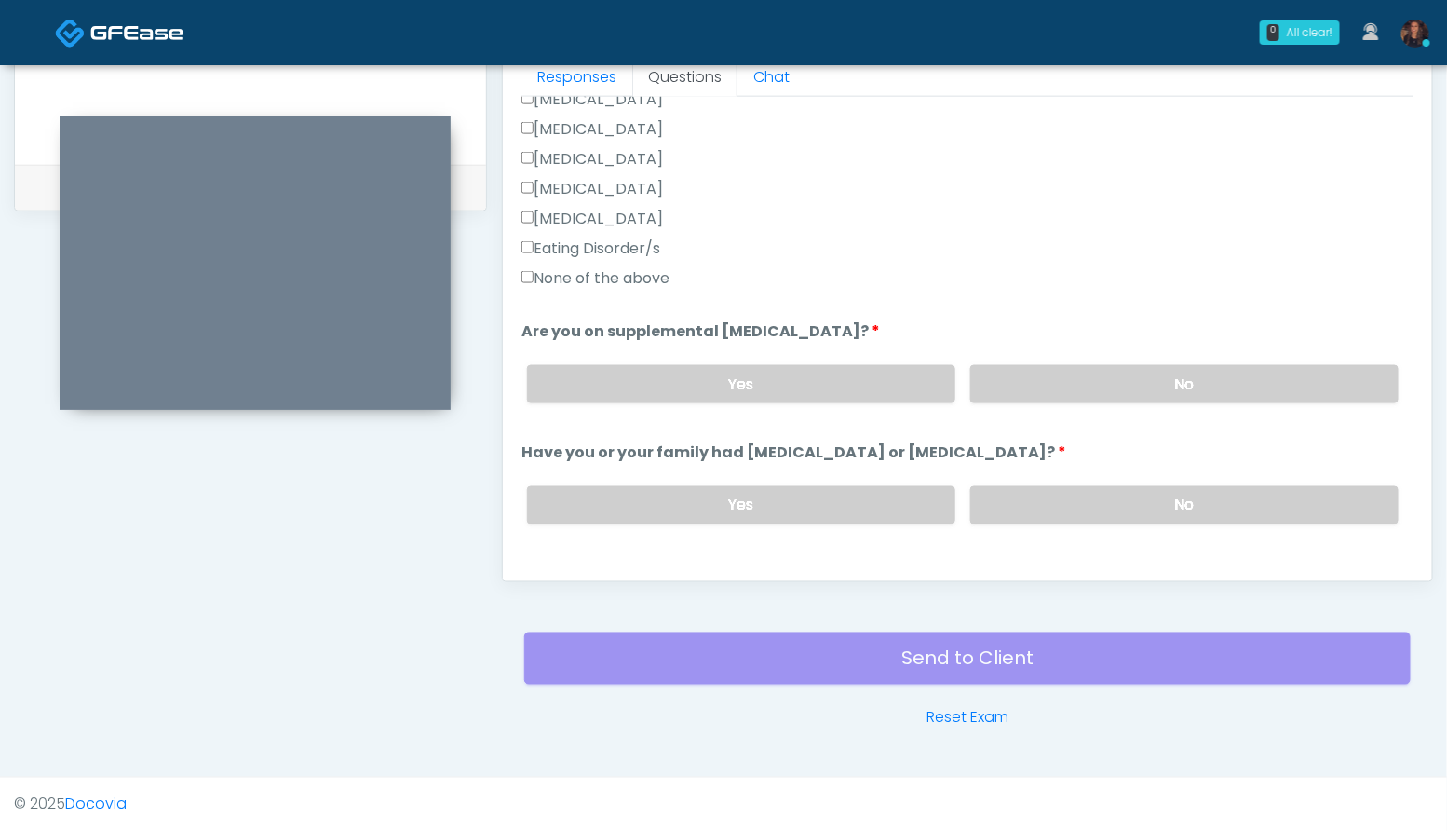
scroll to position [532, 0]
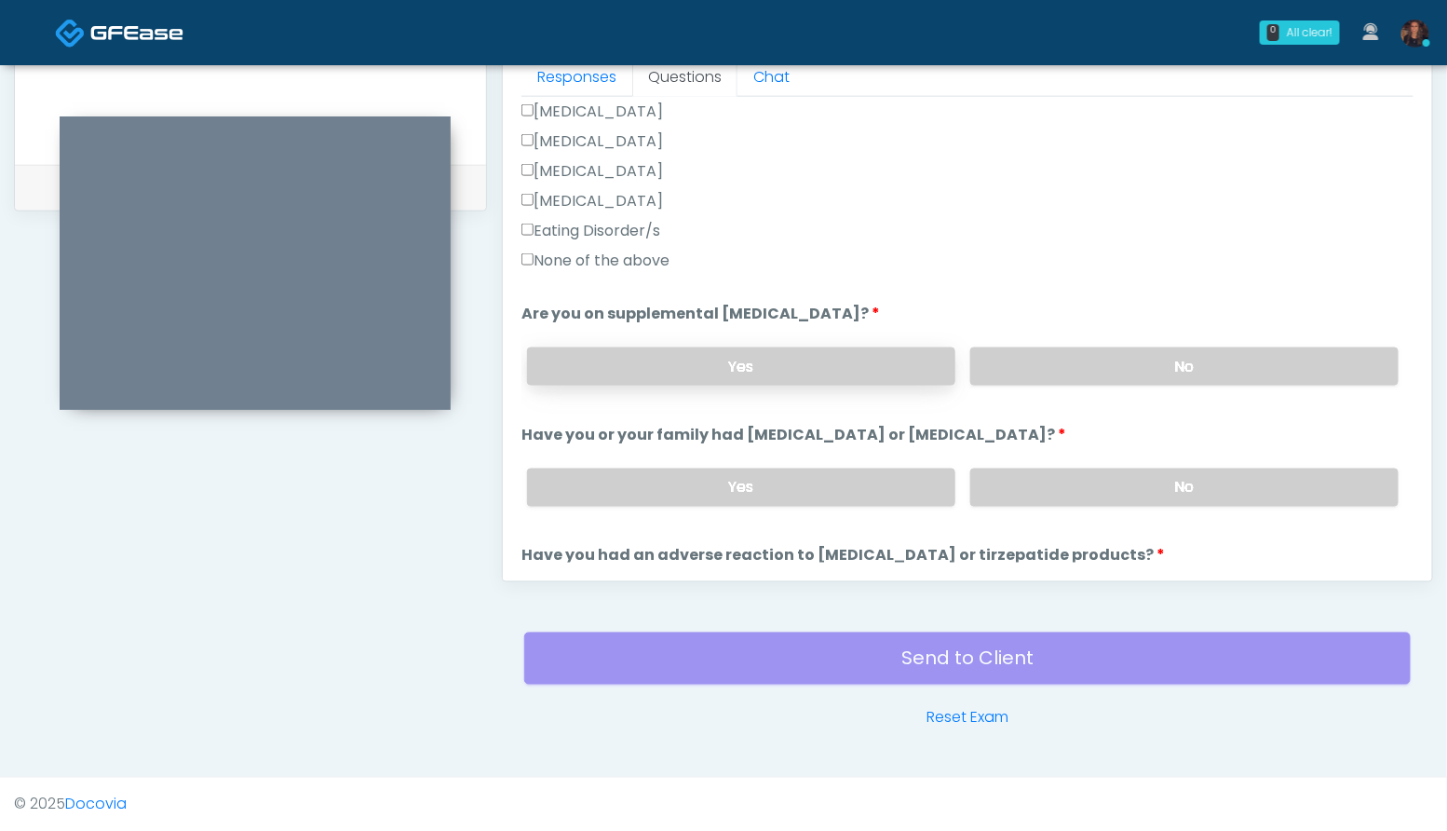
click at [819, 374] on label "Yes" at bounding box center [741, 366] width 428 height 38
drag, startPoint x: 763, startPoint y: 312, endPoint x: 719, endPoint y: 317, distance: 44.0
click at [719, 317] on label "Are you on supplemental biotin?" at bounding box center [700, 314] width 358 height 22
copy label "biotin"
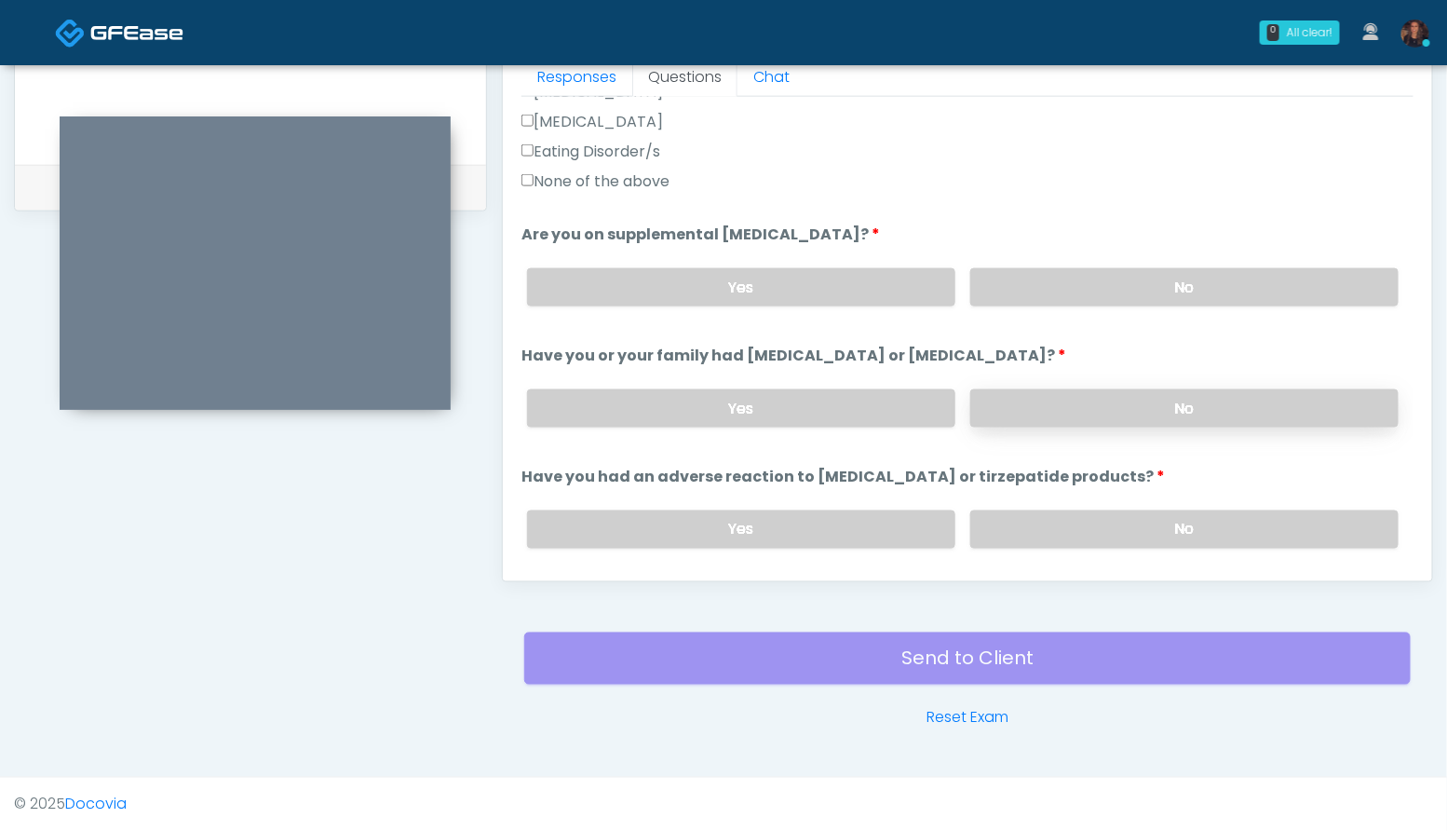
click at [1133, 396] on label "No" at bounding box center [1184, 408] width 428 height 38
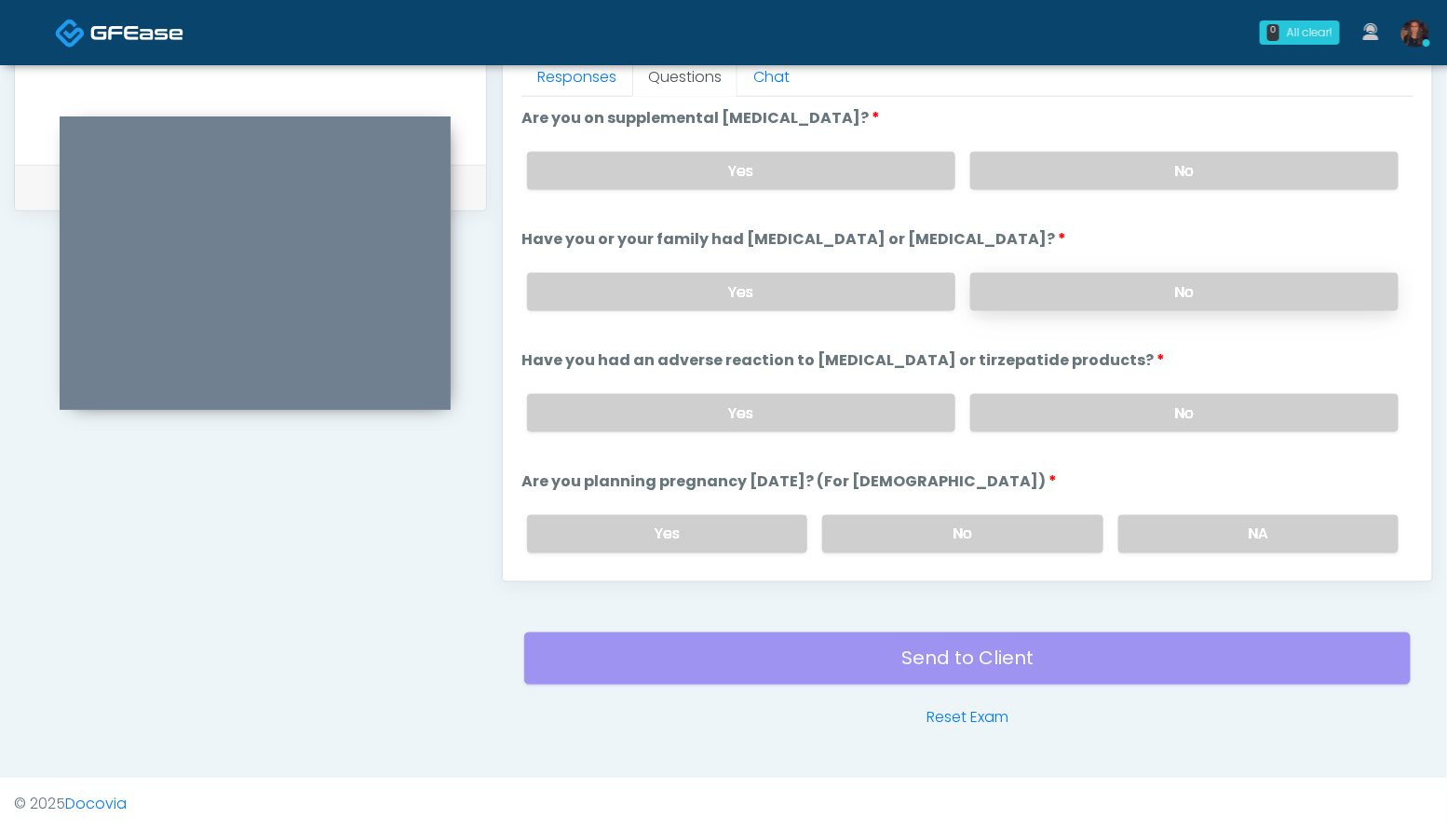
scroll to position [833, 0]
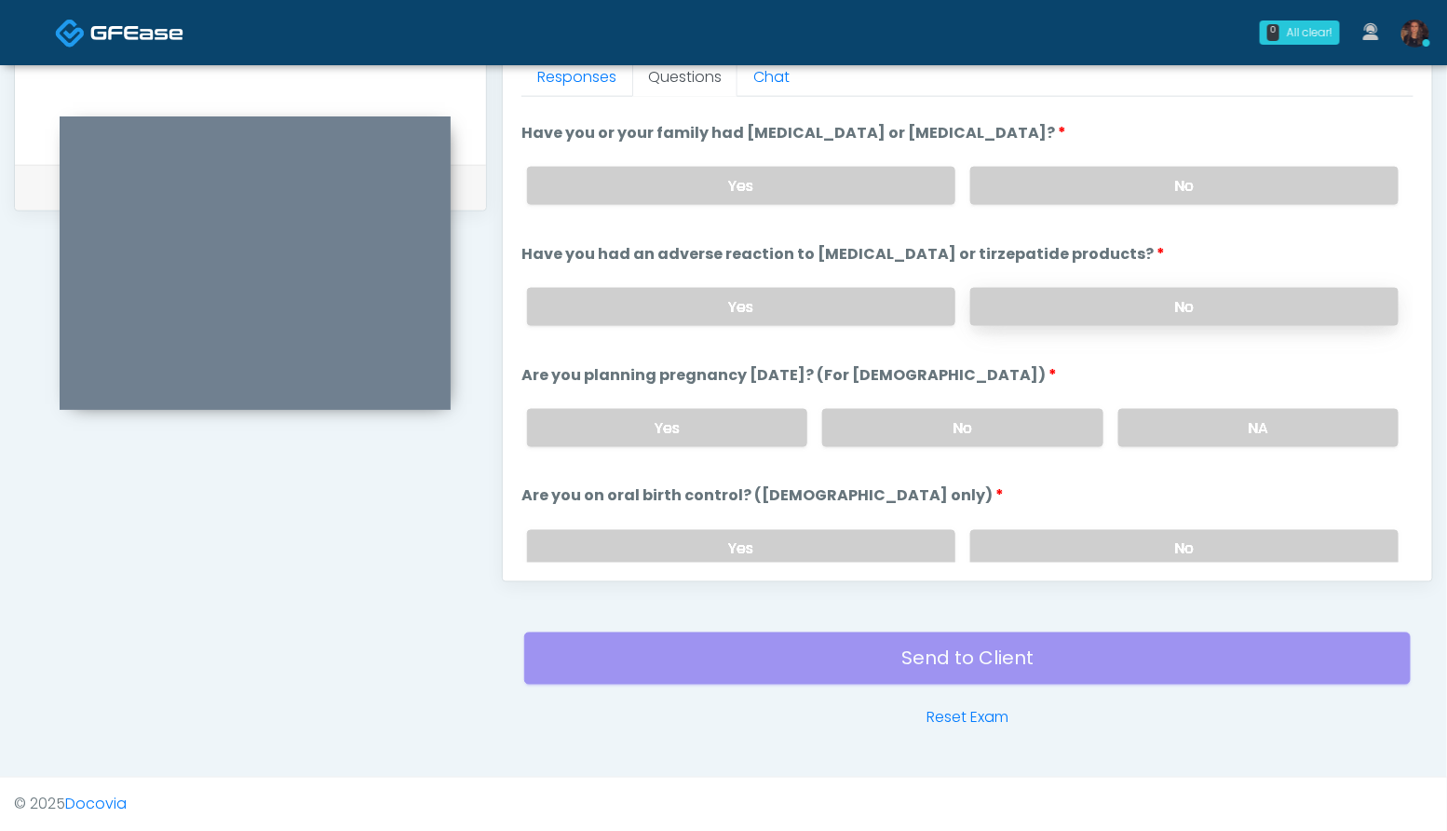
click at [1144, 303] on label "No" at bounding box center [1184, 307] width 428 height 38
click at [1192, 430] on label "NA" at bounding box center [1258, 428] width 280 height 38
click at [1192, 541] on label "No" at bounding box center [1184, 549] width 428 height 38
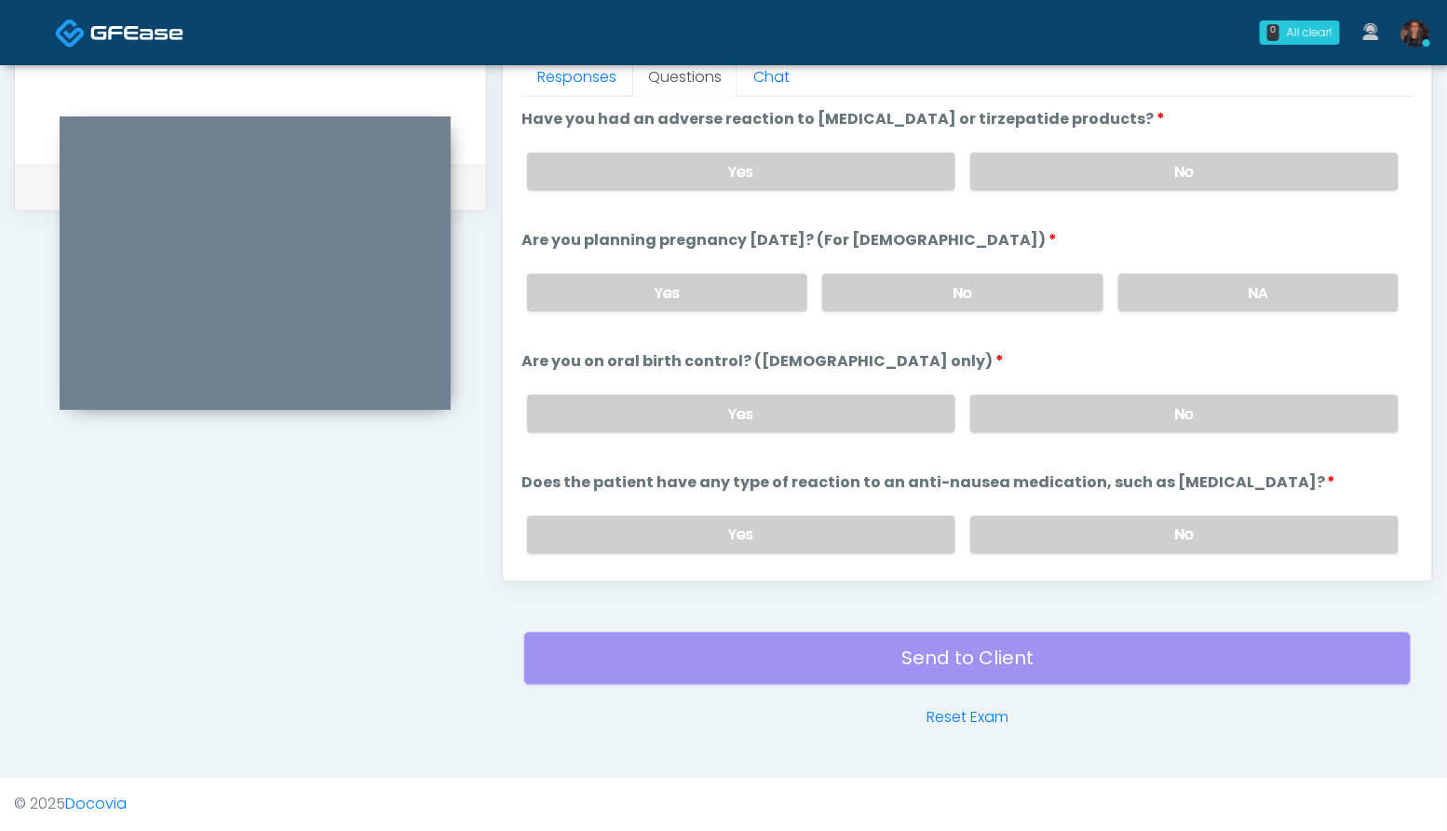
scroll to position [1025, 0]
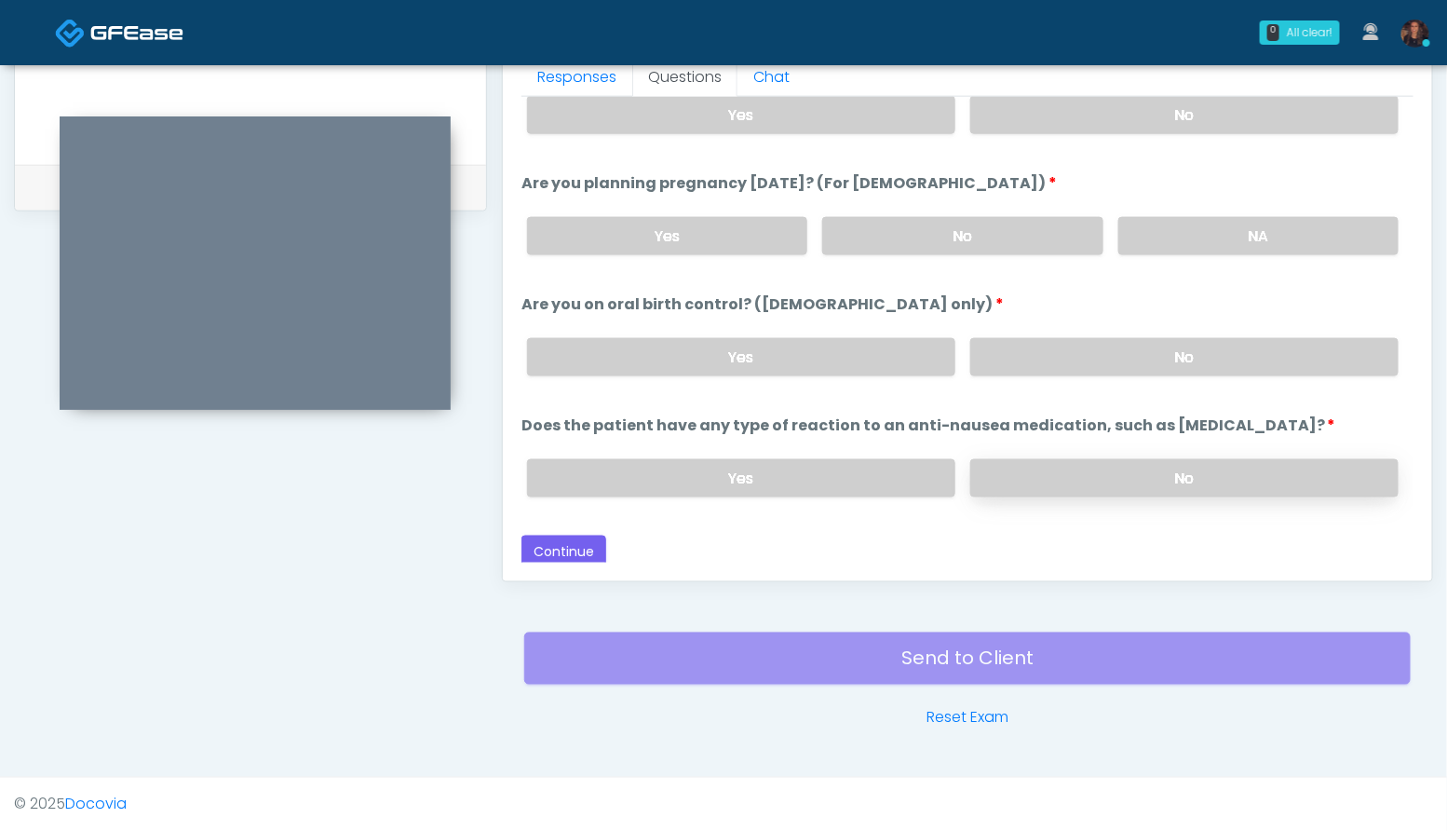
click at [1215, 466] on label "No" at bounding box center [1184, 478] width 428 height 38
click at [557, 542] on button "Continue" at bounding box center [563, 552] width 85 height 34
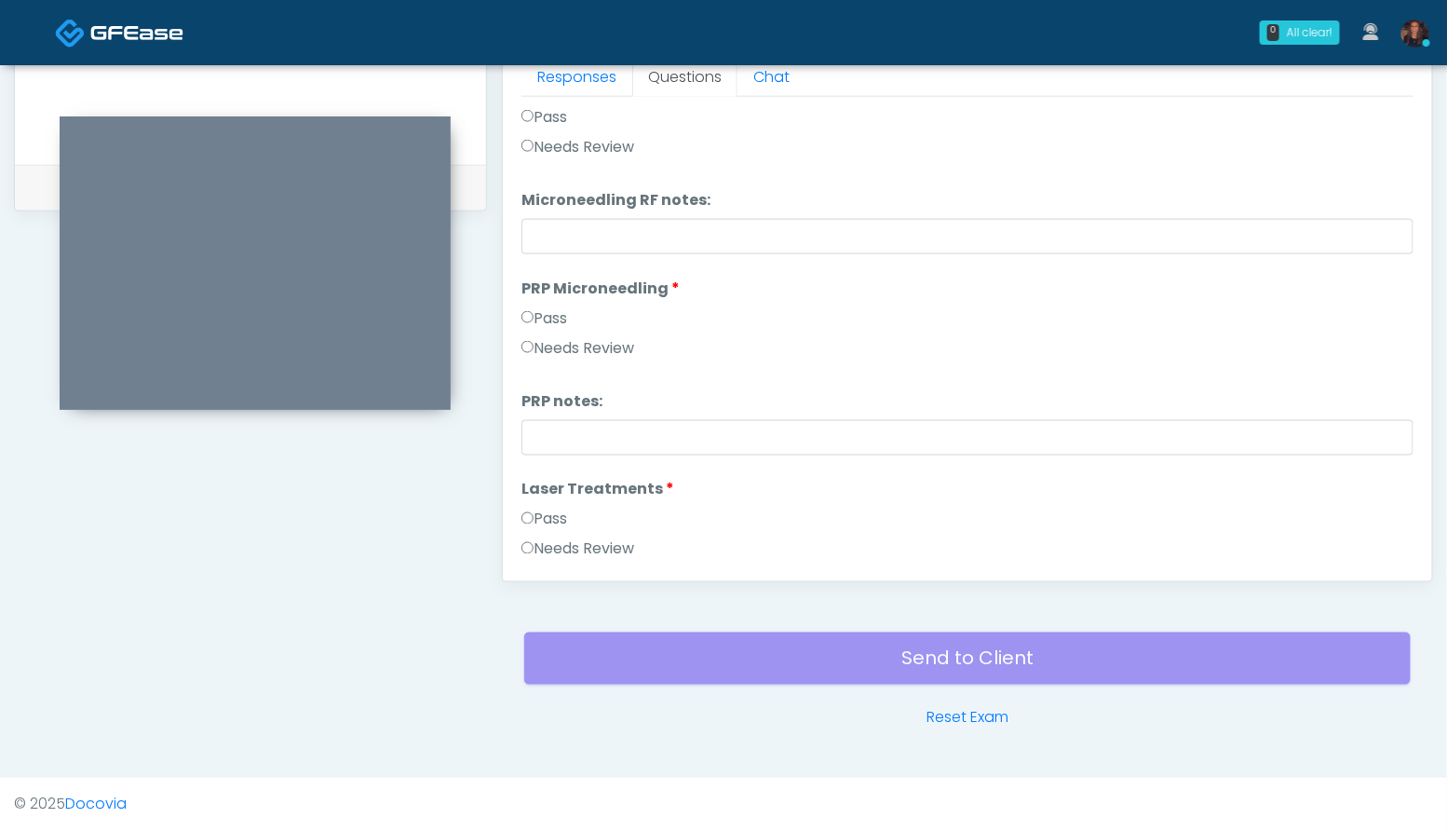
scroll to position [0, 0]
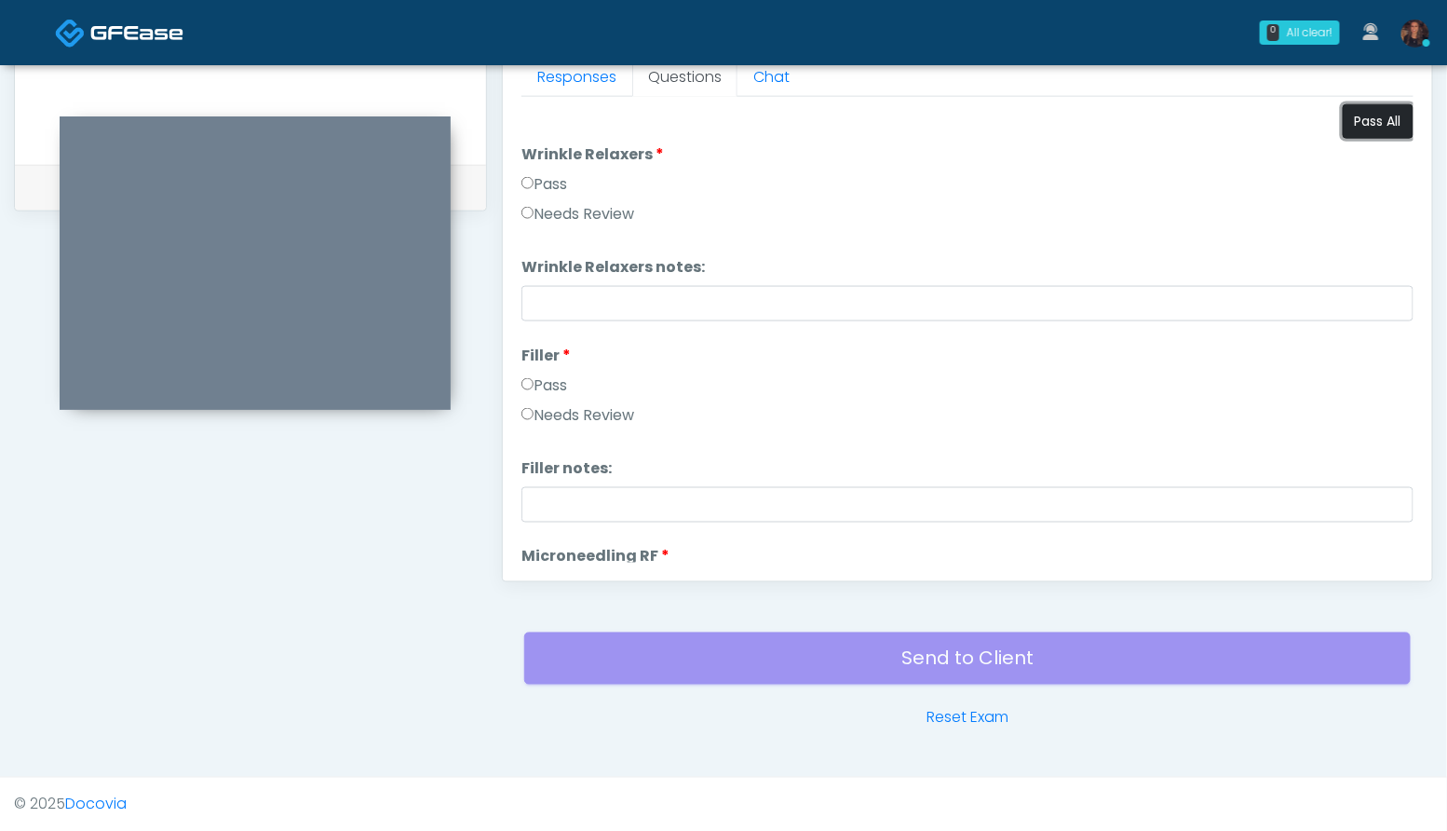
click at [1364, 126] on button "Pass All" at bounding box center [1378, 121] width 71 height 34
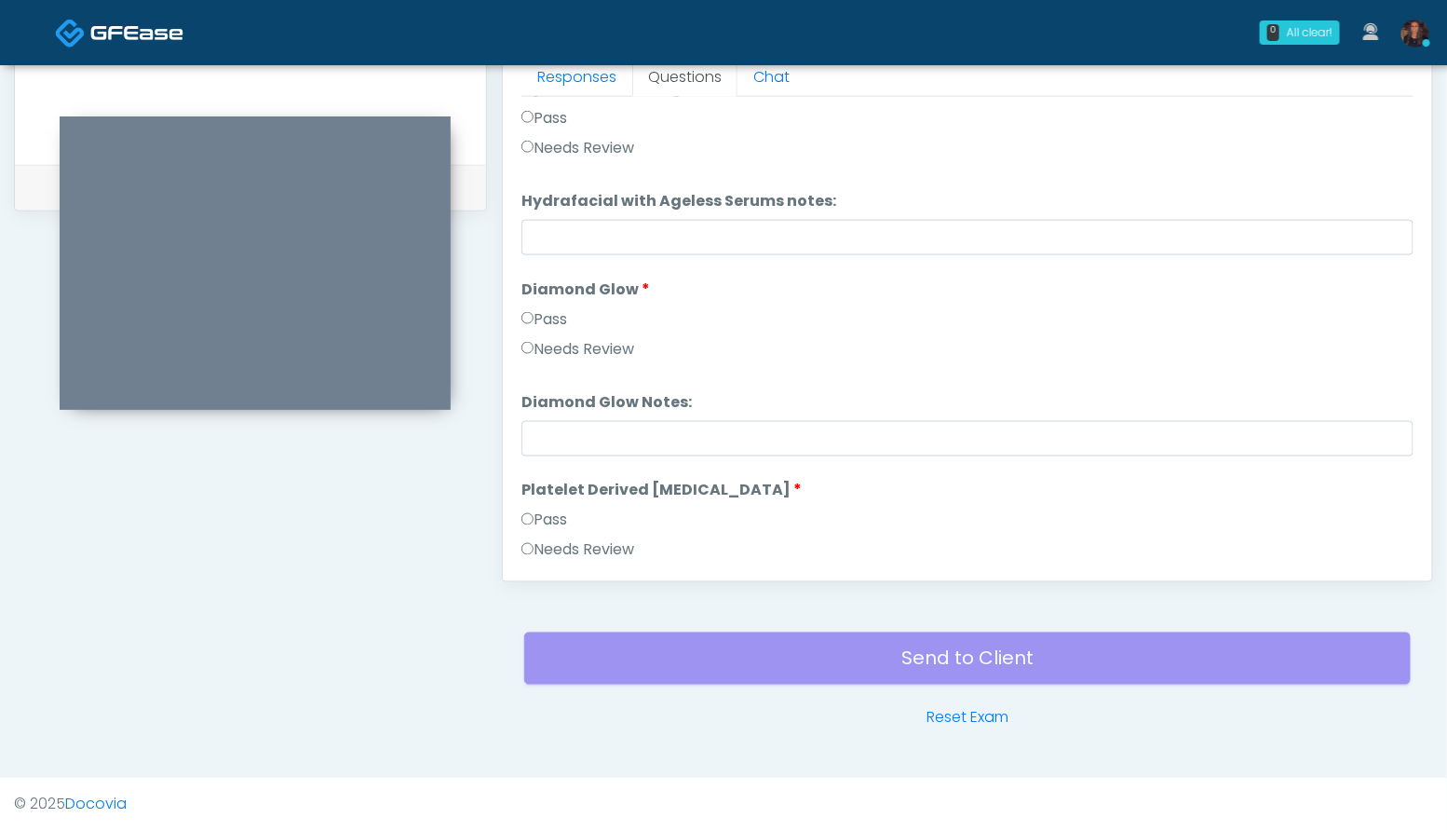
scroll to position [3667, 0]
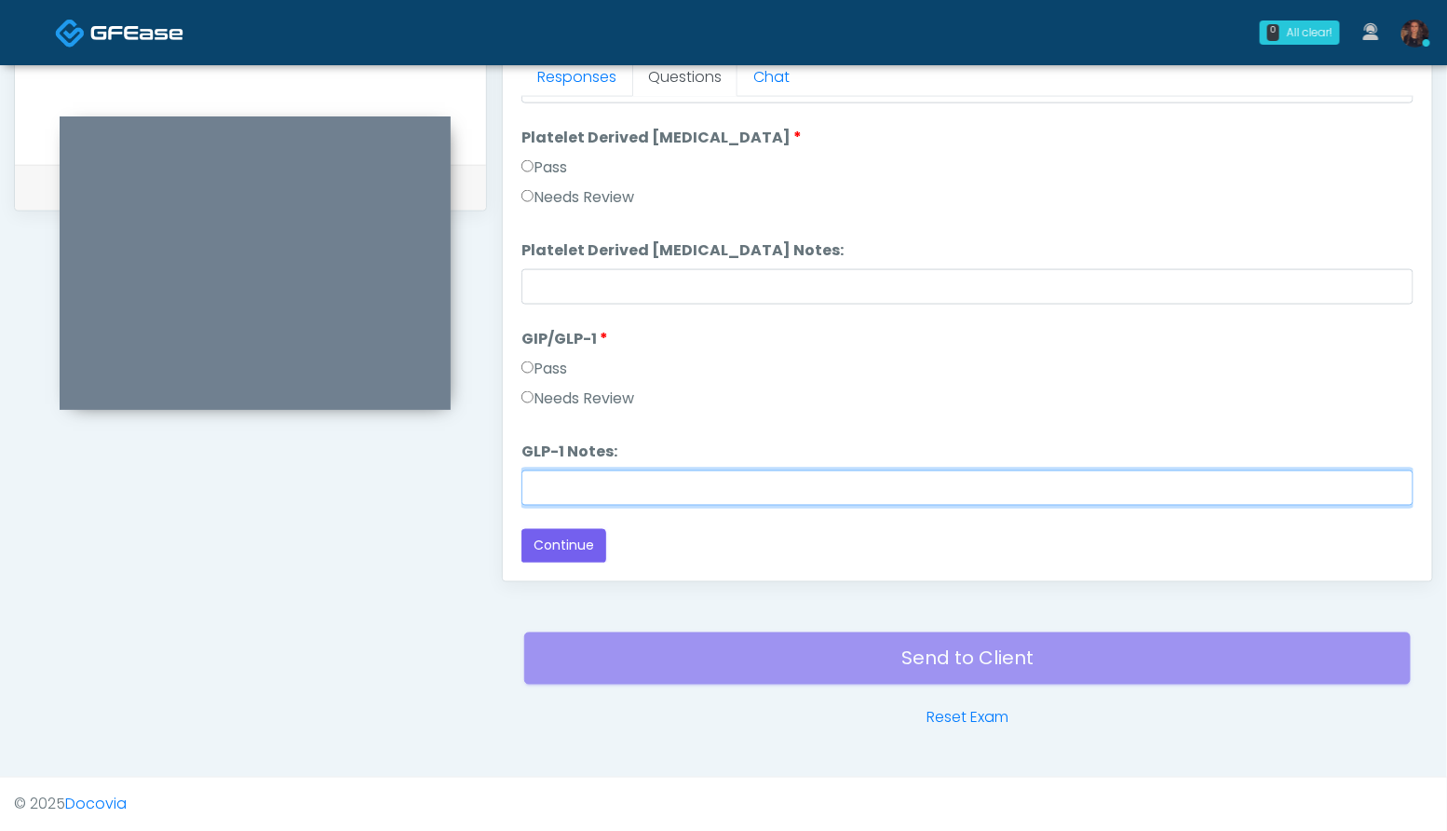
click at [651, 482] on input "GLP-1 Notes:" at bounding box center [967, 487] width 892 height 35
type input "**********"
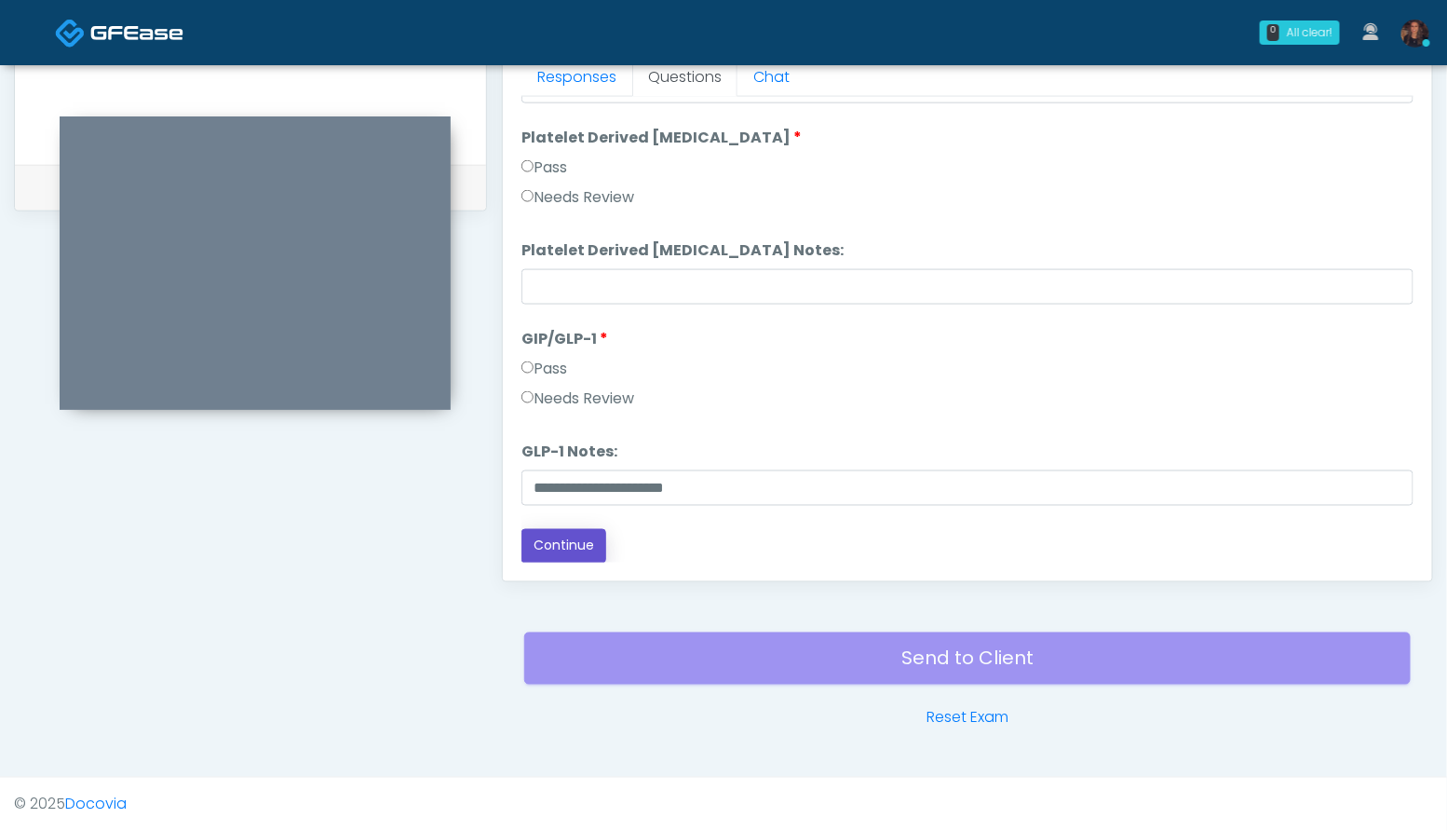
click at [562, 545] on button "Continue" at bounding box center [563, 546] width 85 height 34
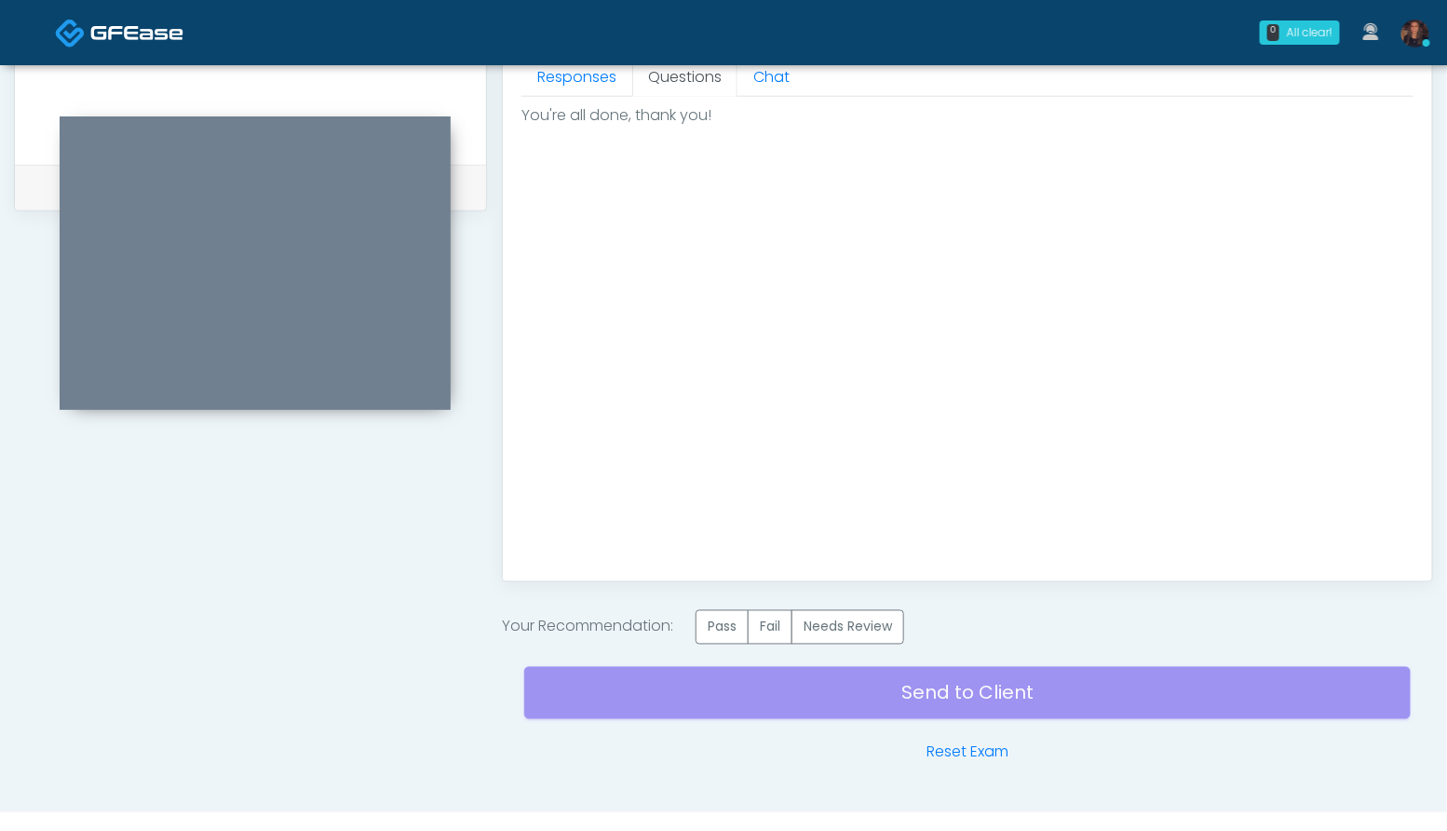
scroll to position [0, 0]
click at [718, 626] on label "Pass" at bounding box center [722, 627] width 53 height 34
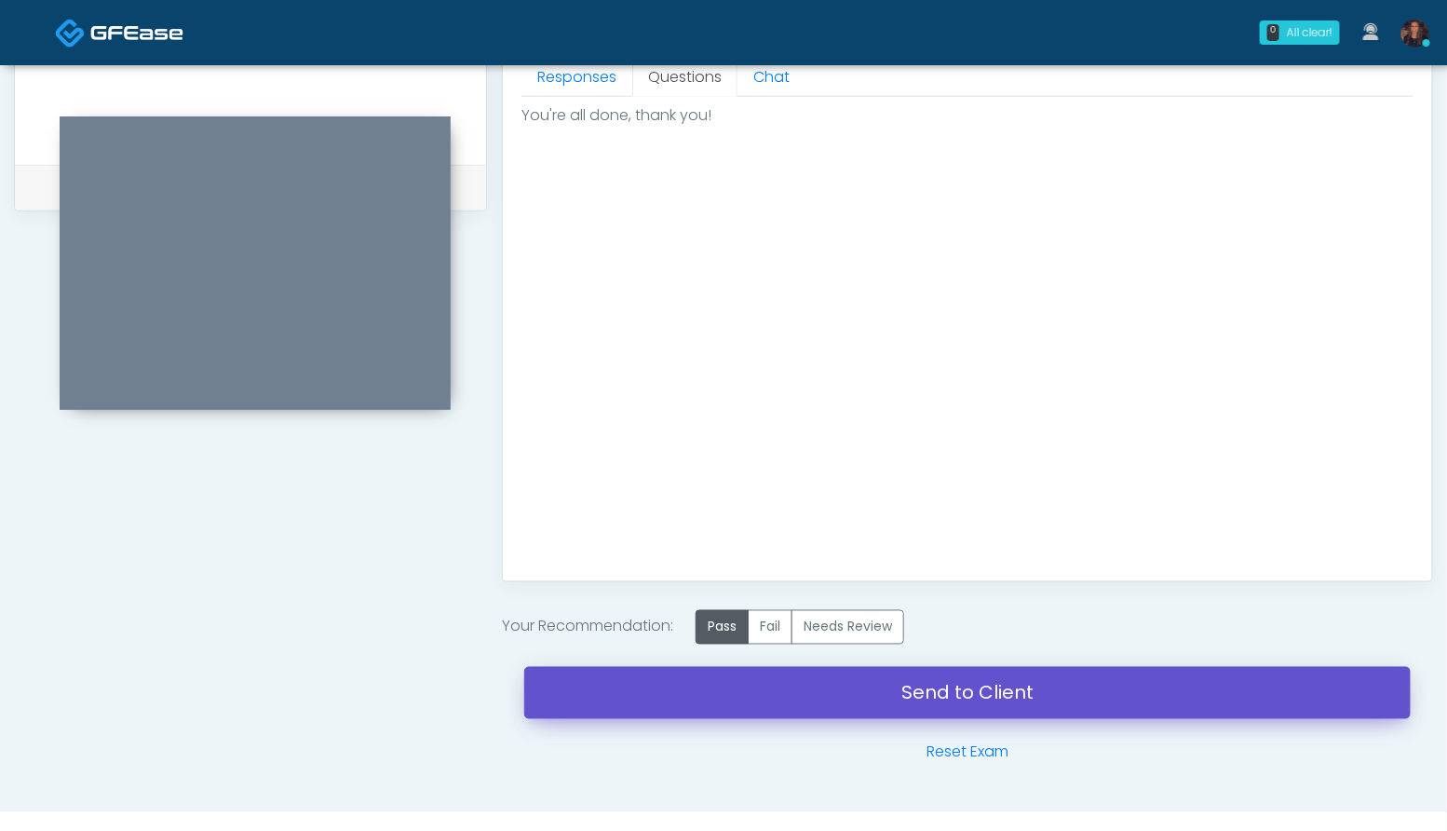
click at [726, 698] on link "Send to Client" at bounding box center [967, 693] width 886 height 52
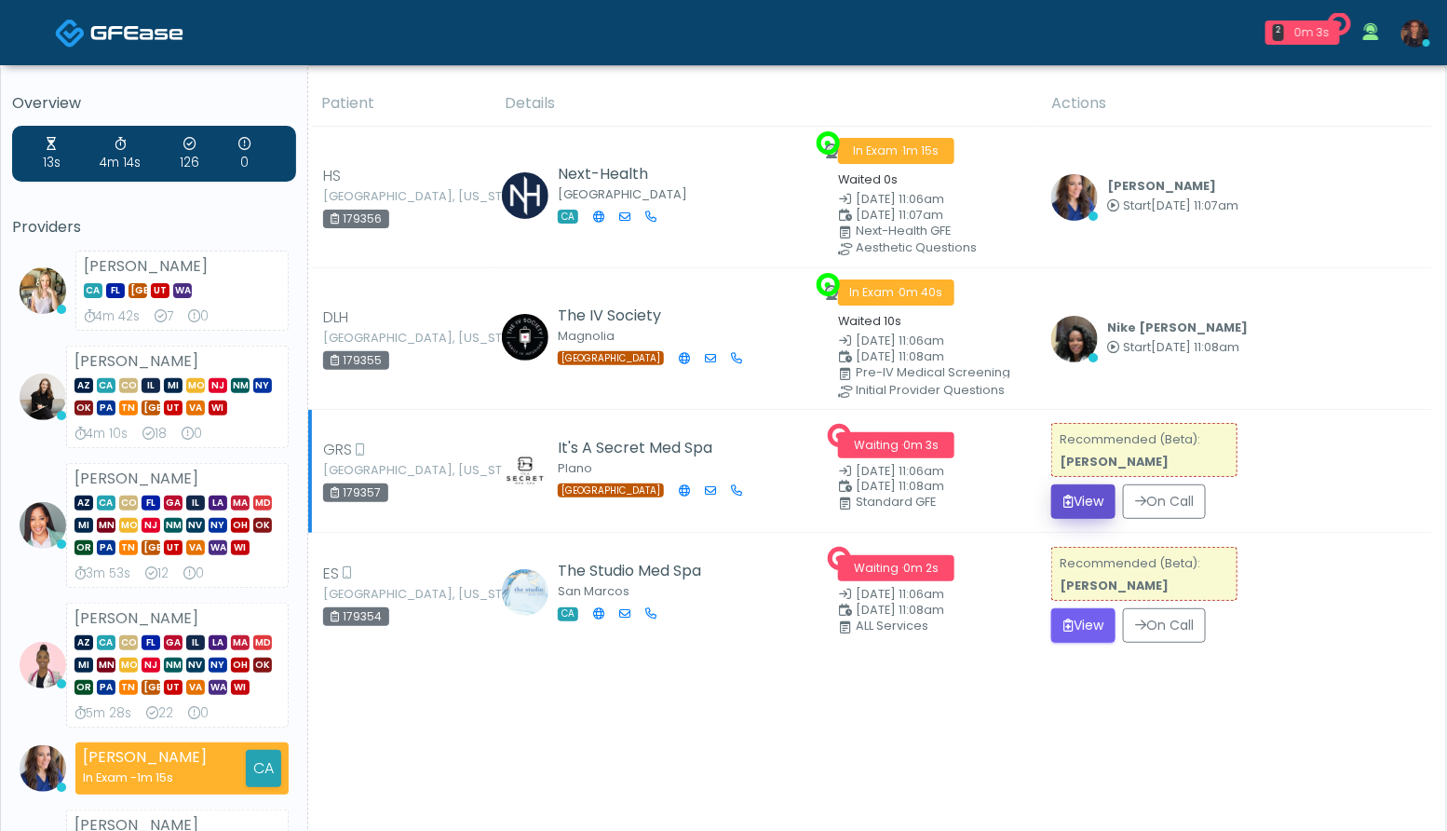
click at [1070, 498] on icon "submit" at bounding box center [1068, 500] width 10 height 13
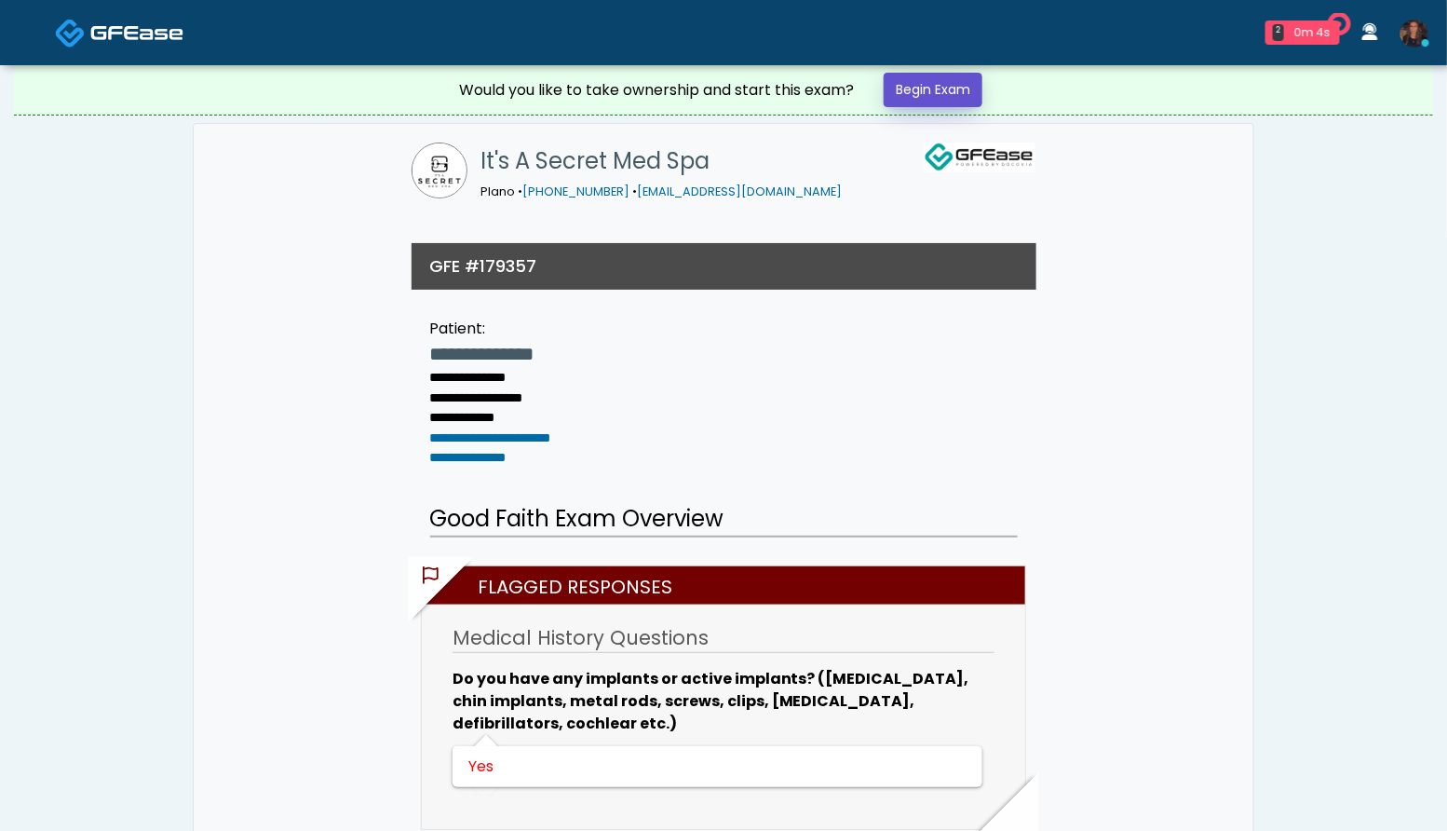
click at [946, 85] on link "Begin Exam" at bounding box center [933, 90] width 99 height 34
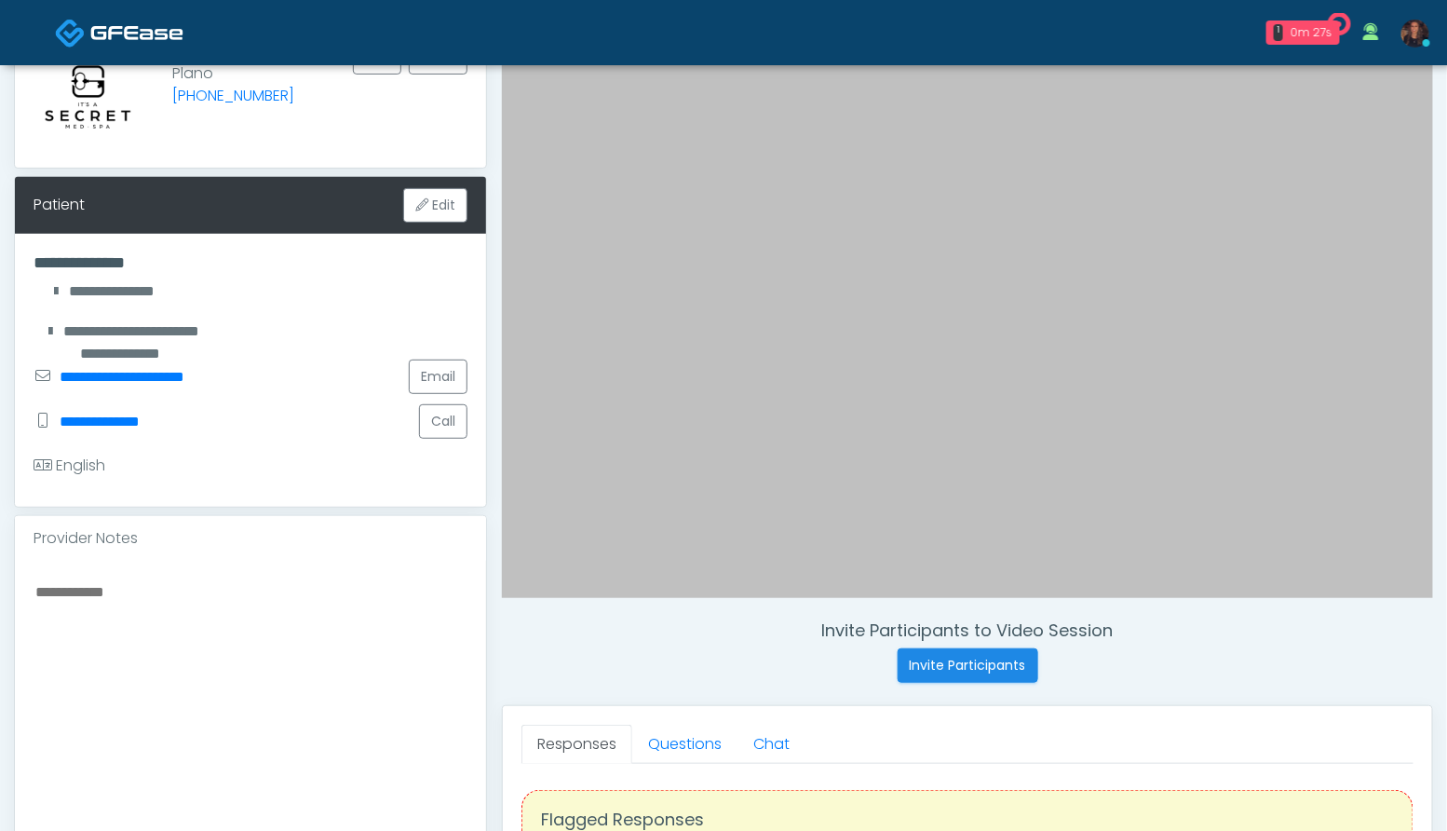
scroll to position [223, 0]
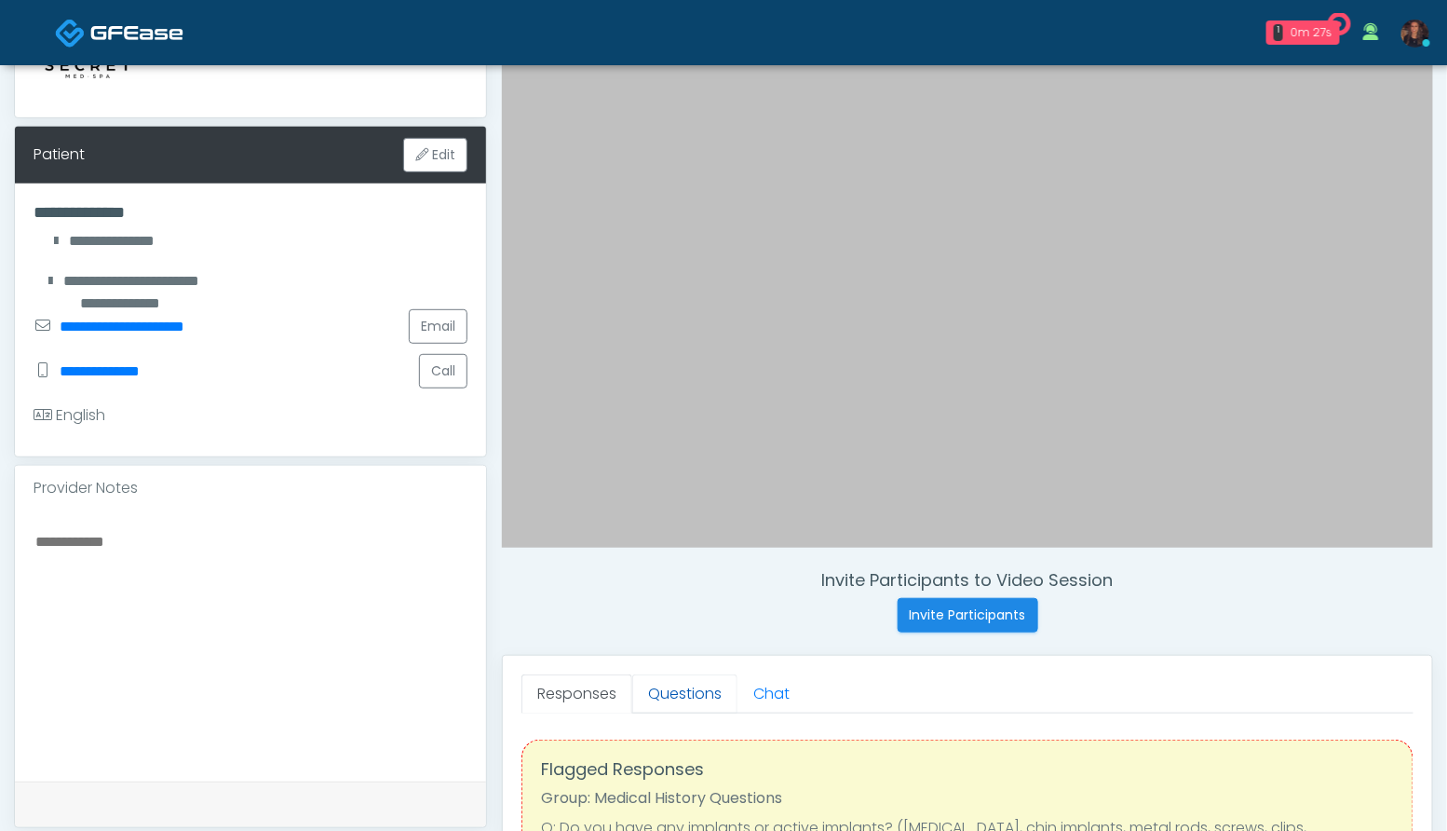
click at [689, 686] on link "Questions" at bounding box center [684, 693] width 105 height 39
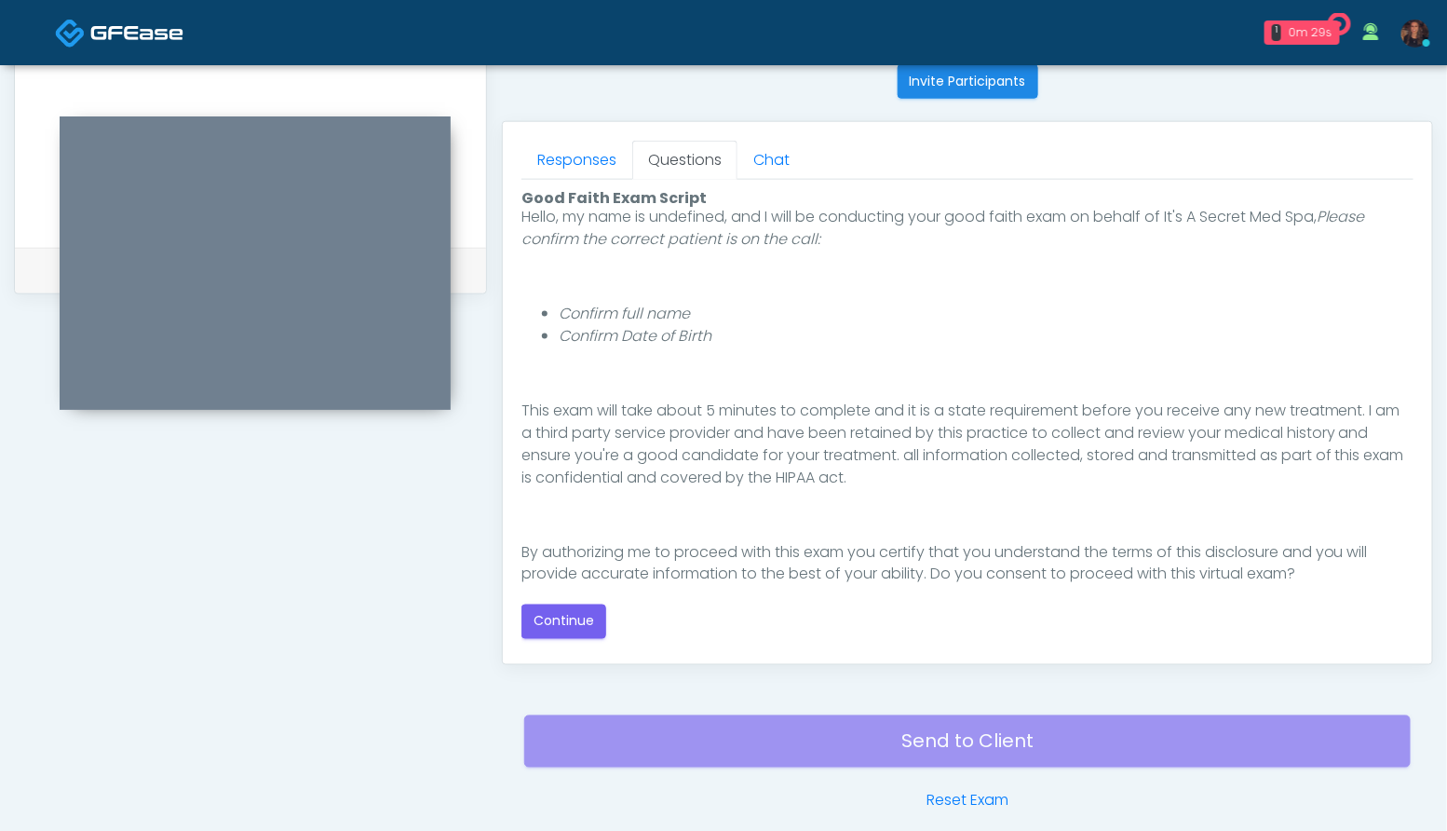
scroll to position [171, 0]
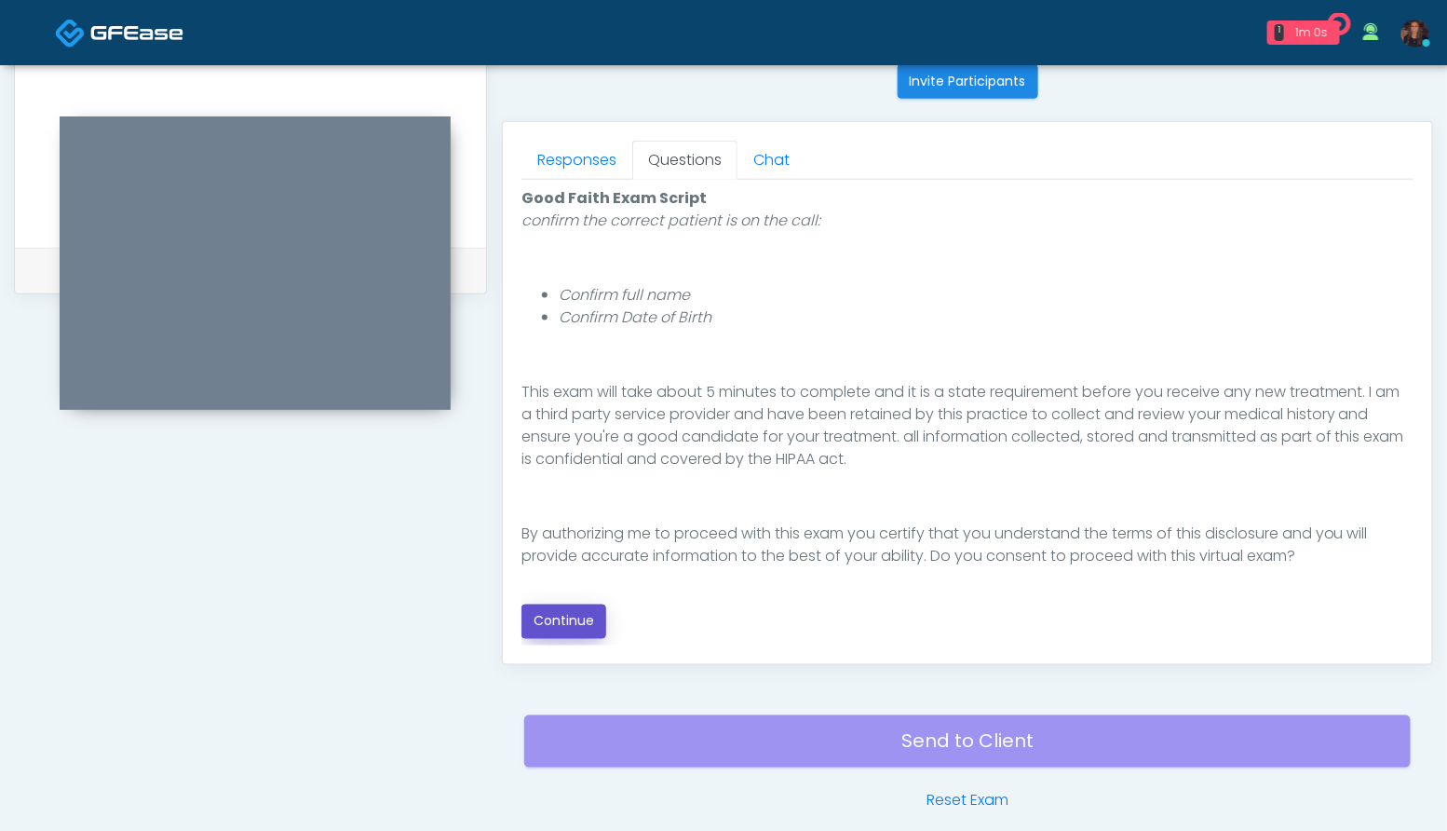
click at [584, 613] on button "Continue" at bounding box center [563, 621] width 85 height 34
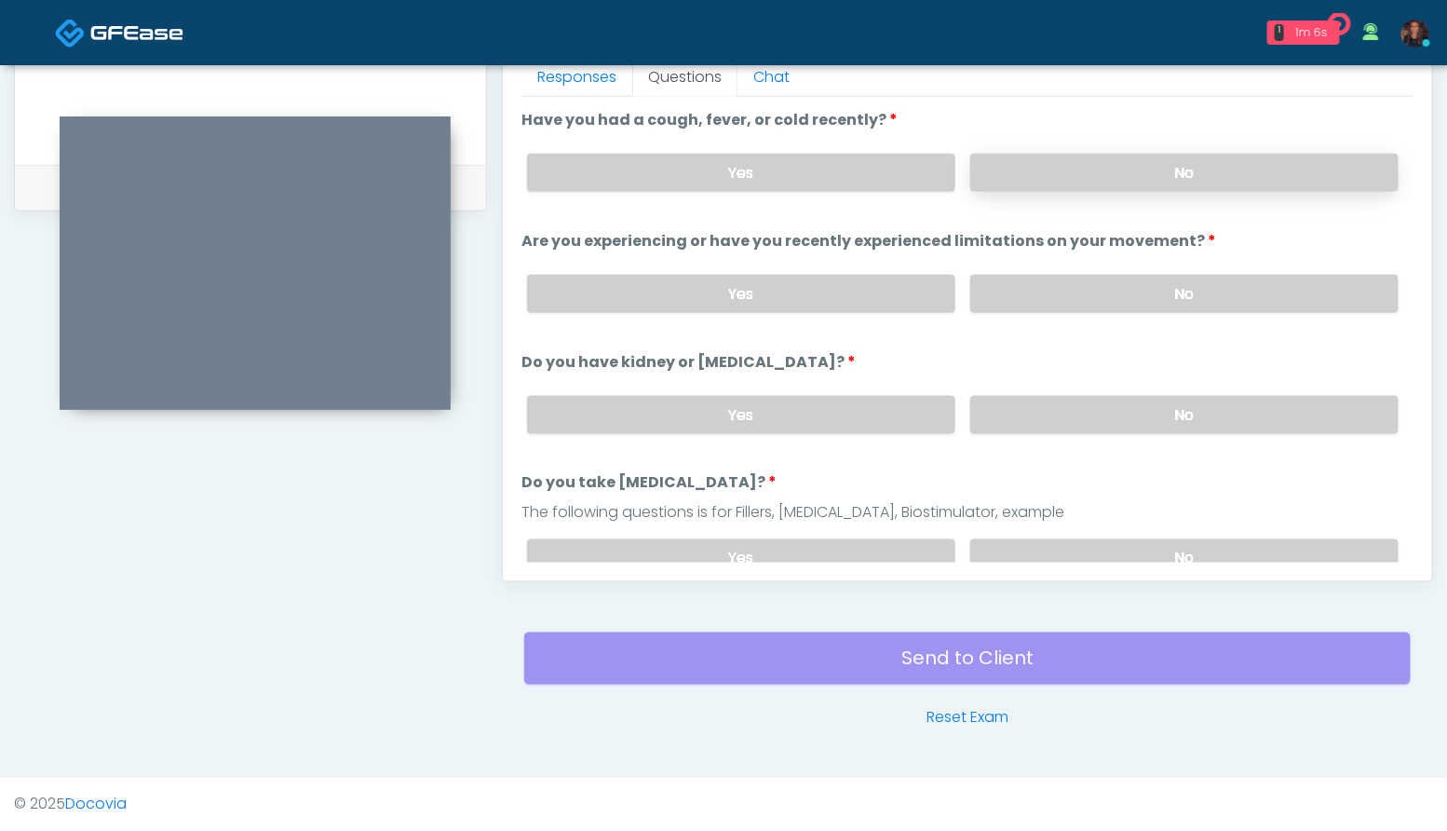
click at [1138, 167] on label "No" at bounding box center [1184, 173] width 428 height 38
click at [1189, 281] on label "No" at bounding box center [1184, 294] width 428 height 38
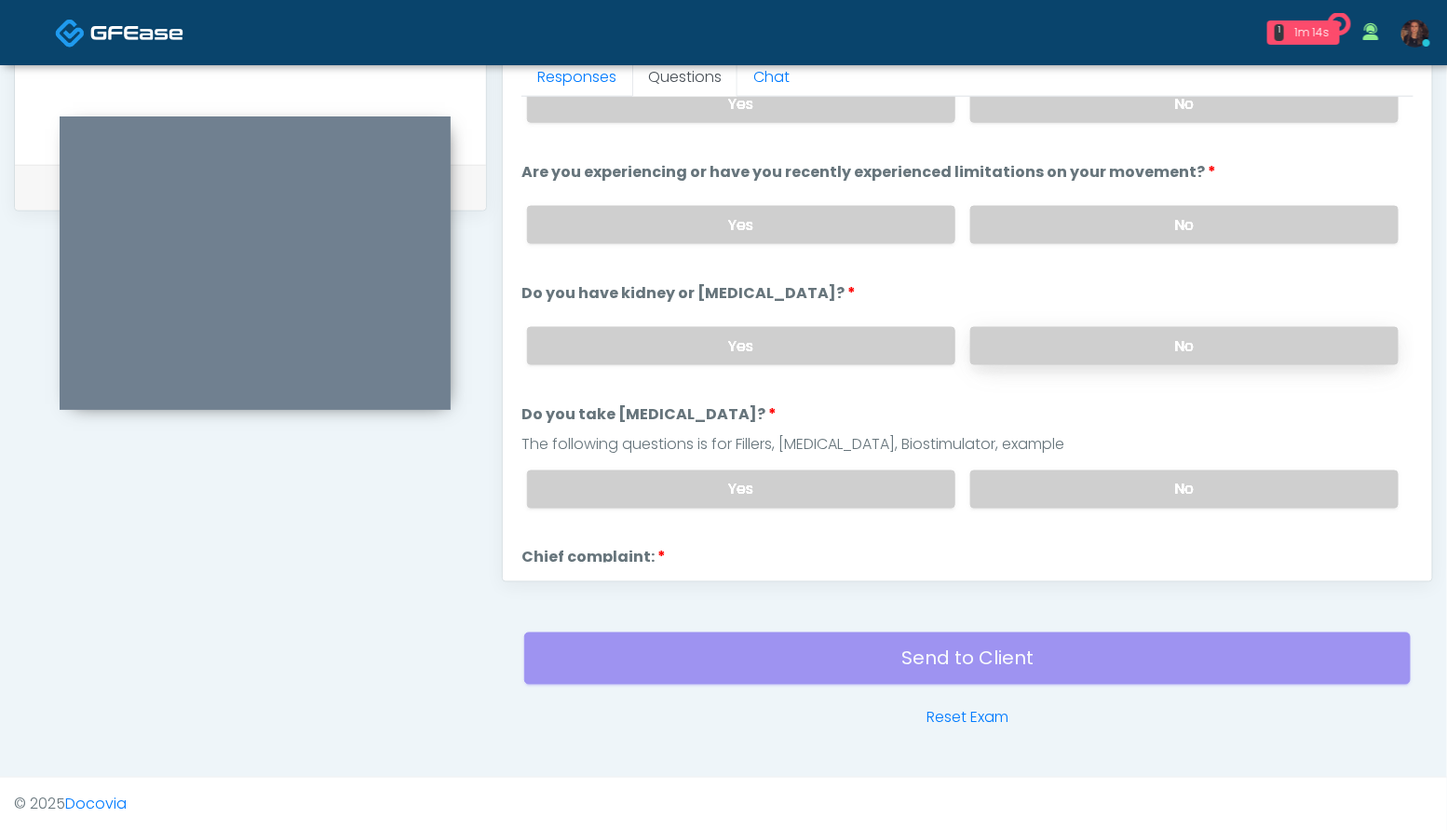
scroll to position [121, 0]
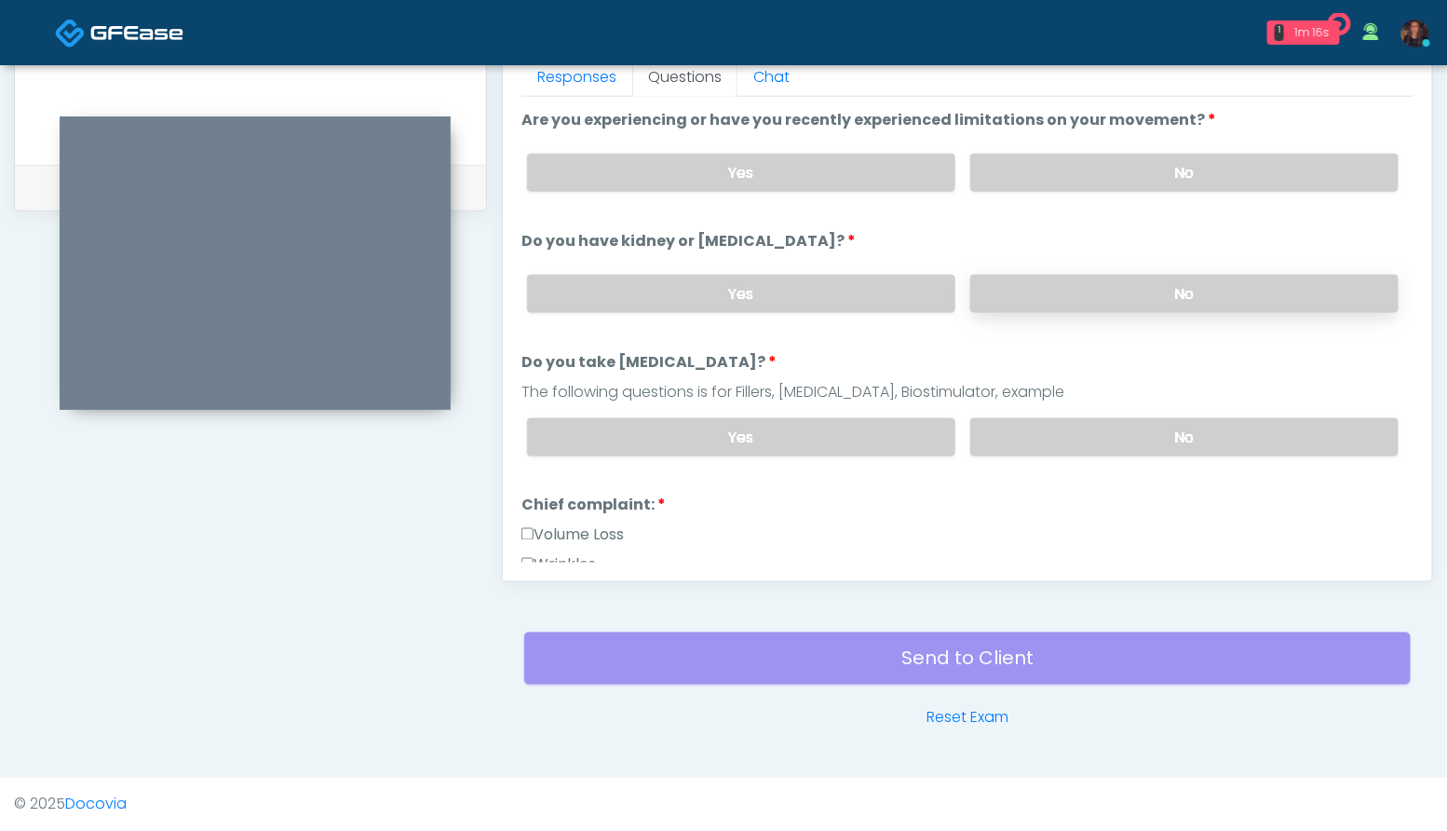
click at [1178, 277] on label "No" at bounding box center [1184, 294] width 428 height 38
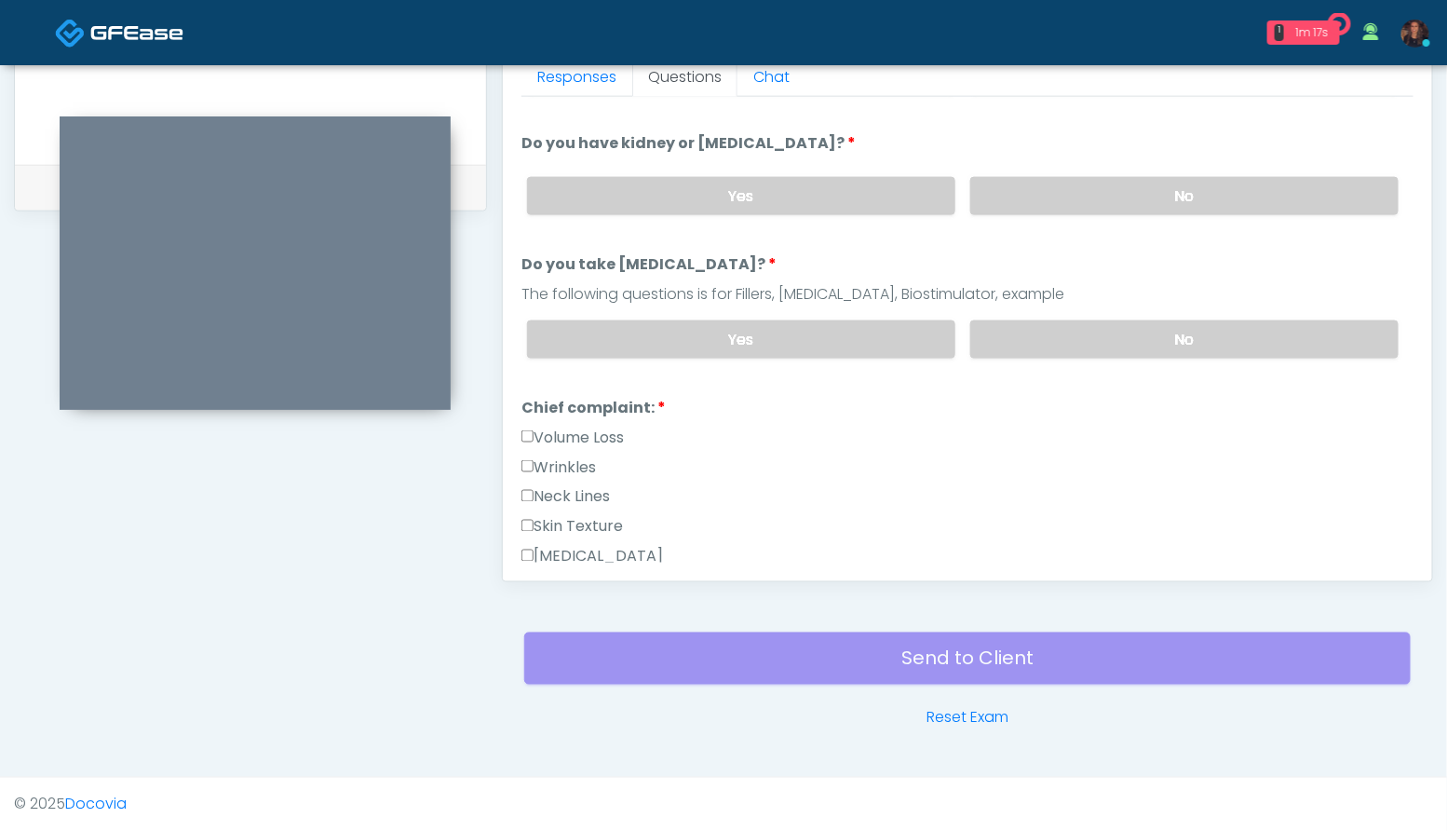
scroll to position [220, 0]
click at [1221, 348] on label "No" at bounding box center [1184, 338] width 428 height 38
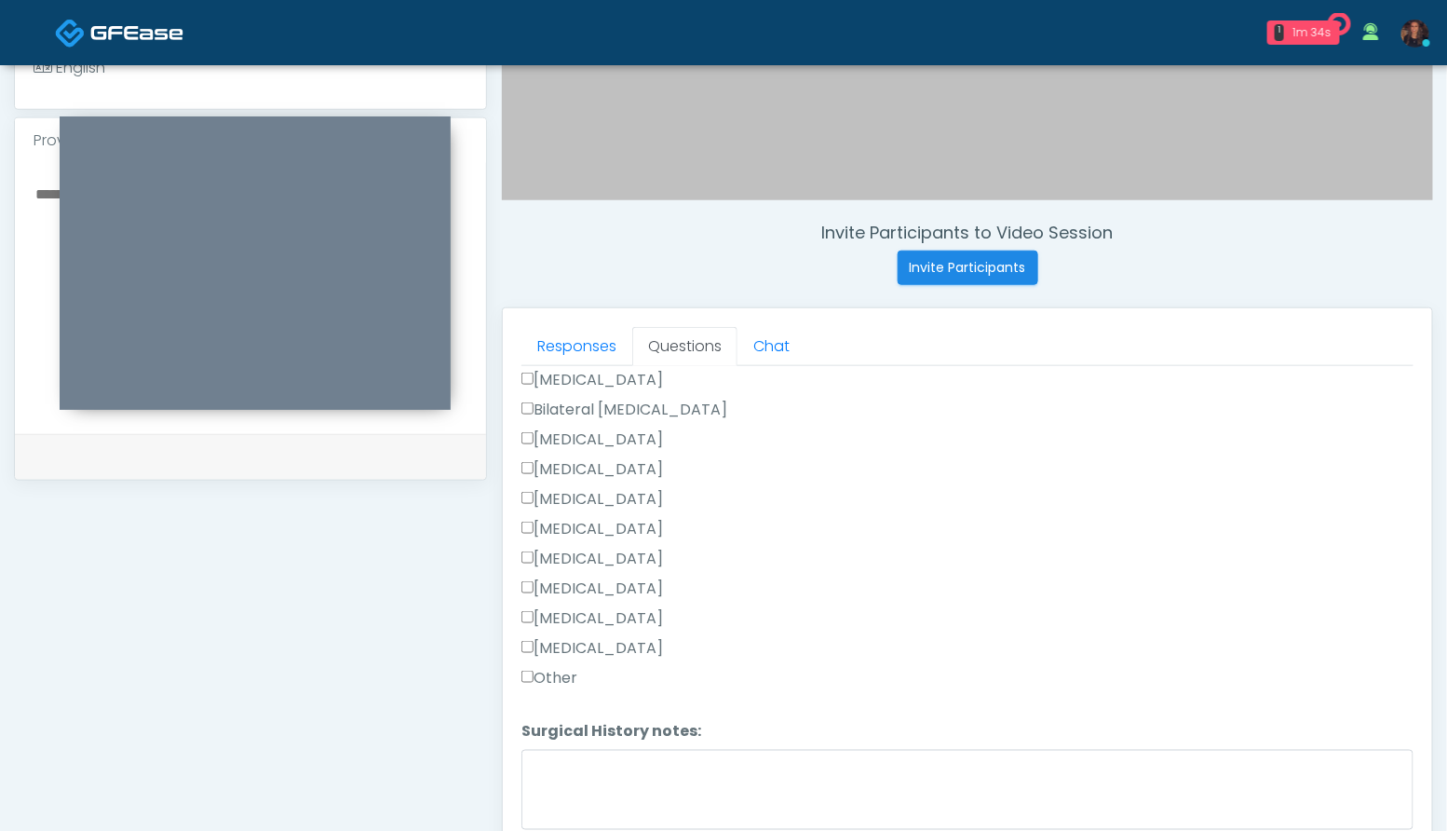
scroll to position [1212, 0]
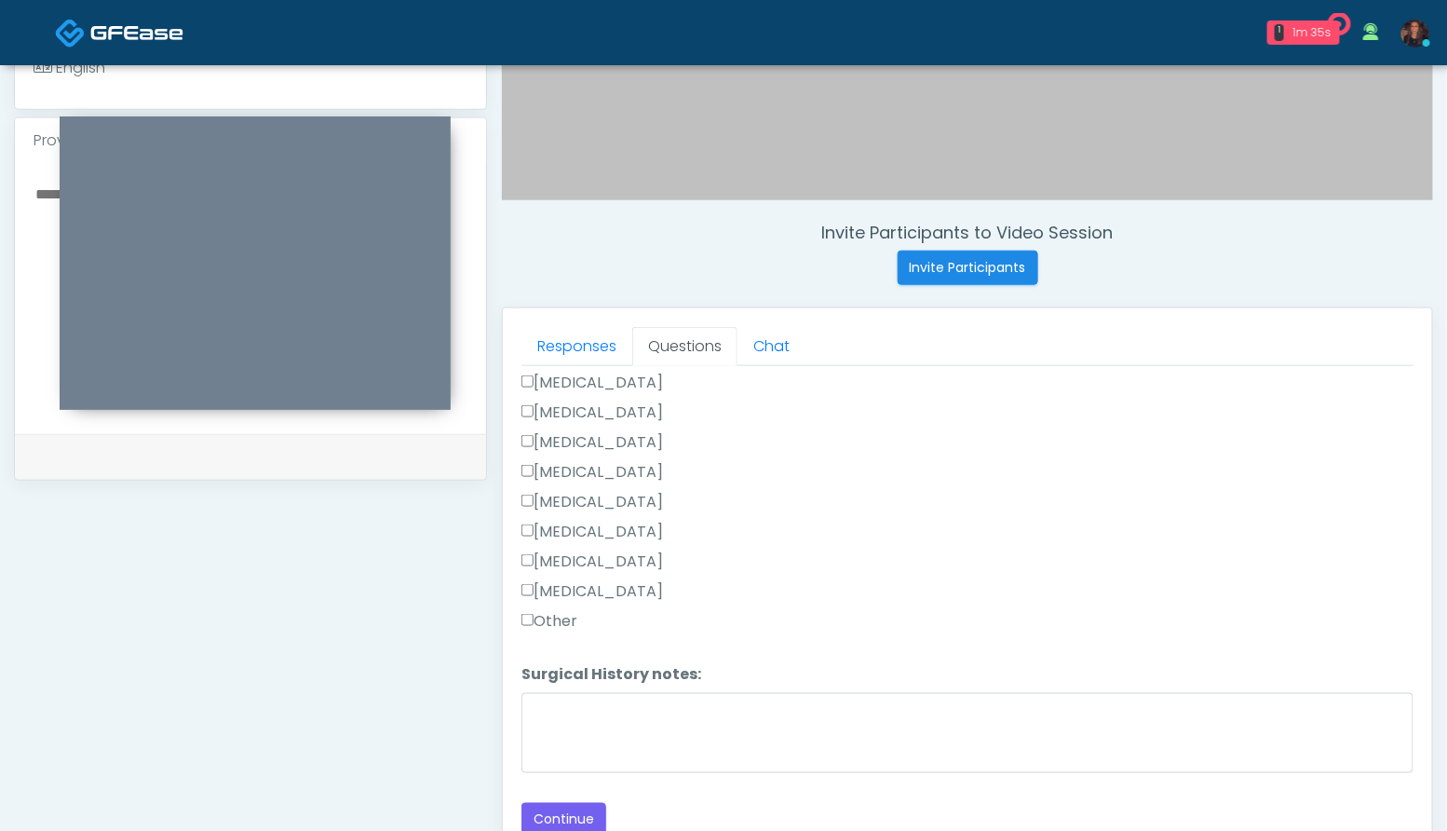
click at [559, 610] on label "Other" at bounding box center [549, 621] width 56 height 22
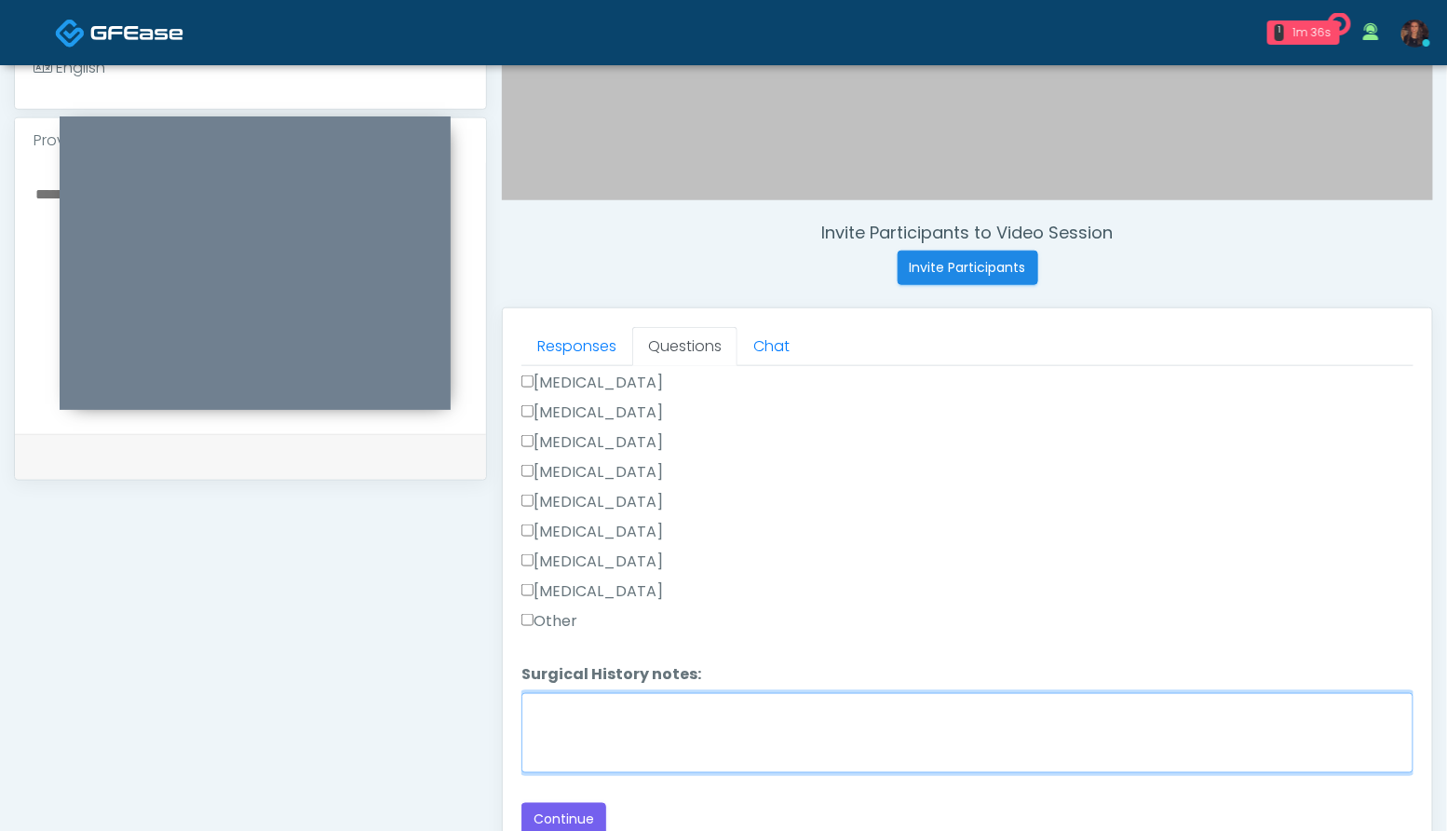
click at [593, 716] on textarea "Surgical History notes:" at bounding box center [967, 733] width 892 height 80
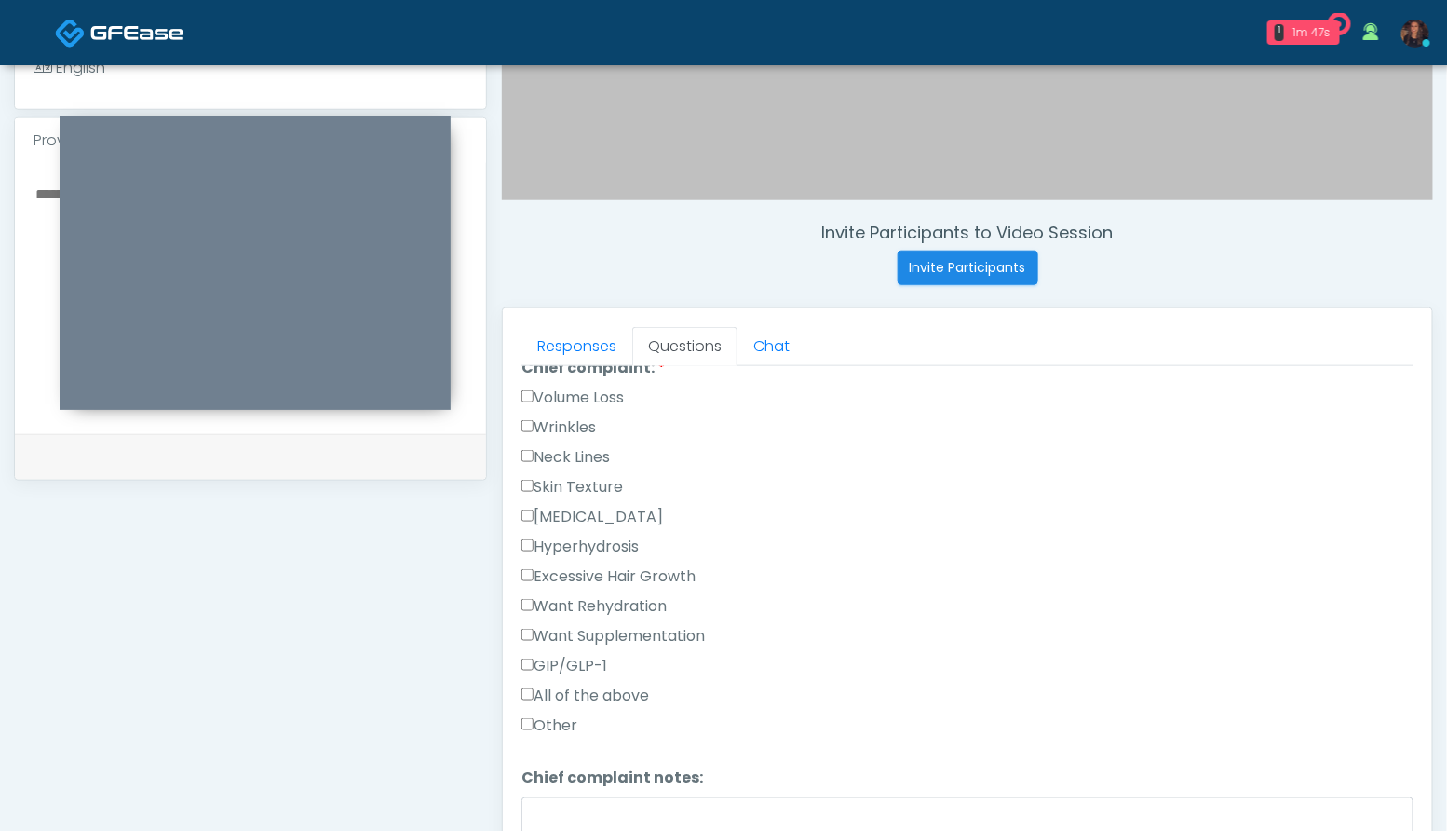
scroll to position [526, 0]
type textarea "**********"
click at [592, 483] on label "Skin Texture" at bounding box center [571, 489] width 101 height 22
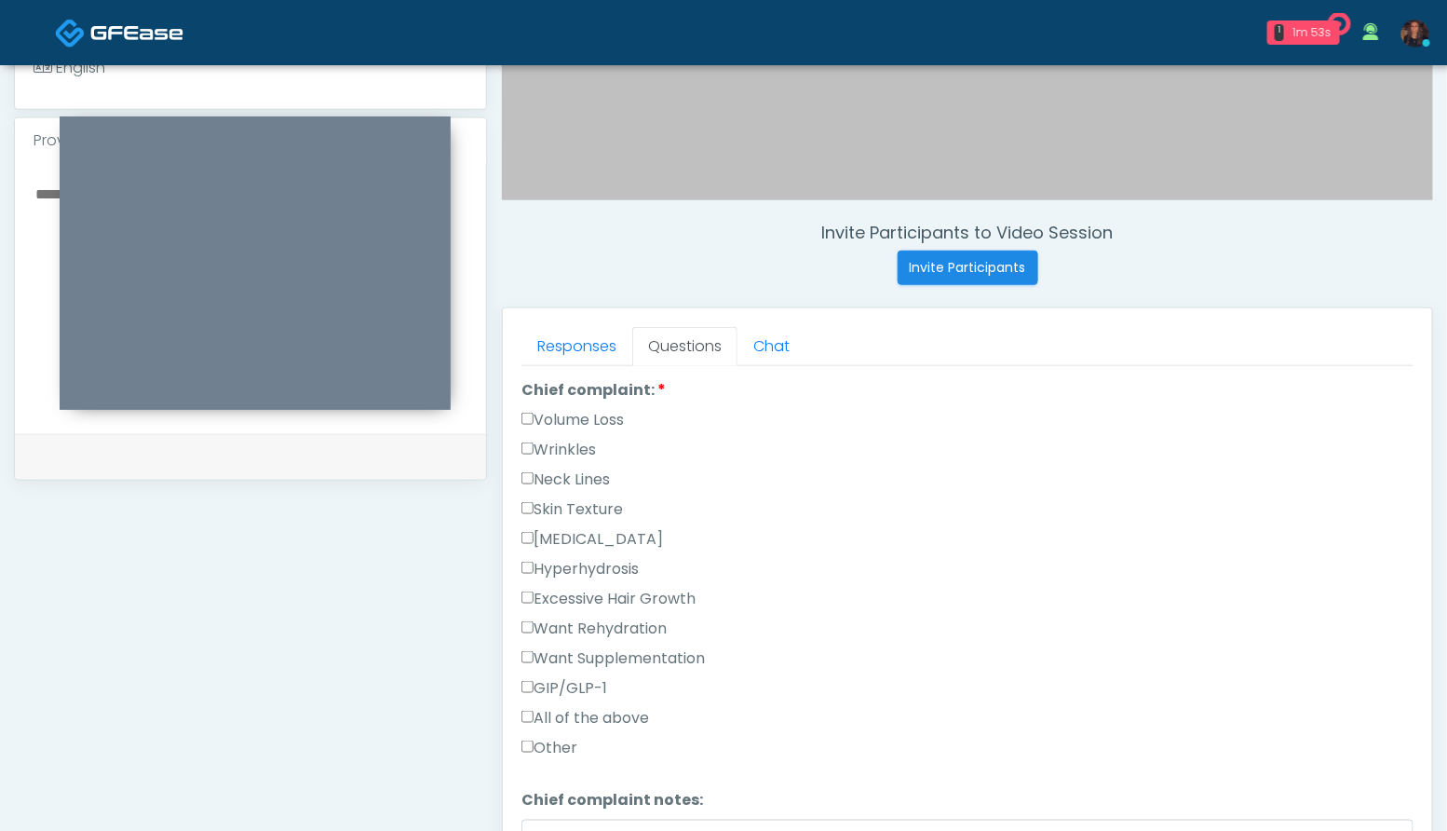
scroll to position [476, 0]
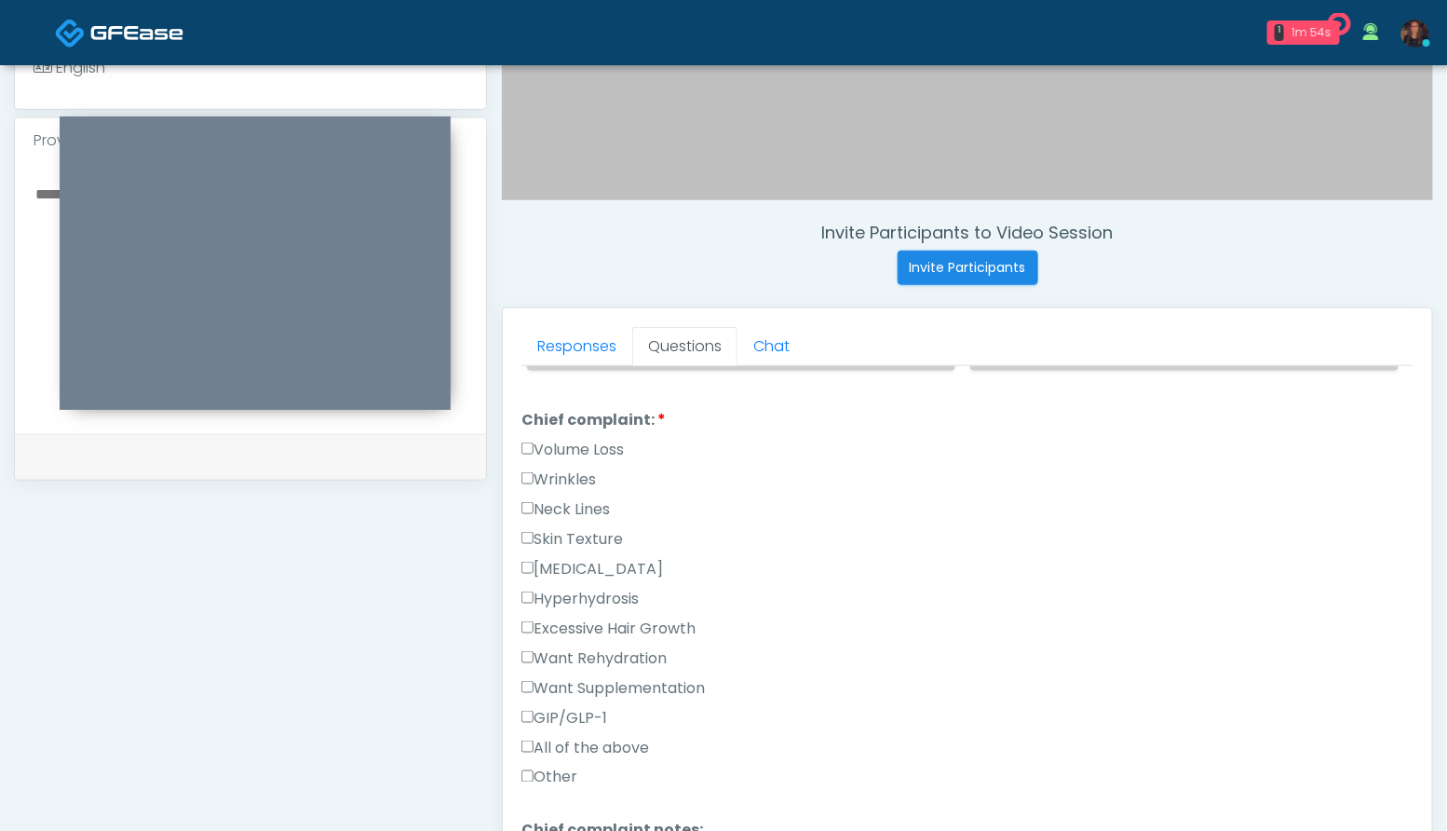
click at [591, 472] on label "Wrinkles" at bounding box center [558, 479] width 74 height 22
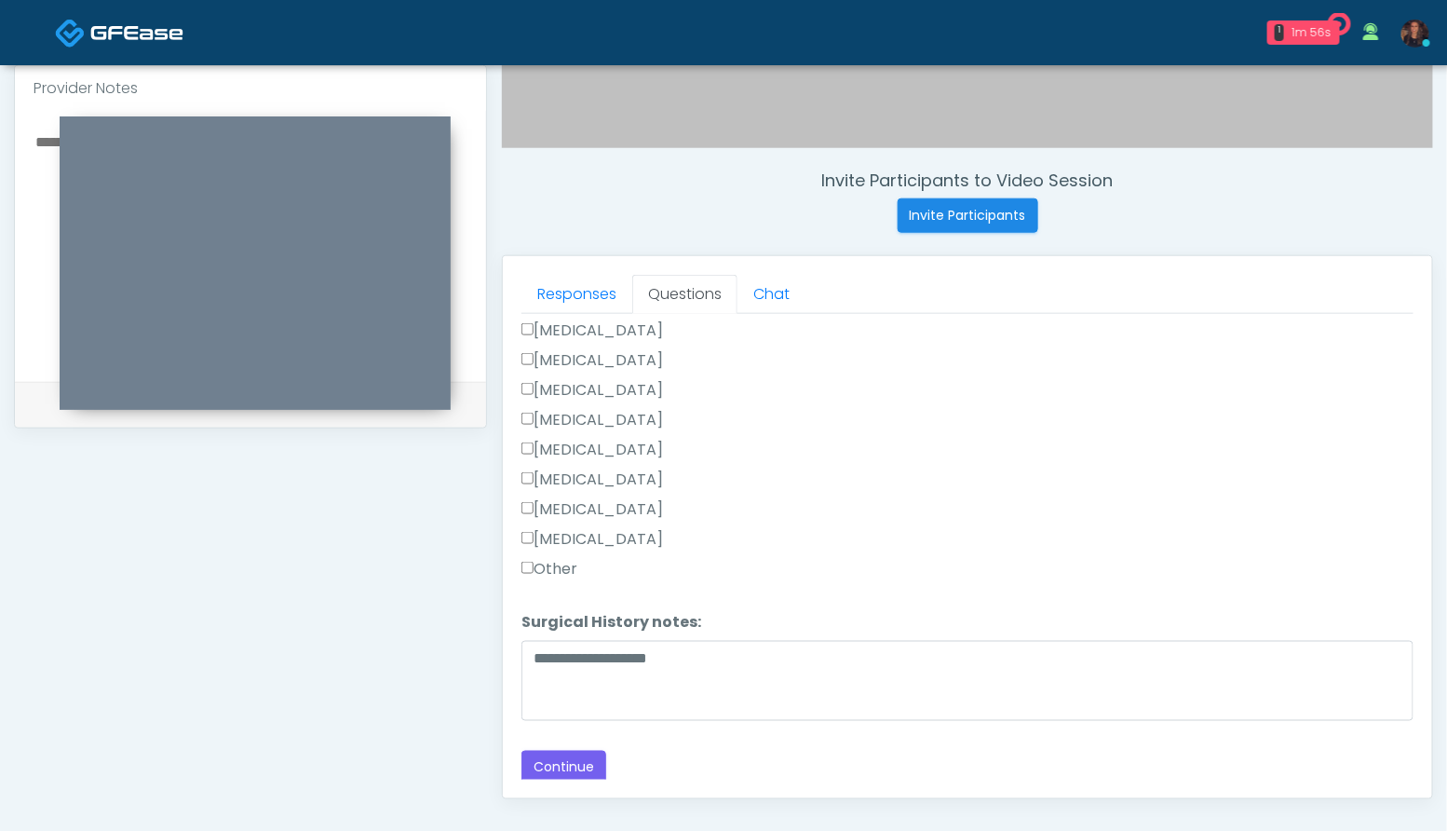
scroll to position [622, 0]
click at [569, 759] on button "Continue" at bounding box center [563, 768] width 85 height 34
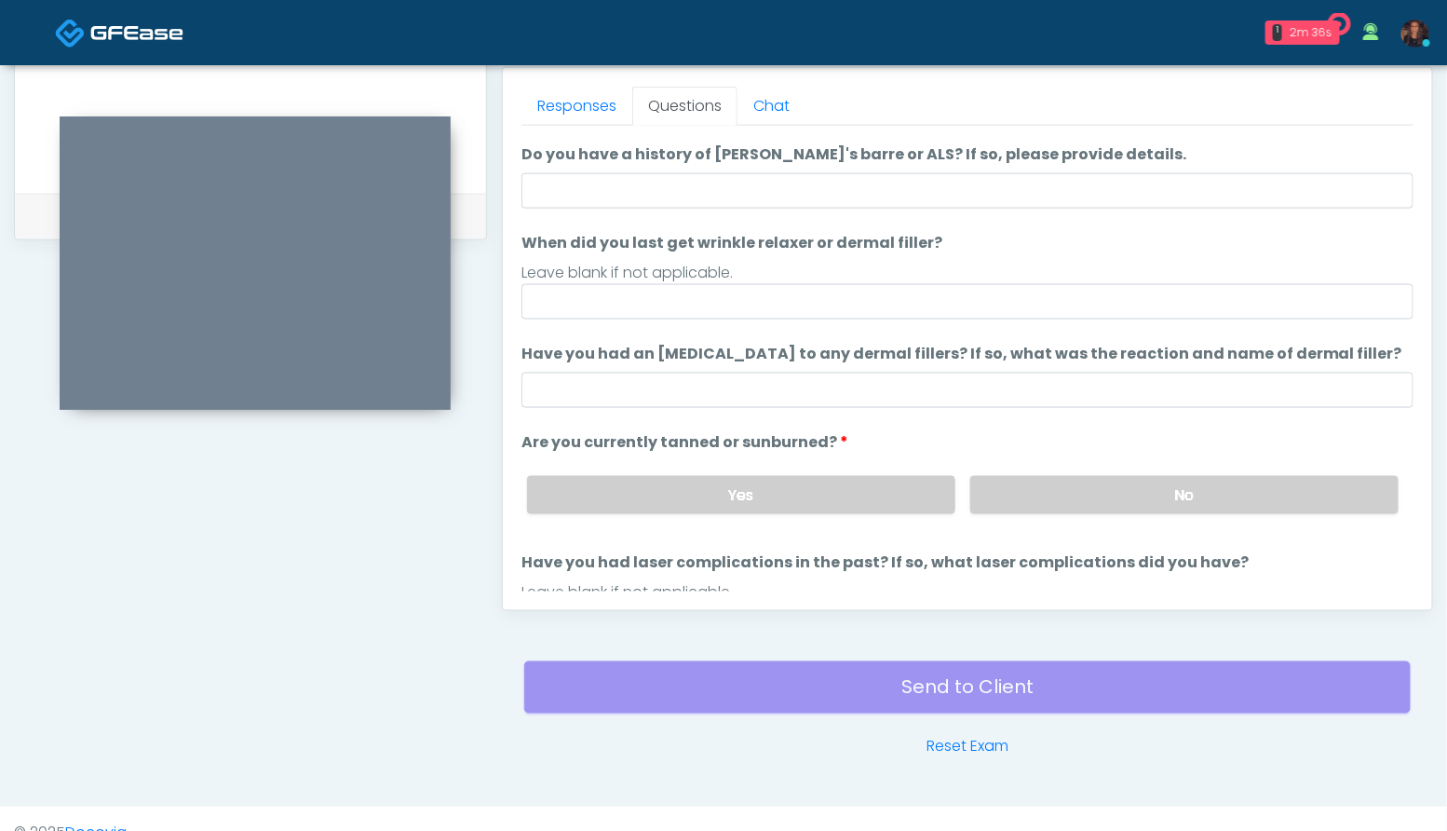
scroll to position [52, 0]
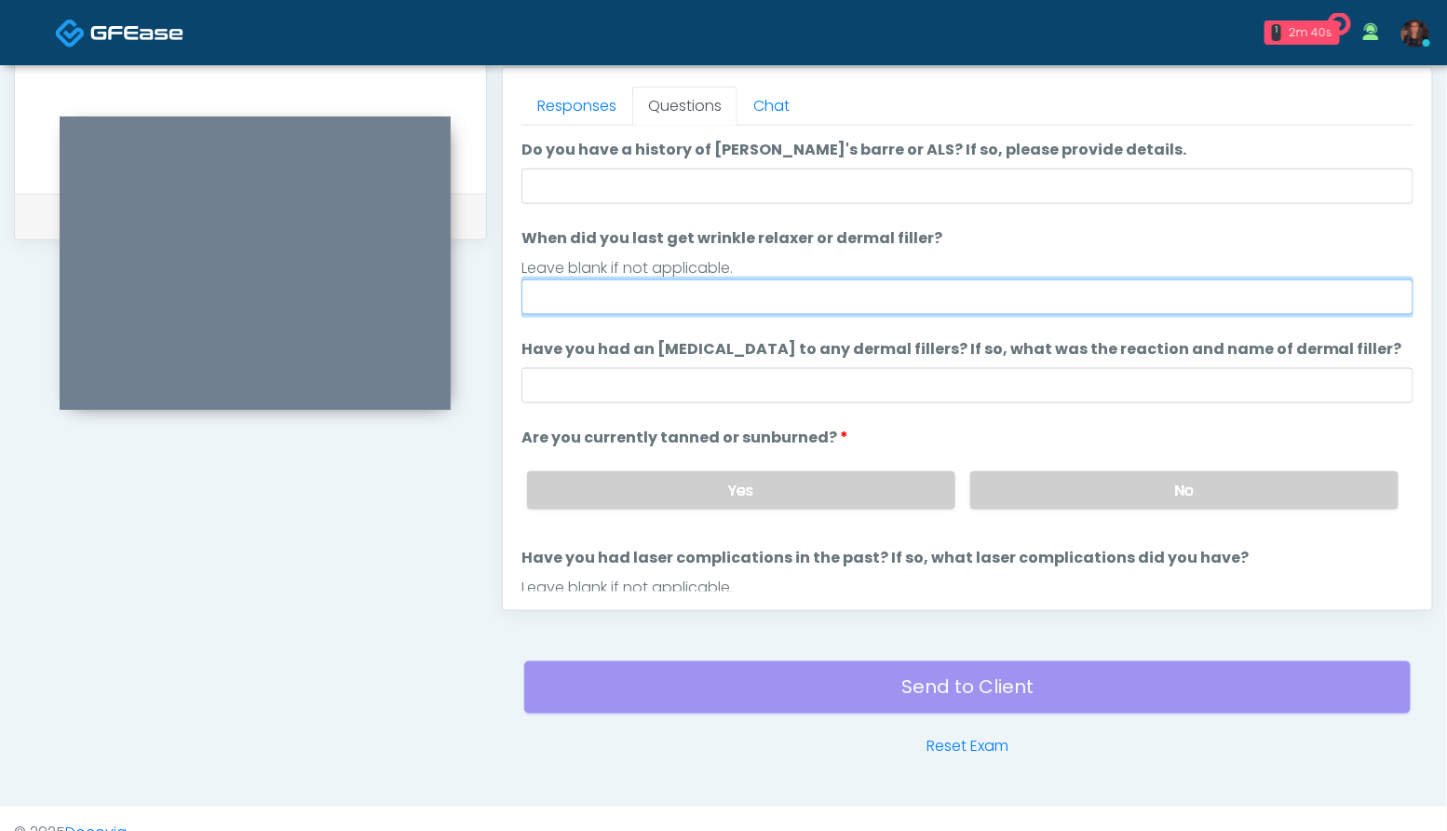
click at [742, 299] on input "When did you last get wrinkle relaxer or dermal filler?" at bounding box center [967, 296] width 892 height 35
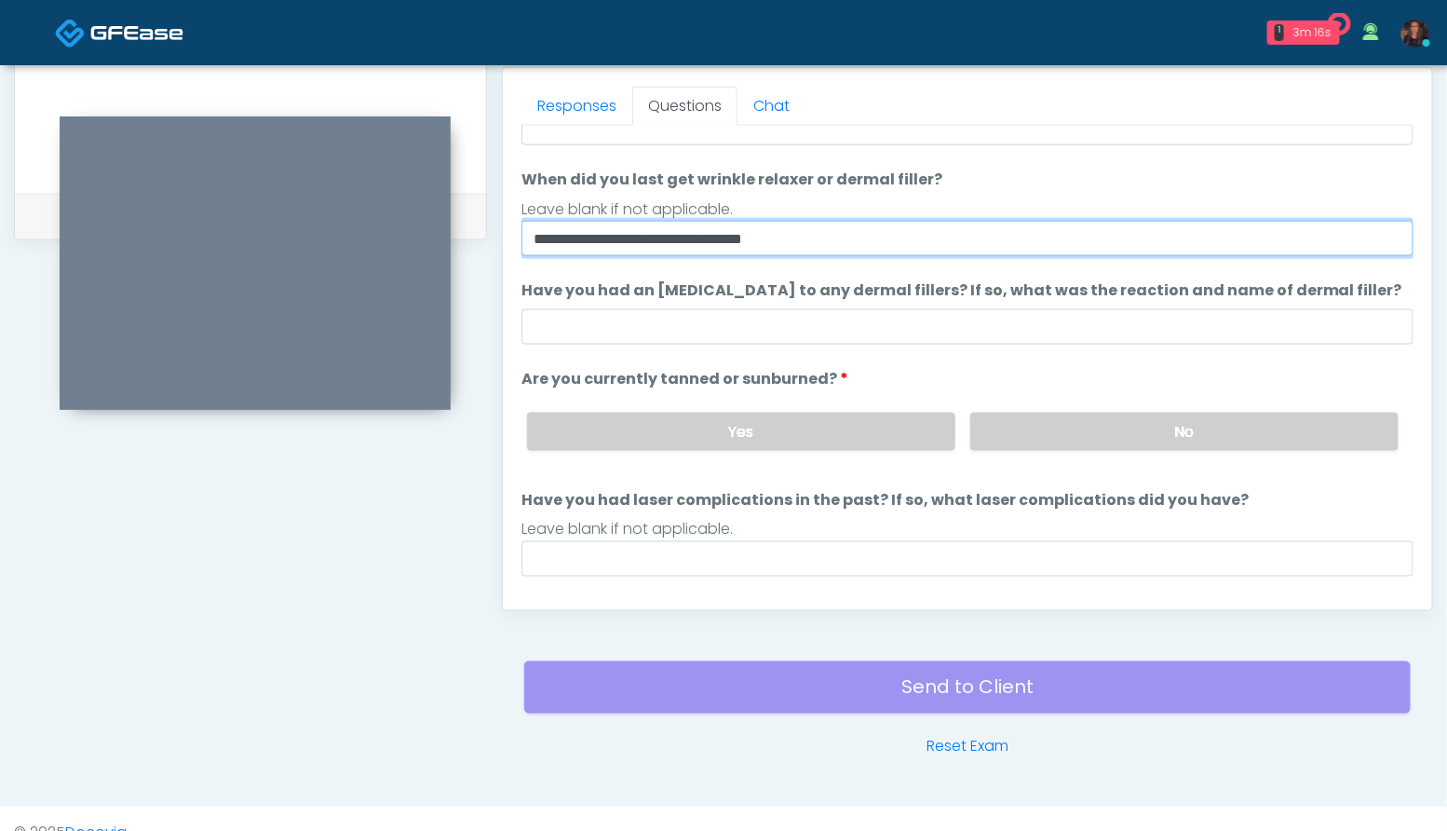
scroll to position [112, 0]
type input "**********"
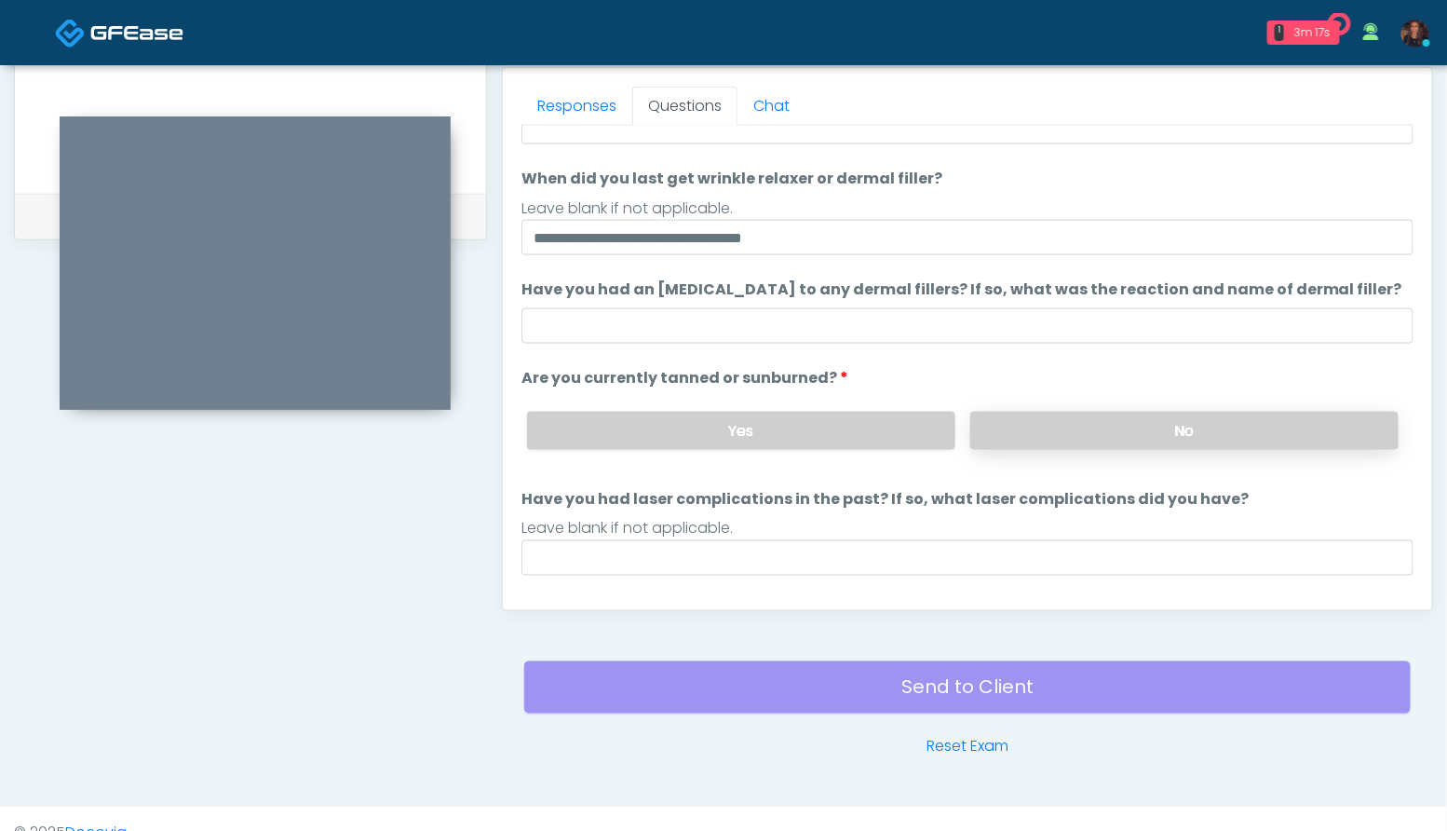
click at [1129, 430] on label "No" at bounding box center [1184, 431] width 428 height 38
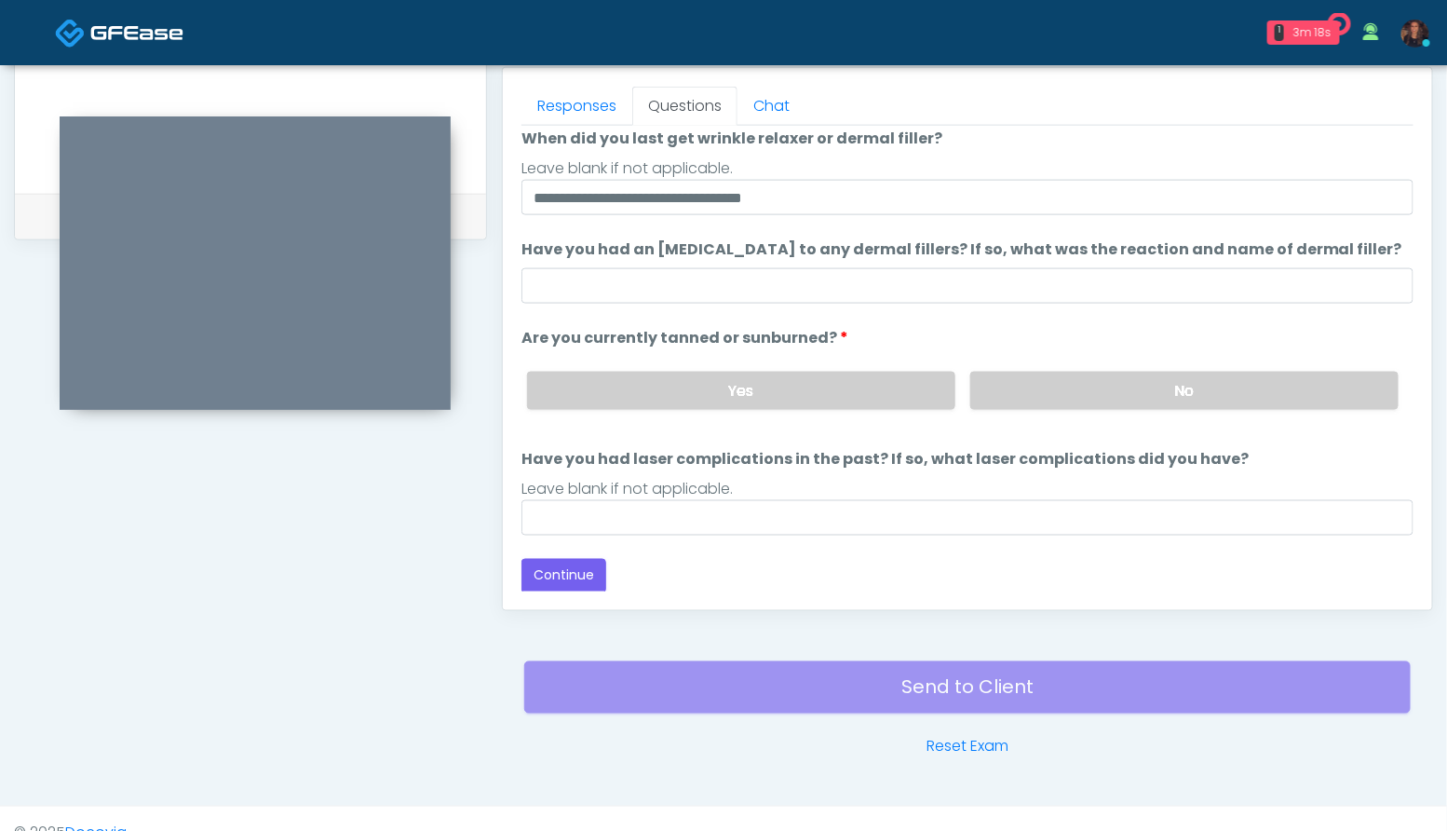
scroll to position [150, 0]
click at [580, 570] on button "Continue" at bounding box center [563, 578] width 85 height 34
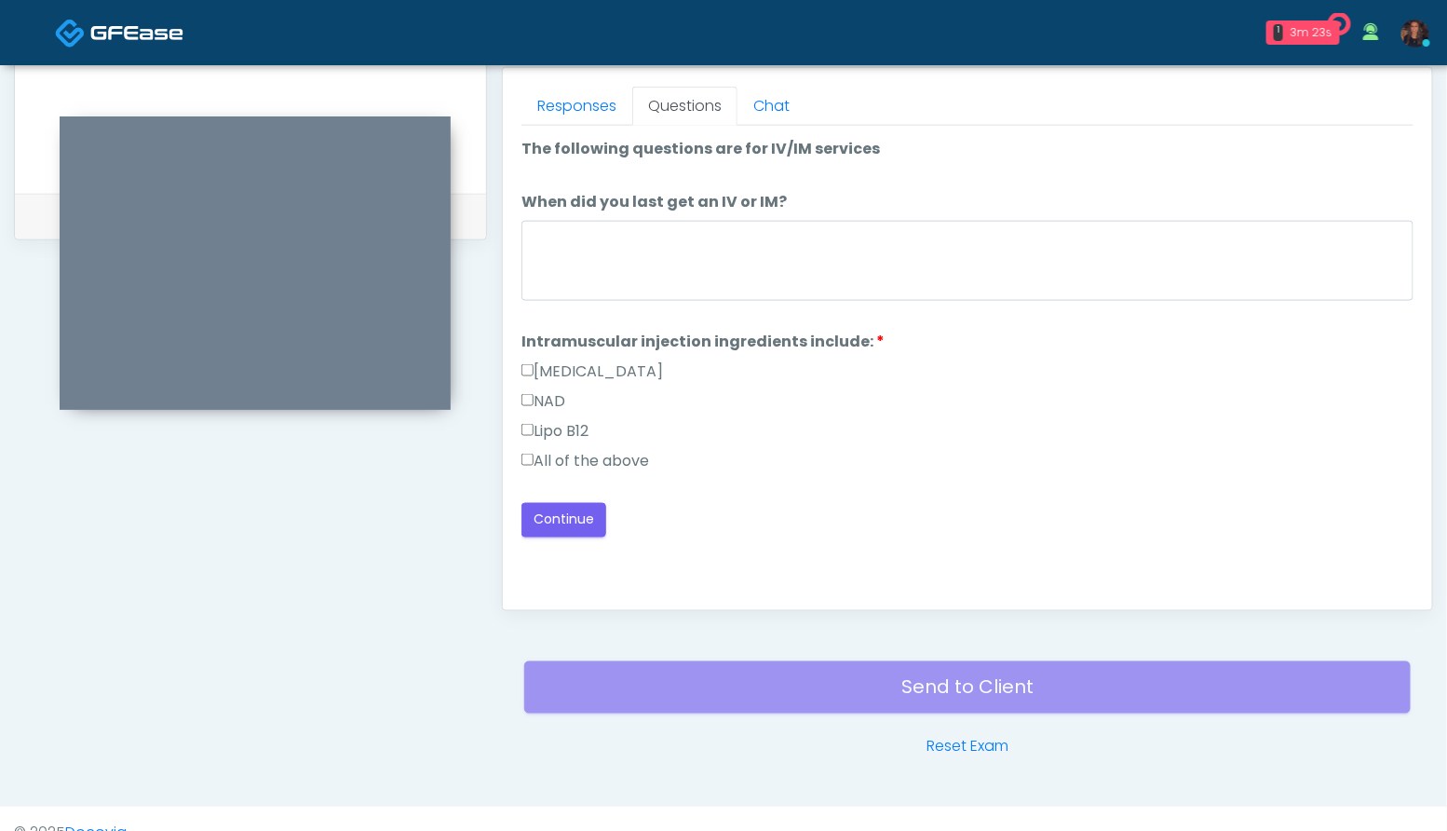
scroll to position [840, 0]
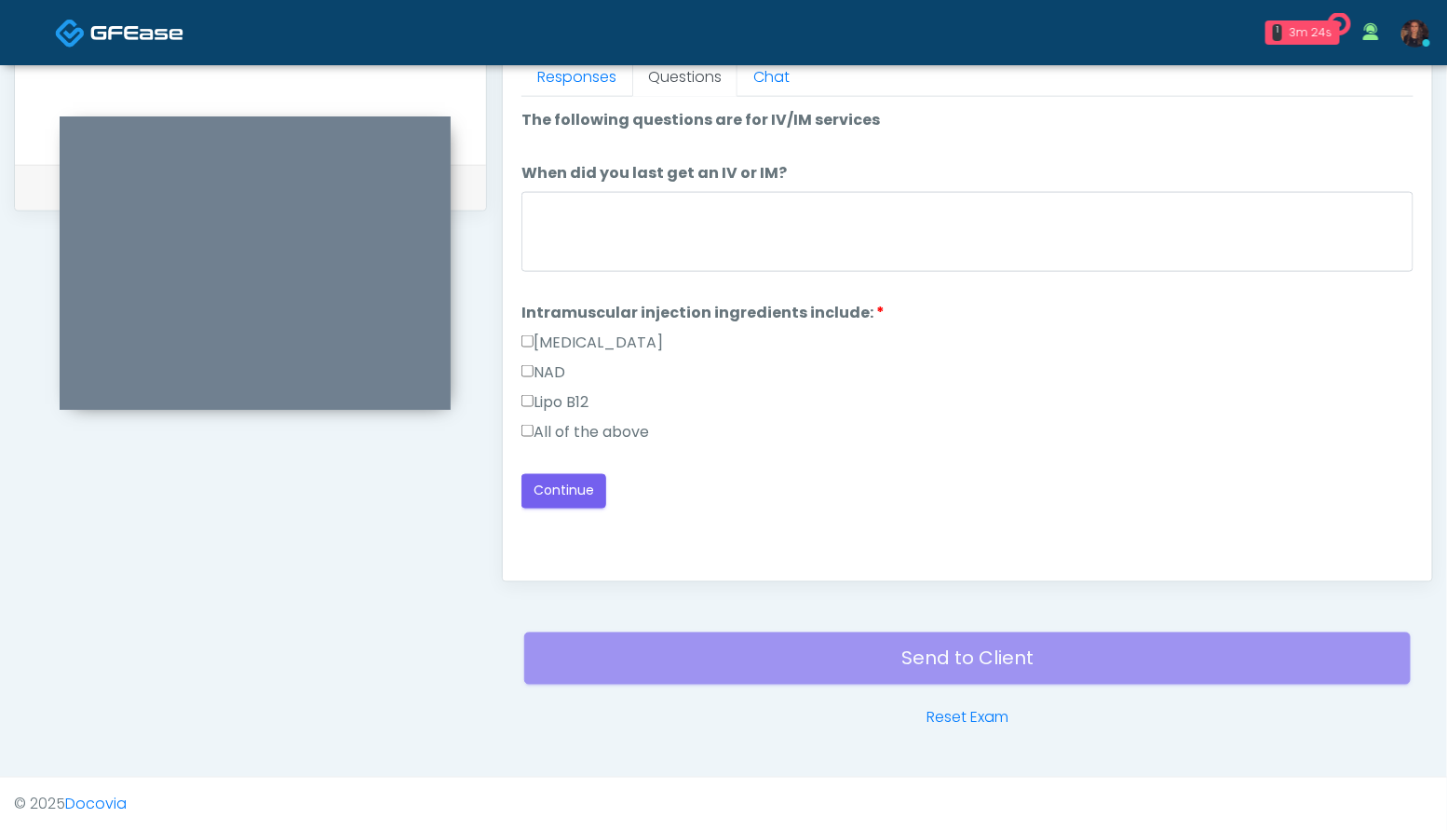
click at [623, 429] on label "All of the above" at bounding box center [585, 432] width 128 height 22
click at [590, 501] on button "Continue" at bounding box center [563, 491] width 85 height 34
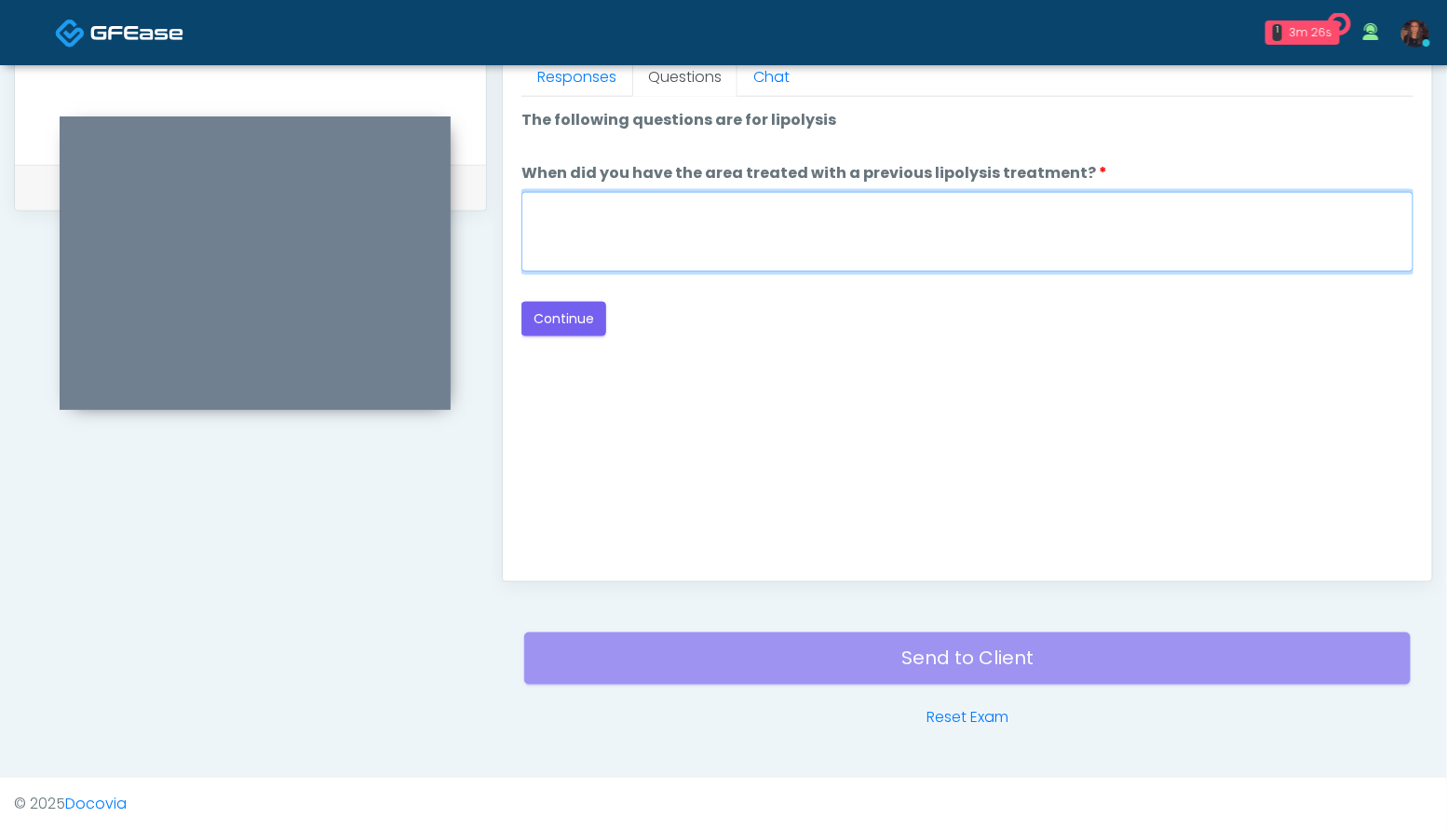
click at [925, 232] on textarea "When did you have the area treated with a previous lipolysis treatment?" at bounding box center [967, 232] width 892 height 80
type textarea "***"
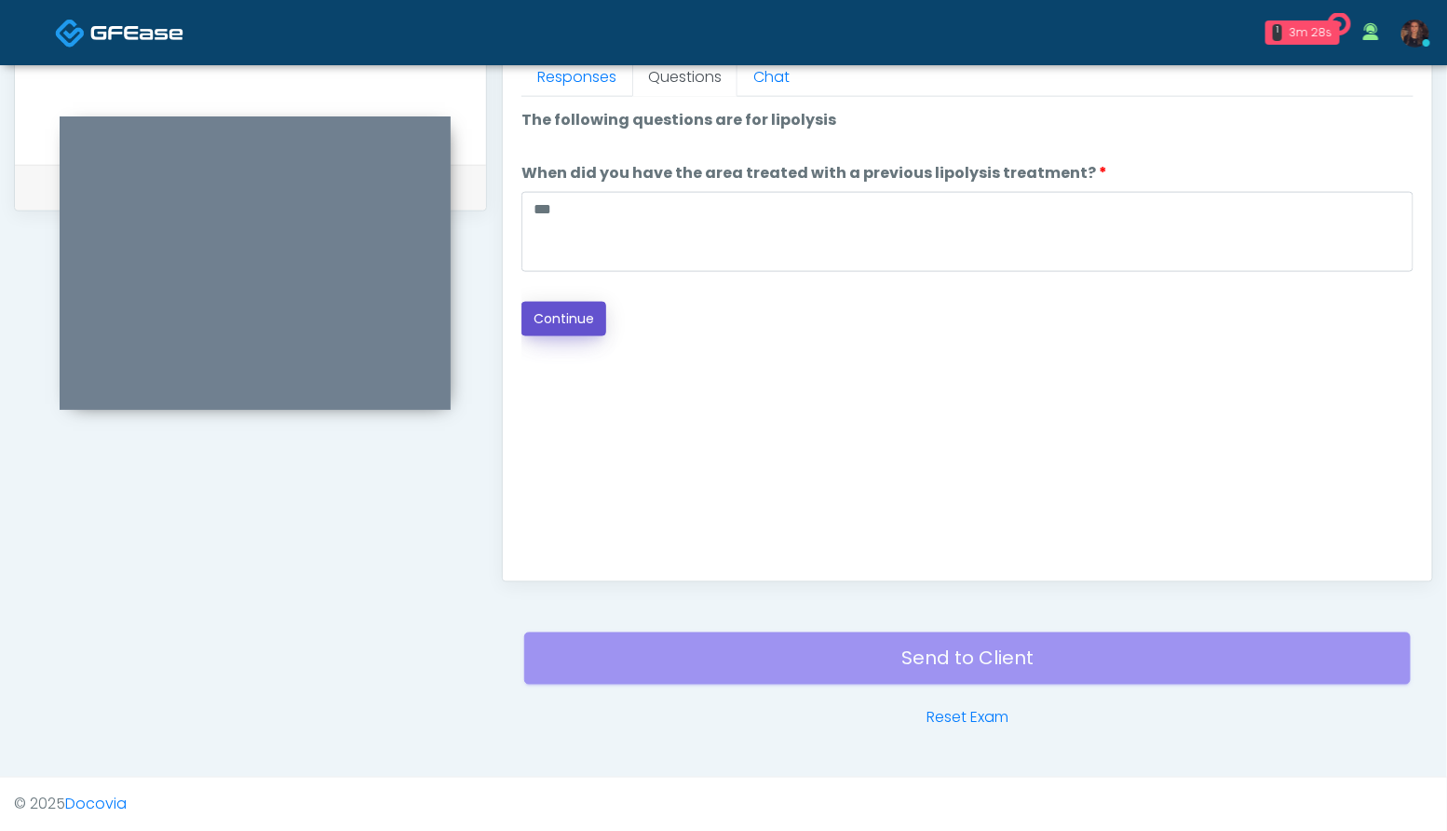
click at [544, 309] on button "Continue" at bounding box center [563, 319] width 85 height 34
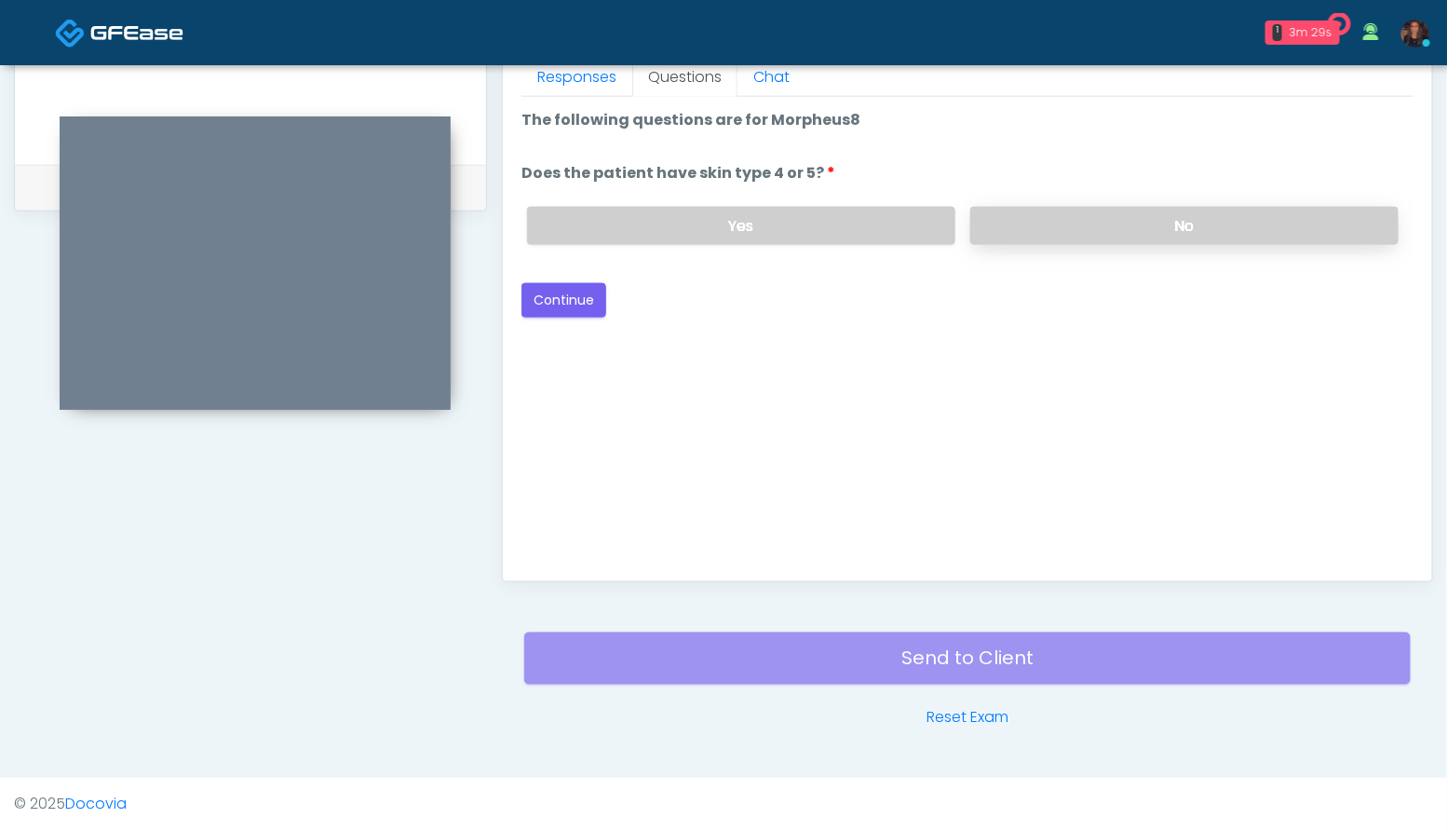
click at [1347, 223] on label "No" at bounding box center [1184, 226] width 428 height 38
click at [566, 310] on button "Continue" at bounding box center [563, 300] width 85 height 34
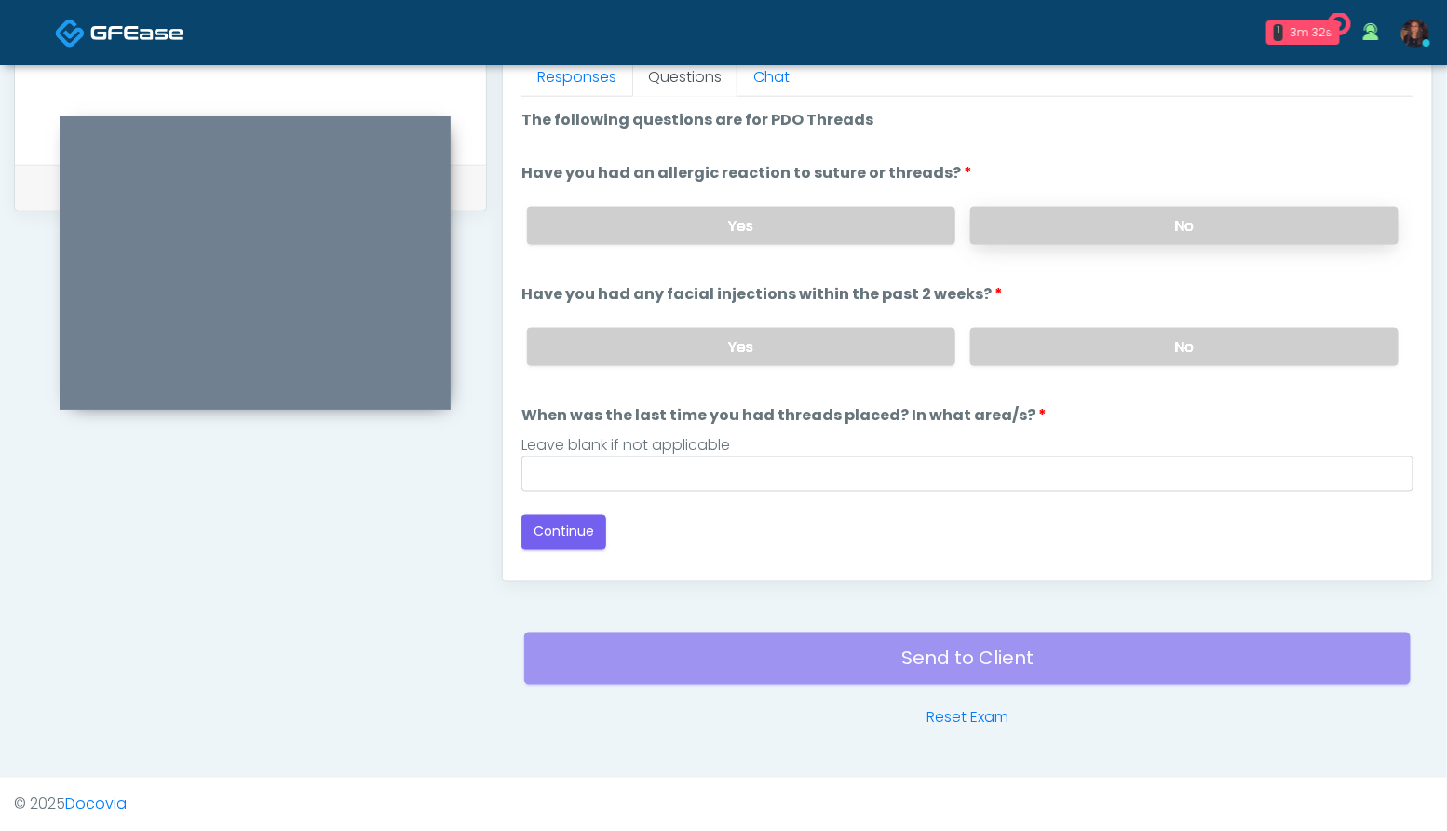
click at [1196, 223] on label "No" at bounding box center [1184, 226] width 428 height 38
click at [1201, 342] on label "No" at bounding box center [1184, 347] width 428 height 38
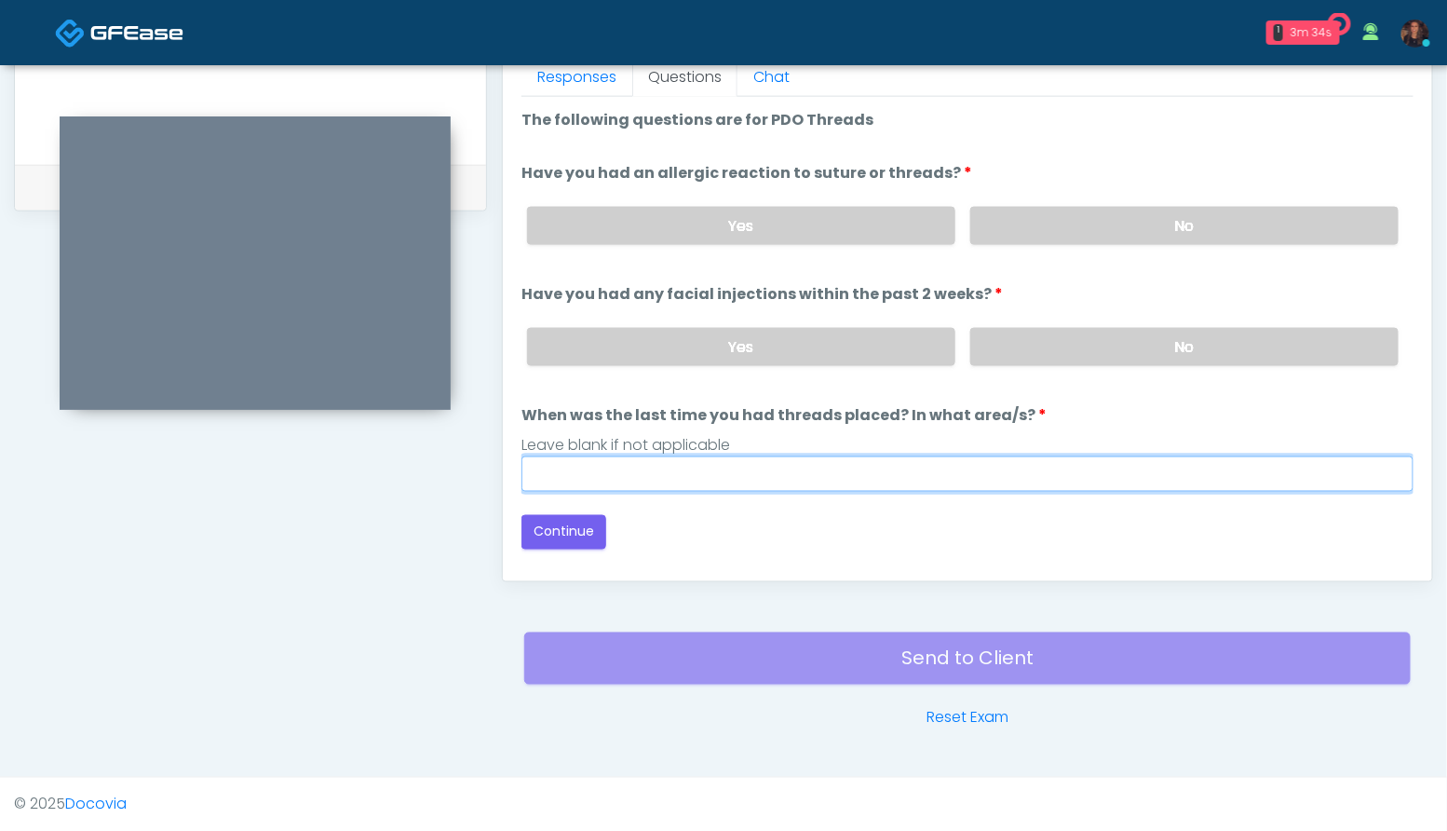
click at [826, 479] on input "When was the last time you had threads placed? In what area/s?" at bounding box center [967, 473] width 892 height 35
type input "***"
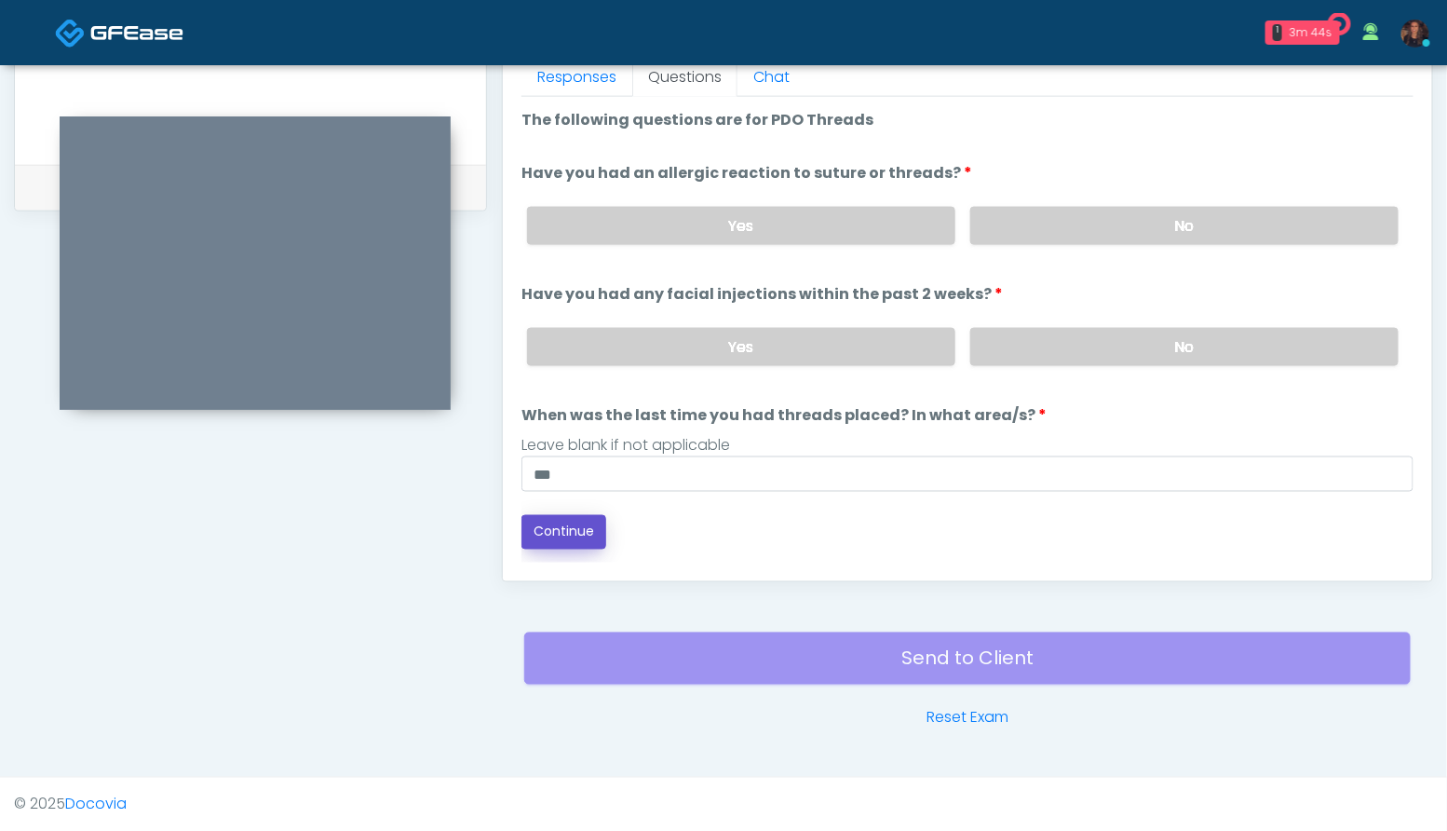
click at [549, 520] on button "Continue" at bounding box center [563, 532] width 85 height 34
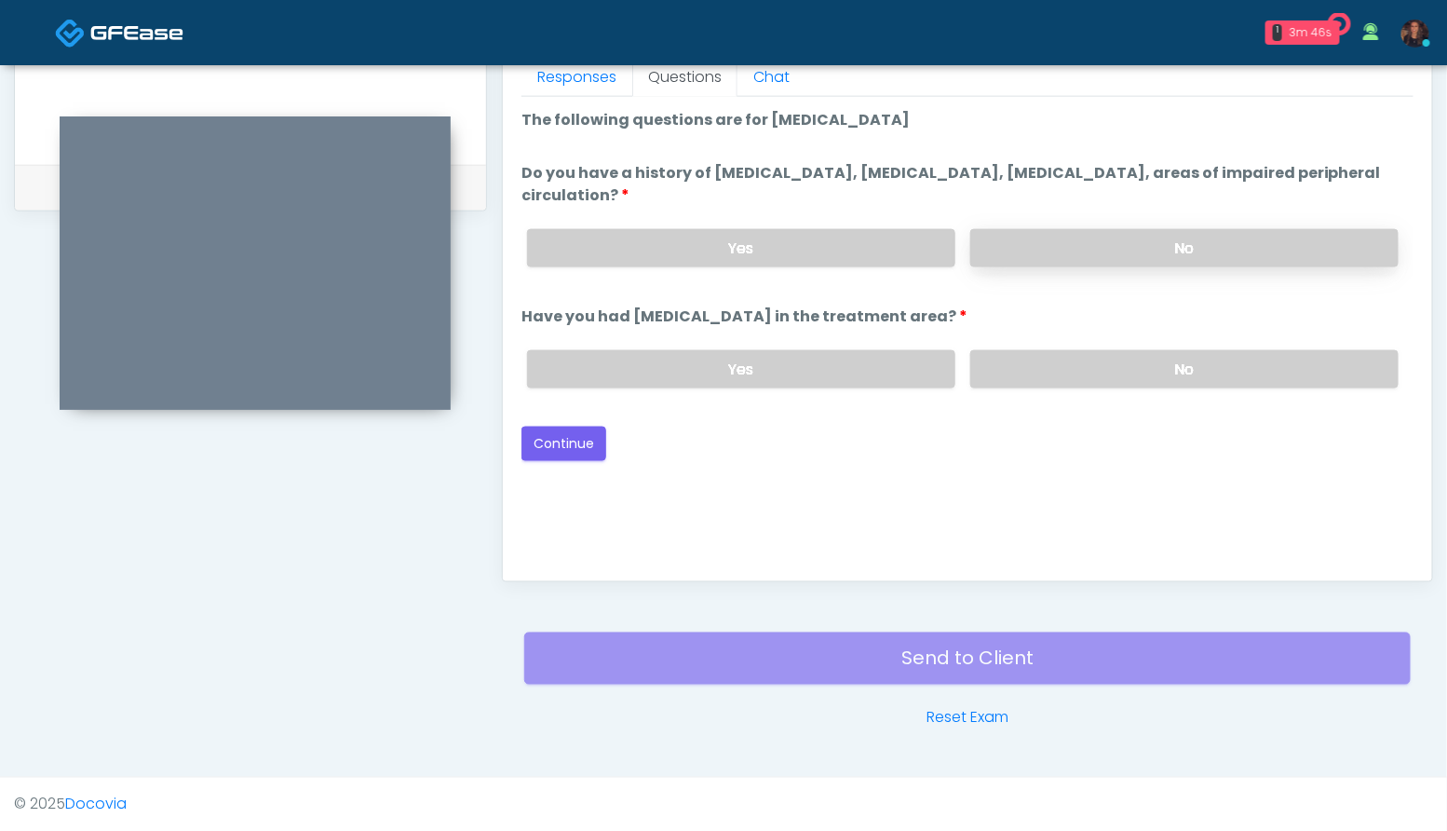
click at [1280, 241] on label "No" at bounding box center [1184, 248] width 428 height 38
click at [1220, 361] on label "No" at bounding box center [1184, 369] width 428 height 38
click at [591, 446] on button "Continue" at bounding box center [563, 443] width 85 height 34
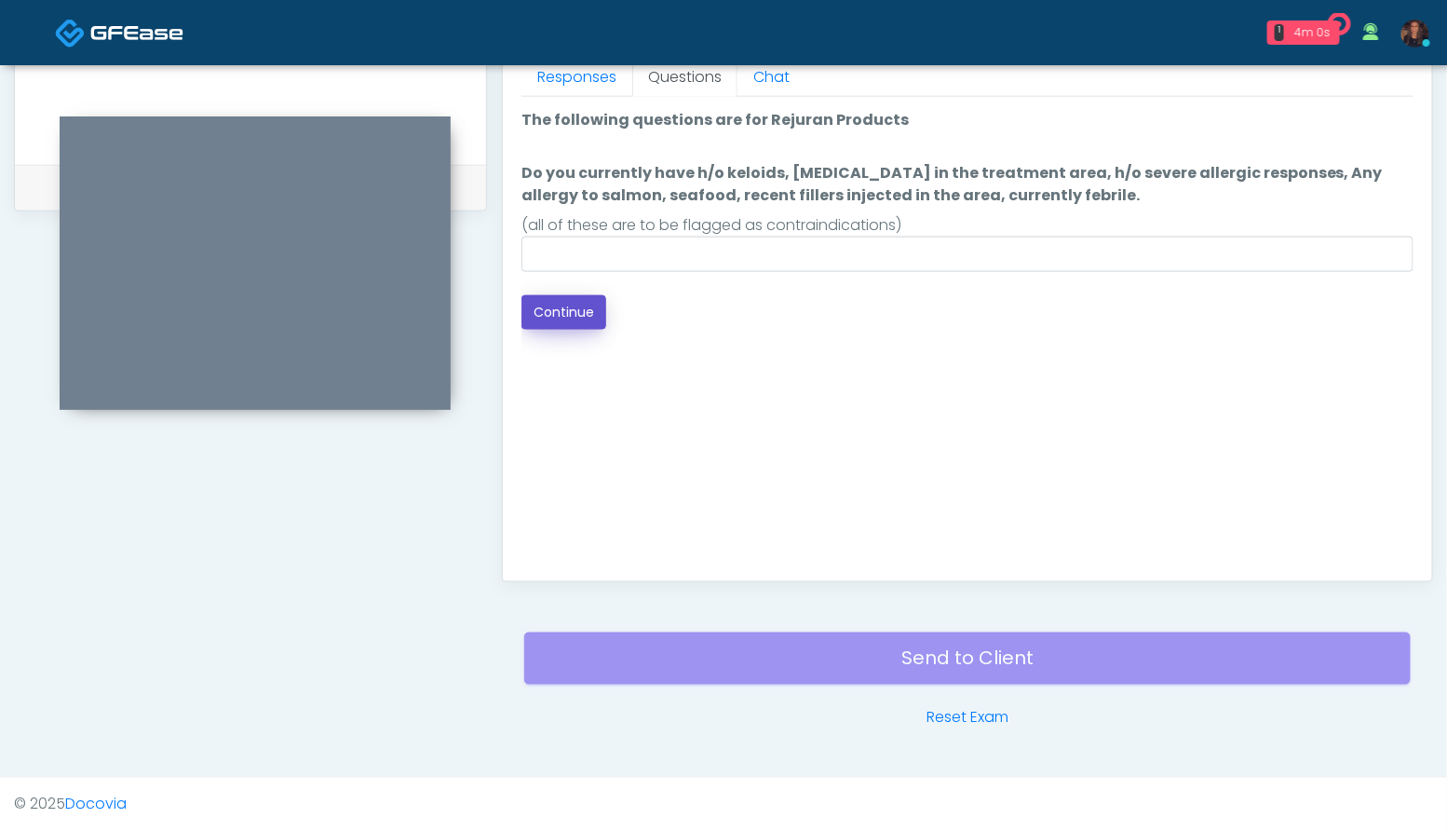
click at [570, 304] on button "Continue" at bounding box center [563, 312] width 85 height 34
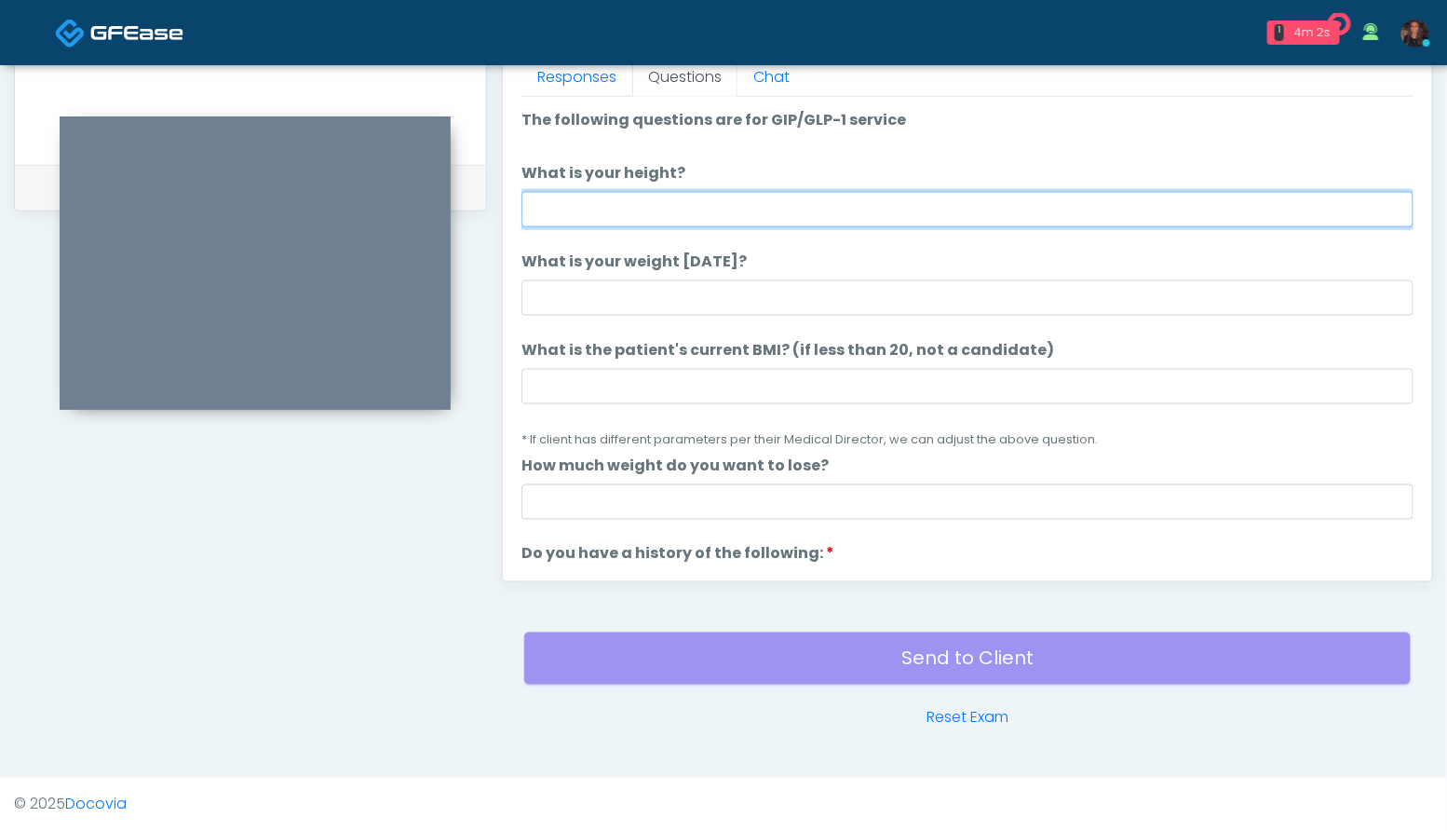
click at [623, 203] on input "What is your height?" at bounding box center [967, 209] width 892 height 35
type input "***"
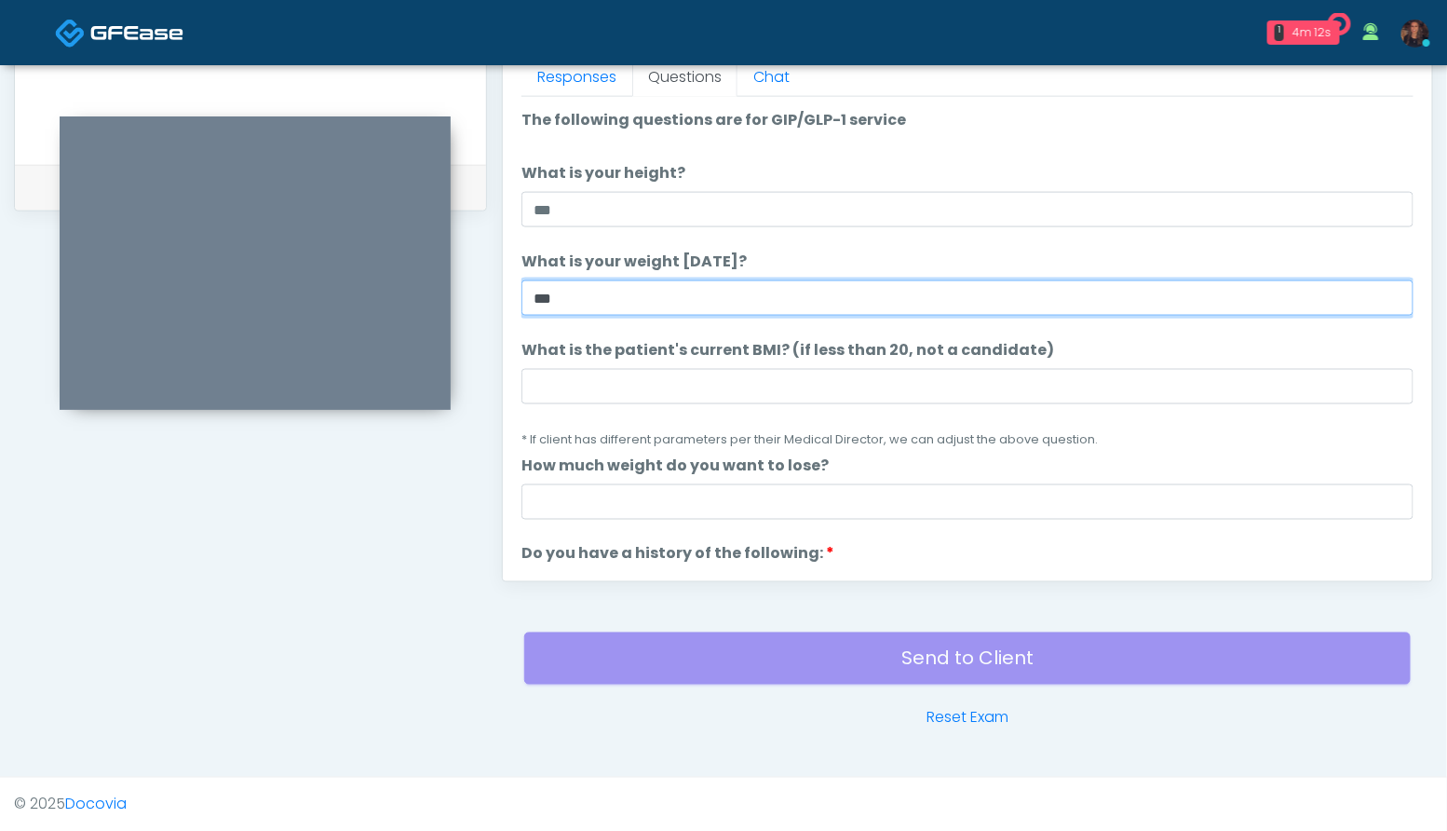
type input "***"
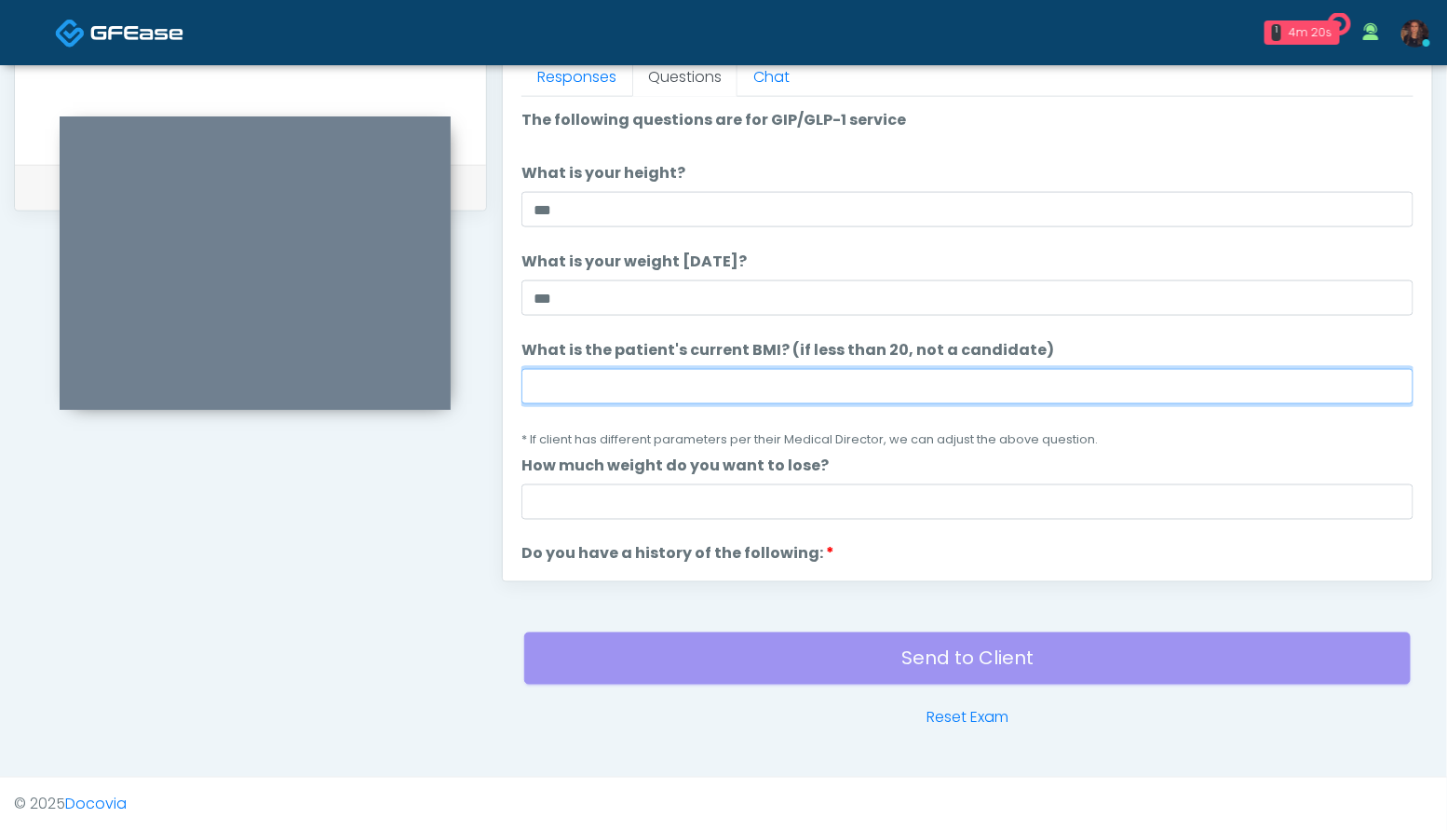
click at [601, 377] on input "What is the patient's current BMI? (if less than 20, not a candidate)" at bounding box center [967, 386] width 892 height 35
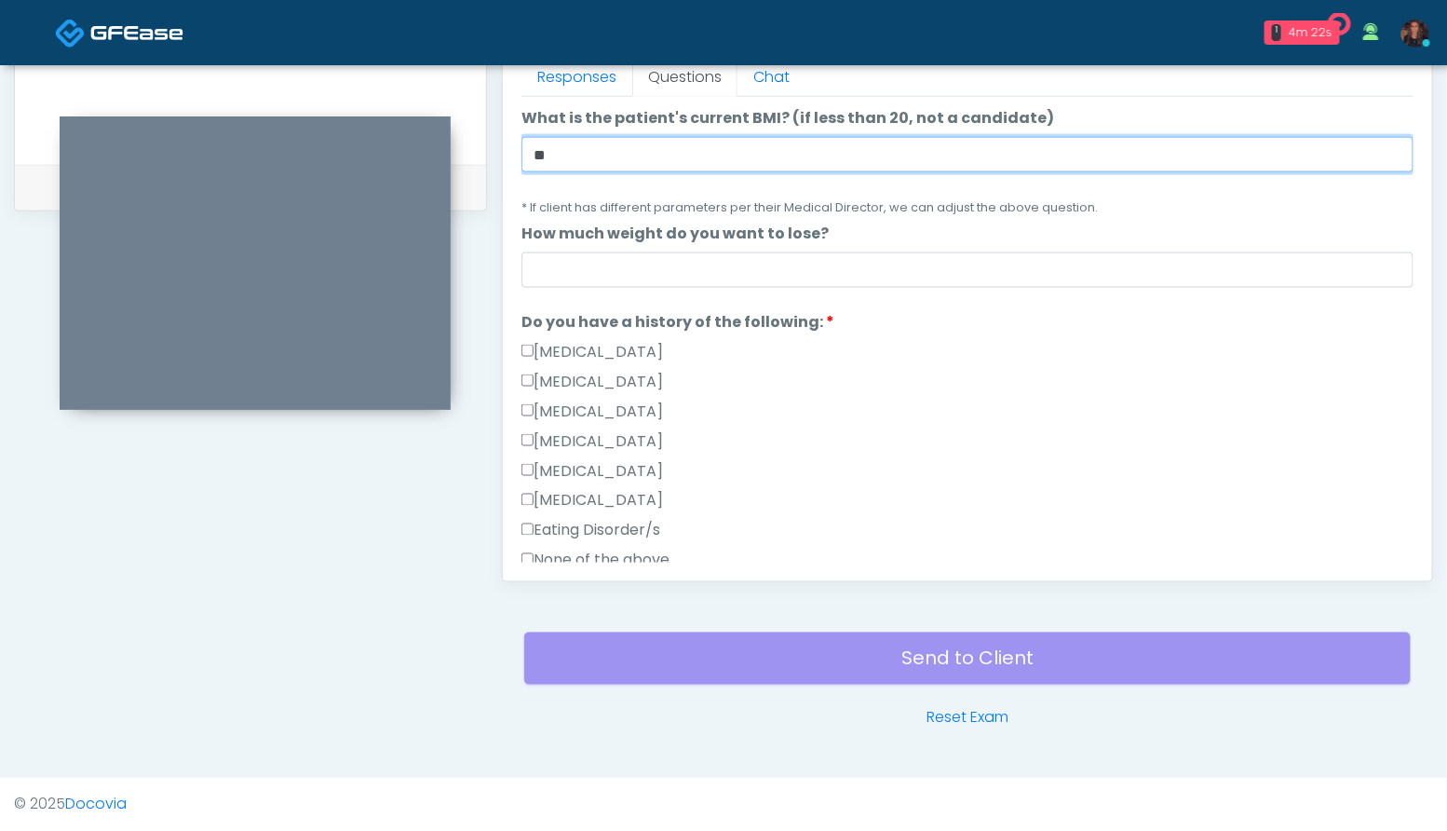
scroll to position [321, 0]
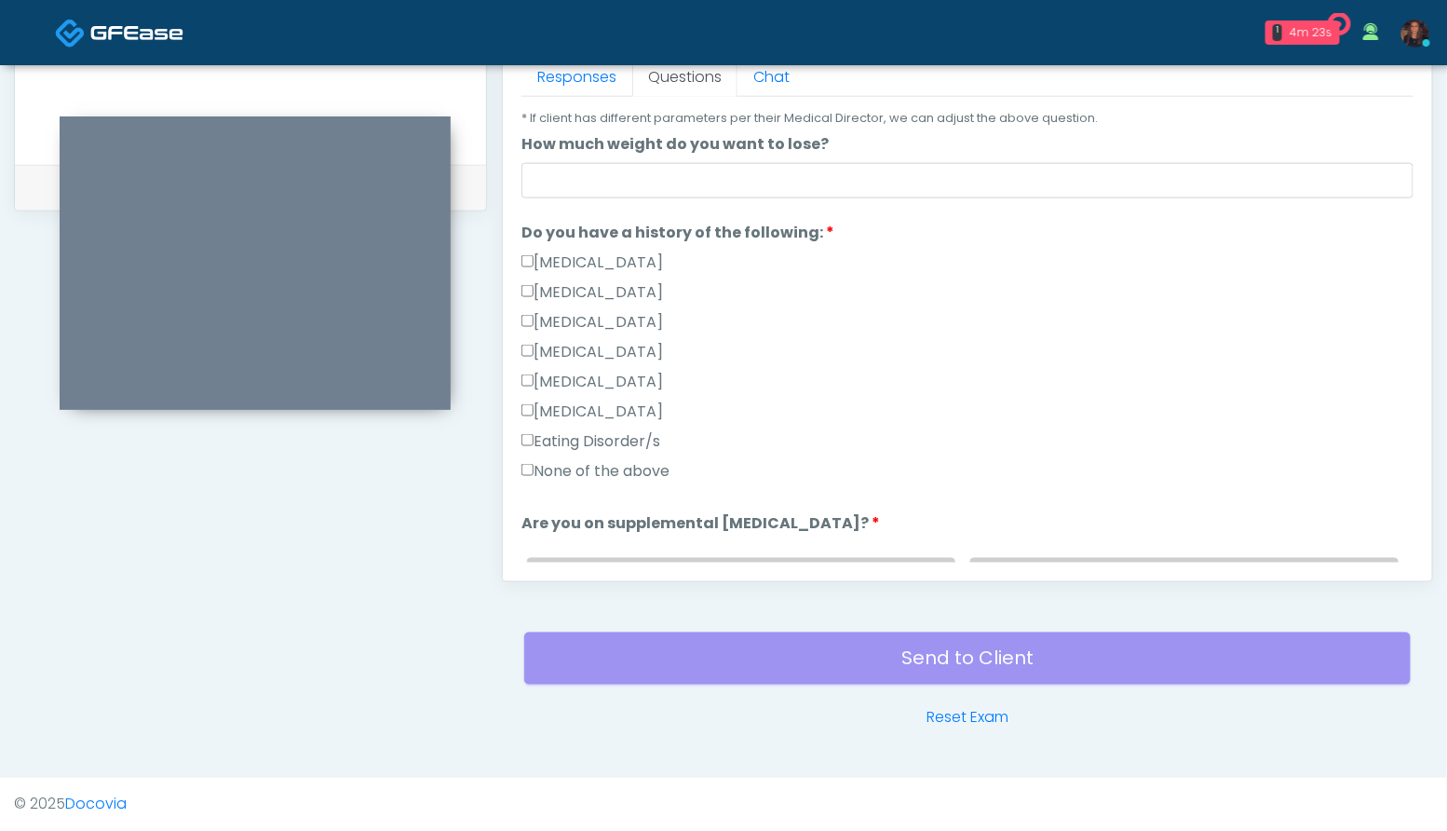
type input "**"
click at [653, 480] on div "None of the above" at bounding box center [967, 475] width 892 height 30
click at [645, 471] on label "None of the above" at bounding box center [595, 471] width 148 height 22
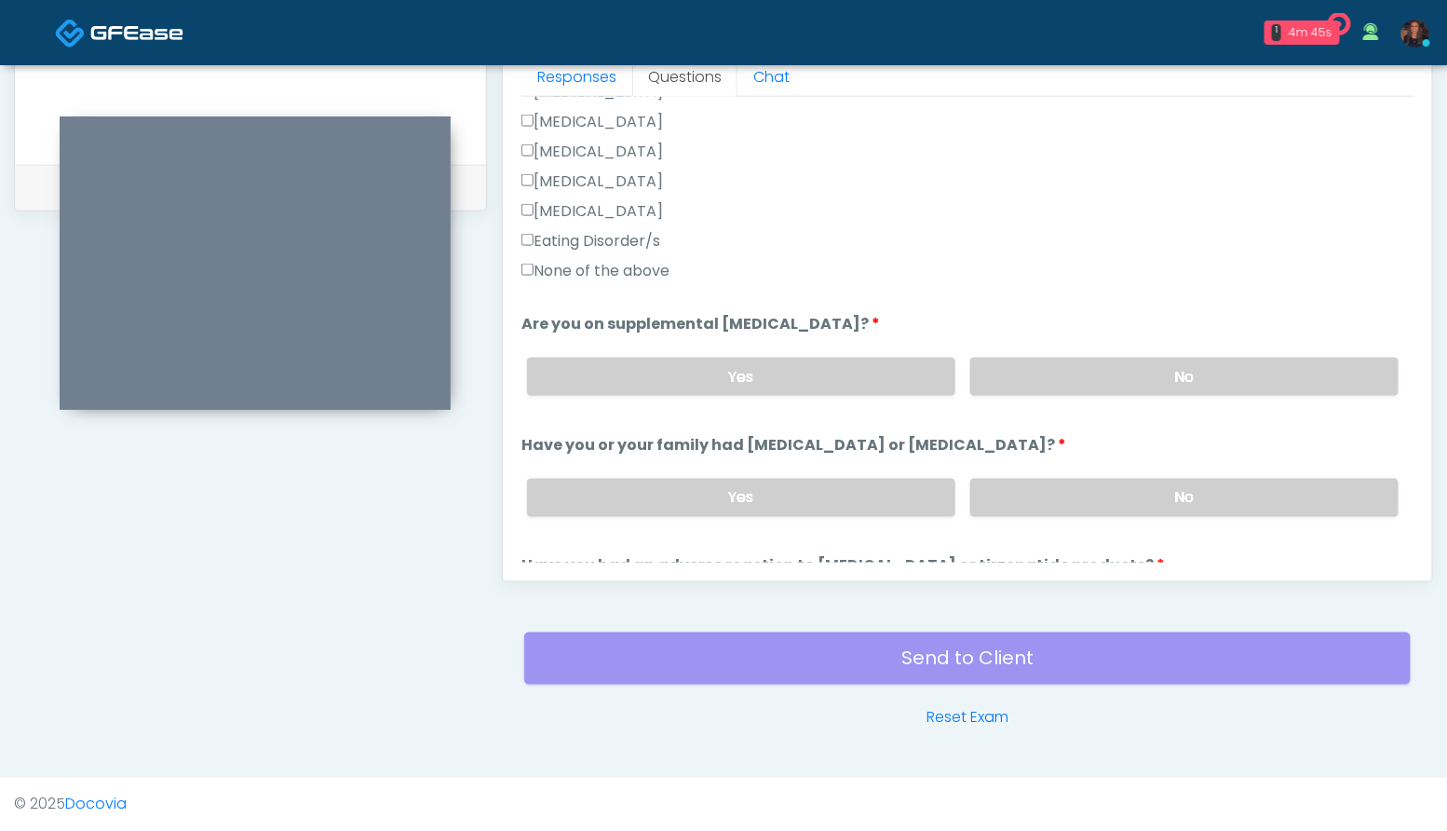
scroll to position [525, 0]
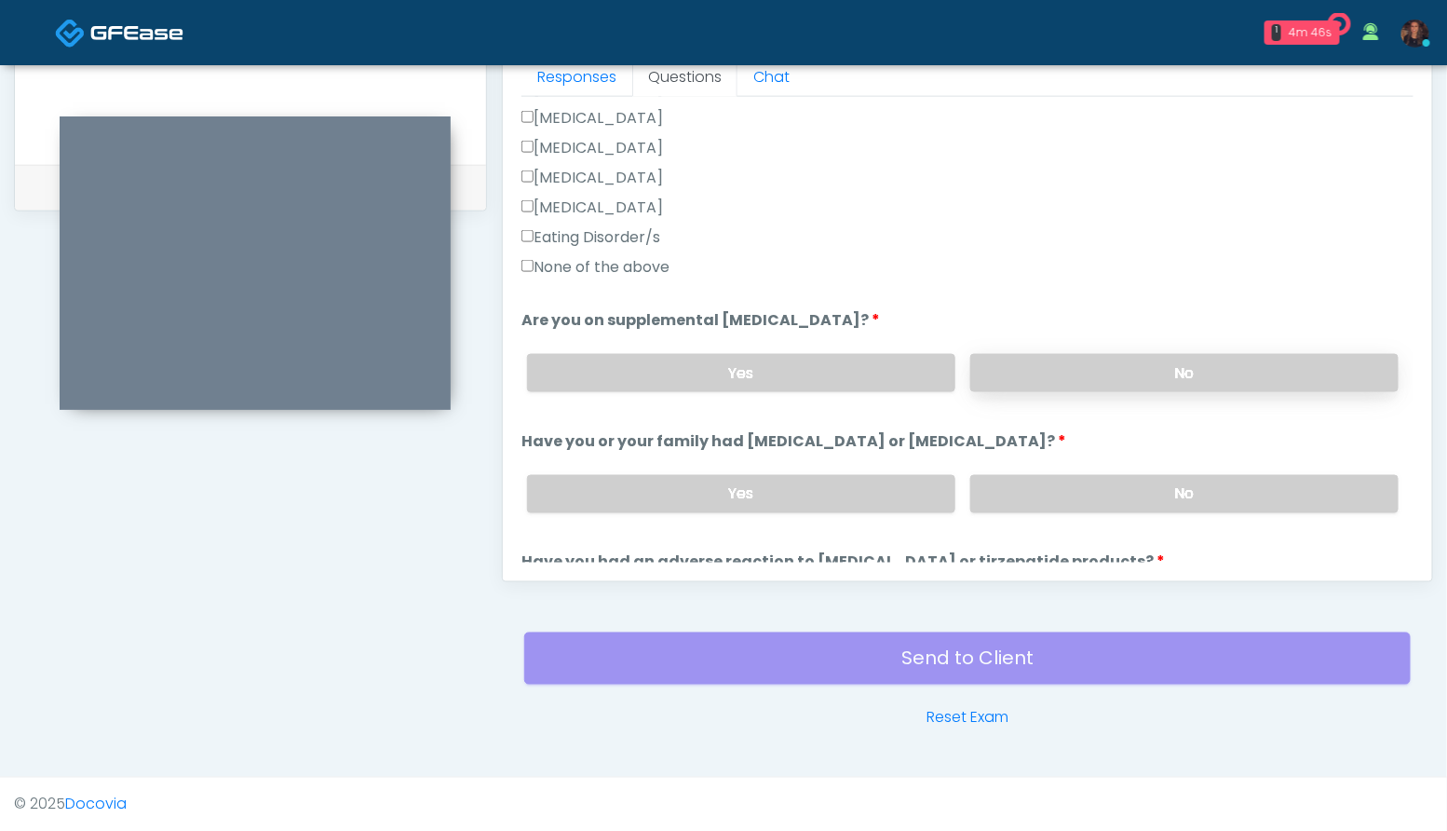
click at [1251, 358] on label "No" at bounding box center [1184, 373] width 428 height 38
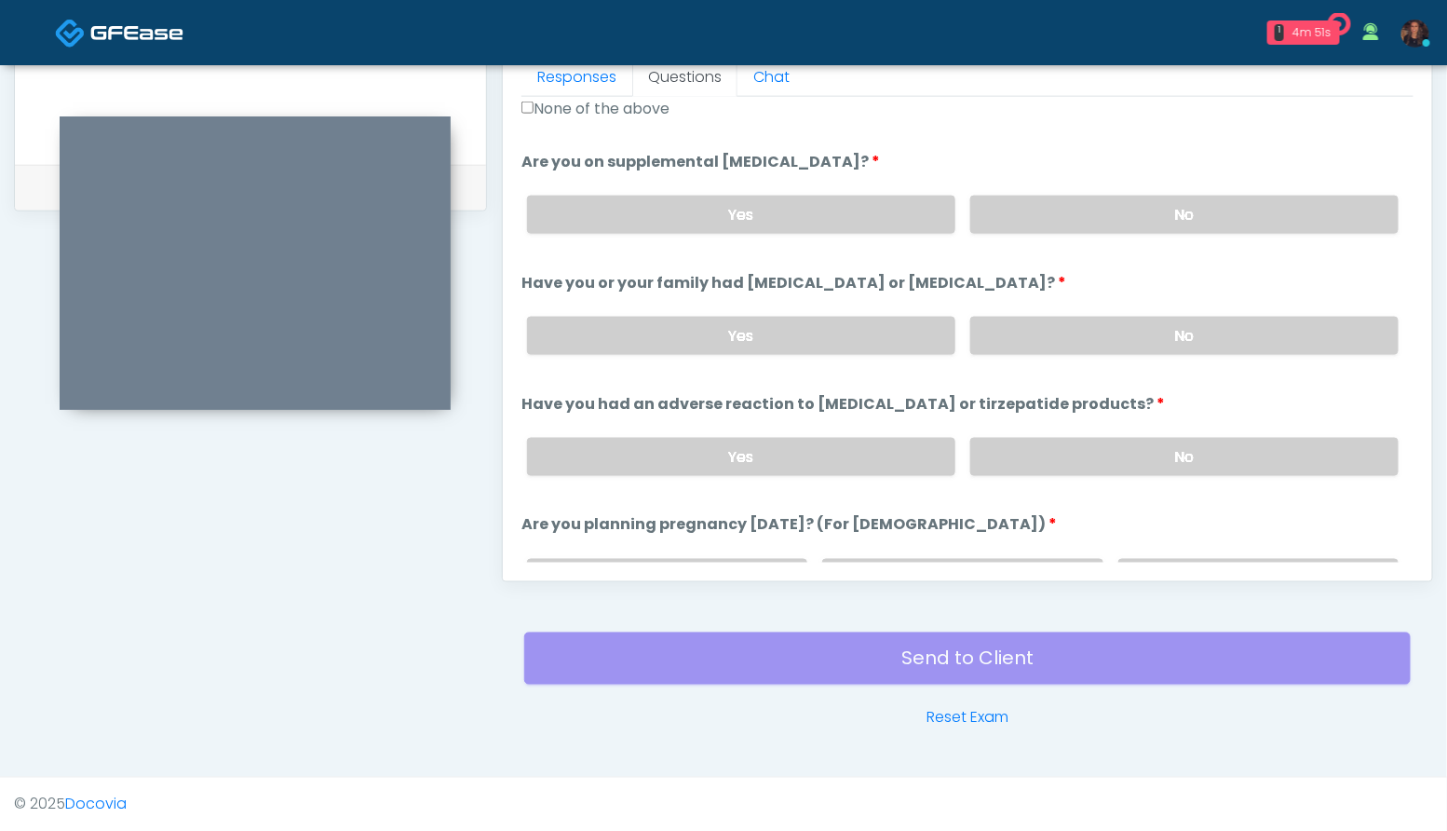
scroll to position [682, 0]
click at [1233, 335] on label "No" at bounding box center [1184, 337] width 428 height 38
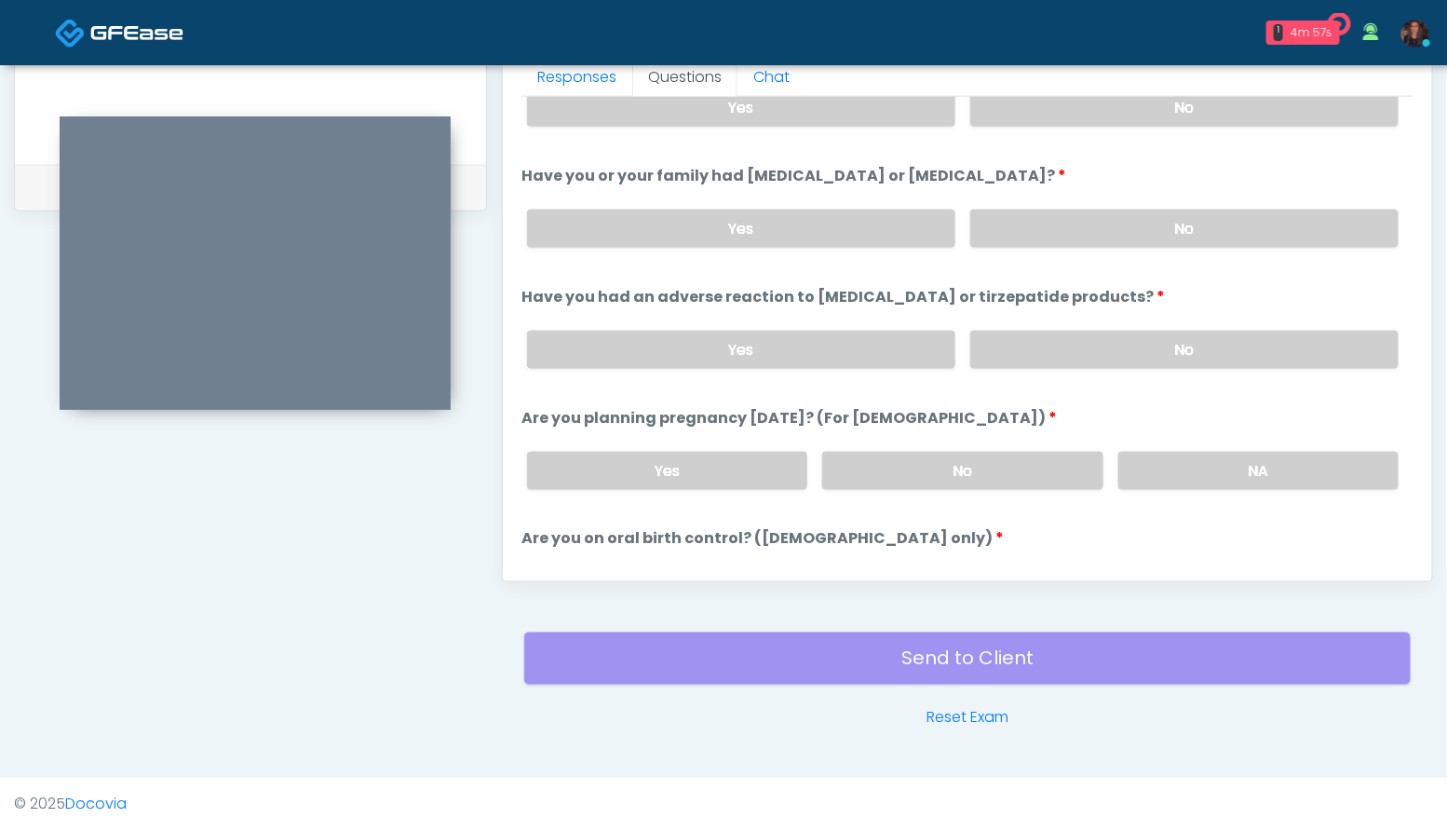
scroll to position [791, 0]
click at [1241, 357] on label "No" at bounding box center [1184, 349] width 428 height 38
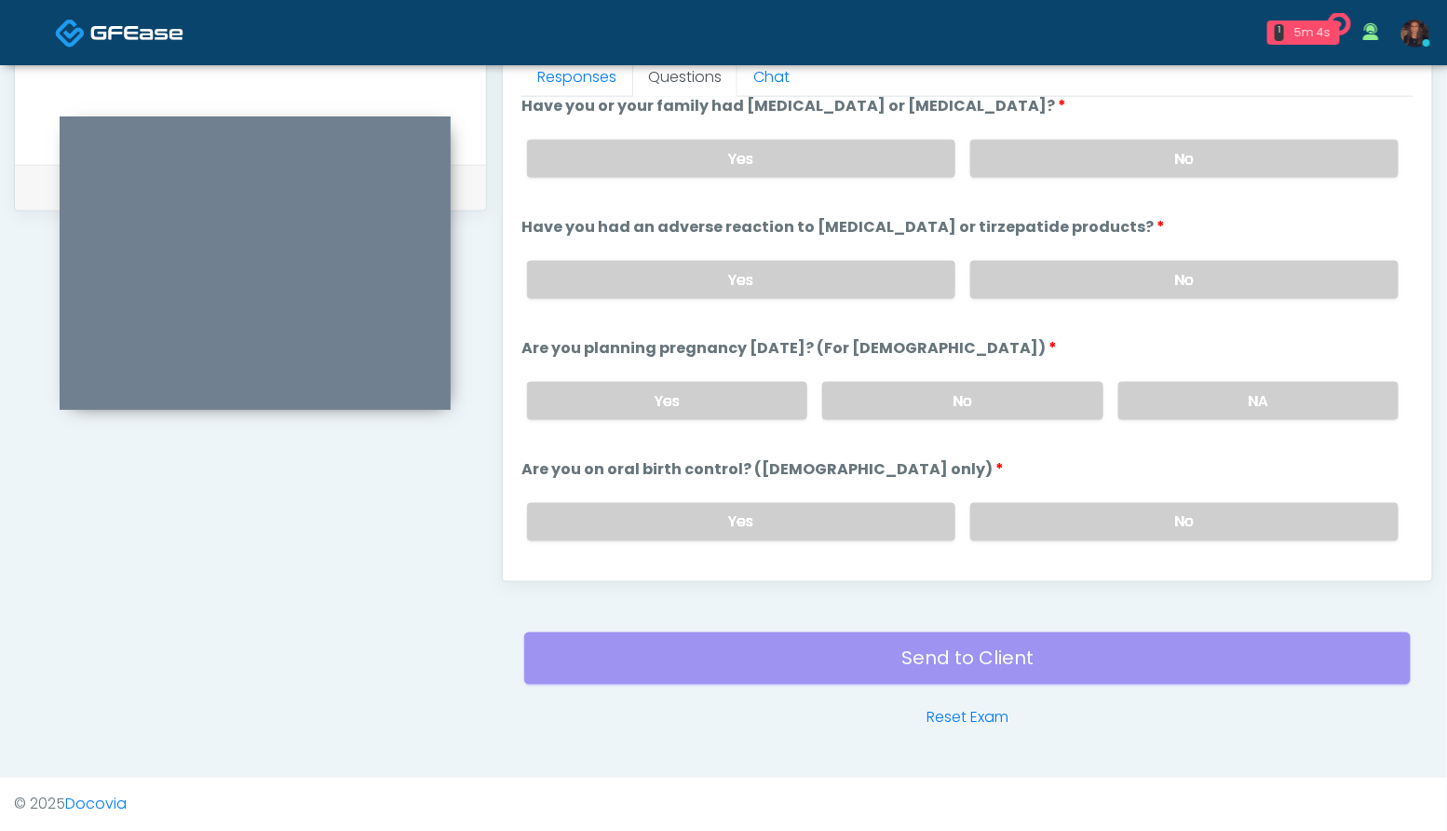
scroll to position [866, 0]
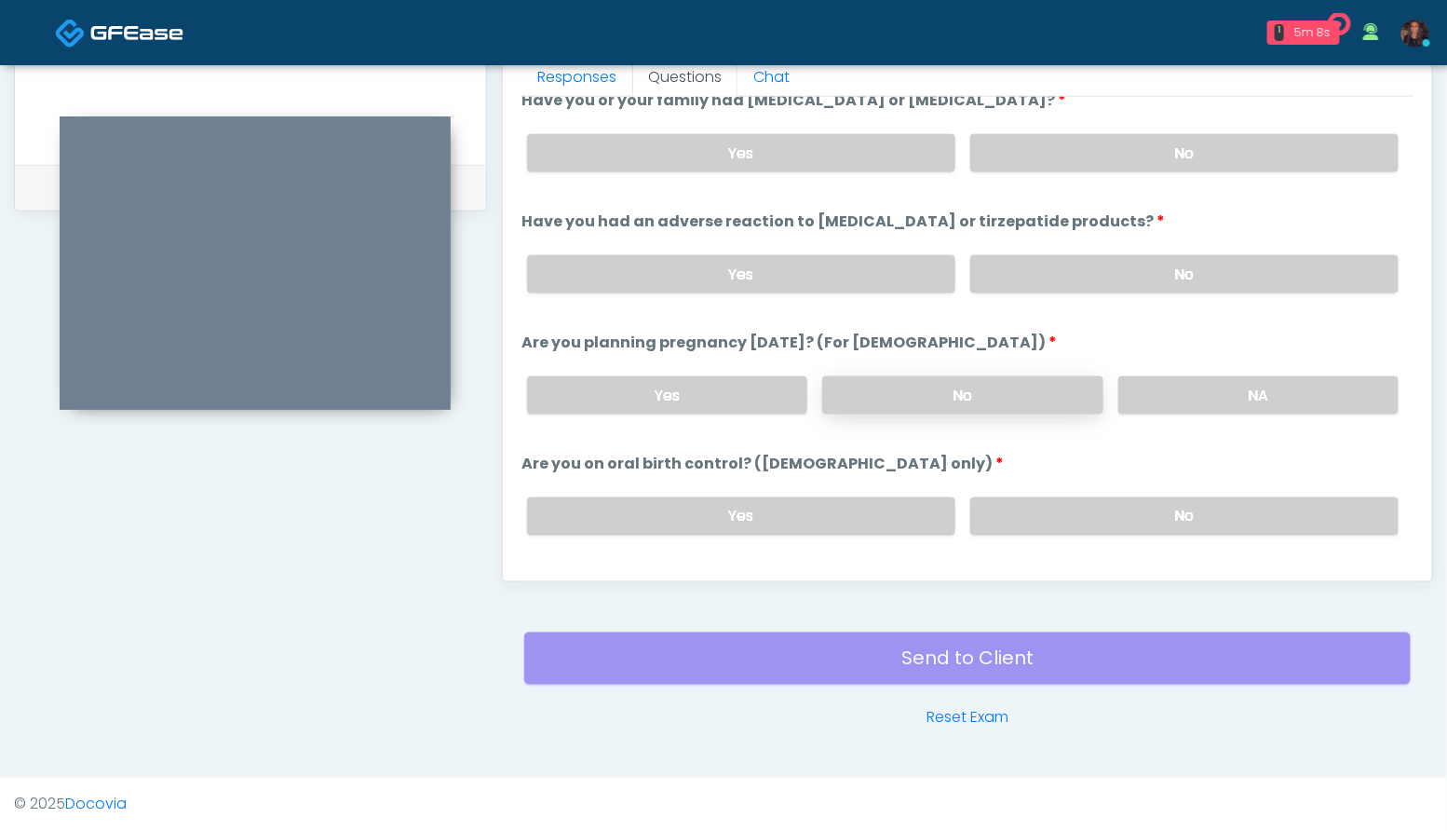
click at [954, 383] on label "No" at bounding box center [962, 395] width 280 height 38
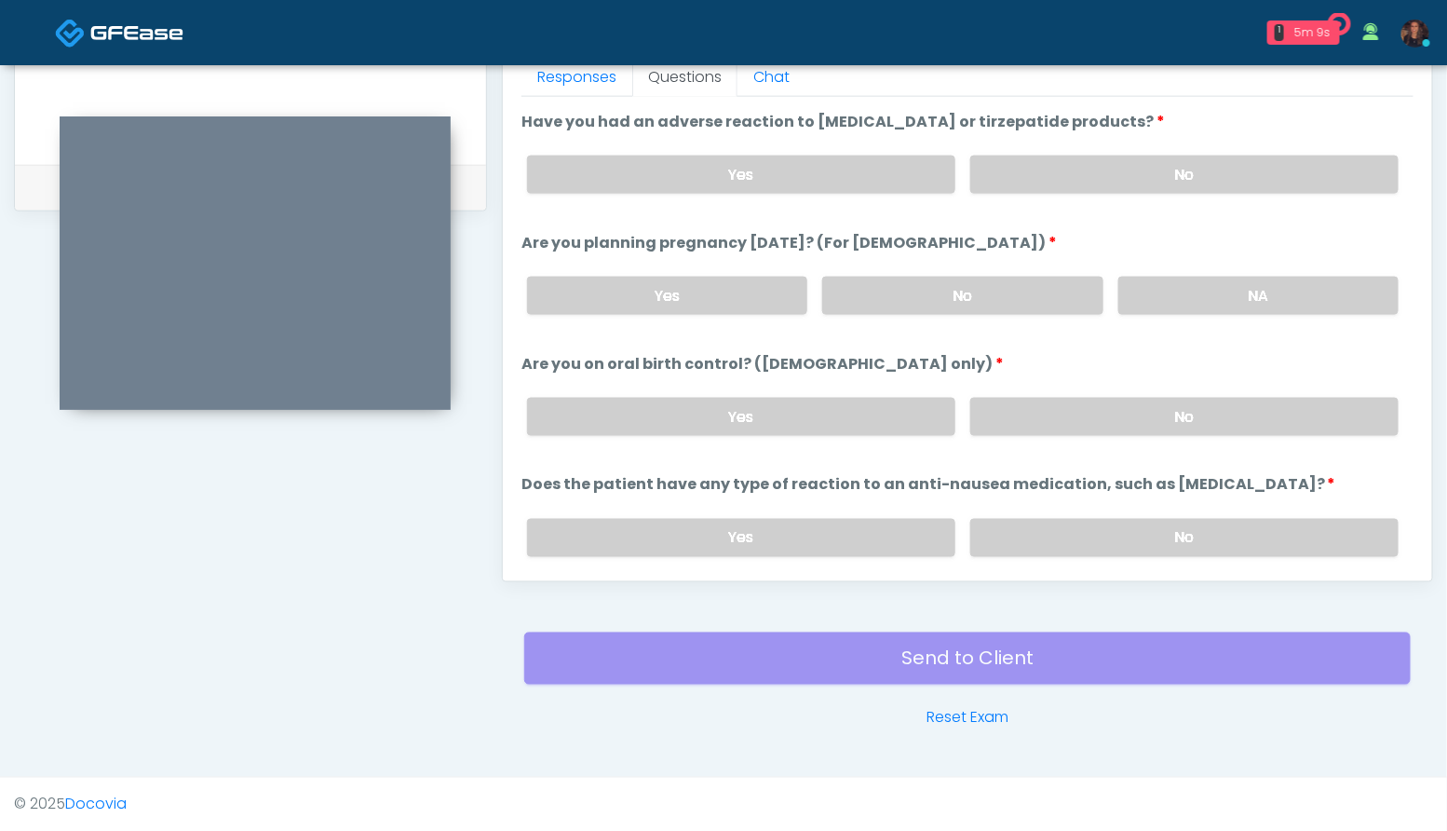
scroll to position [971, 0]
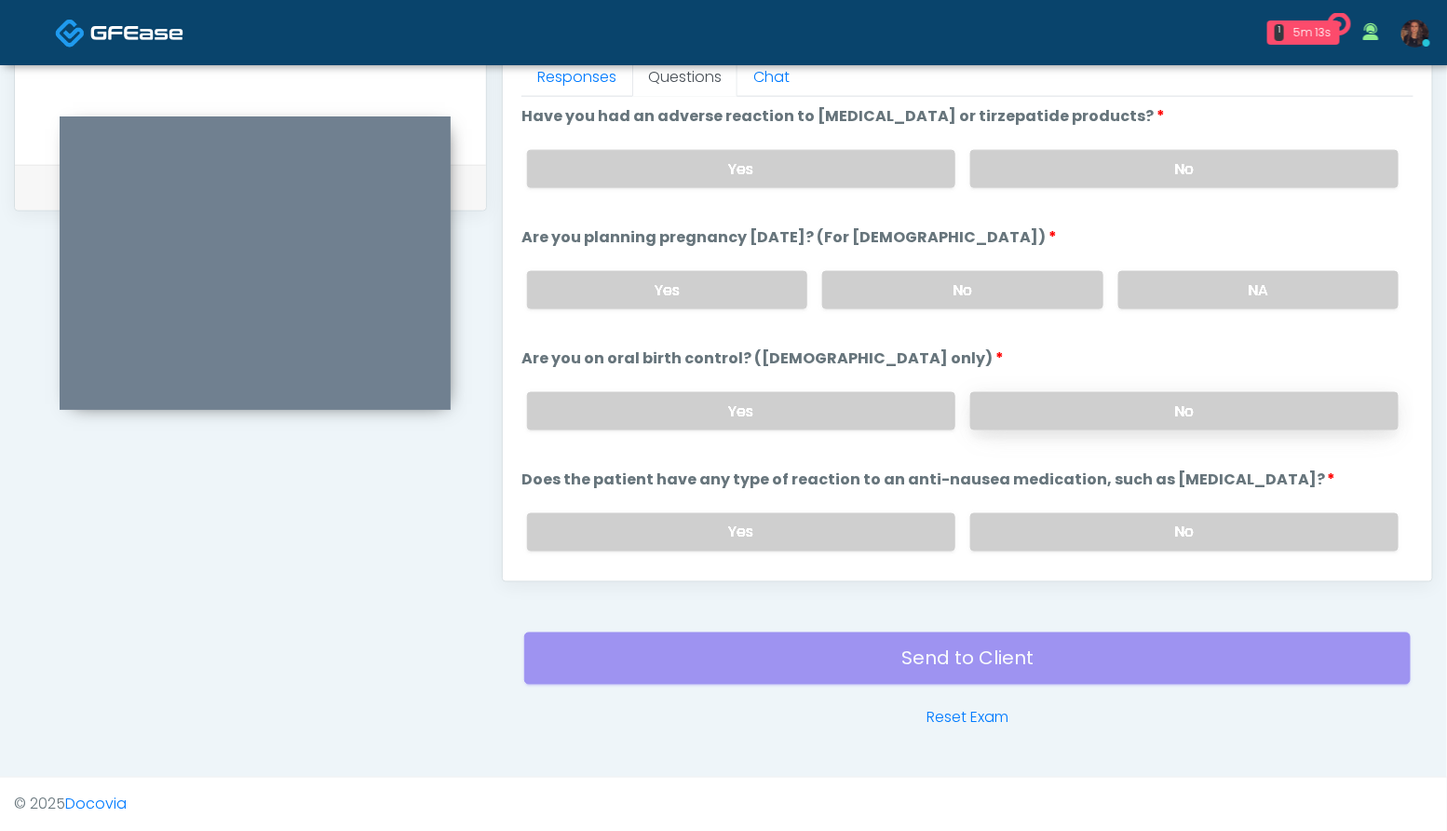
click at [1215, 397] on label "No" at bounding box center [1184, 411] width 428 height 38
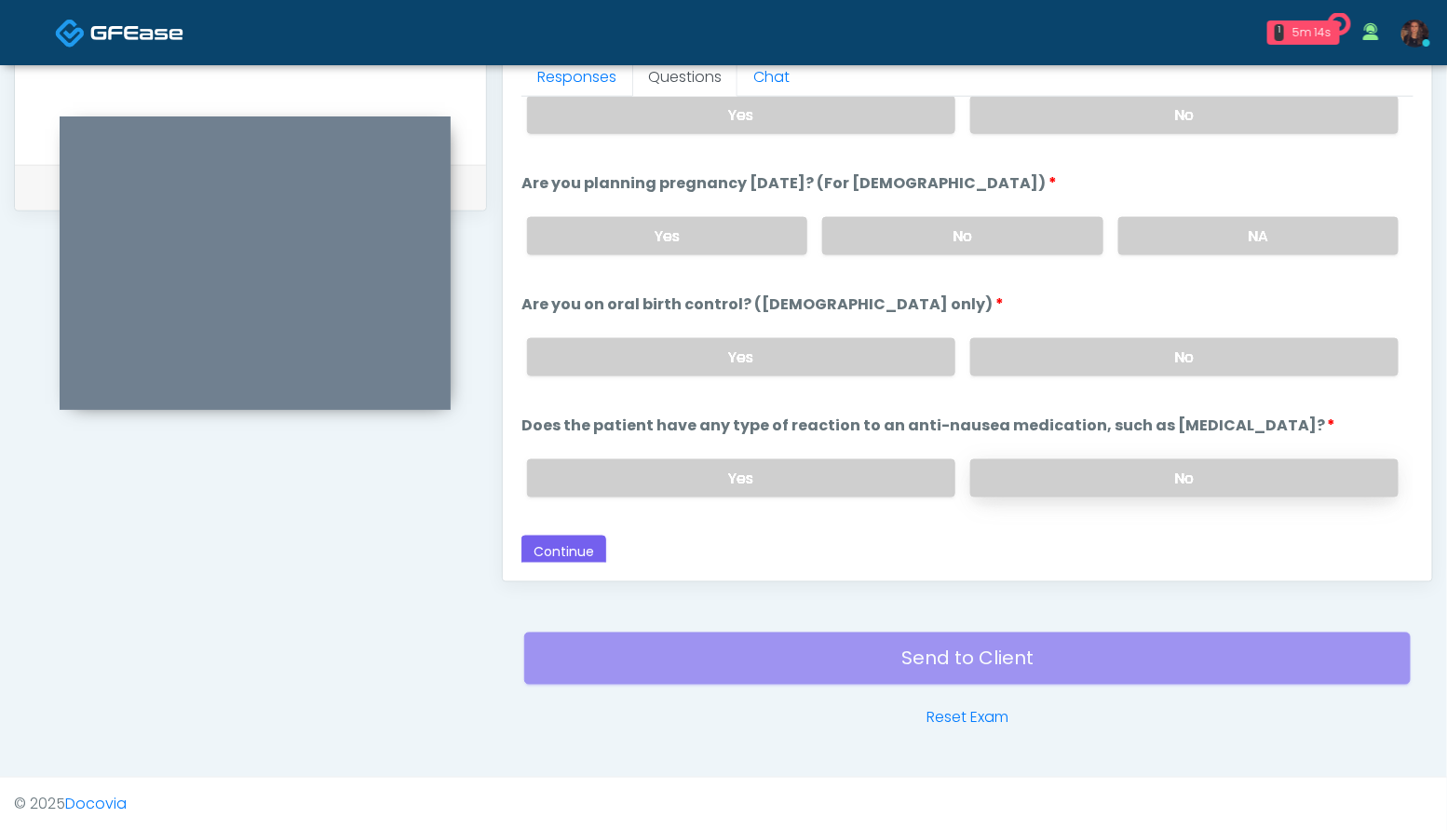
click at [1207, 468] on label "No" at bounding box center [1184, 478] width 428 height 38
click at [564, 540] on button "Continue" at bounding box center [563, 552] width 85 height 34
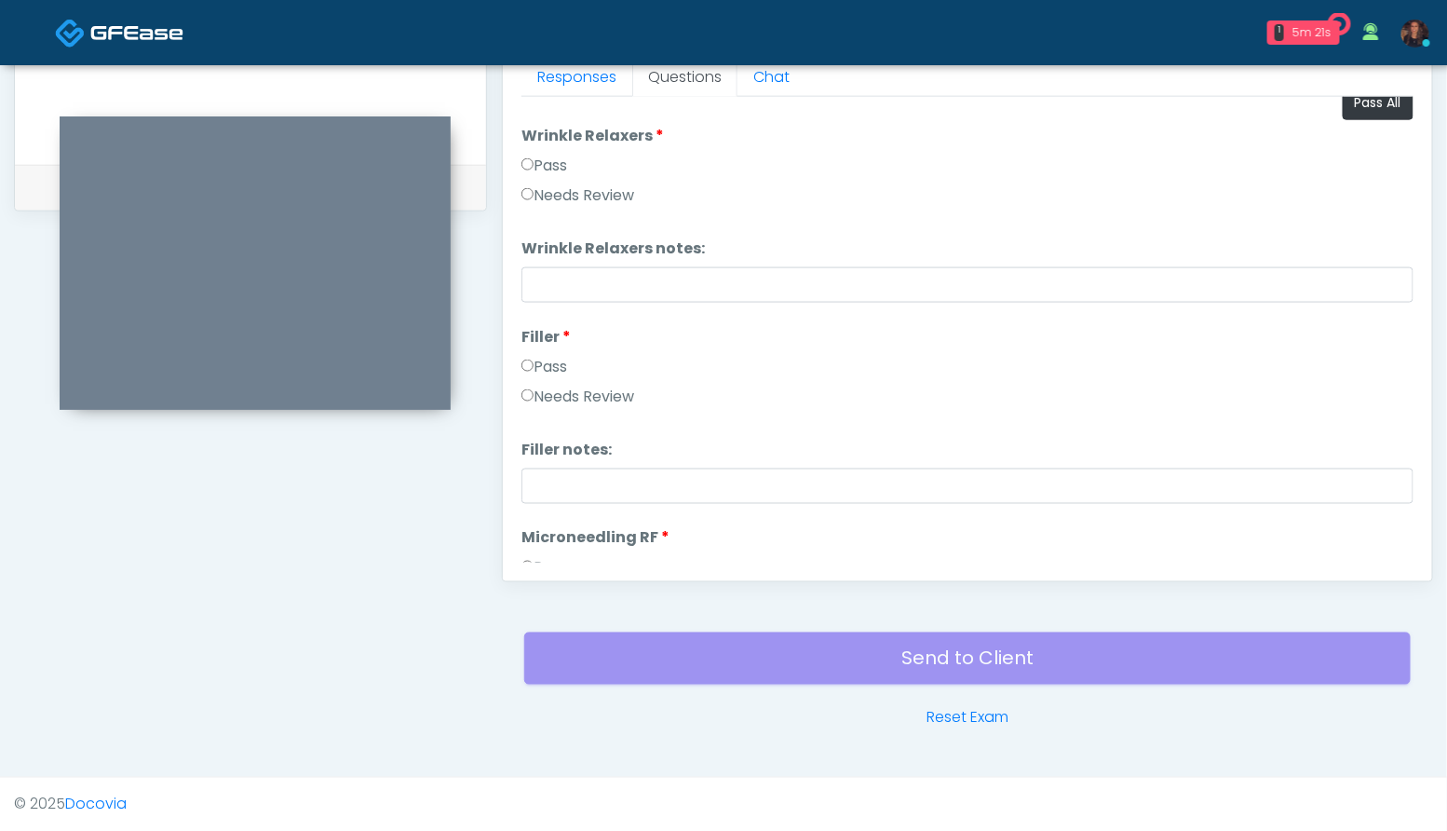
scroll to position [0, 0]
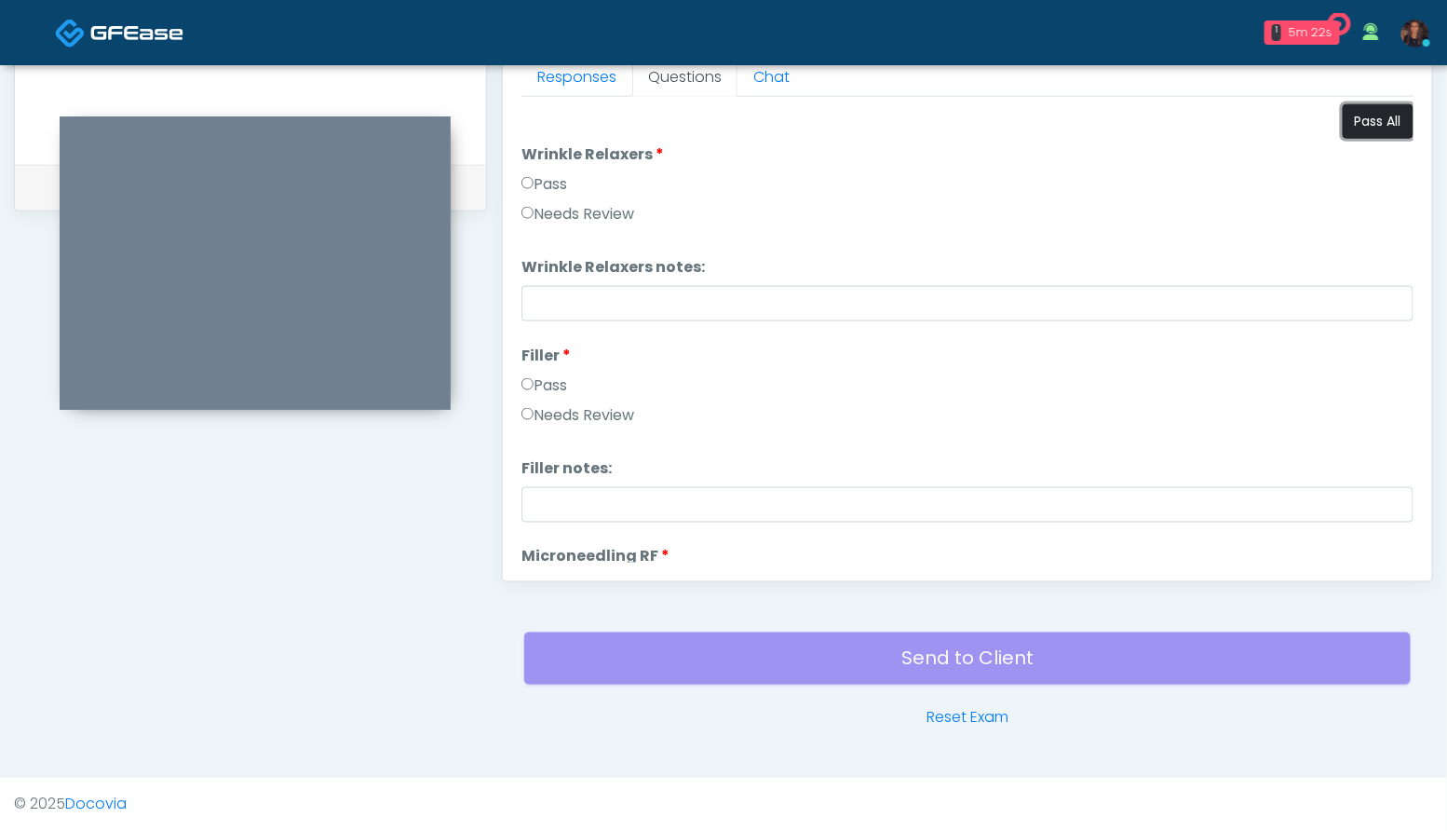
click at [1373, 112] on button "Pass All" at bounding box center [1378, 121] width 71 height 34
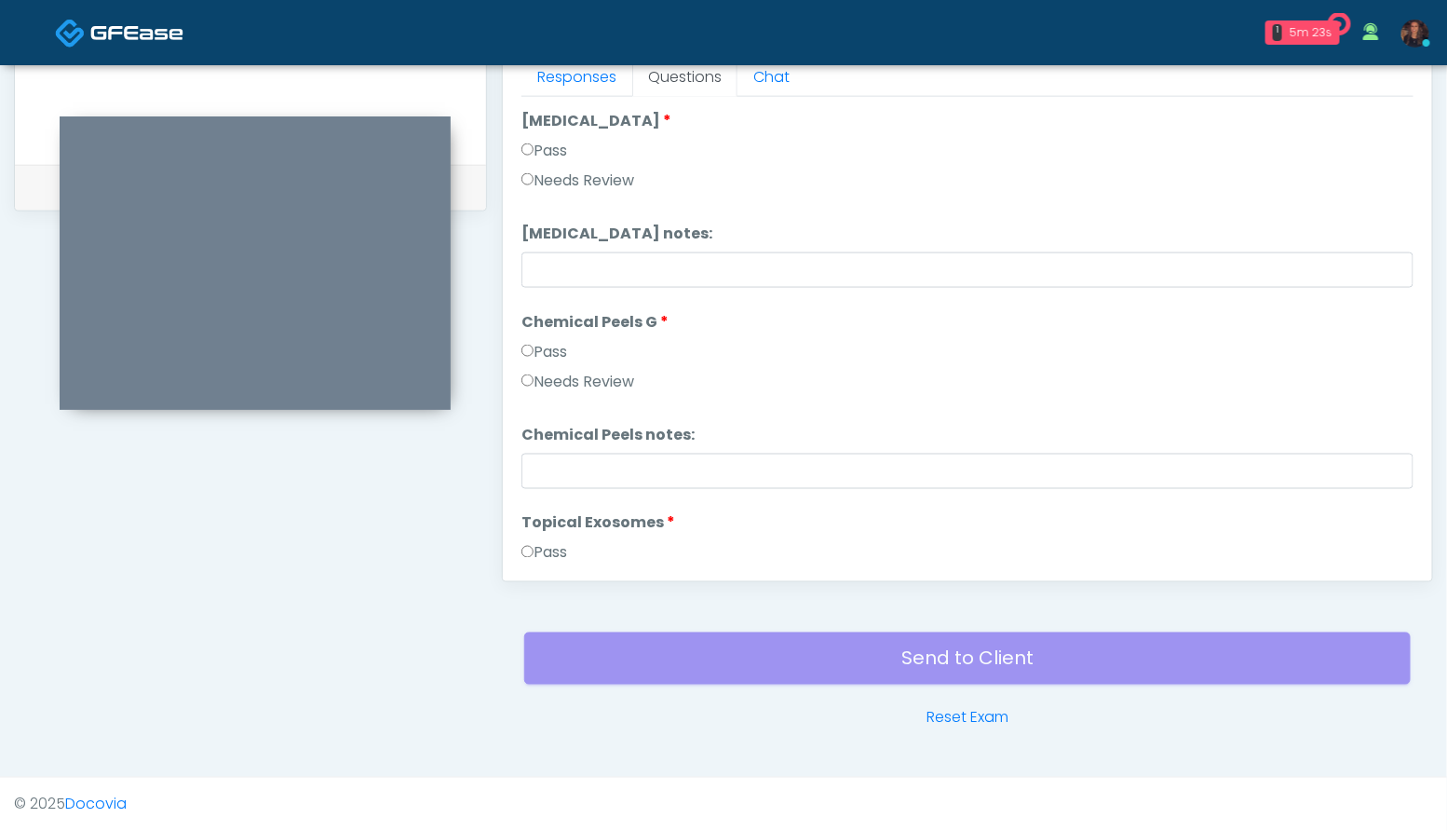
scroll to position [3667, 0]
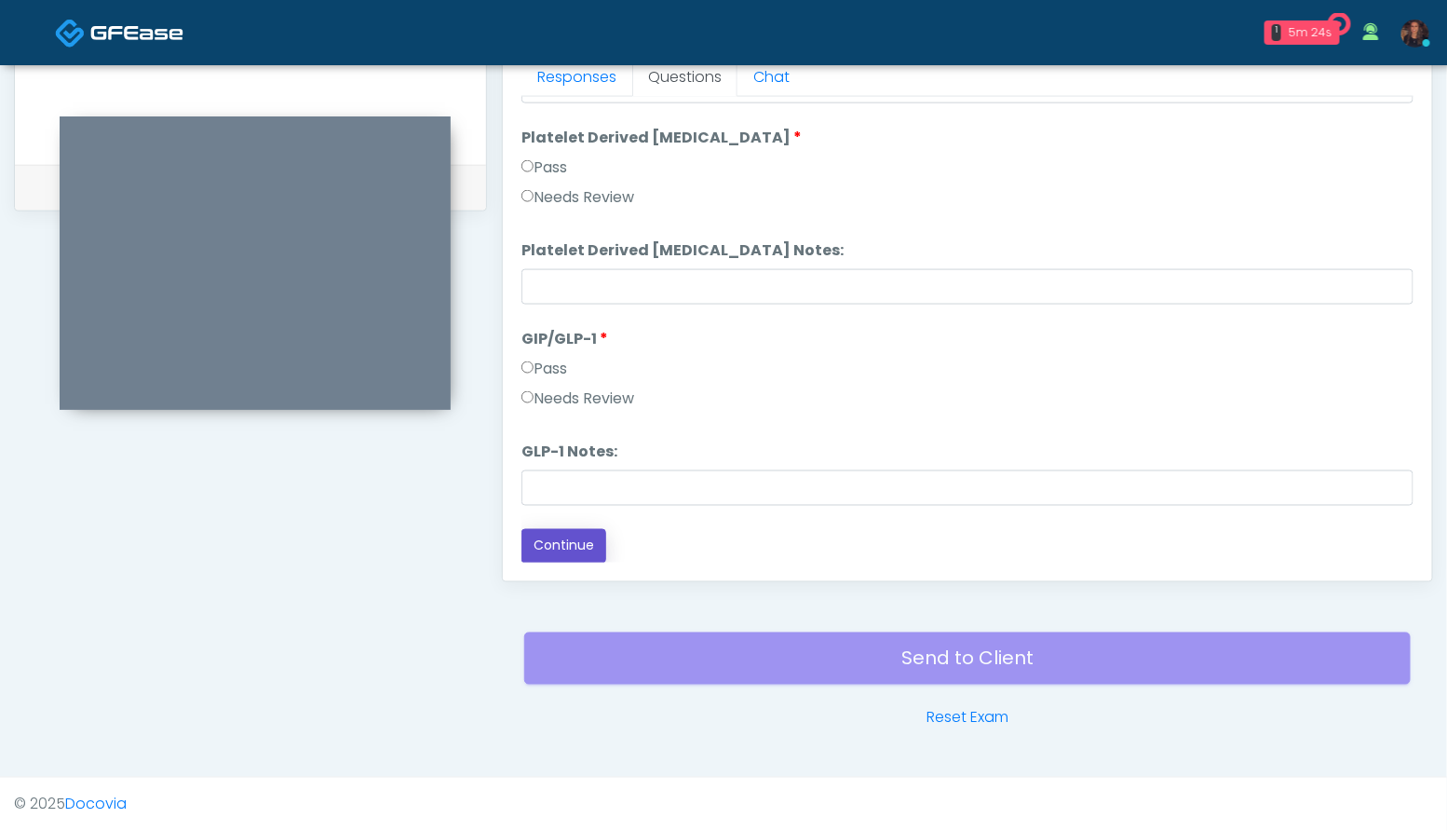
click at [583, 544] on button "Continue" at bounding box center [563, 546] width 85 height 34
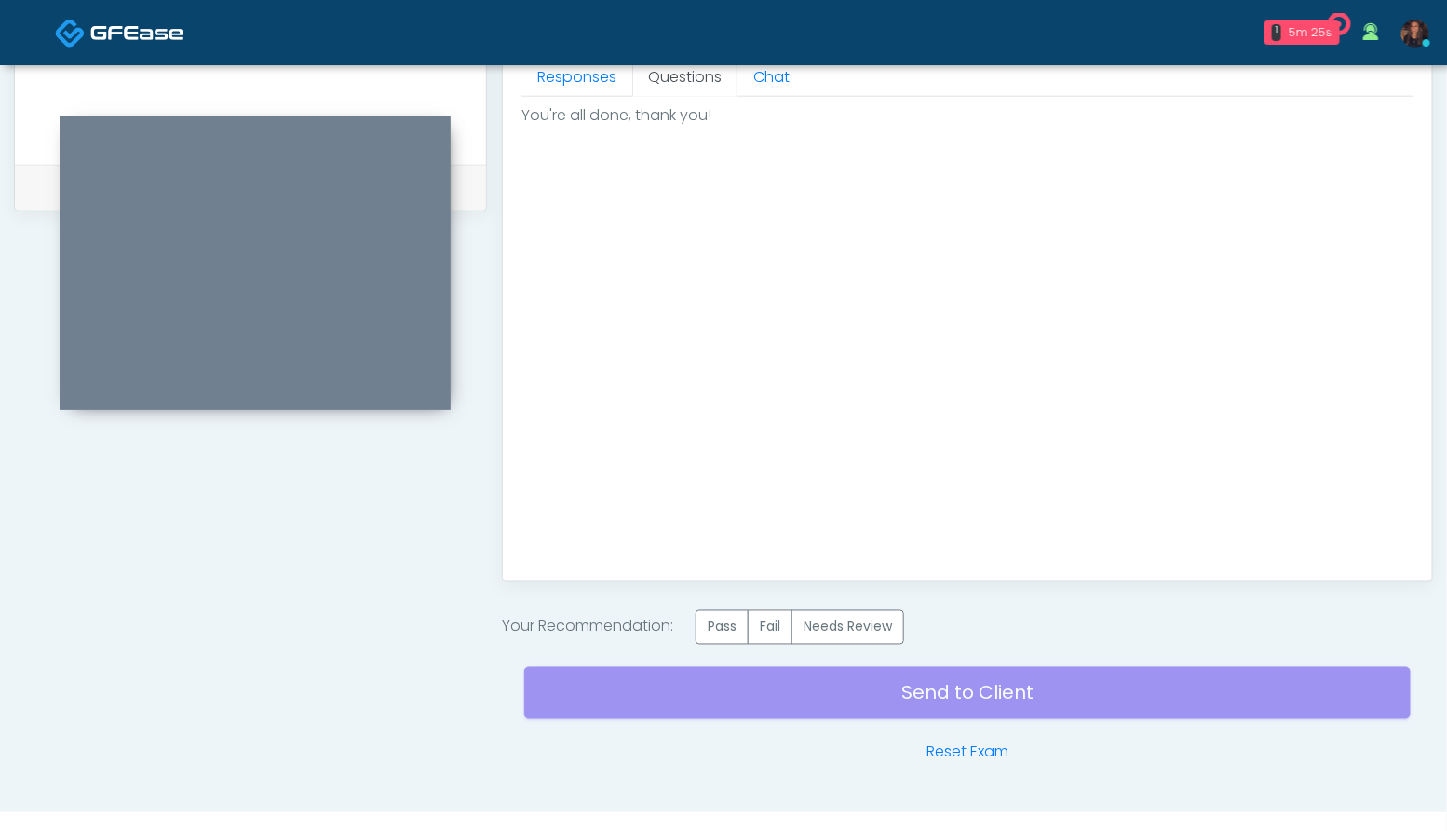
scroll to position [0, 0]
click at [721, 627] on label "Pass" at bounding box center [722, 627] width 53 height 34
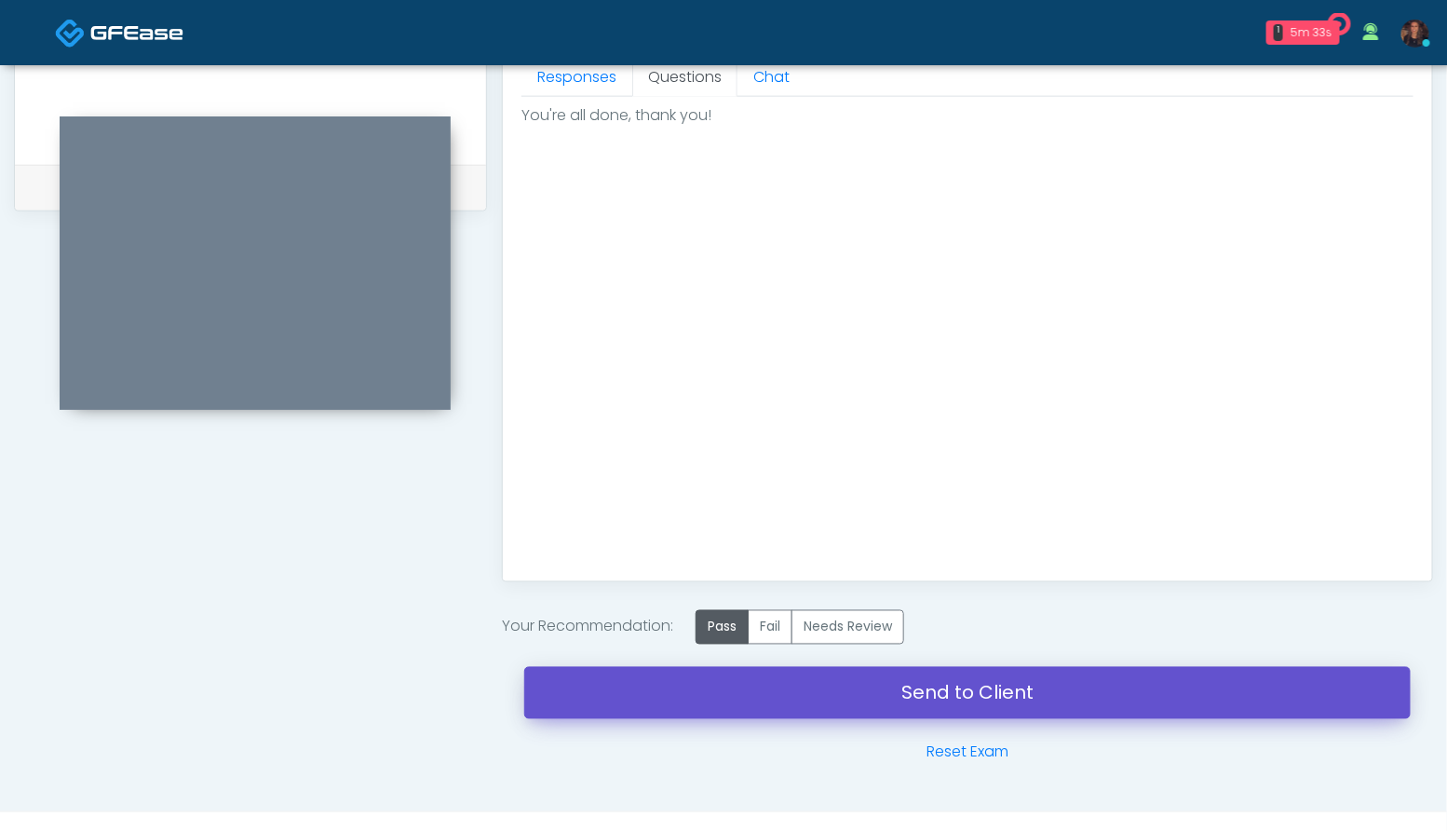
click at [655, 684] on link "Send to Client" at bounding box center [967, 693] width 886 height 52
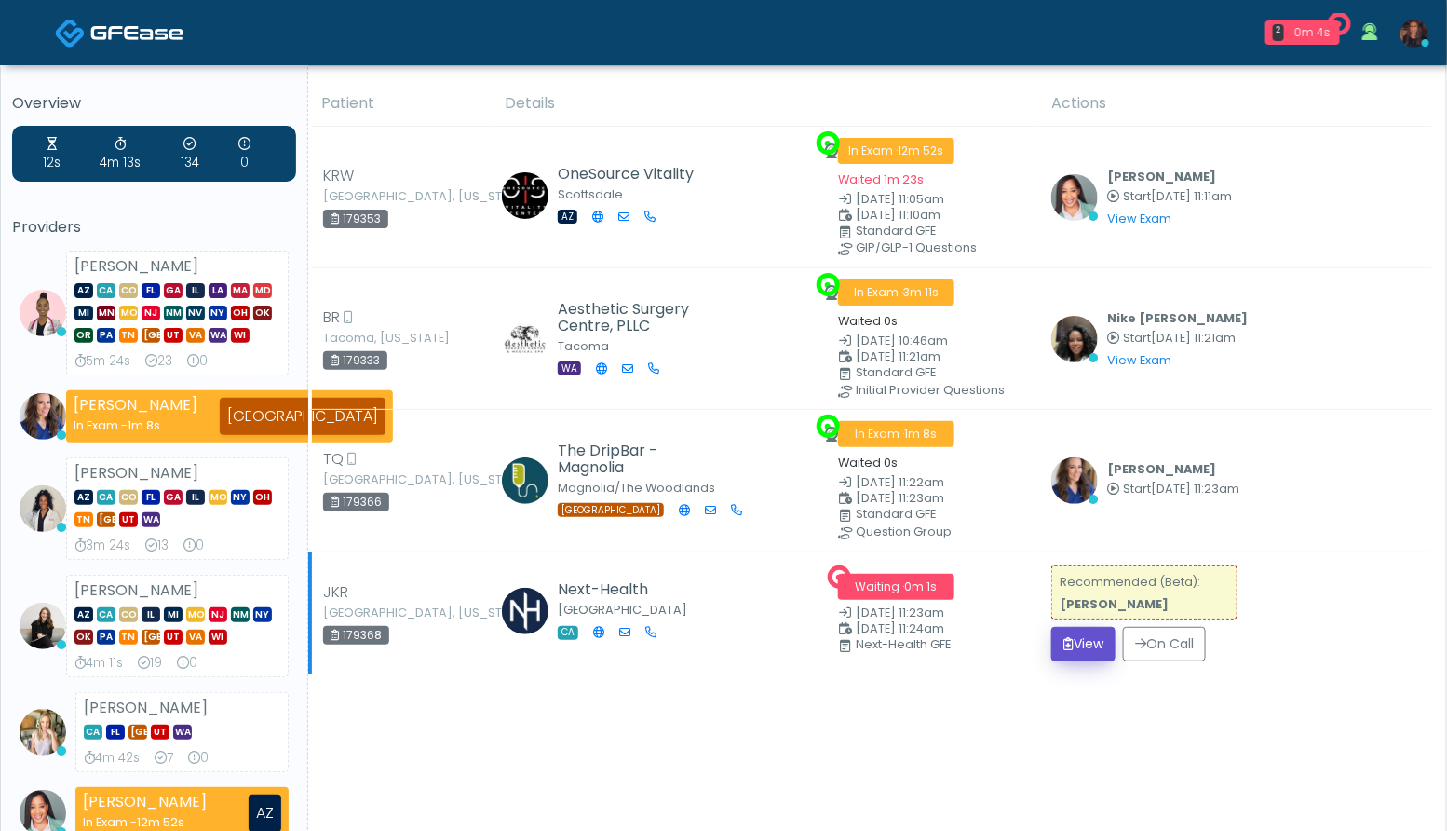
click at [1074, 640] on button "View" at bounding box center [1083, 644] width 64 height 34
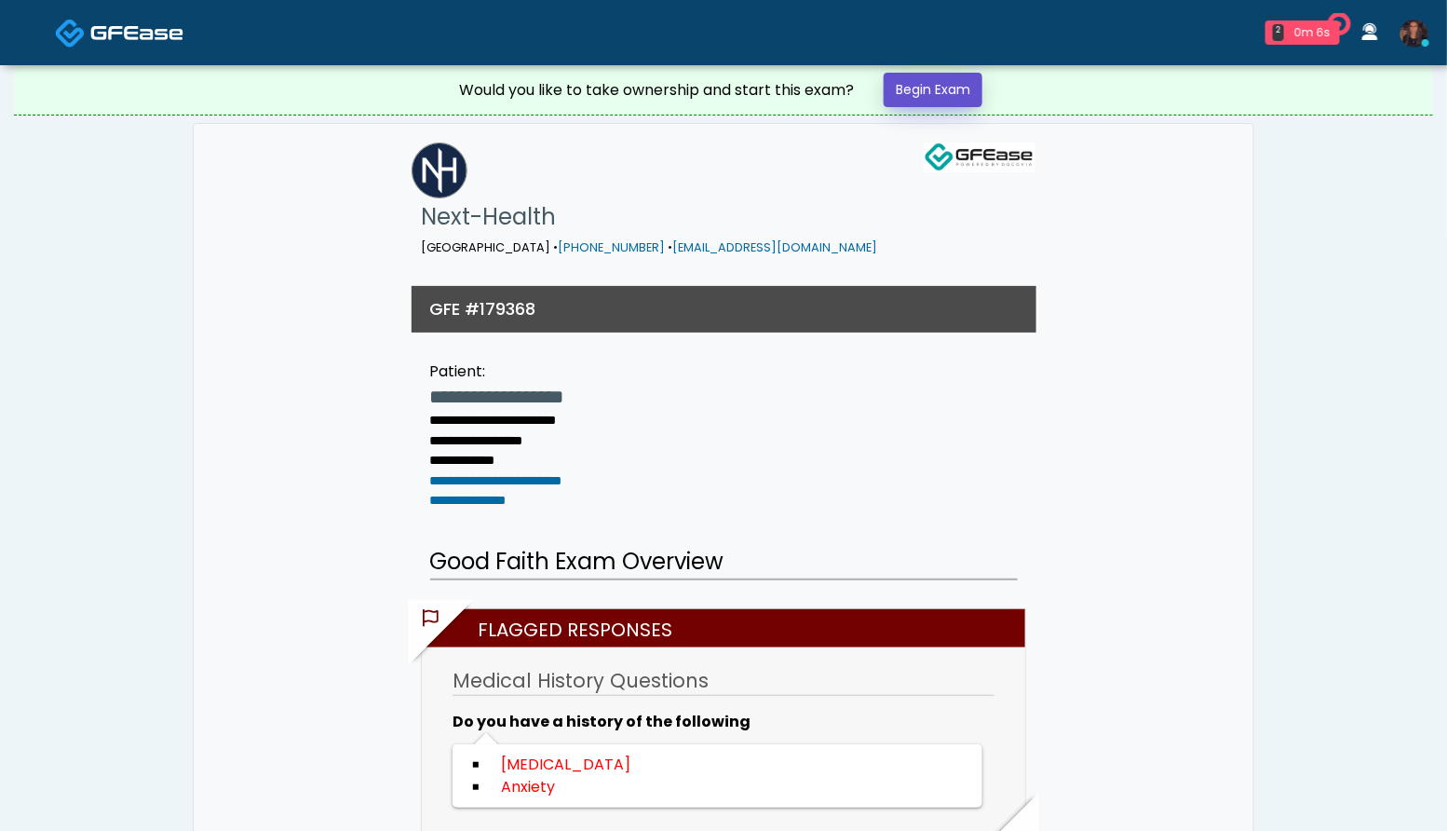
click at [926, 91] on link "Begin Exam" at bounding box center [933, 90] width 99 height 34
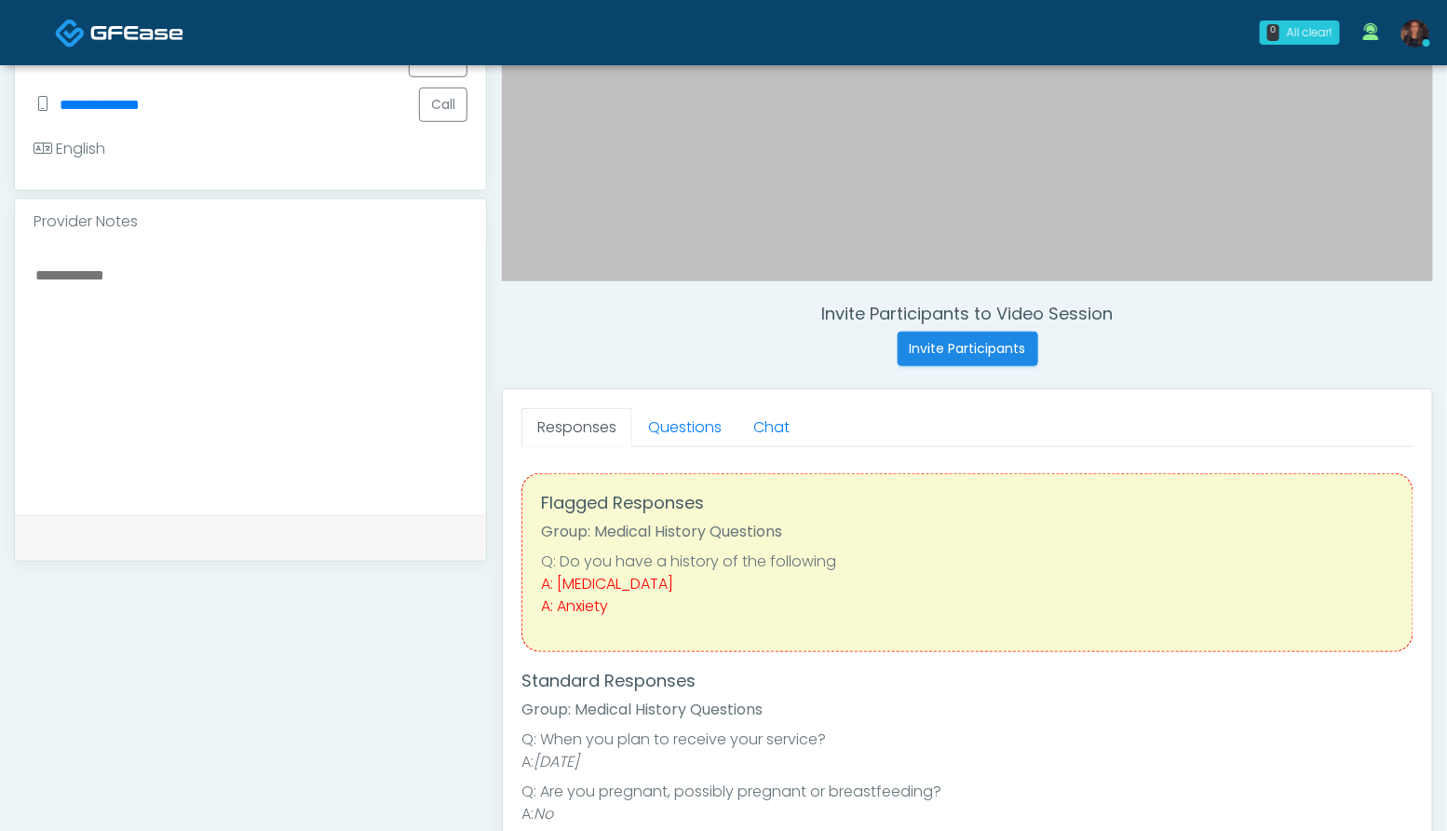
scroll to position [512, 0]
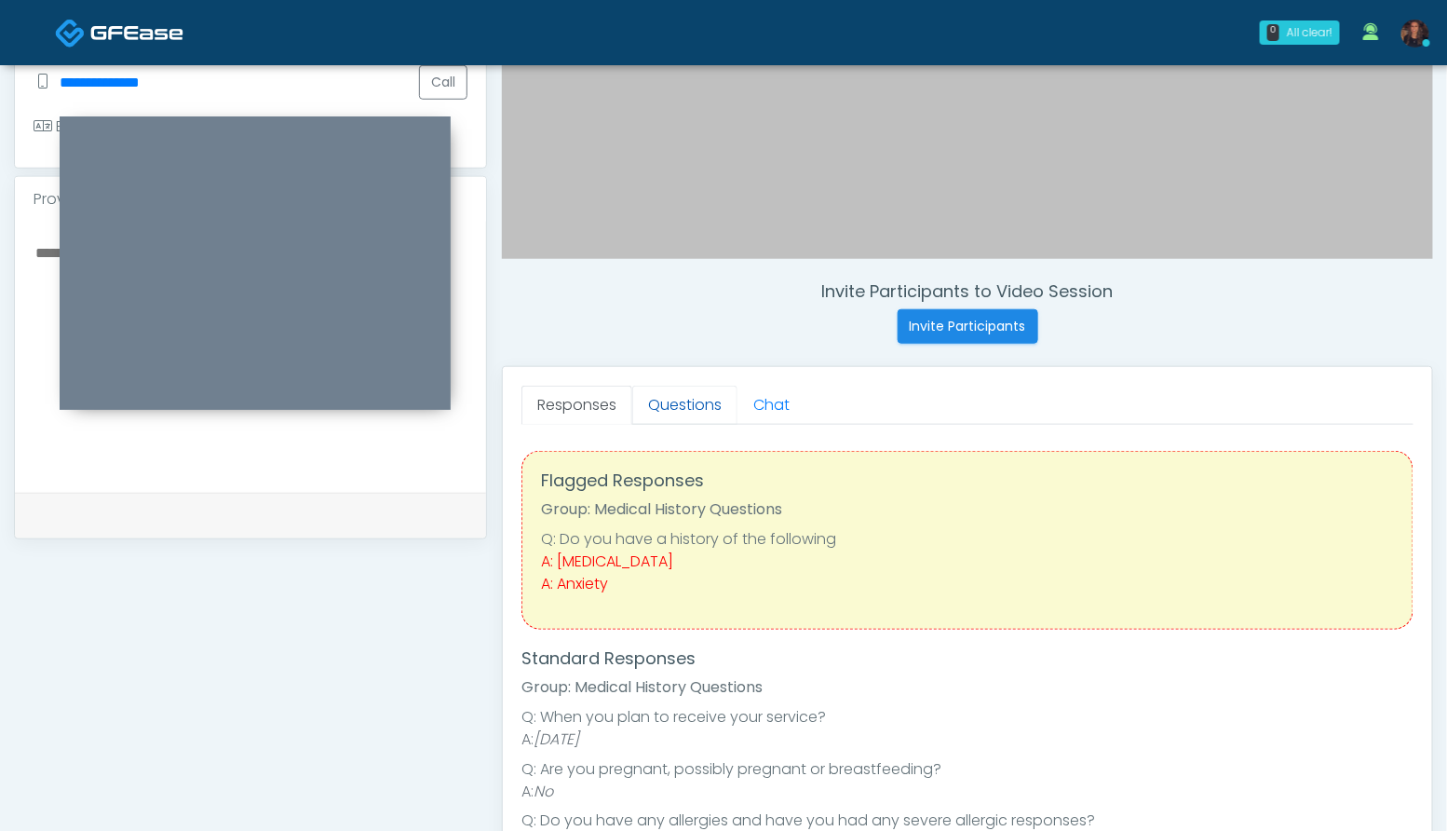
click at [685, 411] on link "Questions" at bounding box center [684, 404] width 105 height 39
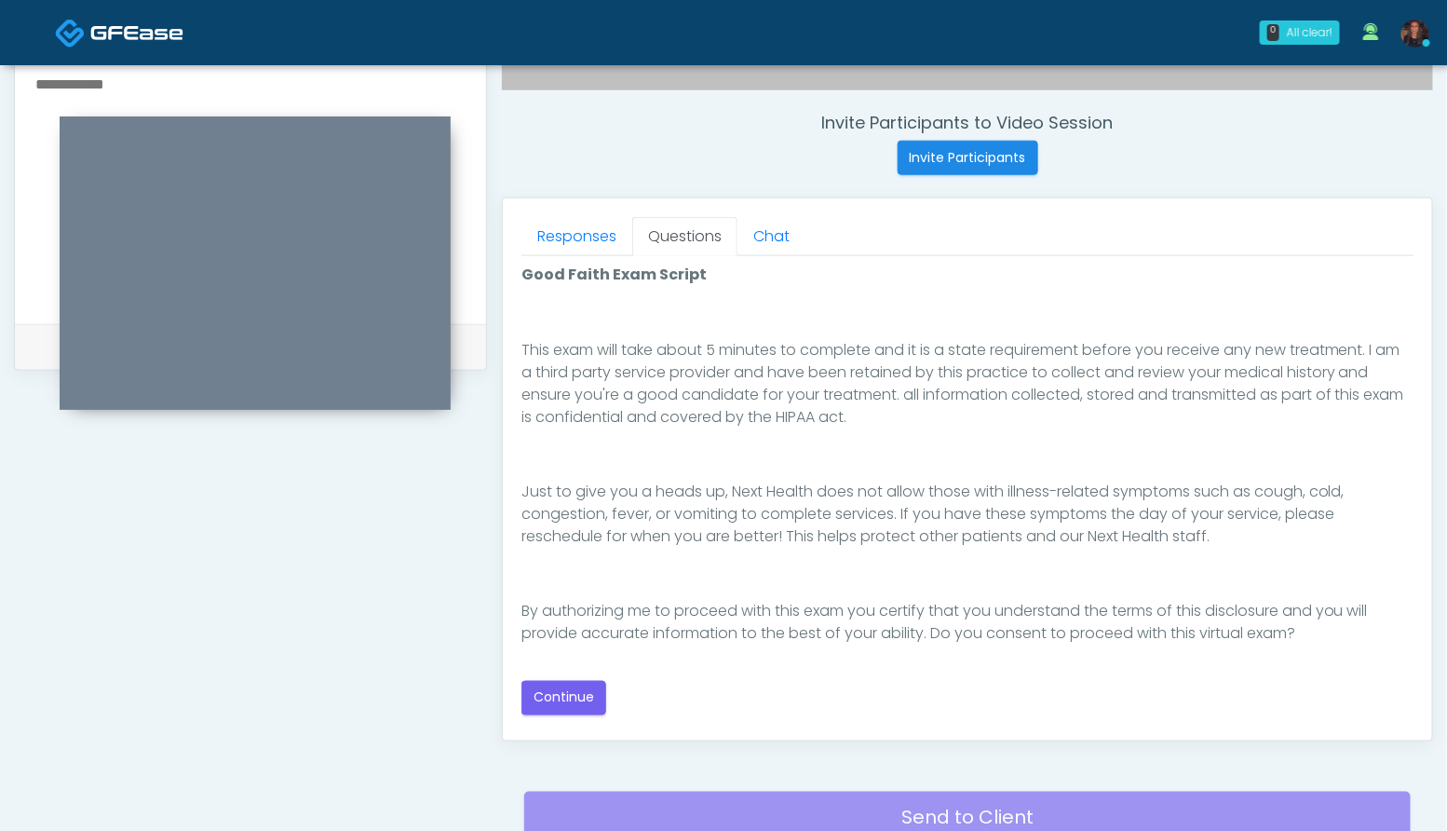
scroll to position [689, 0]
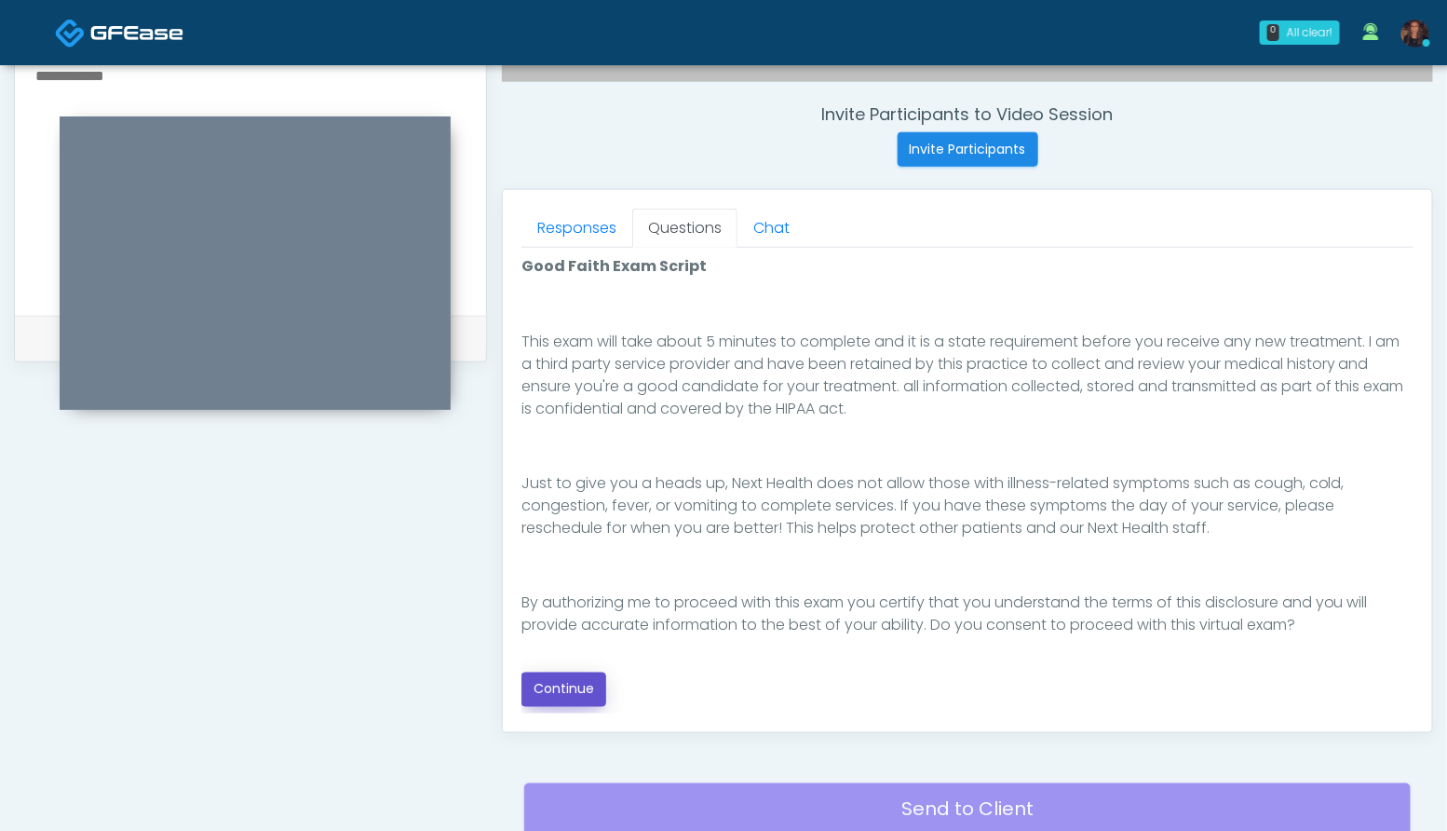
click at [572, 679] on button "Continue" at bounding box center [563, 689] width 85 height 34
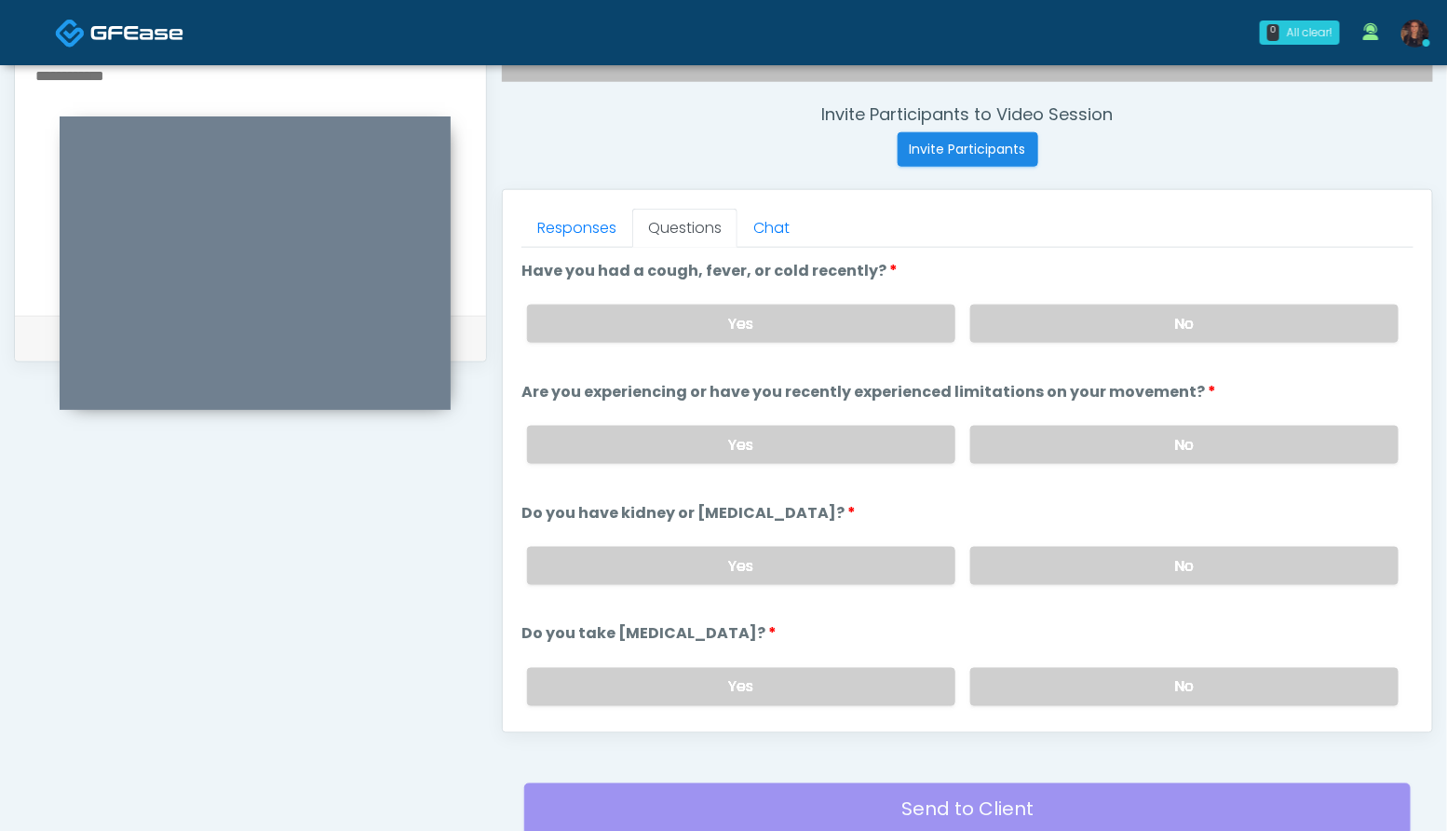
scroll to position [840, 0]
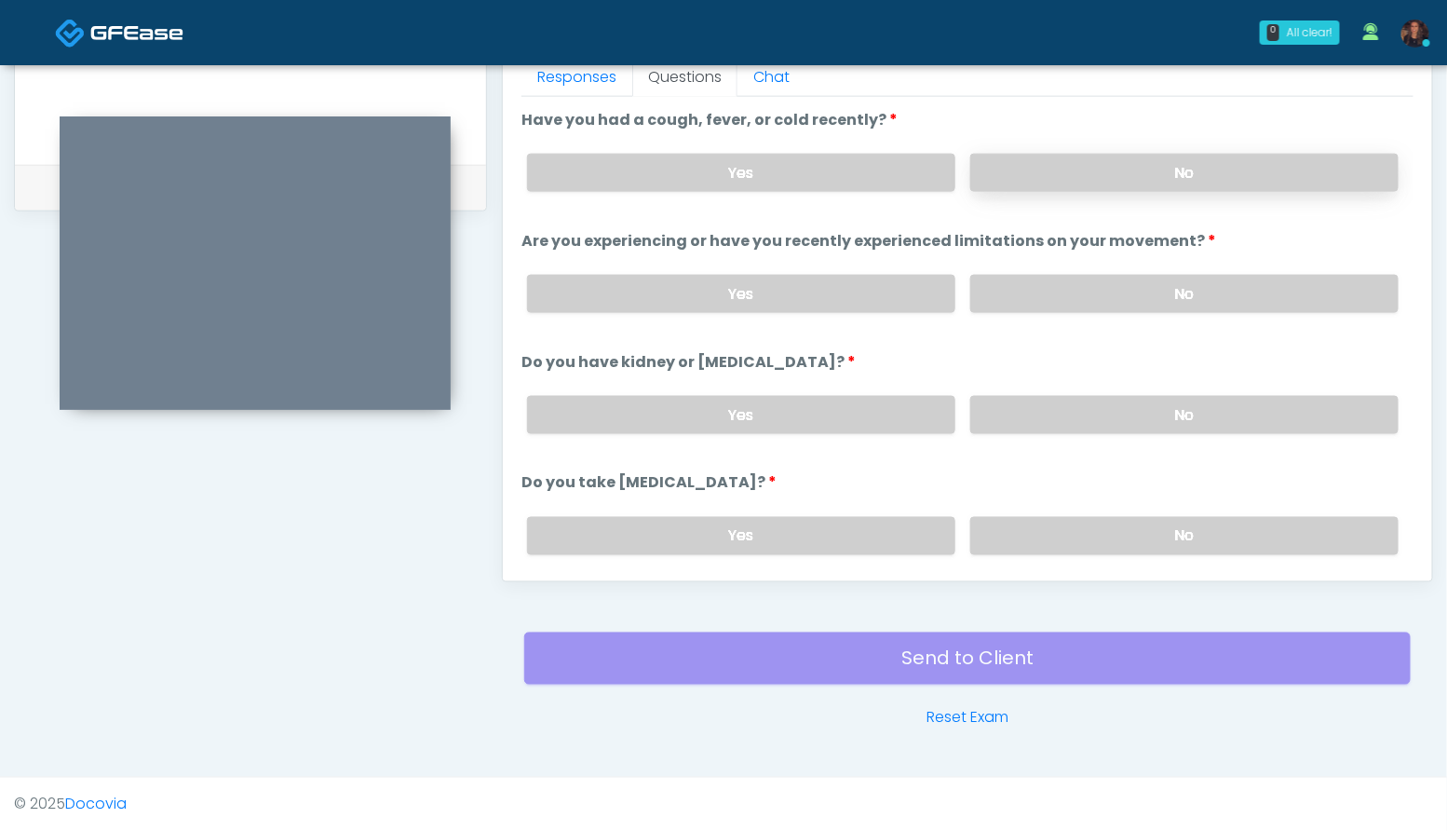
click at [1111, 173] on label "No" at bounding box center [1184, 173] width 428 height 38
click at [1179, 289] on label "No" at bounding box center [1184, 294] width 428 height 38
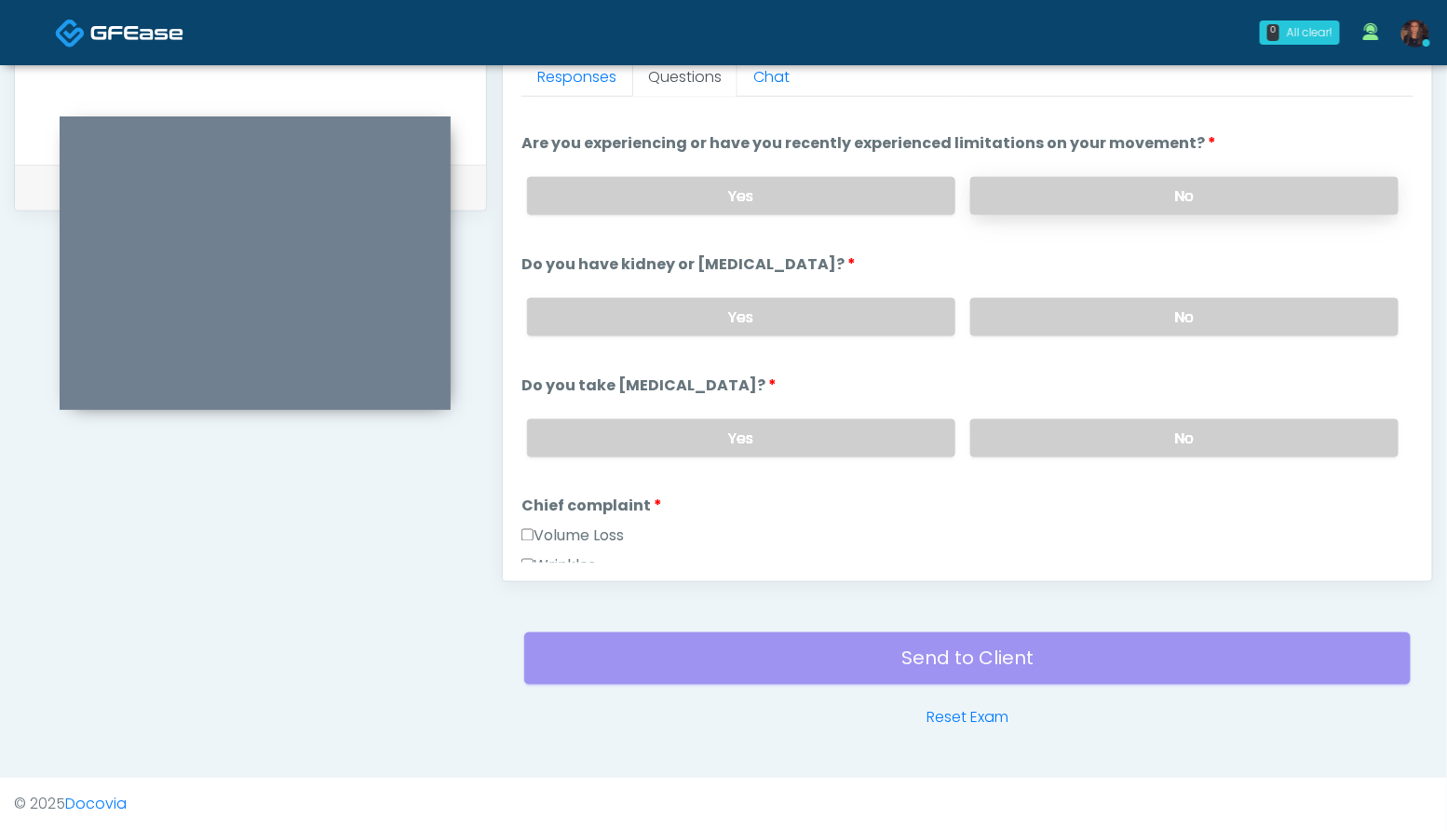
scroll to position [95, 0]
click at [1193, 328] on label "No" at bounding box center [1184, 320] width 428 height 38
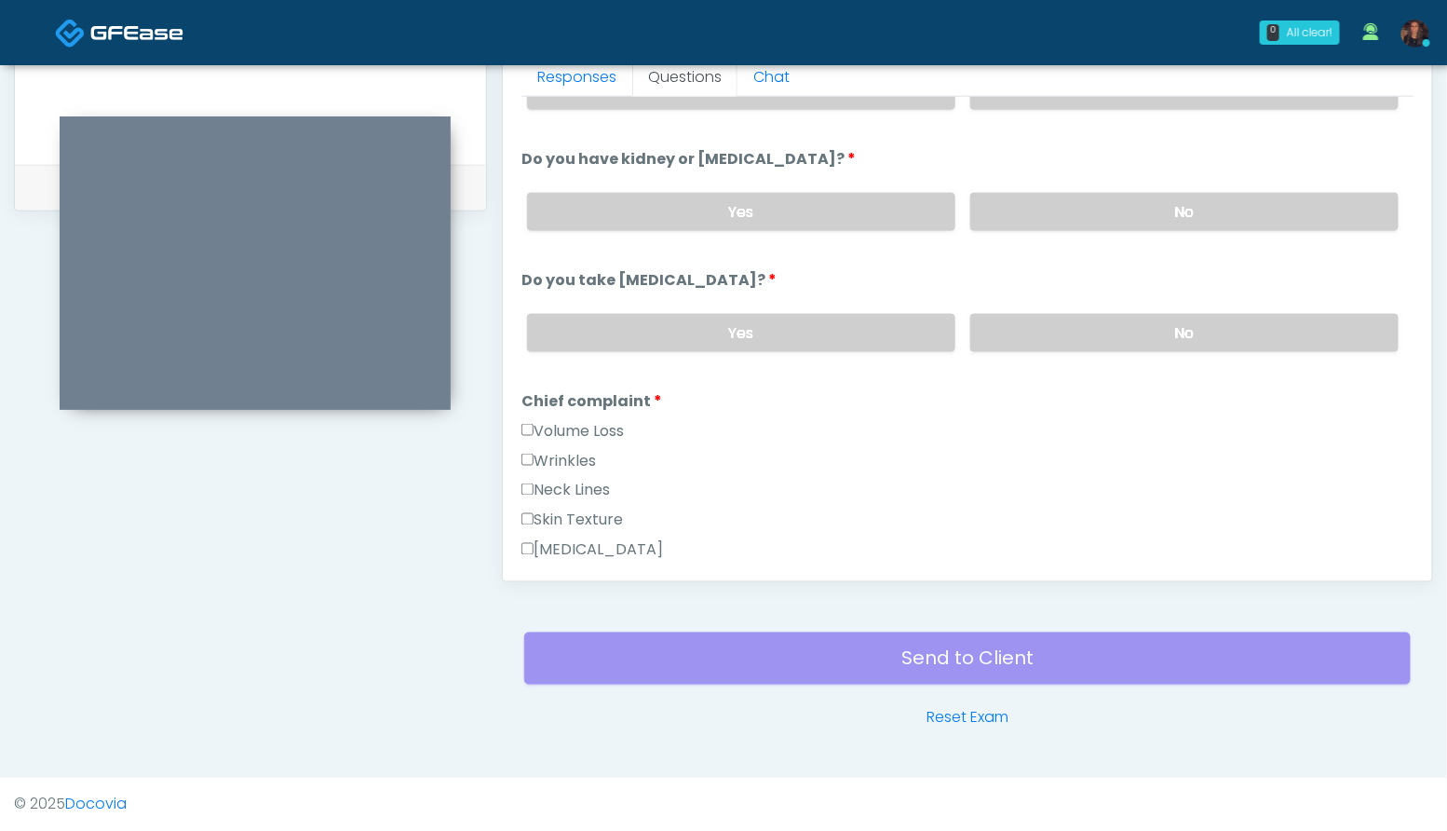
scroll to position [205, 0]
click at [1200, 324] on label "No" at bounding box center [1184, 331] width 428 height 38
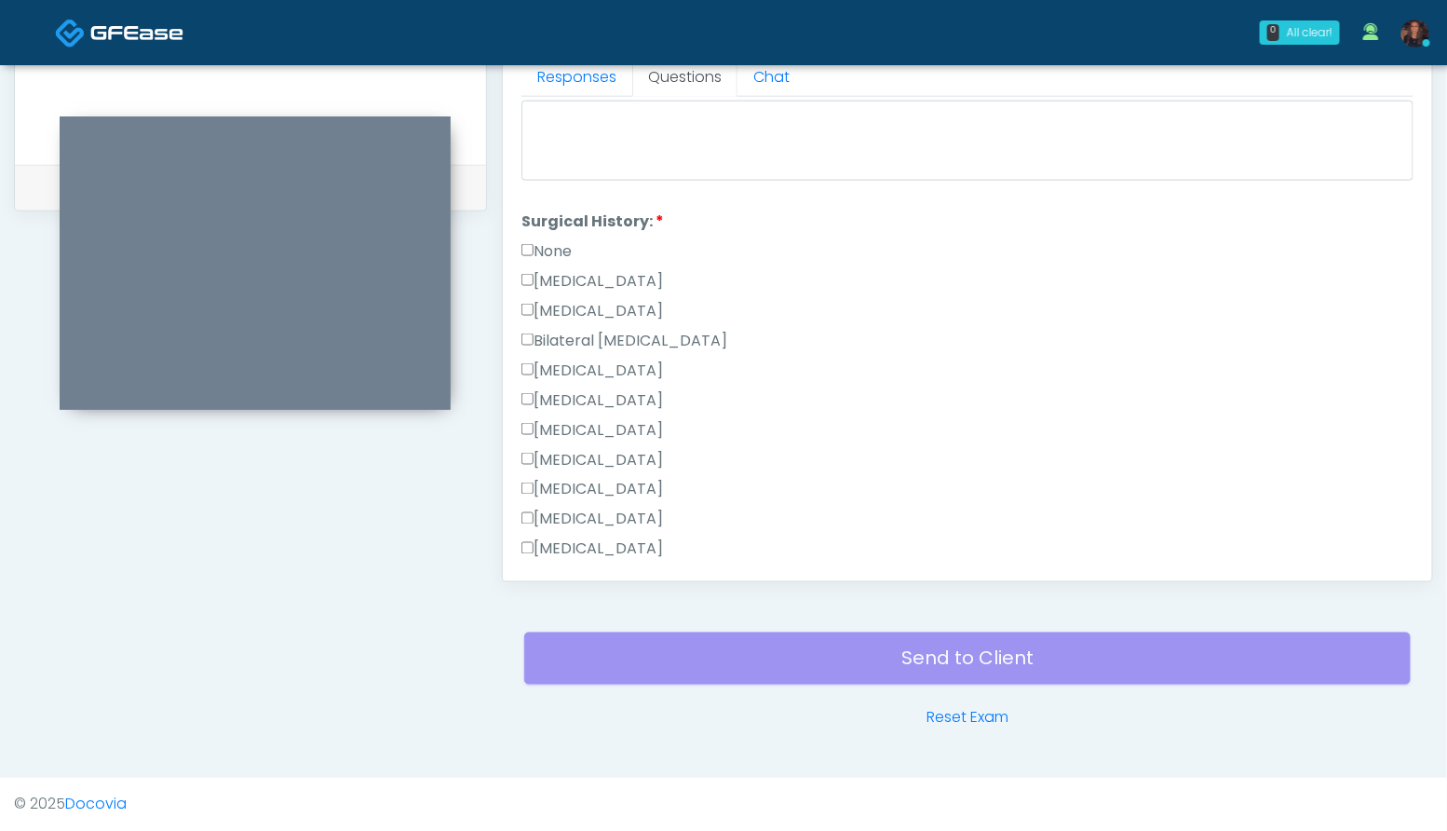
scroll to position [909, 0]
click at [556, 243] on label "None" at bounding box center [546, 246] width 50 height 22
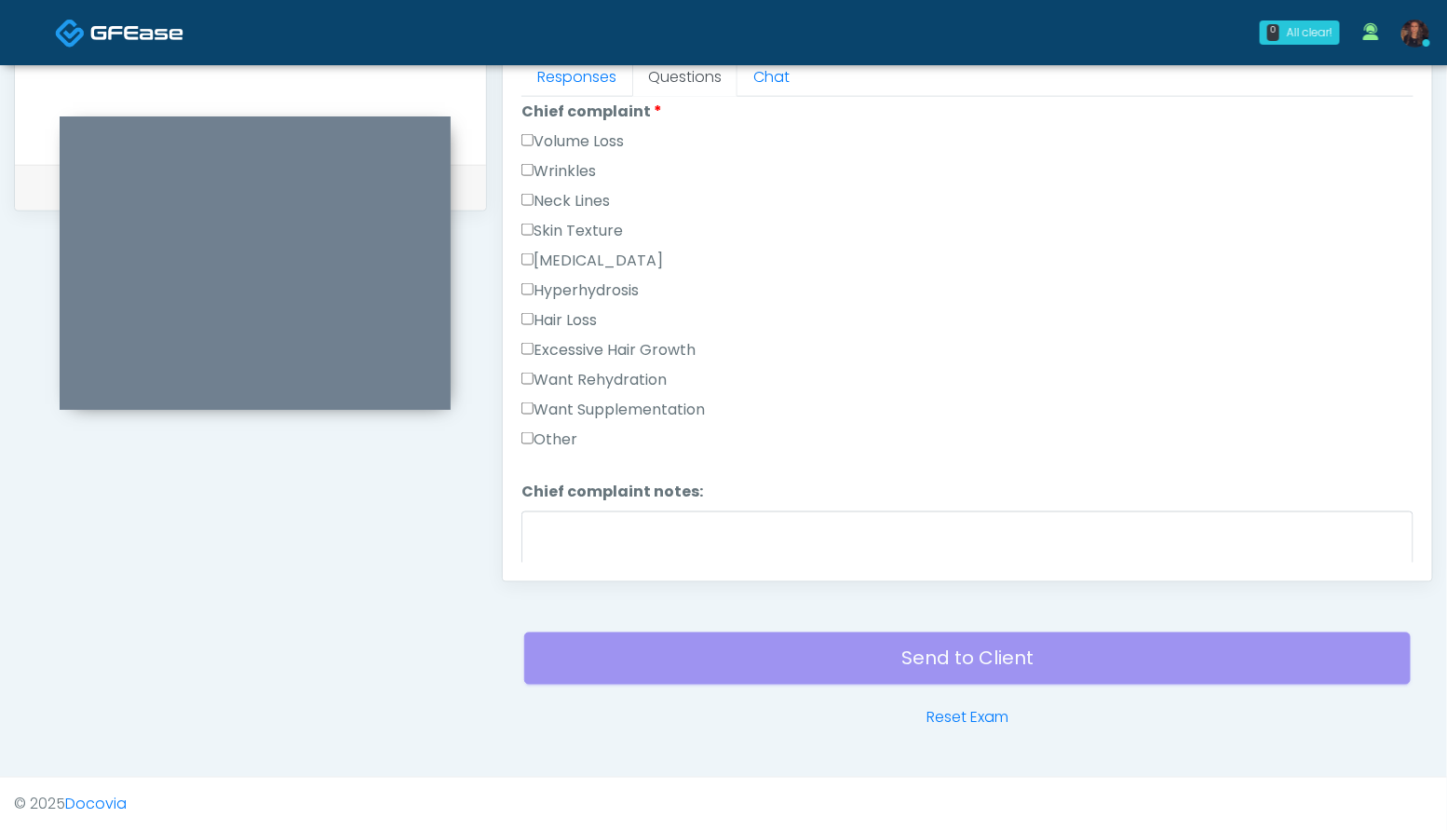
scroll to position [475, 0]
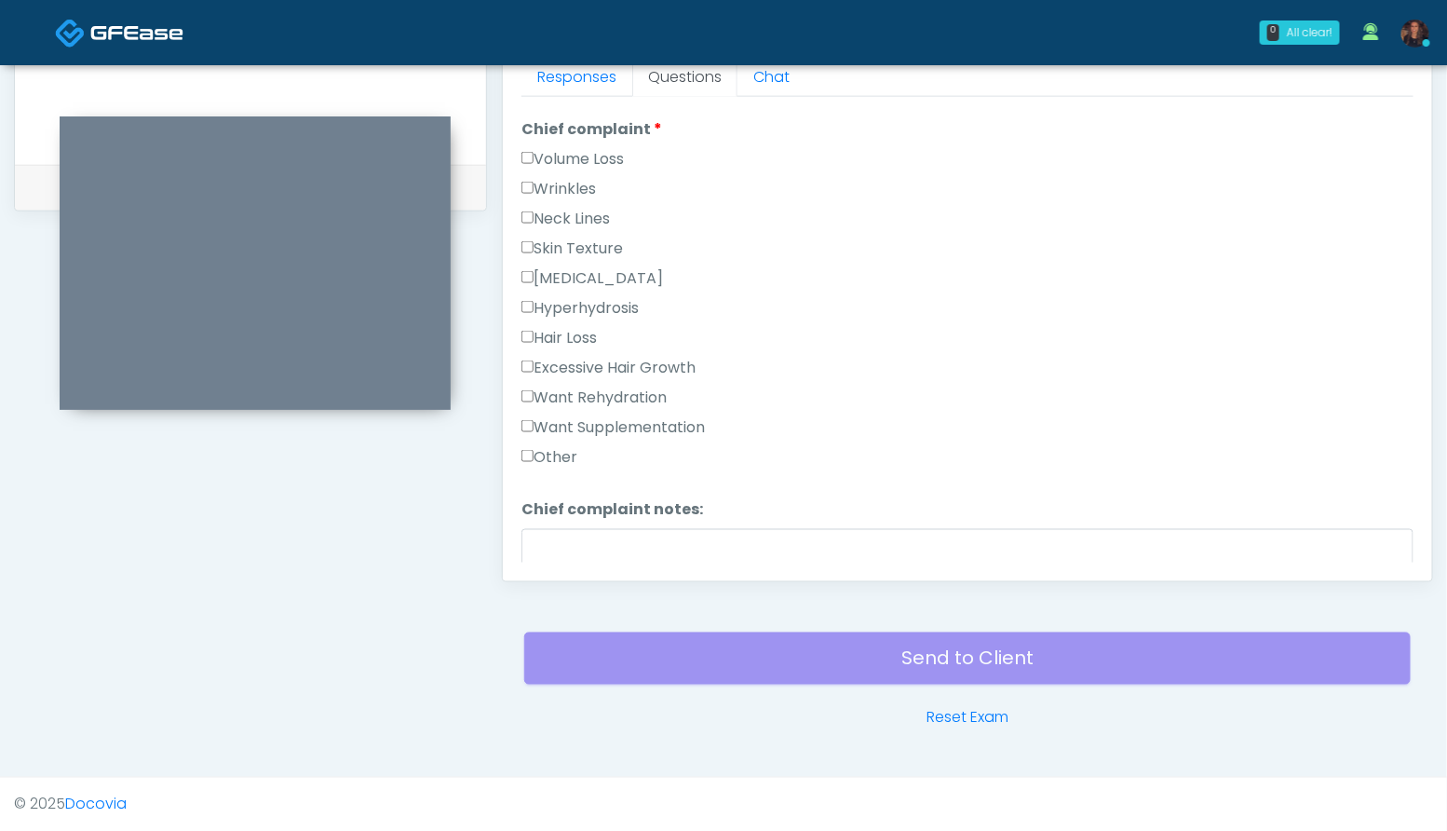
click at [643, 390] on label "Want Rehydration" at bounding box center [593, 397] width 145 height 22
click at [642, 425] on label "Want Supplementation" at bounding box center [612, 427] width 183 height 22
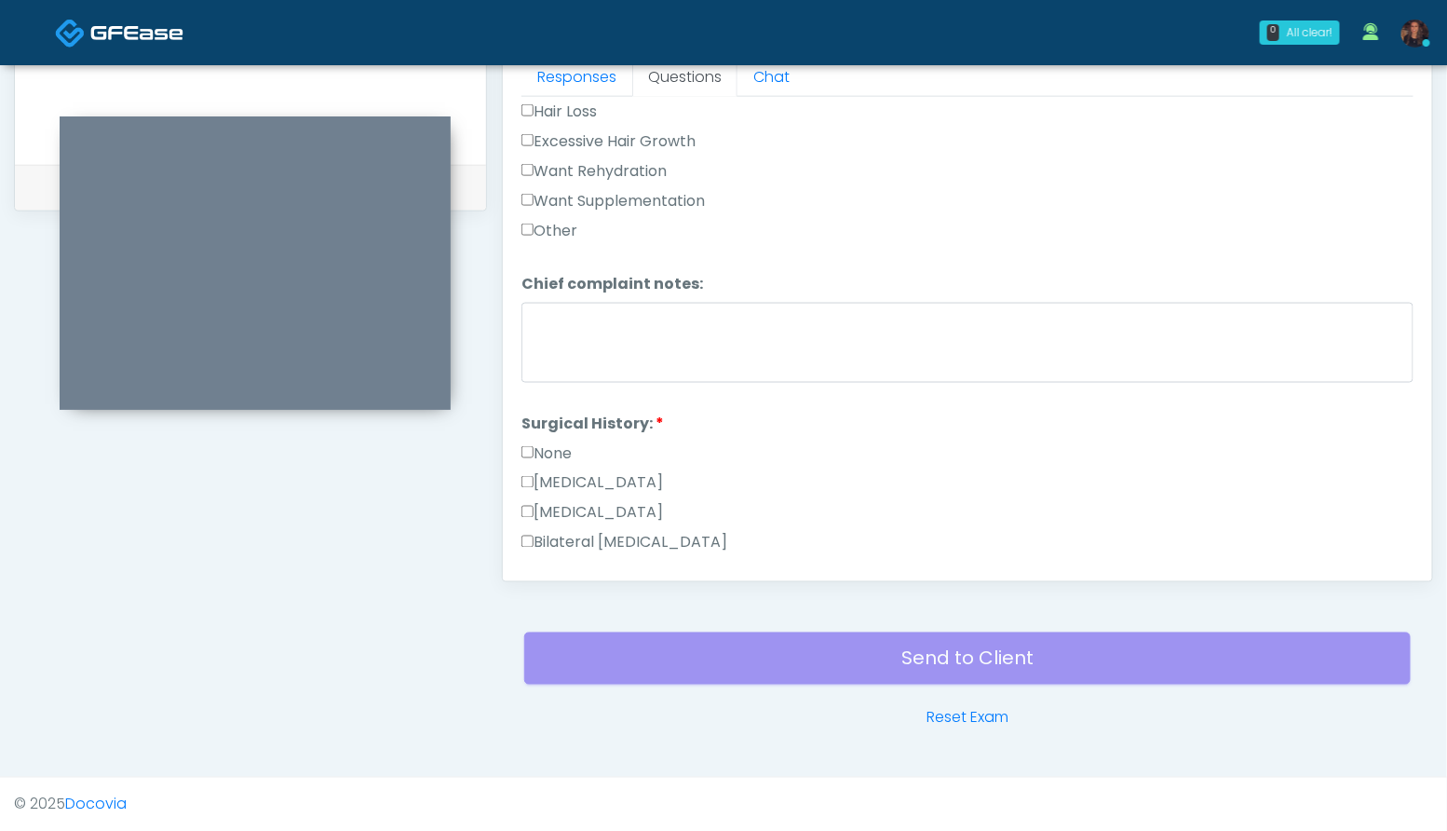
scroll to position [1160, 0]
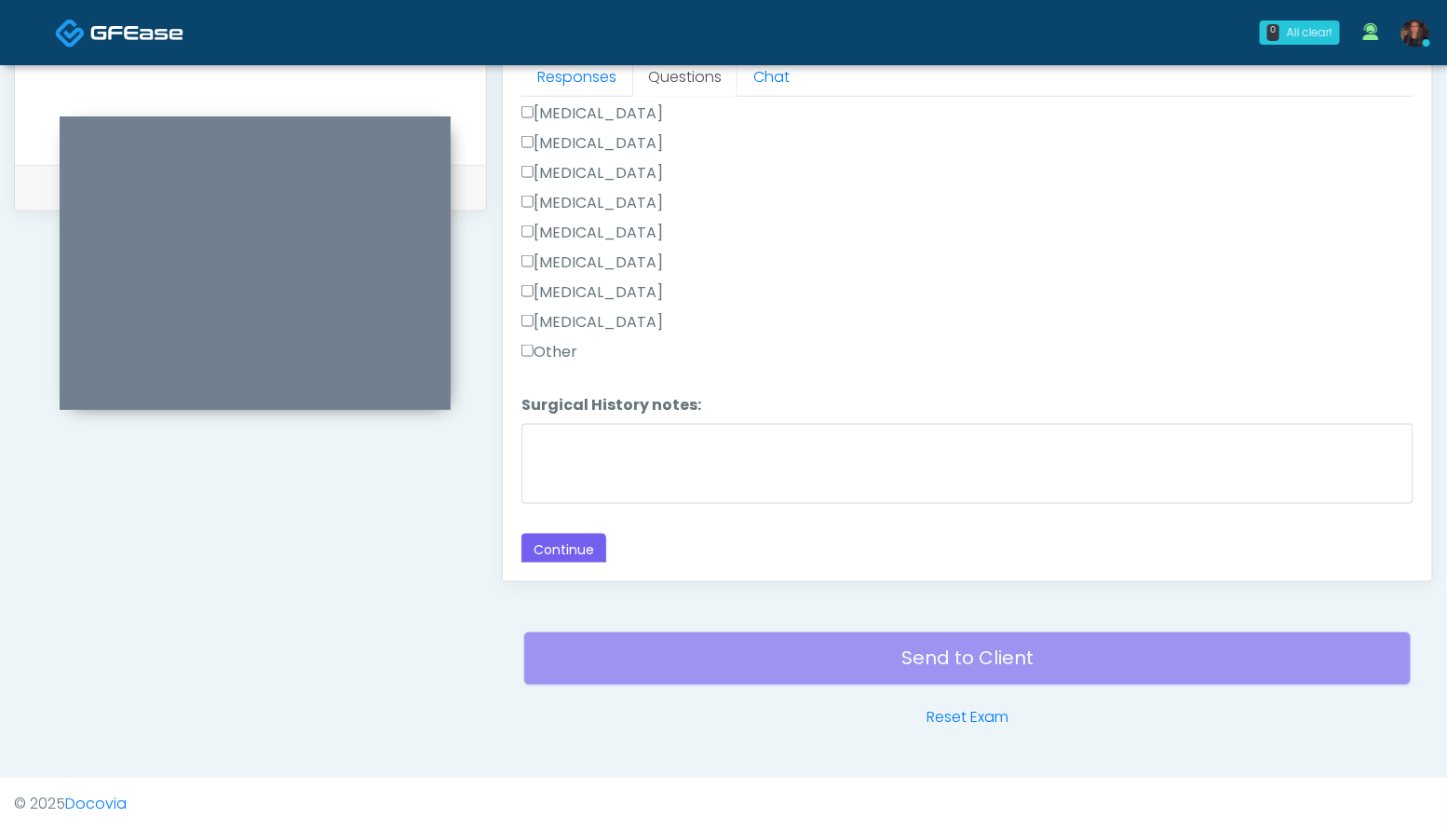
click at [601, 570] on div "Responses Questions Chat Good Faith Exam Script Good Faith Exam Script INTRODUC…" at bounding box center [967, 310] width 929 height 542
click at [579, 542] on button "Continue" at bounding box center [563, 550] width 85 height 34
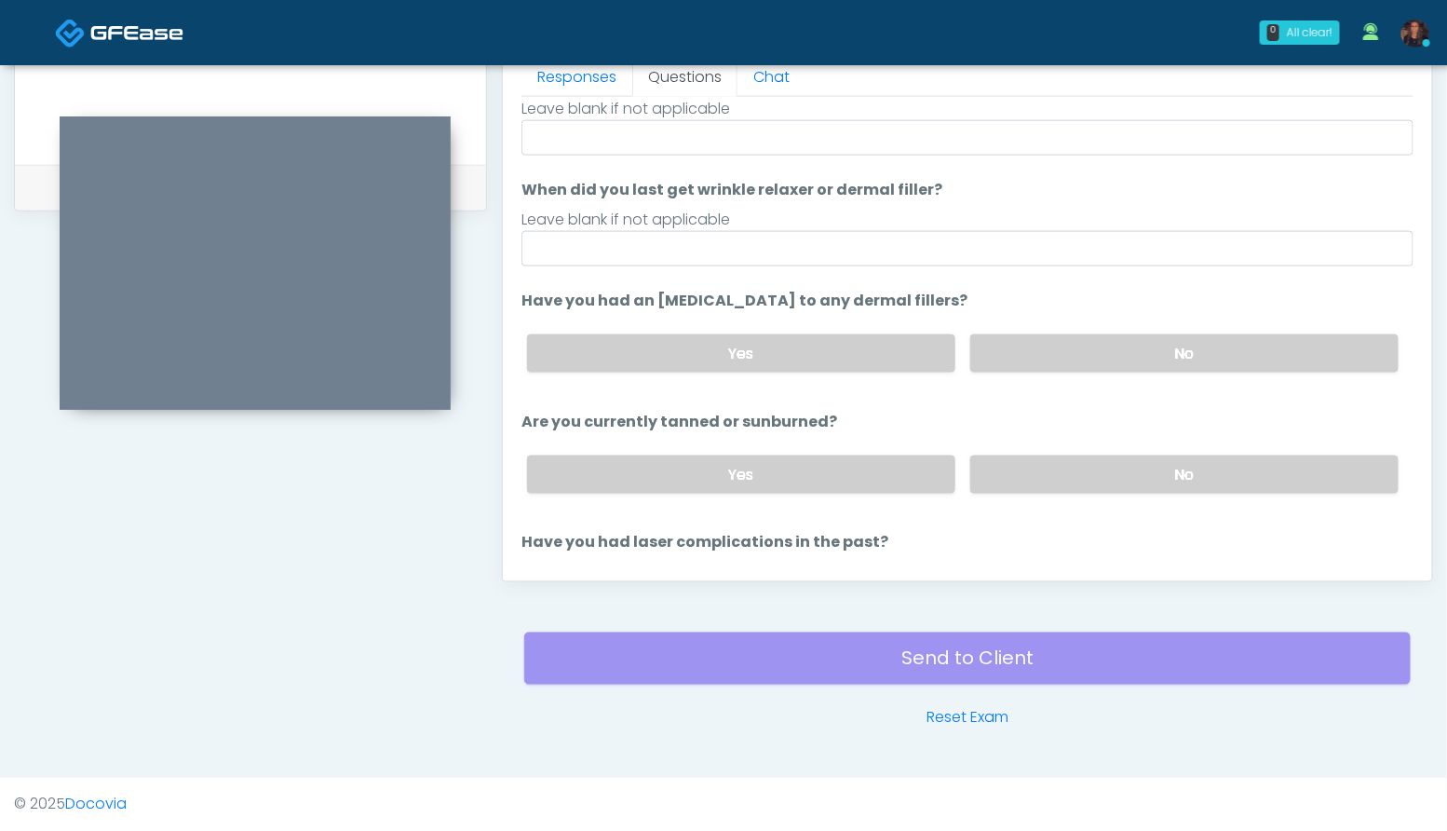
scroll to position [215, 0]
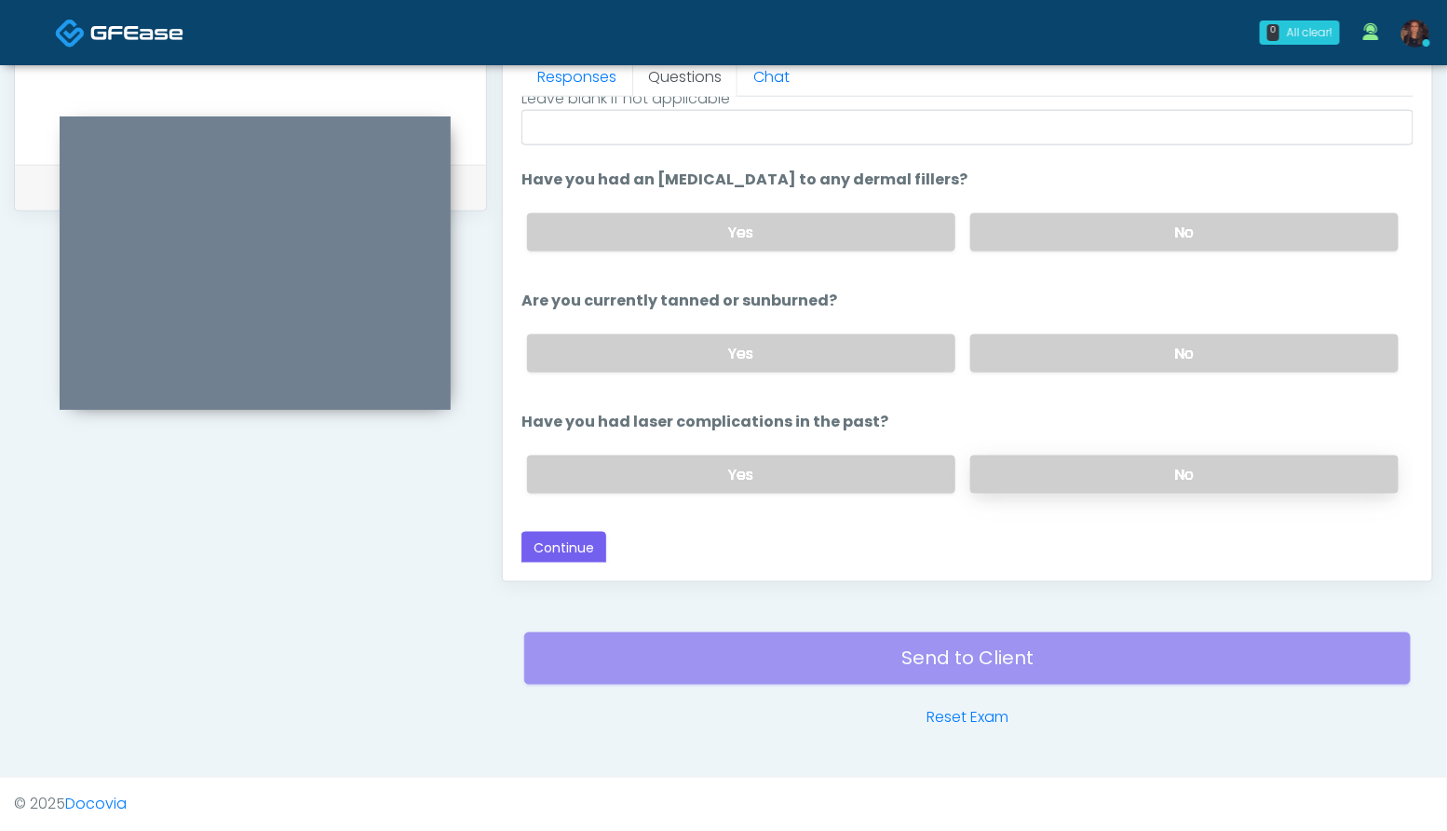
click at [1196, 482] on label "No" at bounding box center [1184, 474] width 428 height 38
click at [578, 558] on button "Continue" at bounding box center [563, 549] width 85 height 34
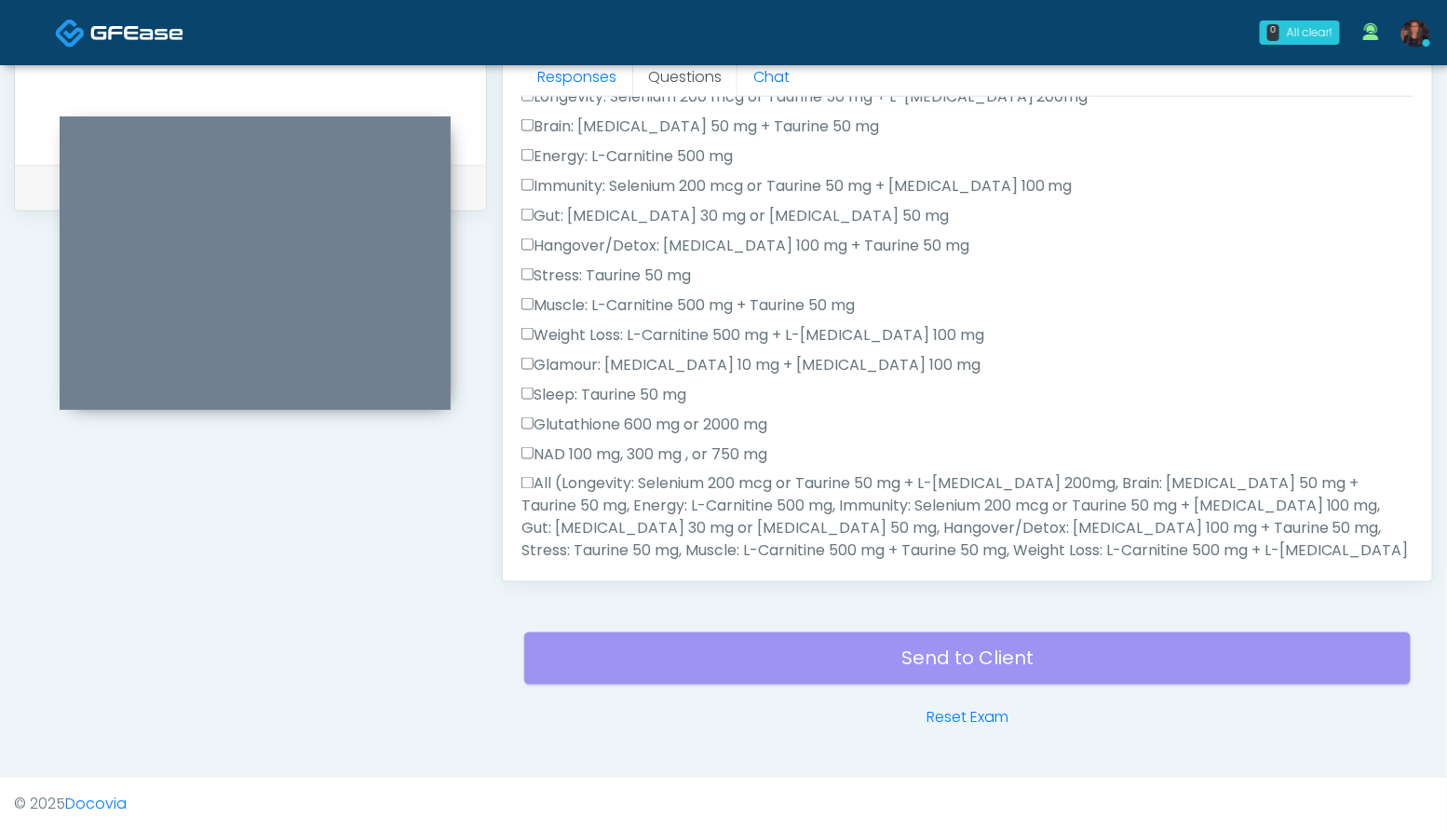
click at [884, 504] on label "All (Longevity: Selenium 200 mcg or Taurine 50 mg + L-Arginine 200mg, Brain: Gl…" at bounding box center [967, 540] width 892 height 134
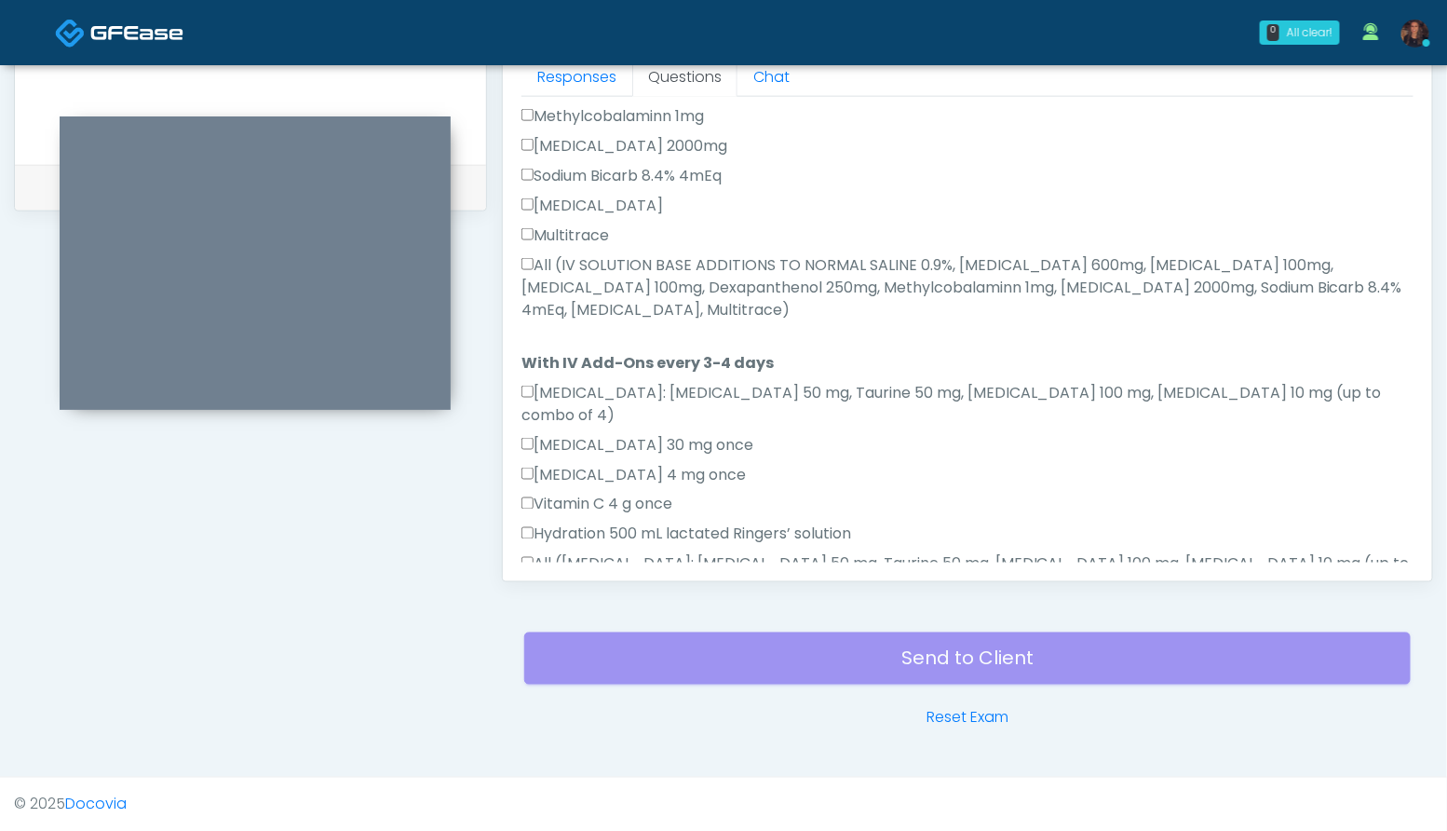
scroll to position [982, 0]
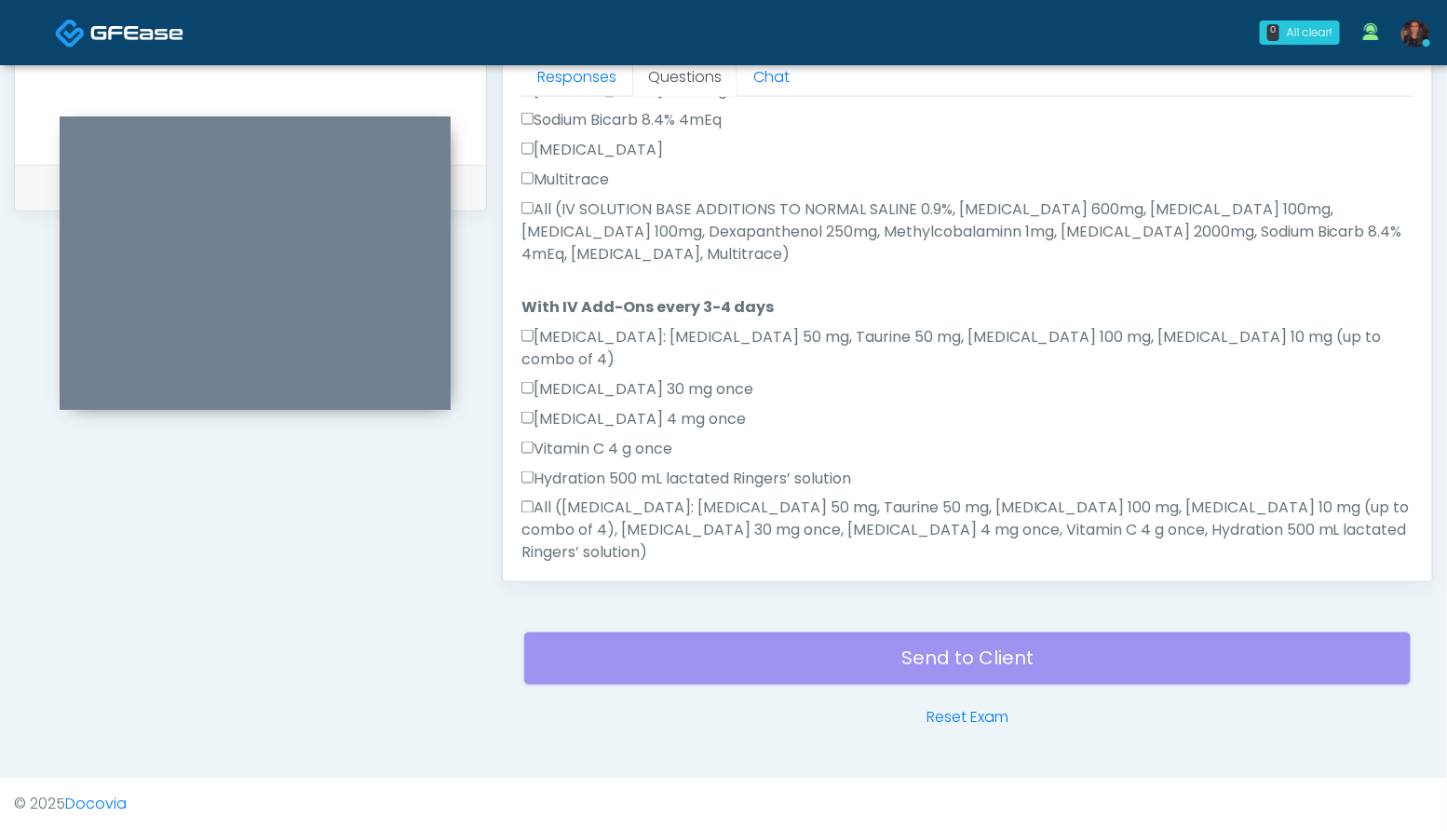
click at [590, 213] on label "All (IV SOLUTION BASE ADDITIONS TO NORMAL SALINE 0.9%, Magnesium Chloride 600mg…" at bounding box center [967, 231] width 892 height 67
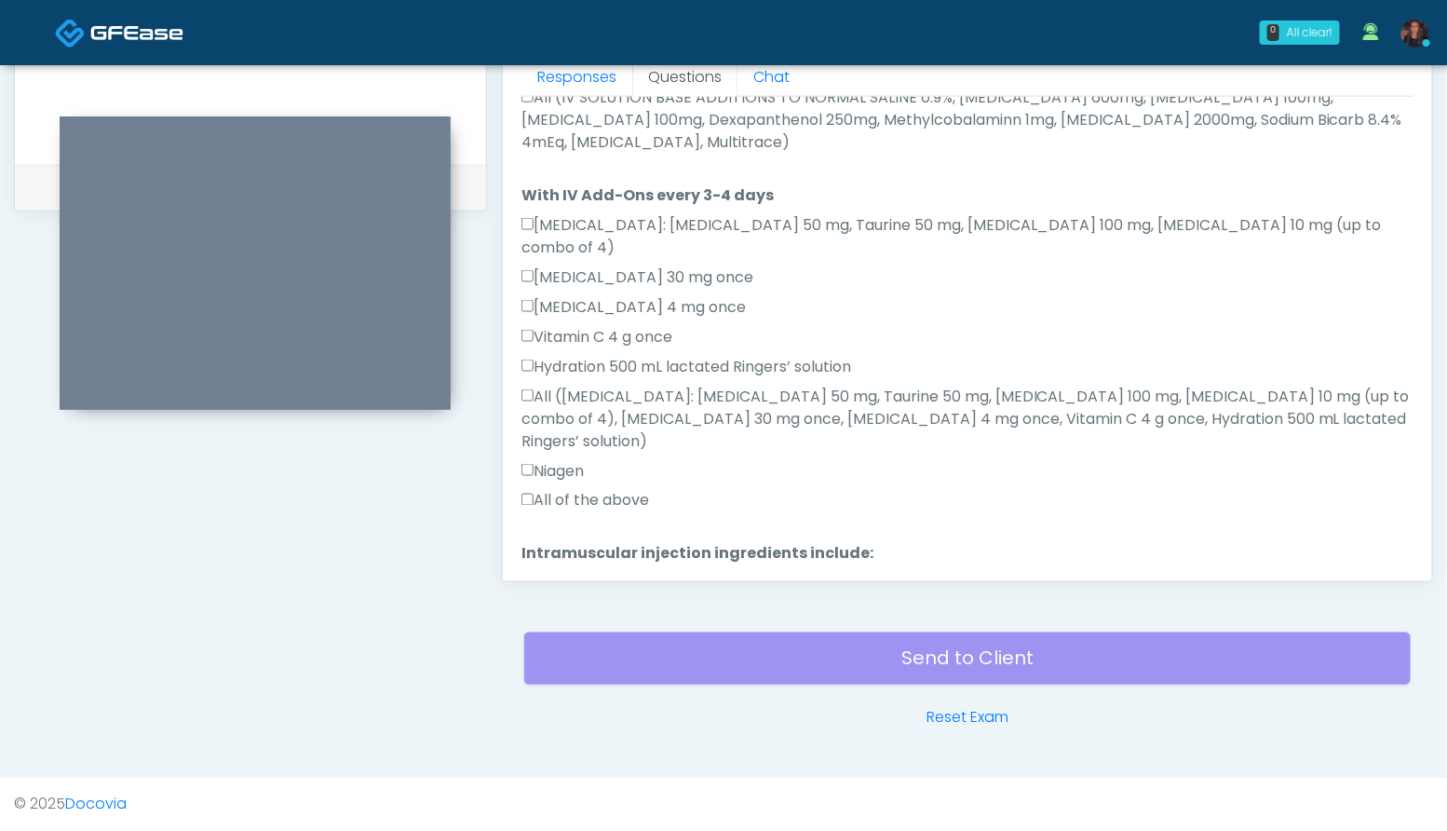
scroll to position [1114, 0]
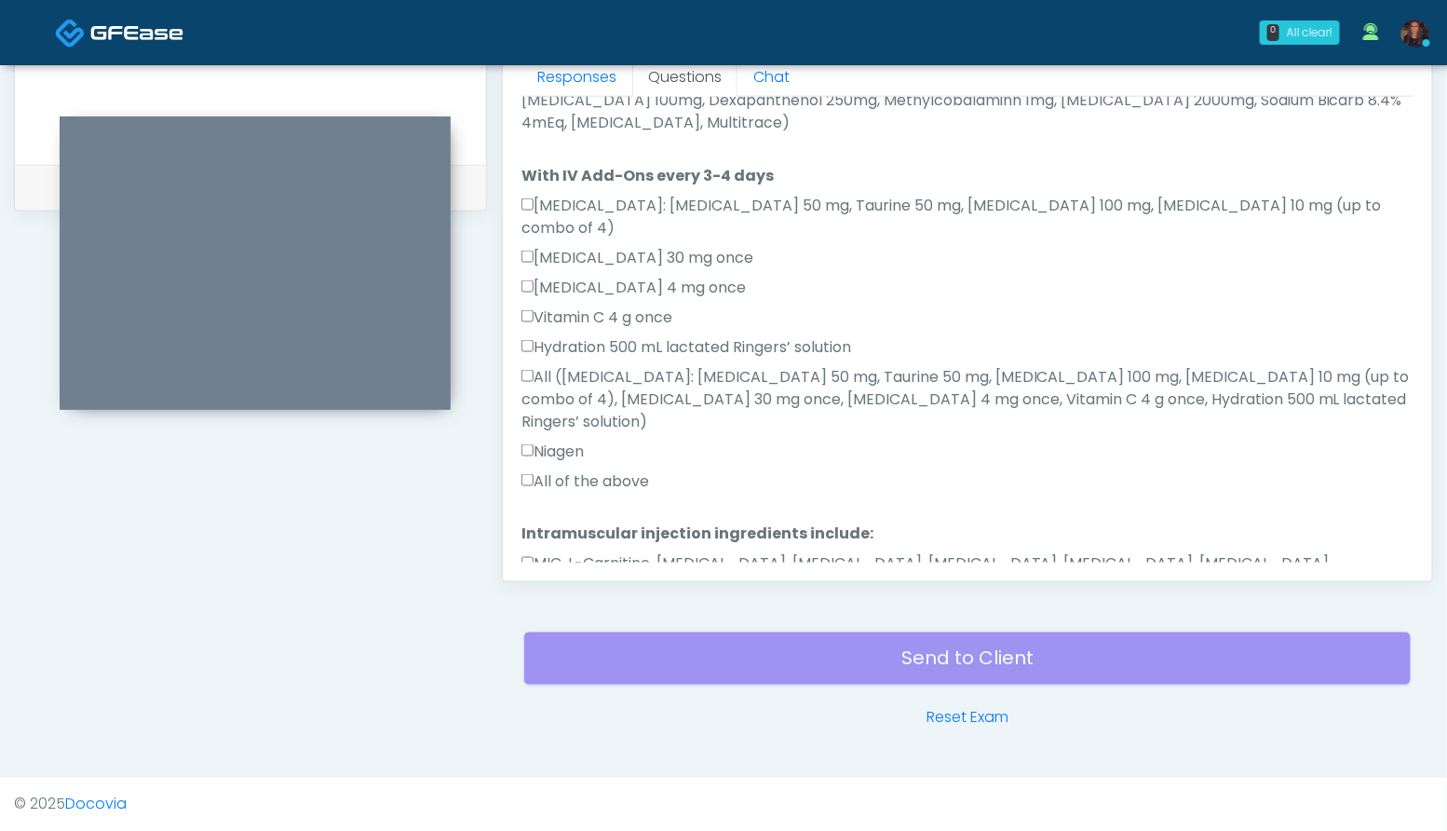
click at [616, 470] on div "All of the above" at bounding box center [967, 485] width 892 height 30
click at [605, 470] on label "All of the above" at bounding box center [585, 481] width 128 height 22
click at [615, 553] on label "MIC, L-Carnitine, Methylcobalamin, Glycine, B-Complex, Lycine, Biotin, Vitamin …" at bounding box center [967, 575] width 892 height 45
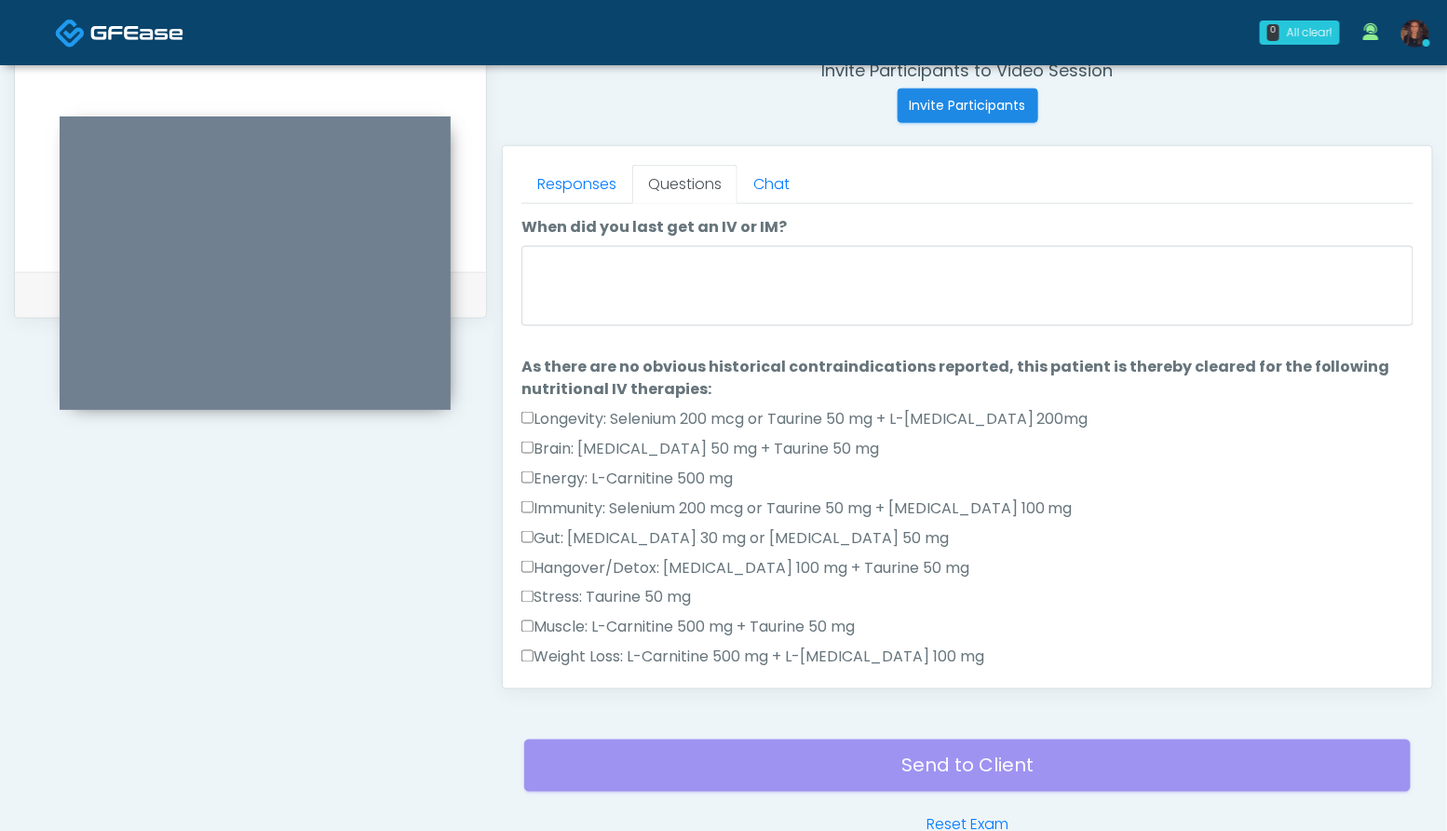
scroll to position [722, 0]
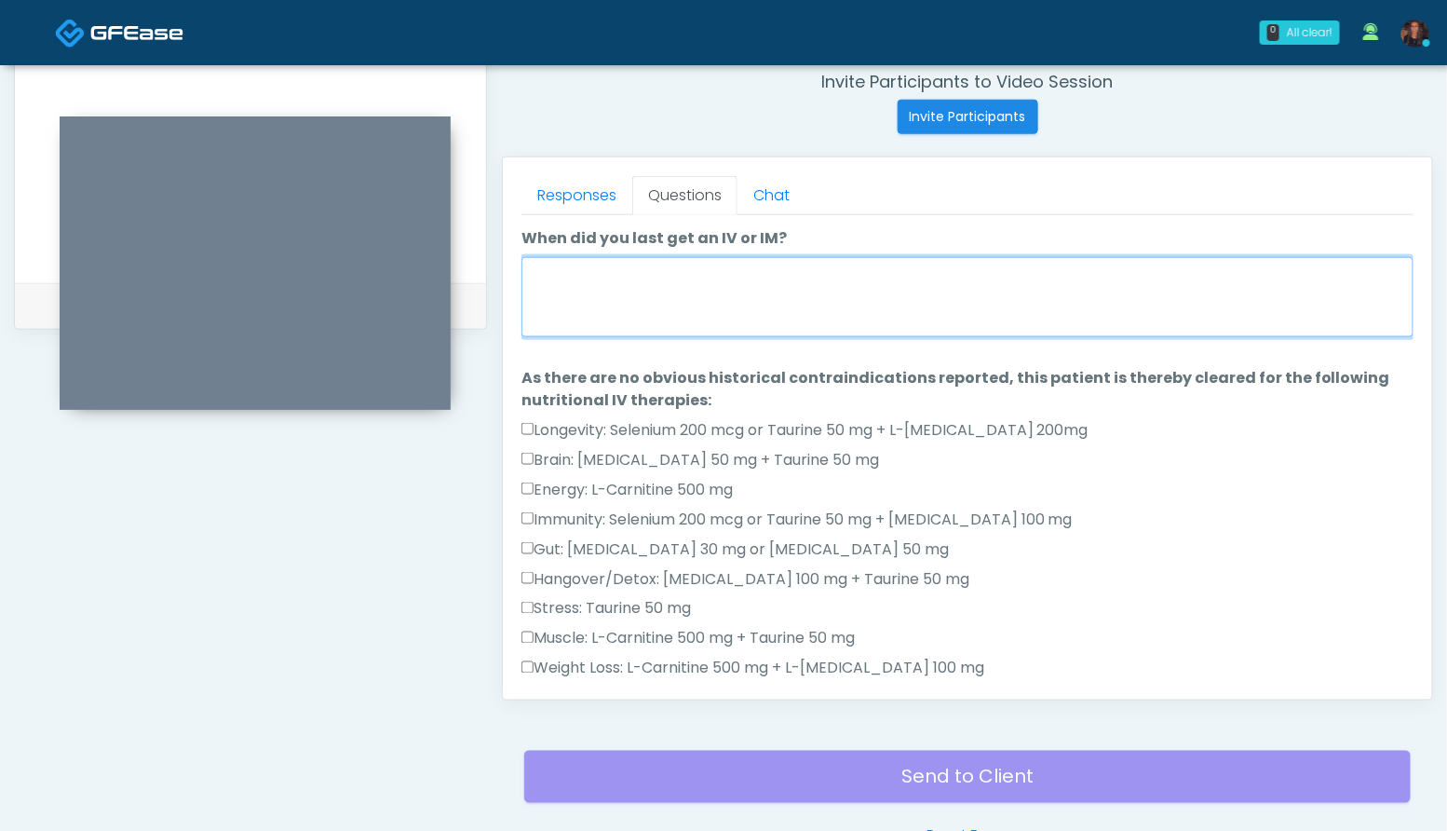
click at [684, 306] on textarea "When did you last get an IV or IM?" at bounding box center [967, 297] width 892 height 80
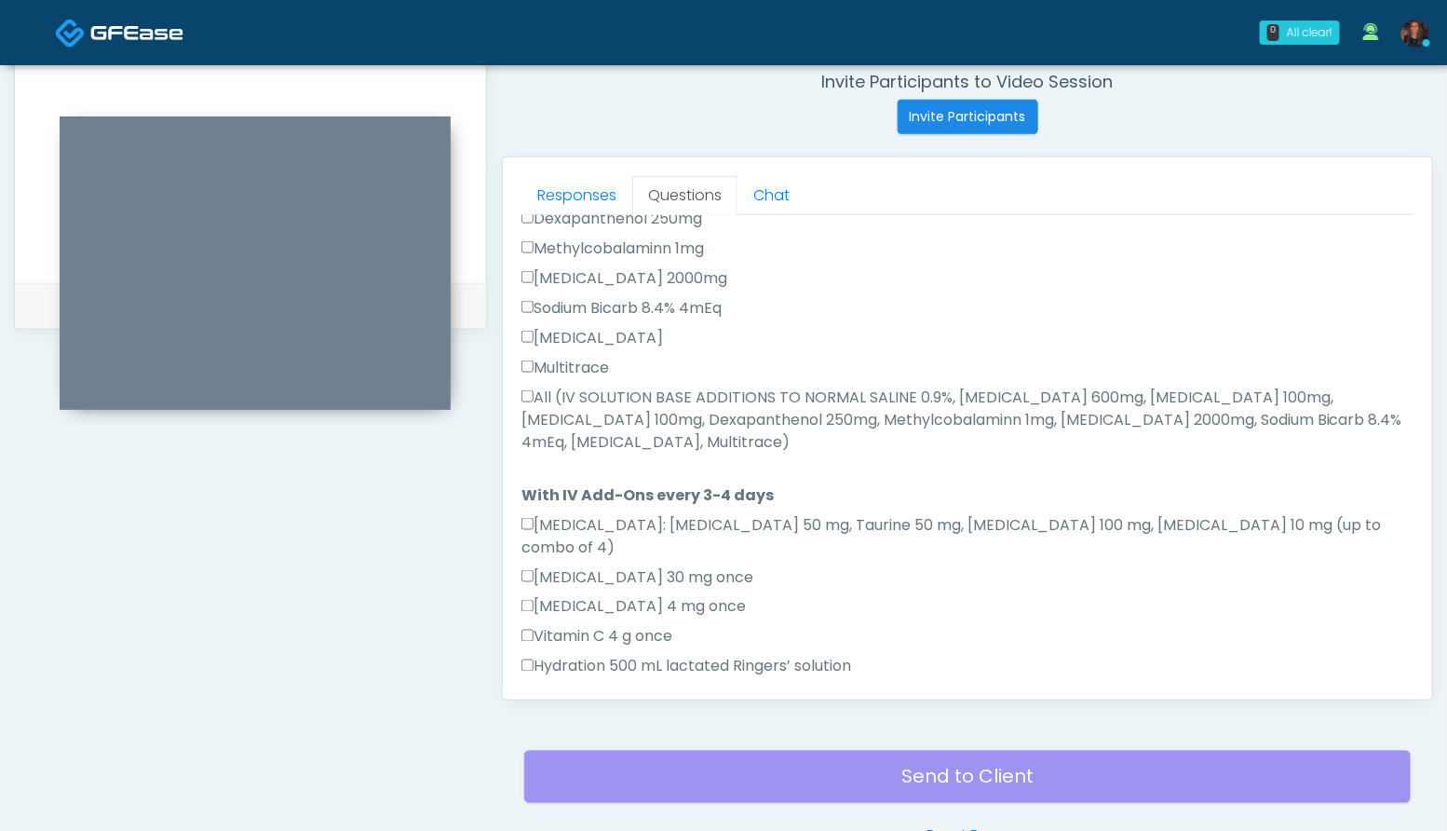
scroll to position [1124, 0]
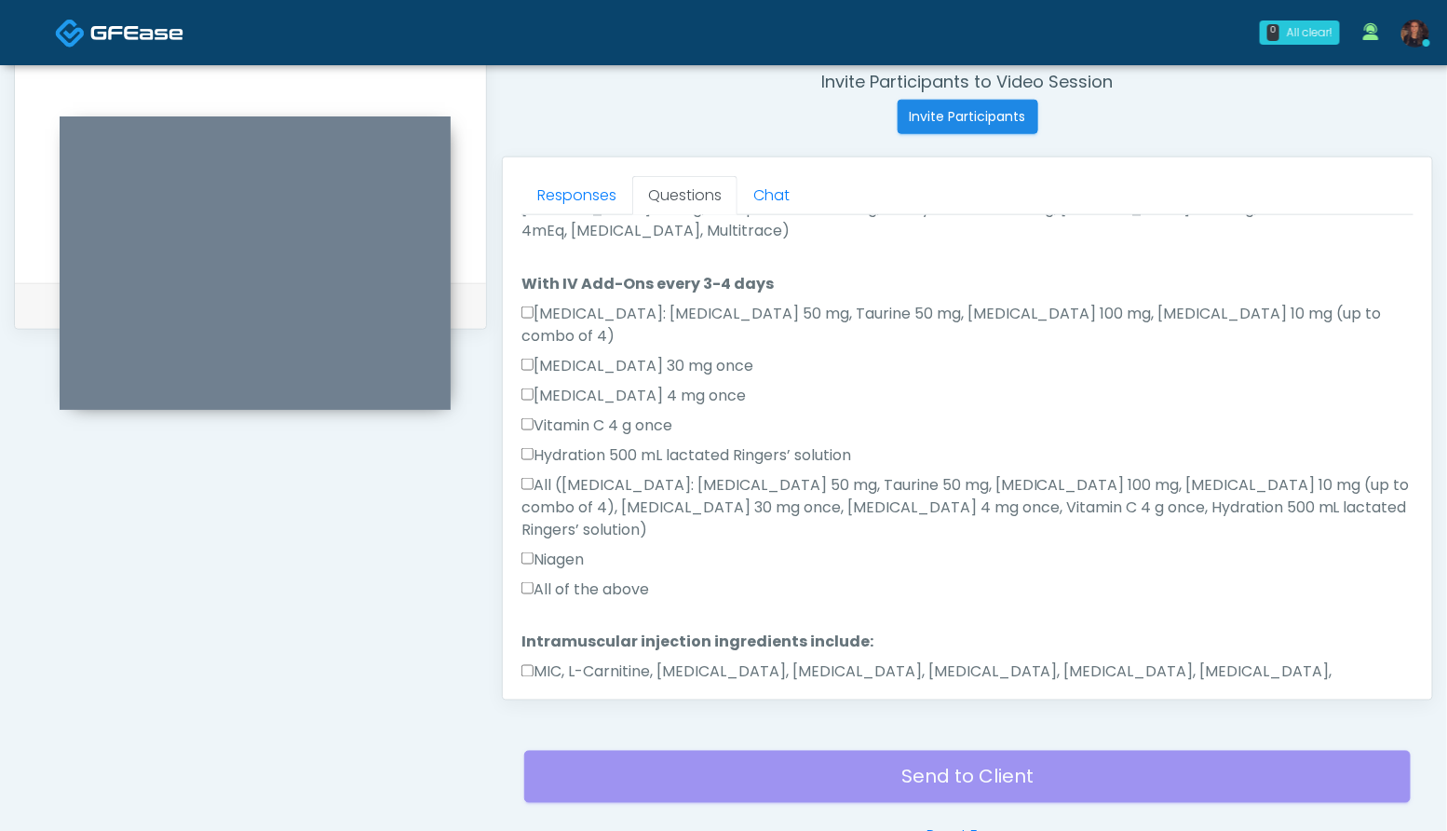
type textarea "****"
click at [580, 736] on button "Continue" at bounding box center [563, 753] width 85 height 34
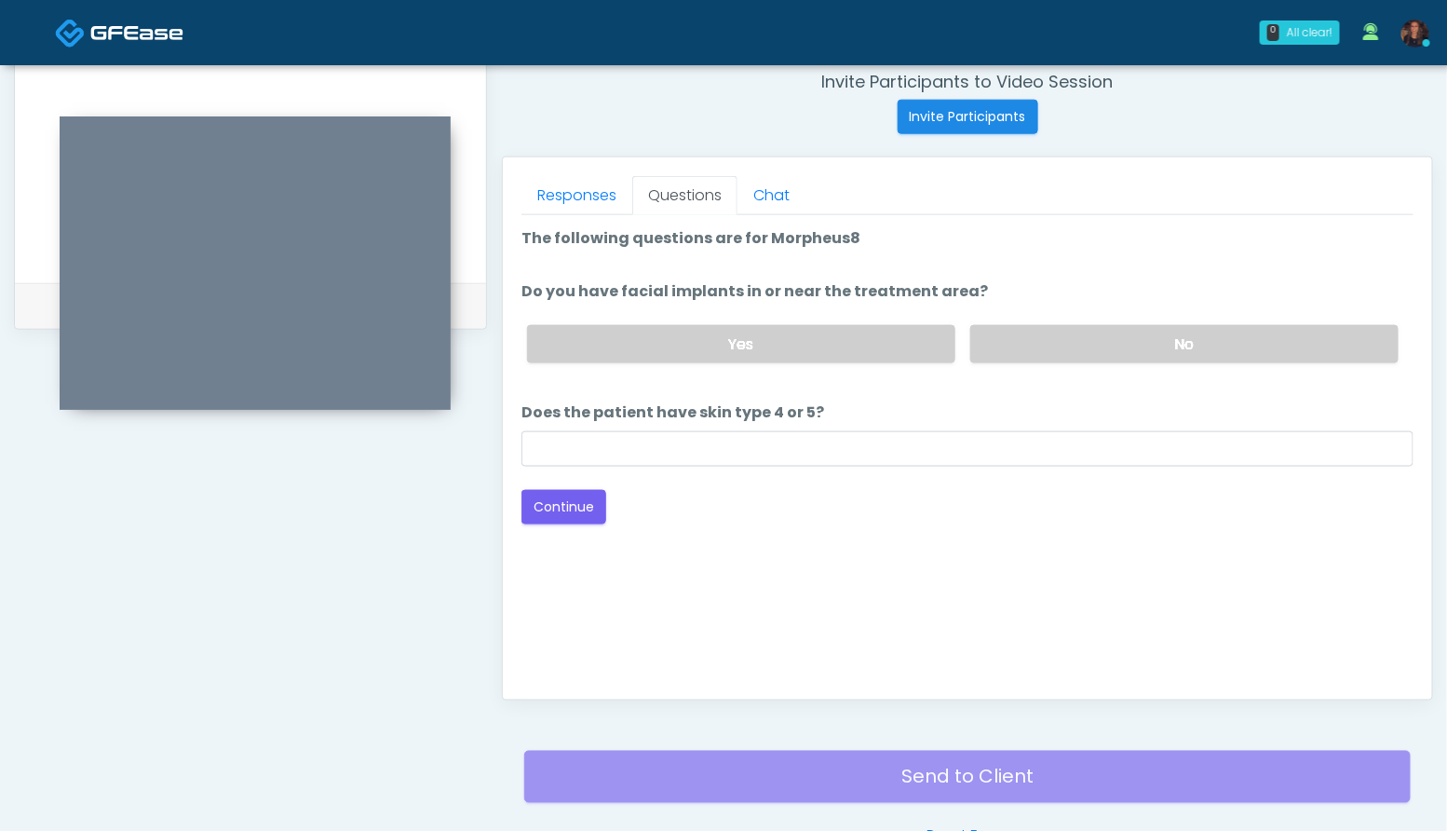
scroll to position [0, 0]
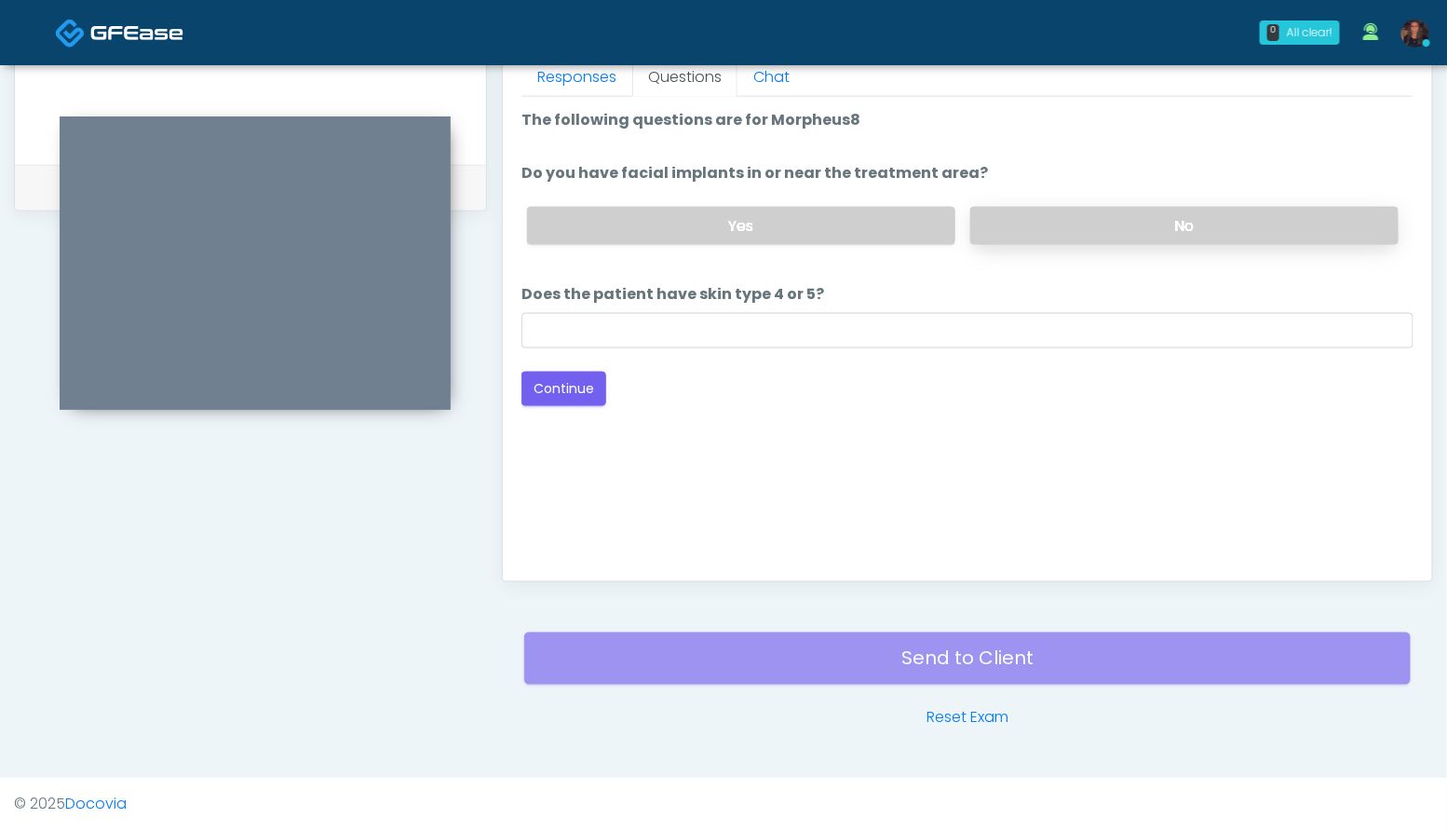
click at [1075, 216] on label "No" at bounding box center [1184, 226] width 428 height 38
click at [563, 381] on button "Continue" at bounding box center [563, 388] width 85 height 34
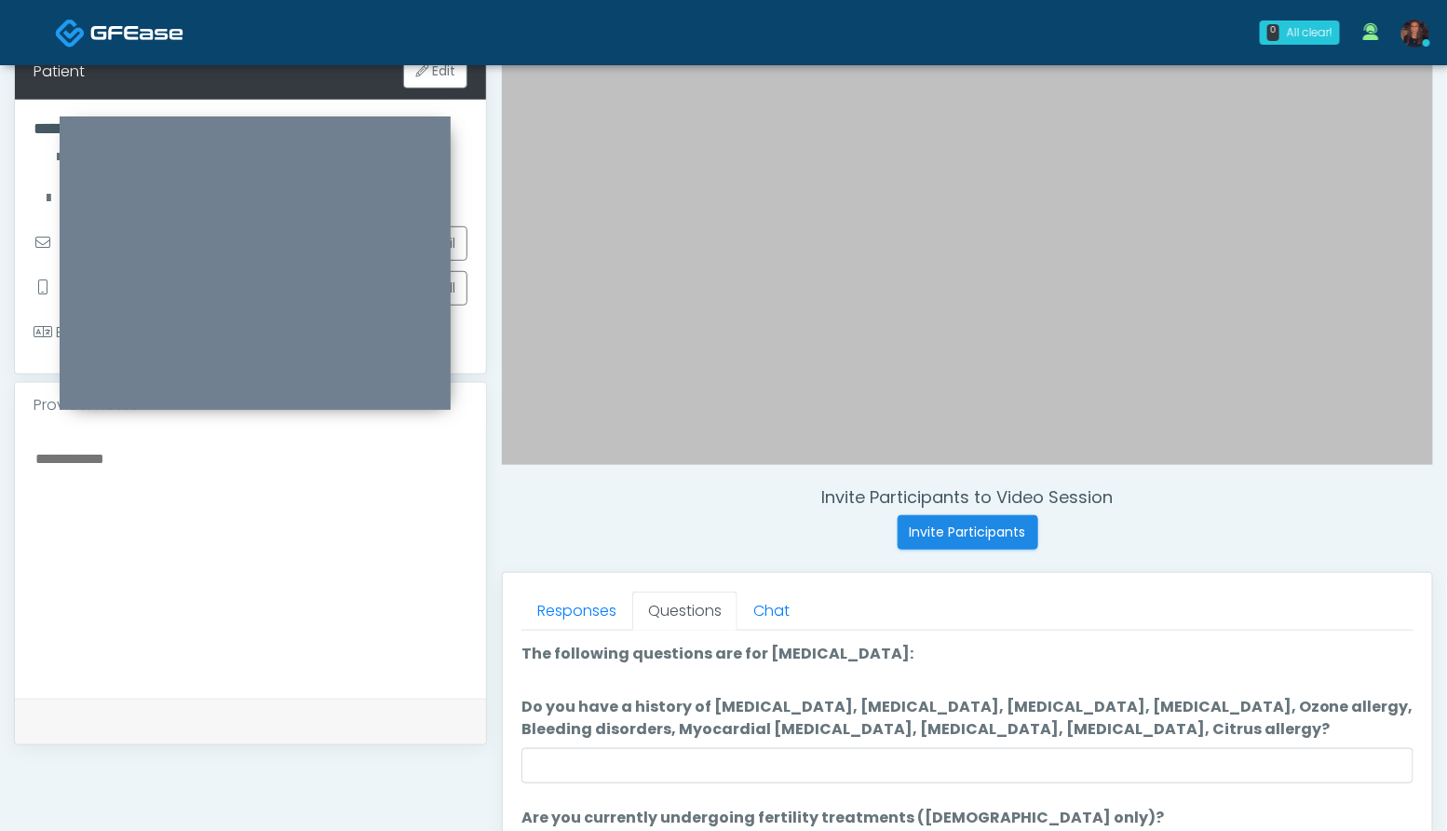
scroll to position [304, 0]
click at [319, 581] on textarea at bounding box center [251, 561] width 434 height 227
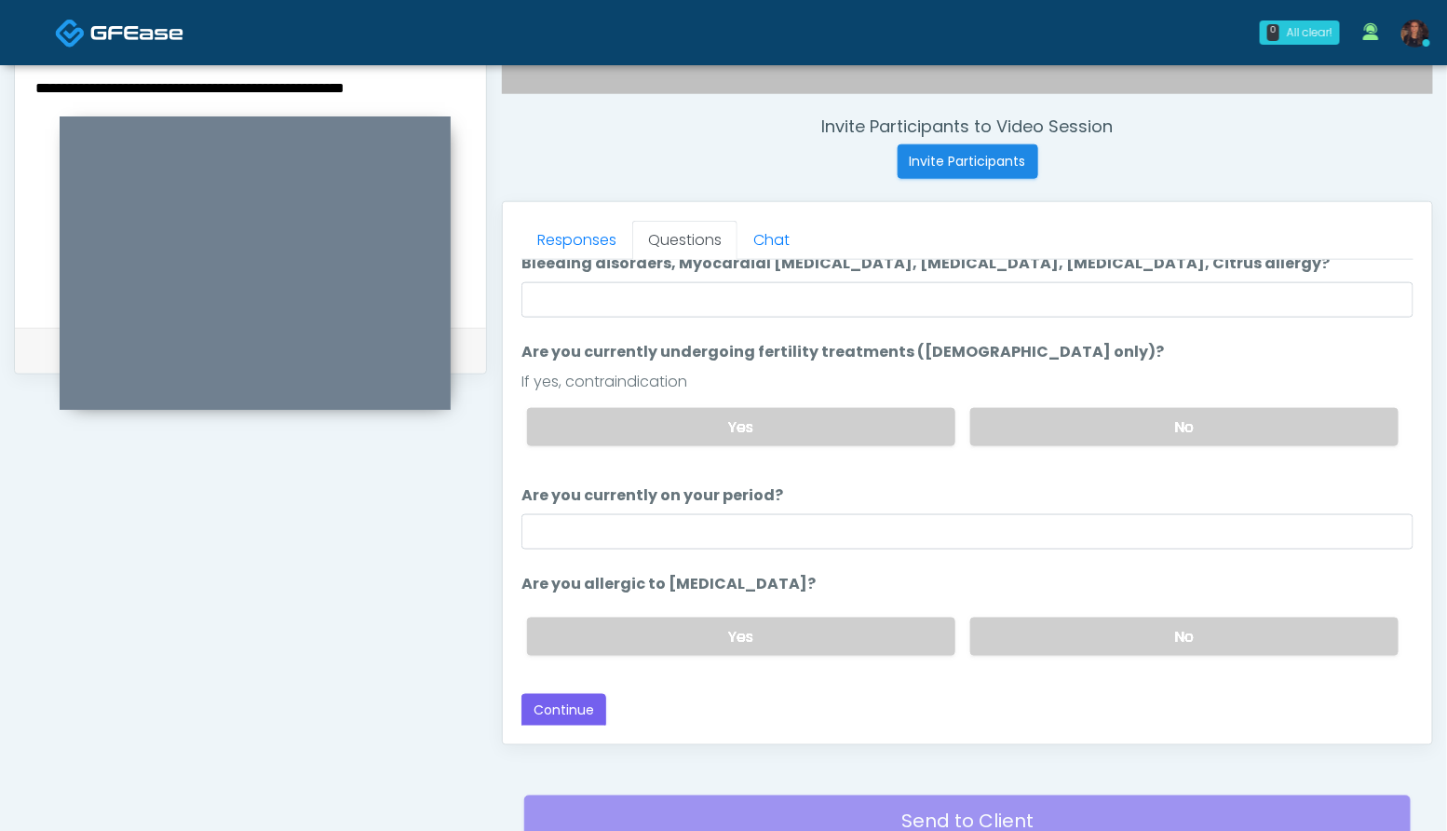
scroll to position [684, 0]
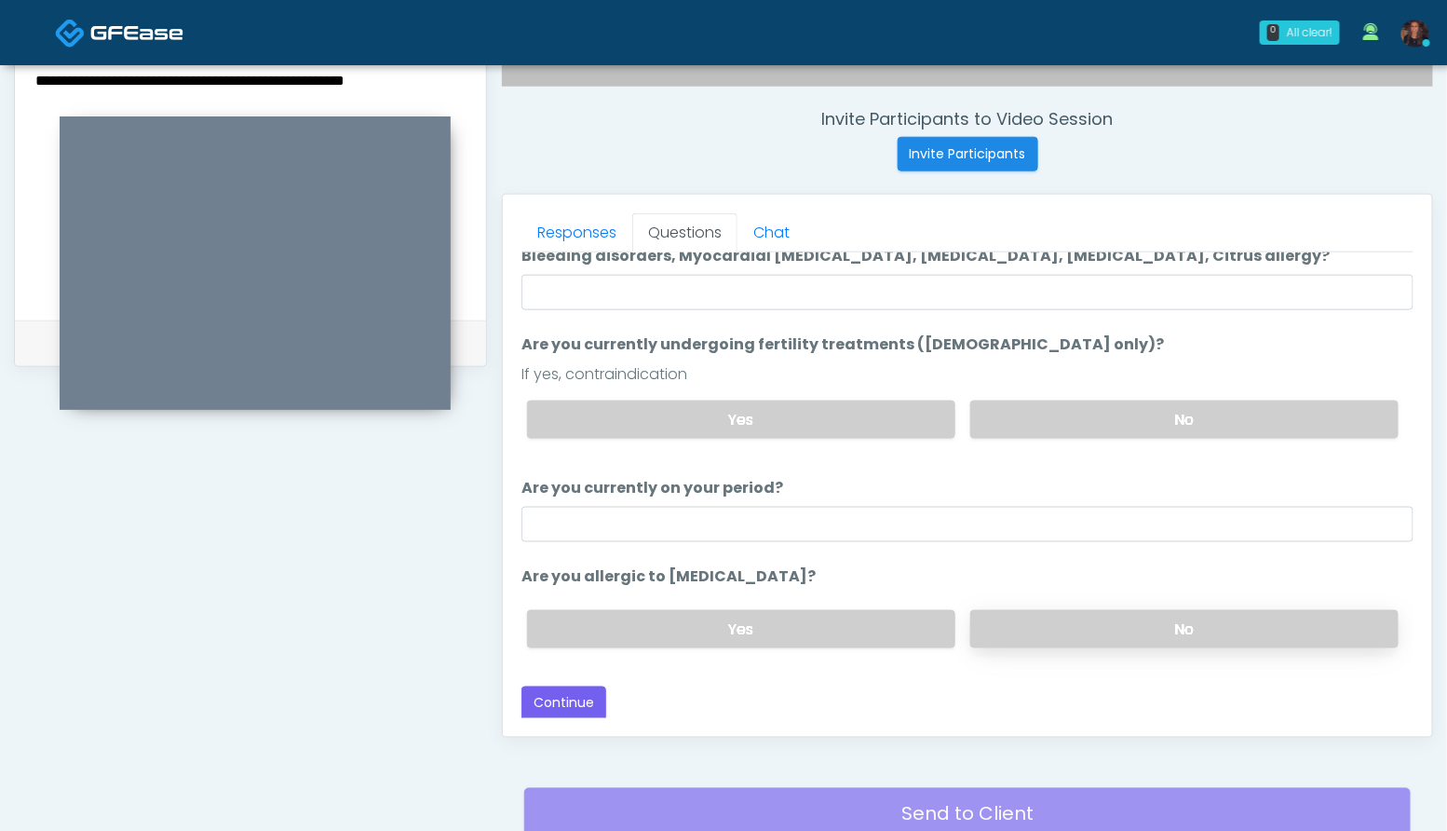
type textarea "**********"
click at [1203, 626] on label "No" at bounding box center [1184, 629] width 428 height 38
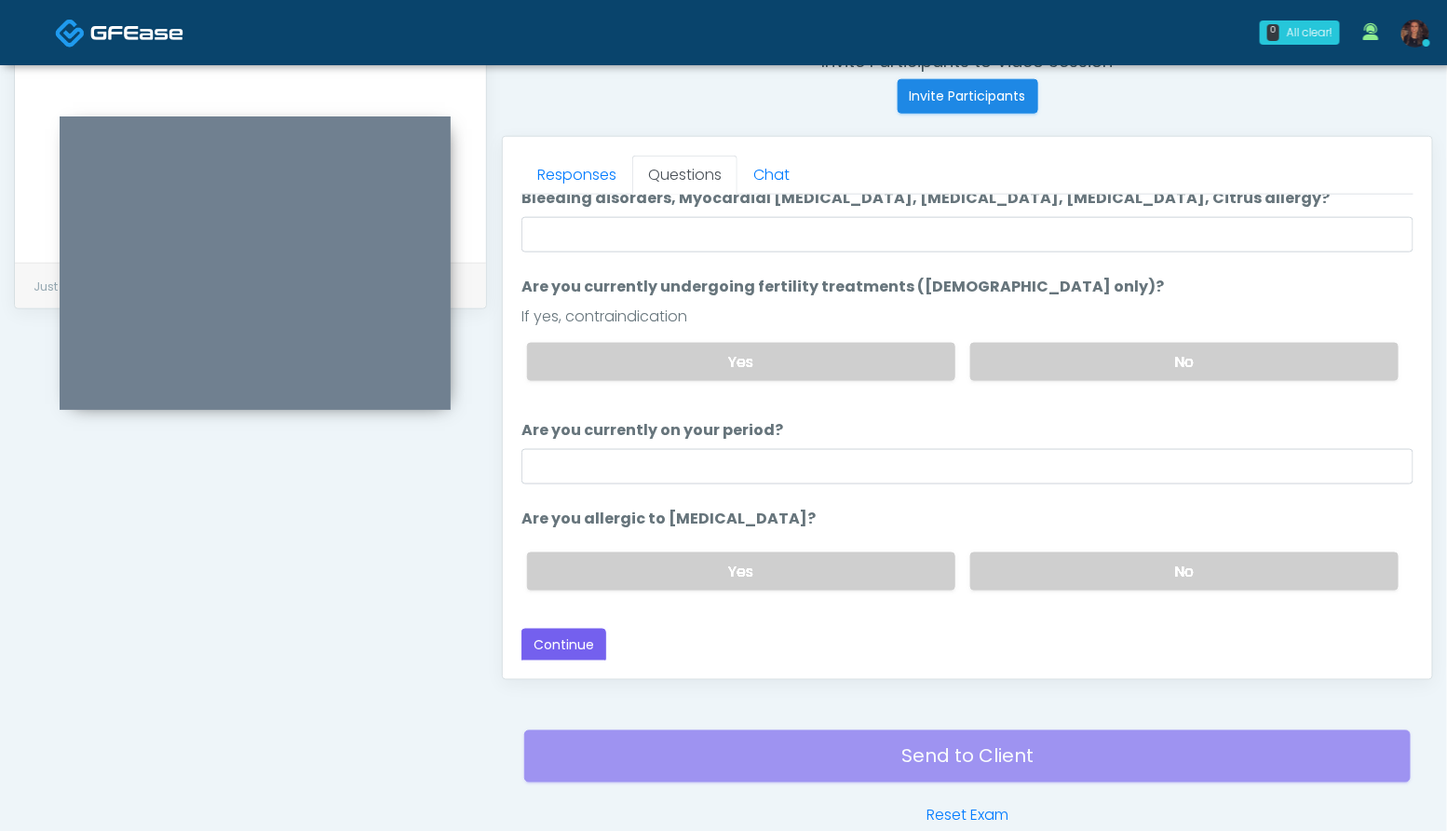
scroll to position [767, 0]
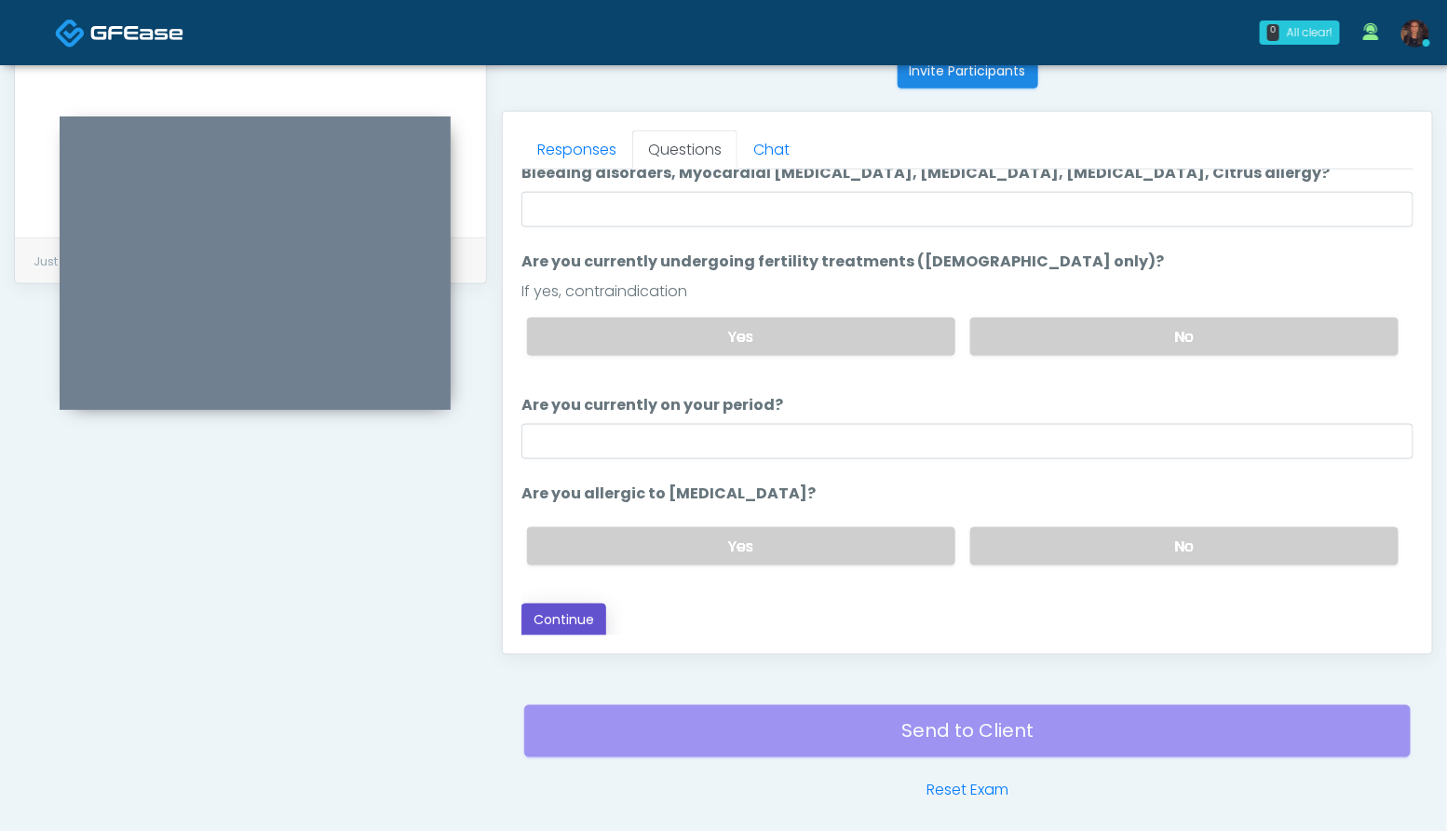
click at [588, 618] on button "Continue" at bounding box center [563, 620] width 85 height 34
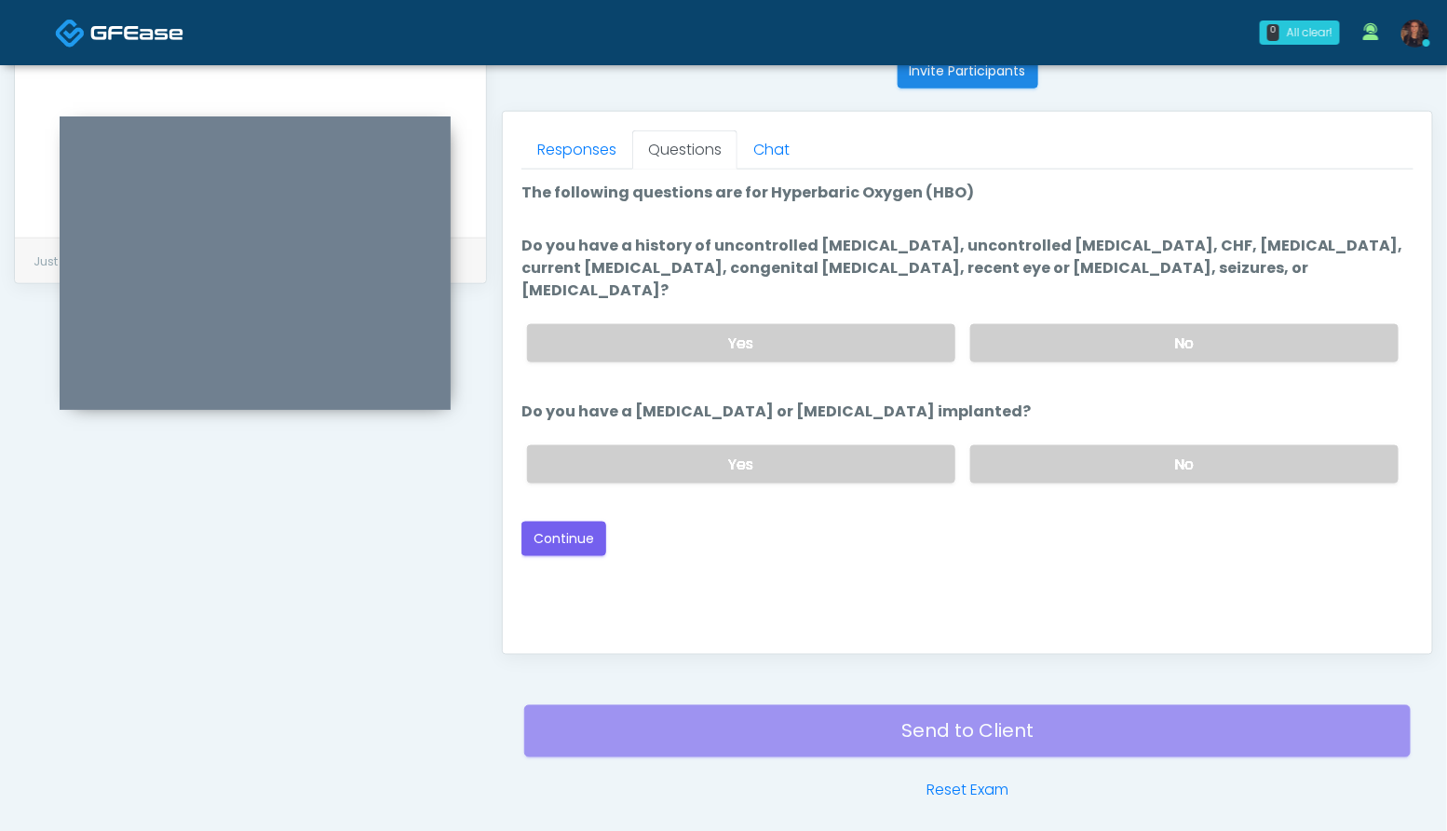
scroll to position [0, 0]
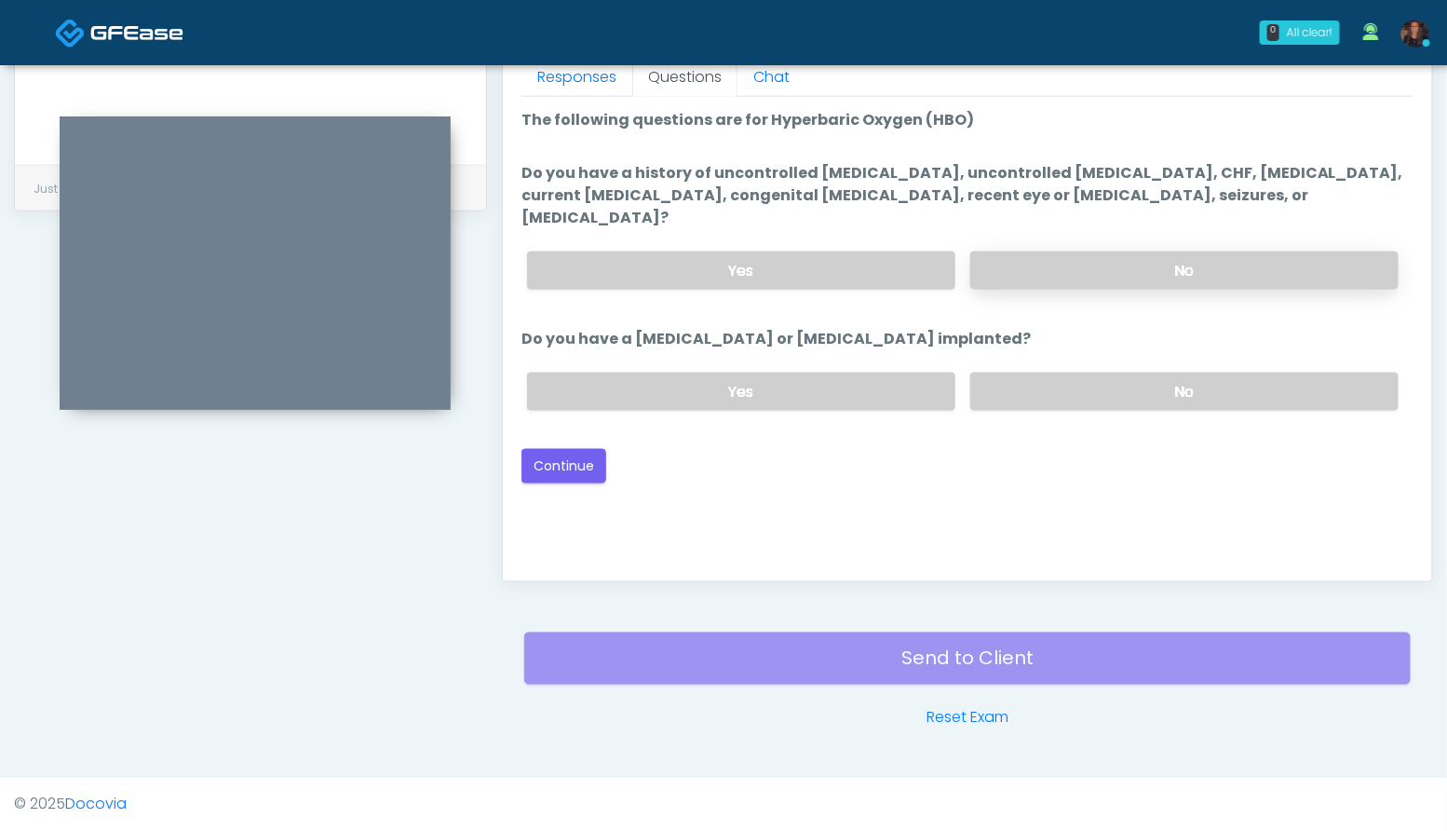
click at [1250, 251] on label "No" at bounding box center [1184, 270] width 428 height 38
click at [1232, 378] on label "No" at bounding box center [1184, 391] width 428 height 38
click at [581, 449] on button "Continue" at bounding box center [563, 466] width 85 height 34
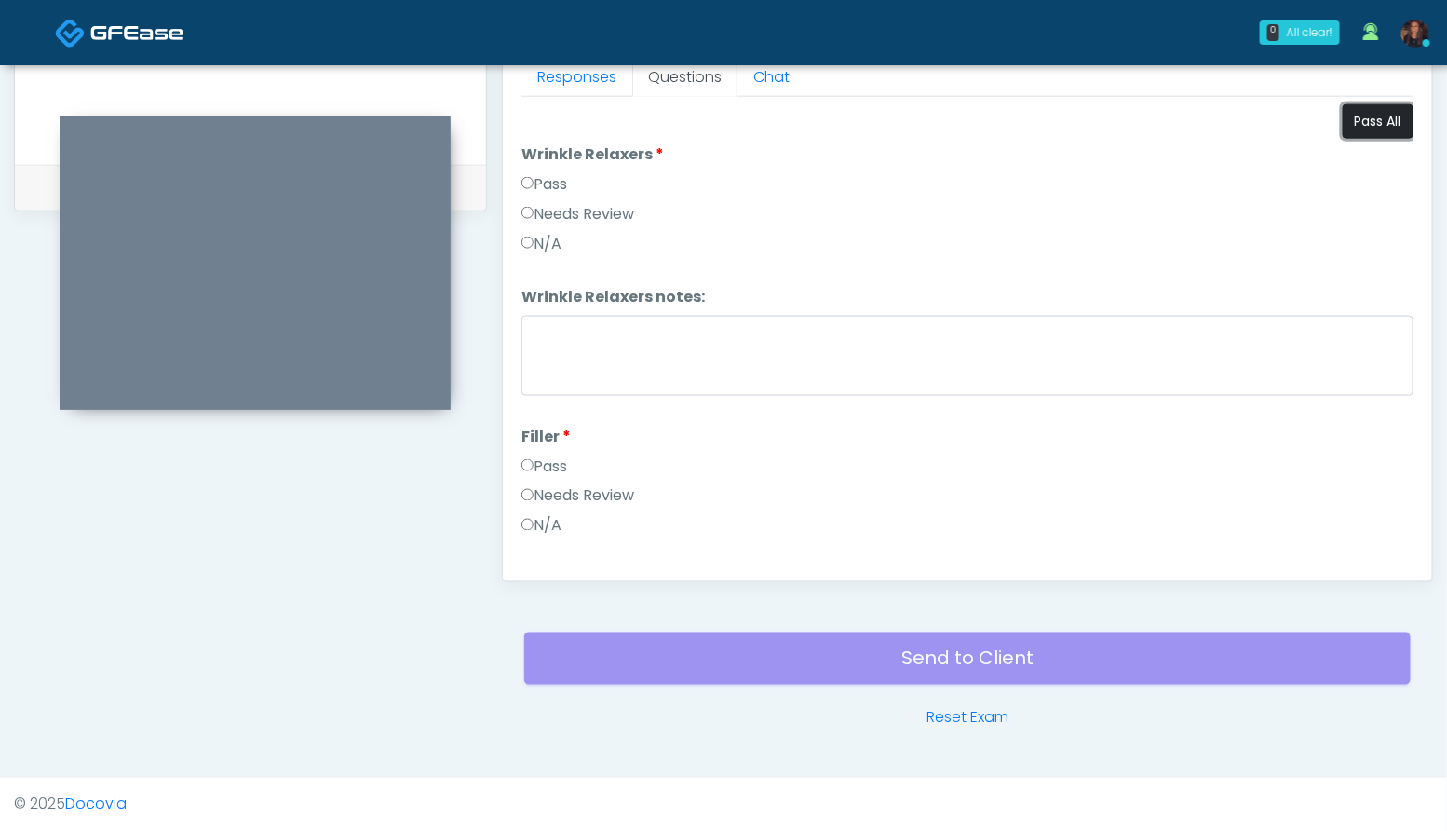
click at [1370, 116] on button "Pass All" at bounding box center [1378, 121] width 71 height 34
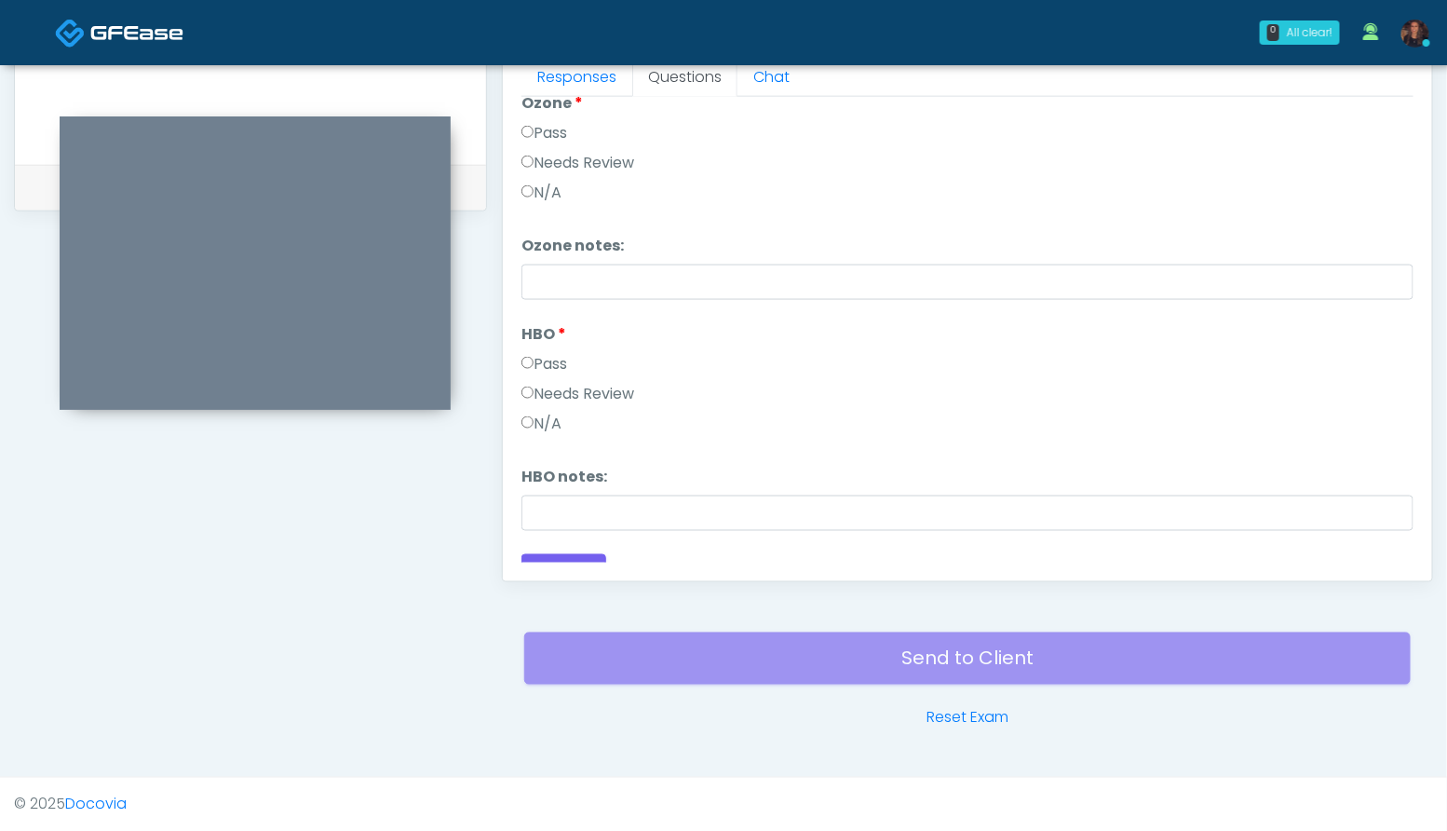
scroll to position [2330, 0]
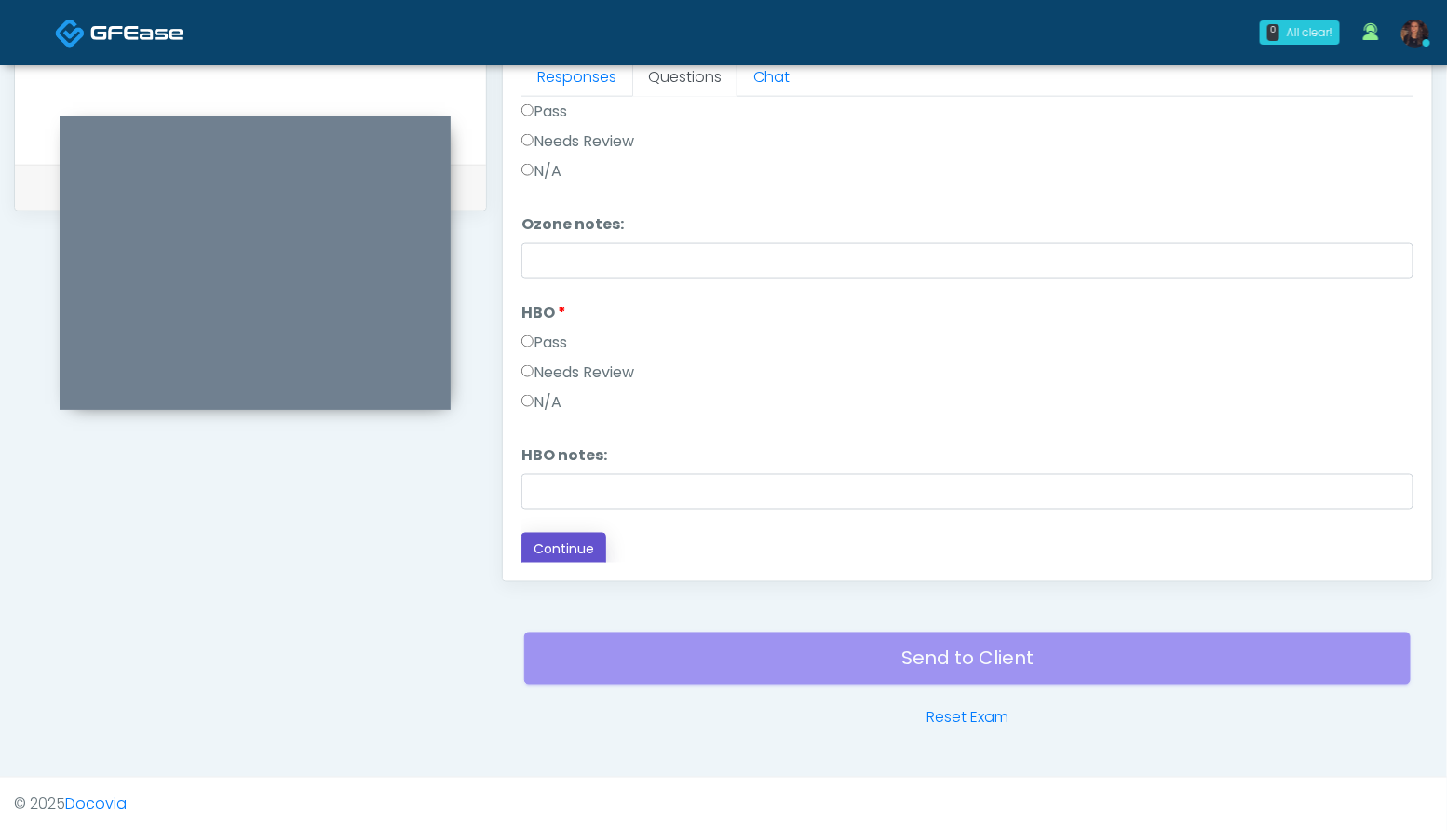
click at [584, 547] on button "Continue" at bounding box center [563, 550] width 85 height 34
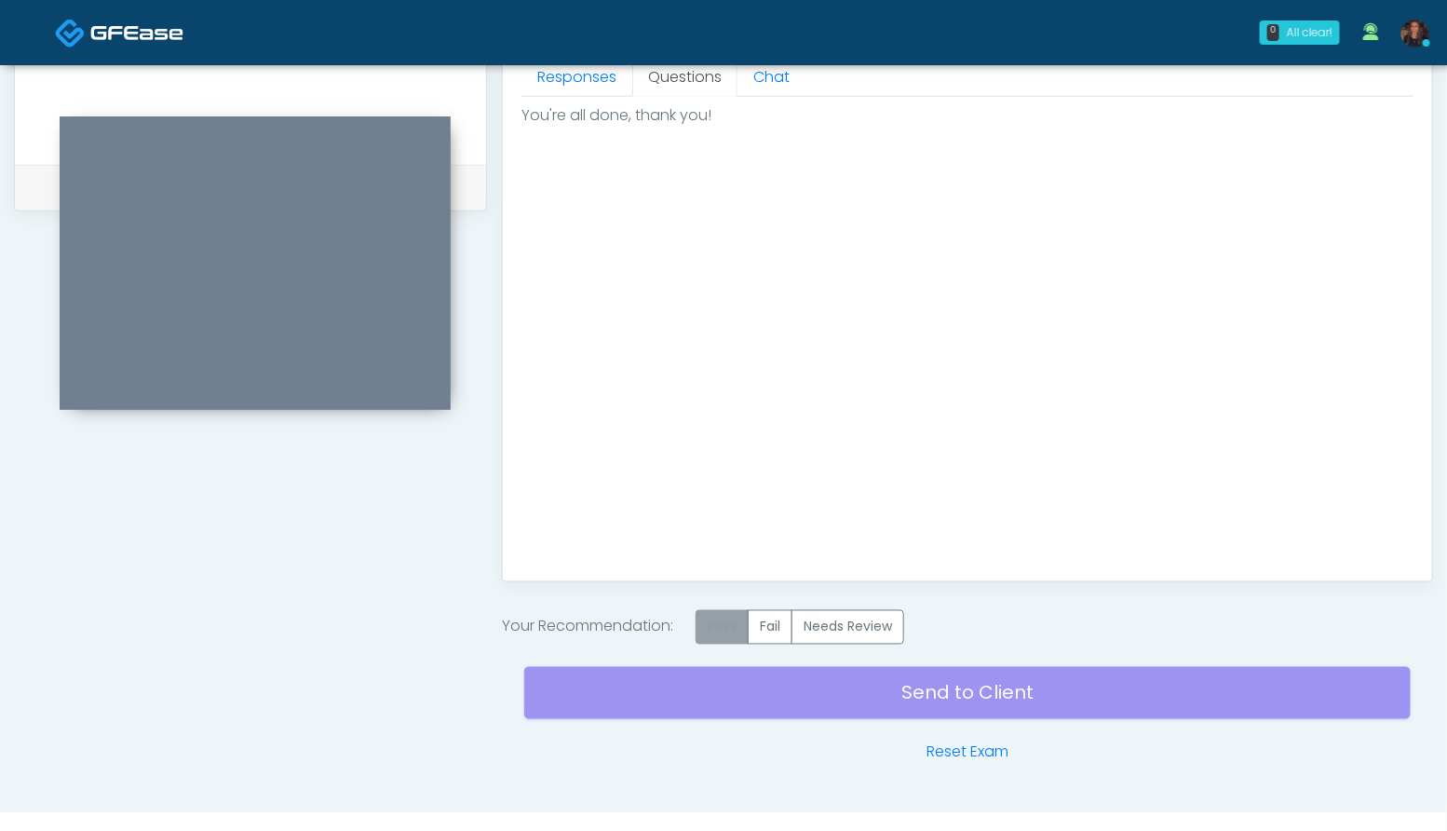
click at [711, 619] on label "Pass" at bounding box center [722, 627] width 53 height 34
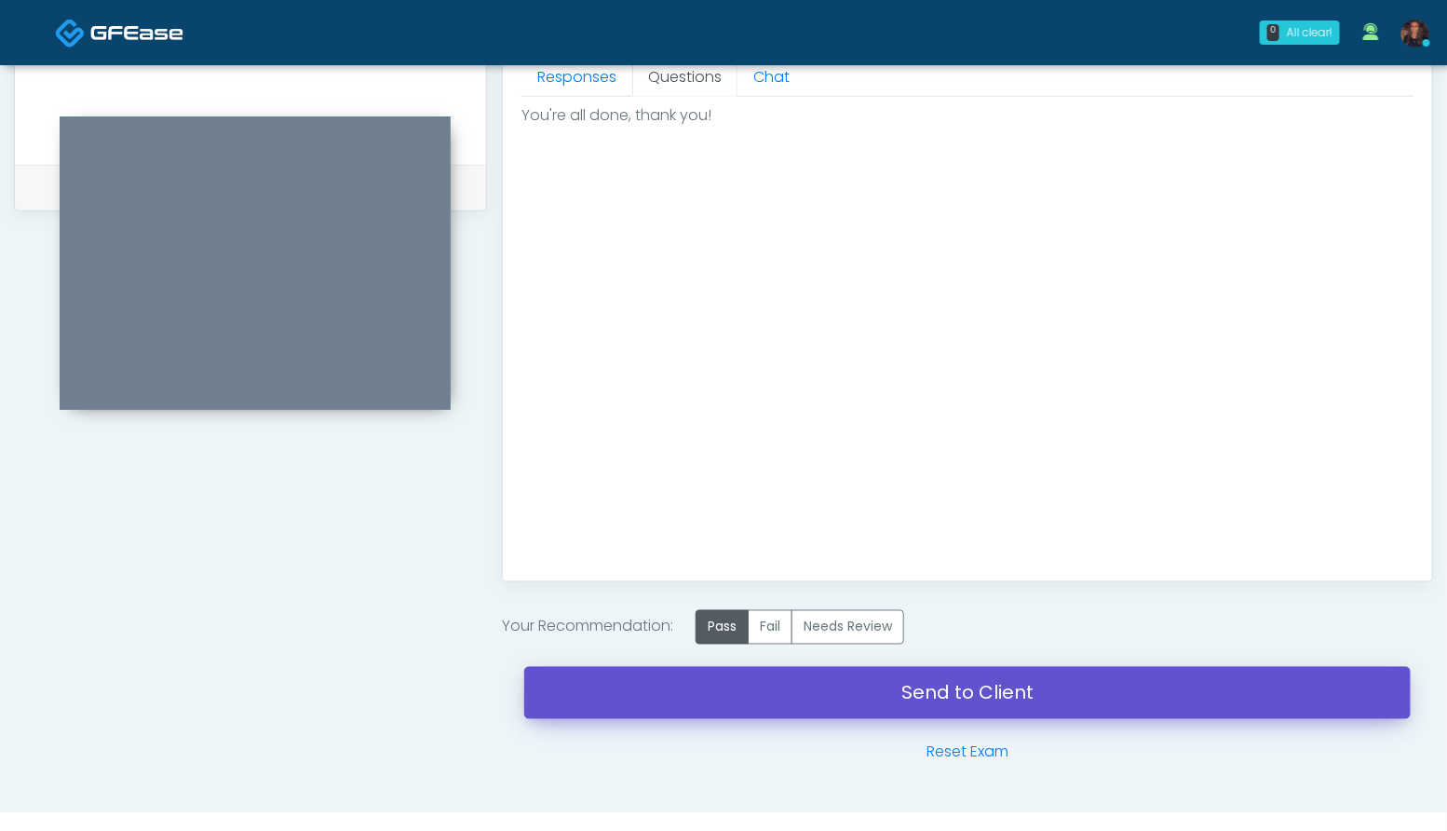
click at [614, 688] on link "Send to Client" at bounding box center [967, 693] width 886 height 52
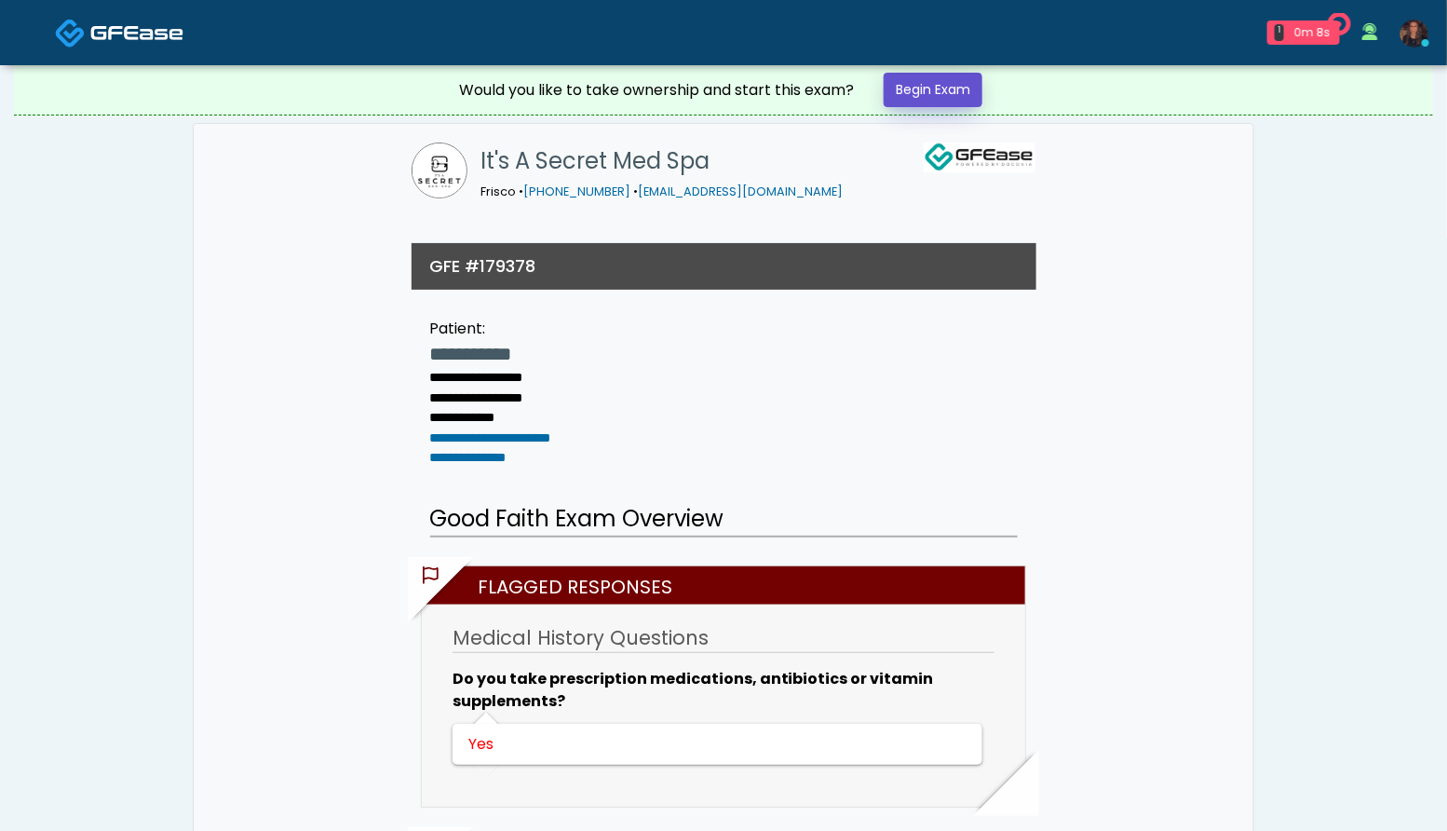
click at [926, 98] on link "Begin Exam" at bounding box center [933, 90] width 99 height 34
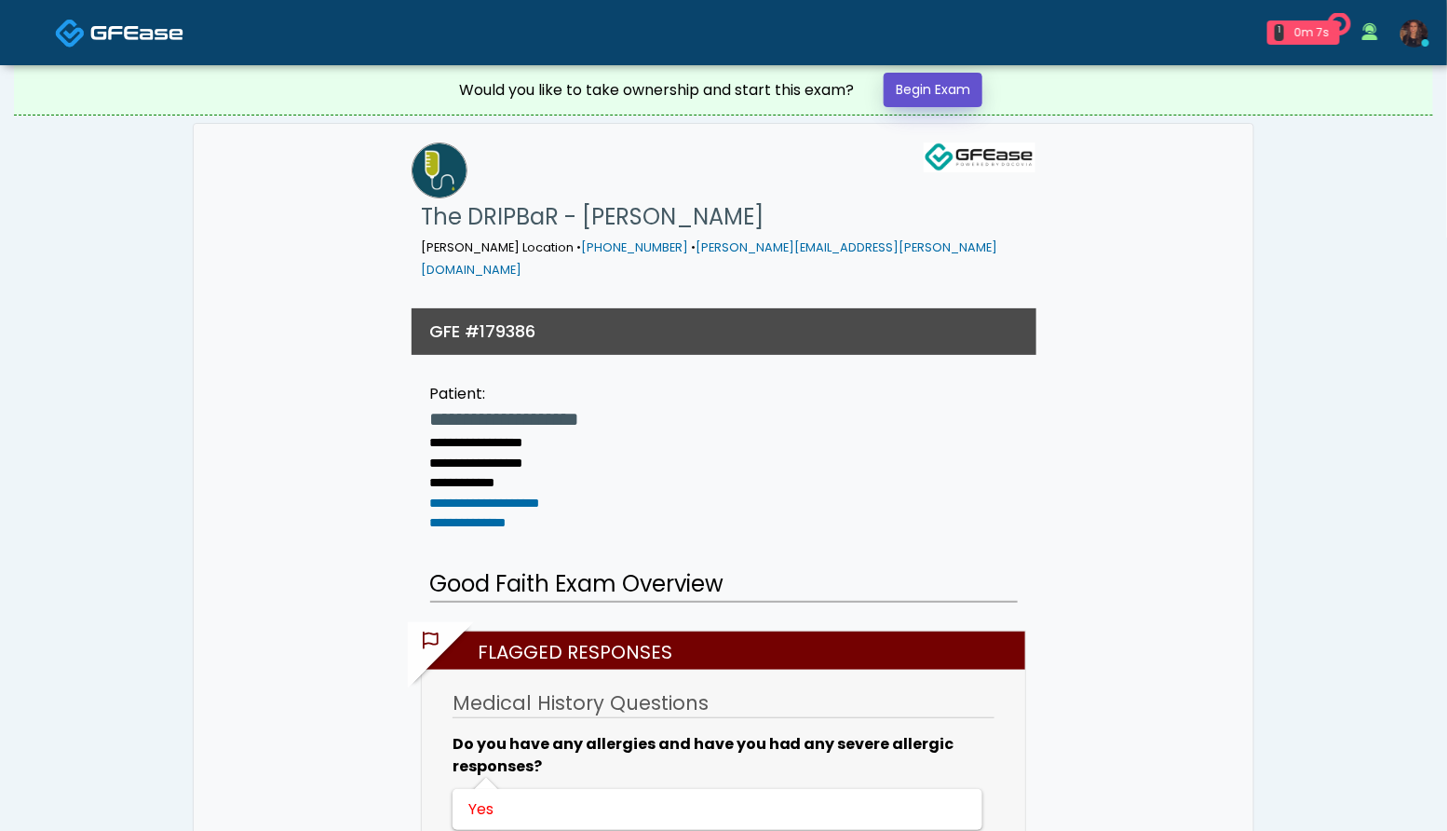
click at [951, 92] on link "Begin Exam" at bounding box center [933, 90] width 99 height 34
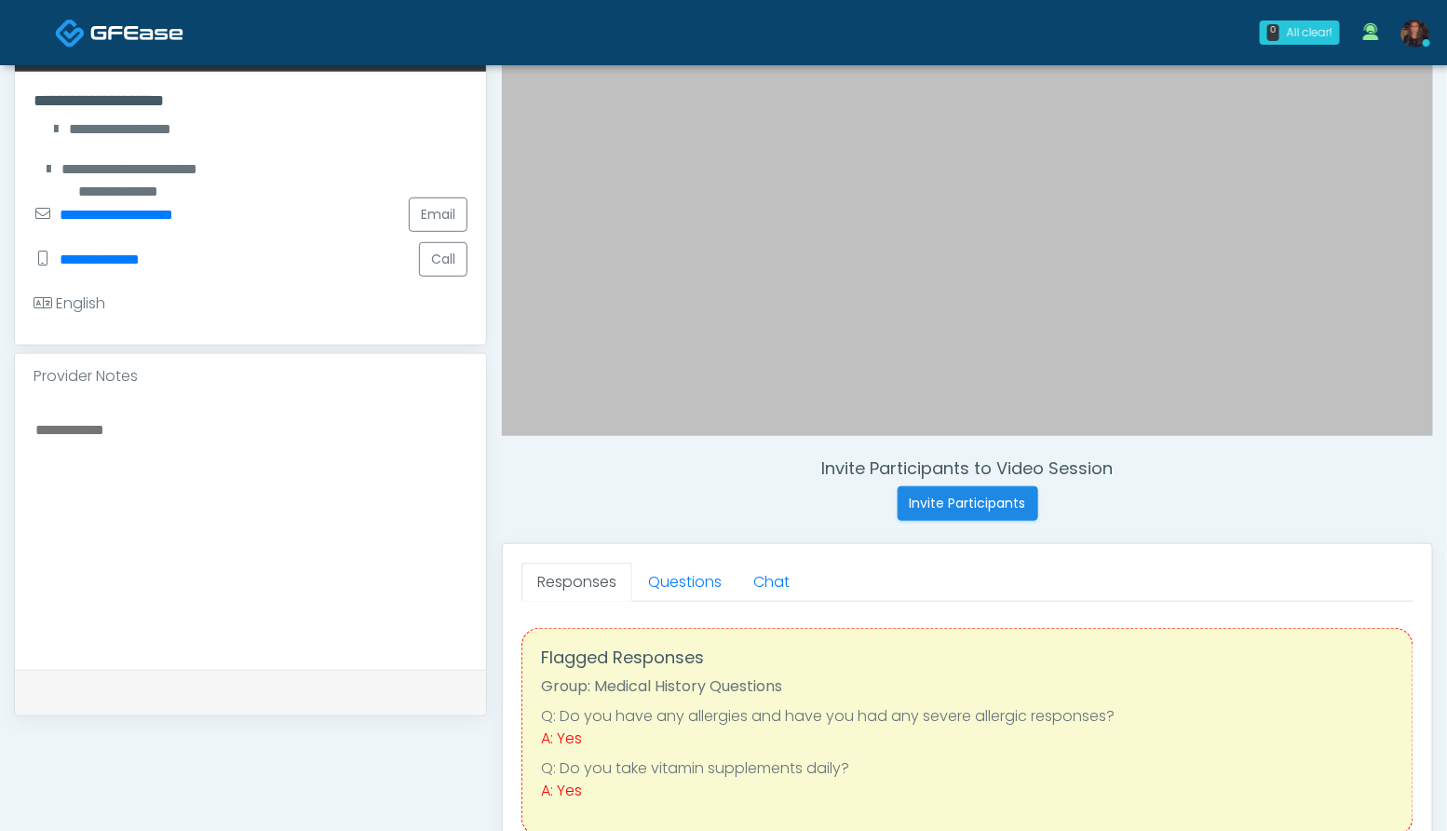
scroll to position [364, 0]
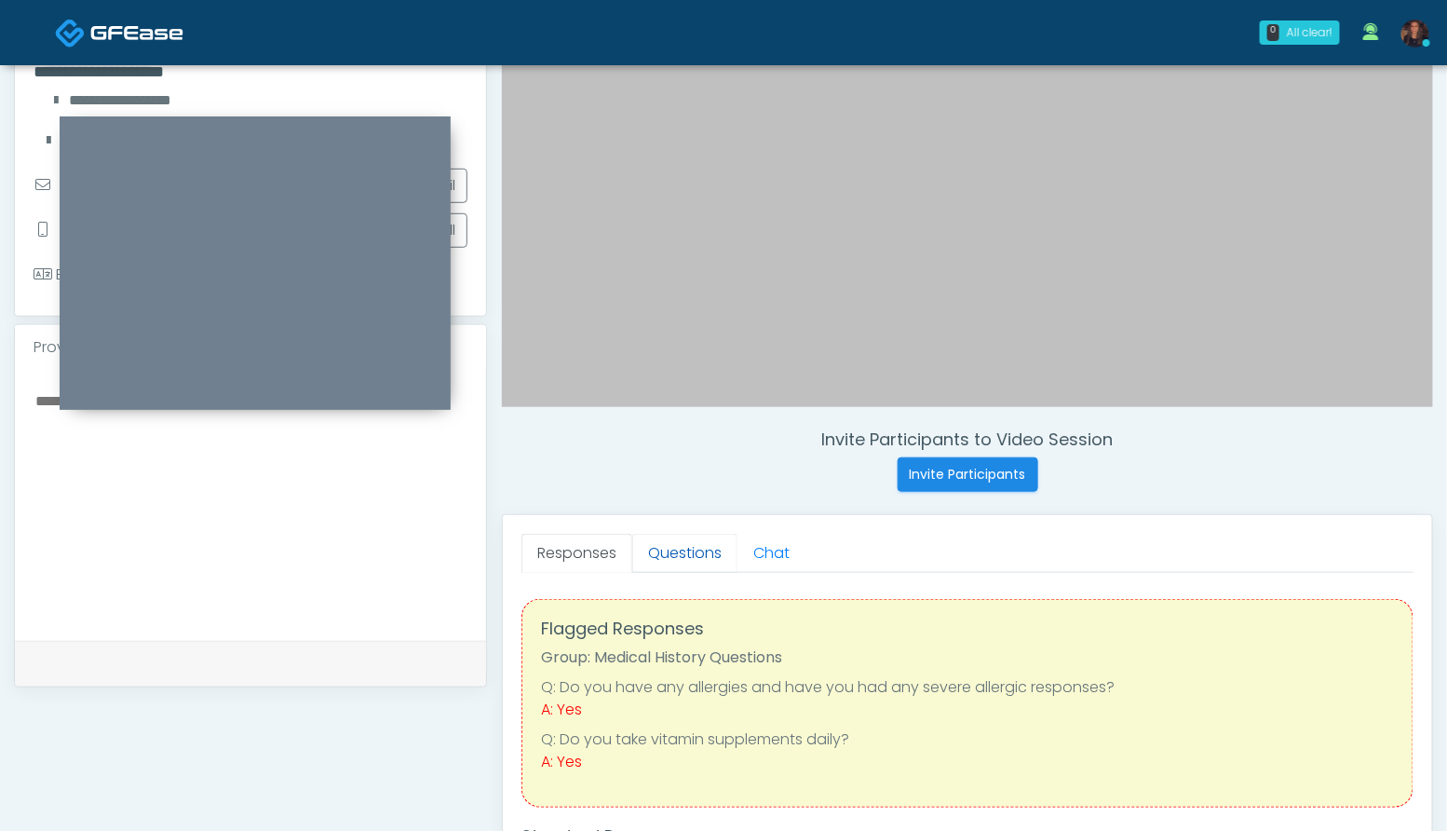
click at [682, 556] on link "Questions" at bounding box center [684, 552] width 105 height 39
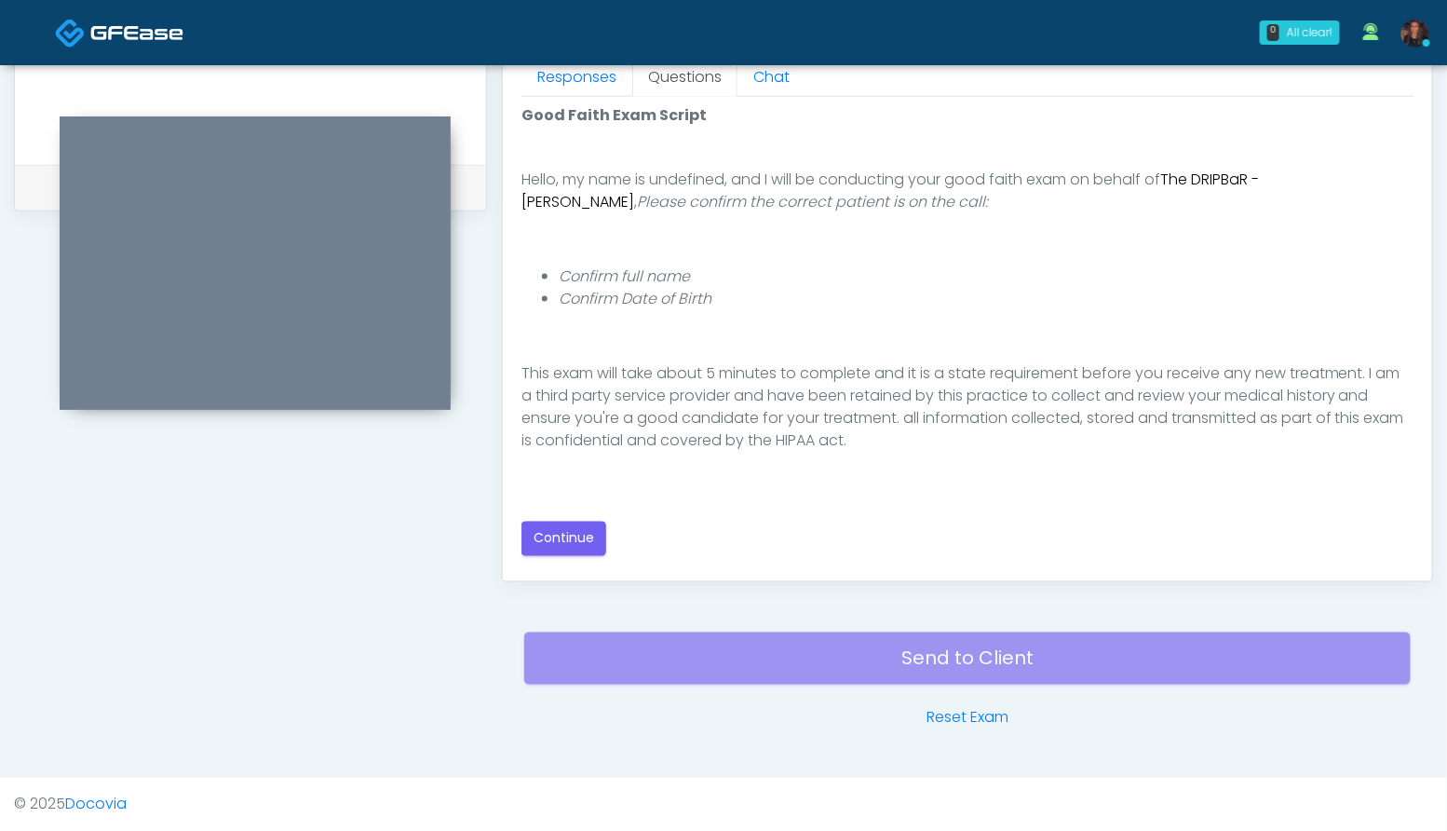
scroll to position [171, 0]
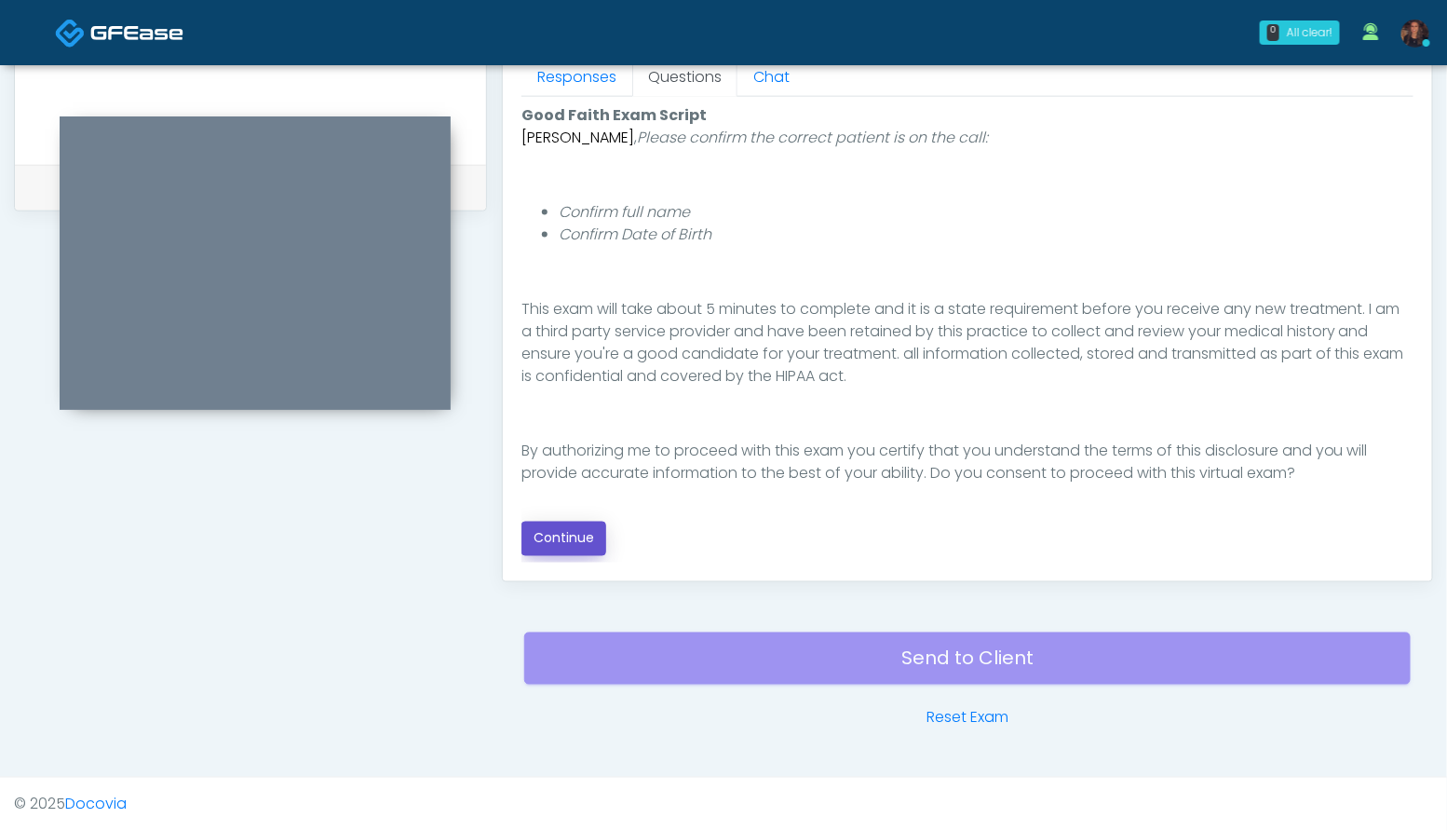
click at [567, 533] on button "Continue" at bounding box center [563, 538] width 85 height 34
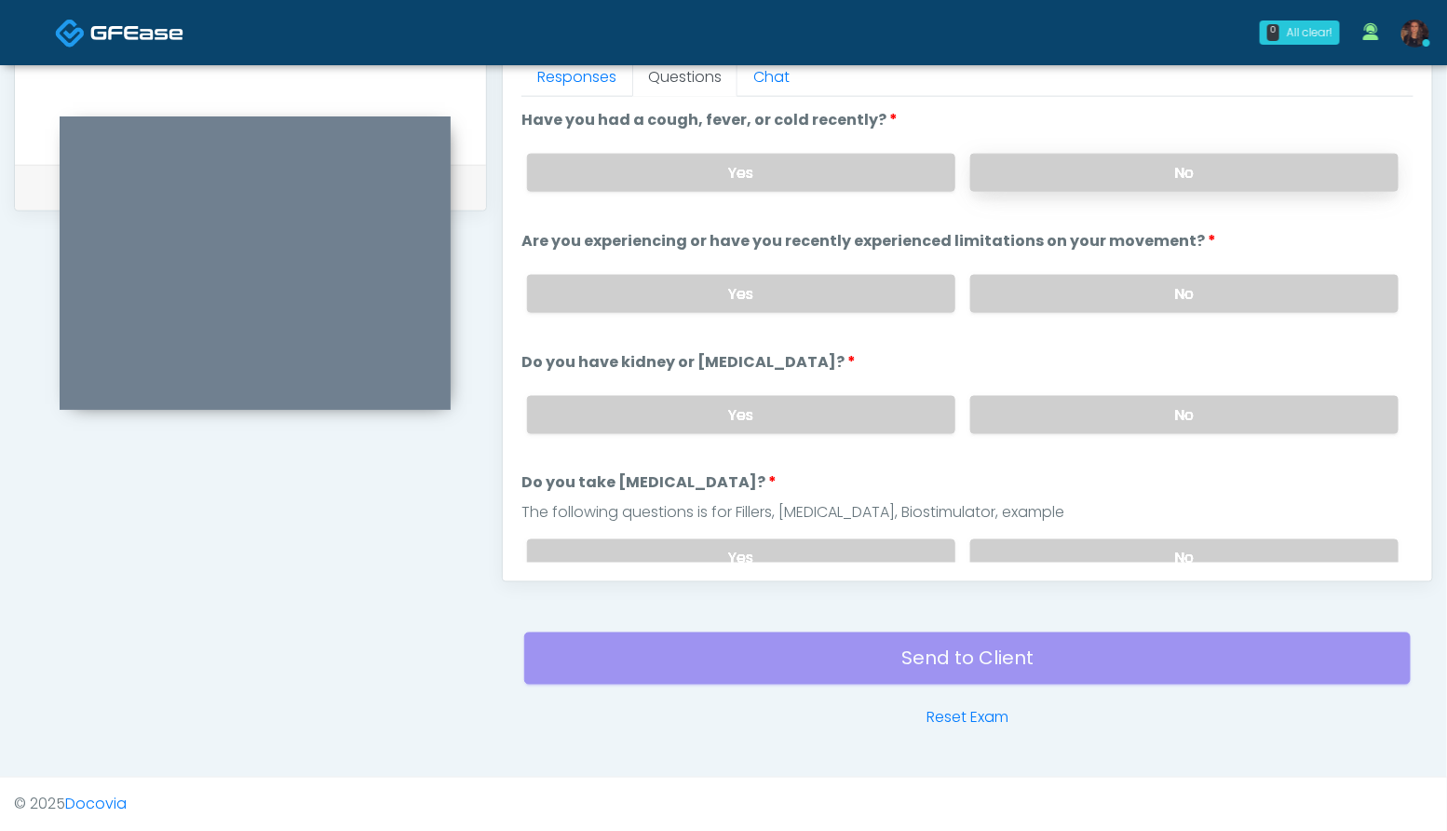
click at [1228, 177] on label "No" at bounding box center [1184, 173] width 428 height 38
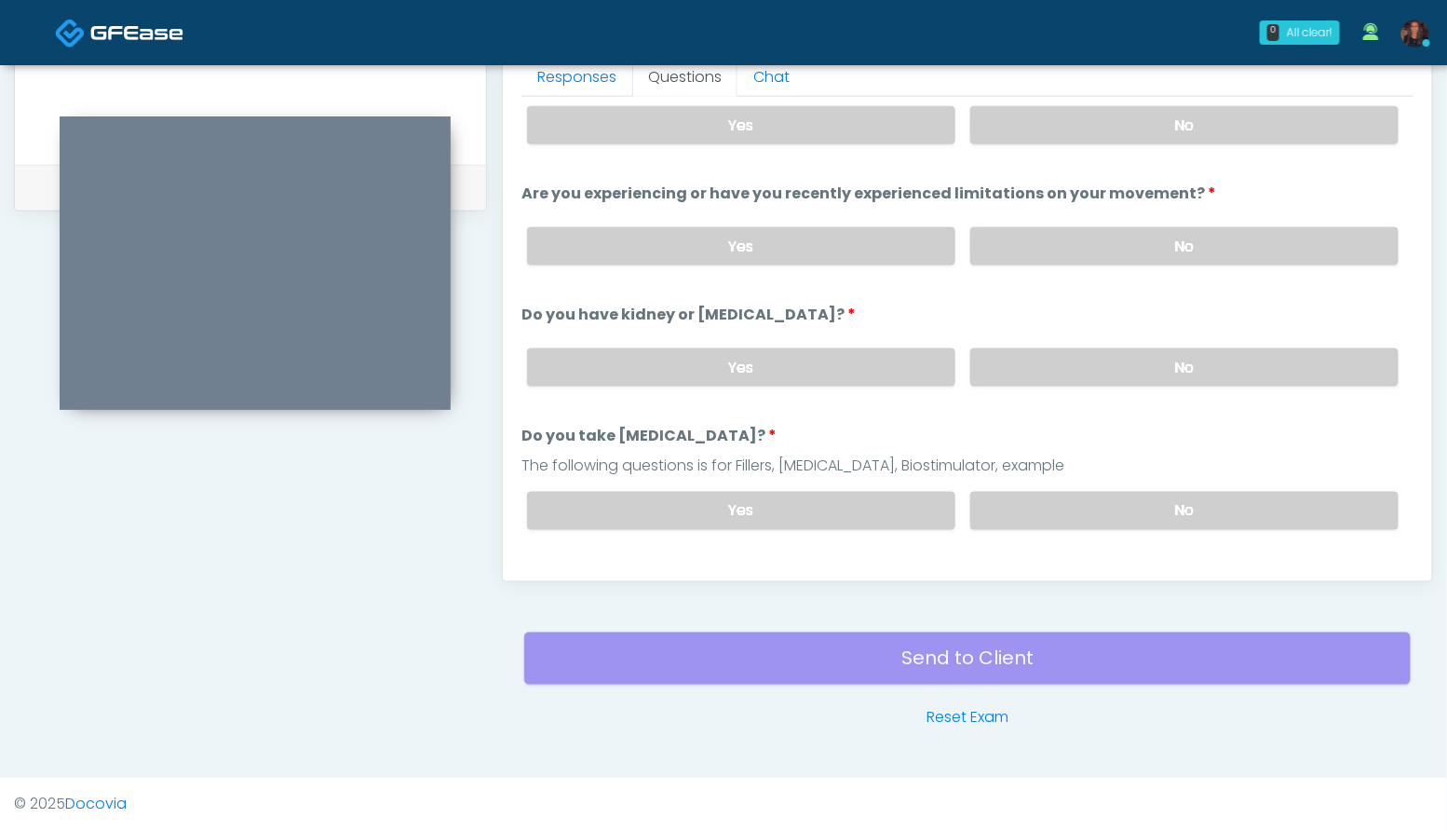
scroll to position [50, 0]
click at [1226, 246] on label "No" at bounding box center [1184, 243] width 428 height 38
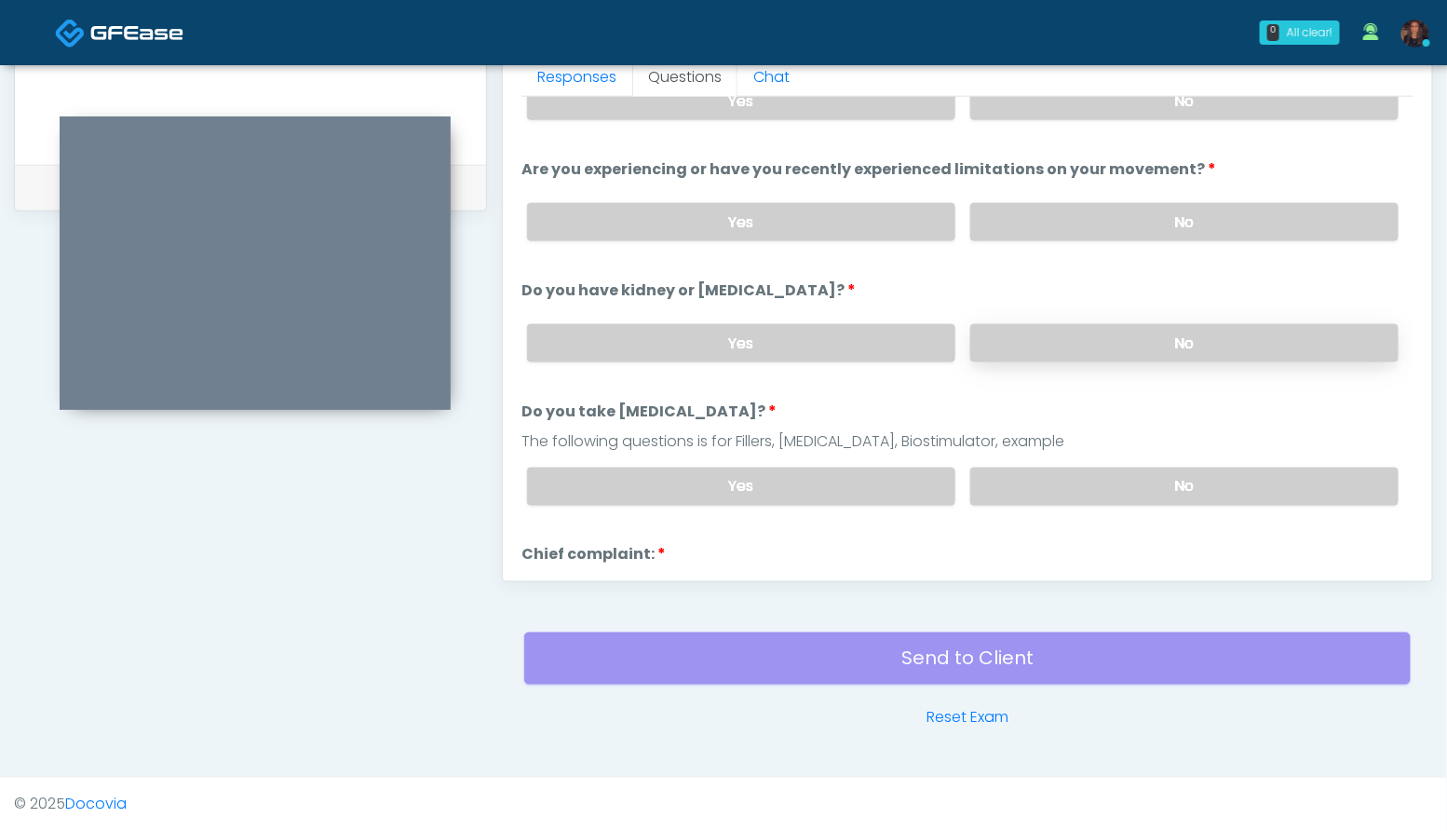
click at [1184, 340] on label "No" at bounding box center [1184, 343] width 428 height 38
click at [1199, 487] on label "No" at bounding box center [1184, 486] width 428 height 38
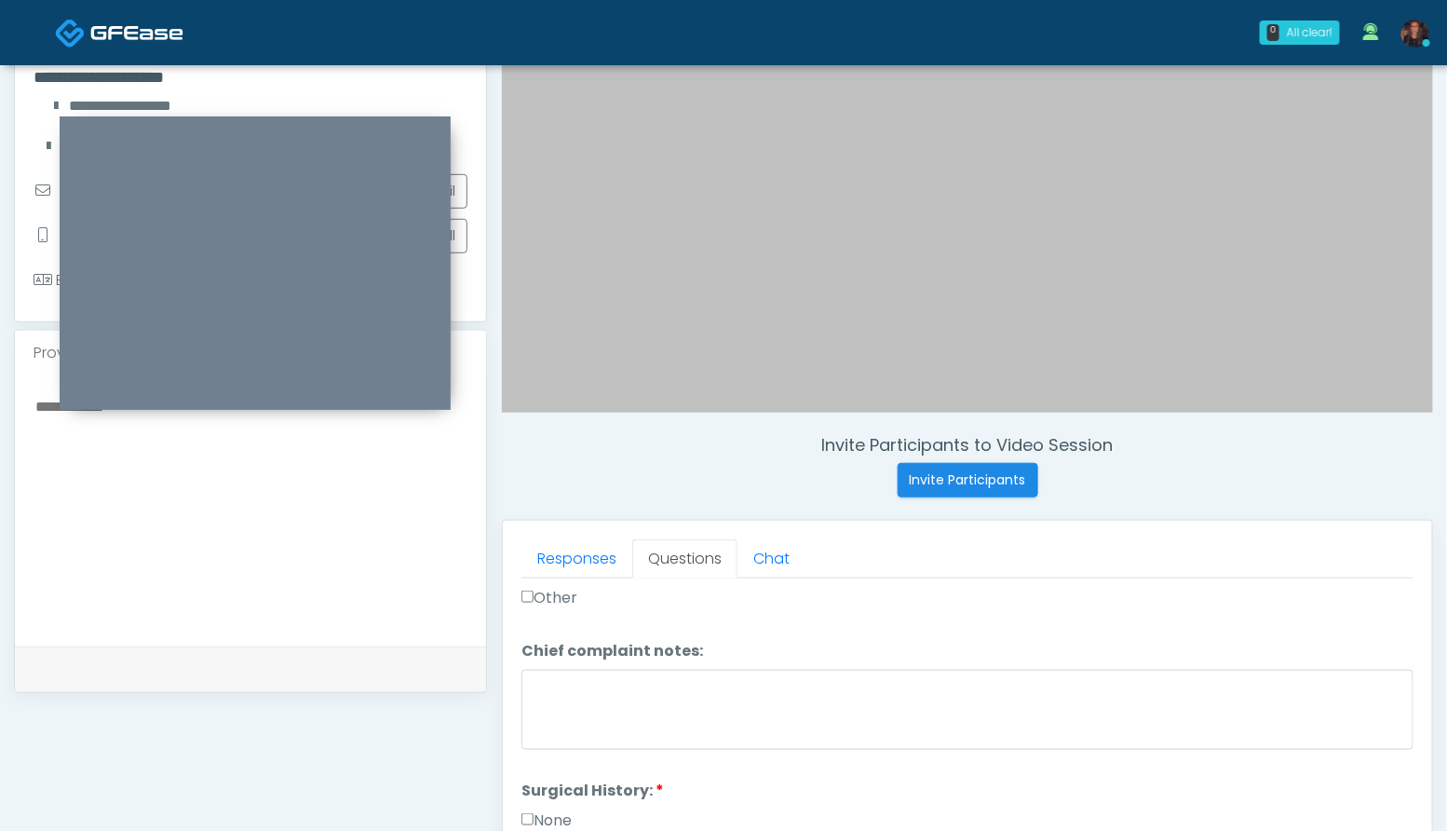
scroll to position [351, 0]
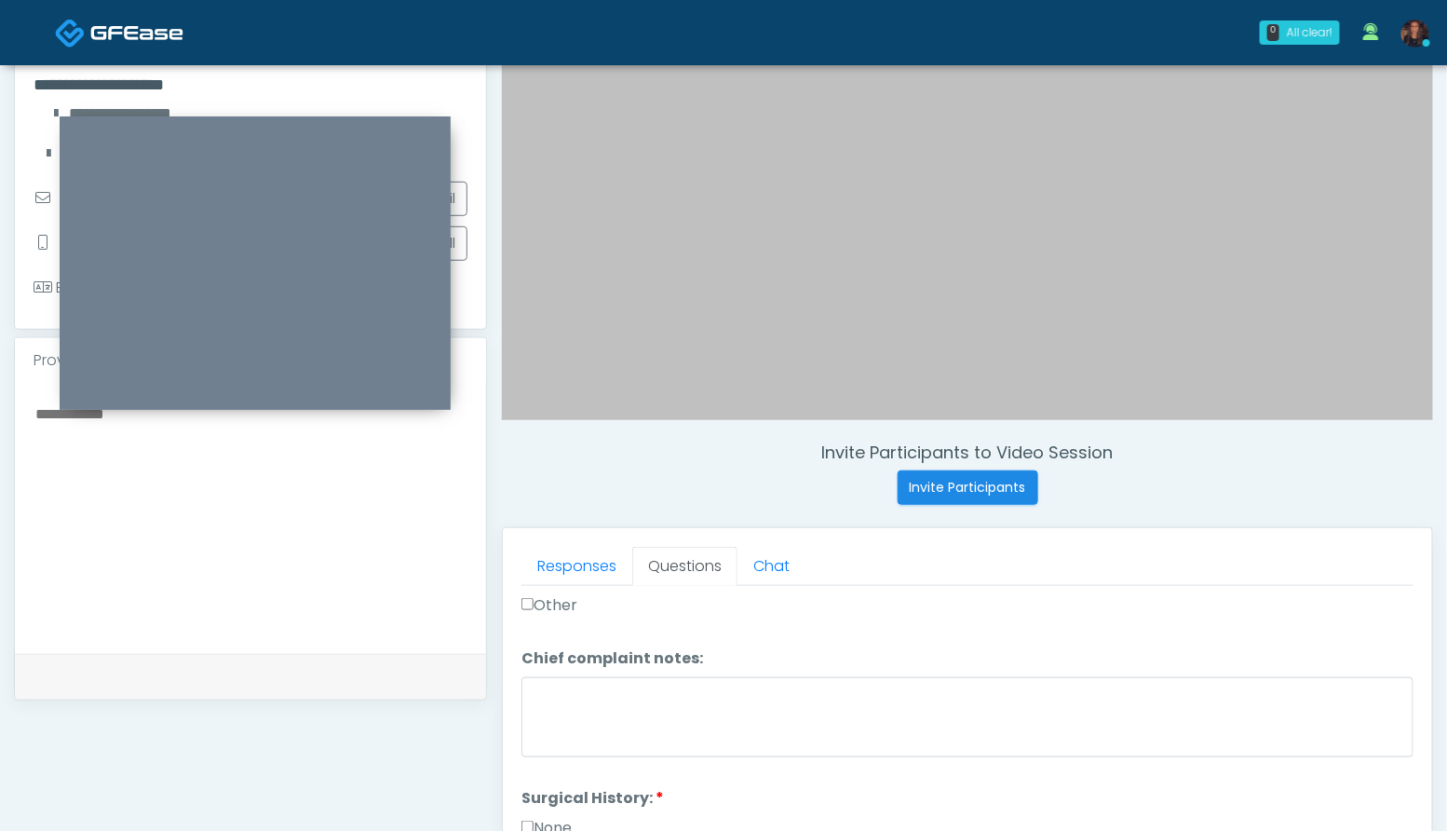
click at [157, 553] on textarea at bounding box center [251, 514] width 434 height 227
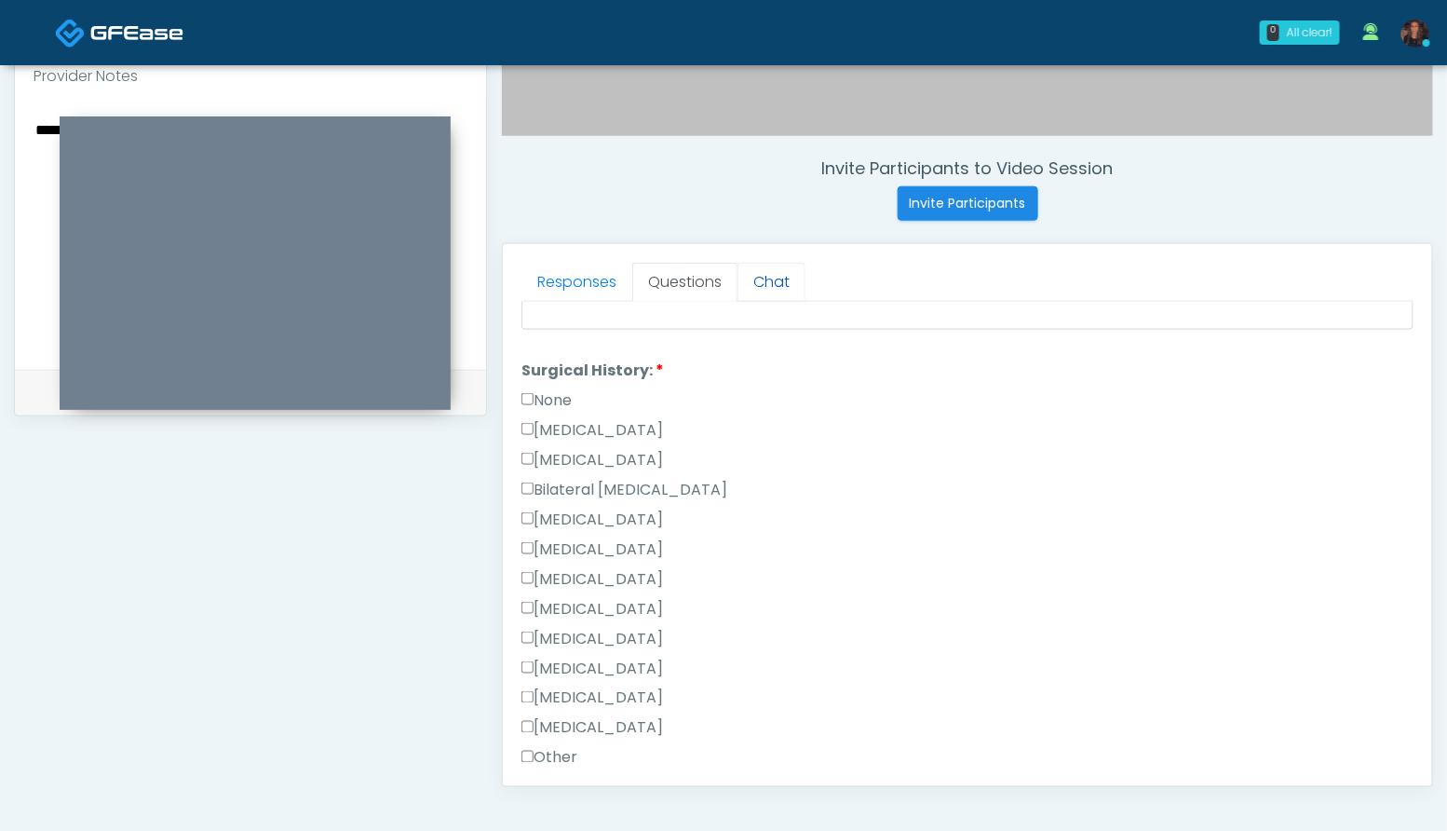
scroll to position [834, 0]
type textarea "**********"
click at [628, 727] on label "Tonsillectomy" at bounding box center [592, 726] width 142 height 22
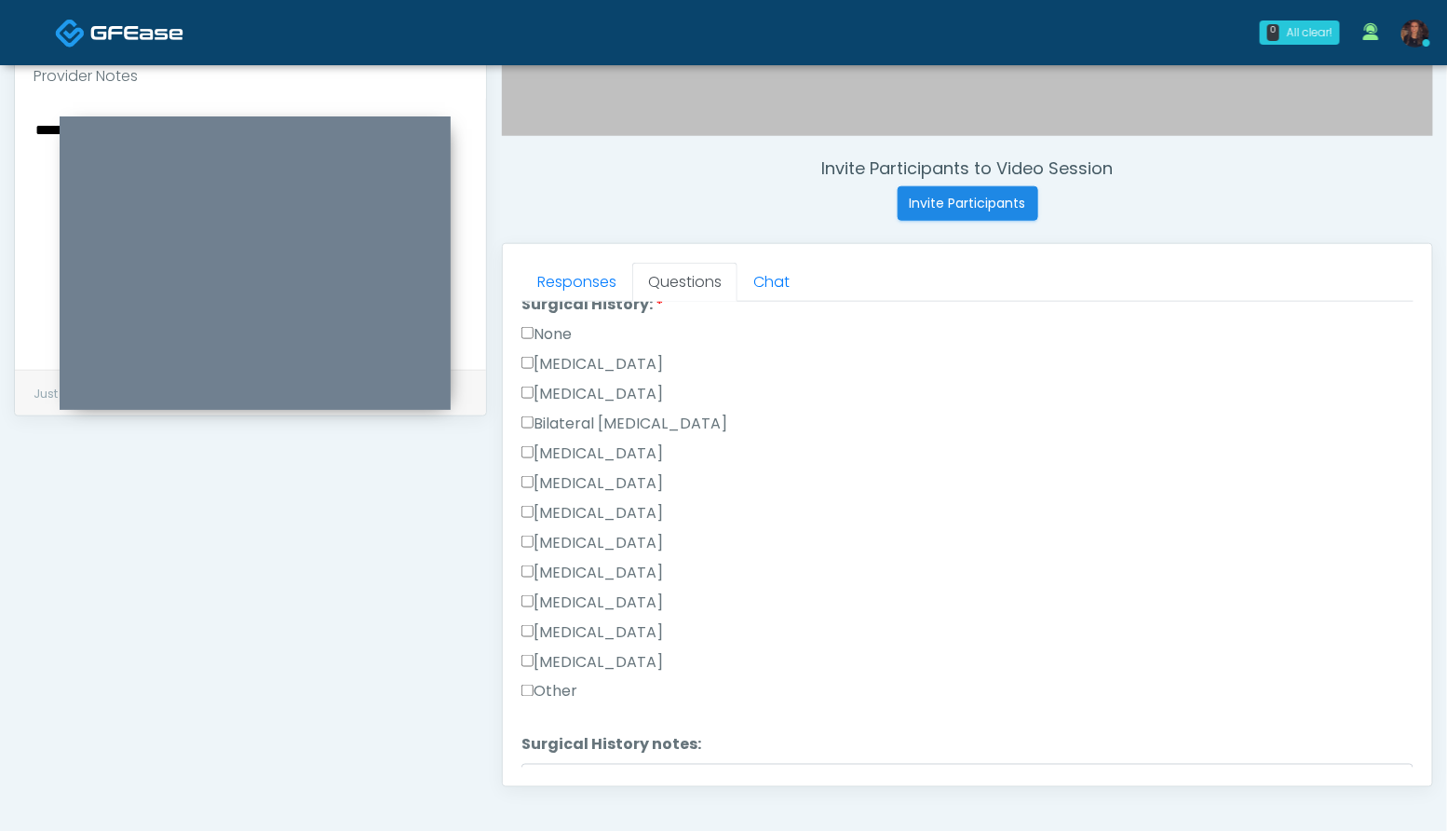
scroll to position [901, 0]
click at [564, 690] on label "Other" at bounding box center [549, 689] width 56 height 22
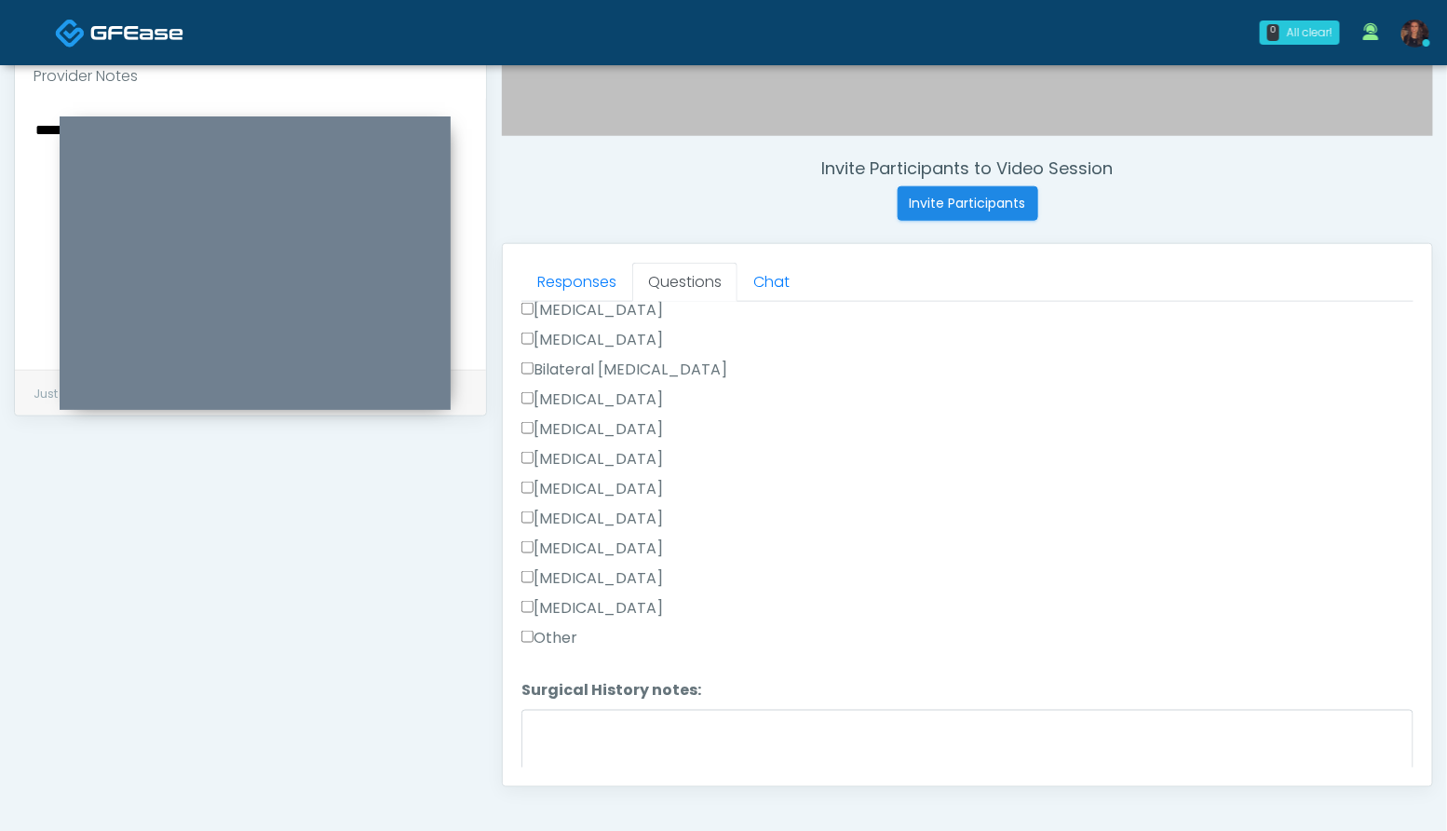
scroll to position [963, 0]
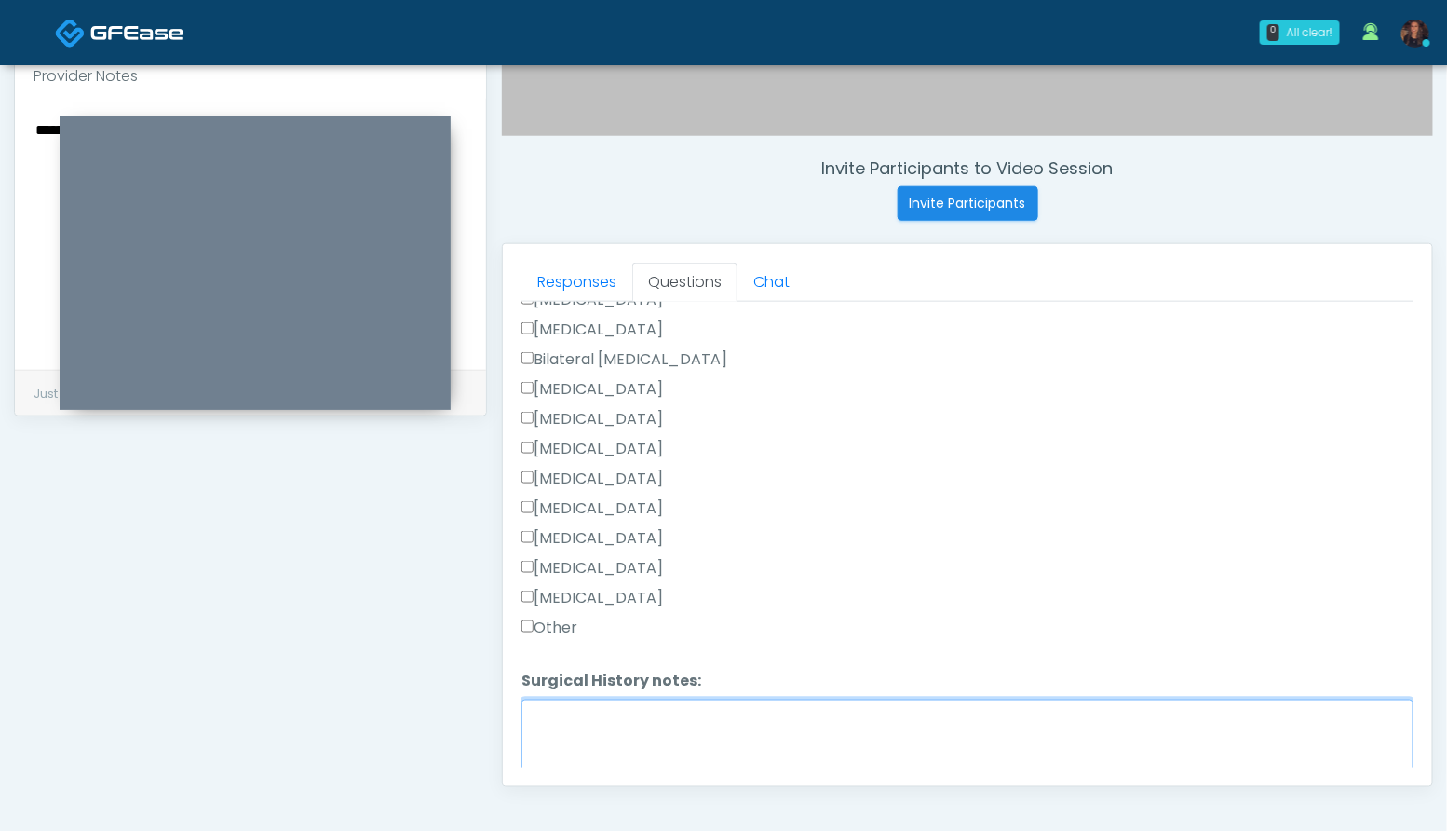
click at [594, 712] on textarea "Surgical History notes:" at bounding box center [967, 739] width 892 height 80
click at [596, 533] on label "Cholecystectomy" at bounding box center [592, 538] width 142 height 22
click at [605, 560] on label "Appendectomy" at bounding box center [592, 568] width 142 height 22
click at [636, 713] on textarea "**********" at bounding box center [967, 739] width 892 height 80
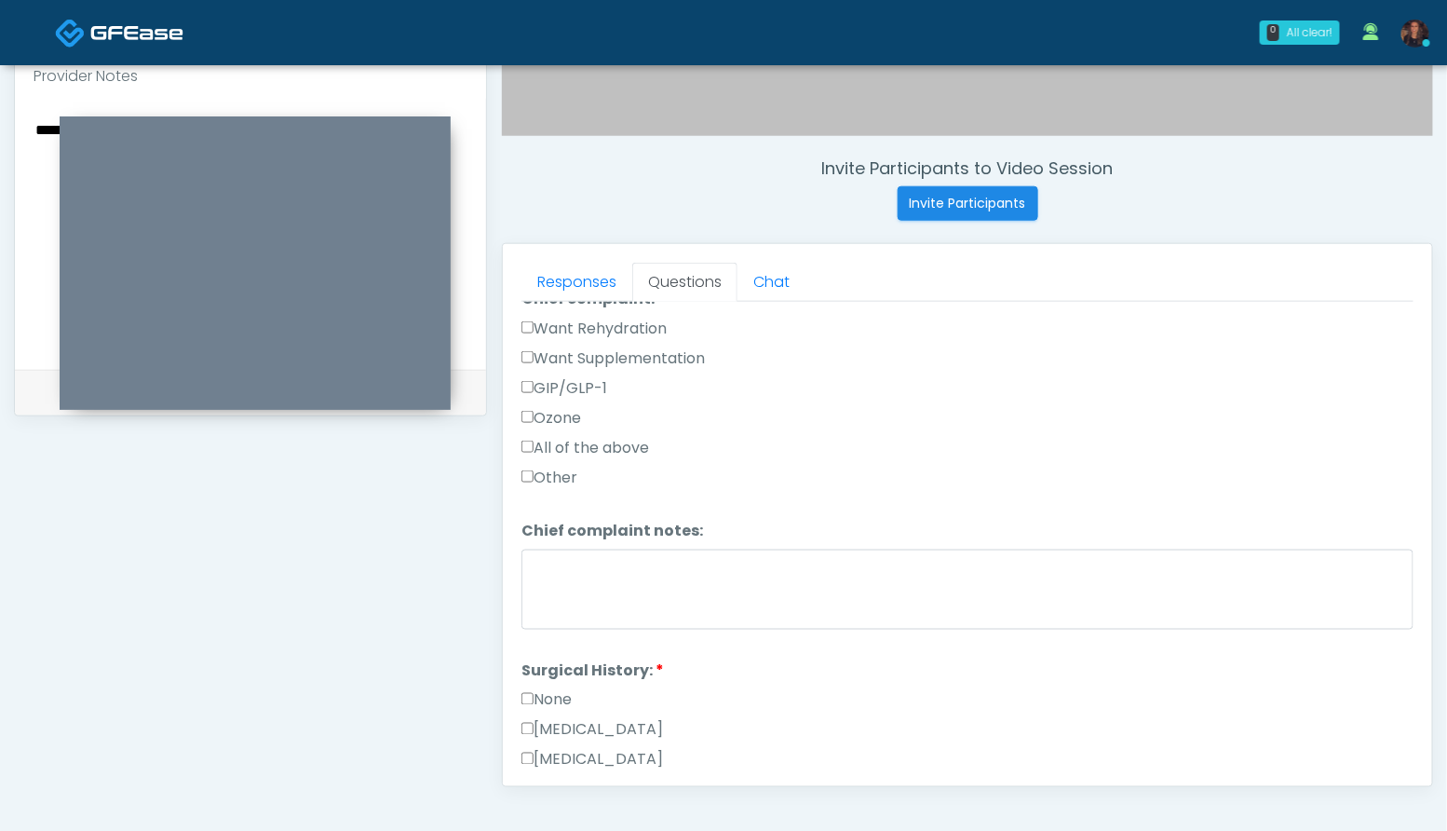
scroll to position [400, 0]
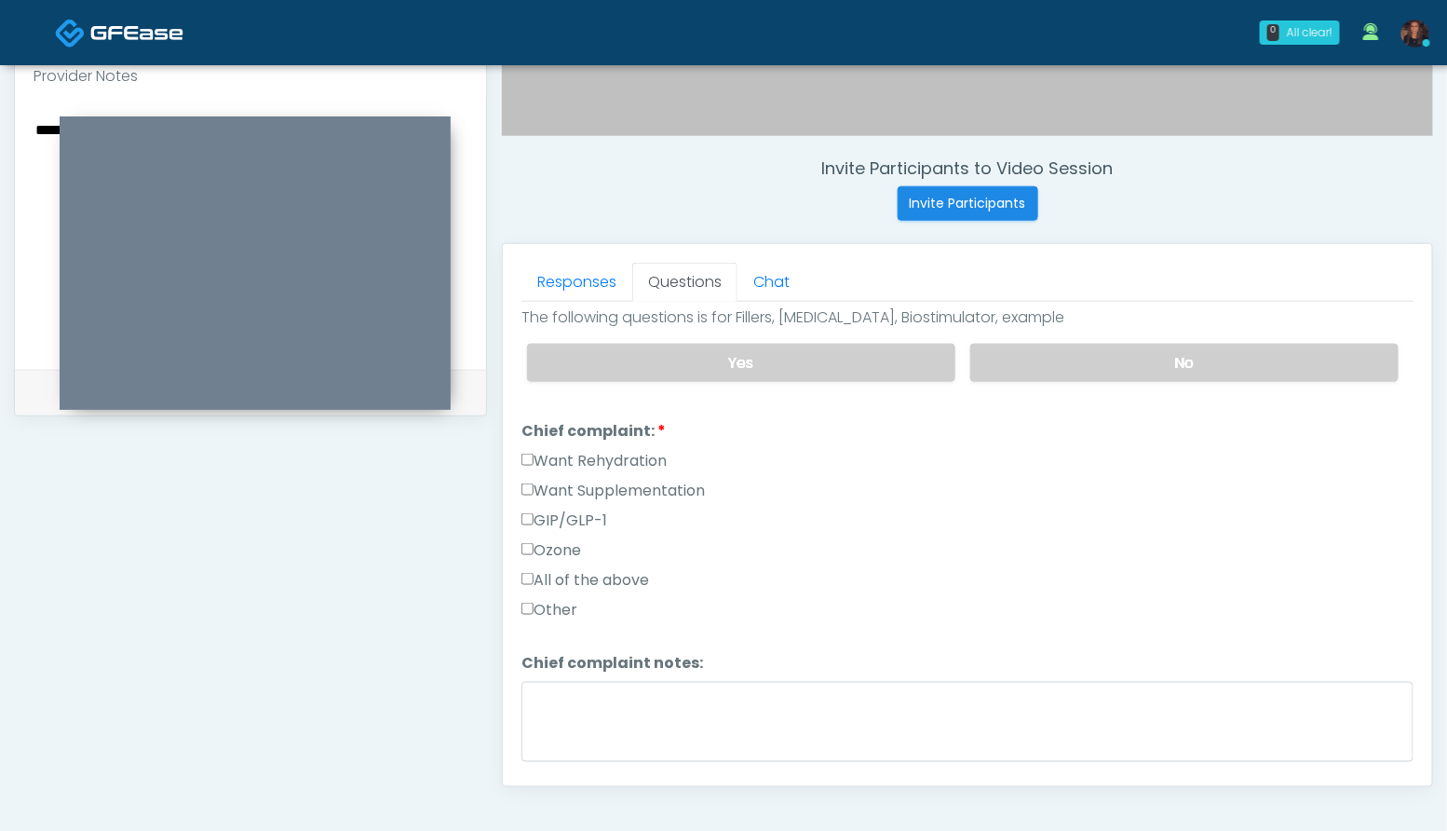
type textarea "**********"
click at [614, 452] on label "Want Rehydration" at bounding box center [593, 461] width 145 height 22
click at [620, 492] on label "Want Supplementation" at bounding box center [612, 490] width 183 height 22
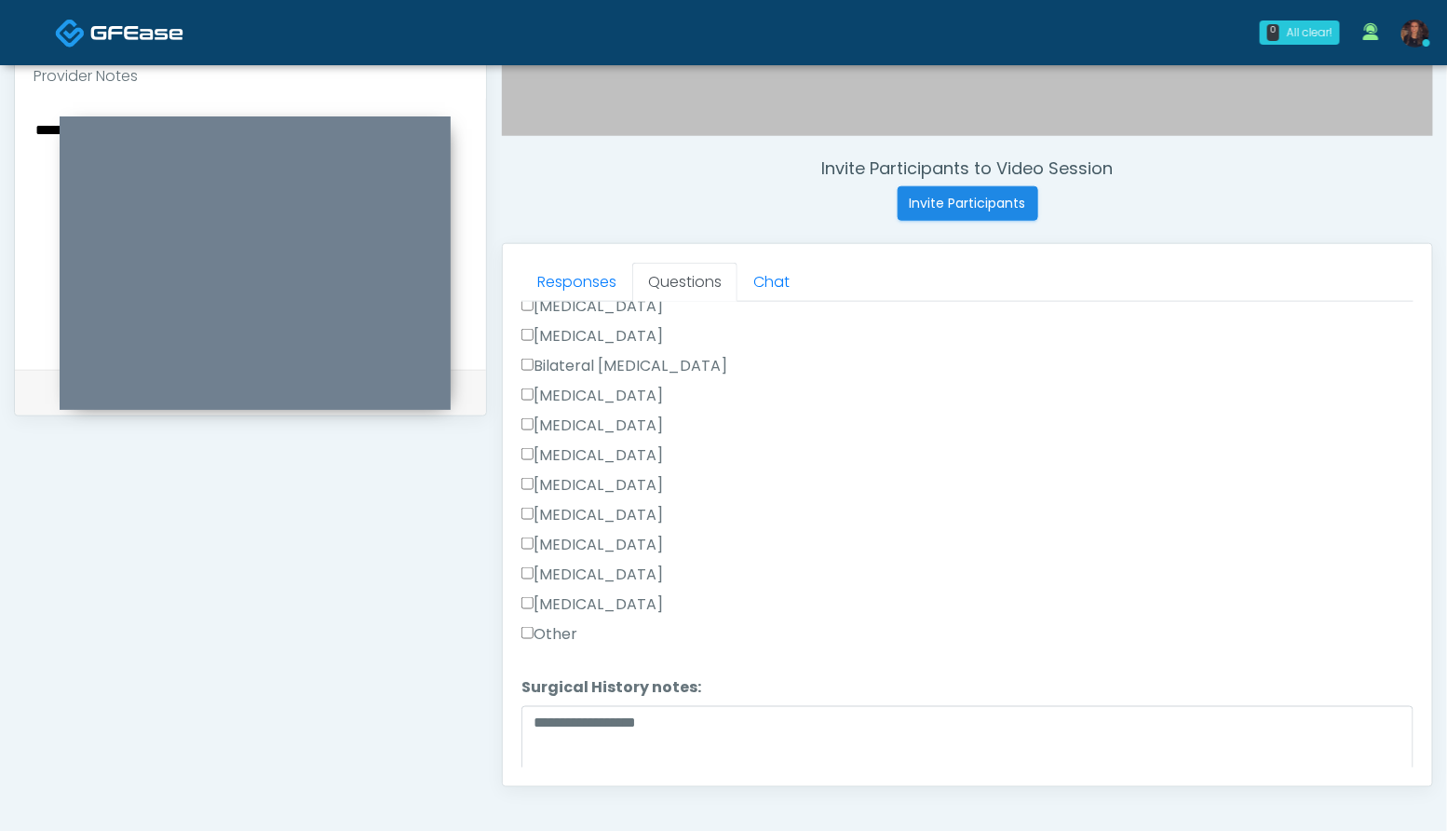
scroll to position [1033, 0]
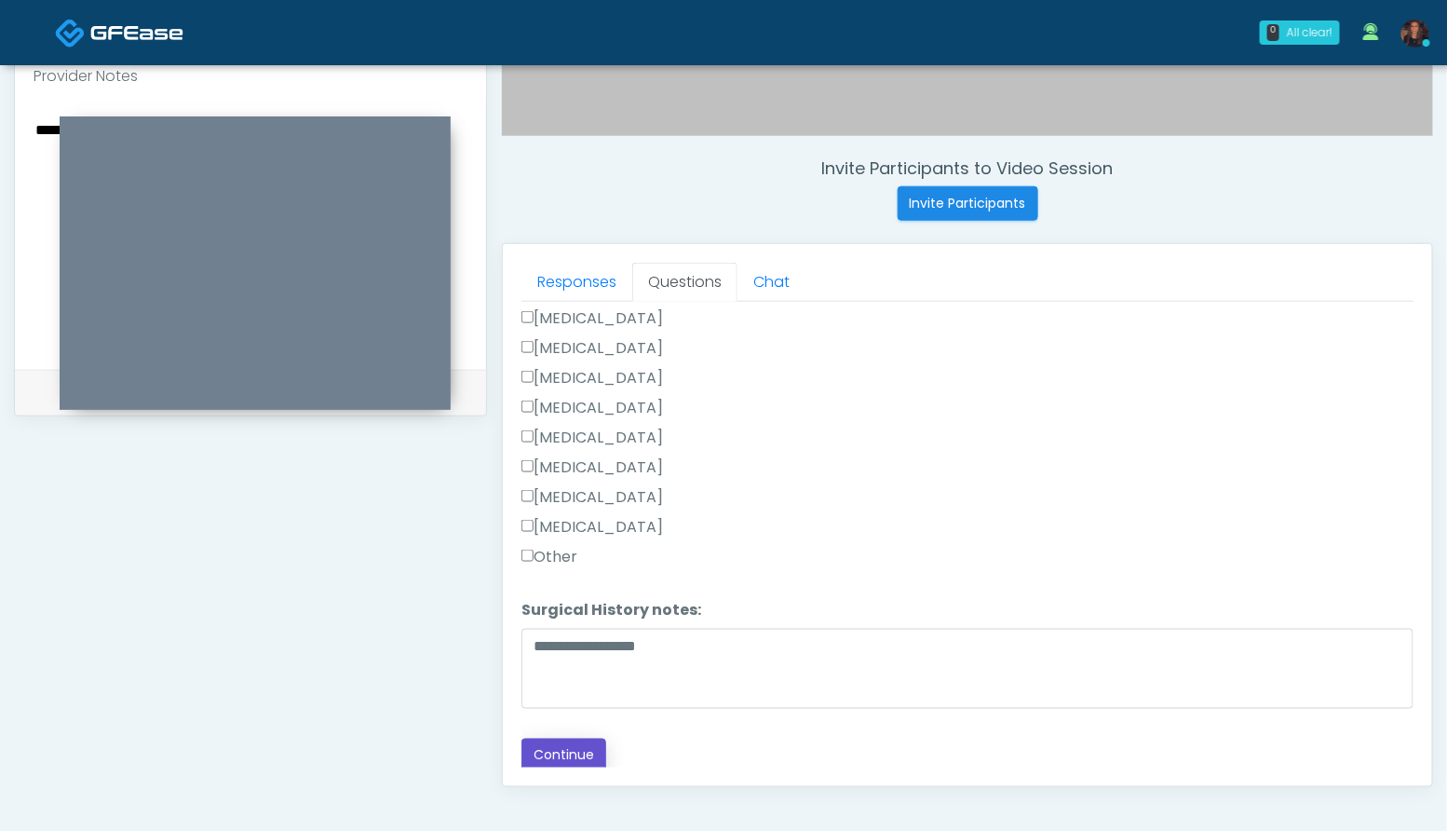
click at [564, 740] on button "Continue" at bounding box center [563, 755] width 85 height 34
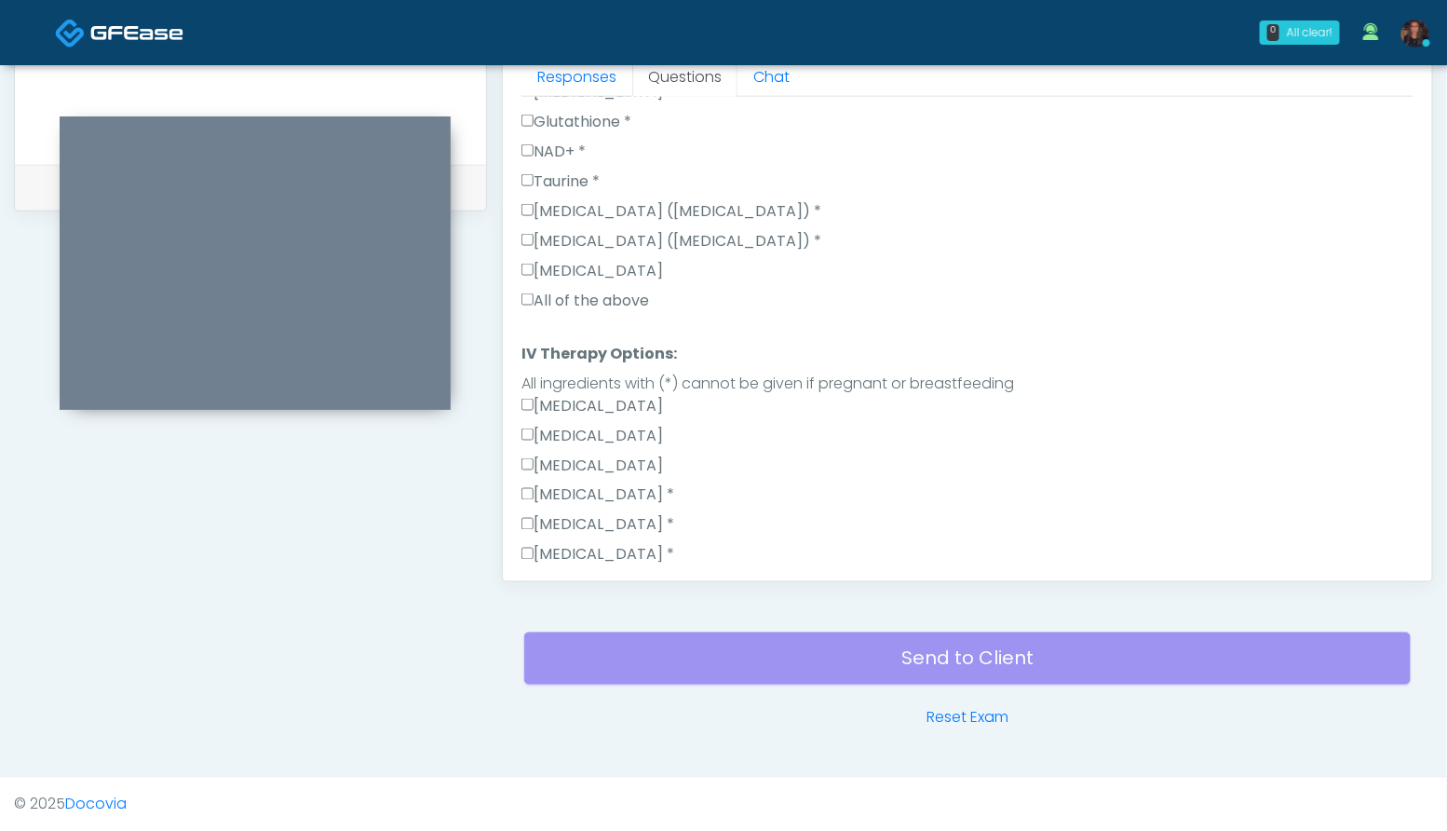
scroll to position [1298, 0]
click at [620, 294] on label "All of the above" at bounding box center [585, 298] width 128 height 22
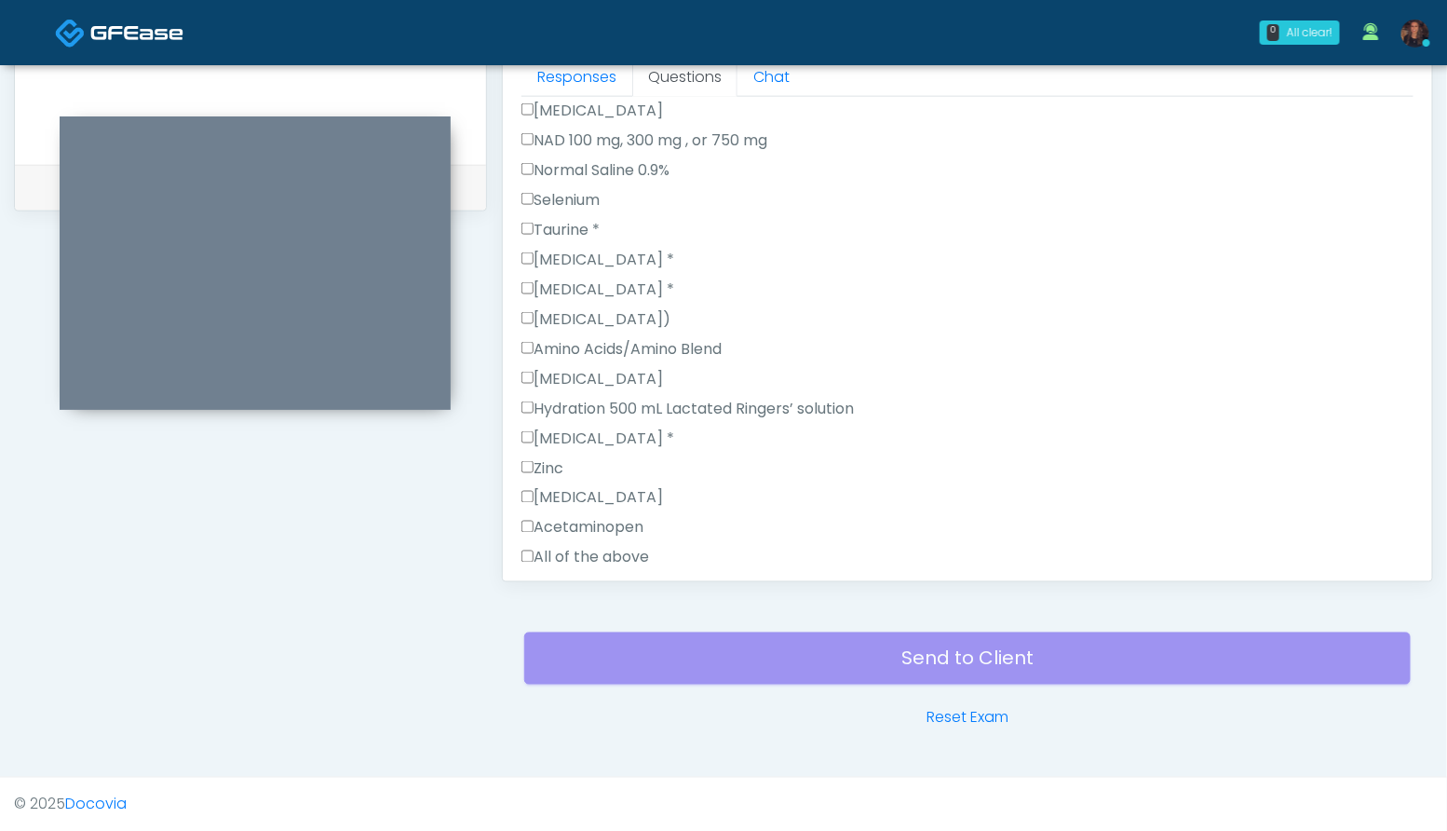
scroll to position [1953, 0]
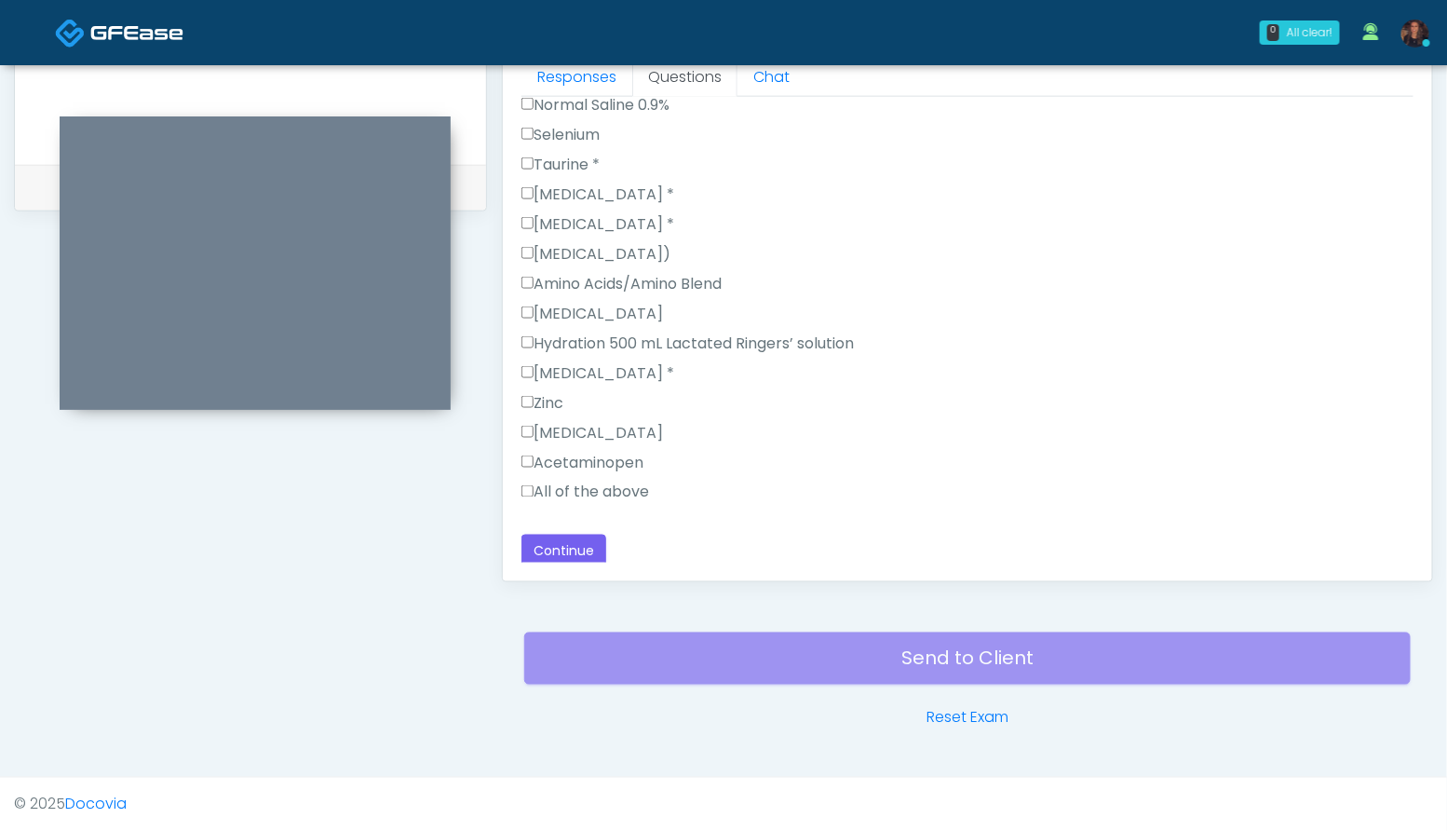
click at [629, 487] on label "All of the above" at bounding box center [585, 492] width 128 height 22
click at [572, 534] on button "Continue" at bounding box center [563, 551] width 85 height 34
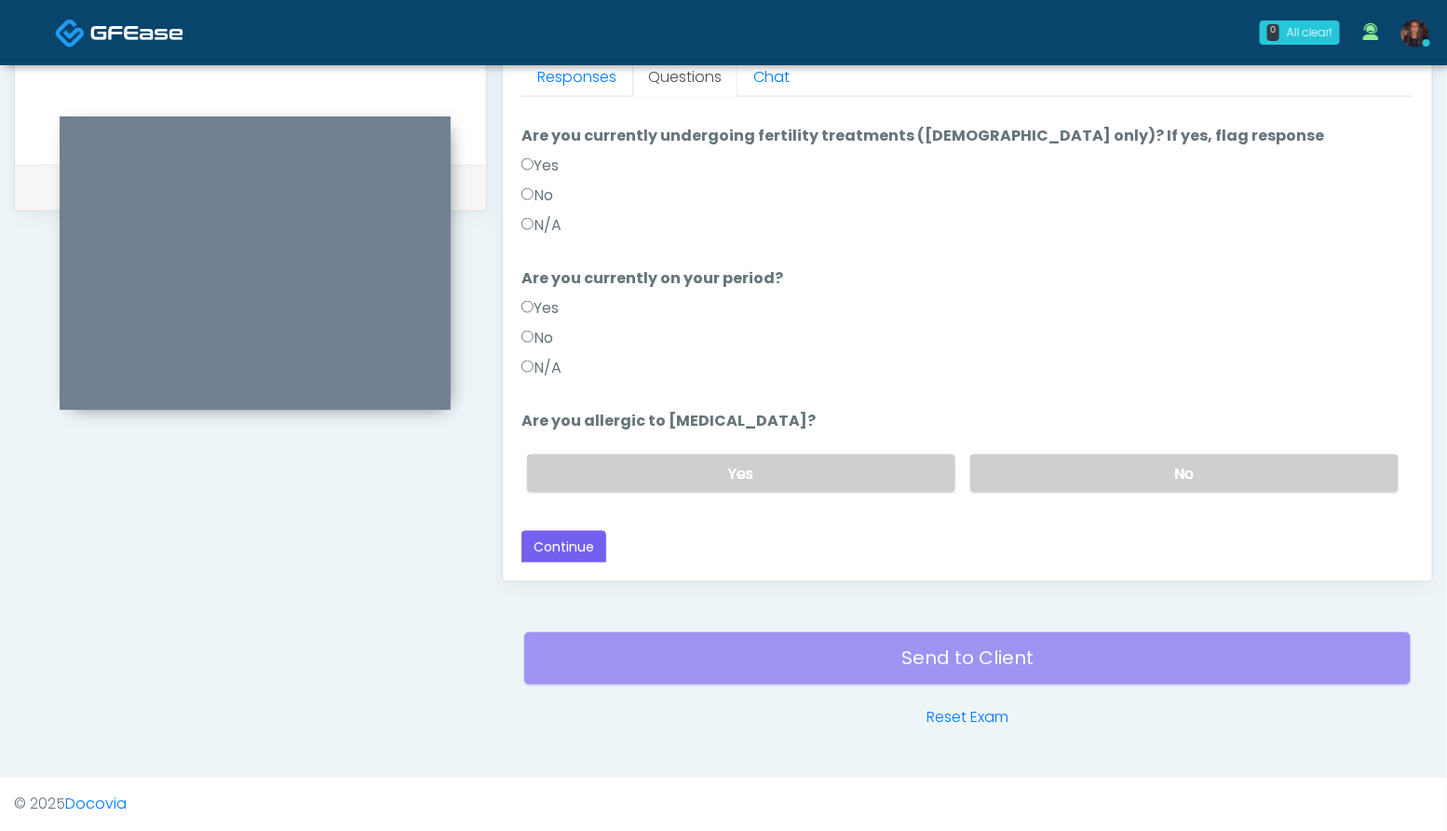
scroll to position [0, 0]
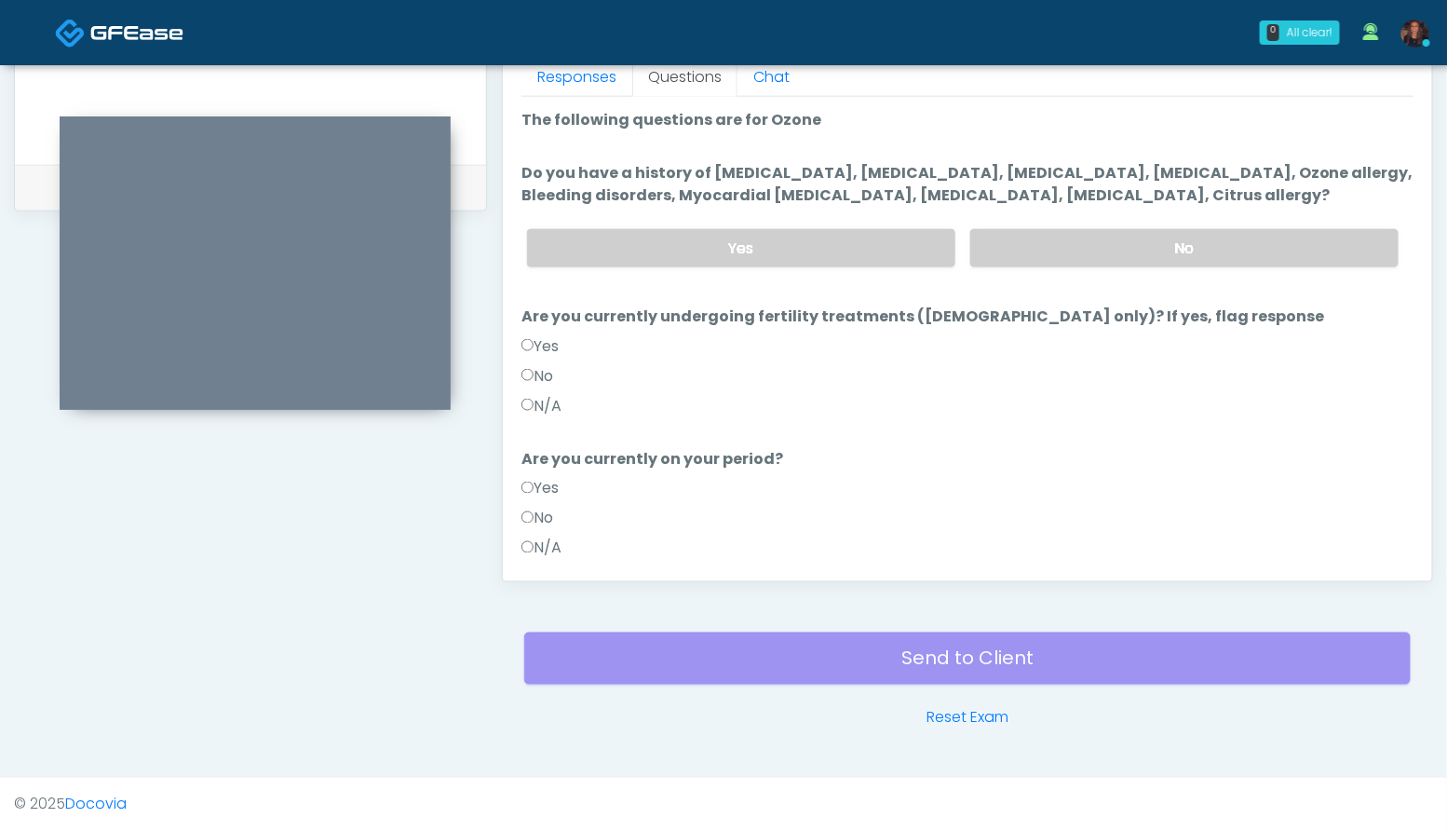
click at [895, 268] on div "Yes No" at bounding box center [962, 248] width 901 height 68
click at [871, 254] on label "Yes" at bounding box center [741, 248] width 428 height 38
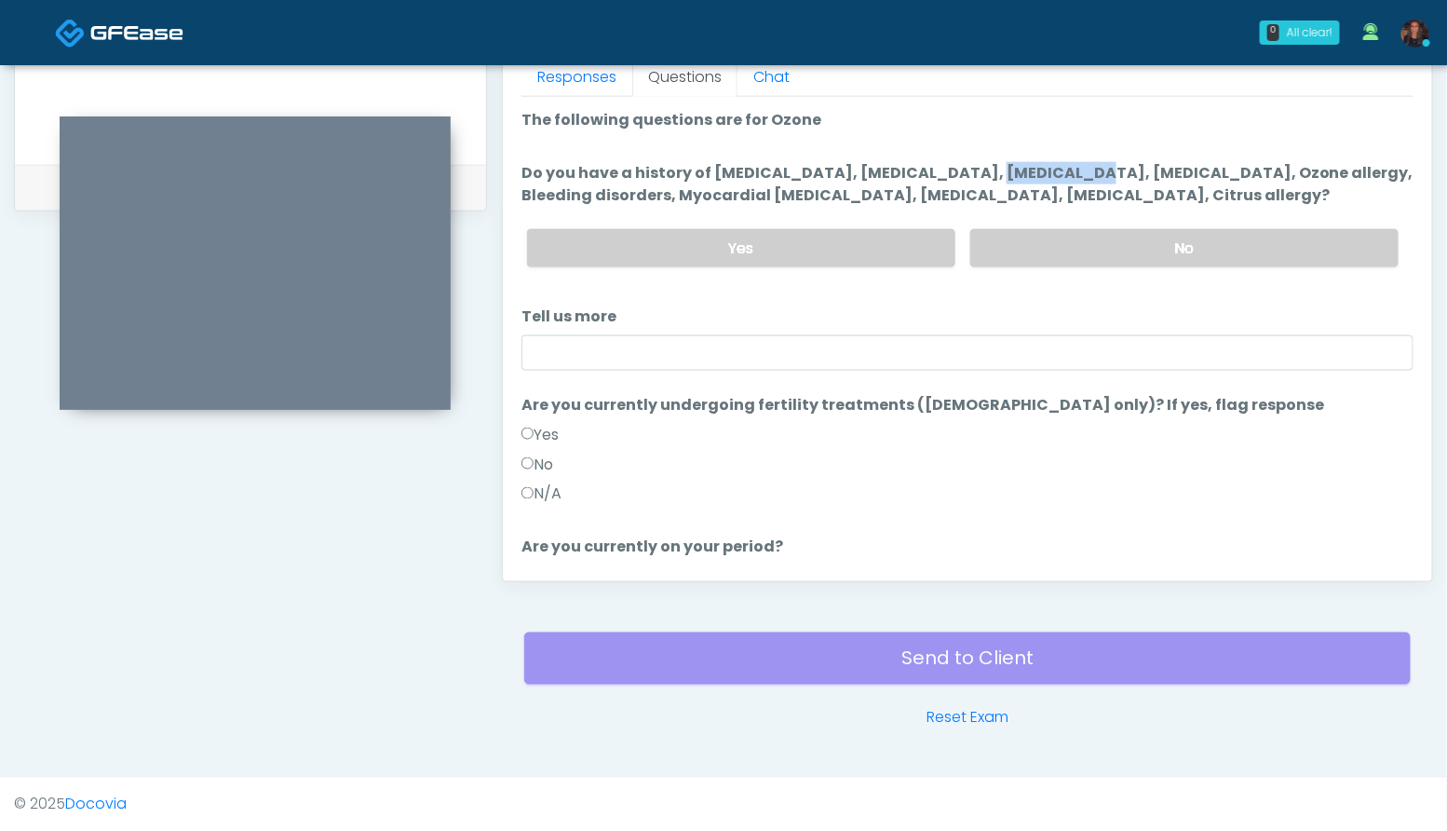
drag, startPoint x: 940, startPoint y: 173, endPoint x: 845, endPoint y: 176, distance: 95.0
click at [845, 176] on label "Do you have a history of Hyperthyroidism, Hypotension, Hypocalcemia, Hypoglycem…" at bounding box center [967, 184] width 892 height 45
copy label "Hypotension"
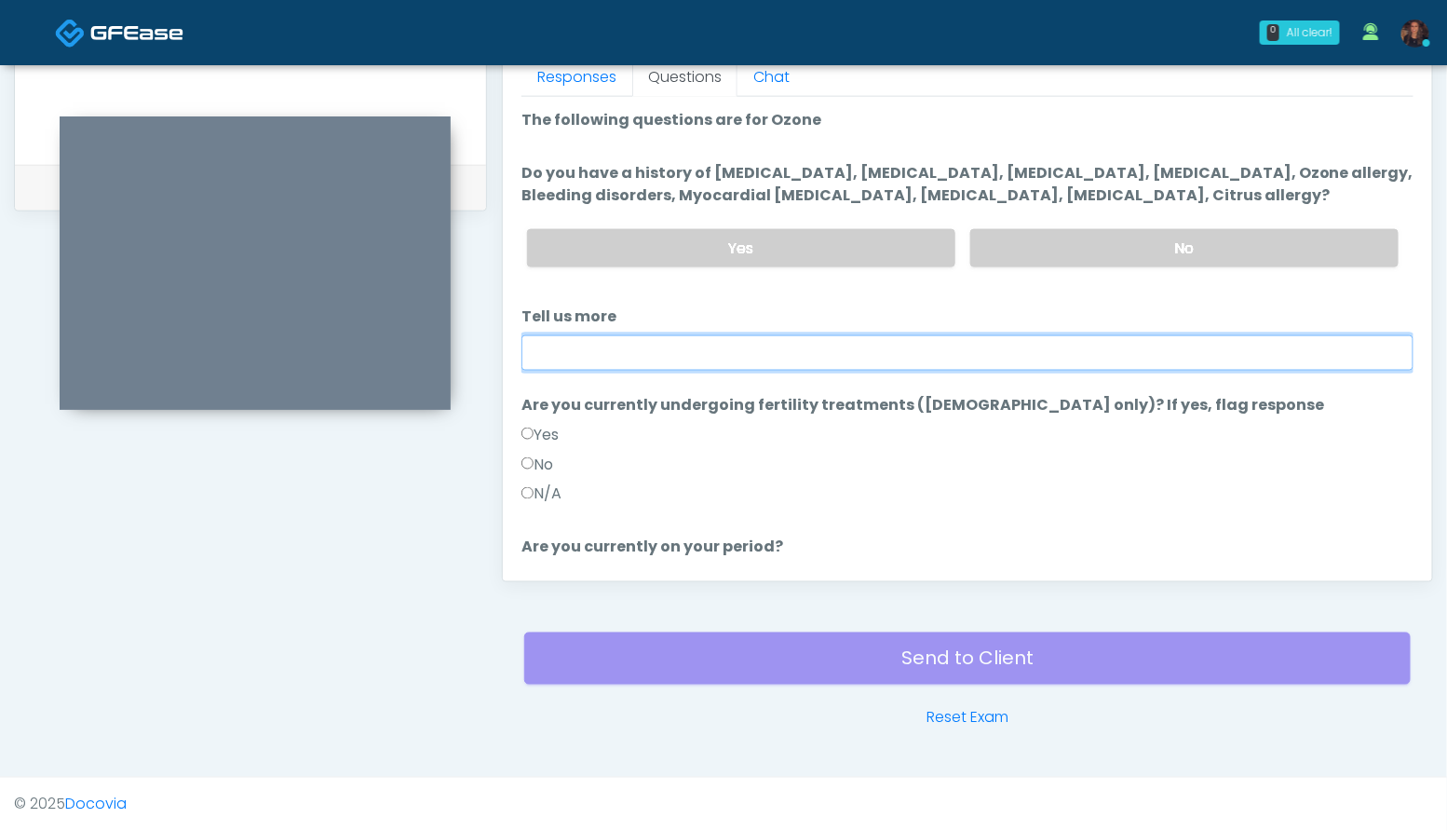
click at [715, 366] on input "Tell us more" at bounding box center [967, 352] width 892 height 35
paste input "**********"
click at [532, 357] on input "**********" at bounding box center [967, 352] width 892 height 35
drag, startPoint x: 804, startPoint y: 352, endPoint x: 563, endPoint y: 332, distance: 241.0
click at [563, 332] on li "**********" at bounding box center [967, 337] width 892 height 65
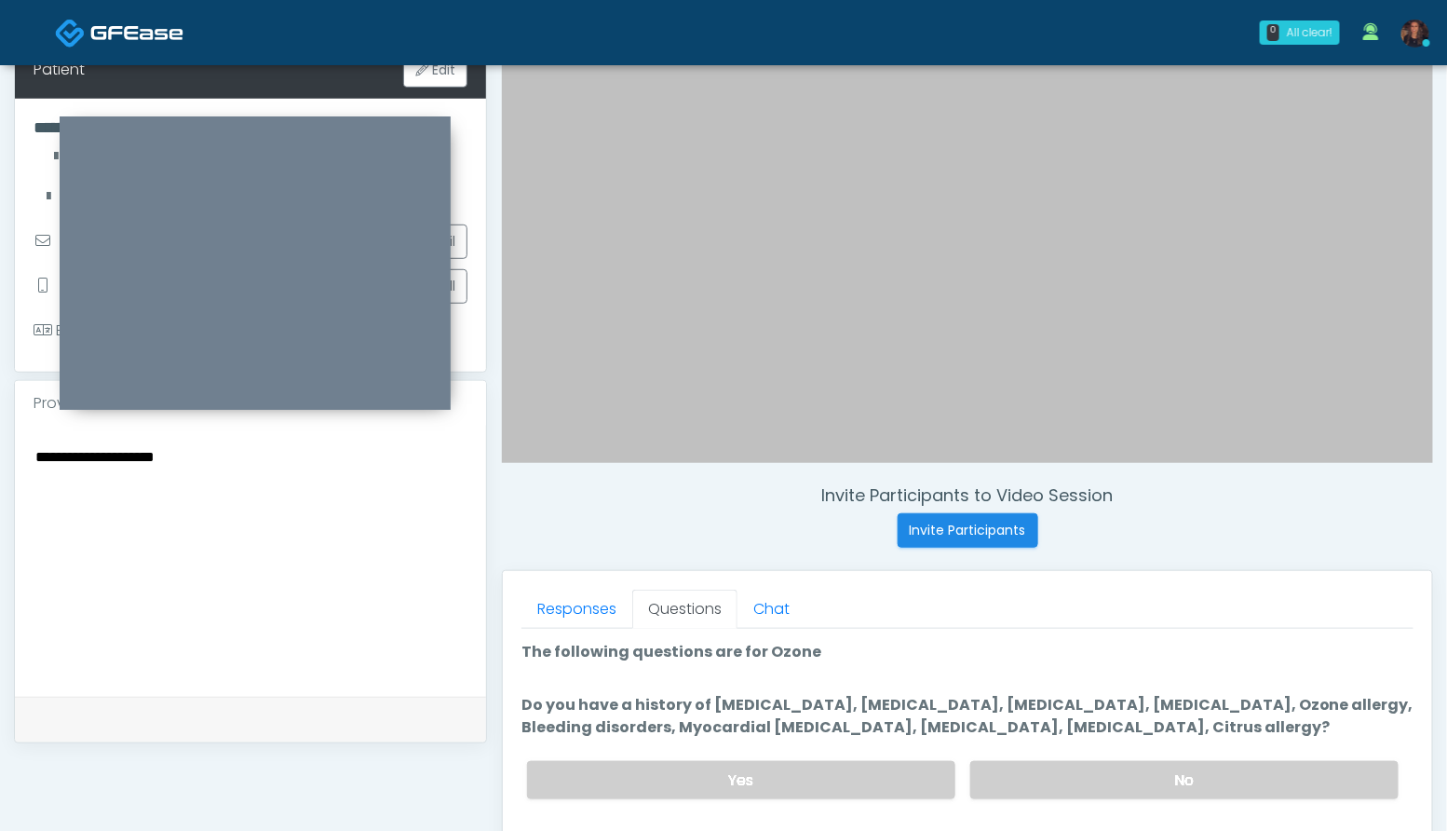
scroll to position [306, 0]
type input "**********"
click at [305, 516] on textarea "**********" at bounding box center [251, 559] width 434 height 227
paste textarea "**********"
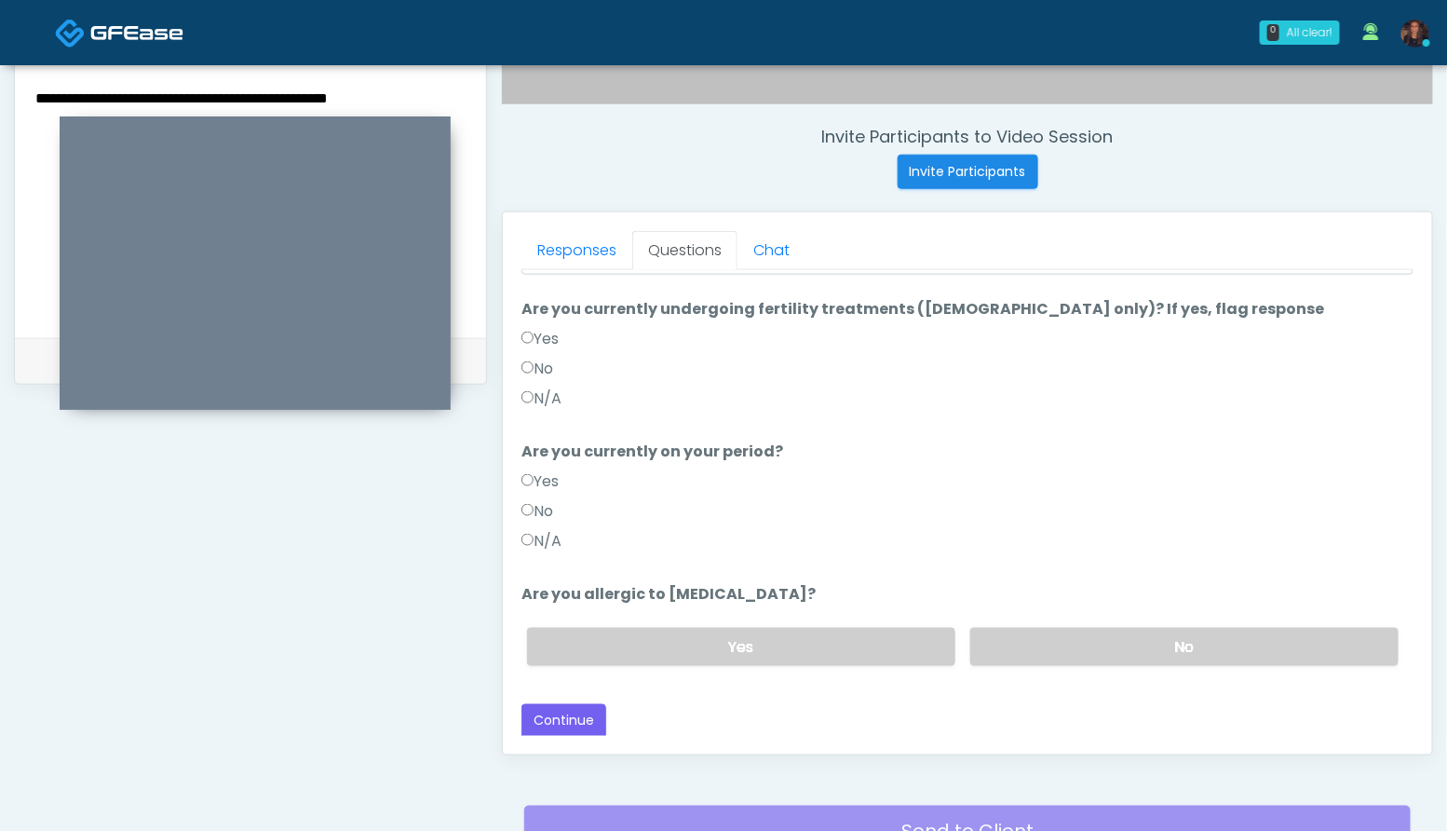
scroll to position [669, 0]
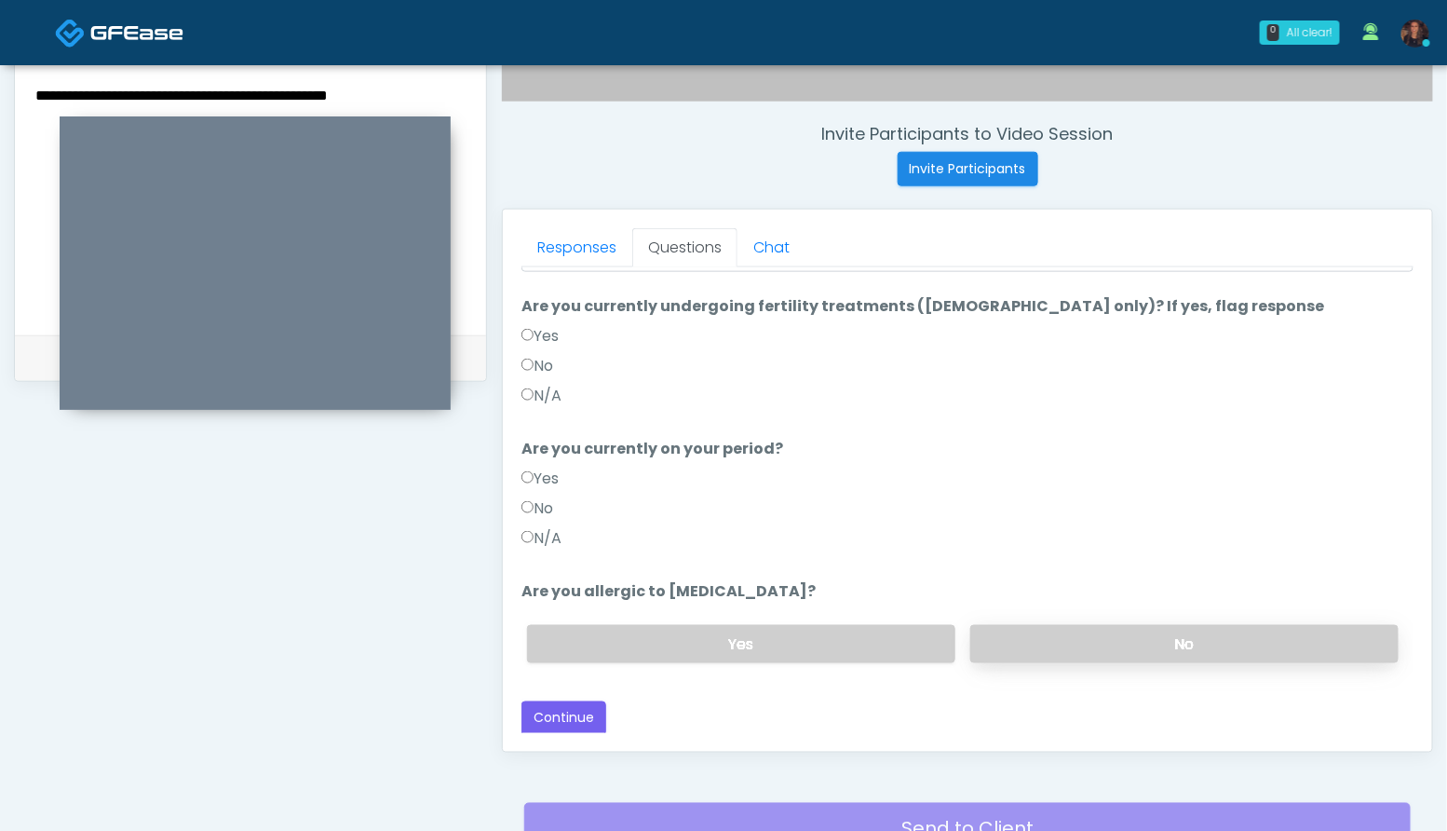
click at [1228, 636] on label "No" at bounding box center [1184, 644] width 428 height 38
click at [548, 364] on label "No" at bounding box center [537, 366] width 32 height 22
click at [553, 505] on label "No" at bounding box center [537, 508] width 32 height 22
click at [574, 706] on button "Continue" at bounding box center [563, 718] width 85 height 34
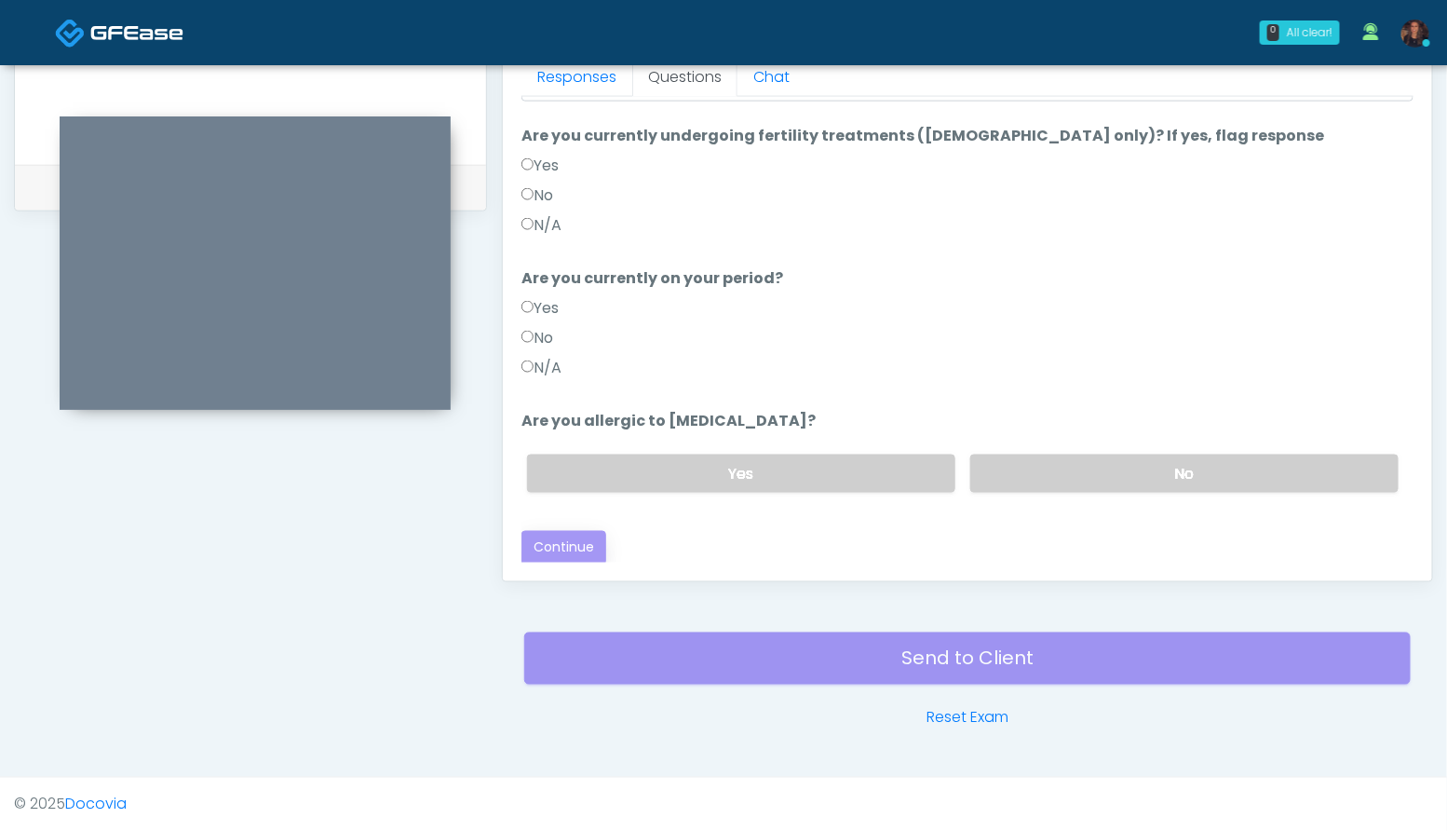
scroll to position [0, 0]
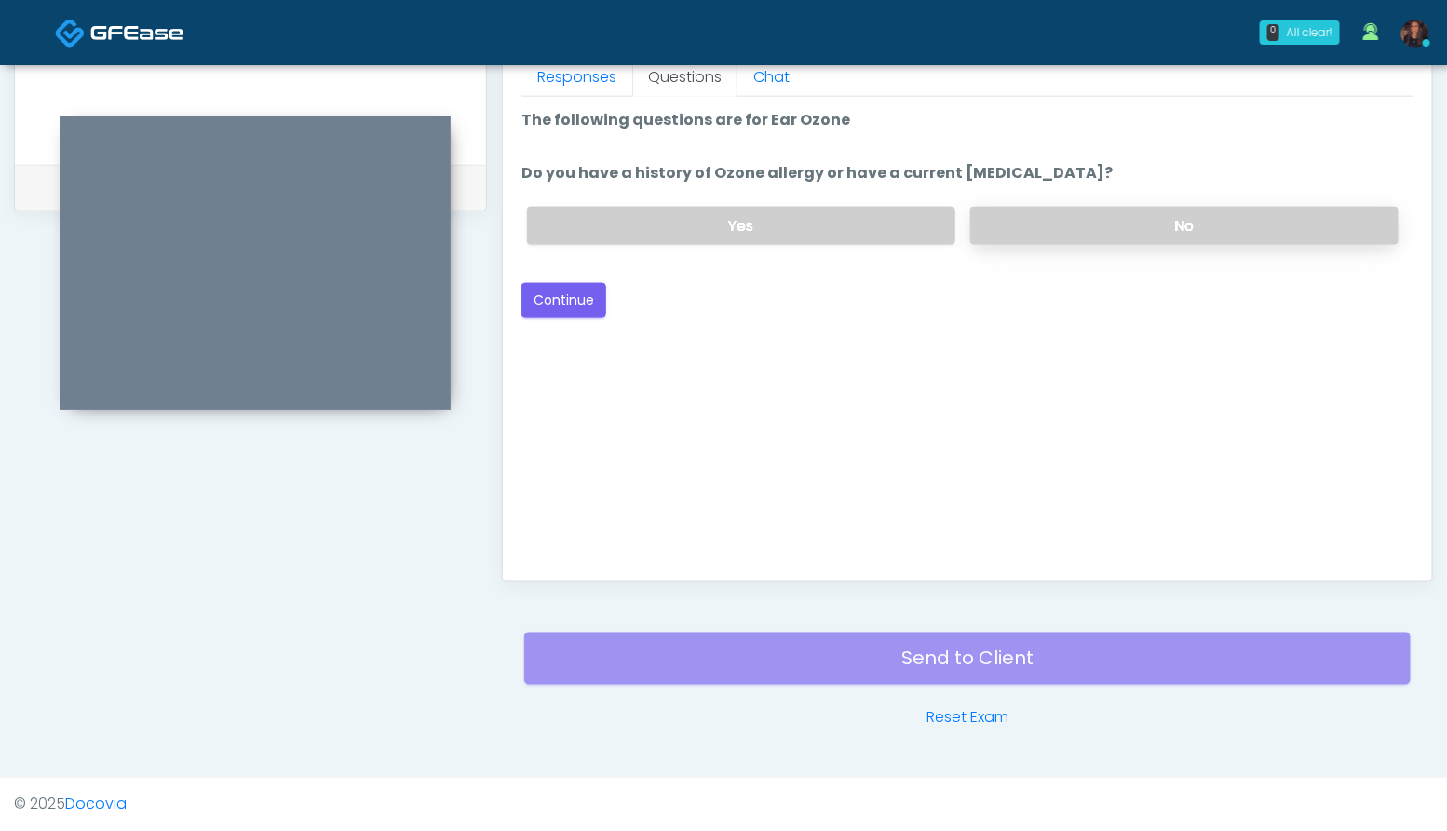
click at [1209, 228] on label "No" at bounding box center [1184, 226] width 428 height 38
click at [566, 293] on button "Continue" at bounding box center [563, 300] width 85 height 34
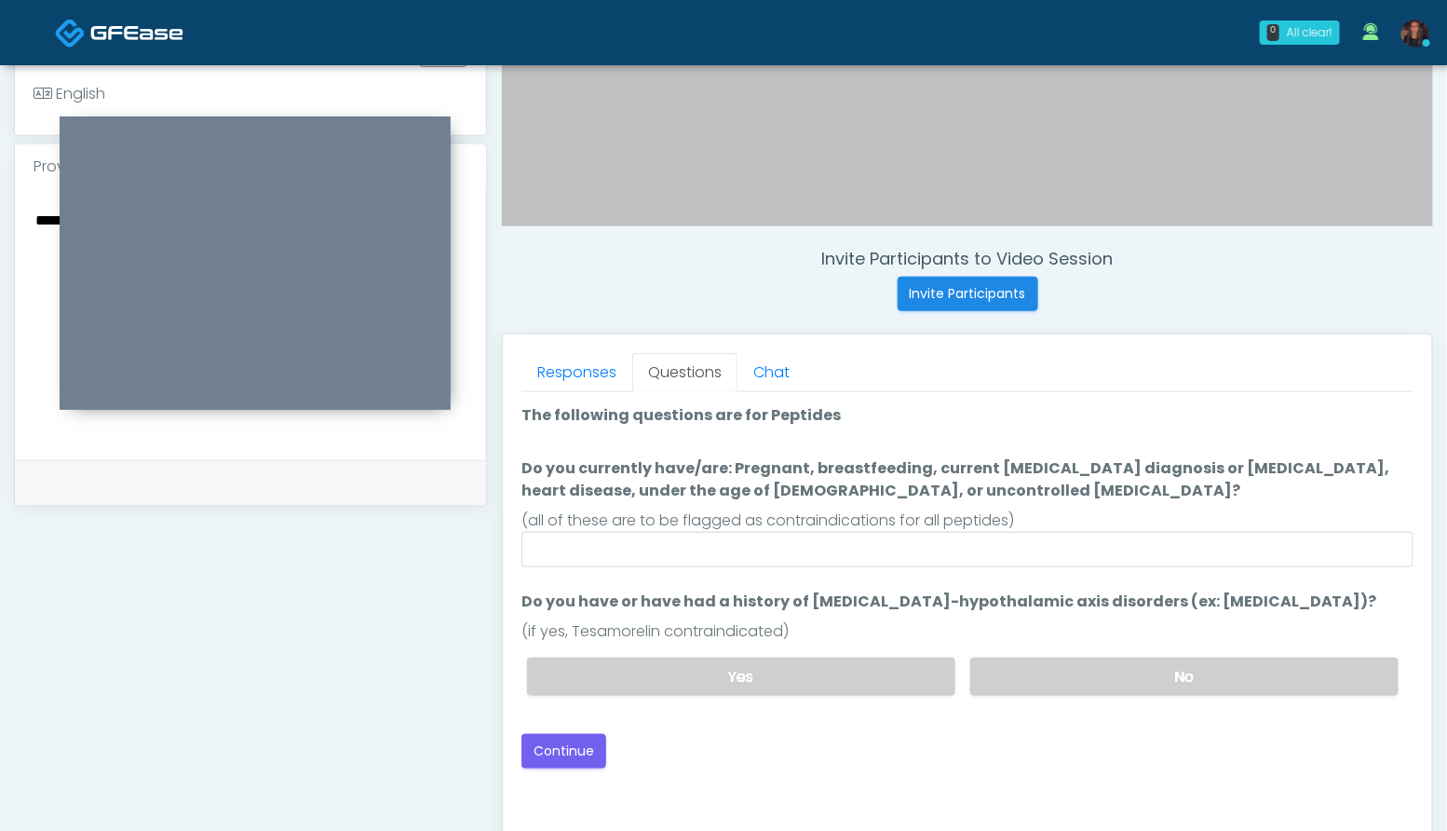
scroll to position [547, 0]
click at [1243, 670] on label "No" at bounding box center [1184, 674] width 428 height 38
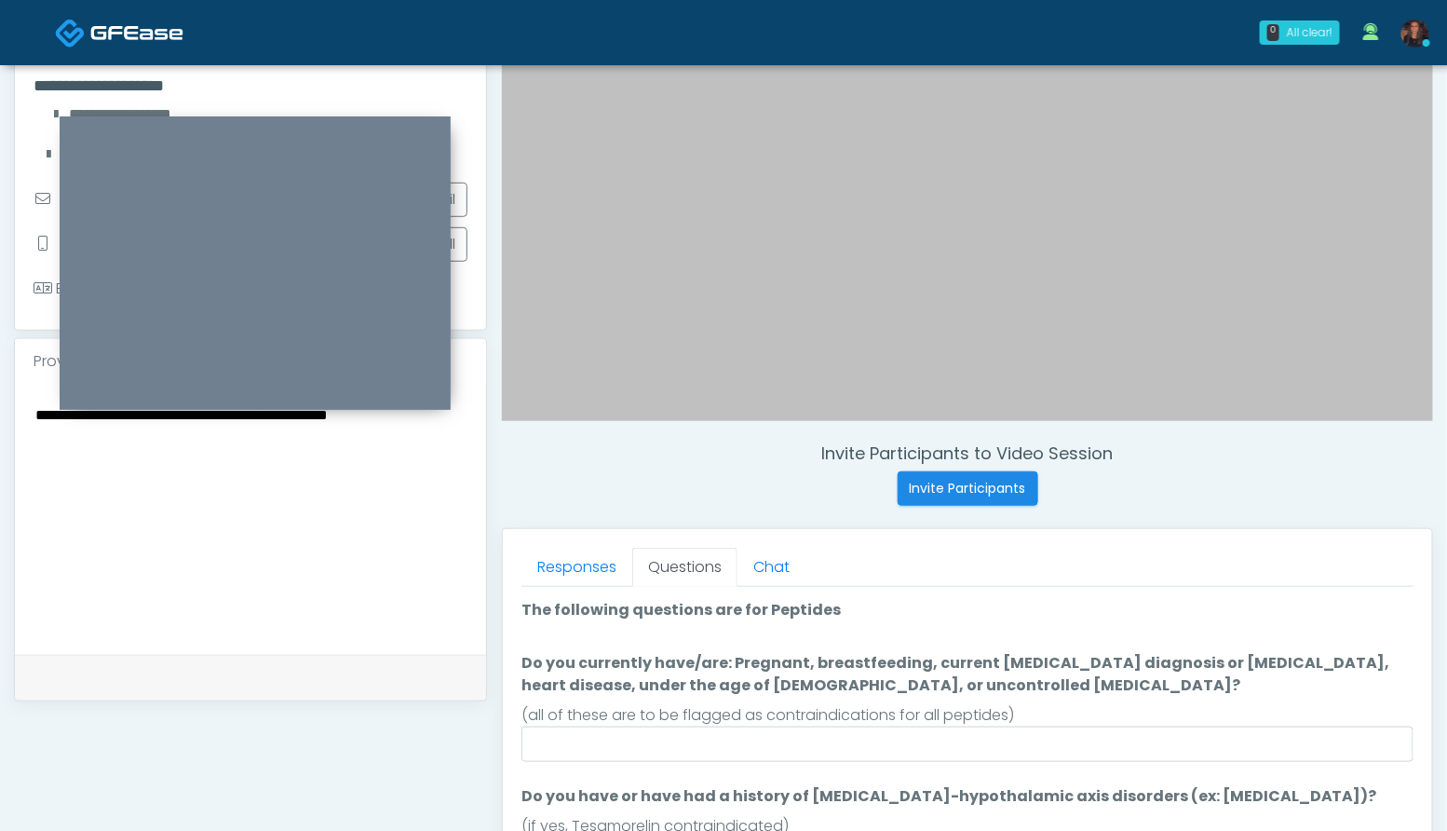
scroll to position [115, 0]
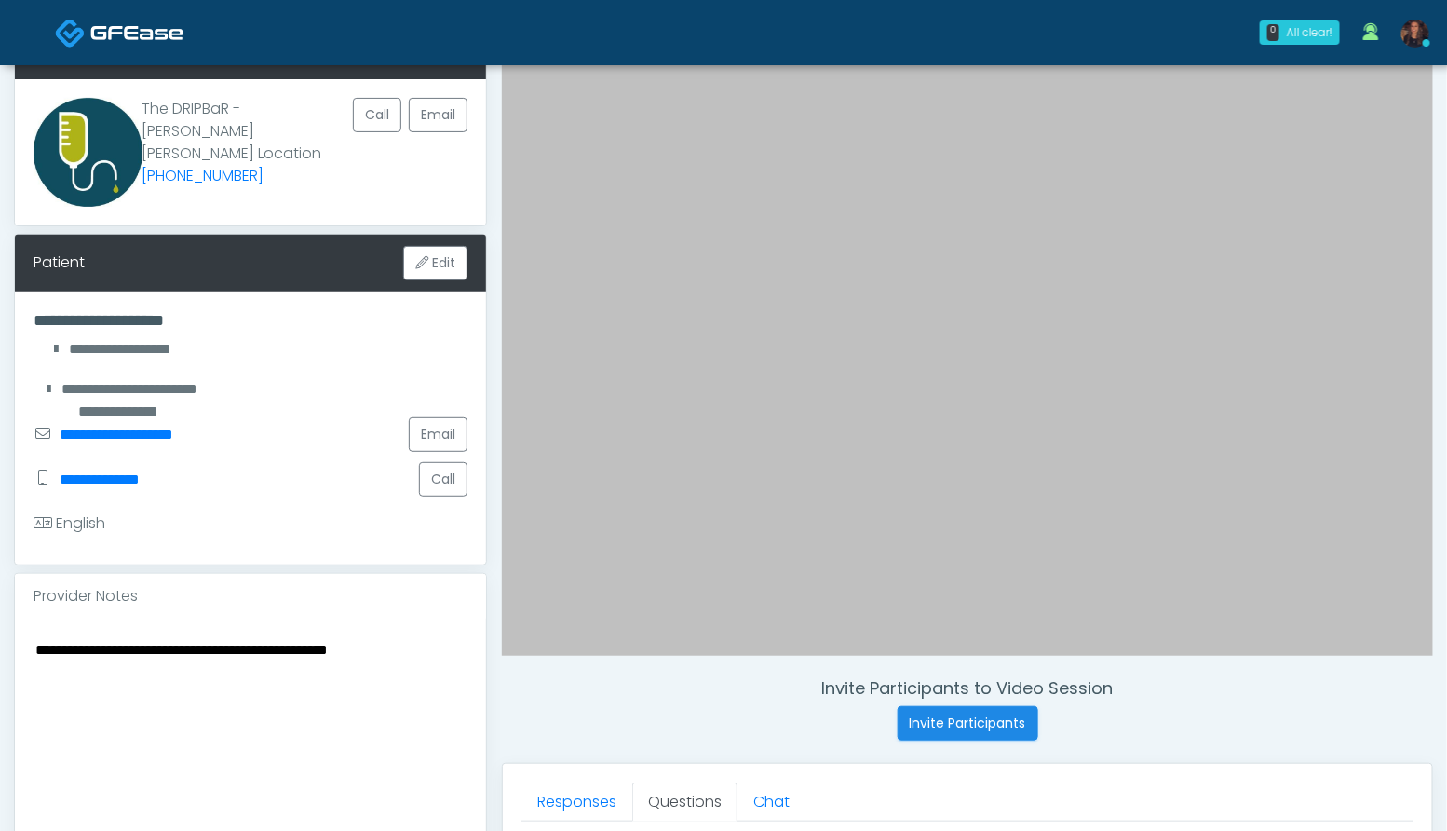
click at [440, 650] on textarea "**********" at bounding box center [251, 750] width 434 height 227
paste textarea "*"
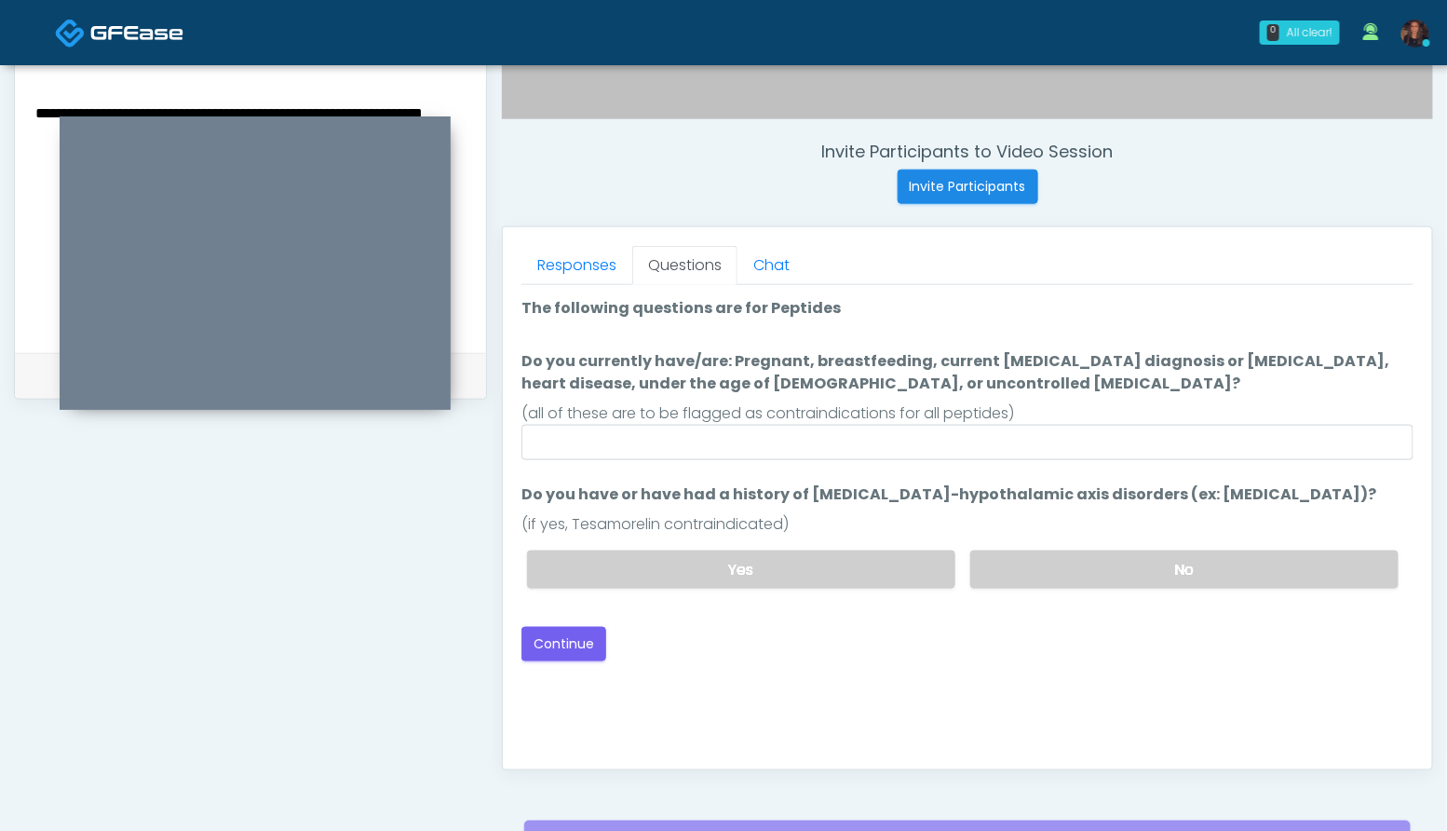
scroll to position [659, 0]
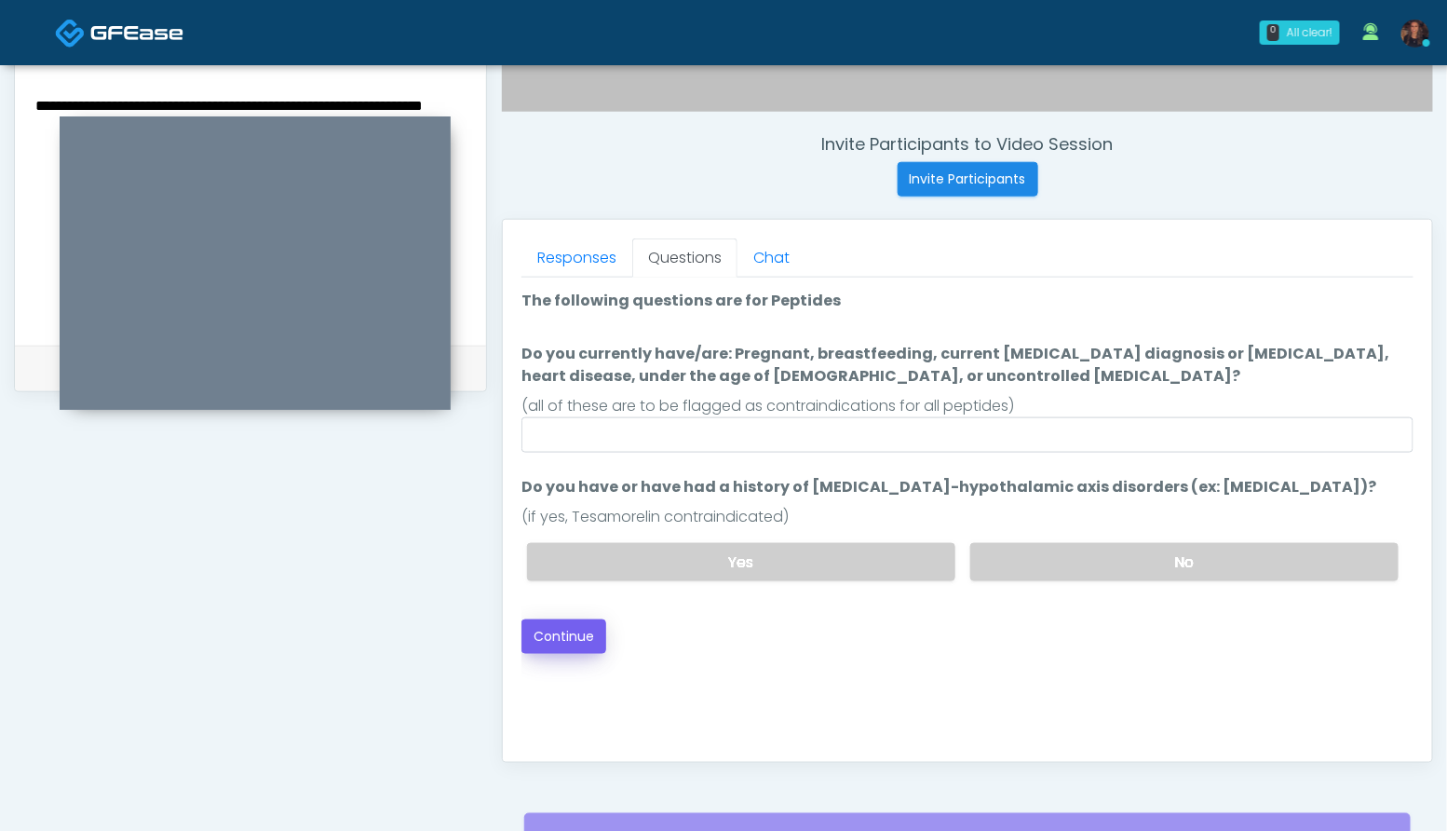
type textarea "**********"
click at [588, 636] on button "Continue" at bounding box center [563, 636] width 85 height 34
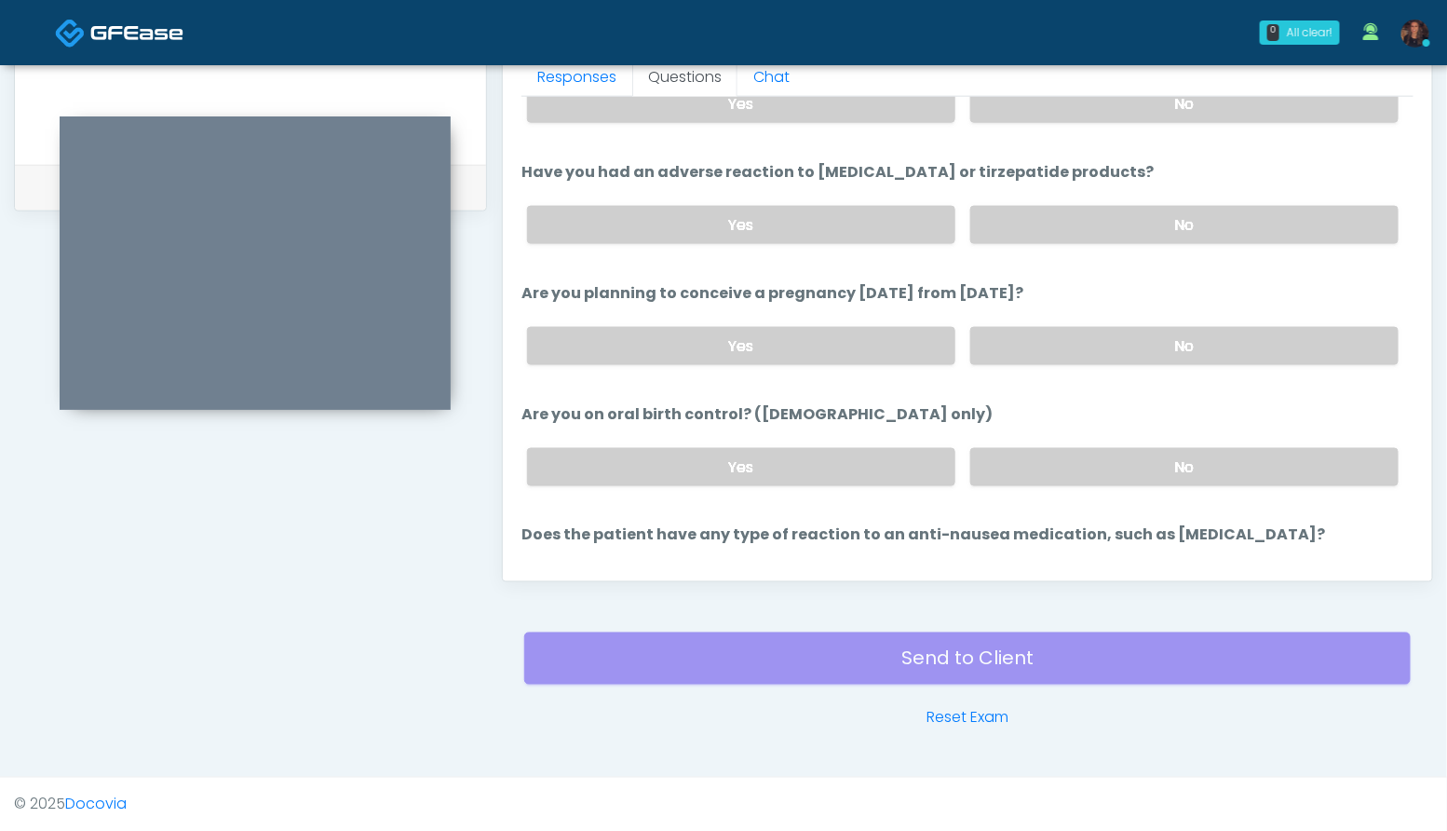
scroll to position [1025, 0]
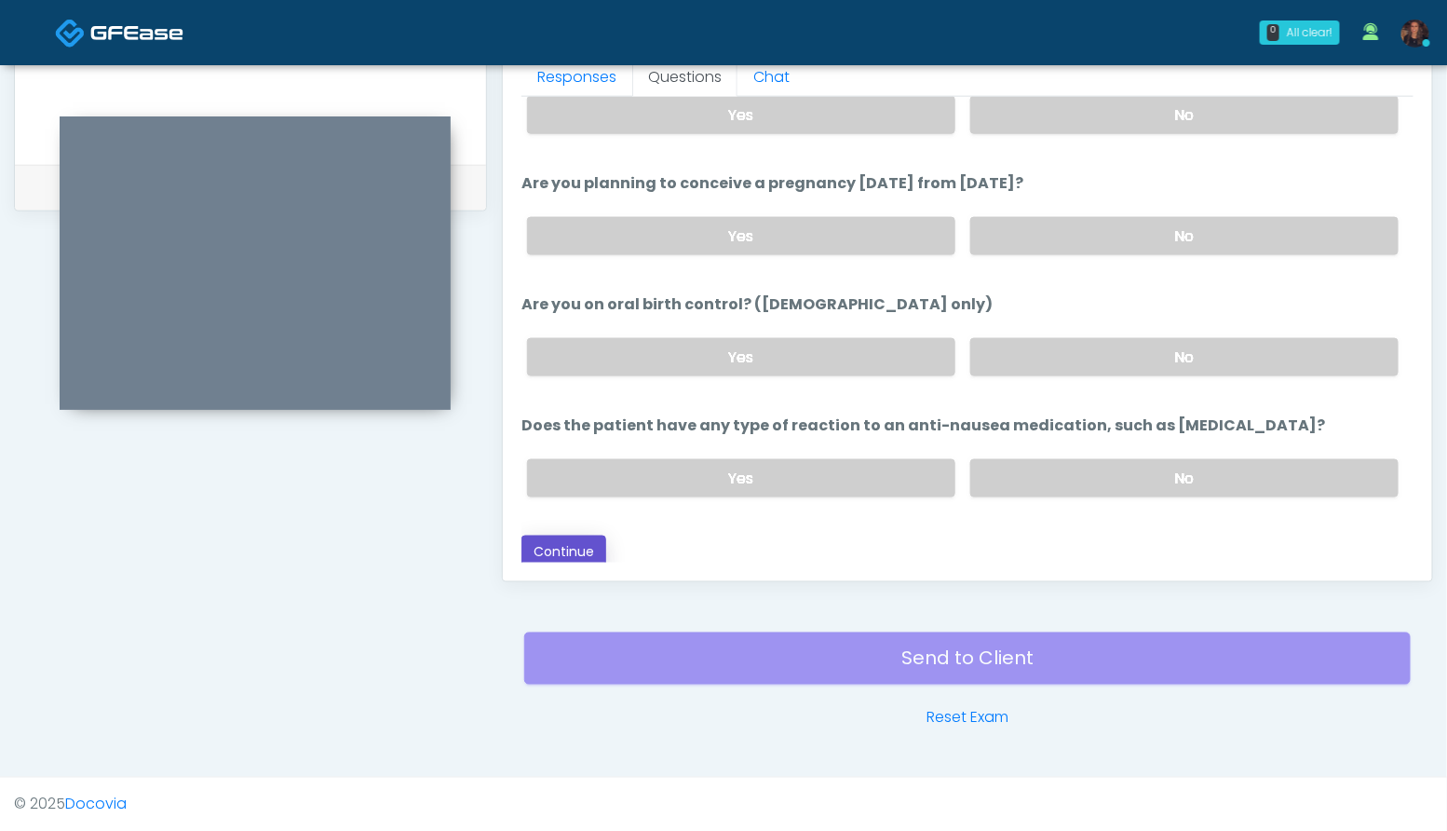
click at [586, 545] on button "Continue" at bounding box center [563, 552] width 85 height 34
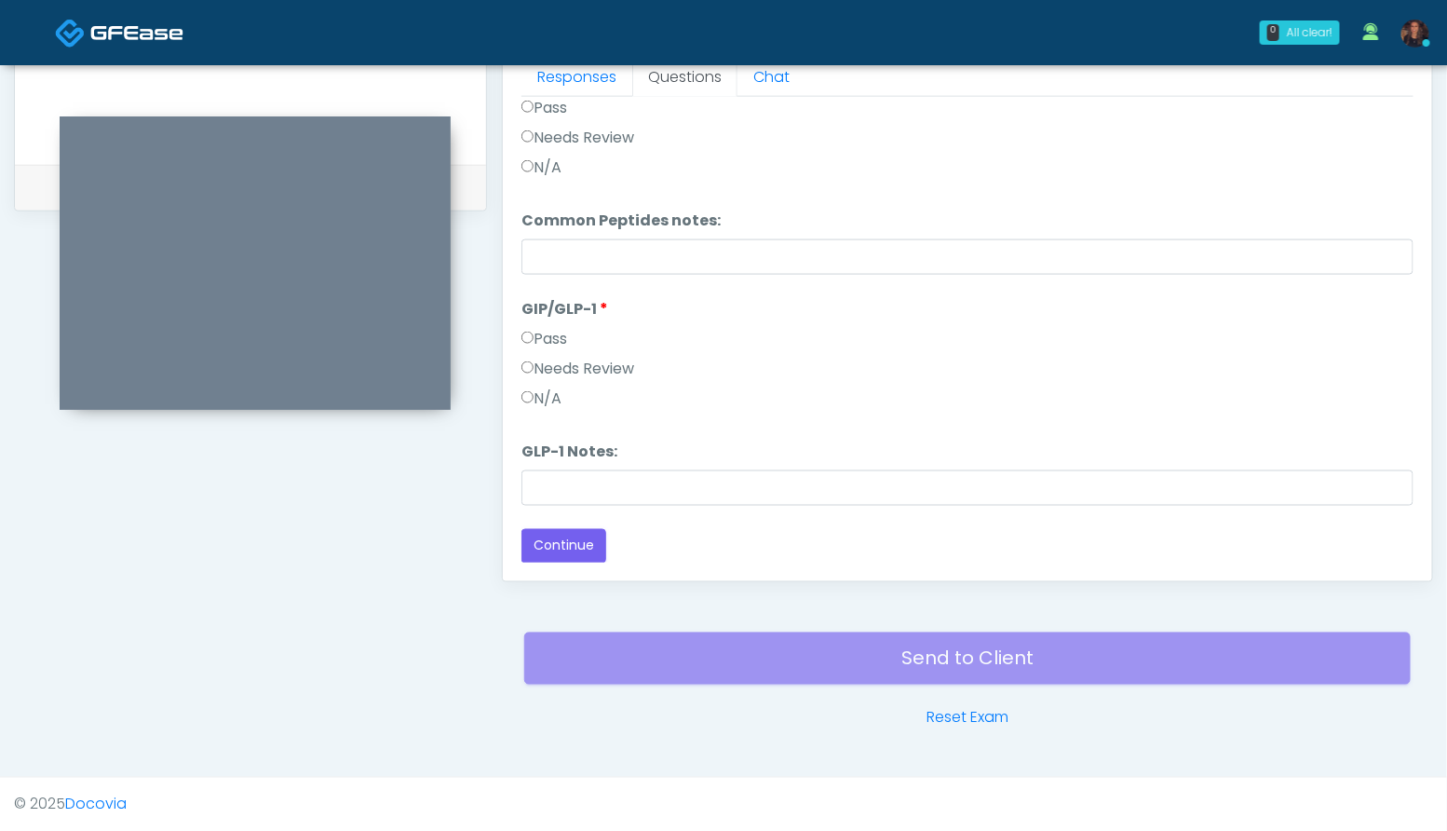
scroll to position [0, 0]
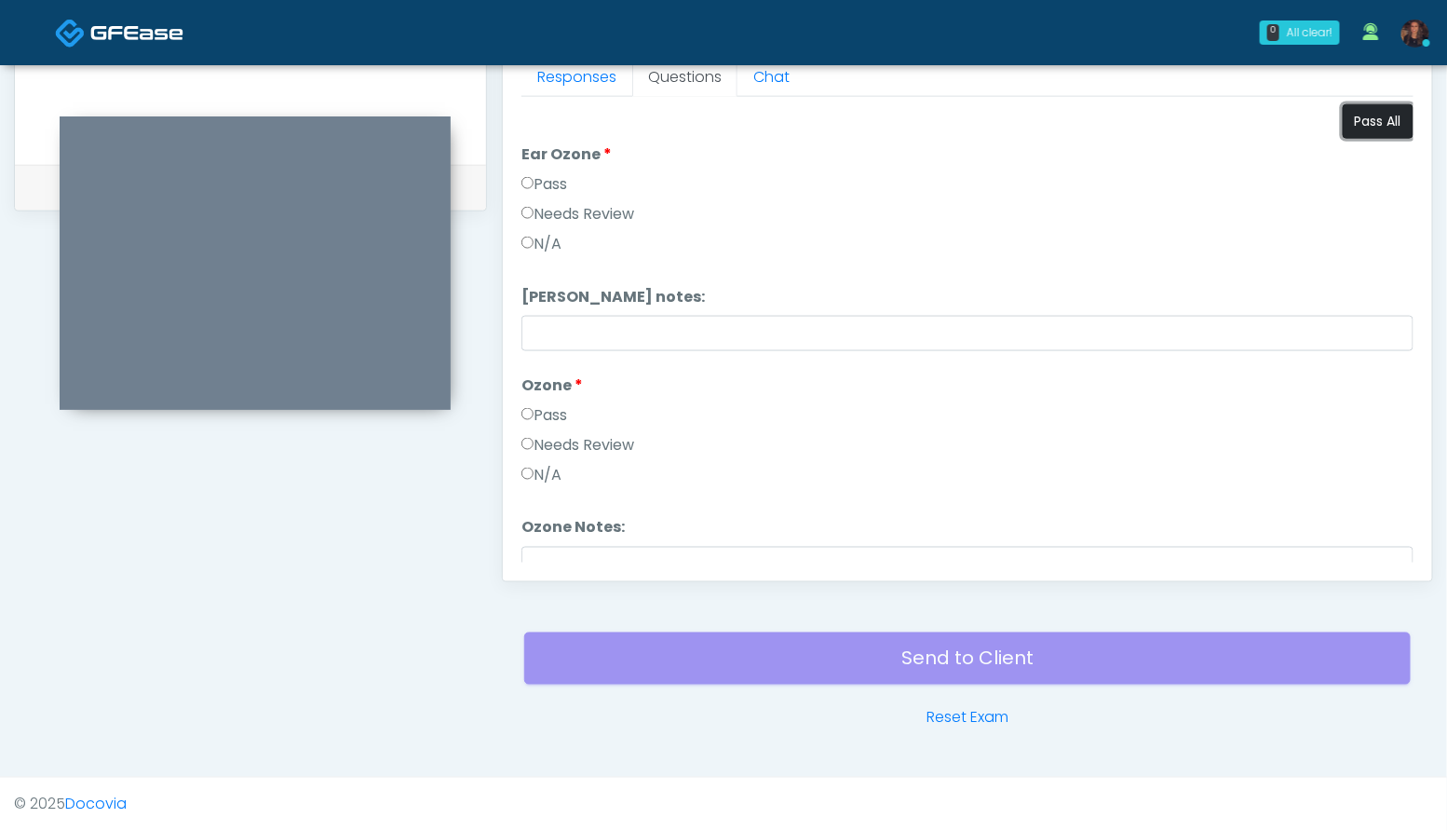
click at [1361, 125] on button "Pass All" at bounding box center [1378, 121] width 71 height 34
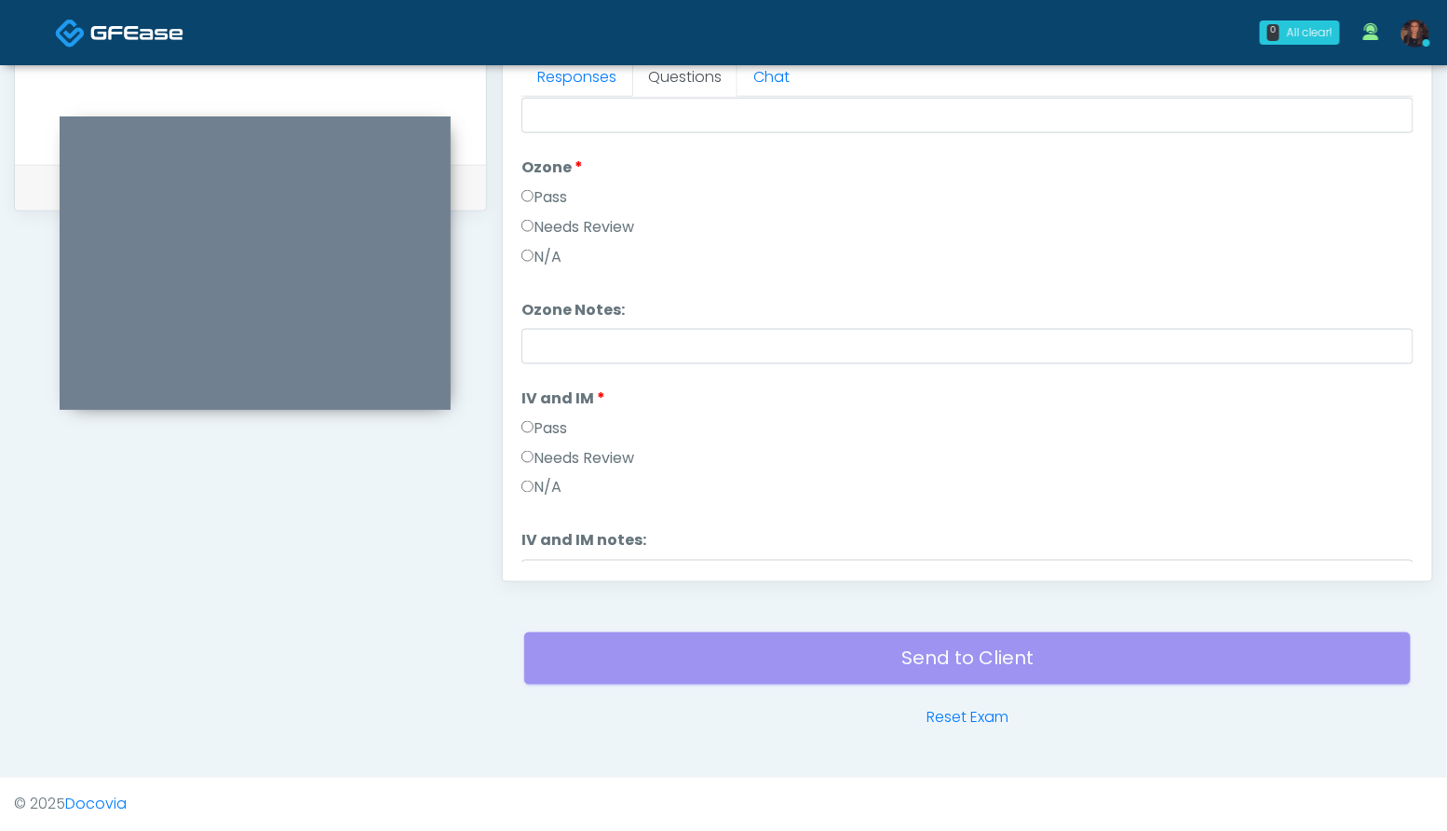
scroll to position [251, 0]
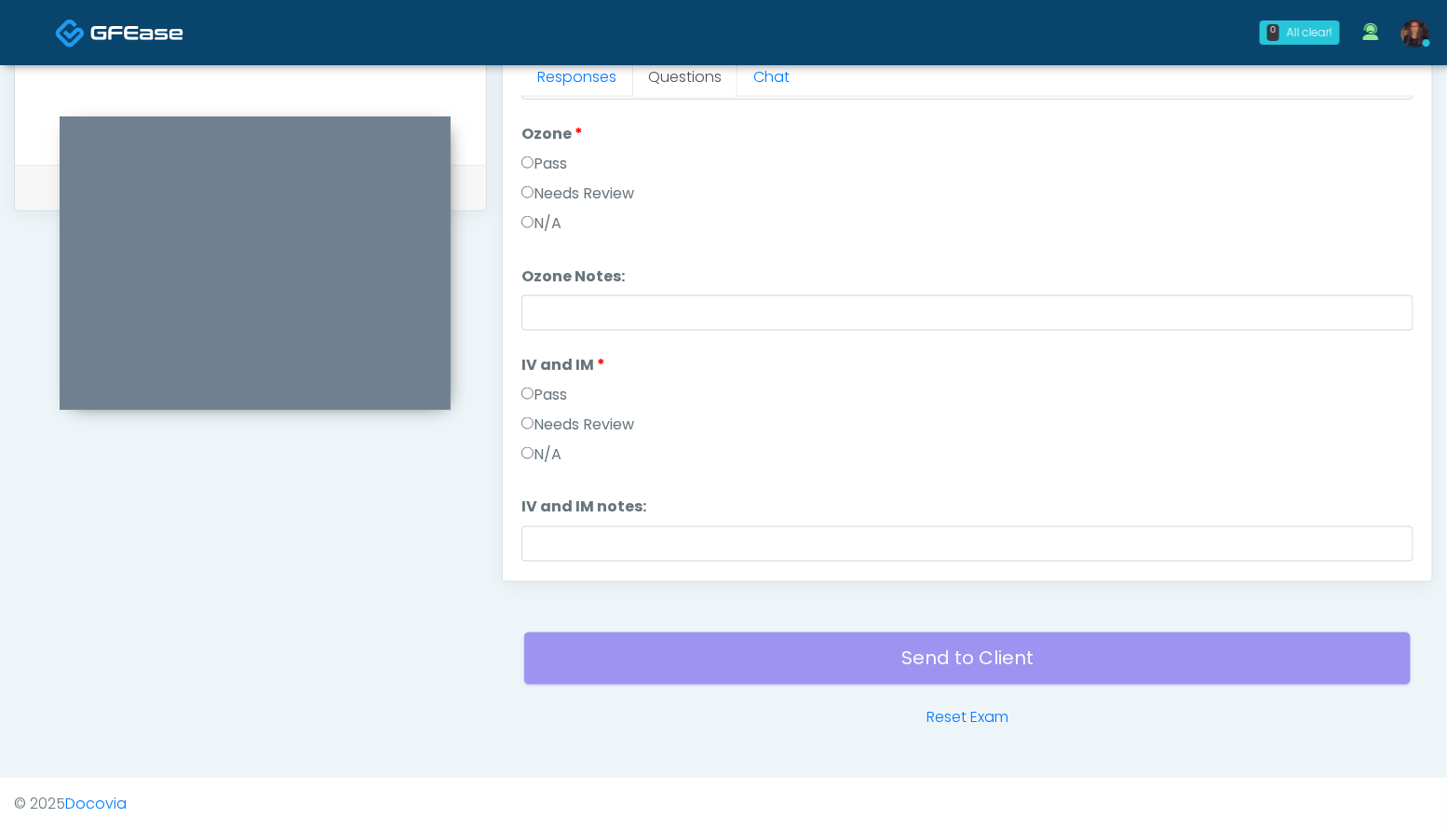
click at [544, 447] on label "N/A" at bounding box center [541, 454] width 40 height 22
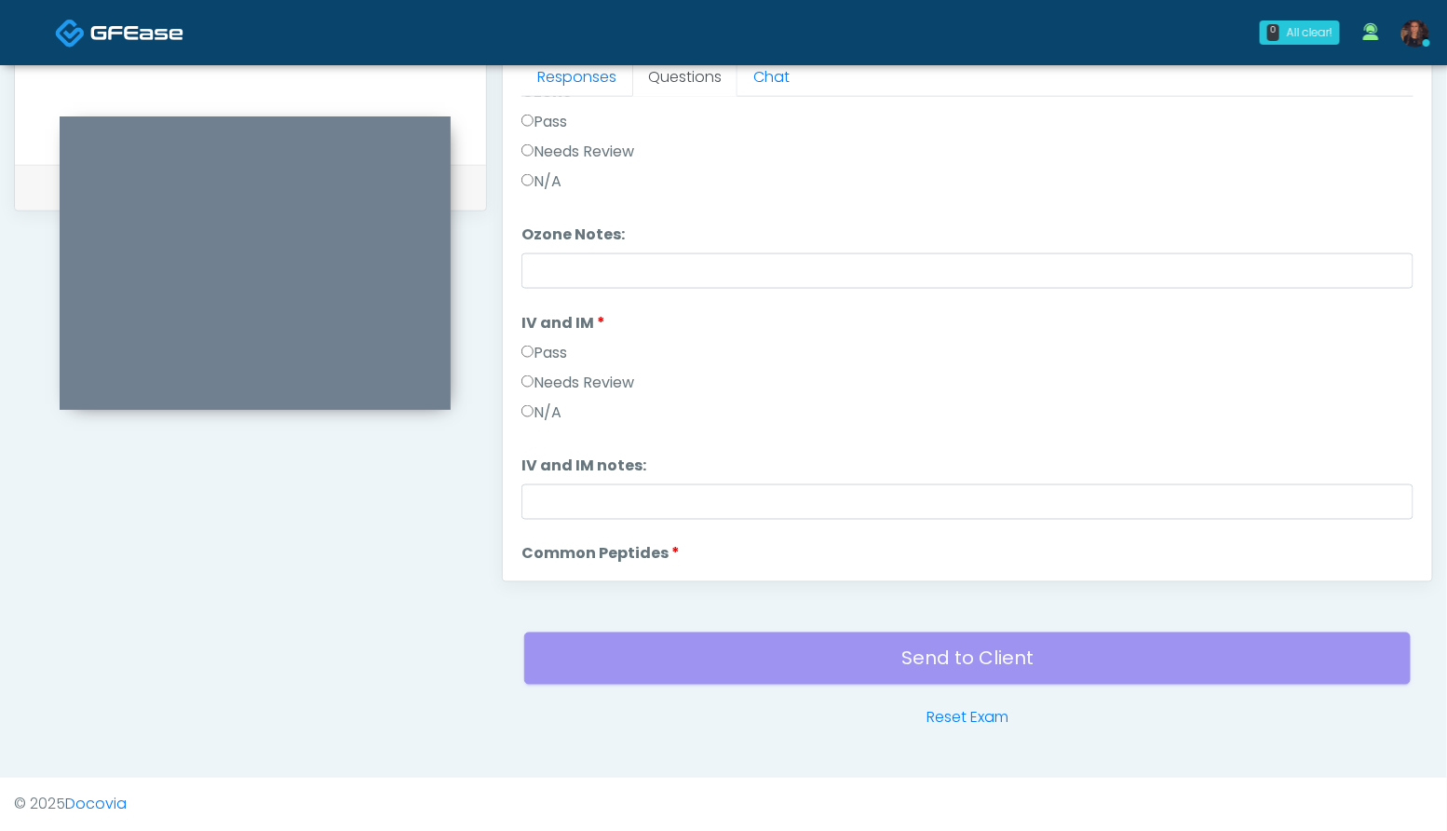
scroll to position [289, 0]
click at [542, 367] on div "Pass" at bounding box center [967, 361] width 892 height 30
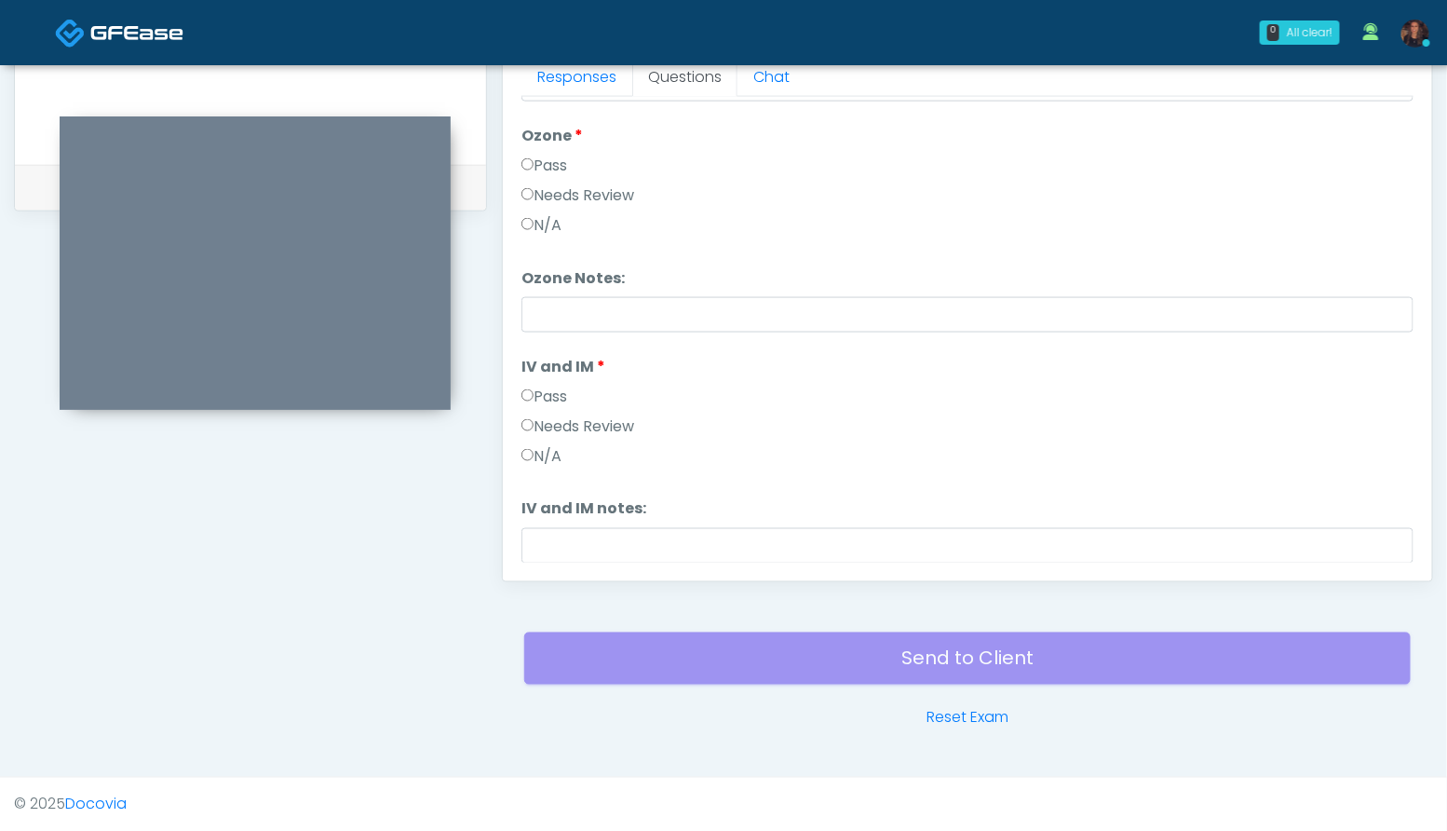
scroll to position [250, 0]
click at [559, 390] on label "Pass" at bounding box center [544, 396] width 46 height 22
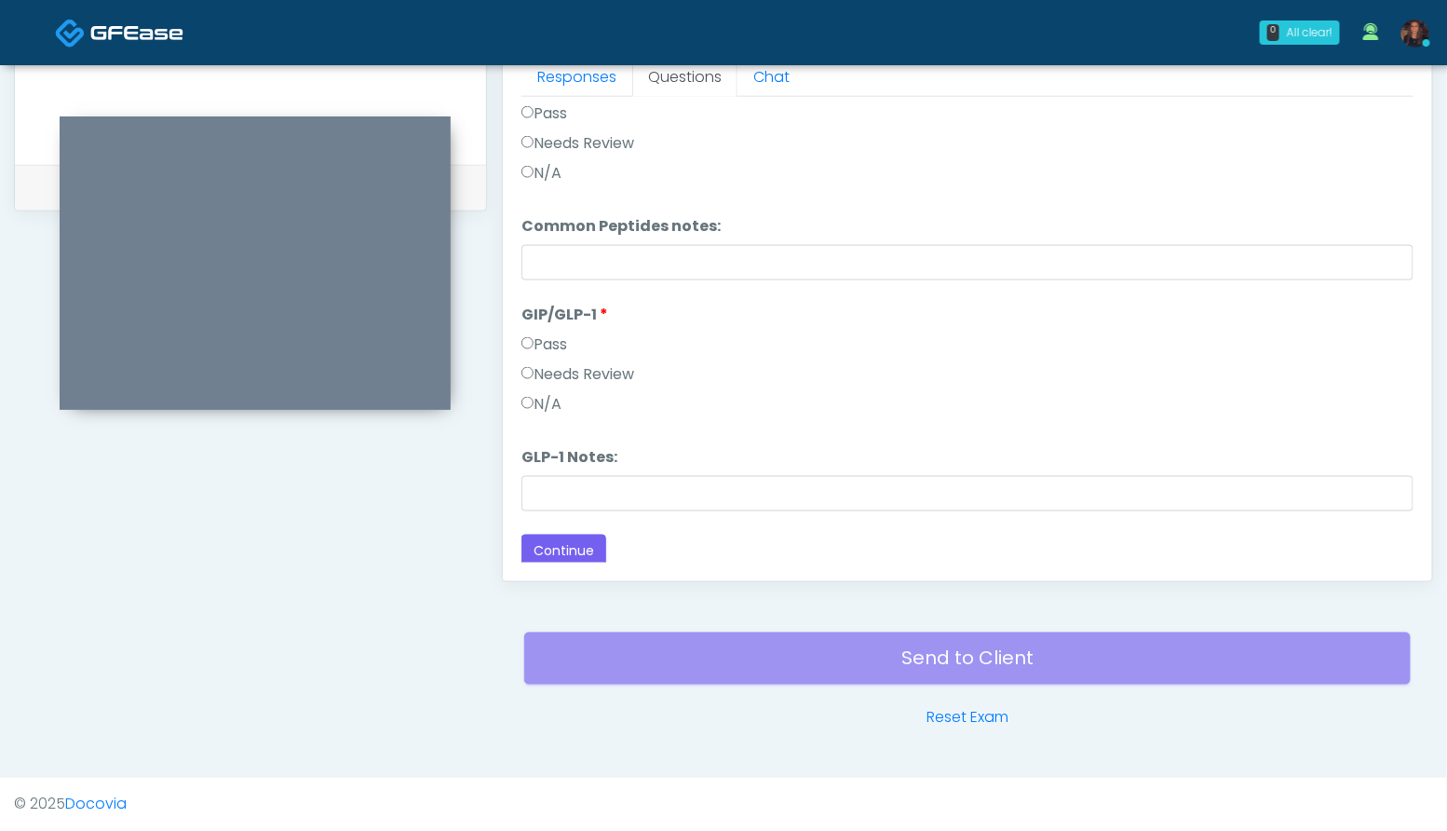
scroll to position [764, 0]
click at [554, 404] on label "N/A" at bounding box center [541, 403] width 40 height 22
click at [560, 549] on button "Continue" at bounding box center [563, 546] width 85 height 34
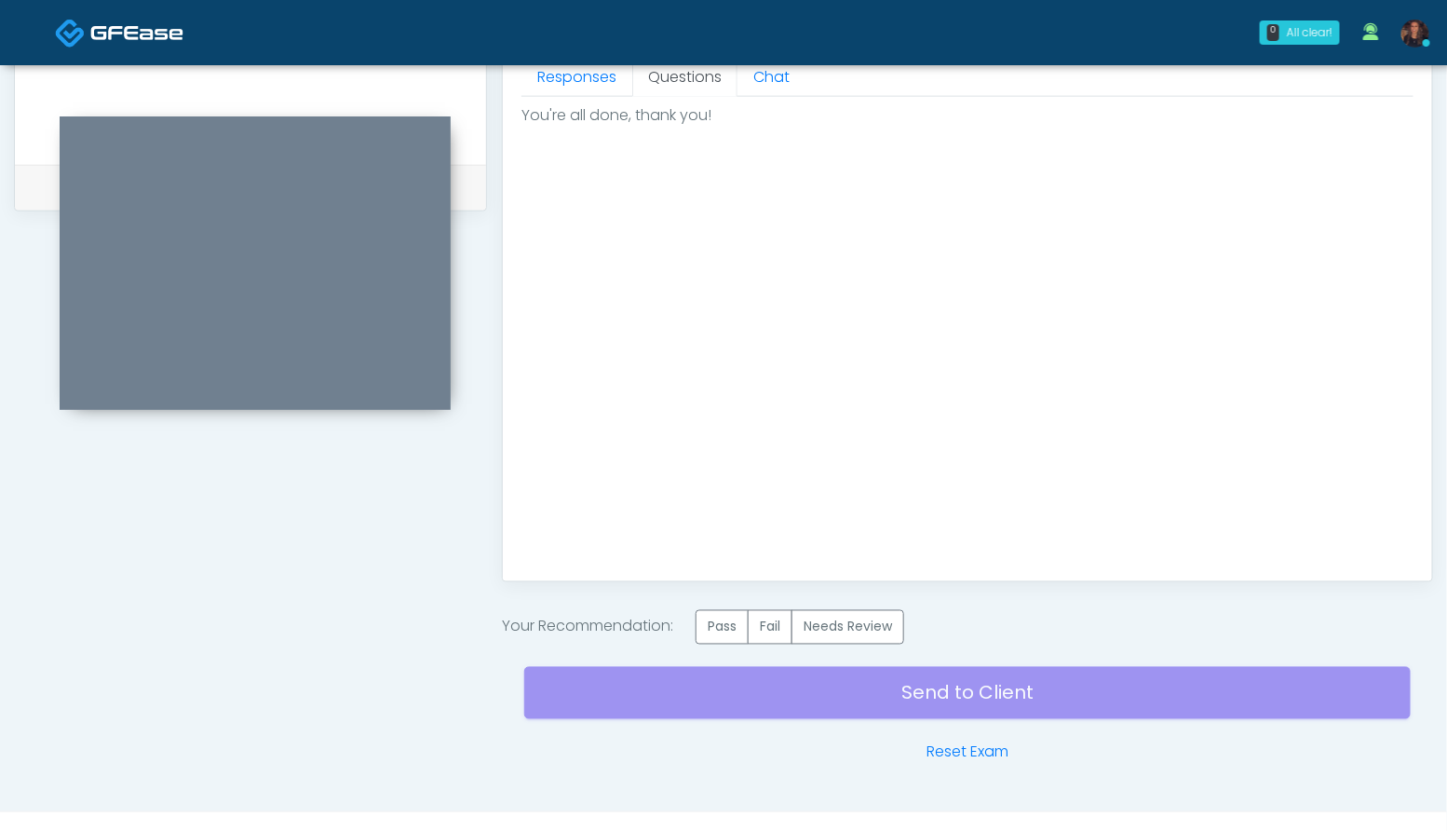
scroll to position [0, 0]
click at [722, 630] on label "Pass" at bounding box center [722, 627] width 53 height 34
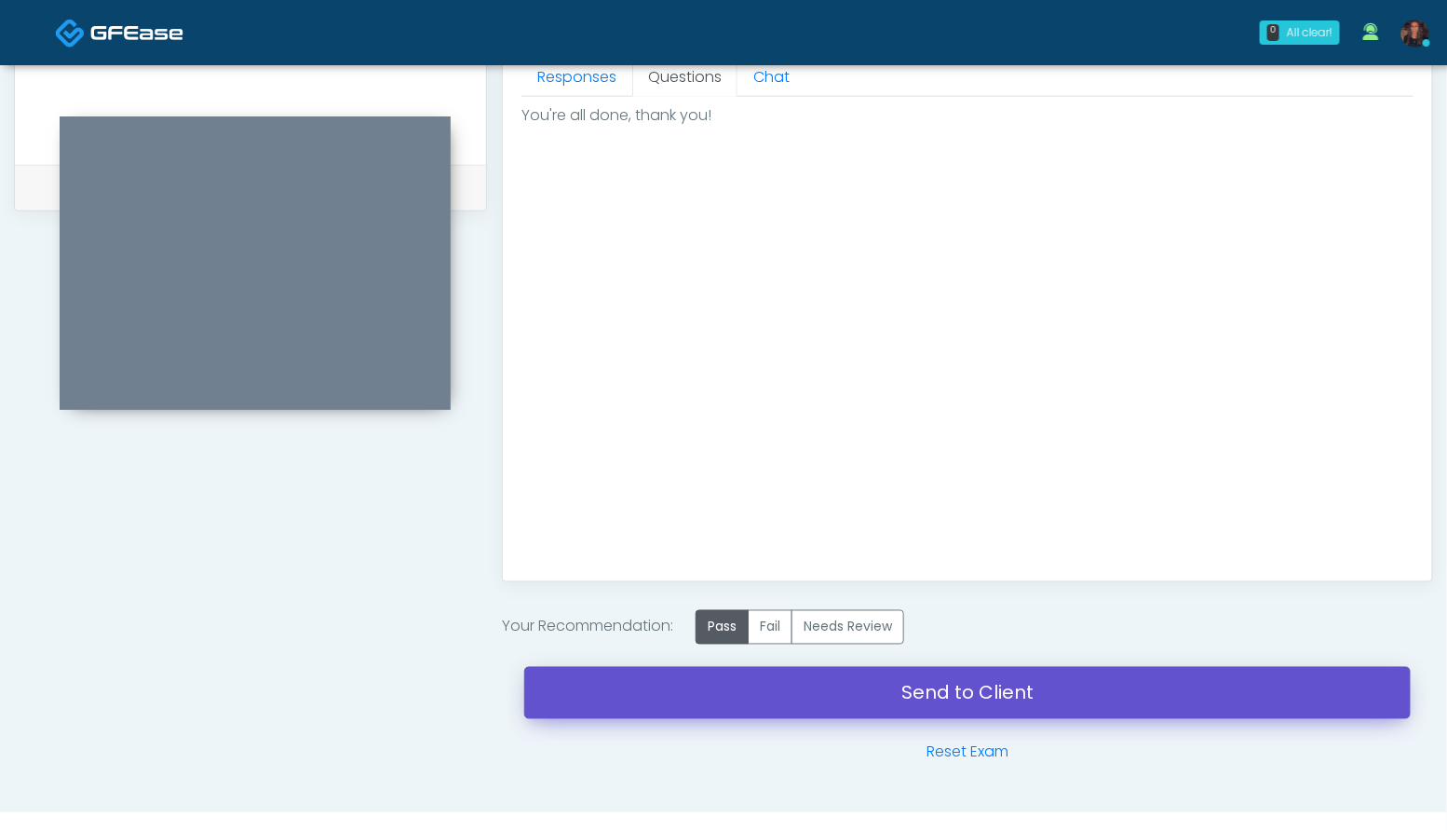
click at [714, 687] on link "Send to Client" at bounding box center [967, 693] width 886 height 52
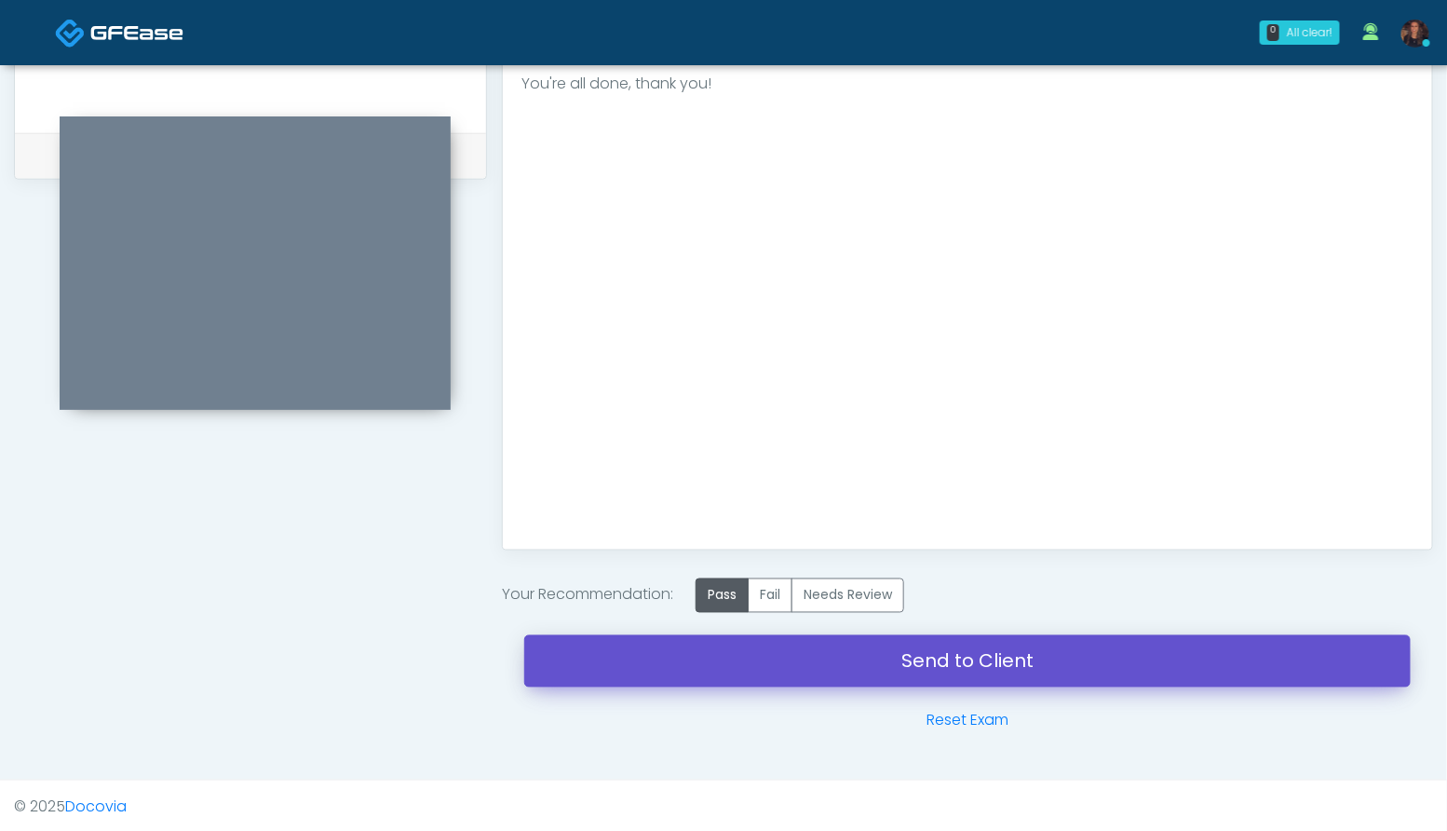
scroll to position [874, 0]
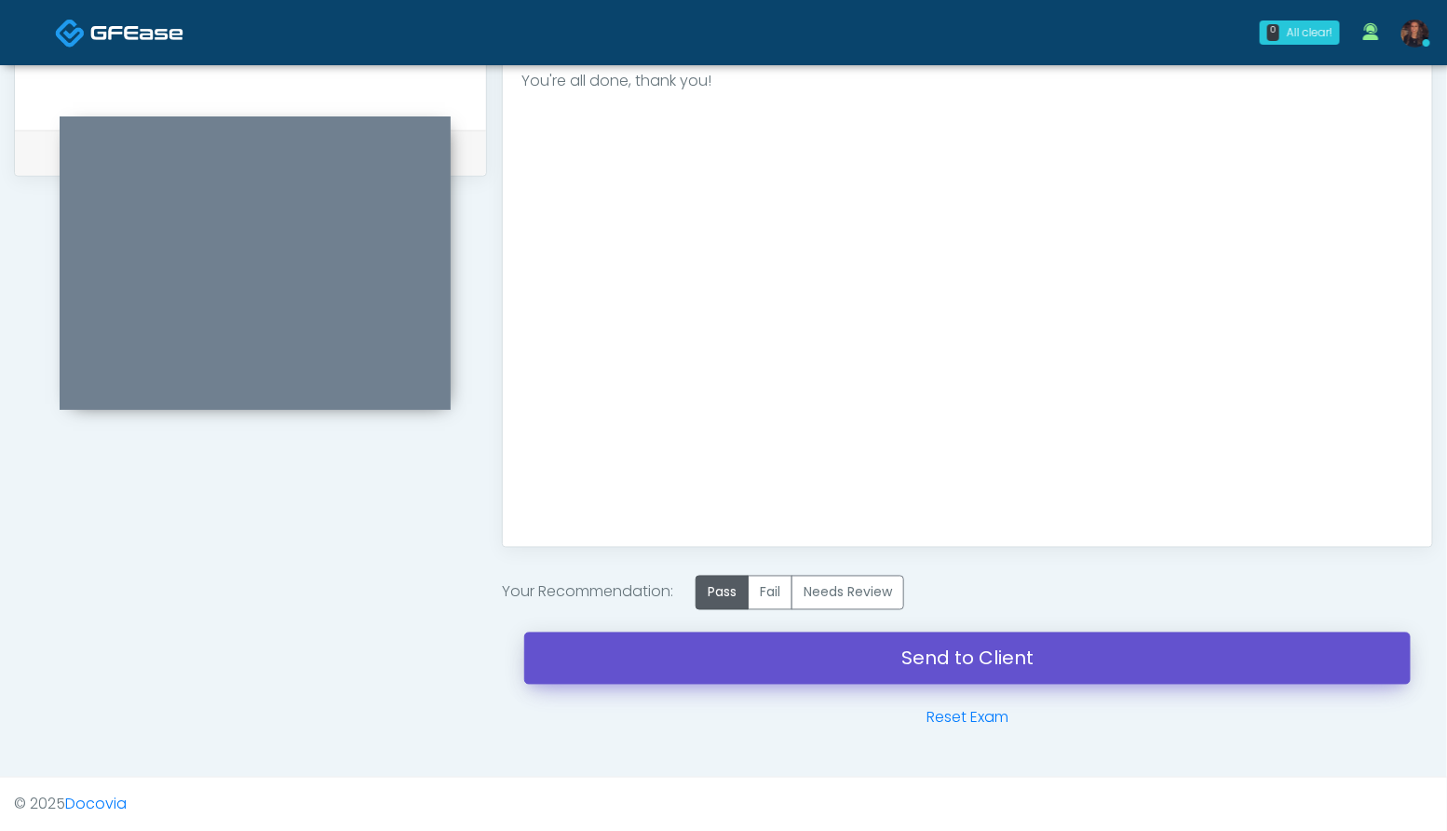
click at [603, 655] on link "Send to Client" at bounding box center [967, 658] width 886 height 52
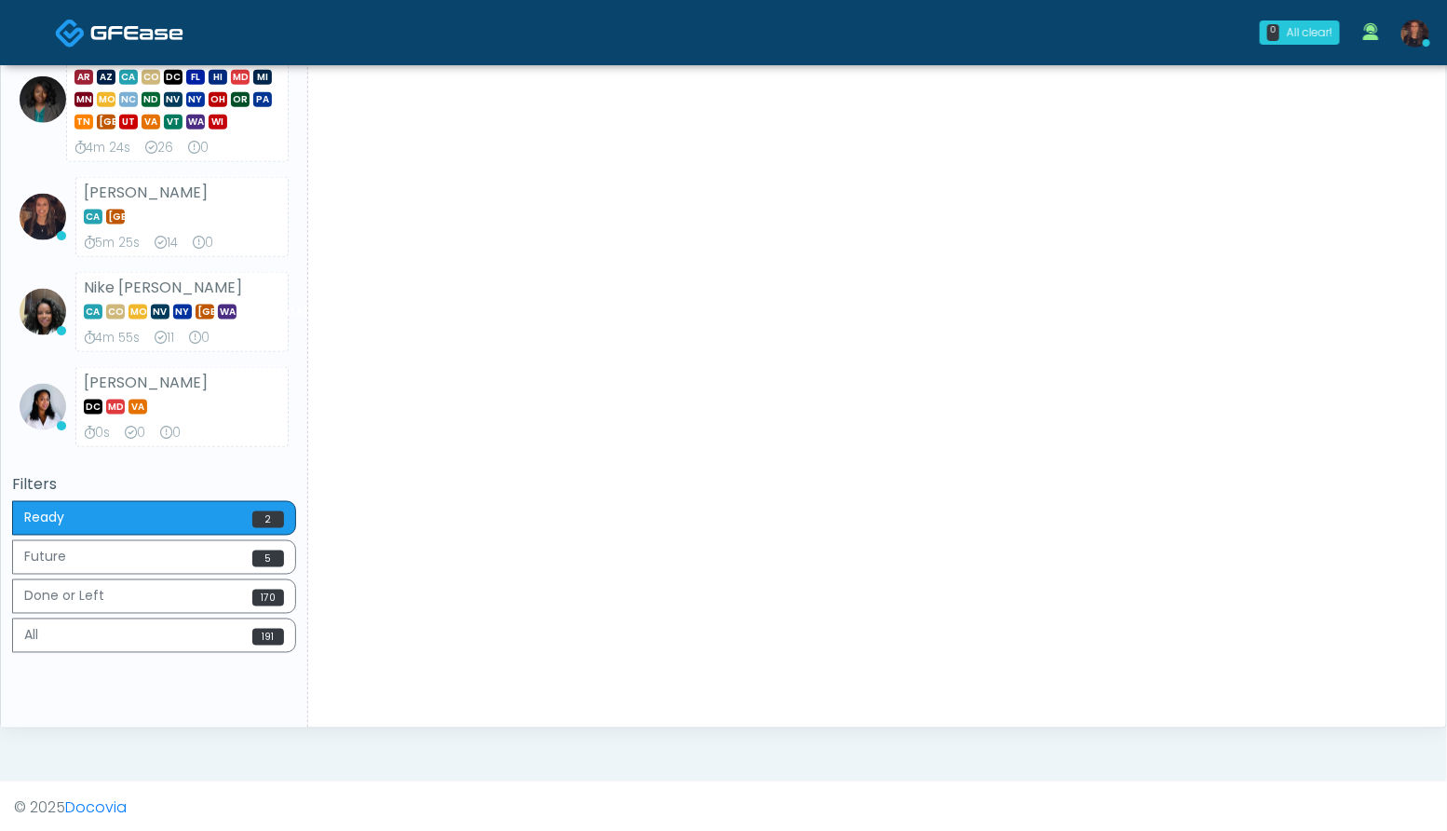
scroll to position [841, 0]
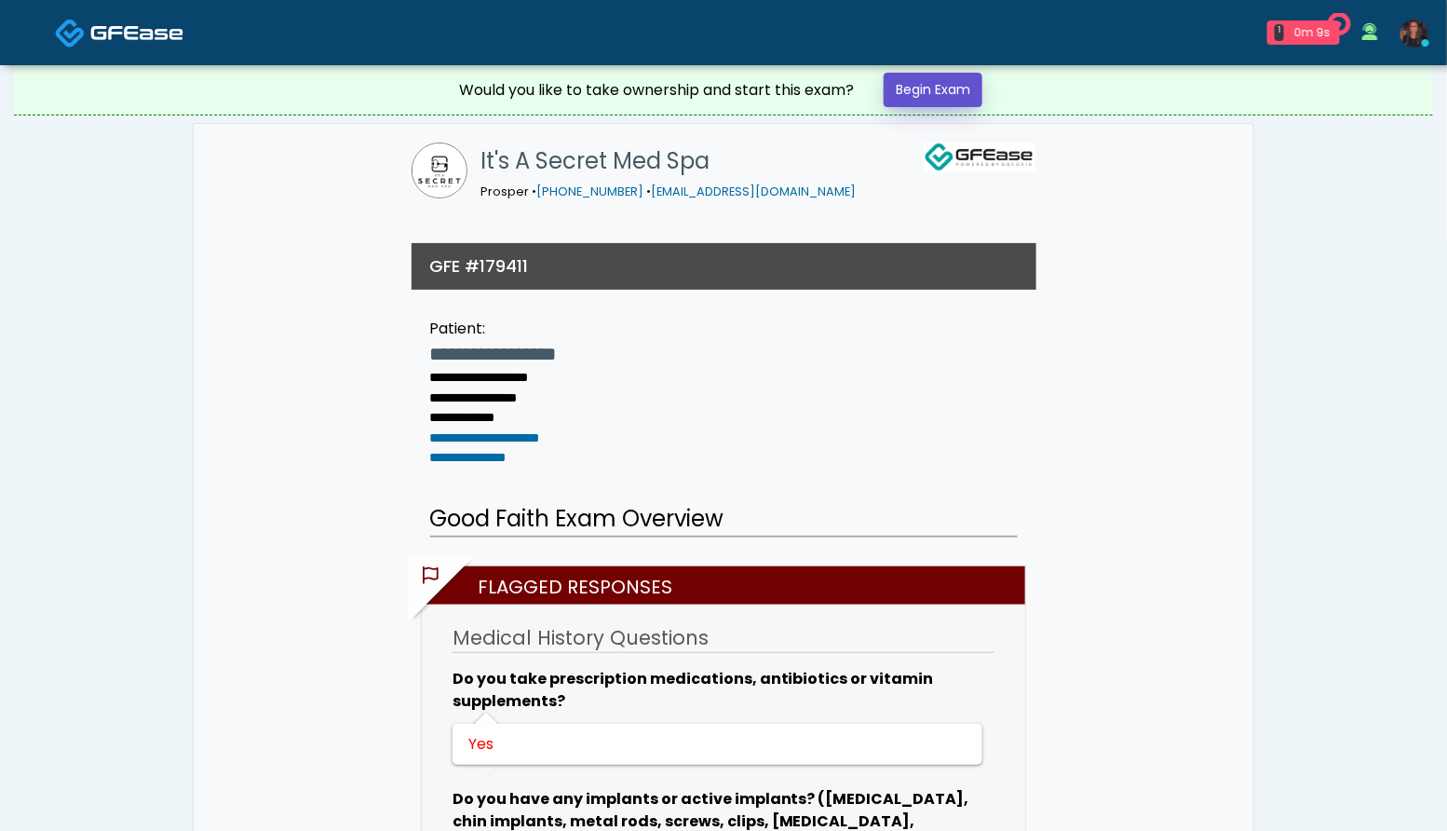
click at [957, 88] on link "Begin Exam" at bounding box center [933, 90] width 99 height 34
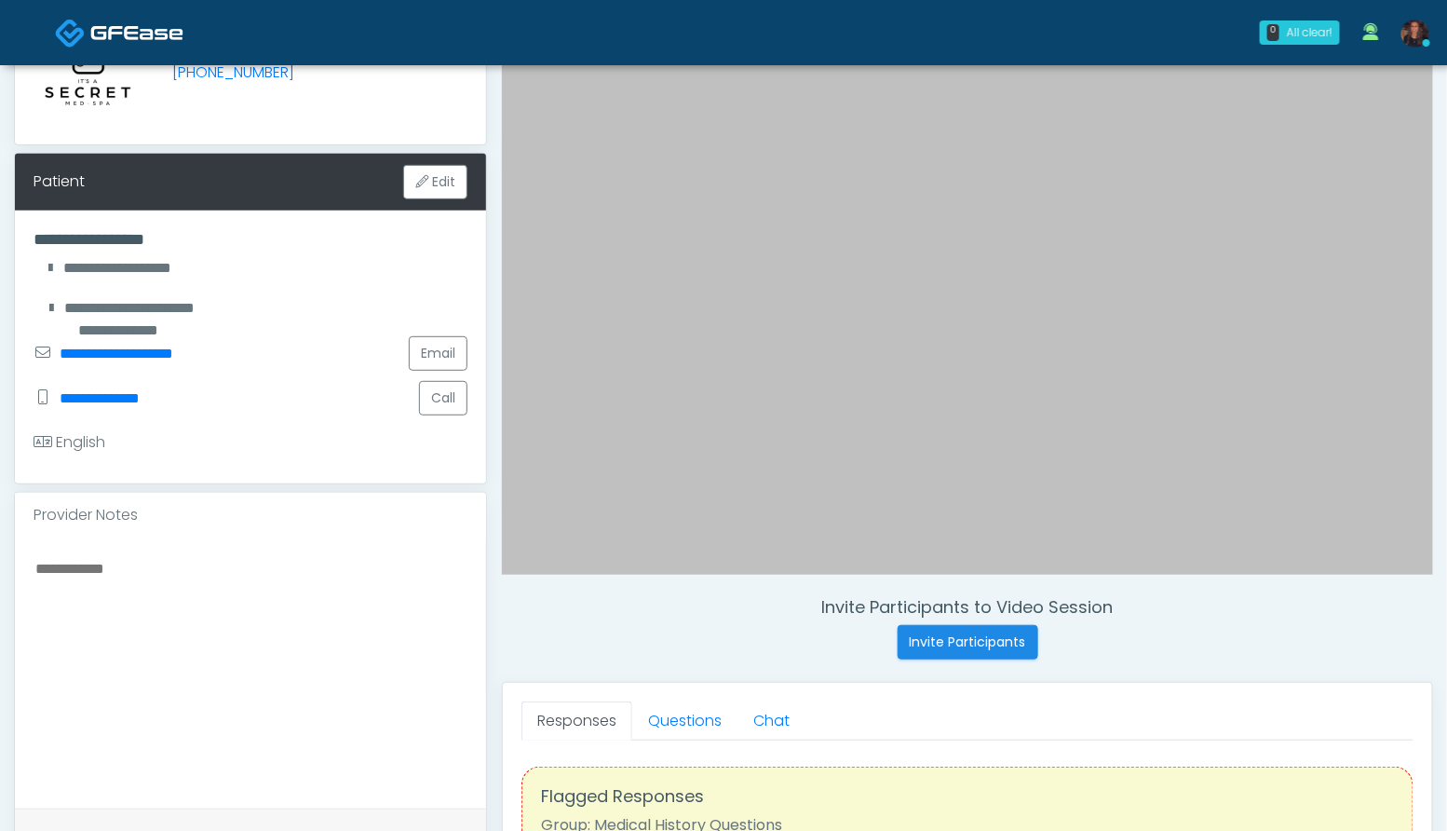
scroll to position [226, 0]
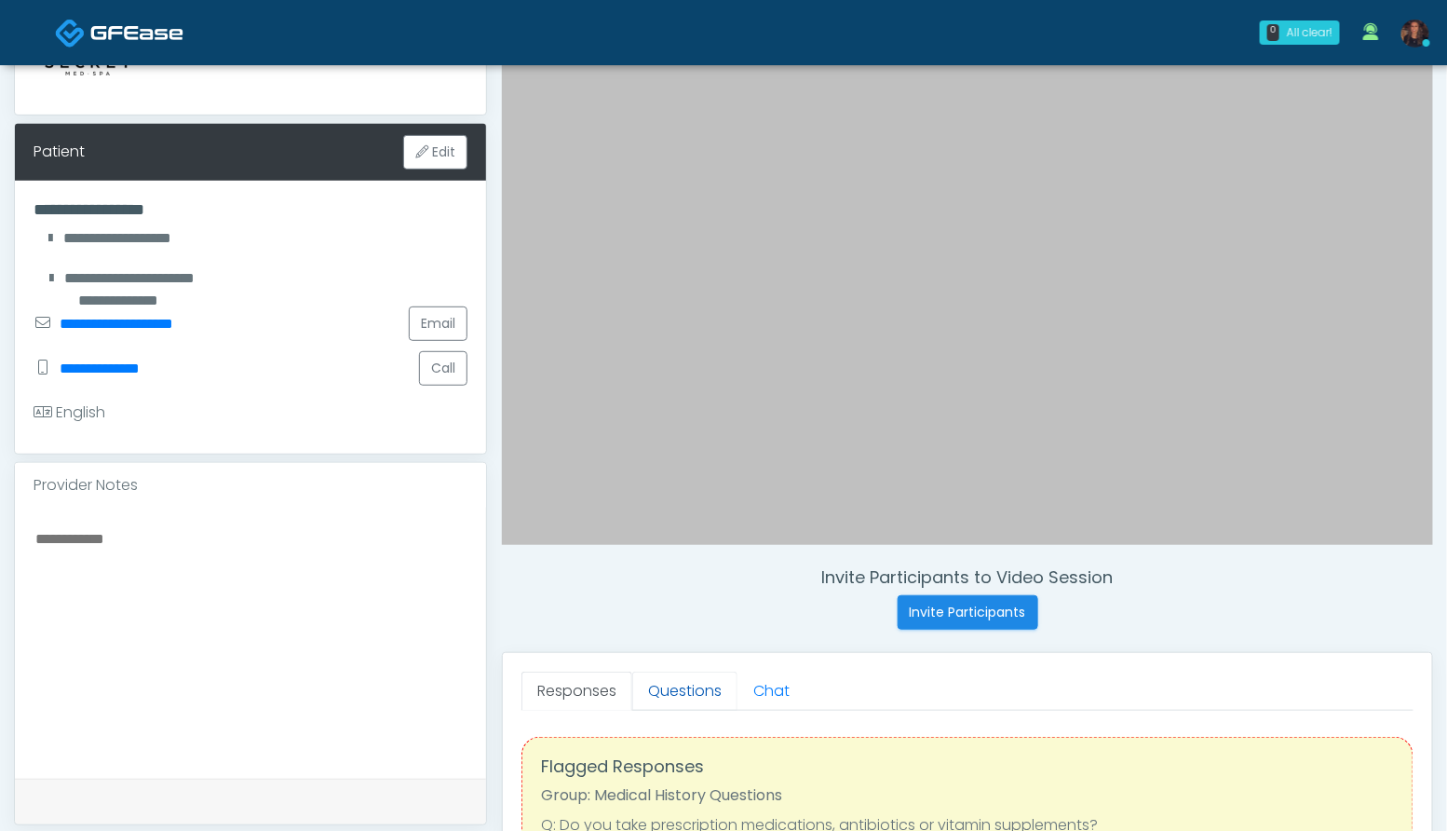
click at [680, 676] on link "Questions" at bounding box center [684, 690] width 105 height 39
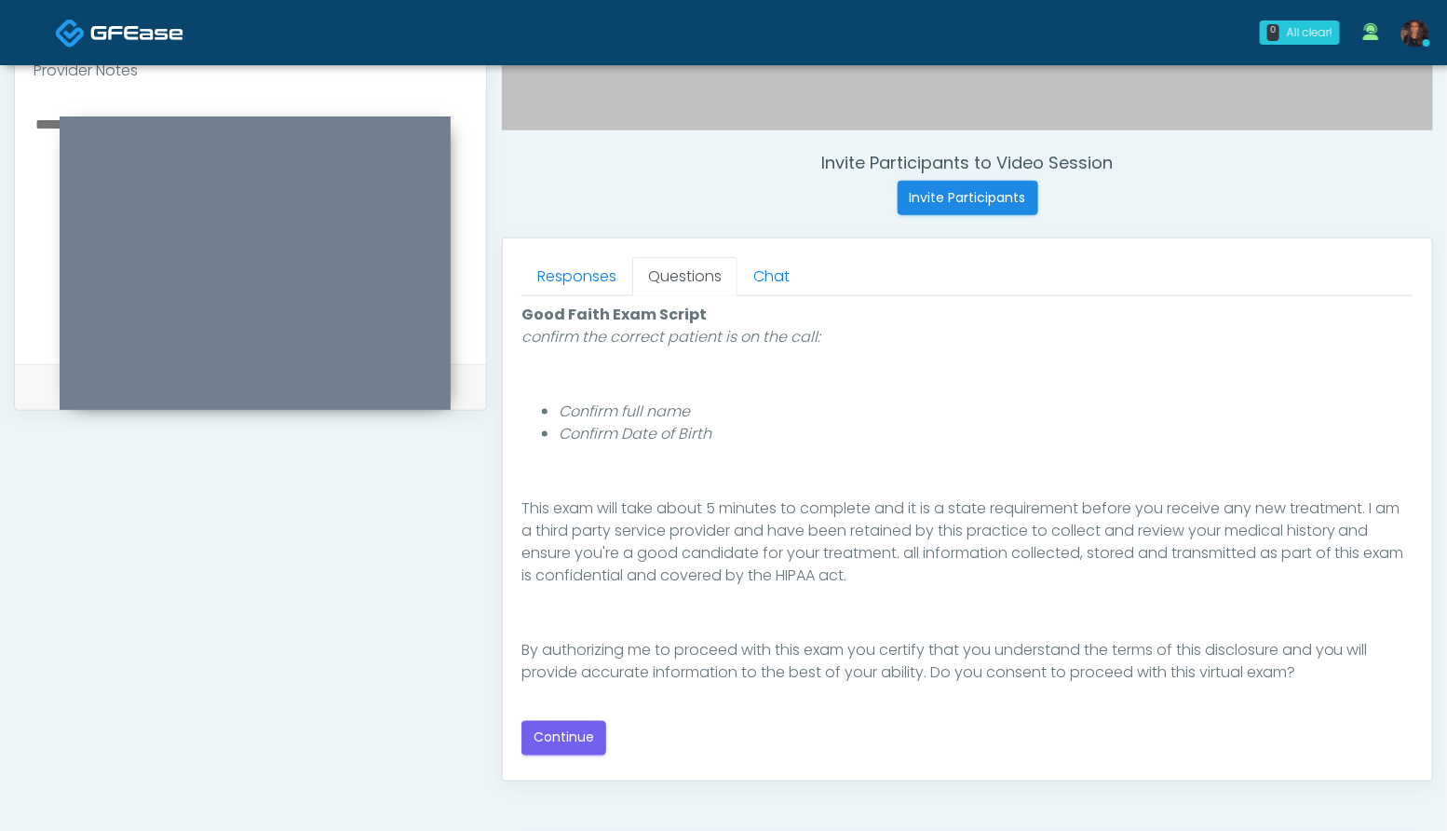
scroll to position [645, 0]
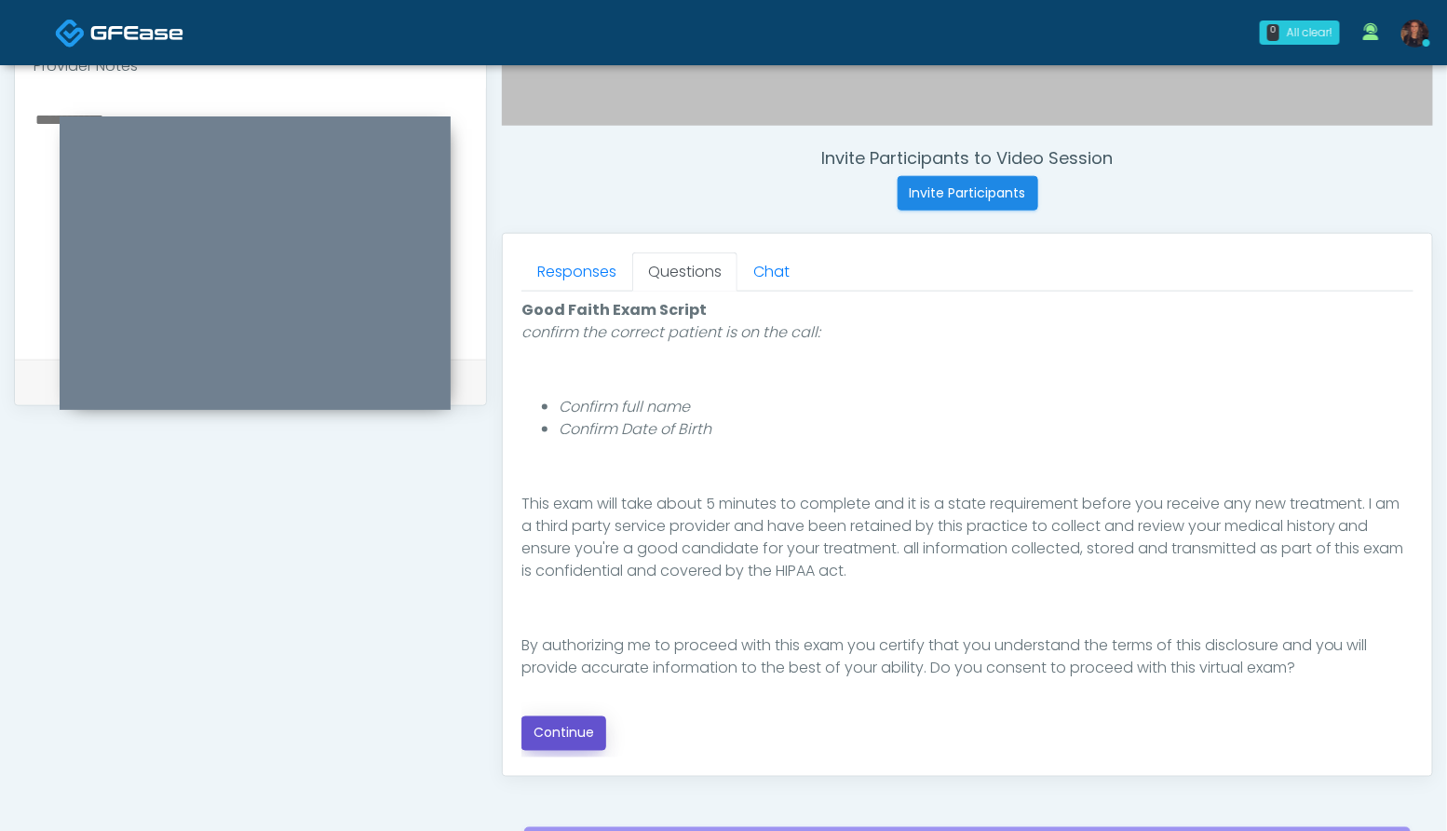
click at [590, 730] on button "Continue" at bounding box center [563, 733] width 85 height 34
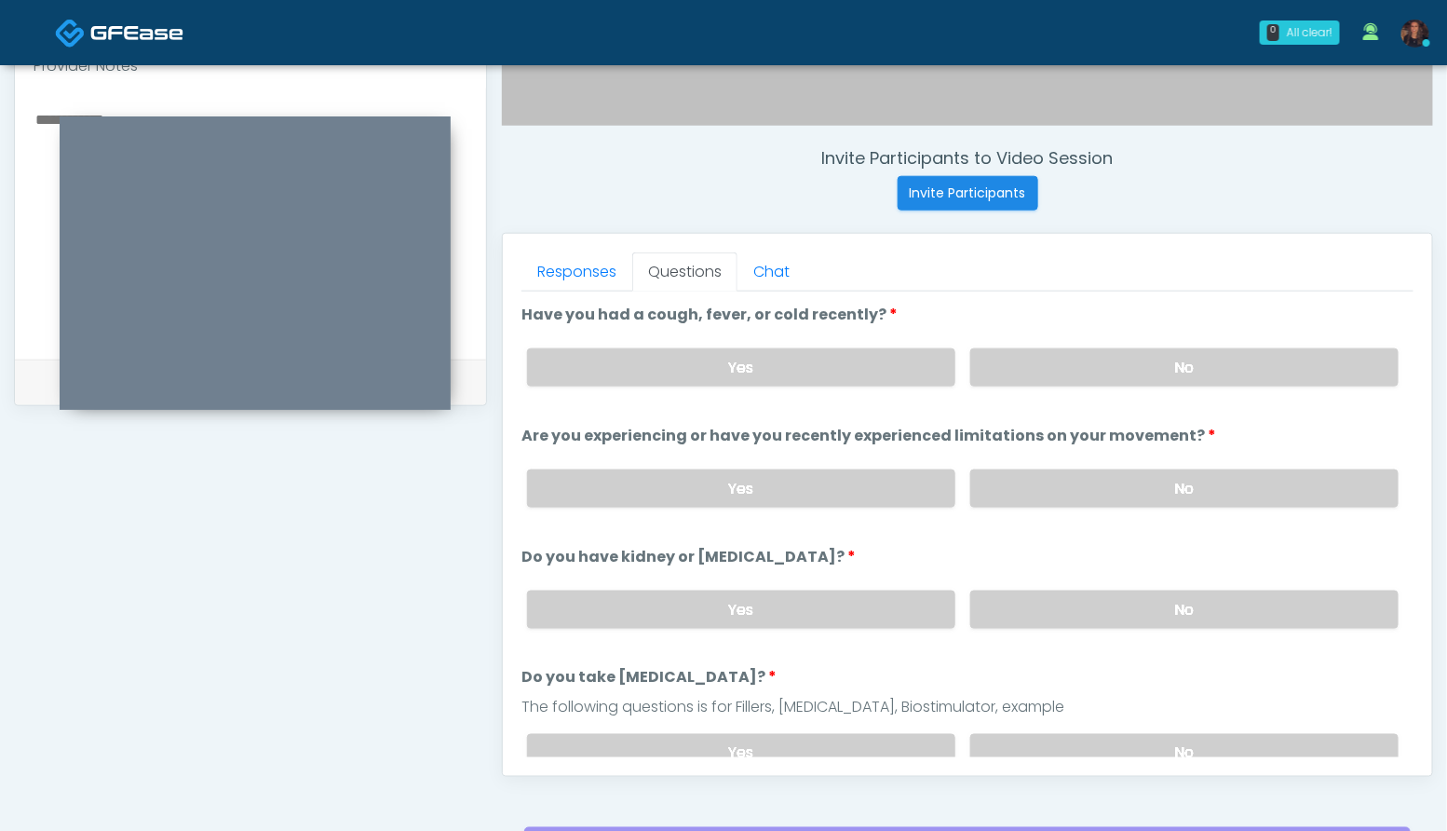
scroll to position [840, 0]
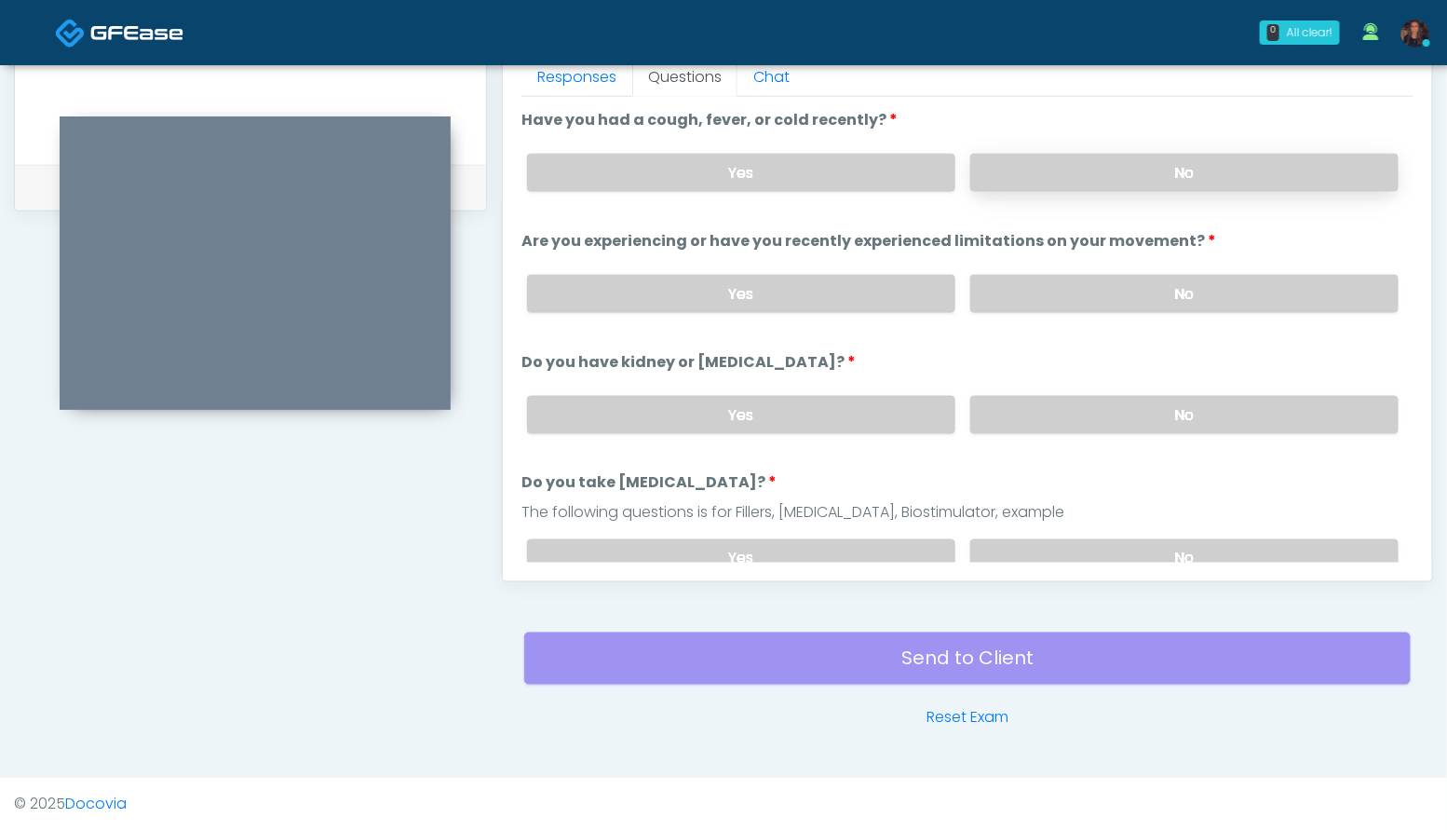
click at [1180, 169] on label "No" at bounding box center [1184, 173] width 428 height 38
click at [1210, 287] on label "No" at bounding box center [1184, 294] width 428 height 38
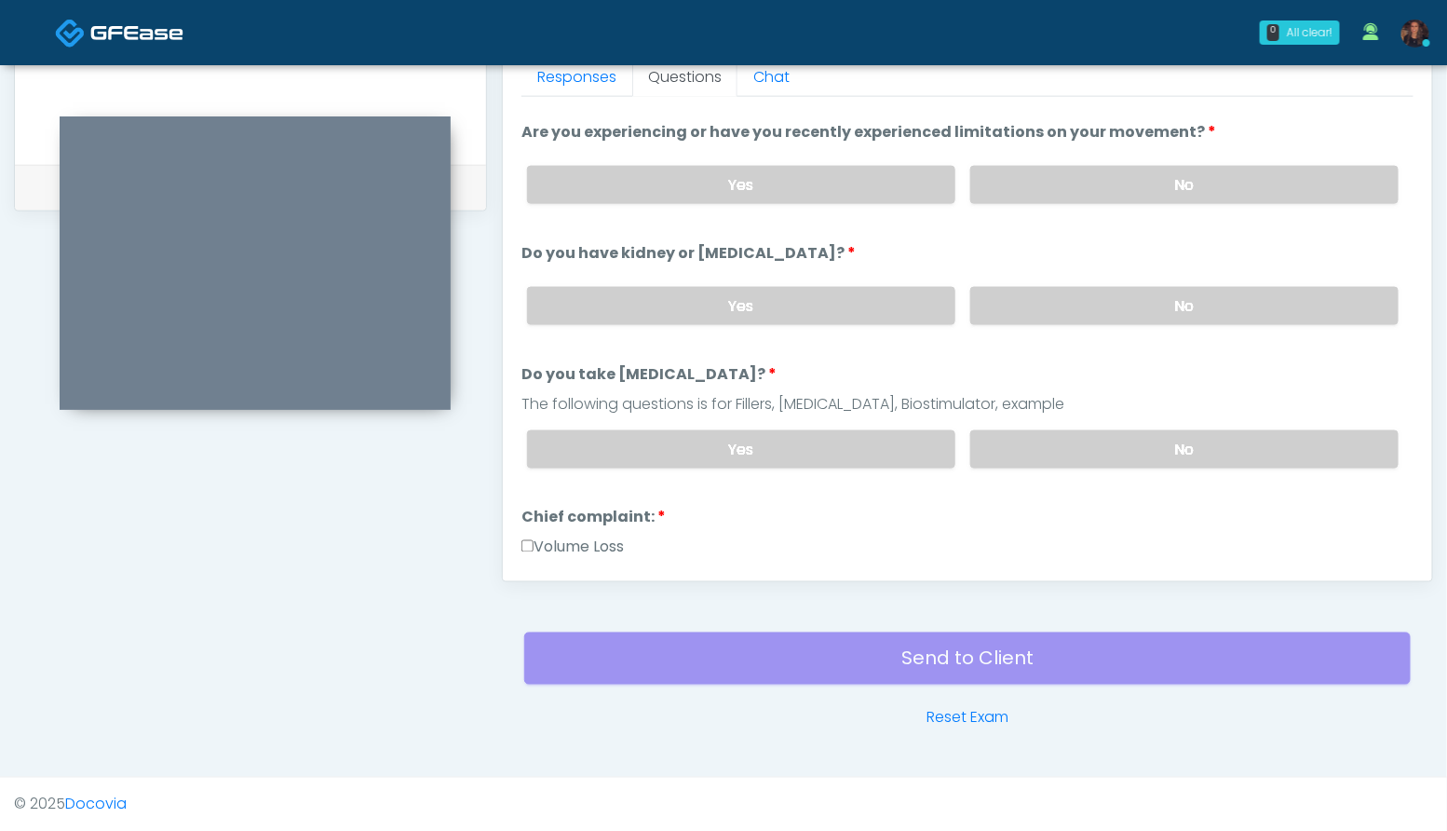
scroll to position [117, 0]
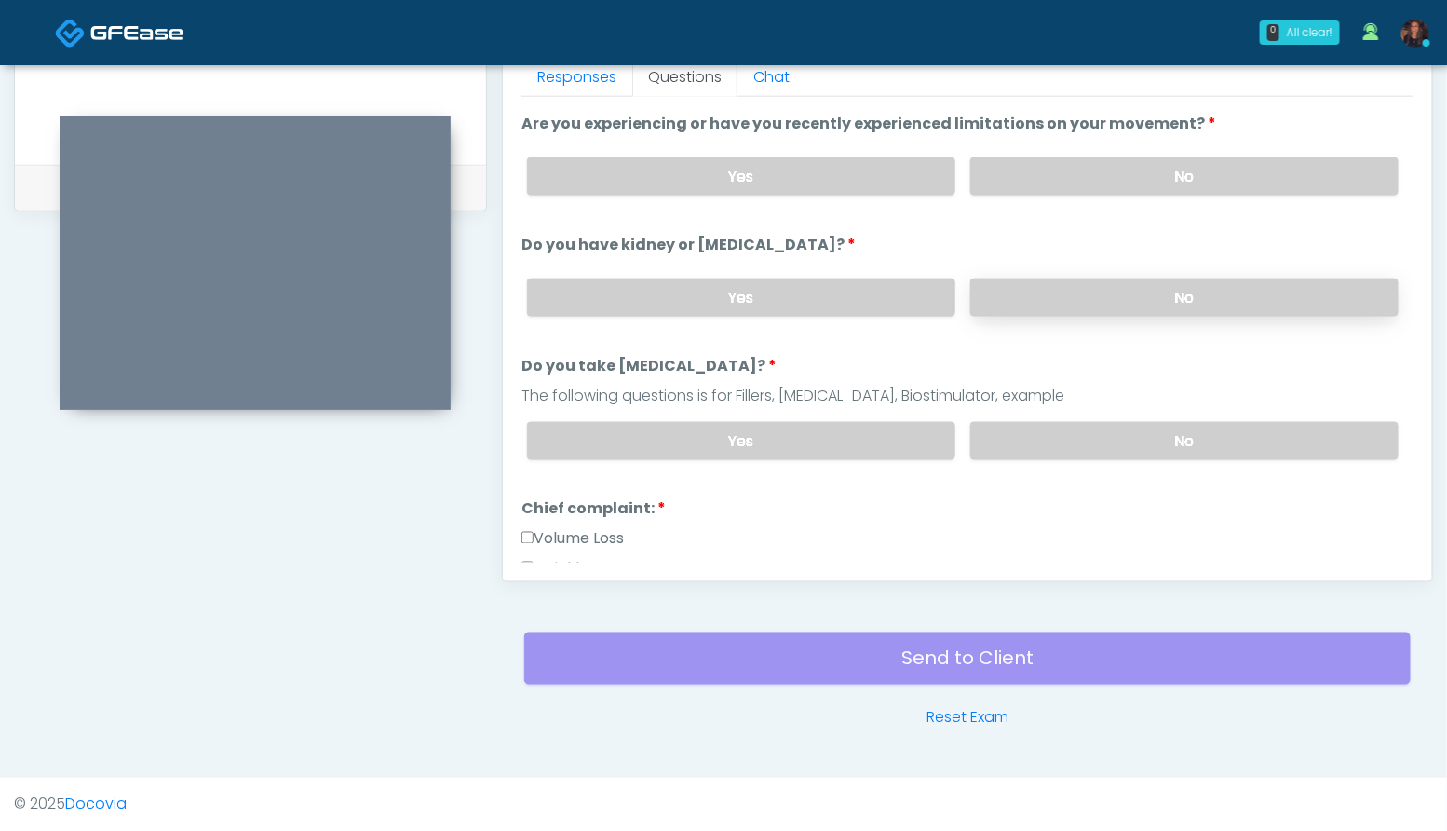
click at [1200, 290] on label "No" at bounding box center [1184, 297] width 428 height 38
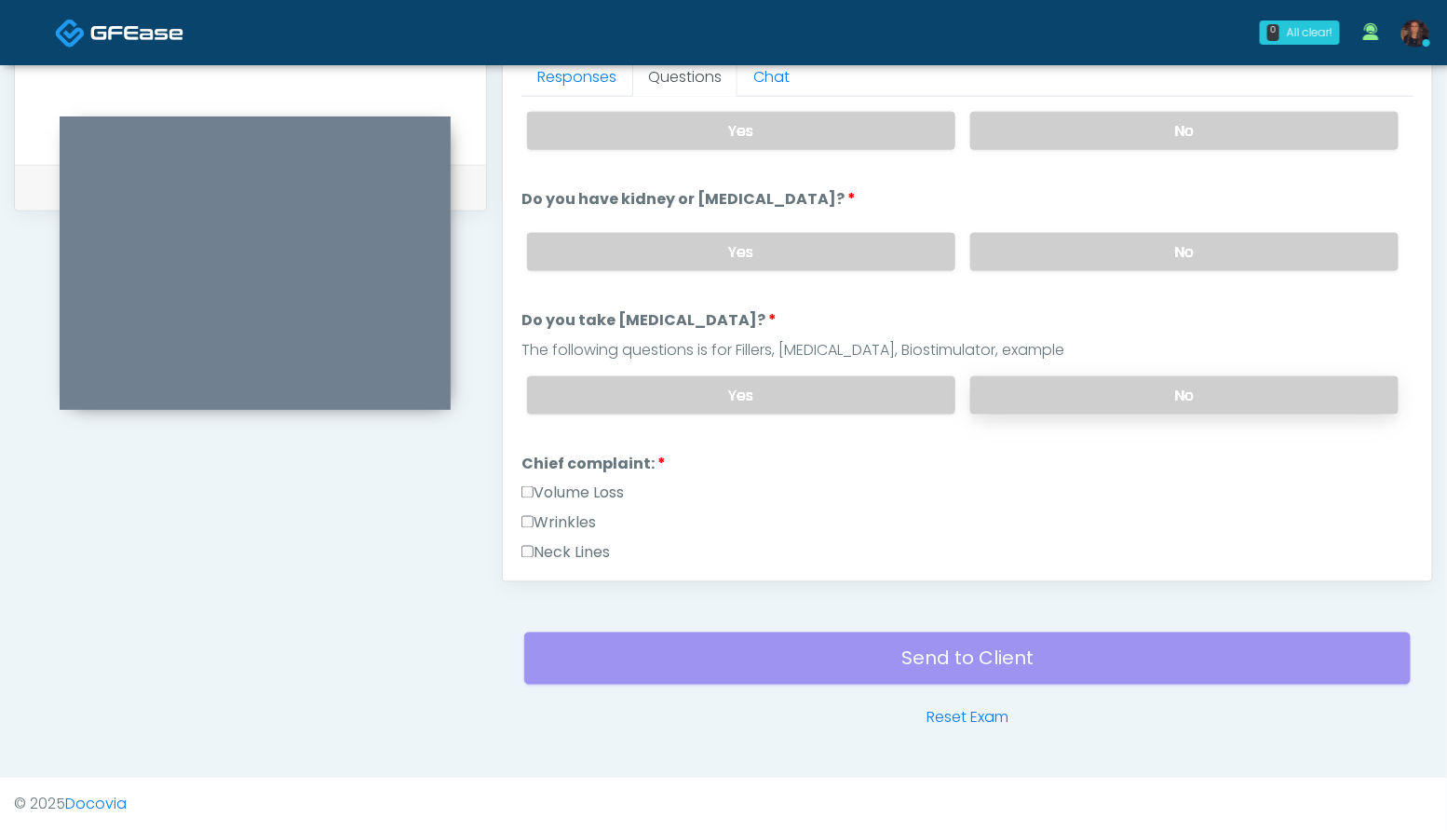
click at [1224, 383] on label "No" at bounding box center [1184, 395] width 428 height 38
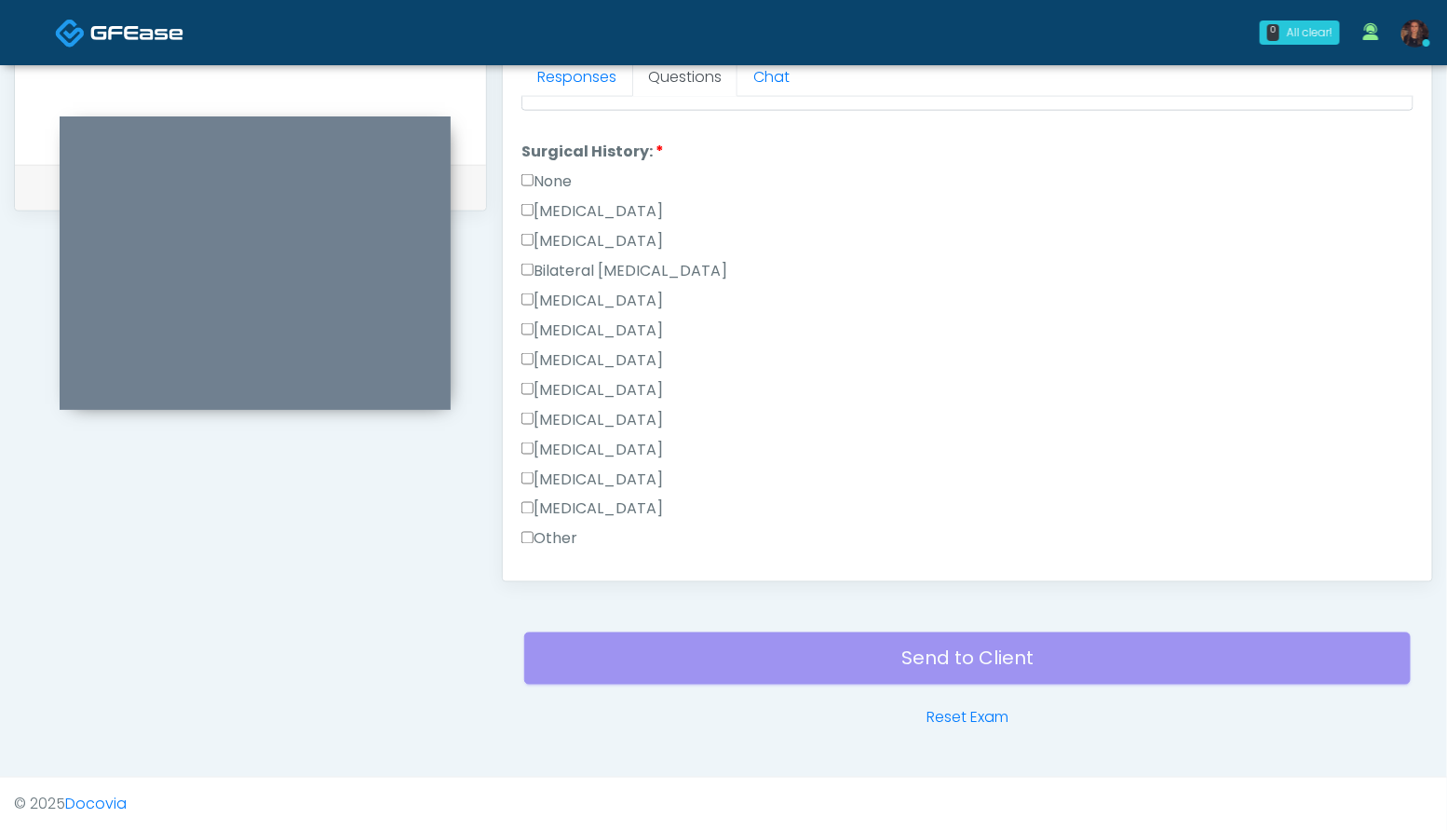
scroll to position [1030, 0]
click at [663, 286] on label "Breast Augmentation" at bounding box center [592, 296] width 142 height 22
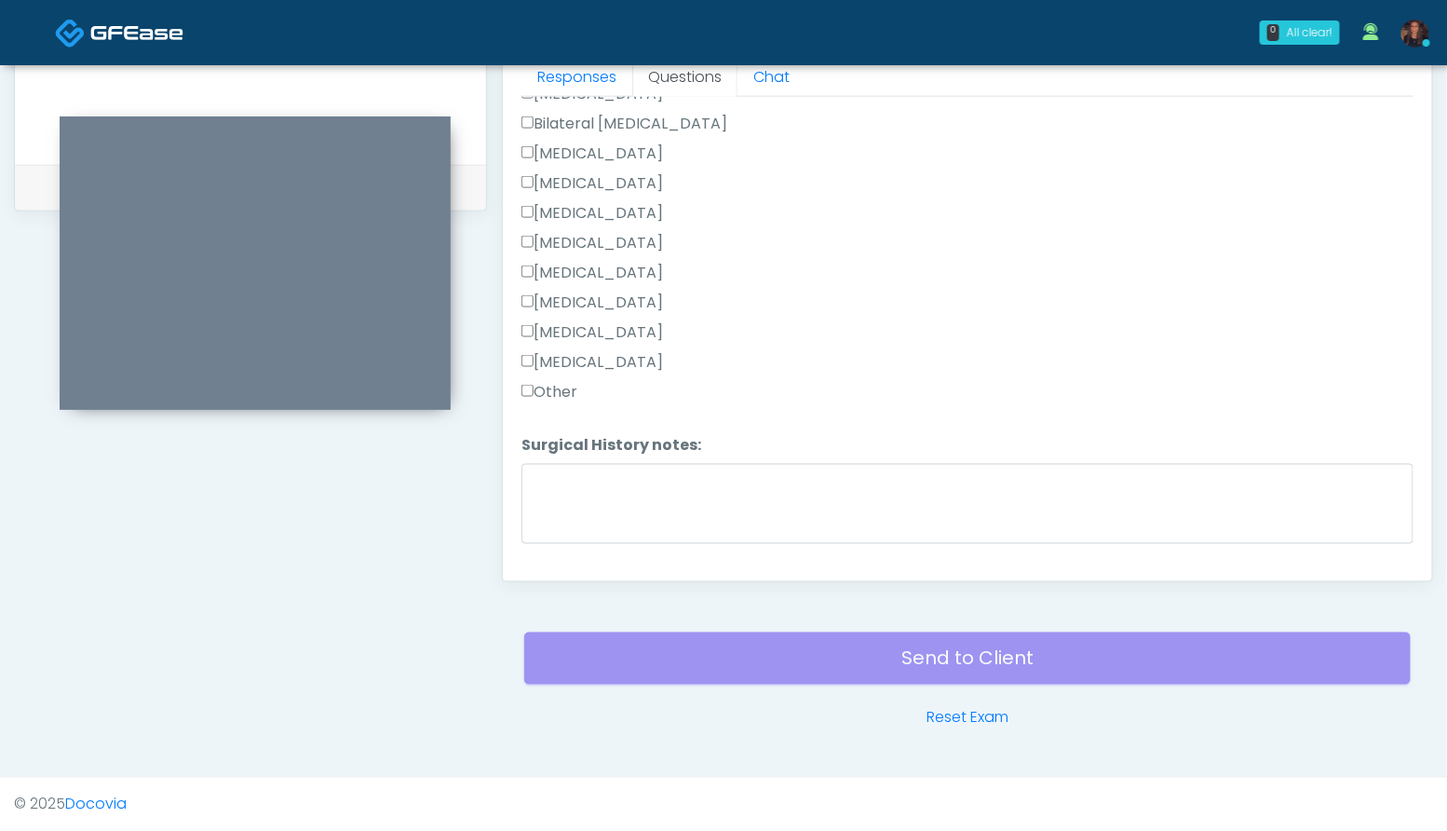
scroll to position [1212, 0]
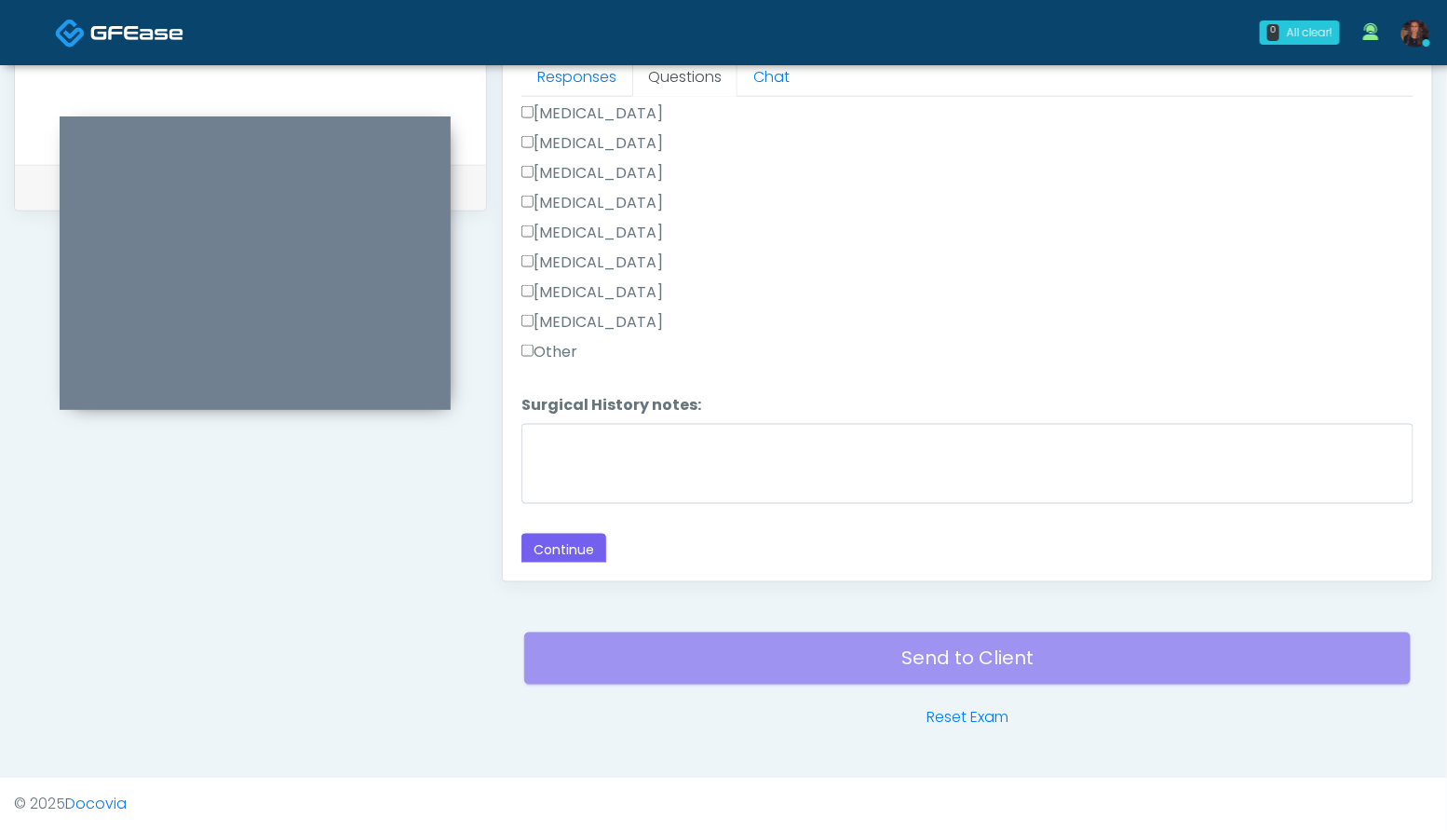
click at [570, 343] on label "Other" at bounding box center [549, 352] width 56 height 22
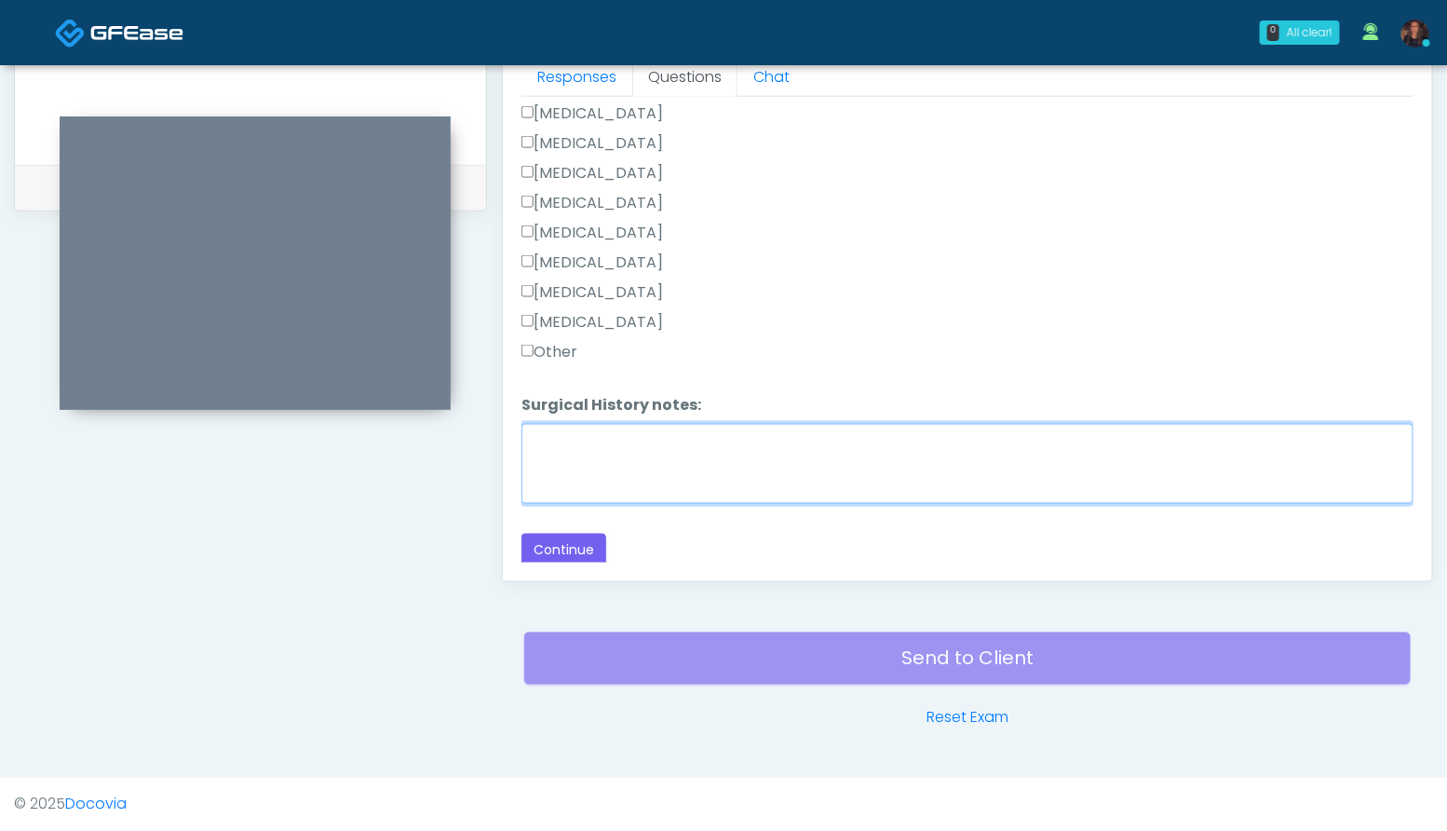
click at [591, 444] on textarea "Surgical History notes:" at bounding box center [967, 464] width 892 height 80
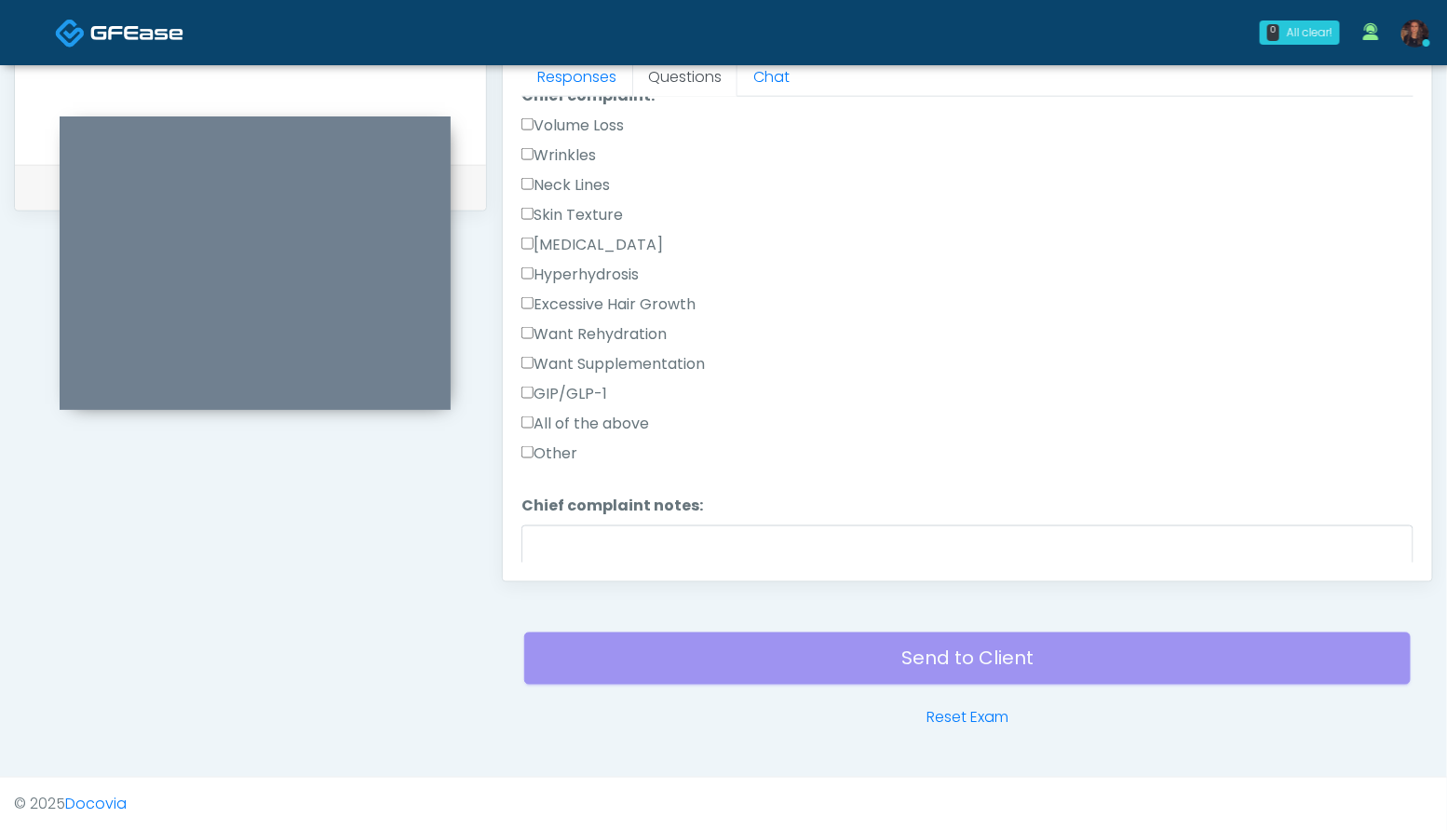
scroll to position [495, 0]
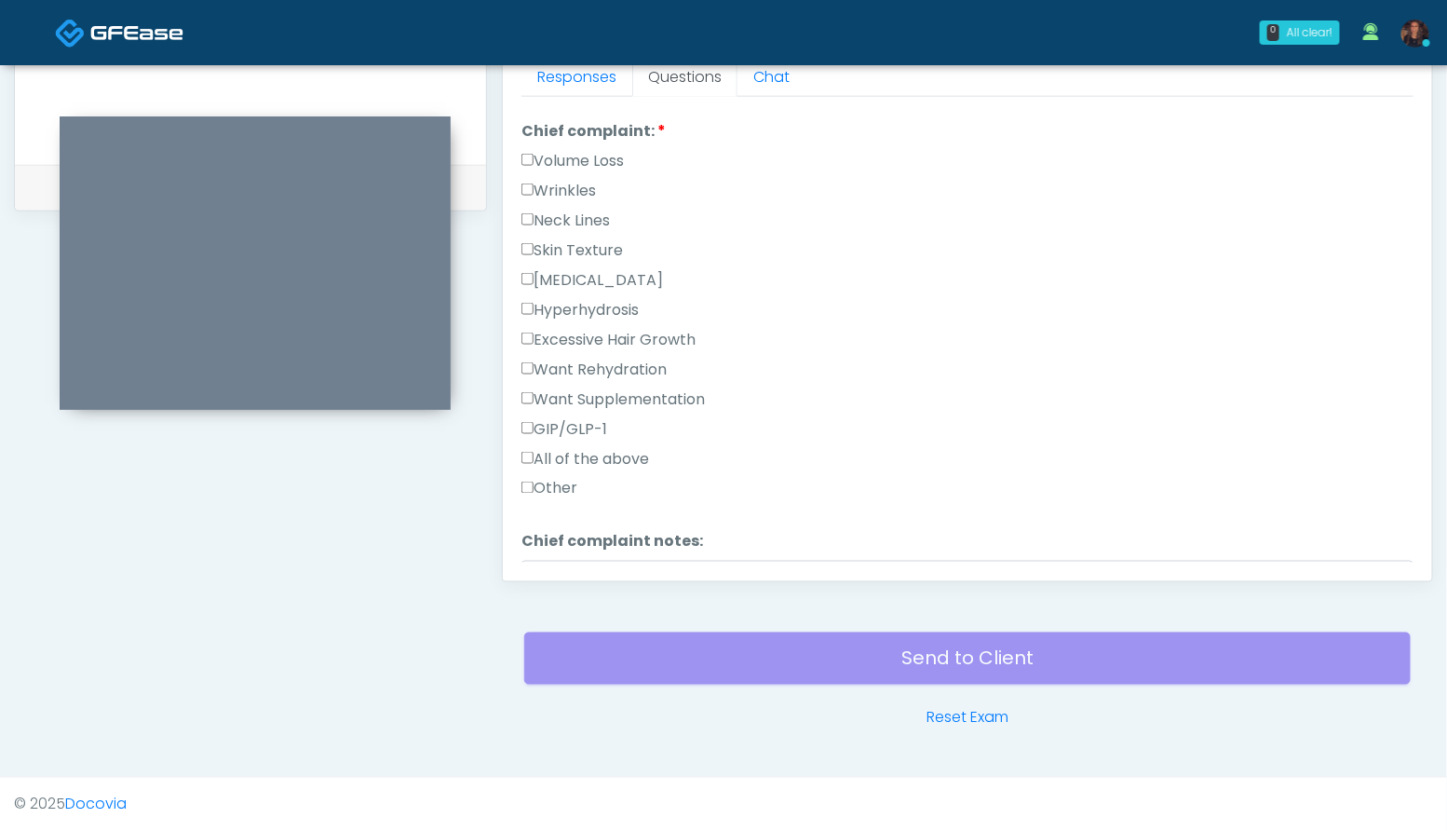
type textarea "***"
click at [546, 183] on label "Wrinkles" at bounding box center [558, 191] width 74 height 22
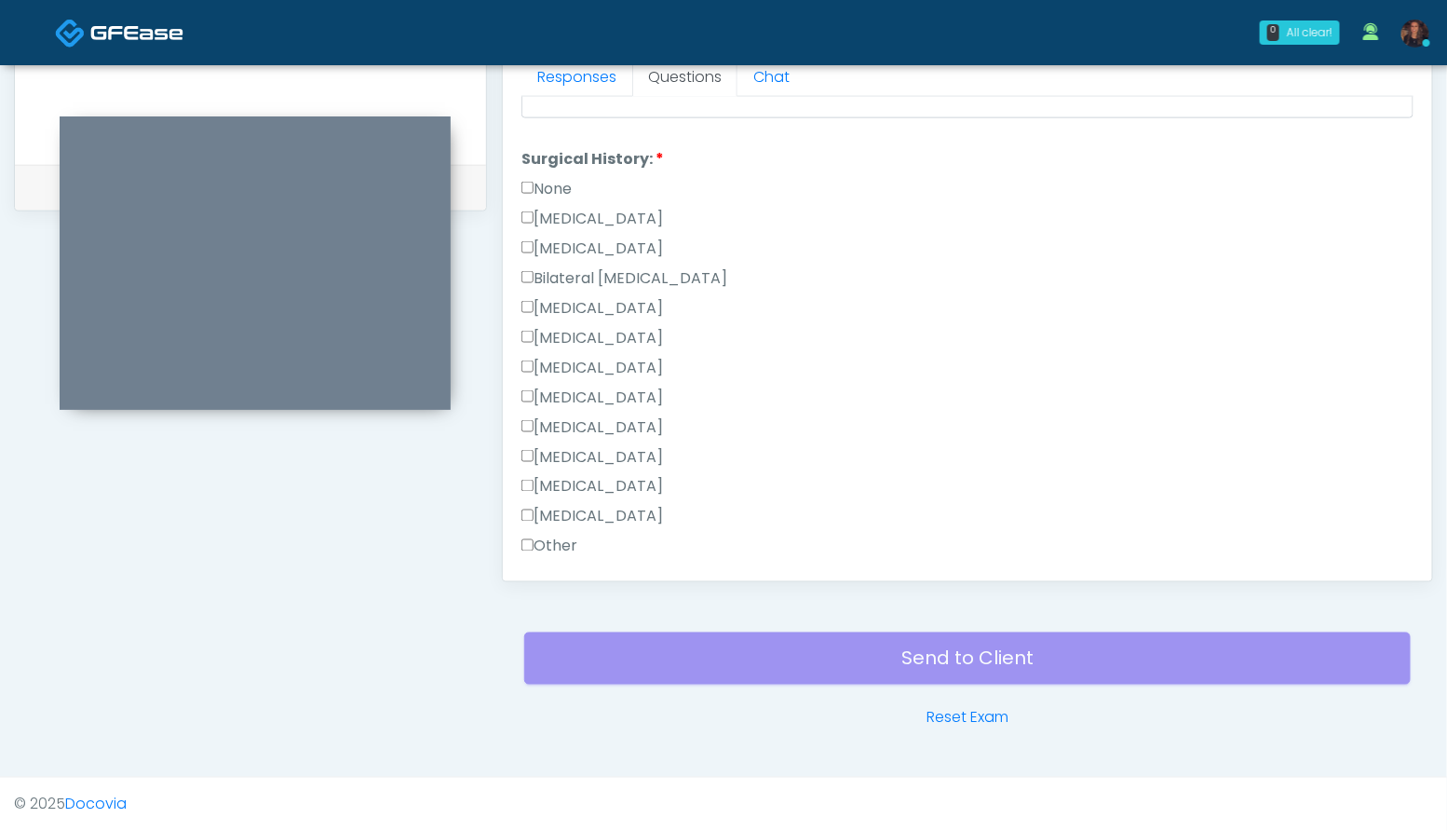
scroll to position [1212, 0]
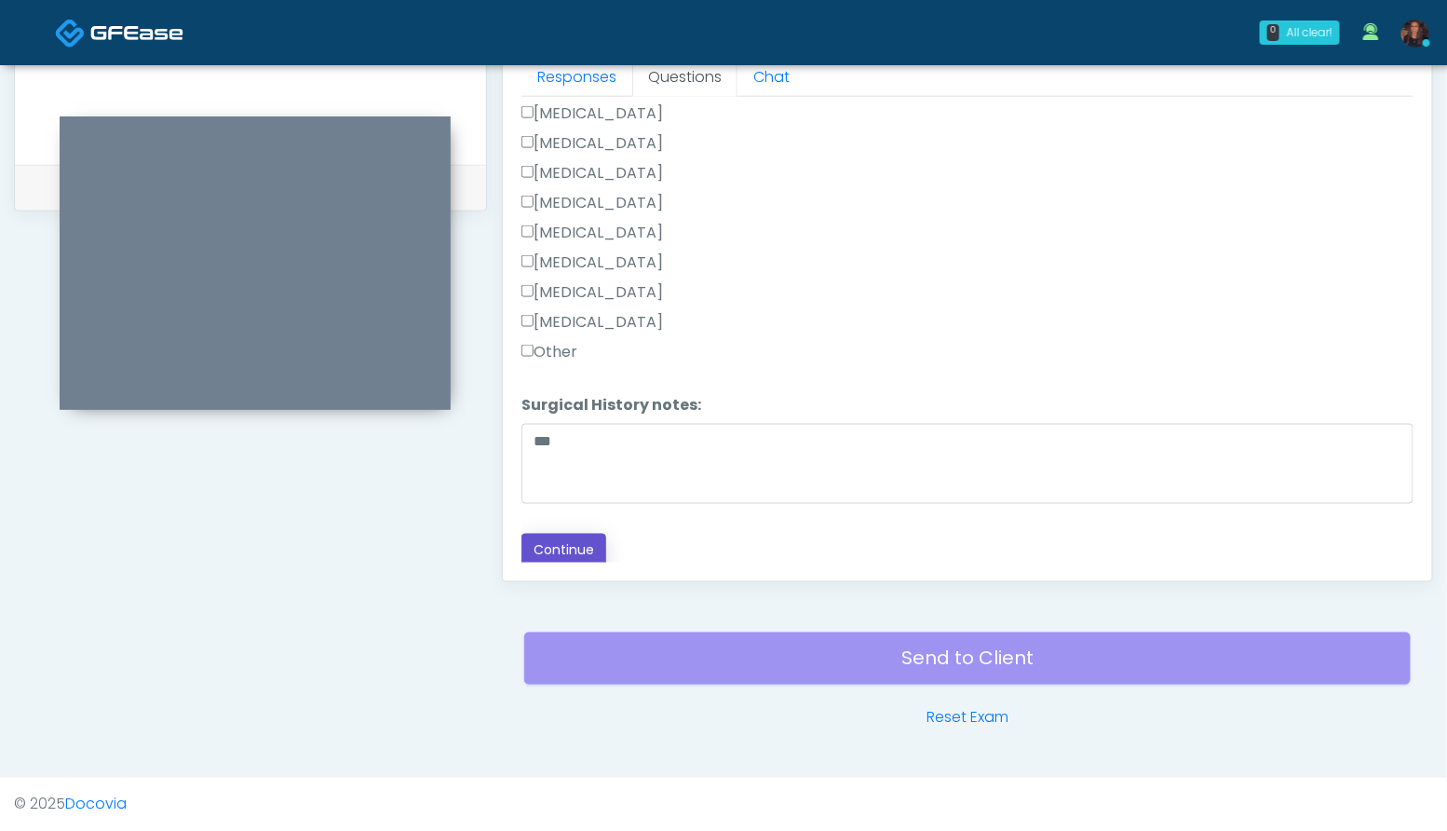
click at [571, 541] on button "Continue" at bounding box center [563, 550] width 85 height 34
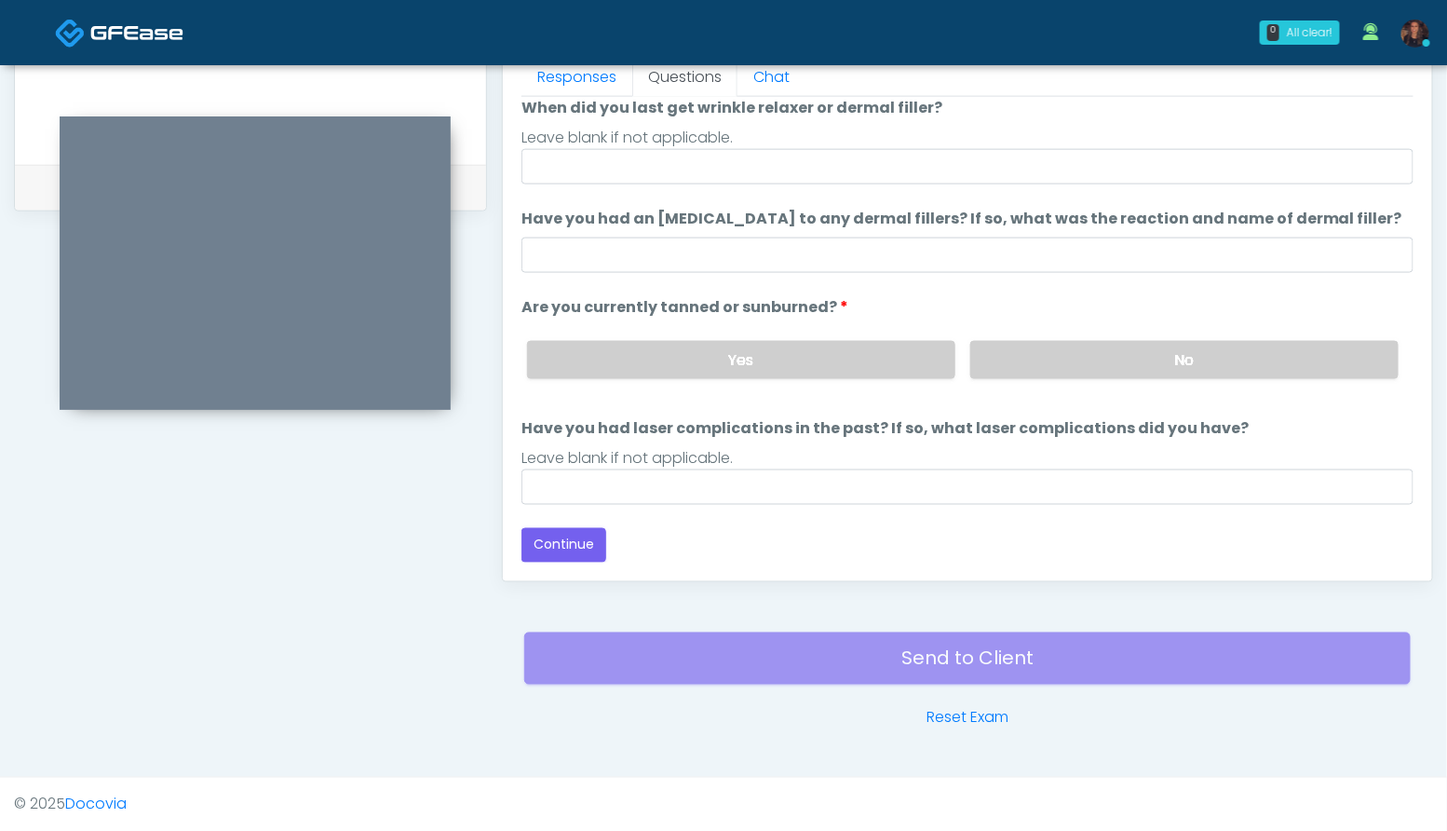
scroll to position [152, 0]
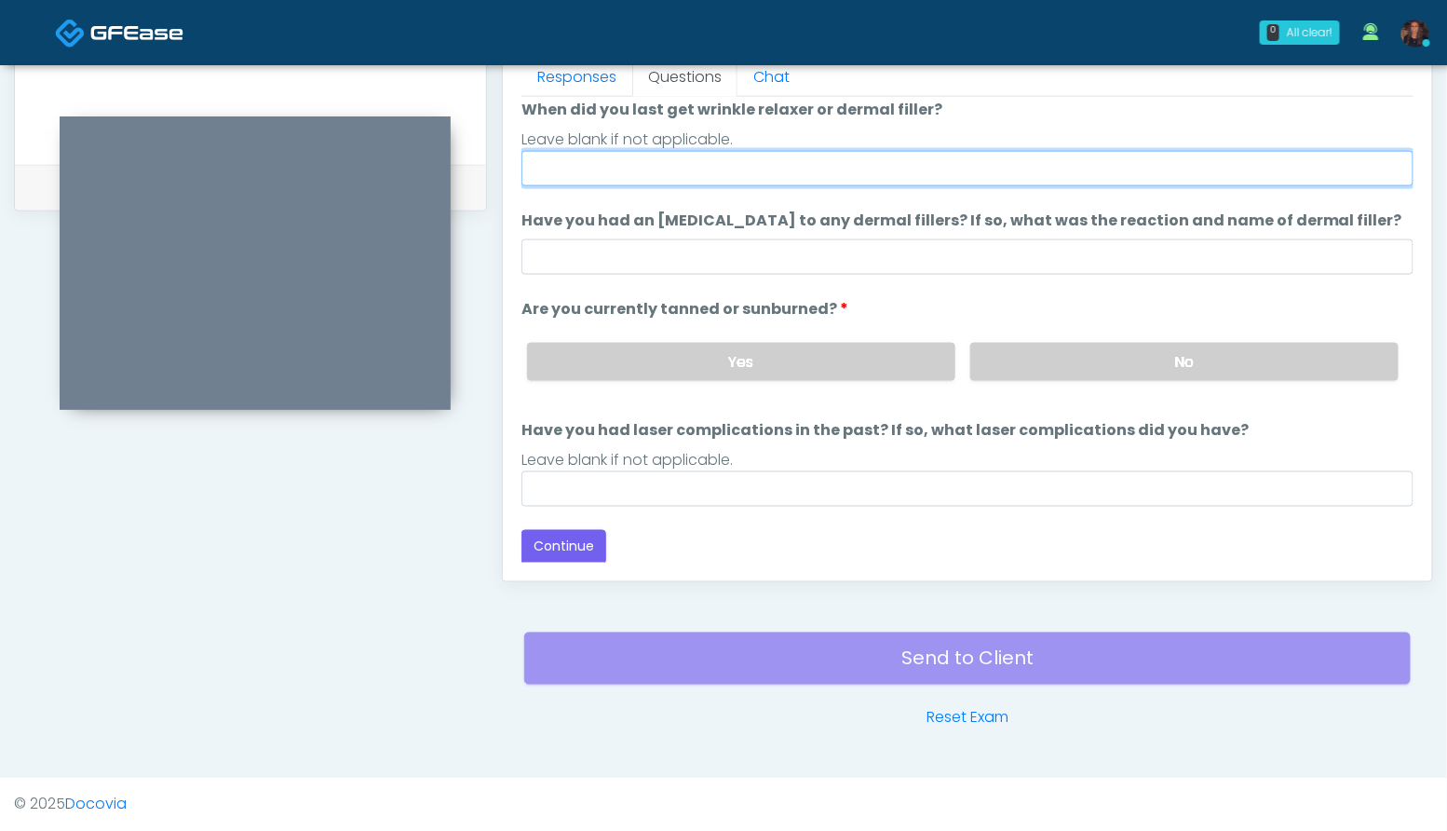
click at [772, 175] on input "When did you last get wrinkle relaxer or dermal filler?" at bounding box center [967, 168] width 892 height 35
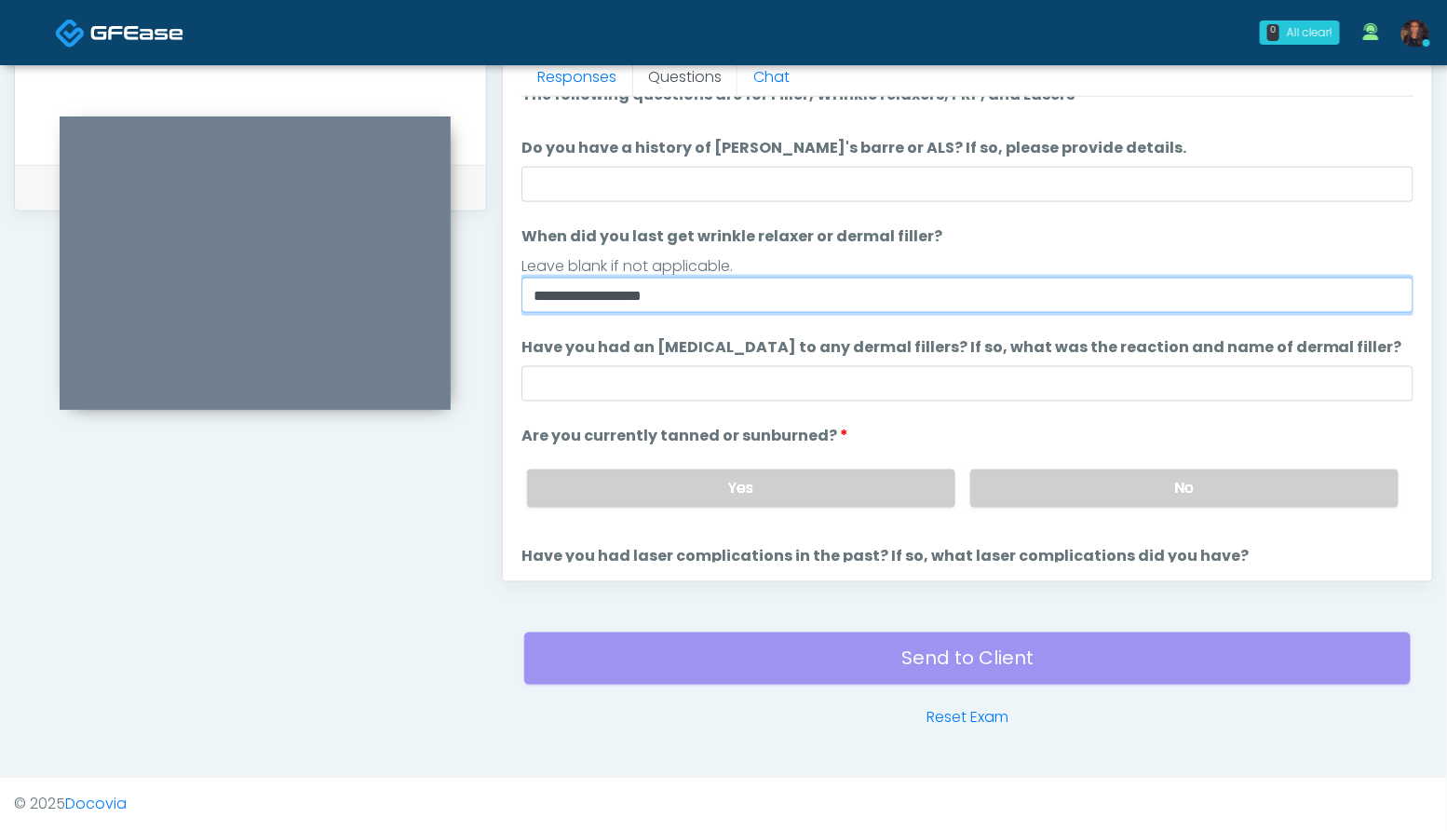
scroll to position [27, 0]
type input "**********"
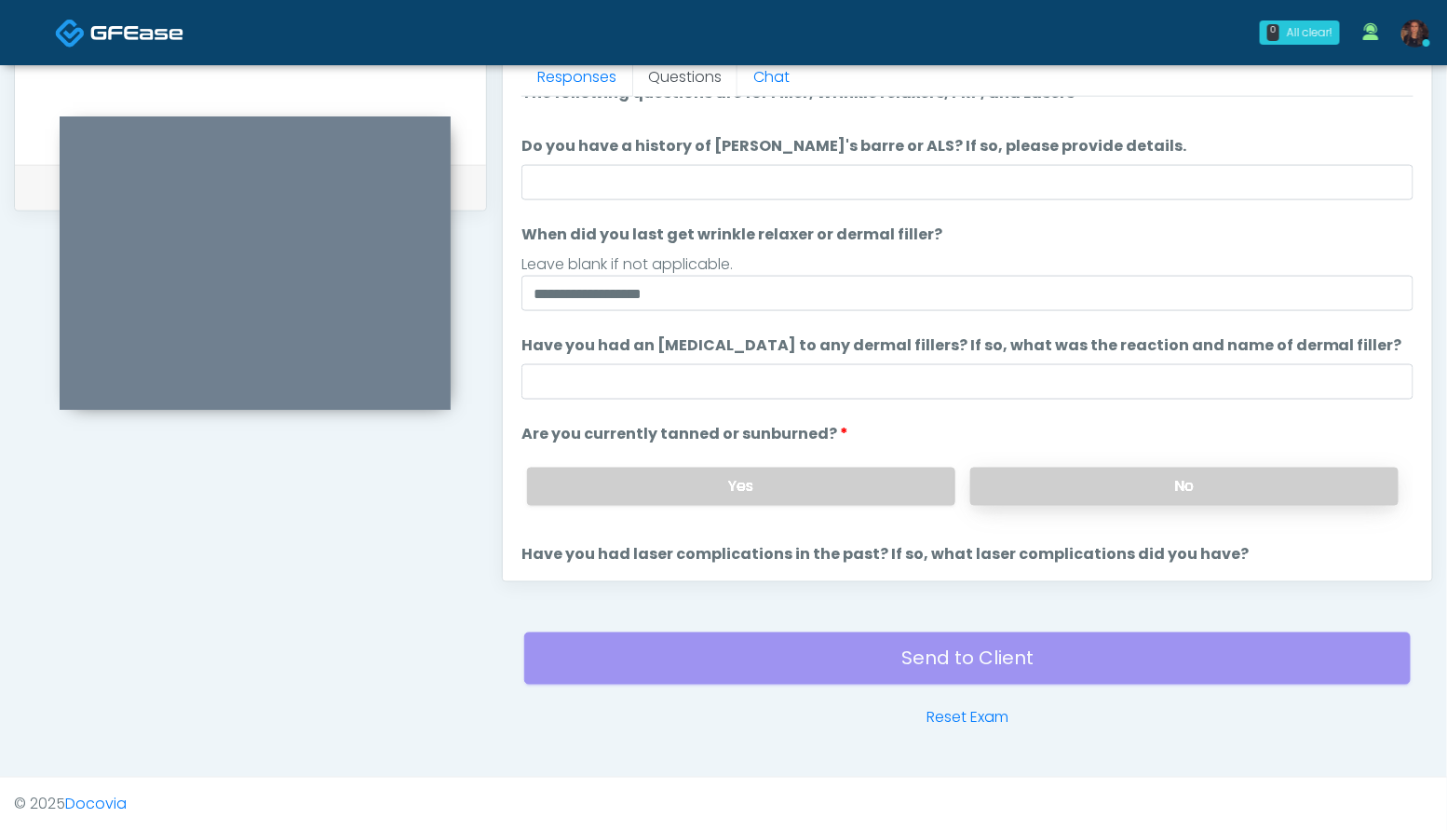
click at [1147, 474] on label "No" at bounding box center [1184, 486] width 428 height 38
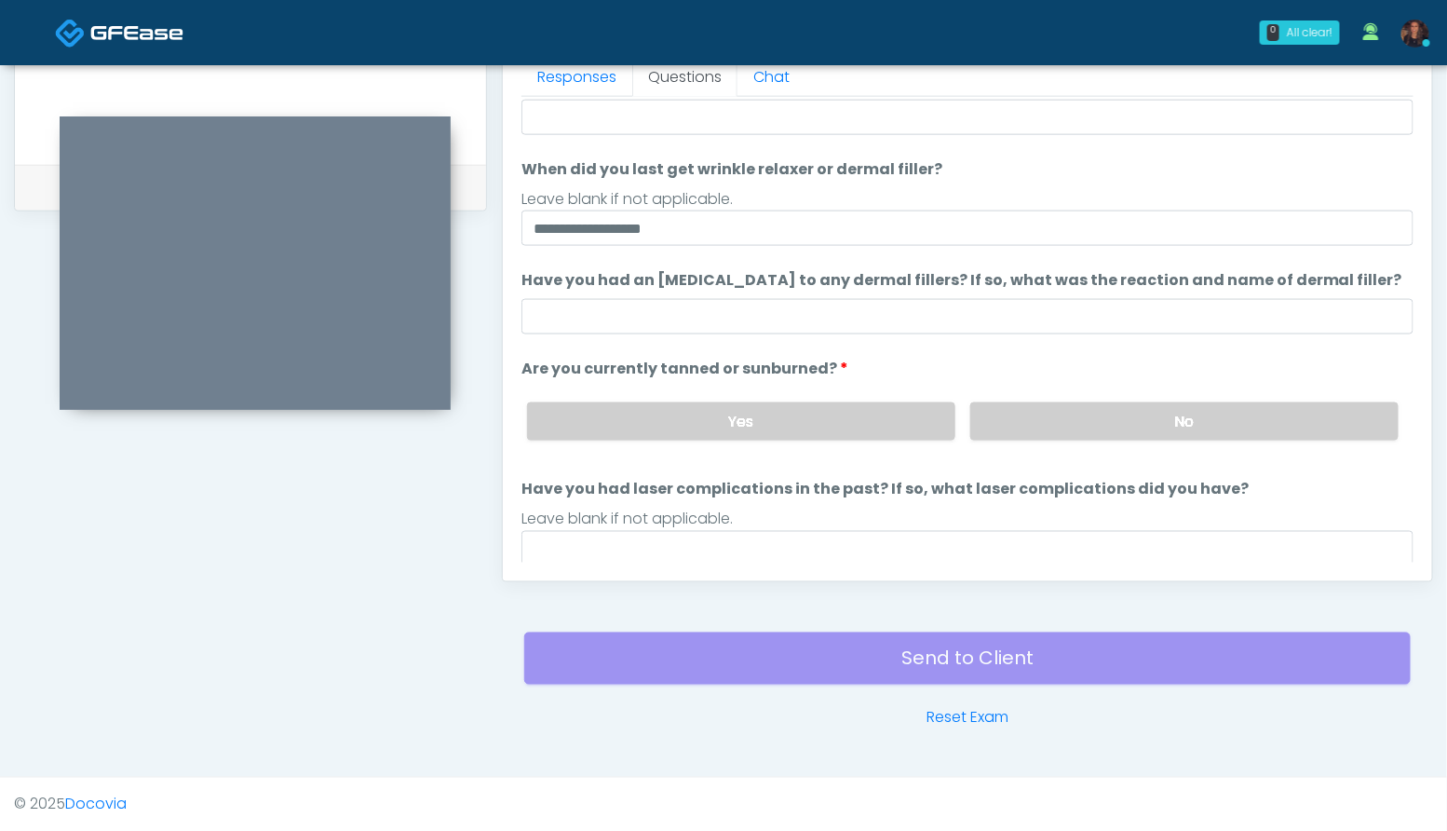
scroll to position [152, 0]
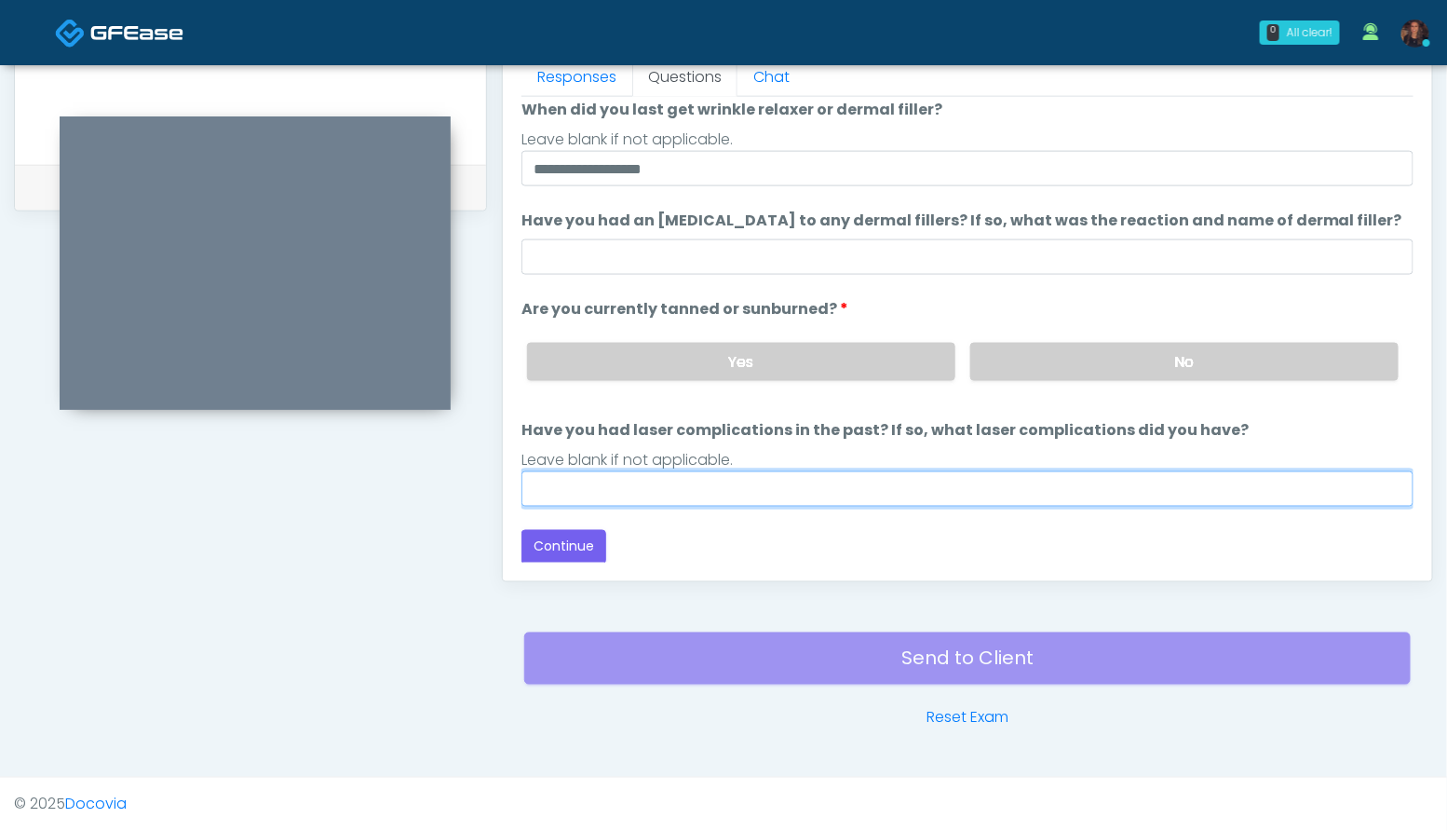
click at [667, 479] on input "Have you had laser complications in the past? If so, what laser complications d…" at bounding box center [967, 488] width 892 height 35
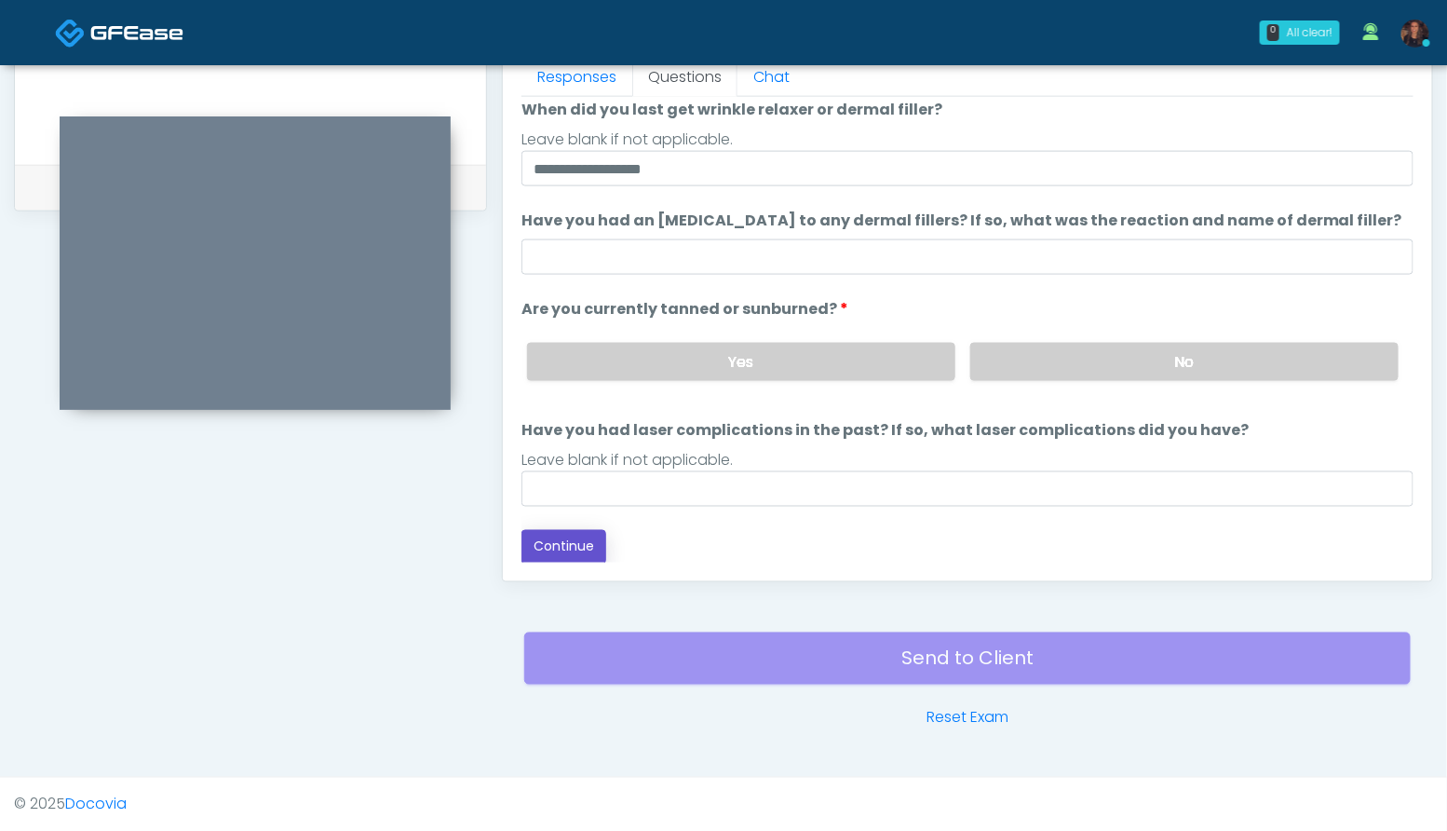
click at [553, 543] on button "Continue" at bounding box center [563, 547] width 85 height 34
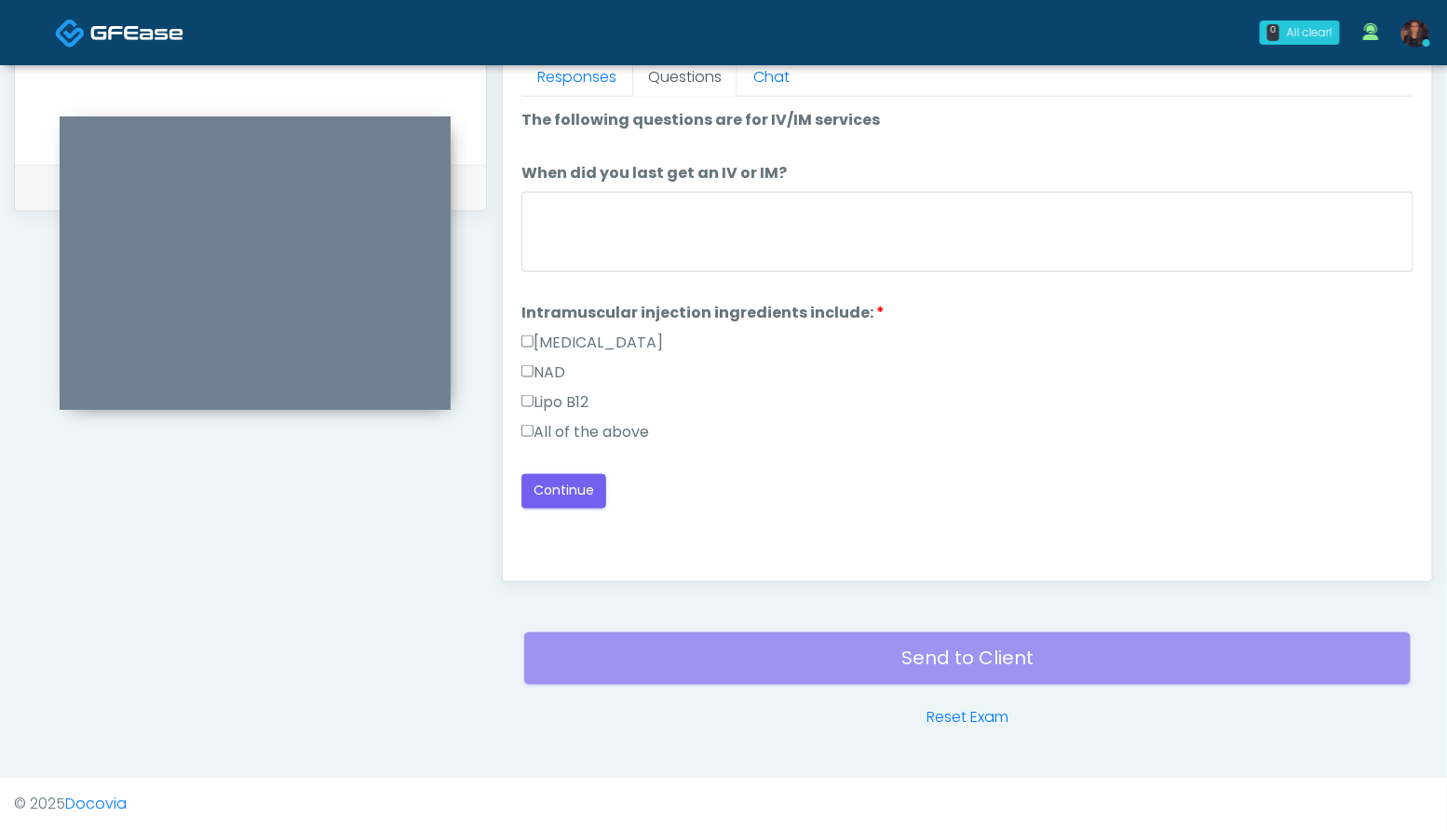
click at [589, 425] on label "All of the above" at bounding box center [585, 432] width 128 height 22
click at [577, 481] on button "Continue" at bounding box center [563, 491] width 85 height 34
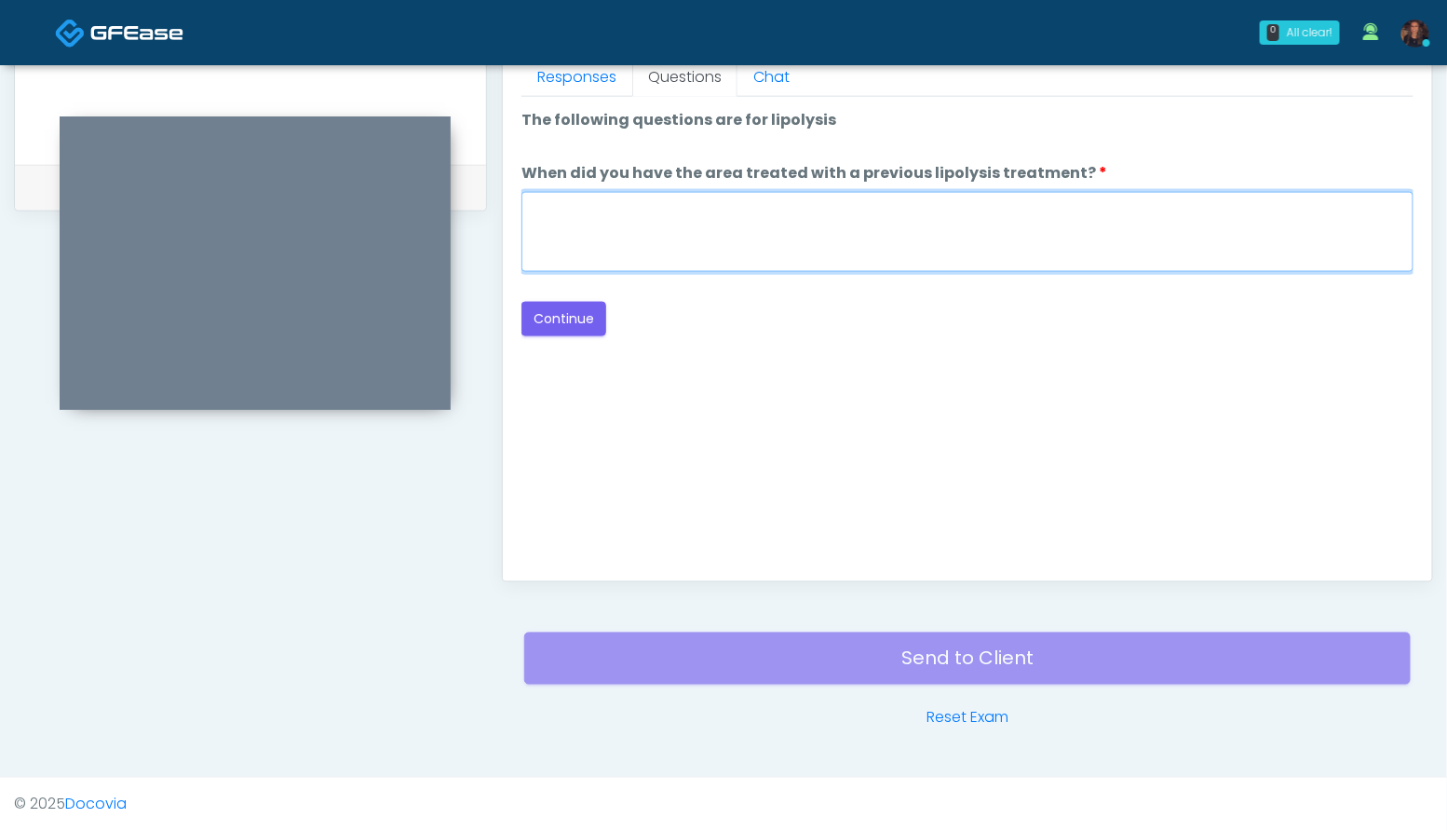
click at [681, 248] on textarea "When did you have the area treated with a previous lipolysis treatment?" at bounding box center [967, 232] width 892 height 80
type textarea "***"
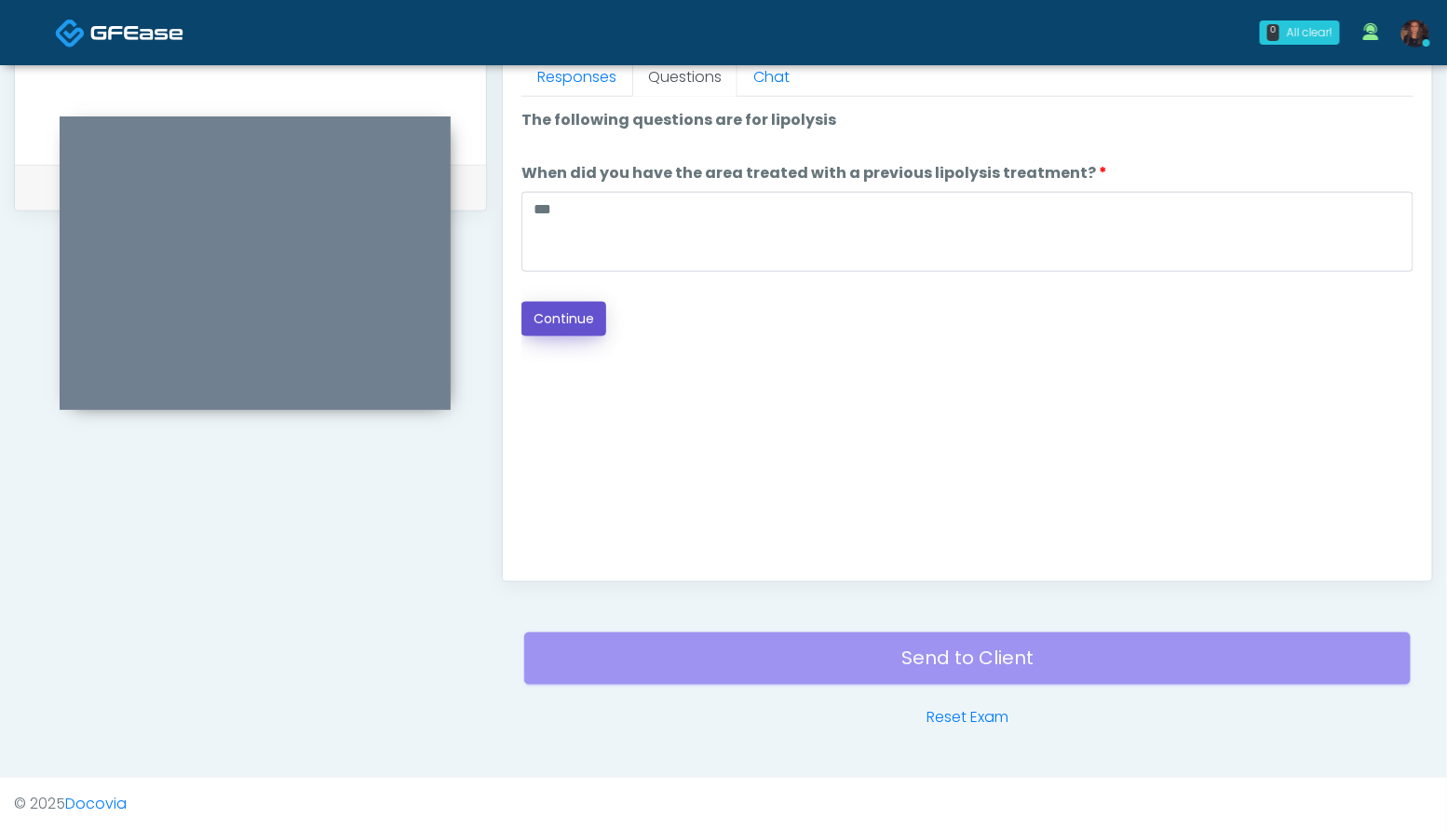
click at [573, 328] on button "Continue" at bounding box center [563, 319] width 85 height 34
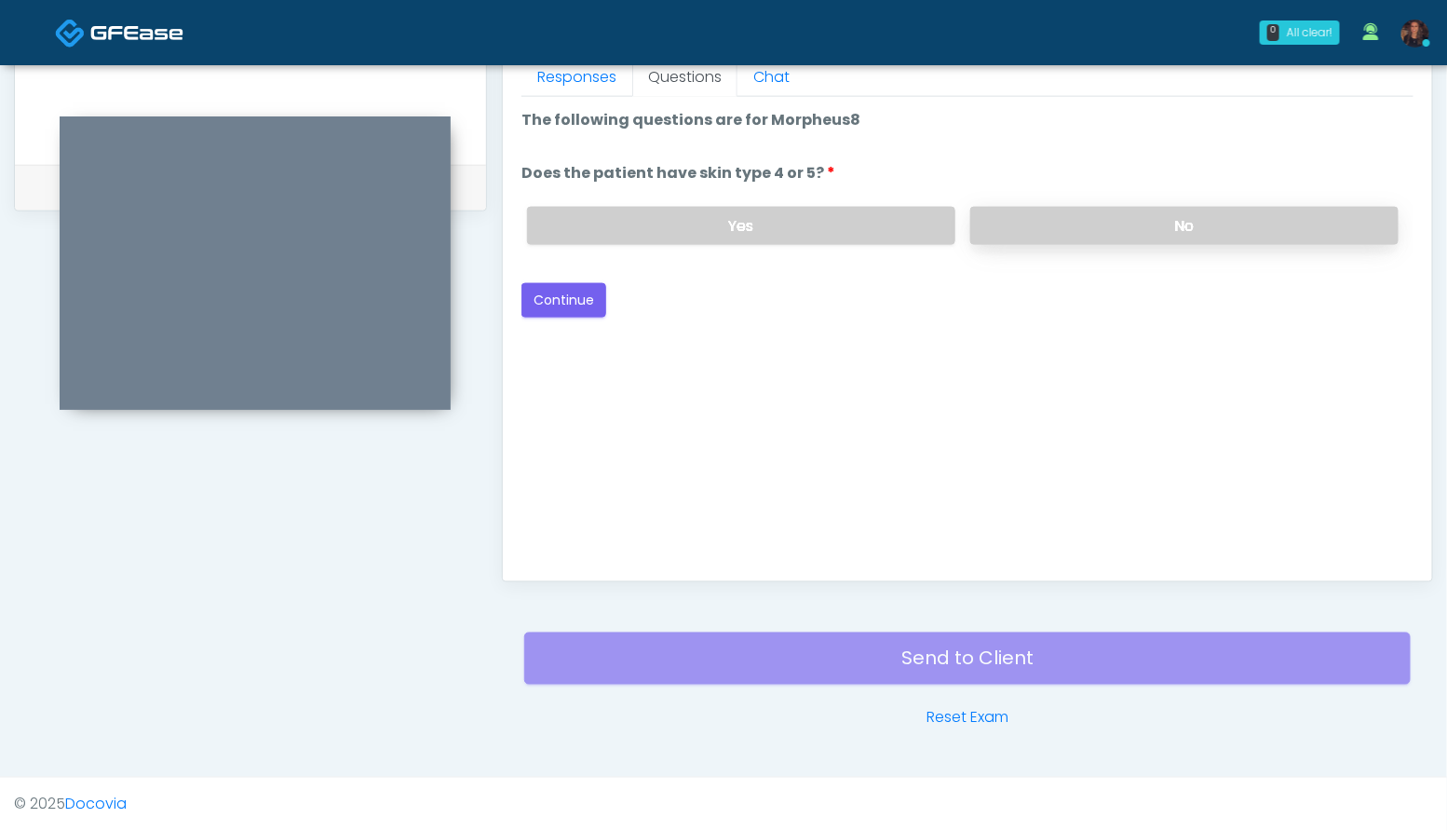
click at [1198, 213] on label "No" at bounding box center [1184, 226] width 428 height 38
click at [510, 291] on div "Responses Questions Chat Good Faith Exam Script Good Faith Exam Script INTRODUC…" at bounding box center [967, 310] width 929 height 542
click at [547, 291] on button "Continue" at bounding box center [563, 300] width 85 height 34
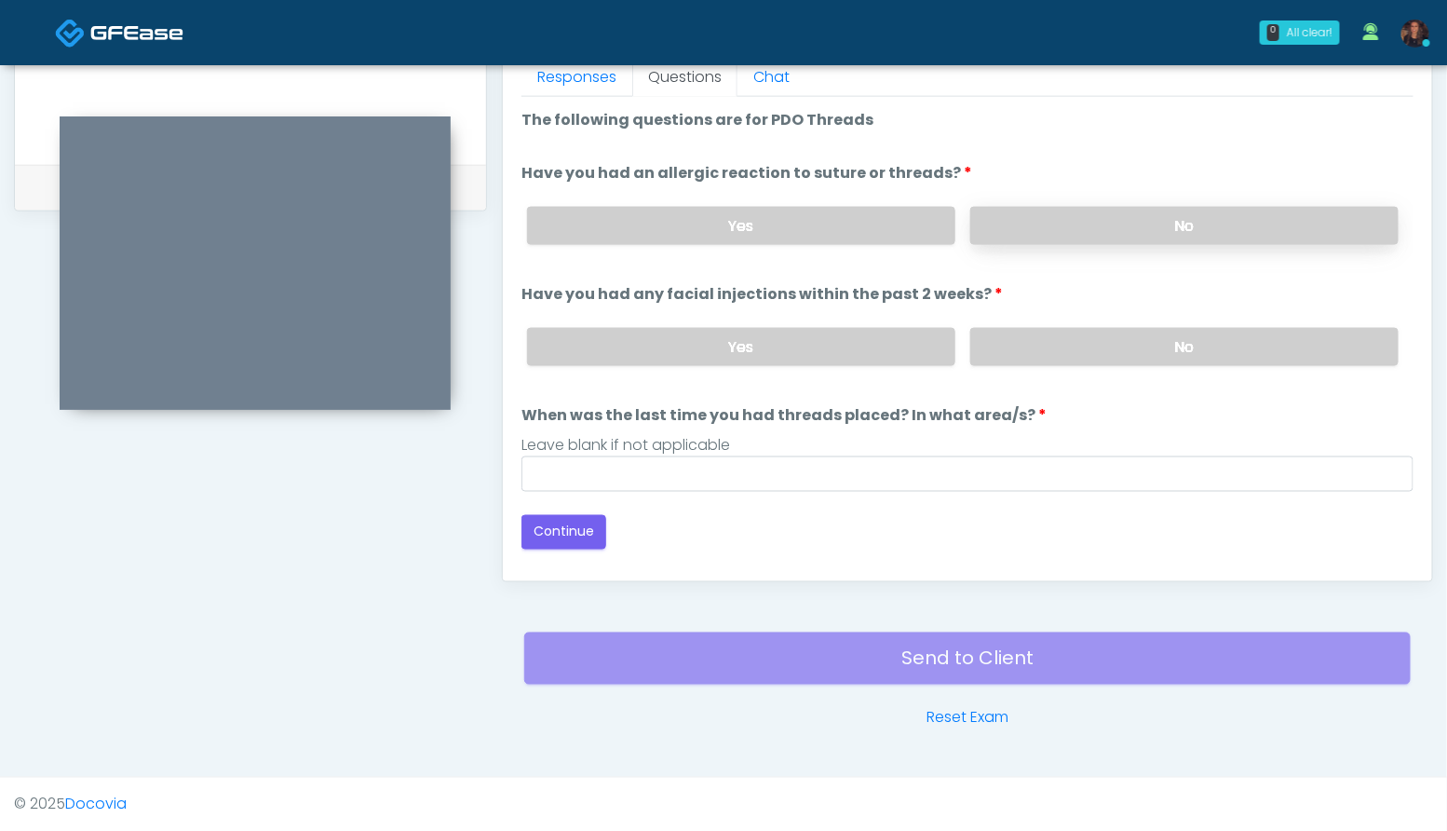
click at [1269, 210] on label "No" at bounding box center [1184, 226] width 428 height 38
click at [1168, 336] on label "No" at bounding box center [1184, 347] width 428 height 38
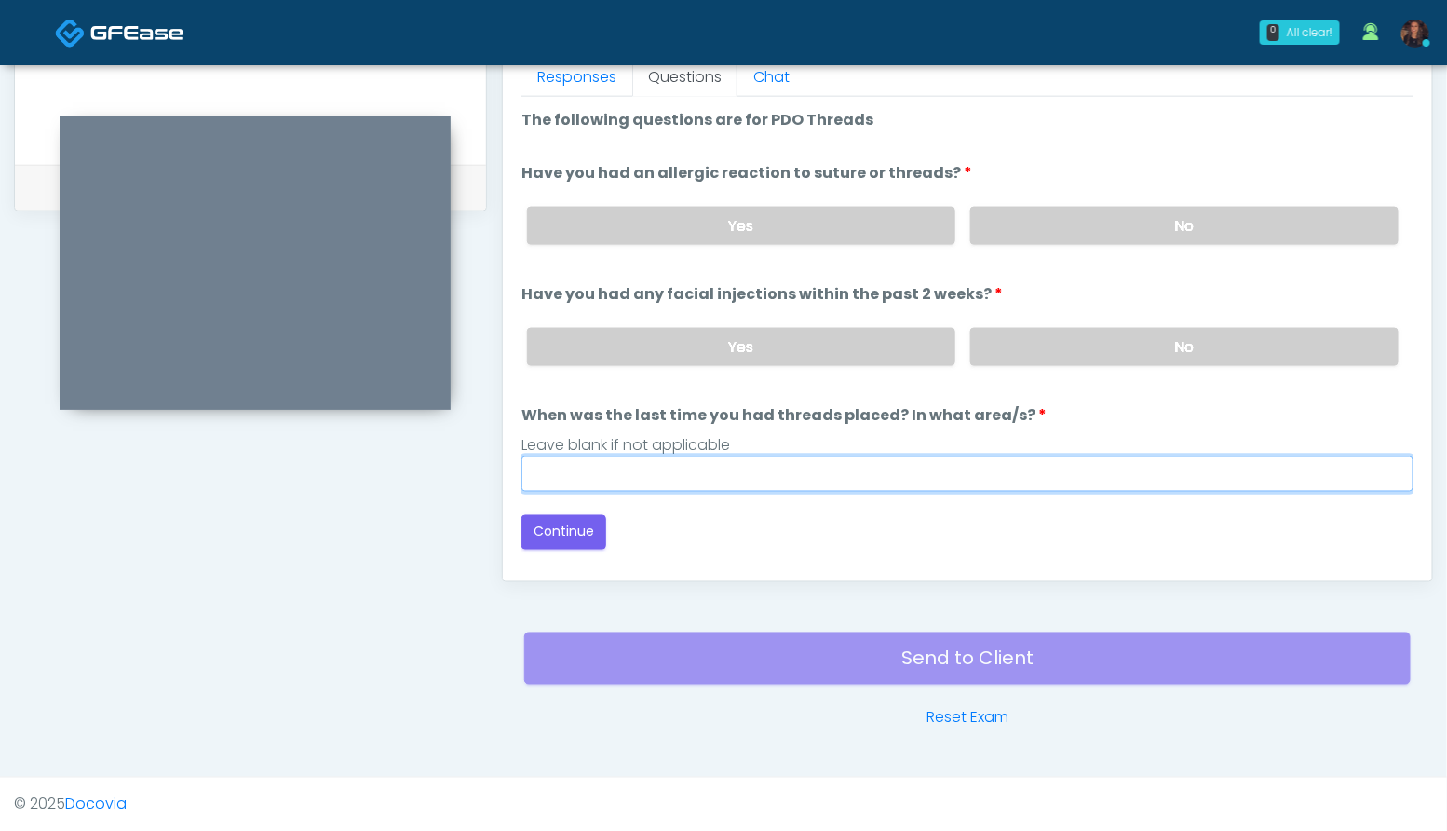
click at [769, 478] on input "When was the last time you had threads placed? In what area/s?" at bounding box center [967, 473] width 892 height 35
type input "***"
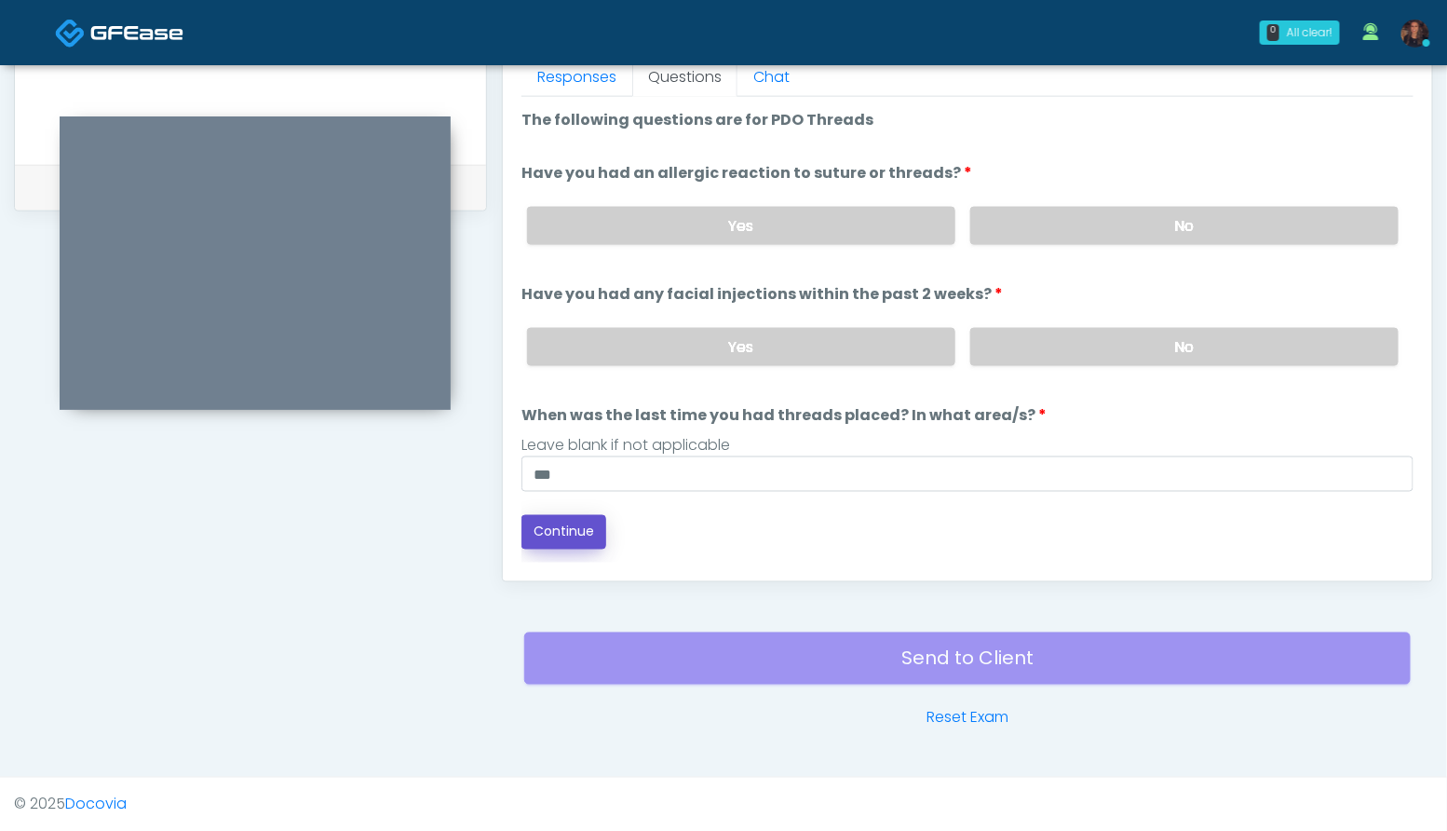
click at [572, 528] on button "Continue" at bounding box center [563, 532] width 85 height 34
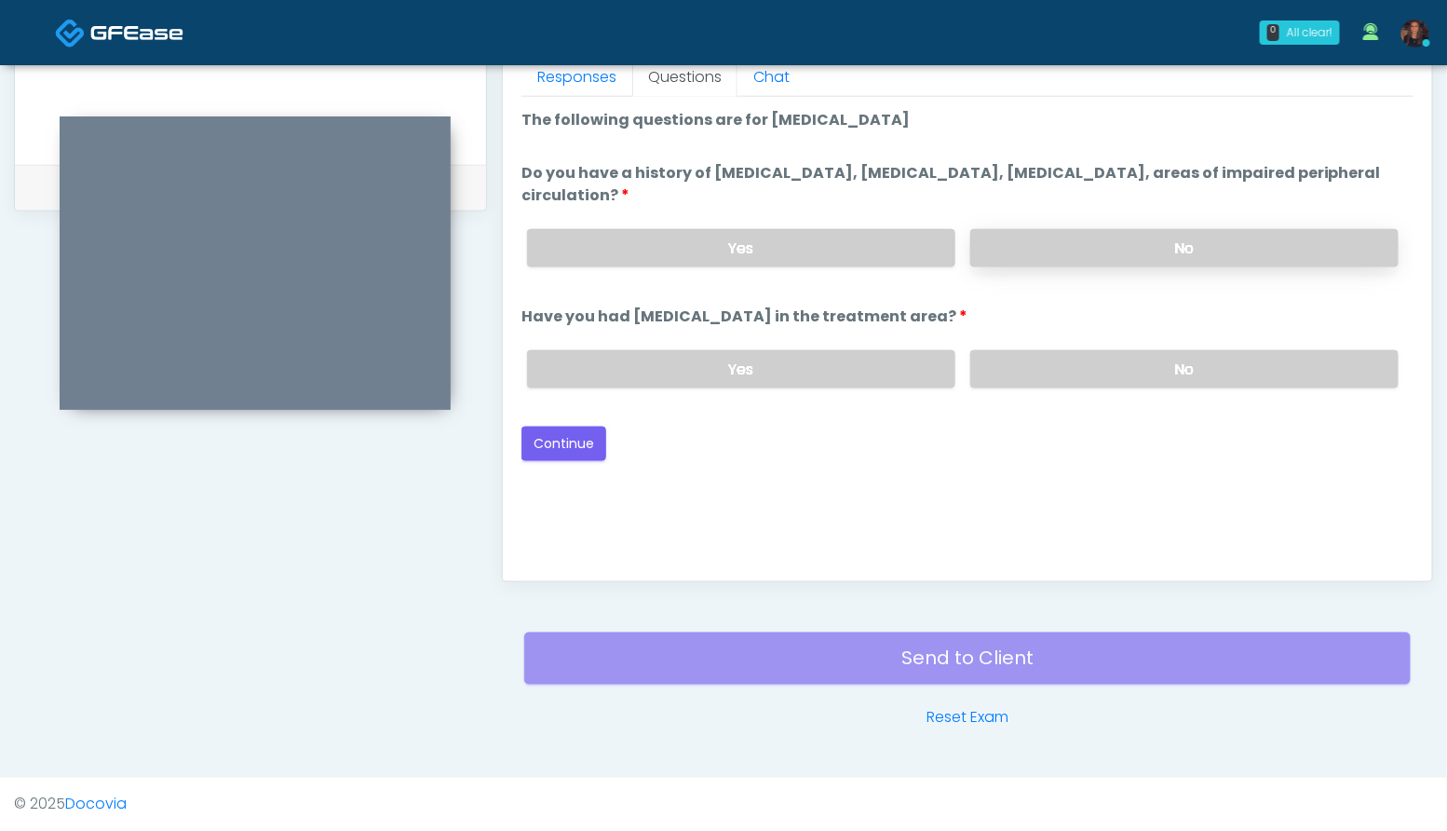
click at [1172, 235] on label "No" at bounding box center [1184, 248] width 428 height 38
click at [1159, 376] on label "No" at bounding box center [1184, 369] width 428 height 38
click at [576, 442] on button "Continue" at bounding box center [563, 443] width 85 height 34
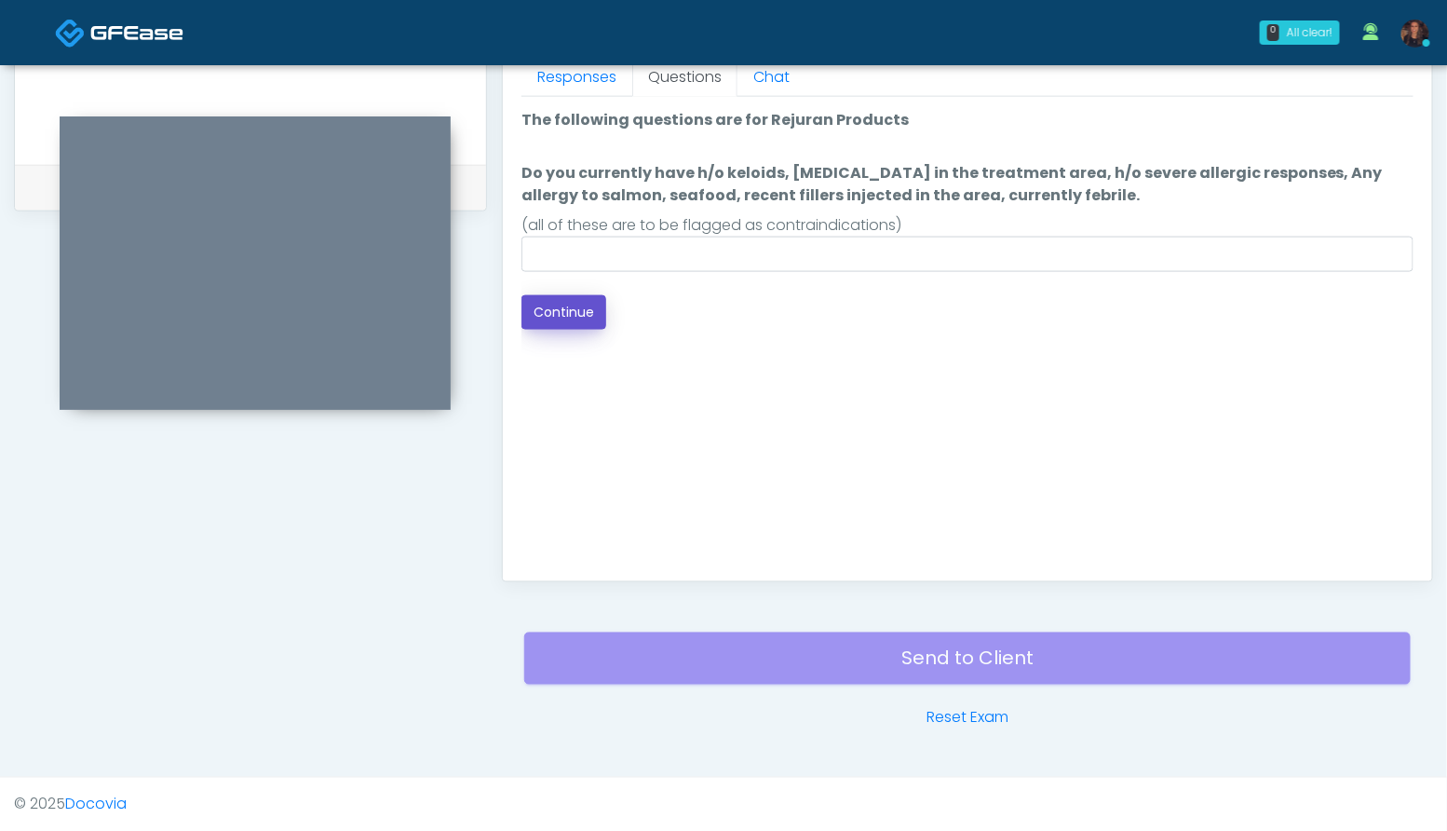
click at [561, 300] on button "Continue" at bounding box center [563, 312] width 85 height 34
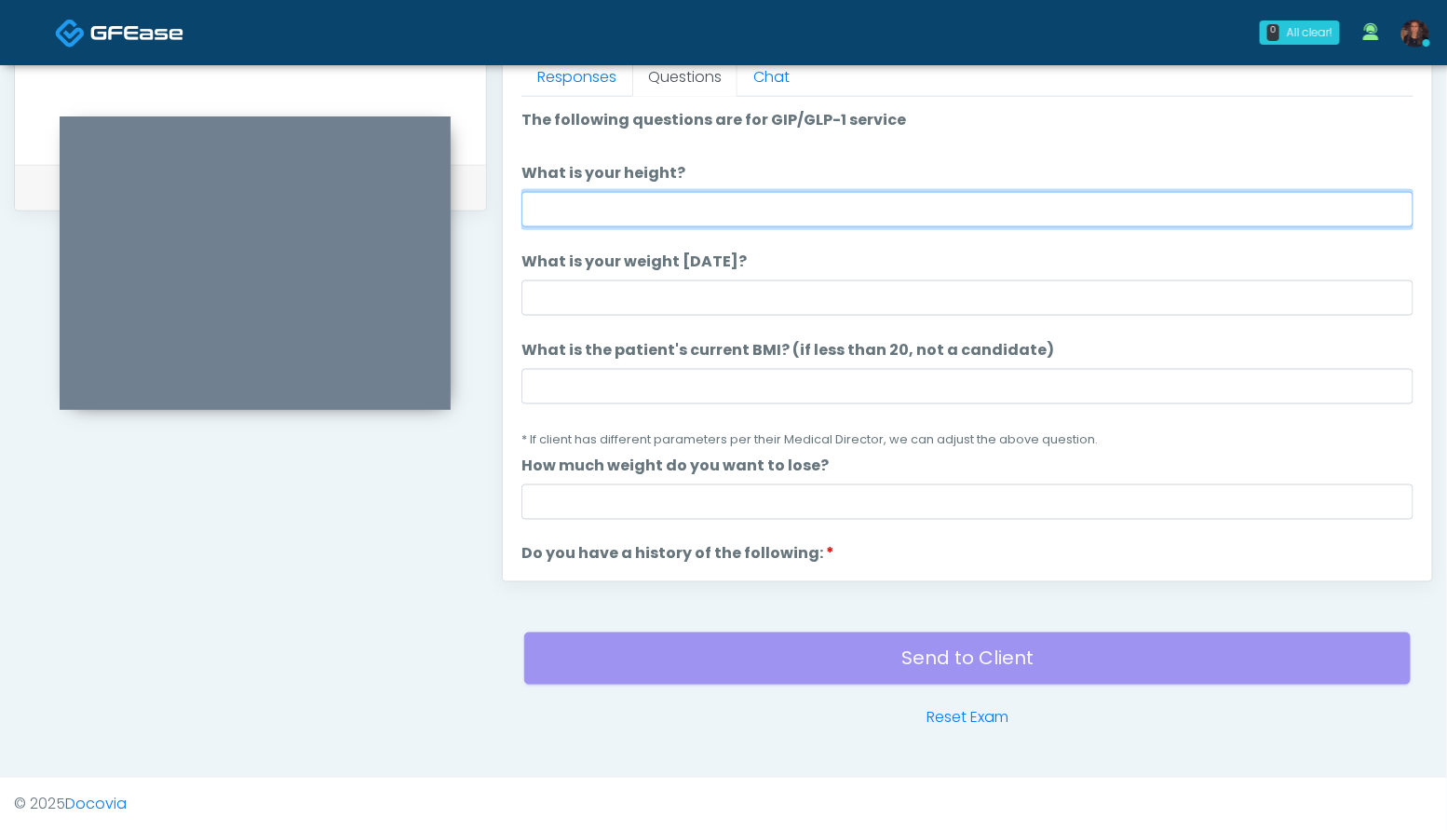
click at [627, 213] on input "What is your height?" at bounding box center [967, 209] width 892 height 35
type input "***"
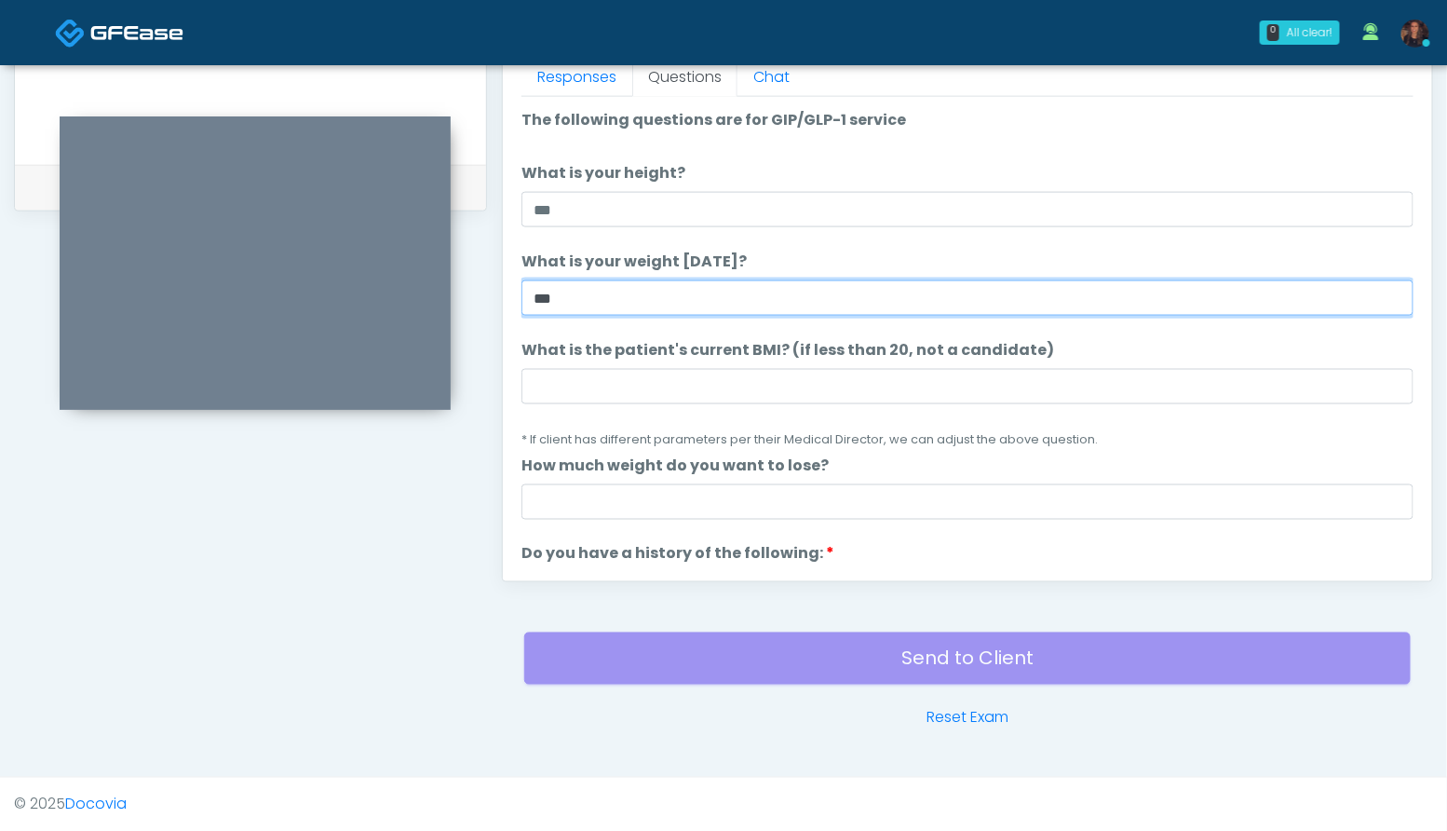
type input "***"
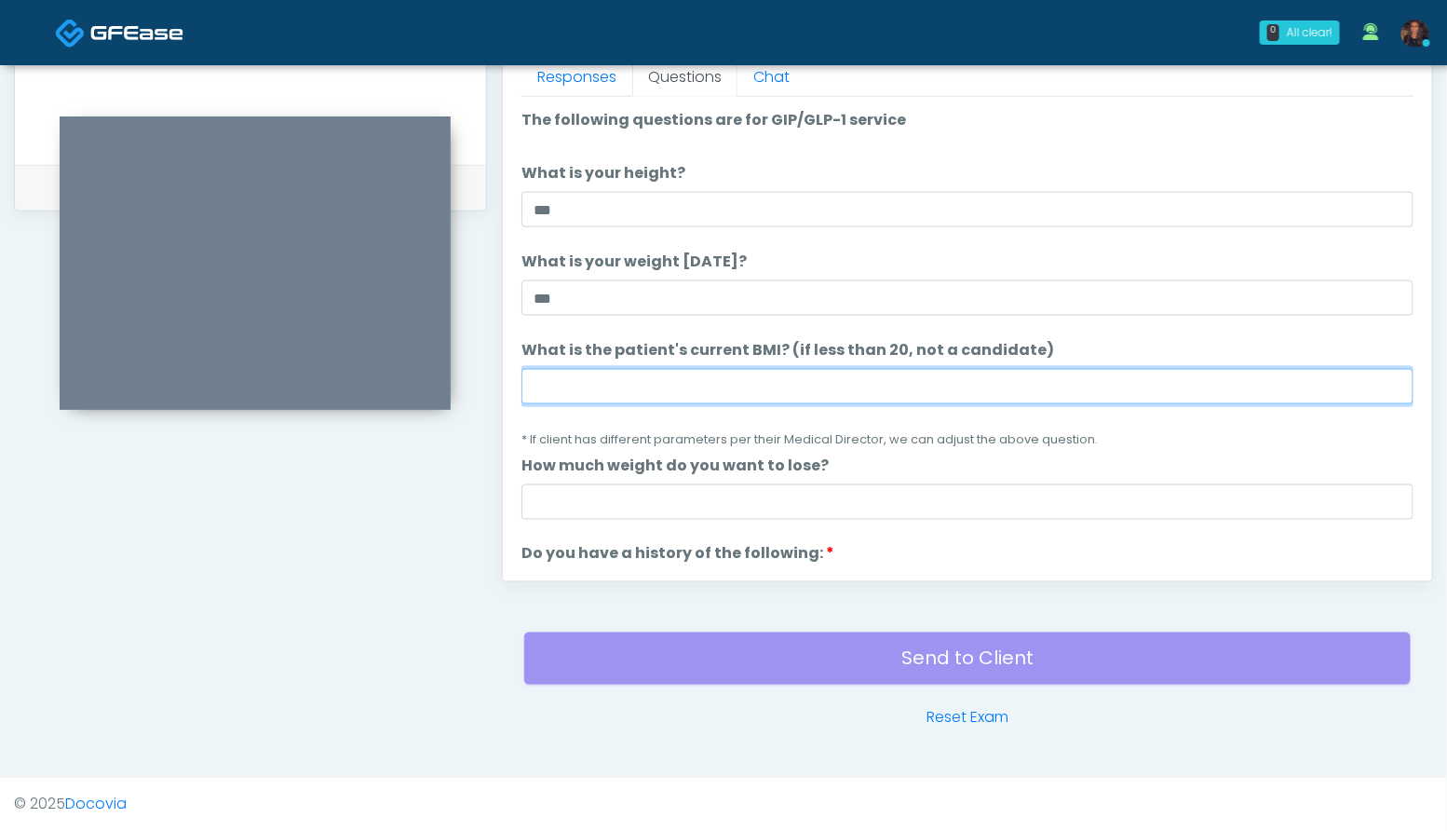
click at [583, 394] on input "What is the patient's current BMI? (if less than 20, not a candidate)" at bounding box center [967, 386] width 892 height 35
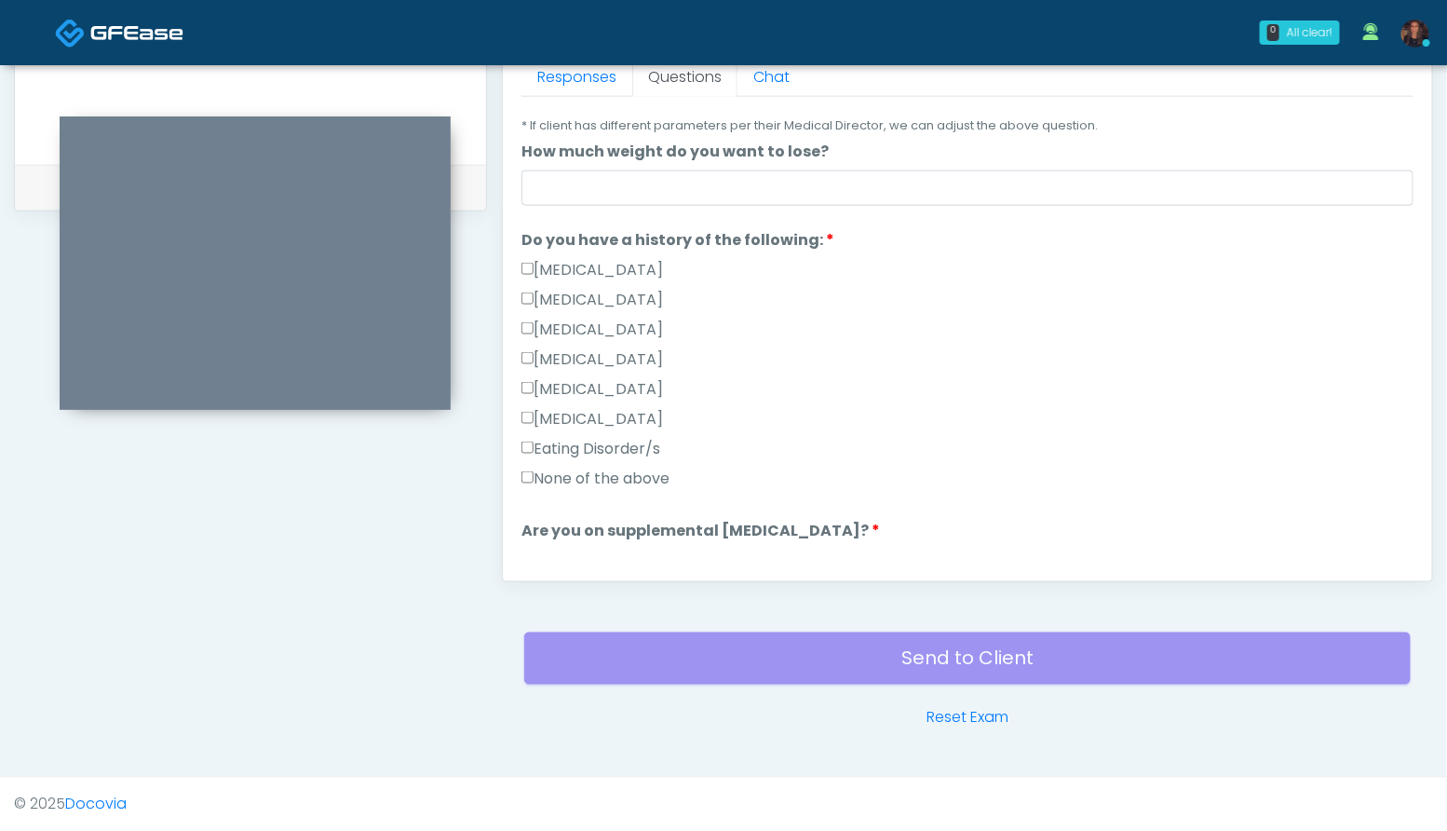
scroll to position [317, 0]
type input "****"
click at [655, 472] on label "None of the above" at bounding box center [595, 476] width 148 height 22
click at [608, 380] on label "Hypoglycemia" at bounding box center [592, 386] width 142 height 22
click at [533, 479] on label "None of the above" at bounding box center [595, 476] width 148 height 22
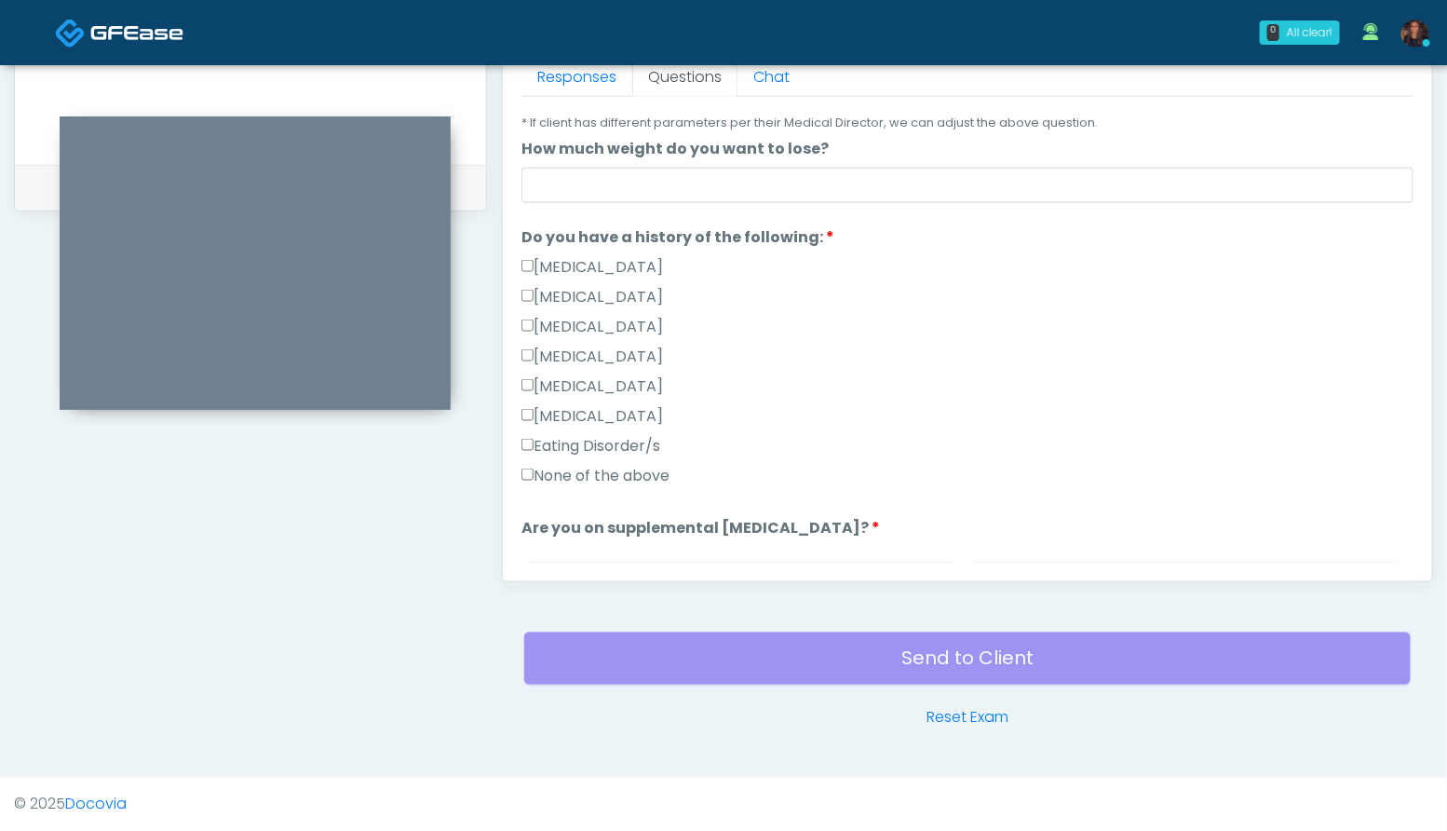
drag, startPoint x: 653, startPoint y: 383, endPoint x: 540, endPoint y: 387, distance: 112.8
click at [540, 387] on div "Hypoglycemia" at bounding box center [967, 390] width 892 height 30
copy label "Hypoglycemia"
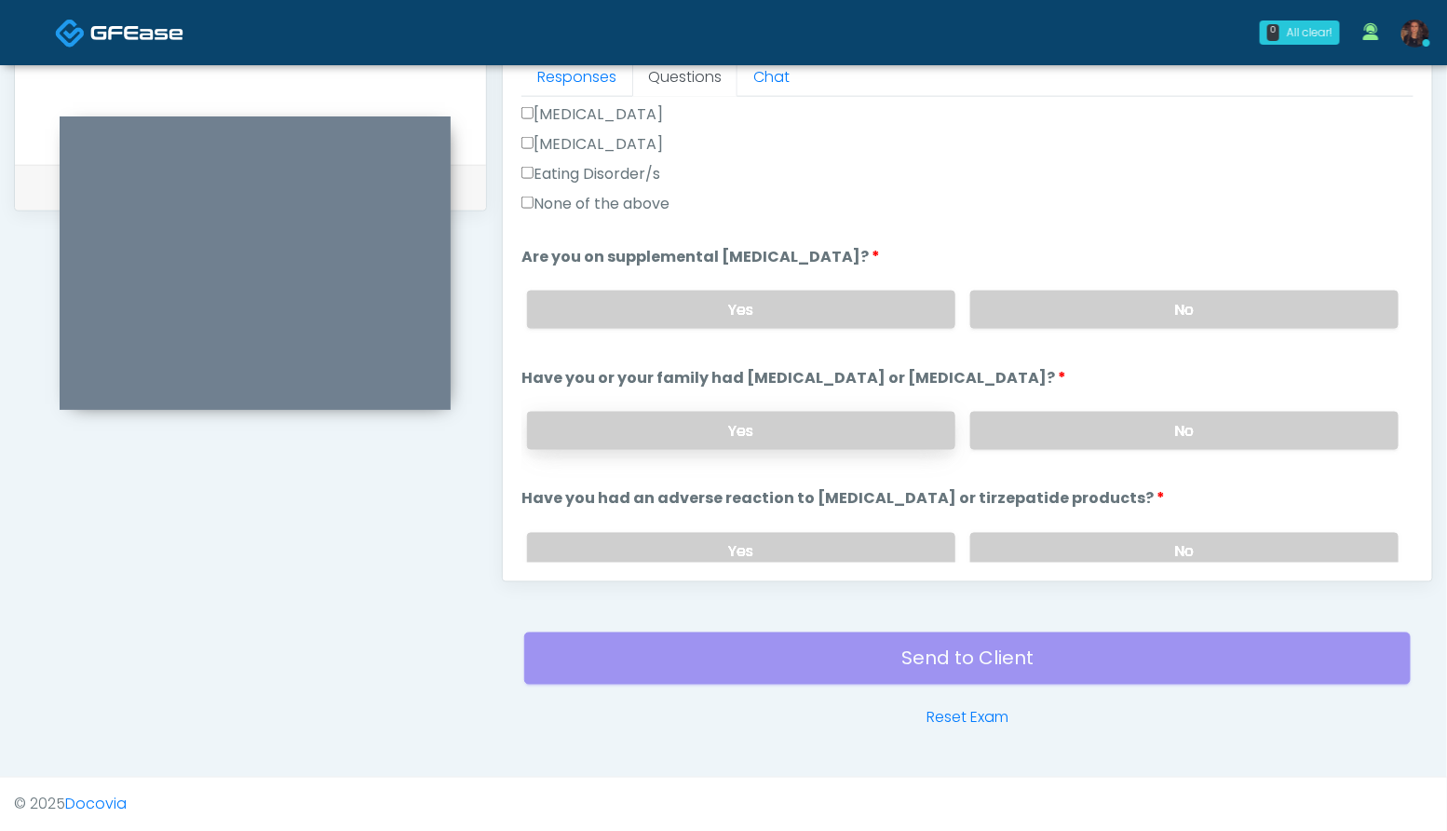
scroll to position [590, 0]
click at [1226, 308] on label "No" at bounding box center [1184, 308] width 428 height 38
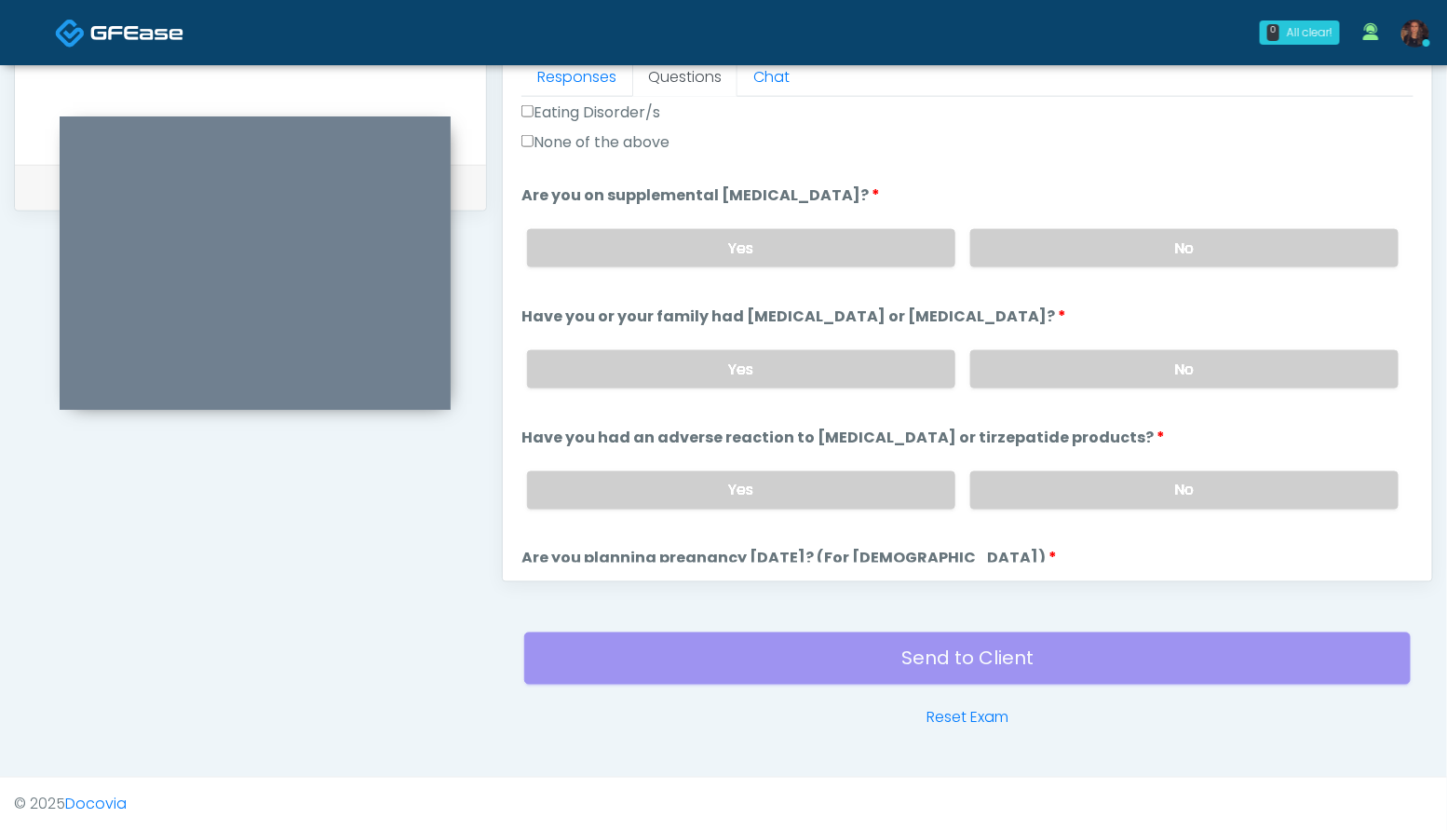
scroll to position [661, 0]
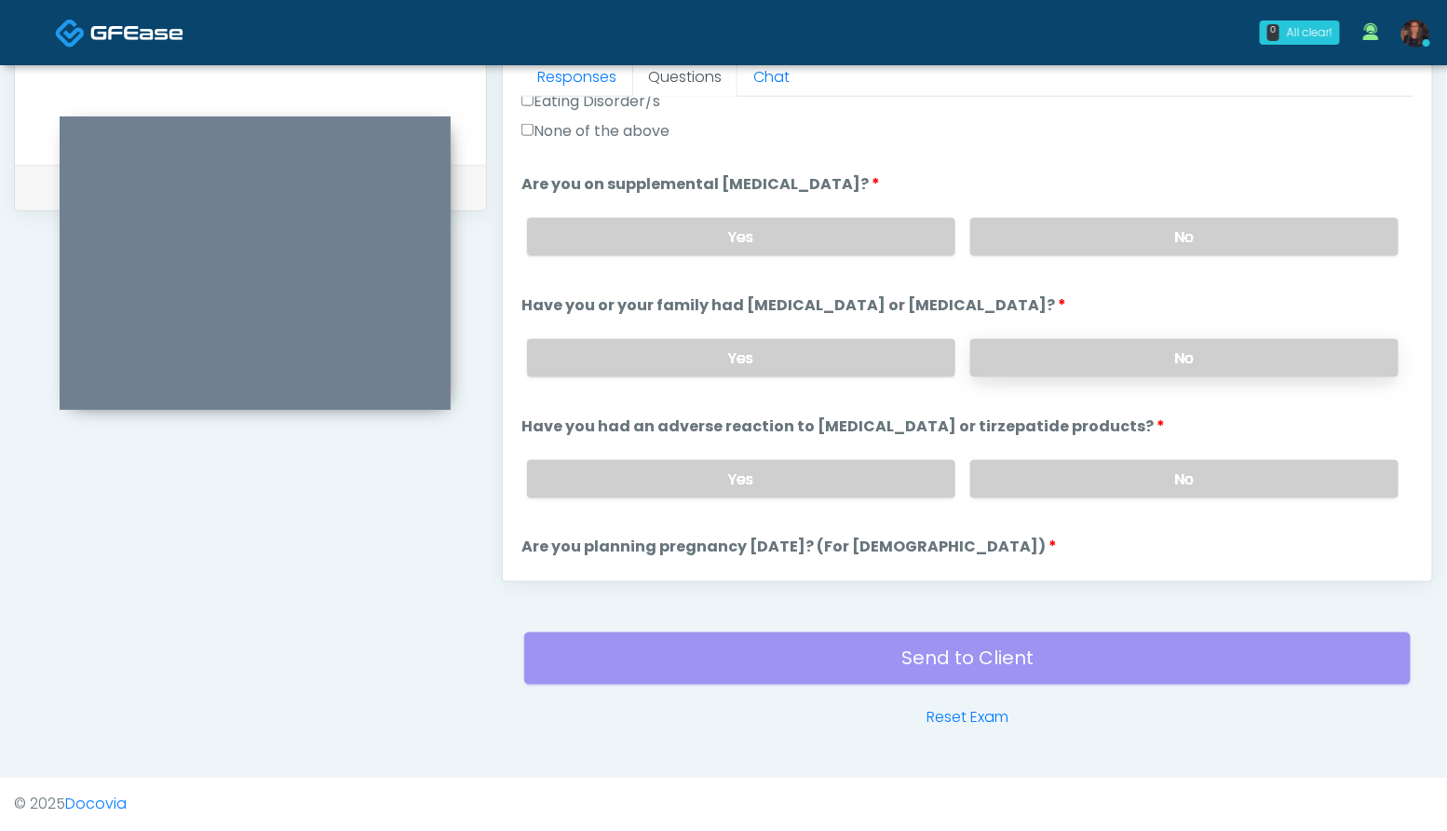
click at [1219, 345] on label "No" at bounding box center [1184, 358] width 428 height 38
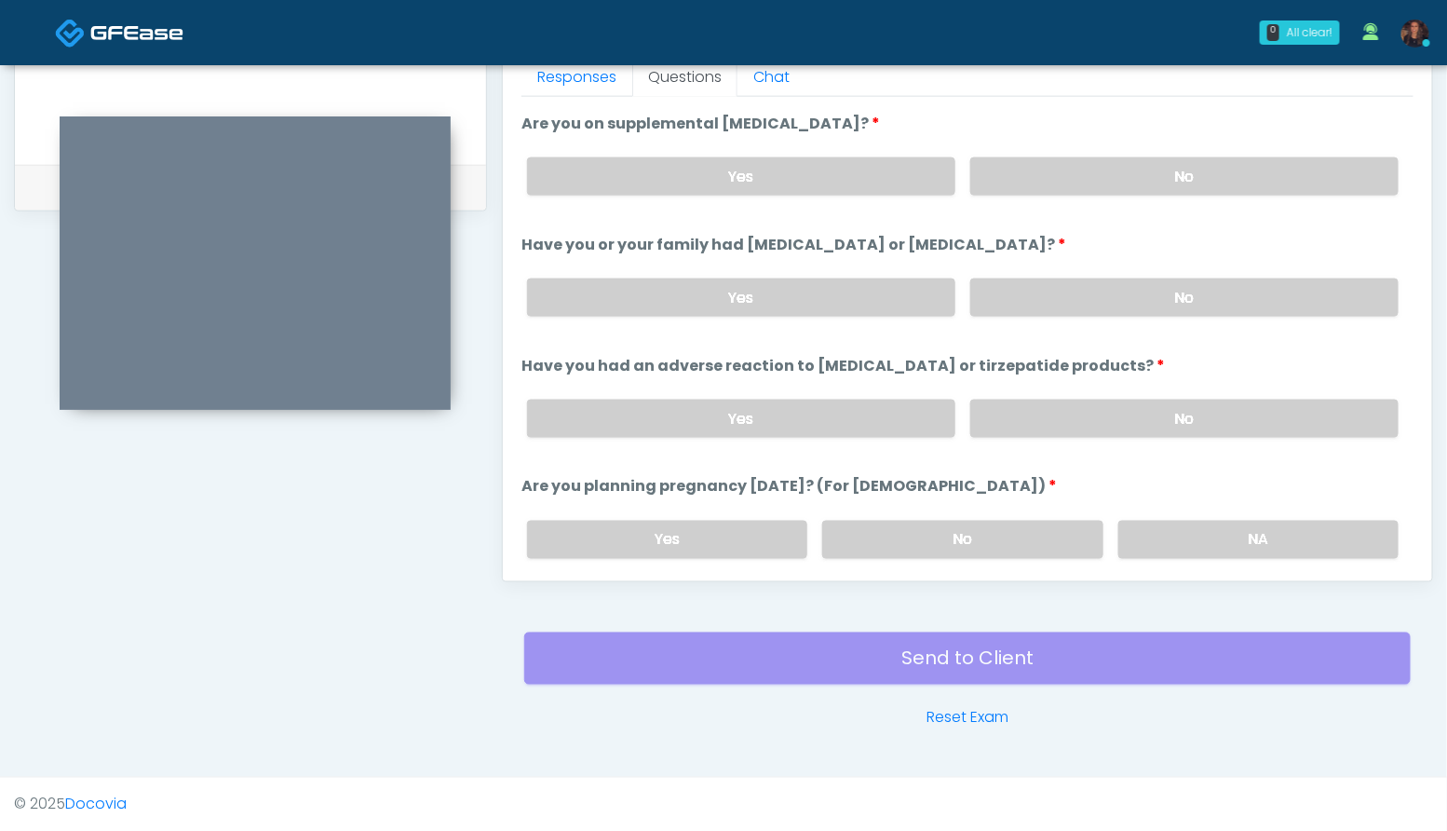
scroll to position [765, 0]
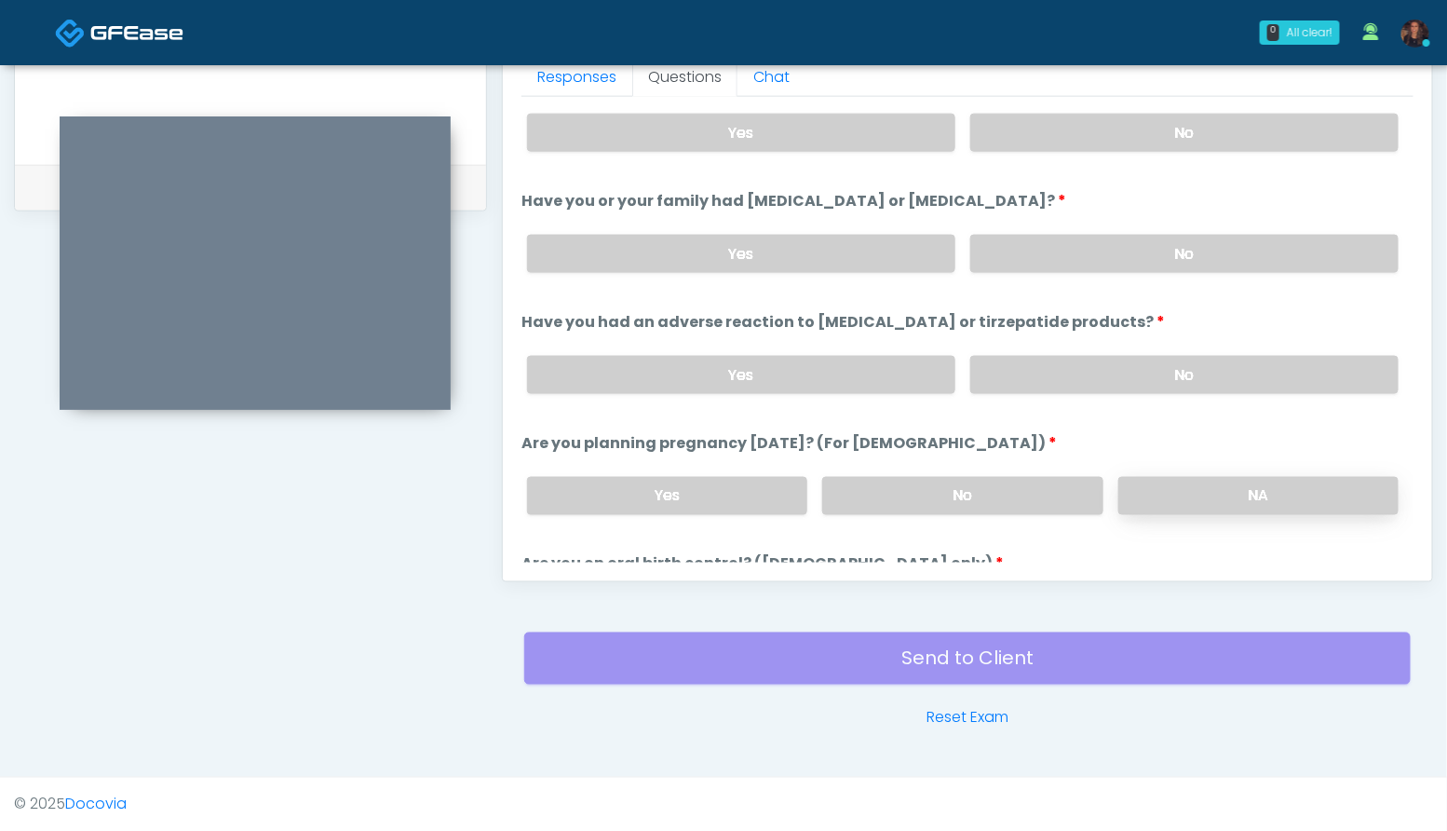
click at [1250, 490] on label "NA" at bounding box center [1258, 496] width 280 height 38
click at [1176, 360] on label "No" at bounding box center [1184, 375] width 428 height 38
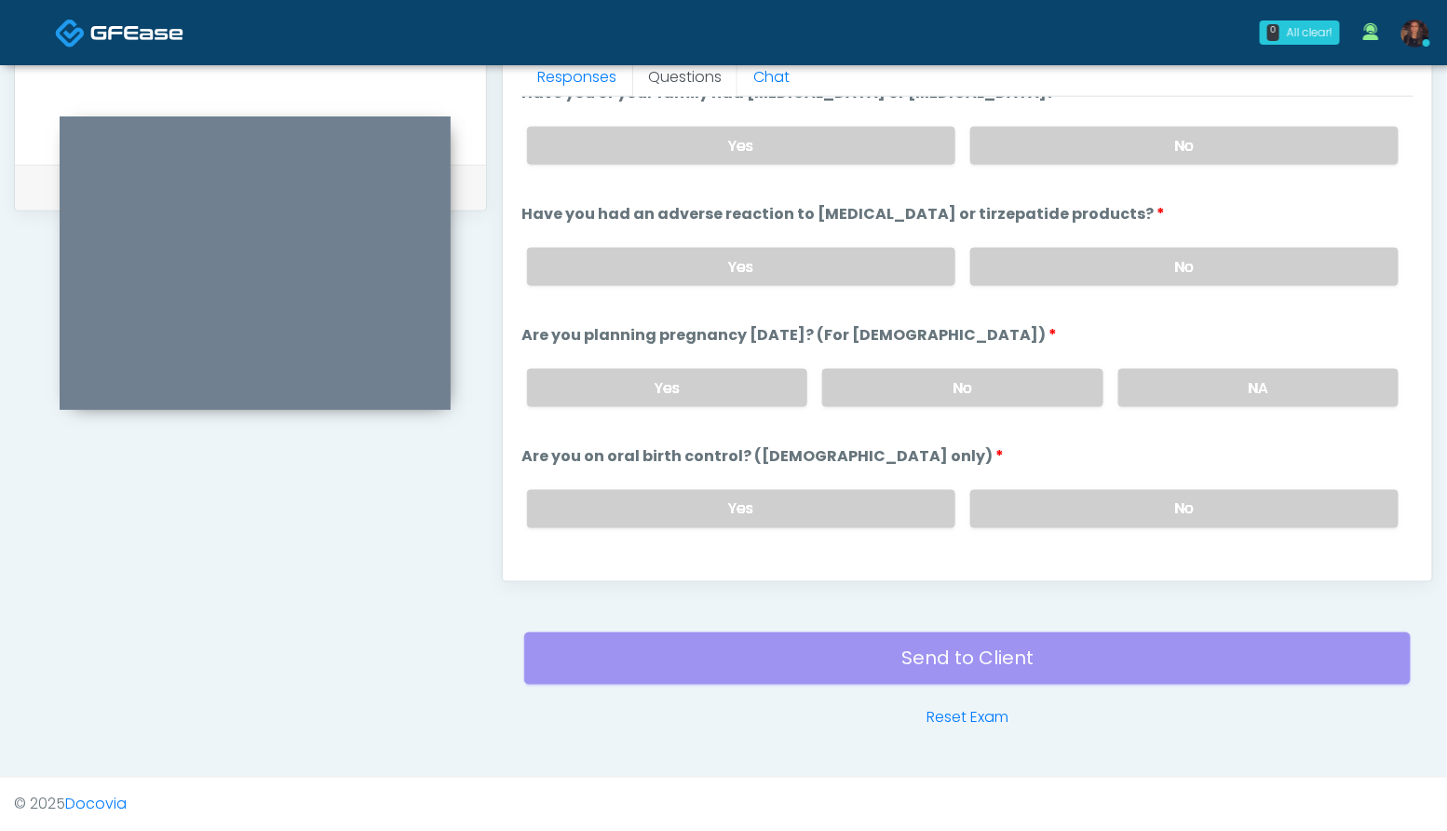
scroll to position [891, 0]
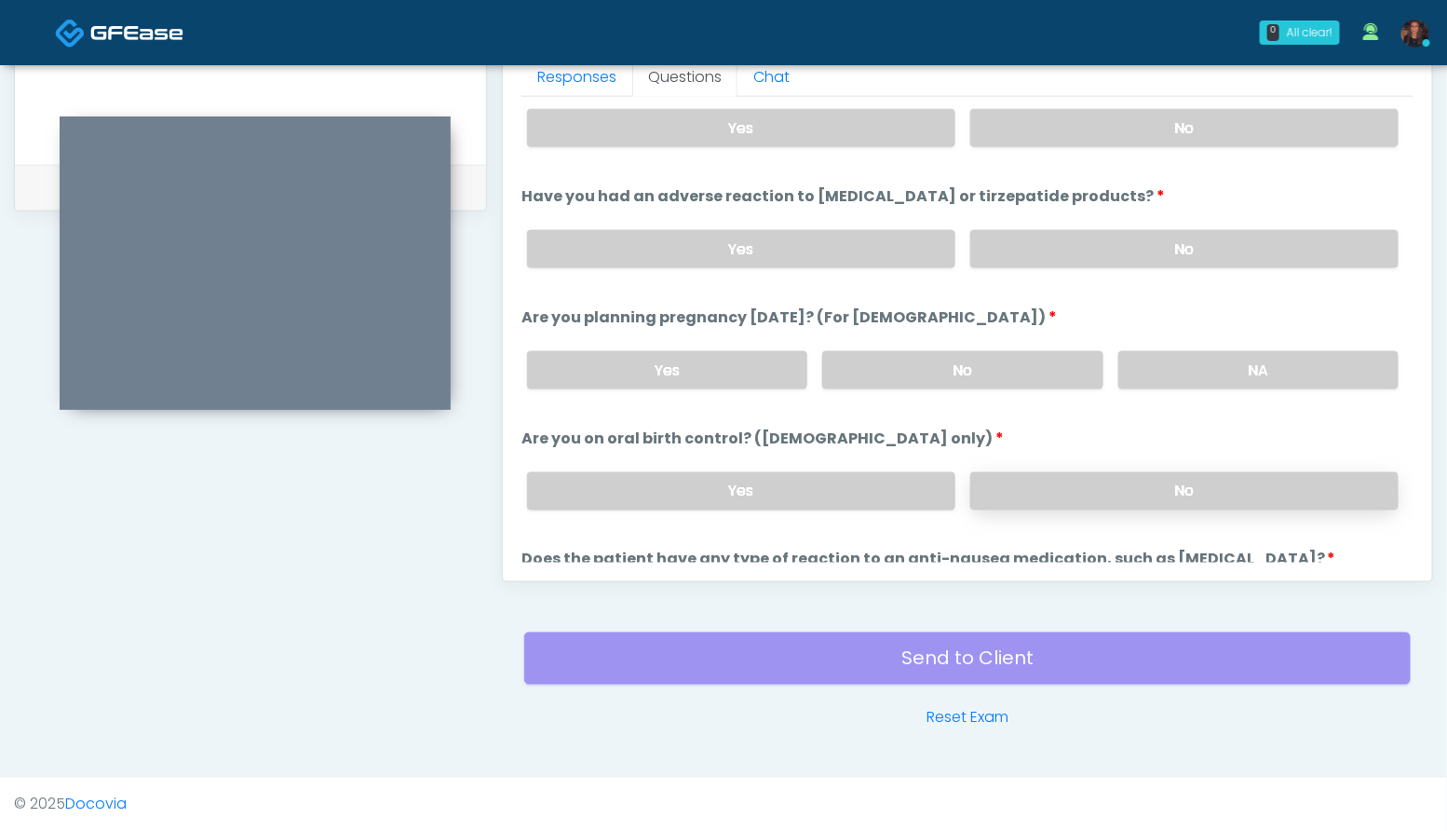
click at [1195, 493] on label "No" at bounding box center [1184, 491] width 428 height 38
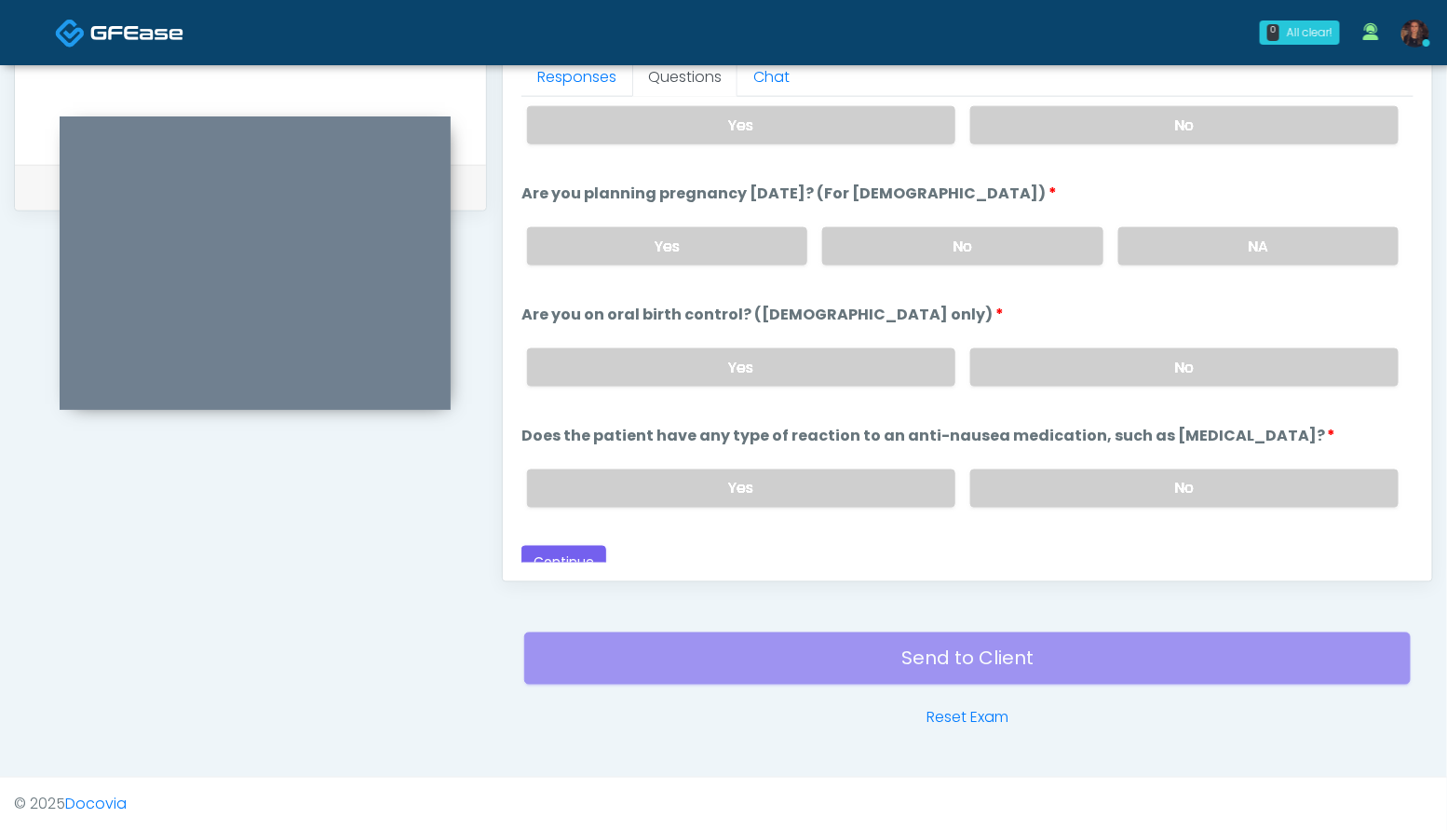
scroll to position [1018, 0]
click at [1191, 478] on label "No" at bounding box center [1184, 485] width 428 height 38
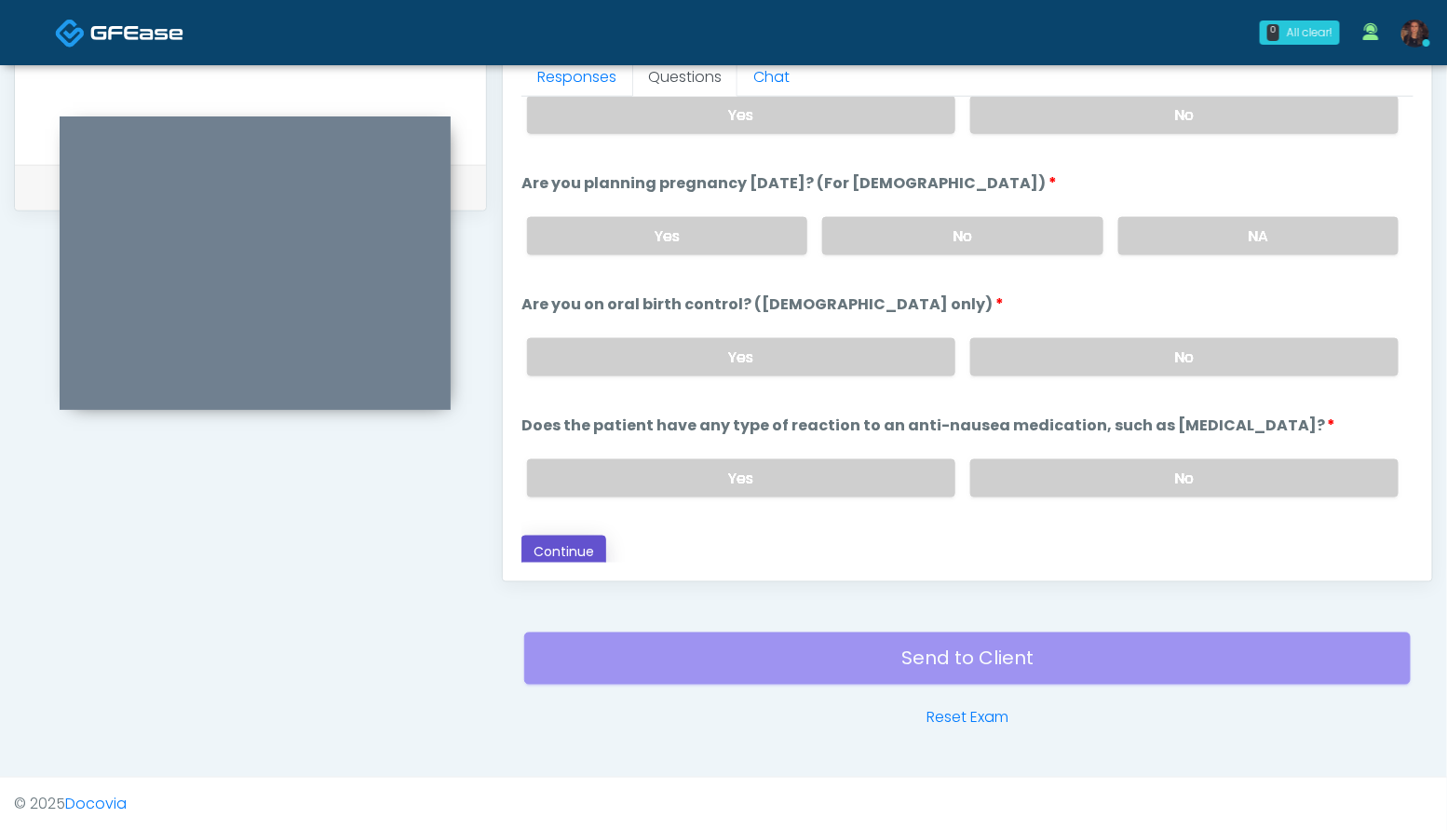
click at [563, 547] on button "Continue" at bounding box center [563, 552] width 85 height 34
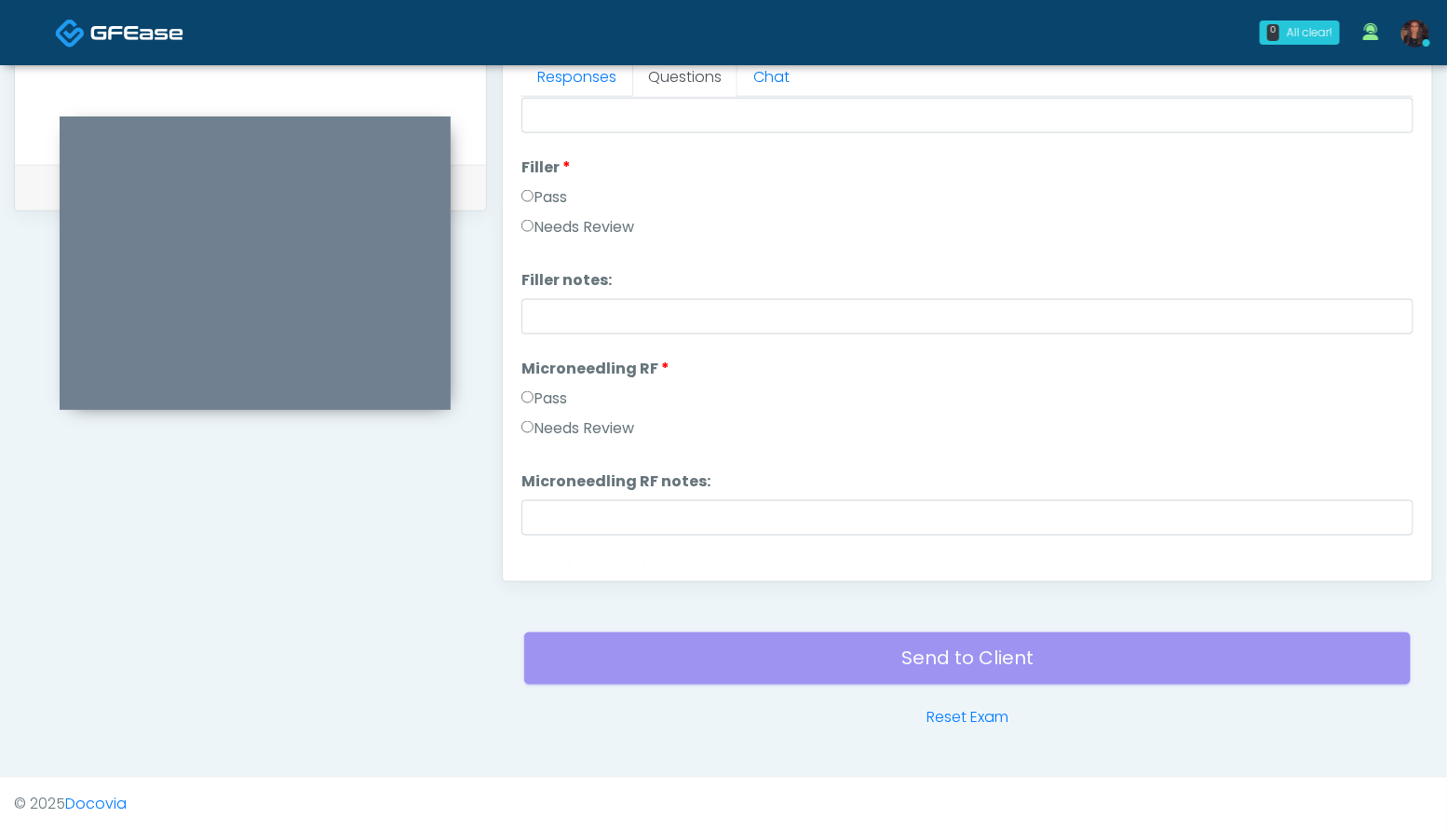
scroll to position [0, 0]
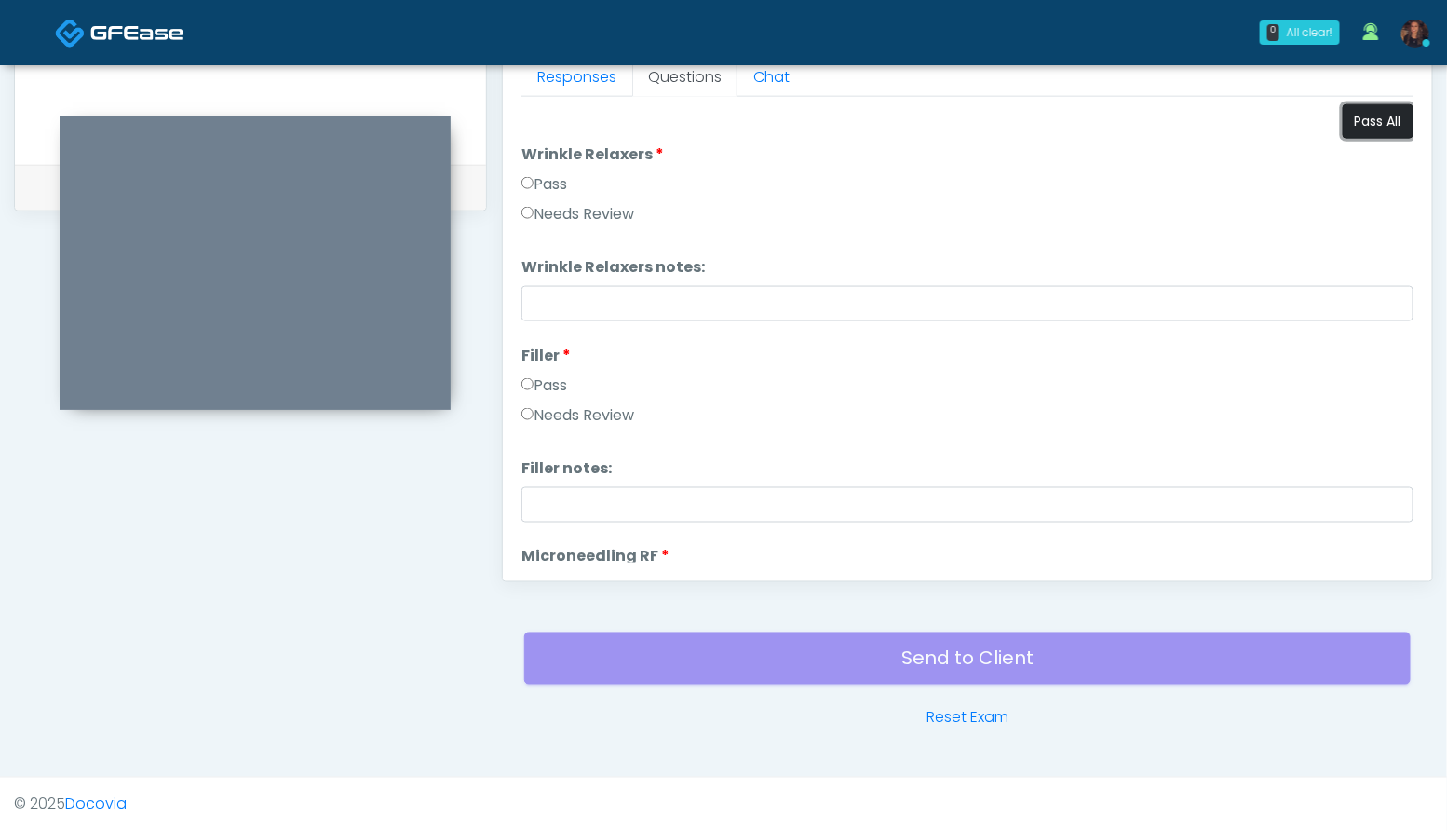
click at [1375, 120] on button "Pass All" at bounding box center [1378, 121] width 71 height 34
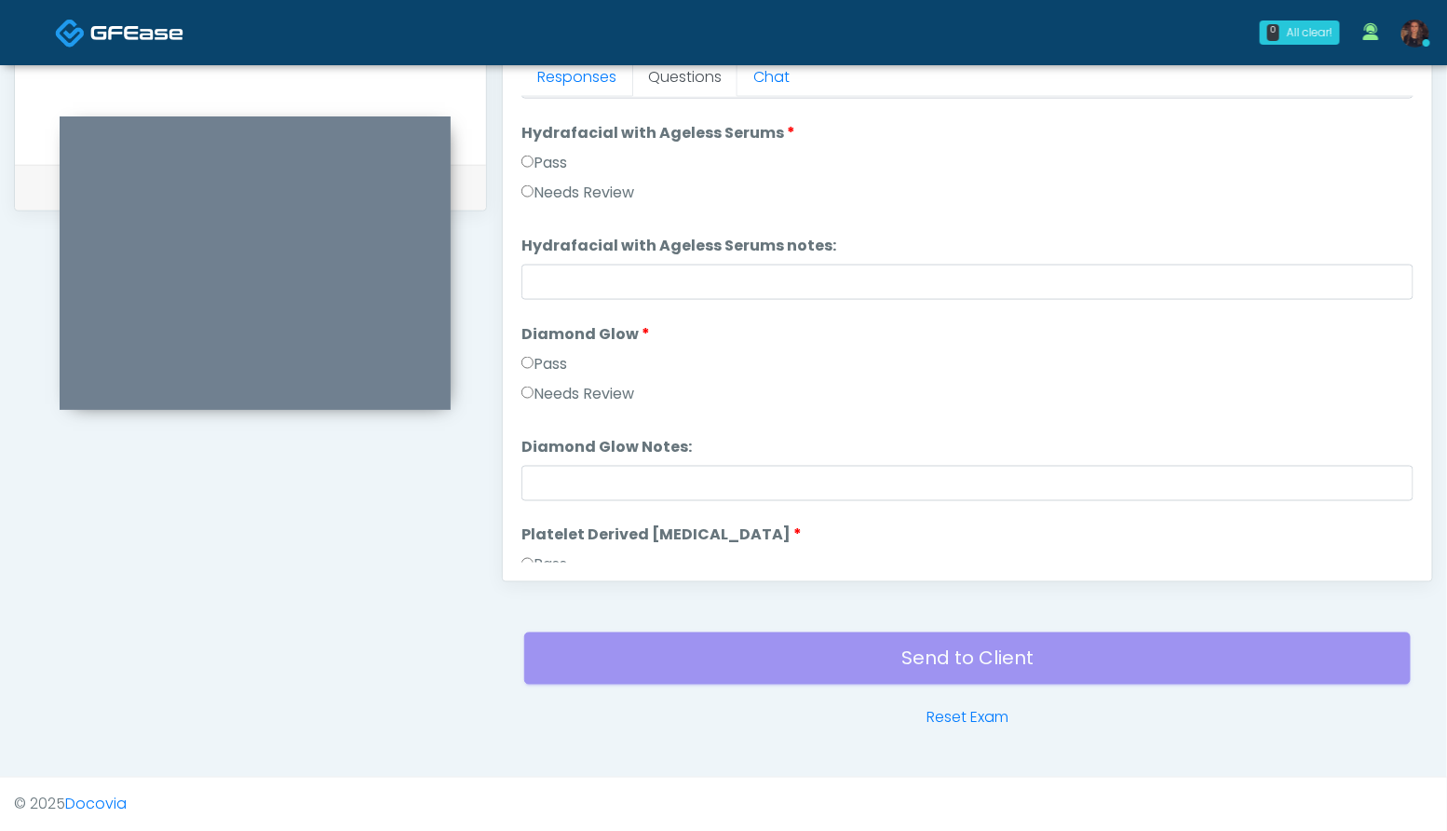
scroll to position [3667, 0]
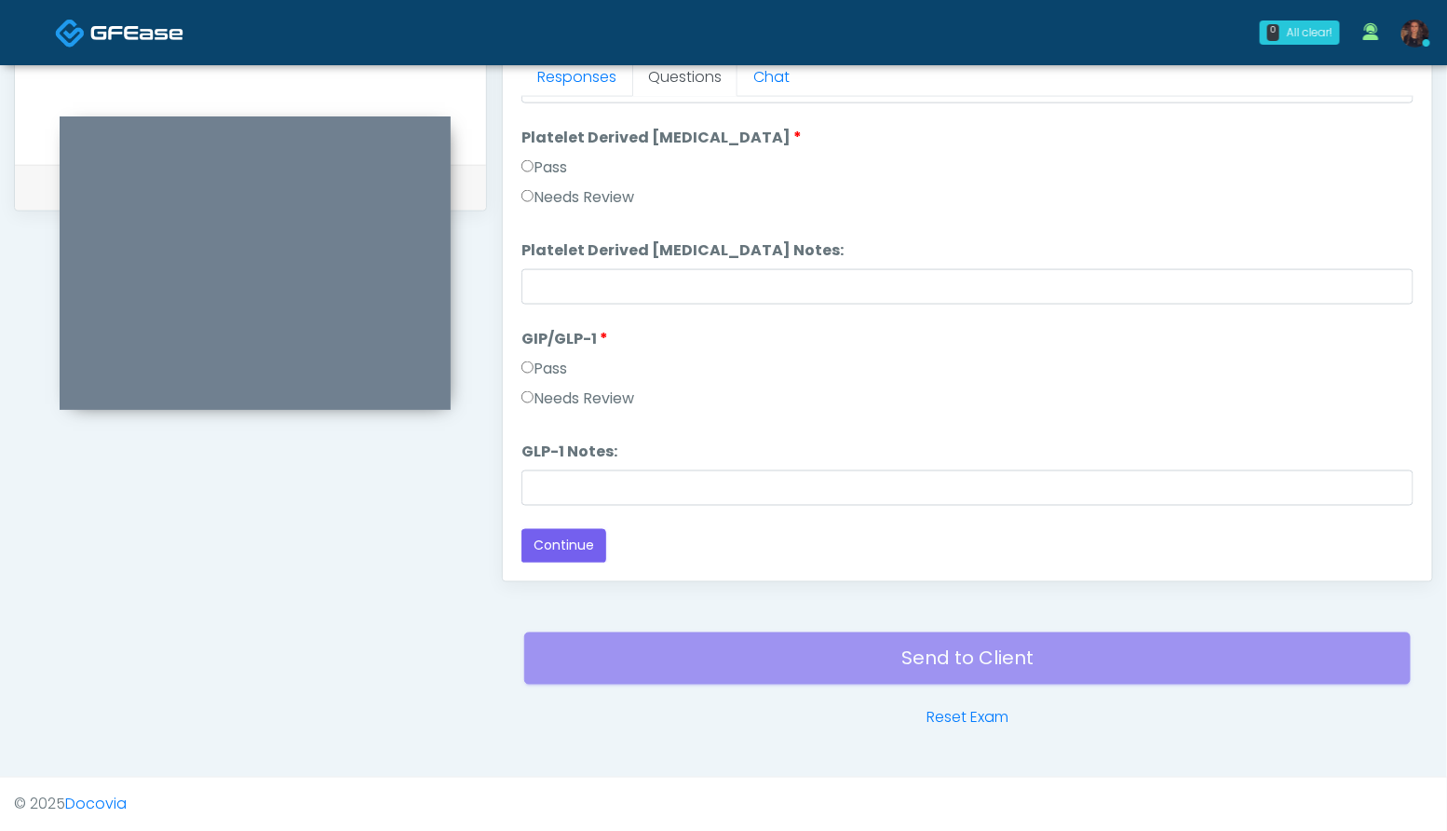
click at [580, 398] on label "Needs Review" at bounding box center [577, 398] width 113 height 22
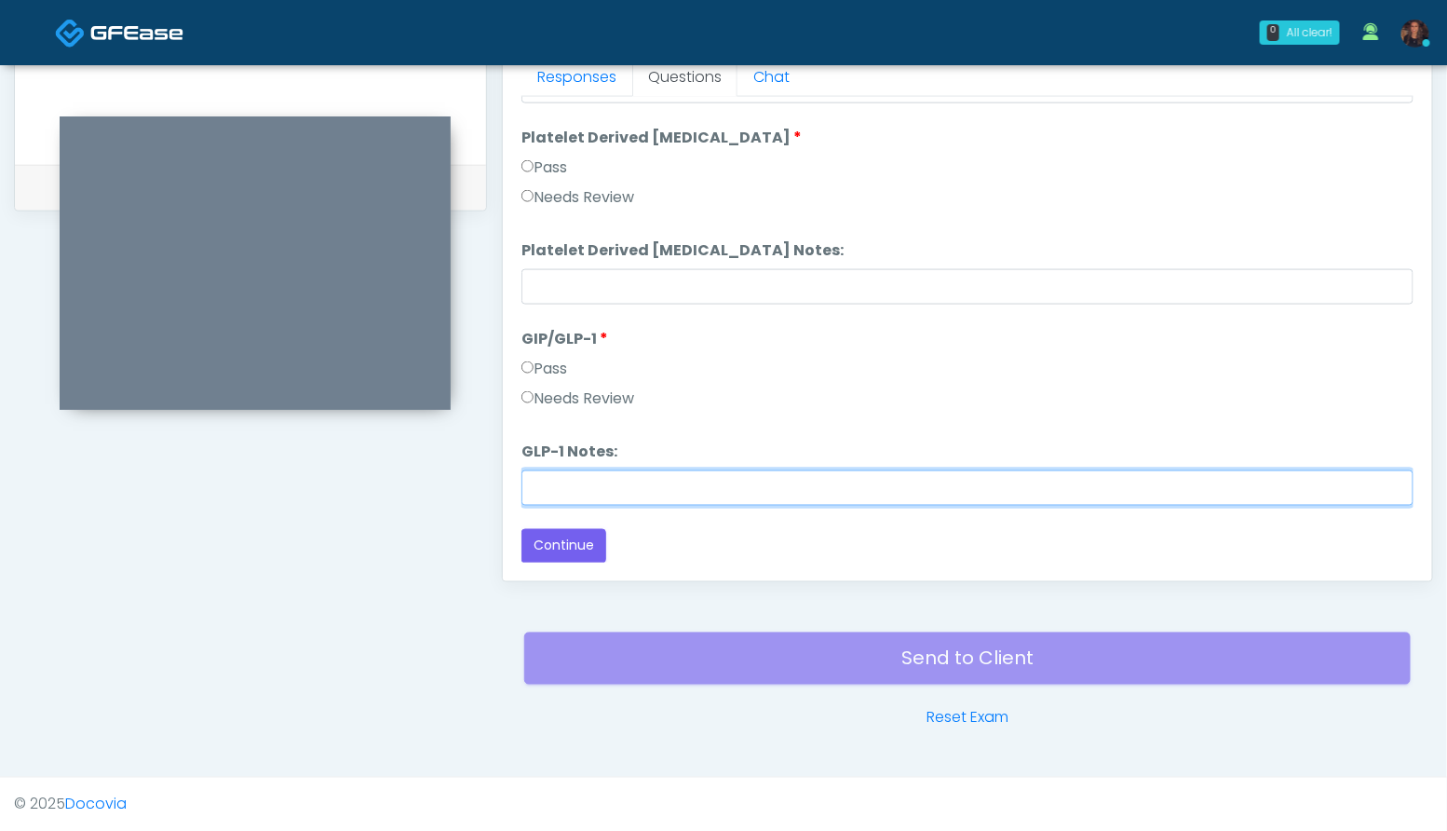
click at [582, 481] on input "GLP-1 Notes:" at bounding box center [967, 487] width 892 height 35
click at [562, 485] on input "GLP-1 Notes:" at bounding box center [967, 487] width 892 height 35
type input "**********"
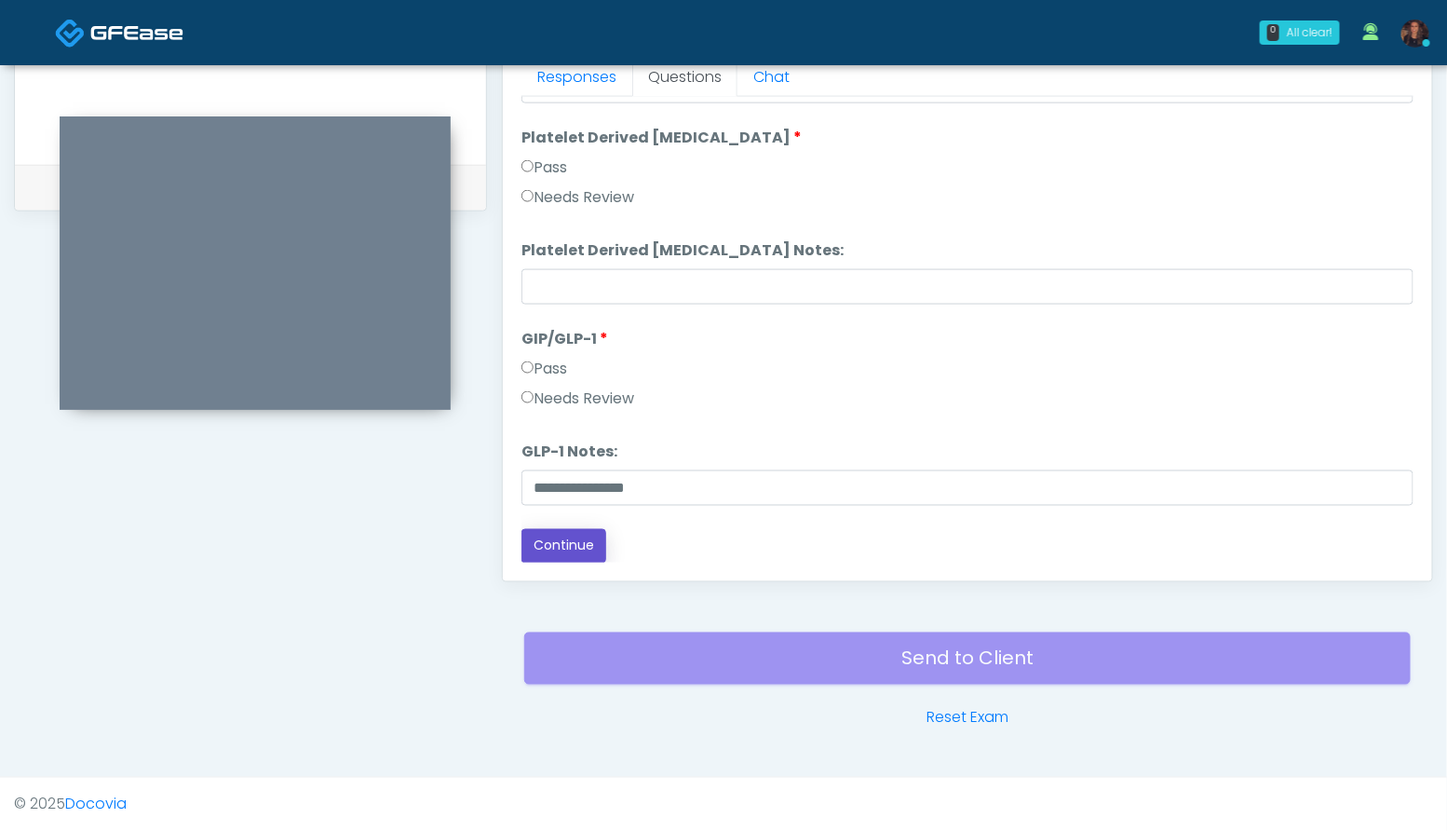
click at [570, 550] on button "Continue" at bounding box center [563, 546] width 85 height 34
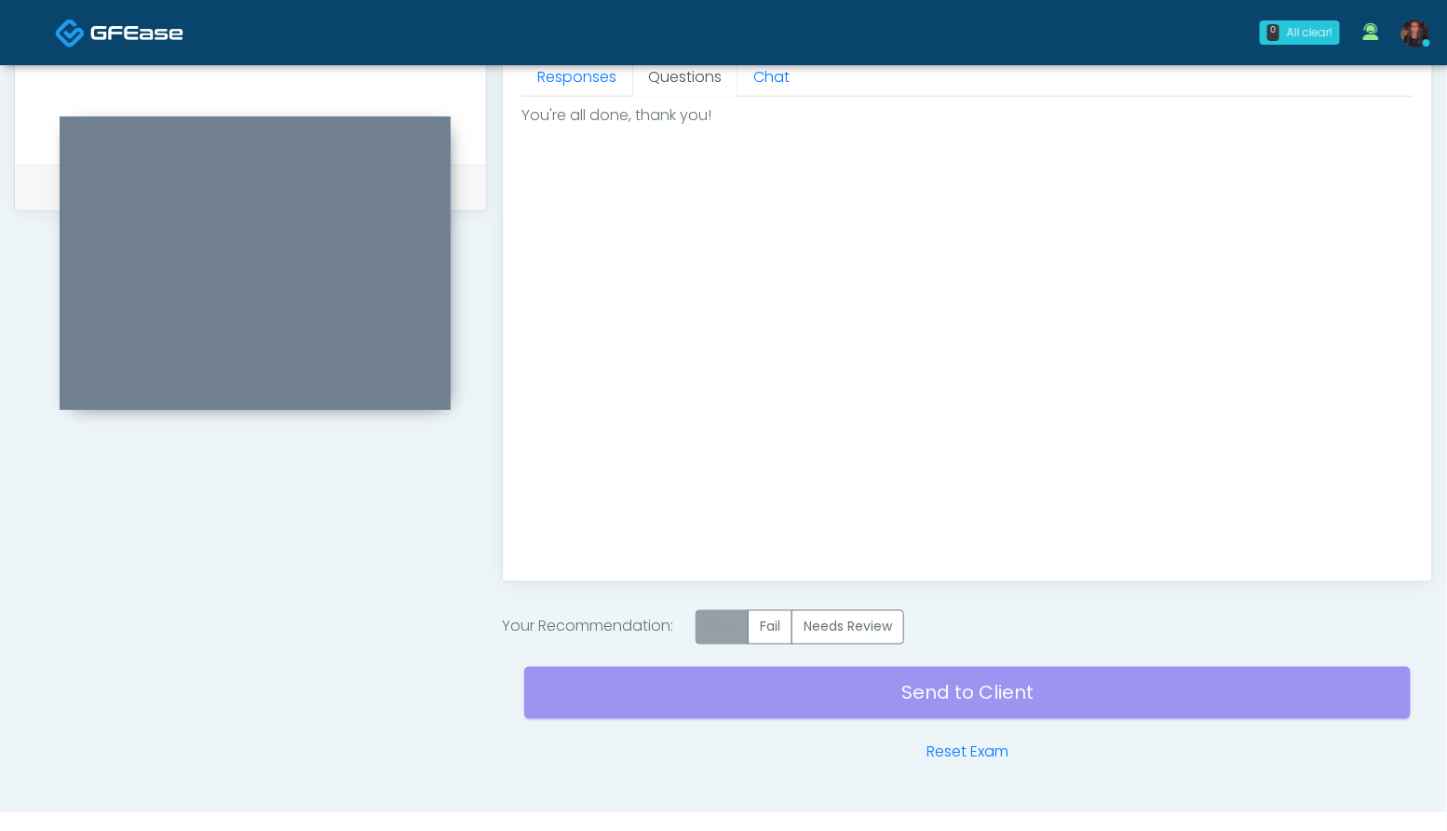
click at [715, 625] on label "Pass" at bounding box center [722, 627] width 53 height 34
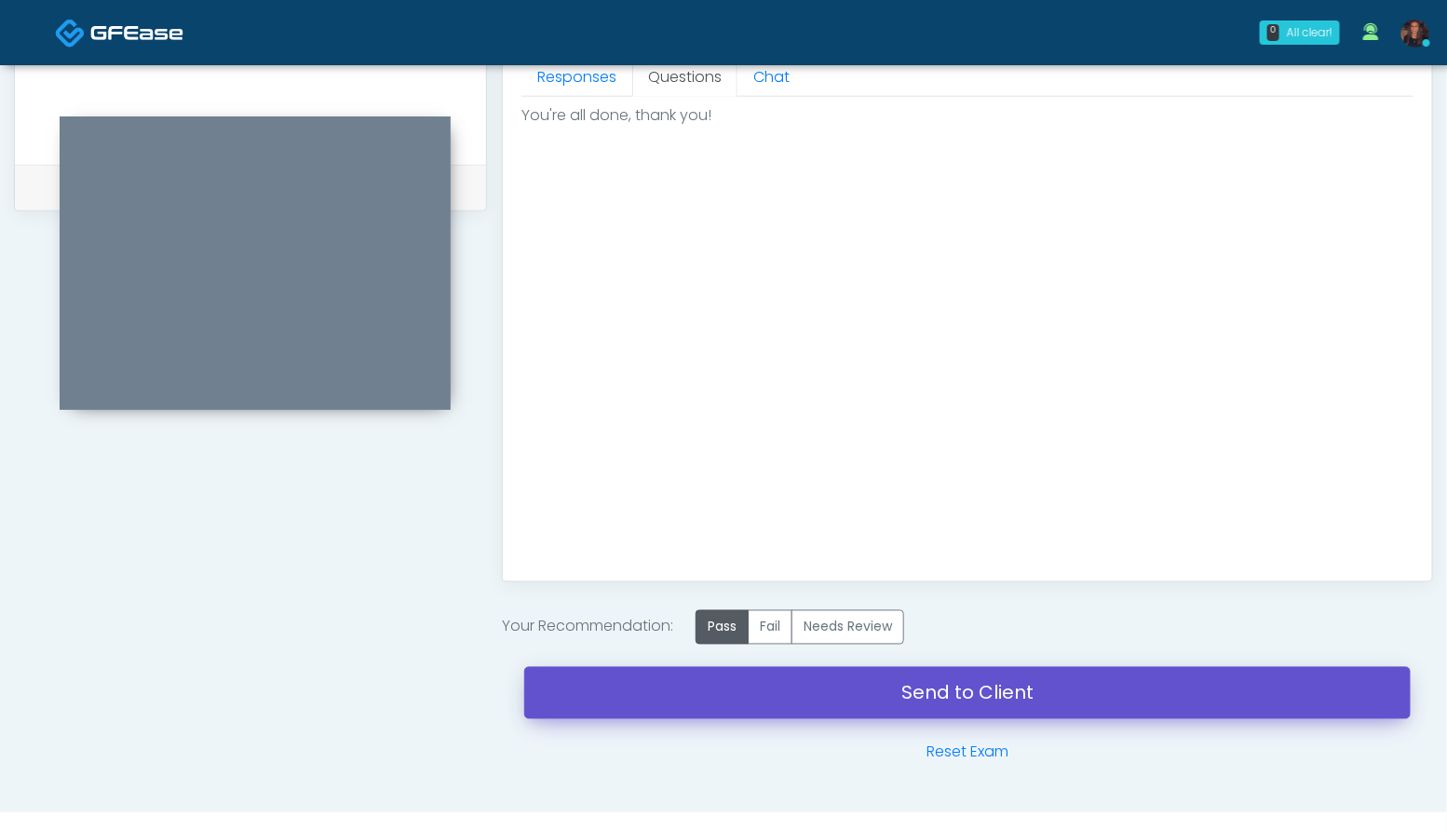
click at [717, 686] on link "Send to Client" at bounding box center [967, 693] width 886 height 52
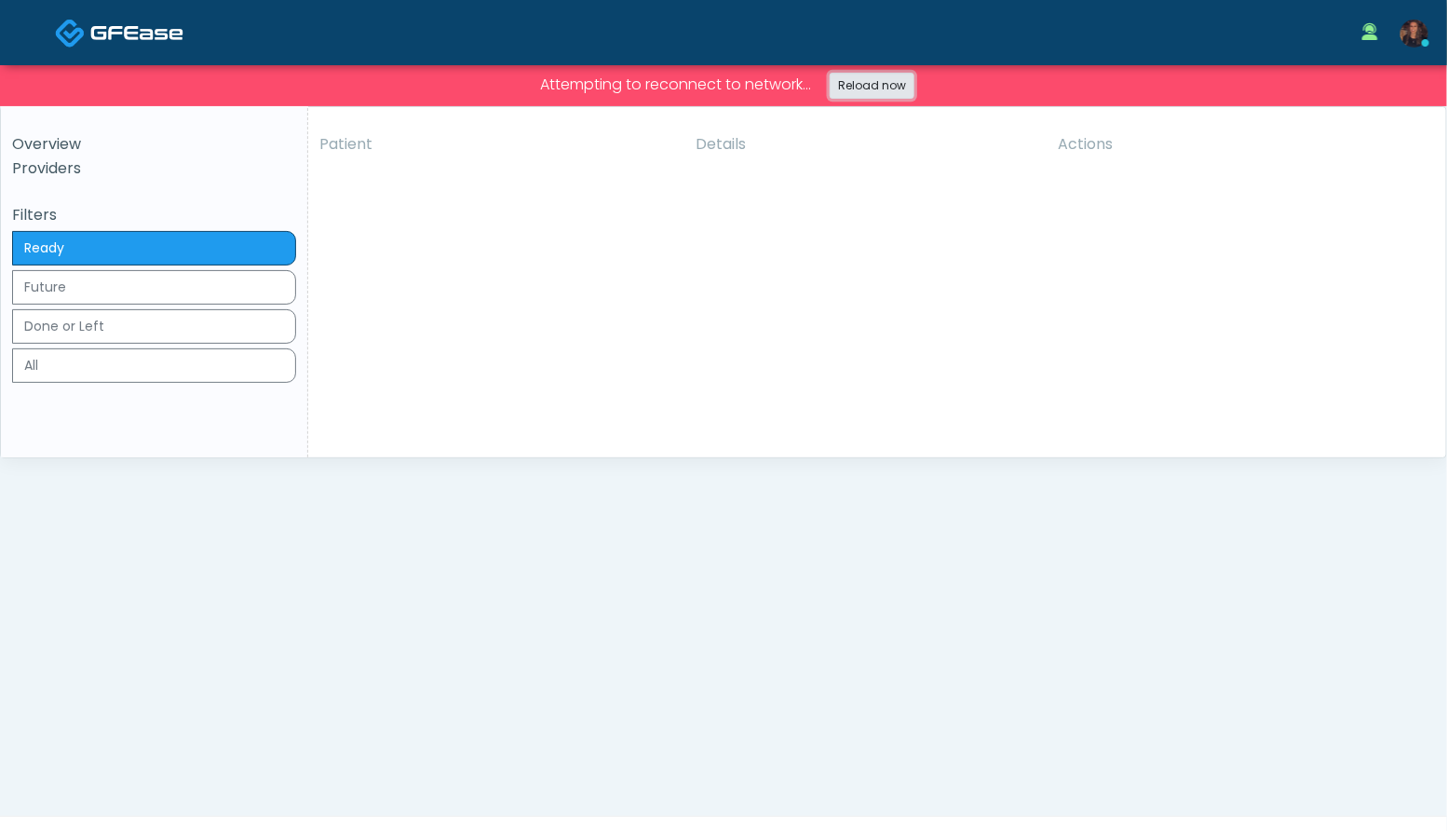
click at [872, 88] on link "Reload now" at bounding box center [872, 86] width 85 height 26
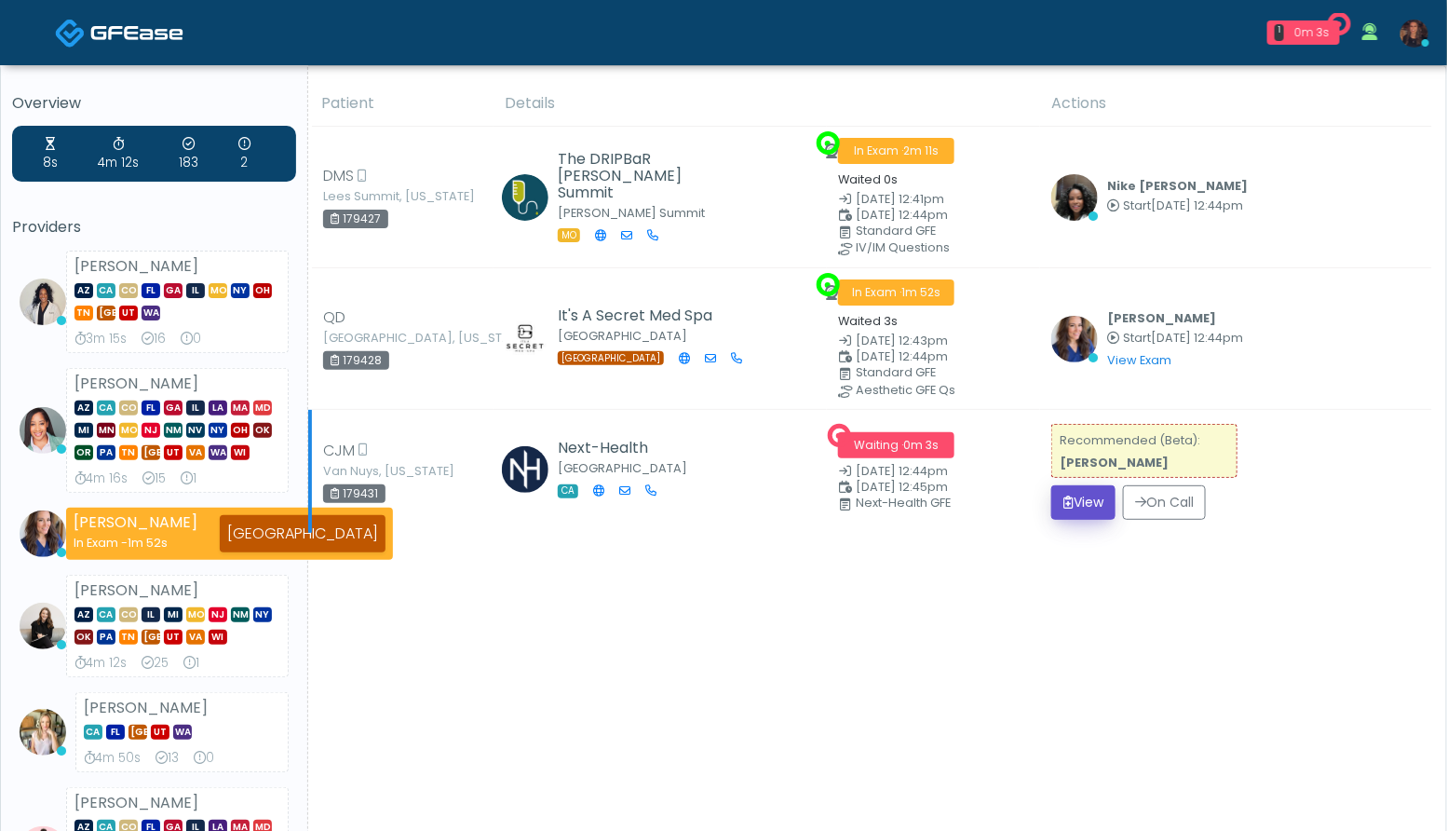
click at [1087, 502] on button "View" at bounding box center [1083, 502] width 64 height 34
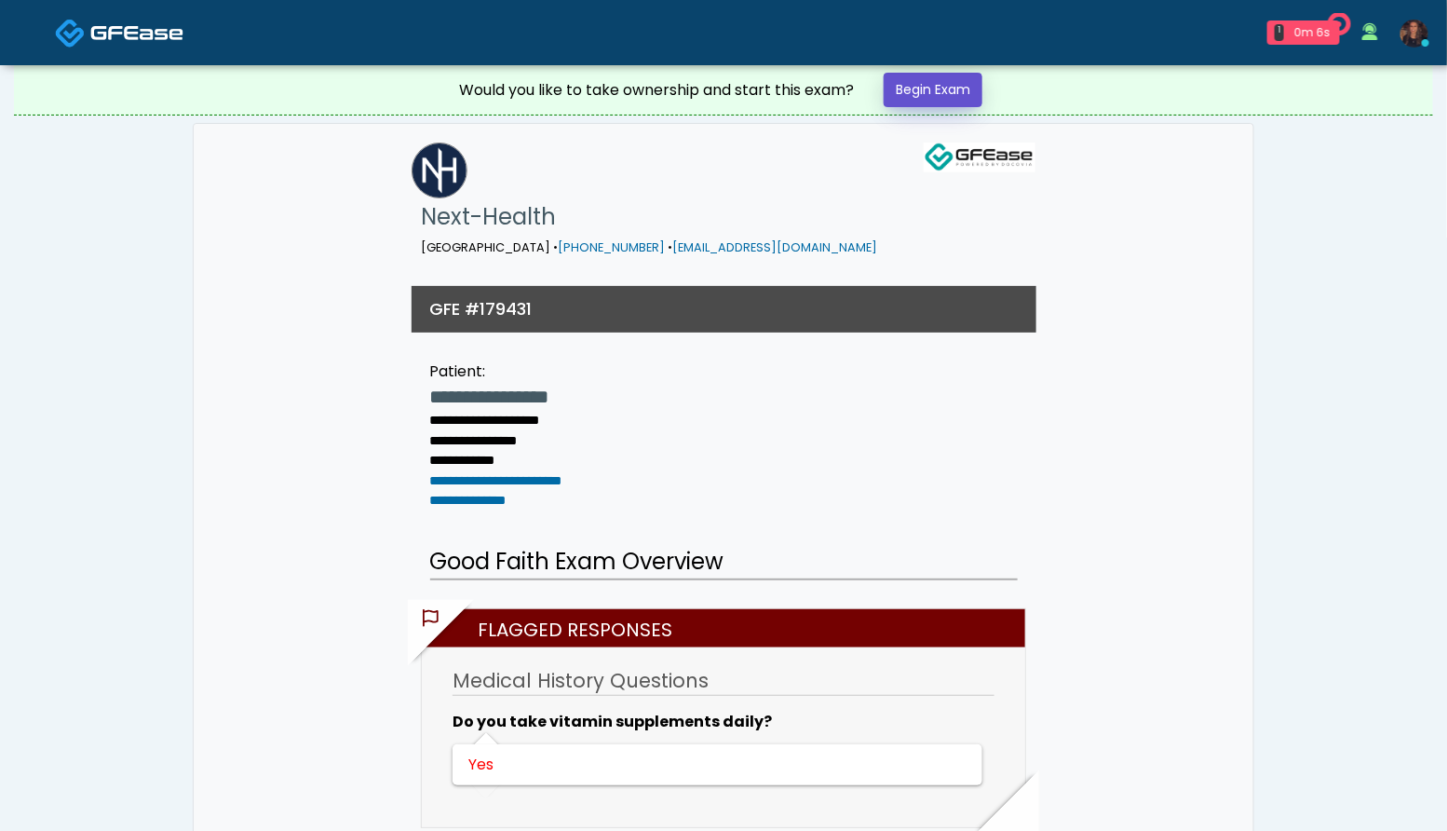
click at [948, 81] on link "Begin Exam" at bounding box center [933, 90] width 99 height 34
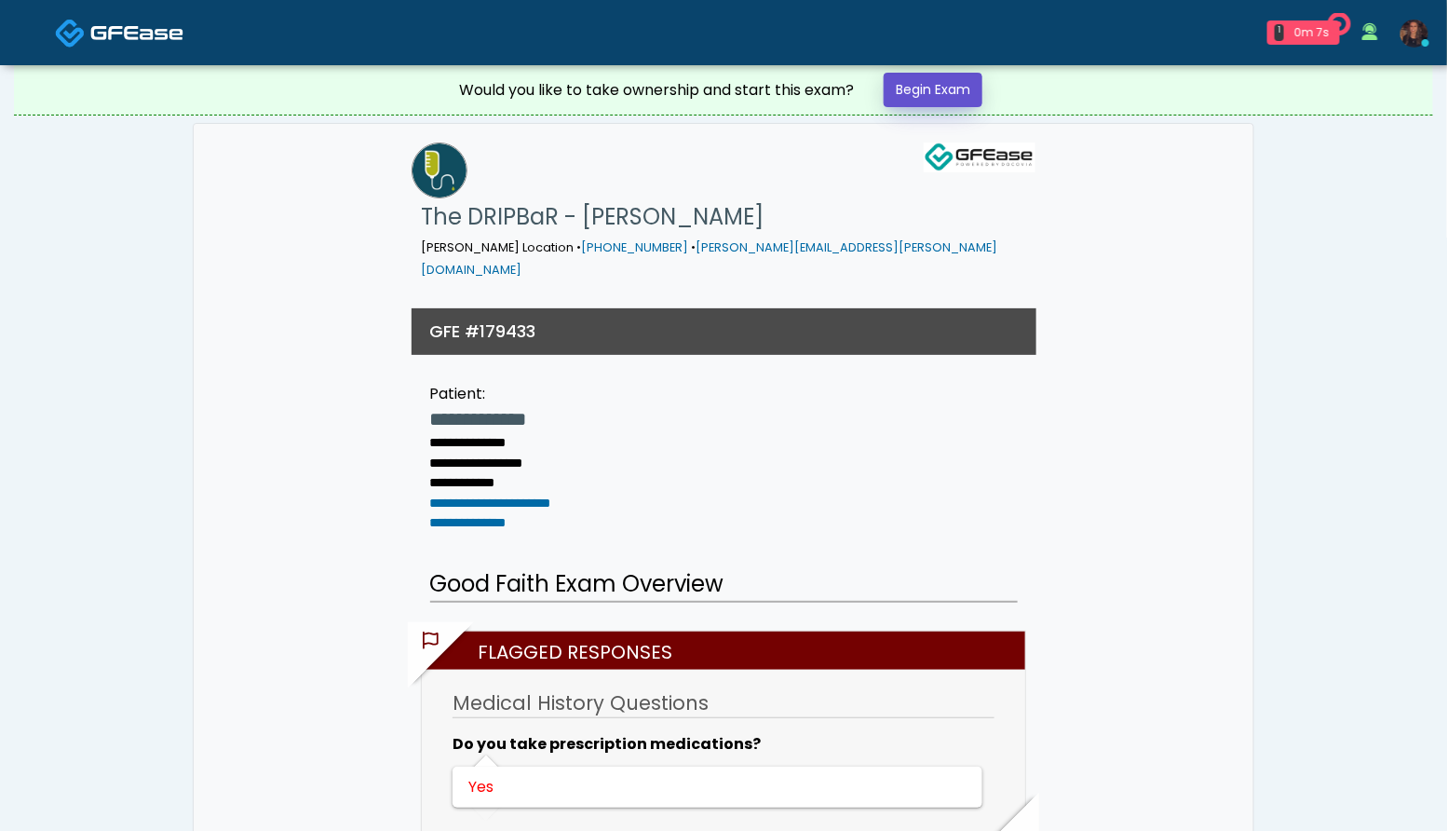
click at [952, 100] on link "Begin Exam" at bounding box center [933, 90] width 99 height 34
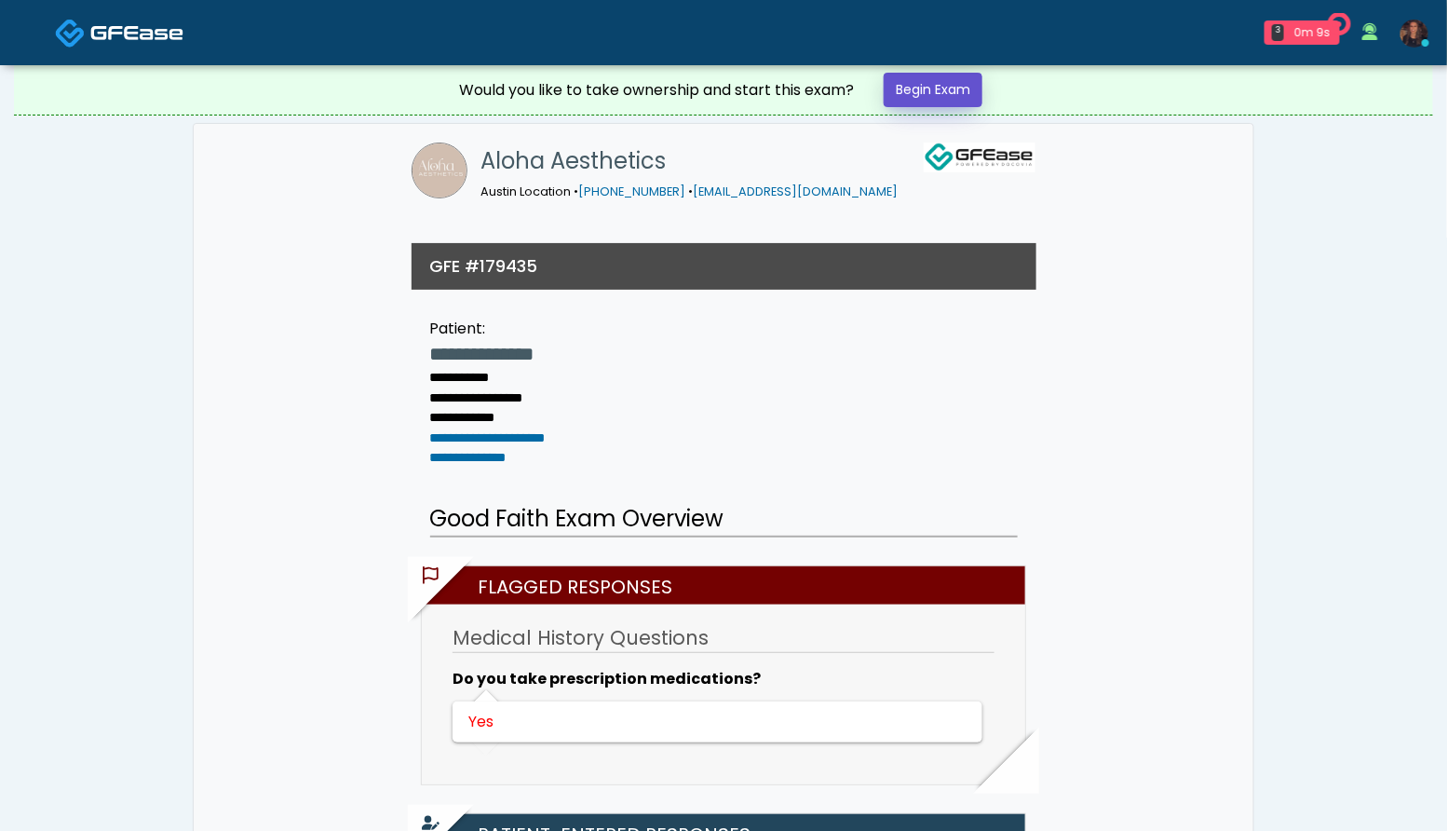
click at [970, 98] on link "Begin Exam" at bounding box center [933, 90] width 99 height 34
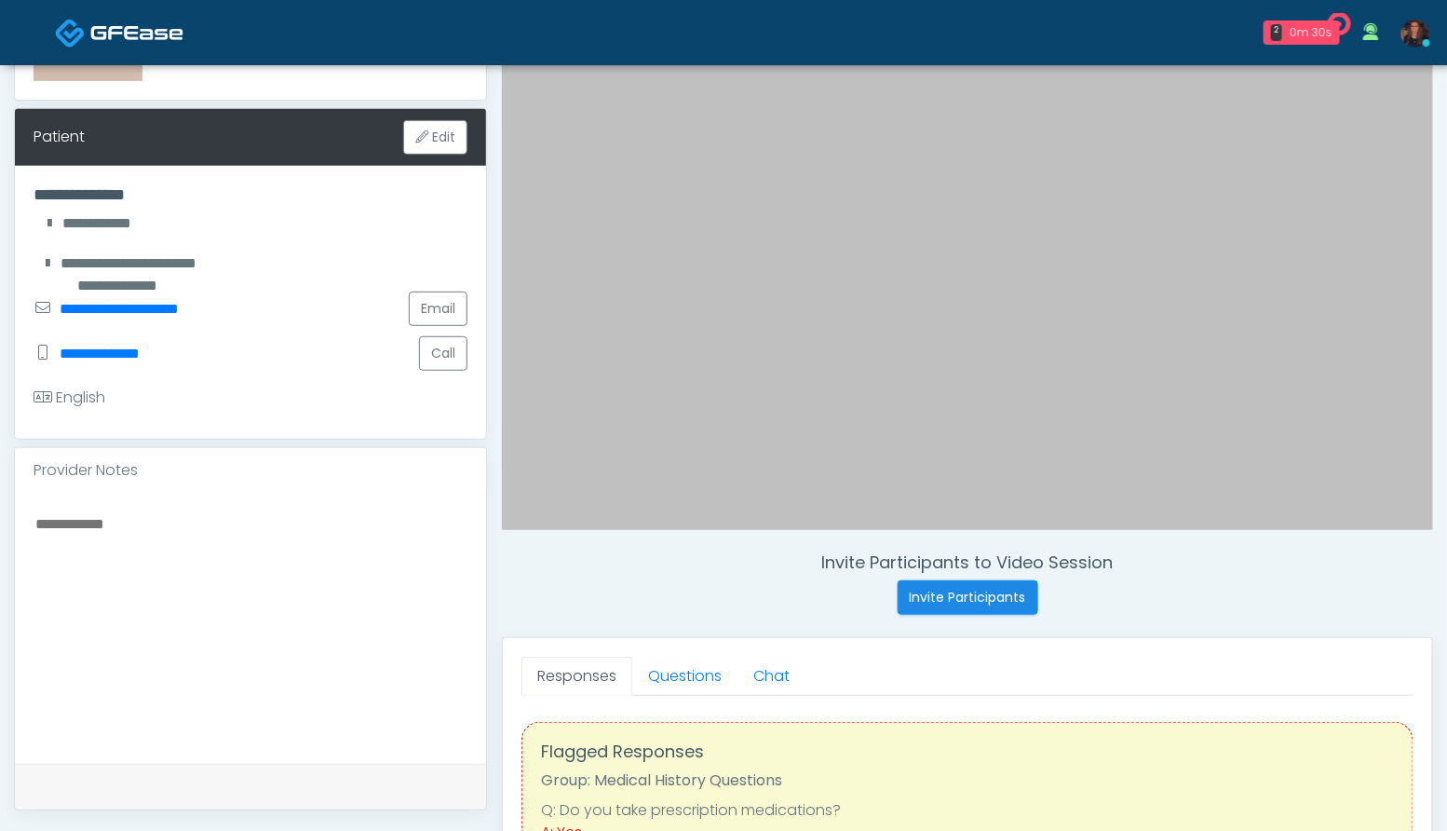
scroll to position [270, 0]
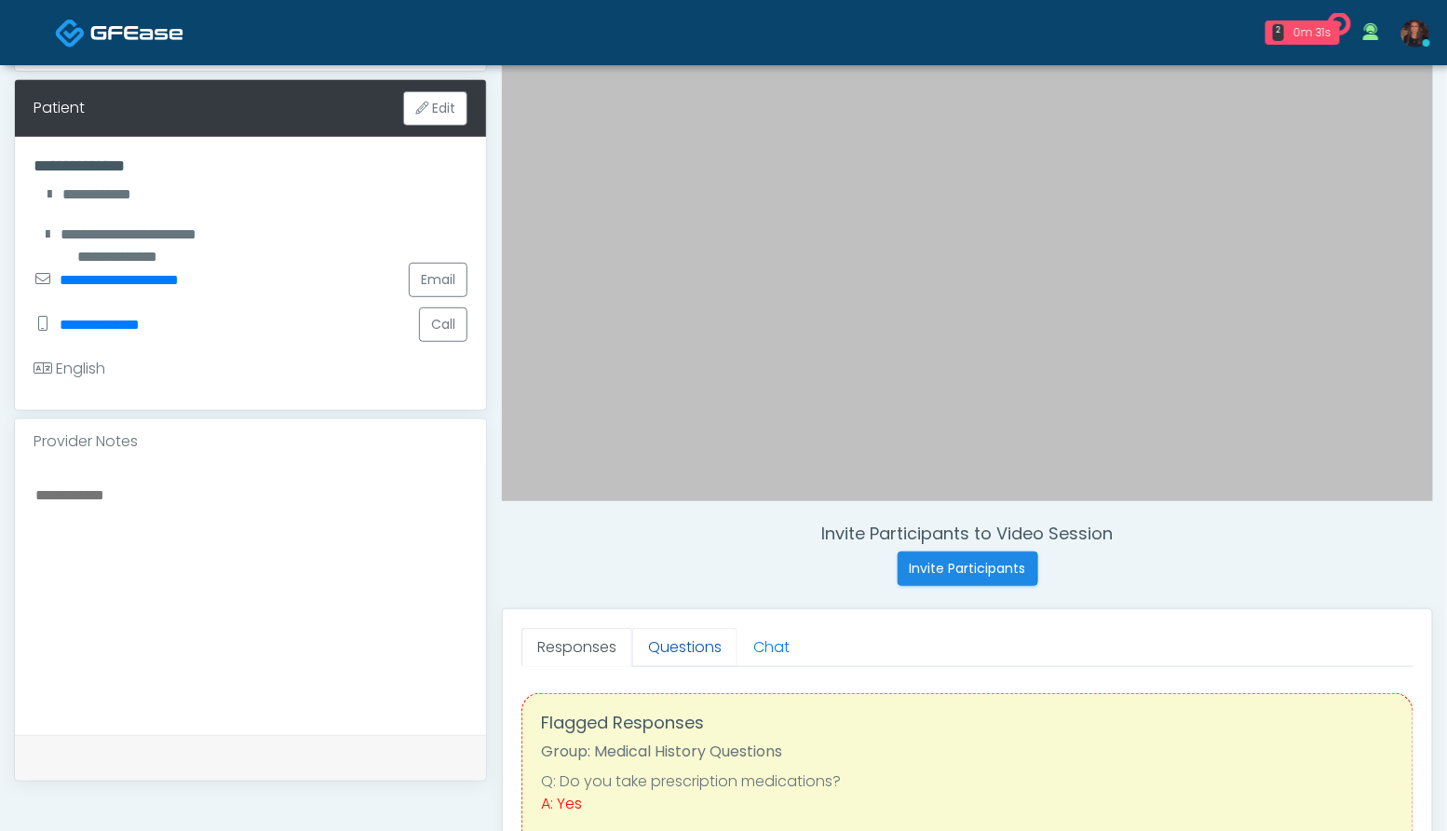
click at [687, 651] on link "Questions" at bounding box center [684, 647] width 105 height 39
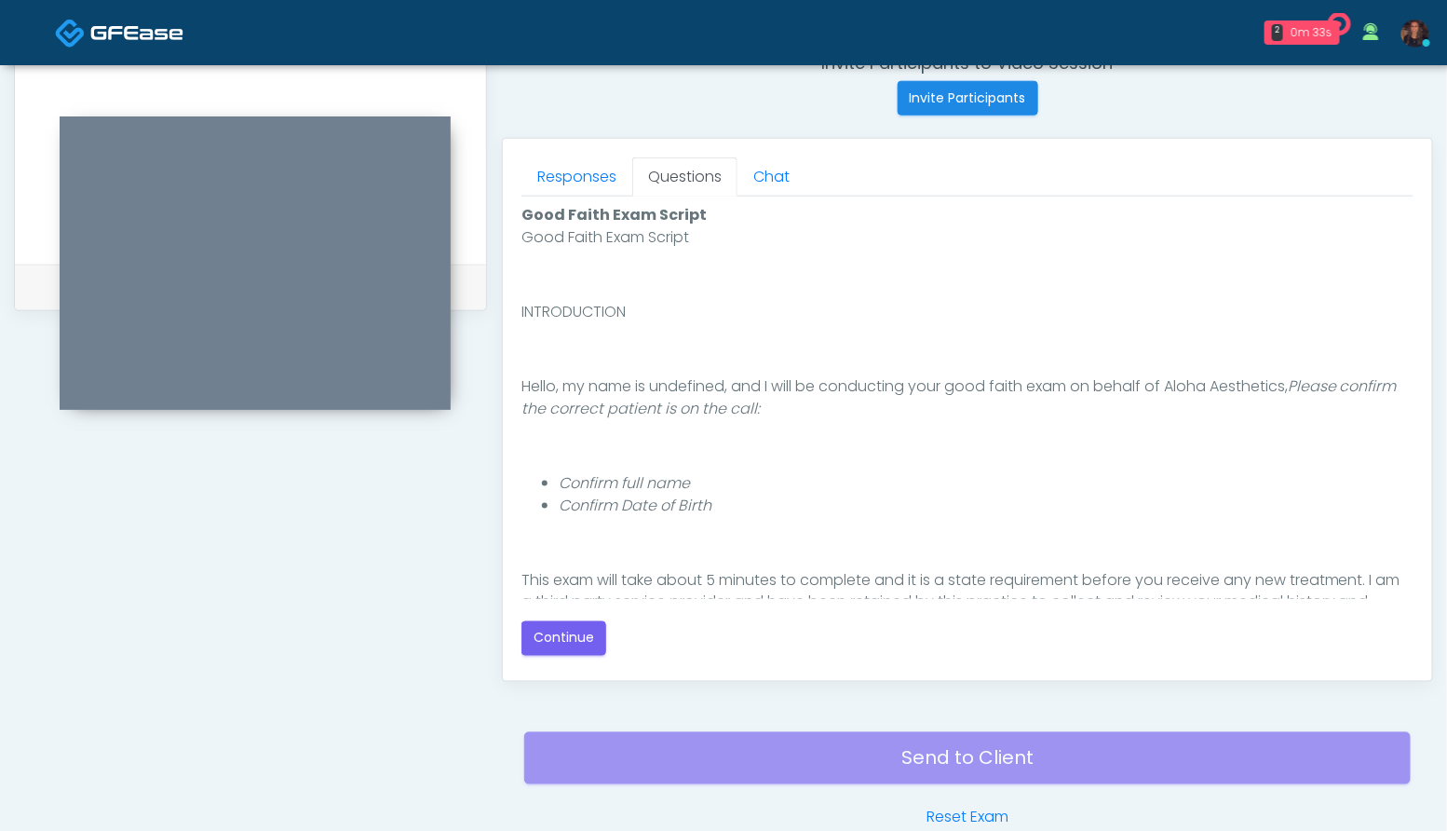
scroll to position [171, 0]
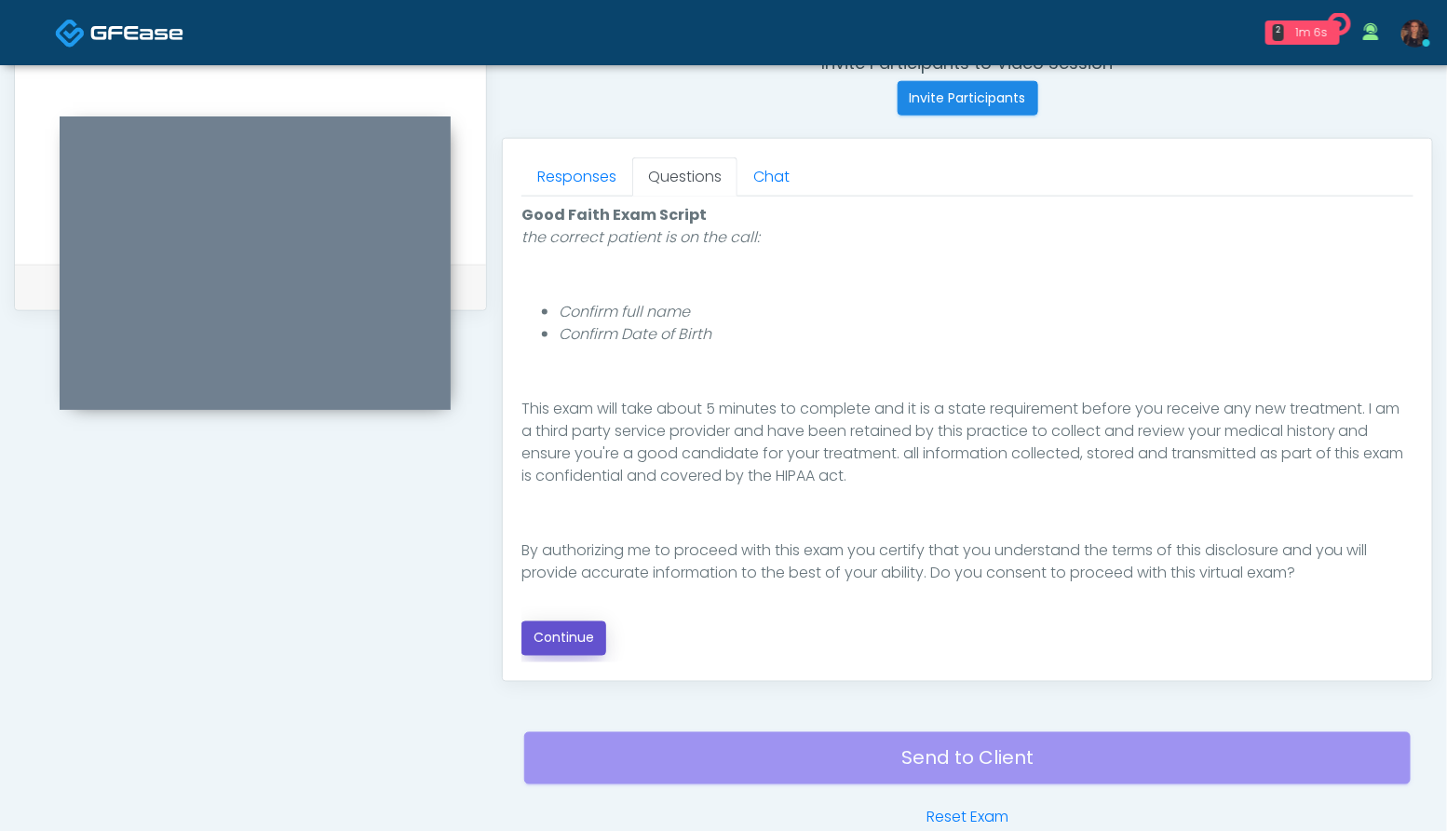
click at [585, 633] on button "Continue" at bounding box center [563, 638] width 85 height 34
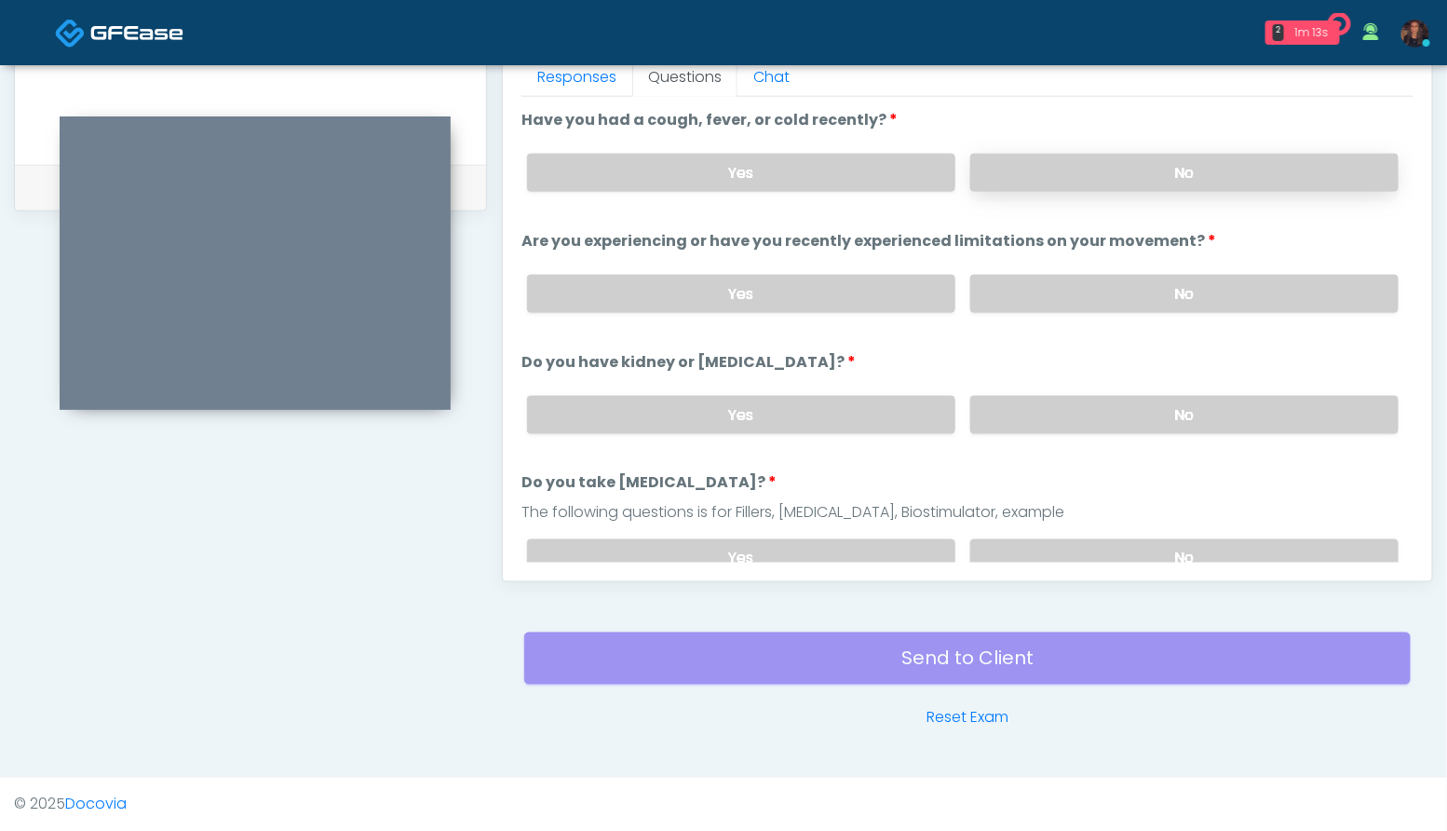
click at [1209, 169] on label "No" at bounding box center [1184, 173] width 428 height 38
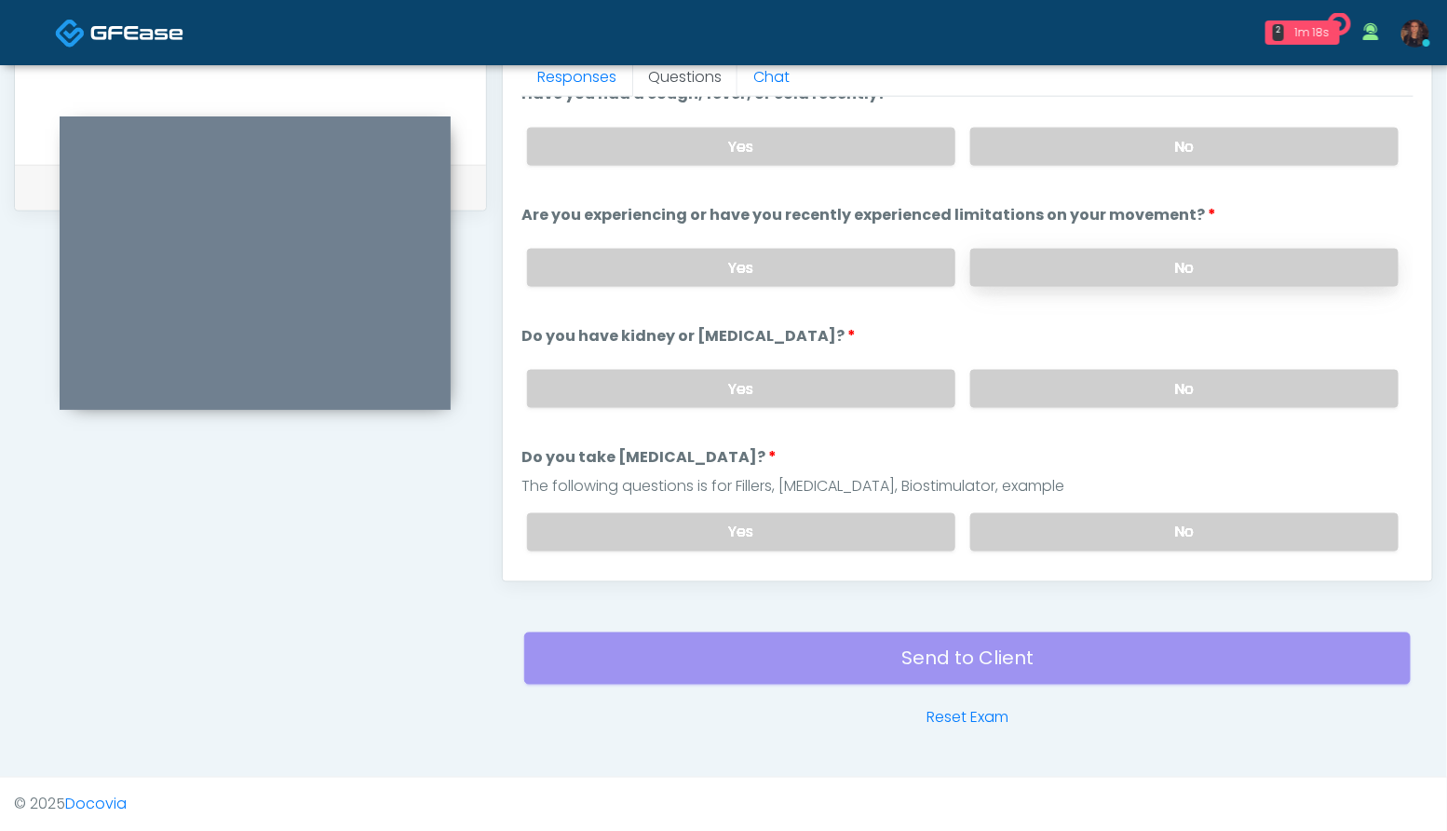
click at [1188, 267] on label "No" at bounding box center [1184, 268] width 428 height 38
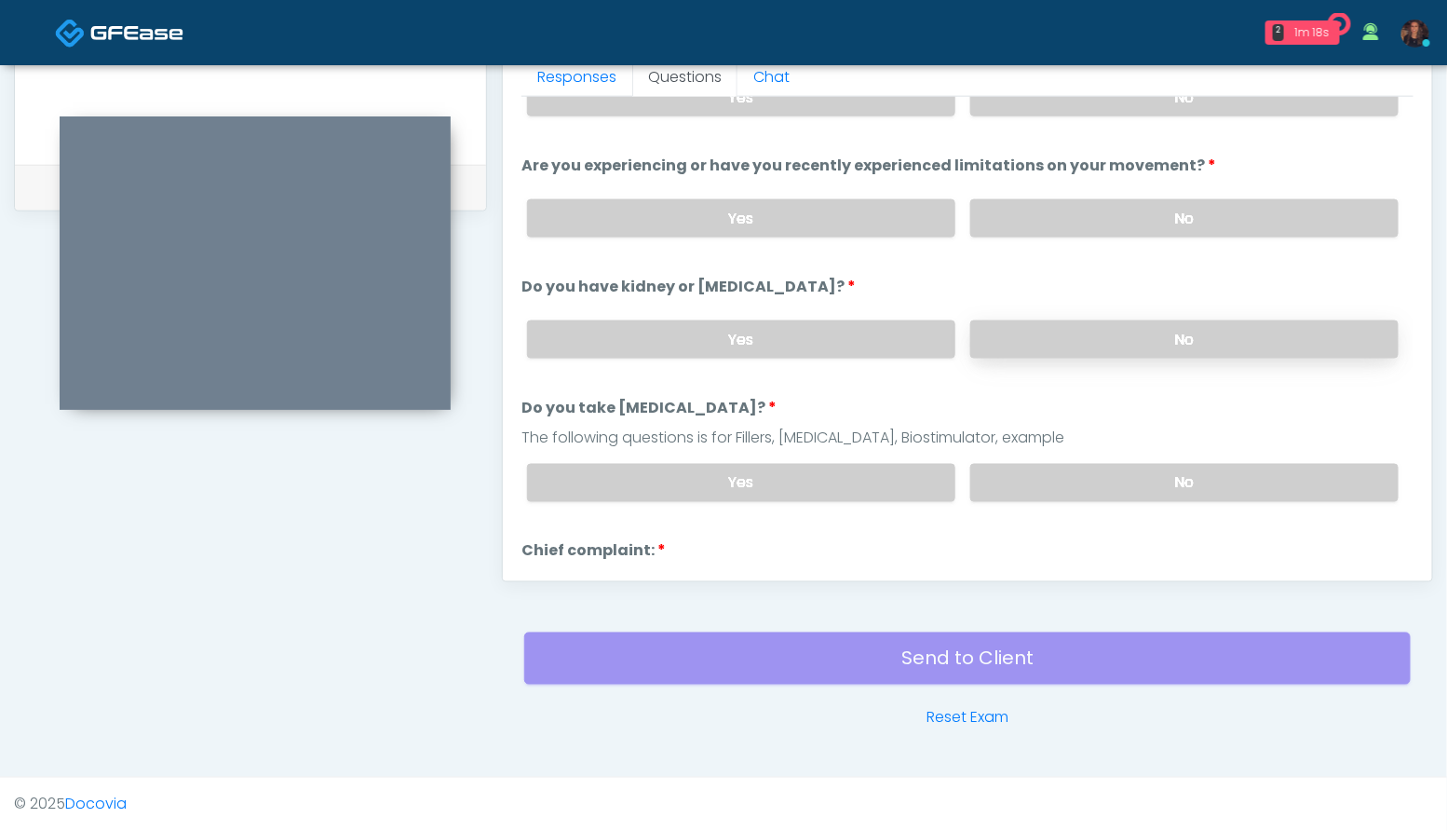
scroll to position [106, 0]
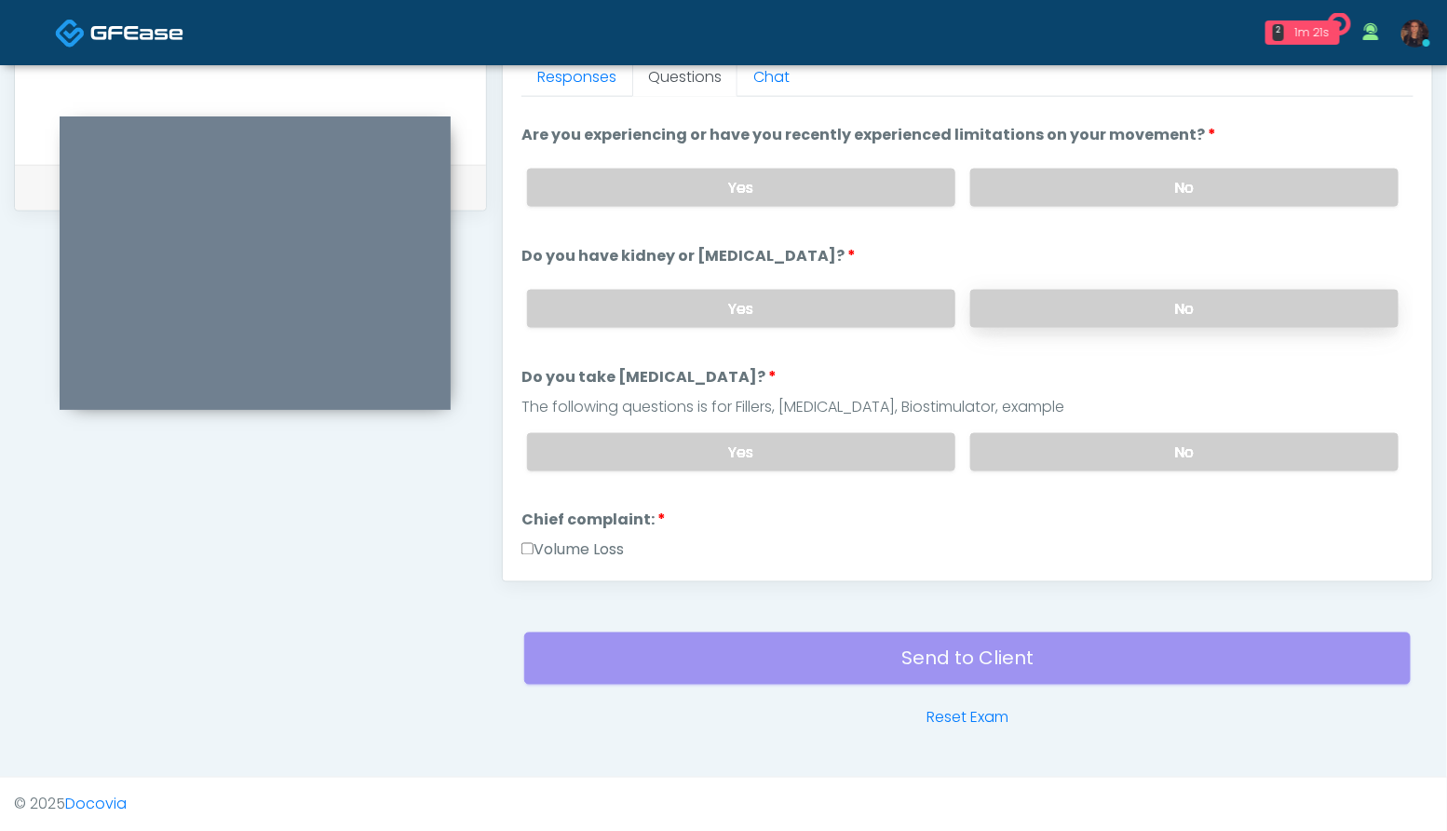
click at [1177, 312] on label "No" at bounding box center [1184, 309] width 428 height 38
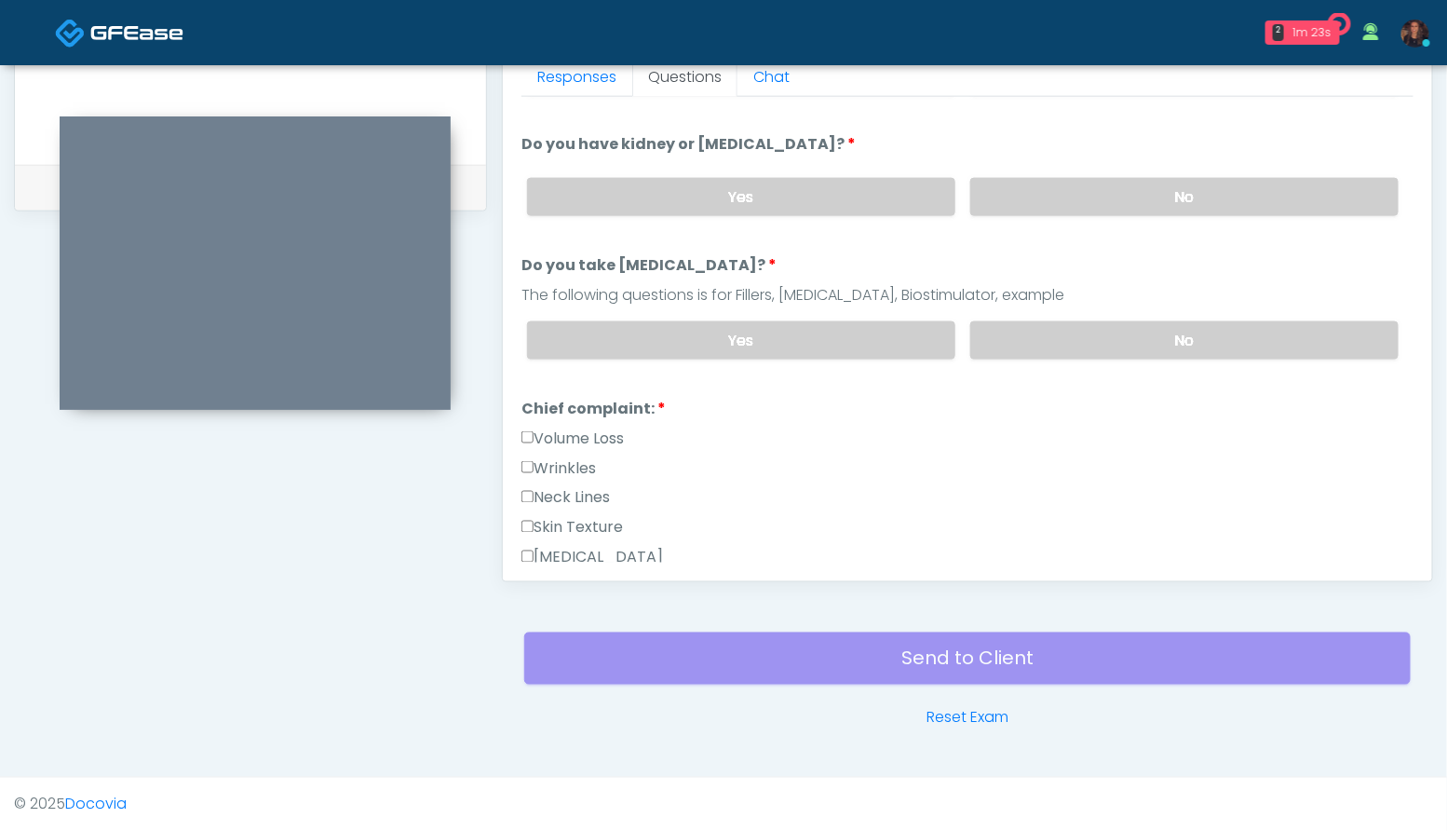
scroll to position [223, 0]
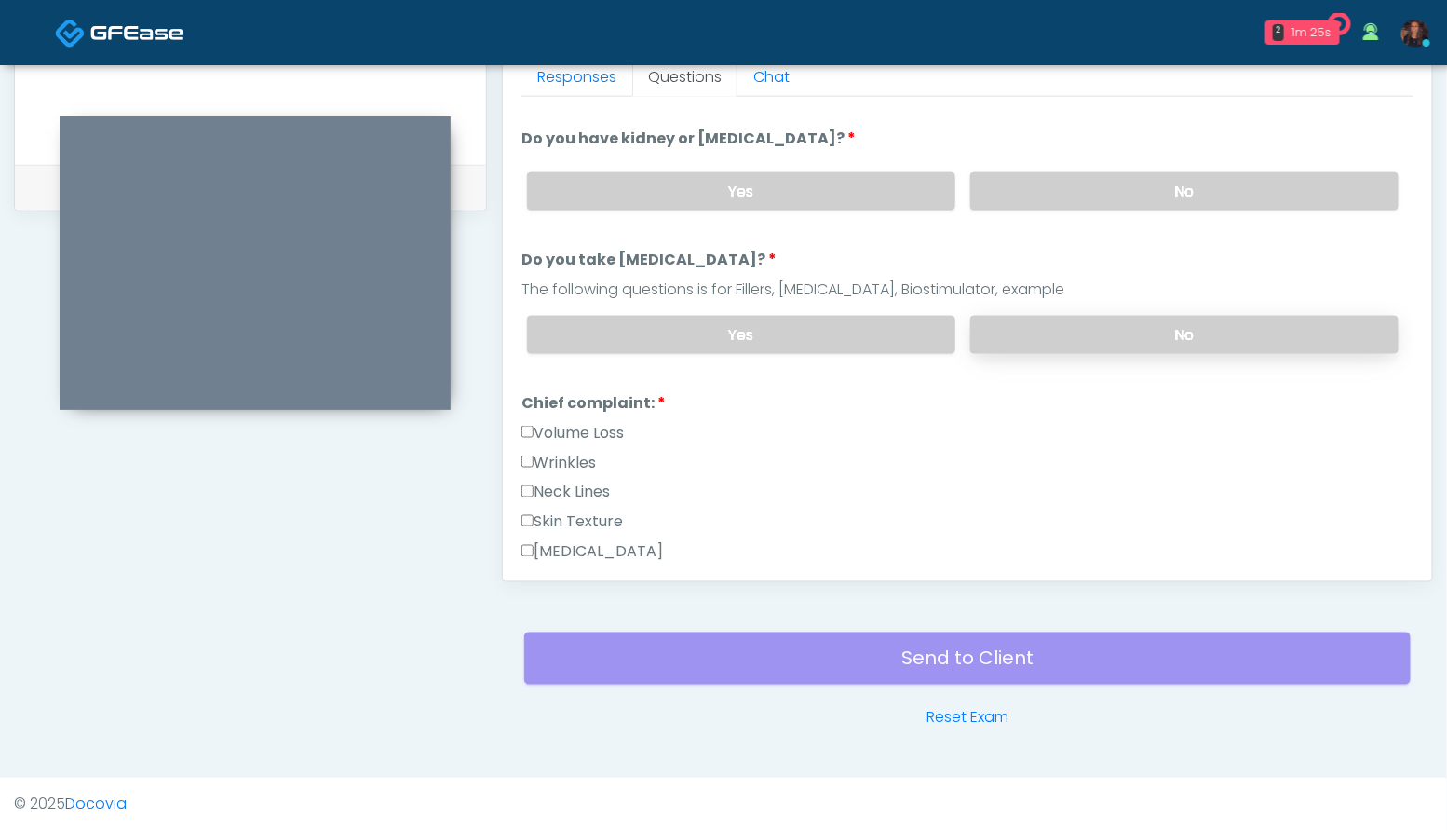
click at [1170, 333] on label "No" at bounding box center [1184, 335] width 428 height 38
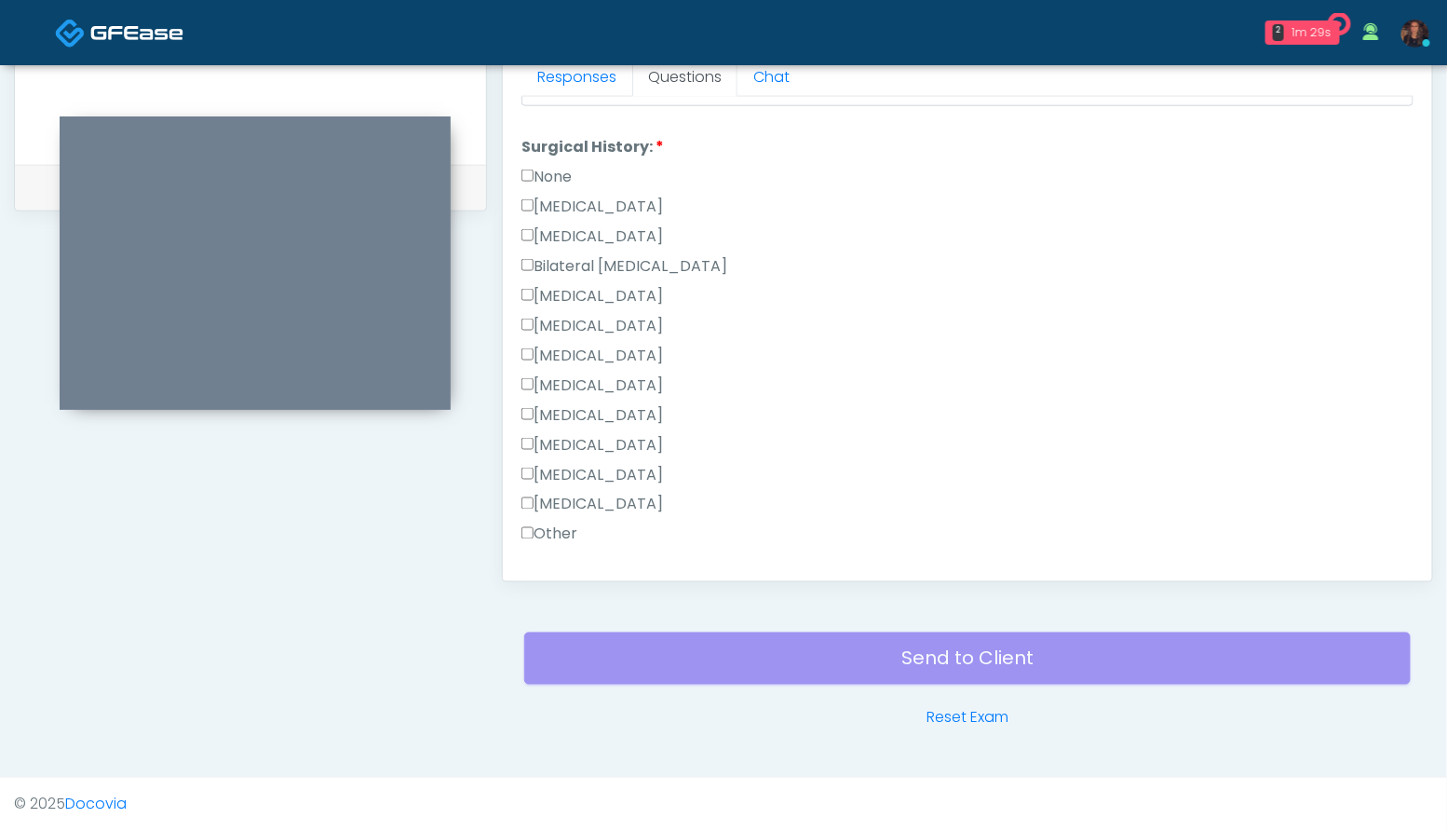
scroll to position [1031, 0]
click at [561, 177] on label "None" at bounding box center [546, 176] width 50 height 22
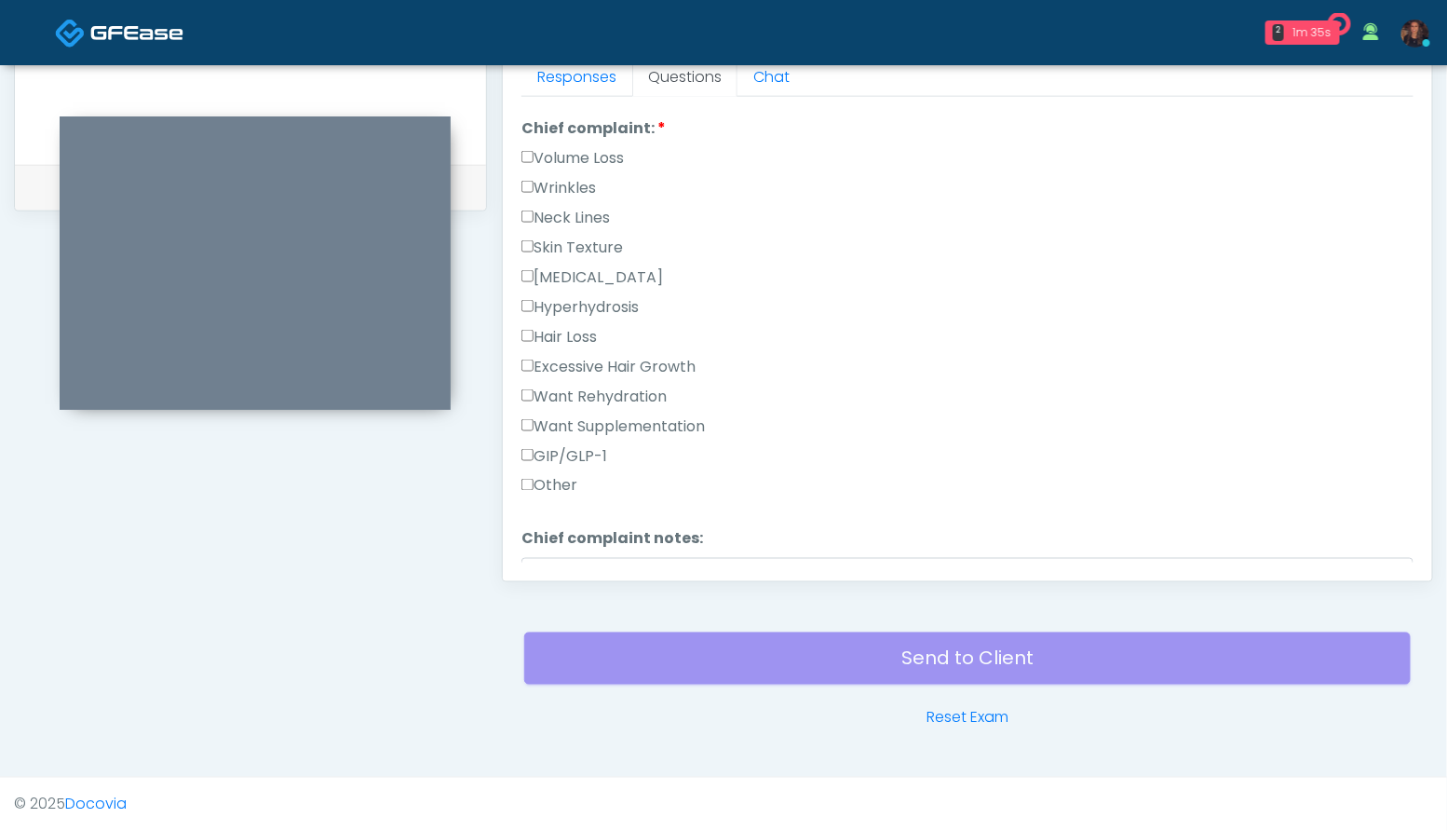
scroll to position [492, 0]
click at [582, 184] on label "Wrinkles" at bounding box center [558, 194] width 74 height 22
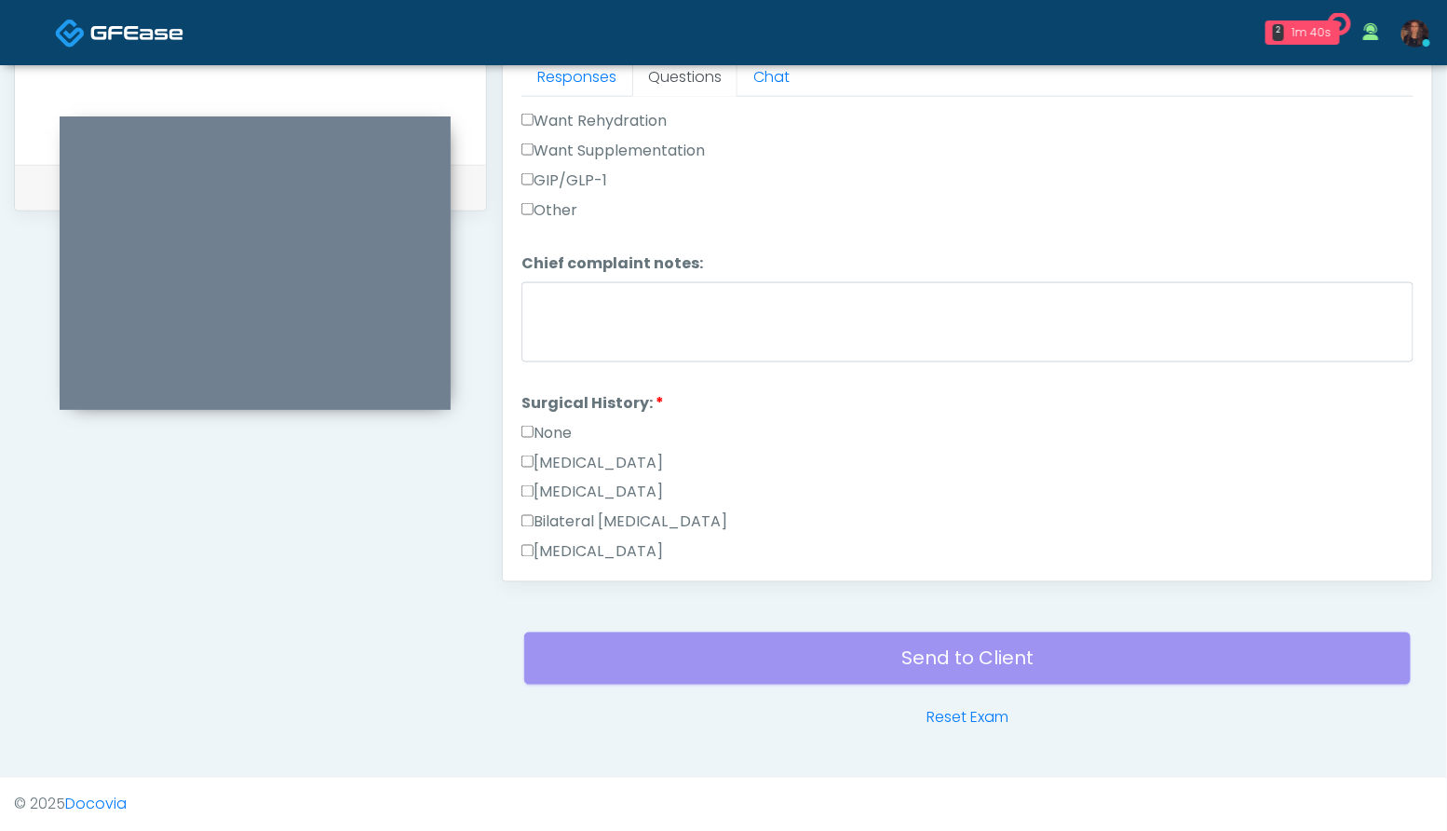
scroll to position [1212, 0]
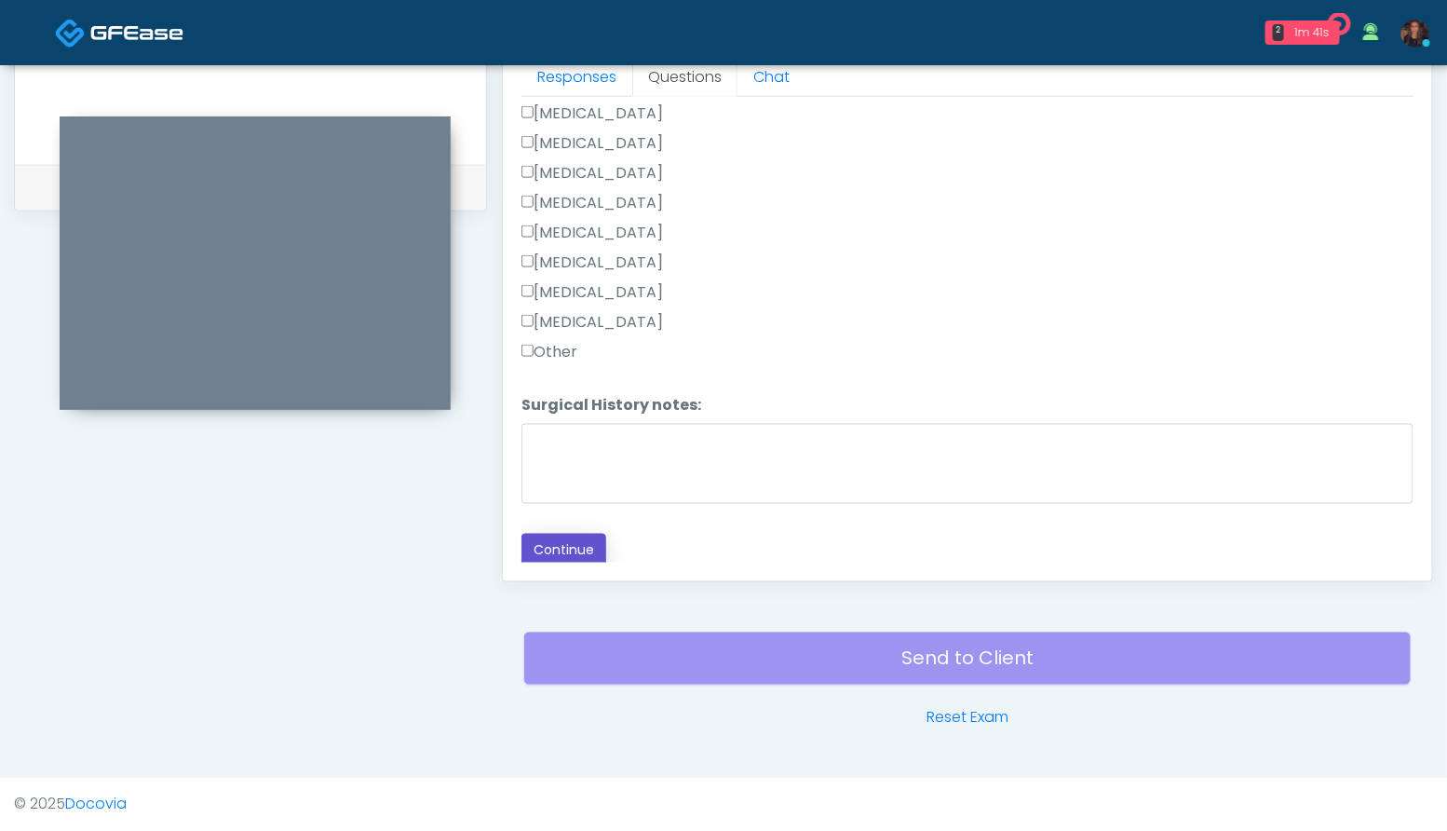
click at [544, 547] on button "Continue" at bounding box center [563, 550] width 85 height 34
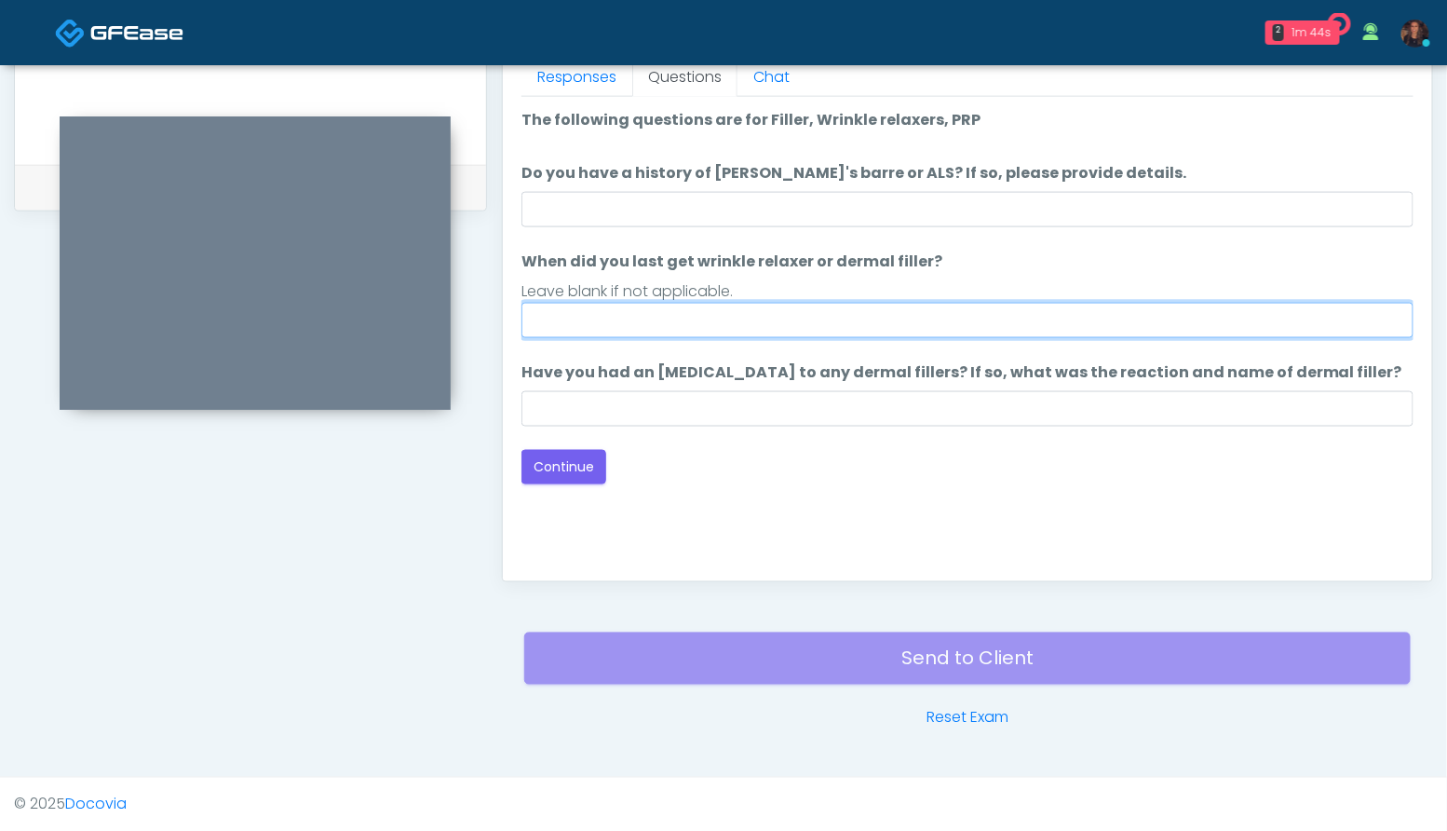
click at [677, 319] on input "When did you last get wrinkle relaxer or dermal filler?" at bounding box center [967, 320] width 892 height 35
type input "**********"
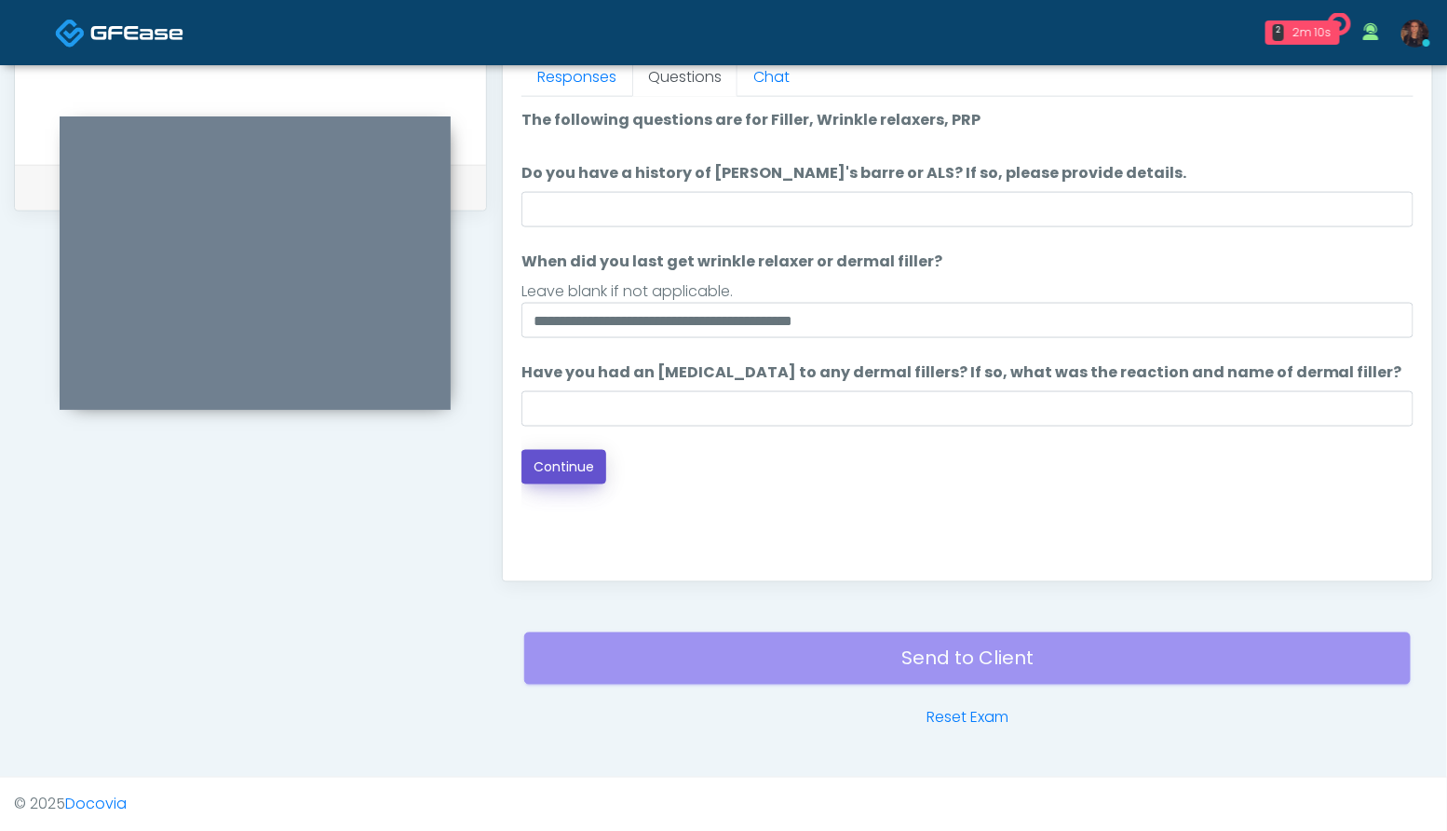
click at [578, 472] on button "Continue" at bounding box center [563, 467] width 85 height 34
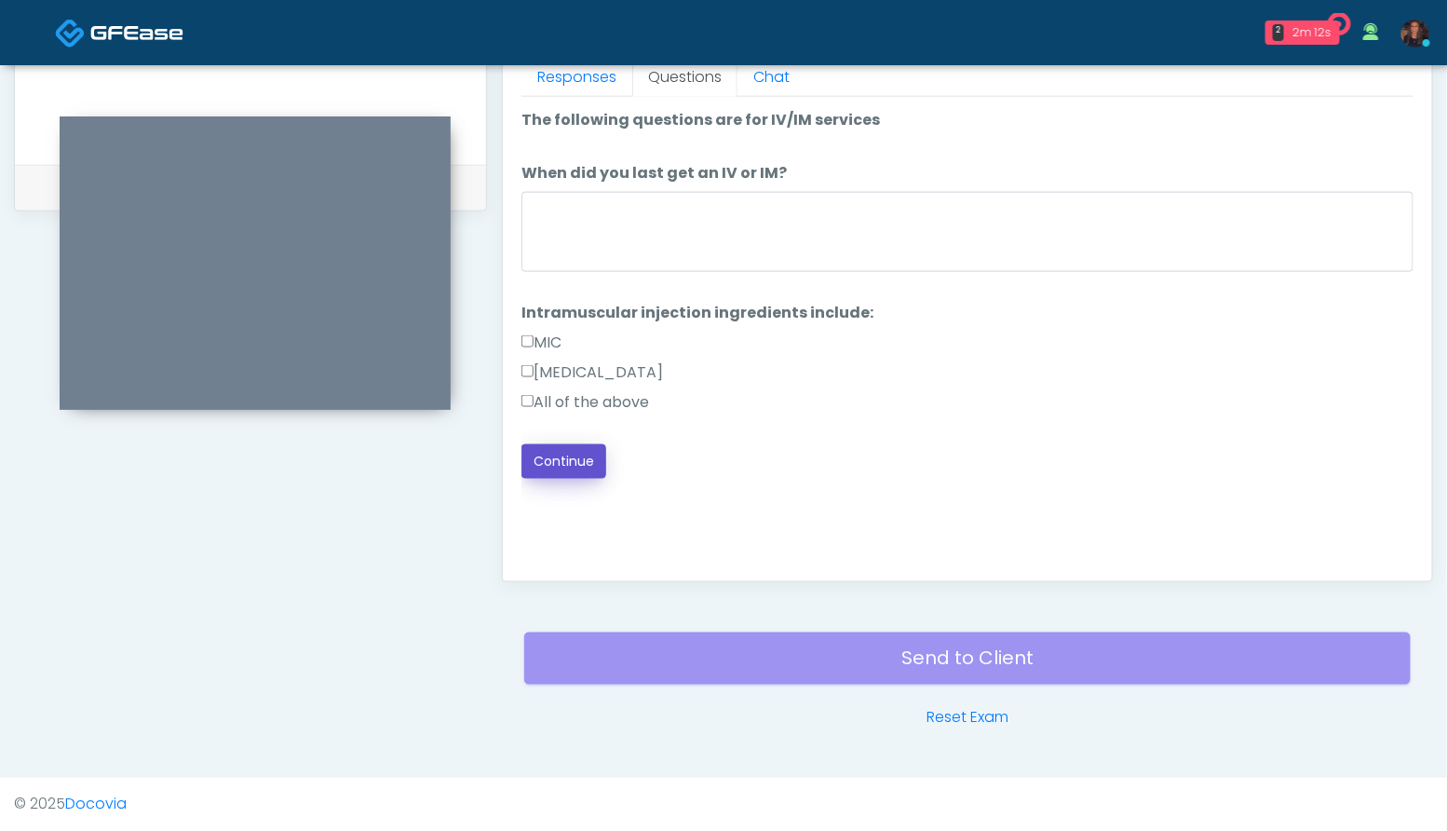
click at [591, 453] on button "Continue" at bounding box center [563, 461] width 85 height 34
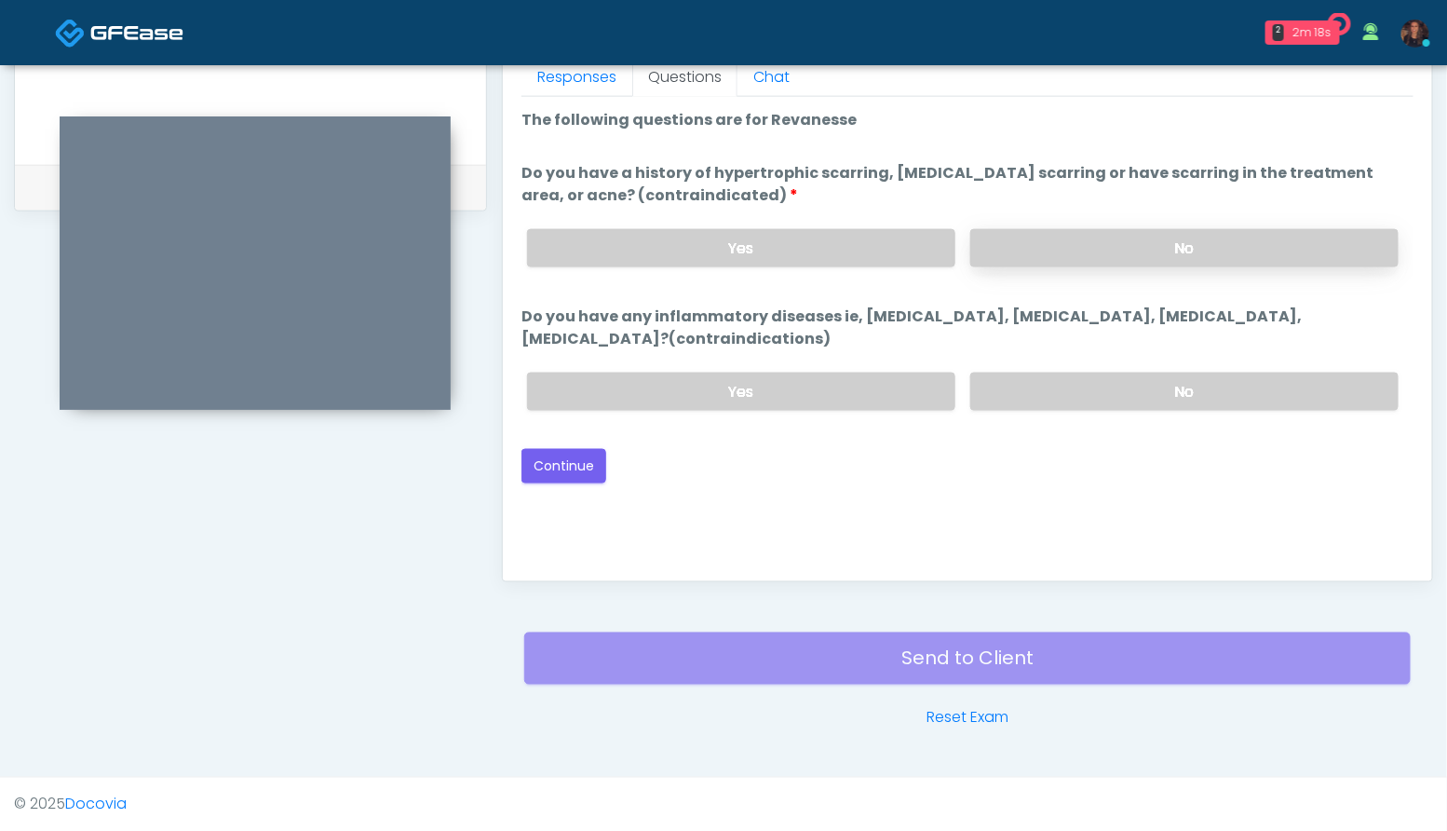
click at [1253, 240] on label "No" at bounding box center [1184, 248] width 428 height 38
click at [1195, 398] on label "No" at bounding box center [1184, 391] width 428 height 38
click at [551, 455] on button "Continue" at bounding box center [563, 466] width 85 height 34
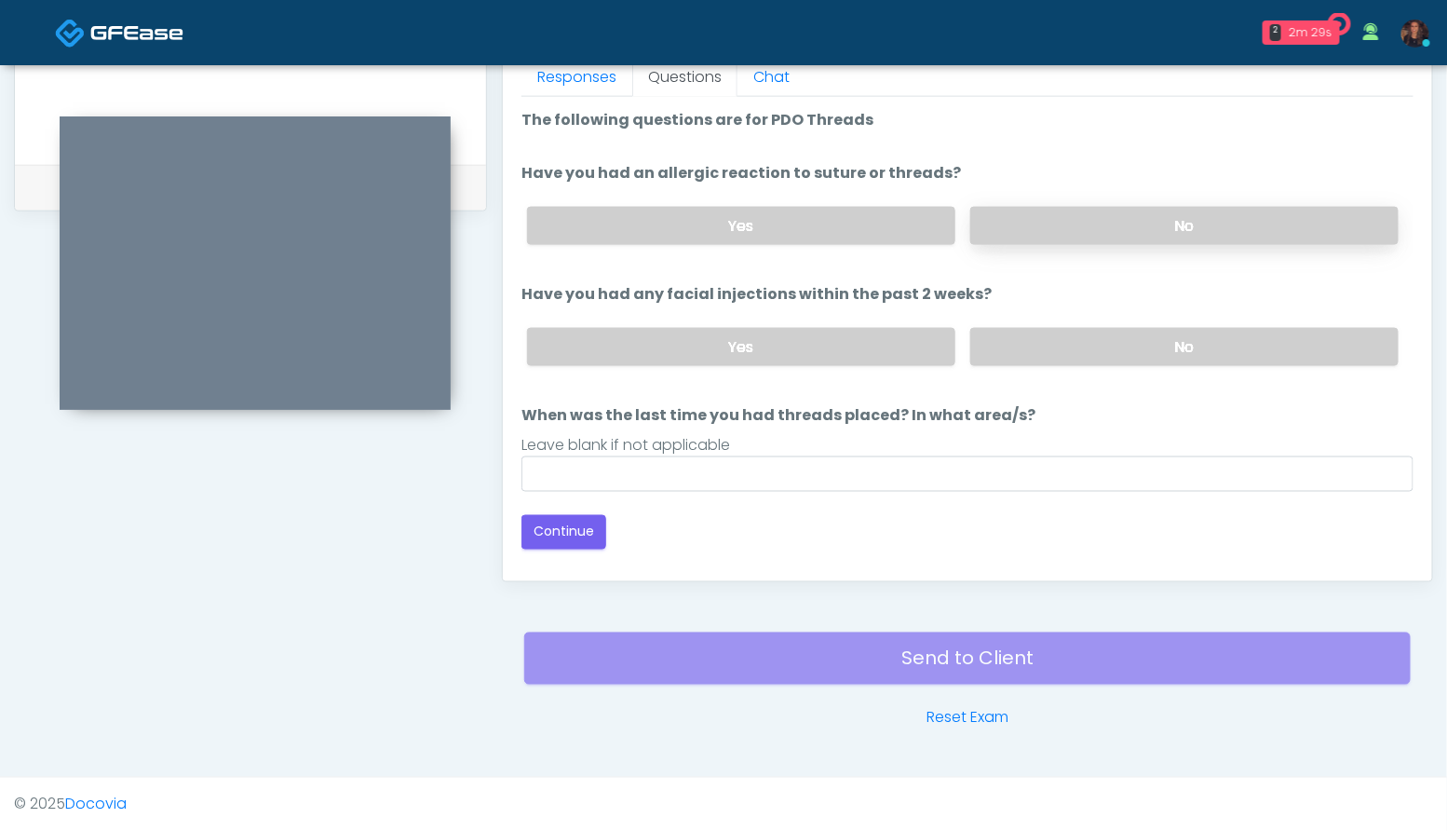
click at [1201, 229] on label "No" at bounding box center [1184, 226] width 428 height 38
click at [542, 531] on button "Continue" at bounding box center [563, 532] width 85 height 34
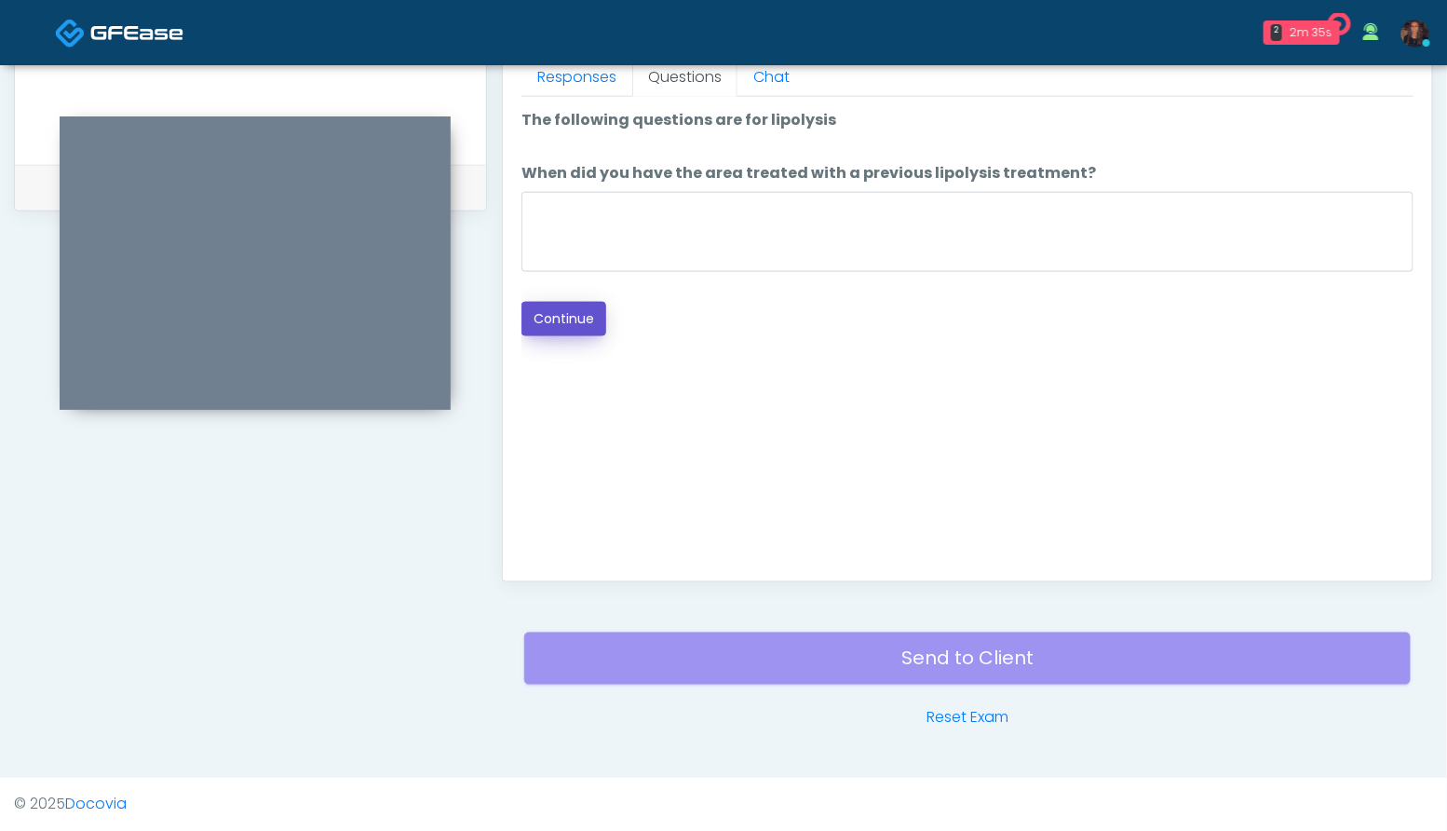
click at [572, 326] on button "Continue" at bounding box center [563, 319] width 85 height 34
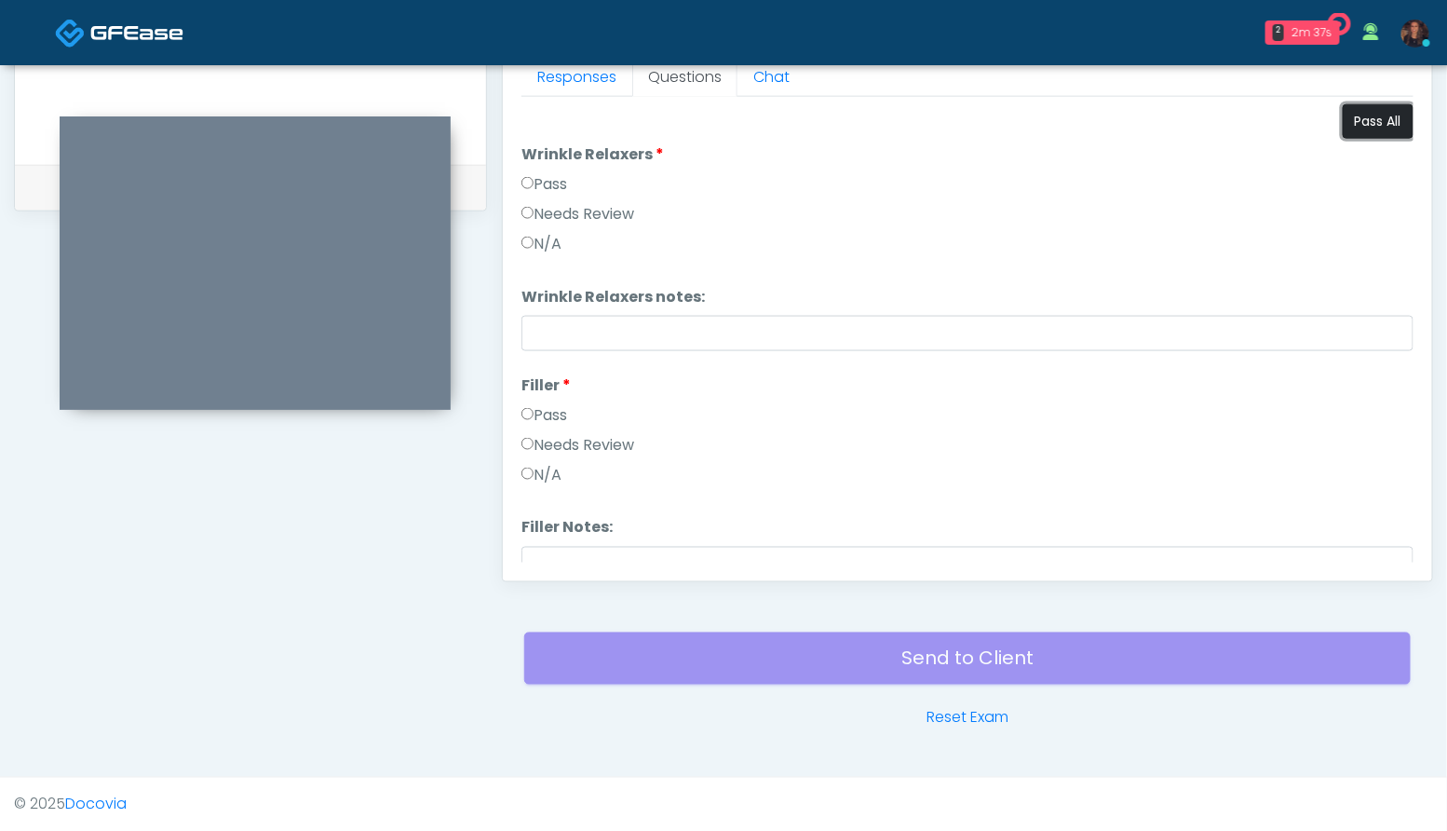
click at [1396, 124] on button "Pass All" at bounding box center [1378, 121] width 71 height 34
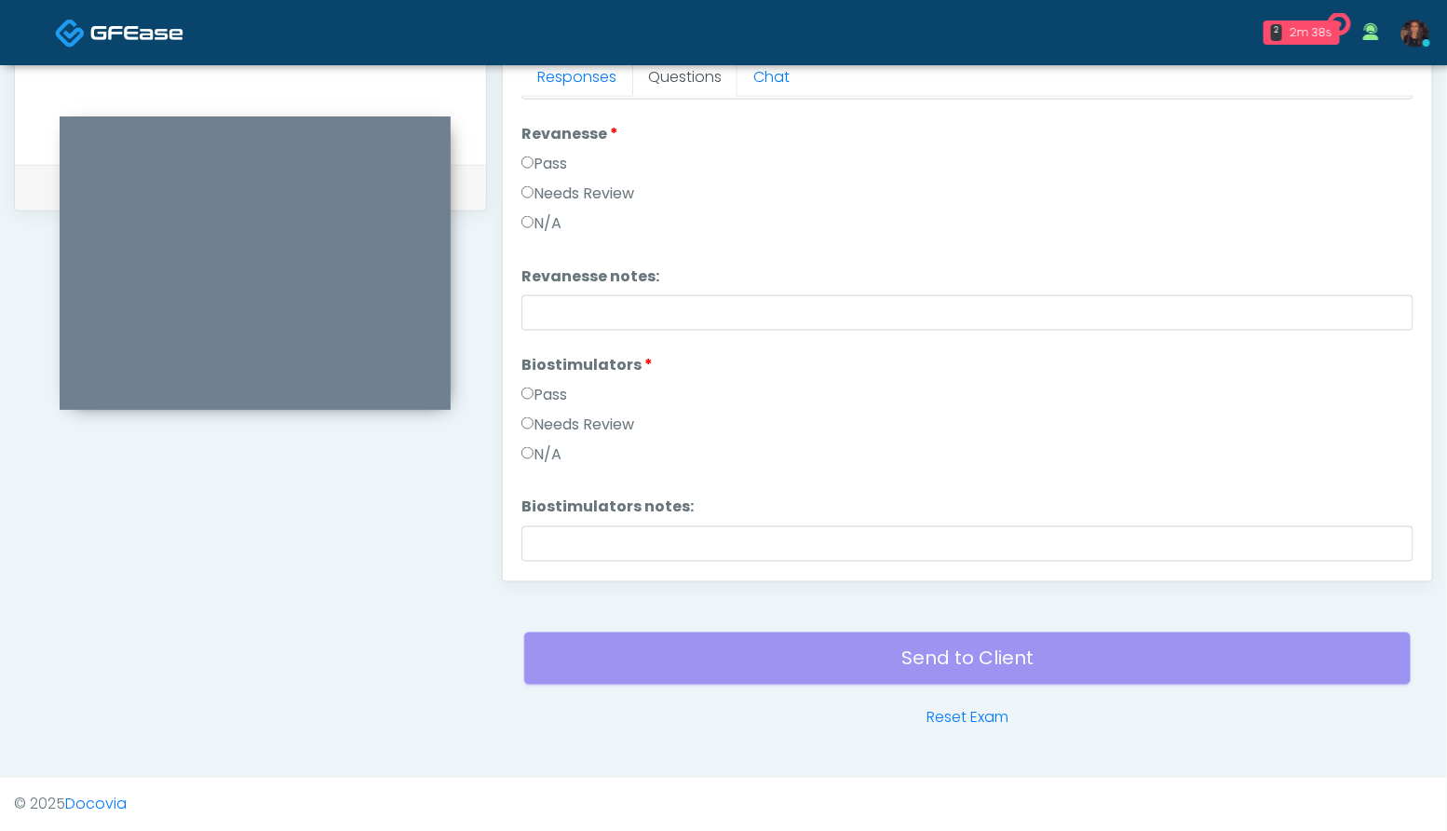
scroll to position [1743, 0]
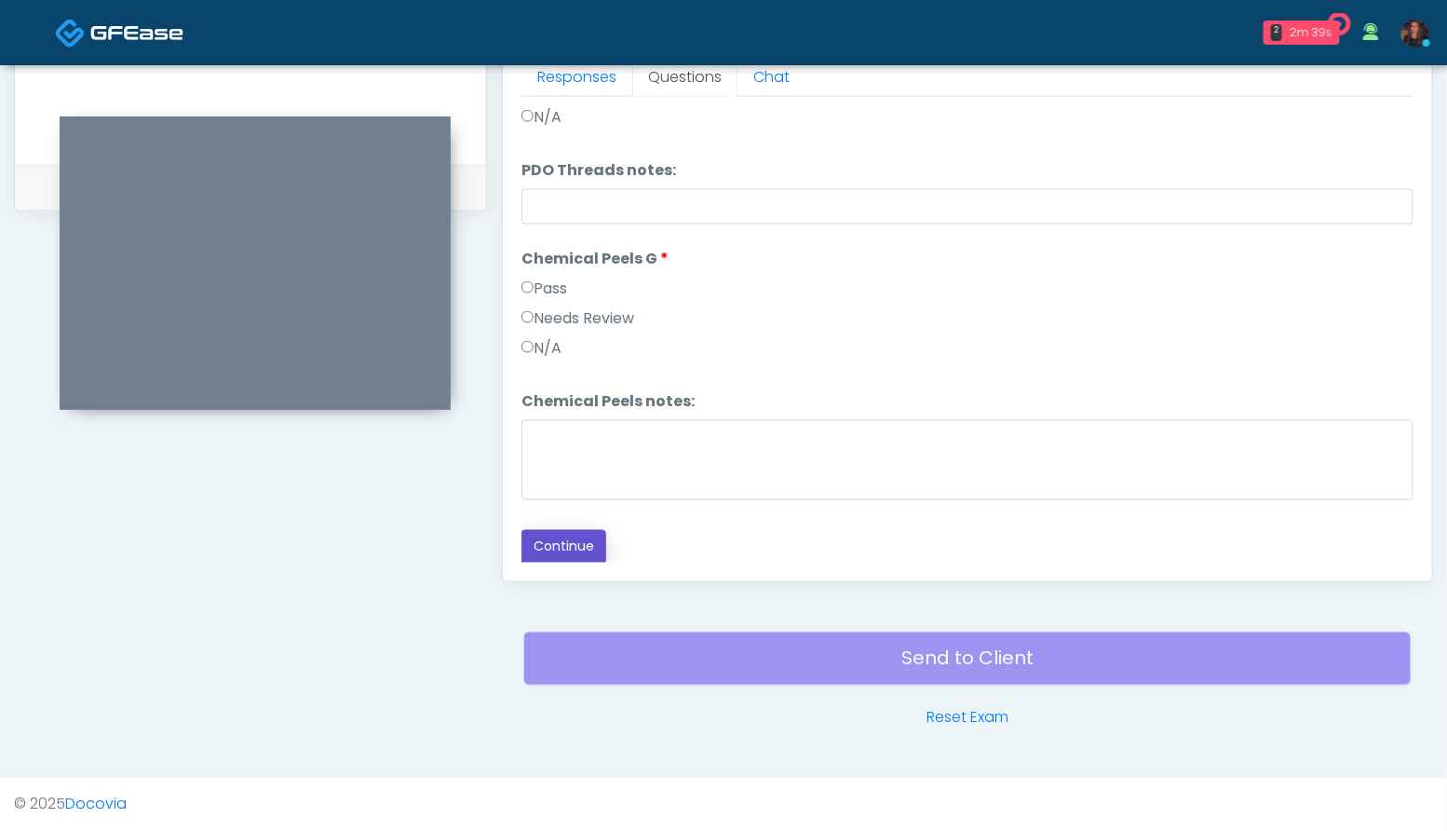
click at [582, 537] on button "Continue" at bounding box center [563, 547] width 85 height 34
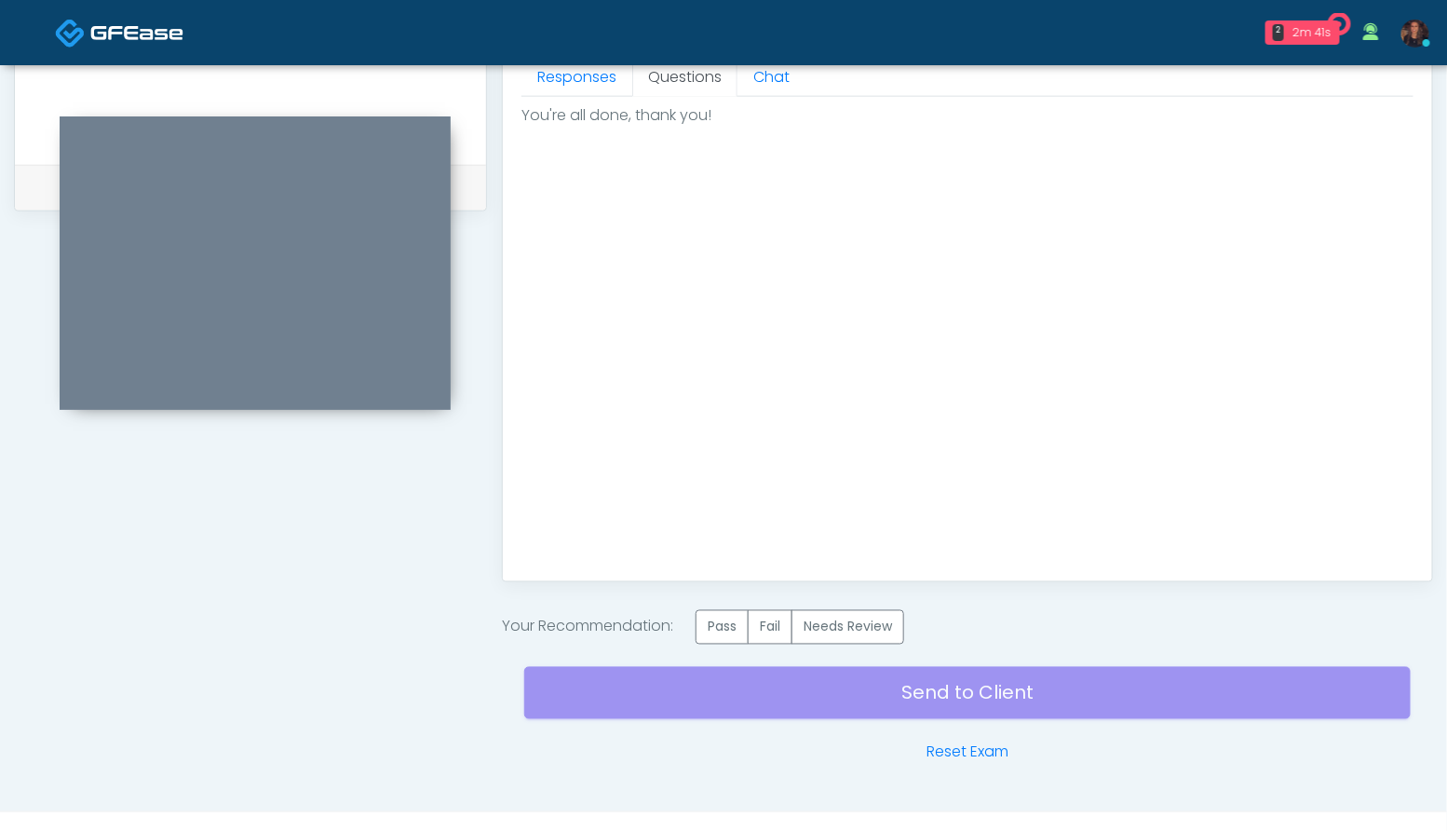
scroll to position [0, 0]
click at [722, 623] on label "Pass" at bounding box center [722, 627] width 53 height 34
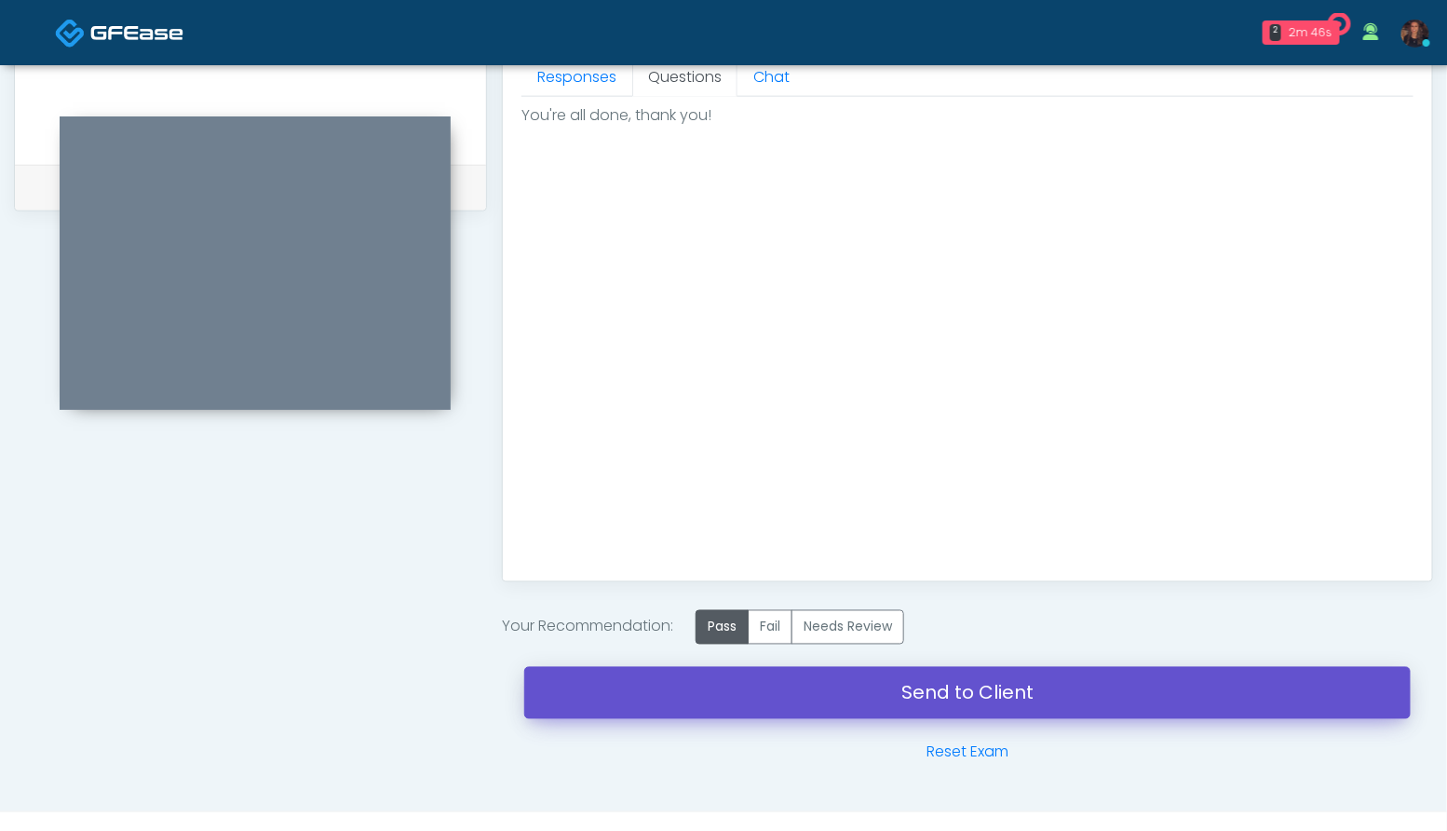
click at [598, 678] on link "Send to Client" at bounding box center [967, 693] width 886 height 52
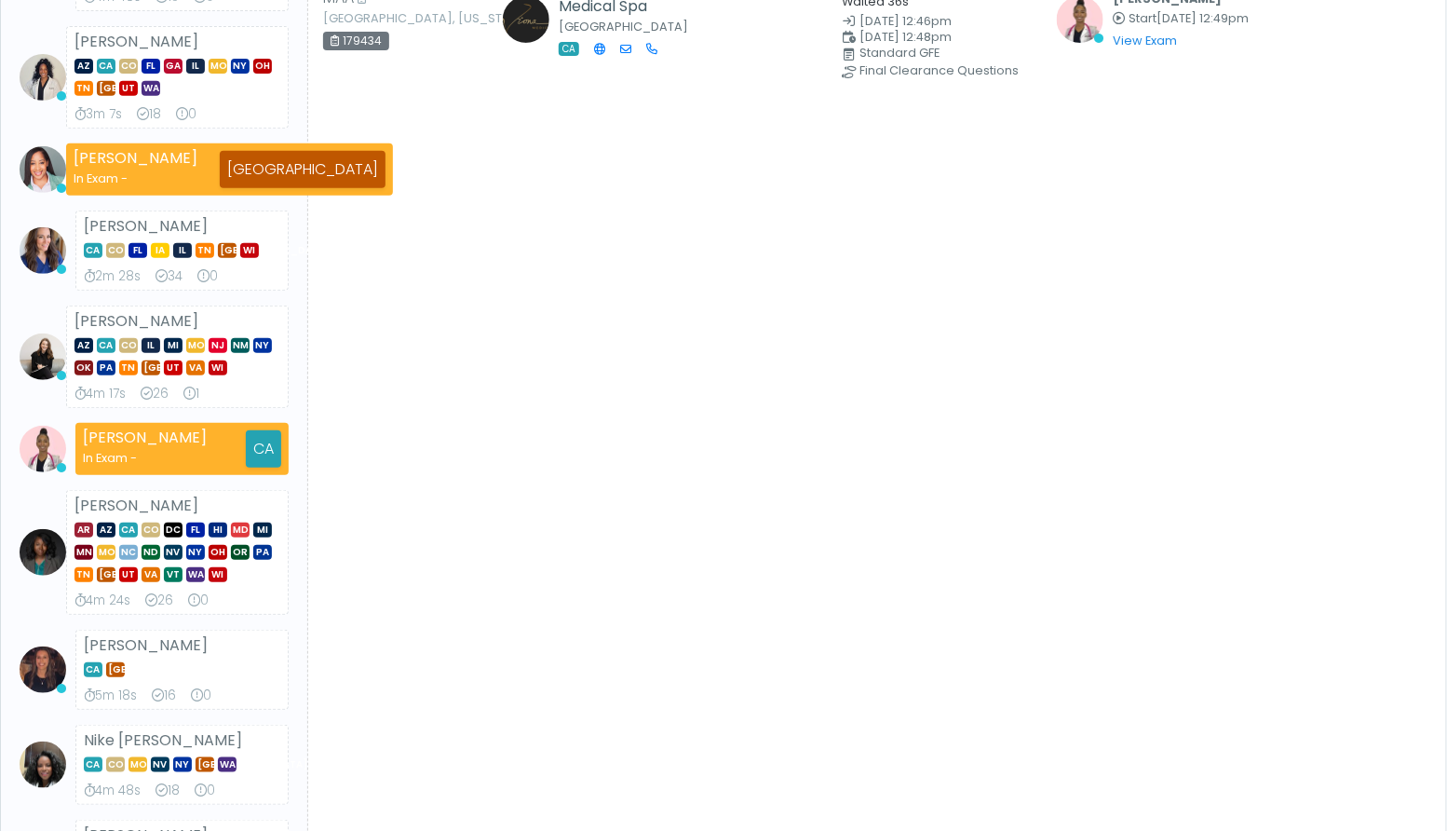
scroll to position [257, 0]
